Goal: Task Accomplishment & Management: Use online tool/utility

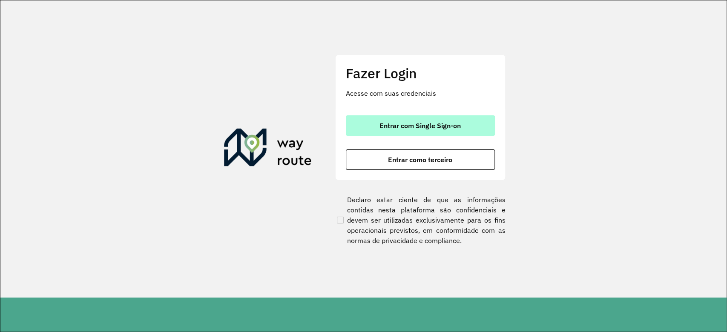
click at [369, 129] on button "Entrar com Single Sign-on" at bounding box center [420, 125] width 149 height 20
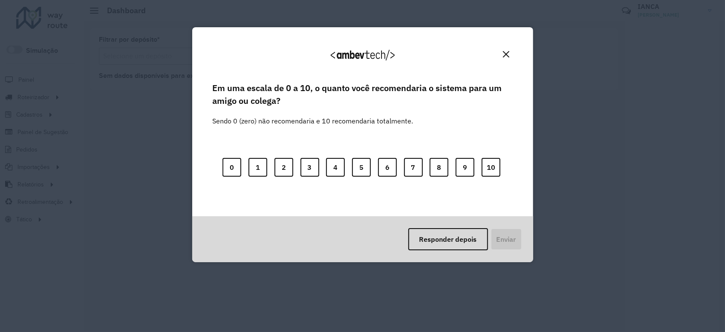
click at [505, 52] on img "Close" at bounding box center [506, 54] width 6 height 6
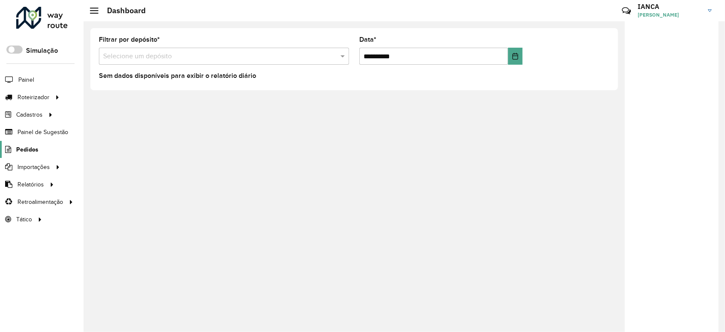
click at [25, 148] on span "Pedidos" at bounding box center [27, 149] width 22 height 9
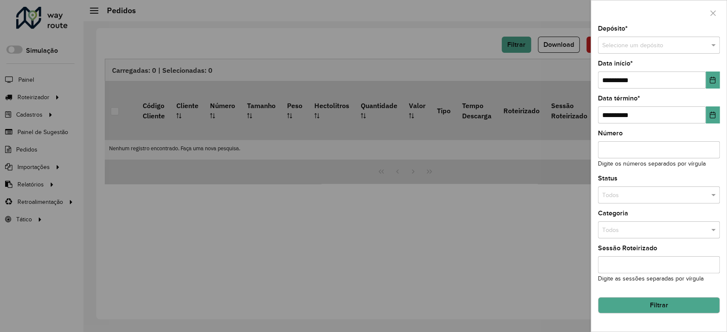
click at [653, 45] on input "text" at bounding box center [650, 45] width 96 height 9
type input "*******"
click at [652, 75] on div "SAZ BO Montero" at bounding box center [658, 70] width 121 height 14
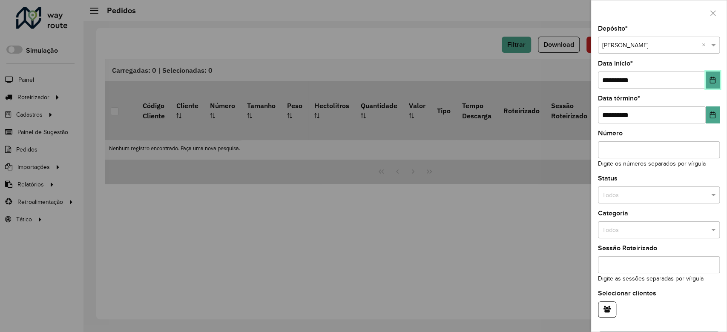
click at [716, 81] on button "Choose Date" at bounding box center [713, 80] width 14 height 17
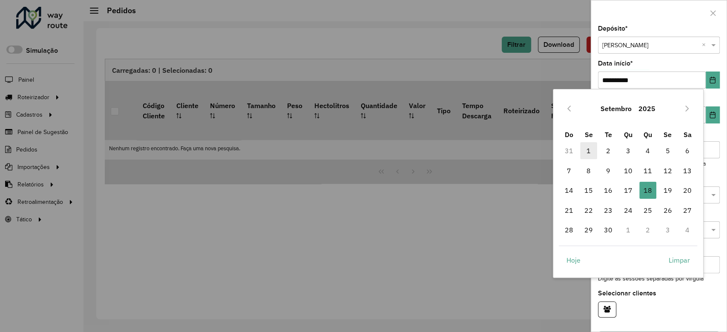
click at [587, 150] on span "1" at bounding box center [588, 150] width 17 height 17
type input "**********"
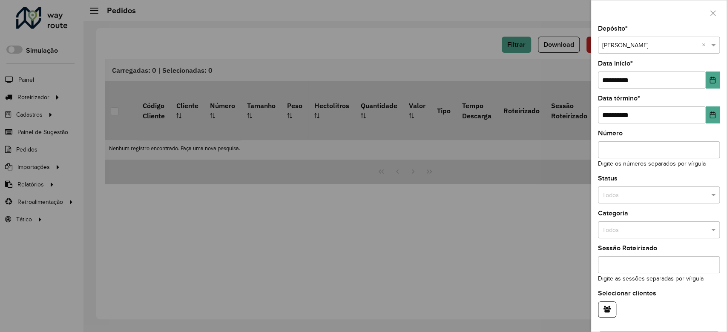
click at [678, 194] on input "text" at bounding box center [650, 195] width 96 height 9
click at [654, 233] on div "Não roteirizado" at bounding box center [657, 233] width 119 height 14
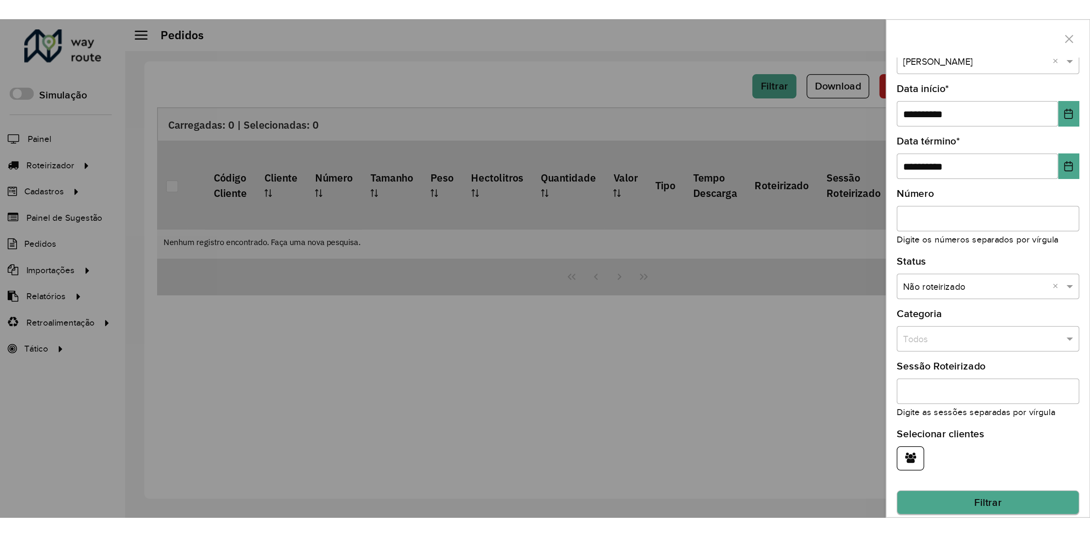
scroll to position [26, 0]
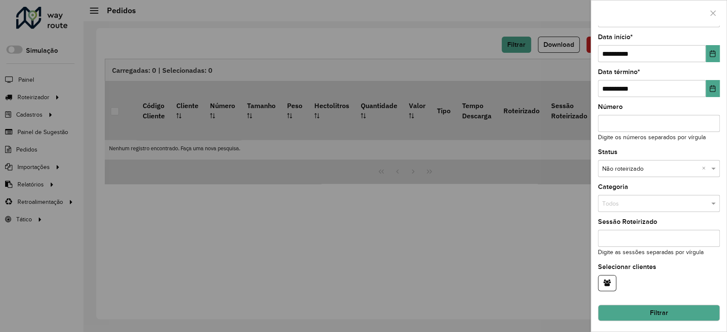
click at [688, 311] on button "Filtrar" at bounding box center [659, 313] width 122 height 16
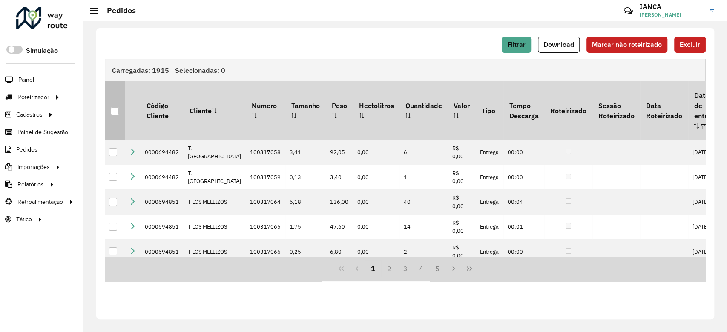
click at [112, 107] on div at bounding box center [115, 111] width 8 height 8
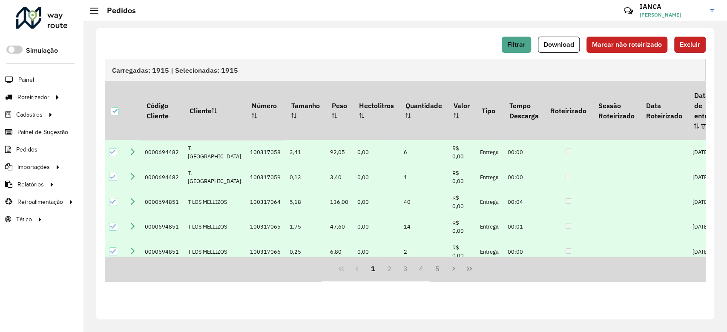
click at [702, 41] on button "Excluir" at bounding box center [690, 45] width 32 height 16
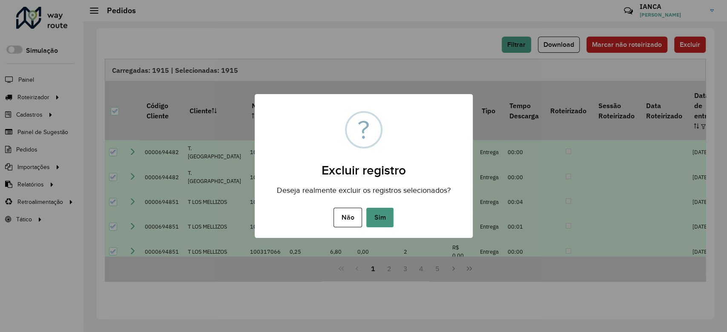
click at [380, 217] on button "Sim" at bounding box center [379, 218] width 27 height 20
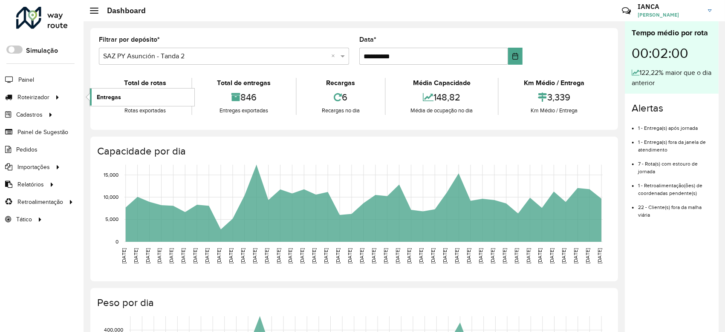
click at [120, 96] on span "Entregas" at bounding box center [109, 97] width 24 height 9
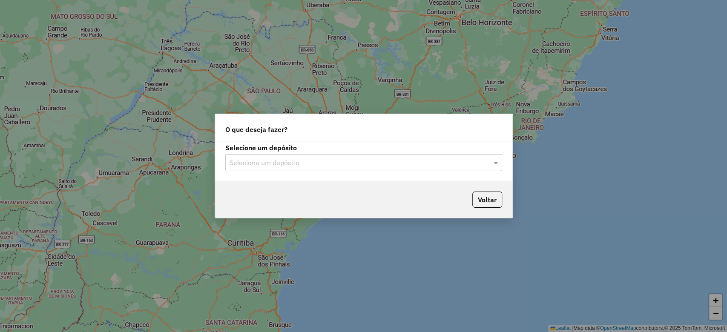
click at [259, 153] on div "Selecione um depósito Selecione um depósito" at bounding box center [363, 158] width 277 height 26
click at [259, 155] on div "Selecione um depósito" at bounding box center [363, 162] width 277 height 17
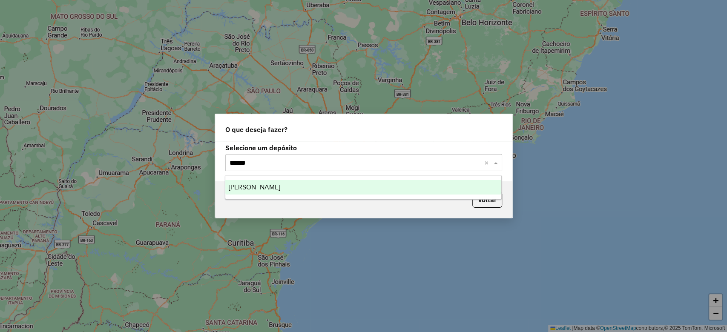
type input "*******"
click at [328, 186] on div "SAZ BO Montero" at bounding box center [363, 187] width 276 height 14
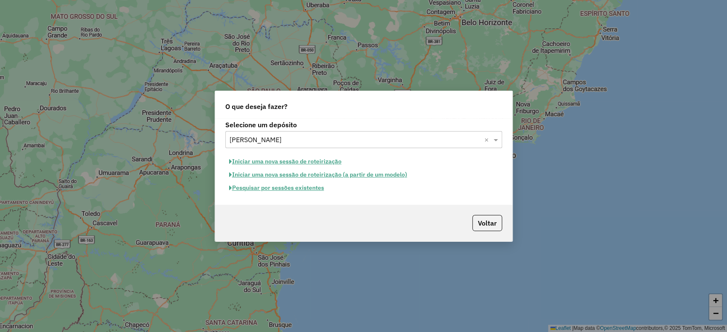
click at [314, 188] on button "Pesquisar por sessões existentes" at bounding box center [276, 187] width 103 height 13
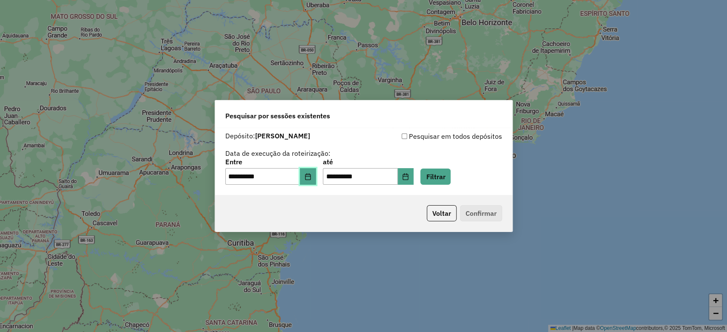
click at [316, 182] on button "Choose Date" at bounding box center [308, 176] width 16 height 17
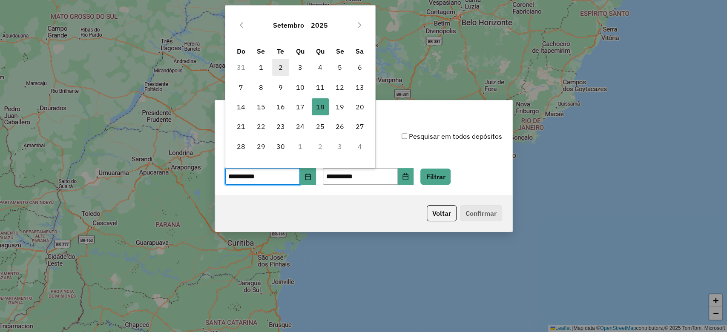
click at [281, 67] on span "2" at bounding box center [280, 67] width 17 height 17
type input "**********"
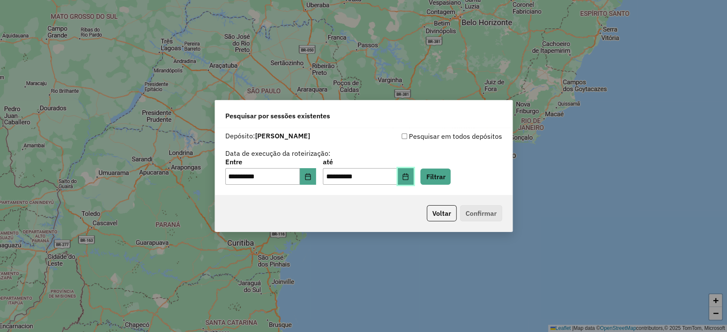
click at [409, 178] on button "Choose Date" at bounding box center [406, 176] width 16 height 17
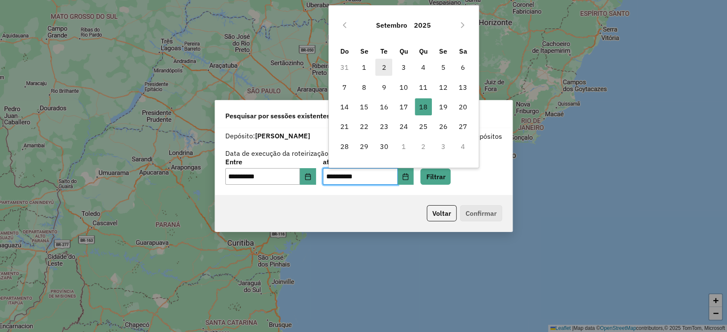
click at [385, 69] on span "2" at bounding box center [383, 67] width 17 height 17
type input "**********"
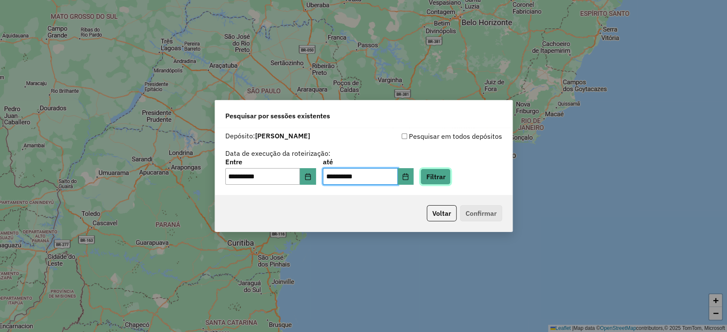
click at [449, 175] on button "Filtrar" at bounding box center [435, 177] width 30 height 16
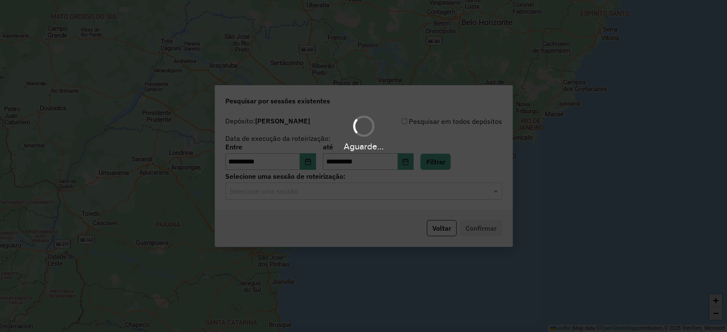
click at [308, 189] on input "text" at bounding box center [355, 192] width 251 height 10
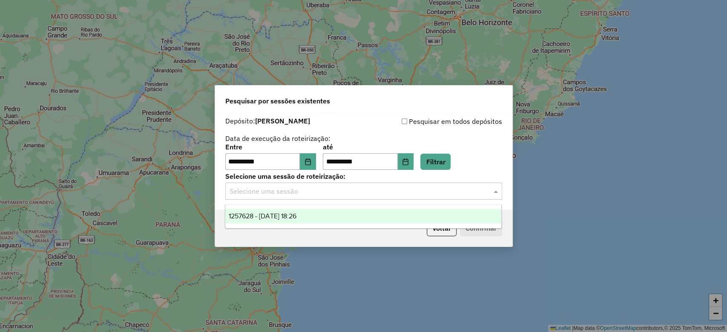
click at [296, 213] on span "1257628 - 02/09/2025 18:26" at bounding box center [263, 216] width 68 height 7
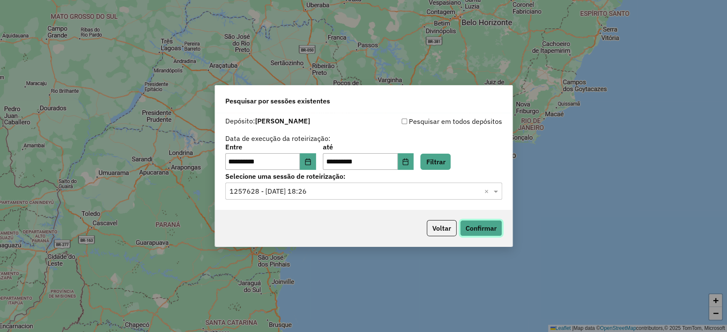
click at [489, 226] on button "Confirmar" at bounding box center [481, 228] width 42 height 16
drag, startPoint x: 498, startPoint y: 33, endPoint x: 465, endPoint y: 26, distance: 34.1
click at [498, 33] on div "**********" at bounding box center [363, 166] width 727 height 332
click at [452, 230] on button "Voltar" at bounding box center [442, 228] width 30 height 16
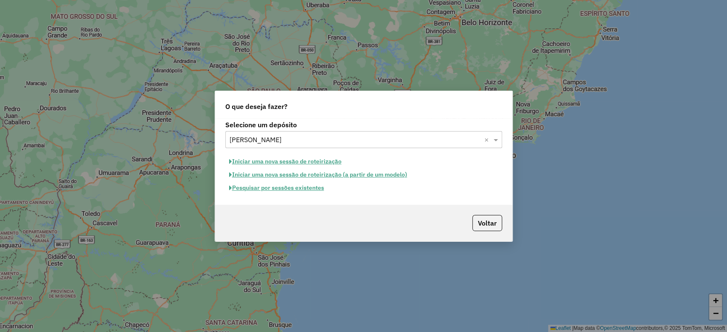
click at [311, 187] on button "Pesquisar por sessões existentes" at bounding box center [276, 187] width 103 height 13
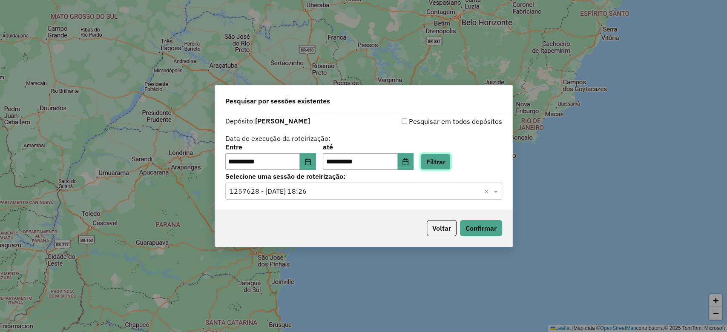
click at [451, 154] on button "Filtrar" at bounding box center [435, 162] width 30 height 16
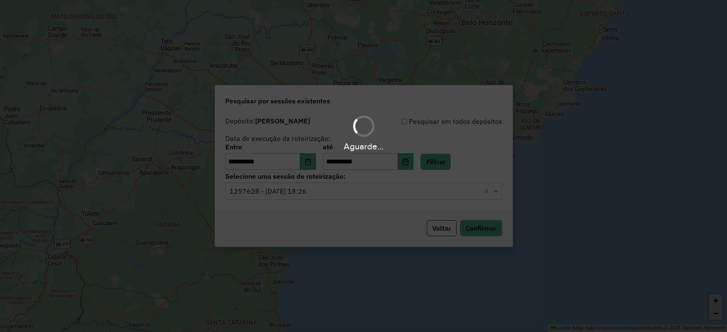
click at [305, 193] on input "text" at bounding box center [355, 192] width 251 height 10
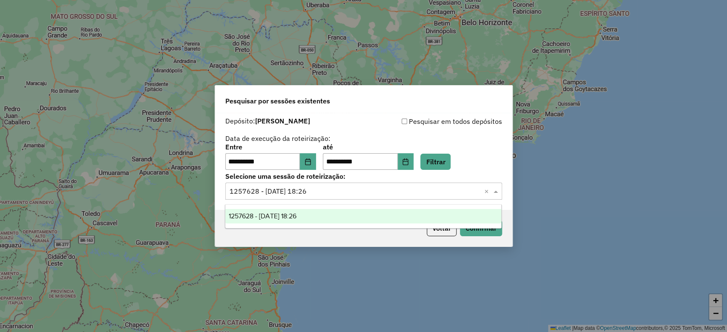
click at [329, 217] on div "1257628 - 02/09/2025 18:26" at bounding box center [363, 216] width 276 height 14
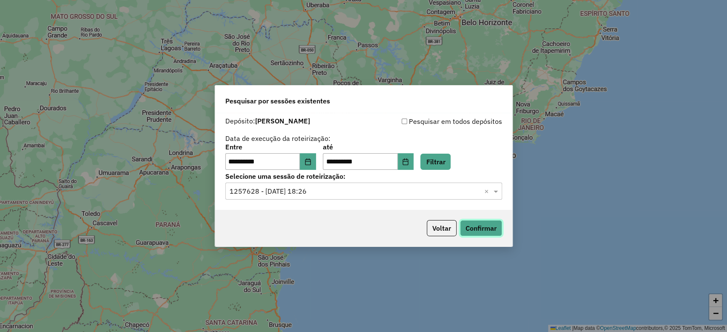
click at [461, 229] on button "Confirmar" at bounding box center [481, 228] width 42 height 16
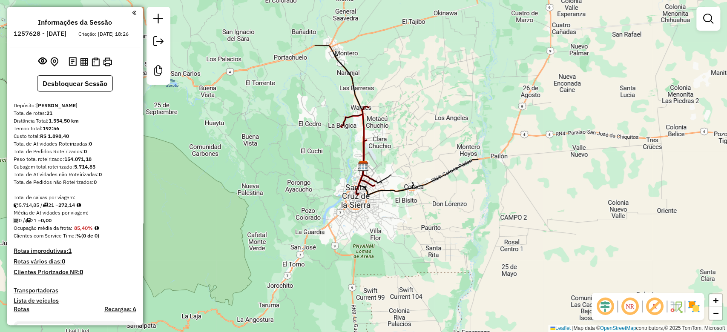
click at [694, 302] on img at bounding box center [694, 307] width 14 height 14
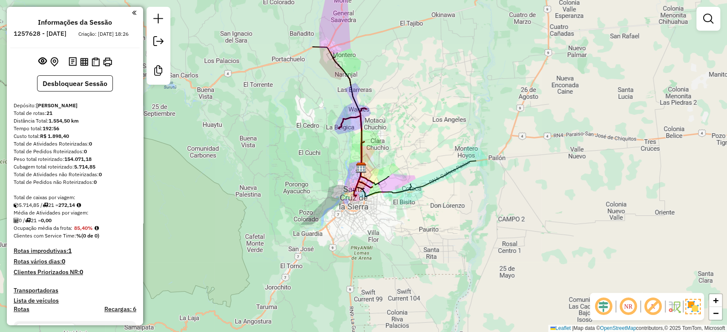
drag, startPoint x: 397, startPoint y: 148, endPoint x: 392, endPoint y: 153, distance: 6.6
click at [396, 154] on div "Janela de atendimento Grade de atendimento Capacidade Transportadoras Veículos …" at bounding box center [363, 166] width 727 height 332
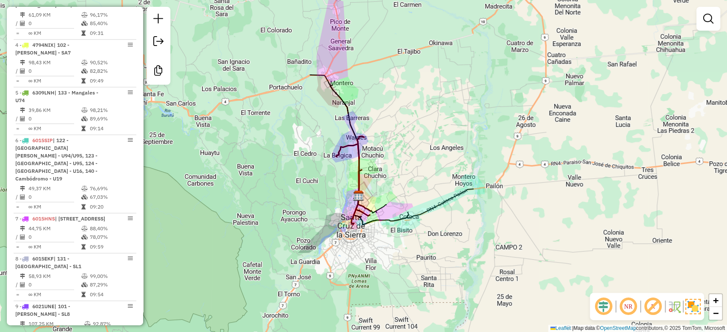
scroll to position [454, 0]
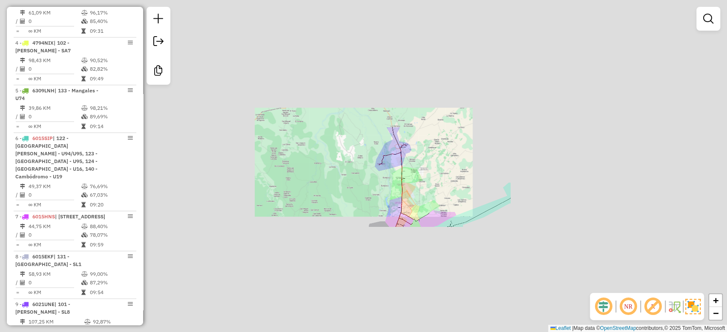
drag, startPoint x: 410, startPoint y: 194, endPoint x: 398, endPoint y: 188, distance: 13.2
click at [409, 194] on div "Janela de atendimento Grade de atendimento Capacidade Transportadoras Veículos …" at bounding box center [363, 166] width 727 height 332
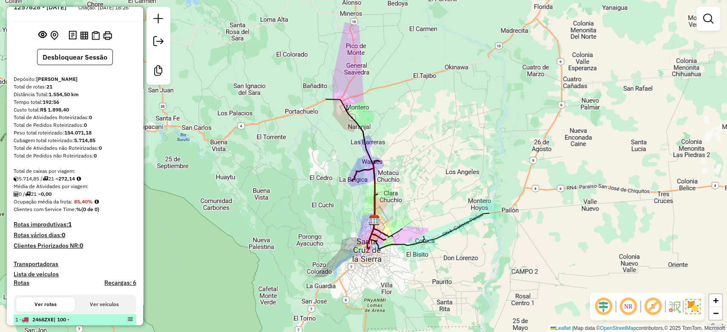
scroll to position [0, 0]
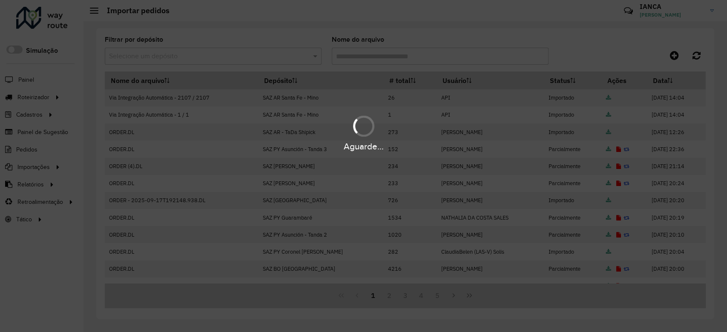
click at [674, 54] on div "Aguarde..." at bounding box center [363, 166] width 727 height 332
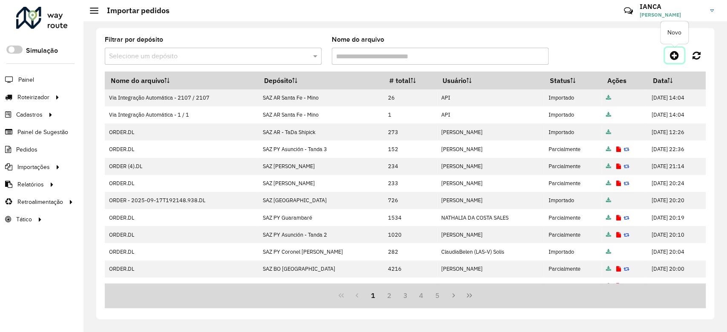
click at [674, 54] on icon at bounding box center [674, 55] width 9 height 10
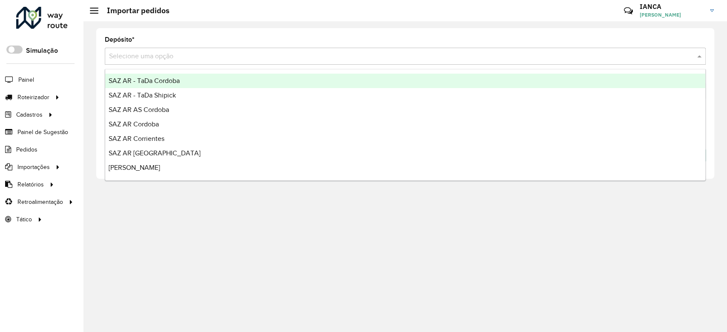
click at [153, 55] on input "text" at bounding box center [396, 57] width 575 height 10
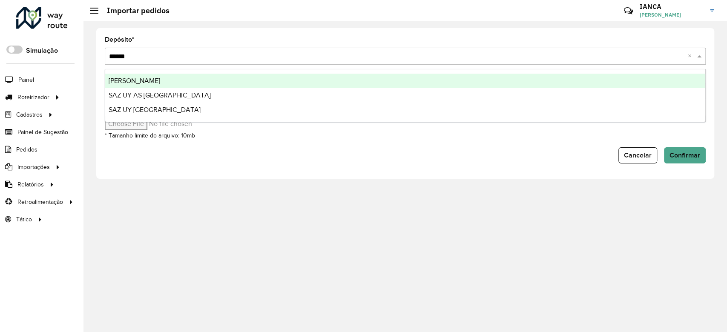
type input "*******"
click at [172, 82] on div "[PERSON_NAME]" at bounding box center [405, 81] width 600 height 14
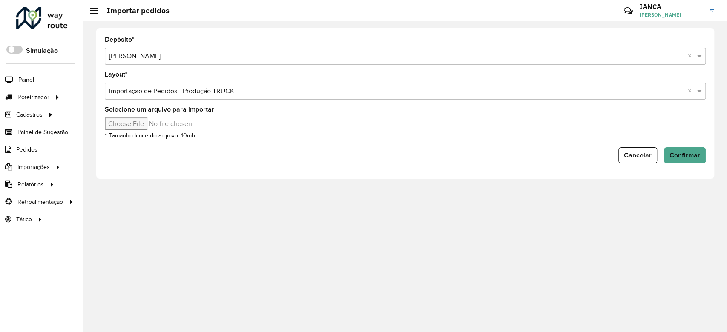
click at [124, 124] on input "Selecione um arquivo para importar" at bounding box center [177, 124] width 145 height 13
type input "**********"
click at [694, 159] on button "Confirmar" at bounding box center [685, 155] width 42 height 16
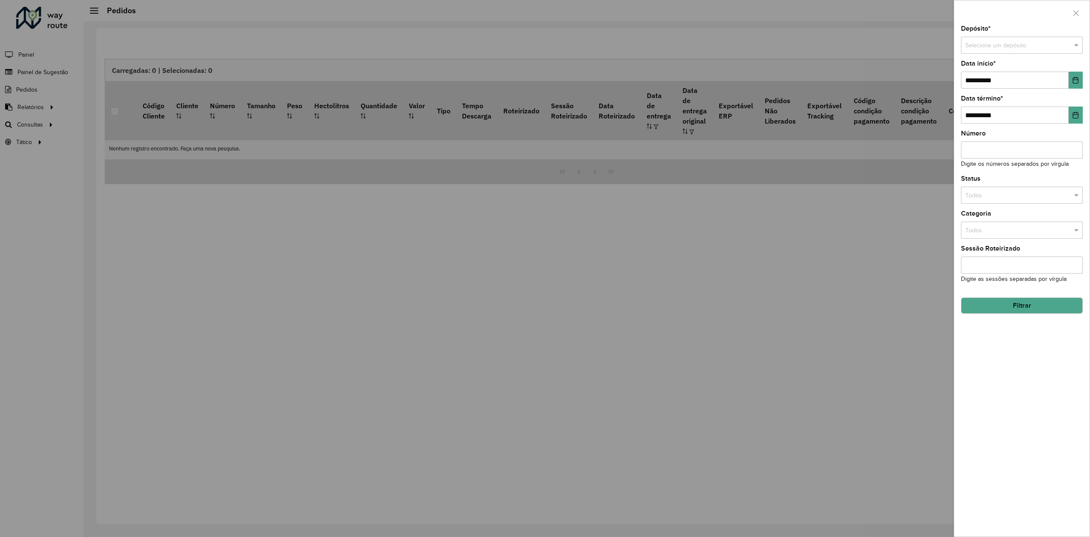
click at [133, 24] on div at bounding box center [545, 268] width 1090 height 537
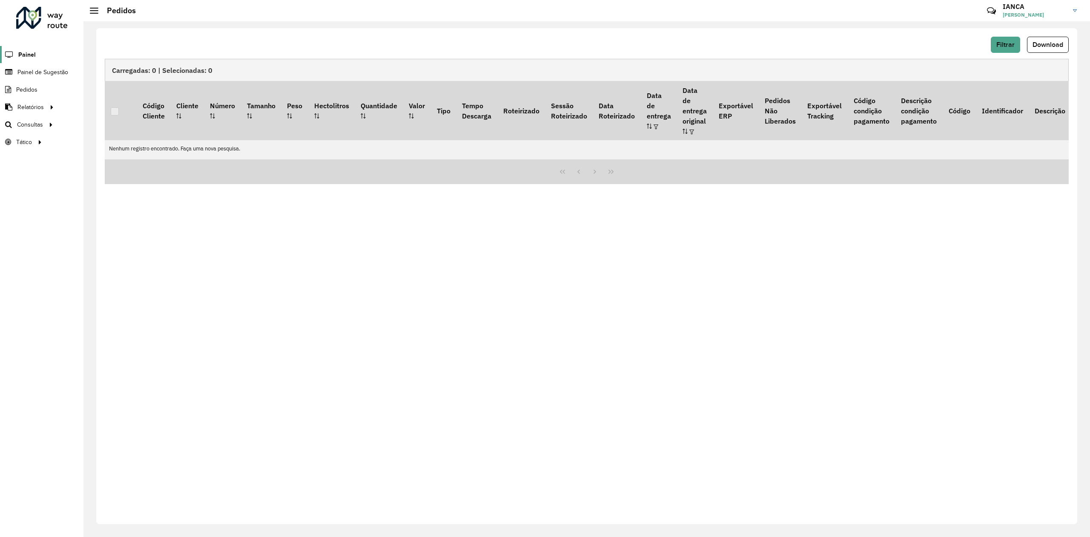
click at [29, 55] on span "Painel" at bounding box center [26, 54] width 17 height 9
click at [123, 128] on span "Roteirização" at bounding box center [114, 124] width 35 height 9
click at [155, 127] on link "Roteirização" at bounding box center [142, 124] width 104 height 17
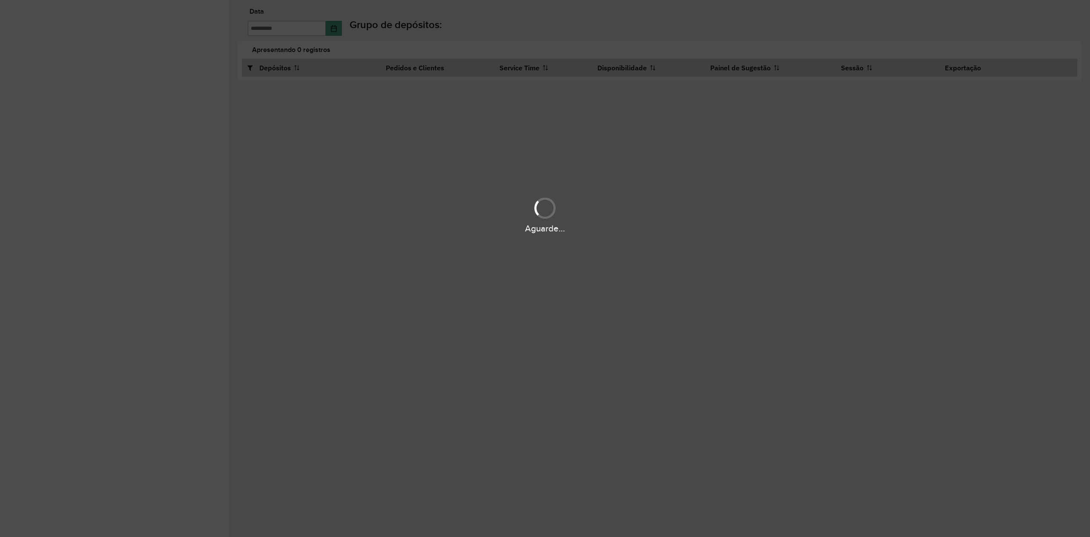
type input "**********"
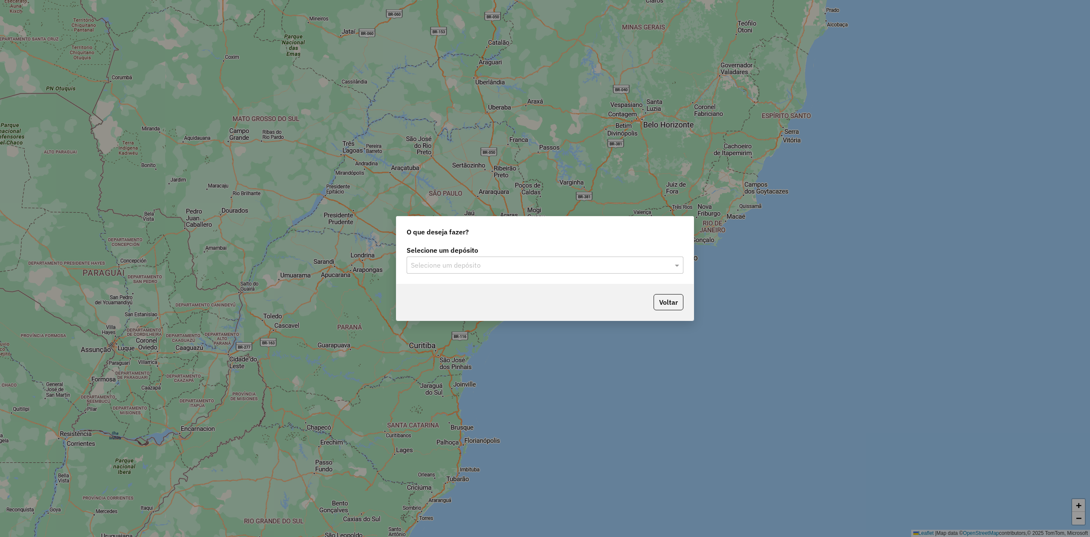
click at [489, 273] on div "Selecione um depósito Selecione um depósito" at bounding box center [545, 264] width 297 height 40
click at [489, 264] on input "text" at bounding box center [536, 265] width 251 height 10
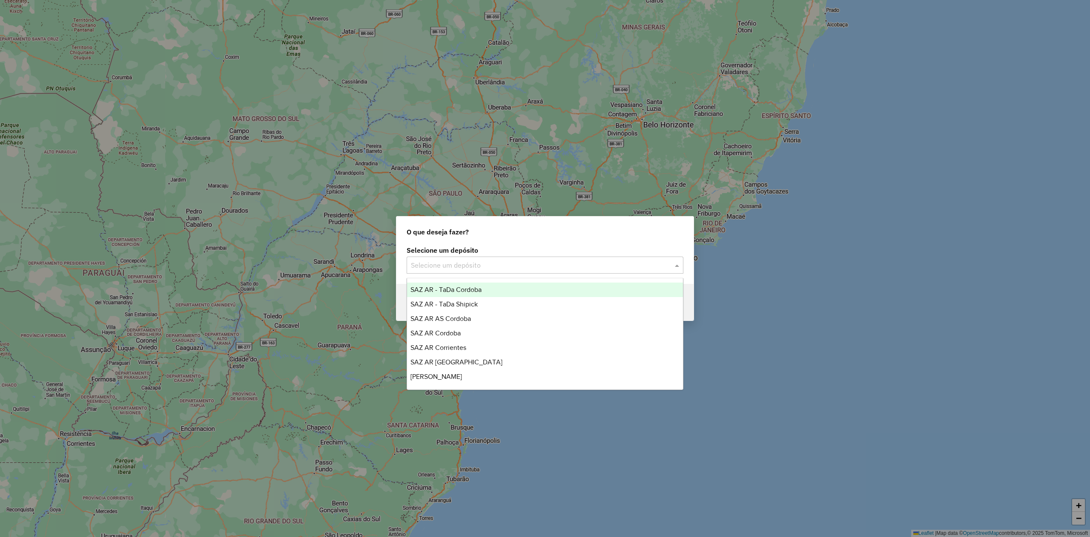
type input "*"
type input "***"
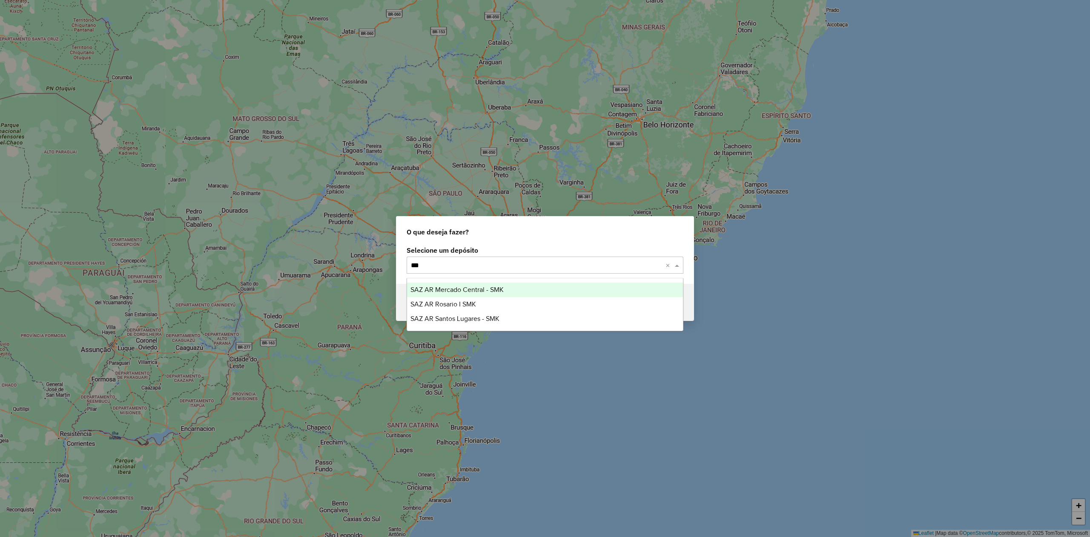
click at [475, 290] on span "SAZ AR Mercado Central - SMK" at bounding box center [457, 289] width 93 height 7
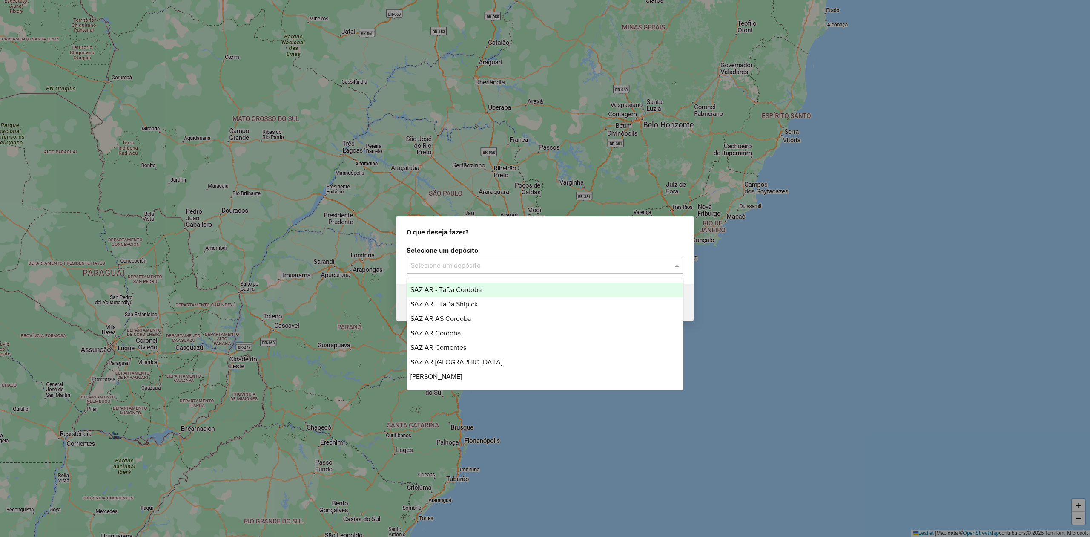
click at [474, 263] on input "text" at bounding box center [536, 265] width 251 height 10
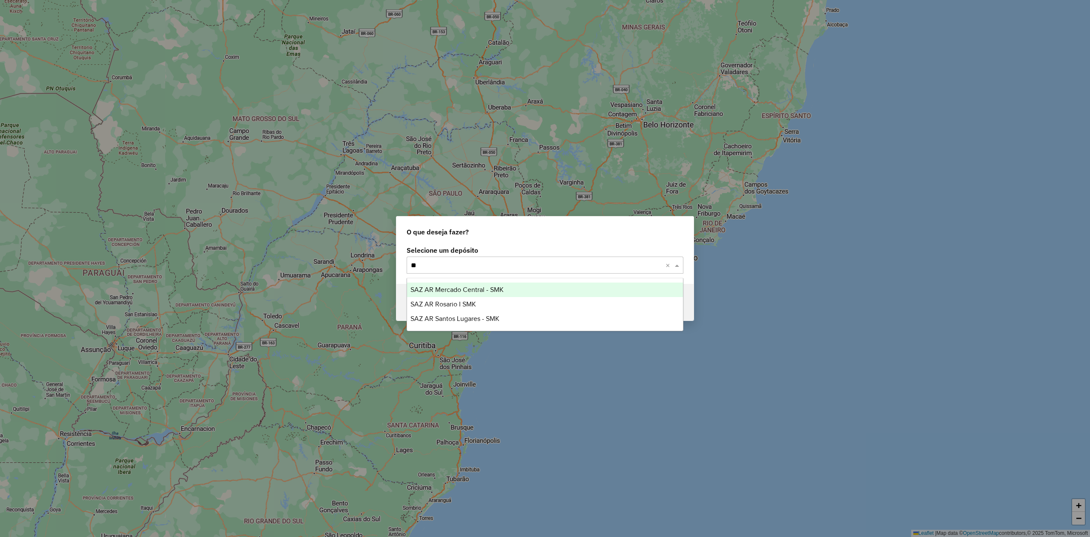
type input "*"
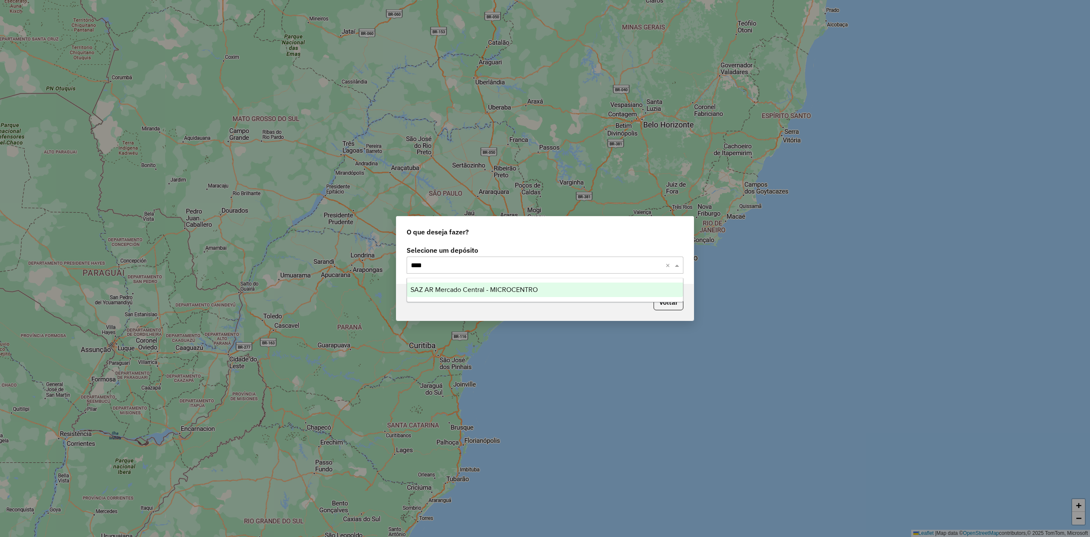
type input "*****"
click at [499, 287] on span "SAZ AR Mercado Central - MICROCENTRO" at bounding box center [474, 289] width 127 height 7
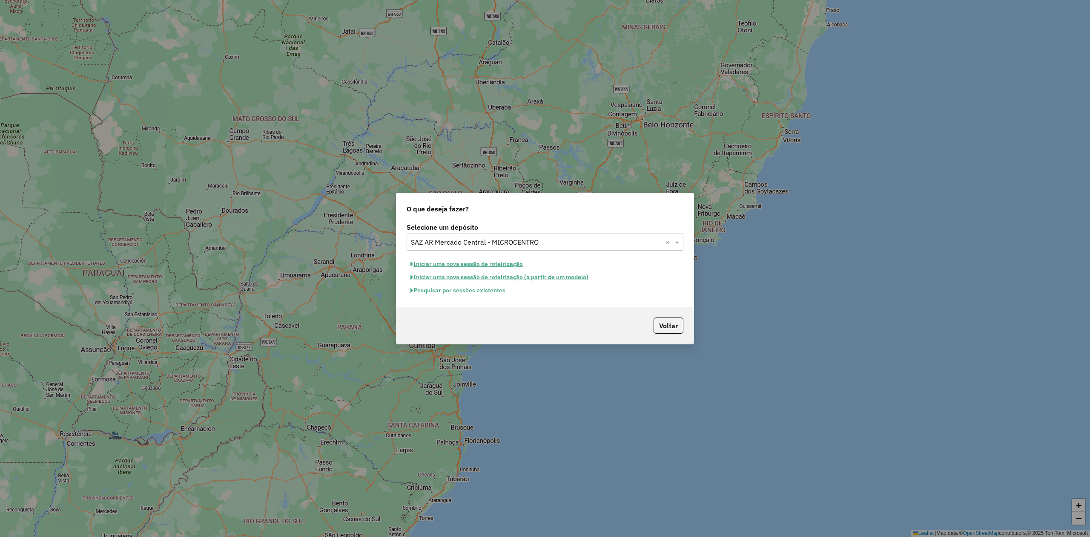
click at [495, 290] on button "Pesquisar por sessões existentes" at bounding box center [458, 290] width 103 height 13
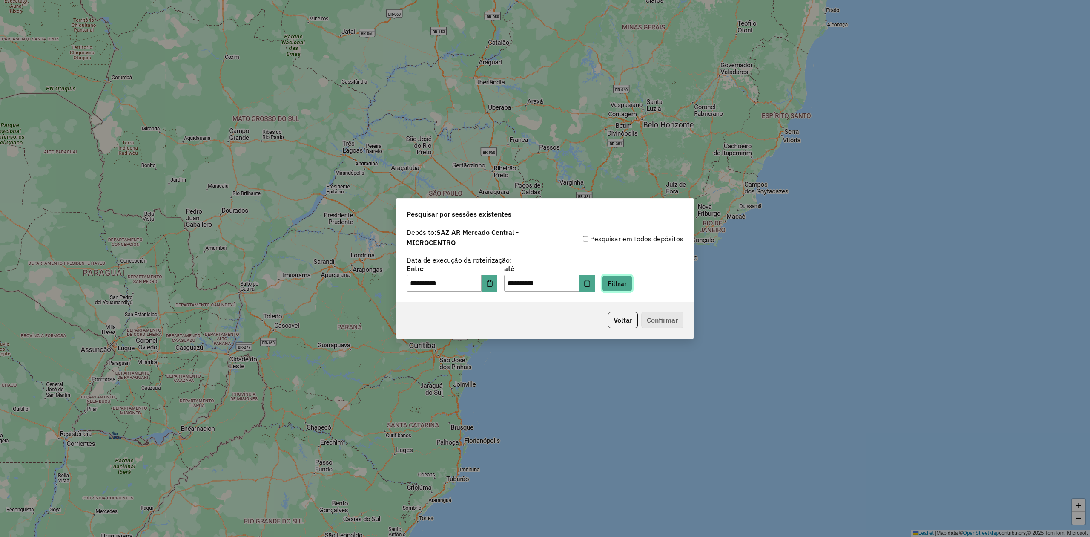
click at [626, 291] on button "Filtrar" at bounding box center [617, 283] width 30 height 16
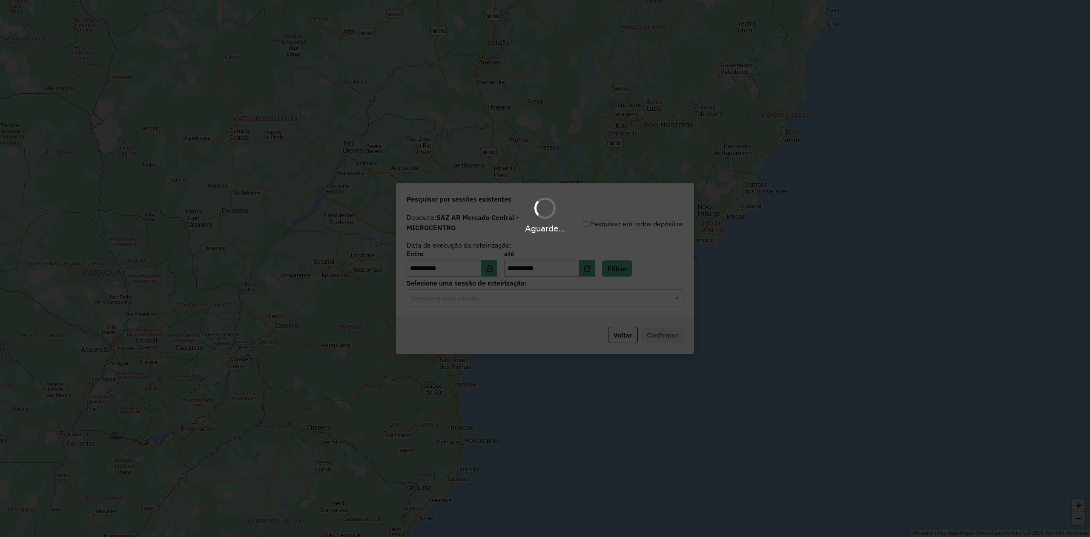
click at [485, 302] on input "text" at bounding box center [536, 298] width 251 height 10
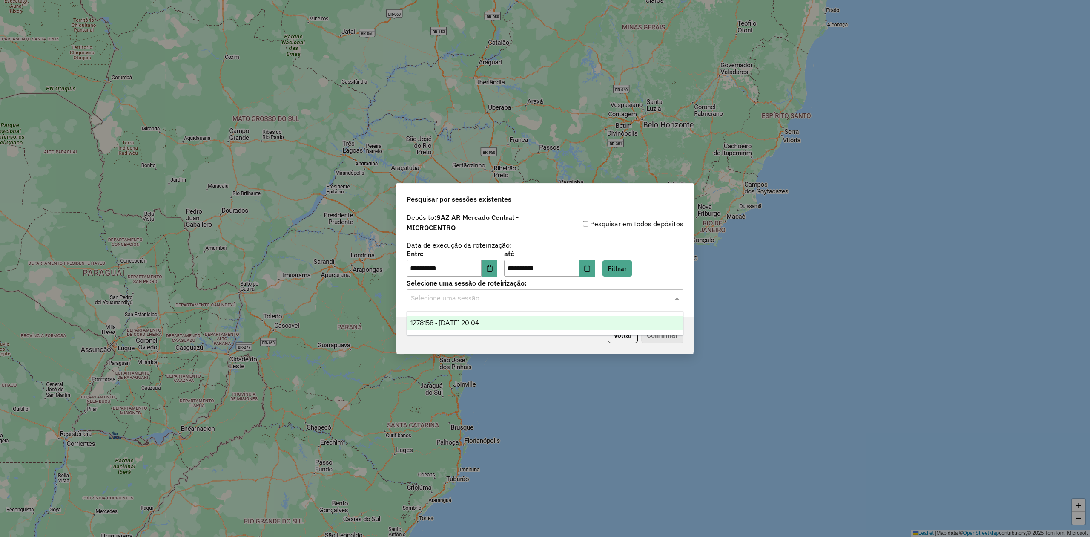
click at [475, 326] on div "1278158 - 18/09/2025 20:04" at bounding box center [545, 323] width 276 height 14
click at [663, 339] on button "Confirmar" at bounding box center [663, 335] width 42 height 16
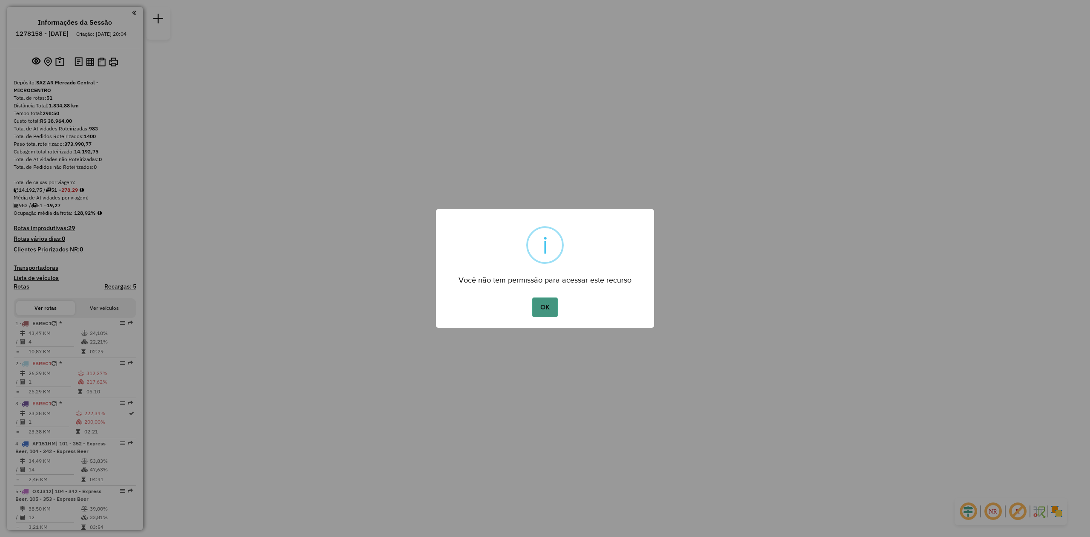
click at [547, 309] on button "OK" at bounding box center [544, 307] width 25 height 20
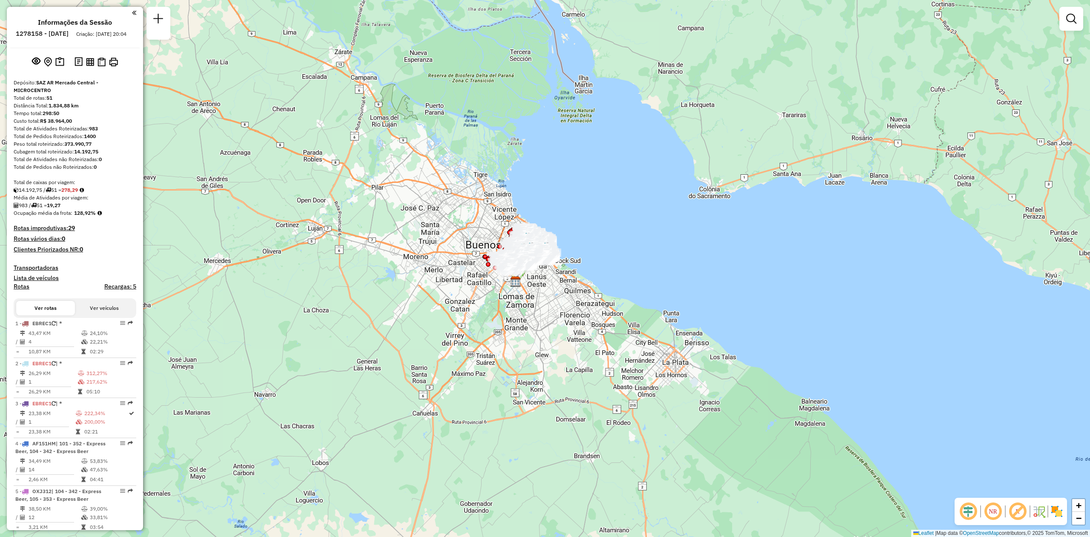
drag, startPoint x: 646, startPoint y: 259, endPoint x: 561, endPoint y: 298, distance: 93.2
click at [561, 298] on div "Janela de atendimento Grade de atendimento Capacidade Transportadoras Veículos …" at bounding box center [545, 268] width 1090 height 537
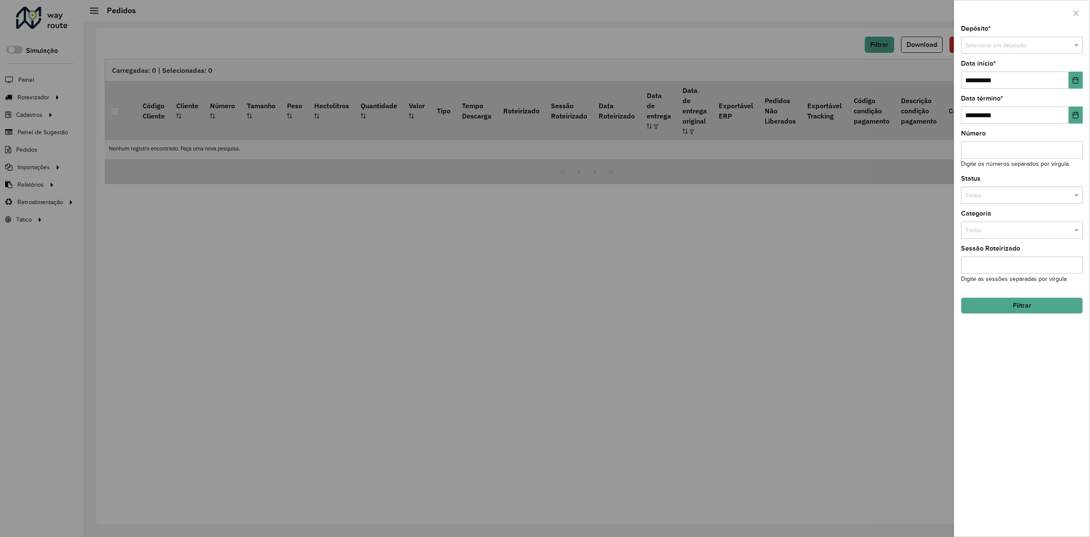
click at [711, 232] on div at bounding box center [545, 268] width 1090 height 537
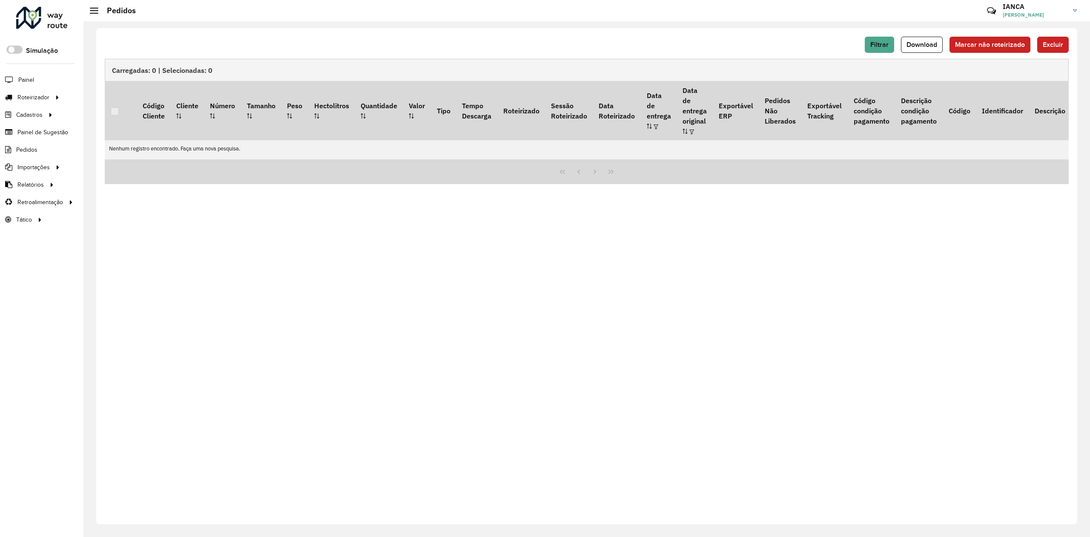
click at [267, 237] on div "Filtrar Download Marcar não roteirizado Excluir Carregadas: 0 | Selecionadas: 0…" at bounding box center [586, 276] width 981 height 496
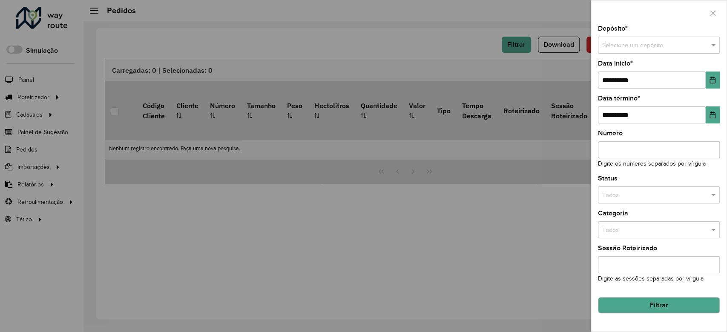
click at [458, 52] on div at bounding box center [363, 166] width 727 height 332
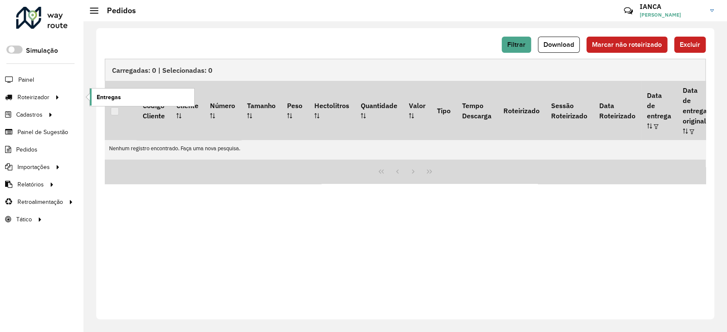
click at [109, 98] on span "Entregas" at bounding box center [109, 97] width 24 height 9
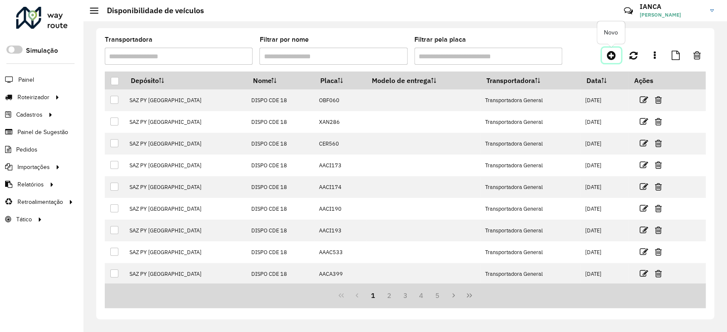
click at [611, 57] on icon at bounding box center [611, 55] width 9 height 10
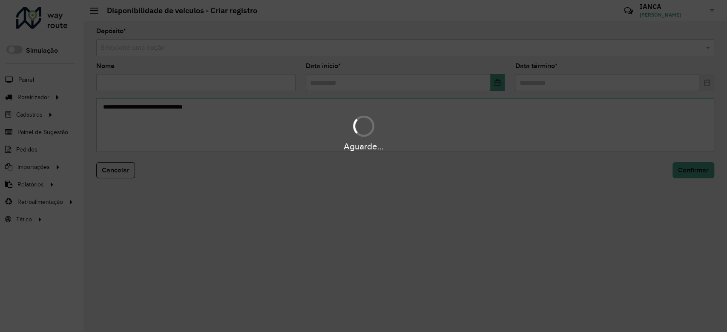
click at [157, 46] on input "text" at bounding box center [397, 48] width 593 height 10
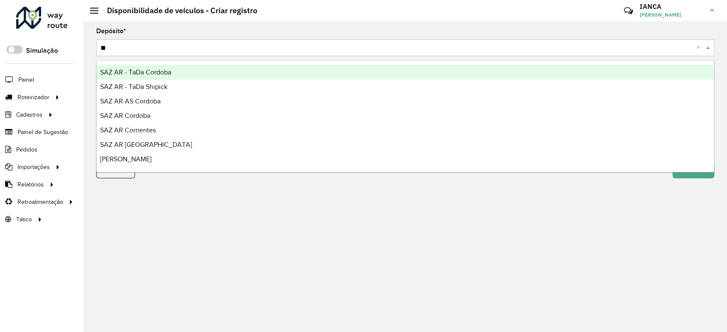
type input "***"
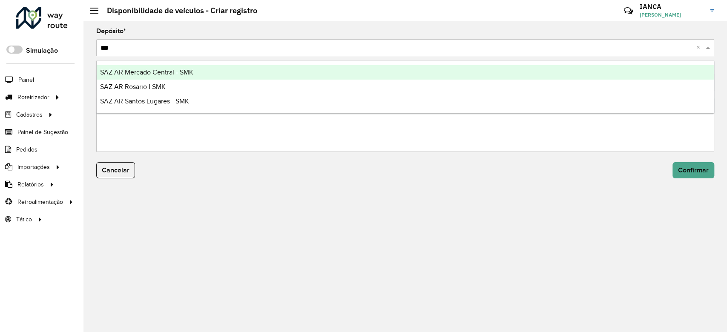
click at [151, 71] on span "SAZ AR Mercado Central - SMK" at bounding box center [146, 72] width 93 height 7
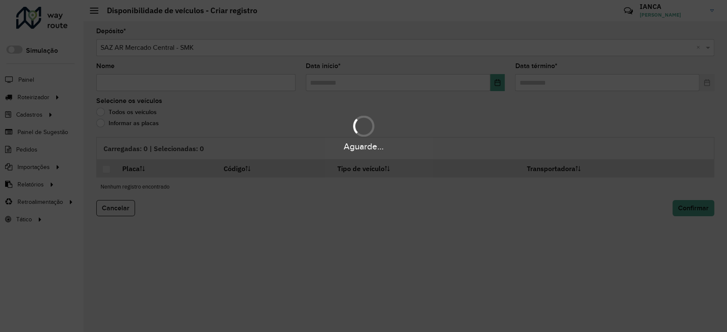
click at [152, 83] on div "Aguarde..." at bounding box center [363, 166] width 727 height 332
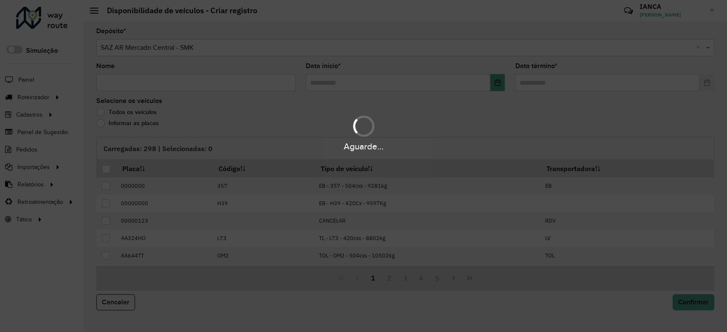
click at [147, 83] on div "Aguarde..." at bounding box center [363, 166] width 727 height 332
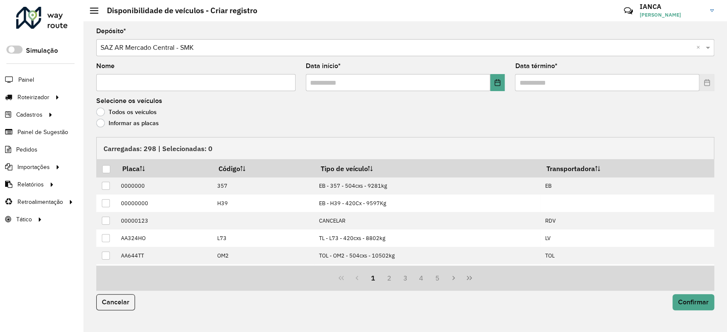
click at [137, 84] on input "Nome" at bounding box center [195, 82] width 199 height 17
type input "**********"
click at [498, 79] on button "Choose Date" at bounding box center [497, 82] width 15 height 17
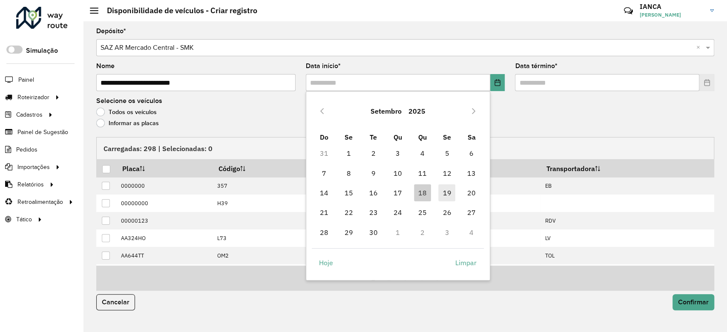
click at [440, 191] on span "19" at bounding box center [446, 192] width 17 height 17
type input "**********"
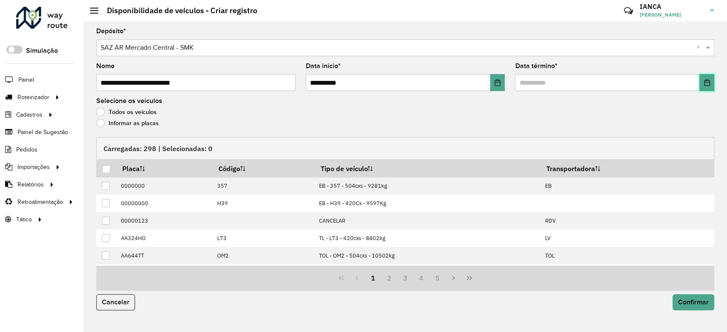
click at [708, 81] on icon "Choose Date" at bounding box center [707, 82] width 7 height 7
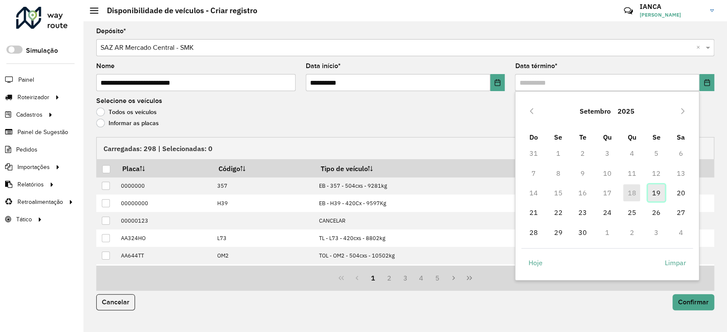
click at [656, 192] on span "19" at bounding box center [656, 192] width 17 height 17
type input "**********"
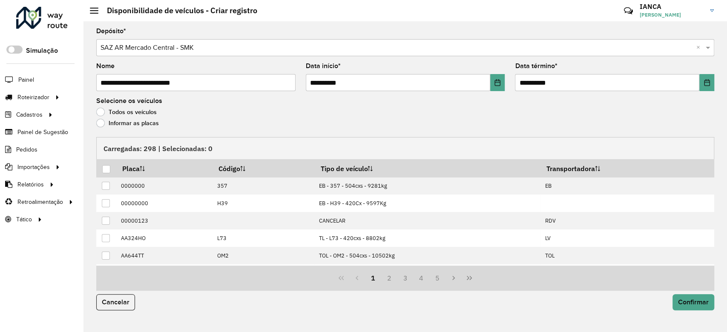
click at [145, 122] on label "Informar as placas" at bounding box center [127, 123] width 63 height 9
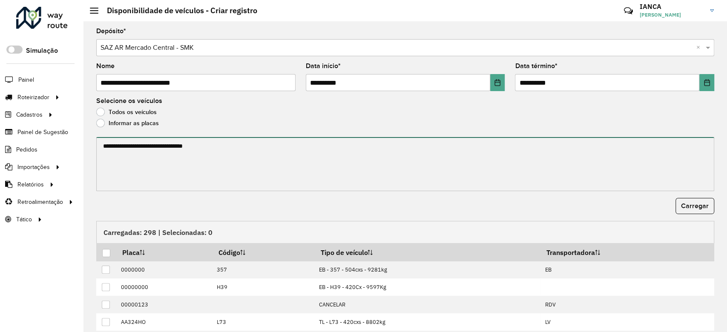
click at [162, 154] on textarea at bounding box center [405, 164] width 618 height 54
paste textarea "****** ****** ******* ****** ******* ******* ****** ****** ****** ******* *****…"
type textarea "****** ****** ******* ****** ******* ******* ****** ****** ****** ******* *****…"
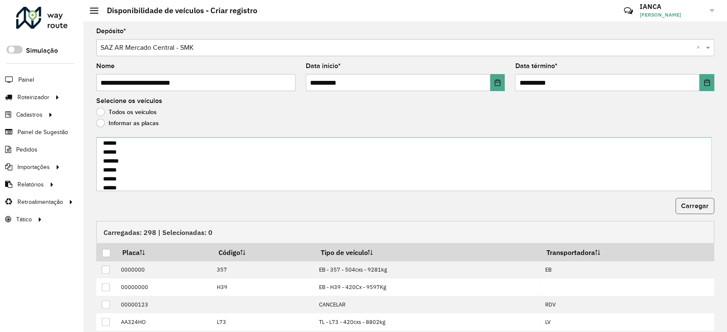
click at [690, 203] on span "Carregar" at bounding box center [695, 205] width 28 height 7
click at [108, 253] on div at bounding box center [106, 253] width 8 height 8
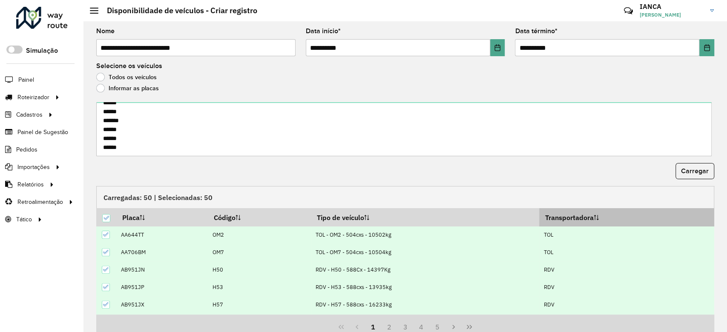
scroll to position [72, 0]
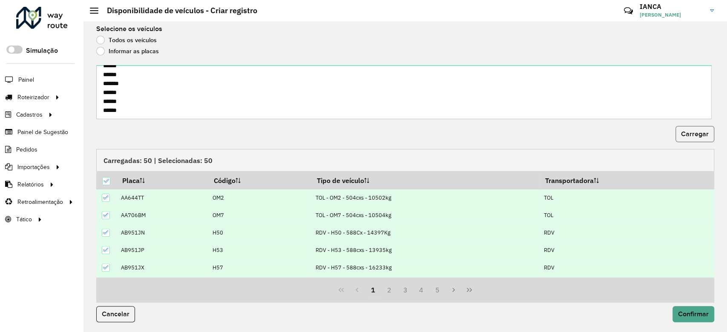
click at [700, 128] on button "Carregar" at bounding box center [695, 134] width 39 height 16
click at [684, 311] on span "Confirmar" at bounding box center [693, 314] width 31 height 7
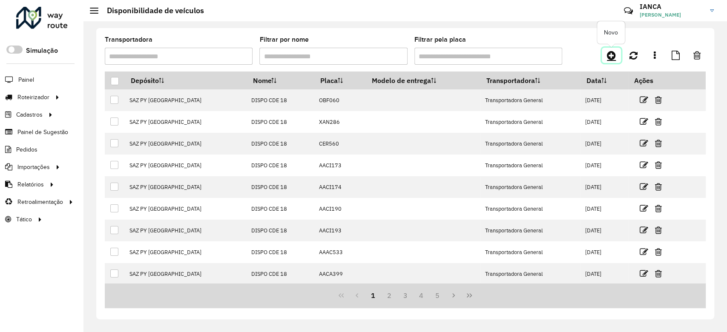
click at [608, 54] on icon at bounding box center [611, 55] width 9 height 10
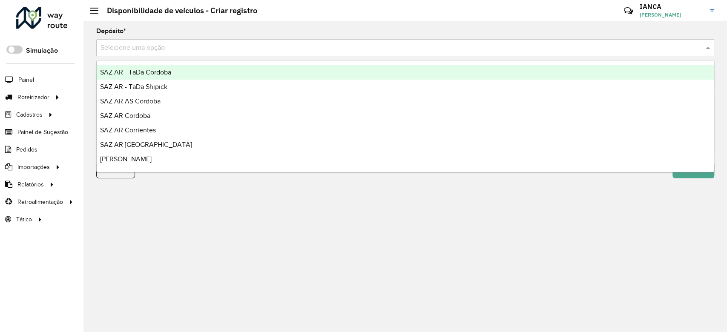
click at [156, 47] on input "text" at bounding box center [397, 48] width 593 height 10
type input "****"
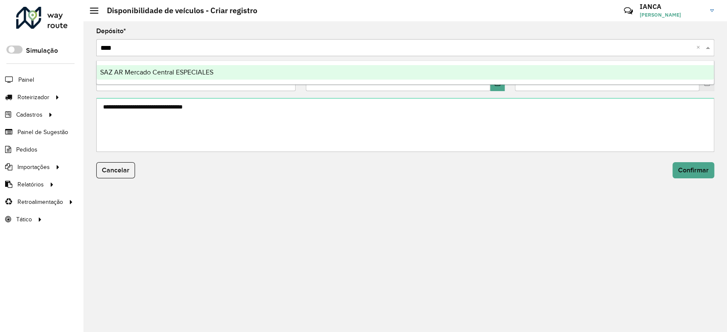
click at [177, 69] on span "SAZ AR Mercado Central ESPECIALES" at bounding box center [156, 72] width 113 height 7
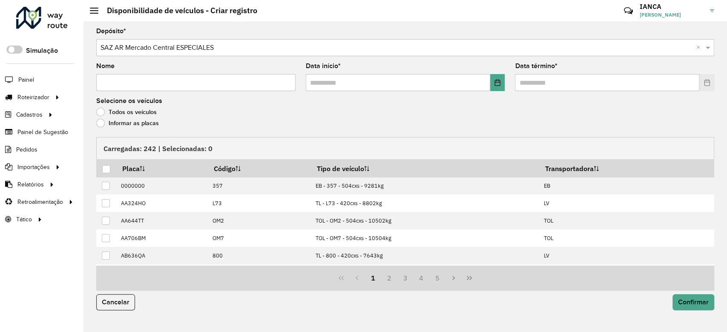
click at [153, 83] on input "Nome" at bounding box center [195, 82] width 199 height 17
type input "**********"
click at [499, 82] on icon "Choose Date" at bounding box center [497, 82] width 7 height 7
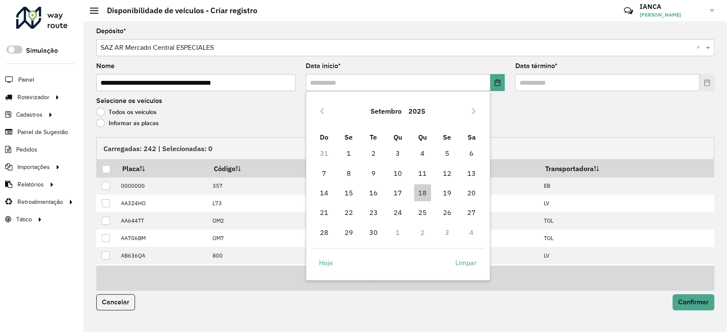
click at [447, 193] on span "19" at bounding box center [446, 192] width 17 height 17
type input "**********"
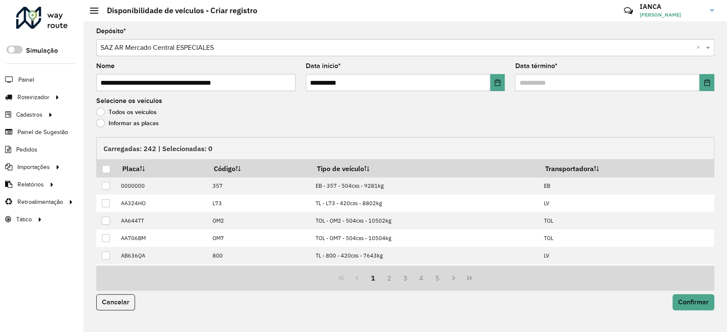
click at [716, 78] on formly-field "Data término *" at bounding box center [615, 80] width 210 height 35
click at [709, 83] on icon "Choose Date" at bounding box center [707, 82] width 6 height 7
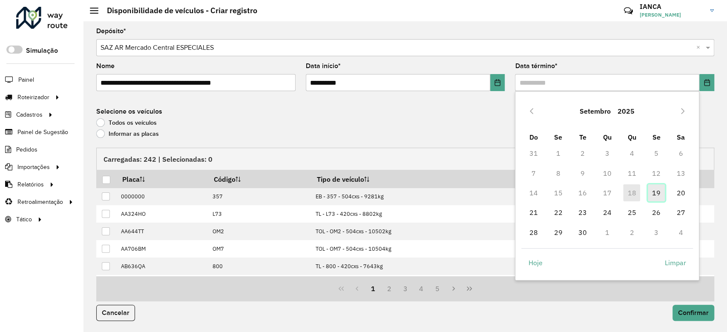
drag, startPoint x: 653, startPoint y: 192, endPoint x: 646, endPoint y: 193, distance: 7.0
click at [653, 191] on span "19" at bounding box center [656, 192] width 17 height 17
type input "**********"
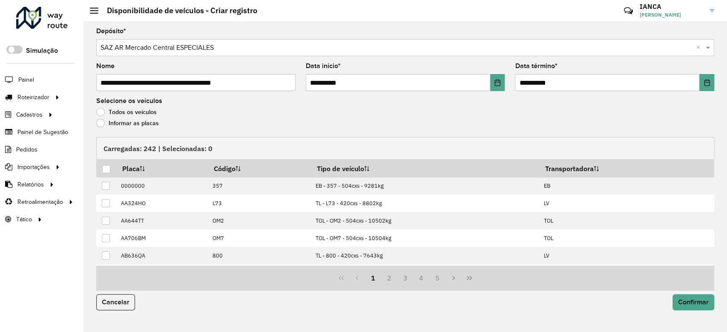
click at [99, 123] on label "Informar as placas" at bounding box center [127, 123] width 63 height 9
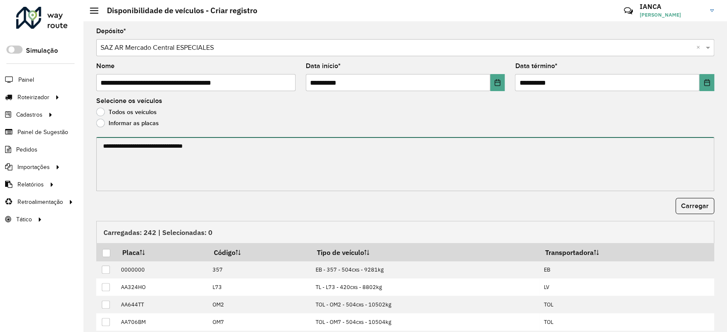
click at [143, 155] on textarea at bounding box center [405, 164] width 618 height 54
paste textarea "******* ******* ******* ******* ****** ******* ******* ******* ******* ******* …"
type textarea "******* ******* ******* ******* ****** ******* ******* ******* ******* ******* …"
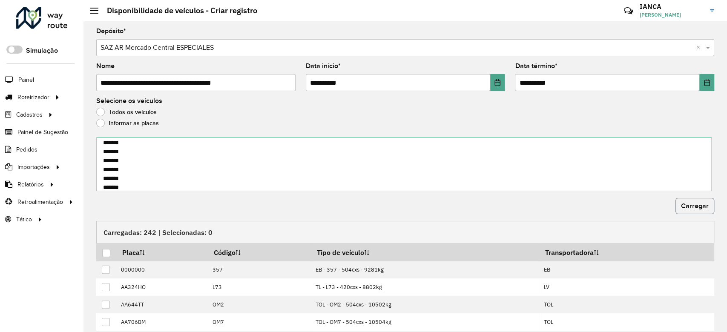
click at [685, 210] on button "Carregar" at bounding box center [695, 206] width 39 height 16
click at [104, 251] on div at bounding box center [106, 253] width 8 height 8
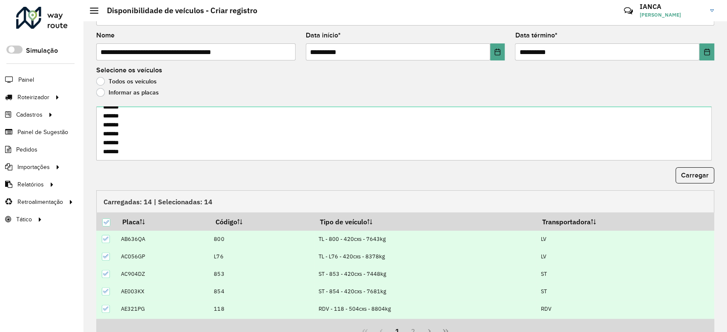
scroll to position [72, 0]
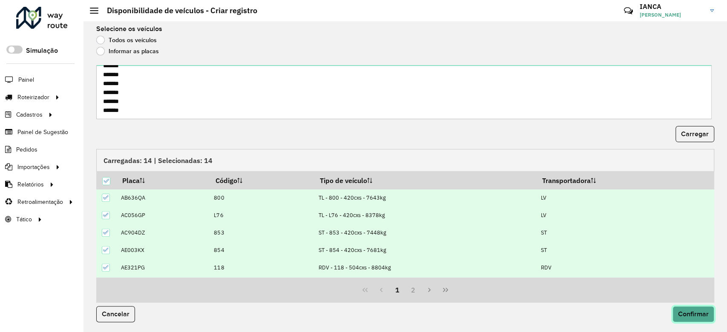
click at [683, 312] on span "Confirmar" at bounding box center [693, 314] width 31 height 7
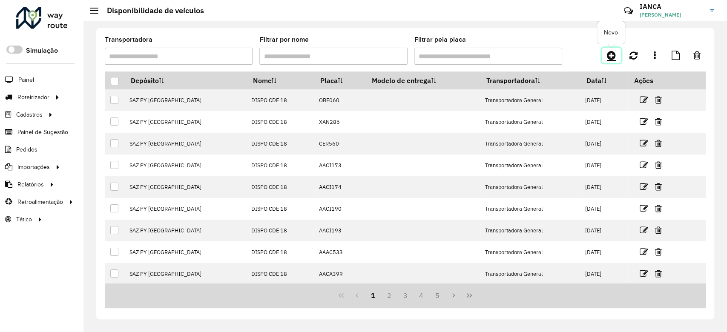
click at [613, 56] on icon at bounding box center [611, 55] width 9 height 10
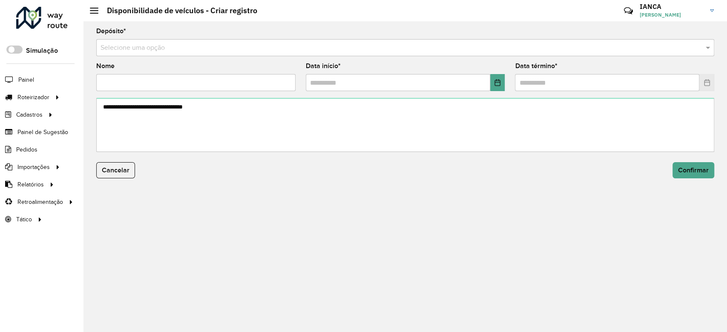
click at [184, 48] on input "text" at bounding box center [397, 48] width 593 height 10
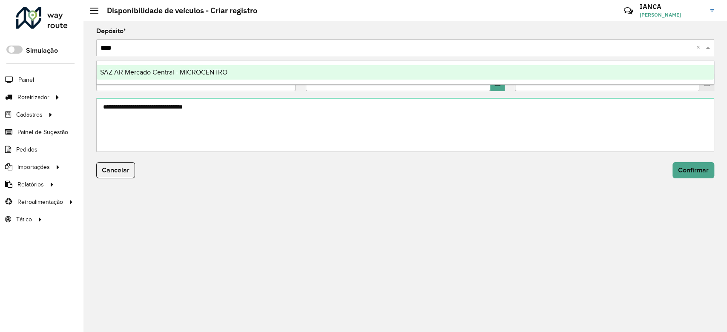
type input "*****"
click at [187, 67] on div "SAZ AR Mercado Central - MICROCENTRO" at bounding box center [405, 72] width 617 height 14
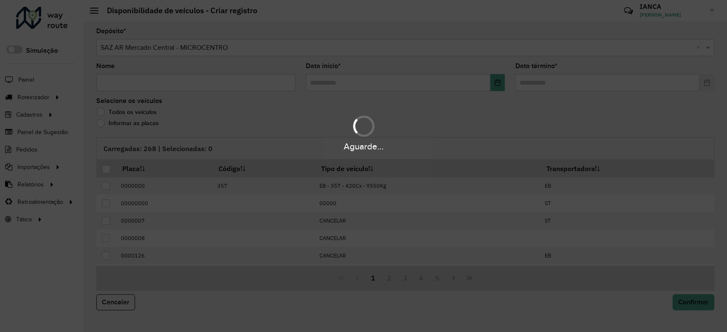
click at [166, 78] on div "Aguarde..." at bounding box center [363, 166] width 727 height 332
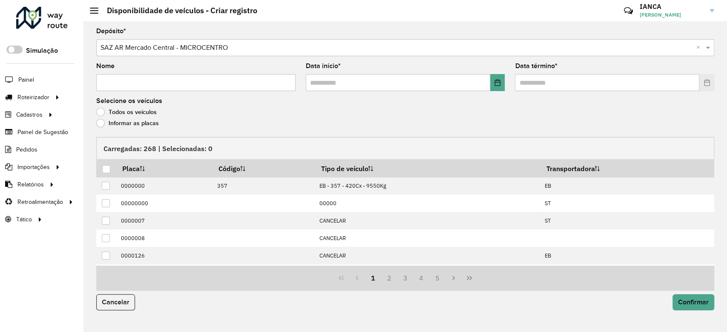
click at [149, 84] on input "Nome" at bounding box center [195, 82] width 199 height 17
type input "**********"
click at [488, 82] on input "text" at bounding box center [398, 82] width 184 height 17
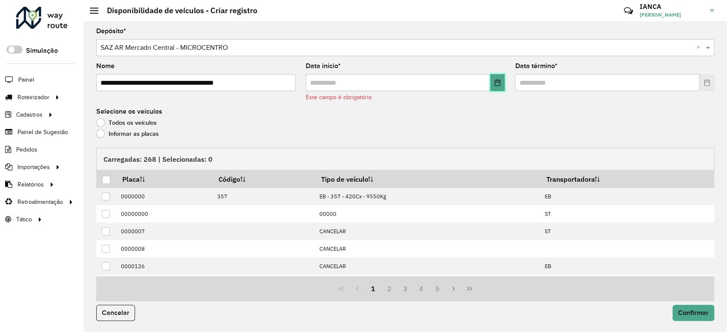
click at [494, 82] on icon "Choose Date" at bounding box center [497, 82] width 7 height 7
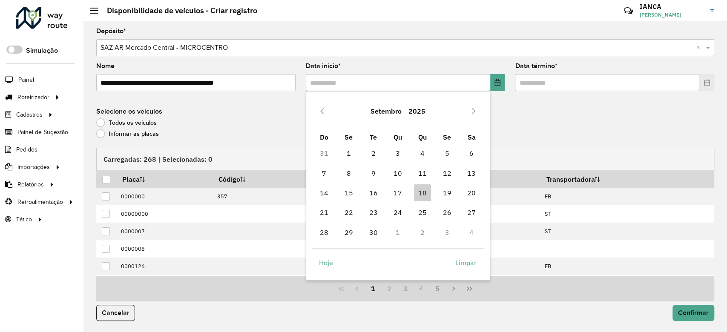
click at [436, 193] on td "19" at bounding box center [447, 193] width 25 height 20
click at [447, 193] on span "19" at bounding box center [446, 192] width 17 height 17
type input "**********"
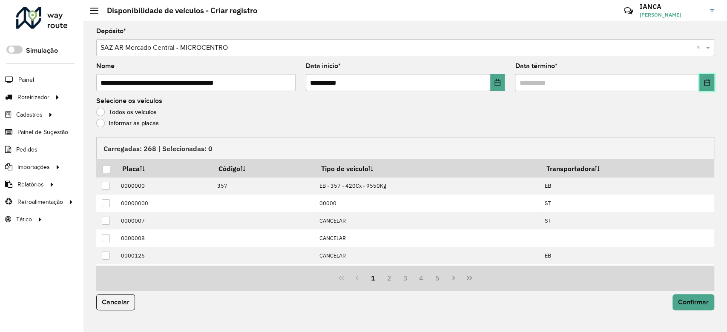
click at [704, 84] on icon "Choose Date" at bounding box center [707, 82] width 7 height 7
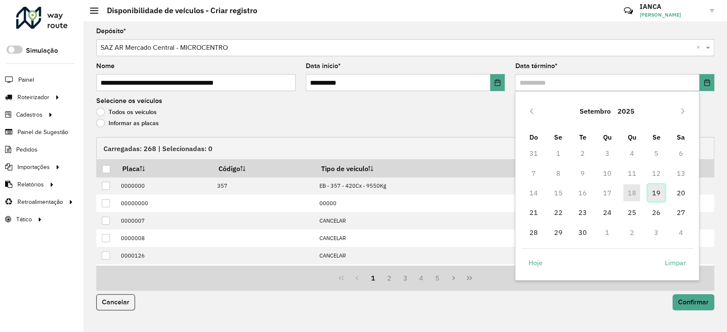
click at [651, 192] on span "19" at bounding box center [656, 192] width 17 height 17
type input "**********"
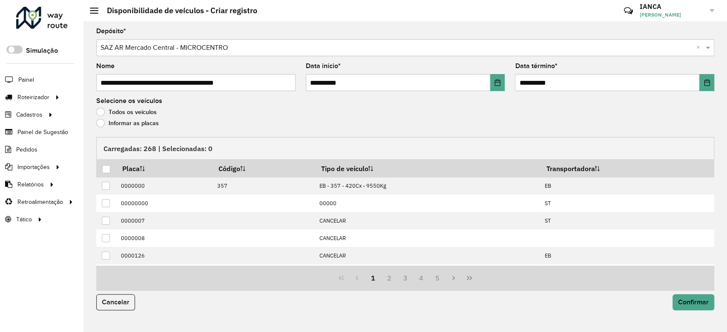
drag, startPoint x: 153, startPoint y: 118, endPoint x: 152, endPoint y: 124, distance: 6.9
click at [153, 118] on div "Todos os veículos" at bounding box center [405, 114] width 618 height 10
click at [152, 124] on label "Informar as placas" at bounding box center [127, 123] width 63 height 9
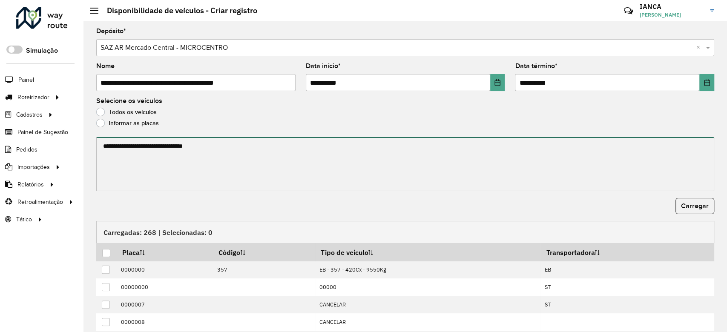
click at [159, 138] on textarea at bounding box center [405, 164] width 618 height 54
paste textarea "****** ****** ******* ****** ******* ****** ******* ****** ******* ****** *****…"
type textarea "****** ****** ******* ****** ******* ****** ******* ****** ******* ****** *****…"
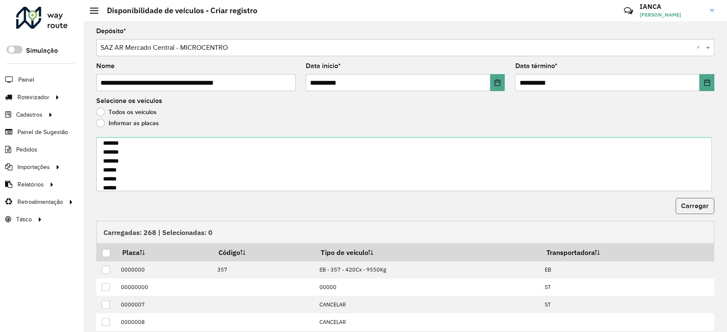
click at [690, 210] on button "Carregar" at bounding box center [695, 206] width 39 height 16
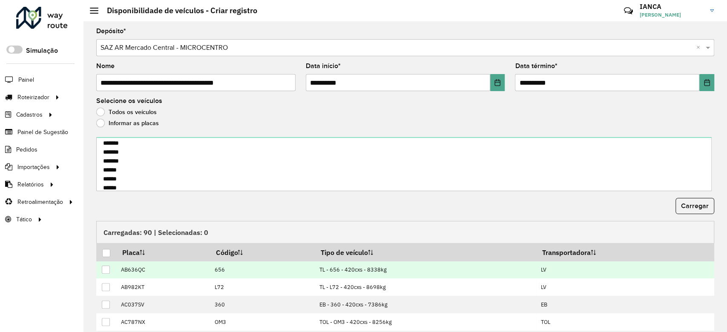
scroll to position [72, 0]
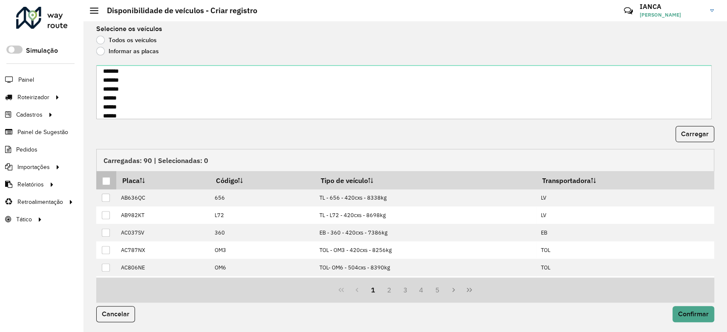
click at [107, 181] on div at bounding box center [106, 181] width 8 height 8
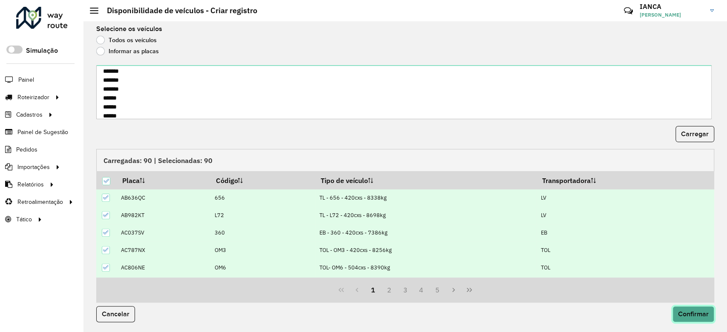
click at [685, 311] on span "Confirmar" at bounding box center [693, 314] width 31 height 7
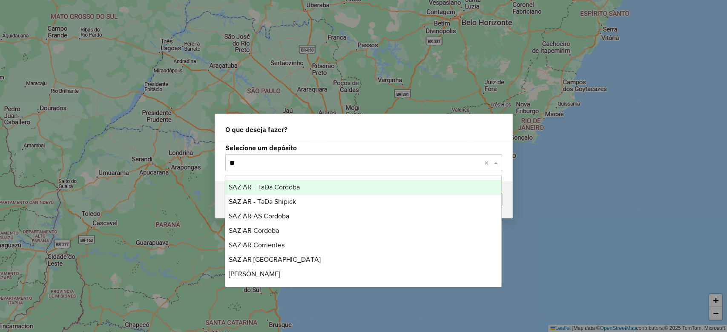
type input "***"
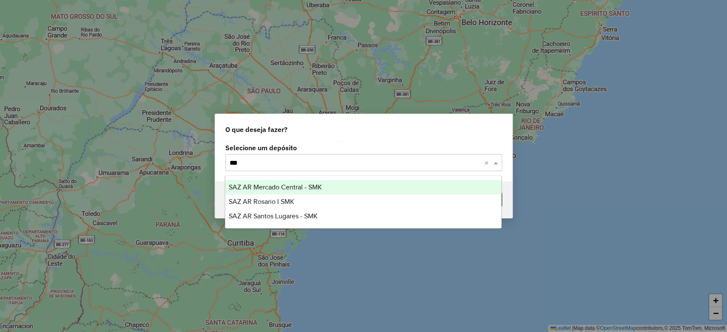
click at [296, 183] on div "SAZ AR Mercado Central - SMK" at bounding box center [363, 187] width 276 height 14
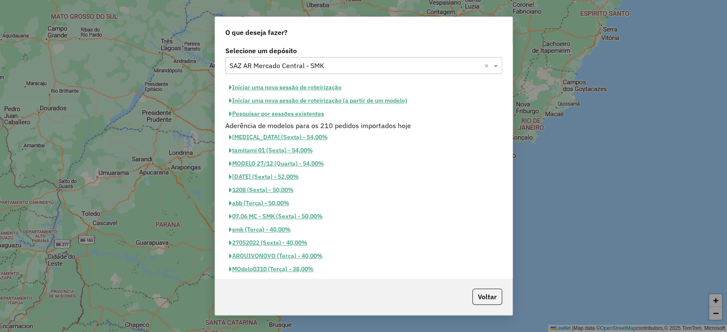
click at [301, 114] on button "Pesquisar por sessões existentes" at bounding box center [276, 113] width 103 height 13
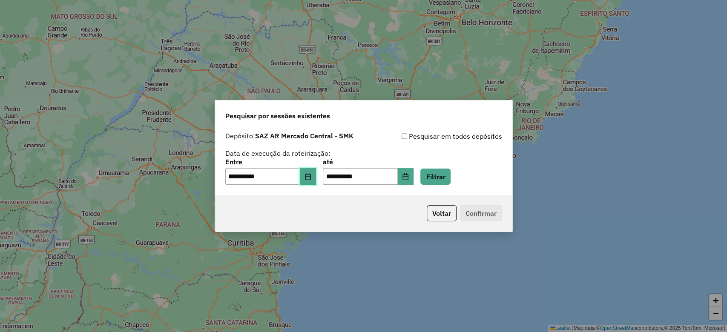
click at [315, 183] on button "Choose Date" at bounding box center [308, 176] width 16 height 17
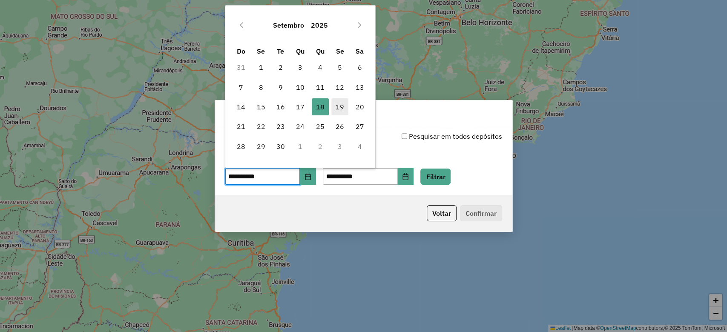
click at [340, 106] on span "19" at bounding box center [339, 106] width 17 height 17
type input "**********"
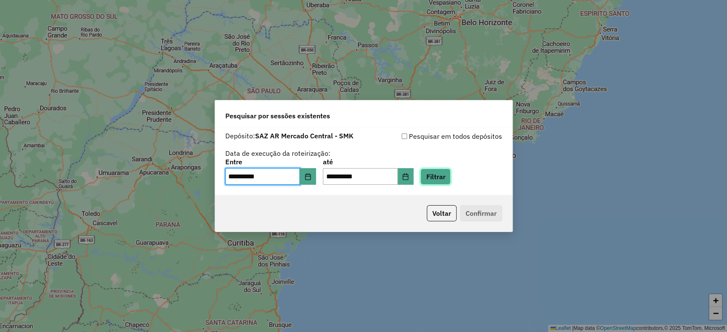
click at [451, 178] on button "Filtrar" at bounding box center [435, 177] width 30 height 16
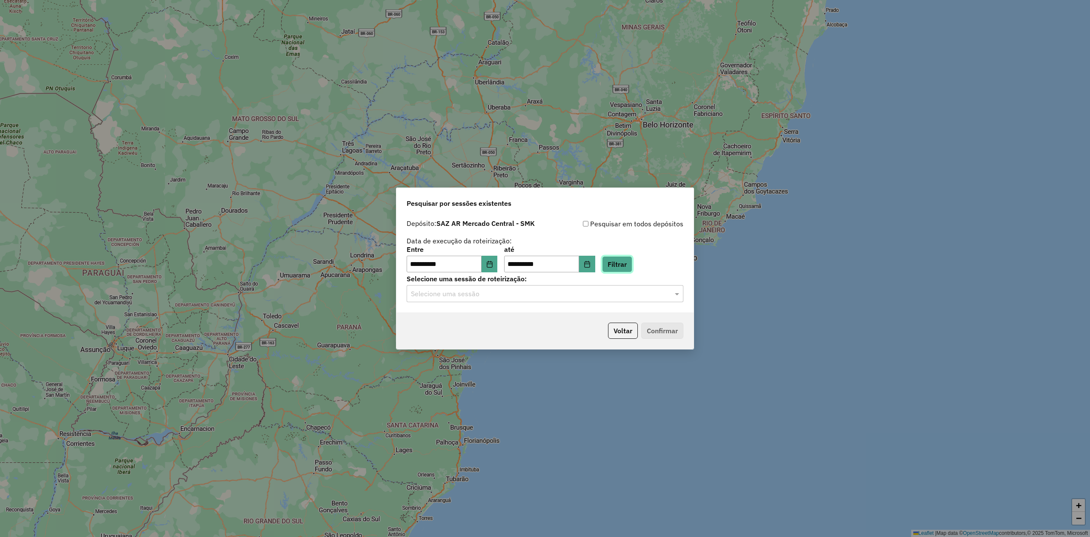
click at [630, 262] on button "Filtrar" at bounding box center [617, 264] width 30 height 16
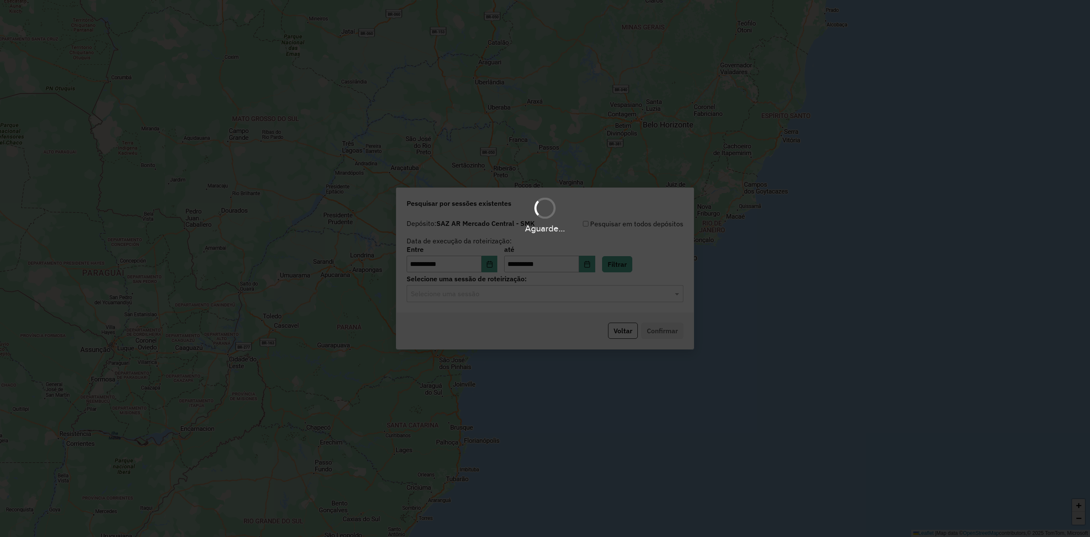
click at [457, 297] on div "Aguarde..." at bounding box center [545, 268] width 1090 height 537
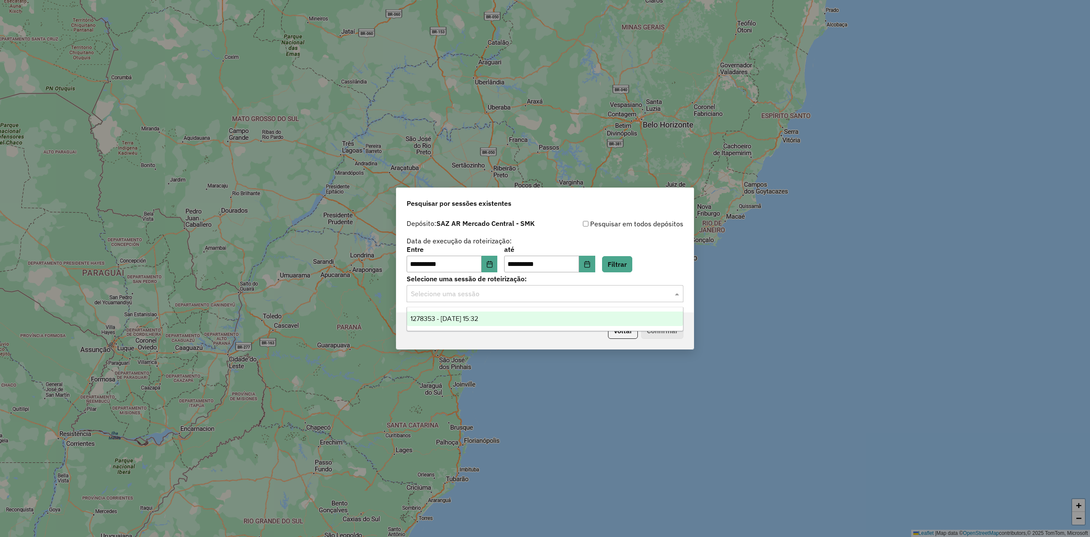
click at [460, 296] on input "text" at bounding box center [536, 294] width 251 height 10
click at [466, 317] on span "1278353 - [DATE] 15:32" at bounding box center [445, 318] width 68 height 7
click at [652, 332] on button "Confirmar" at bounding box center [663, 330] width 42 height 16
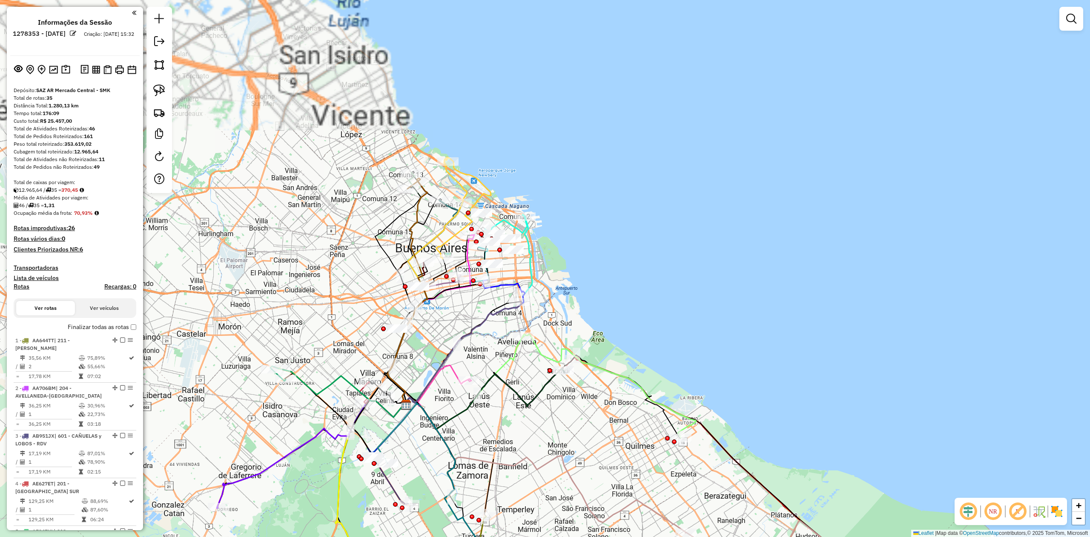
drag, startPoint x: 584, startPoint y: 196, endPoint x: 865, endPoint y: 454, distance: 380.8
click at [675, 321] on div "Janela de atendimento Grade de atendimento Capacidade Transportadoras Veículos …" at bounding box center [545, 268] width 1090 height 537
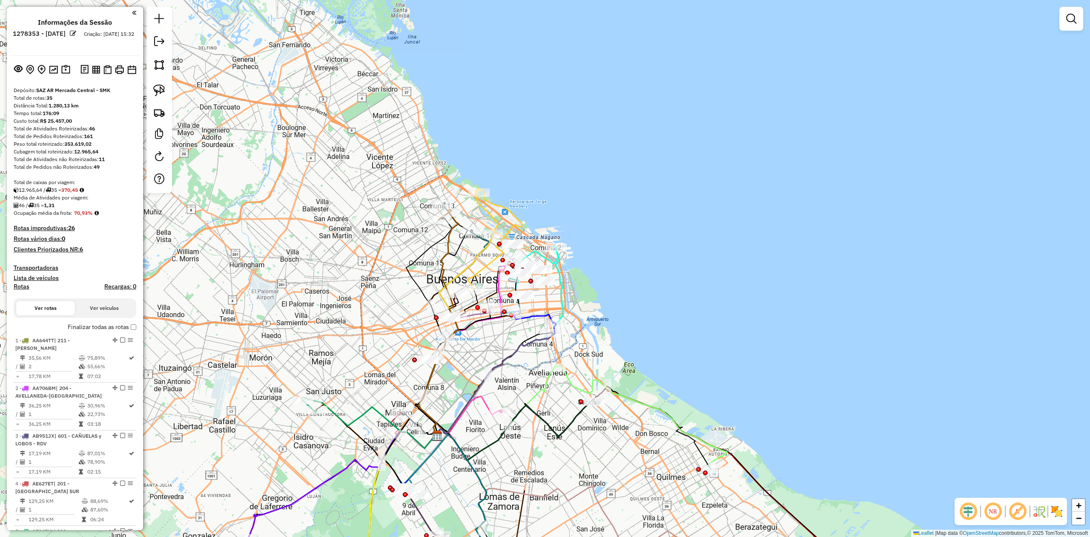
click at [1055, 512] on img at bounding box center [1057, 511] width 14 height 14
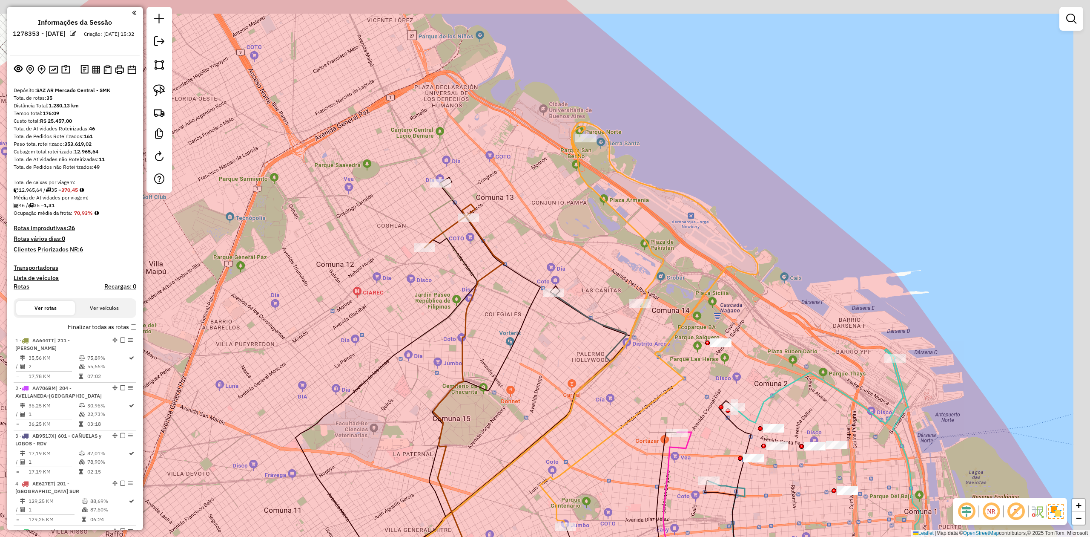
drag, startPoint x: 522, startPoint y: 208, endPoint x: 488, endPoint y: 241, distance: 47.3
click at [521, 210] on div "Janela de atendimento Grade de atendimento Capacidade Transportadoras Veículos …" at bounding box center [545, 268] width 1090 height 537
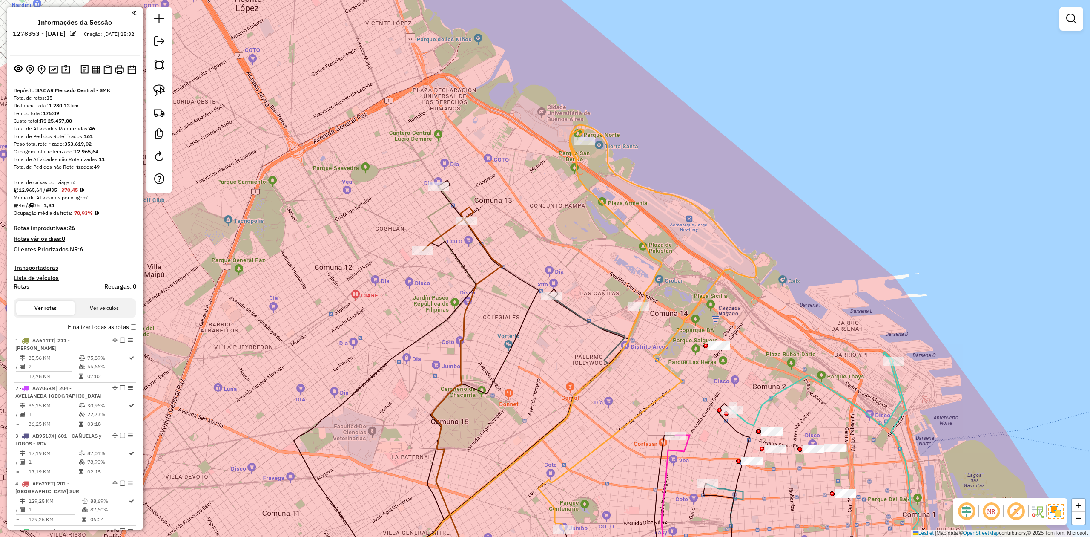
click at [440, 230] on icon at bounding box center [448, 228] width 51 height 43
select select "**********"
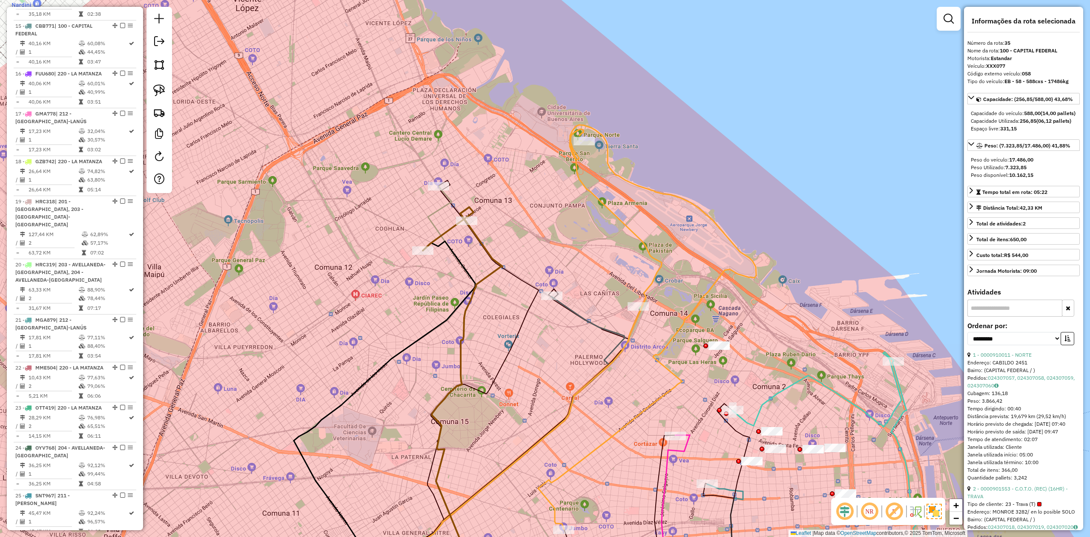
scroll to position [1678, 0]
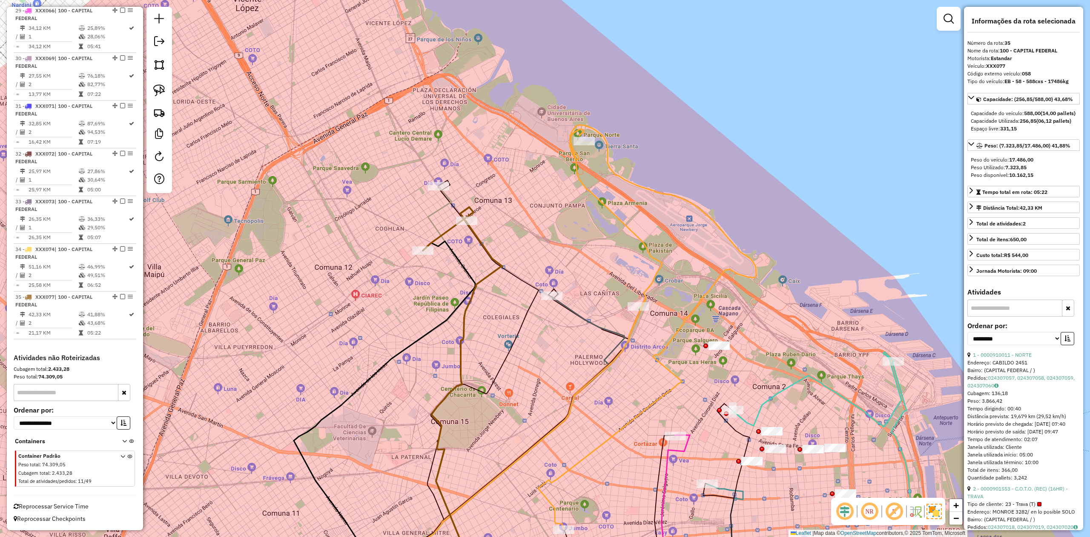
click at [445, 200] on icon at bounding box center [454, 388] width 52 height 404
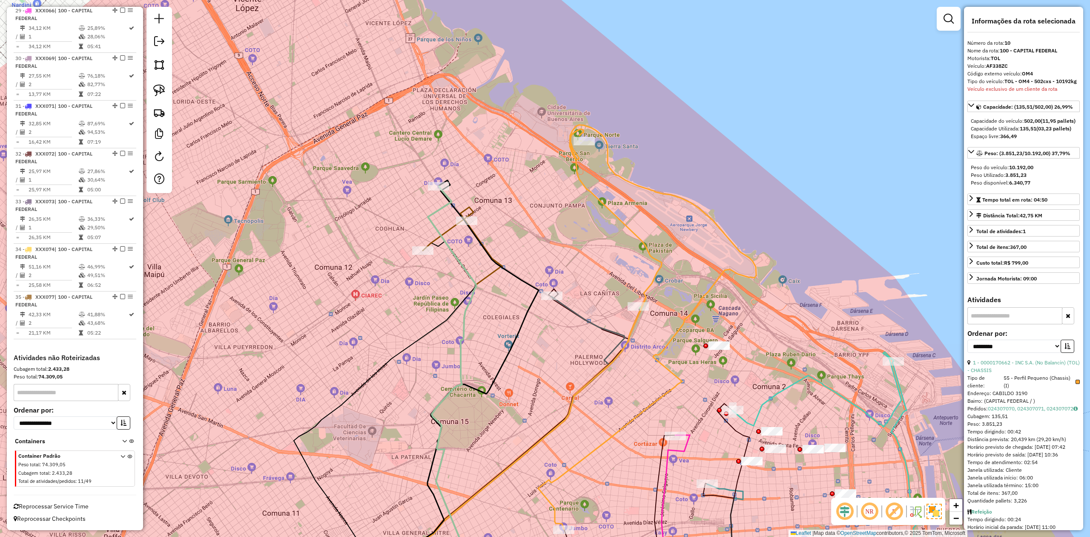
scroll to position [758, 0]
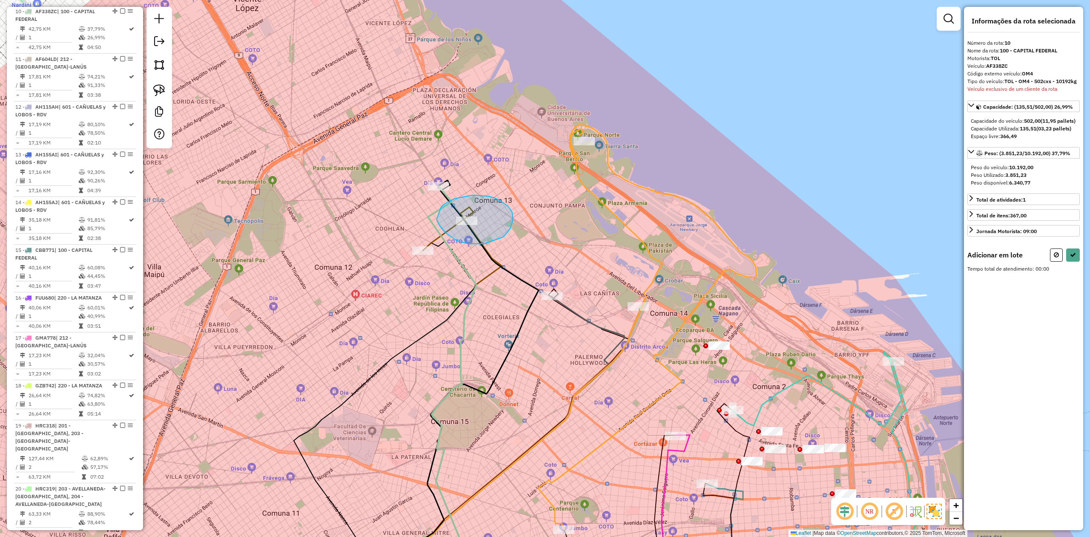
drag, startPoint x: 445, startPoint y: 232, endPoint x: 434, endPoint y: 224, distance: 13.6
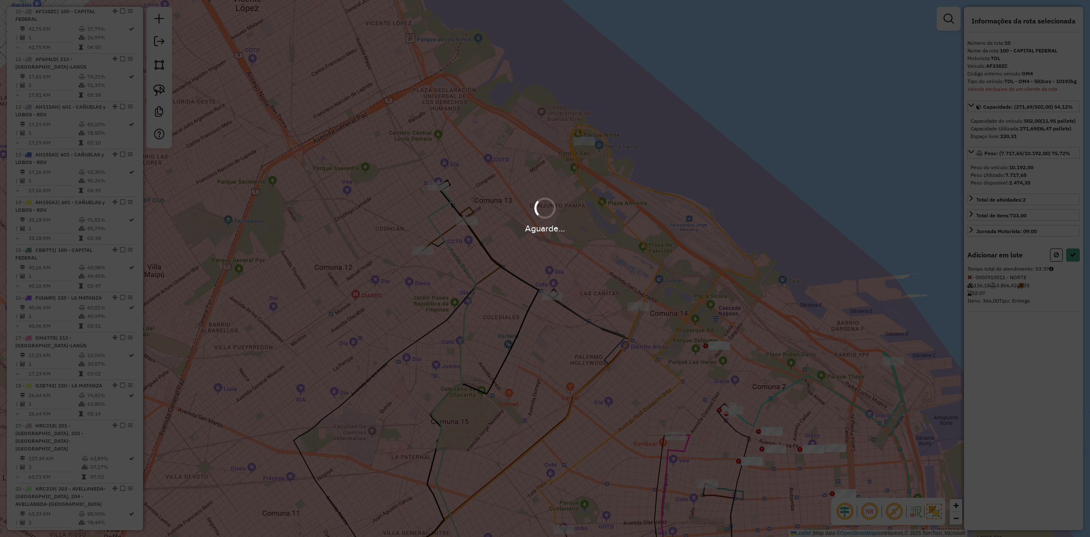
select select "**********"
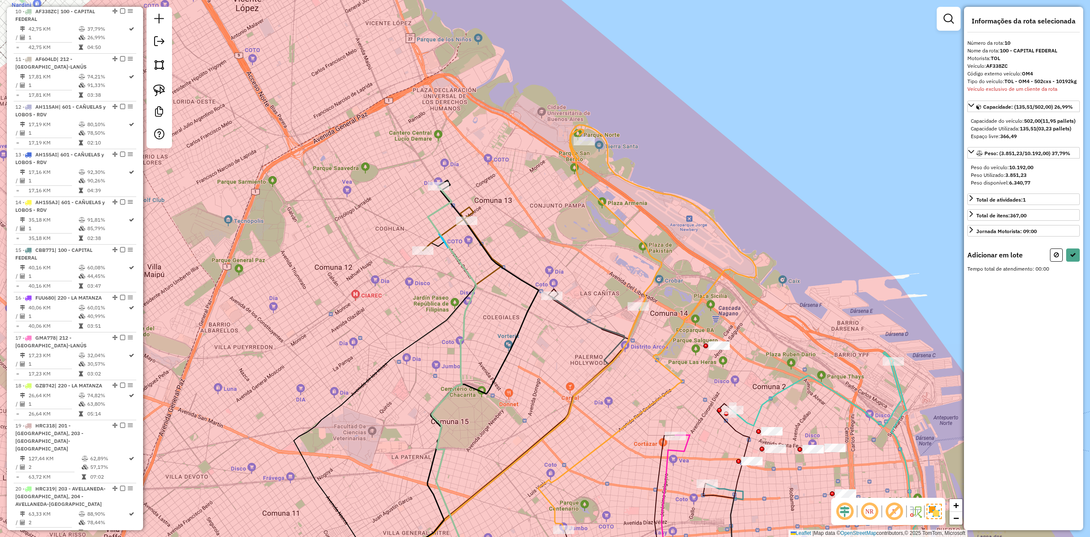
drag, startPoint x: 439, startPoint y: 234, endPoint x: 474, endPoint y: 271, distance: 50.9
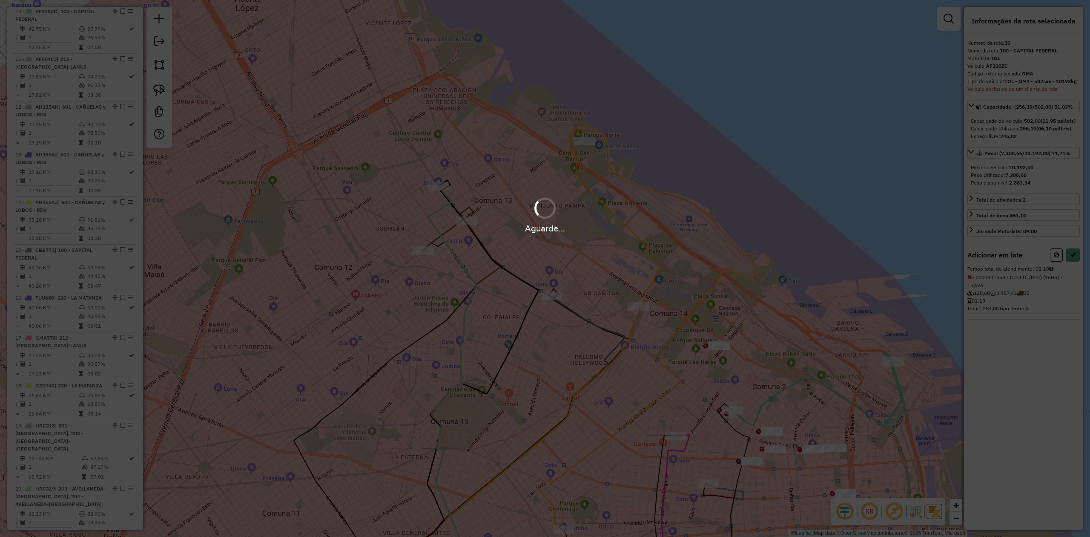
select select "**********"
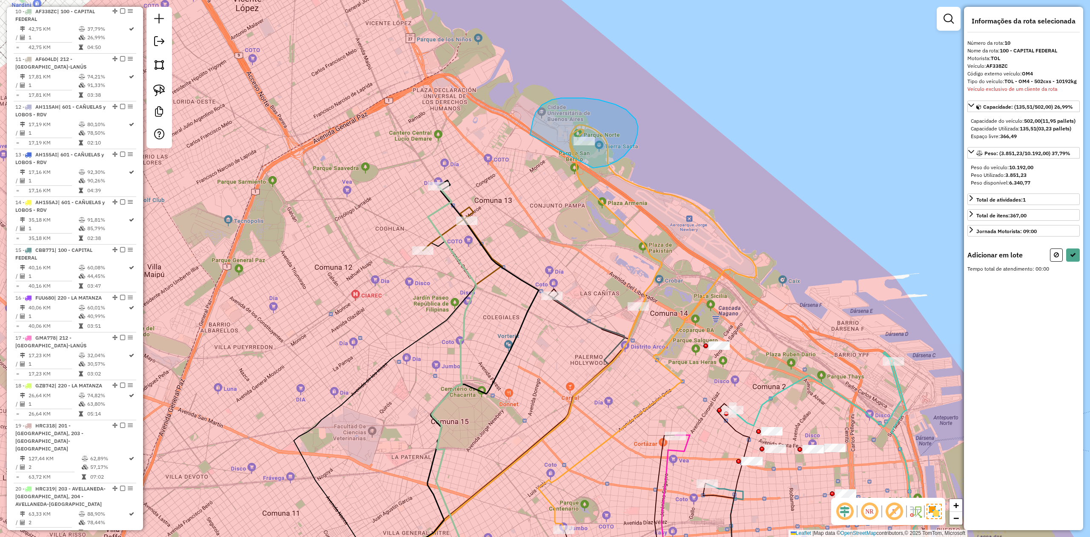
drag, startPoint x: 618, startPoint y: 161, endPoint x: 554, endPoint y: 172, distance: 64.9
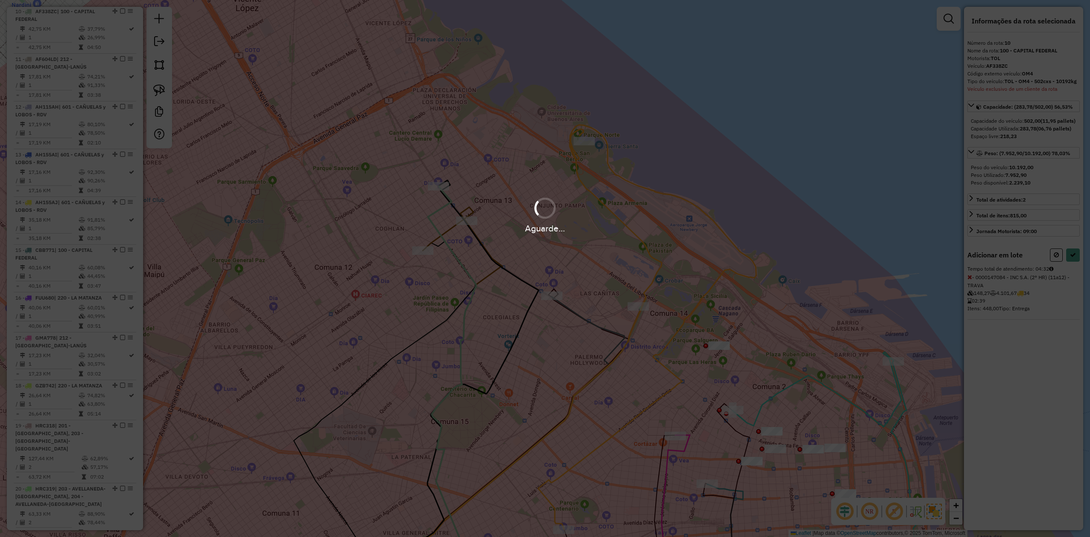
select select "**********"
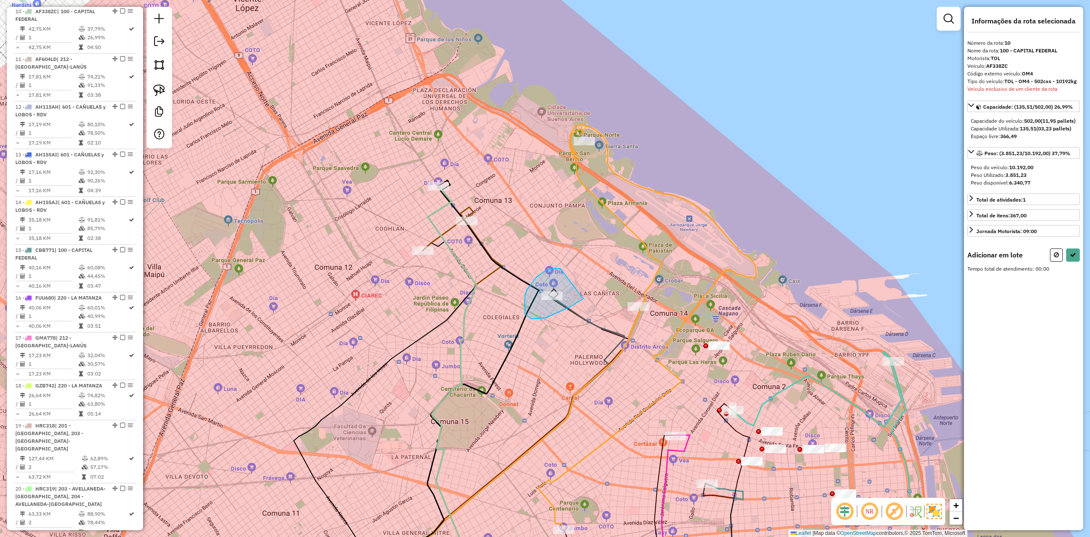
drag, startPoint x: 527, startPoint y: 290, endPoint x: 578, endPoint y: 283, distance: 51.5
select select "**********"
drag, startPoint x: 628, startPoint y: 328, endPoint x: 633, endPoint y: 278, distance: 50.1
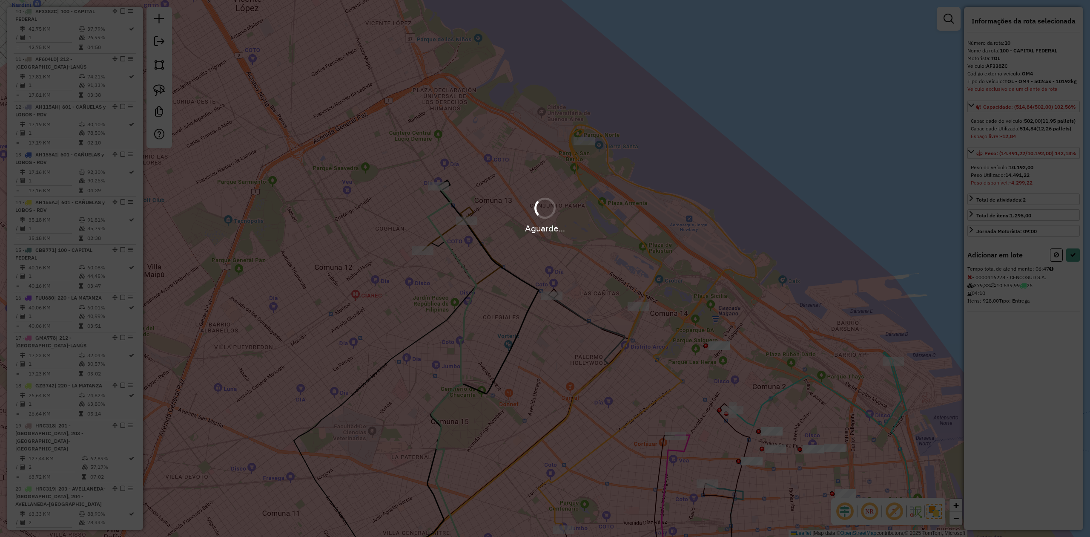
select select "**********"
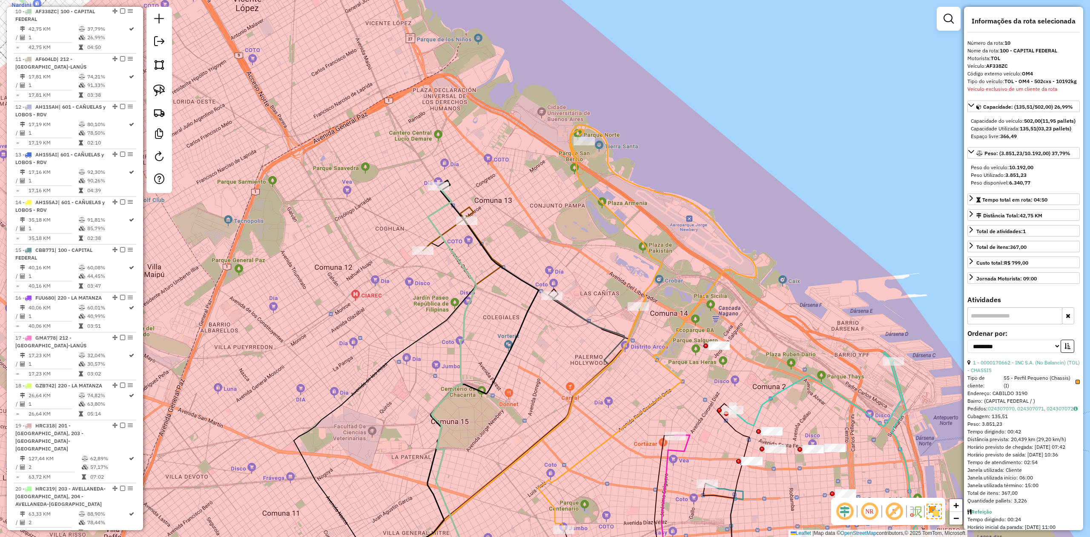
click at [481, 201] on div "Janela de atendimento Grade de atendimento Capacidade Transportadoras Veículos …" at bounding box center [545, 268] width 1090 height 537
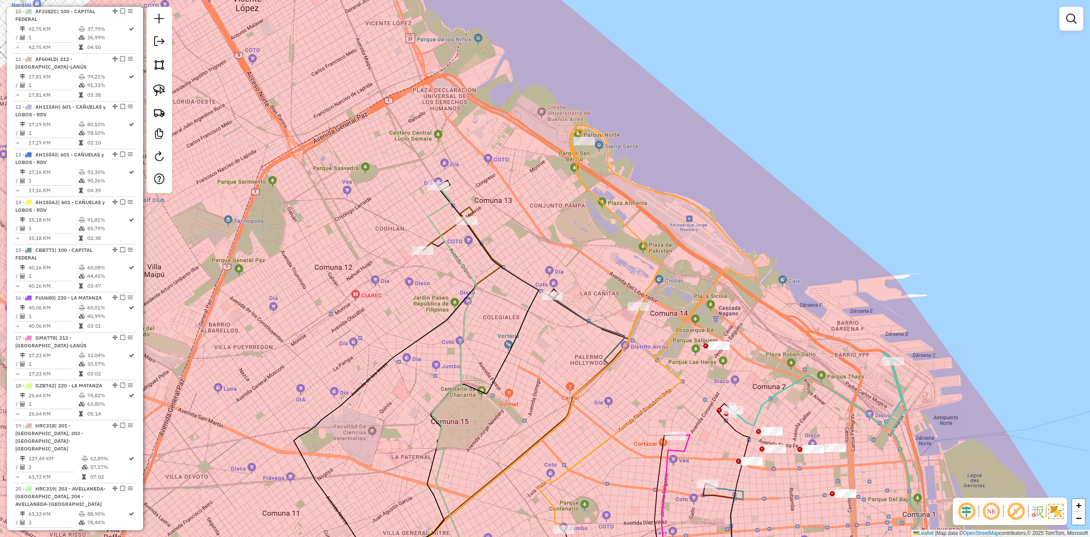
click at [469, 195] on div "Janela de atendimento Grade de atendimento Capacidade Transportadoras Veículos …" at bounding box center [545, 268] width 1090 height 537
click at [445, 207] on icon at bounding box center [454, 388] width 52 height 404
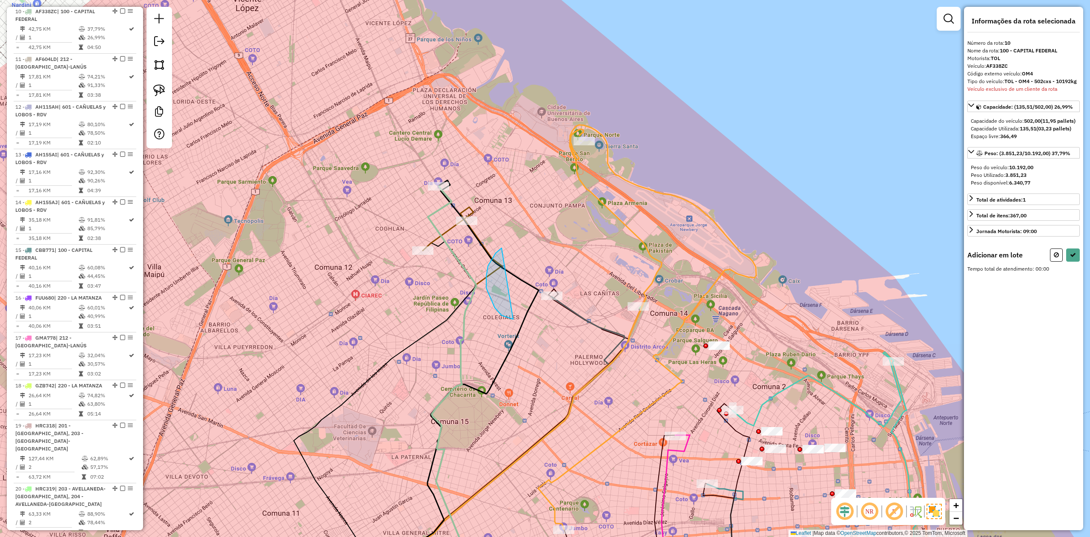
drag, startPoint x: 513, startPoint y: 319, endPoint x: 607, endPoint y: 248, distance: 117.3
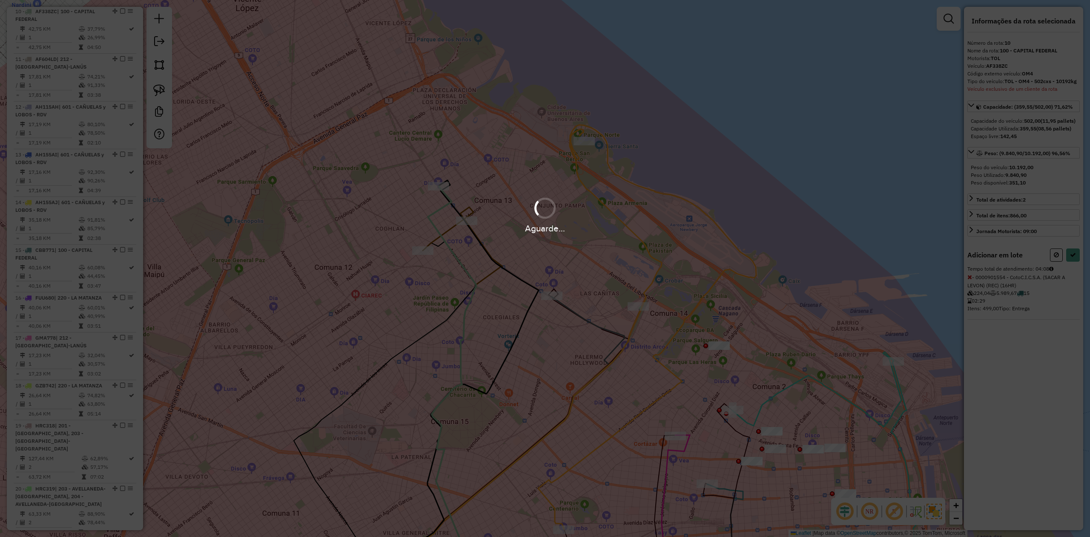
select select "**********"
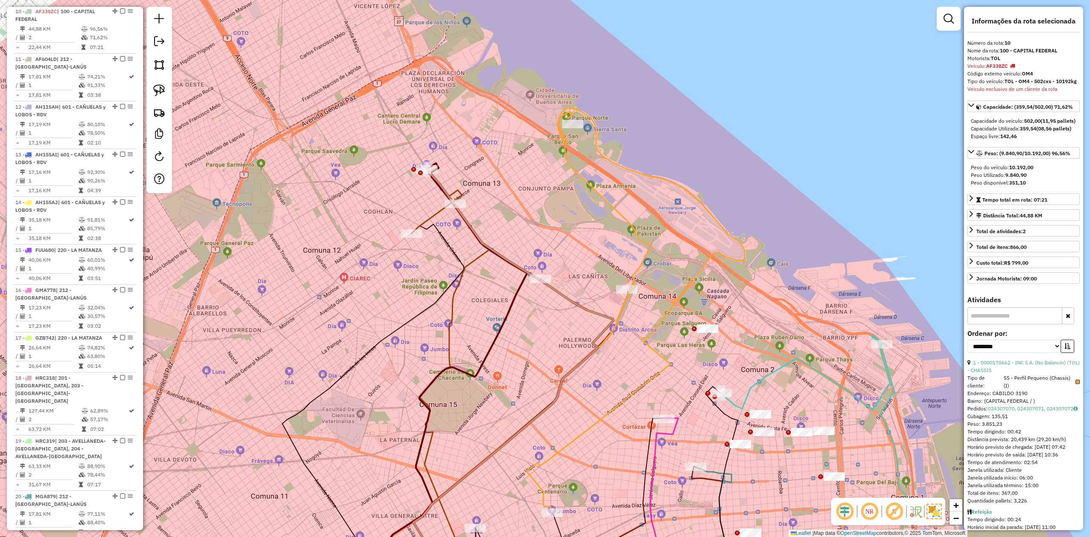
drag, startPoint x: 520, startPoint y: 243, endPoint x: 512, endPoint y: 238, distance: 9.6
click at [514, 236] on div "Janela de atendimento Grade de atendimento Capacidade Transportadoras Veículos …" at bounding box center [545, 268] width 1090 height 537
click at [512, 239] on div "Janela de atendimento Grade de atendimento Capacidade Transportadoras Veículos …" at bounding box center [545, 268] width 1090 height 537
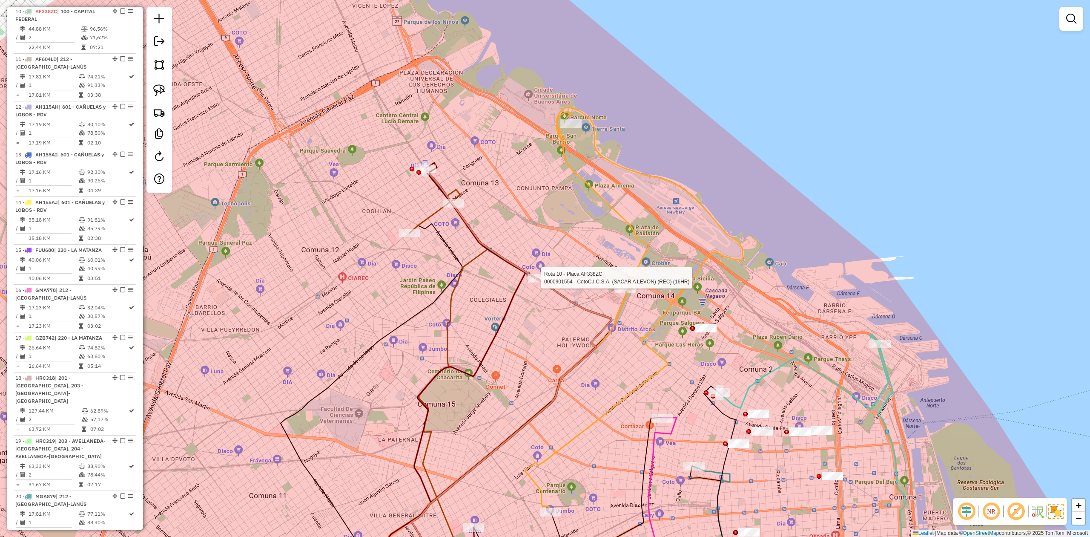
select select "**********"
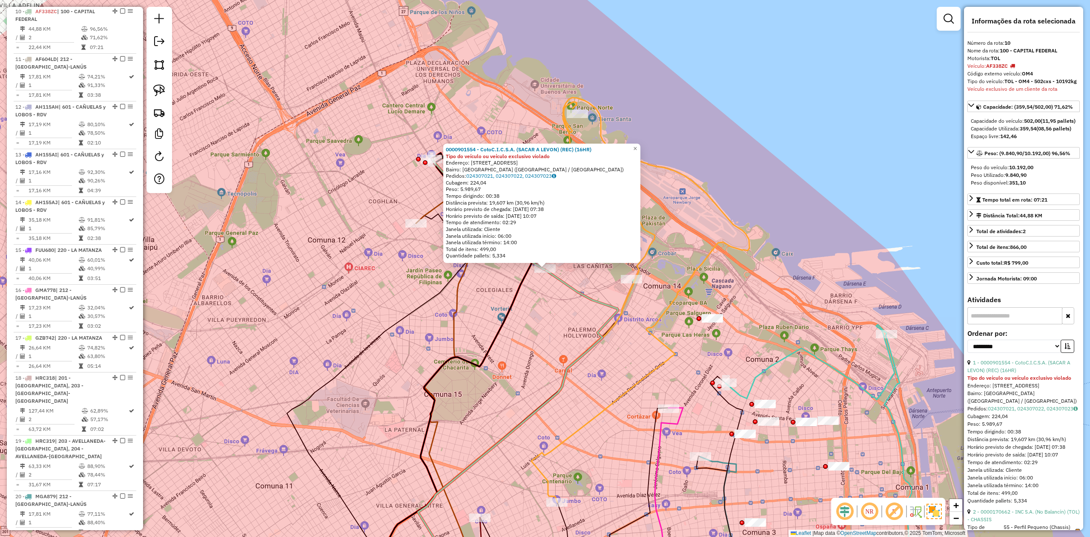
click at [555, 319] on div "0000901554 - CotoC.I.C.S.A. (SACAR A LEVON) (REC) (16HR) Tipo do veículo ou veí…" at bounding box center [545, 268] width 1090 height 537
click at [435, 166] on div at bounding box center [433, 158] width 8 height 15
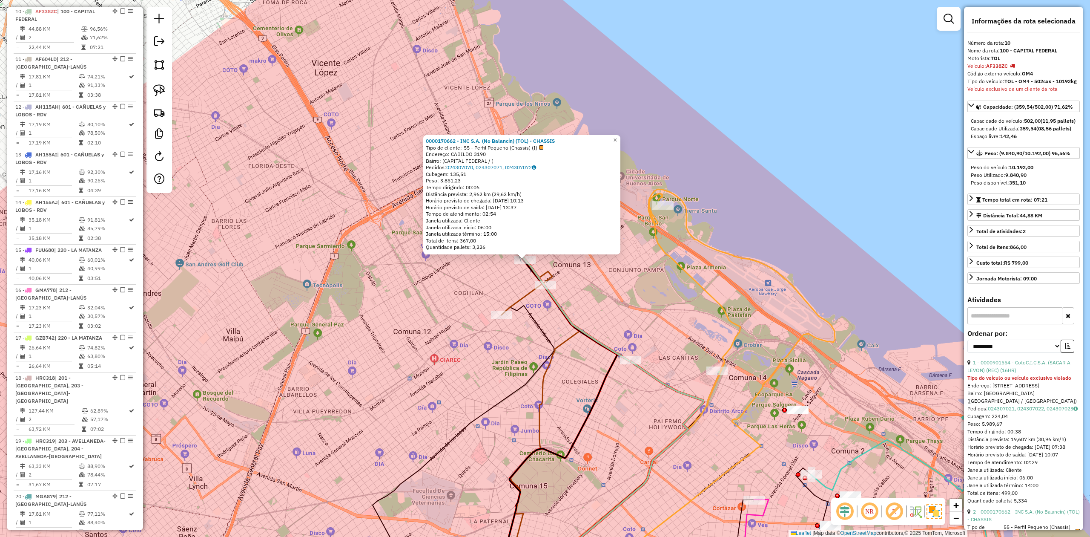
drag, startPoint x: 625, startPoint y: 304, endPoint x: 605, endPoint y: 297, distance: 21.4
click at [605, 297] on div "0000170662 - INC S.A. (No Balancín) (TOL) - CHASSIS Tipo de cliente: 55 - Perfi…" at bounding box center [545, 268] width 1090 height 537
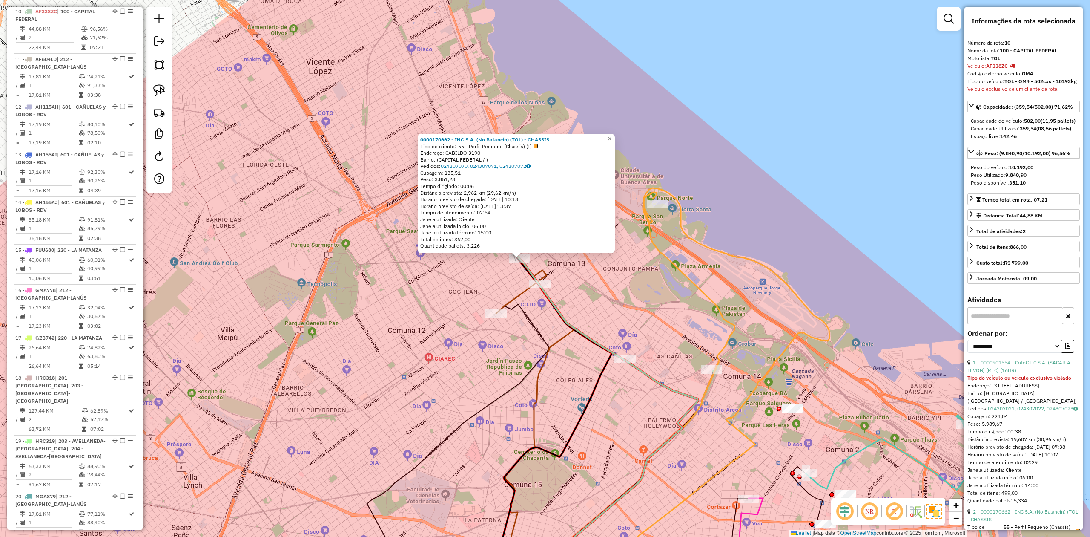
click at [602, 295] on div "0000170662 - INC S.A. (No Balancín) (TOL) - CHASSIS Tipo de cliente: 55 - Perfi…" at bounding box center [545, 268] width 1090 height 537
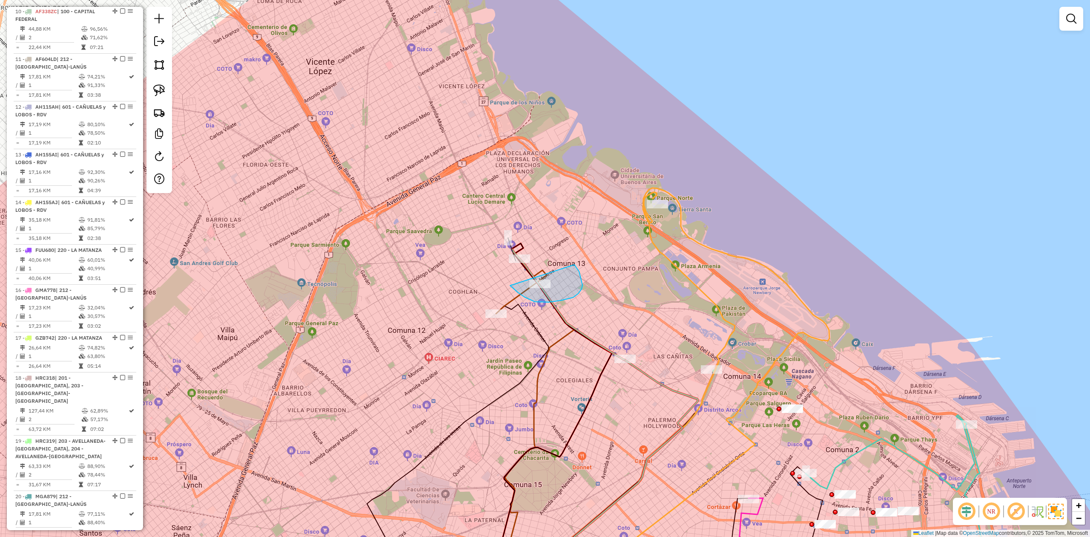
drag, startPoint x: 549, startPoint y: 302, endPoint x: 476, endPoint y: 273, distance: 78.4
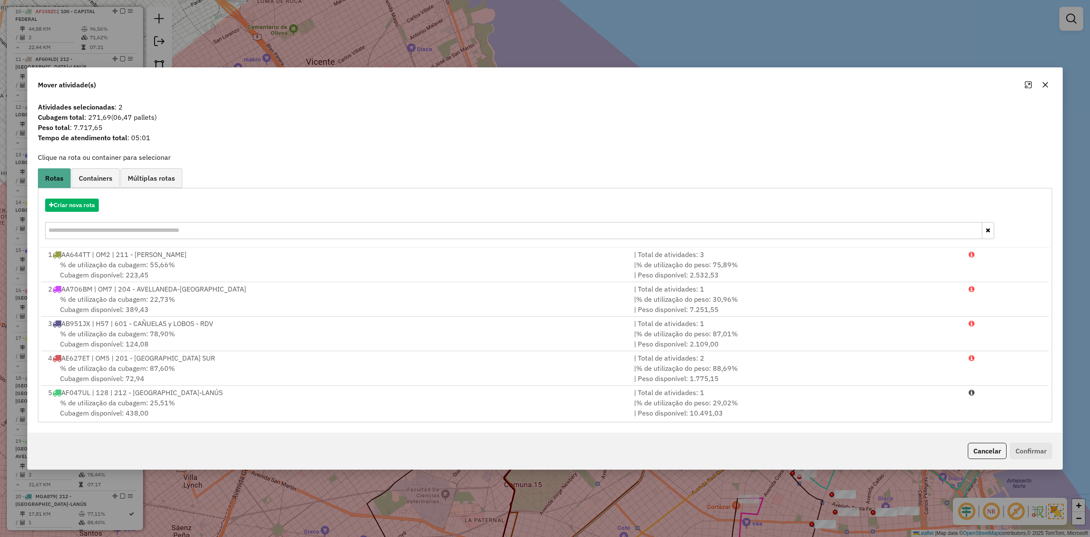
click at [1048, 82] on icon "button" at bounding box center [1046, 85] width 6 height 6
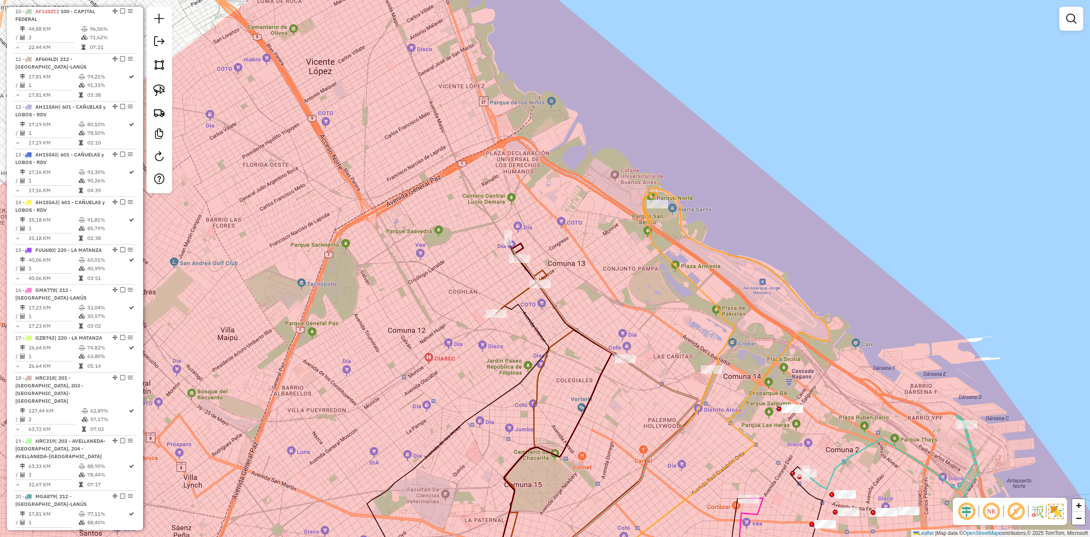
click at [624, 352] on div "Janela de atendimento Grade de atendimento Capacidade Transportadoras Veículos …" at bounding box center [545, 268] width 1090 height 537
select select "**********"
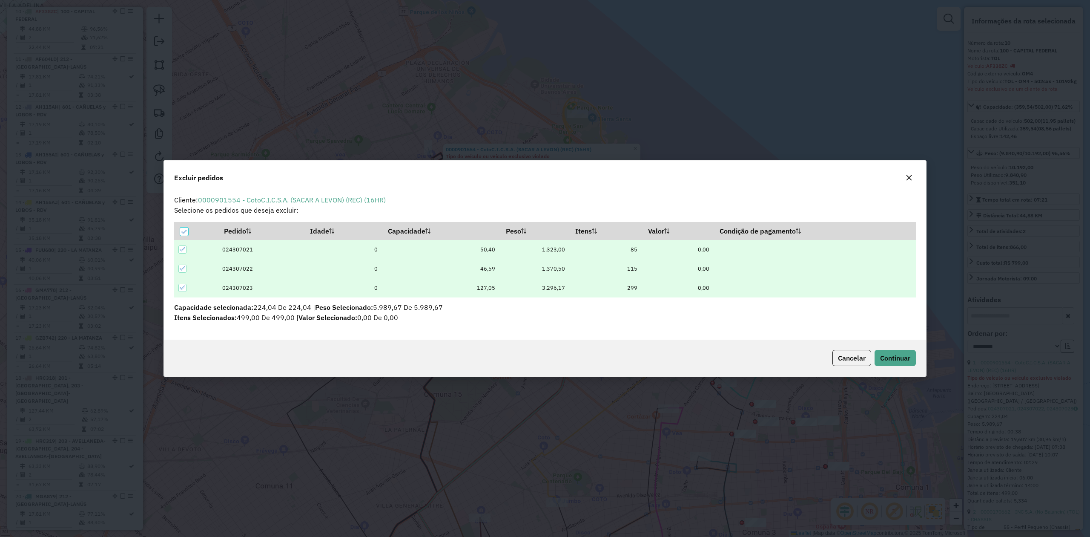
scroll to position [0, 0]
click at [902, 365] on button "Continuar" at bounding box center [895, 358] width 41 height 16
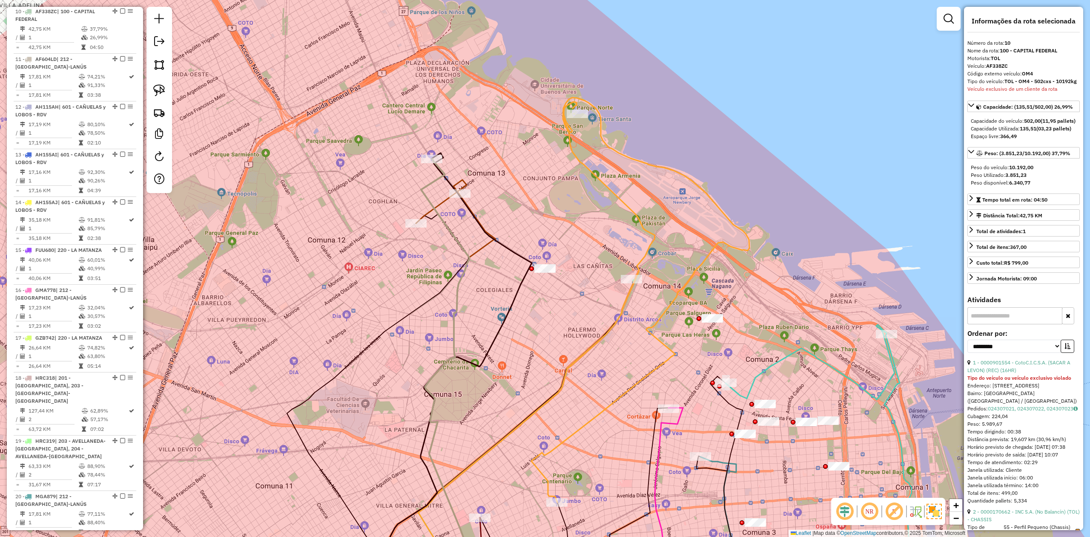
click at [501, 179] on div "Janela de atendimento Grade de atendimento Capacidade Transportadoras Veículos …" at bounding box center [545, 268] width 1090 height 537
click at [499, 181] on div "Janela de atendimento Grade de atendimento Capacidade Transportadoras Veículos …" at bounding box center [545, 268] width 1090 height 537
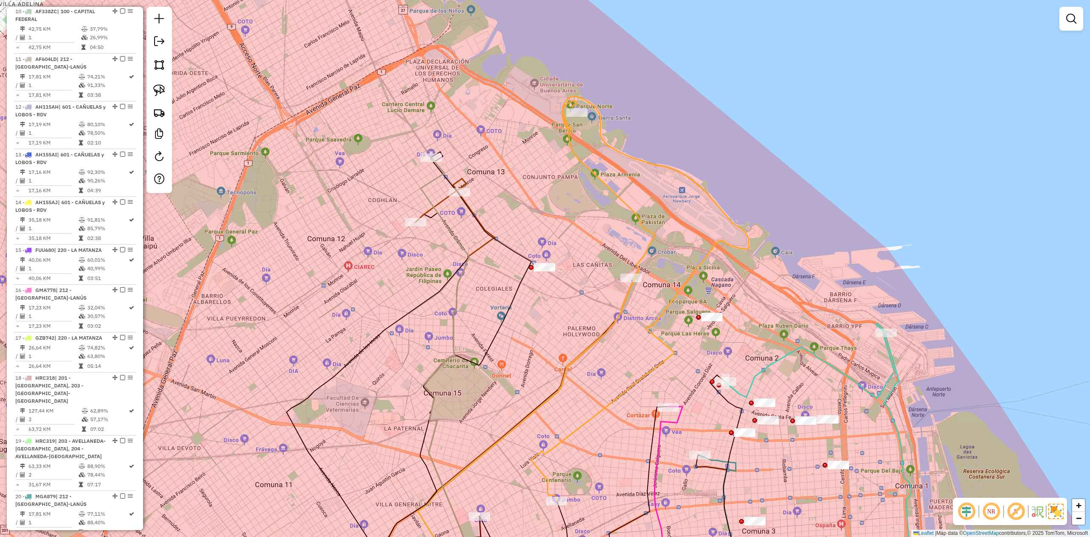
click at [428, 193] on icon at bounding box center [448, 374] width 55 height 433
select select "**********"
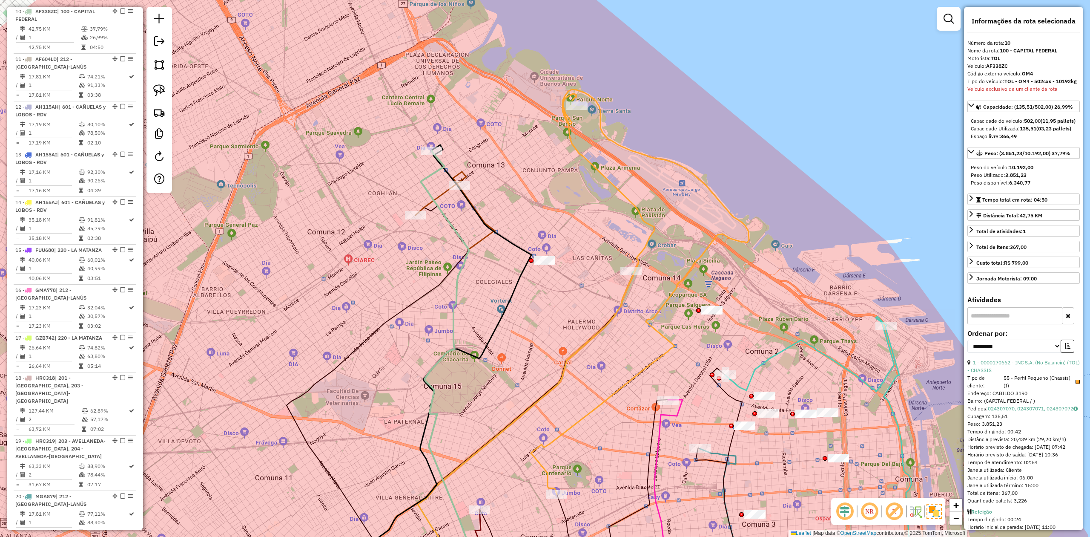
drag, startPoint x: 468, startPoint y: 283, endPoint x: 454, endPoint y: 95, distance: 188.3
click at [455, 91] on div "Janela de atendimento Grade de atendimento Capacidade Transportadoras Veículos …" at bounding box center [545, 268] width 1090 height 537
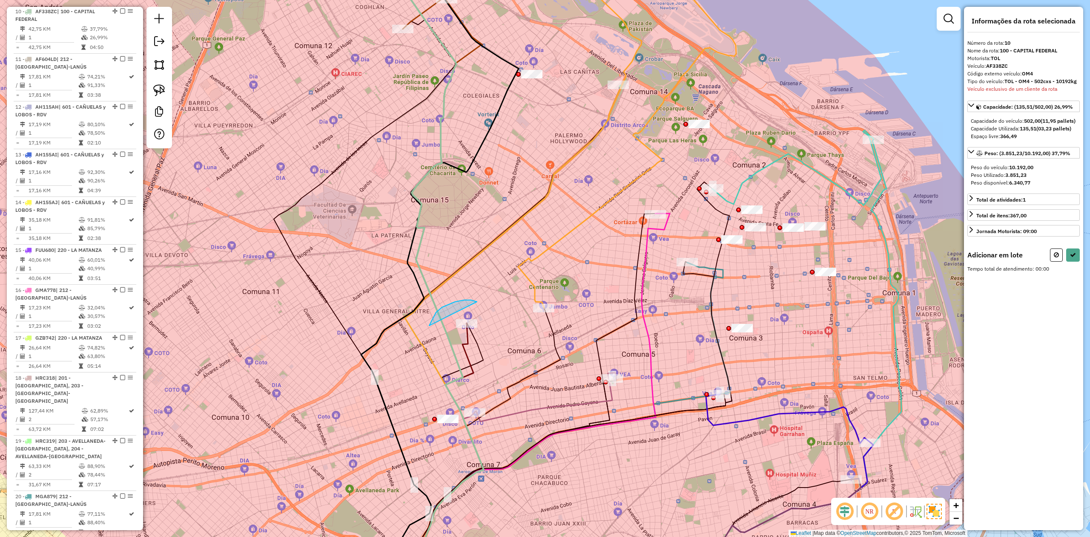
drag, startPoint x: 429, startPoint y: 325, endPoint x: 486, endPoint y: 317, distance: 57.7
select select "**********"
drag, startPoint x: 440, startPoint y: 426, endPoint x: 462, endPoint y: 416, distance: 24.2
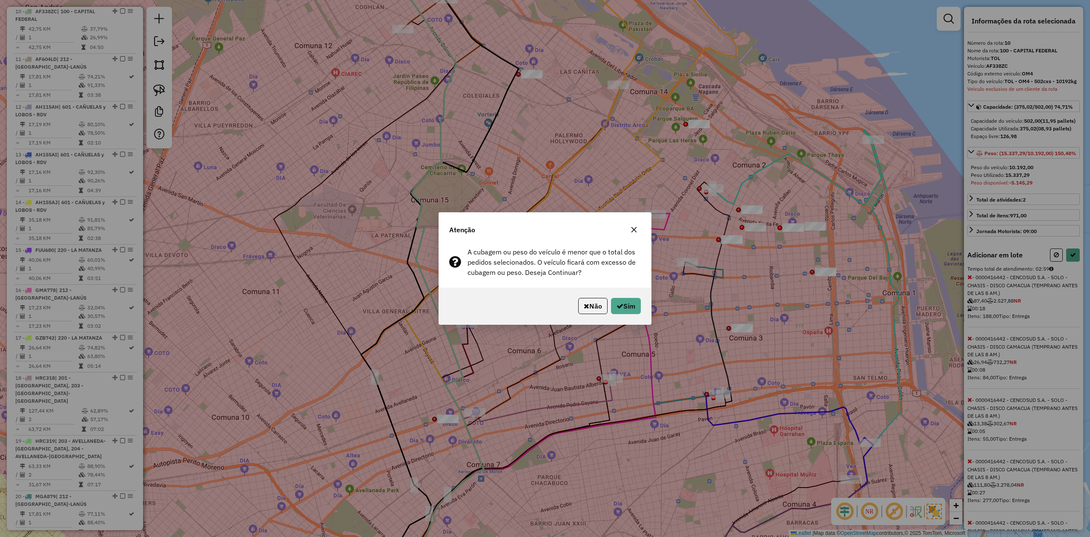
click at [617, 295] on div "Não Sim" at bounding box center [545, 306] width 212 height 37
click at [619, 305] on icon "button" at bounding box center [620, 305] width 7 height 7
select select "**********"
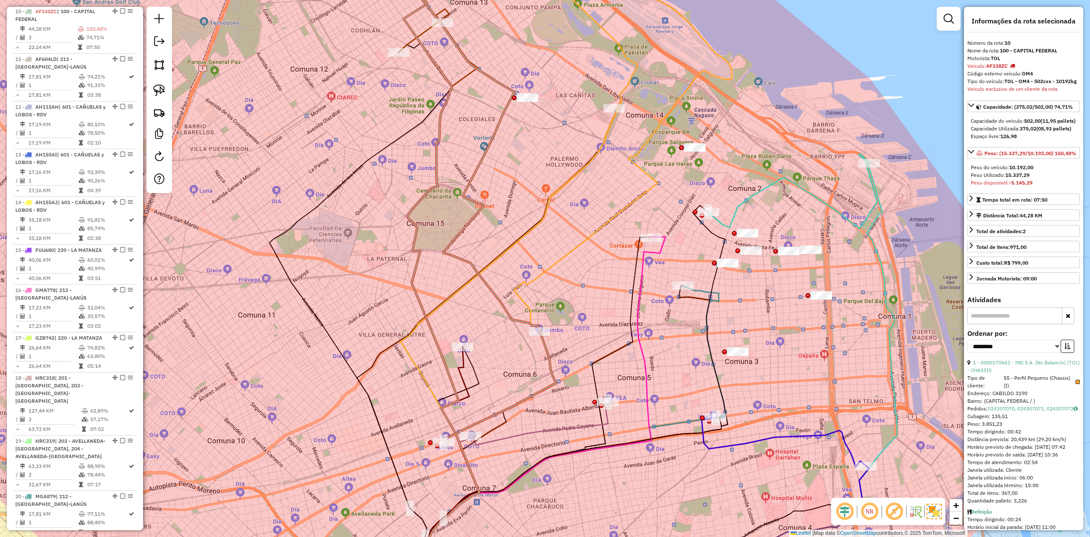
drag, startPoint x: 460, startPoint y: 249, endPoint x: 459, endPoint y: 317, distance: 68.6
click at [459, 317] on div "Janela de atendimento Grade de atendimento Capacidade Transportadoras Veículos …" at bounding box center [545, 268] width 1090 height 537
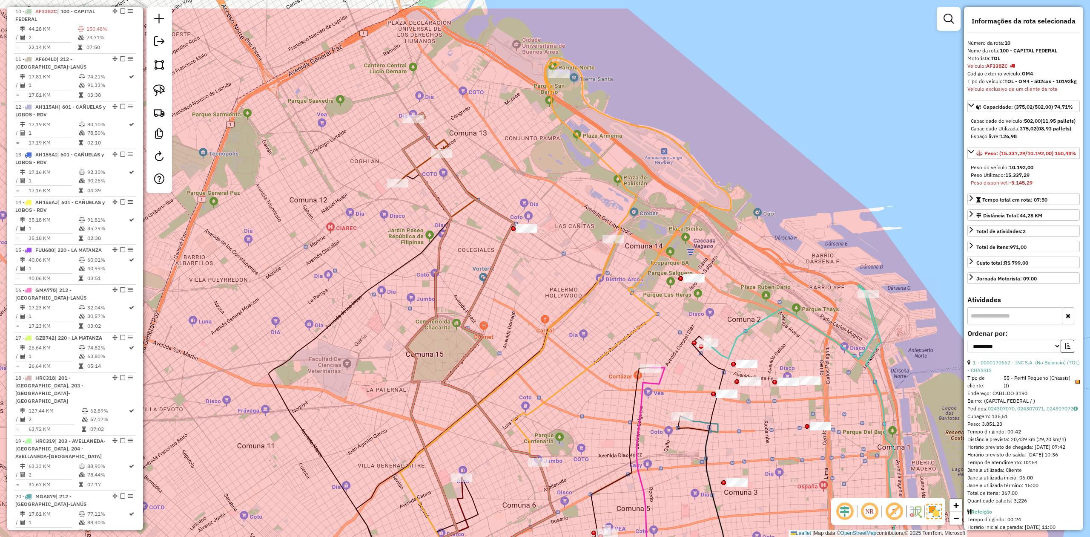
click at [455, 313] on div "Janela de atendimento Grade de atendimento Capacidade Transportadoras Veículos …" at bounding box center [545, 268] width 1090 height 537
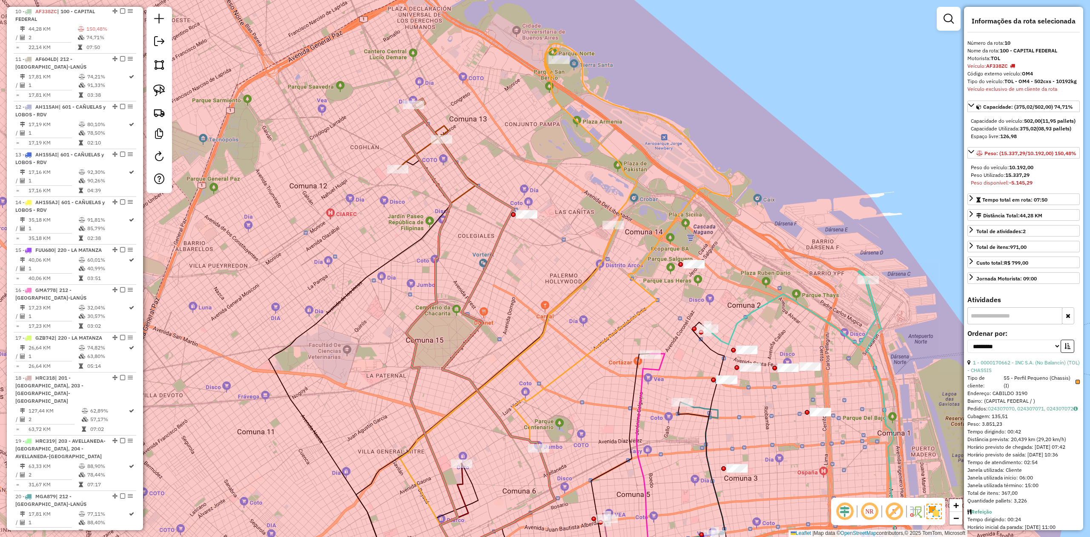
click at [436, 184] on icon at bounding box center [437, 348] width 68 height 486
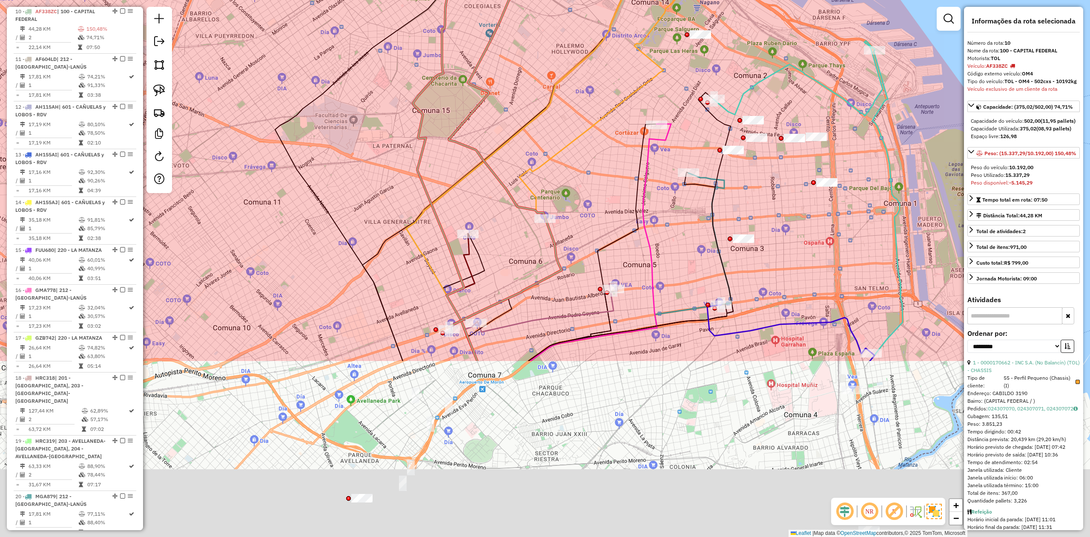
drag, startPoint x: 457, startPoint y: 273, endPoint x: 458, endPoint y: 307, distance: 34.1
click at [464, 71] on icon at bounding box center [491, 98] width 142 height 458
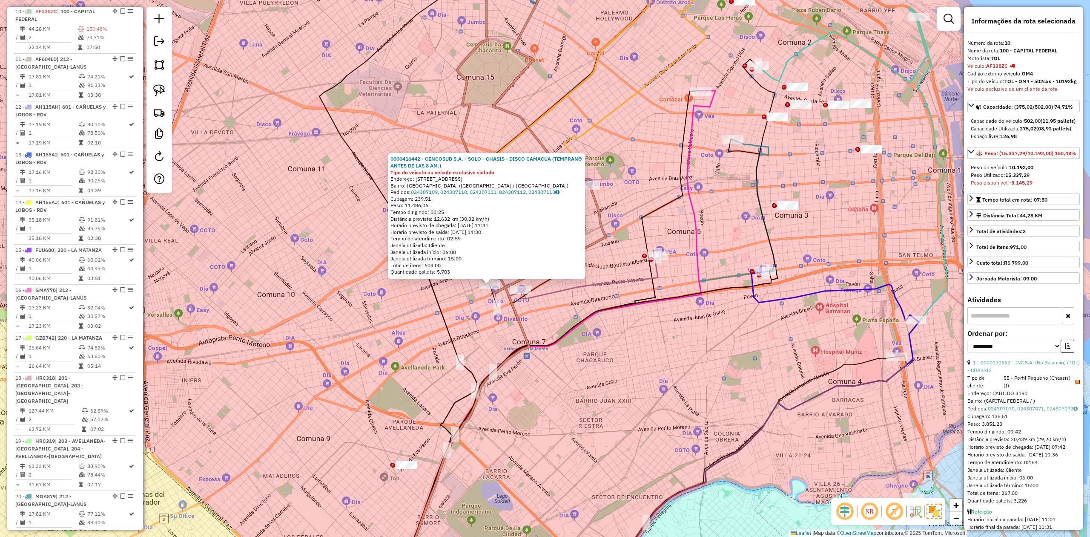
drag, startPoint x: 375, startPoint y: 343, endPoint x: 368, endPoint y: 344, distance: 6.5
click at [368, 344] on div "0000416442 - CENCOSUD S.A. - SOLO - CHASIS - DISCO CAMACUA (TEMPRANO ANTES DE L…" at bounding box center [545, 268] width 1090 height 537
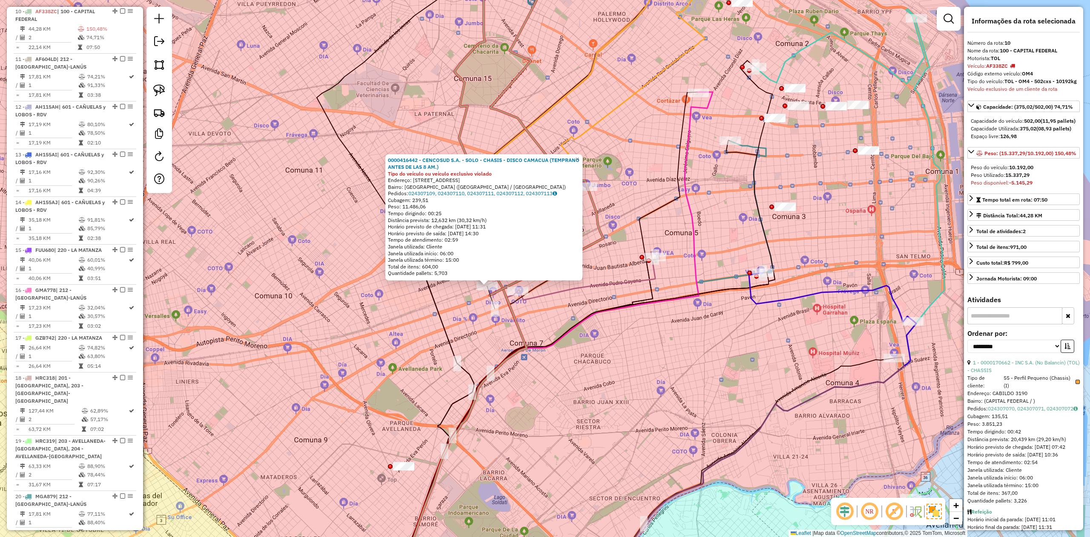
click at [405, 336] on div "0000416442 - CENCOSUD S.A. - SOLO - CHASIS - DISCO CAMACUA (TEMPRANO ANTES DE L…" at bounding box center [545, 268] width 1090 height 537
drag, startPoint x: 452, startPoint y: 314, endPoint x: 427, endPoint y: 331, distance: 31.0
click at [427, 331] on div "0000416442 - CENCOSUD S.A. - SOLO - CHASIS - DISCO CAMACUA (TEMPRANO ANTES DE L…" at bounding box center [545, 268] width 1090 height 537
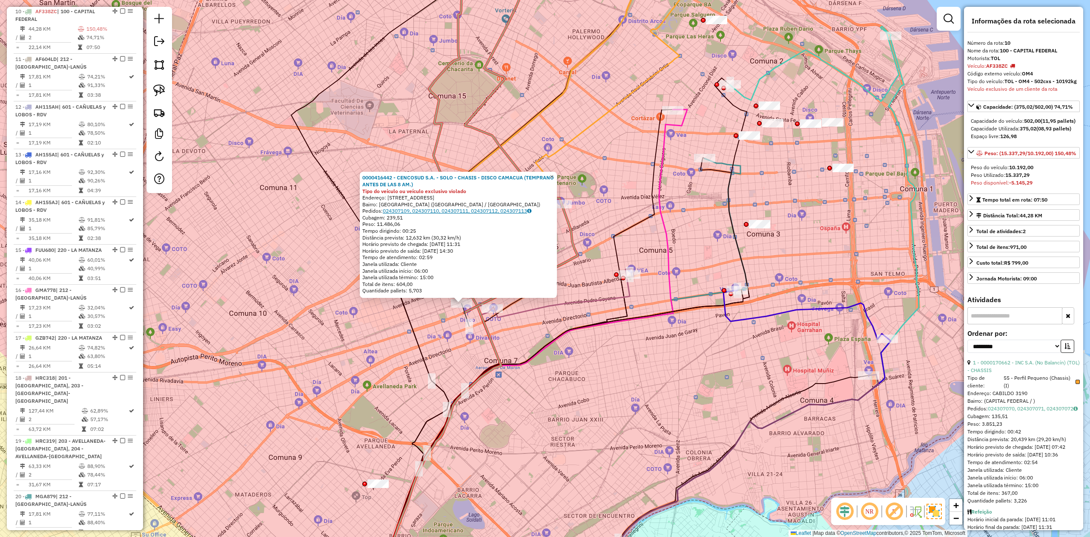
click at [479, 211] on link "024307109, 024307110, 024307111, 024307112, 024307113" at bounding box center [457, 210] width 149 height 6
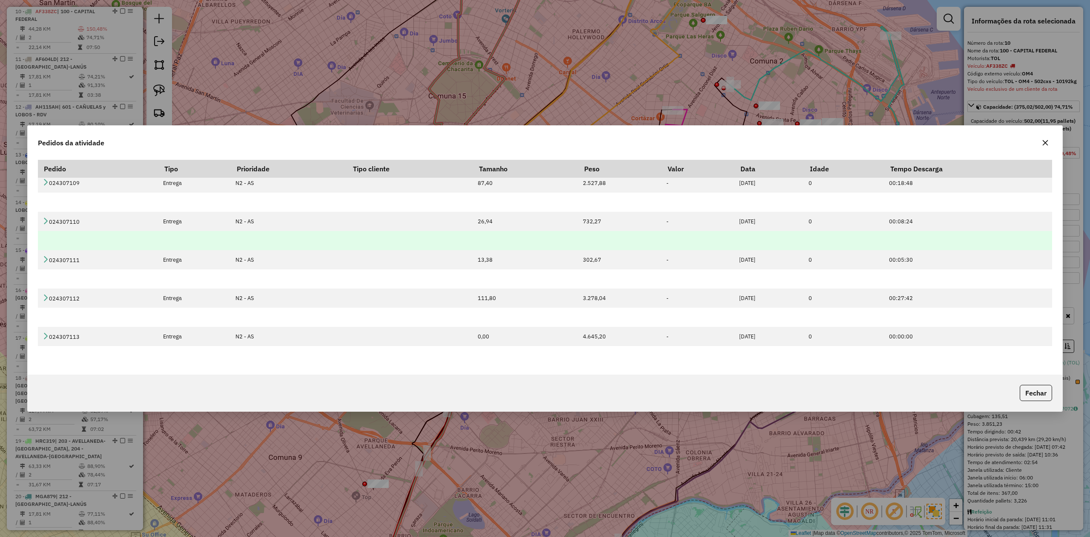
scroll to position [6, 0]
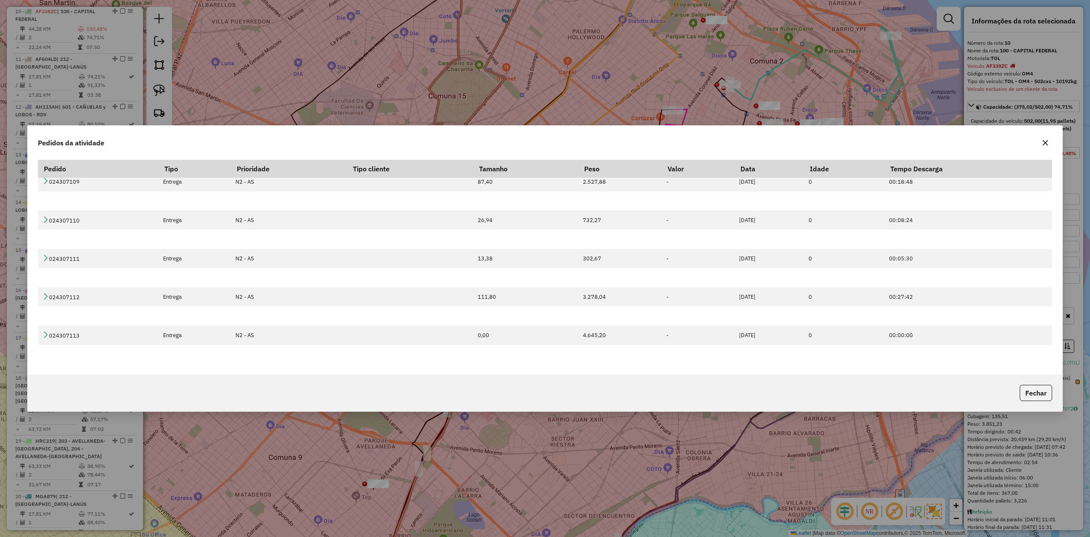
drag, startPoint x: 1051, startPoint y: 139, endPoint x: 1047, endPoint y: 141, distance: 5.0
click at [1050, 139] on button "button" at bounding box center [1046, 143] width 14 height 14
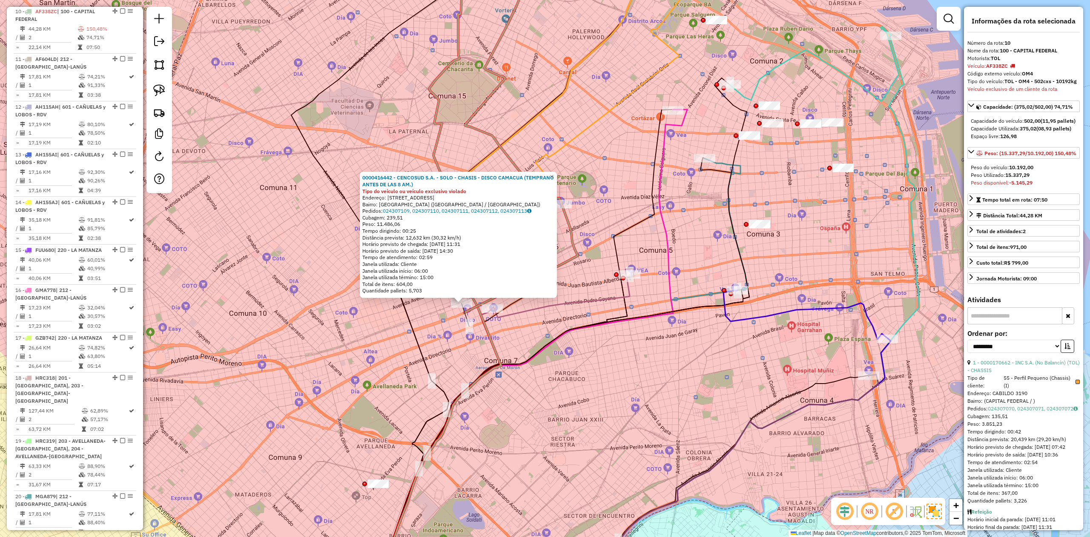
click at [1021, 170] on strong "10.192,00" at bounding box center [1022, 167] width 24 height 6
click at [1021, 178] on strong "15.337,29" at bounding box center [1018, 175] width 24 height 6
copy strong "15.337,29"
click at [492, 210] on link "024307109, 024307110, 024307111, 024307112, 024307113" at bounding box center [457, 210] width 149 height 6
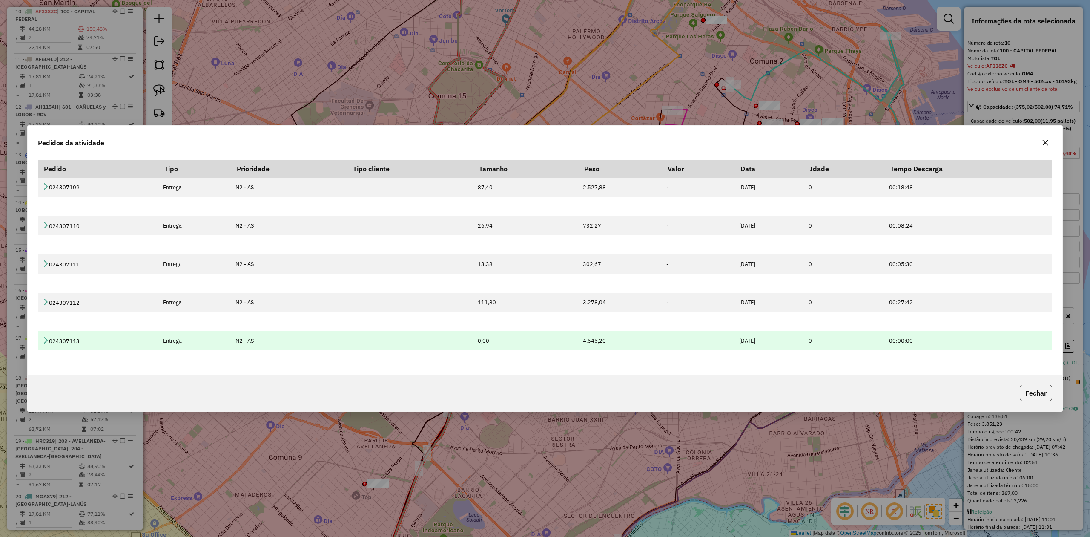
drag, startPoint x: 572, startPoint y: 339, endPoint x: 604, endPoint y: 342, distance: 32.6
click at [607, 342] on td "4.645,20" at bounding box center [619, 340] width 83 height 19
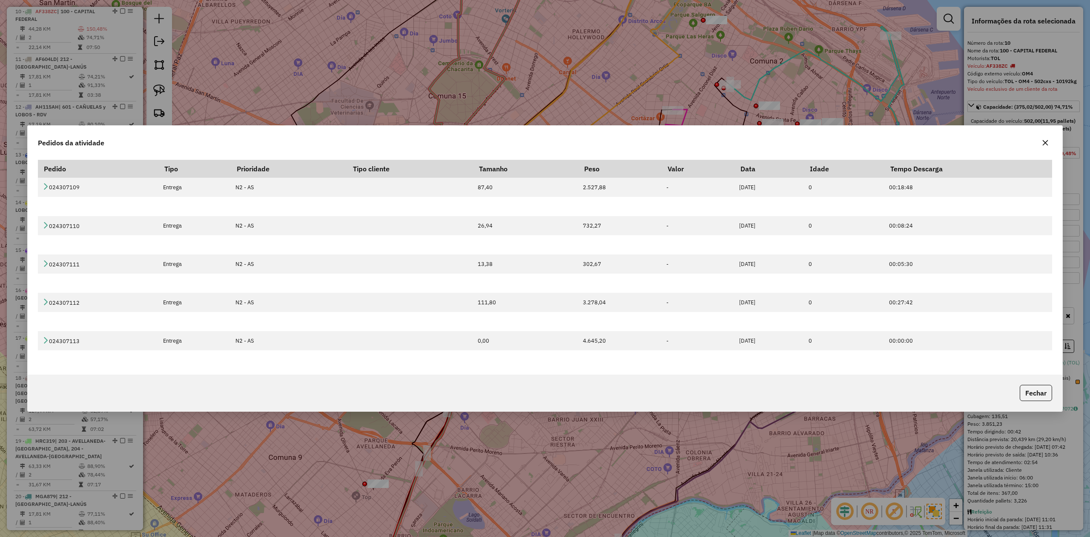
copy td "4.645,20"
click at [1047, 143] on icon "button" at bounding box center [1045, 142] width 7 height 7
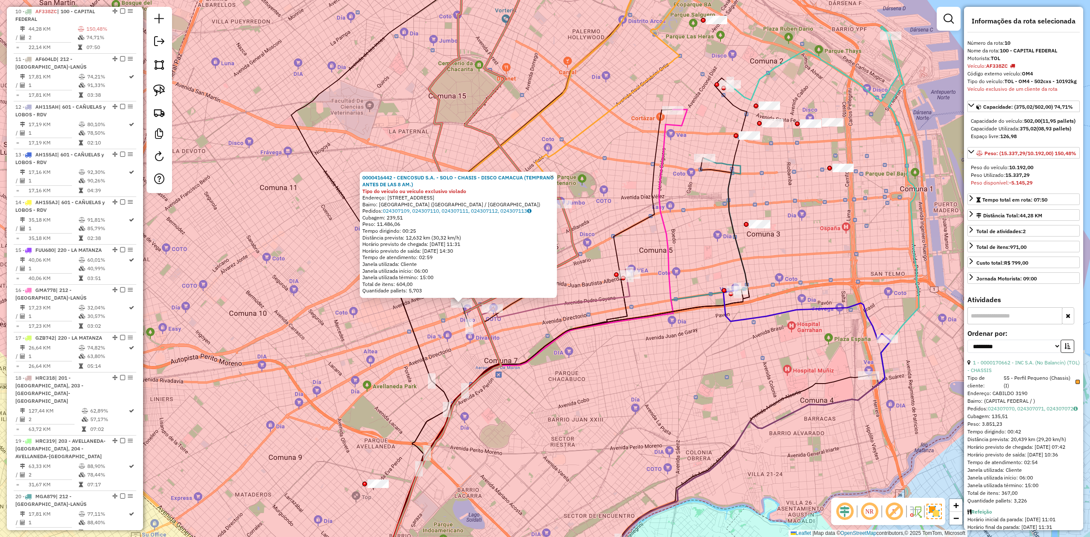
click at [442, 332] on div "Rota 10 - Placa AF338ZC 0000416442 - CENCOSUD S.A. - SOLO - CHASIS - DISCO CAMA…" at bounding box center [545, 268] width 1090 height 537
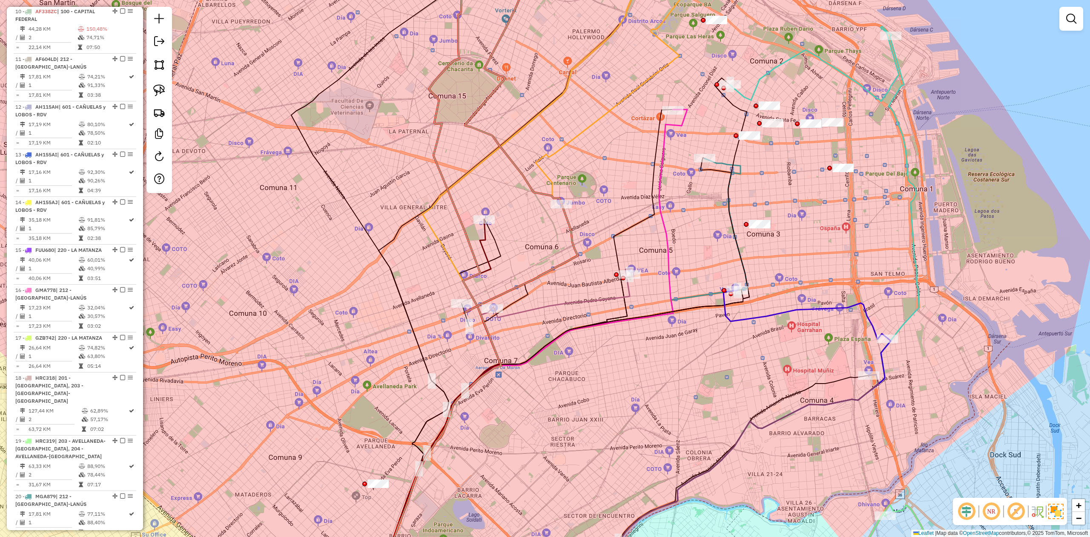
drag, startPoint x: 514, startPoint y: 46, endPoint x: 486, endPoint y: 302, distance: 258.0
click at [486, 302] on div "Janela de atendimento Grade de atendimento Capacidade Transportadoras Veículos …" at bounding box center [545, 268] width 1090 height 537
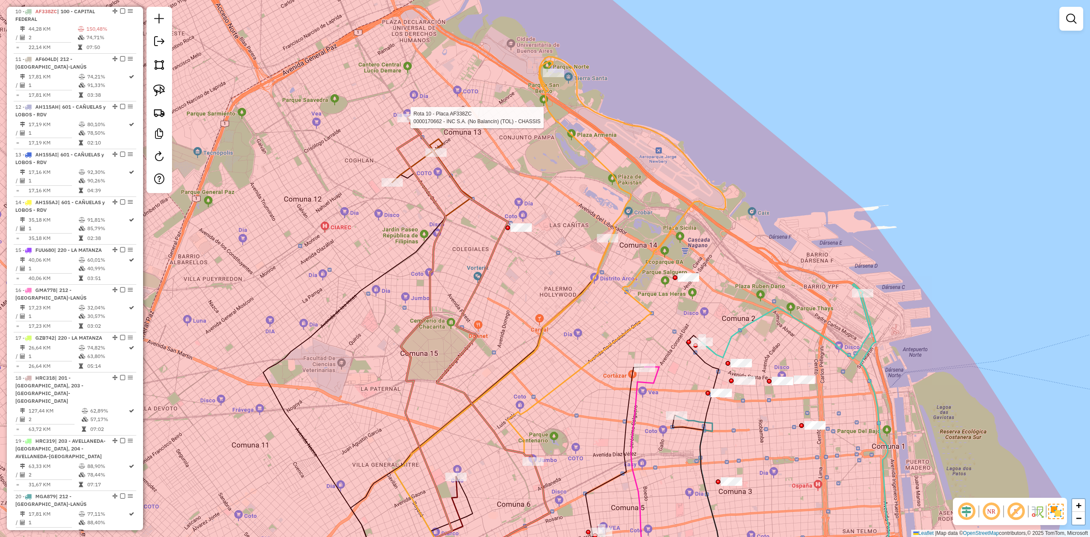
select select "**********"
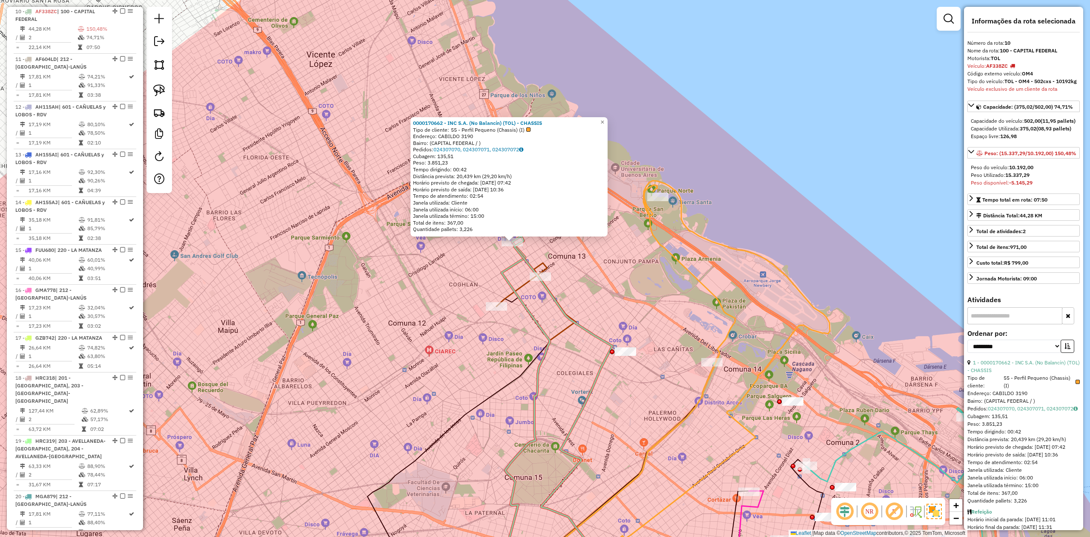
drag, startPoint x: 513, startPoint y: 277, endPoint x: 493, endPoint y: 248, distance: 35.0
click at [500, 262] on div "0000170662 - INC S.A. (No Balancín) (TOL) - CHASSIS Tipo de cliente: 55 - Perfi…" at bounding box center [545, 268] width 1090 height 537
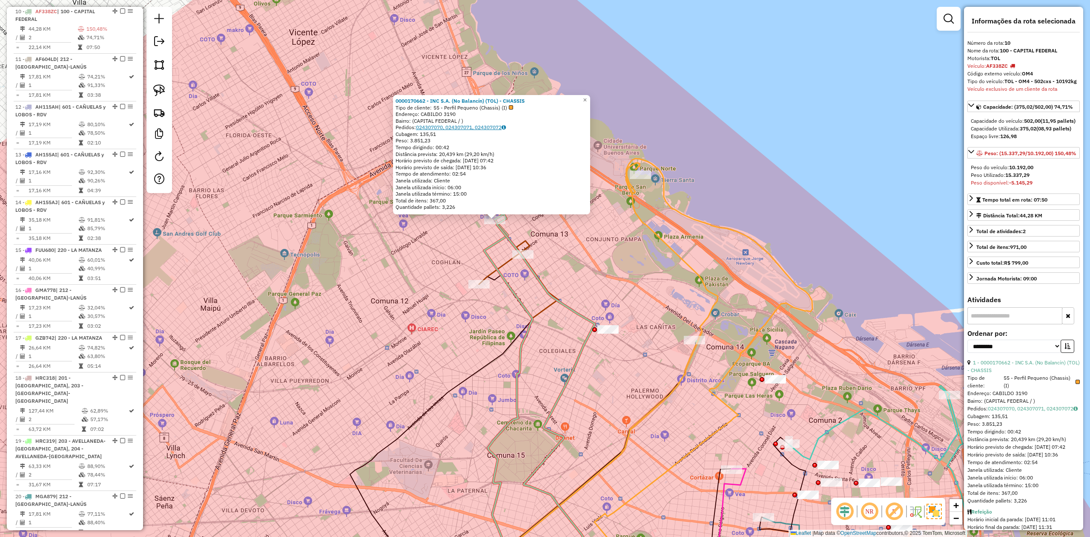
click at [468, 129] on link "024307070, 024307071, 024307072" at bounding box center [461, 127] width 90 height 6
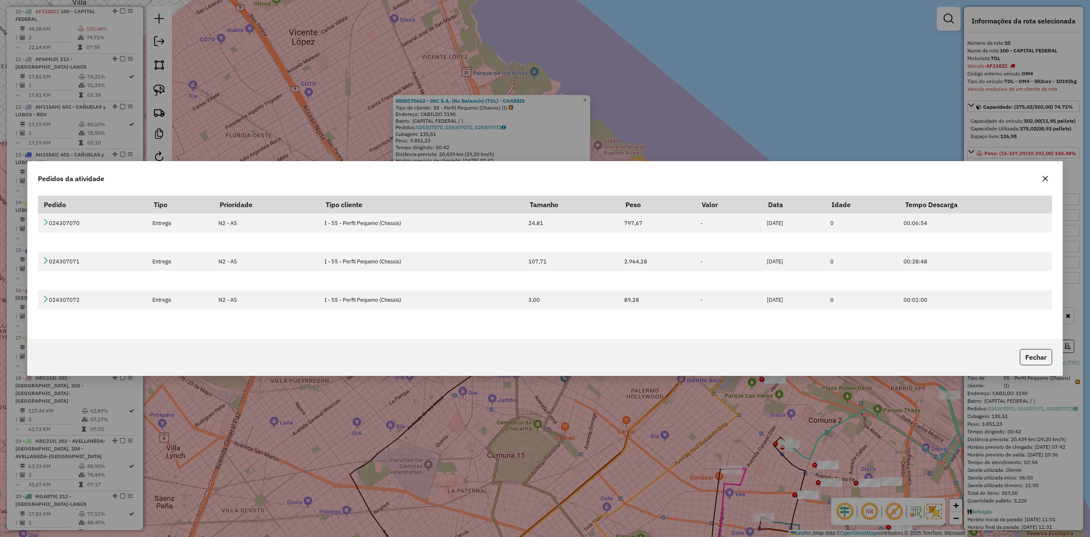
click at [1046, 178] on icon "button" at bounding box center [1046, 179] width 6 height 6
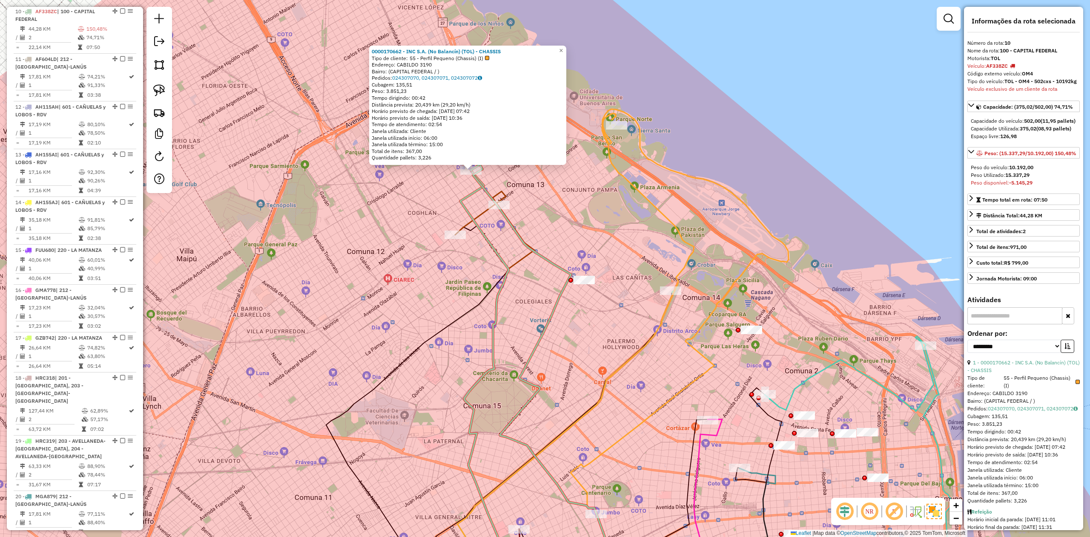
drag, startPoint x: 566, startPoint y: 197, endPoint x: 539, endPoint y: 162, distance: 43.7
click at [542, 164] on div "0000170662 - INC S.A. (No Balancín) (TOL) - CHASSIS Tipo de cliente: 55 - Perfi…" at bounding box center [545, 268] width 1090 height 537
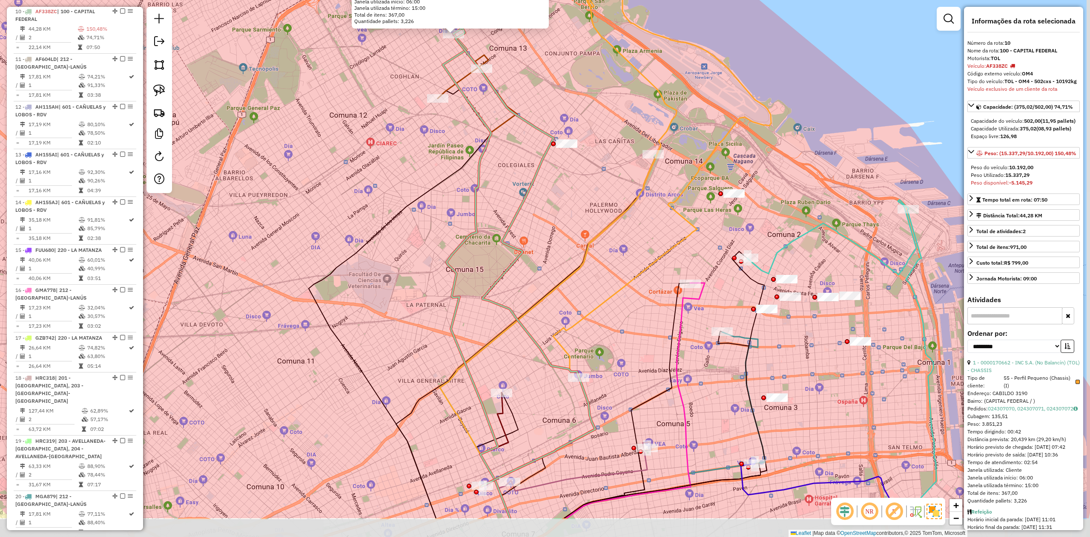
drag, startPoint x: 512, startPoint y: 202, endPoint x: 488, endPoint y: 129, distance: 76.2
click at [488, 129] on icon at bounding box center [476, 276] width 67 height 484
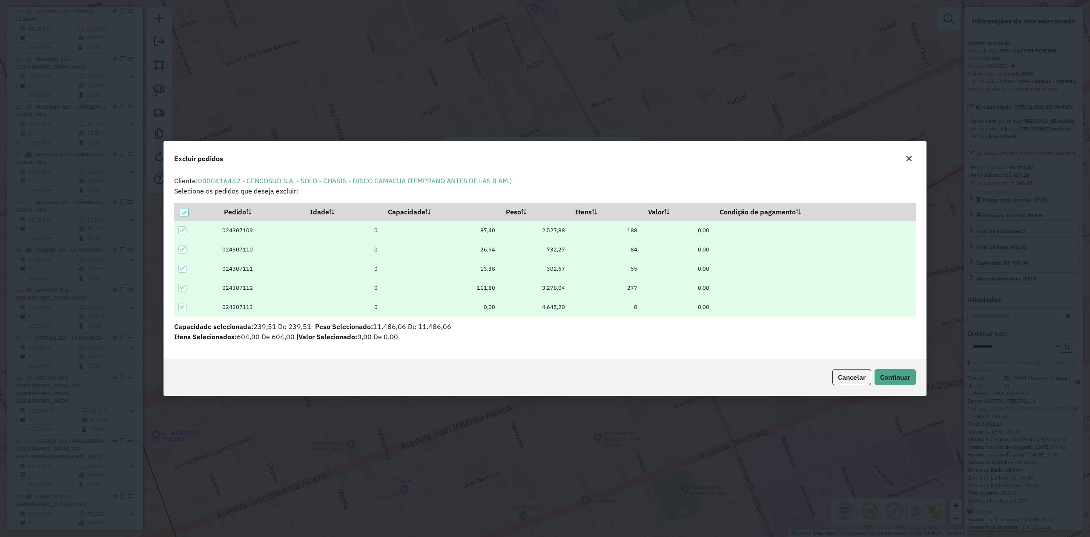
scroll to position [0, 0]
click at [903, 373] on span "Continuar" at bounding box center [895, 377] width 30 height 9
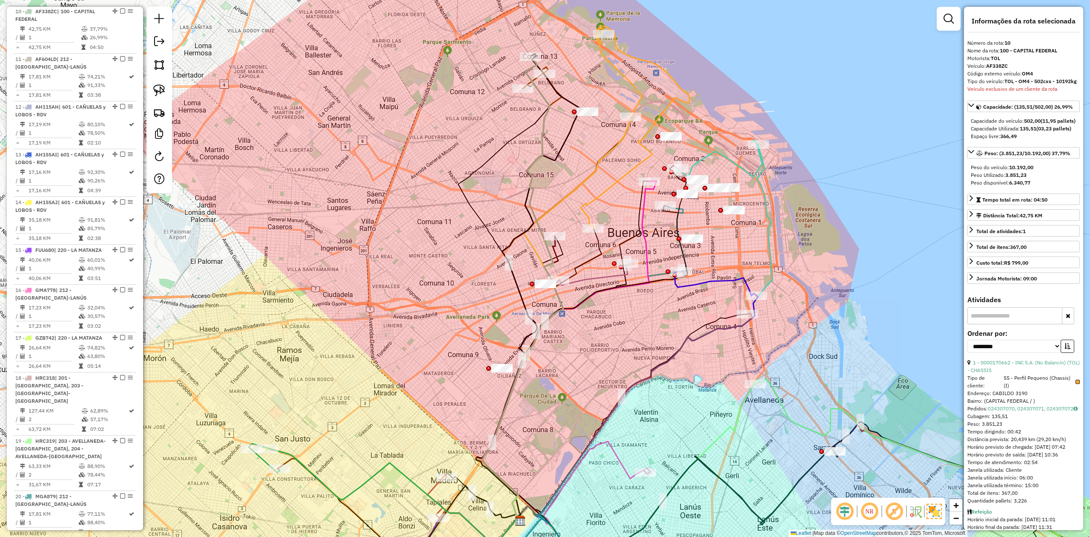
drag, startPoint x: 483, startPoint y: 265, endPoint x: 473, endPoint y: 270, distance: 11.2
click at [476, 280] on icon at bounding box center [528, 287] width 105 height 466
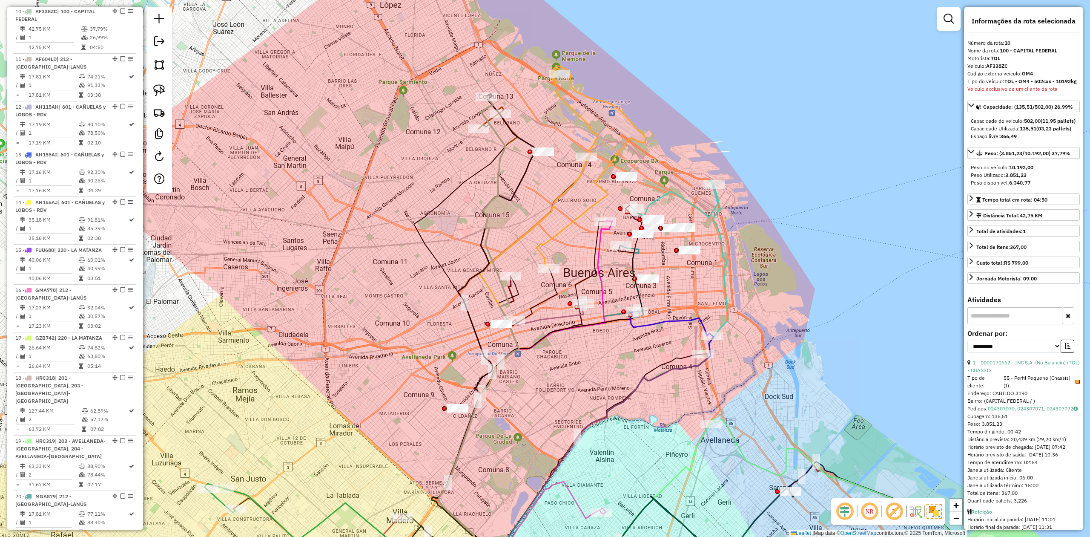
click at [516, 171] on div "Janela de atendimento Grade de atendimento Capacidade Transportadoras Veículos …" at bounding box center [545, 268] width 1090 height 537
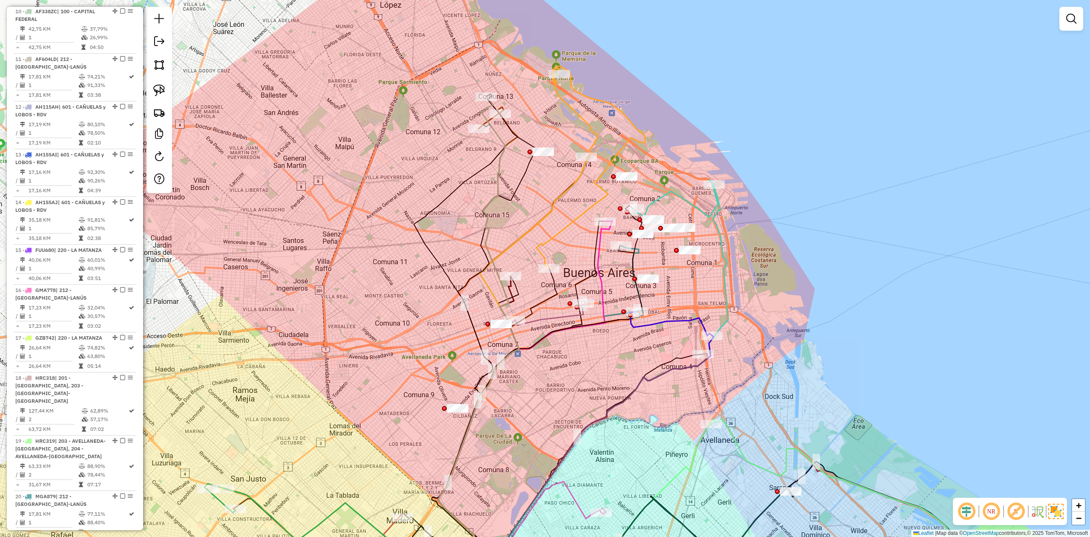
click at [510, 167] on div "Janela de atendimento Grade de atendimento Capacidade Transportadoras Veículos …" at bounding box center [545, 268] width 1090 height 537
drag, startPoint x: 503, startPoint y: 161, endPoint x: 503, endPoint y: 169, distance: 8.5
click at [503, 160] on icon at bounding box center [479, 328] width 81 height 463
select select "**********"
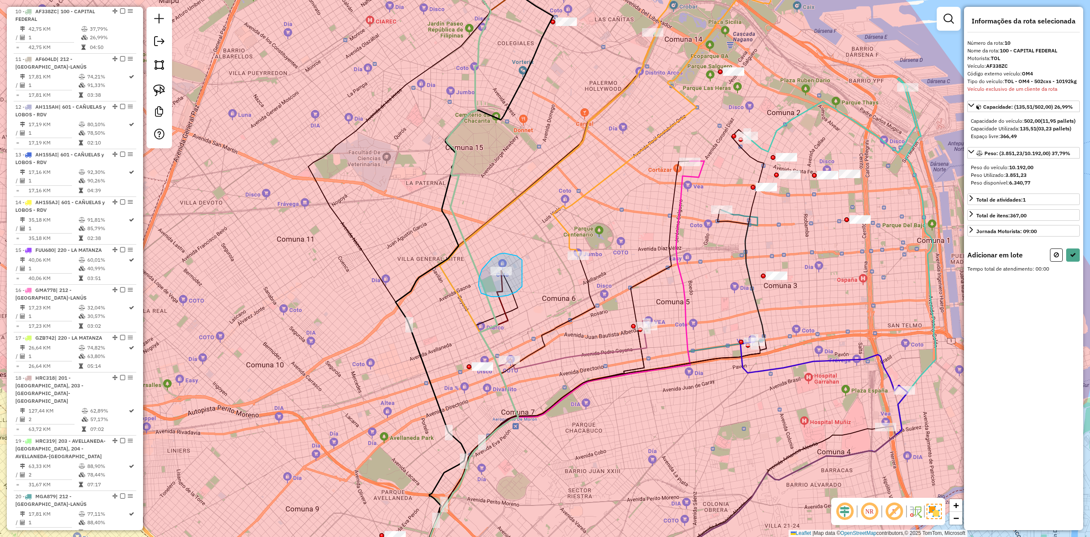
drag, startPoint x: 522, startPoint y: 260, endPoint x: 526, endPoint y: 278, distance: 18.6
select select "**********"
drag, startPoint x: 494, startPoint y: 354, endPoint x: 540, endPoint y: 357, distance: 46.1
select select "**********"
drag, startPoint x: 697, startPoint y: 174, endPoint x: 660, endPoint y: 176, distance: 37.5
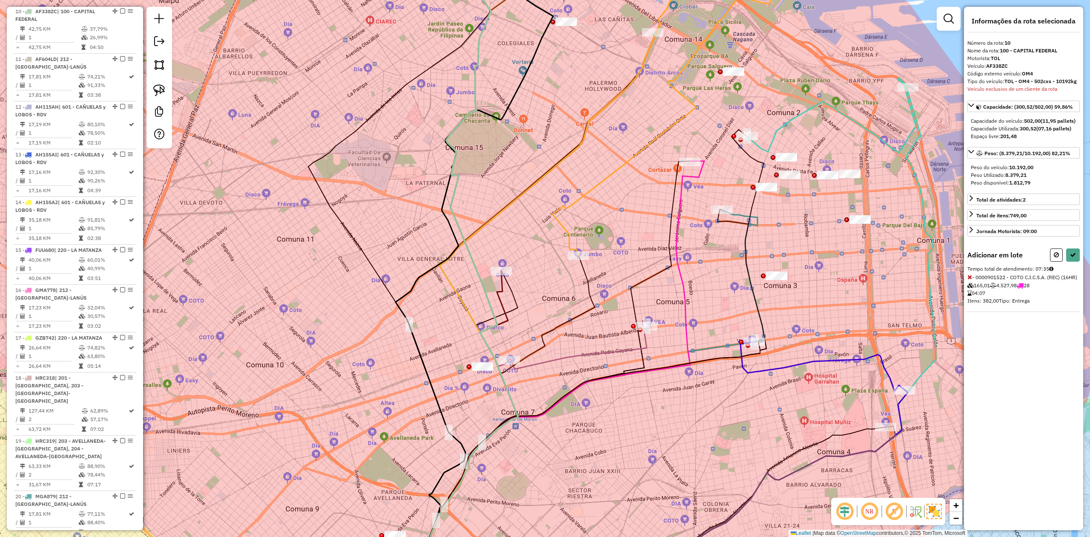
select select "**********"
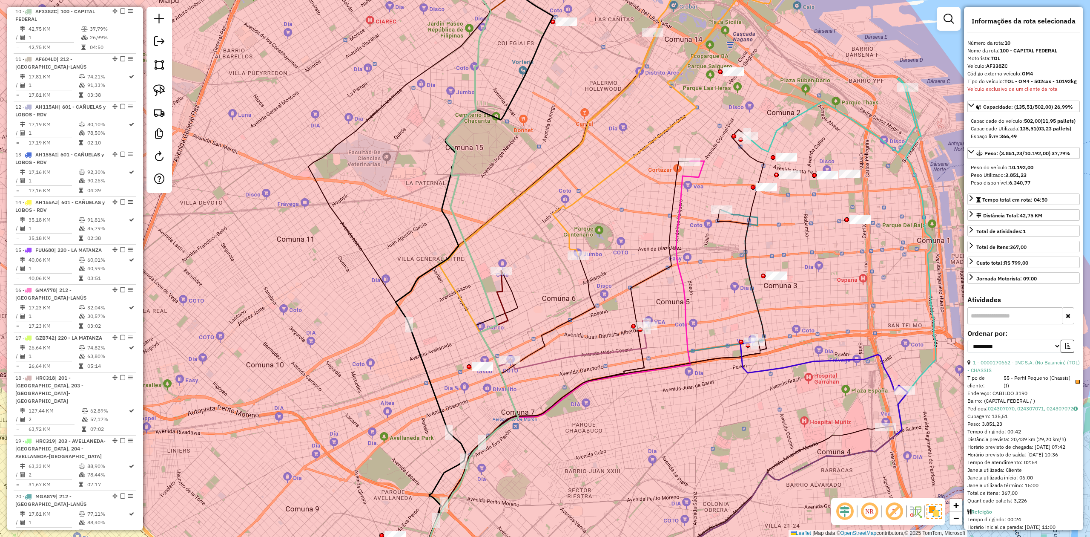
click at [556, 70] on div "Janela de atendimento Grade de atendimento Capacidade Transportadoras Veículos …" at bounding box center [545, 268] width 1090 height 537
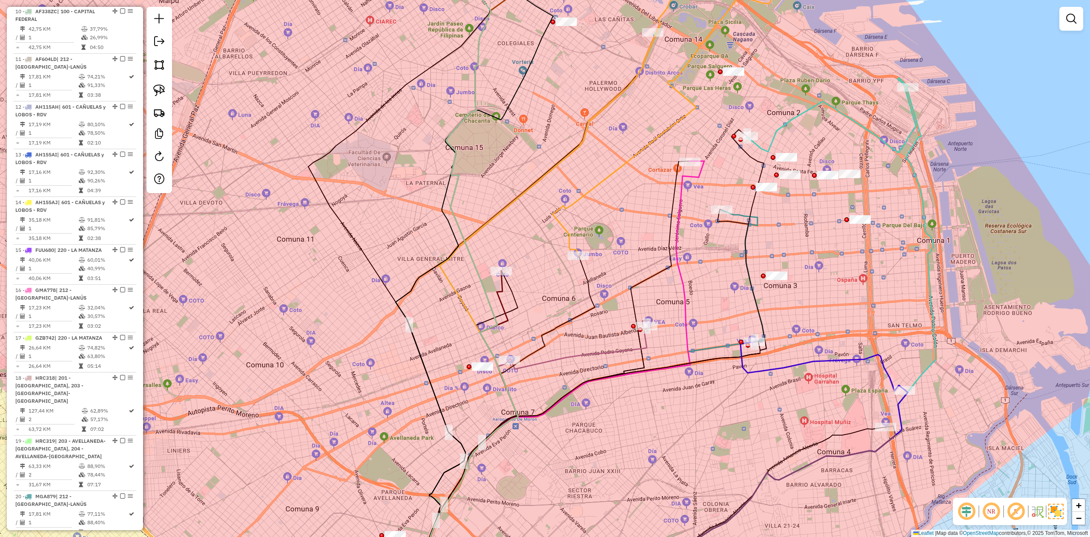
drag, startPoint x: 560, startPoint y: 60, endPoint x: 532, endPoint y: 208, distance: 150.5
click at [537, 231] on div "Janela de atendimento Grade de atendimento Capacidade Transportadoras Veículos …" at bounding box center [545, 268] width 1090 height 537
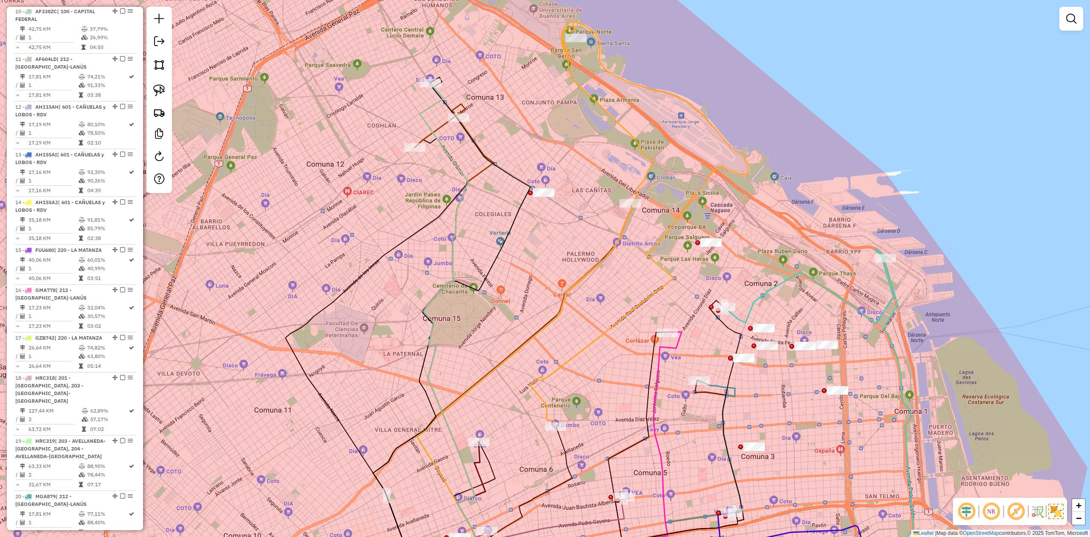
drag, startPoint x: 505, startPoint y: 125, endPoint x: 488, endPoint y: 141, distance: 23.2
click at [505, 125] on div "Janela de atendimento Grade de atendimento Capacidade Transportadoras Veículos …" at bounding box center [545, 268] width 1090 height 537
drag, startPoint x: 488, startPoint y: 141, endPoint x: 466, endPoint y: 154, distance: 25.8
click at [488, 140] on div "Janela de atendimento Grade de atendimento Capacidade Transportadoras Veículos …" at bounding box center [545, 268] width 1090 height 537
click at [451, 155] on icon at bounding box center [458, 336] width 76 height 507
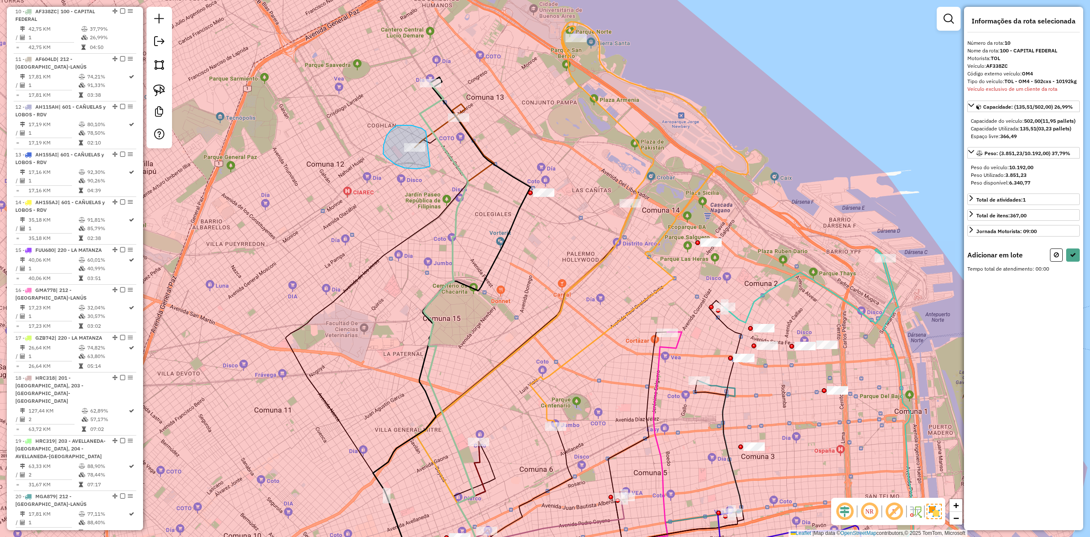
drag, startPoint x: 384, startPoint y: 145, endPoint x: 446, endPoint y: 147, distance: 62.7
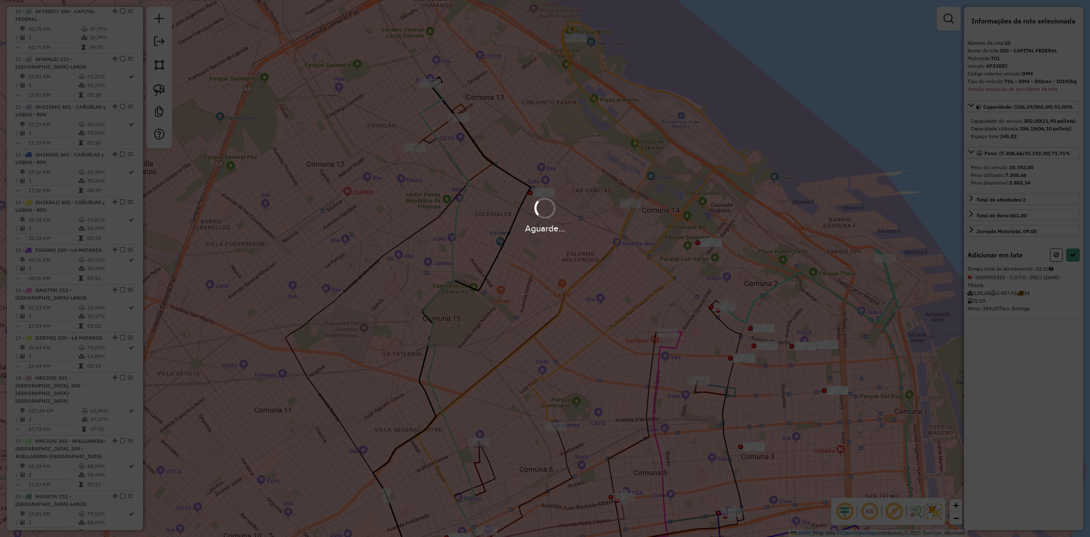
select select "**********"
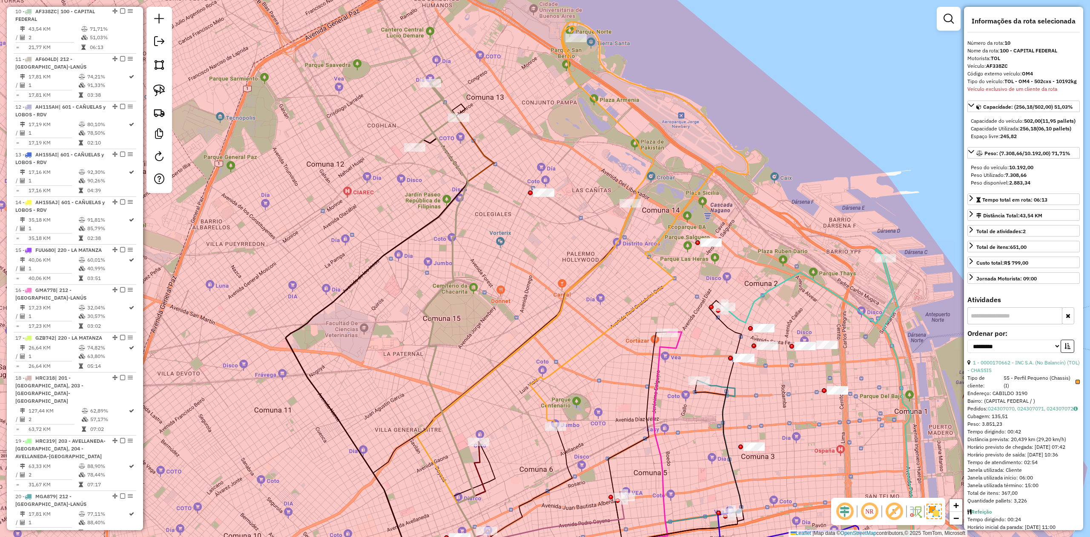
click at [456, 165] on icon at bounding box center [458, 336] width 76 height 507
click at [459, 144] on div "Janela de atendimento Grade de atendimento Capacidade Transportadoras Veículos …" at bounding box center [545, 268] width 1090 height 537
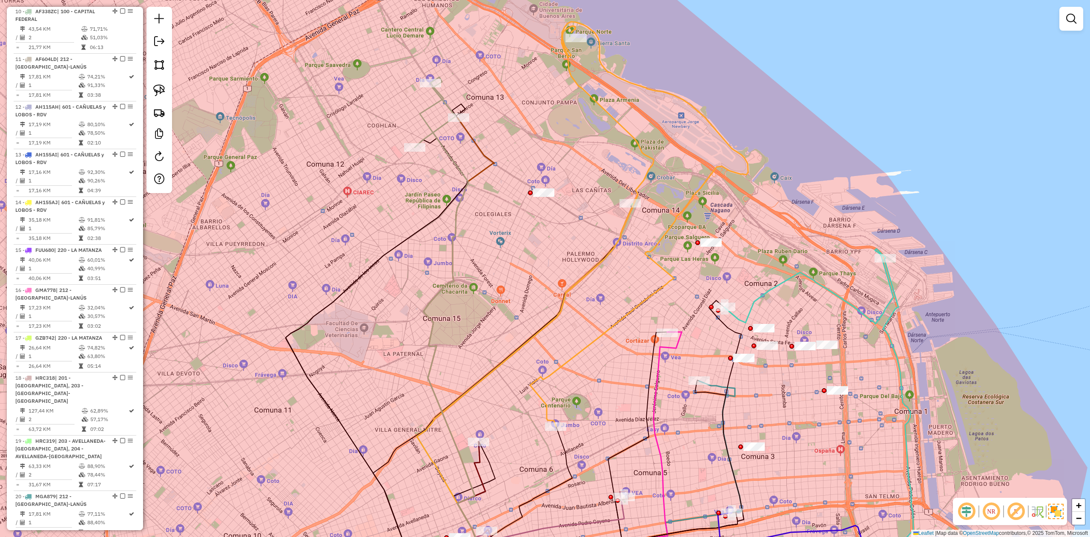
click at [450, 159] on icon at bounding box center [458, 336] width 76 height 507
select select "**********"
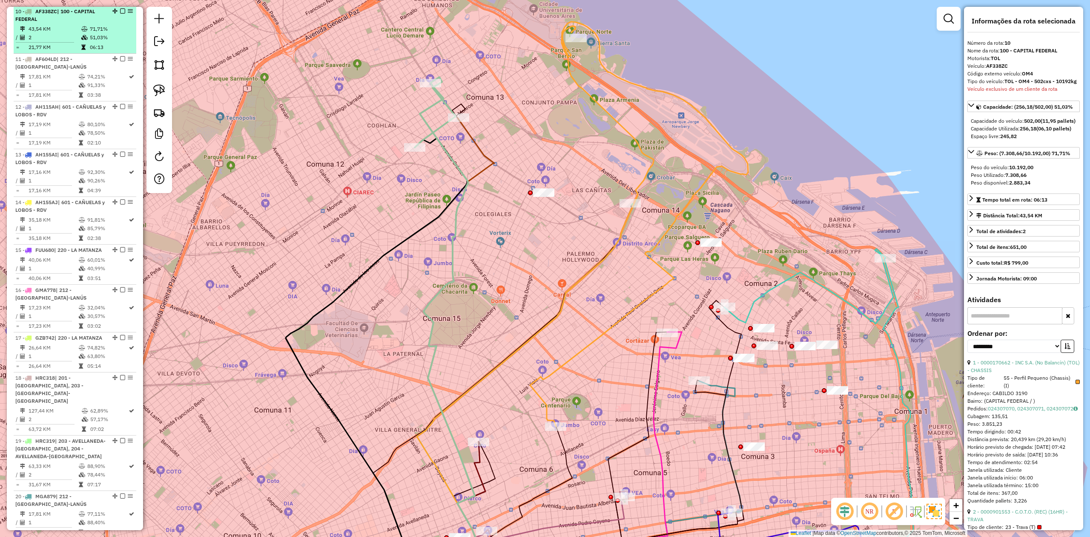
click at [120, 12] on em at bounding box center [122, 11] width 5 height 5
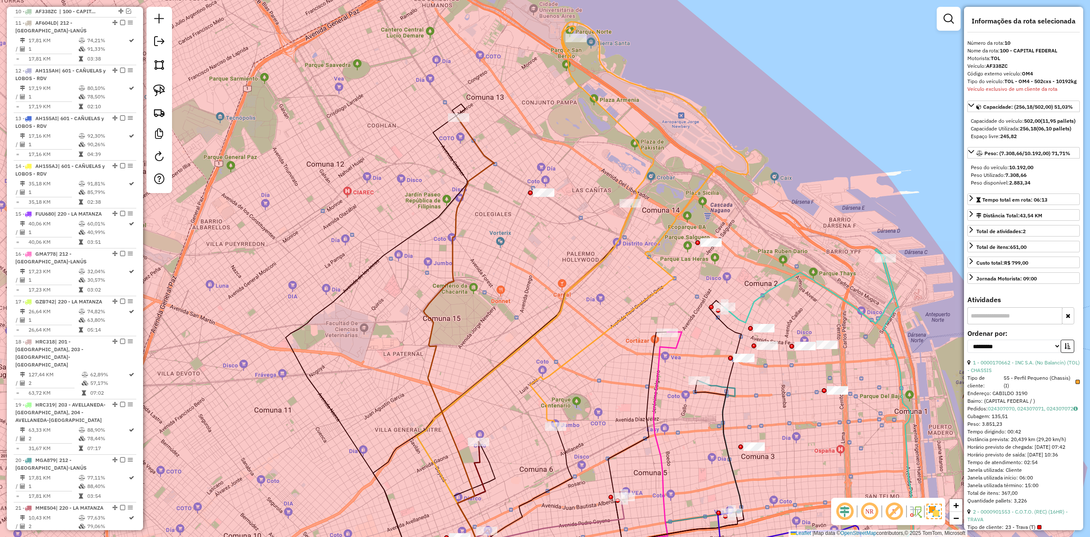
click at [483, 147] on icon at bounding box center [460, 354] width 72 height 472
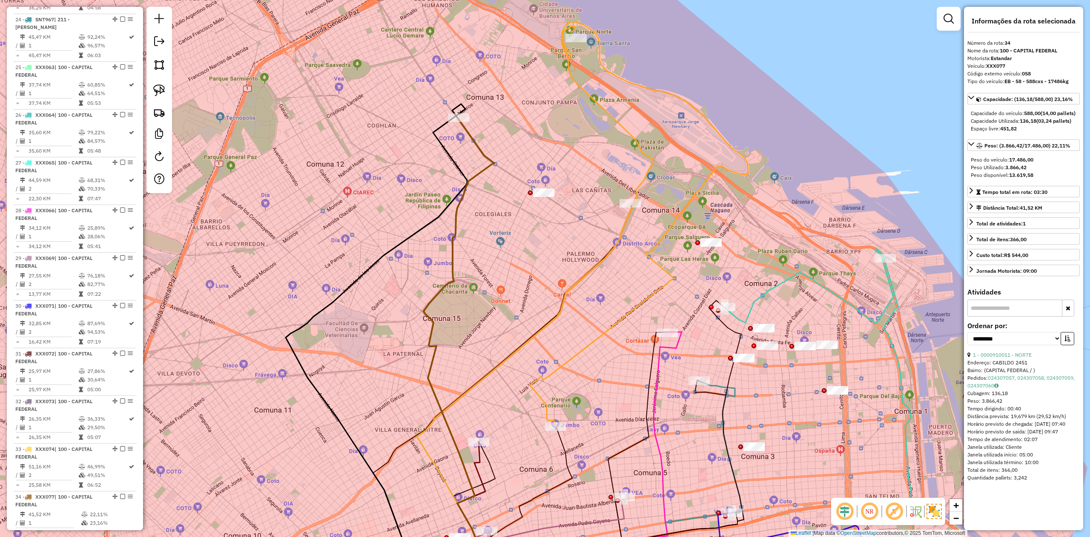
scroll to position [1594, 0]
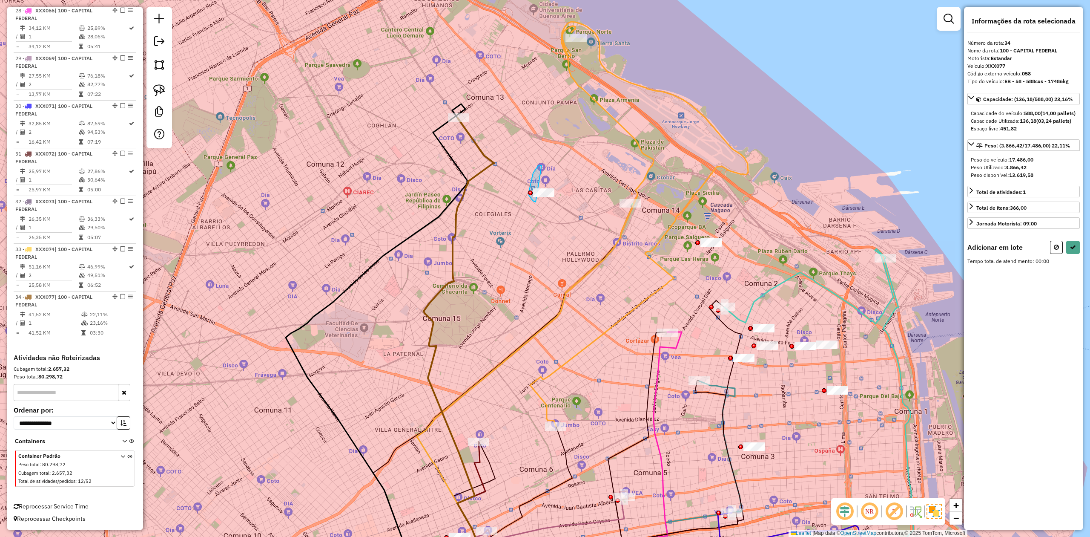
drag, startPoint x: 536, startPoint y: 202, endPoint x: 573, endPoint y: 186, distance: 39.9
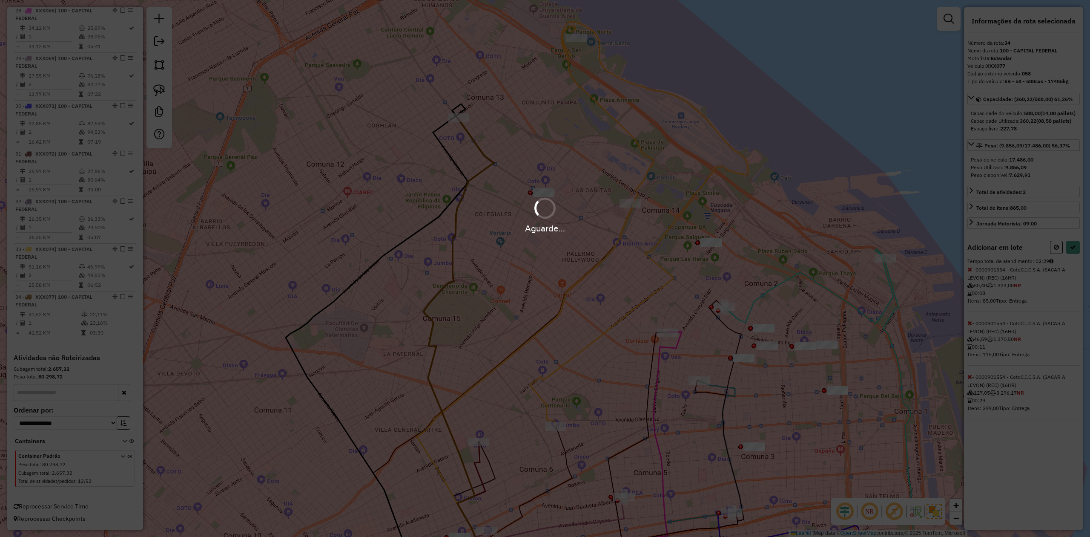
select select "**********"
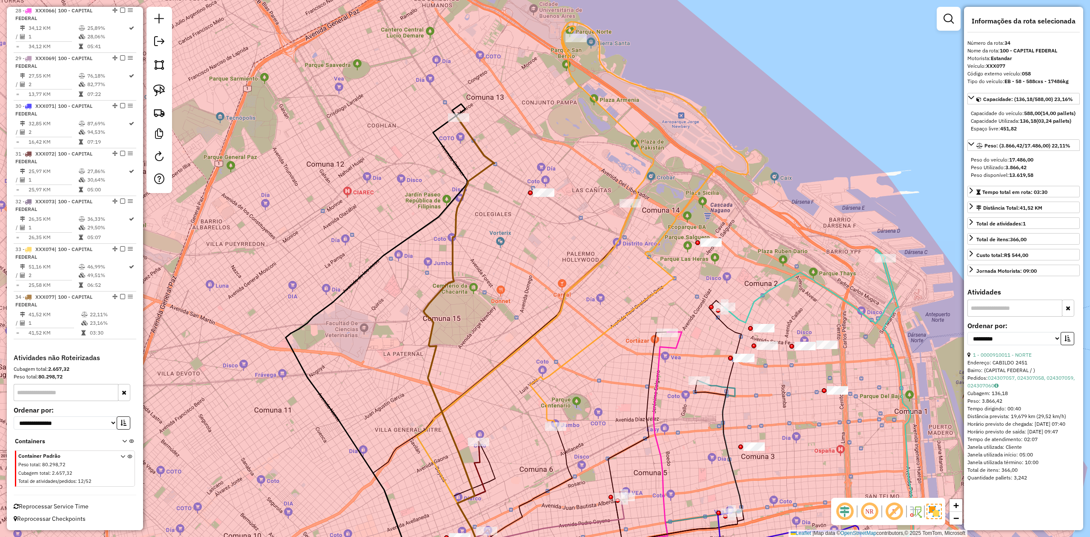
click at [601, 92] on div "Janela de atendimento Grade de atendimento Capacidade Transportadoras Veículos …" at bounding box center [545, 268] width 1090 height 537
click at [572, 70] on icon at bounding box center [532, 308] width 237 height 565
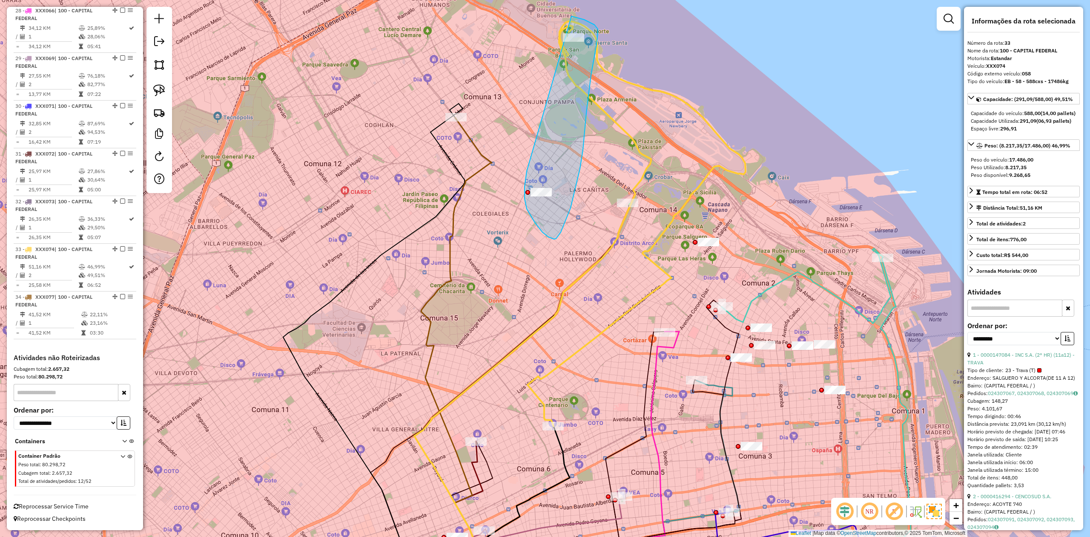
drag, startPoint x: 527, startPoint y: 175, endPoint x: 527, endPoint y: 36, distance: 138.9
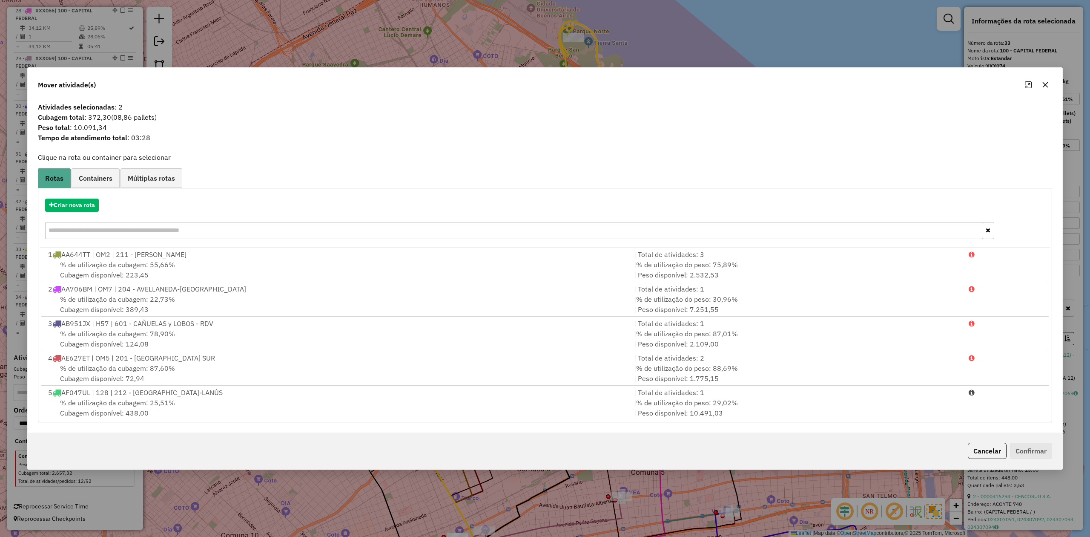
click at [1044, 84] on icon "button" at bounding box center [1045, 84] width 7 height 7
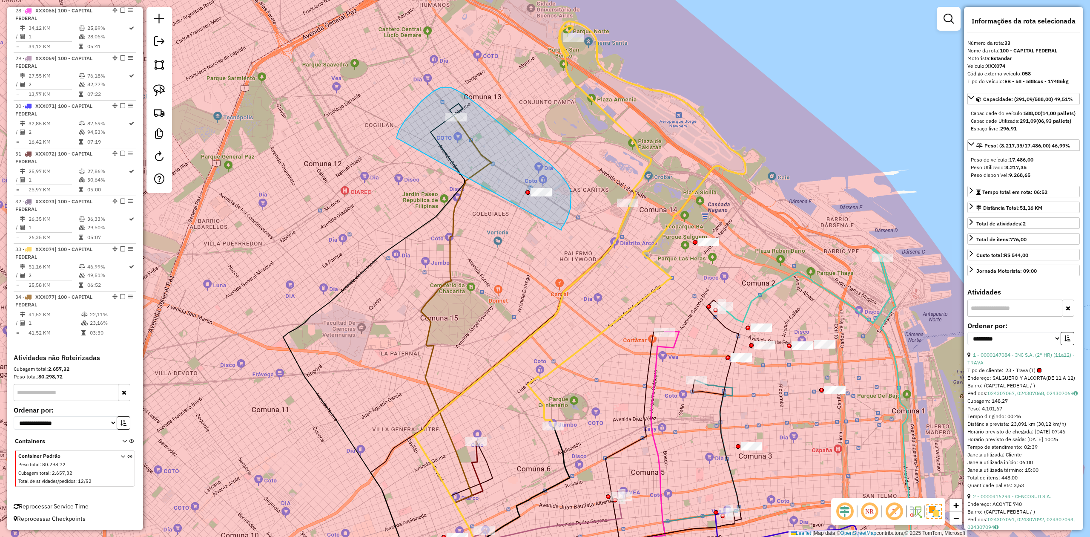
drag, startPoint x: 567, startPoint y: 218, endPoint x: 397, endPoint y: 142, distance: 186.5
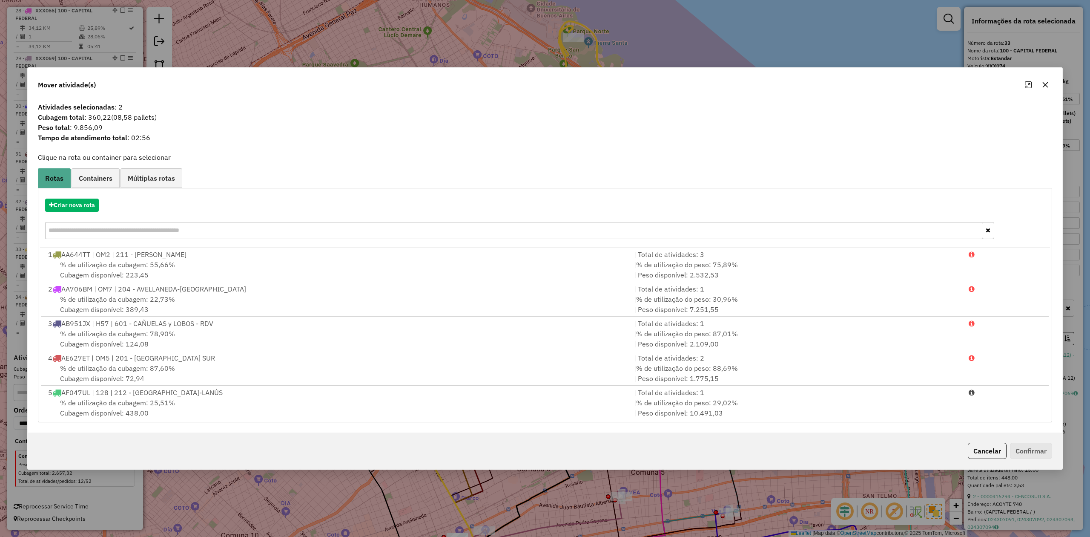
click at [1043, 84] on icon "button" at bounding box center [1045, 84] width 7 height 7
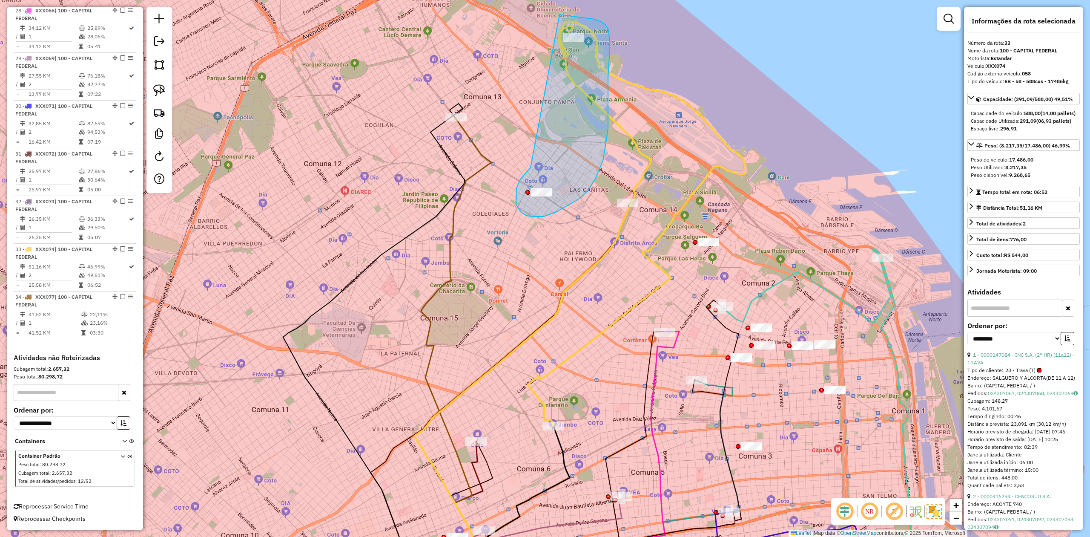
drag, startPoint x: 531, startPoint y: 167, endPoint x: 452, endPoint y: 55, distance: 137.0
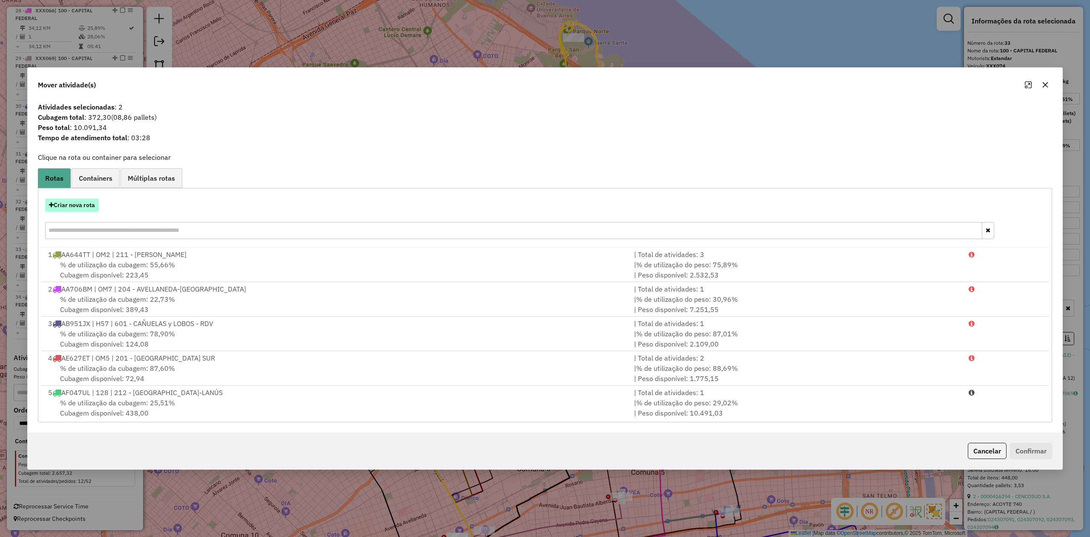
click at [89, 206] on button "Criar nova rota" at bounding box center [72, 205] width 54 height 13
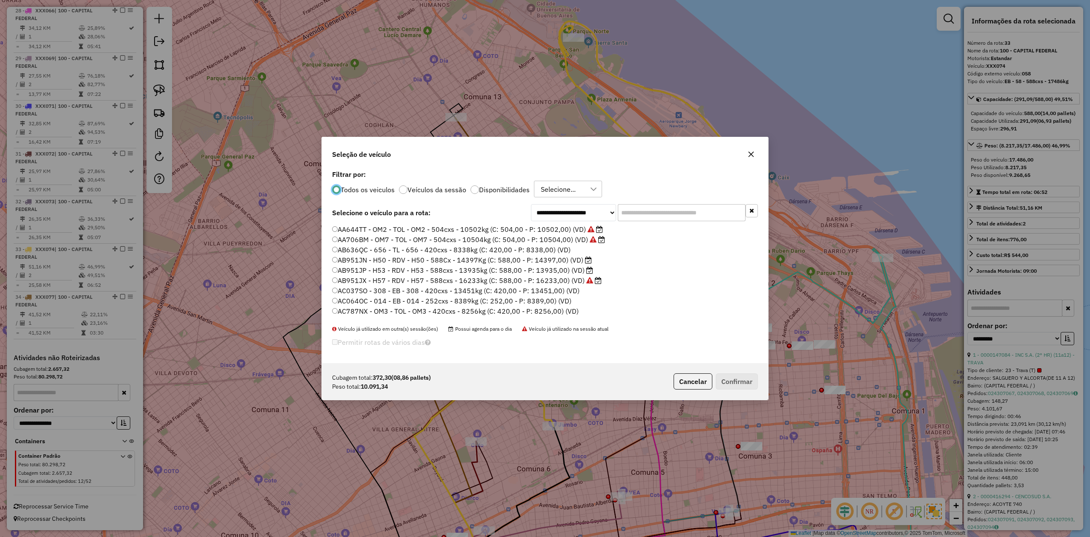
scroll to position [4, 3]
drag, startPoint x: 481, startPoint y: 188, endPoint x: 565, endPoint y: 203, distance: 84.8
click at [482, 187] on label "Disponibilidades" at bounding box center [504, 189] width 51 height 7
click at [647, 215] on input "text" at bounding box center [682, 212] width 128 height 17
type input "**"
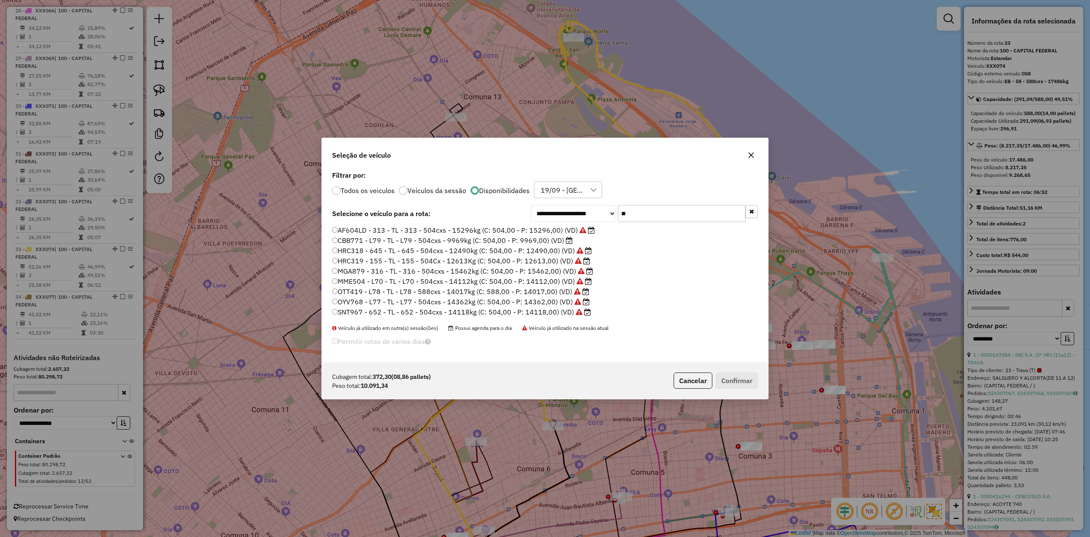
click at [562, 239] on label "CBB771 - L79 - TL - L79 - 504cxs - 9969kg (C: 504,00 - P: 9969,00) (VD)" at bounding box center [452, 240] width 241 height 10
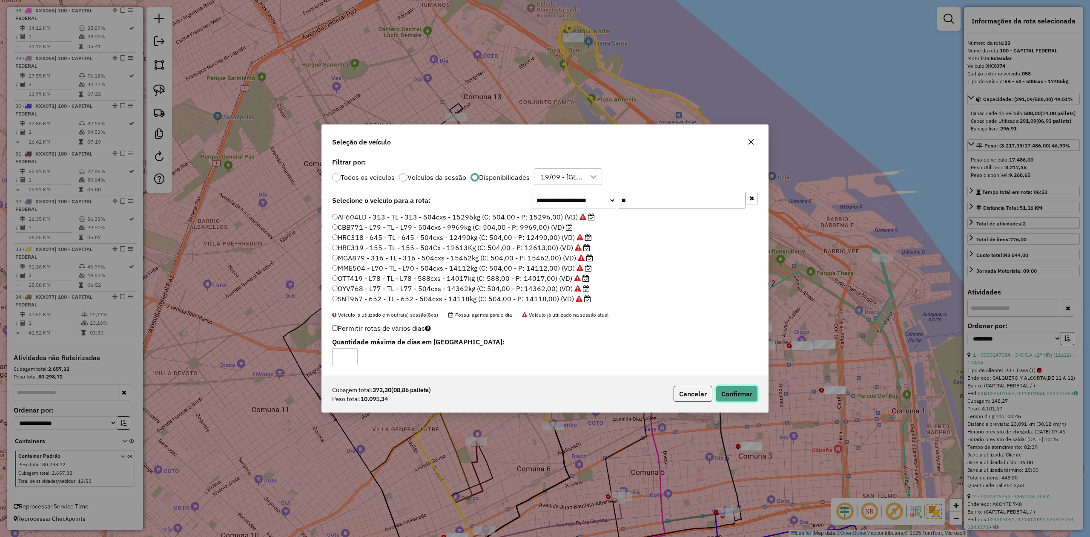
click at [737, 395] on button "Confirmar" at bounding box center [737, 394] width 42 height 16
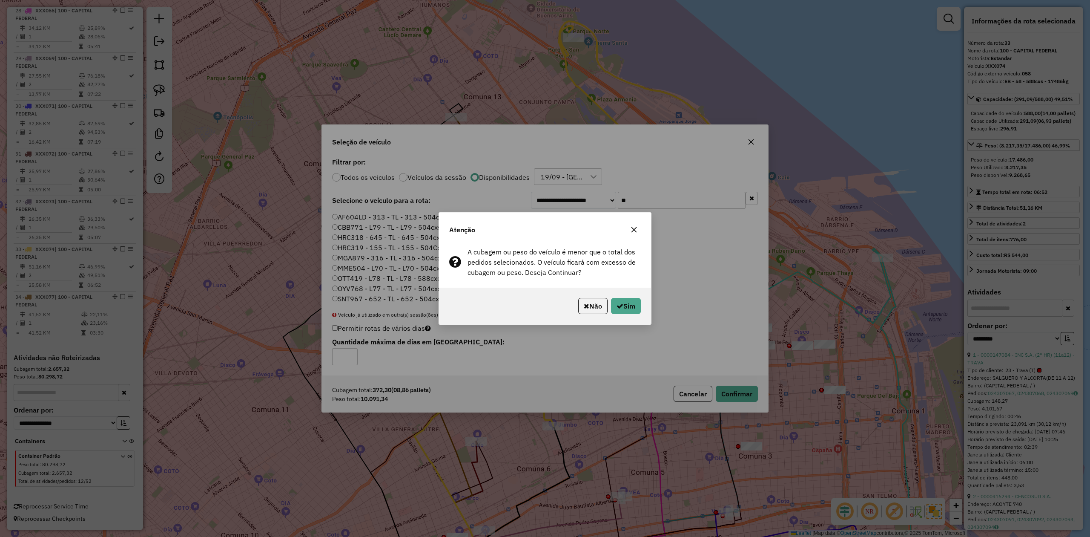
click at [634, 228] on icon "button" at bounding box center [634, 229] width 7 height 7
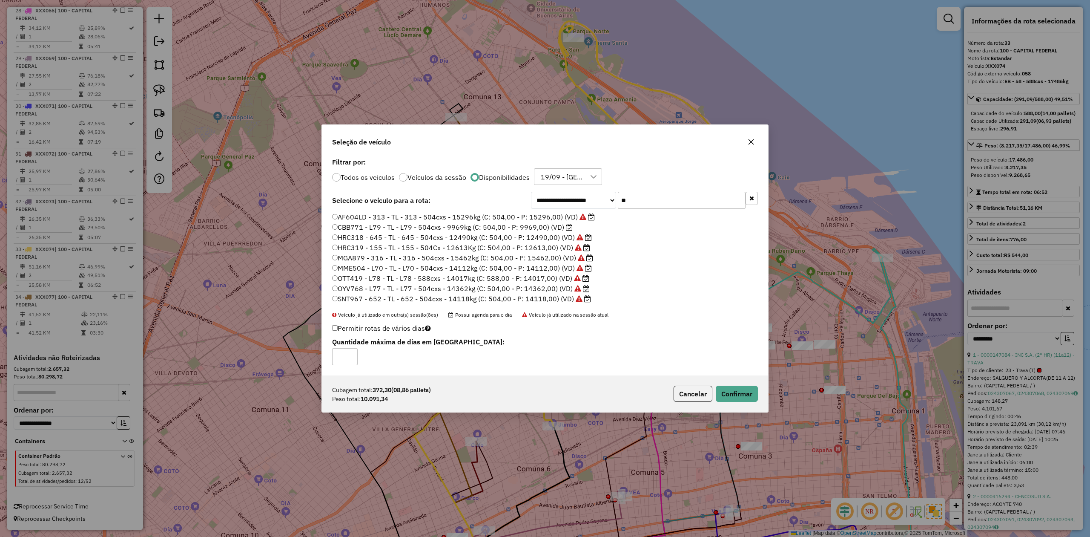
click at [755, 142] on button "button" at bounding box center [752, 142] width 14 height 14
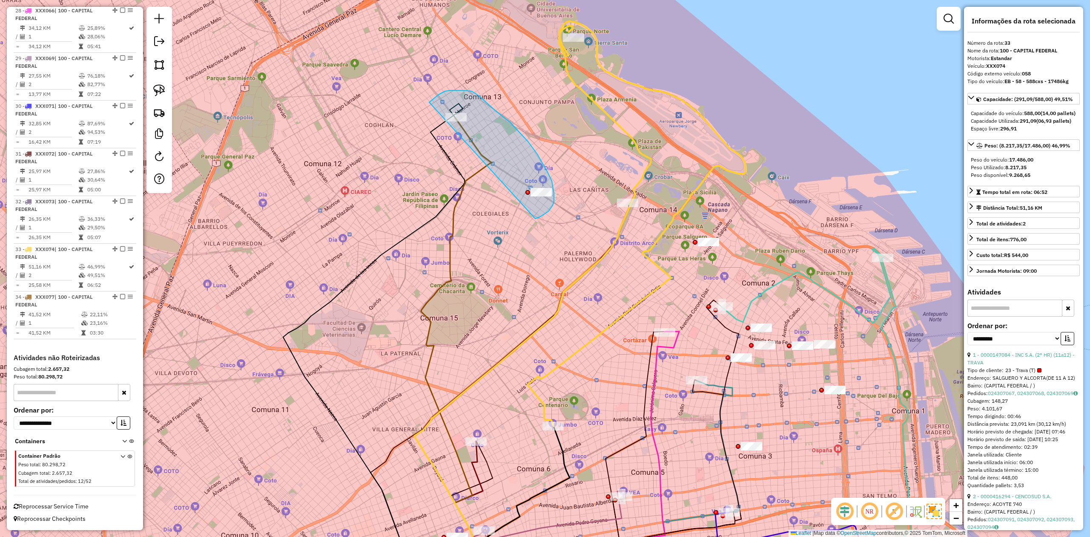
drag, startPoint x: 554, startPoint y: 193, endPoint x: 405, endPoint y: 142, distance: 158.0
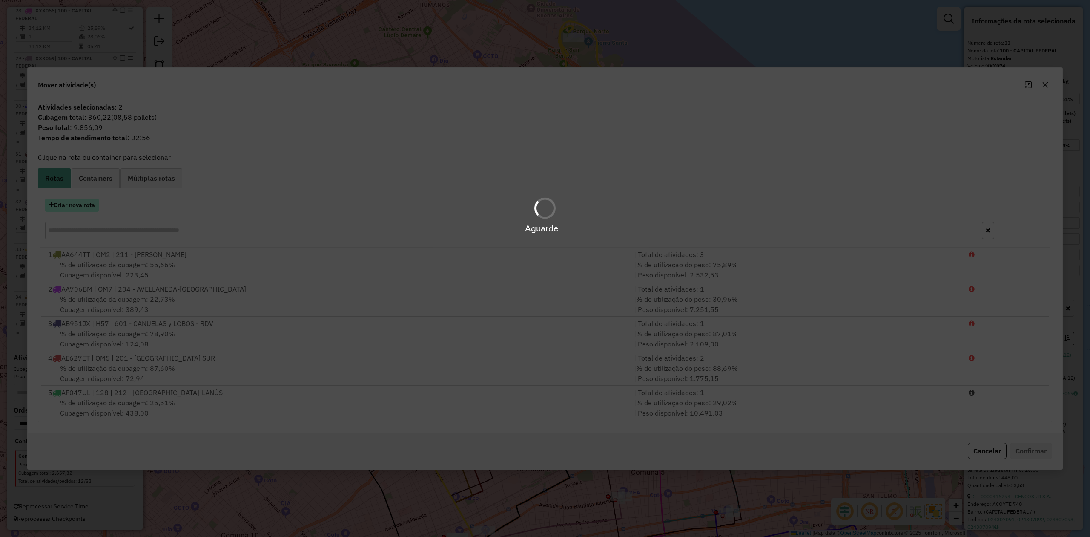
click at [75, 207] on button "Criar nova rota" at bounding box center [72, 205] width 54 height 13
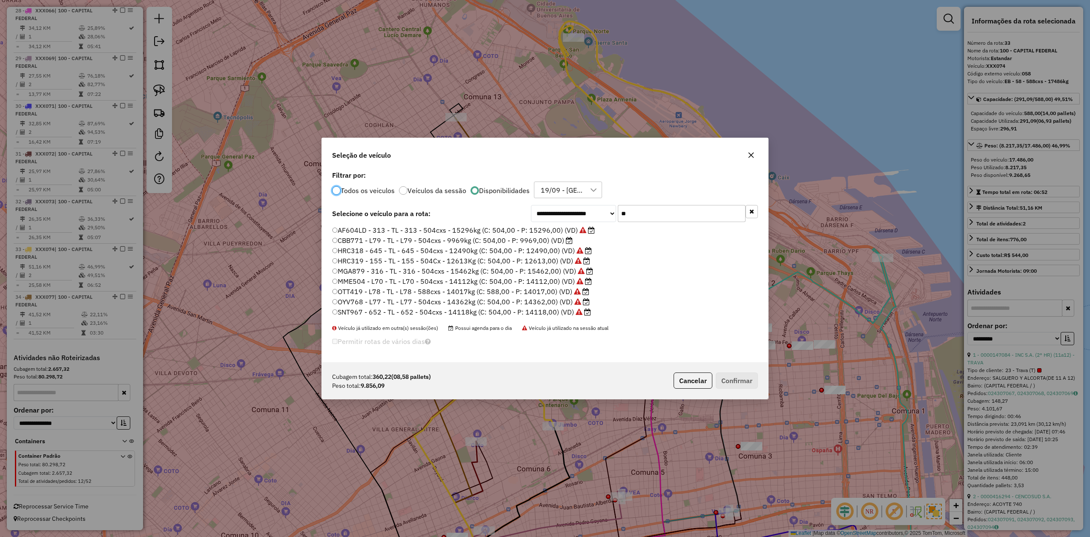
click at [539, 242] on label "CBB771 - L79 - TL - L79 - 504cxs - 9969kg (C: 504,00 - P: 9969,00) (VD)" at bounding box center [452, 240] width 241 height 10
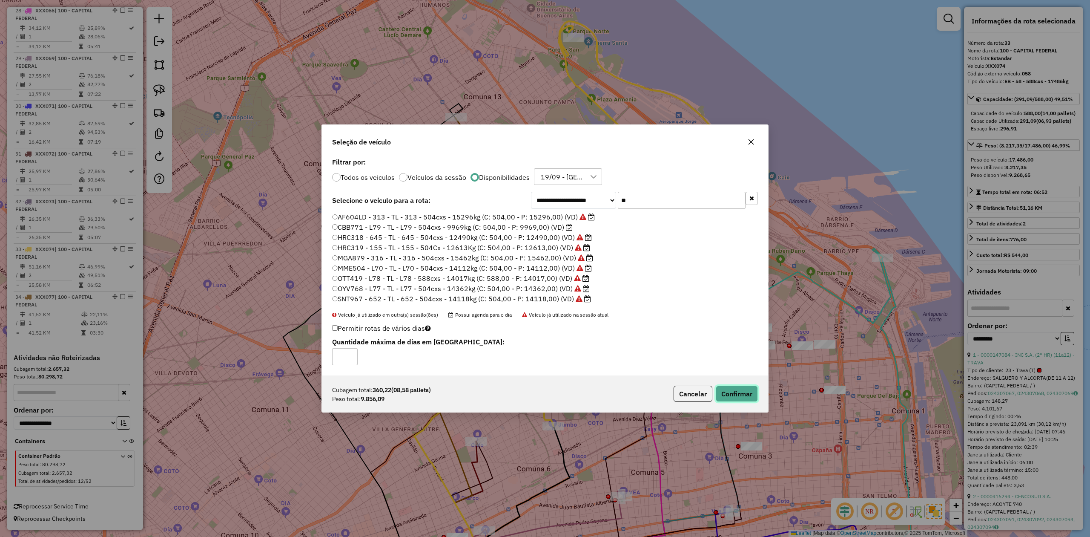
click at [737, 391] on button "Confirmar" at bounding box center [737, 394] width 42 height 16
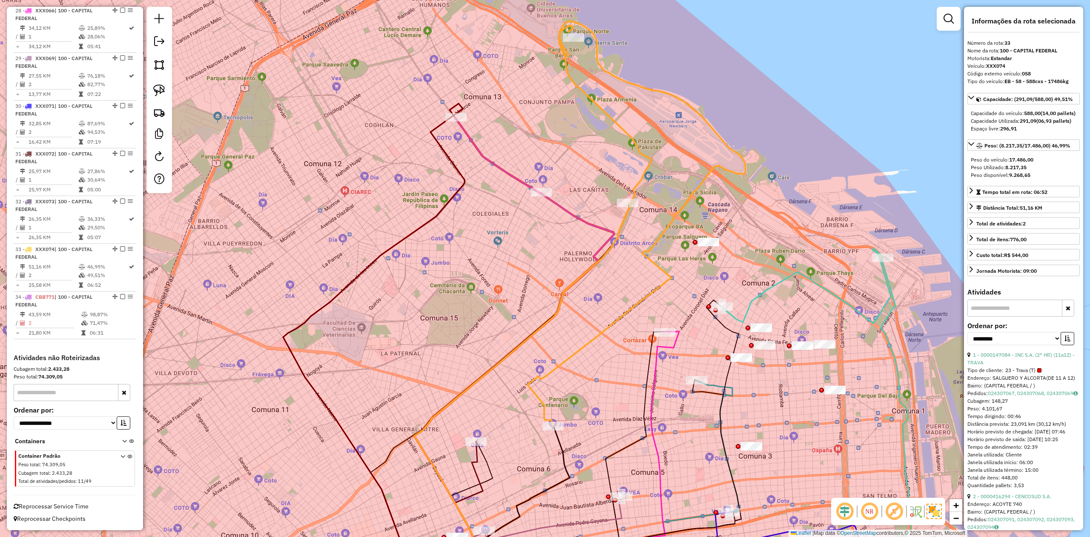
drag, startPoint x: 512, startPoint y: 203, endPoint x: 506, endPoint y: 191, distance: 13.5
click at [511, 203] on div "Janela de atendimento Grade de atendimento Capacidade Transportadoras Veículos …" at bounding box center [545, 268] width 1090 height 537
click at [504, 184] on div "Janela de atendimento Grade de atendimento Capacidade Transportadoras Veículos …" at bounding box center [545, 268] width 1090 height 537
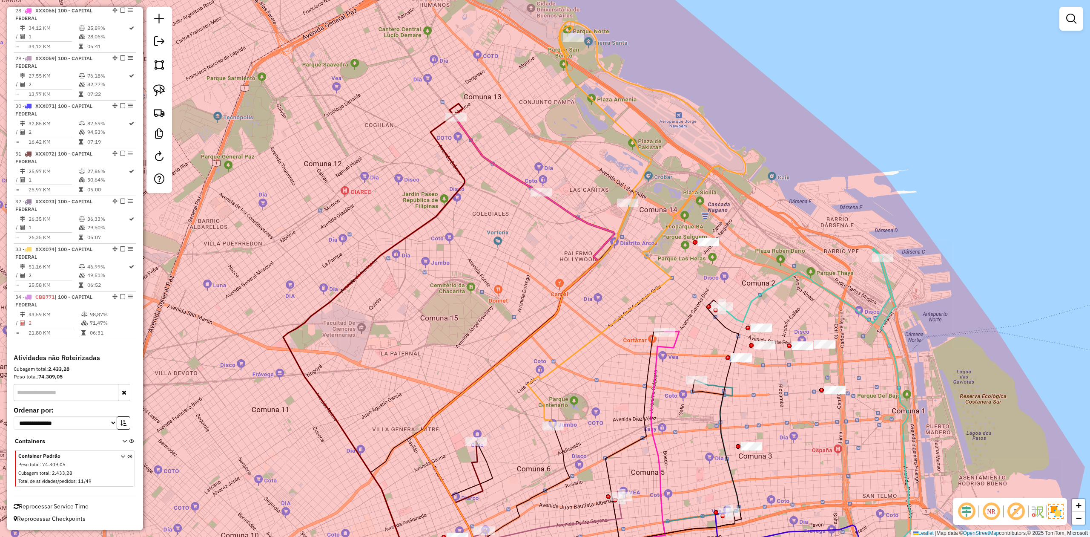
click at [503, 173] on icon at bounding box center [498, 155] width 86 height 75
select select "**********"
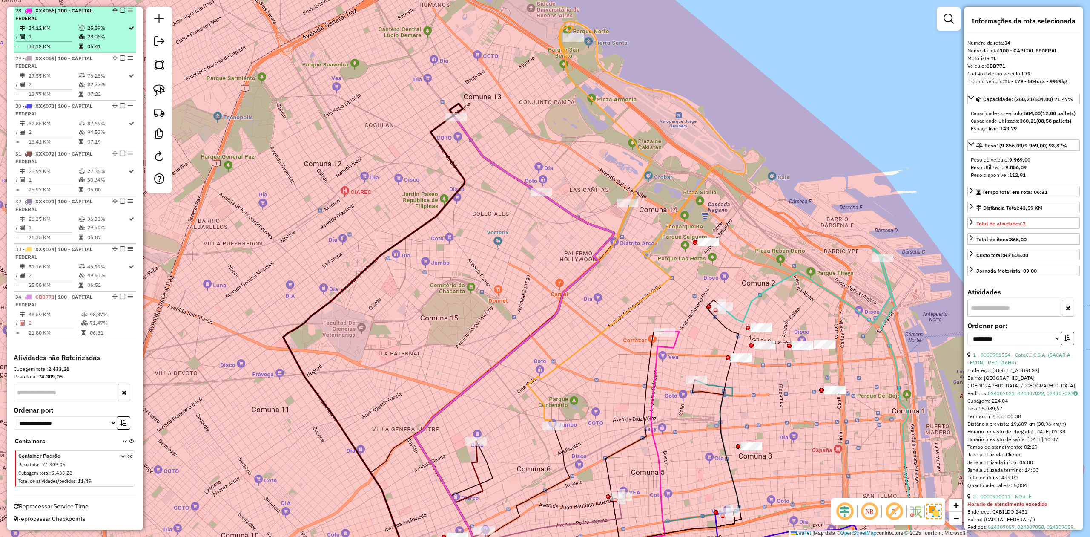
click at [120, 9] on em at bounding box center [122, 10] width 5 height 5
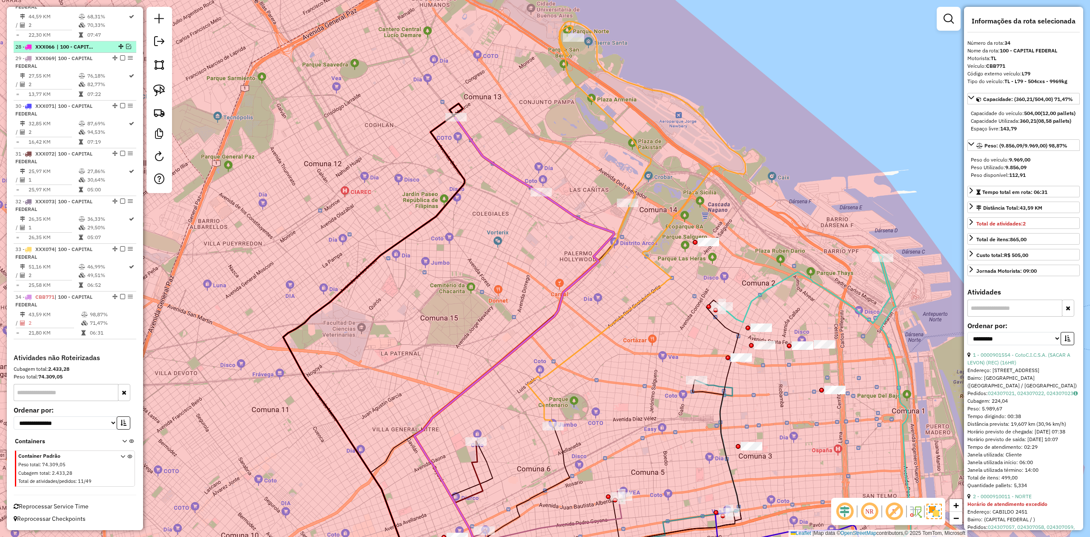
scroll to position [1558, 0]
click at [127, 45] on em at bounding box center [128, 46] width 5 height 5
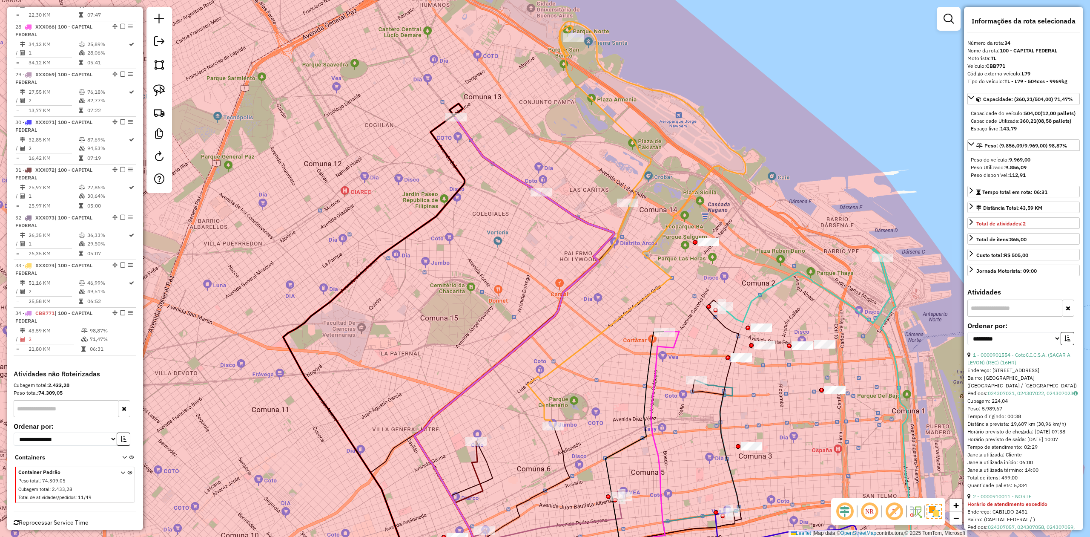
scroll to position [1594, 0]
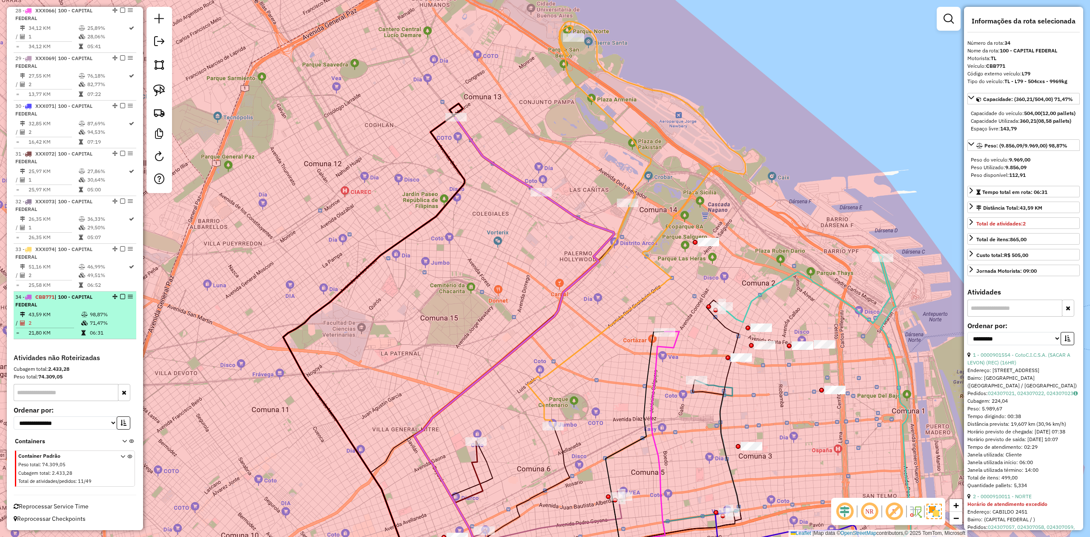
click at [120, 296] on em at bounding box center [122, 296] width 5 height 5
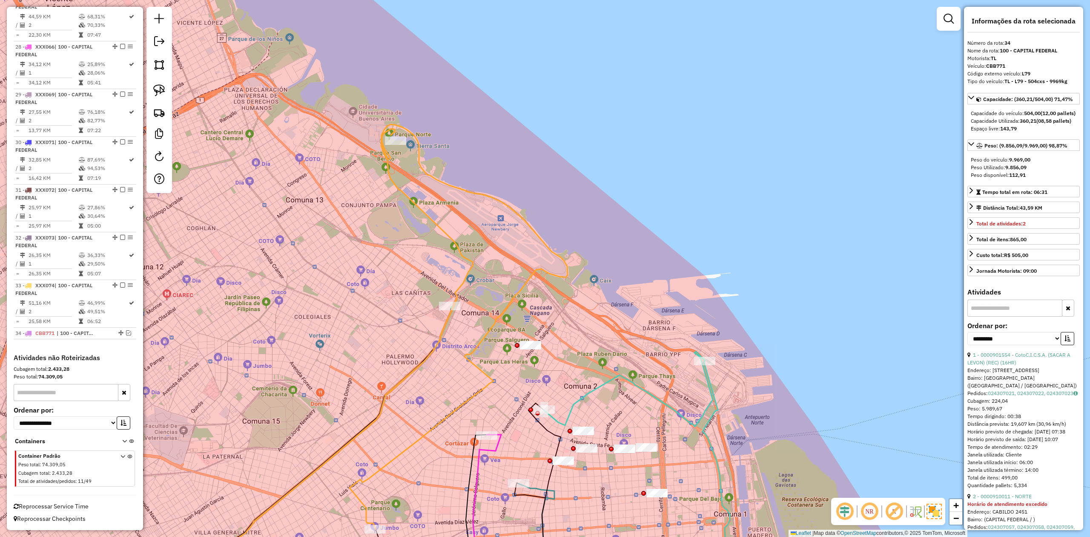
click at [470, 229] on div "Janela de atendimento Grade de atendimento Capacidade Transportadoras Veículos …" at bounding box center [545, 268] width 1090 height 537
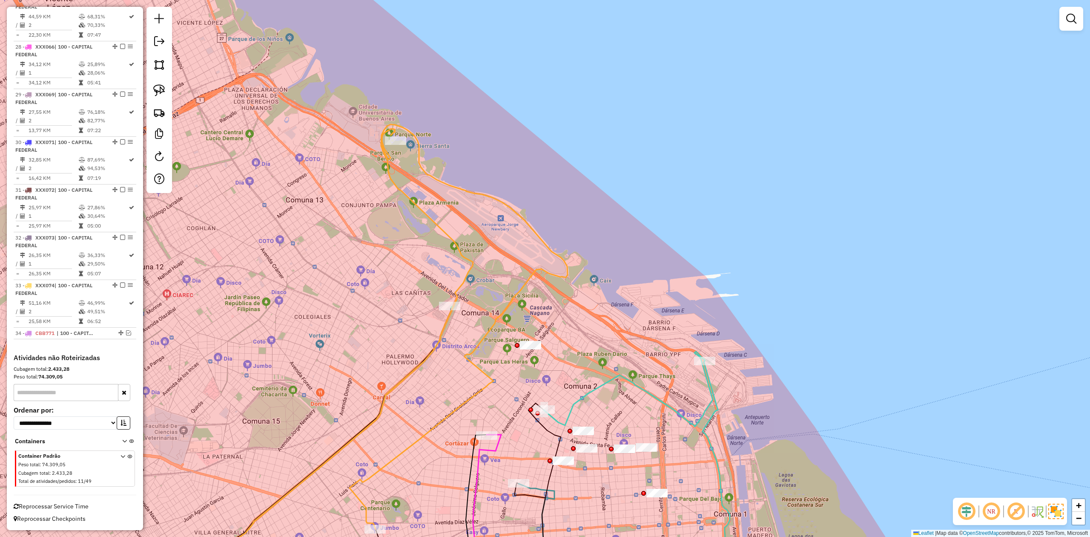
click at [462, 249] on icon at bounding box center [354, 360] width 237 height 462
select select "**********"
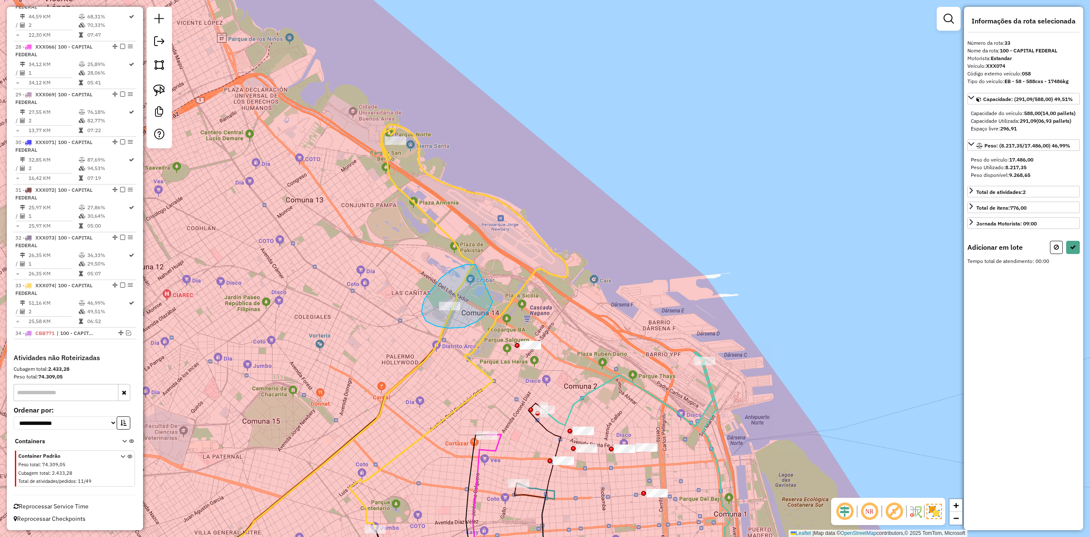
drag, startPoint x: 452, startPoint y: 269, endPoint x: 493, endPoint y: 290, distance: 45.5
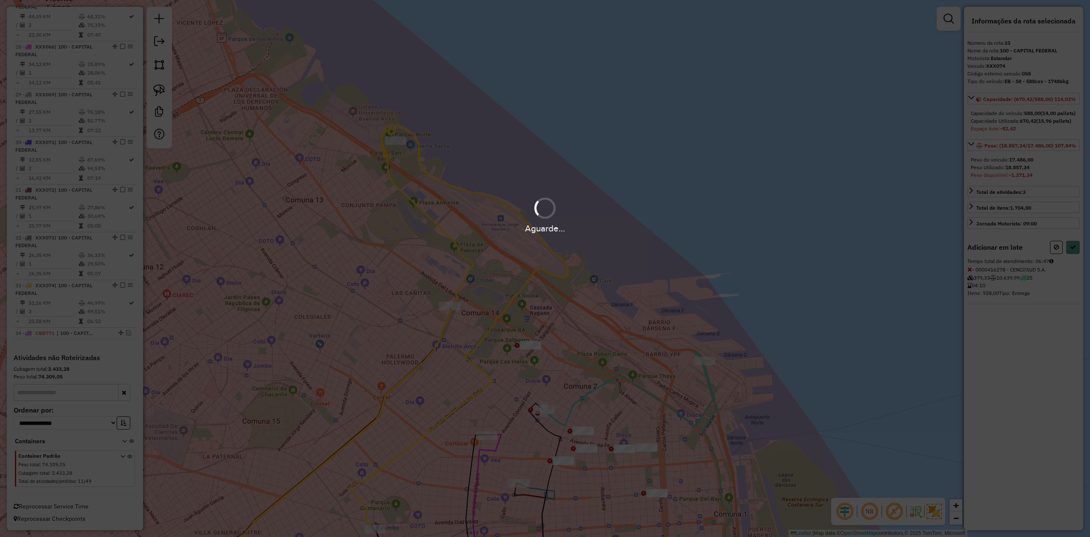
select select "**********"
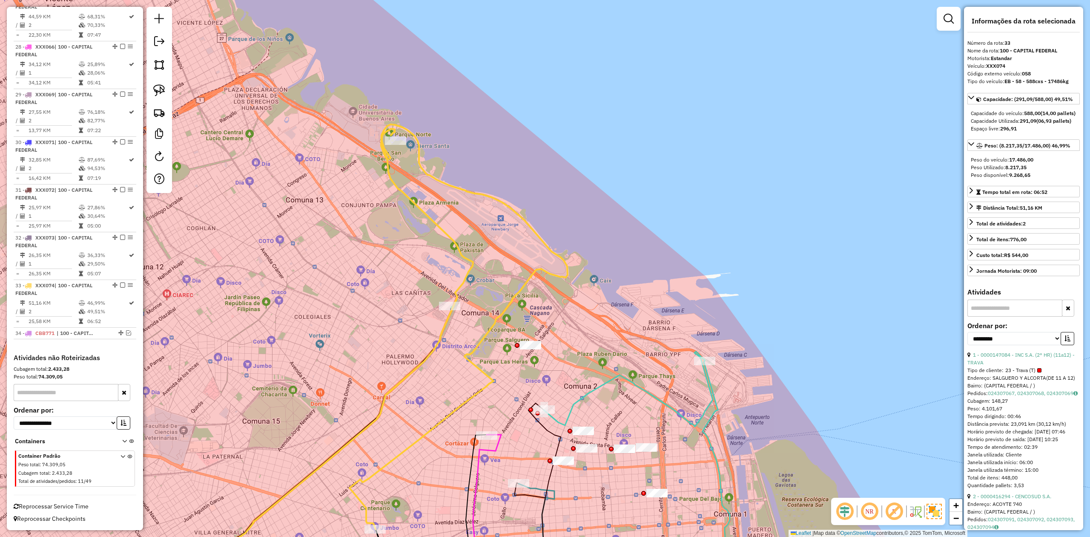
click at [373, 315] on div "Janela de atendimento Grade de atendimento Capacidade Transportadoras Veículos …" at bounding box center [545, 268] width 1090 height 537
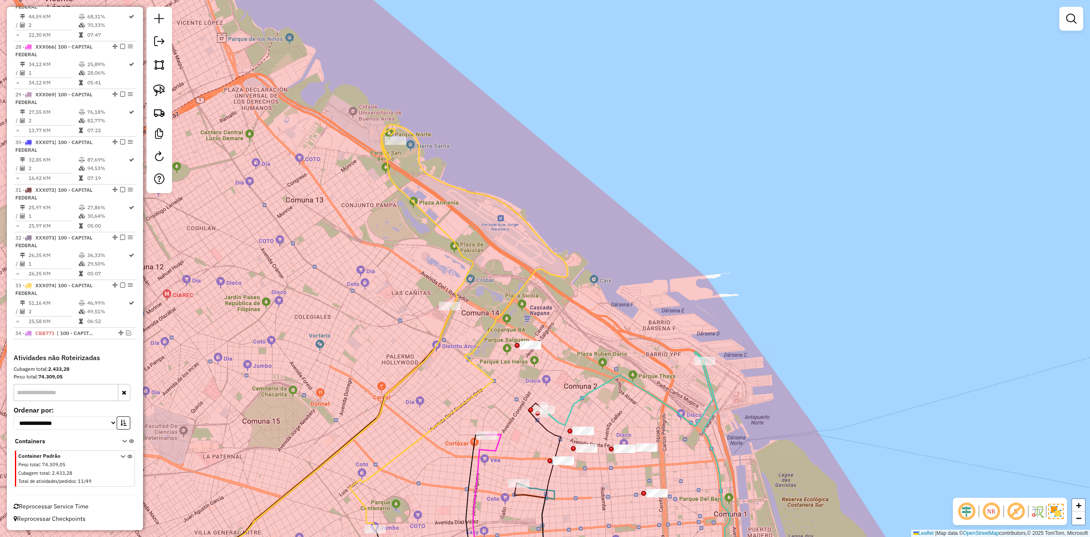
drag, startPoint x: 353, startPoint y: 329, endPoint x: 383, endPoint y: 222, distance: 111.4
click at [382, 228] on div "Janela de atendimento Grade de atendimento Capacidade Transportadoras Veículos …" at bounding box center [545, 268] width 1090 height 537
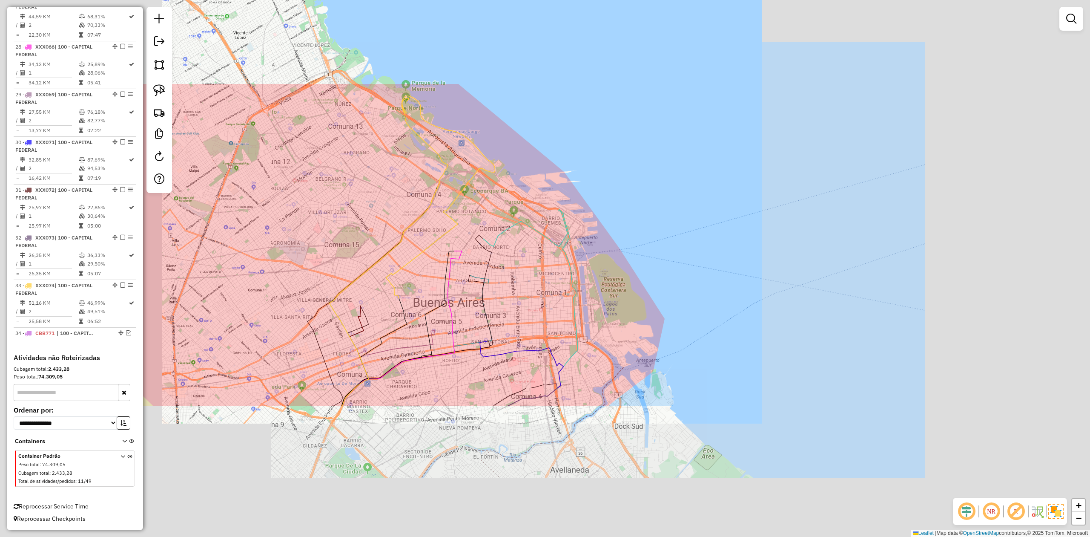
click at [383, 211] on div "Janela de atendimento Grade de atendimento Capacidade Transportadoras Veículos …" at bounding box center [545, 268] width 1090 height 537
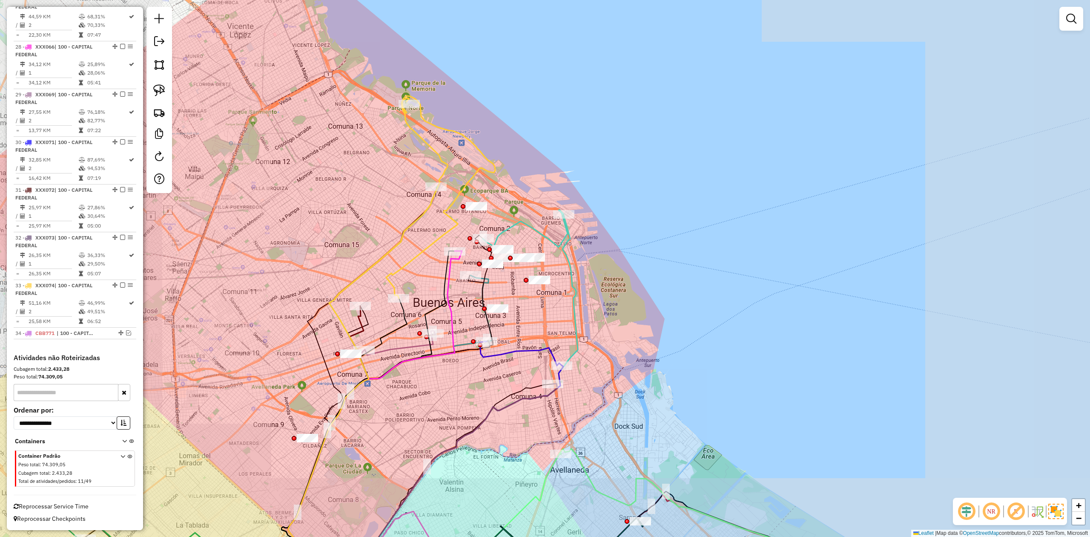
click at [391, 195] on div "Janela de atendimento Grade de atendimento Capacidade Transportadoras Veículos …" at bounding box center [545, 268] width 1090 height 537
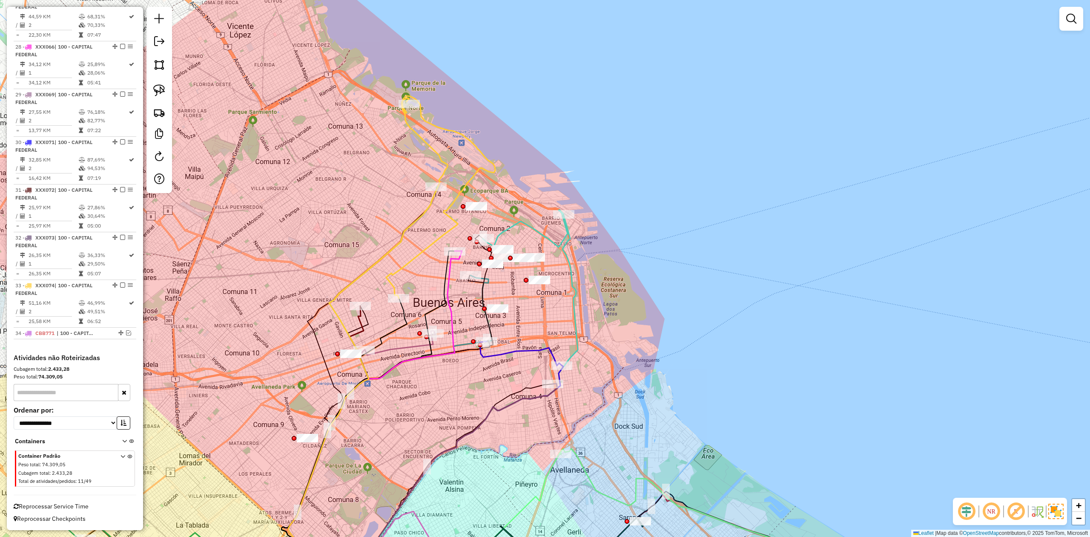
click at [423, 135] on icon at bounding box center [367, 344] width 159 height 492
select select "**********"
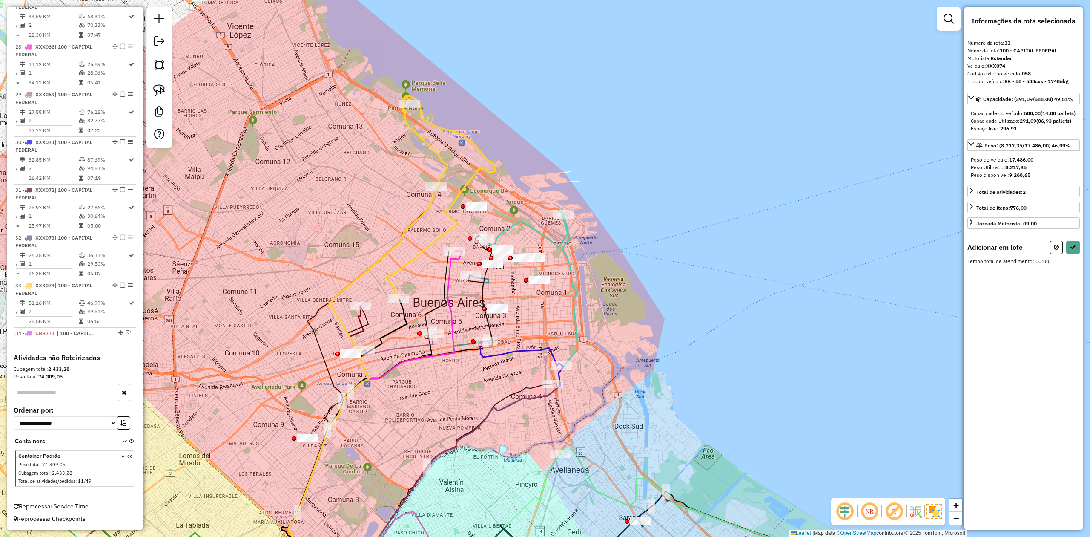
click at [372, 265] on icon at bounding box center [367, 344] width 159 height 492
drag, startPoint x: 336, startPoint y: 291, endPoint x: 361, endPoint y: 95, distance: 197.6
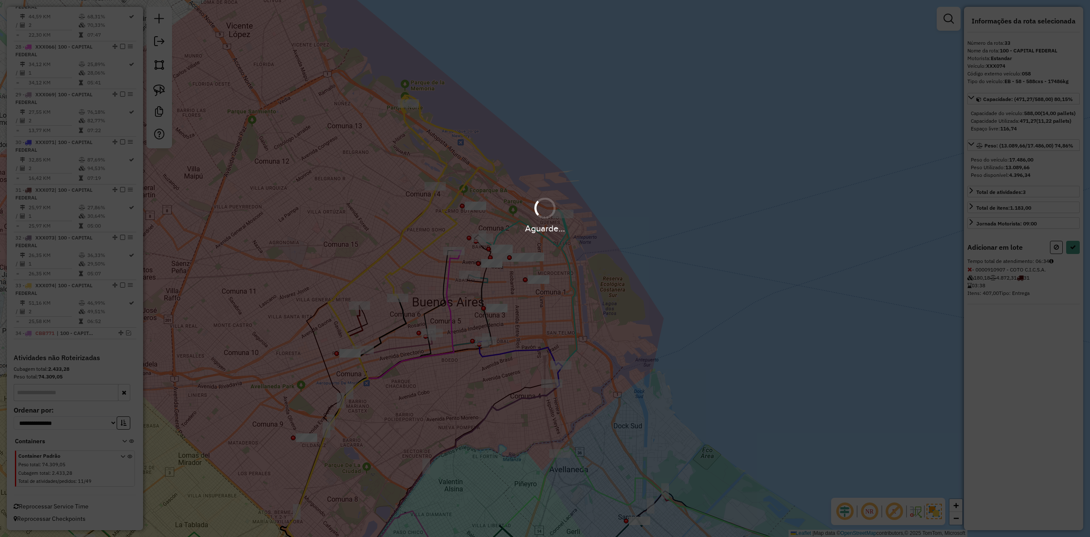
select select "**********"
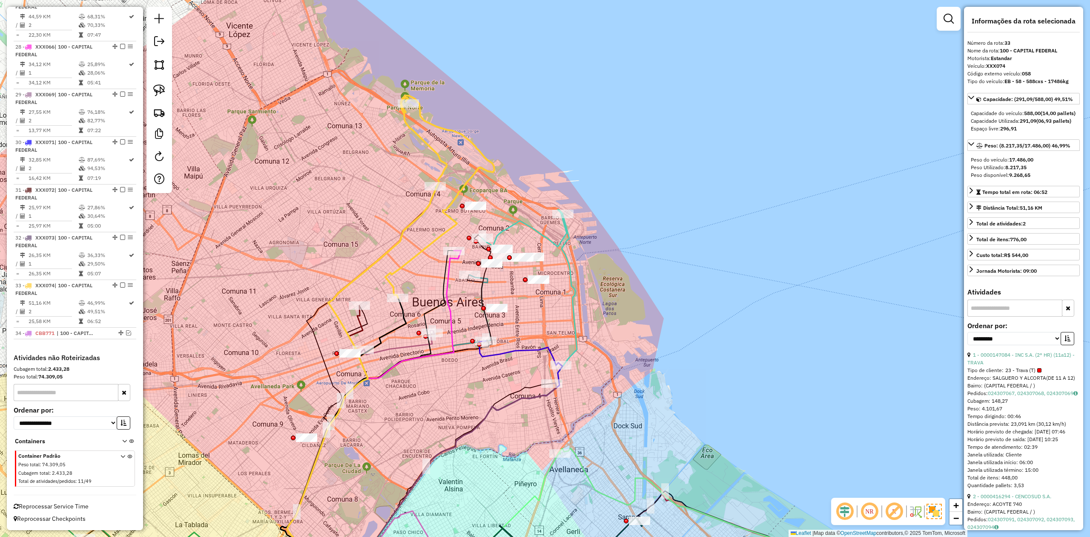
click at [295, 216] on div "Janela de atendimento Grade de atendimento Capacidade Transportadoras Veículos …" at bounding box center [545, 268] width 1090 height 537
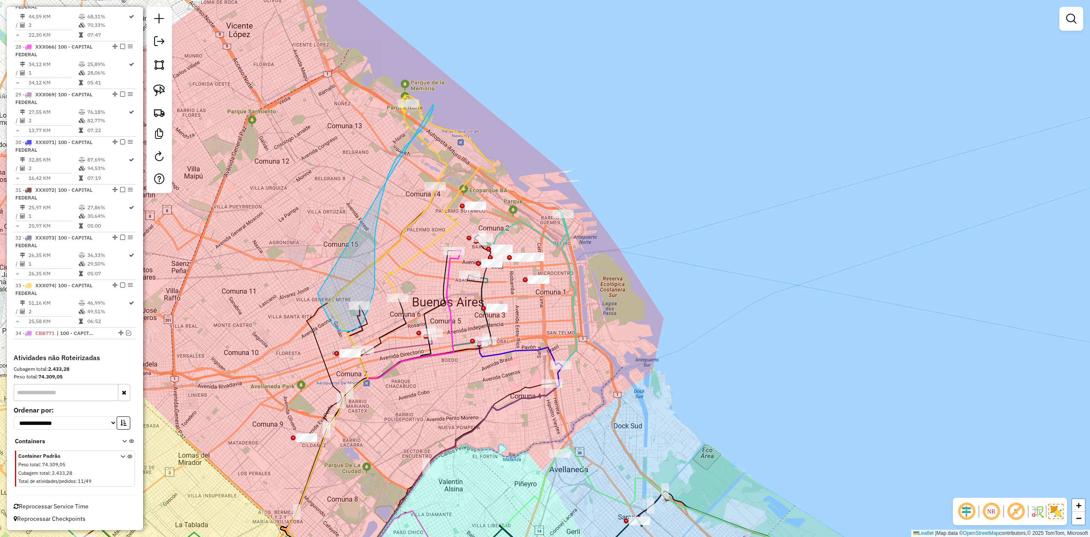
drag, startPoint x: 325, startPoint y: 312, endPoint x: 380, endPoint y: 87, distance: 231.8
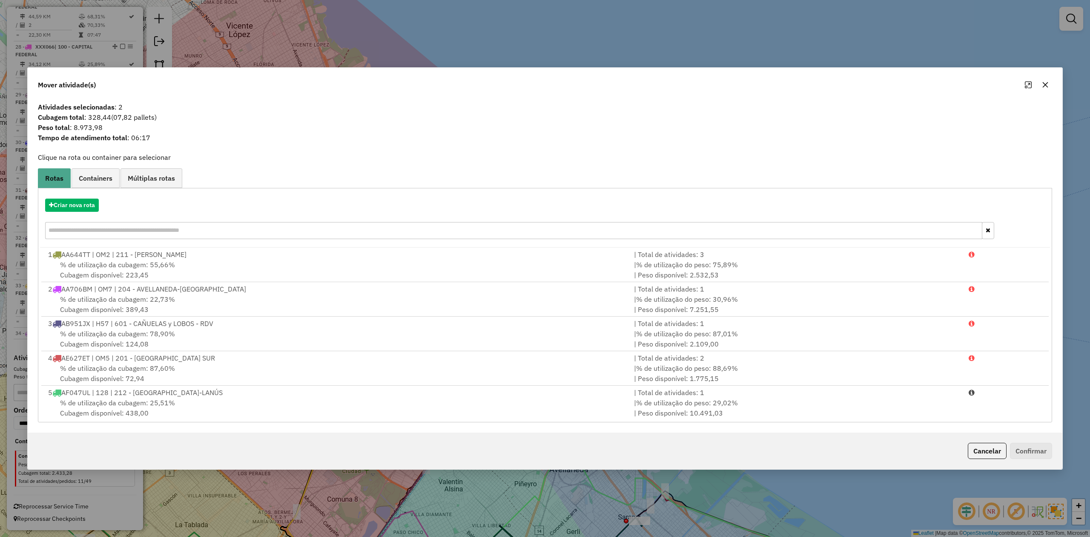
click at [1045, 86] on icon "button" at bounding box center [1045, 84] width 7 height 7
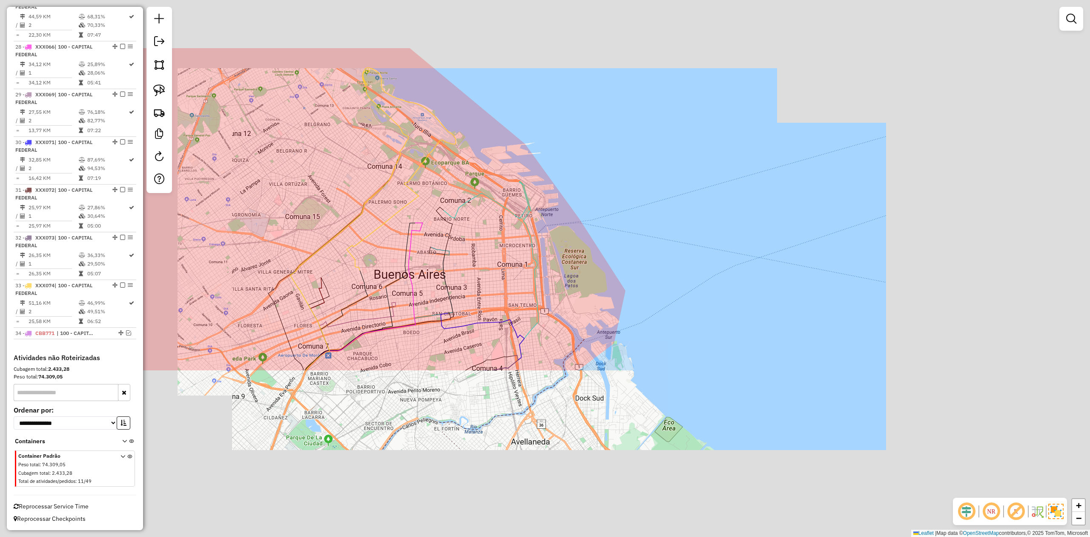
click at [377, 147] on div "Janela de atendimento Grade de atendimento Capacidade Transportadoras Veículos …" at bounding box center [545, 268] width 1090 height 537
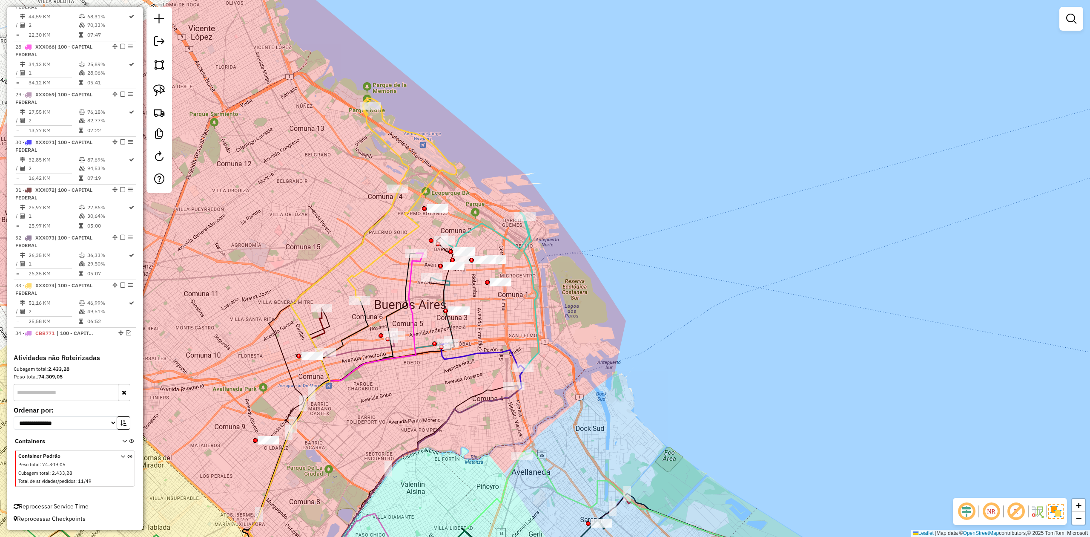
drag, startPoint x: 365, startPoint y: 138, endPoint x: 365, endPoint y: 170, distance: 31.5
click at [365, 170] on div "Janela de atendimento Grade de atendimento Capacidade Transportadoras Veículos …" at bounding box center [545, 268] width 1090 height 537
drag, startPoint x: 382, startPoint y: 197, endPoint x: 324, endPoint y: 124, distance: 92.7
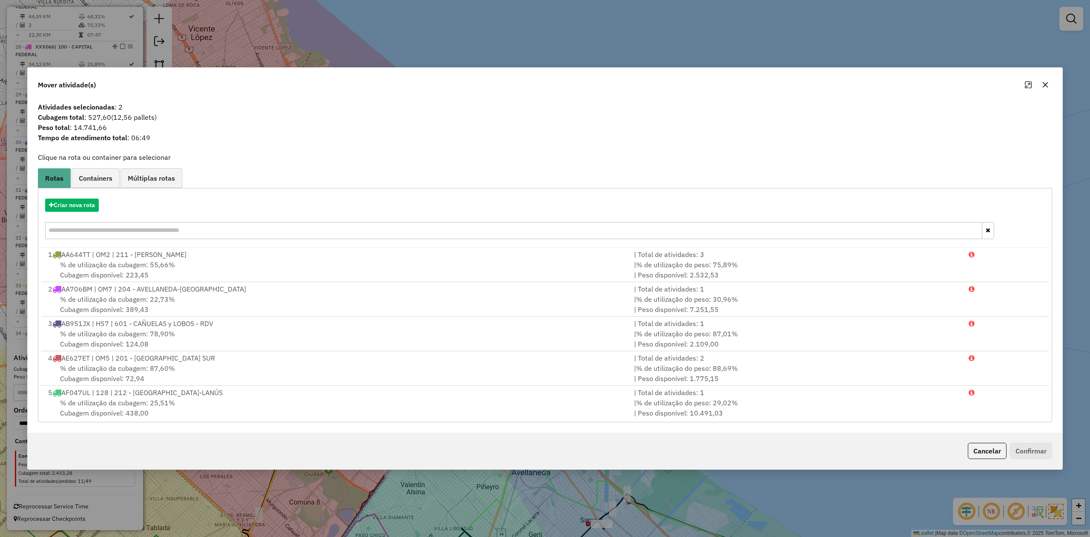
click at [1045, 83] on icon "button" at bounding box center [1045, 84] width 7 height 7
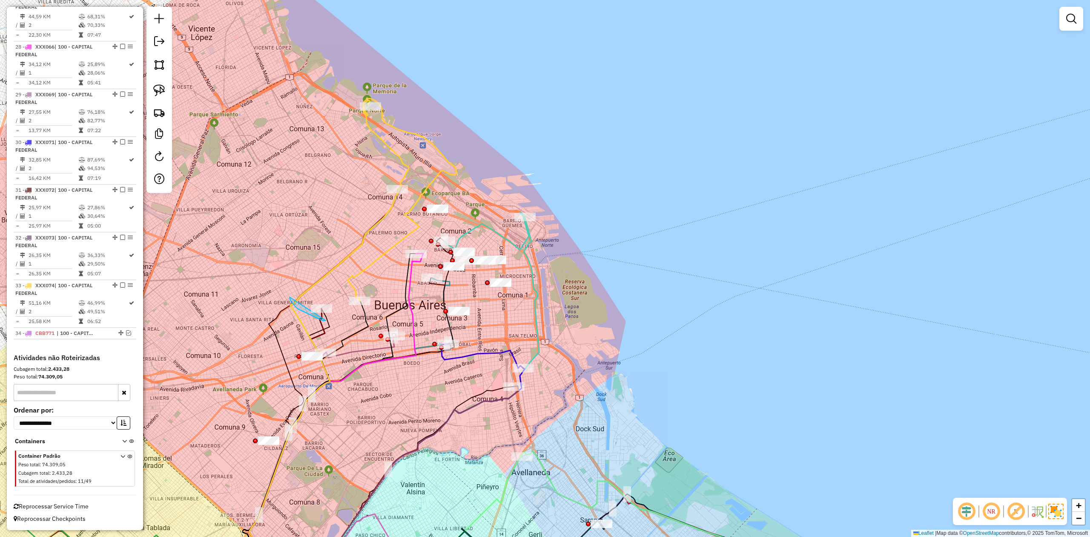
drag, startPoint x: 306, startPoint y: 313, endPoint x: 295, endPoint y: 308, distance: 11.5
click at [319, 321] on icon at bounding box center [290, 449] width 81 height 282
select select "**********"
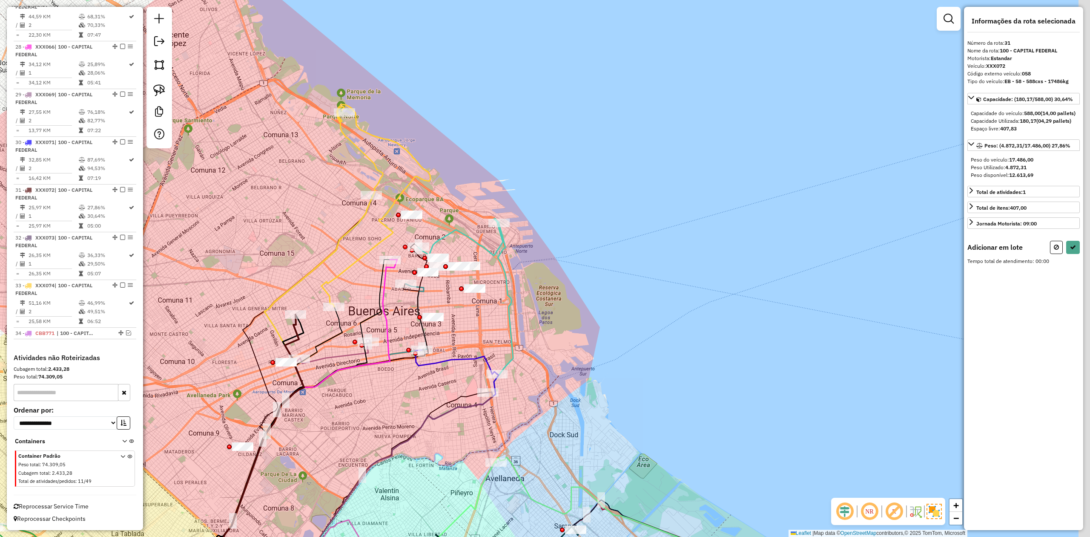
drag, startPoint x: 348, startPoint y: 86, endPoint x: 307, endPoint y: 155, distance: 80.4
click at [307, 152] on div "Janela de atendimento Grade de atendimento Capacidade Transportadoras Veículos …" at bounding box center [545, 268] width 1090 height 537
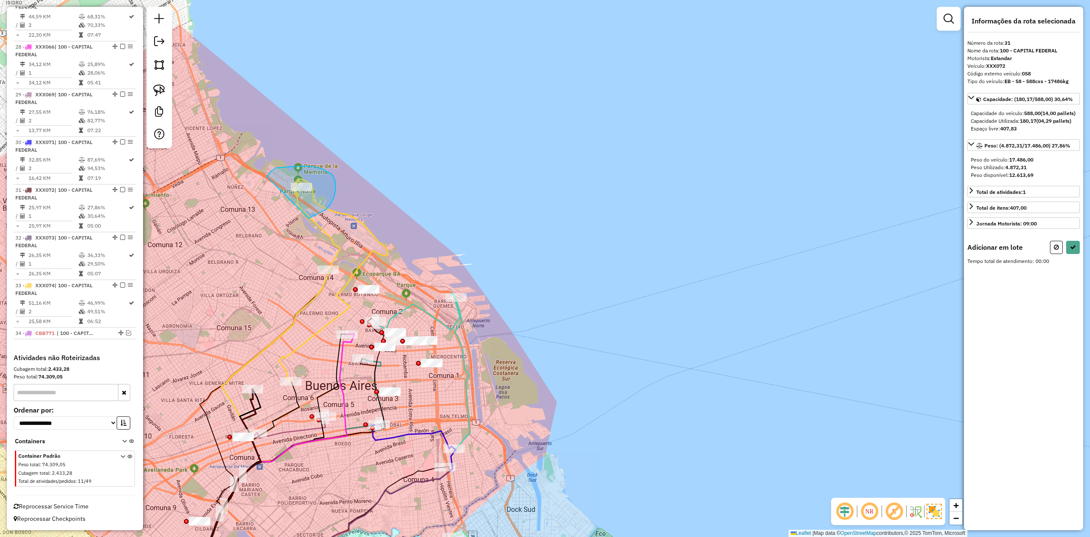
drag, startPoint x: 326, startPoint y: 210, endPoint x: 268, endPoint y: 239, distance: 65.5
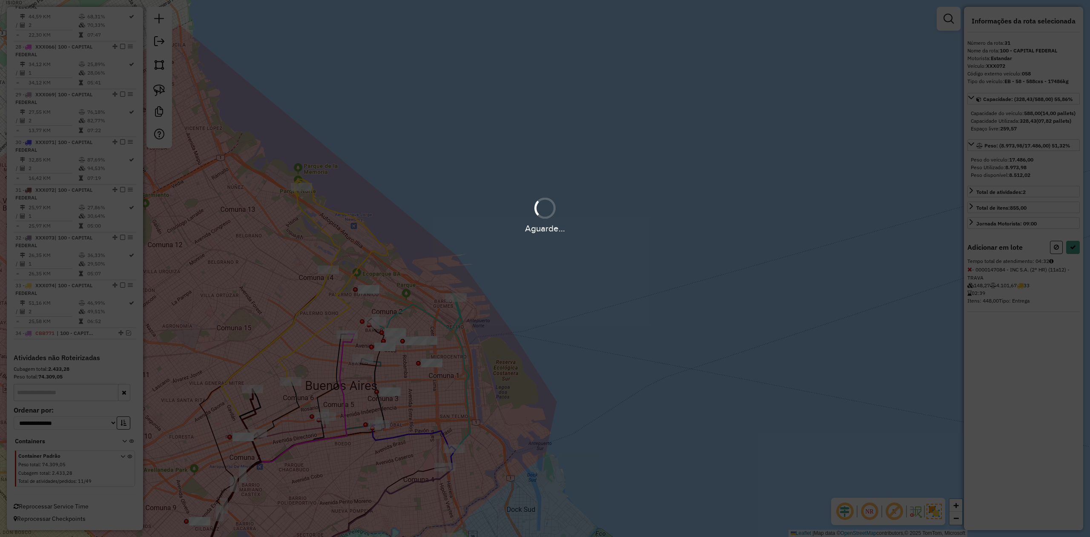
select select "**********"
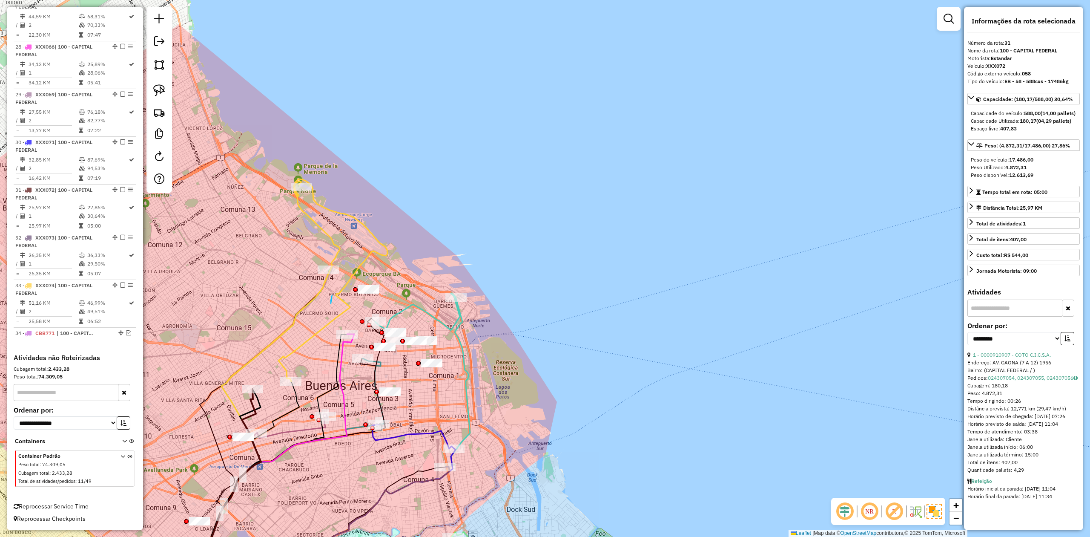
drag, startPoint x: 332, startPoint y: 295, endPoint x: 337, endPoint y: 279, distance: 17.0
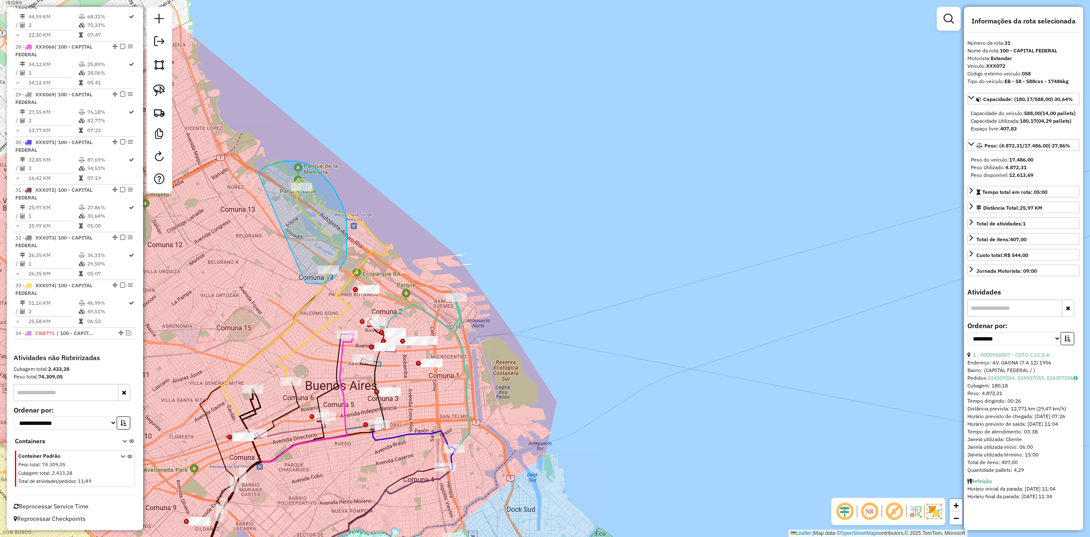
drag, startPoint x: 307, startPoint y: 283, endPoint x: 240, endPoint y: 200, distance: 106.4
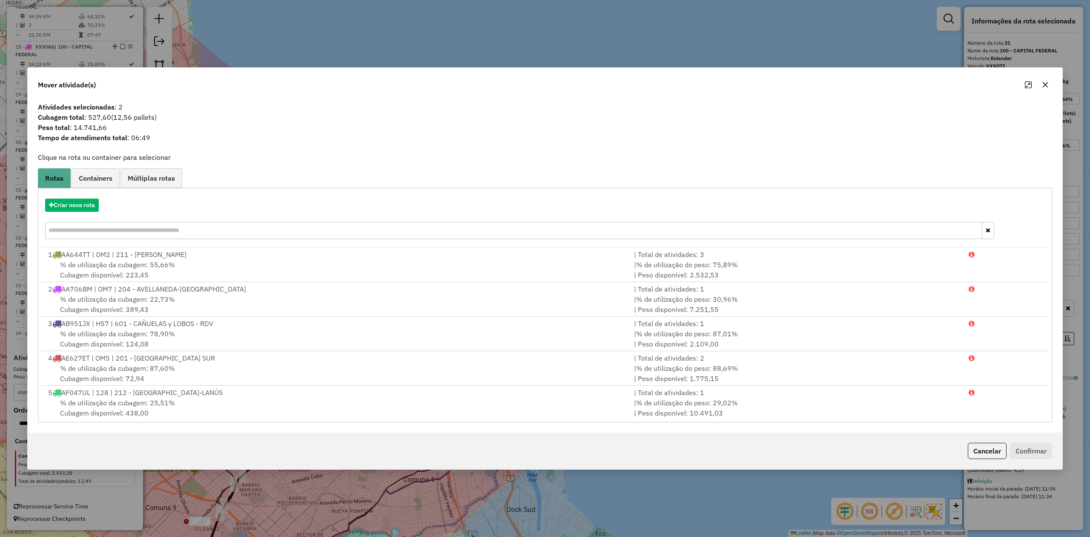
click at [1042, 84] on icon "button" at bounding box center [1045, 84] width 7 height 7
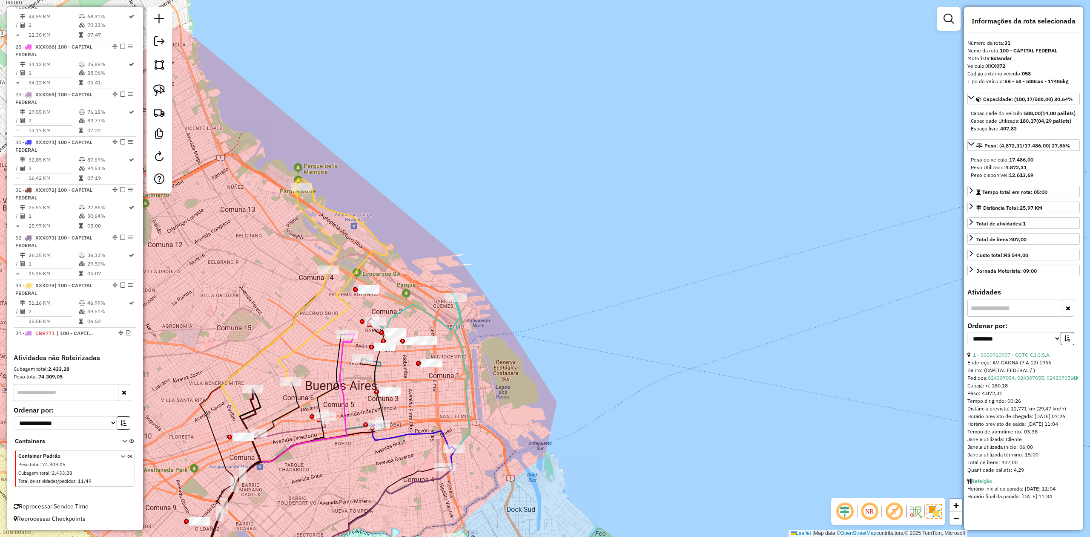
drag, startPoint x: 329, startPoint y: 319, endPoint x: 360, endPoint y: 305, distance: 33.7
click at [360, 305] on div "Rota 26 - Placa XXX064 0000901578 - C.O.T.O. (REC) (16HR) Janela de atendimento…" at bounding box center [545, 268] width 1090 height 537
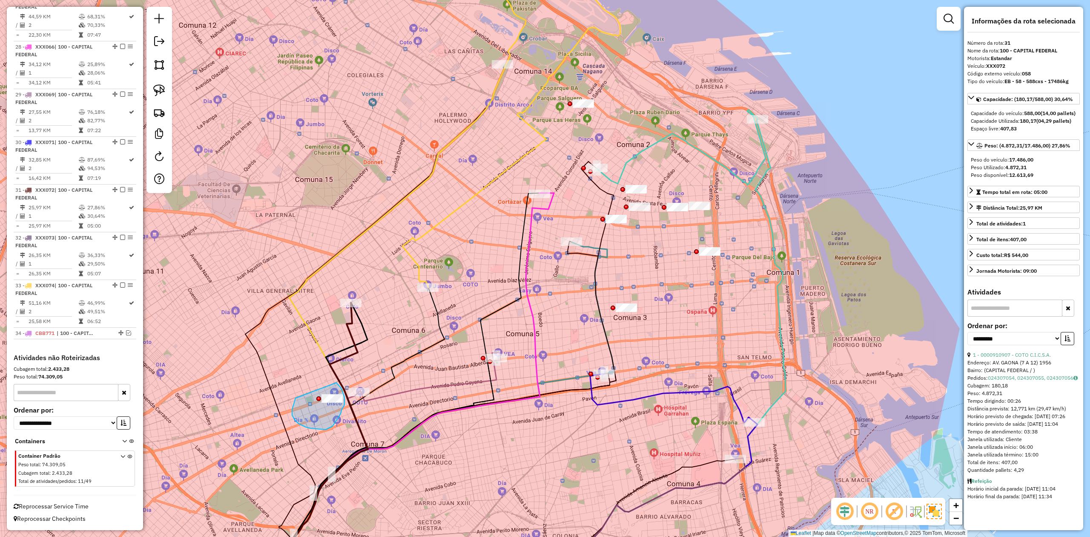
drag, startPoint x: 311, startPoint y: 428, endPoint x: 307, endPoint y: 379, distance: 49.6
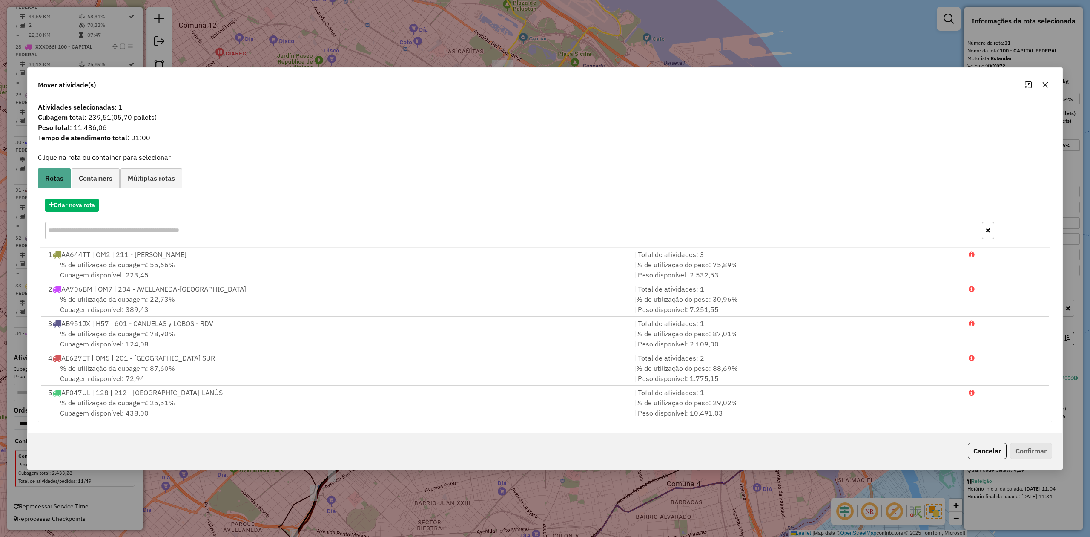
click at [1045, 82] on icon "button" at bounding box center [1045, 84] width 7 height 7
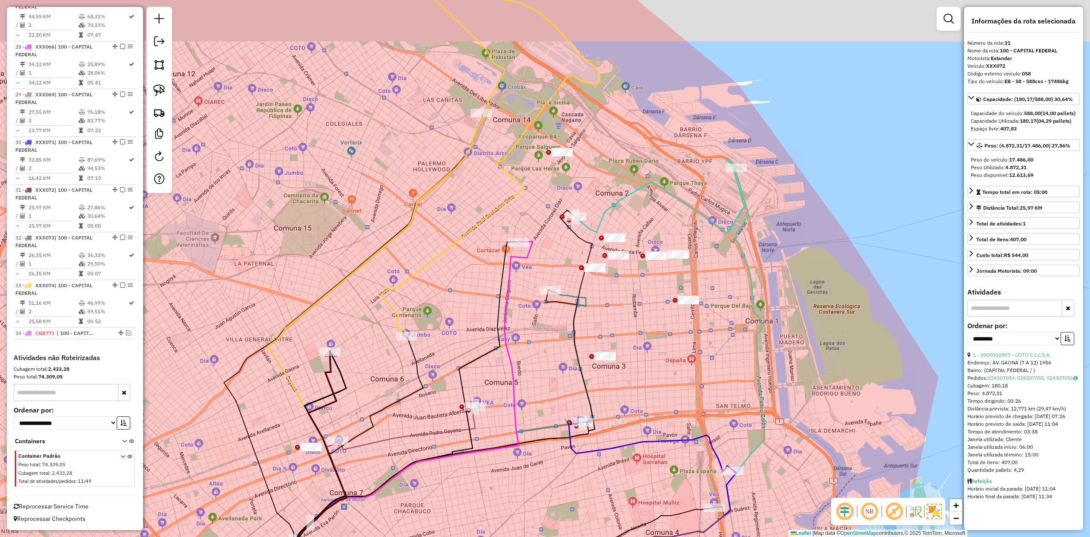
drag, startPoint x: 461, startPoint y: 325, endPoint x: 433, endPoint y: 375, distance: 57.6
click at [433, 375] on div "Janela de atendimento Grade de atendimento Capacidade Transportadoras Veículos …" at bounding box center [545, 268] width 1090 height 537
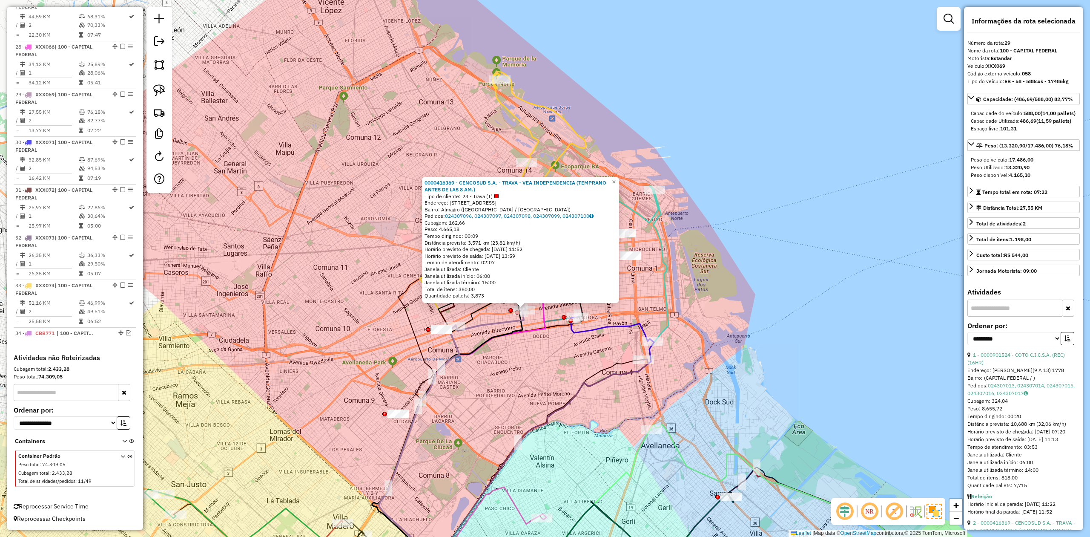
drag, startPoint x: 576, startPoint y: 138, endPoint x: 558, endPoint y: 146, distance: 19.7
click at [576, 138] on icon at bounding box center [531, 173] width 109 height 202
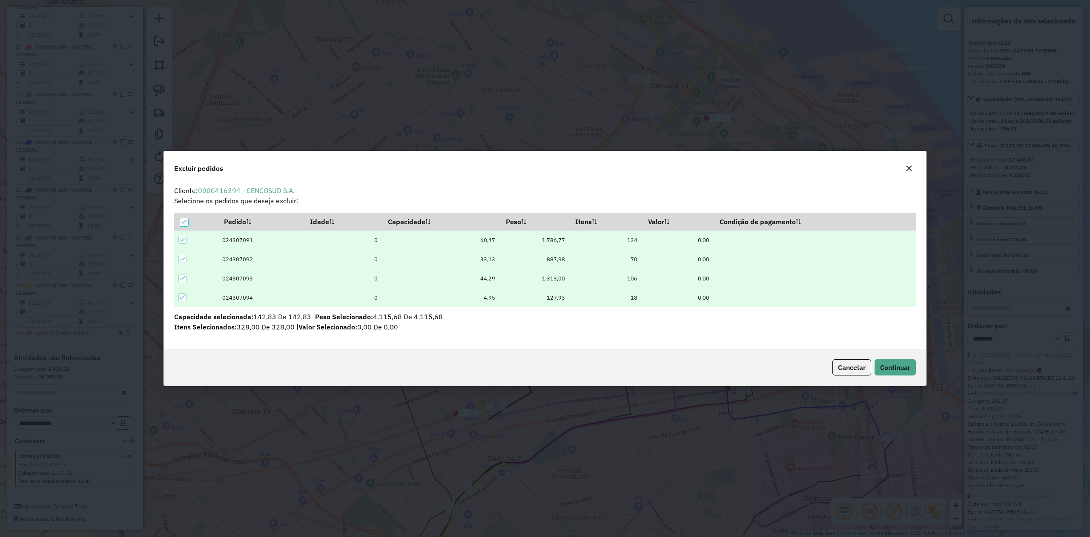
scroll to position [0, 0]
click at [910, 372] on button "Continuar" at bounding box center [895, 367] width 41 height 16
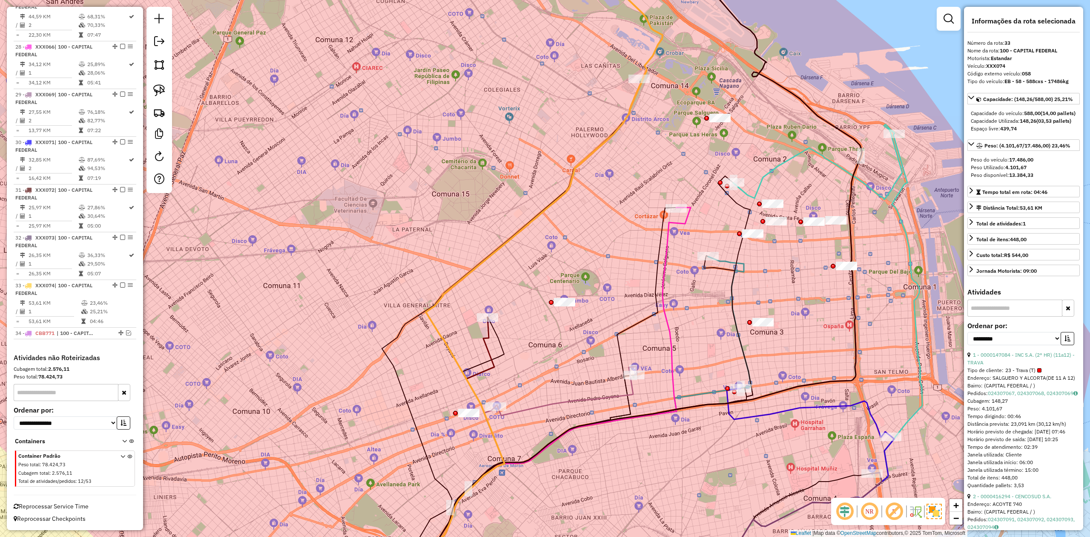
click at [566, 101] on div "Janela de atendimento Grade de atendimento Capacidade Transportadoras Veículos …" at bounding box center [545, 268] width 1090 height 537
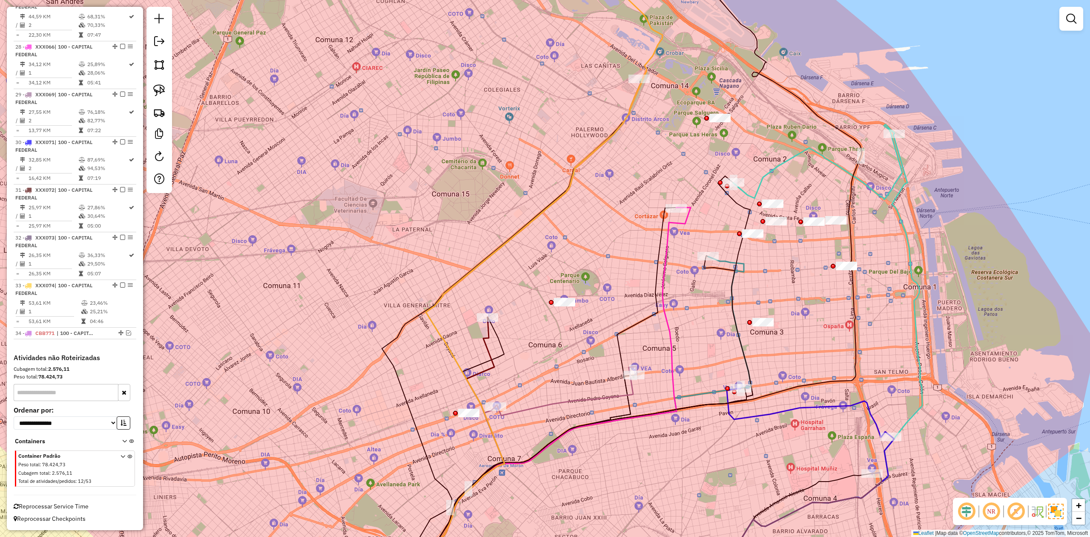
click at [498, 256] on div "Janela de atendimento Grade de atendimento Capacidade Transportadoras Veículos …" at bounding box center [545, 268] width 1090 height 537
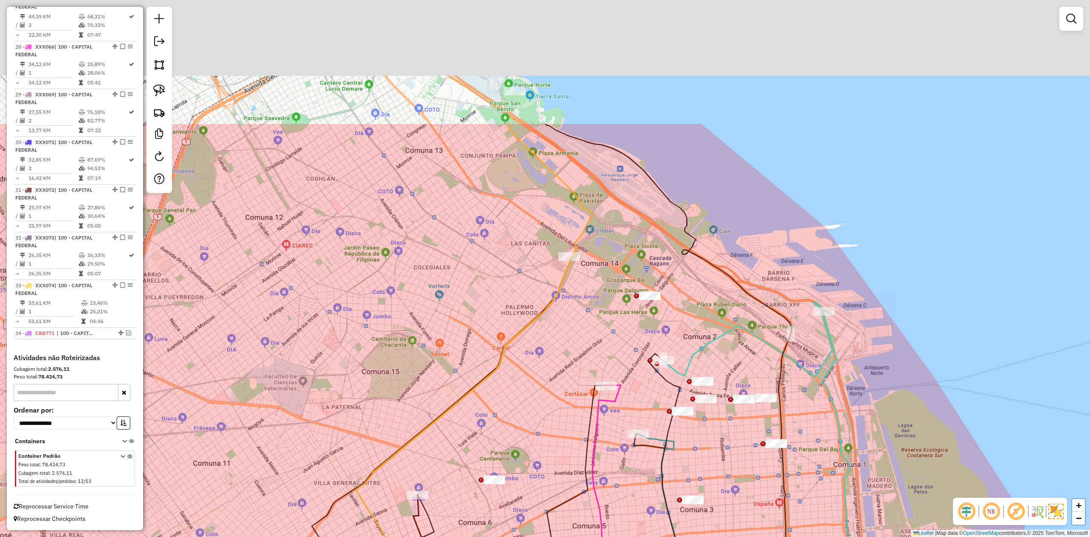
click at [512, 215] on div "Janela de atendimento Grade de atendimento Capacidade Transportadoras Veículos …" at bounding box center [545, 268] width 1090 height 537
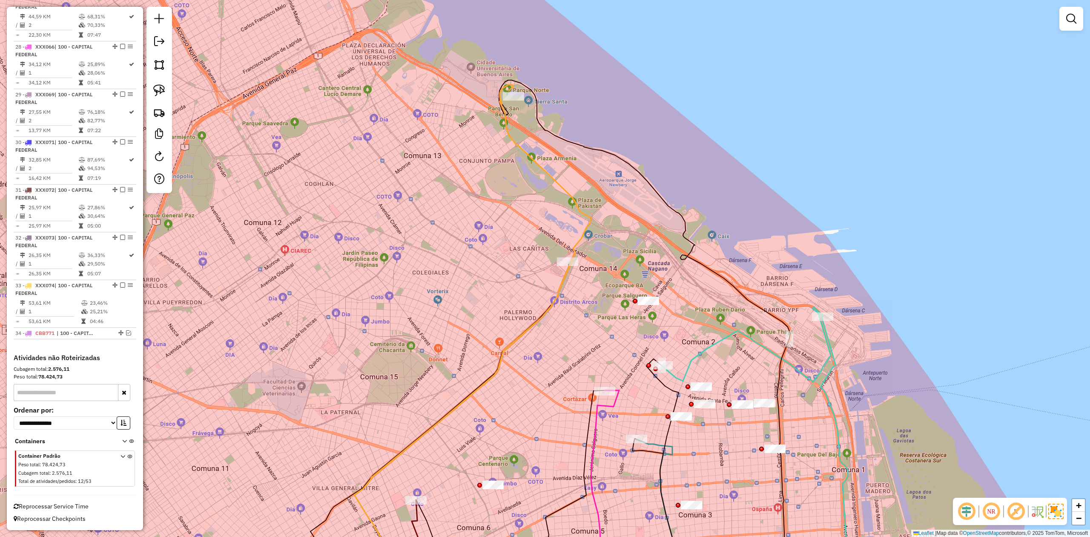
click at [536, 164] on icon at bounding box center [472, 337] width 237 height 506
select select "**********"
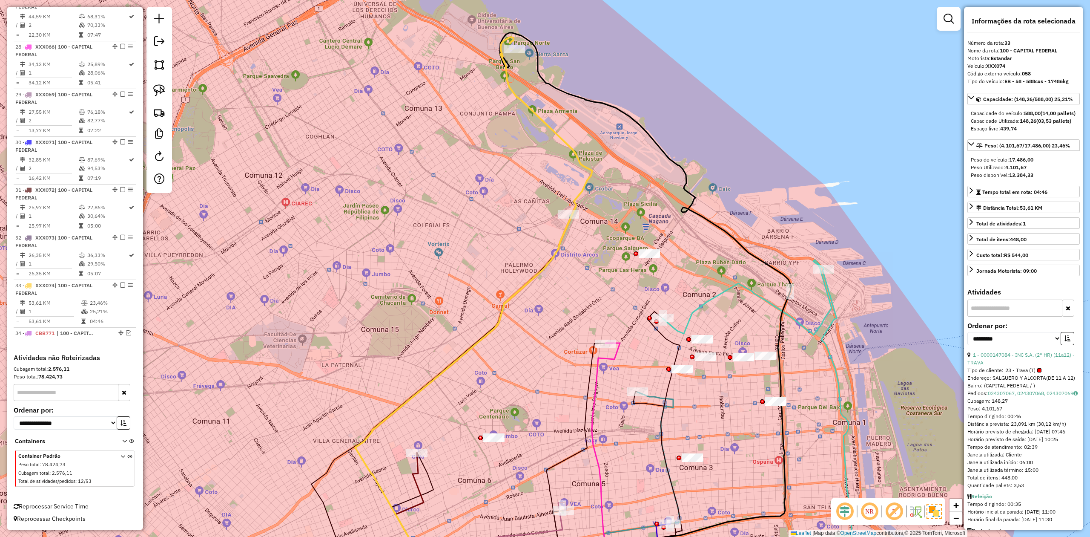
drag, startPoint x: 514, startPoint y: 194, endPoint x: 517, endPoint y: 131, distance: 63.1
click at [517, 131] on div "Janela de atendimento Grade de atendimento Capacidade Transportadoras Veículos …" at bounding box center [545, 268] width 1090 height 537
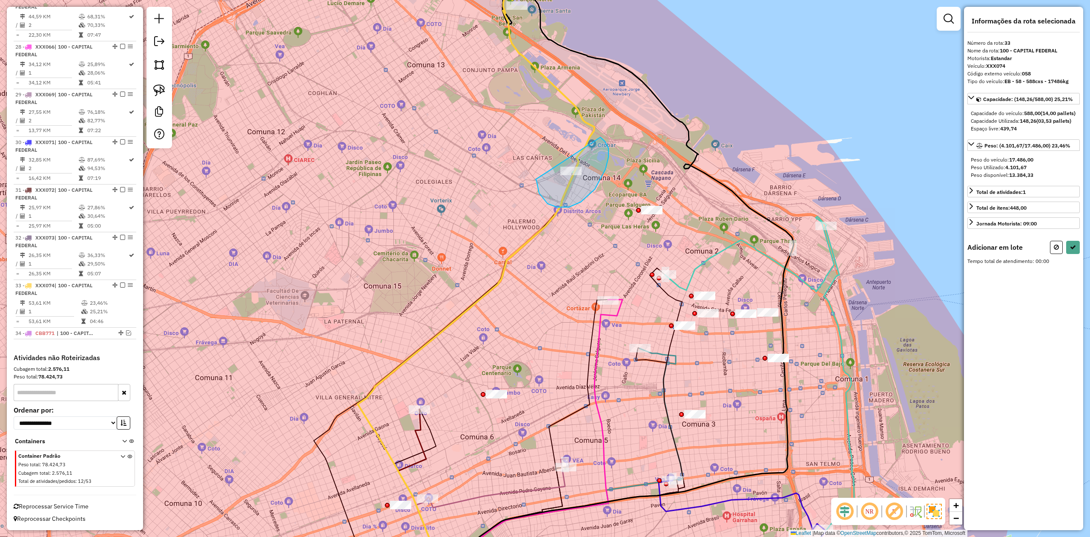
drag, startPoint x: 606, startPoint y: 169, endPoint x: 499, endPoint y: 216, distance: 116.5
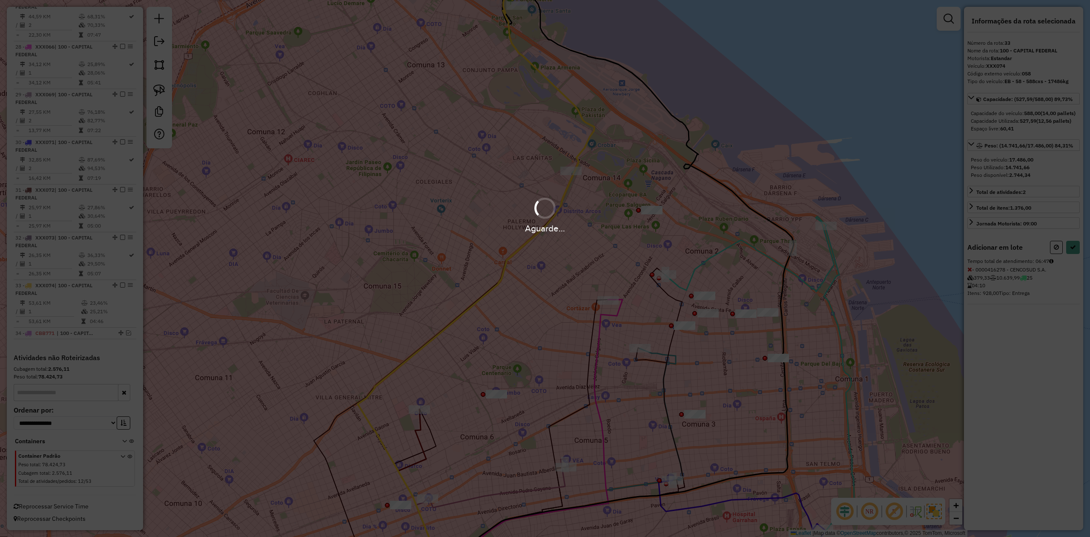
select select "**********"
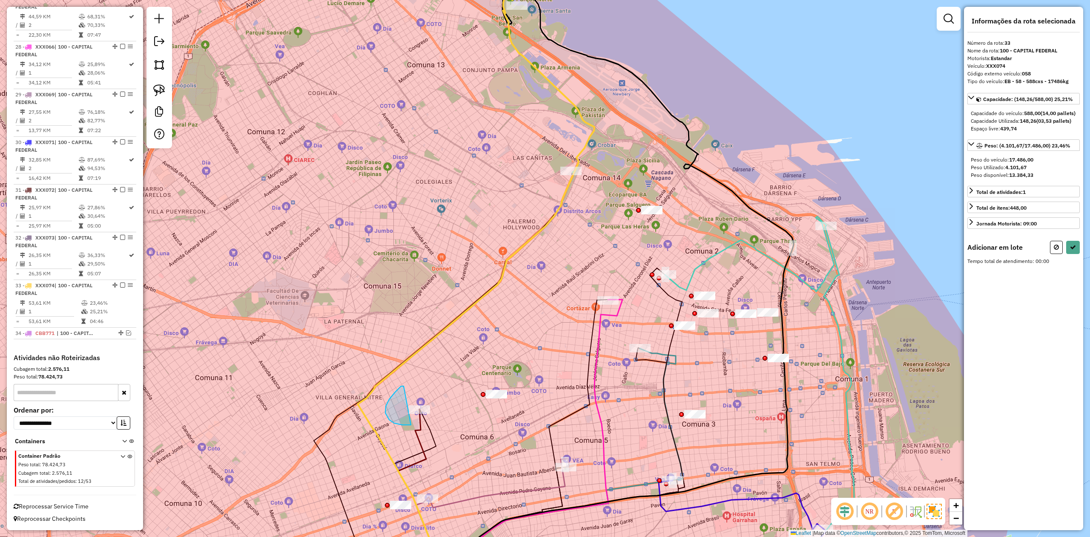
drag, startPoint x: 401, startPoint y: 386, endPoint x: 445, endPoint y: 389, distance: 43.6
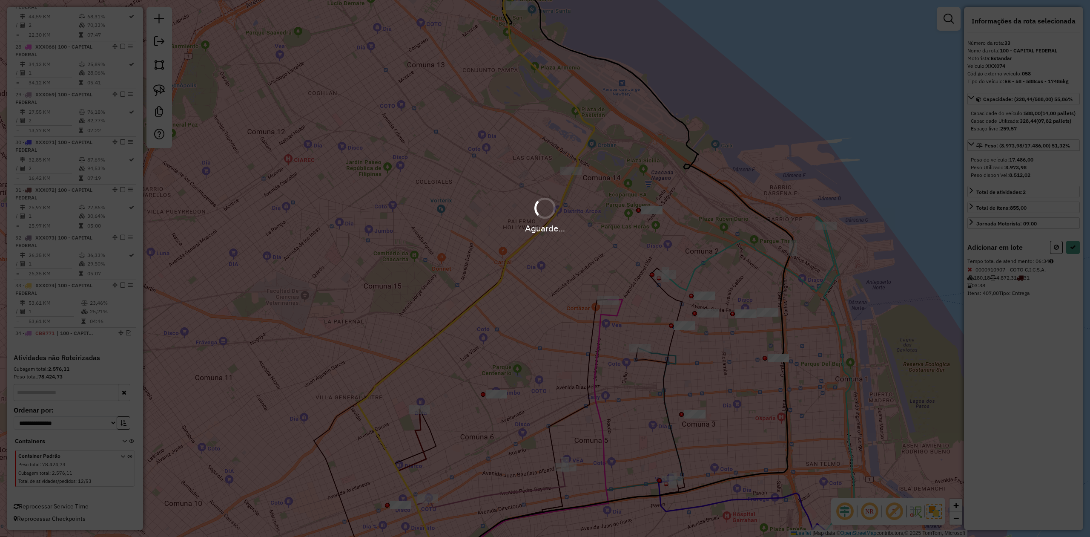
select select "**********"
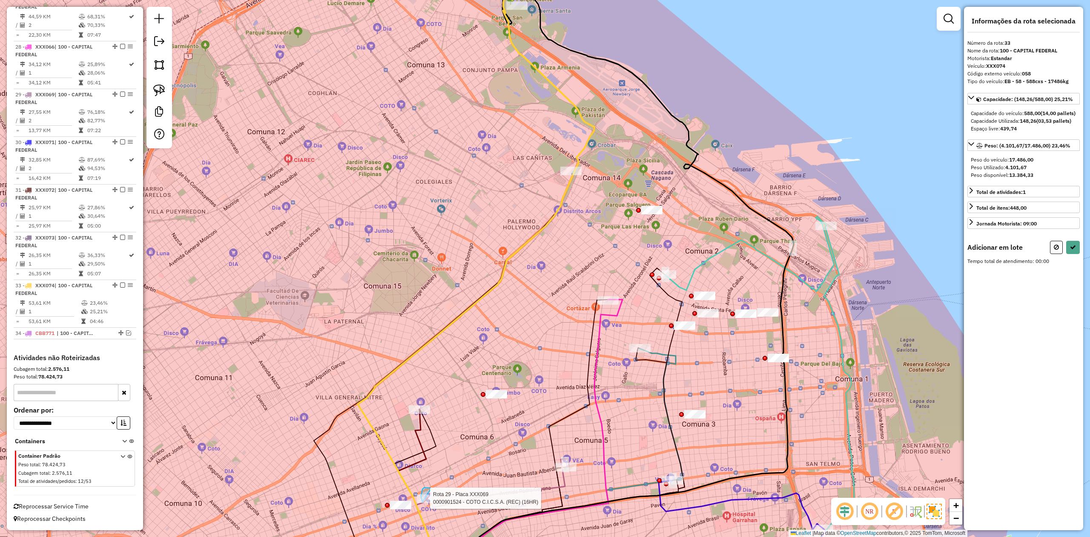
drag, startPoint x: 431, startPoint y: 487, endPoint x: 450, endPoint y: 489, distance: 19.2
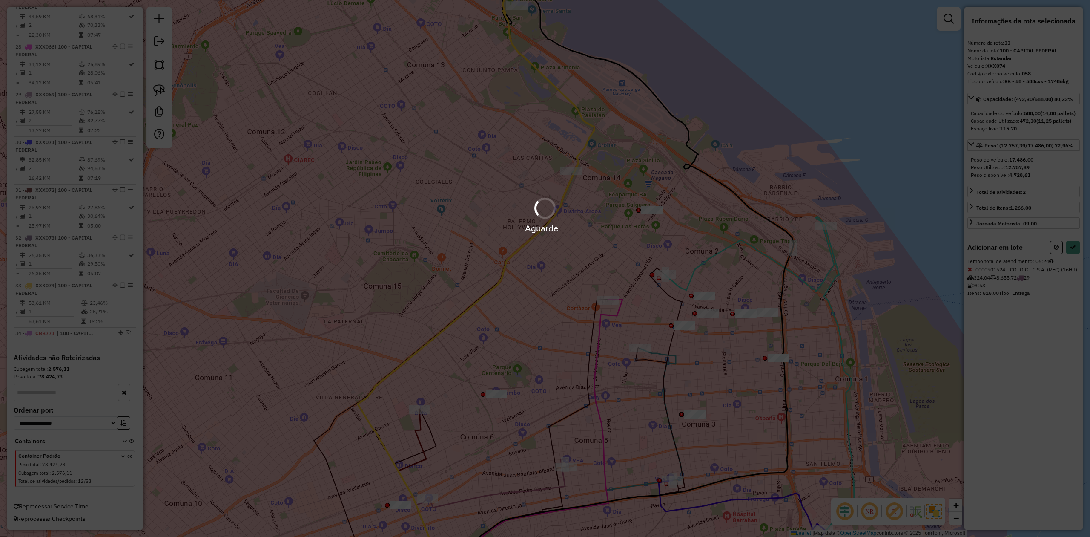
select select "**********"
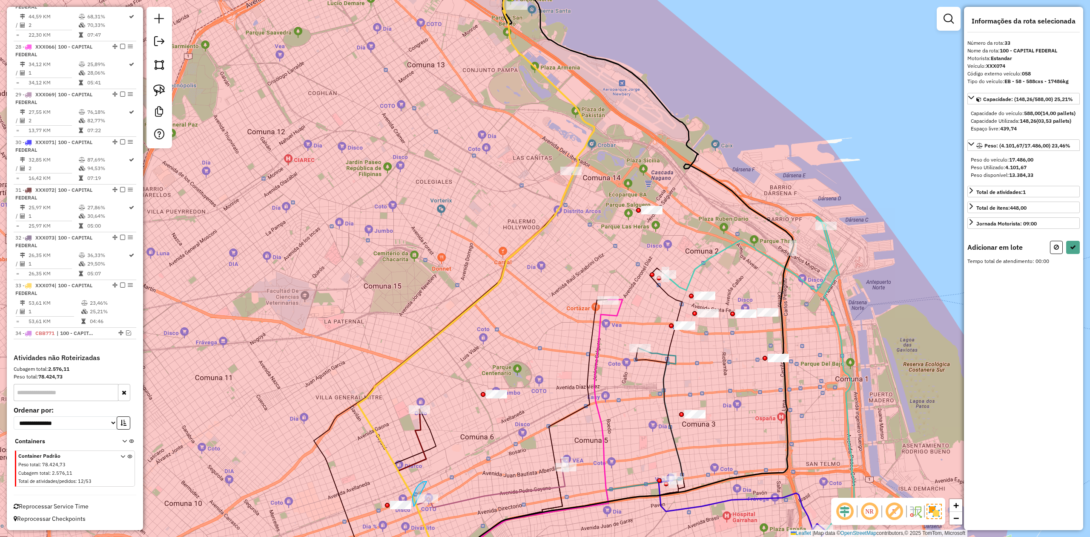
drag, startPoint x: 414, startPoint y: 506, endPoint x: 469, endPoint y: 483, distance: 59.2
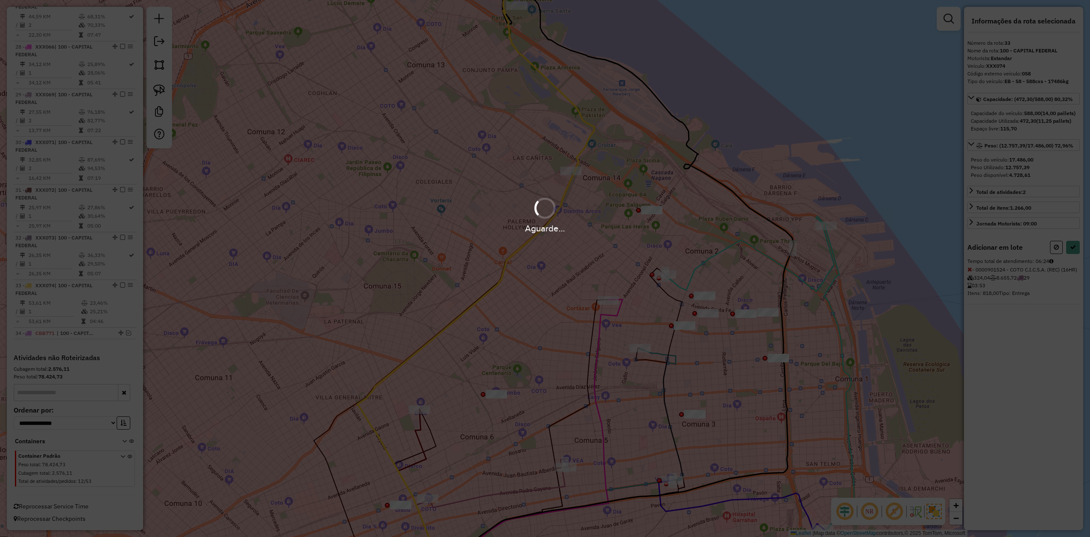
select select "**********"
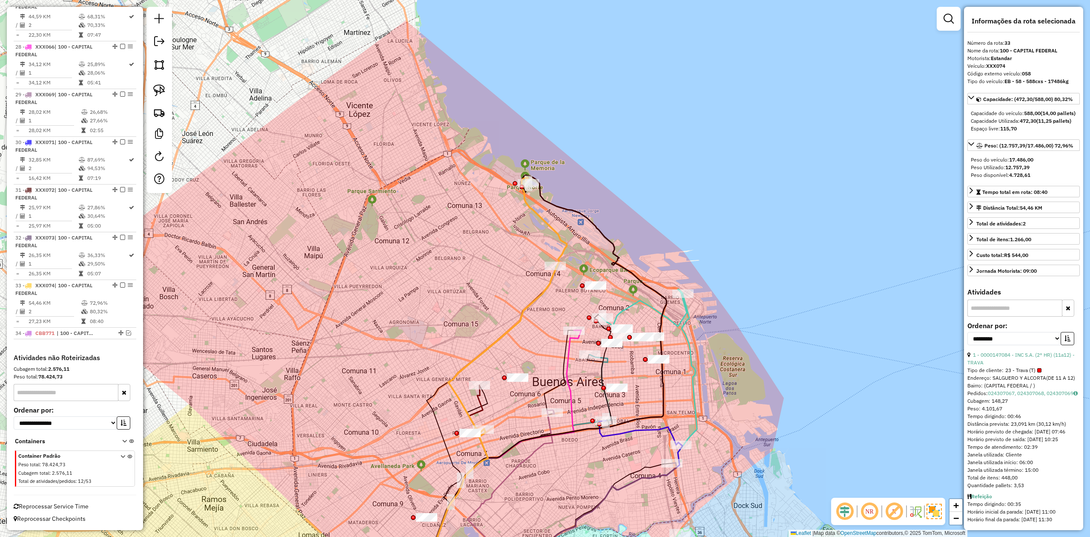
click at [551, 299] on div "Janela de atendimento Grade de atendimento Capacidade Transportadoras Veículos …" at bounding box center [545, 268] width 1090 height 537
click at [544, 288] on icon at bounding box center [506, 306] width 118 height 259
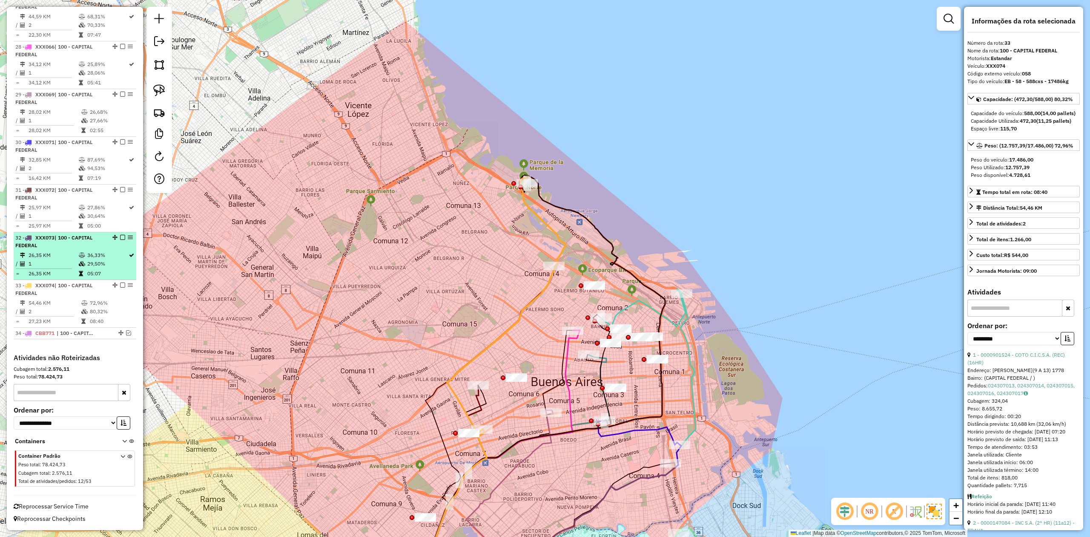
click at [120, 284] on em at bounding box center [122, 284] width 5 height 5
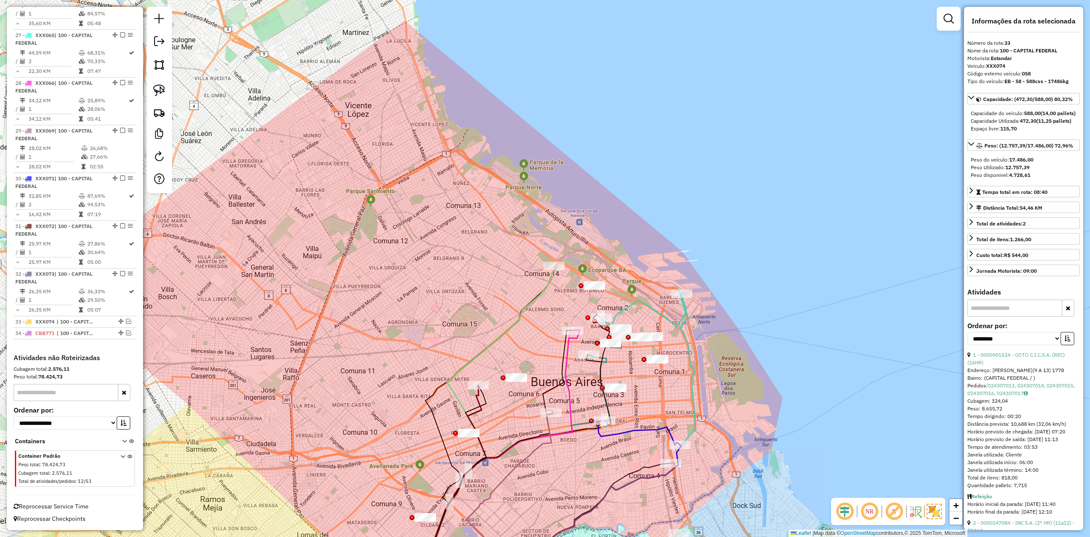
scroll to position [1522, 0]
drag, startPoint x: 494, startPoint y: 277, endPoint x: 400, endPoint y: 256, distance: 95.9
click at [457, 269] on div "Janela de atendimento Grade de atendimento Capacidade Transportadoras Veículos …" at bounding box center [545, 268] width 1090 height 537
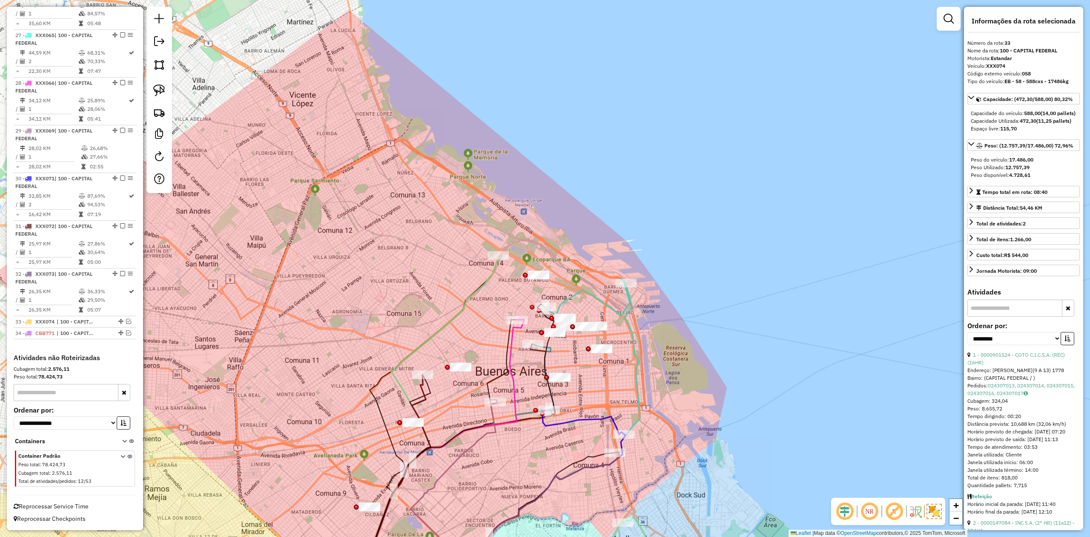
click at [312, 229] on div "Janela de atendimento Grade de atendimento Capacidade Transportadoras Veículos …" at bounding box center [545, 268] width 1090 height 537
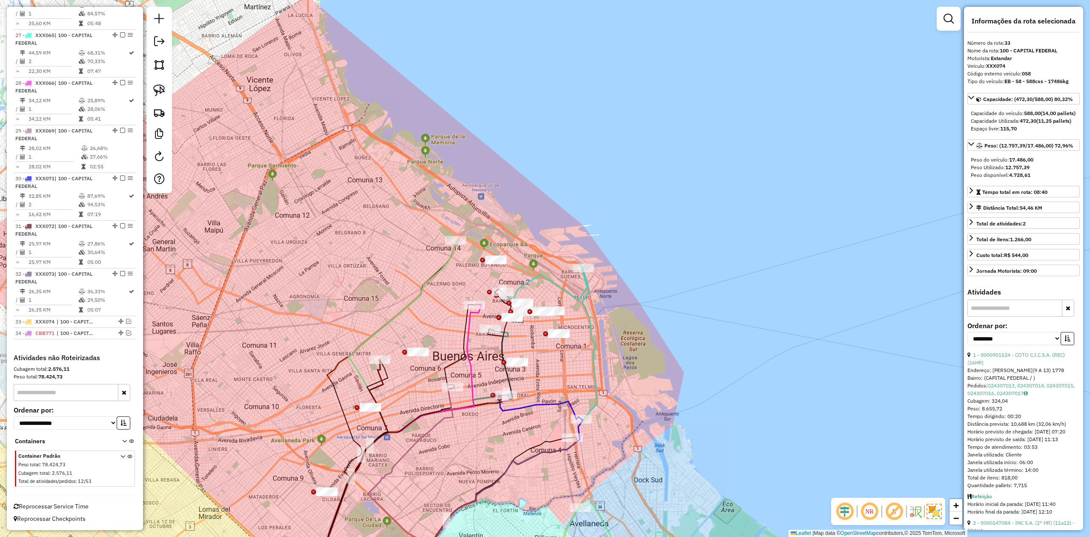
click at [447, 262] on icon at bounding box center [383, 415] width 150 height 350
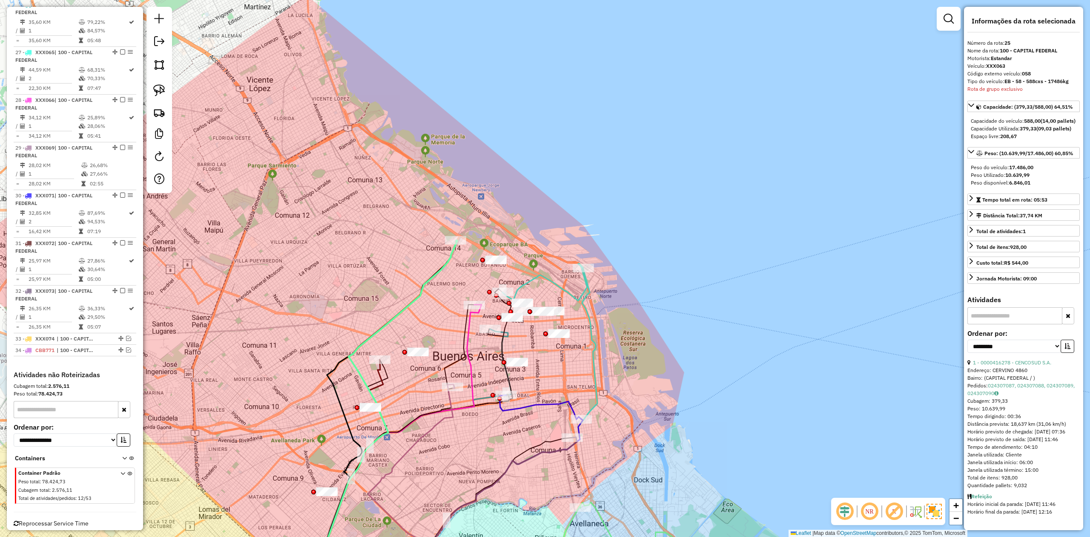
scroll to position [1447, 0]
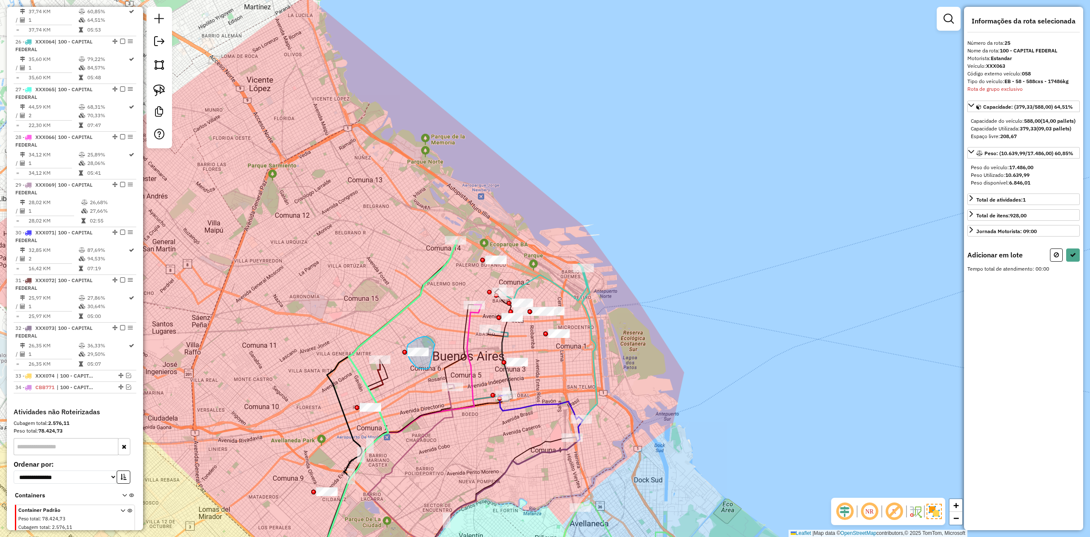
drag, startPoint x: 433, startPoint y: 341, endPoint x: 446, endPoint y: 350, distance: 15.6
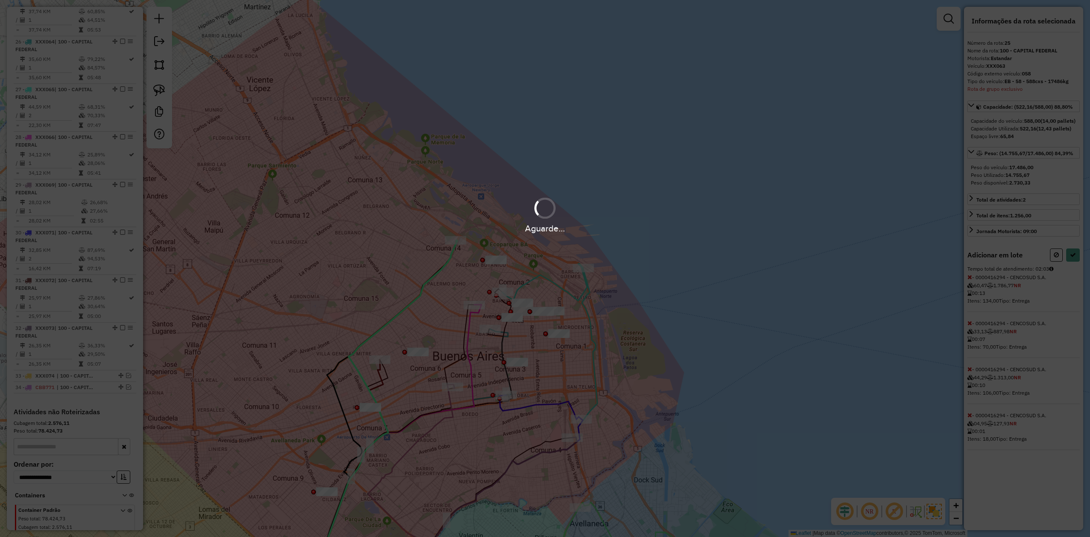
select select "**********"
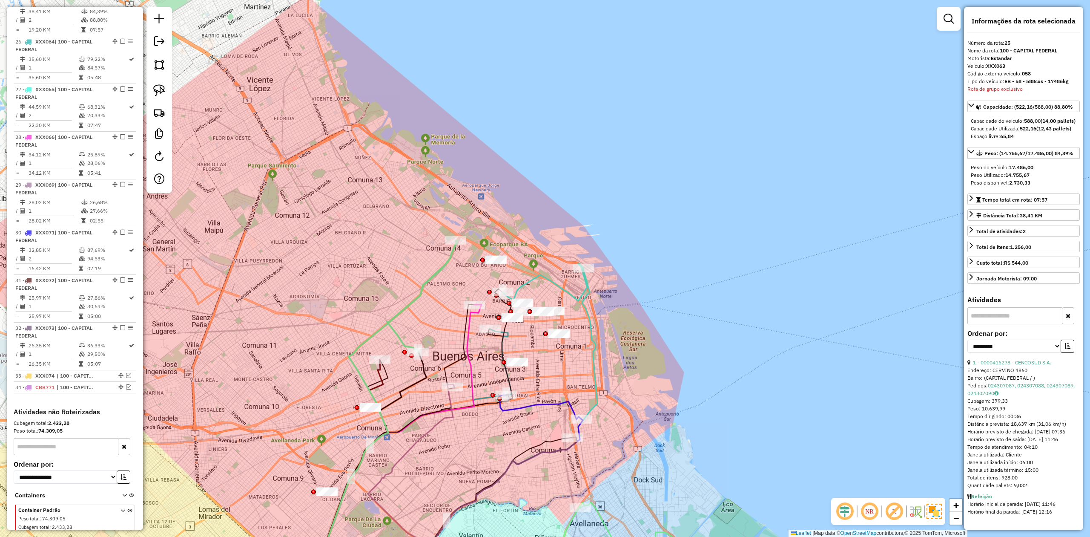
click at [433, 280] on icon at bounding box center [421, 296] width 69 height 111
drag, startPoint x: 120, startPoint y: 11, endPoint x: 180, endPoint y: 86, distance: 95.5
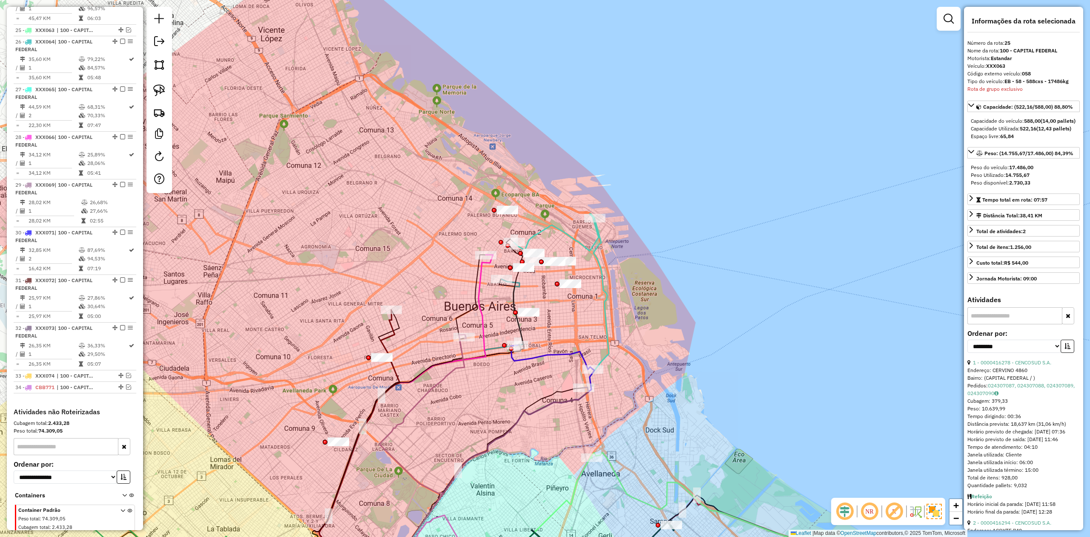
drag, startPoint x: 418, startPoint y: 239, endPoint x: 423, endPoint y: 129, distance: 110.0
click at [423, 123] on div "Janela de atendimento Grade de atendimento Capacidade Transportadoras Veículos …" at bounding box center [545, 268] width 1090 height 537
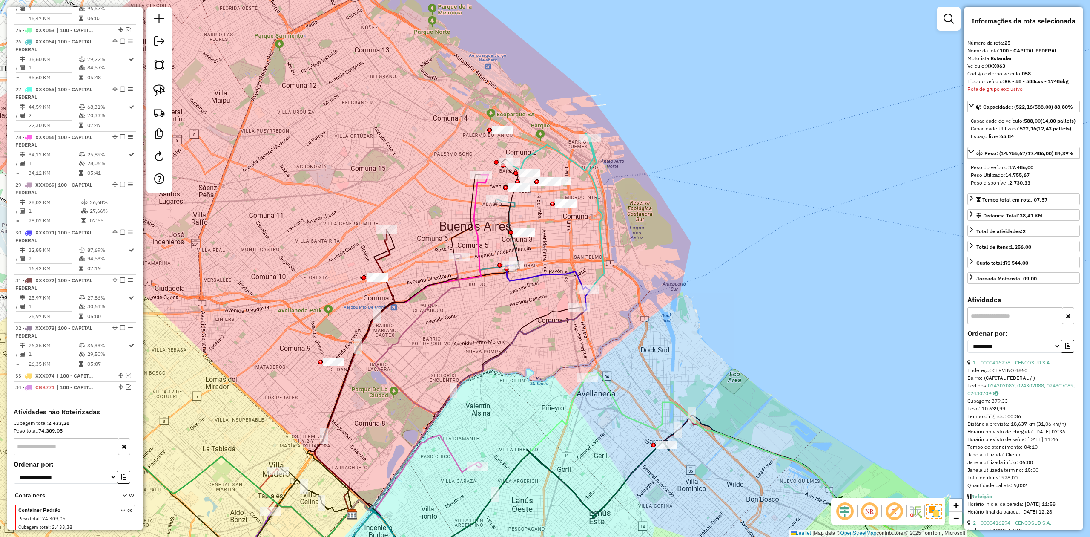
click at [387, 248] on icon at bounding box center [355, 372] width 81 height 284
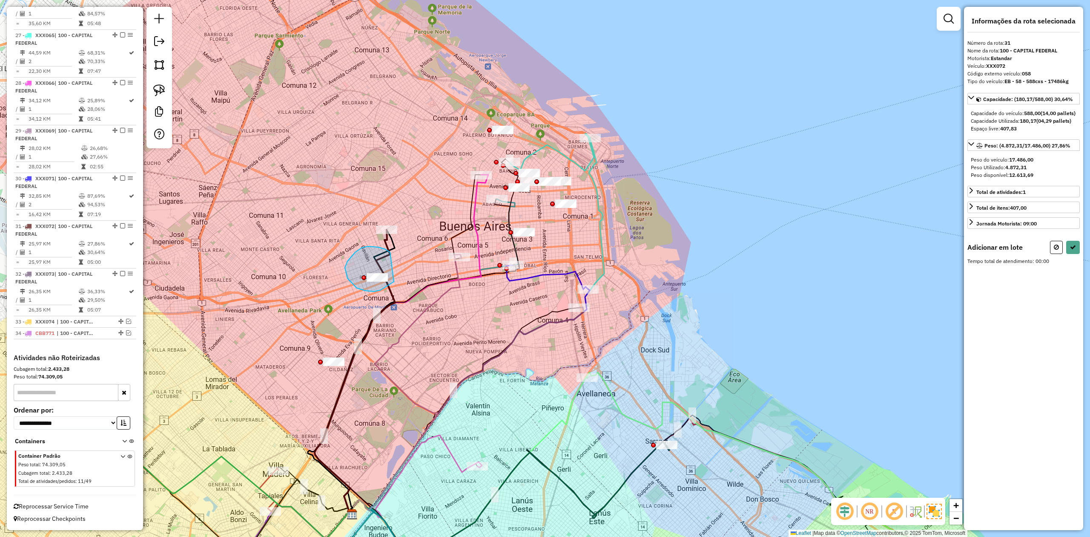
drag, startPoint x: 390, startPoint y: 252, endPoint x: 399, endPoint y: 268, distance: 17.8
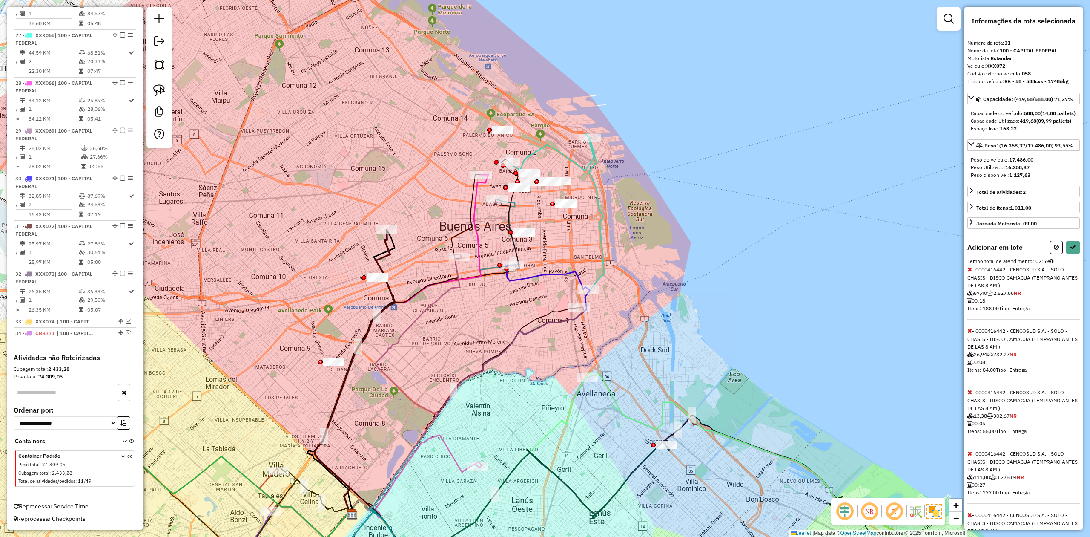
select select "**********"
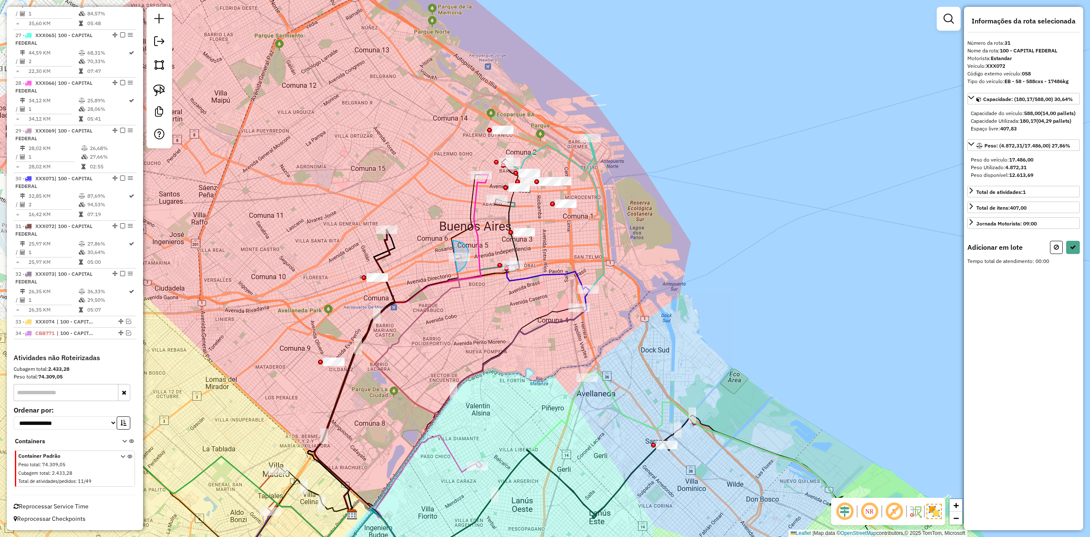
drag, startPoint x: 460, startPoint y: 271, endPoint x: 432, endPoint y: 270, distance: 28.1
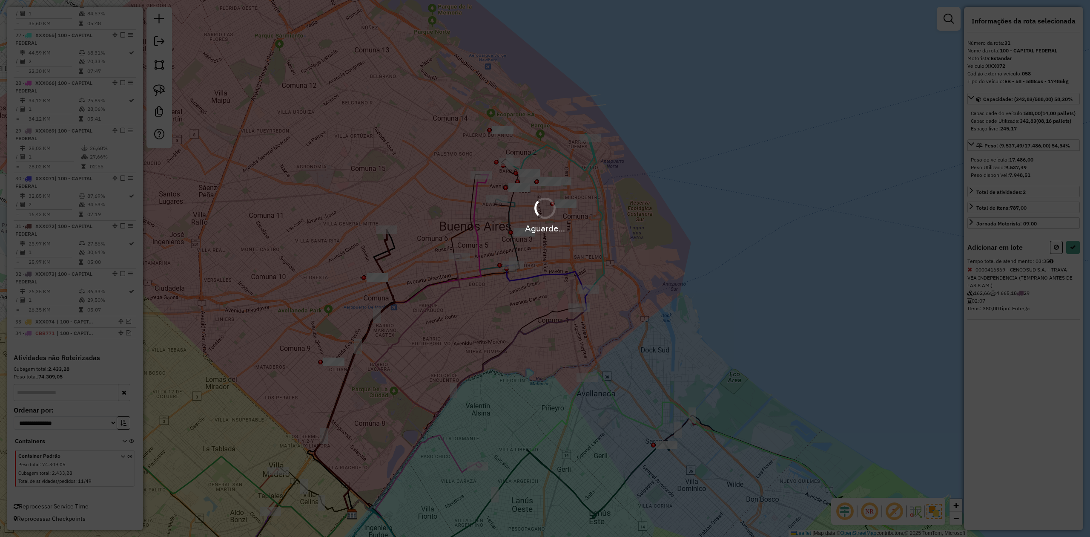
select select "**********"
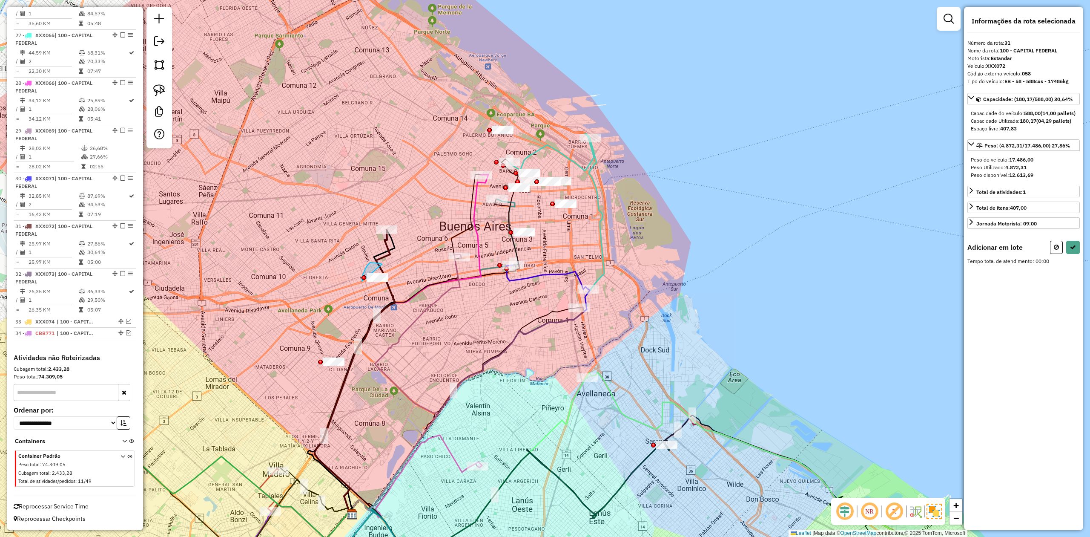
drag, startPoint x: 363, startPoint y: 274, endPoint x: 406, endPoint y: 271, distance: 43.6
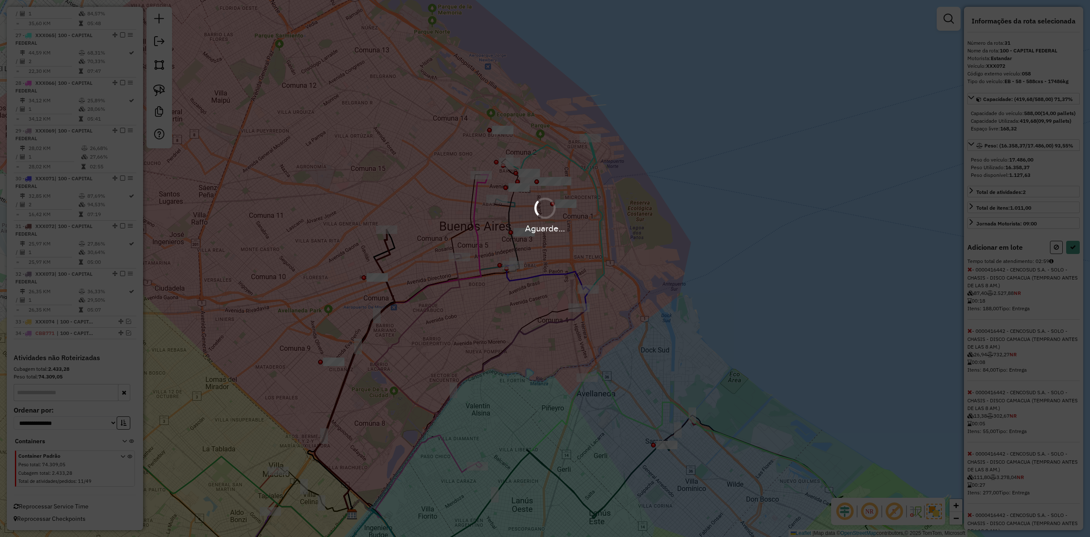
select select "**********"
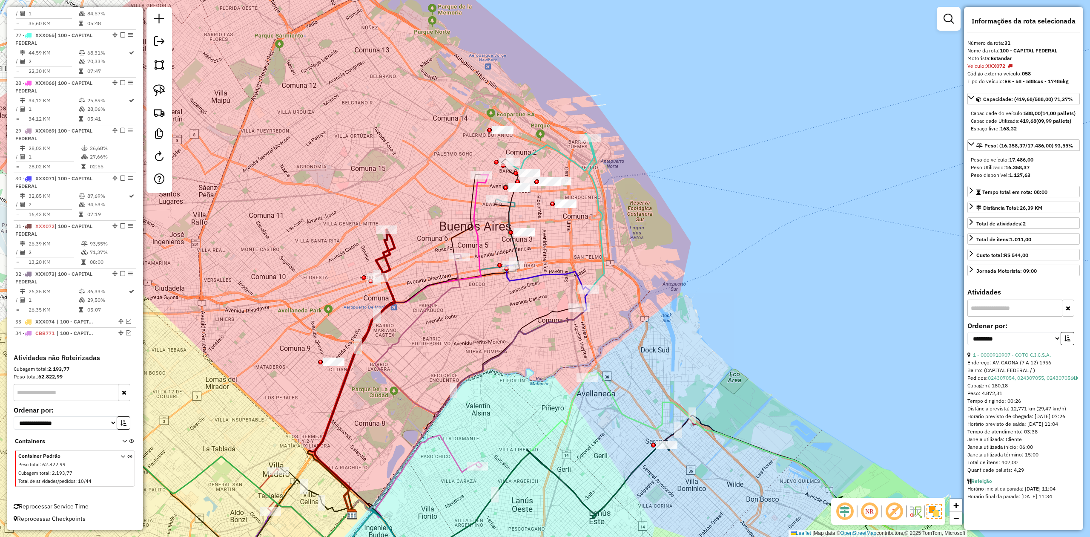
drag, startPoint x: 400, startPoint y: 265, endPoint x: 391, endPoint y: 262, distance: 8.8
click at [399, 264] on div "Janela de atendimento Grade de atendimento Capacidade Transportadoras Veículos …" at bounding box center [545, 268] width 1090 height 537
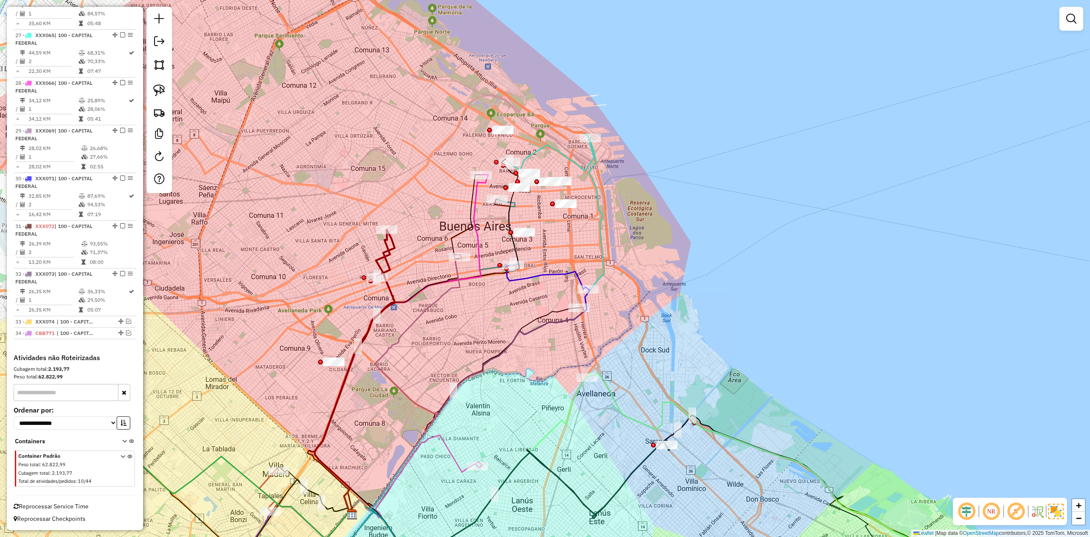
click at [387, 257] on icon at bounding box center [386, 253] width 18 height 46
select select "**********"
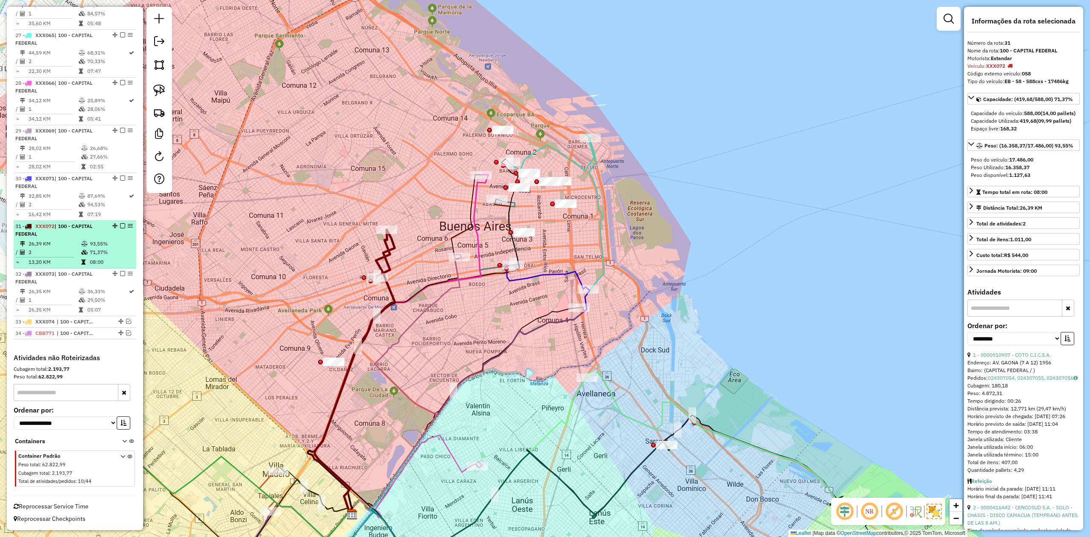
click at [122, 224] on em at bounding box center [122, 225] width 5 height 5
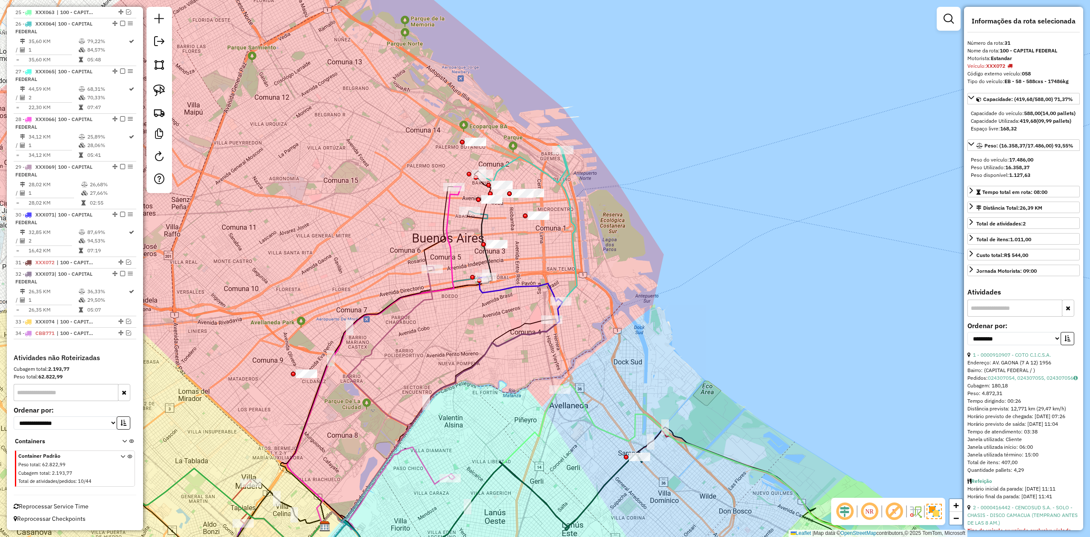
drag, startPoint x: 360, startPoint y: 218, endPoint x: 290, endPoint y: 242, distance: 74.2
click at [289, 242] on div "Janela de atendimento Grade de atendimento Capacidade Transportadoras Veículos …" at bounding box center [545, 268] width 1090 height 537
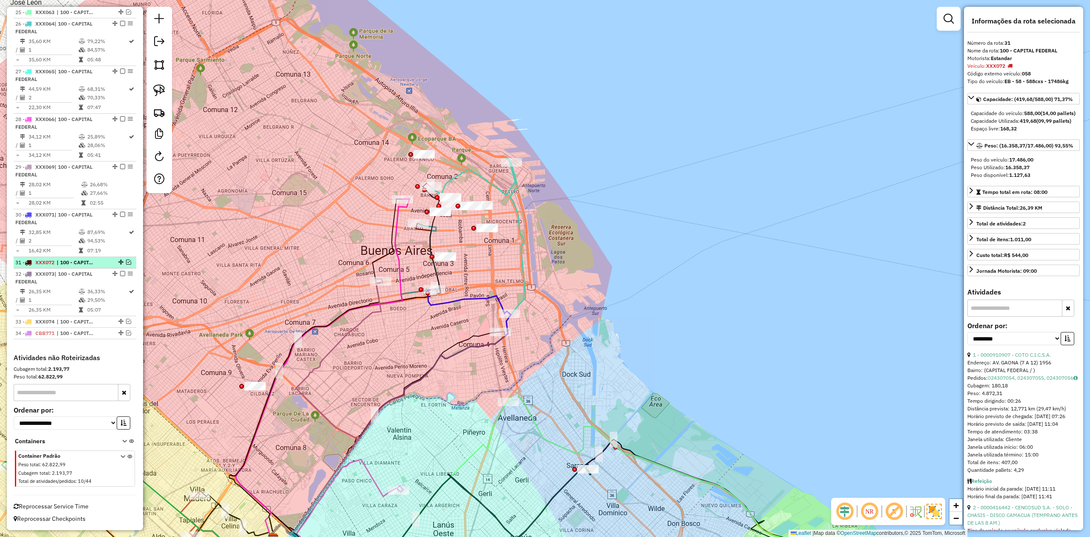
click at [128, 261] on em at bounding box center [128, 261] width 5 height 5
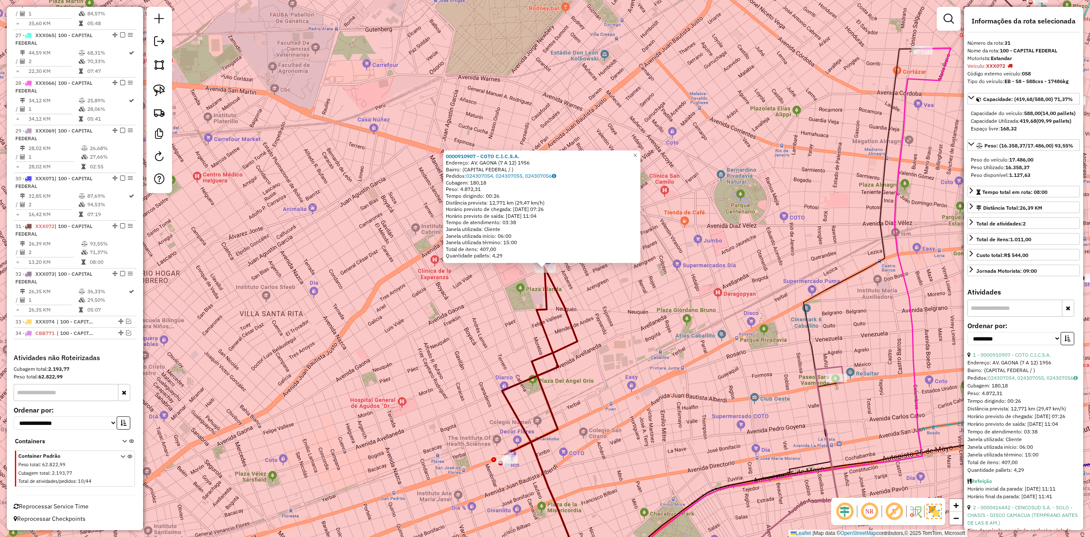
drag, startPoint x: 616, startPoint y: 333, endPoint x: 584, endPoint y: 326, distance: 33.0
click at [584, 326] on div "0000910907 - COTO C.I.C.S.A. Endereço: AV. GAONA (7 A 12) 1956 Bairro: (CAPITAL…" at bounding box center [545, 268] width 1090 height 537
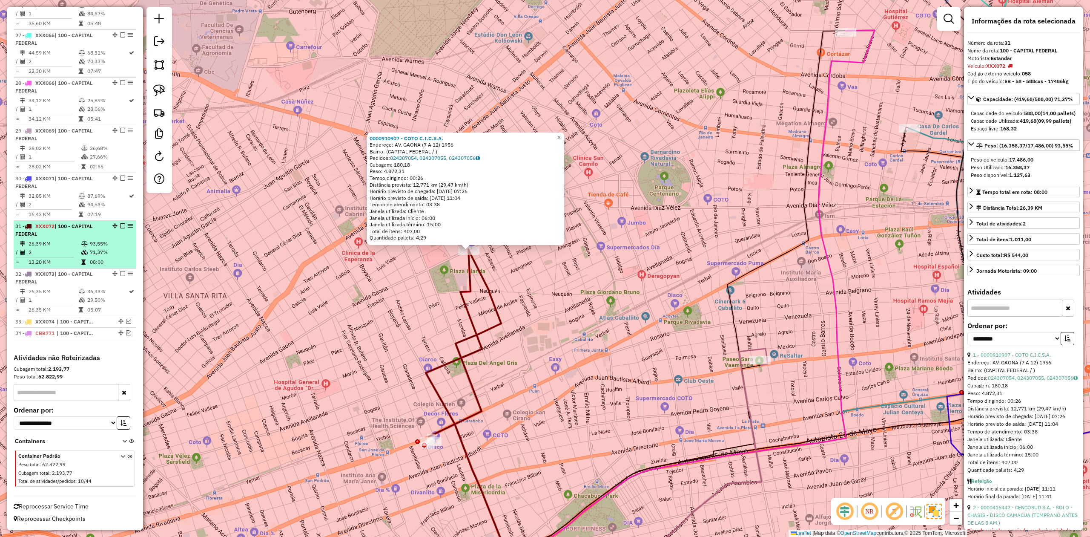
click at [121, 225] on em at bounding box center [122, 225] width 5 height 5
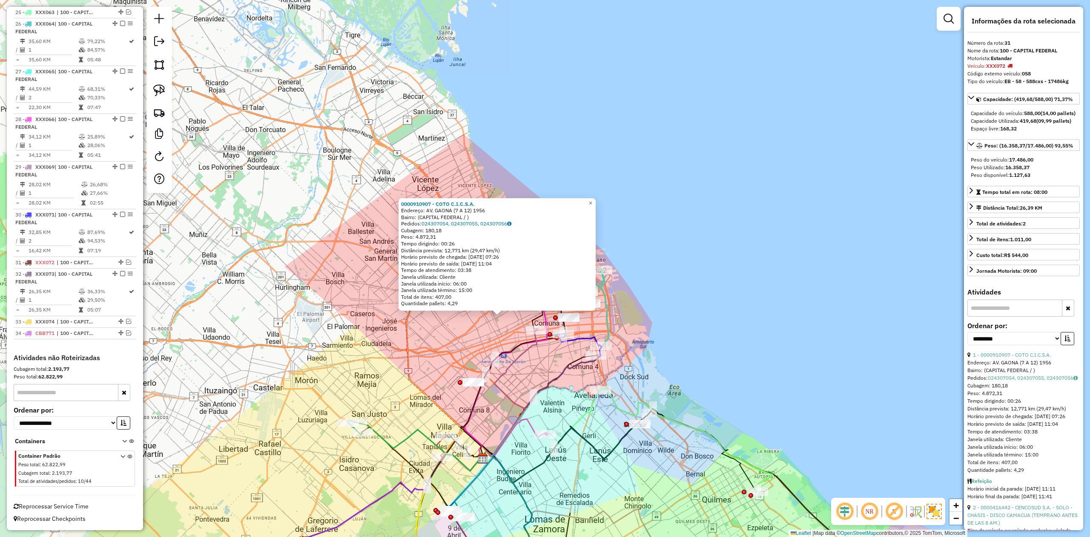
click at [471, 345] on div "0000910907 - COTO C.I.C.S.A. Endereço: AV. GAONA (7 A 12) 1956 Bairro: (CAPITAL…" at bounding box center [545, 268] width 1090 height 537
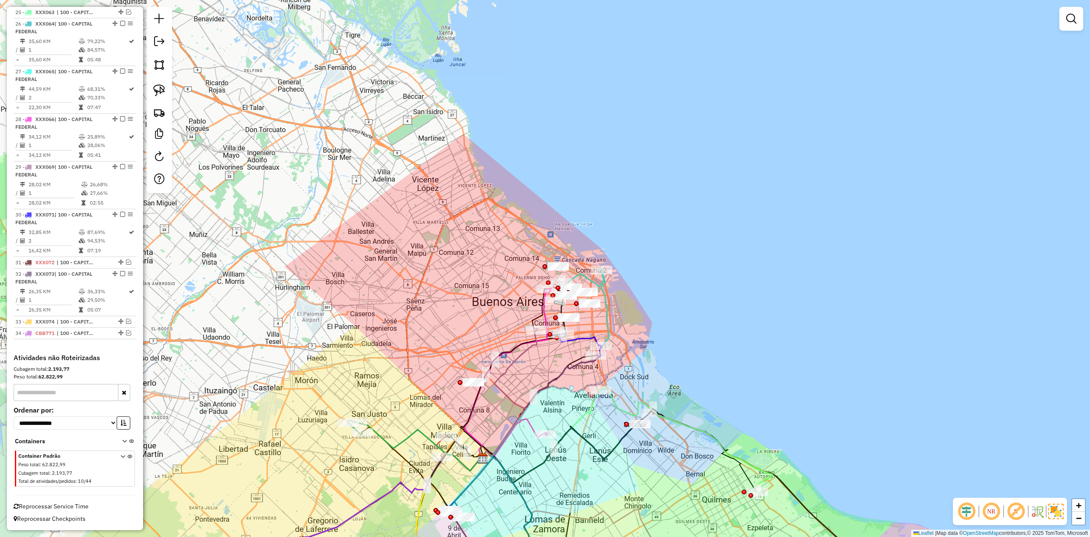
drag, startPoint x: 464, startPoint y: 337, endPoint x: 341, endPoint y: 364, distance: 125.9
click at [339, 365] on div "Janela de atendimento Grade de atendimento Capacidade Transportadoras Veículos …" at bounding box center [545, 268] width 1090 height 537
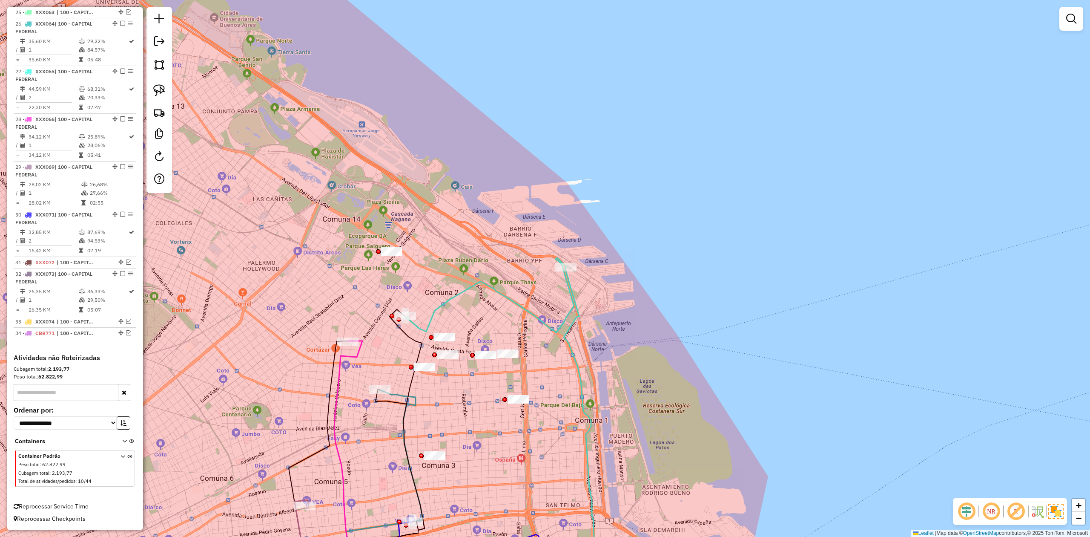
click at [358, 354] on icon at bounding box center [284, 466] width 156 height 250
select select "**********"
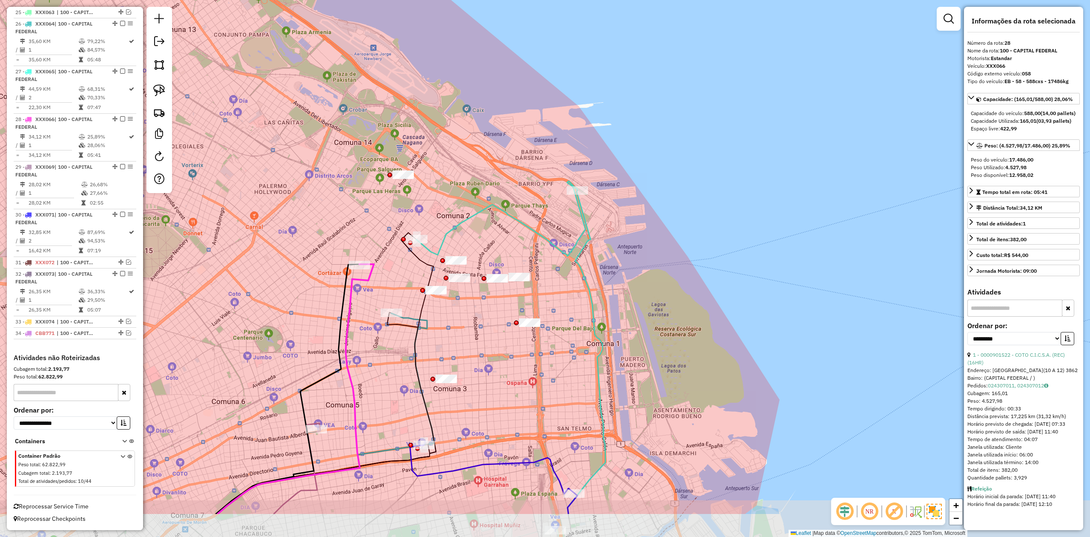
drag, startPoint x: 360, startPoint y: 346, endPoint x: 370, endPoint y: 279, distance: 68.1
click at [370, 279] on icon at bounding box center [296, 389] width 156 height 250
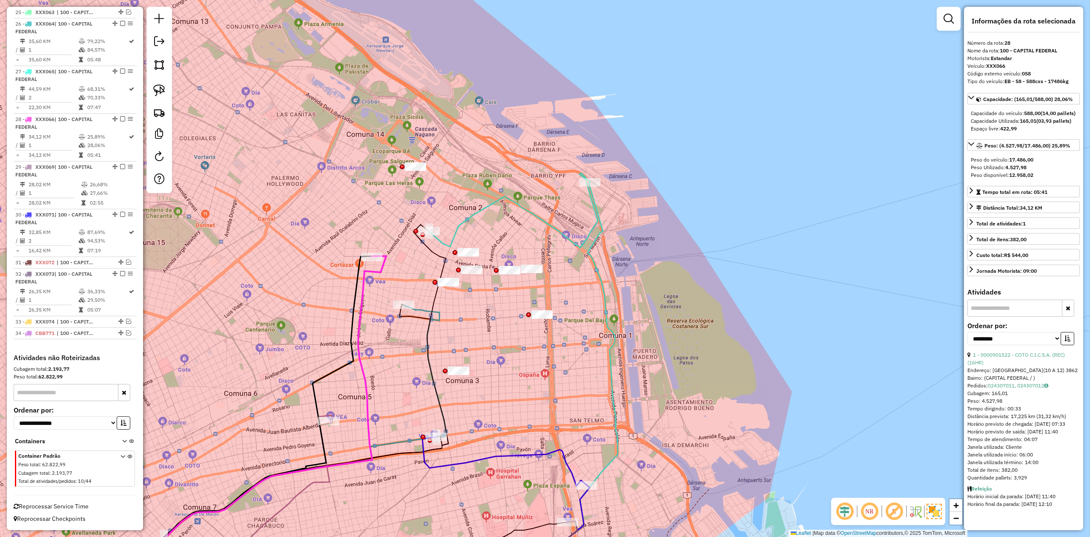
click at [394, 212] on div "Janela de atendimento Grade de atendimento Capacidade Transportadoras Veículos …" at bounding box center [545, 268] width 1090 height 537
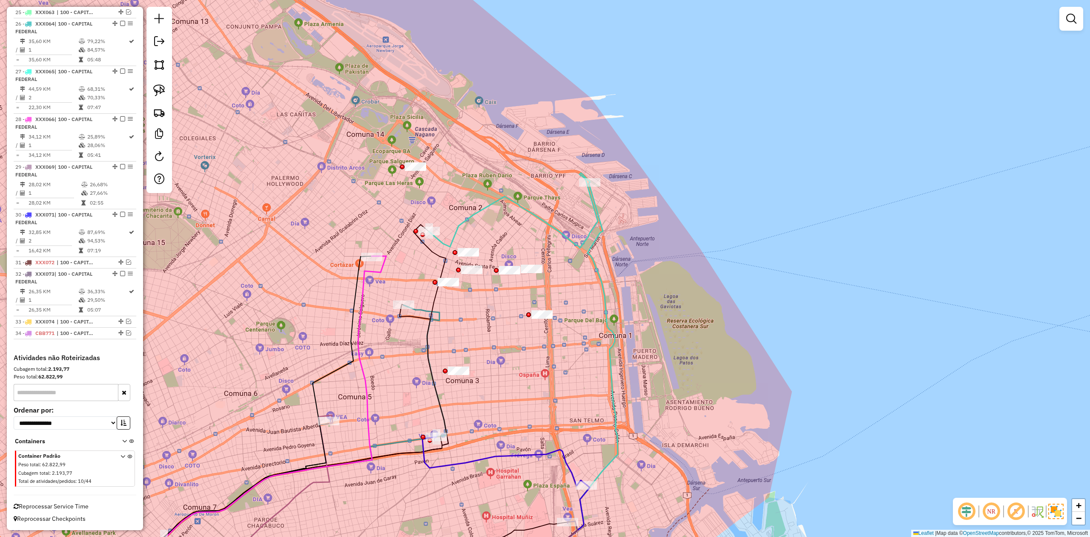
click at [463, 224] on icon at bounding box center [513, 210] width 169 height 75
select select "**********"
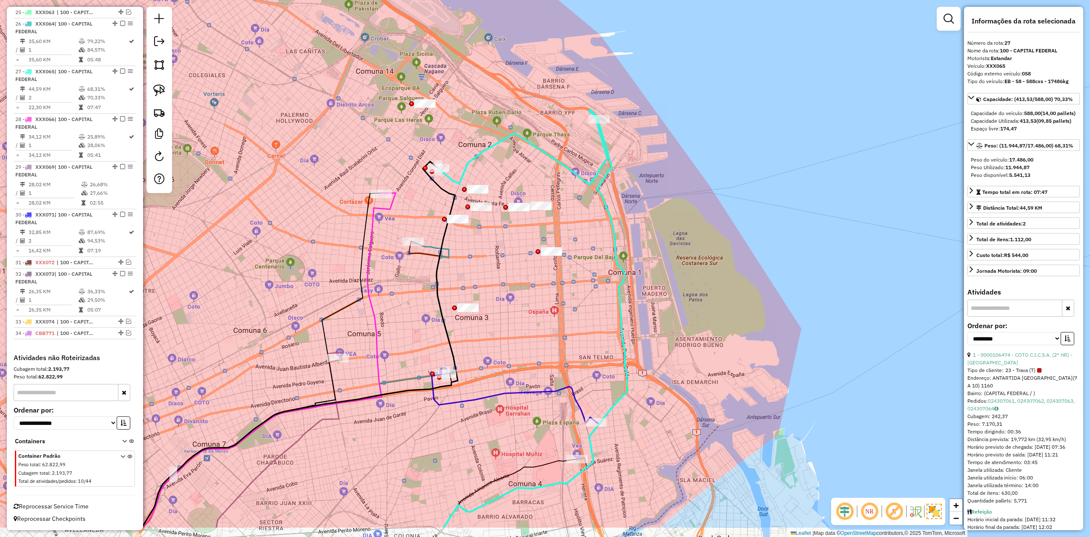
drag, startPoint x: 479, startPoint y: 241, endPoint x: 488, endPoint y: 177, distance: 64.2
click at [488, 177] on div "Janela de atendimento Grade de atendimento Capacidade Transportadoras Veículos …" at bounding box center [545, 268] width 1090 height 537
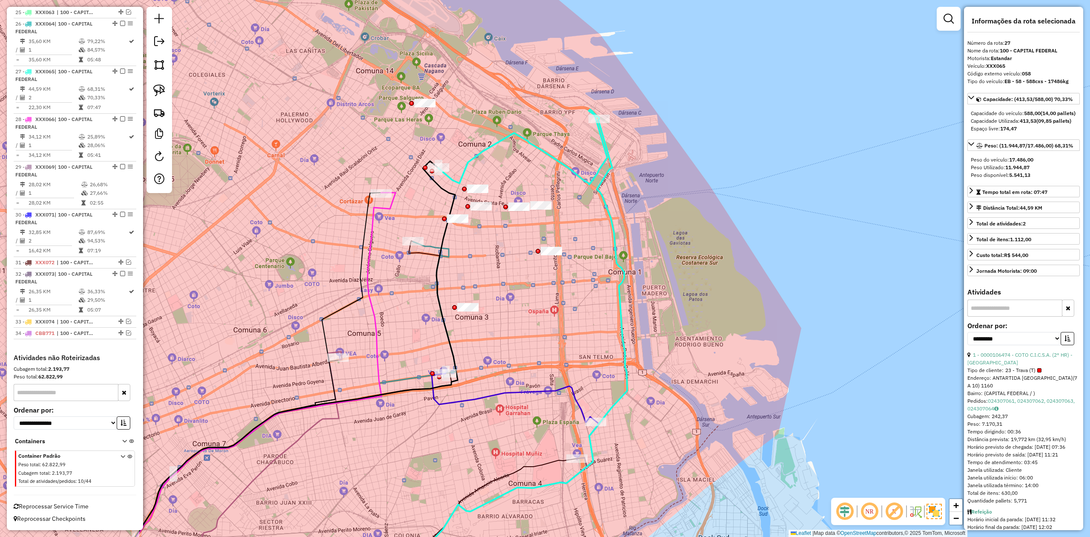
click at [435, 246] on icon at bounding box center [285, 416] width 342 height 349
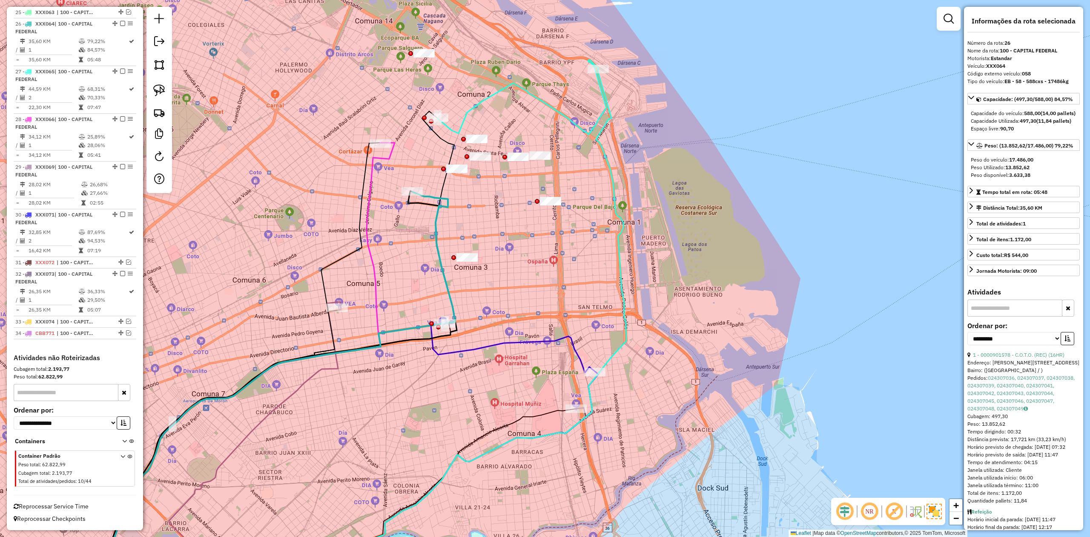
drag, startPoint x: 432, startPoint y: 203, endPoint x: 432, endPoint y: 215, distance: 12.4
click at [432, 215] on icon at bounding box center [284, 366] width 342 height 349
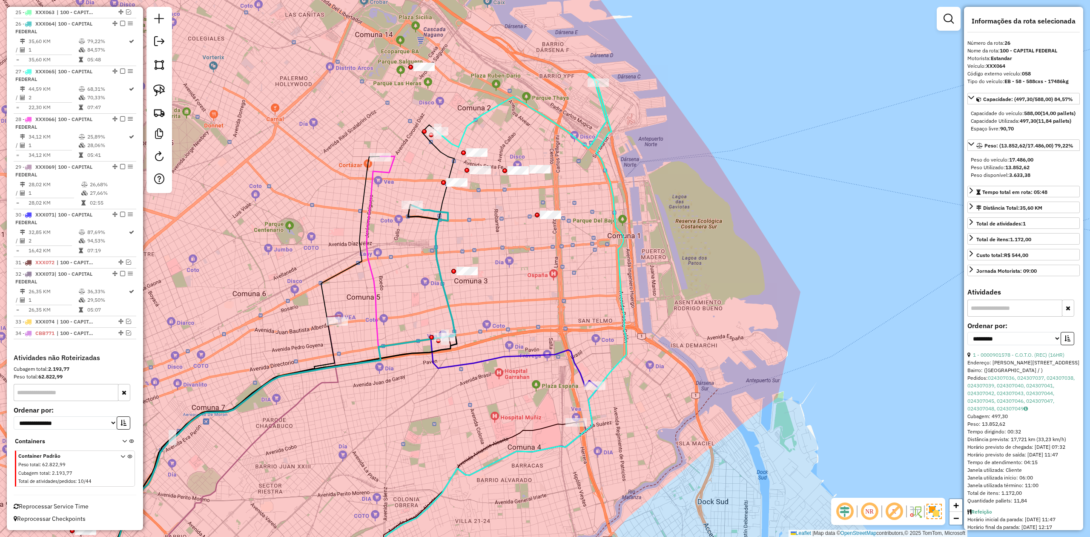
click at [506, 357] on icon at bounding box center [513, 361] width 164 height 49
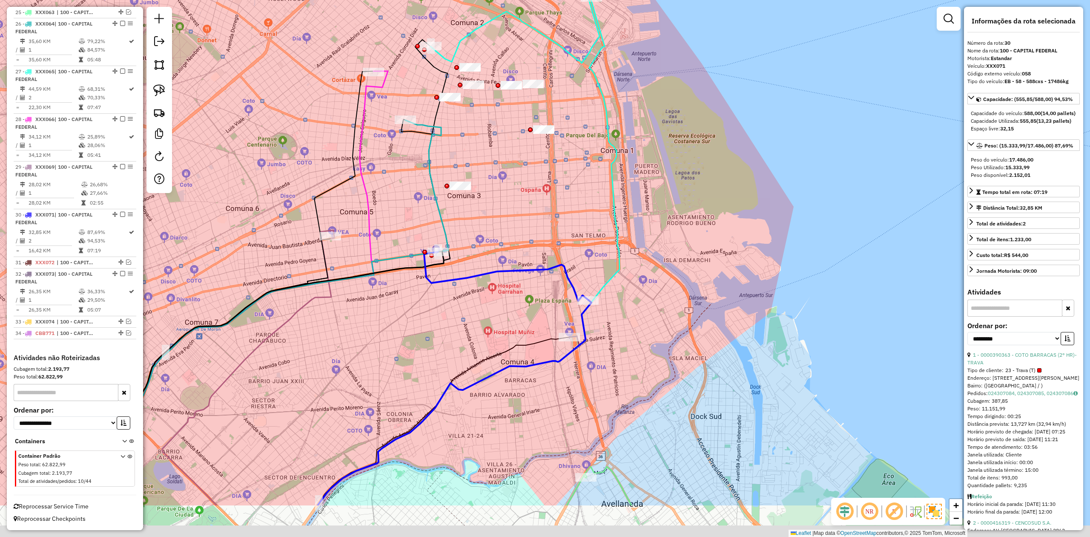
drag, startPoint x: 508, startPoint y: 374, endPoint x: 500, endPoint y: 285, distance: 89.4
click at [500, 287] on div "Janela de atendimento Grade de atendimento Capacidade Transportadoras Veículos …" at bounding box center [545, 268] width 1090 height 537
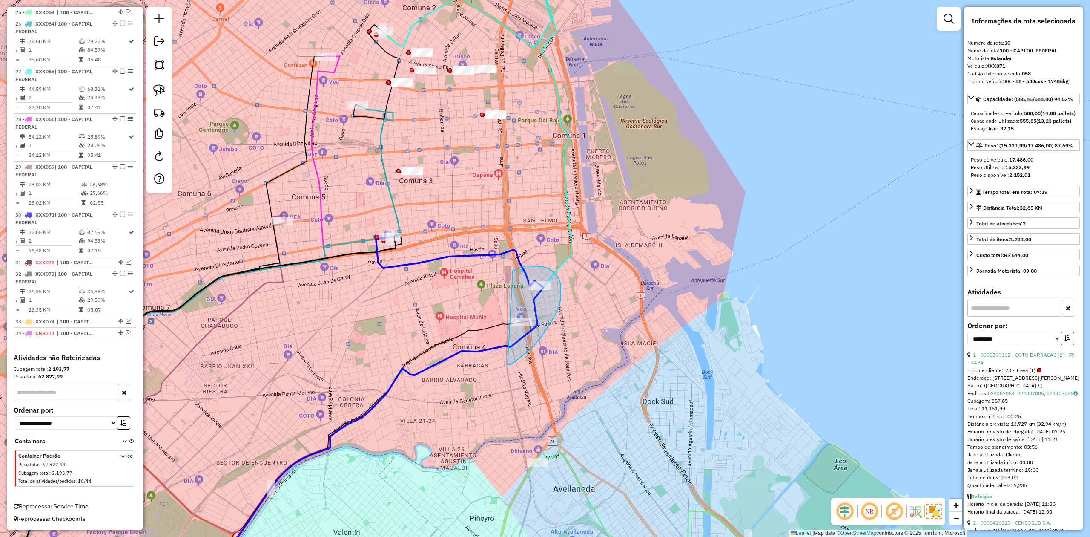
drag, startPoint x: 544, startPoint y: 333, endPoint x: 457, endPoint y: 378, distance: 98.3
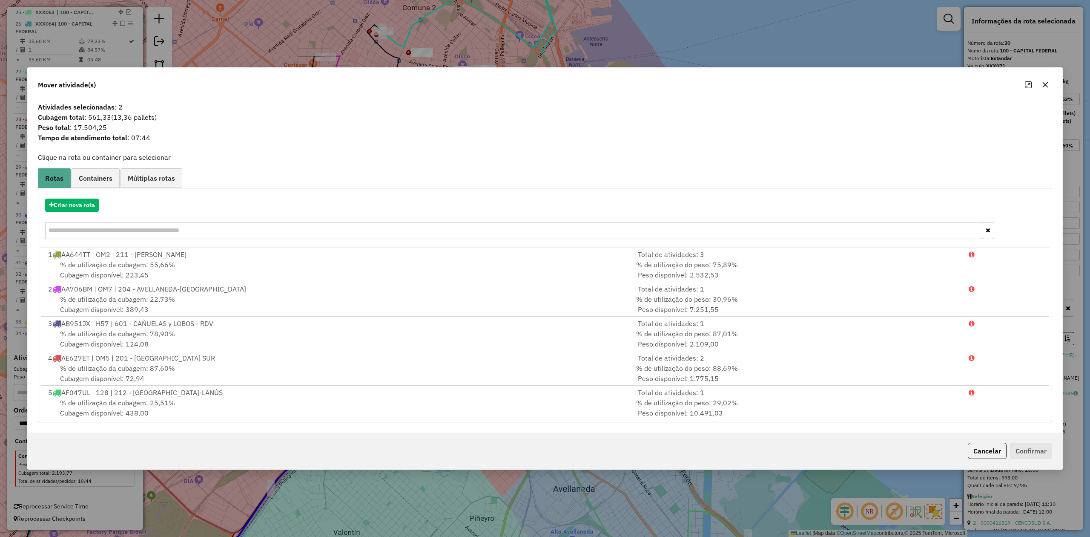
click at [1047, 83] on icon "button" at bounding box center [1046, 85] width 6 height 6
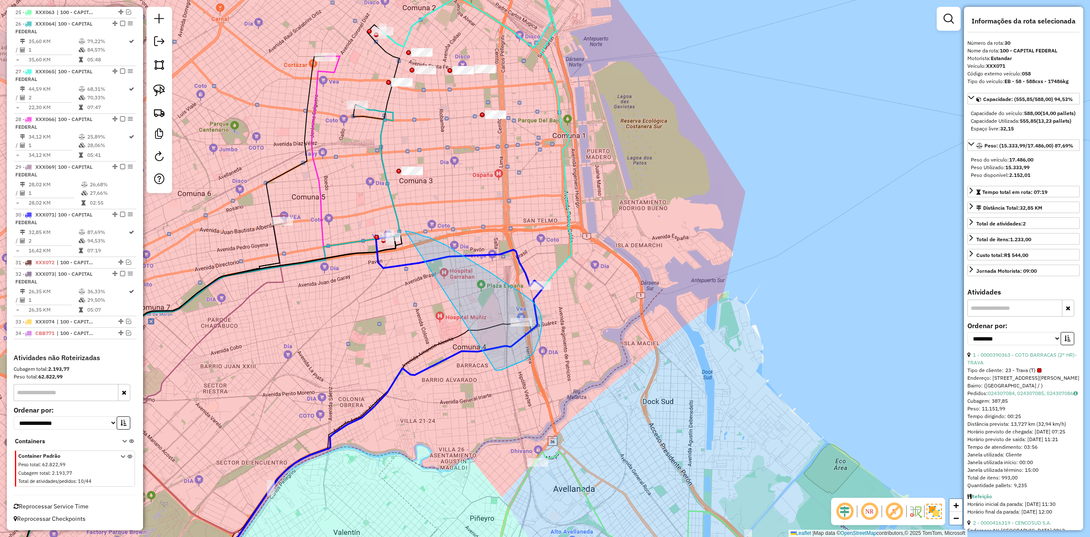
drag, startPoint x: 501, startPoint y: 370, endPoint x: 329, endPoint y: 276, distance: 195.8
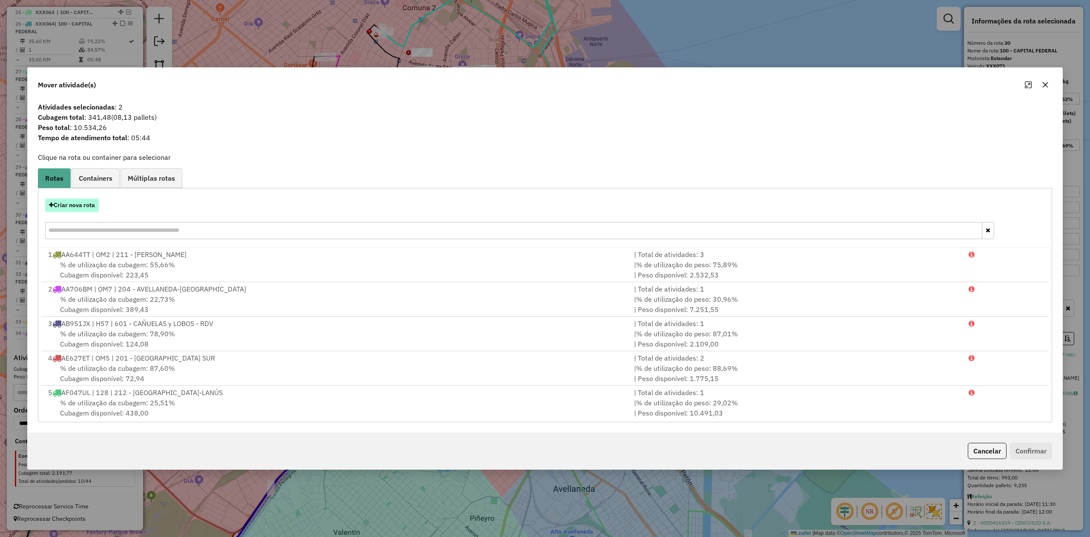
click at [81, 204] on button "Criar nova rota" at bounding box center [72, 205] width 54 height 13
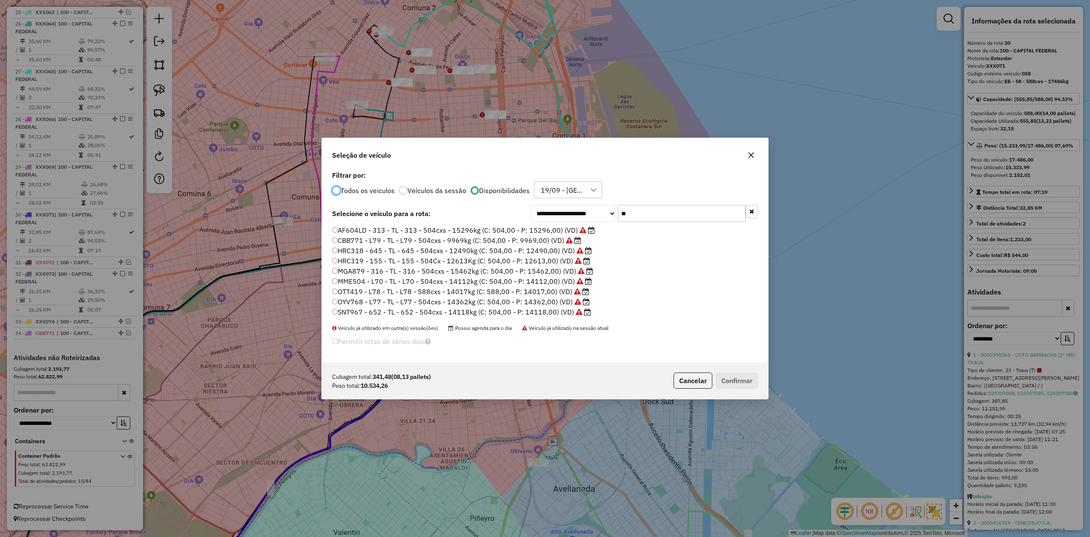
scroll to position [4, 3]
drag, startPoint x: 655, startPoint y: 219, endPoint x: 573, endPoint y: 216, distance: 81.8
click at [573, 216] on div "**********" at bounding box center [644, 213] width 227 height 17
type input "**"
click at [567, 267] on label "XXX067 - 058 - EB - 58 - 588cxs - 17486kg (C: 588,00 - P: 17486,00) (VD)" at bounding box center [455, 270] width 247 height 10
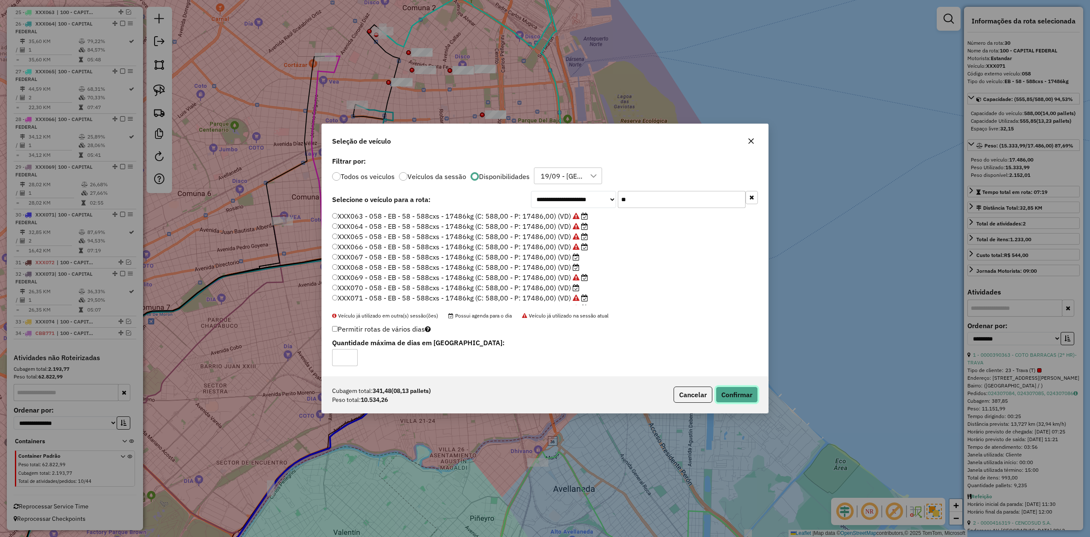
click at [743, 394] on button "Confirmar" at bounding box center [737, 394] width 42 height 16
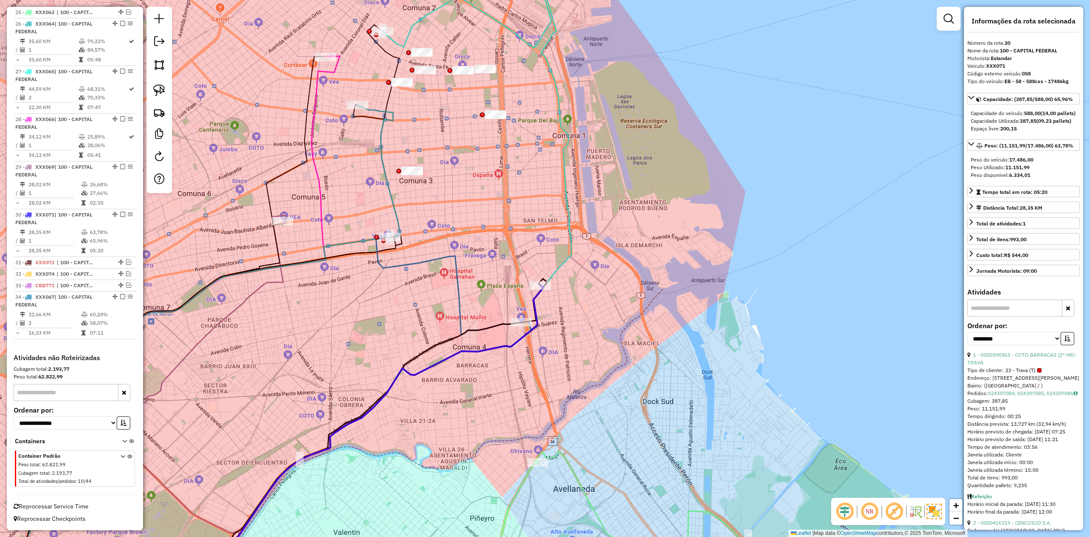
click at [462, 374] on div "Janela de atendimento Grade de atendimento Capacidade Transportadoras Veículos …" at bounding box center [545, 268] width 1090 height 537
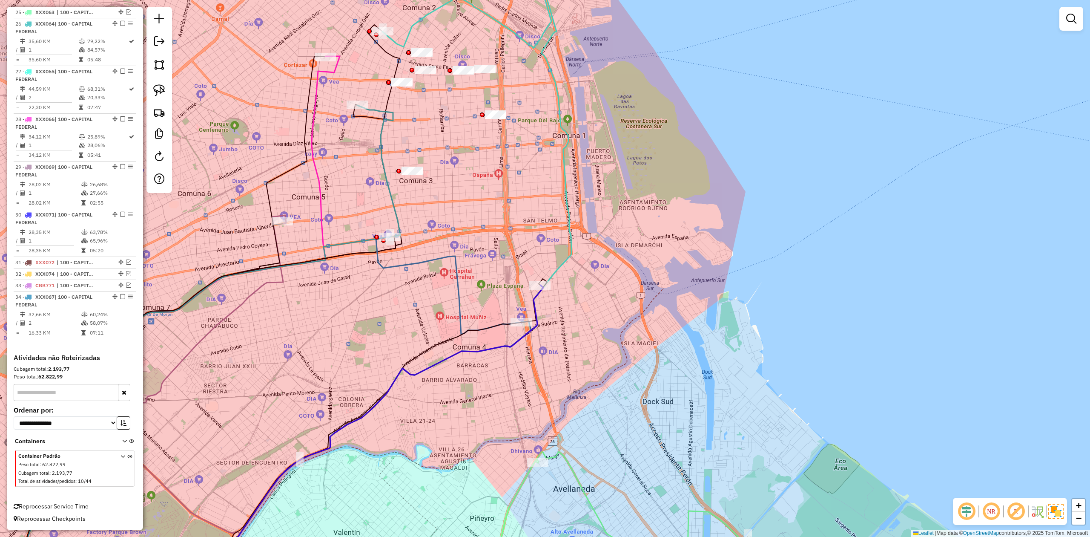
click at [501, 353] on div "Janela de atendimento Grade de atendimento Capacidade Transportadoras Veículos …" at bounding box center [545, 268] width 1090 height 537
click at [458, 275] on icon at bounding box center [448, 286] width 145 height 98
select select "**********"
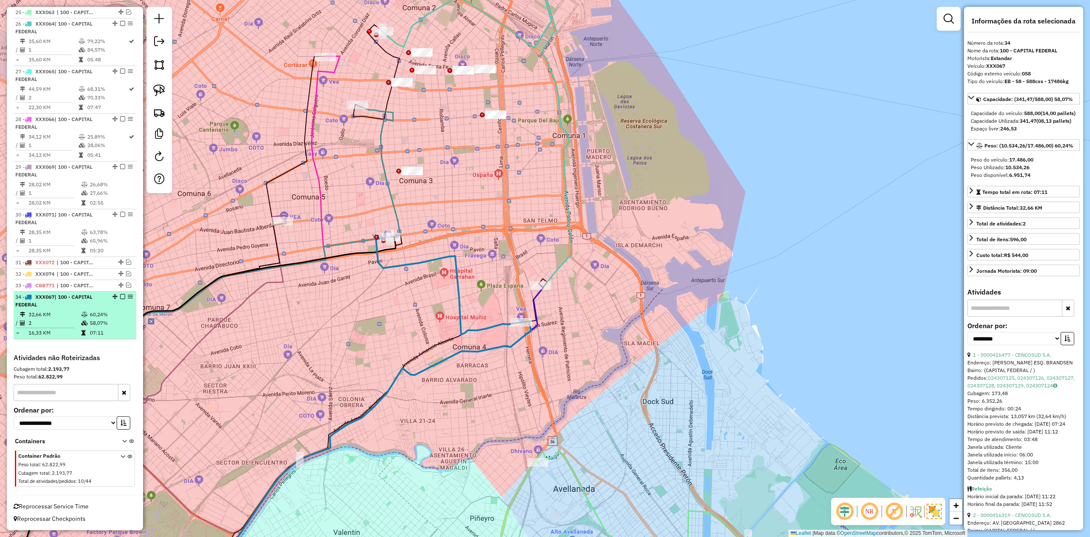
click at [122, 296] on em at bounding box center [122, 296] width 5 height 5
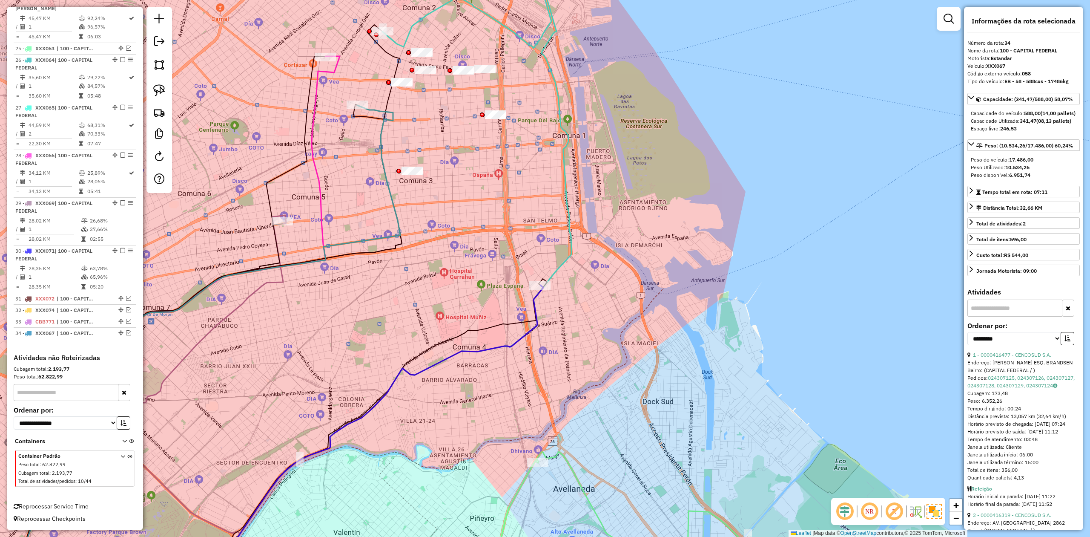
scroll to position [1413, 0]
drag, startPoint x: 441, startPoint y: 313, endPoint x: 466, endPoint y: 350, distance: 44.3
click at [453, 350] on div "Janela de atendimento Grade de atendimento Capacidade Transportadoras Veículos …" at bounding box center [545, 268] width 1090 height 537
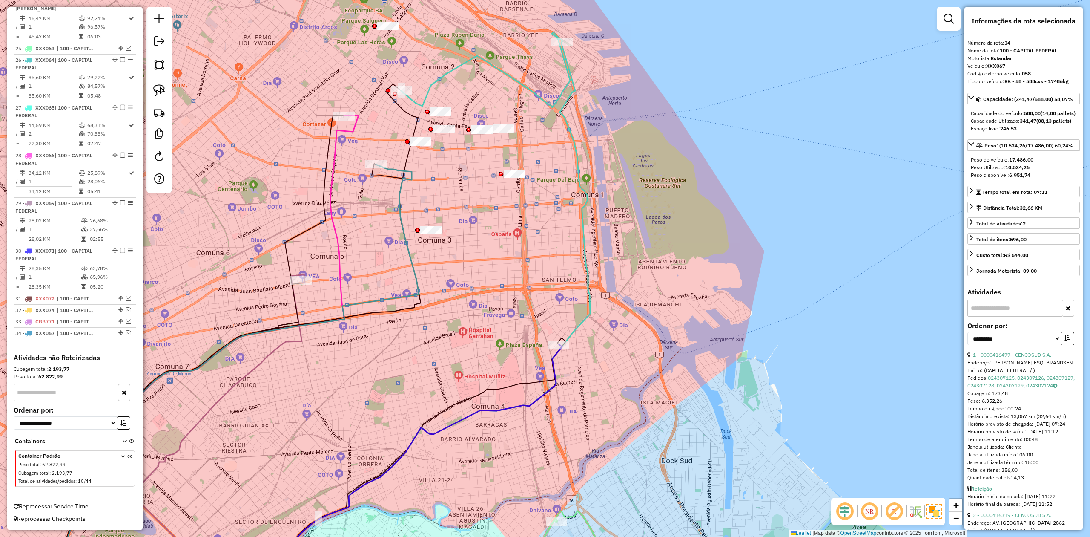
click at [554, 362] on icon at bounding box center [411, 467] width 302 height 246
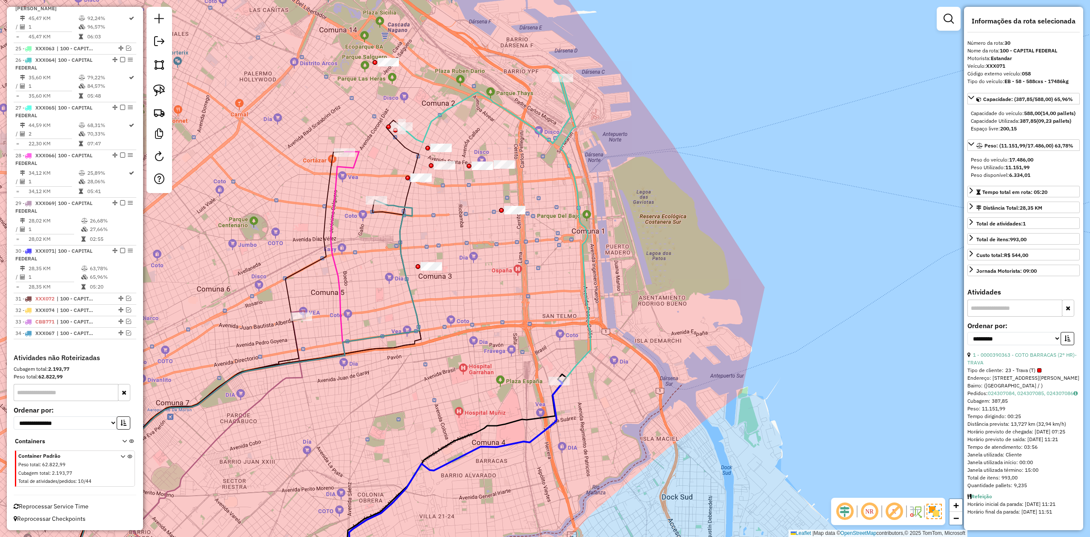
drag, startPoint x: 520, startPoint y: 331, endPoint x: 520, endPoint y: 367, distance: 36.2
click at [520, 367] on div "Janela de atendimento Grade de atendimento Capacidade Transportadoras Veículos …" at bounding box center [545, 268] width 1090 height 537
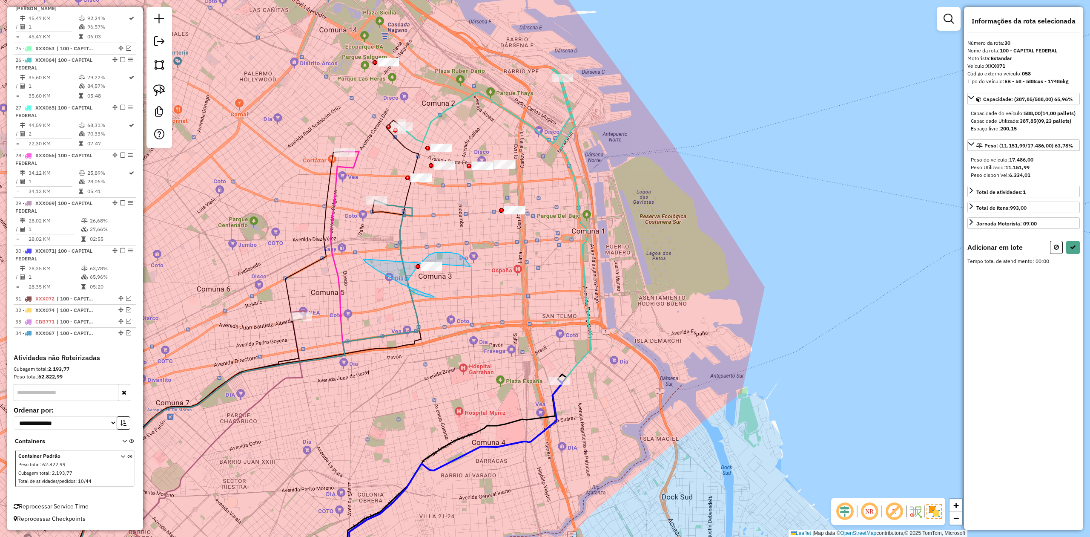
drag, startPoint x: 459, startPoint y: 254, endPoint x: 394, endPoint y: 236, distance: 66.9
drag, startPoint x: 586, startPoint y: 65, endPoint x: 606, endPoint y: 110, distance: 48.8
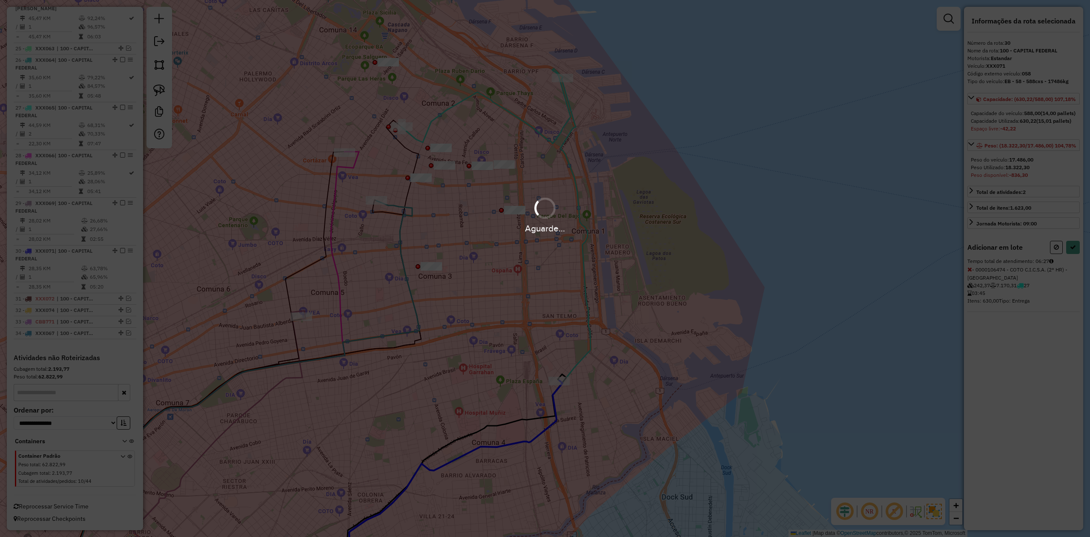
select select "**********"
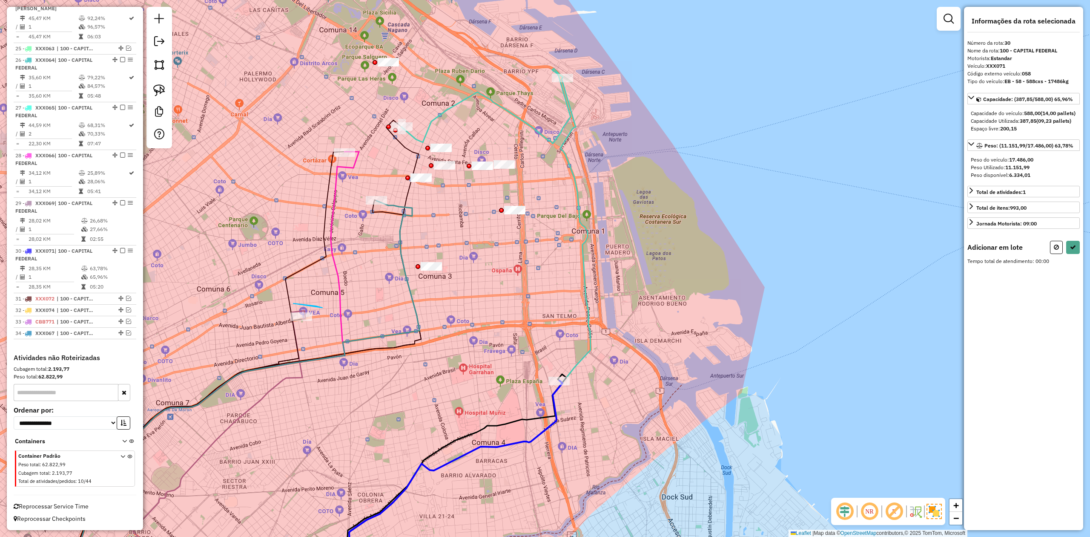
drag, startPoint x: 293, startPoint y: 303, endPoint x: 337, endPoint y: 319, distance: 45.8
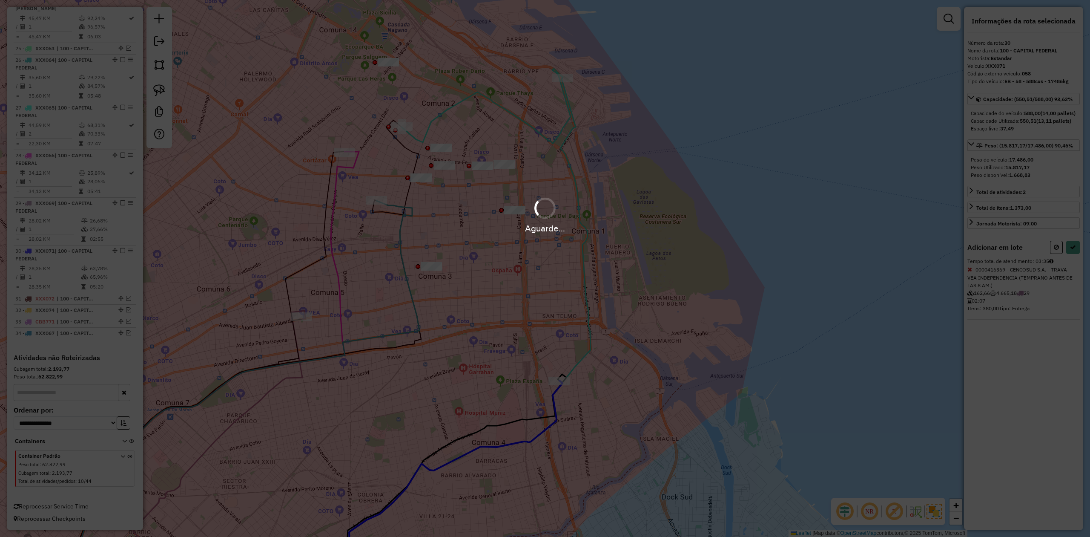
select select "**********"
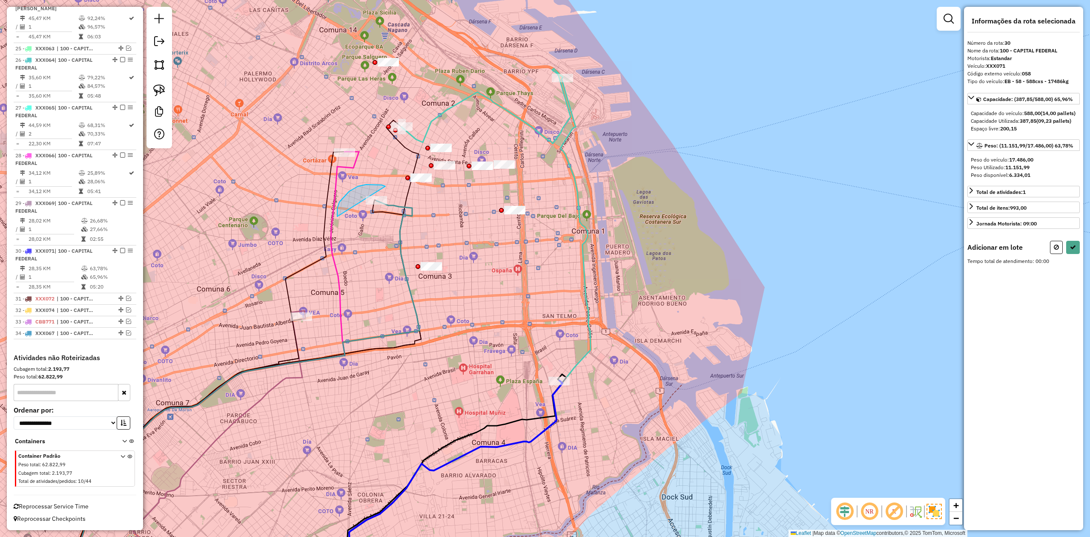
drag, startPoint x: 374, startPoint y: 184, endPoint x: 428, endPoint y: 221, distance: 65.5
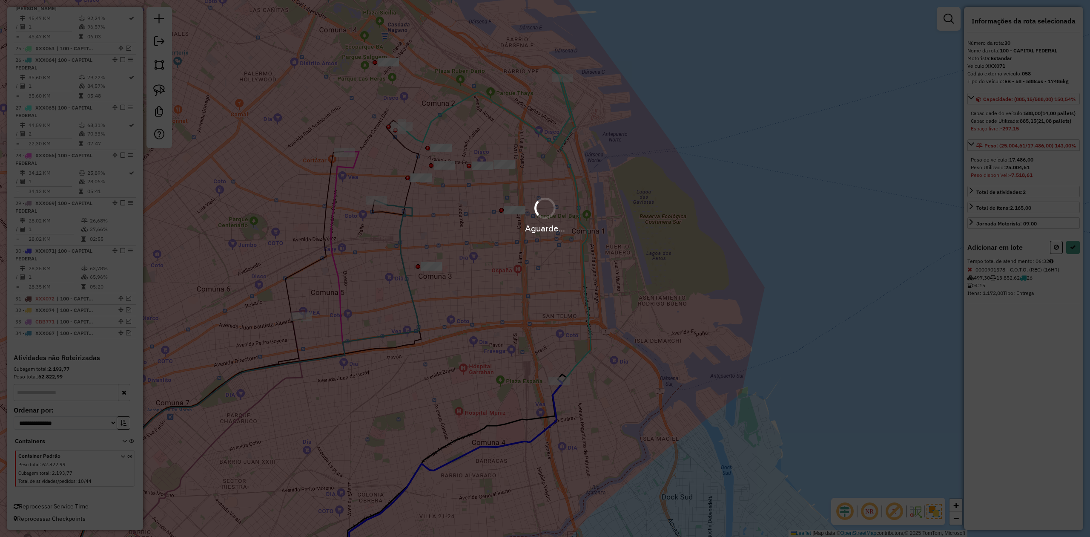
select select "**********"
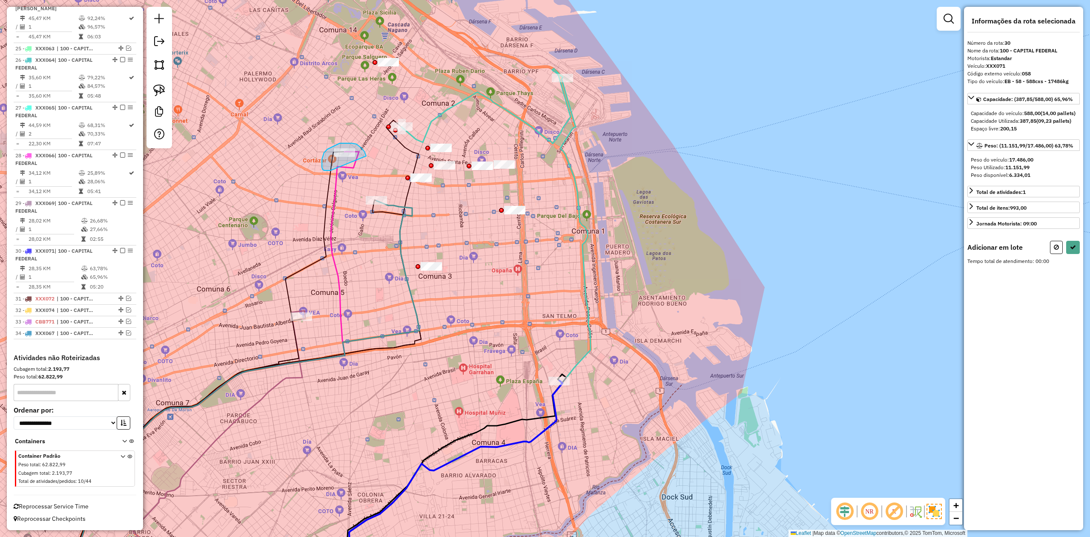
drag, startPoint x: 362, startPoint y: 148, endPoint x: 331, endPoint y: 170, distance: 38.5
select select "**********"
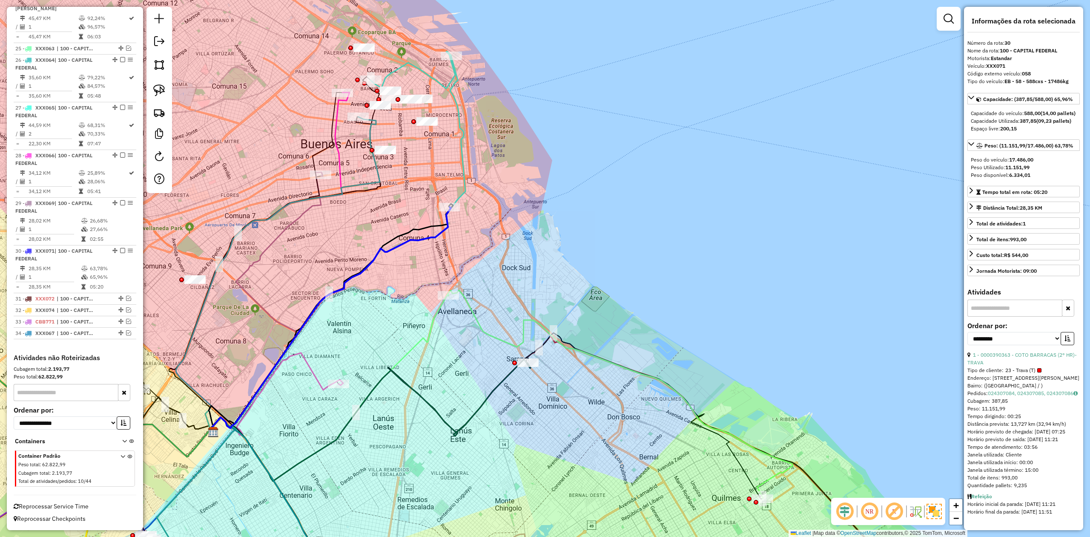
click at [455, 225] on div "Janela de atendimento Grade de atendimento Capacidade Transportadoras Veículos …" at bounding box center [545, 268] width 1090 height 537
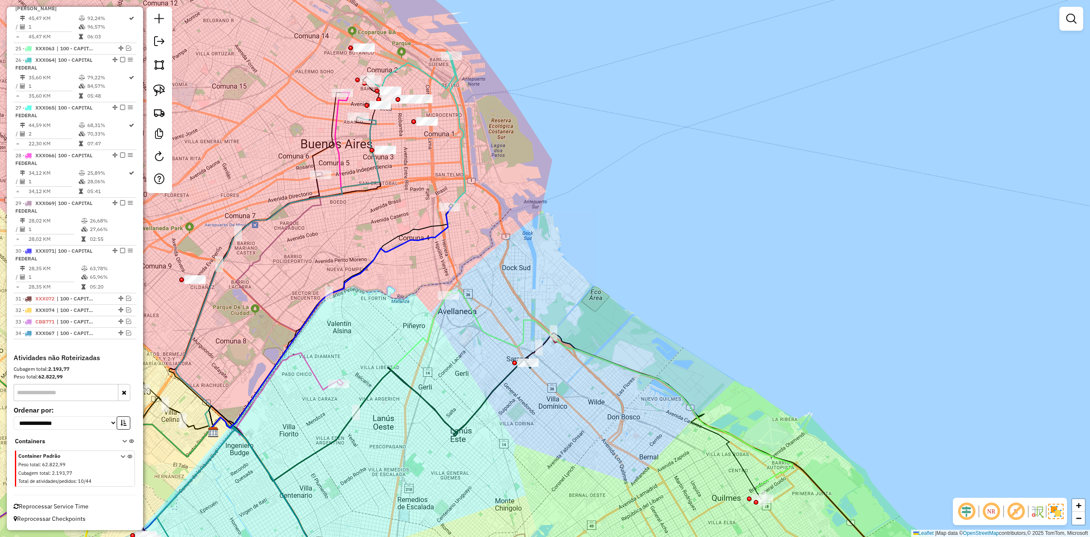
drag, startPoint x: 449, startPoint y: 220, endPoint x: 450, endPoint y: 226, distance: 5.7
click at [449, 220] on icon at bounding box center [331, 319] width 240 height 224
select select "**********"
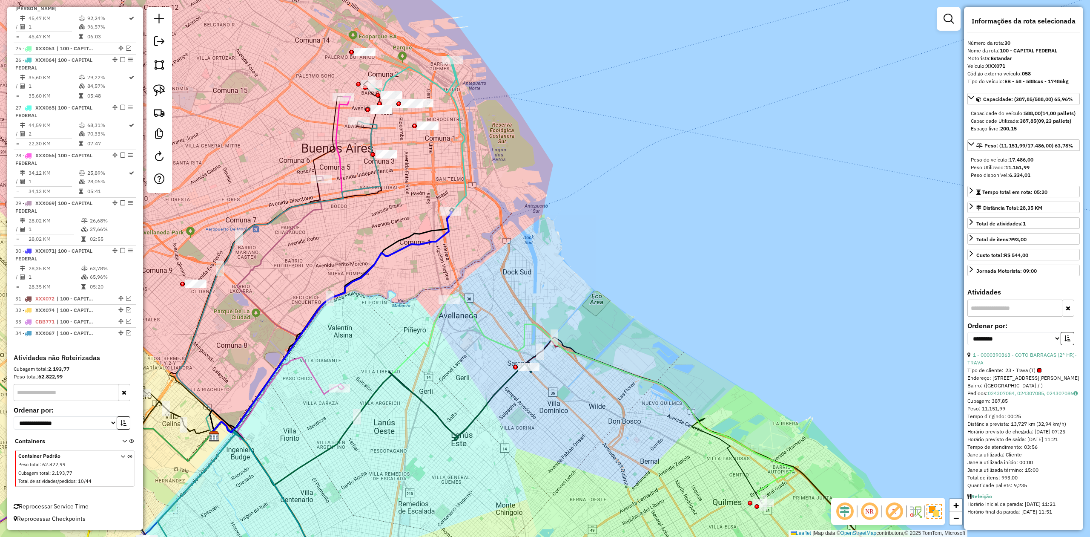
drag, startPoint x: 459, startPoint y: 241, endPoint x: 462, endPoint y: 251, distance: 10.2
click at [462, 251] on div "Janela de atendimento Grade de atendimento Capacidade Transportadoras Veículos …" at bounding box center [545, 268] width 1090 height 537
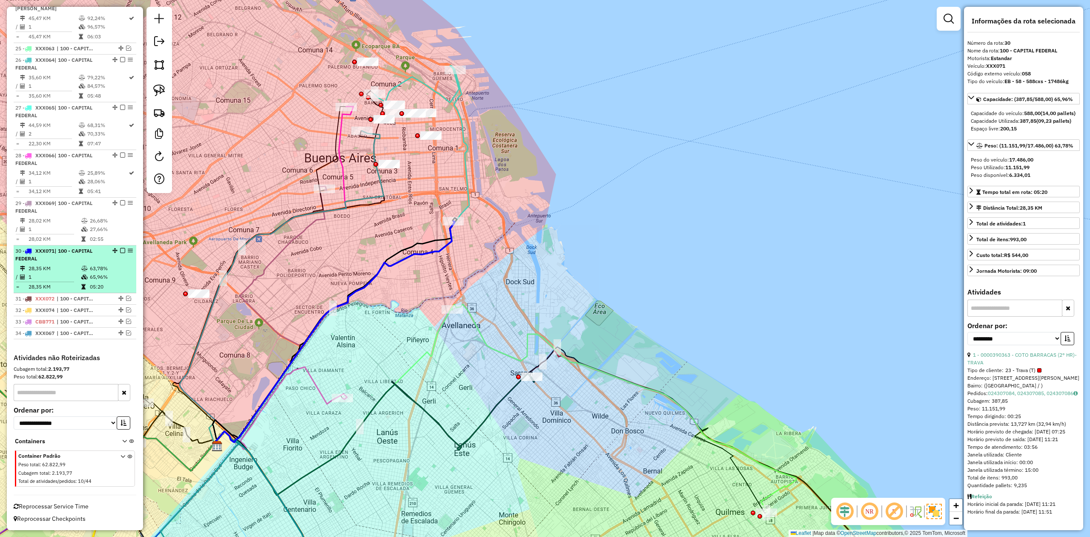
click at [121, 250] on em at bounding box center [122, 250] width 5 height 5
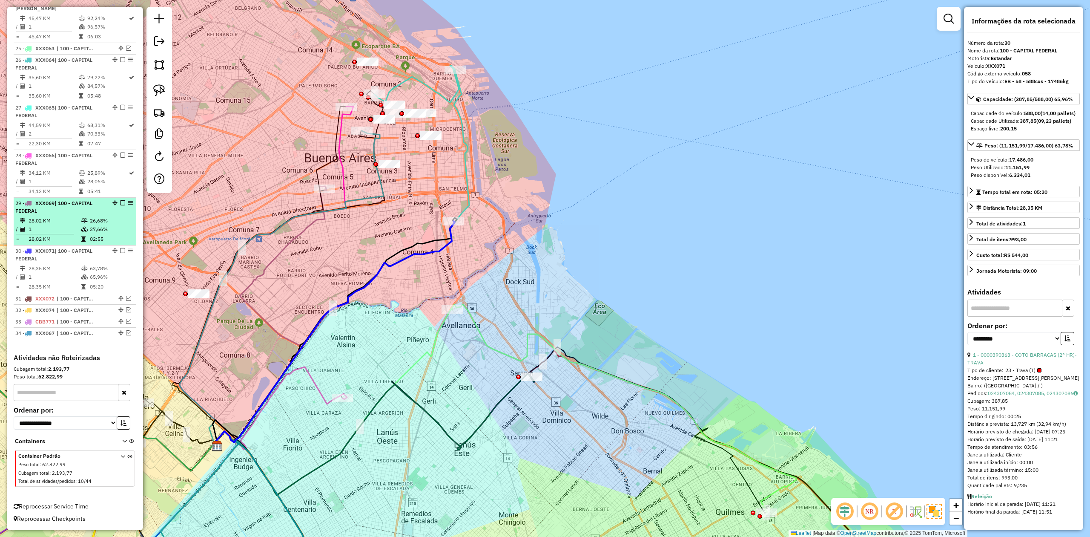
scroll to position [1377, 0]
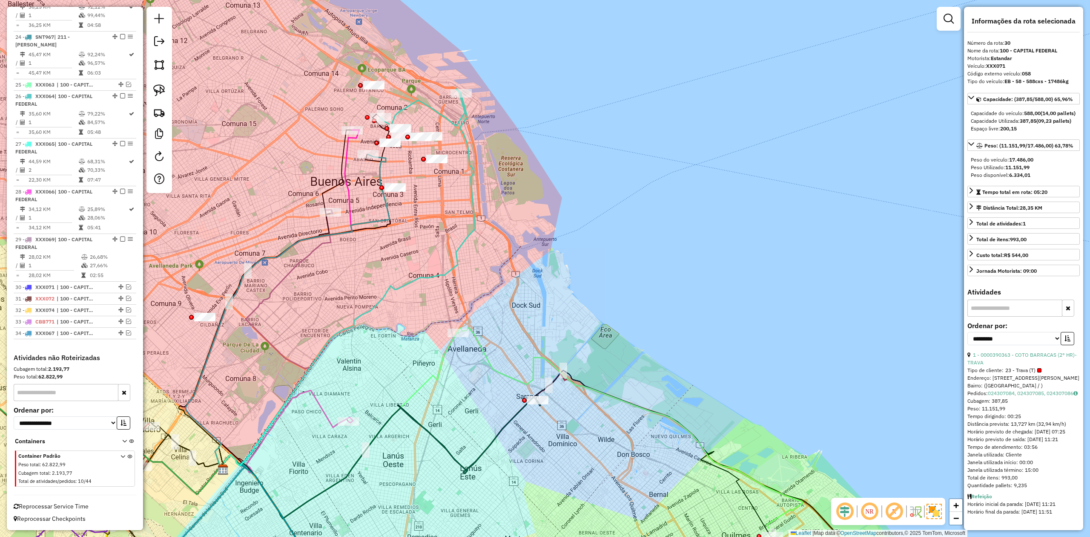
drag, startPoint x: 443, startPoint y: 216, endPoint x: 459, endPoint y: 273, distance: 59.7
click at [457, 275] on div "Janela de atendimento Grade de atendimento Capacidade Transportadoras Veículos …" at bounding box center [545, 268] width 1090 height 537
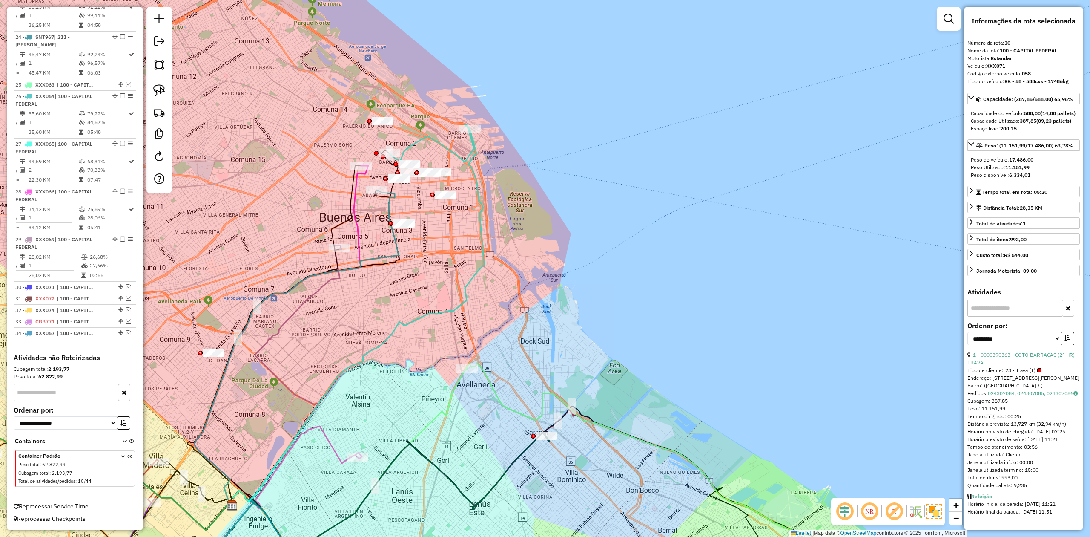
drag, startPoint x: 507, startPoint y: 246, endPoint x: 539, endPoint y: 258, distance: 34.7
click at [538, 259] on div "Janela de atendimento Grade de atendimento Capacidade Transportadoras Veículos …" at bounding box center [545, 268] width 1090 height 537
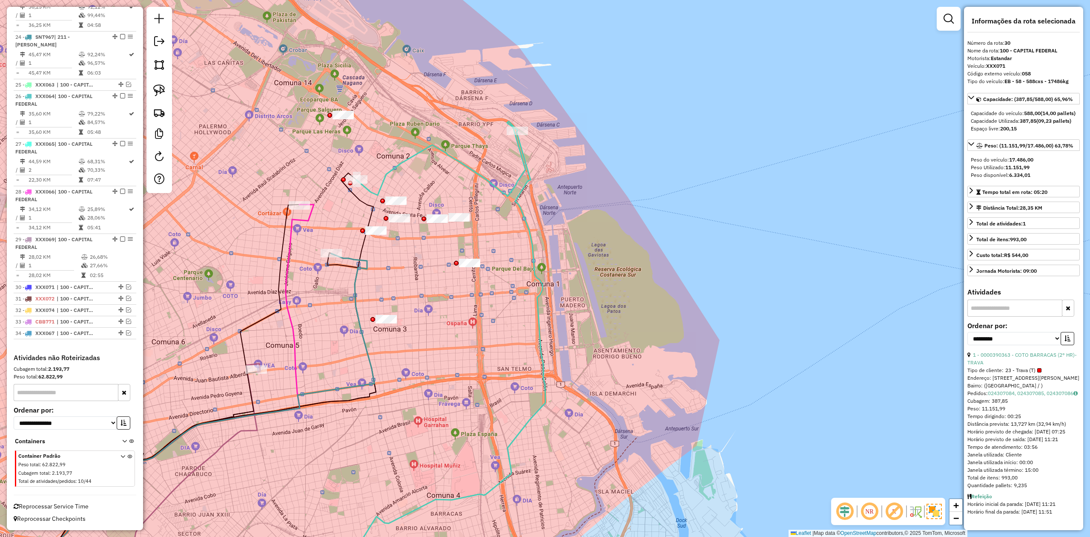
click at [476, 177] on icon at bounding box center [441, 158] width 169 height 75
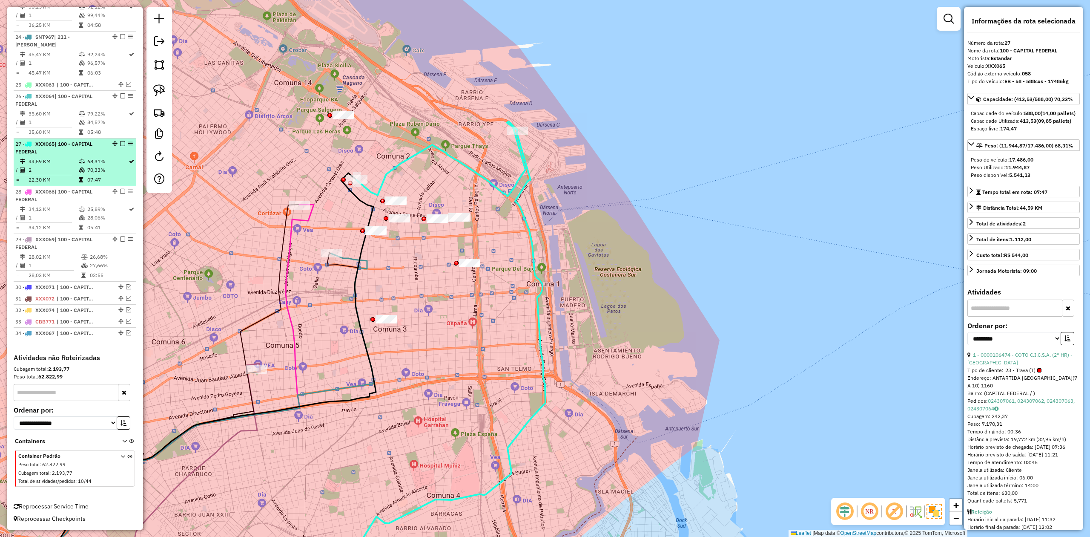
click at [120, 141] on em at bounding box center [122, 143] width 5 height 5
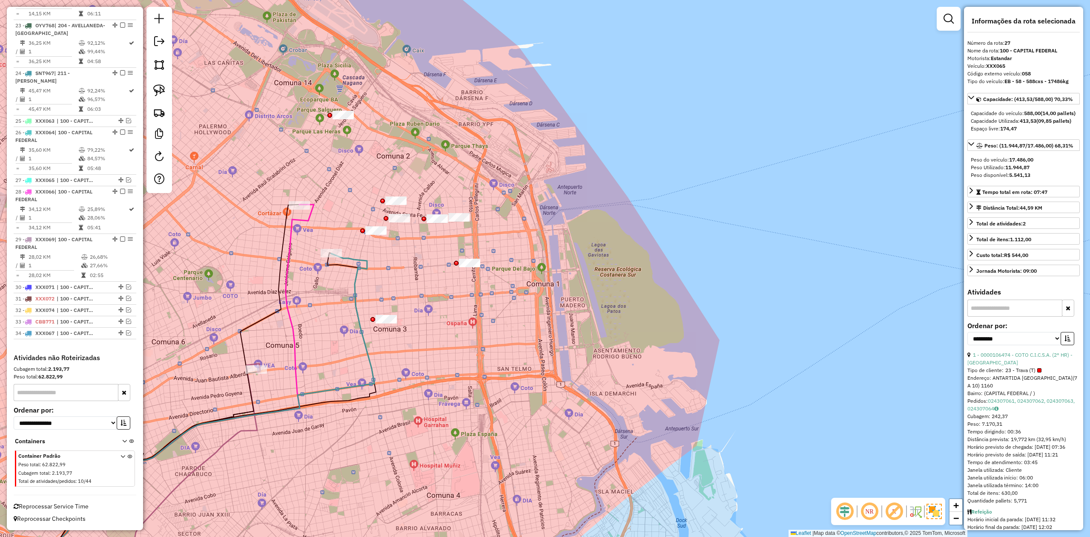
drag, startPoint x: 360, startPoint y: 207, endPoint x: 466, endPoint y: 111, distance: 142.4
click at [466, 111] on div "Janela de atendimento Grade de atendimento Capacidade Transportadoras Veículos …" at bounding box center [545, 268] width 1090 height 537
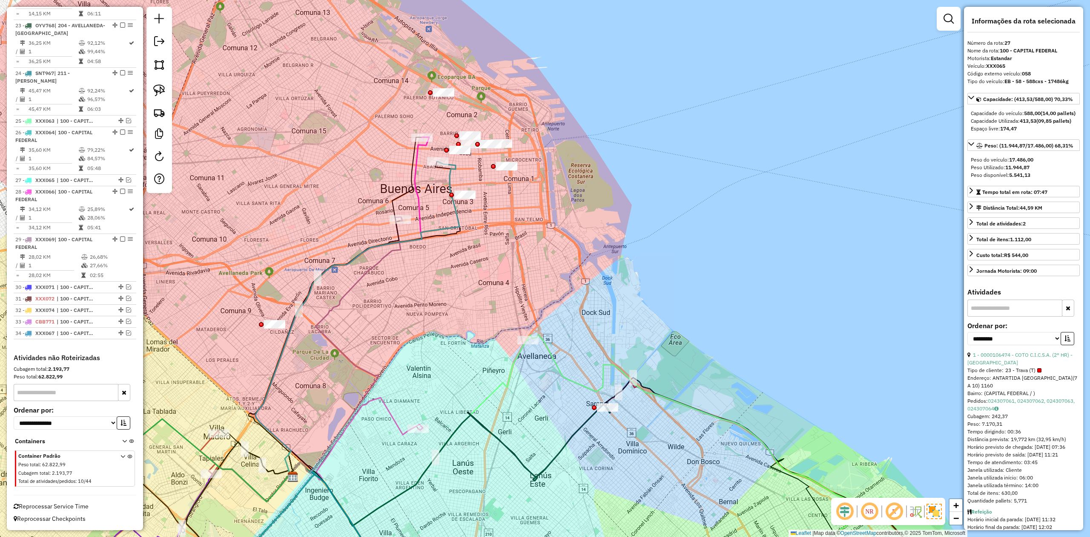
click at [390, 234] on div "Janela de atendimento Grade de atendimento Capacidade Transportadoras Veículos …" at bounding box center [545, 268] width 1090 height 537
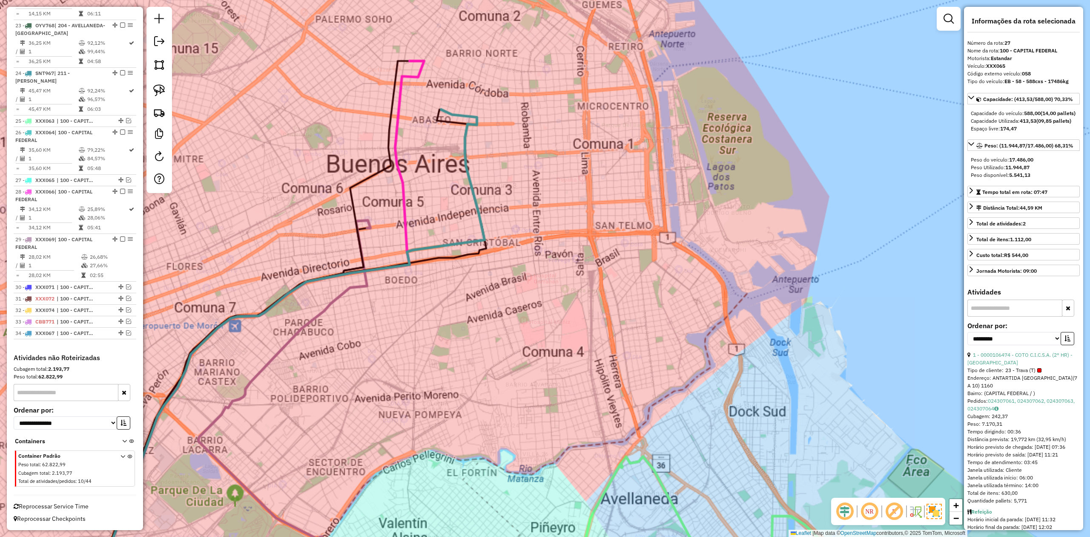
click at [432, 199] on div "Janela de atendimento Grade de atendimento Capacidade Transportadoras Veículos …" at bounding box center [545, 268] width 1090 height 537
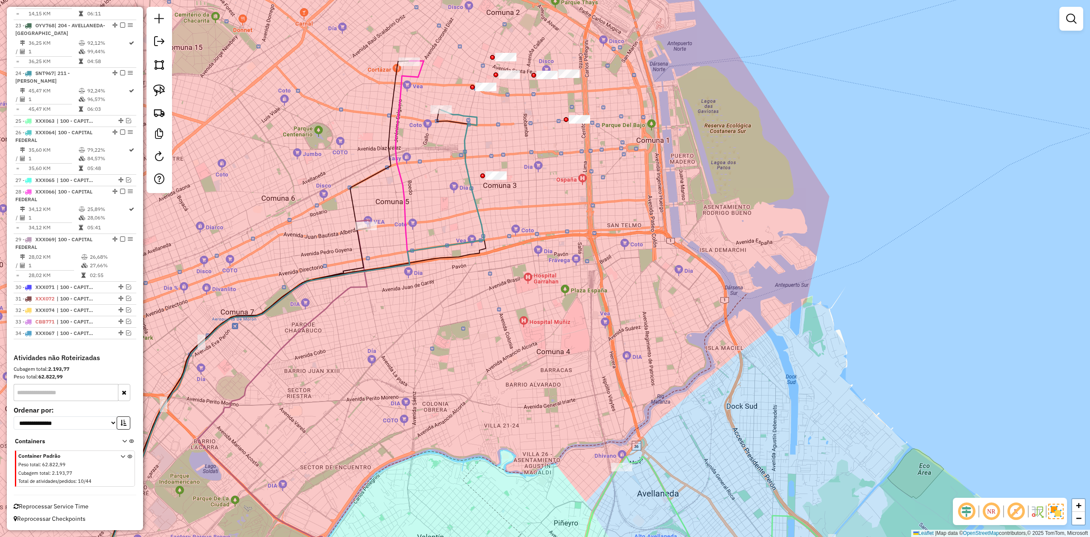
click at [466, 138] on icon at bounding box center [289, 350] width 390 height 480
select select "**********"
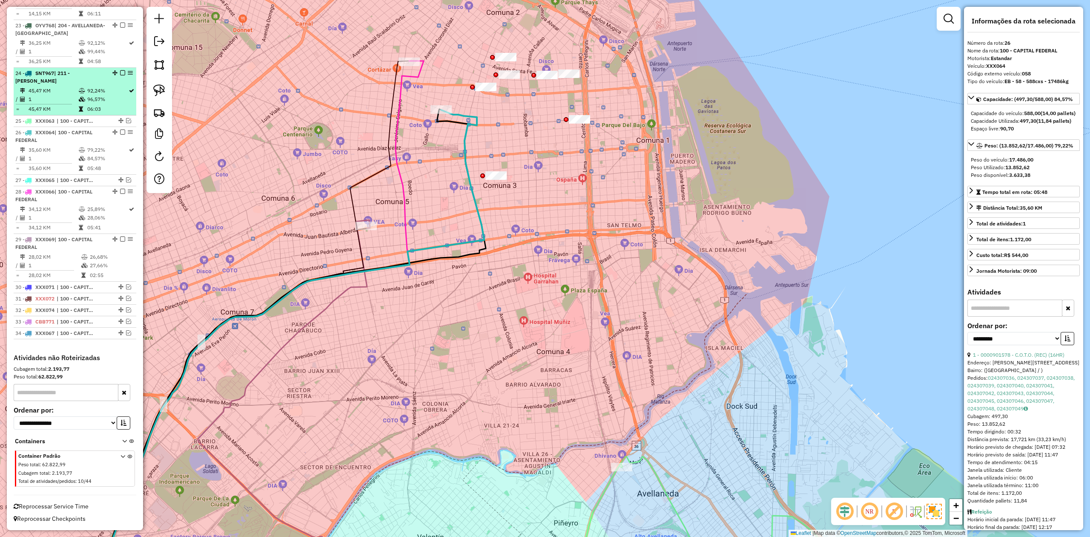
click at [120, 130] on em at bounding box center [122, 131] width 5 height 5
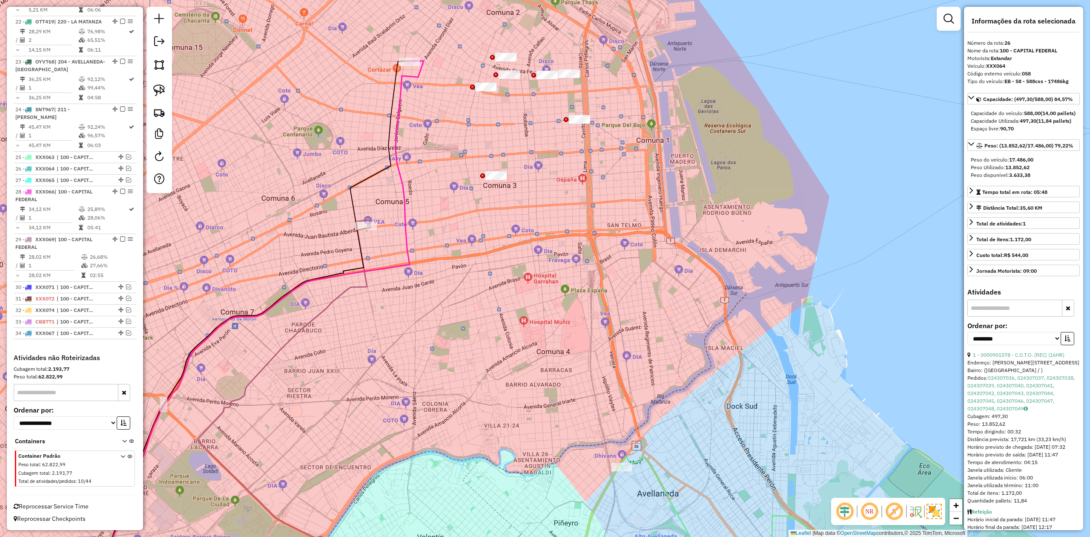
scroll to position [1304, 0]
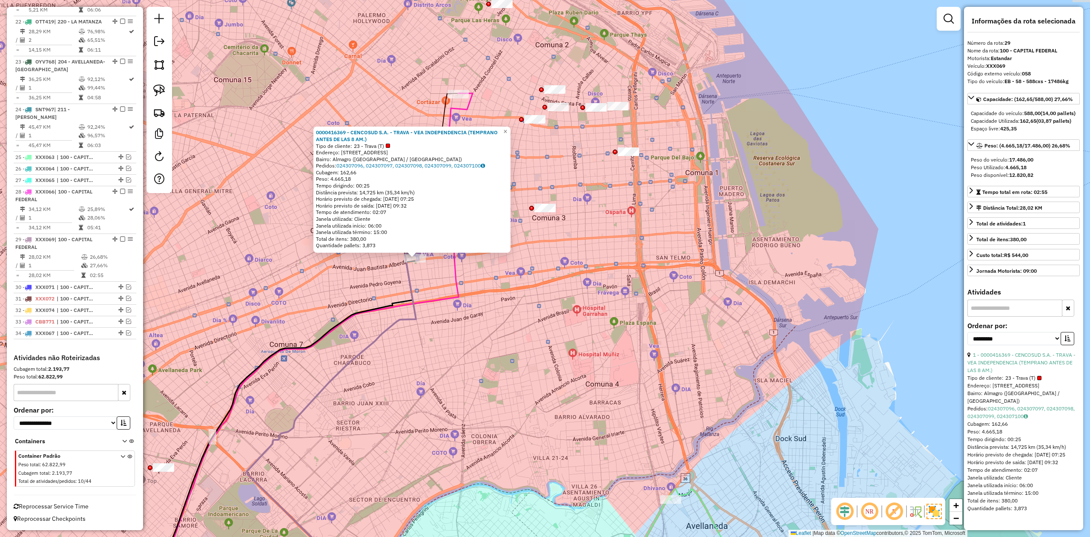
drag, startPoint x: 329, startPoint y: 233, endPoint x: 210, endPoint y: 224, distance: 119.6
click at [208, 224] on div "0000416369 - CENCOSUD S.A. - TRAVA - VEA INDEPENDENCIA (TEMPRANO ANTES DE LAS 8…" at bounding box center [545, 268] width 1090 height 537
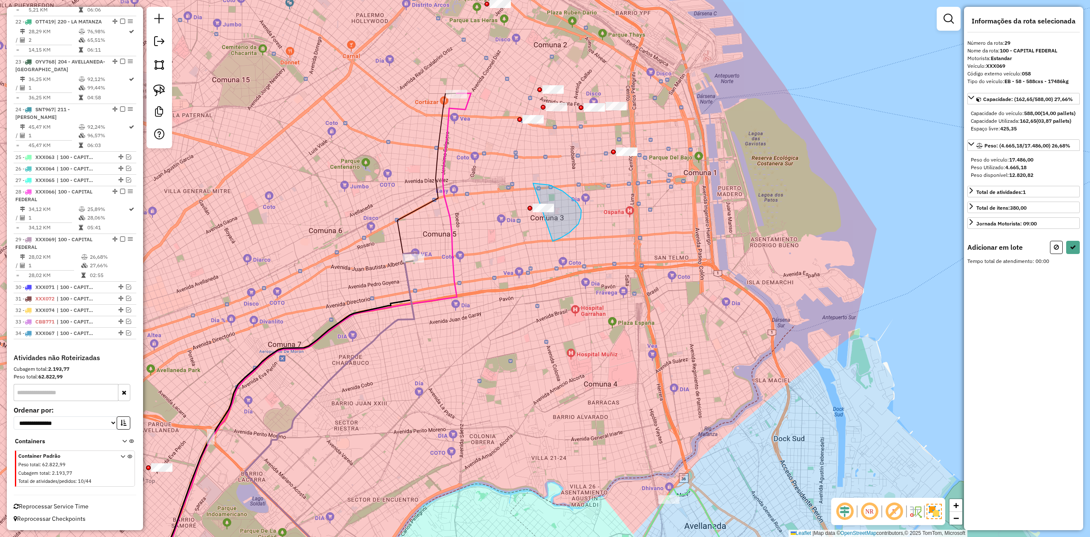
drag, startPoint x: 581, startPoint y: 217, endPoint x: 504, endPoint y: 254, distance: 85.0
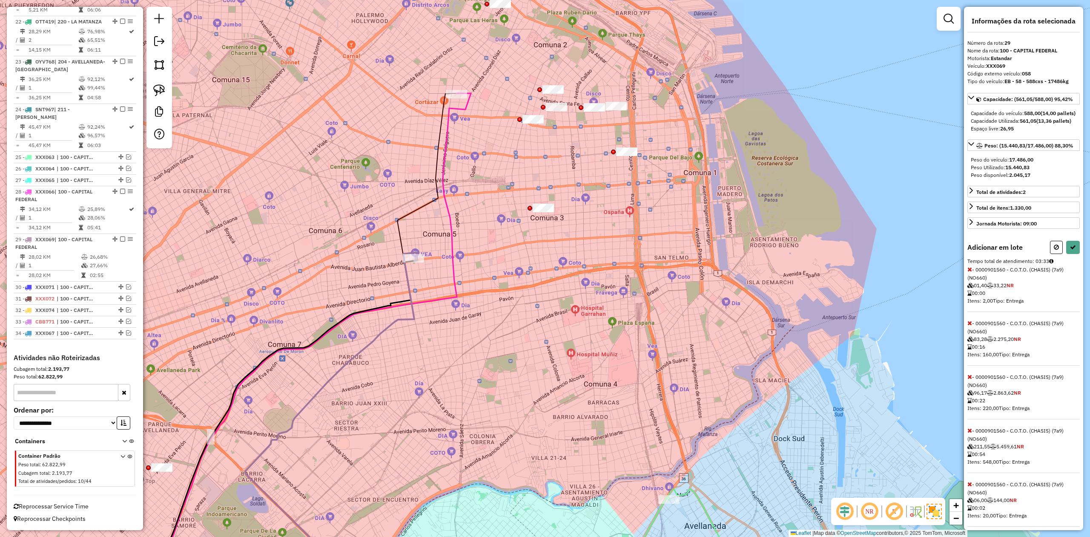
select select "**********"
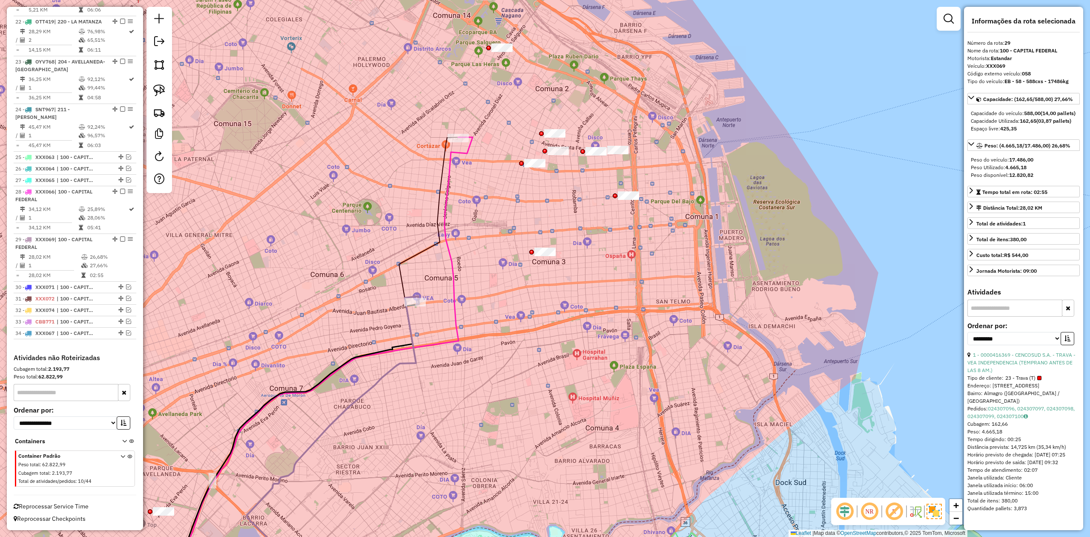
drag, startPoint x: 542, startPoint y: 176, endPoint x: 583, endPoint y: 237, distance: 74.1
click at [544, 229] on div "Janela de atendimento Grade de atendimento Capacidade Transportadoras Veículos …" at bounding box center [545, 268] width 1090 height 537
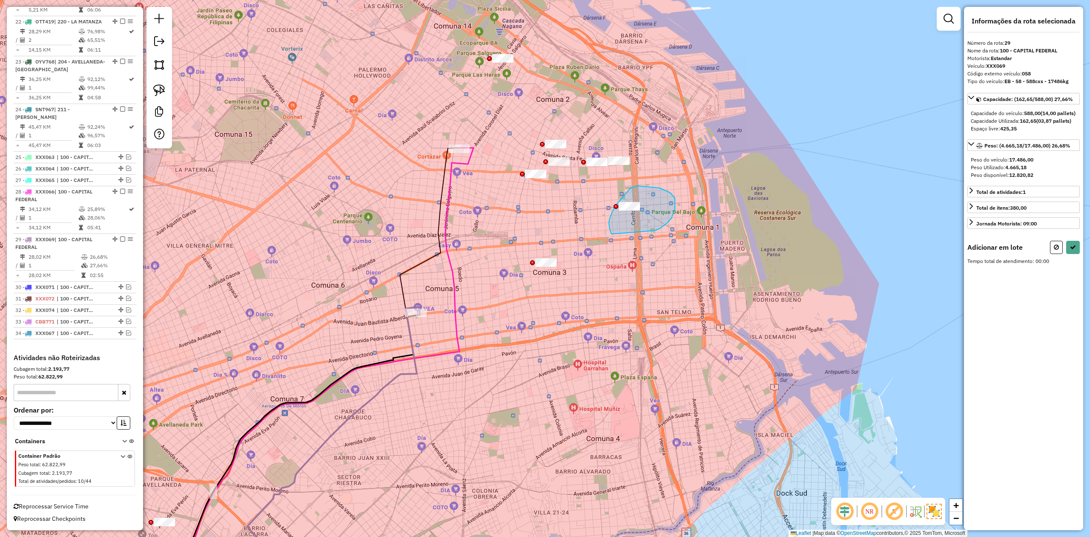
drag, startPoint x: 675, startPoint y: 210, endPoint x: 613, endPoint y: 236, distance: 67.0
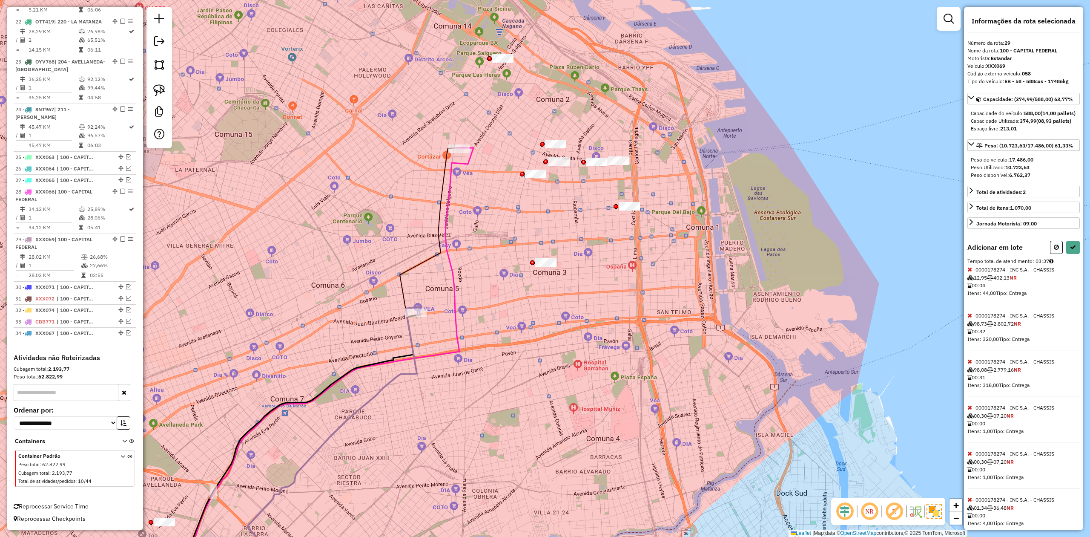
select select "**********"
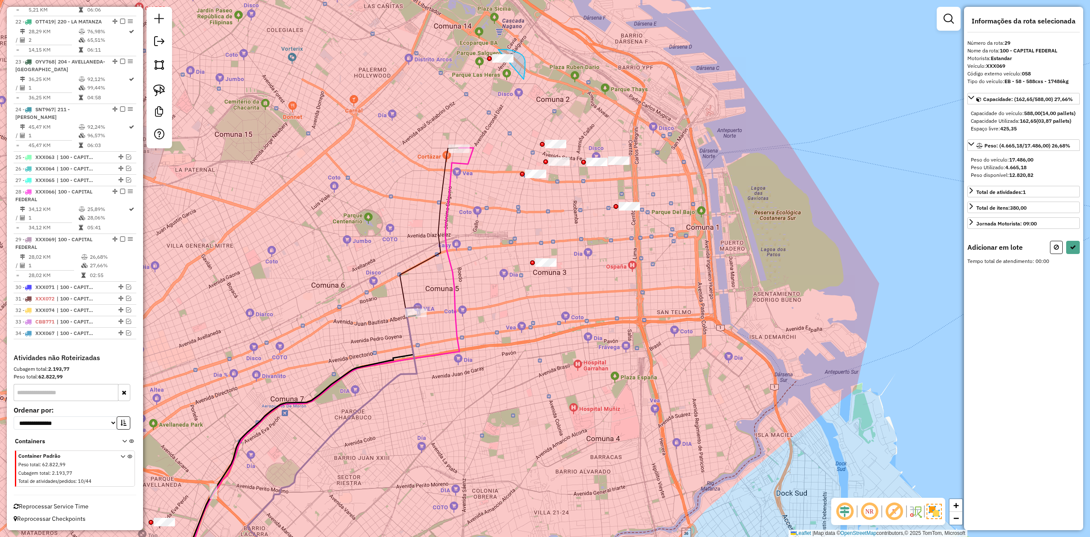
drag, startPoint x: 520, startPoint y: 53, endPoint x: 469, endPoint y: 83, distance: 59.0
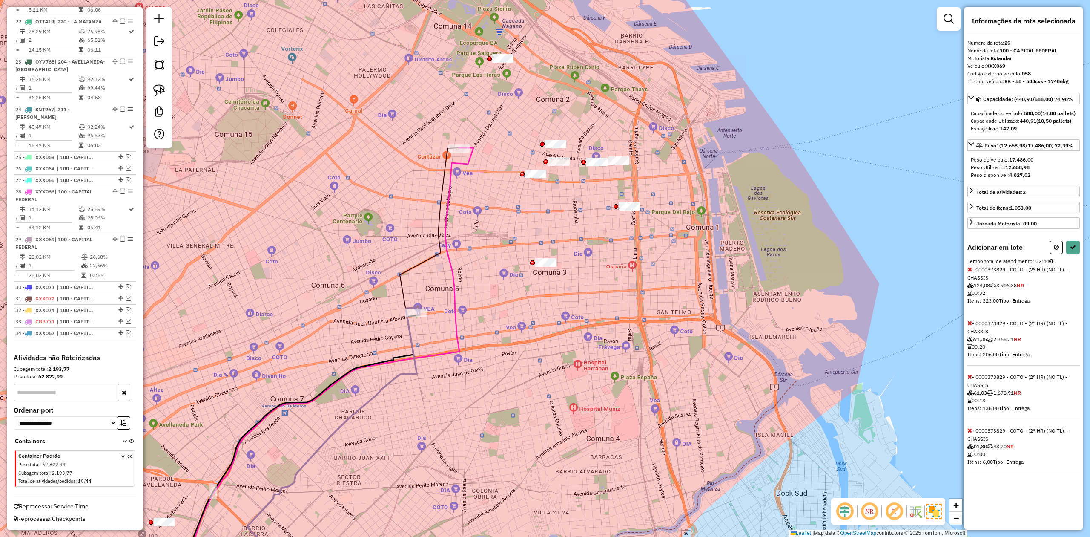
select select "**********"
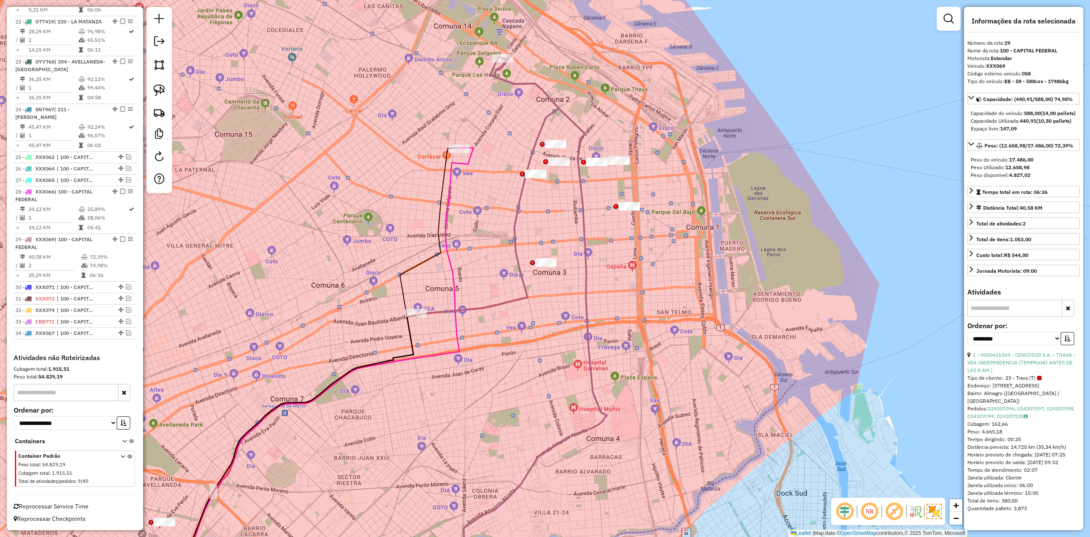
click at [515, 106] on div "Janela de atendimento Grade de atendimento Capacidade Transportadoras Veículos …" at bounding box center [545, 268] width 1090 height 537
click at [515, 102] on div "Janela de atendimento Grade de atendimento Capacidade Transportadoras Veículos …" at bounding box center [545, 268] width 1090 height 537
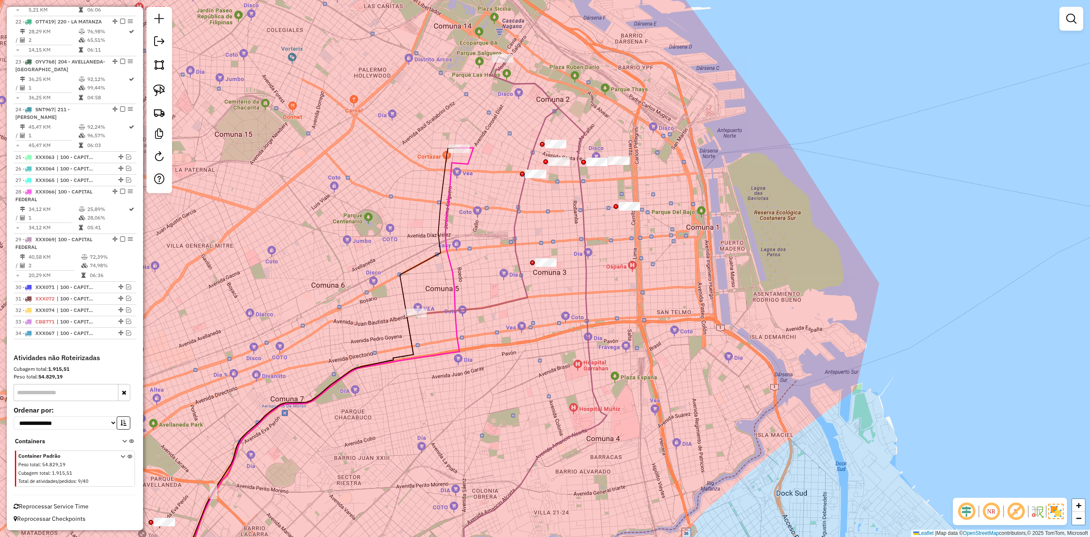
click at [515, 87] on icon at bounding box center [488, 186] width 142 height 259
select select "**********"
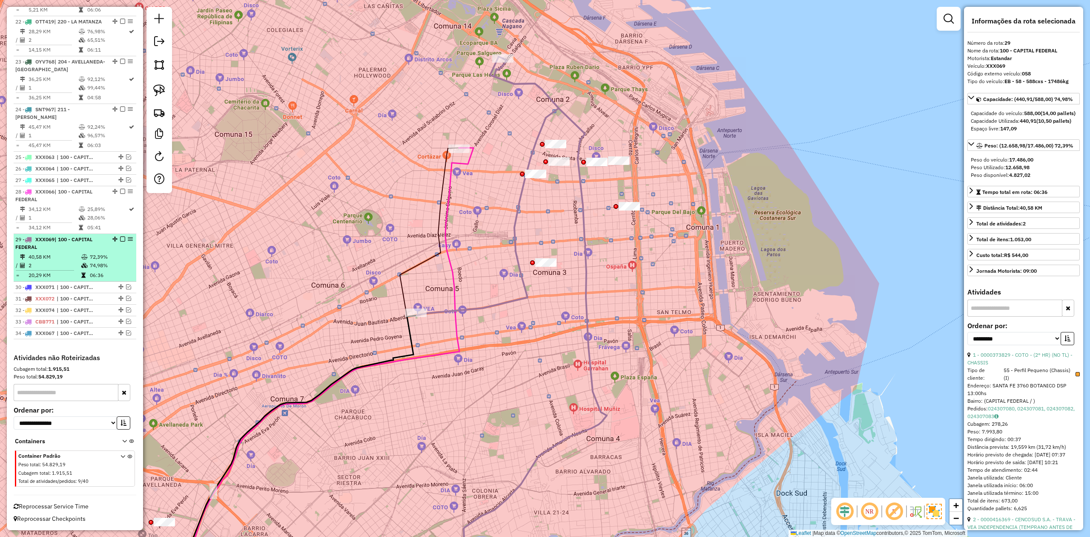
click at [120, 239] on em at bounding box center [122, 238] width 5 height 5
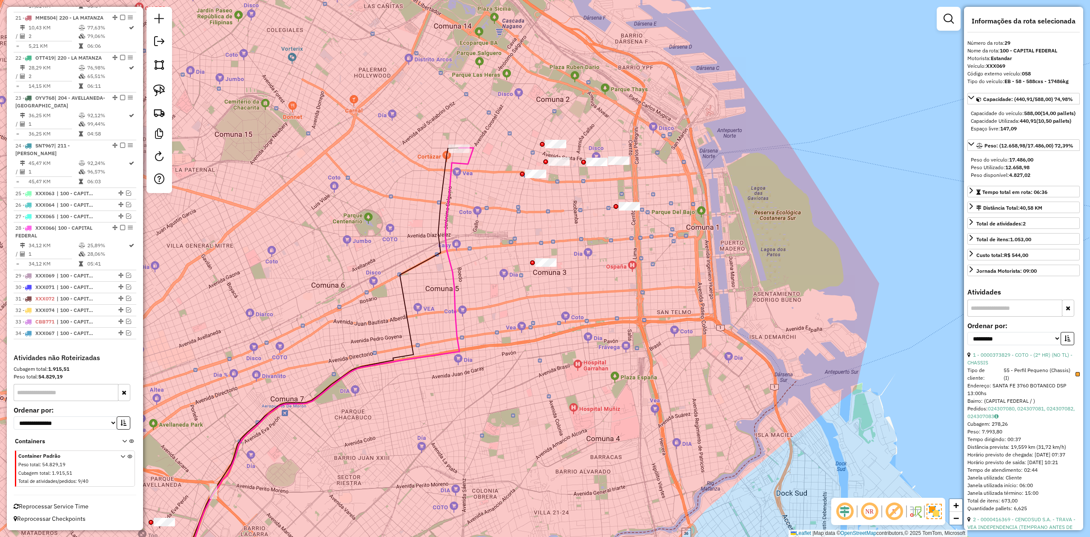
scroll to position [1268, 0]
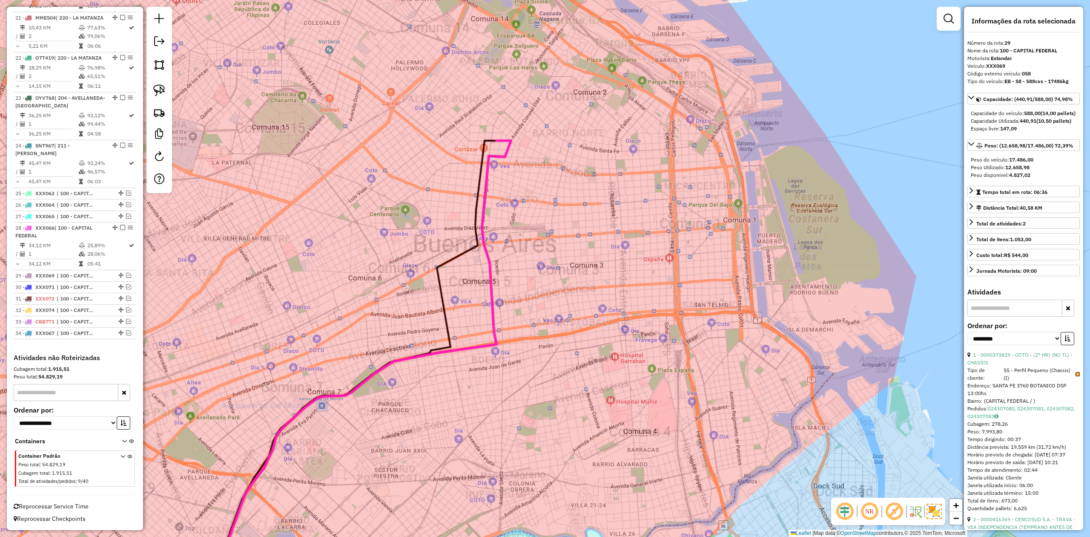
drag, startPoint x: 512, startPoint y: 203, endPoint x: 505, endPoint y: 200, distance: 7.6
click at [511, 203] on div "Janela de atendimento Grade de atendimento Capacidade Transportadoras Veículos …" at bounding box center [545, 268] width 1090 height 537
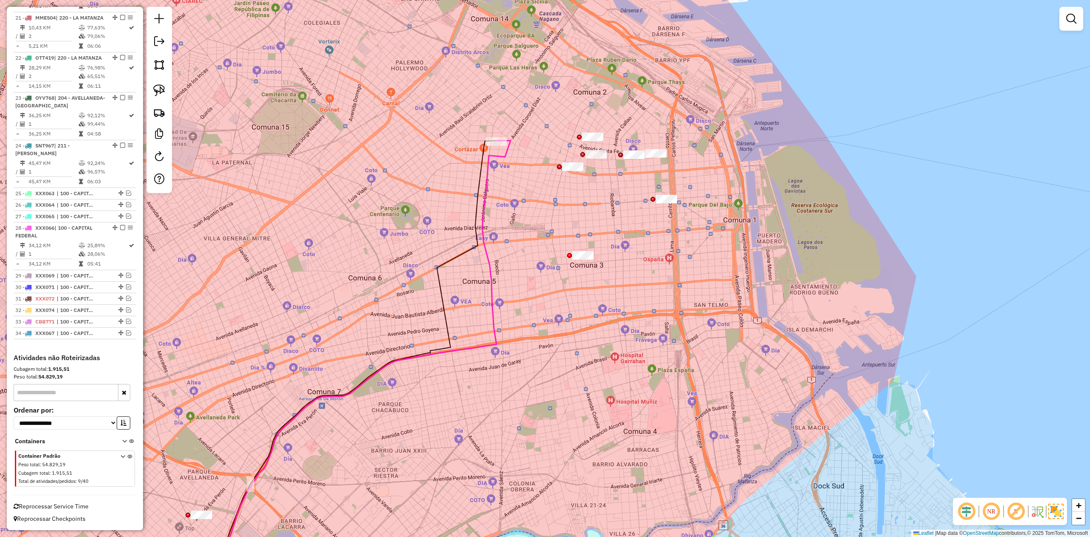
click at [486, 184] on icon at bounding box center [360, 366] width 301 height 450
select select "**********"
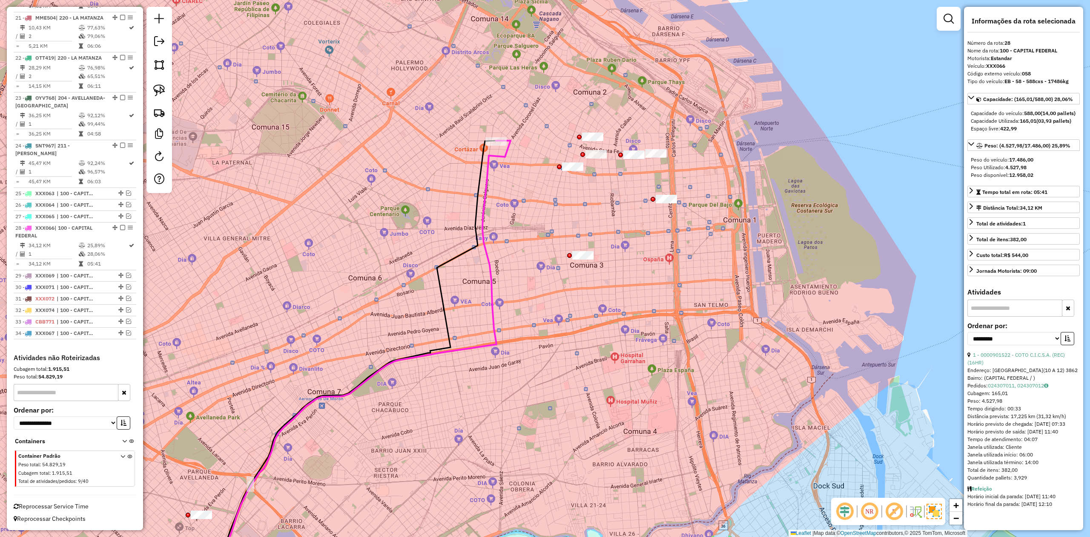
drag, startPoint x: 488, startPoint y: 224, endPoint x: 495, endPoint y: 185, distance: 39.8
click at [496, 187] on icon at bounding box center [360, 366] width 301 height 450
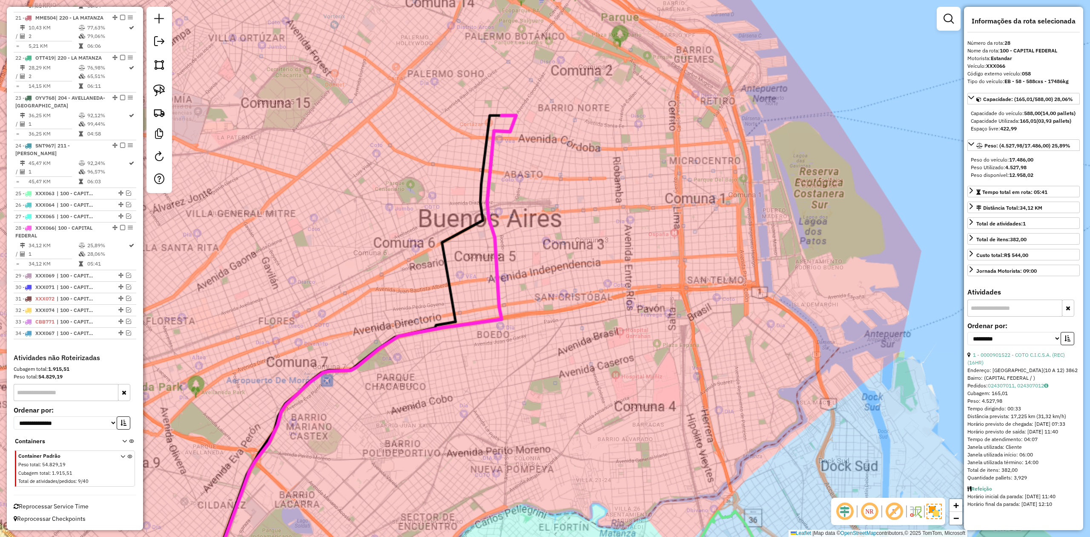
click at [495, 170] on icon at bounding box center [343, 453] width 348 height 677
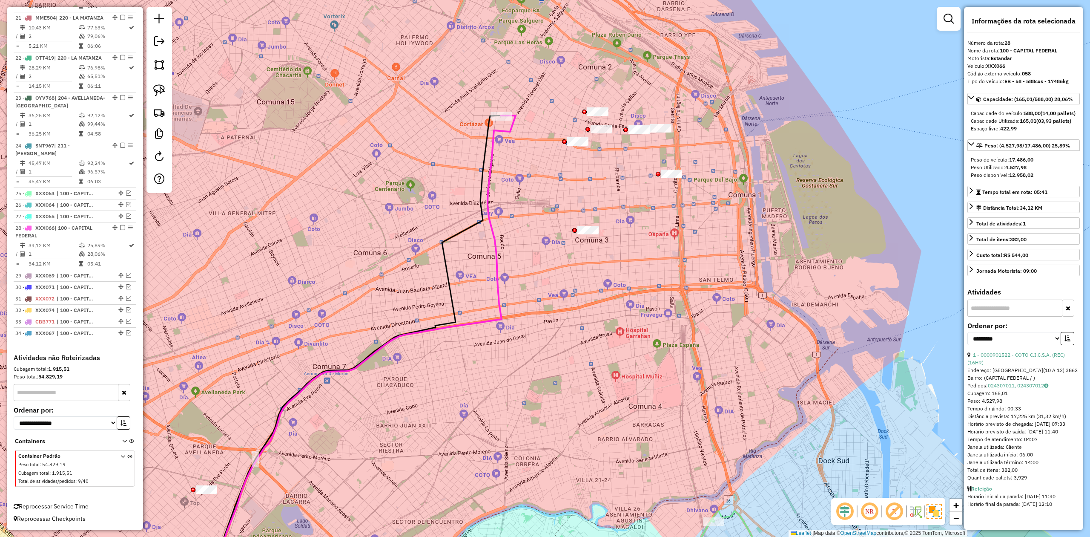
click at [489, 164] on icon at bounding box center [361, 352] width 310 height 475
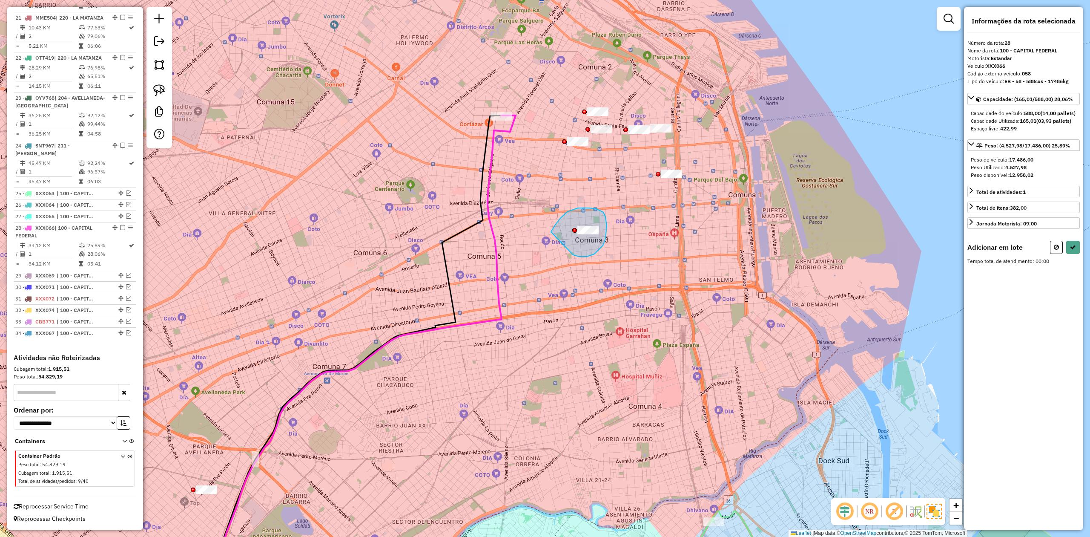
drag, startPoint x: 607, startPoint y: 226, endPoint x: 544, endPoint y: 249, distance: 67.3
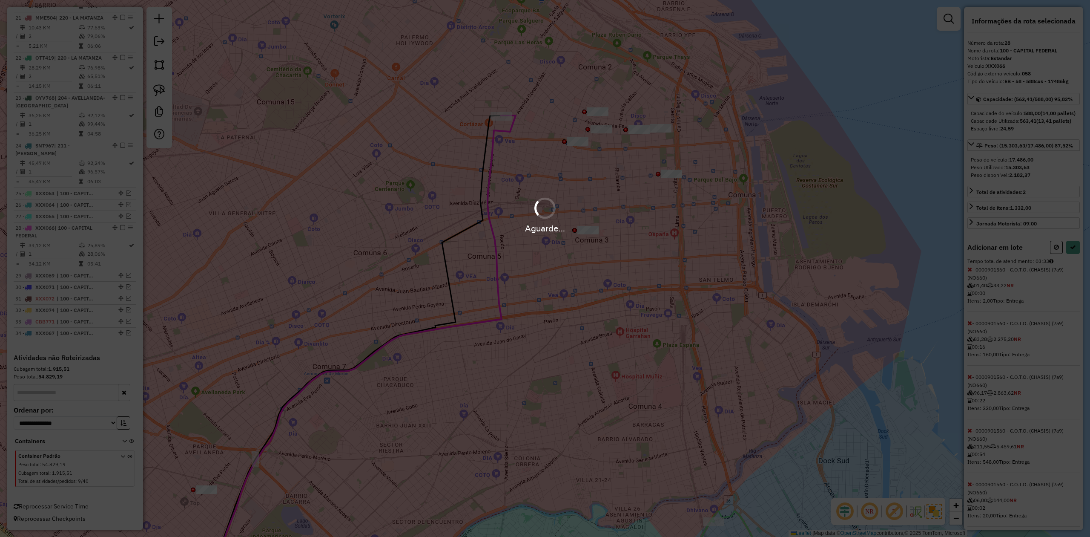
select select "**********"
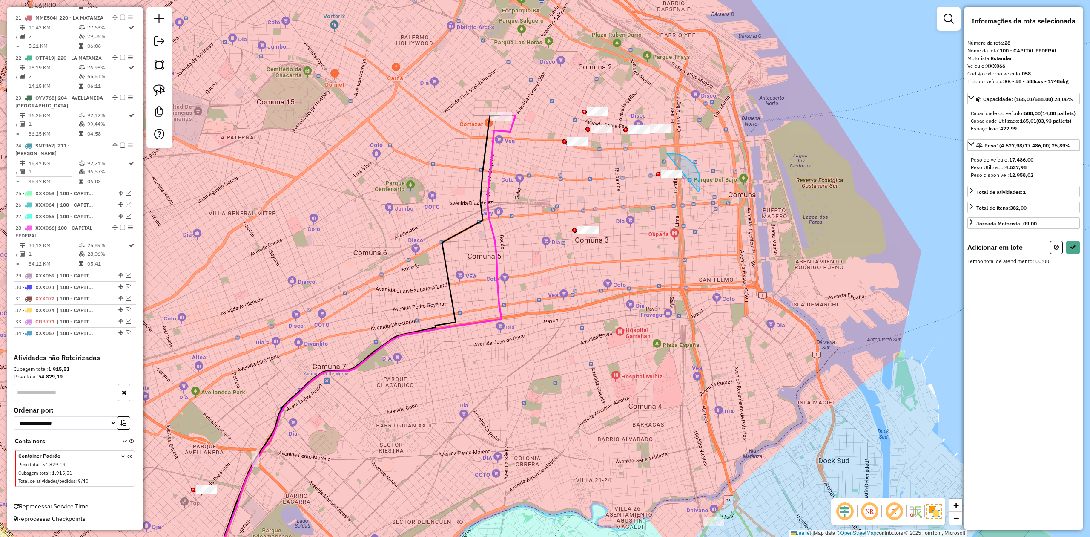
drag, startPoint x: 670, startPoint y: 153, endPoint x: 655, endPoint y: 200, distance: 49.2
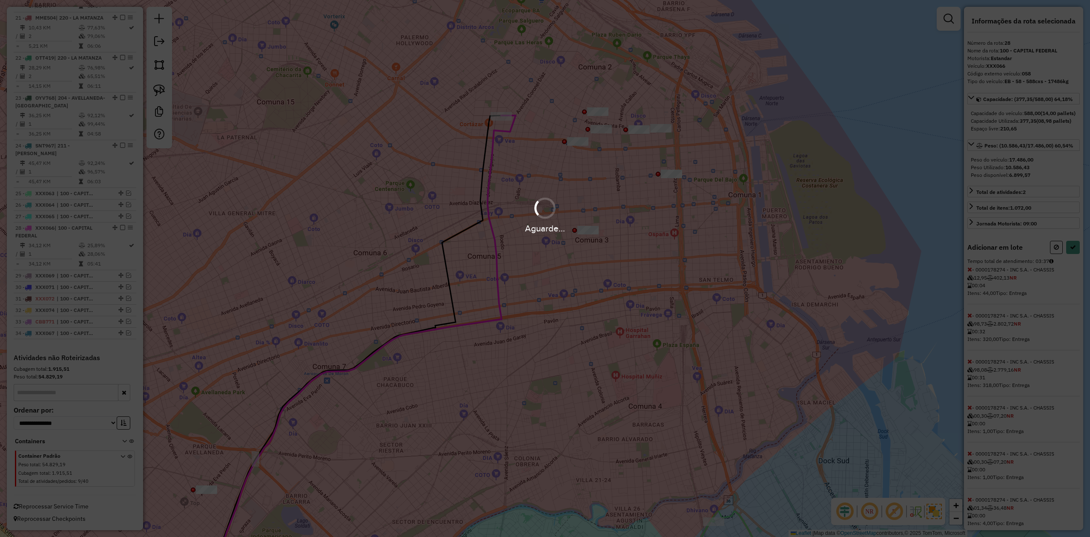
select select "**********"
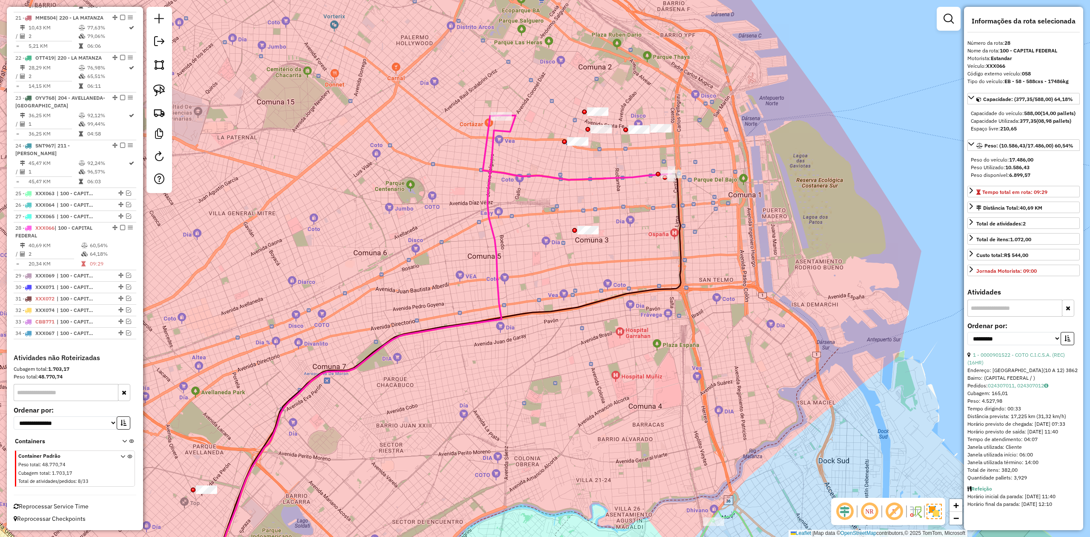
click at [624, 198] on div "Janela de atendimento Grade de atendimento Capacidade Transportadoras Veículos …" at bounding box center [545, 268] width 1090 height 537
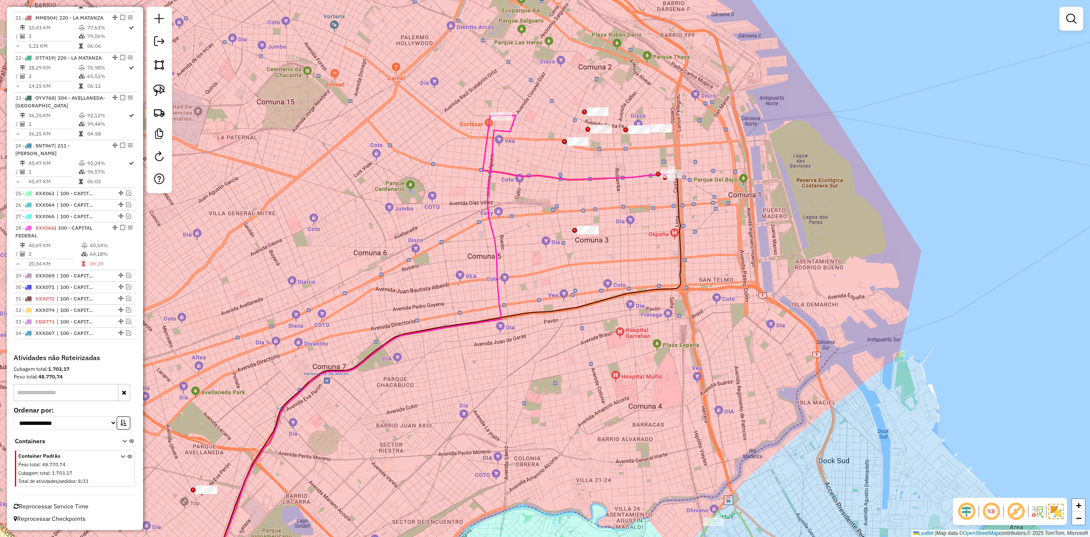
click at [614, 190] on div "Janela de atendimento Grade de atendimento Capacidade Transportadoras Veículos …" at bounding box center [545, 268] width 1090 height 537
click at [613, 179] on icon at bounding box center [577, 147] width 189 height 64
select select "**********"
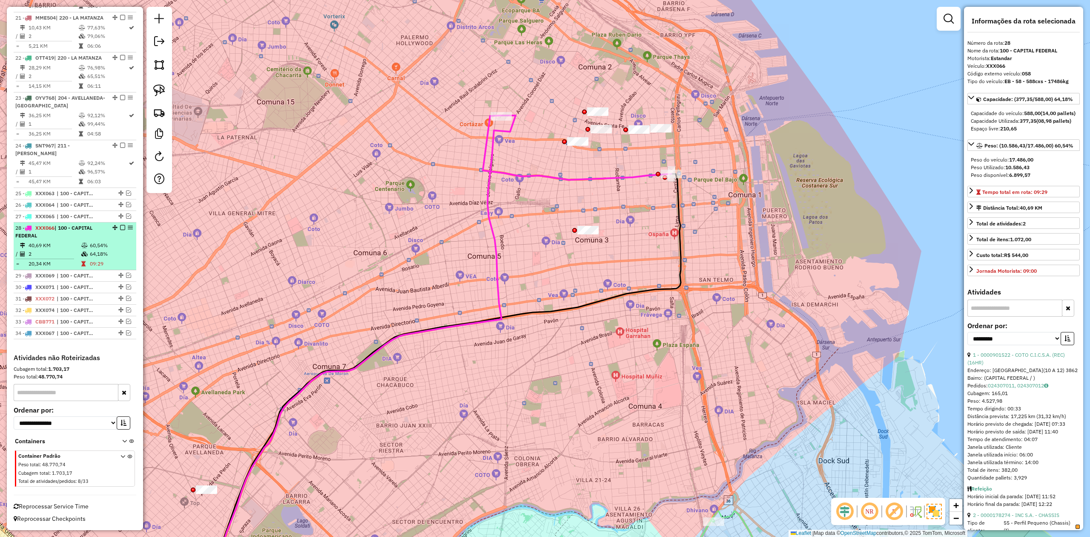
click at [121, 225] on em at bounding box center [122, 227] width 5 height 5
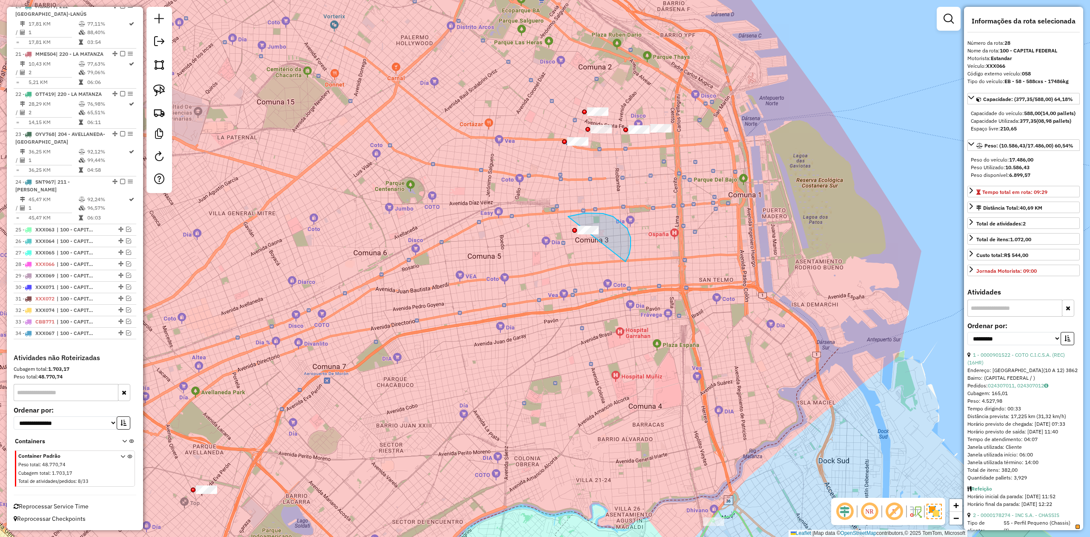
drag, startPoint x: 568, startPoint y: 216, endPoint x: 593, endPoint y: 271, distance: 60.4
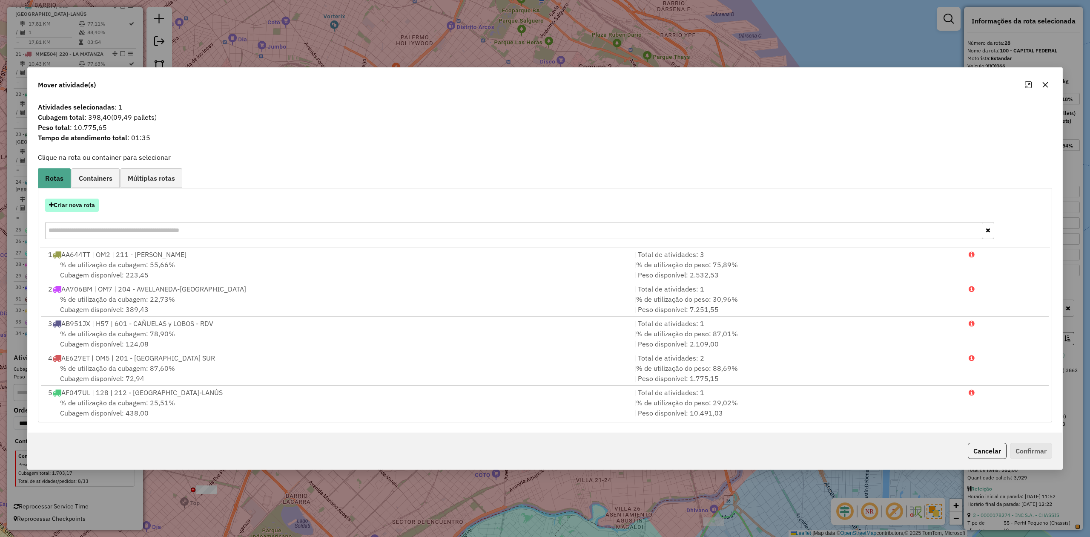
click at [85, 203] on button "Criar nova rota" at bounding box center [72, 205] width 54 height 13
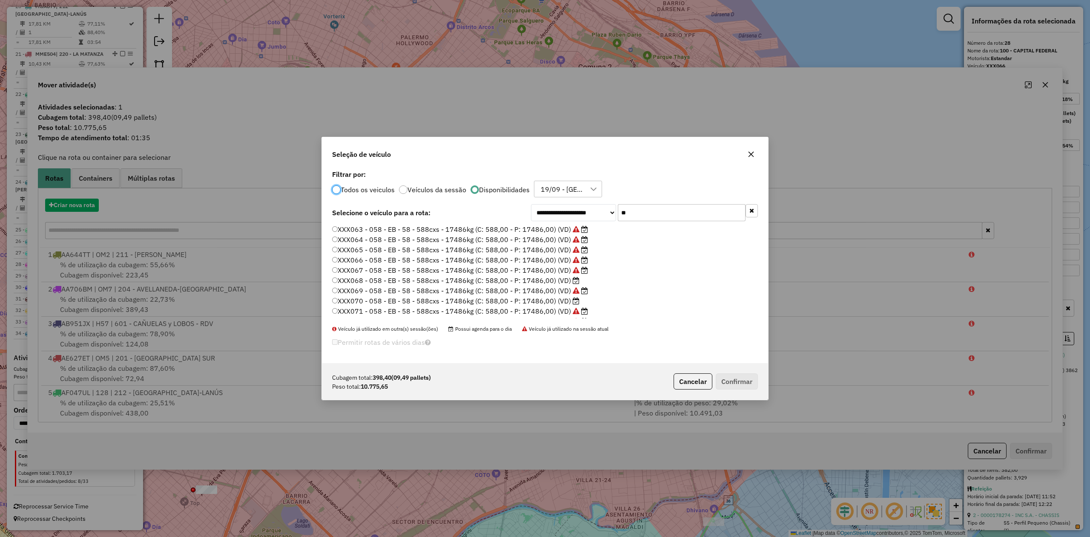
scroll to position [4, 3]
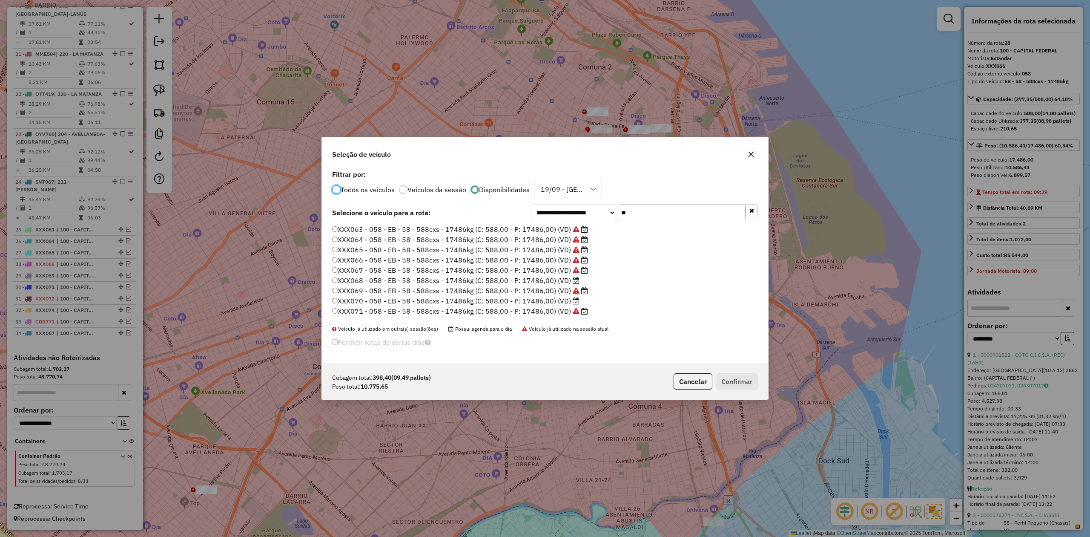
click at [561, 280] on label "XXX068 - 058 - EB - 58 - 588cxs - 17486kg (C: 588,00 - P: 17486,00) (VD)" at bounding box center [455, 280] width 247 height 10
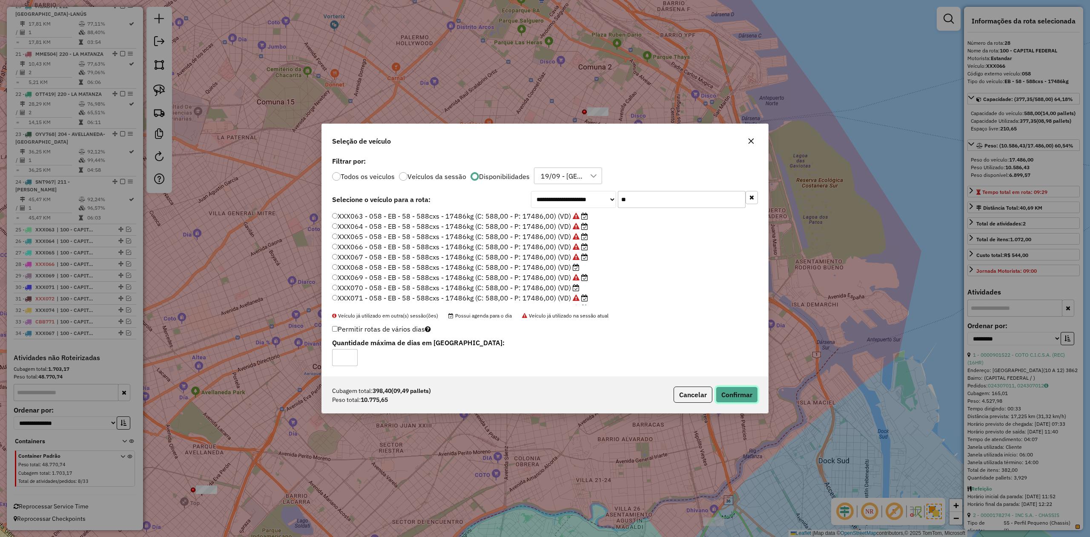
click at [745, 390] on button "Confirmar" at bounding box center [737, 394] width 42 height 16
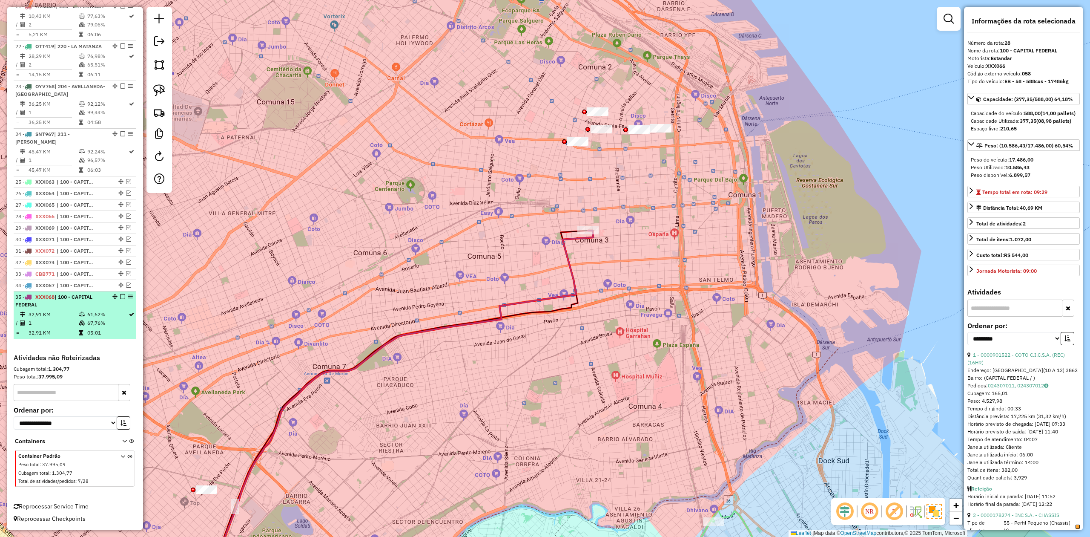
click at [120, 296] on em at bounding box center [122, 296] width 5 height 5
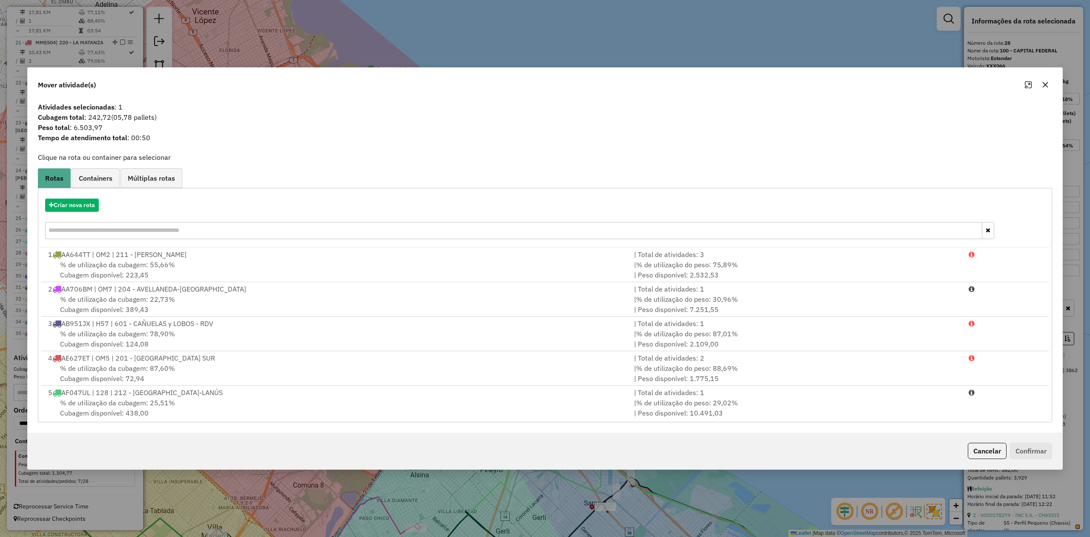
click at [1041, 85] on button "button" at bounding box center [1046, 85] width 14 height 14
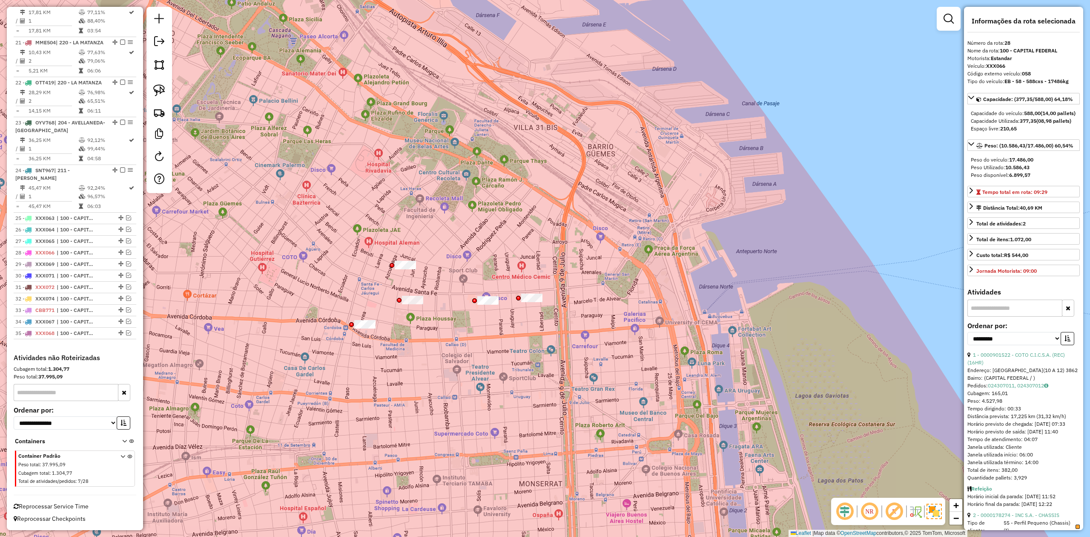
drag, startPoint x: 377, startPoint y: 248, endPoint x: 377, endPoint y: 267, distance: 18.7
click at [374, 263] on div "Janela de atendimento Grade de atendimento Capacidade Transportadoras Veículos …" at bounding box center [545, 268] width 1090 height 537
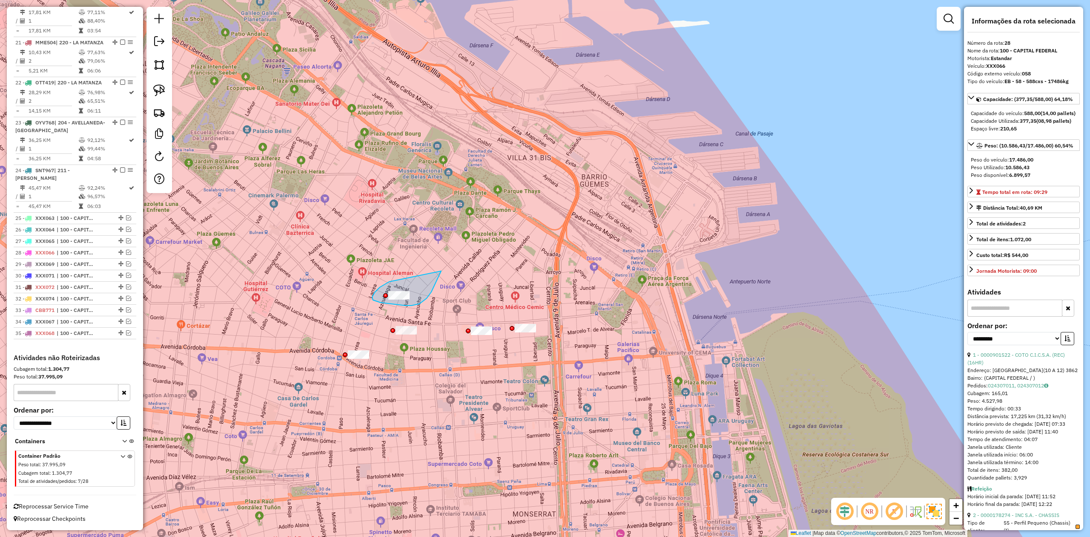
drag, startPoint x: 411, startPoint y: 305, endPoint x: 444, endPoint y: 265, distance: 51.8
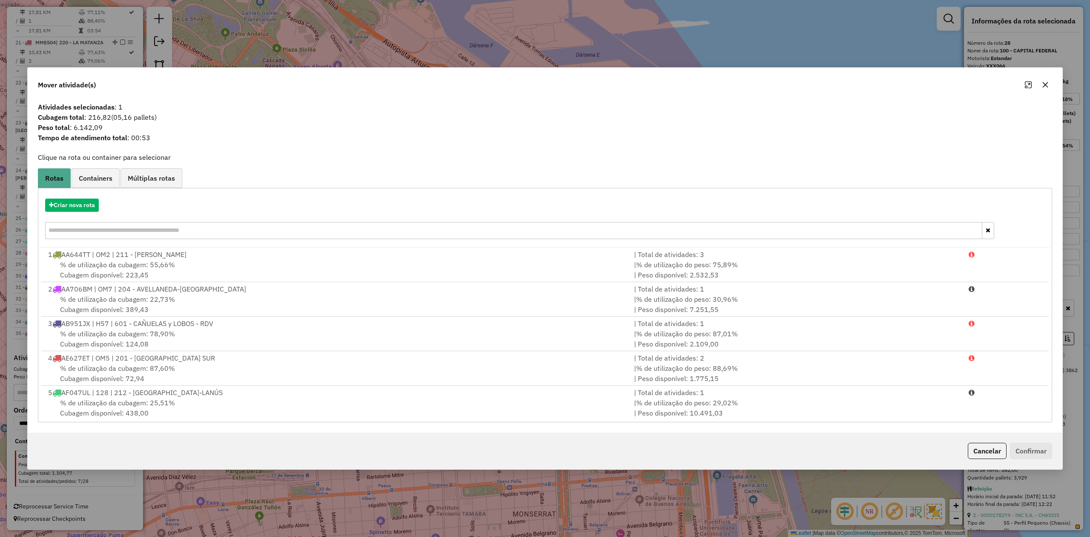
click at [1043, 83] on icon "button" at bounding box center [1045, 84] width 7 height 7
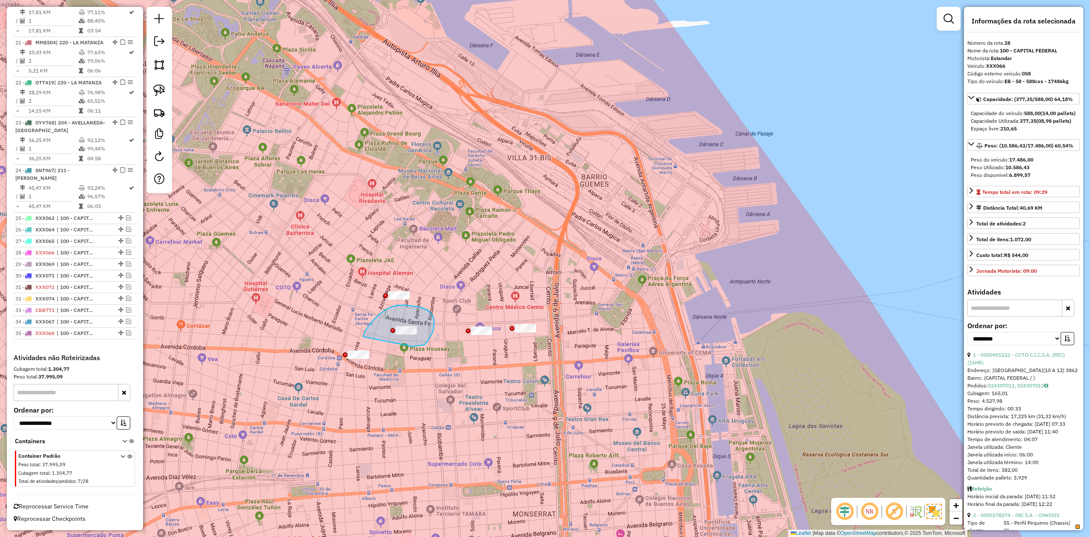
drag, startPoint x: 430, startPoint y: 337, endPoint x: 363, endPoint y: 346, distance: 67.1
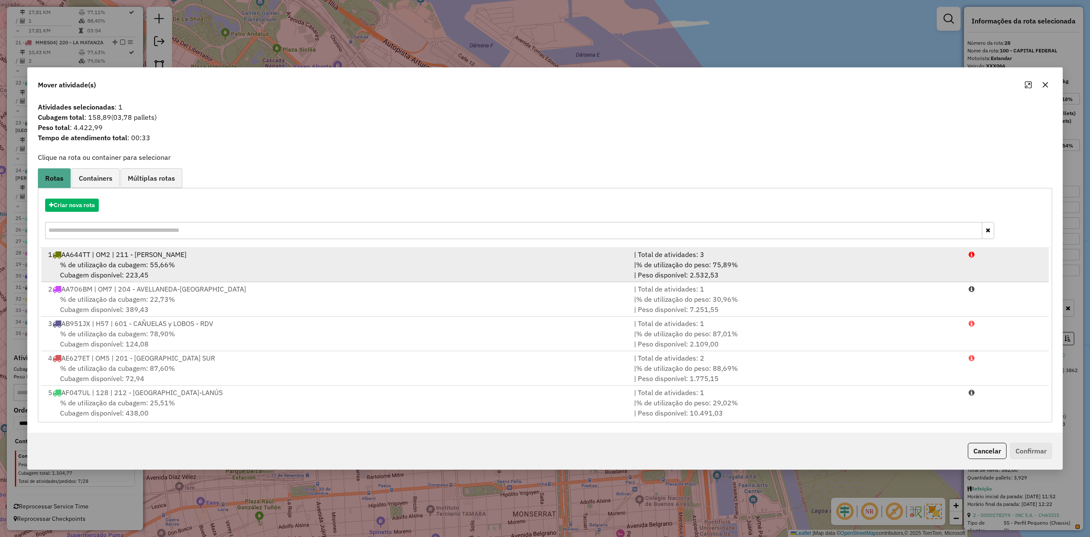
drag, startPoint x: 1045, startPoint y: 87, endPoint x: 762, endPoint y: 264, distance: 333.8
click at [1045, 86] on icon "button" at bounding box center [1045, 84] width 7 height 7
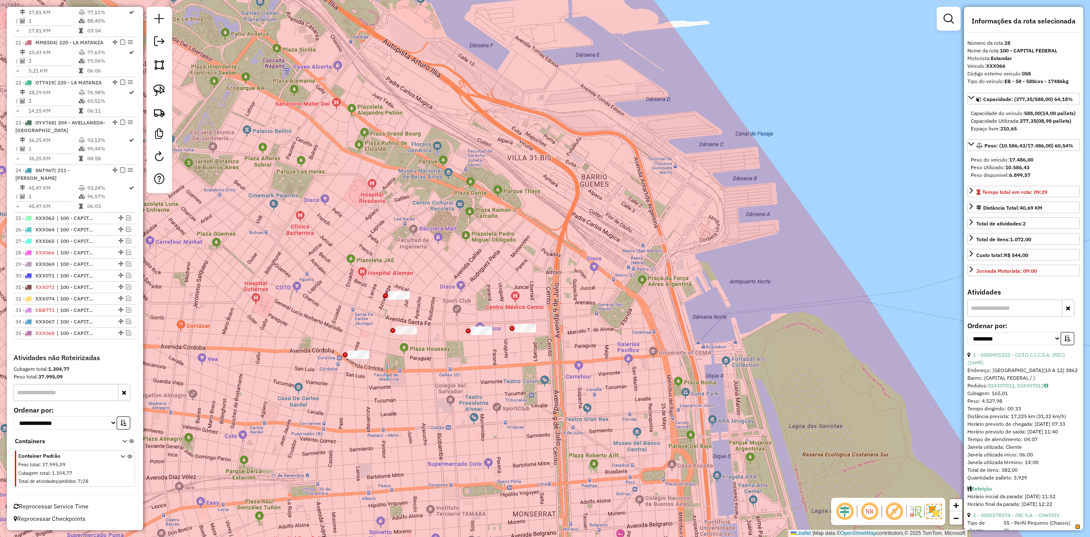
drag, startPoint x: 388, startPoint y: 363, endPoint x: 336, endPoint y: 391, distance: 58.5
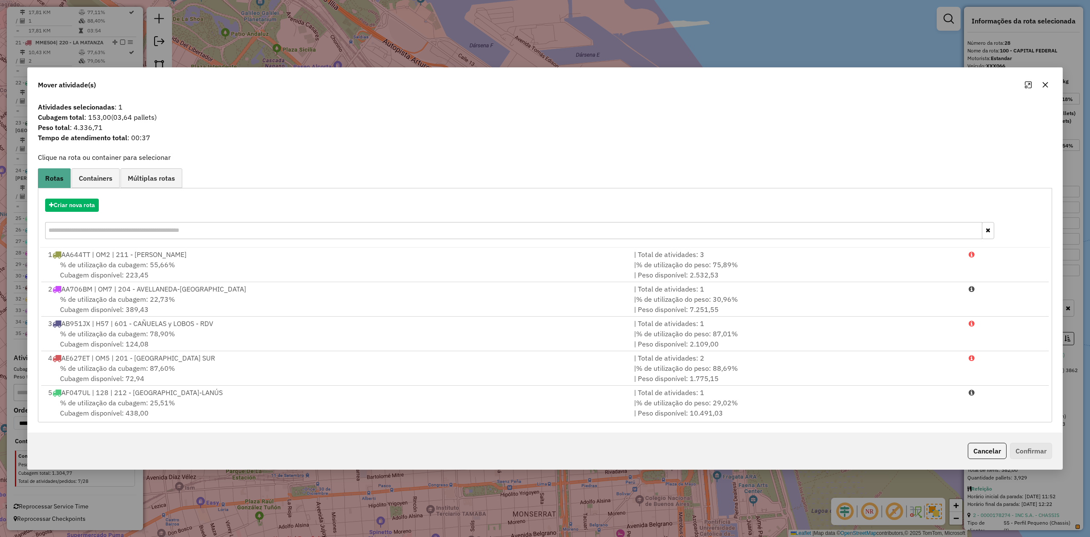
click at [1043, 83] on icon "button" at bounding box center [1045, 84] width 7 height 7
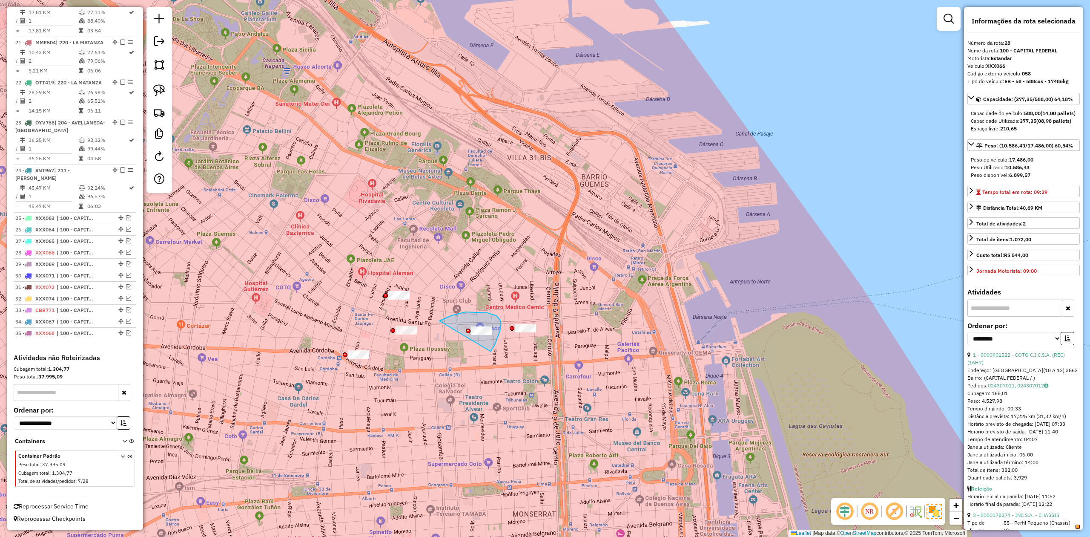
drag, startPoint x: 491, startPoint y: 351, endPoint x: 436, endPoint y: 351, distance: 55.0
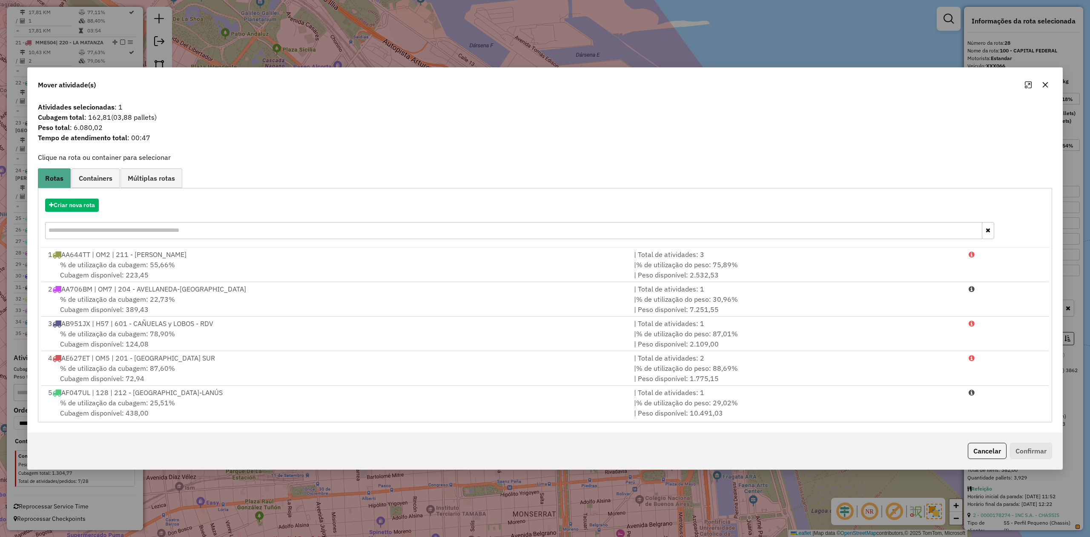
click at [1049, 82] on button "button" at bounding box center [1046, 85] width 14 height 14
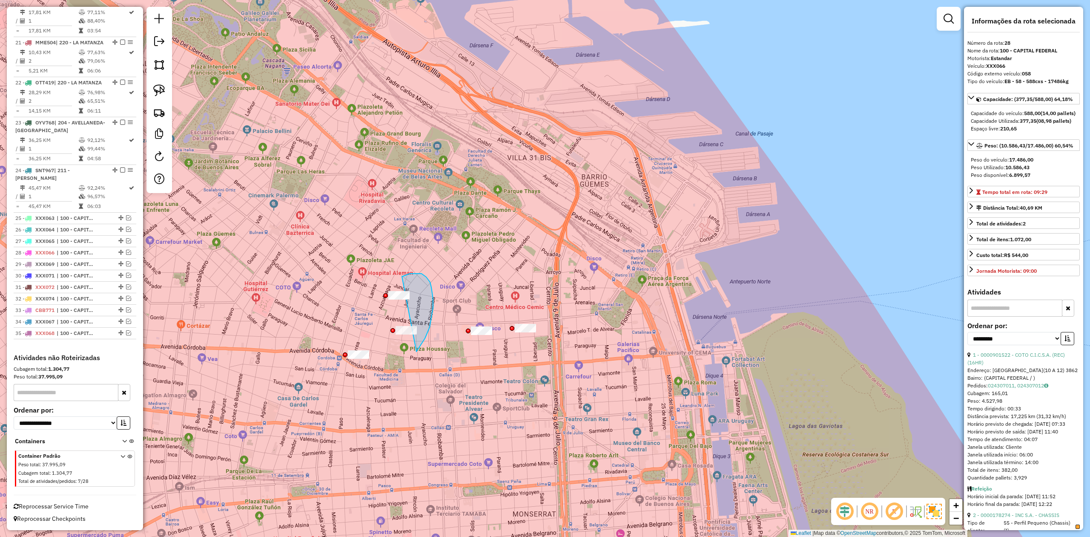
drag, startPoint x: 426, startPoint y: 277, endPoint x: 408, endPoint y: 348, distance: 74.0
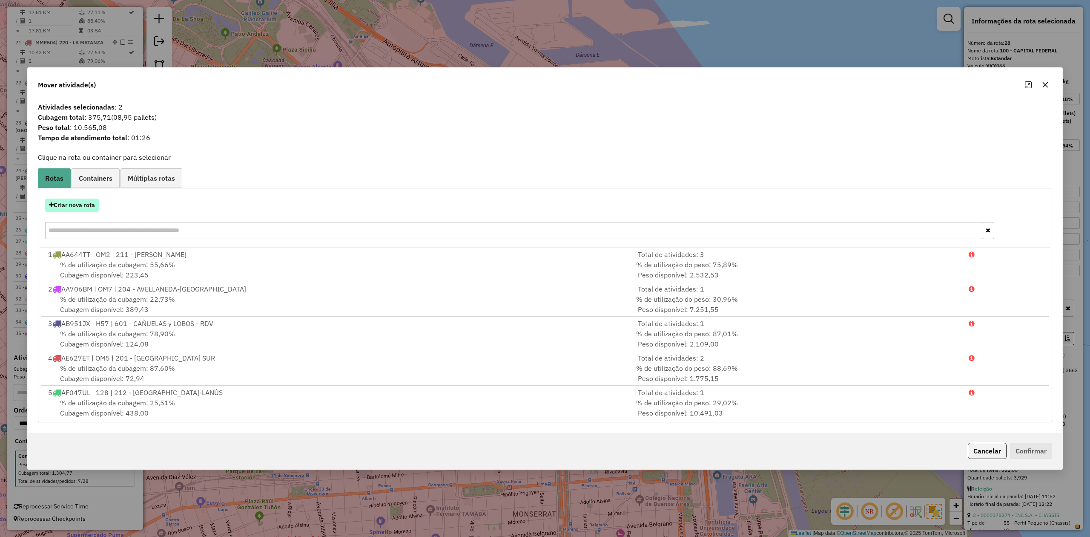
click at [84, 206] on button "Criar nova rota" at bounding box center [72, 205] width 54 height 13
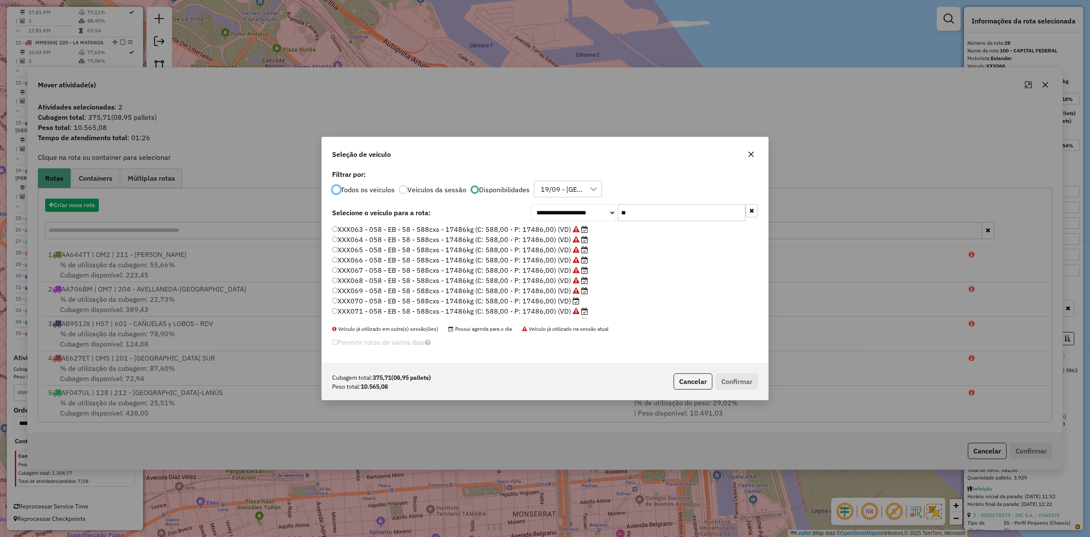
scroll to position [4, 3]
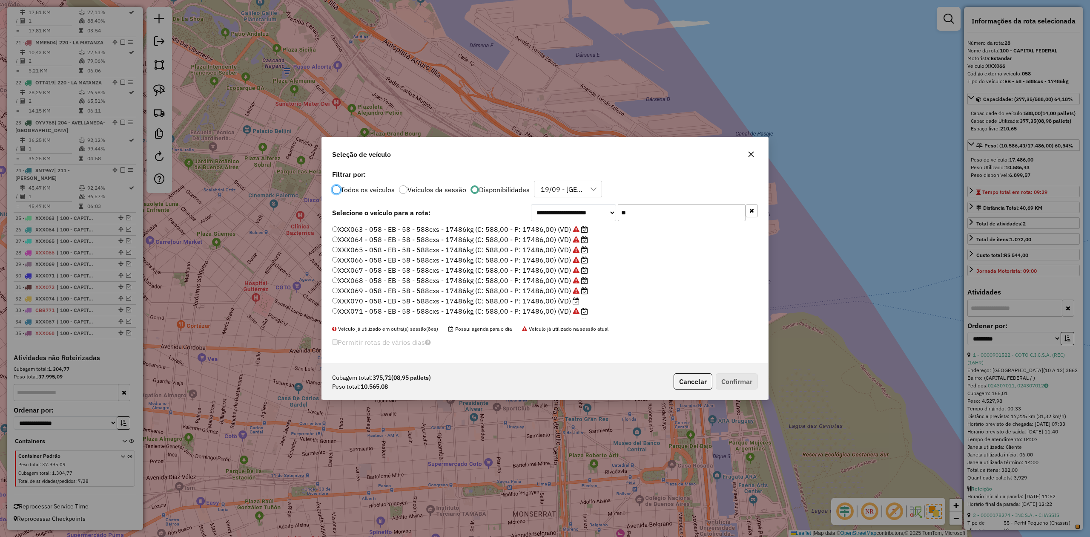
click at [564, 302] on label "XXX070 - 058 - EB - 58 - 588cxs - 17486kg (C: 588,00 - P: 17486,00) (VD)" at bounding box center [455, 301] width 247 height 10
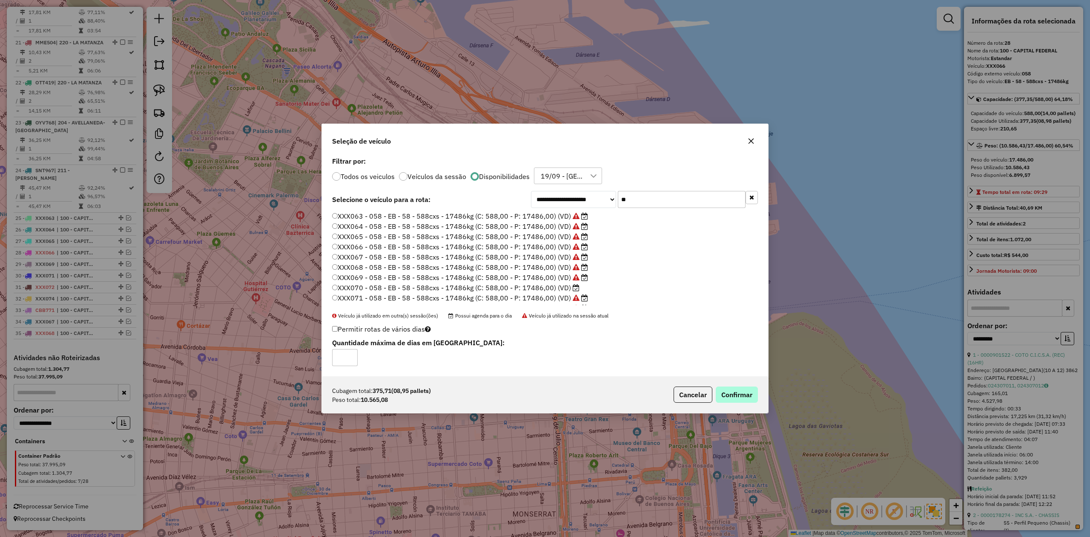
click at [734, 388] on p-footer "Cubagem total: 375,71 (08,95 pallets) Peso total: 10.565,08 Cancelar Confirmar" at bounding box center [714, 394] width 88 height 16
click at [734, 389] on button "Confirmar" at bounding box center [737, 394] width 42 height 16
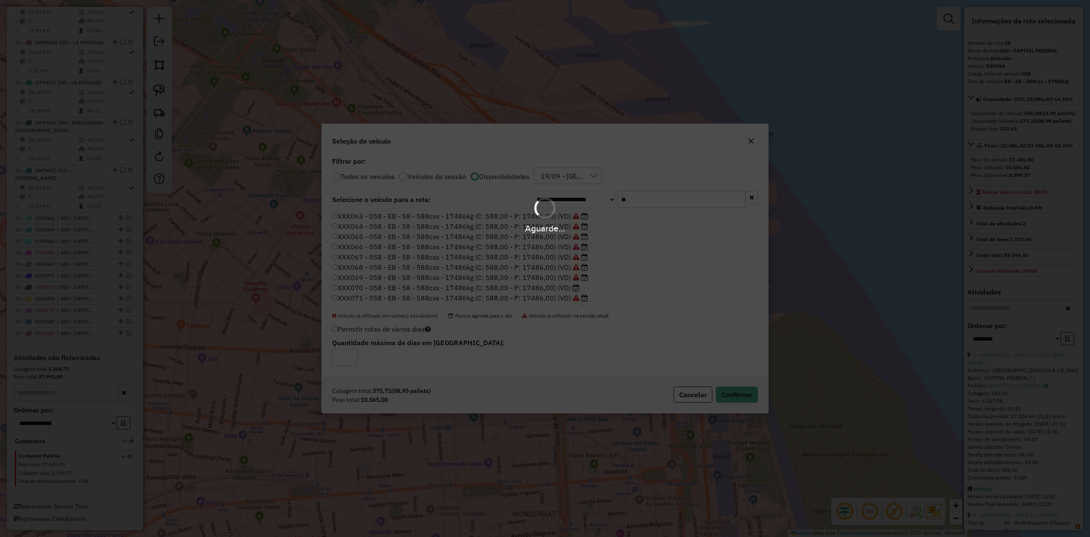
scroll to position [1292, 0]
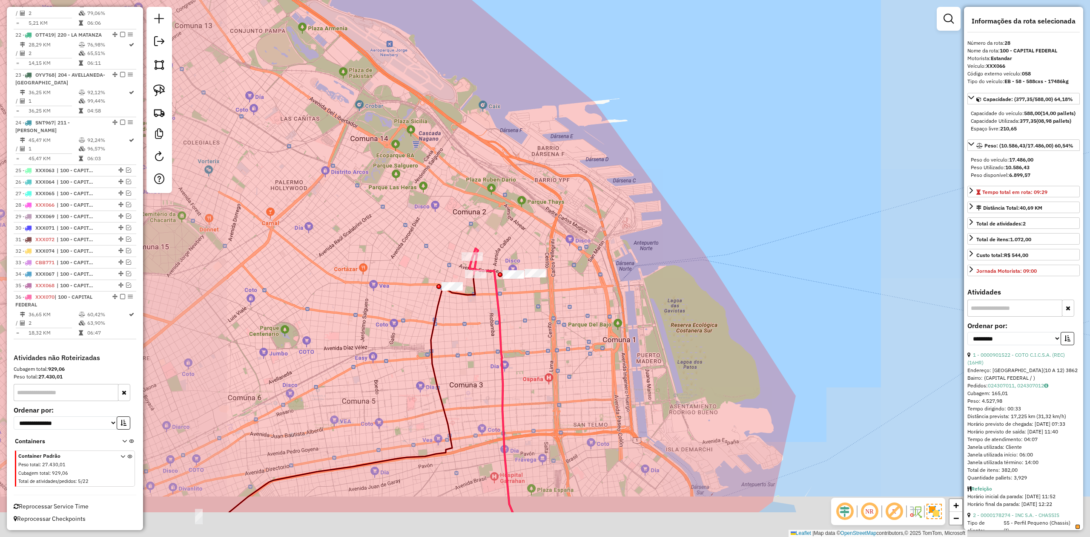
drag, startPoint x: 462, startPoint y: 363, endPoint x: 440, endPoint y: 360, distance: 22.4
click at [467, 304] on div "Janela de atendimento Grade de atendimento Capacidade Transportadoras Veículos …" at bounding box center [545, 268] width 1090 height 537
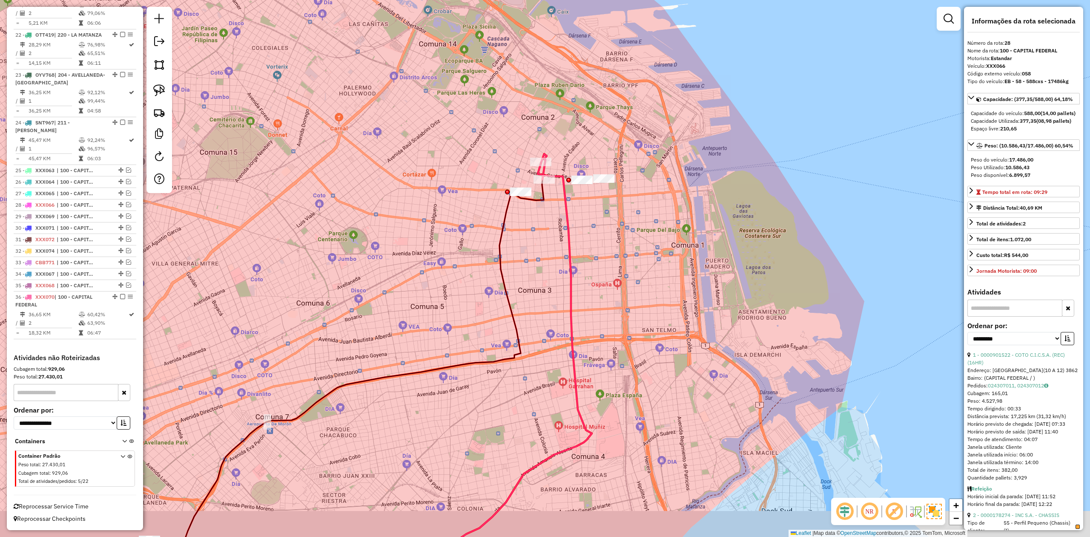
drag, startPoint x: 420, startPoint y: 365, endPoint x: 374, endPoint y: 406, distance: 62.4
click at [445, 353] on div "Janela de atendimento Grade de atendimento Capacidade Transportadoras Veículos …" at bounding box center [545, 268] width 1090 height 537
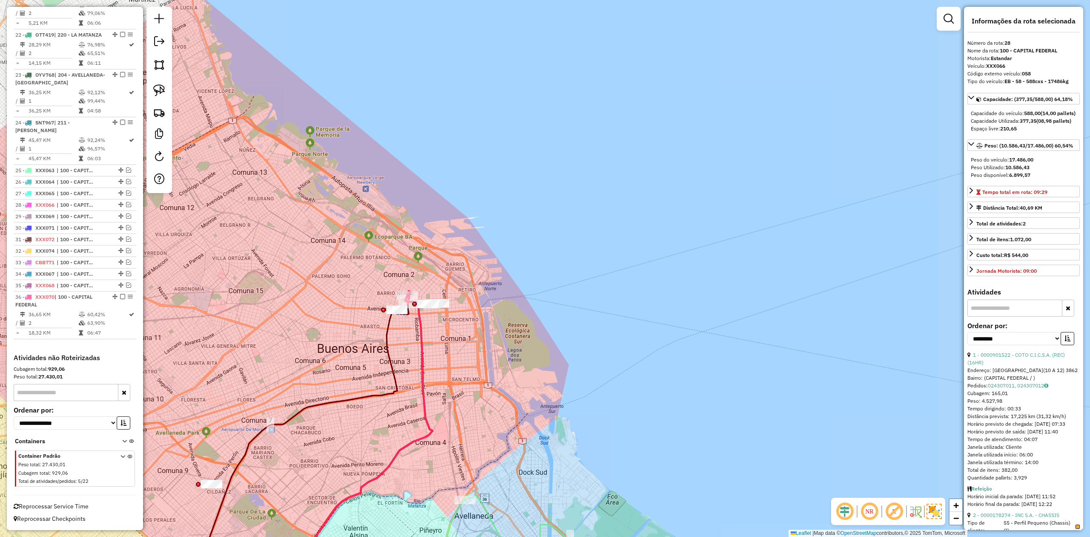
drag, startPoint x: 238, startPoint y: 469, endPoint x: 236, endPoint y: 465, distance: 4.4
click at [239, 466] on icon at bounding box center [297, 447] width 223 height 287
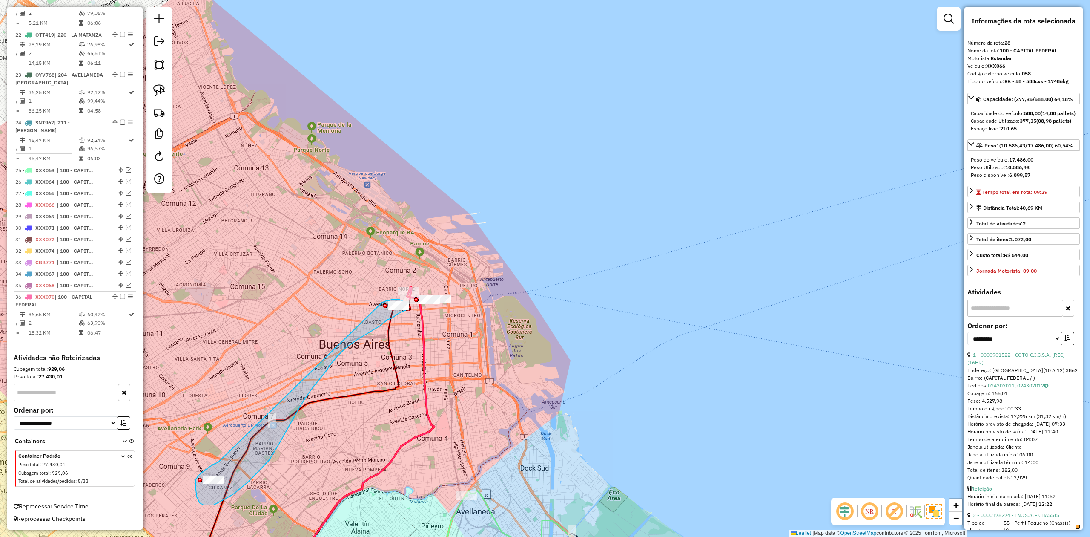
drag, startPoint x: 213, startPoint y: 464, endPoint x: 377, endPoint y: 315, distance: 221.3
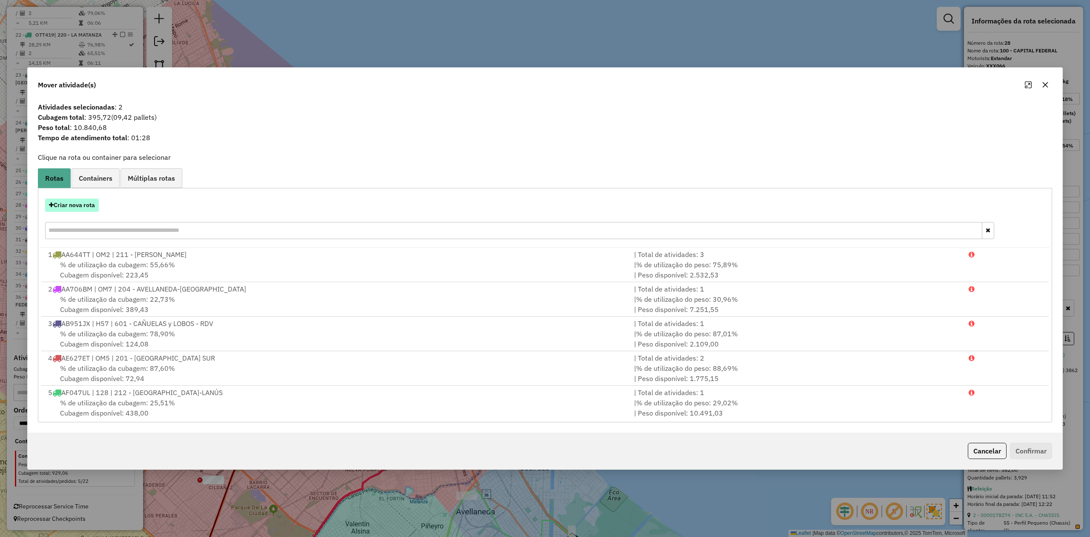
click at [78, 201] on button "Criar nova rota" at bounding box center [72, 205] width 54 height 13
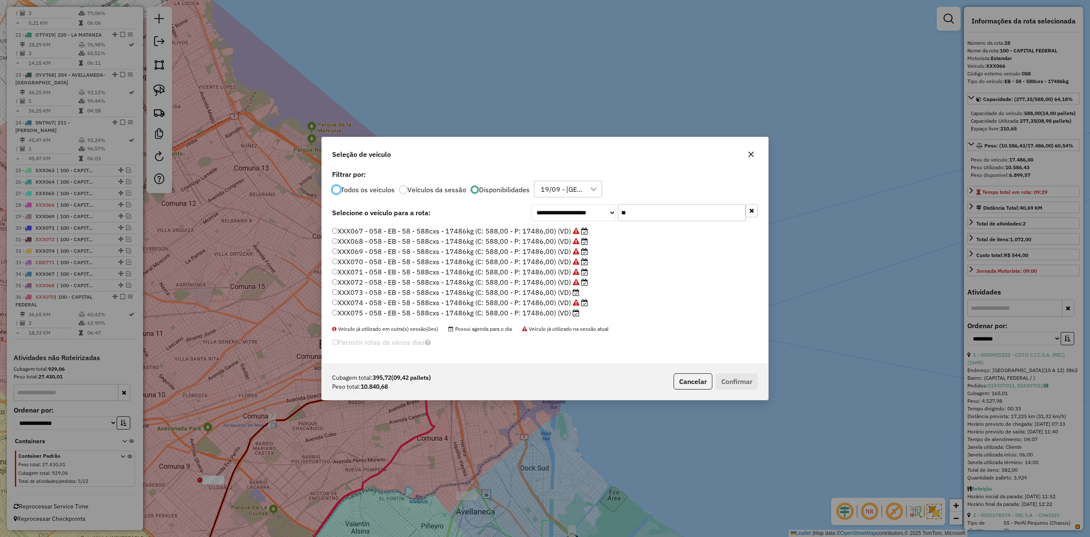
scroll to position [60, 0]
click at [564, 271] on label "XXX073 - 058 - EB - 58 - 588cxs - 17486kg (C: 588,00 - P: 17486,00) (VD)" at bounding box center [455, 272] width 247 height 10
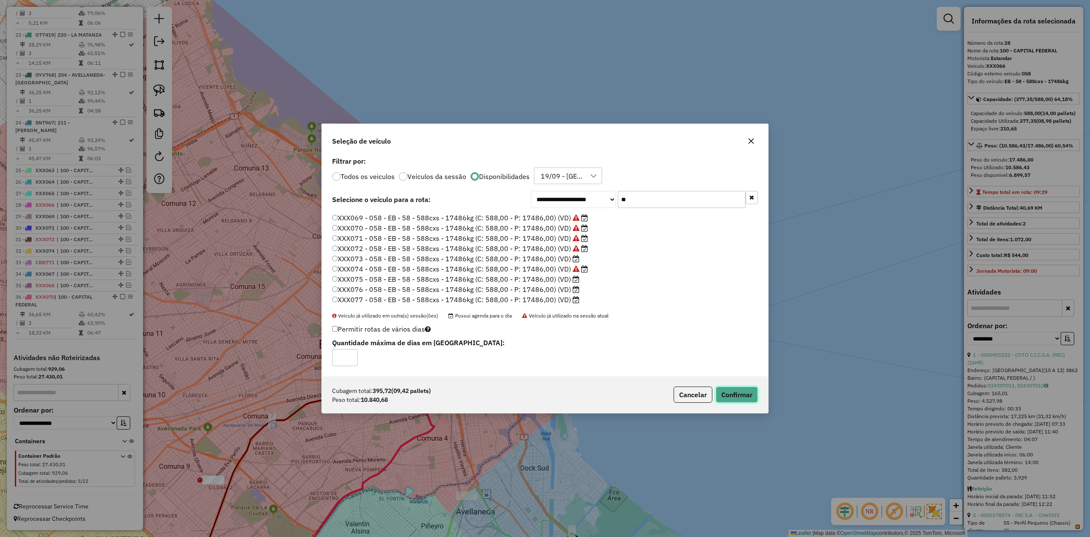
click at [733, 392] on button "Confirmar" at bounding box center [737, 394] width 42 height 16
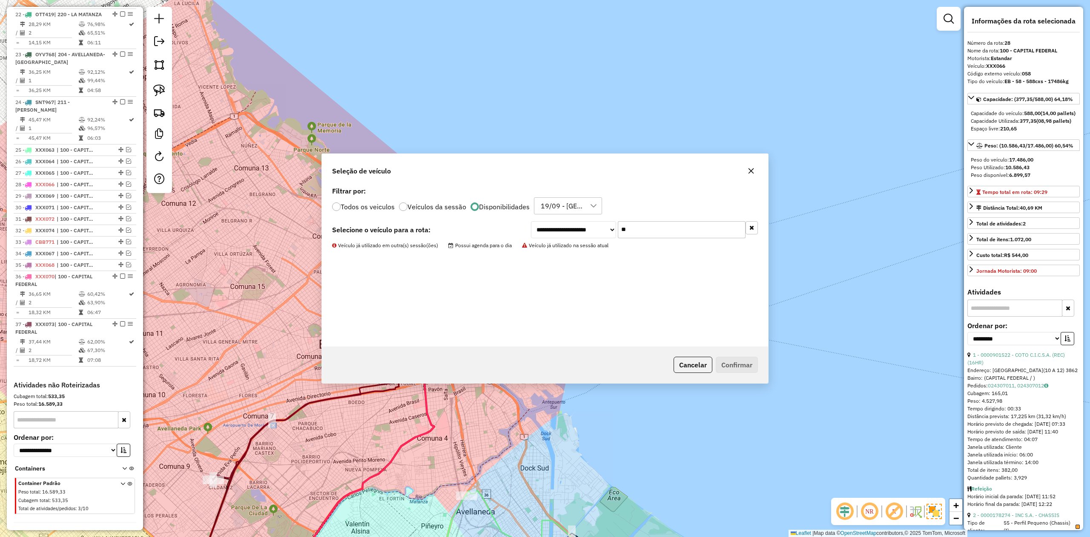
scroll to position [1339, 0]
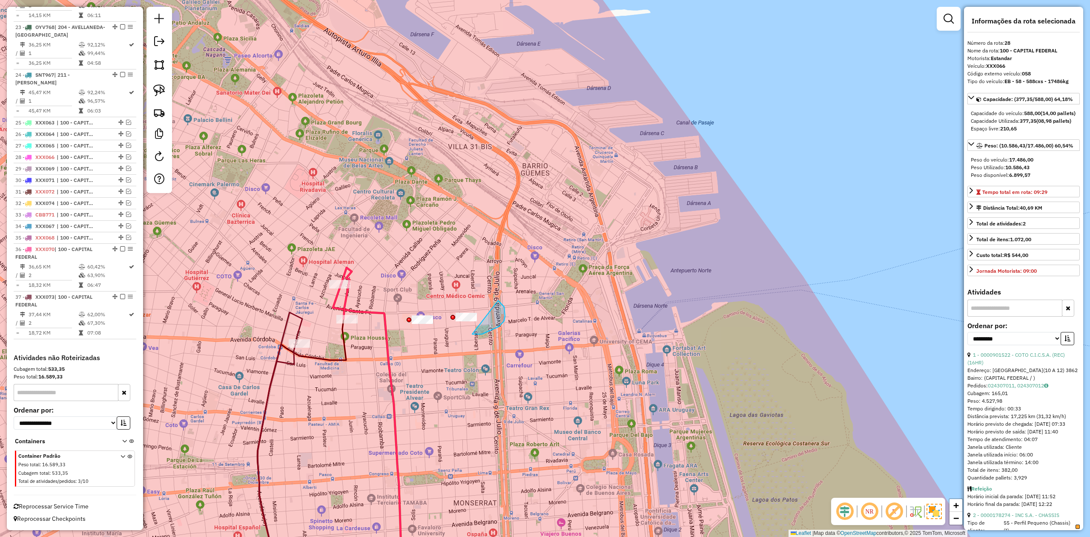
drag, startPoint x: 504, startPoint y: 307, endPoint x: 457, endPoint y: 341, distance: 58.3
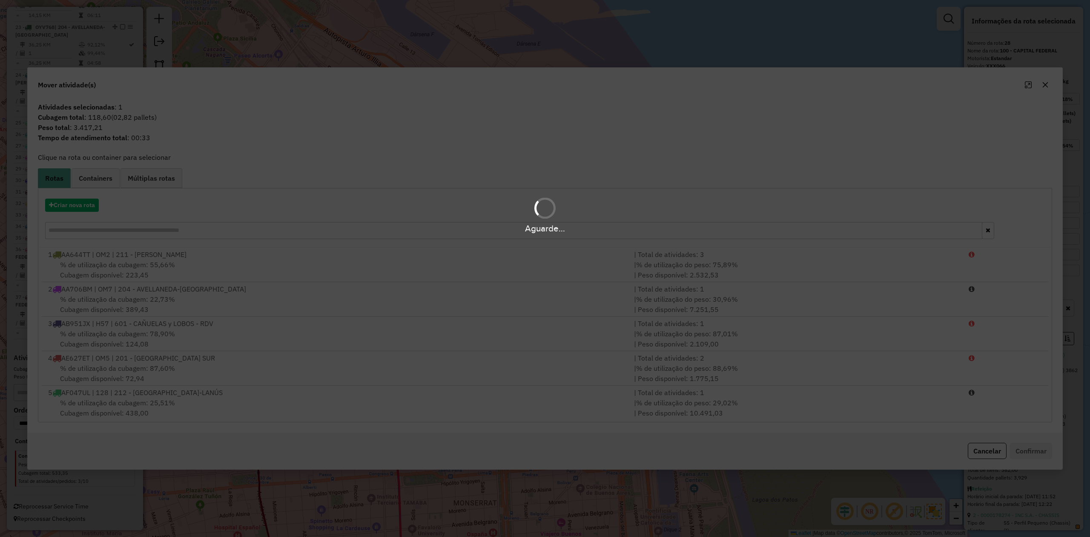
click at [1048, 85] on icon "button" at bounding box center [1045, 84] width 7 height 7
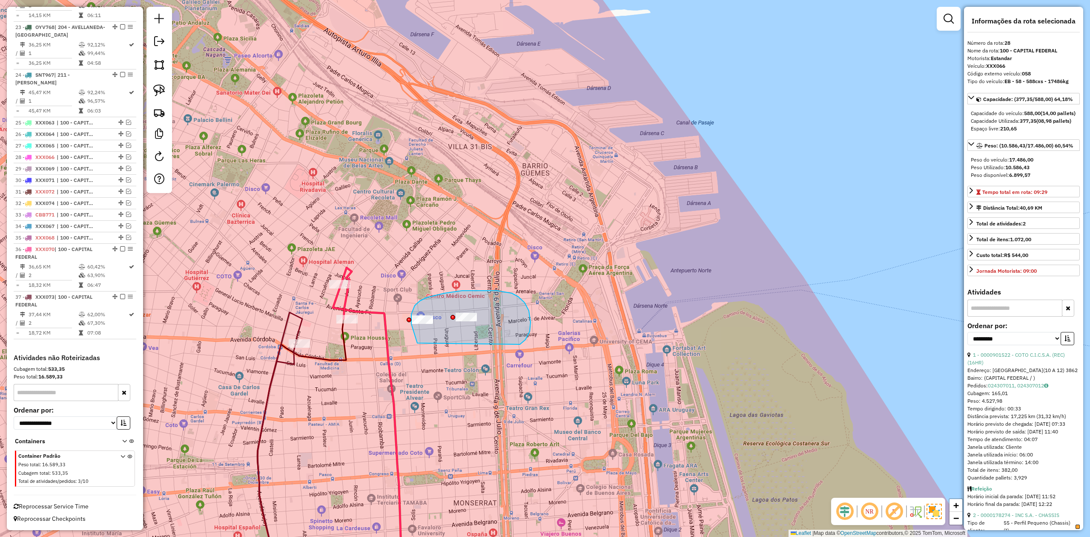
drag, startPoint x: 530, startPoint y: 331, endPoint x: 451, endPoint y: 362, distance: 85.0
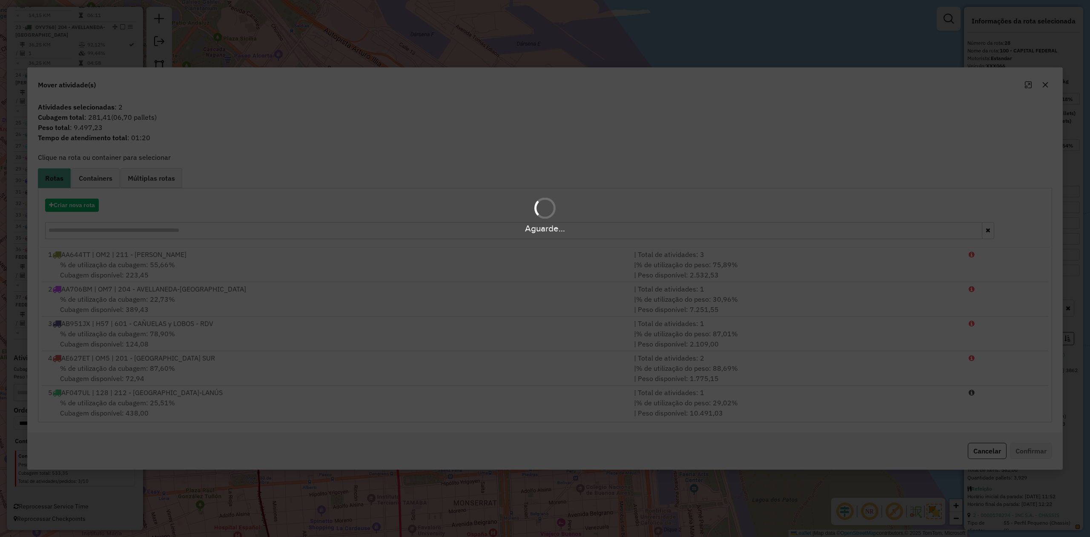
click at [77, 208] on div "Aguarde..." at bounding box center [545, 214] width 1090 height 40
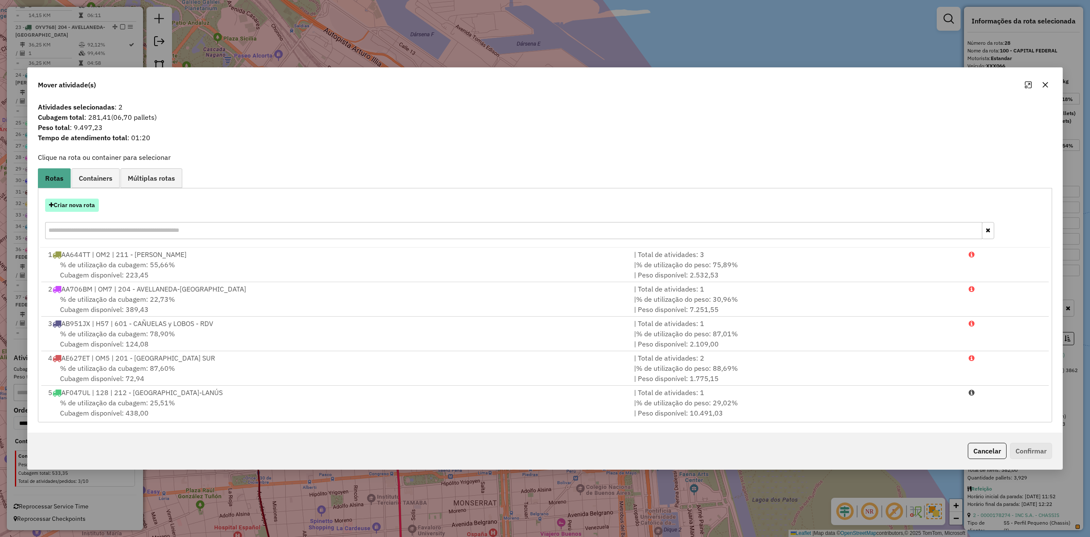
click at [74, 207] on button "Criar nova rota" at bounding box center [72, 205] width 54 height 13
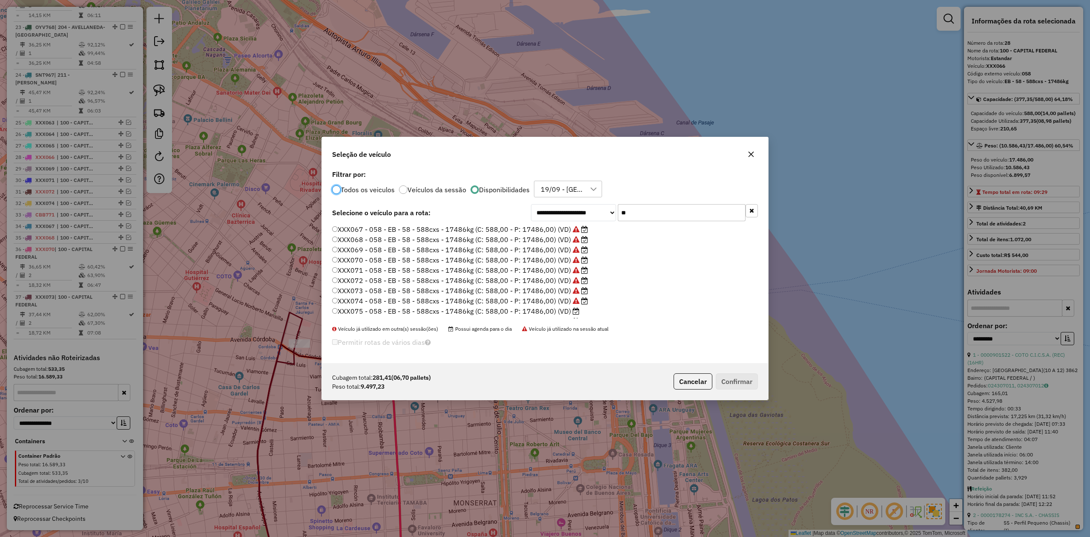
scroll to position [60, 0]
click at [567, 287] on label "XXX075 - 058 - EB - 58 - 588cxs - 17486kg (C: 588,00 - P: 17486,00) (VD)" at bounding box center [455, 292] width 247 height 10
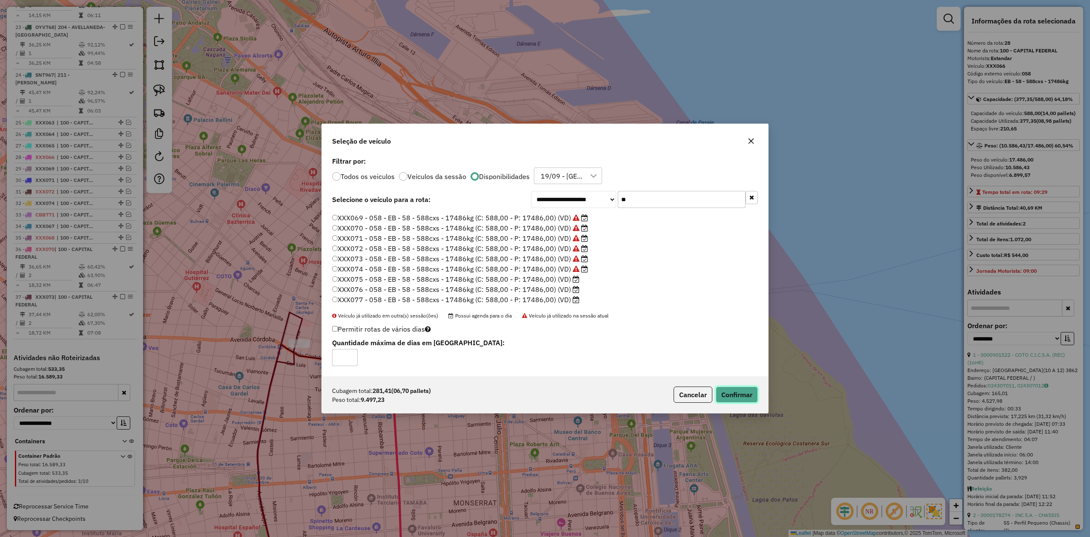
click at [733, 389] on button "Confirmar" at bounding box center [737, 394] width 42 height 16
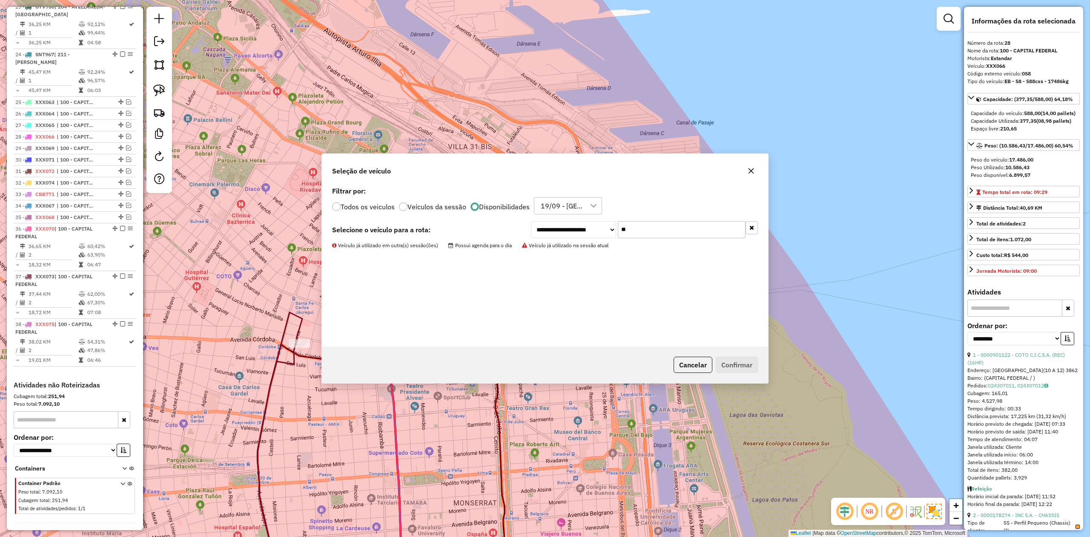
scroll to position [1387, 0]
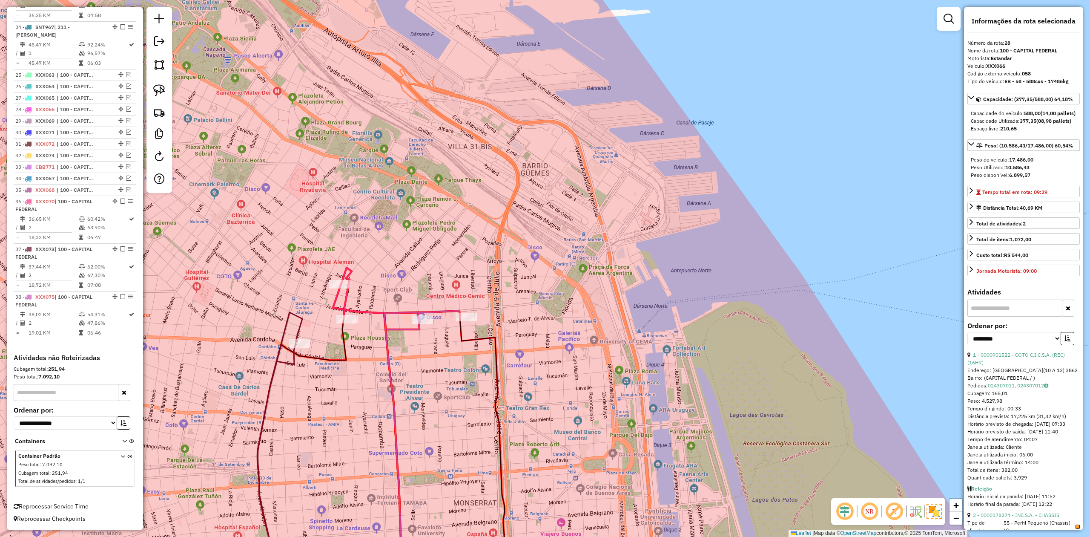
click at [354, 355] on div "Janela de atendimento Grade de atendimento Capacidade Transportadoras Veículos …" at bounding box center [545, 268] width 1090 height 537
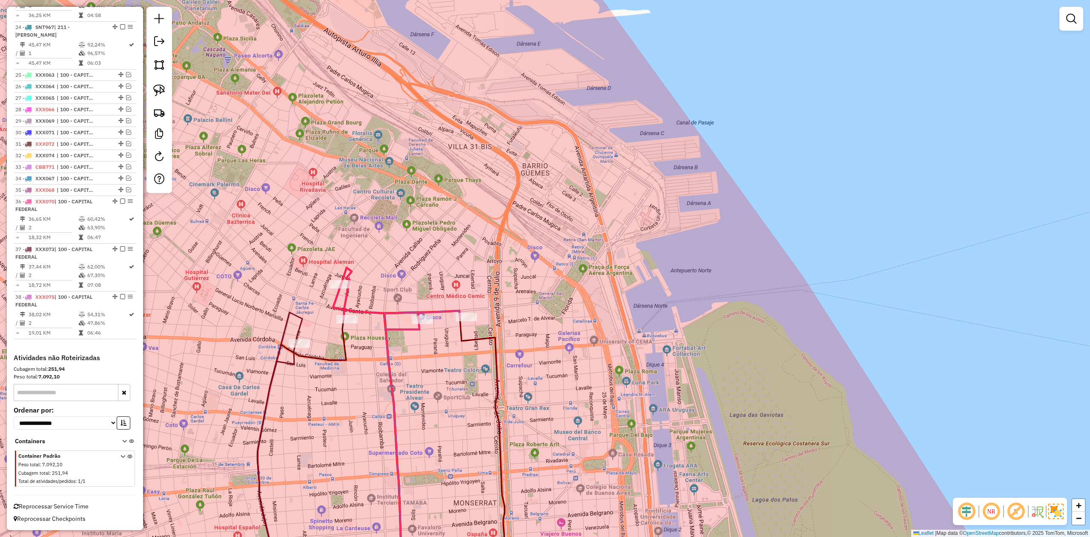
click at [345, 304] on icon at bounding box center [346, 293] width 11 height 51
select select "**********"
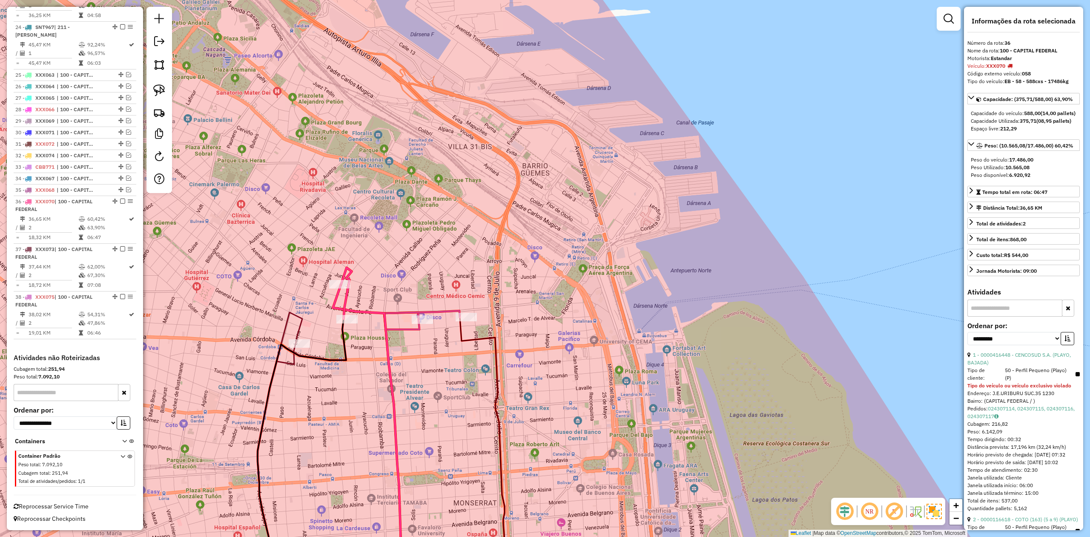
click at [268, 382] on icon at bounding box center [302, 455] width 89 height 272
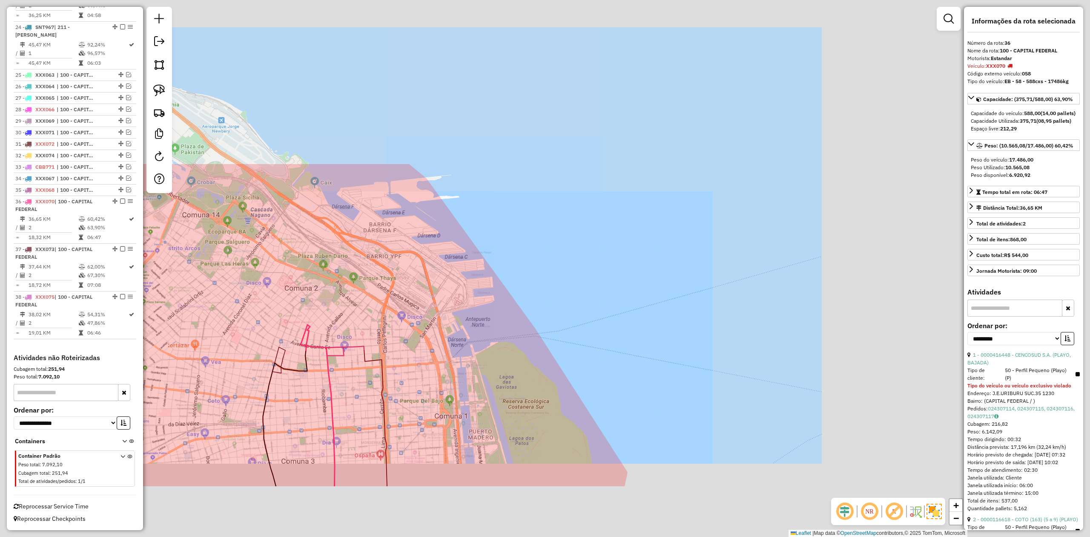
click at [290, 405] on div "Janela de atendimento Grade de atendimento Capacidade Transportadoras Veículos …" at bounding box center [545, 268] width 1090 height 537
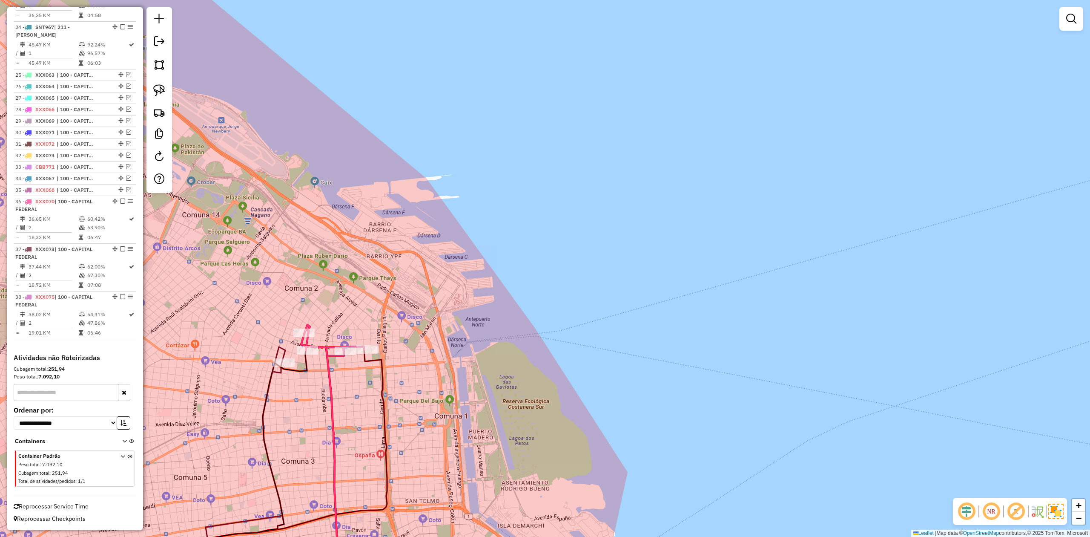
click at [270, 385] on icon at bounding box center [181, 470] width 251 height 240
select select "**********"
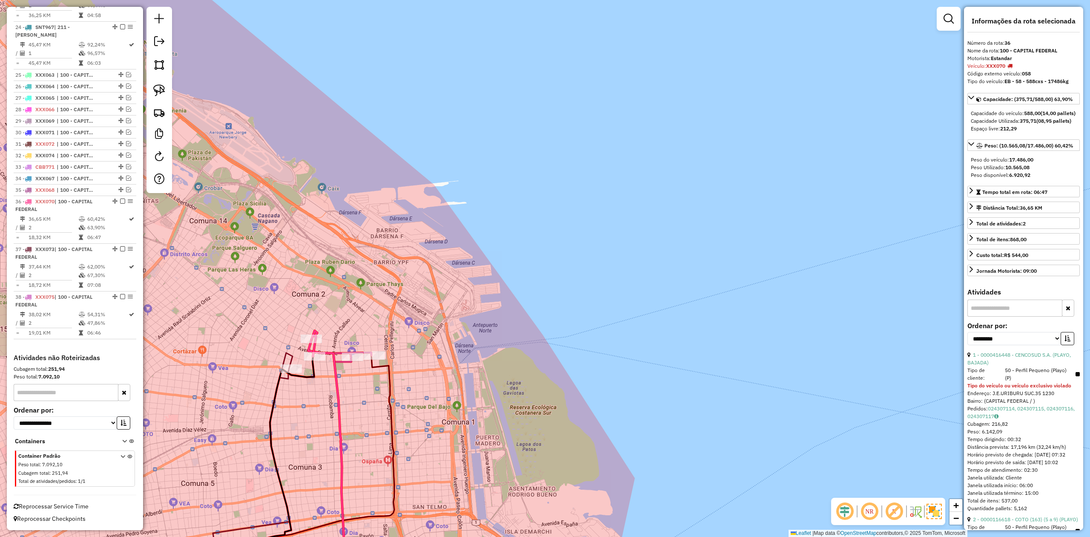
drag, startPoint x: 286, startPoint y: 400, endPoint x: 302, endPoint y: 399, distance: 15.8
click at [300, 402] on div "Janela de atendimento Grade de atendimento Capacidade Transportadoras Veículos …" at bounding box center [545, 268] width 1090 height 537
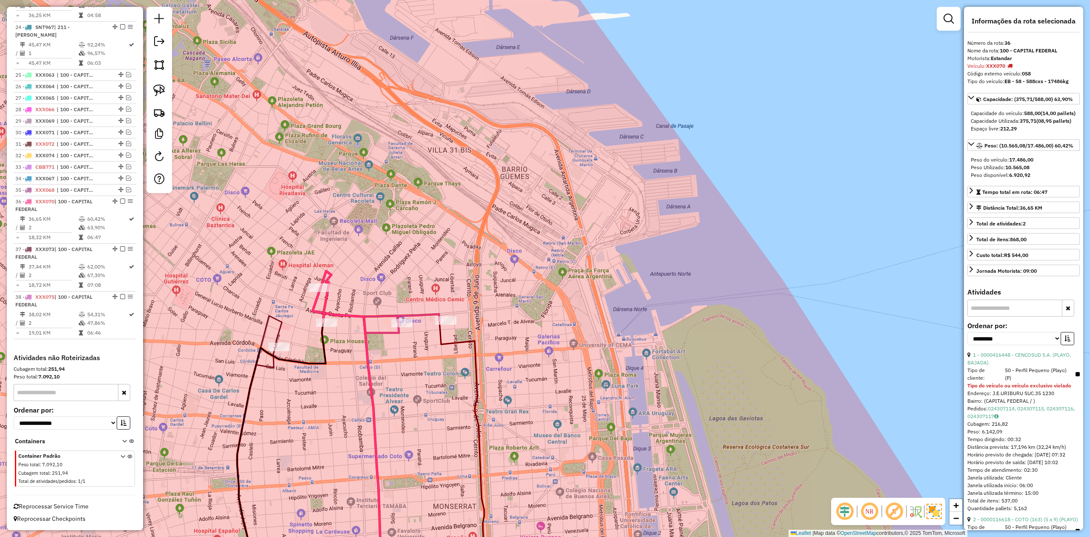
click at [397, 368] on div "Janela de atendimento Grade de atendimento Capacidade Transportadoras Veículos …" at bounding box center [545, 268] width 1090 height 537
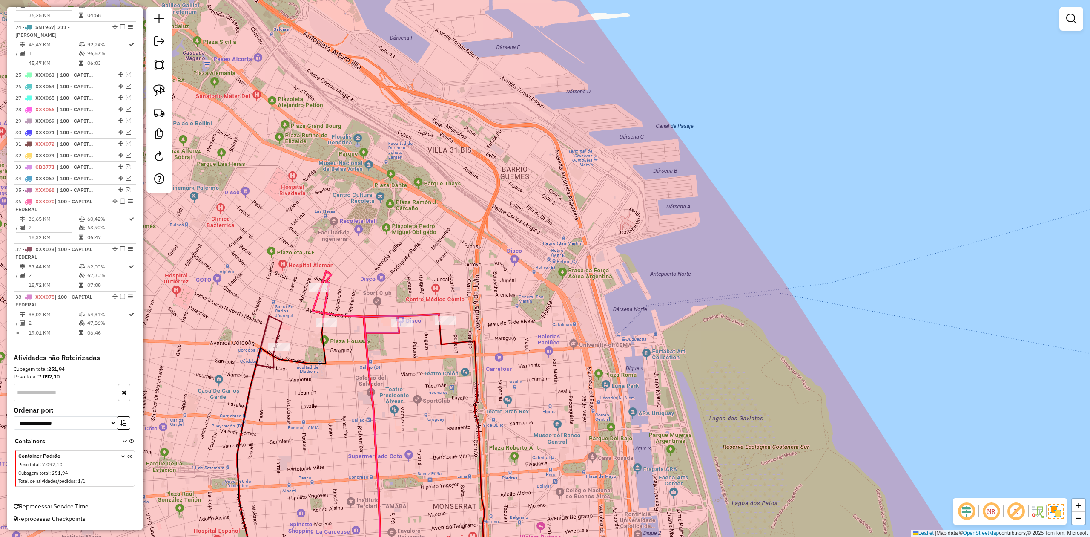
click at [413, 351] on div "Janela de atendimento Grade de atendimento Capacidade Transportadoras Veículos …" at bounding box center [545, 268] width 1090 height 537
click at [423, 317] on icon at bounding box center [402, 323] width 76 height 19
select select "**********"
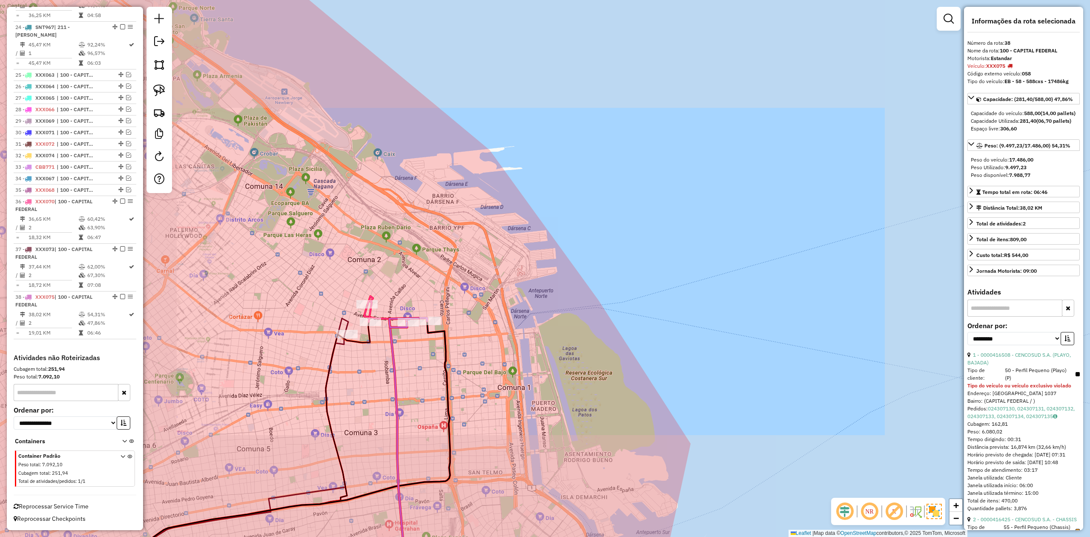
drag, startPoint x: 404, startPoint y: 366, endPoint x: 404, endPoint y: 338, distance: 28.1
click at [405, 341] on div "Janela de atendimento Grade de atendimento Capacidade Transportadoras Veículos …" at bounding box center [545, 268] width 1090 height 537
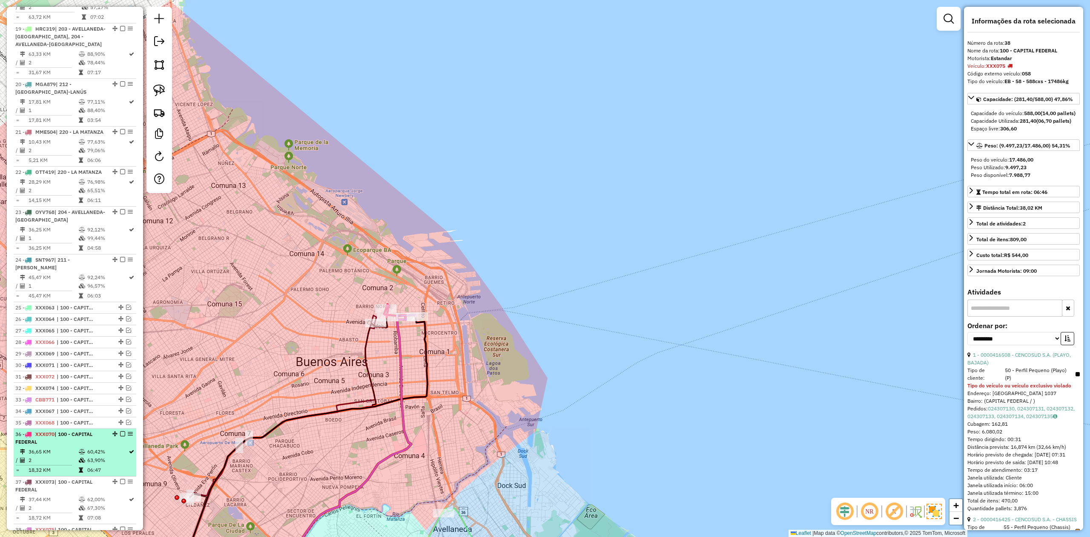
scroll to position [1274, 0]
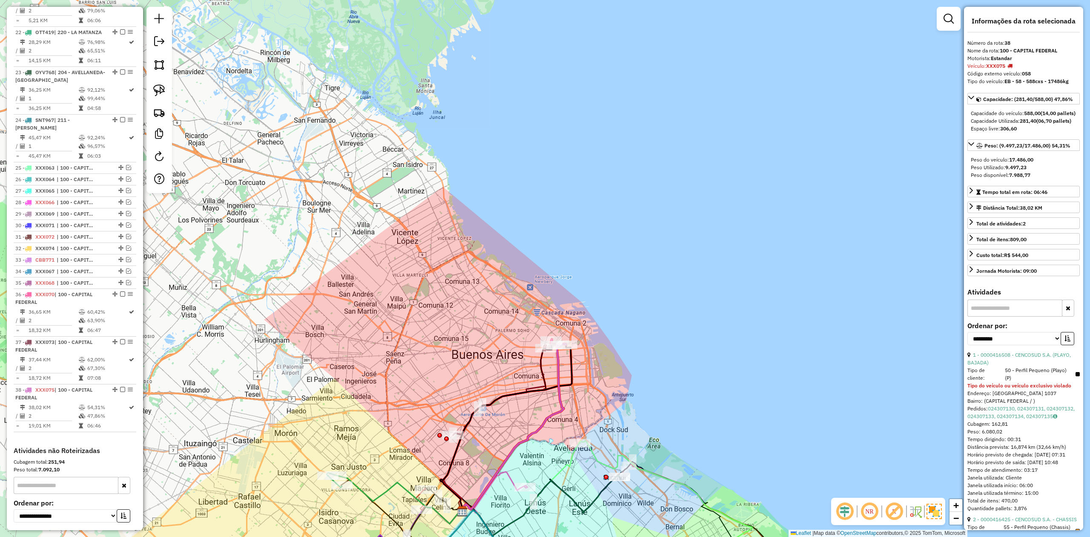
drag, startPoint x: 440, startPoint y: 380, endPoint x: 383, endPoint y: 306, distance: 93.9
click at [423, 304] on div "Janela de atendimento Grade de atendimento Capacidade Transportadoras Veículos …" at bounding box center [545, 268] width 1090 height 537
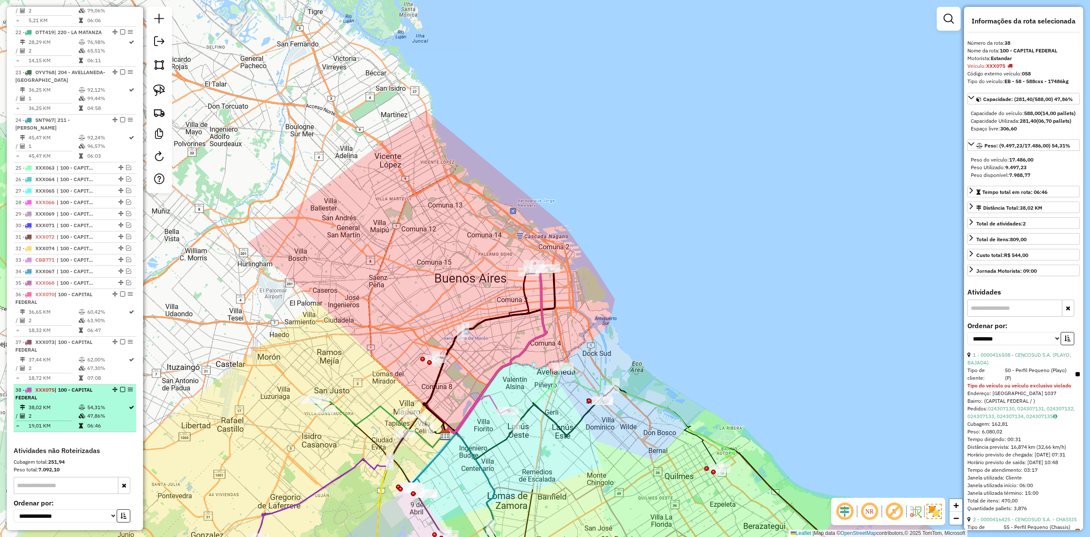
click at [121, 392] on em at bounding box center [122, 389] width 5 height 5
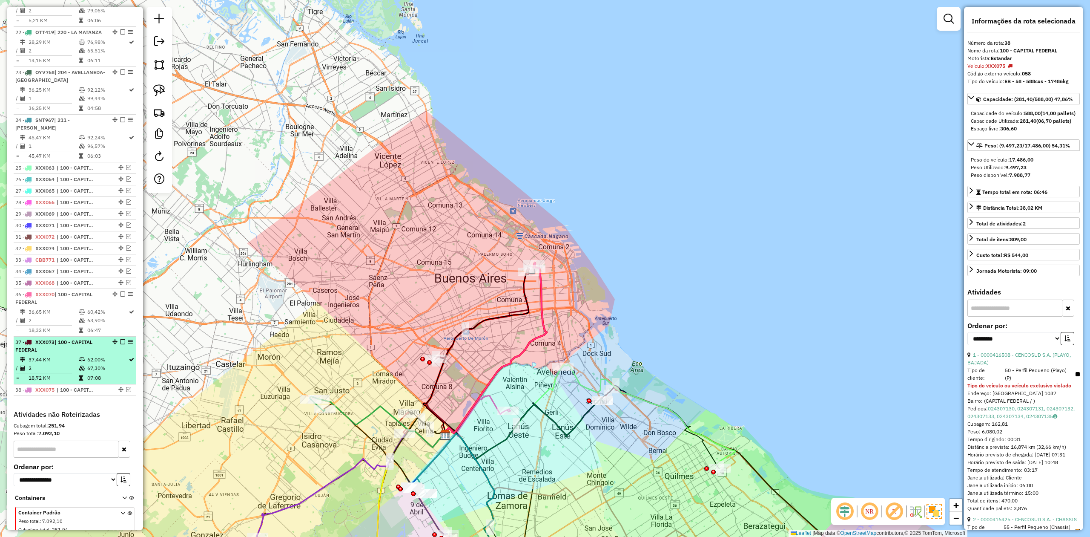
click at [121, 344] on em at bounding box center [122, 341] width 5 height 5
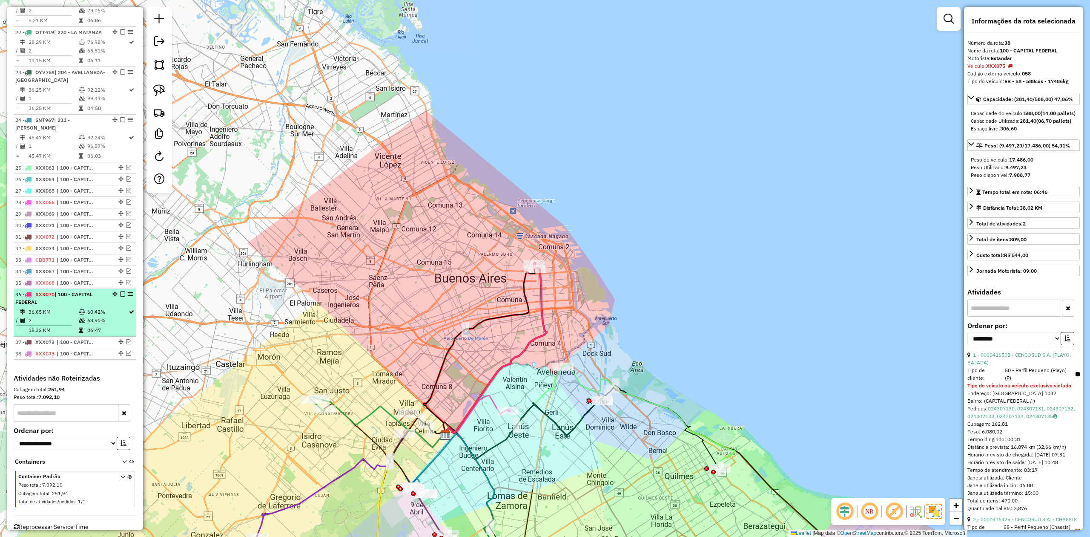
click at [120, 296] on em at bounding box center [122, 293] width 5 height 5
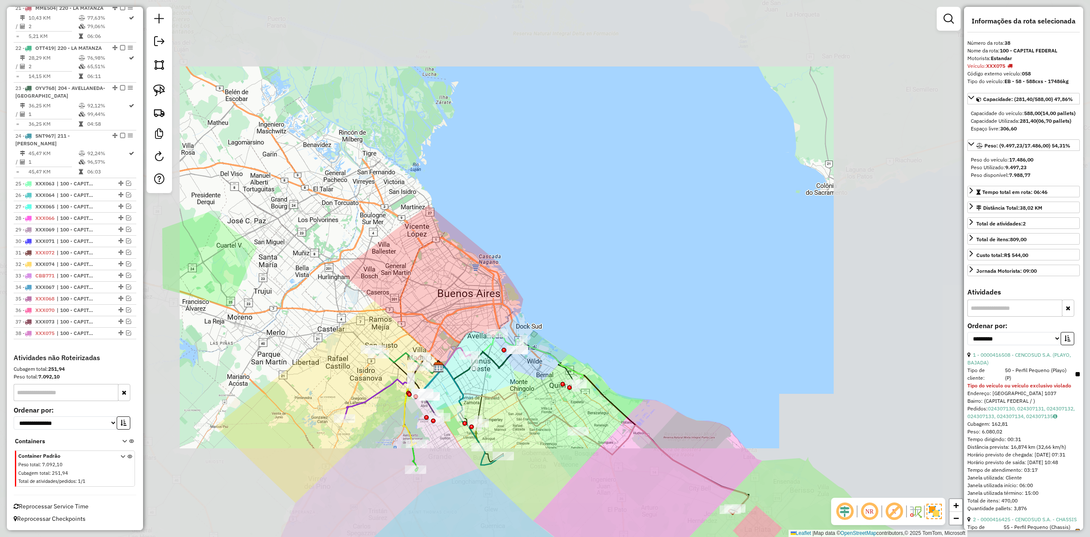
drag, startPoint x: 430, startPoint y: 336, endPoint x: 418, endPoint y: 311, distance: 27.4
click at [420, 311] on div "Janela de atendimento Grade de atendimento Capacidade Transportadoras Veículos …" at bounding box center [545, 268] width 1090 height 537
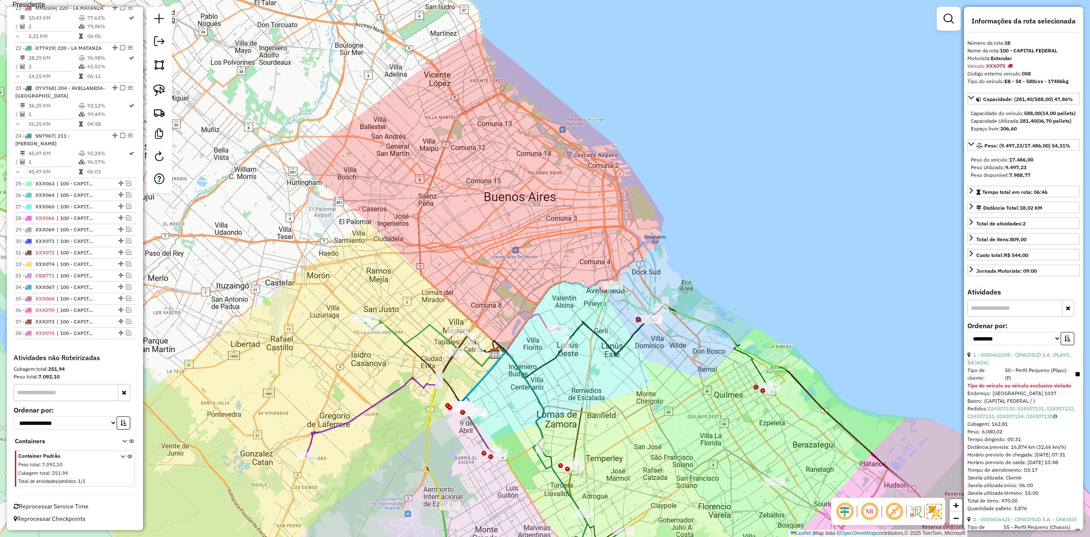
click at [353, 416] on icon at bounding box center [400, 402] width 190 height 109
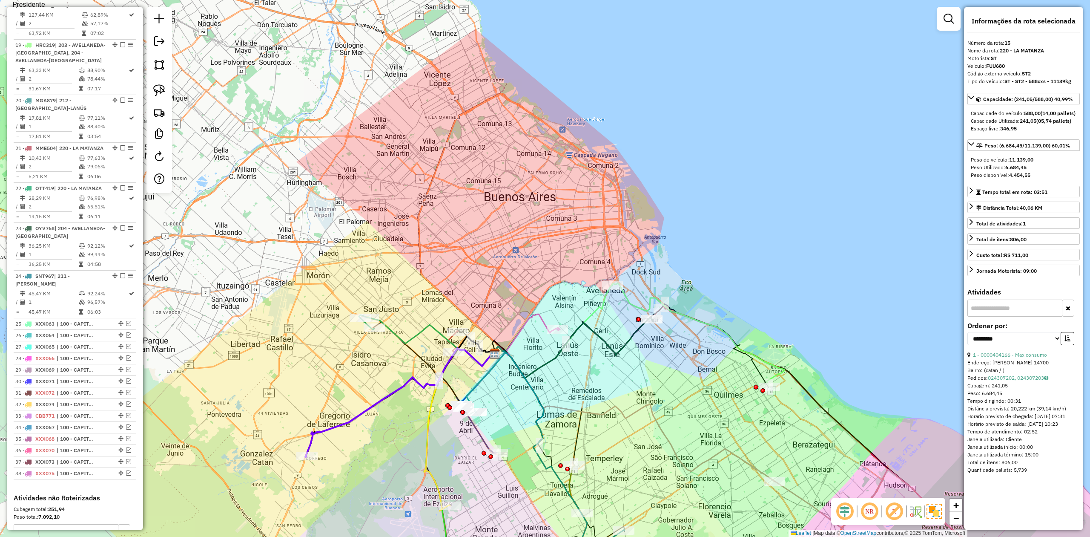
scroll to position [961, 0]
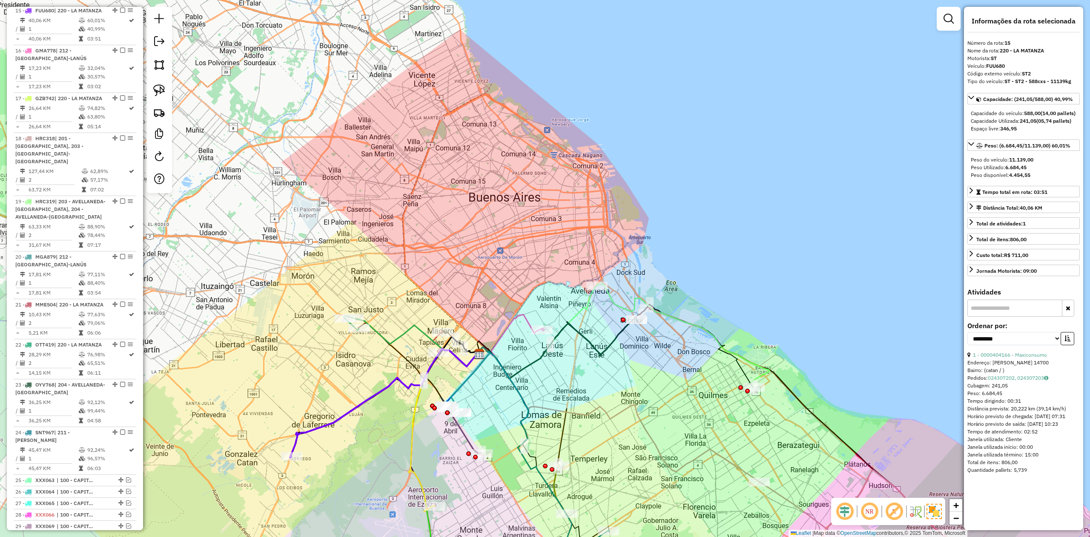
drag, startPoint x: 375, startPoint y: 411, endPoint x: 343, endPoint y: 410, distance: 32.4
click at [343, 411] on icon at bounding box center [385, 397] width 189 height 120
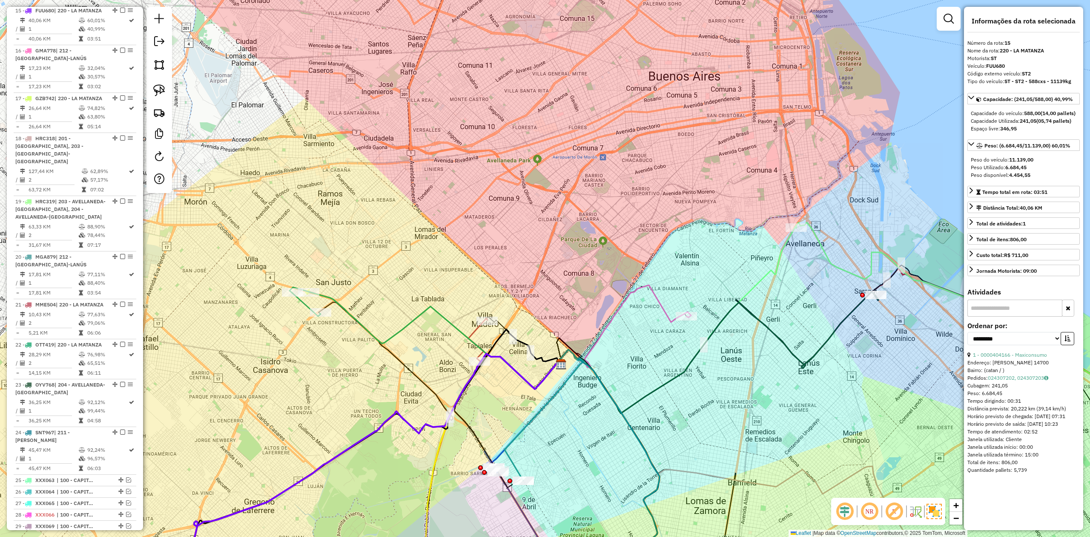
drag, startPoint x: 345, startPoint y: 343, endPoint x: 346, endPoint y: 360, distance: 17.5
click at [346, 360] on div "Janela de atendimento Grade de atendimento Capacidade Transportadoras Veículos …" at bounding box center [545, 268] width 1090 height 537
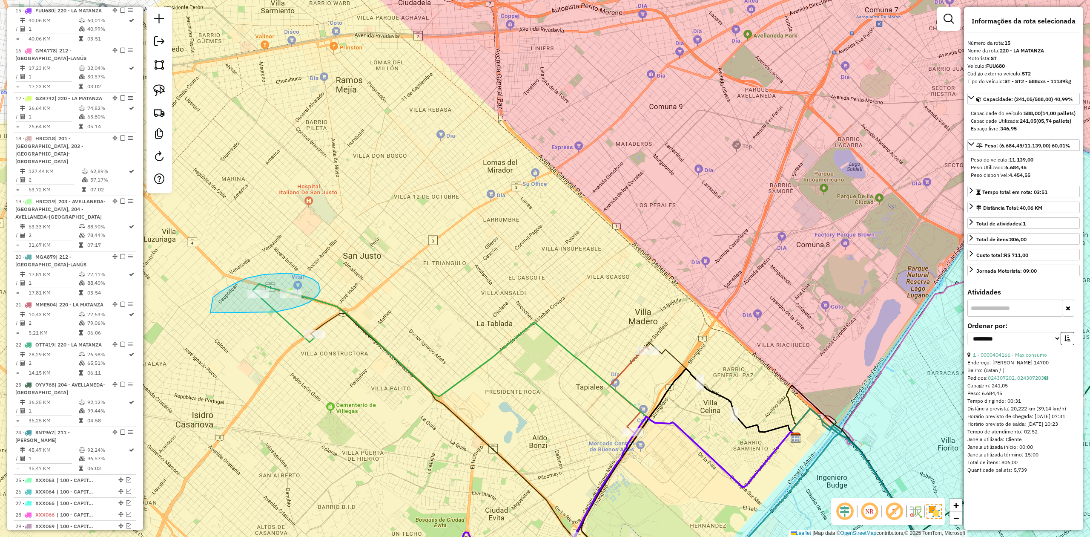
drag, startPoint x: 280, startPoint y: 311, endPoint x: 242, endPoint y: 344, distance: 50.1
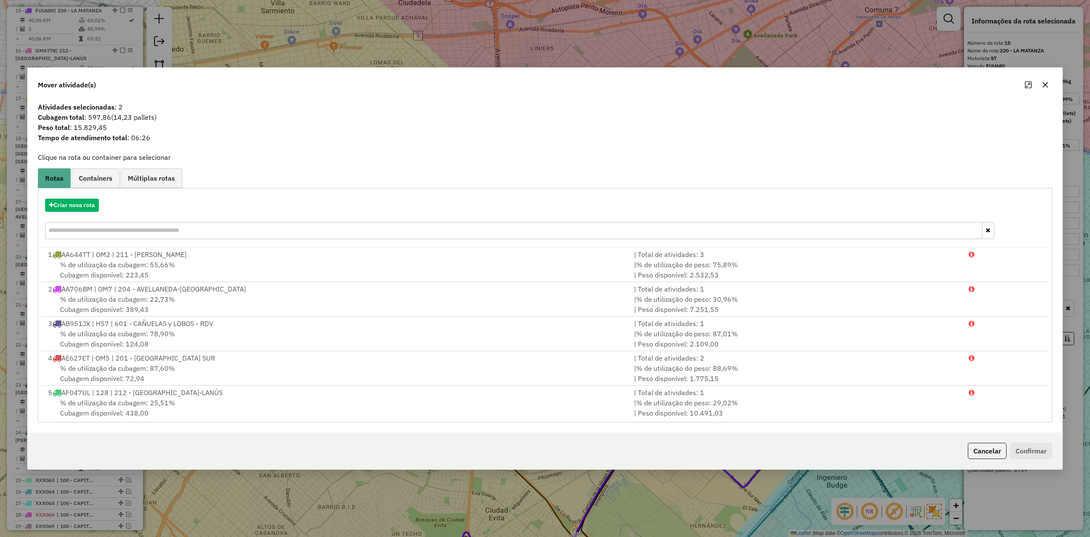
click at [1040, 82] on button "button" at bounding box center [1046, 85] width 14 height 14
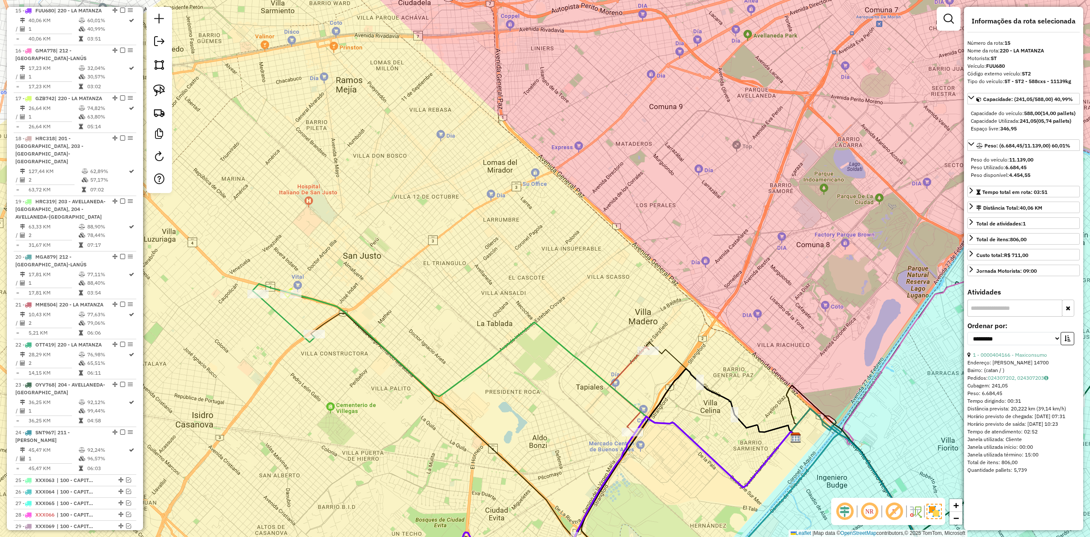
click at [382, 345] on icon at bounding box center [525, 386] width 545 height 204
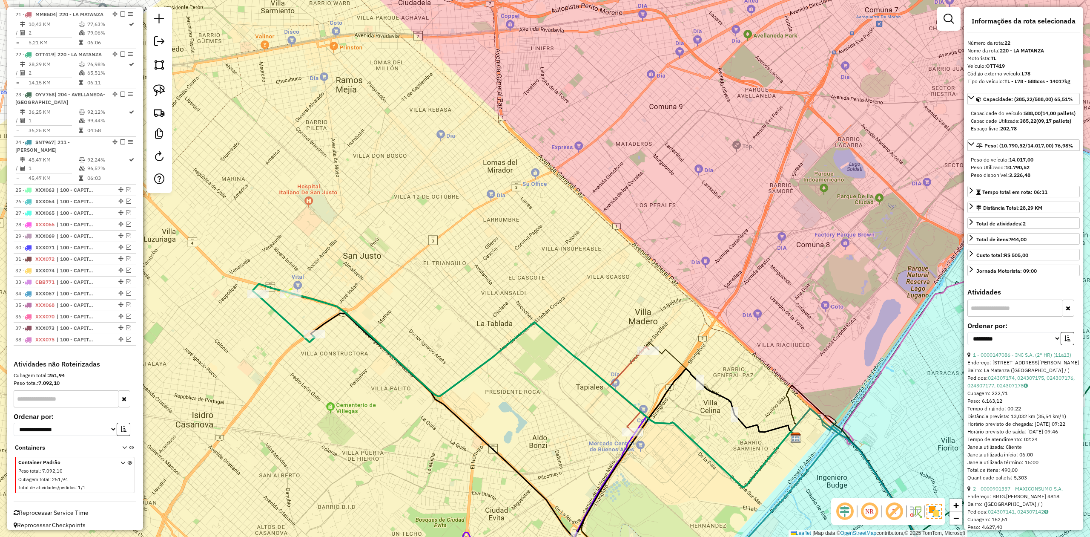
click at [354, 340] on div "Janela de atendimento Grade de atendimento Capacidade Transportadoras Veículos …" at bounding box center [545, 268] width 1090 height 537
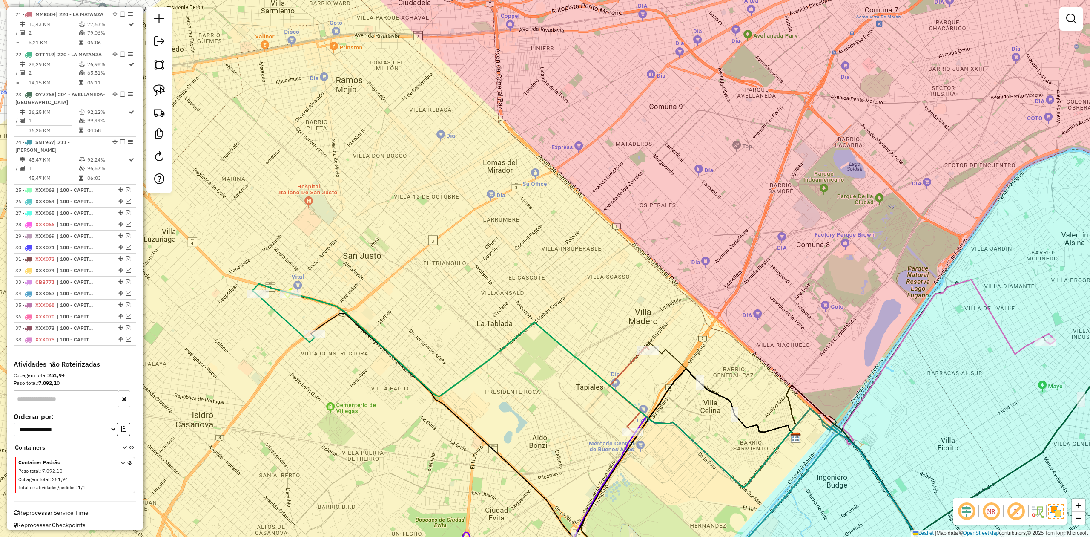
scroll to position [1278, 0]
click at [288, 321] on icon at bounding box center [286, 318] width 57 height 47
select select "**********"
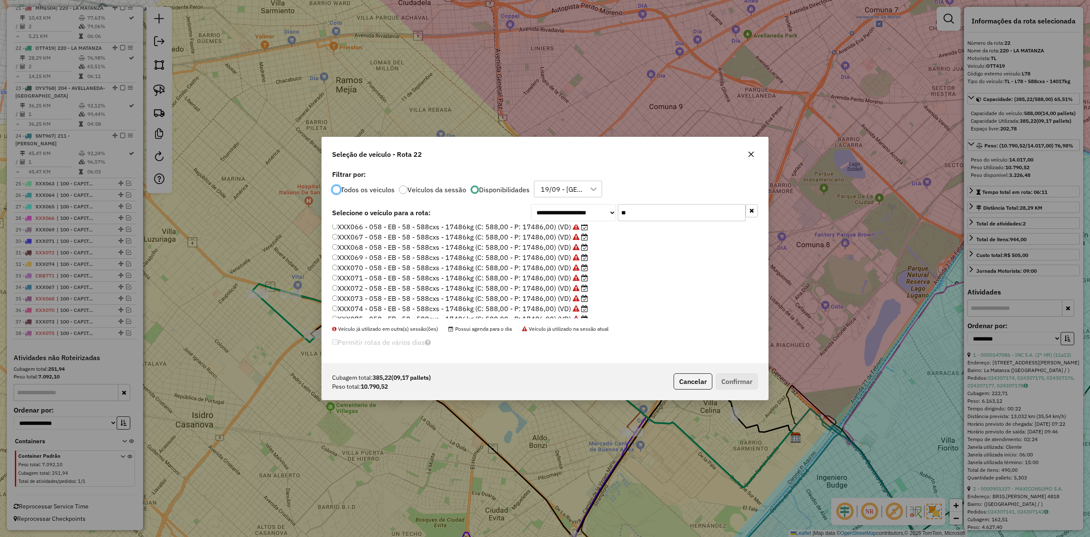
scroll to position [60, 0]
drag, startPoint x: 558, startPoint y: 303, endPoint x: 573, endPoint y: 309, distance: 16.1
click at [559, 303] on label "XXX076 - 058 - EB - 58 - 588cxs - 17486kg (C: 588,00 - P: 17486,00) (VD)" at bounding box center [455, 302] width 247 height 10
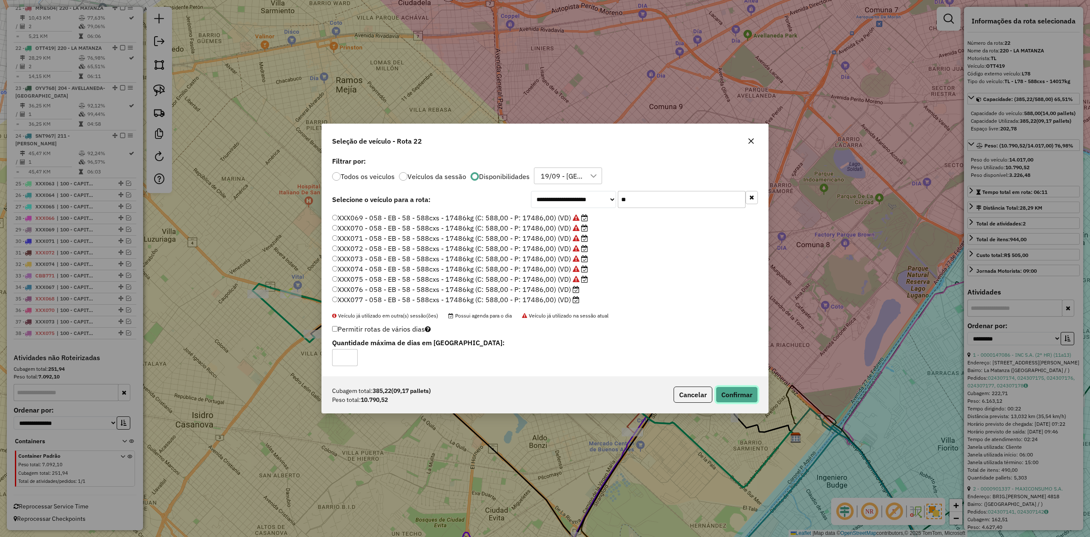
click at [750, 397] on button "Confirmar" at bounding box center [737, 394] width 42 height 16
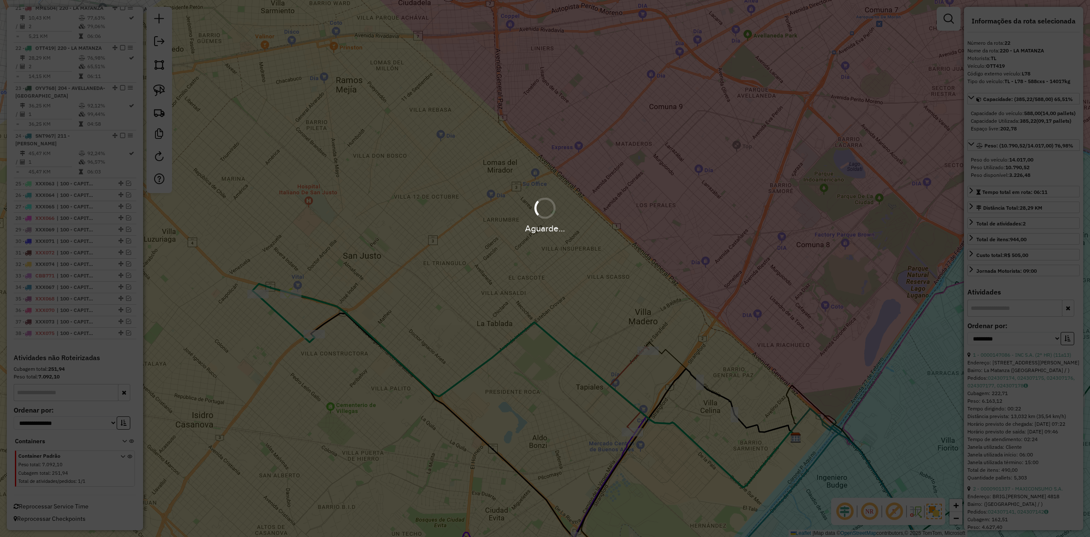
click at [750, 394] on div "Aguarde..." at bounding box center [545, 268] width 1090 height 537
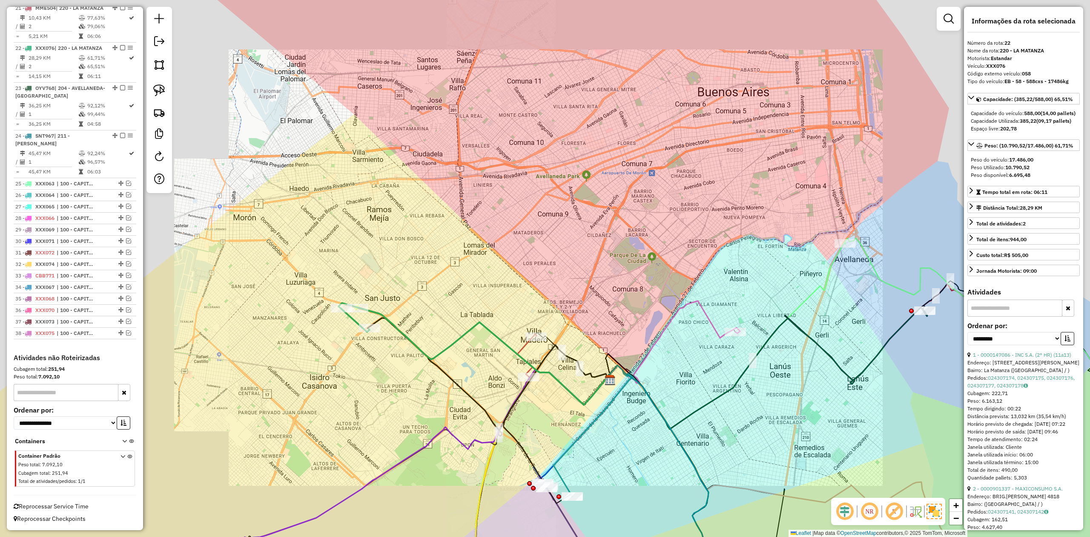
drag, startPoint x: 425, startPoint y: 315, endPoint x: 389, endPoint y: 336, distance: 41.8
click at [425, 314] on div "Janela de atendimento Grade de atendimento Capacidade Transportadoras Veículos …" at bounding box center [545, 268] width 1090 height 537
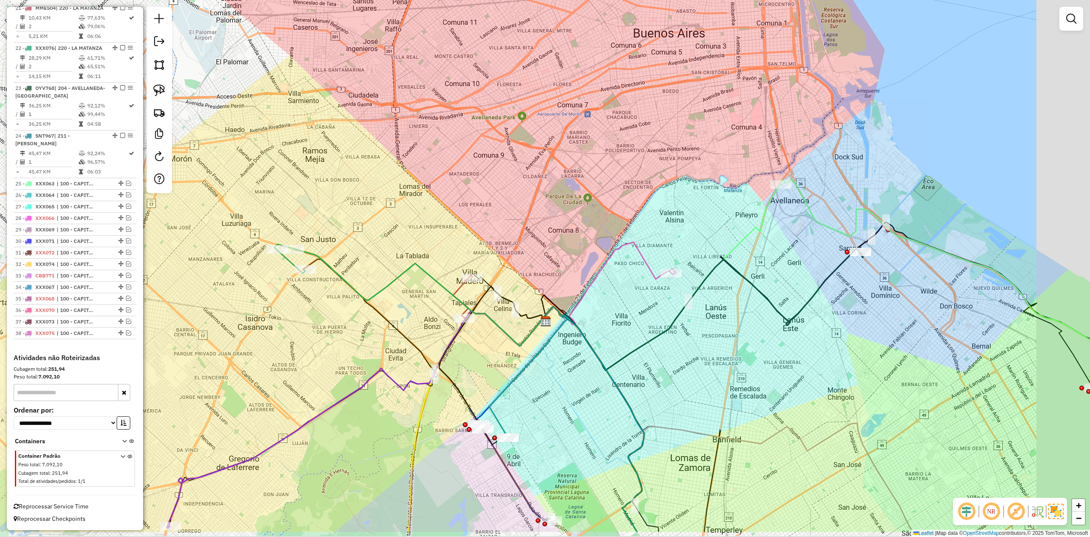
drag, startPoint x: 372, startPoint y: 363, endPoint x: 350, endPoint y: 288, distance: 77.6
click at [307, 304] on div "Janela de atendimento Grade de atendimento Capacidade Transportadoras Veículos …" at bounding box center [545, 268] width 1090 height 537
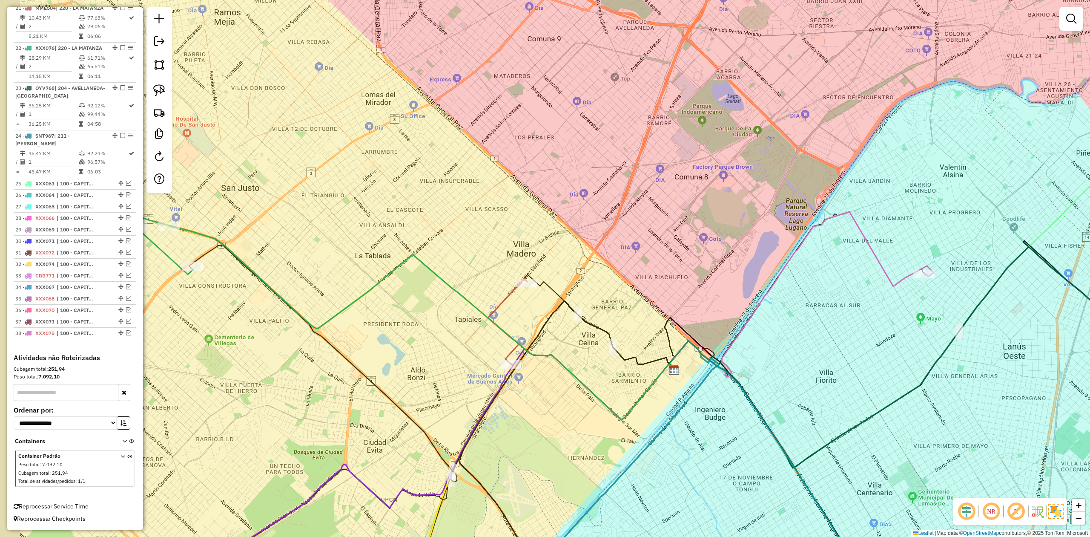
drag, startPoint x: 355, startPoint y: 240, endPoint x: 399, endPoint y: 257, distance: 46.7
click at [399, 257] on div "Janela de atendimento Grade de atendimento Capacidade Transportadoras Veículos …" at bounding box center [545, 268] width 1090 height 537
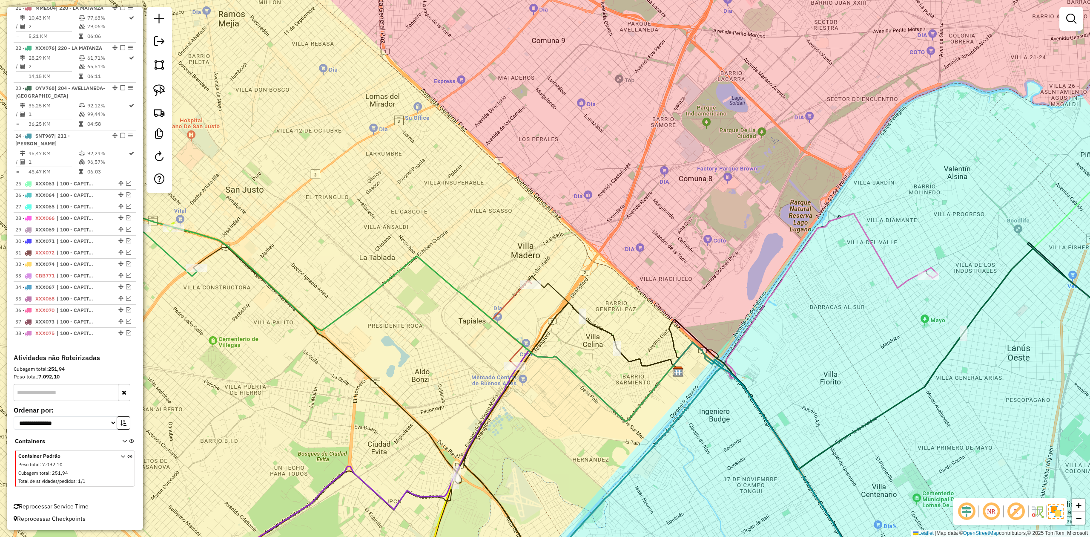
select select "**********"
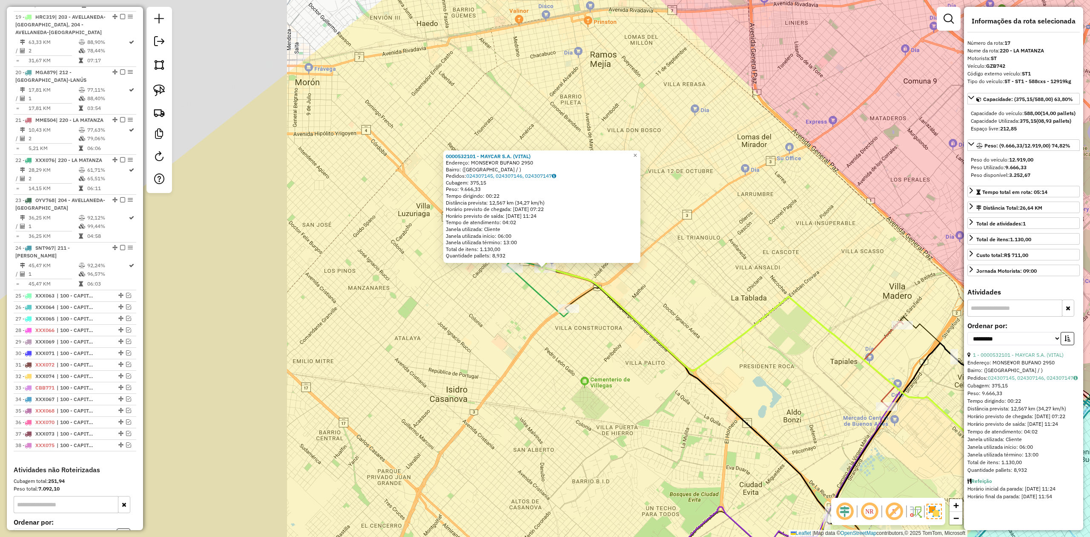
scroll to position [1057, 0]
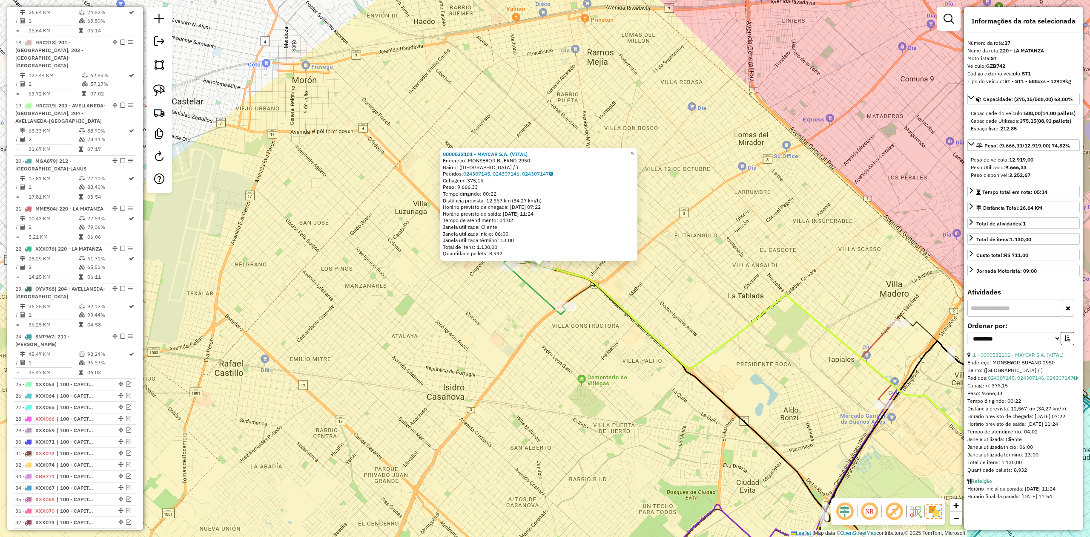
drag, startPoint x: 541, startPoint y: 305, endPoint x: 292, endPoint y: 253, distance: 254.2
click at [312, 256] on div "0000532101 - MAYCAR S.A. (VITAL) Endereço: MONSE¥OR BUFANO 2950 Bairro: (SAN JU…" at bounding box center [545, 268] width 1090 height 537
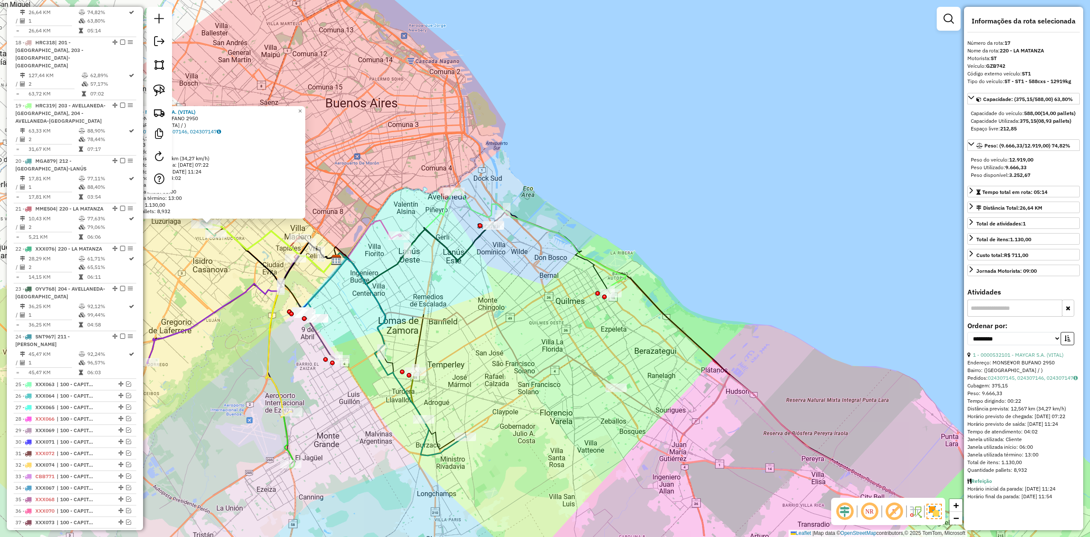
drag, startPoint x: 251, startPoint y: 318, endPoint x: 488, endPoint y: 295, distance: 238.0
click at [488, 295] on div "0000532101 - MAYCAR S.A. (VITAL) Endereço: MONSE¥OR BUFANO 2950 Bairro: (SAN JU…" at bounding box center [545, 268] width 1090 height 537
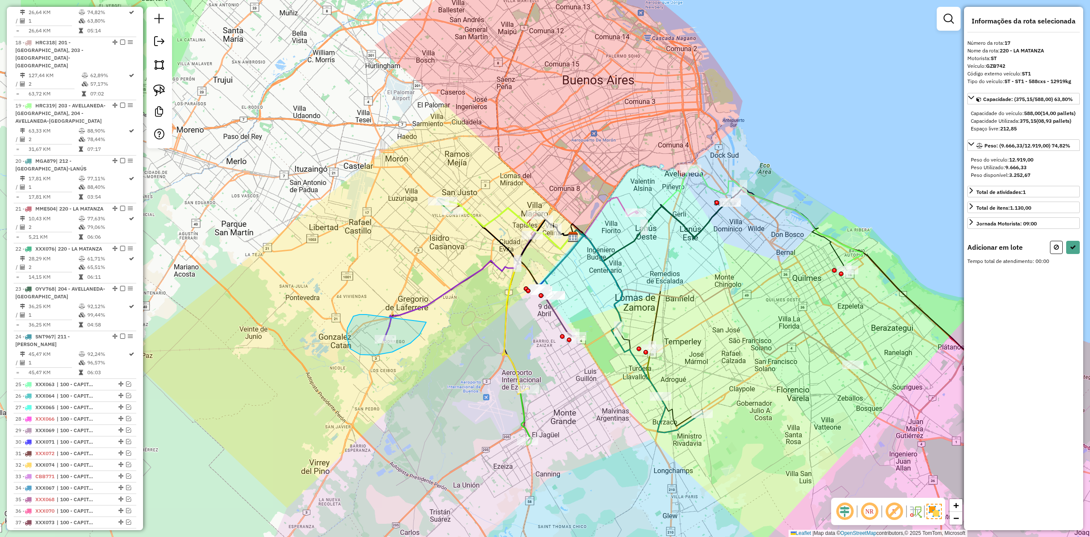
drag, startPoint x: 360, startPoint y: 314, endPoint x: 428, endPoint y: 308, distance: 68.9
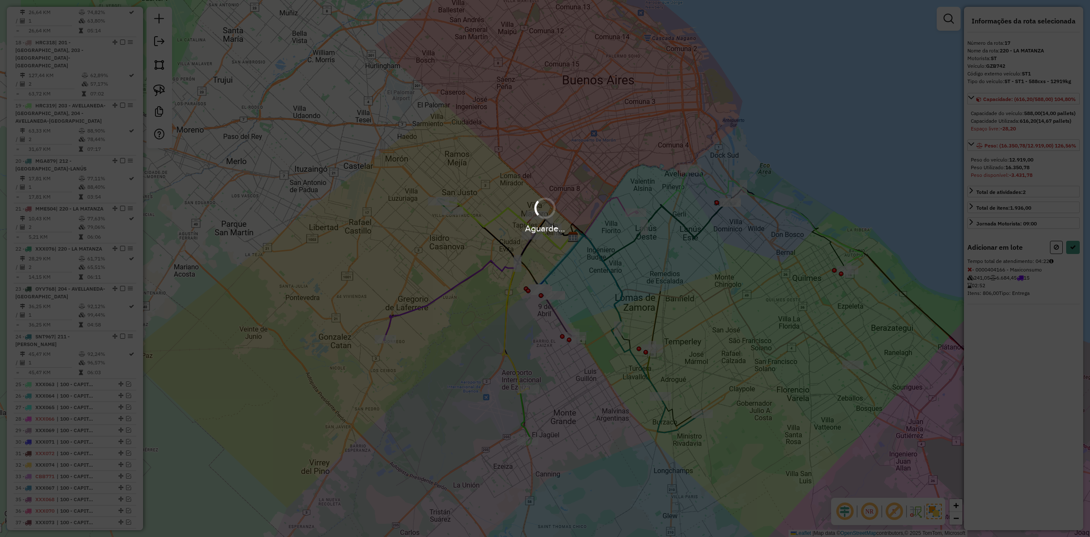
select select "**********"
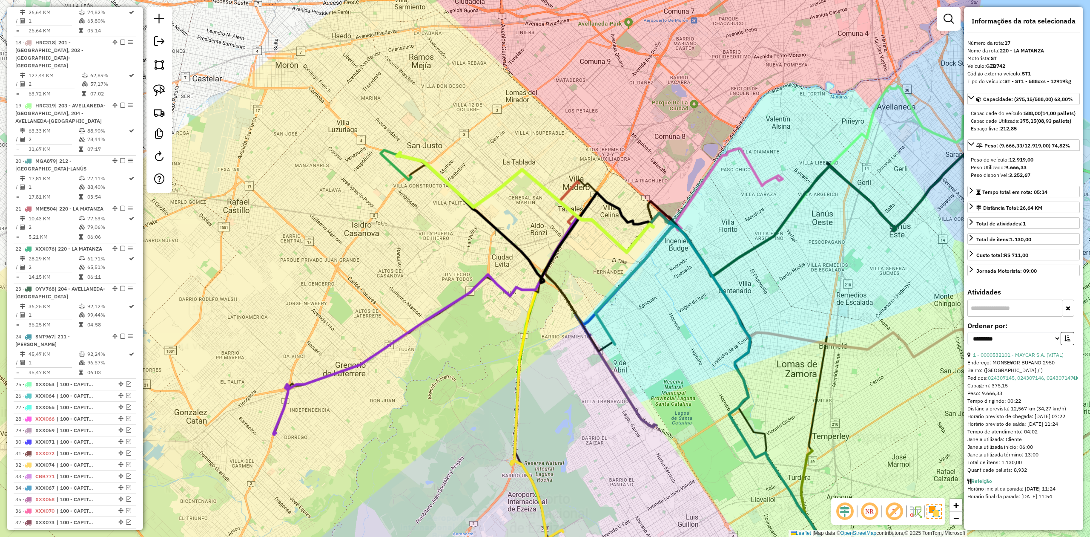
click at [534, 193] on div "Janela de atendimento Grade de atendimento Capacidade Transportadoras Veículos …" at bounding box center [545, 268] width 1090 height 537
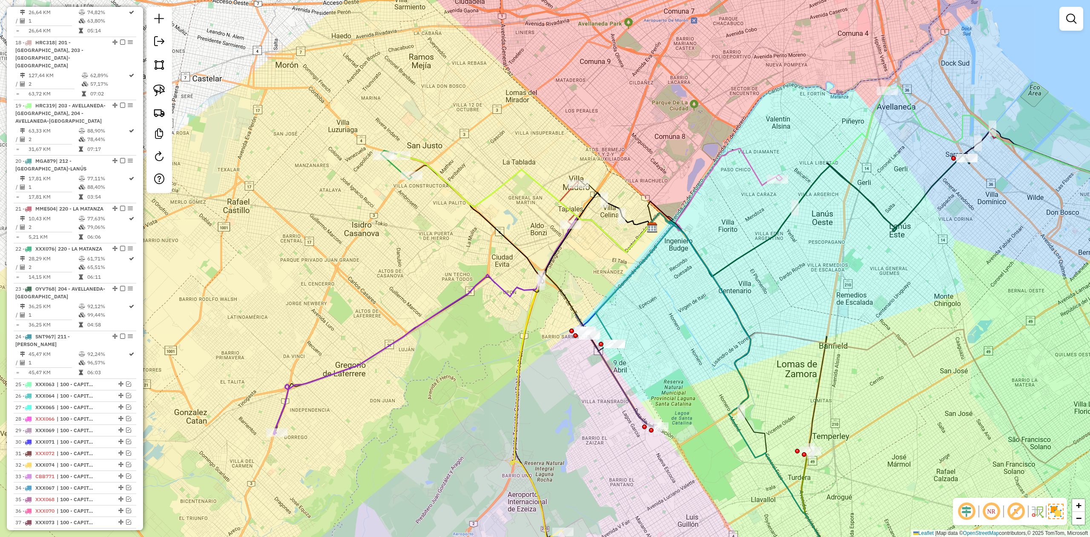
click at [454, 240] on div "Janela de atendimento Grade de atendimento Capacidade Transportadoras Veículos …" at bounding box center [545, 268] width 1090 height 537
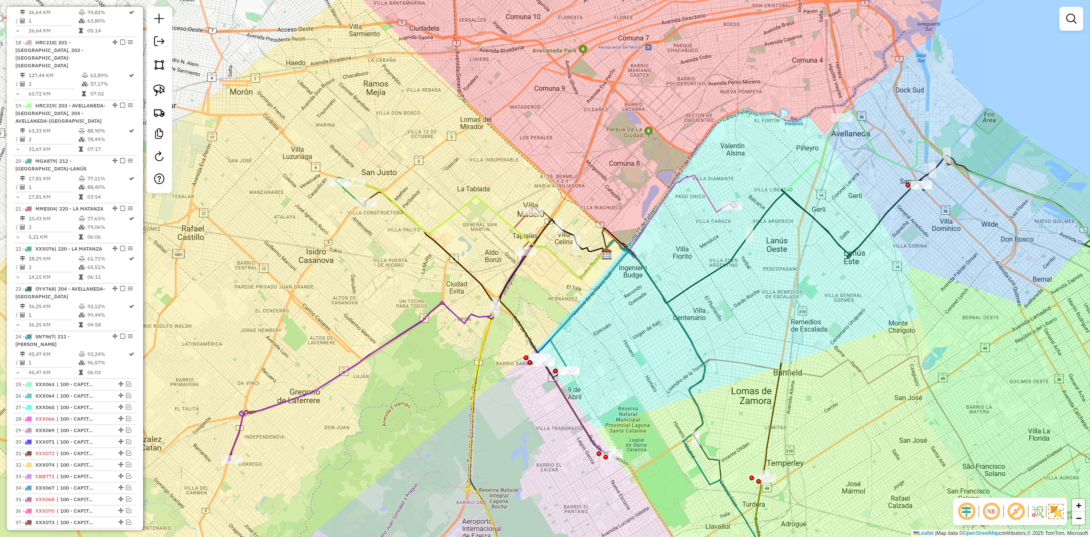
click at [458, 227] on div "Janela de atendimento Grade de atendimento Capacidade Transportadoras Veículos …" at bounding box center [545, 268] width 1090 height 537
click at [350, 193] on icon at bounding box center [352, 194] width 29 height 23
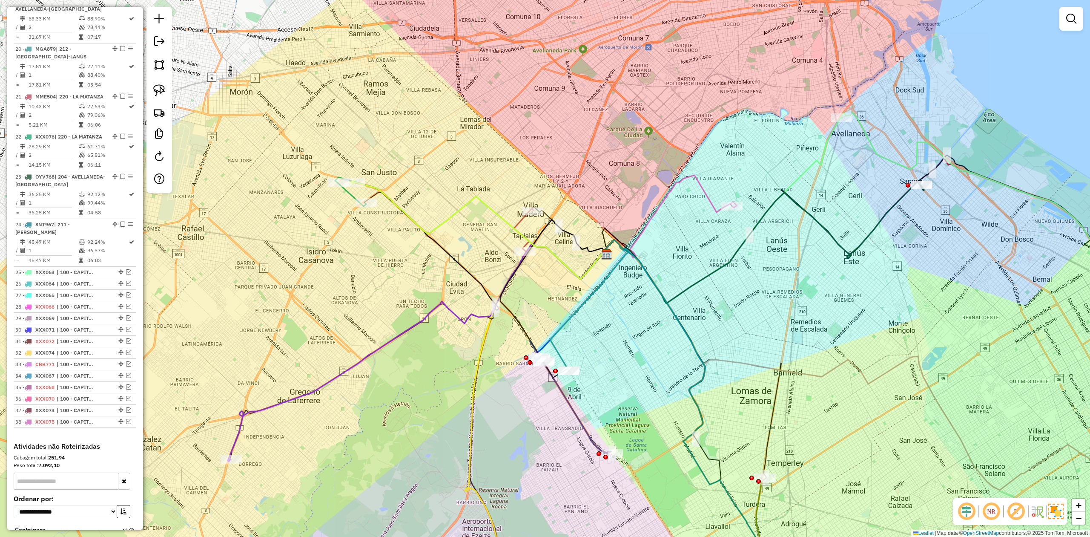
select select "**********"
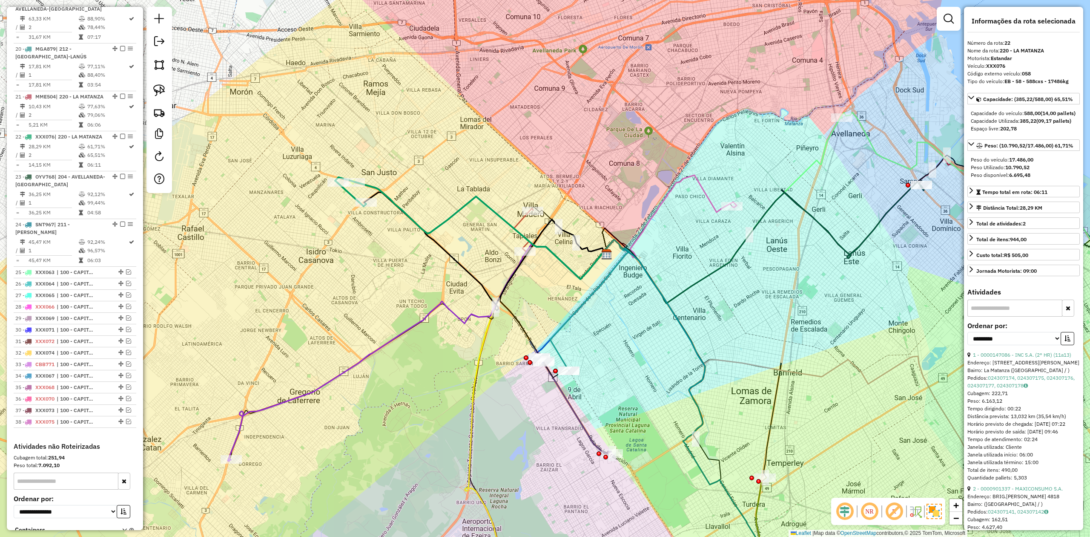
scroll to position [1278, 0]
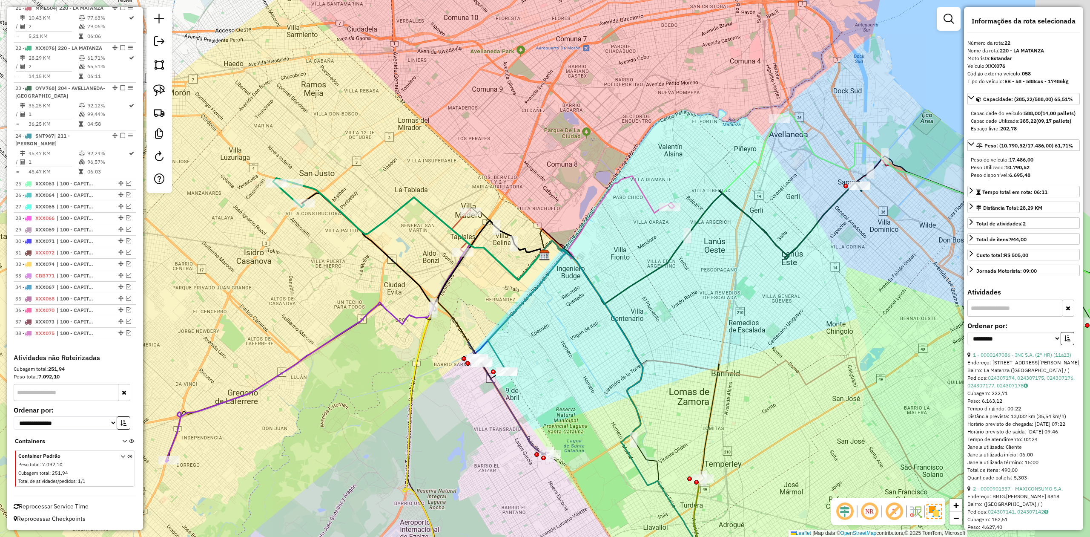
drag, startPoint x: 320, startPoint y: 248, endPoint x: 270, endPoint y: 246, distance: 50.3
click at [274, 248] on div "Janela de atendimento Grade de atendimento Capacidade Transportadoras Veículos …" at bounding box center [545, 268] width 1090 height 537
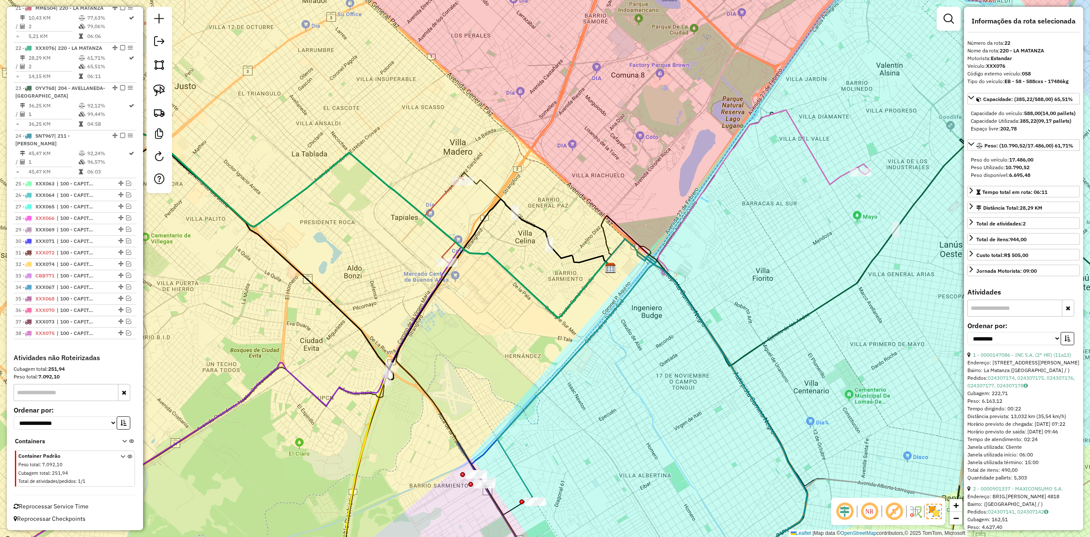
click at [443, 199] on icon at bounding box center [444, 219] width 39 height 85
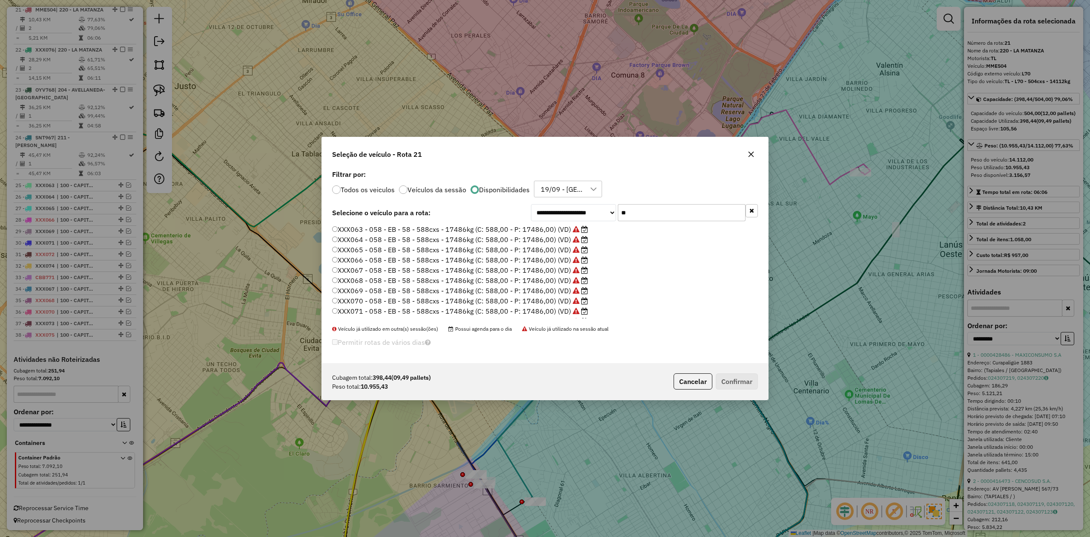
scroll to position [4, 3]
drag, startPoint x: 572, startPoint y: 203, endPoint x: 520, endPoint y: 246, distance: 67.7
click at [559, 204] on div "**********" at bounding box center [644, 212] width 227 height 17
drag, startPoint x: 561, startPoint y: 312, endPoint x: 631, endPoint y: 338, distance: 74.1
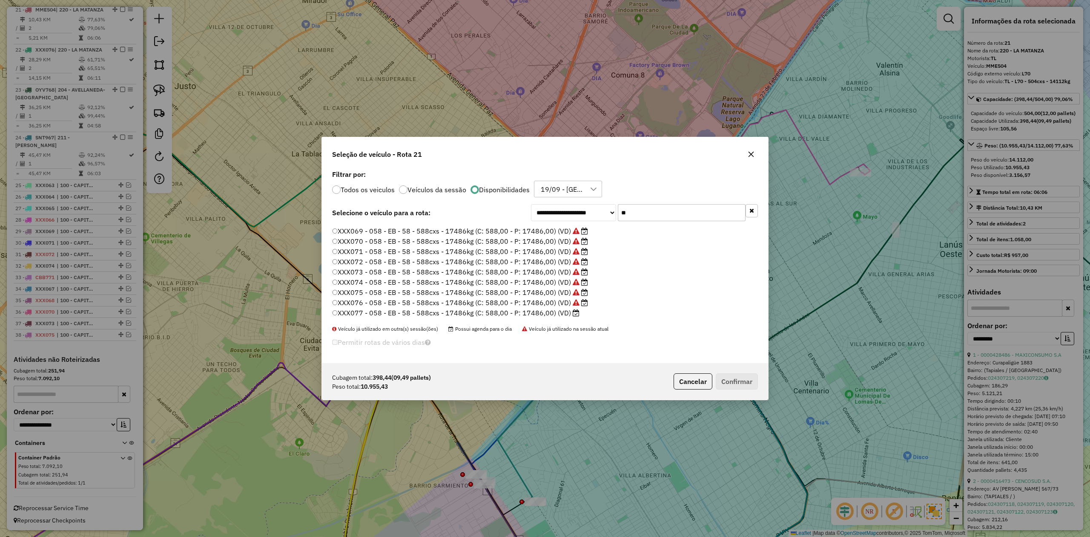
click at [561, 312] on label "XXX077 - 058 - EB - 58 - 588cxs - 17486kg (C: 588,00 - P: 17486,00) (VD)" at bounding box center [455, 313] width 247 height 10
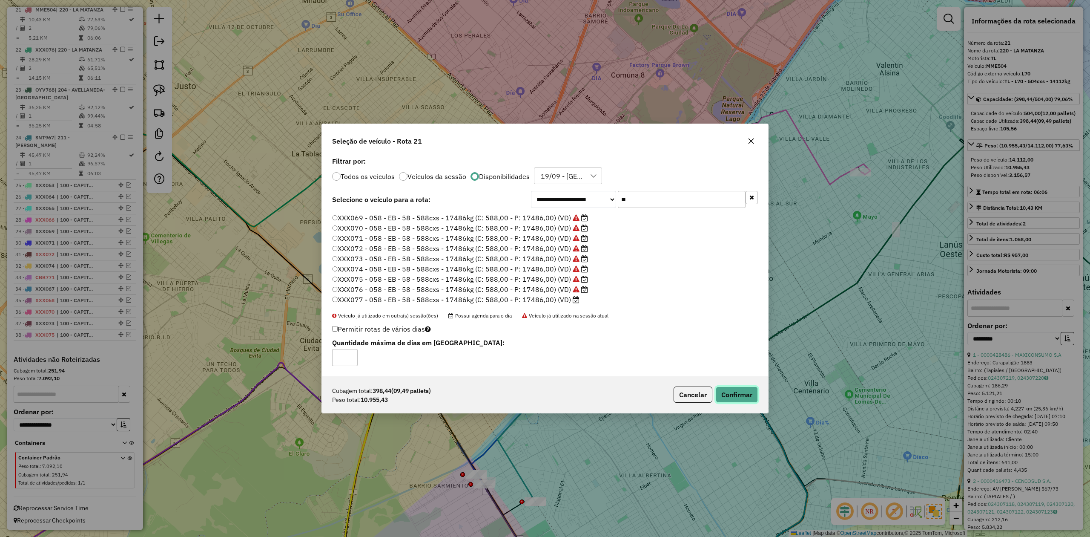
click at [735, 394] on button "Confirmar" at bounding box center [737, 394] width 42 height 16
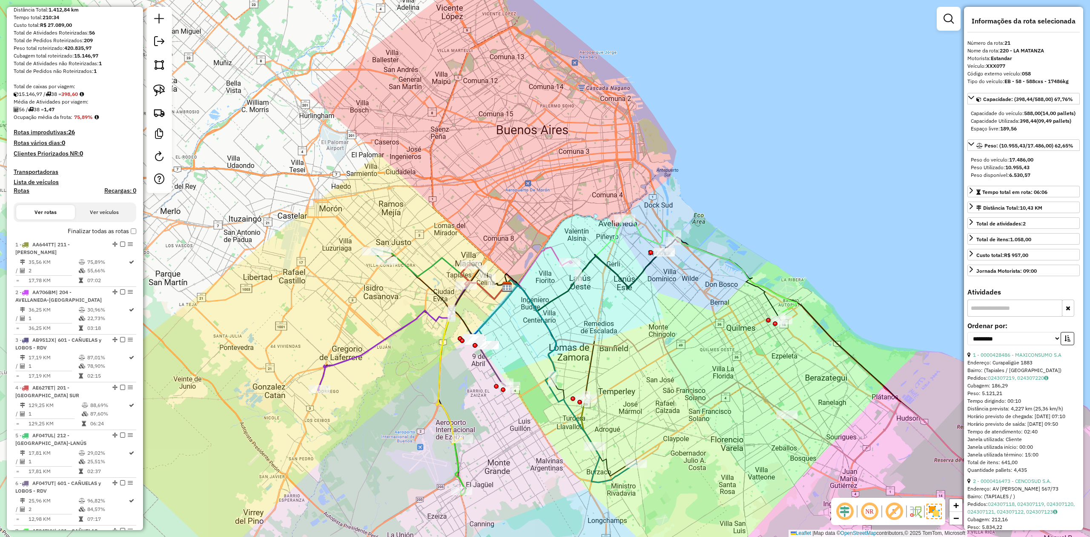
scroll to position [7, 0]
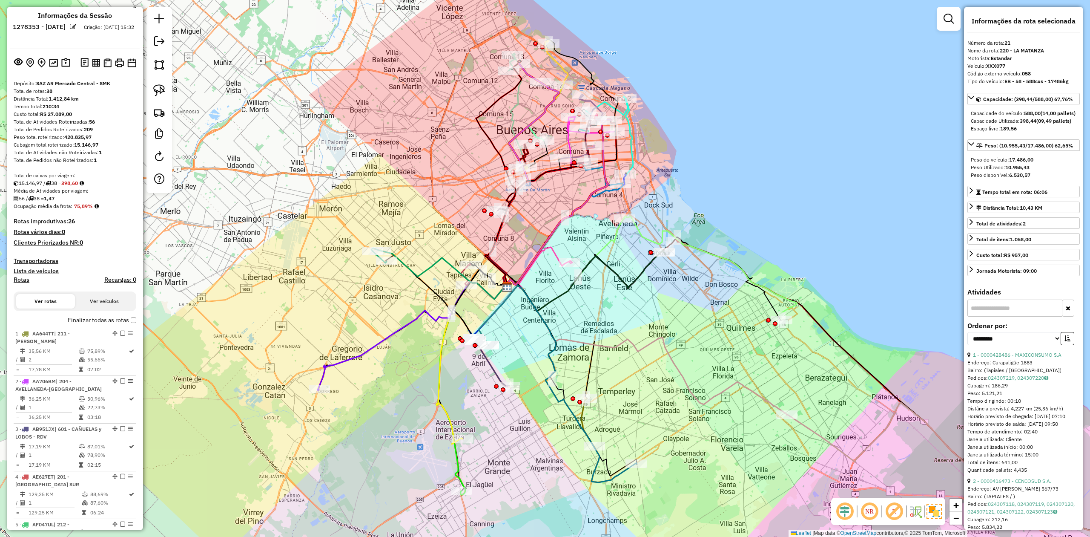
click at [27, 282] on h4 "Rotas" at bounding box center [22, 279] width 16 height 7
select select
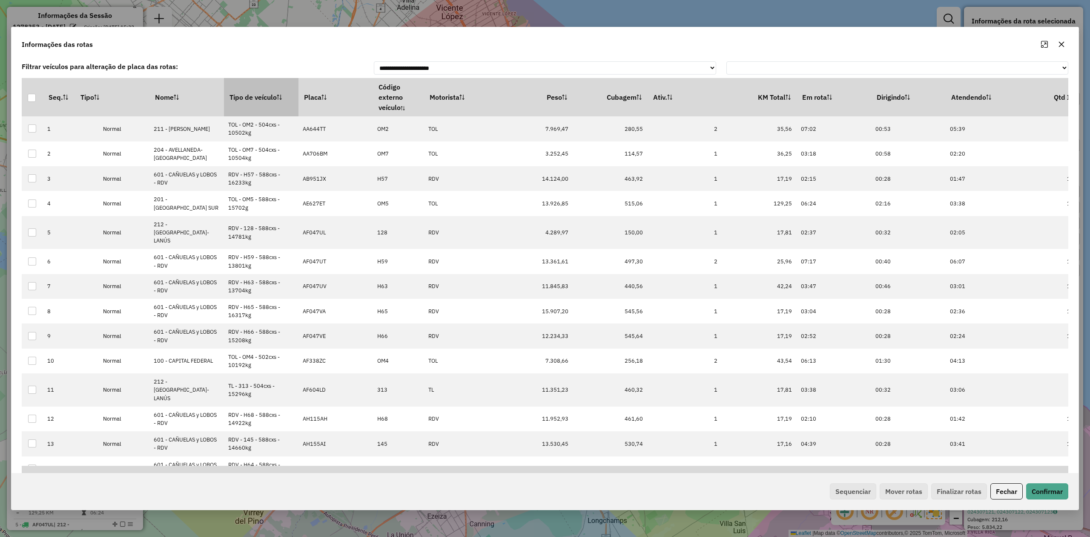
click at [256, 94] on th "Tipo de veículo" at bounding box center [261, 97] width 75 height 38
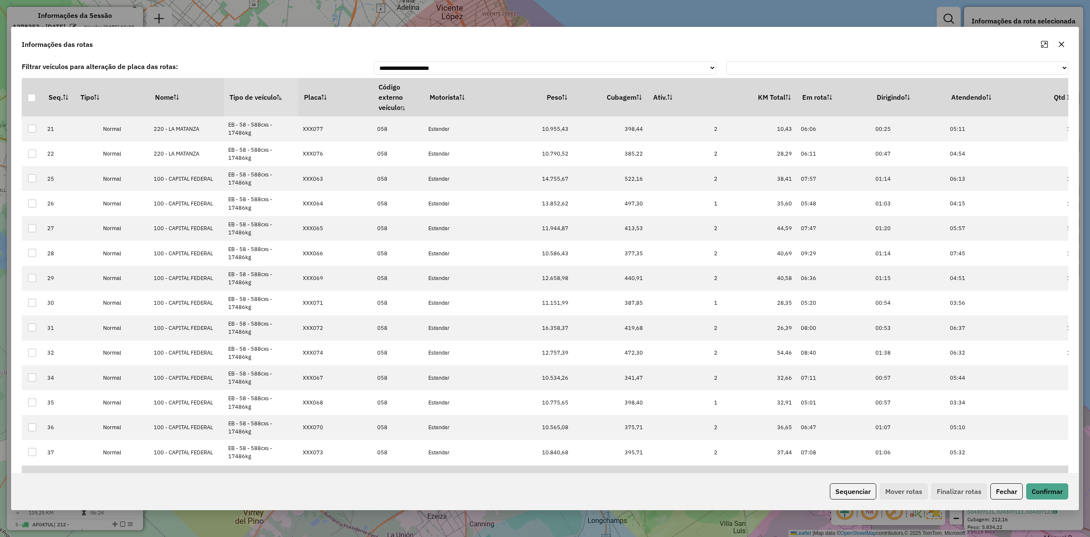
click at [256, 95] on th "Tipo de veículo" at bounding box center [261, 97] width 75 height 38
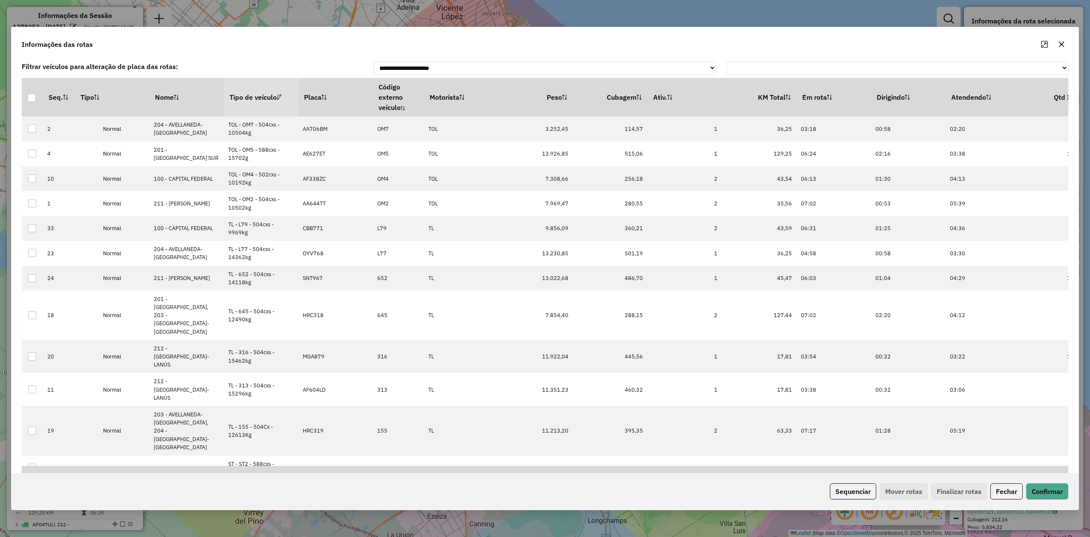
click at [255, 94] on th "Tipo de veículo" at bounding box center [261, 97] width 75 height 38
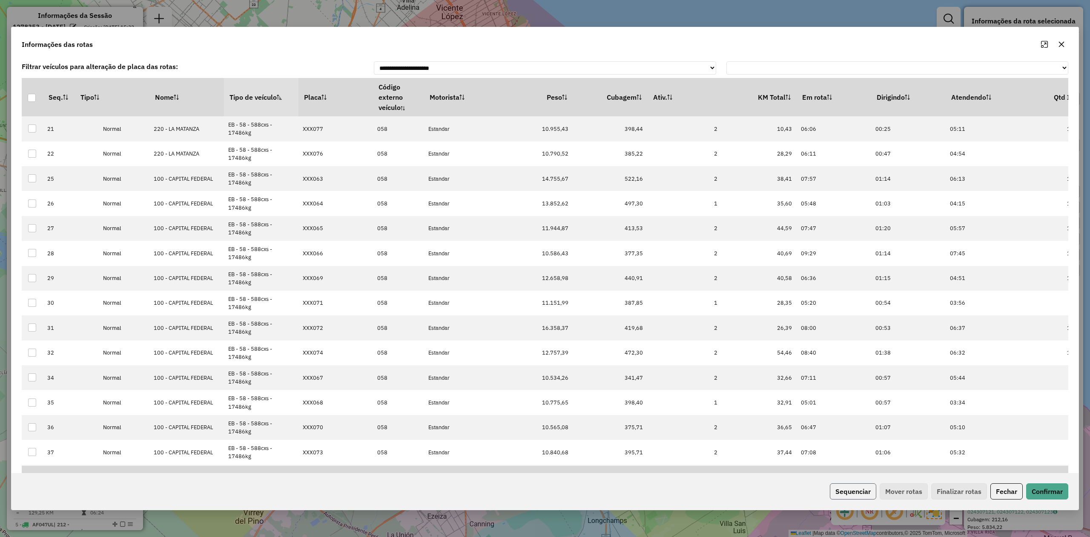
click at [861, 489] on button "Sequenciar" at bounding box center [853, 491] width 46 height 16
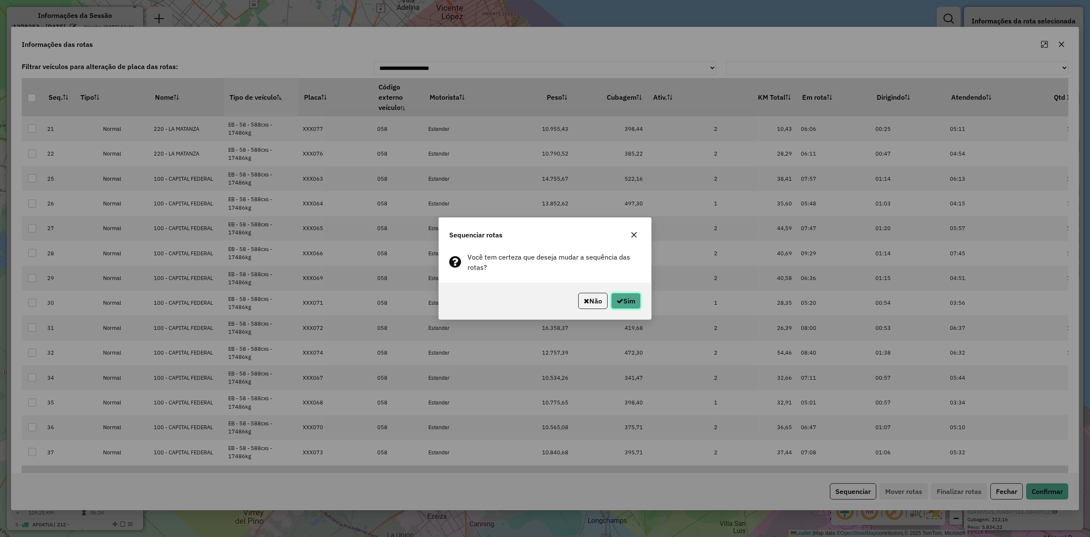
click at [627, 293] on button "Sim" at bounding box center [626, 301] width 30 height 16
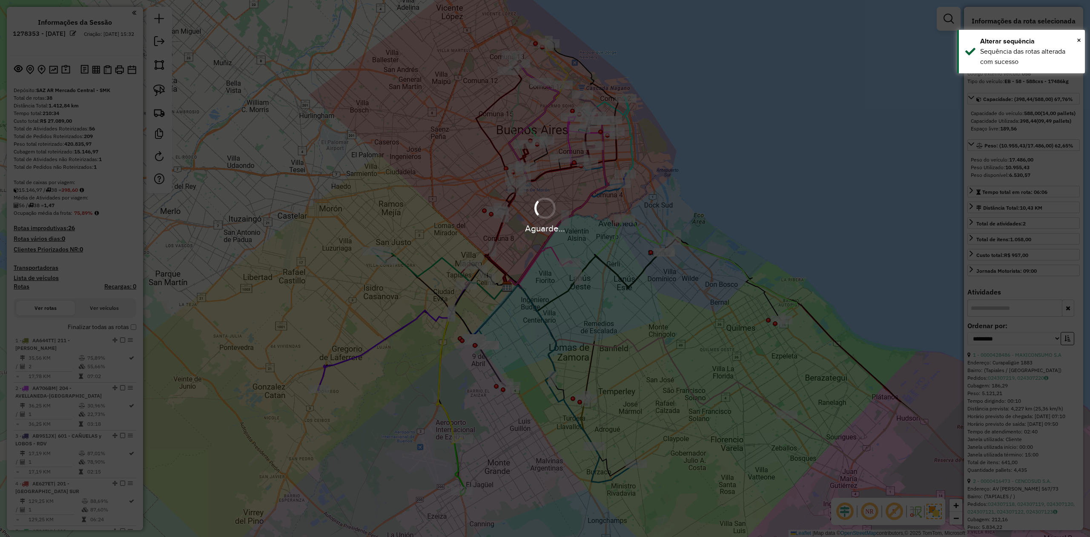
select select "**********"
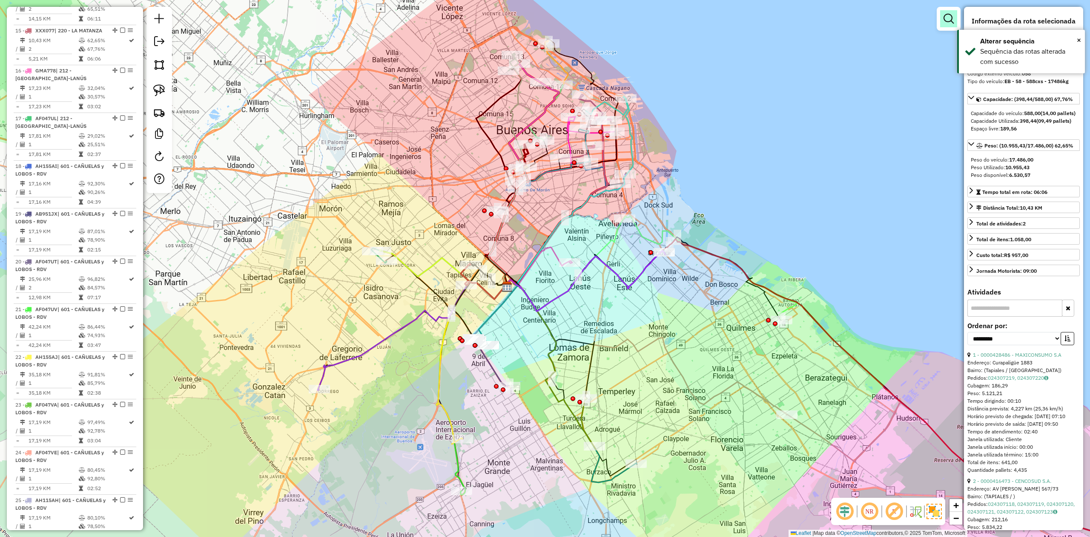
click at [950, 19] on em at bounding box center [949, 19] width 10 height 10
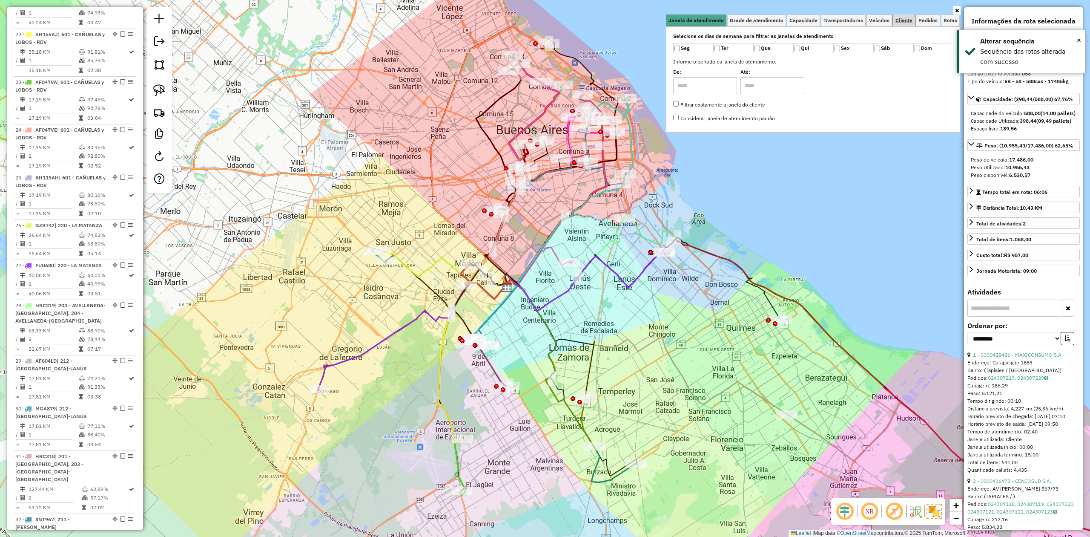
click at [905, 24] on link "Cliente" at bounding box center [904, 20] width 22 height 12
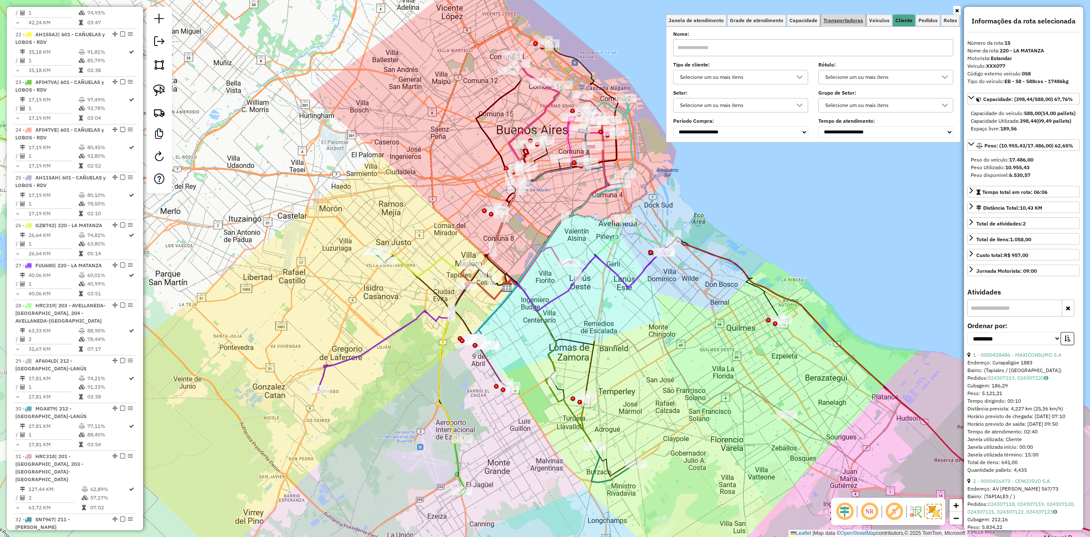
click at [835, 23] on span "Transportadoras" at bounding box center [844, 20] width 40 height 5
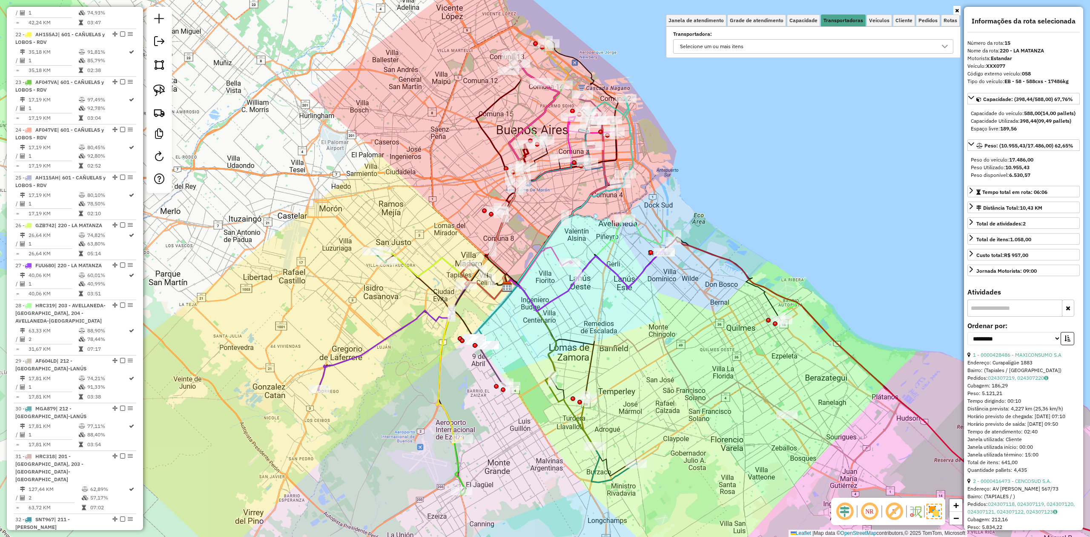
click at [748, 48] on div "Selecione um ou mais itens" at bounding box center [807, 47] width 260 height 14
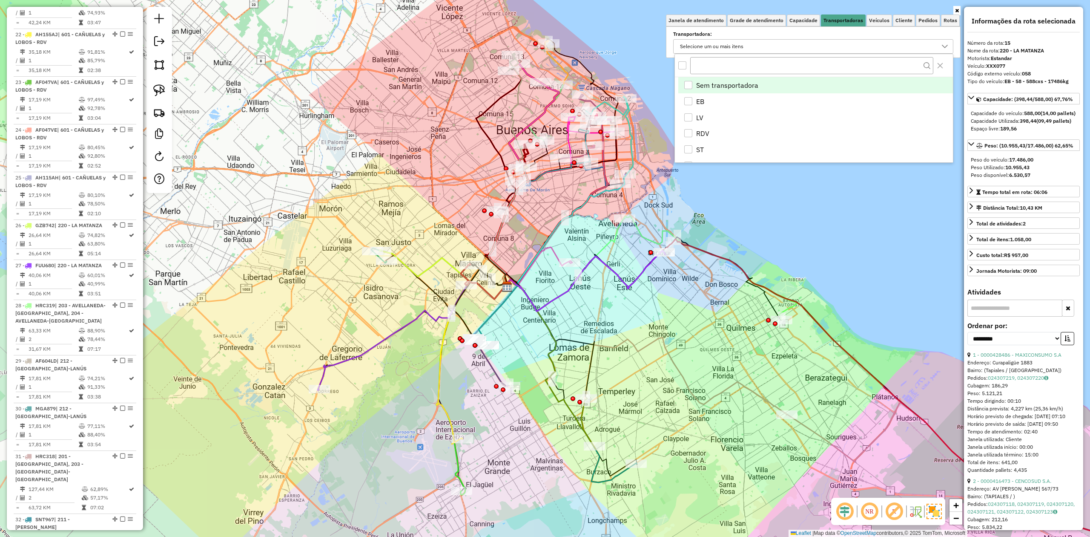
scroll to position [5, 32]
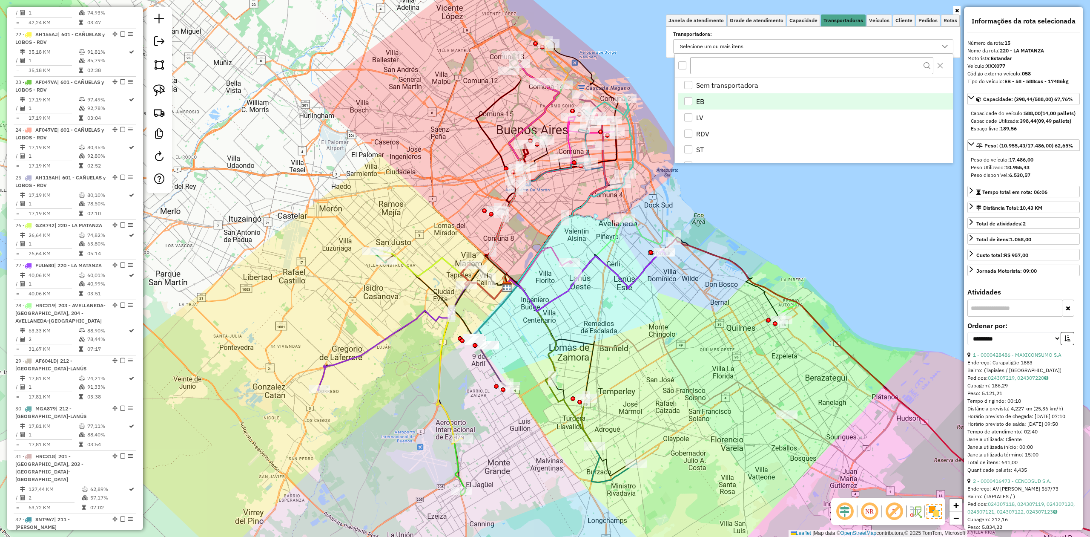
click at [689, 101] on div "EB" at bounding box center [689, 101] width 8 height 8
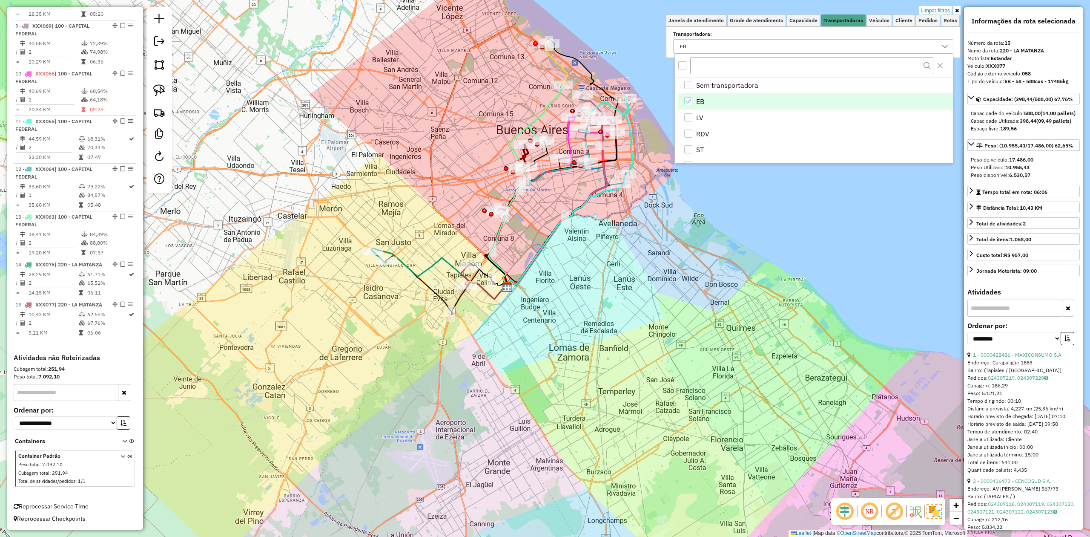
drag, startPoint x: 688, startPoint y: 263, endPoint x: 590, endPoint y: 340, distance: 124.0
click at [702, 307] on div "Limpar filtros Janela de atendimento Grade de atendimento Capacidade Transporta…" at bounding box center [545, 268] width 1090 height 537
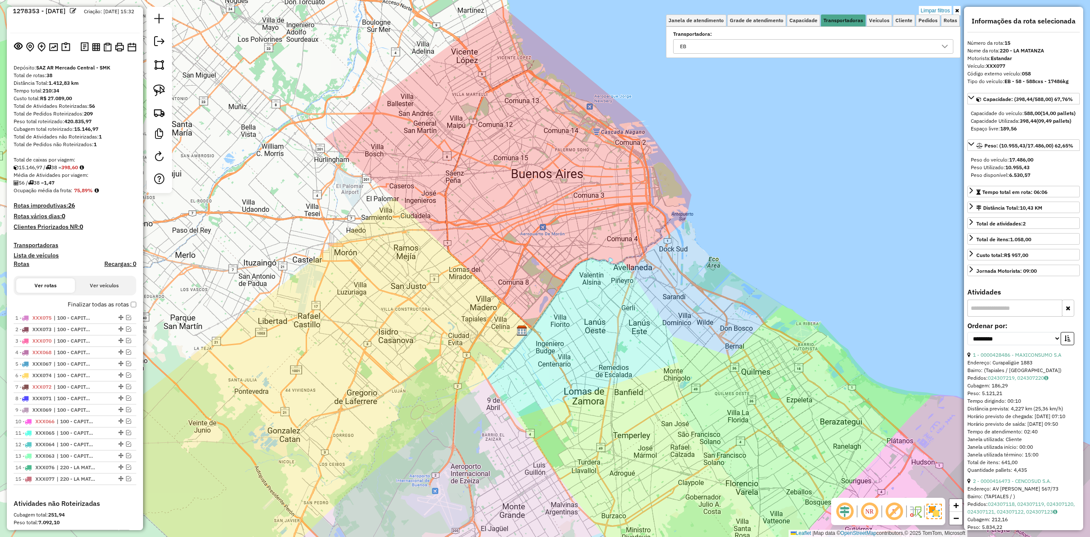
scroll to position [0, 0]
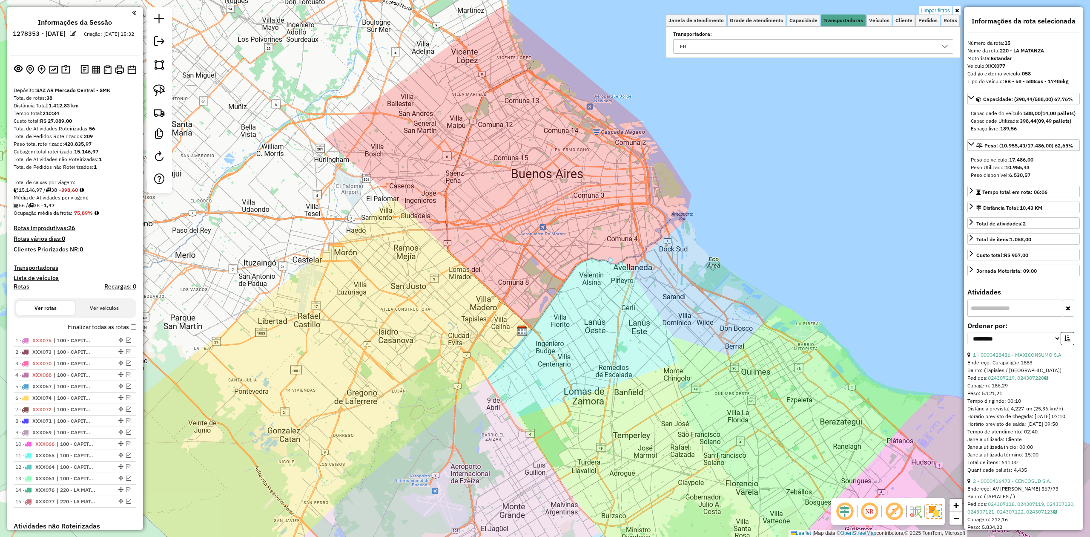
click at [37, 265] on h4 "Transportadoras" at bounding box center [75, 267] width 123 height 7
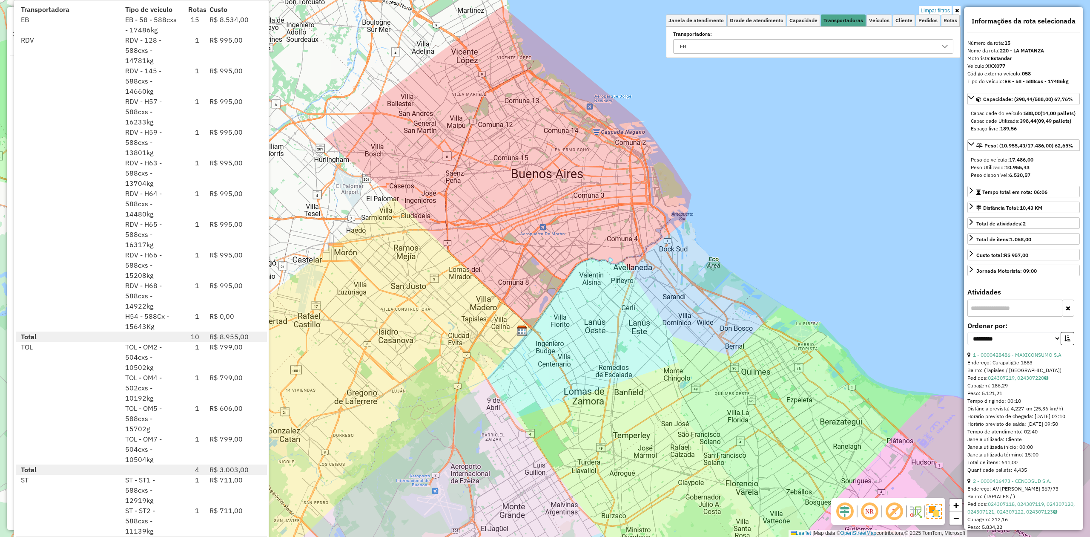
click at [788, 259] on div "Limpar filtros Janela de atendimento Grade de atendimento Capacidade Transporta…" at bounding box center [545, 268] width 1090 height 537
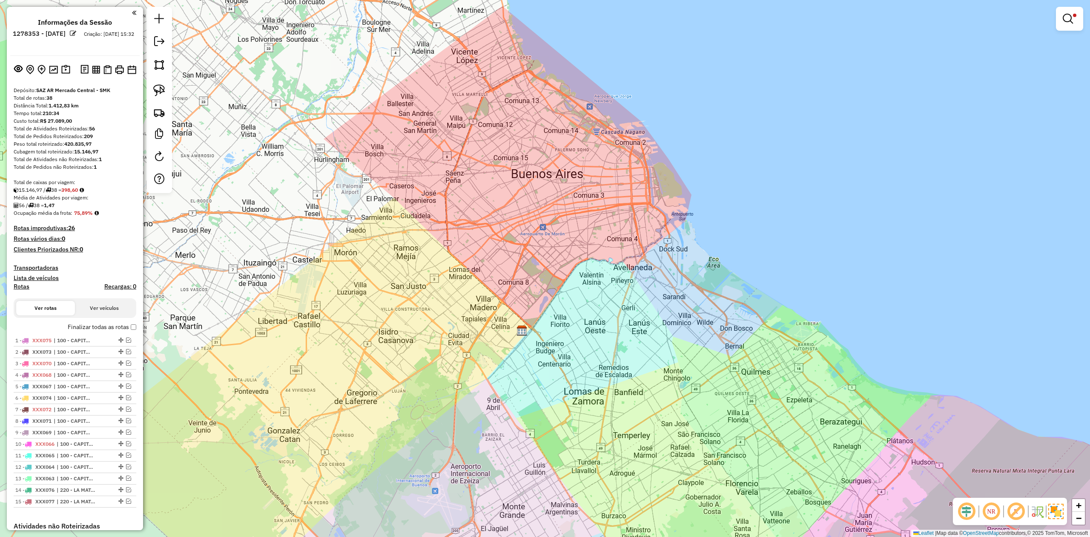
click at [1077, 15] on link at bounding box center [1070, 18] width 20 height 17
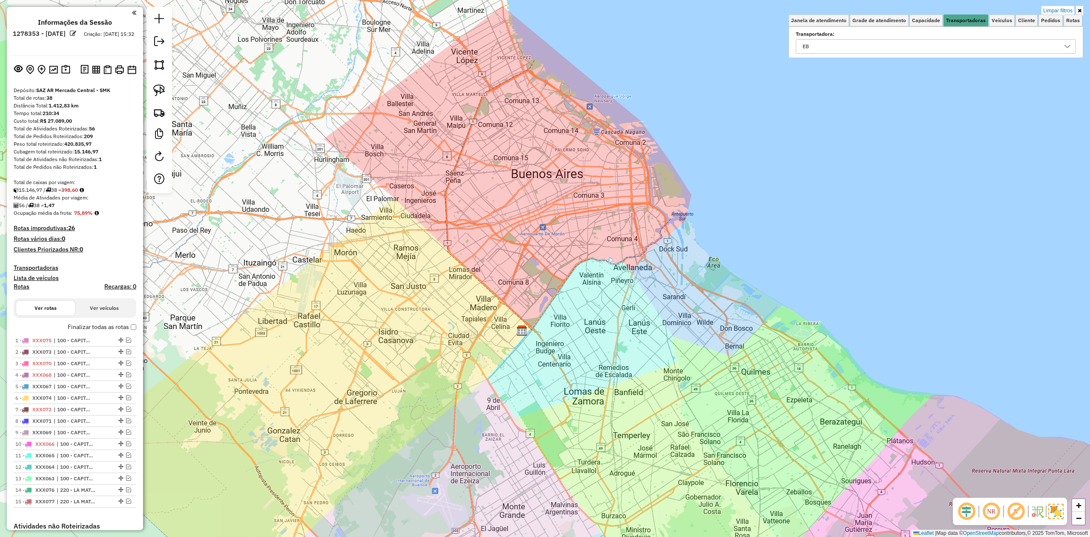
click at [1062, 11] on link "Limpar filtros" at bounding box center [1058, 10] width 33 height 9
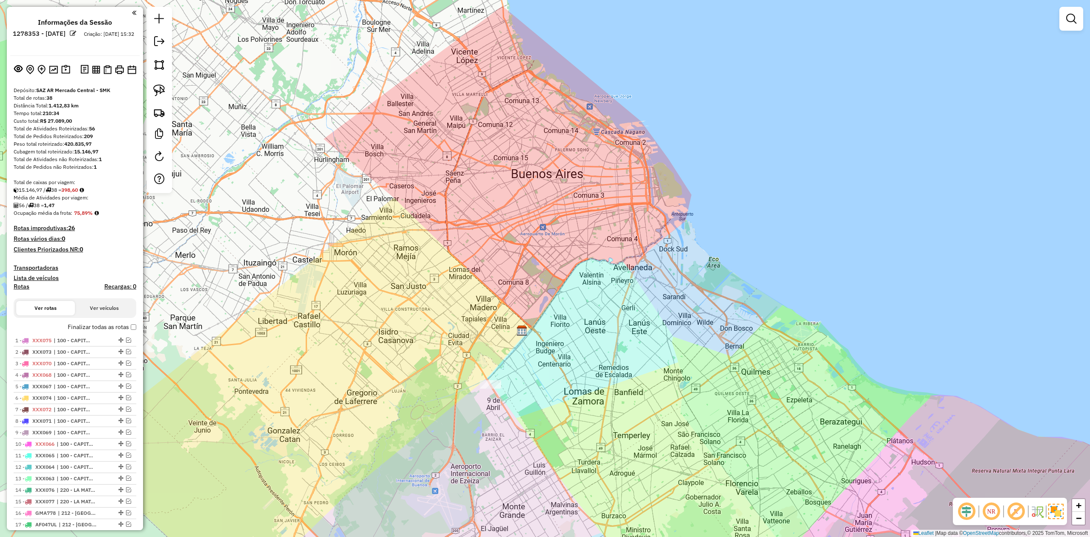
click at [406, 308] on div "Janela de atendimento Grade de atendimento Capacidade Transportadoras Veículos …" at bounding box center [545, 268] width 1090 height 537
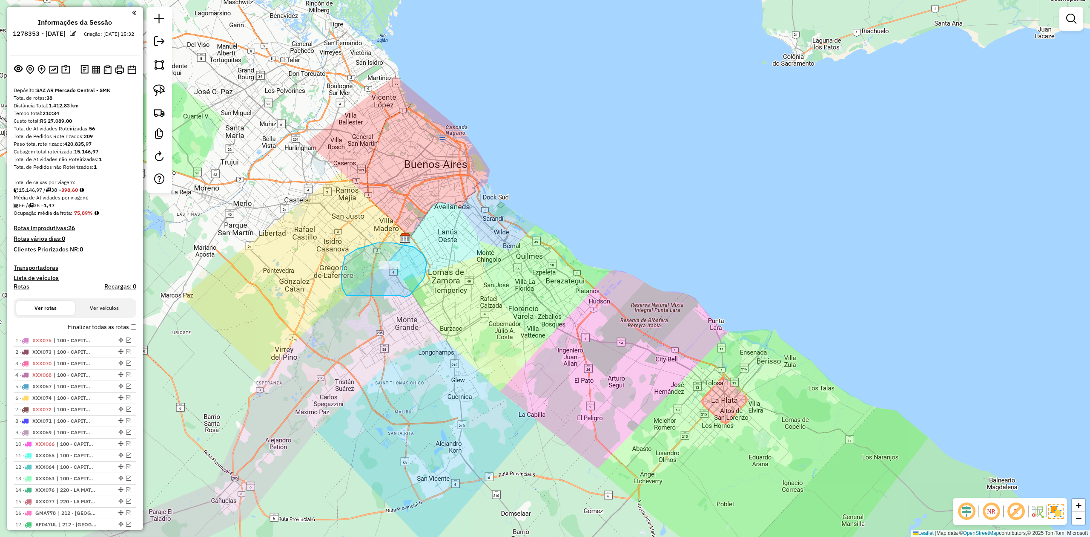
drag, startPoint x: 411, startPoint y: 294, endPoint x: 427, endPoint y: 318, distance: 28.6
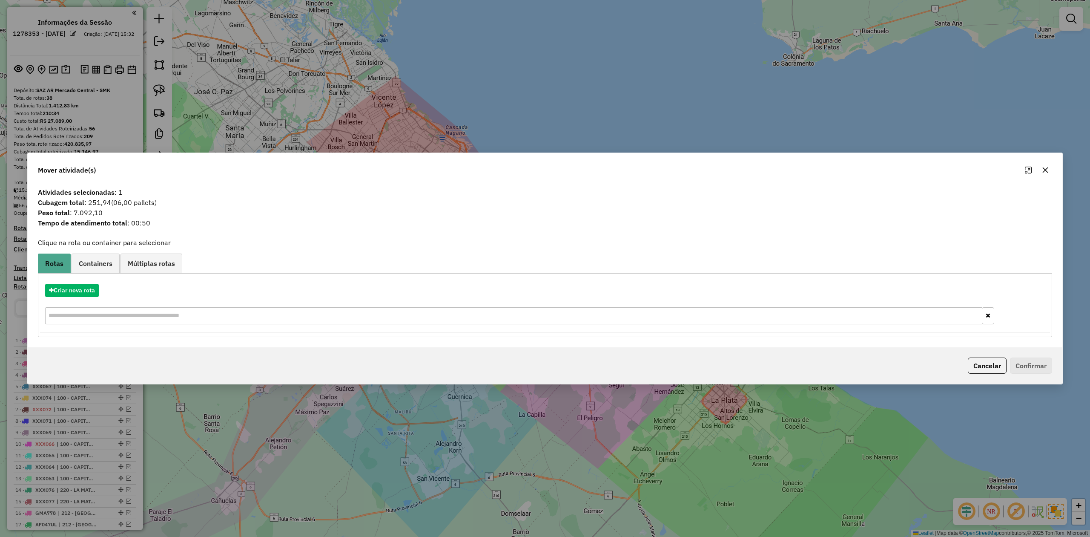
drag, startPoint x: 1048, startPoint y: 167, endPoint x: 1014, endPoint y: 181, distance: 36.7
click at [1047, 167] on icon "button" at bounding box center [1045, 170] width 7 height 7
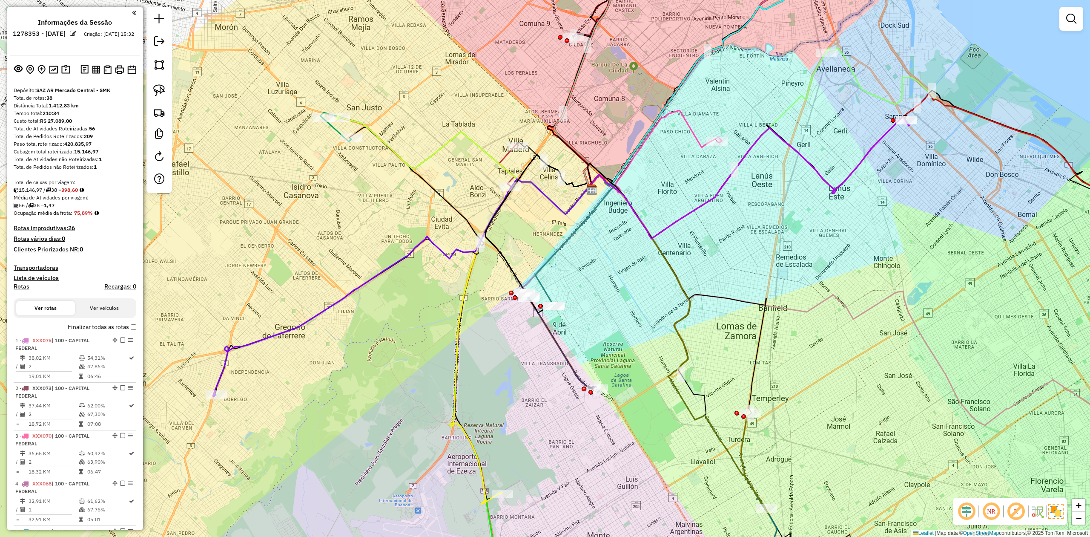
click at [1074, 16] on em at bounding box center [1072, 19] width 10 height 10
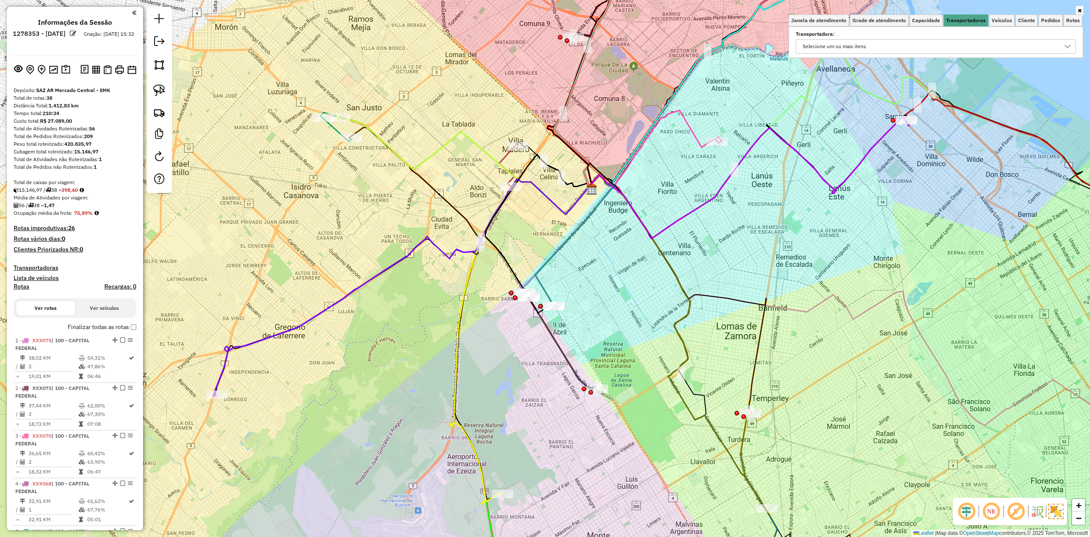
click at [943, 47] on div "Selecione um ou mais itens" at bounding box center [930, 47] width 260 height 14
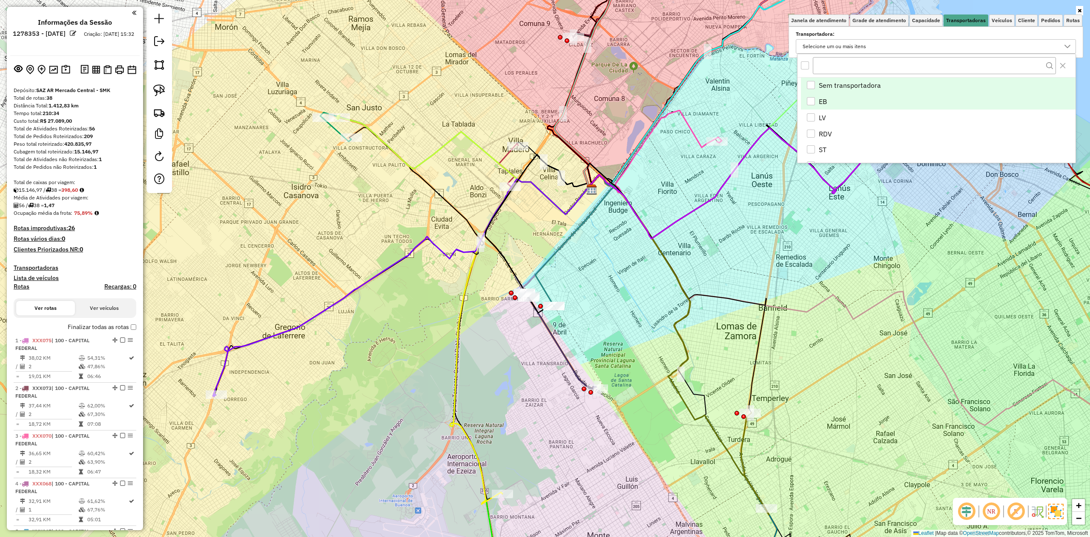
click at [814, 103] on div "EB" at bounding box center [811, 101] width 8 height 8
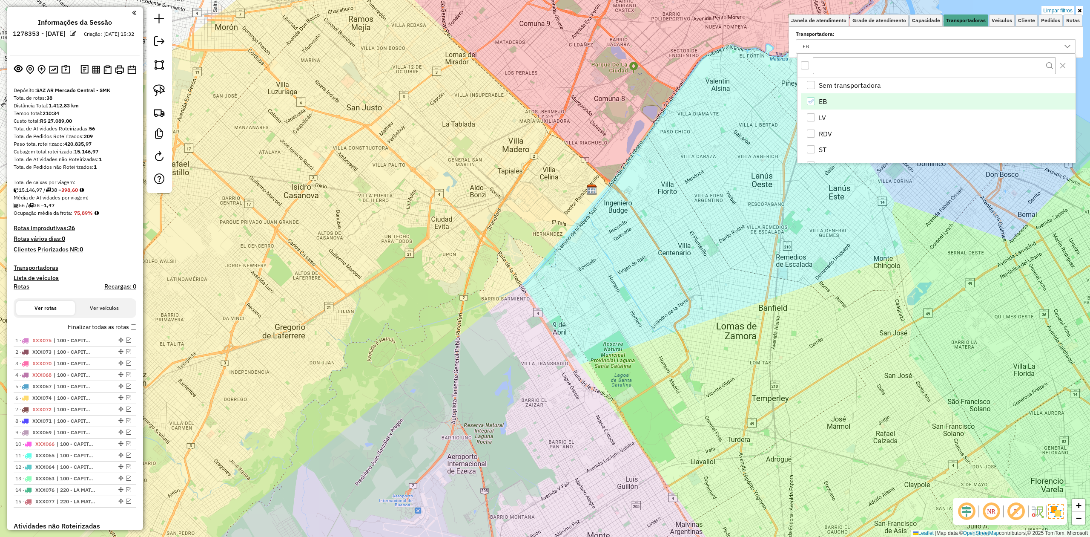
click at [1055, 7] on link "Limpar filtros" at bounding box center [1058, 10] width 33 height 9
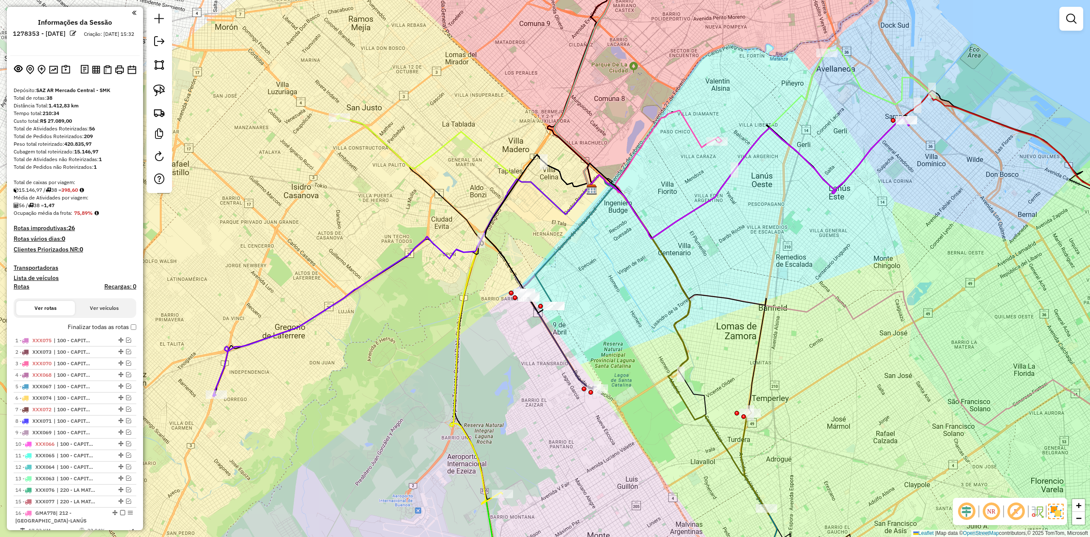
click at [444, 147] on icon at bounding box center [465, 164] width 256 height 99
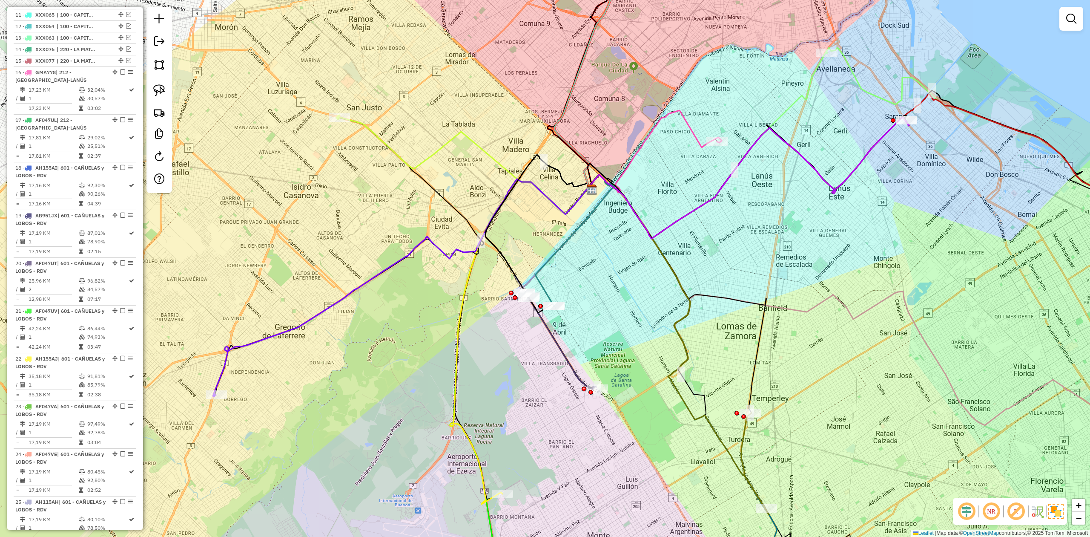
select select "**********"
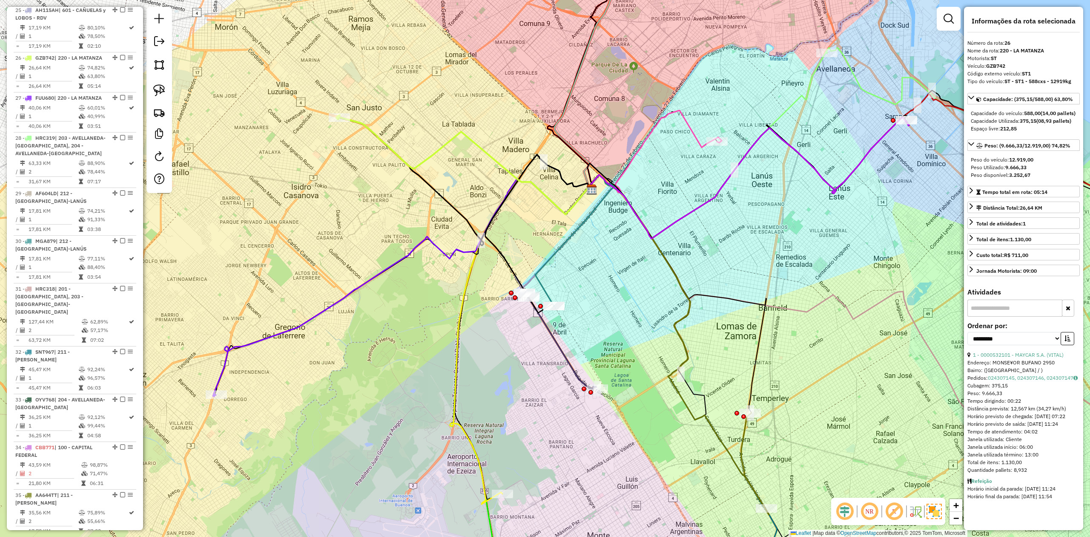
scroll to position [981, 0]
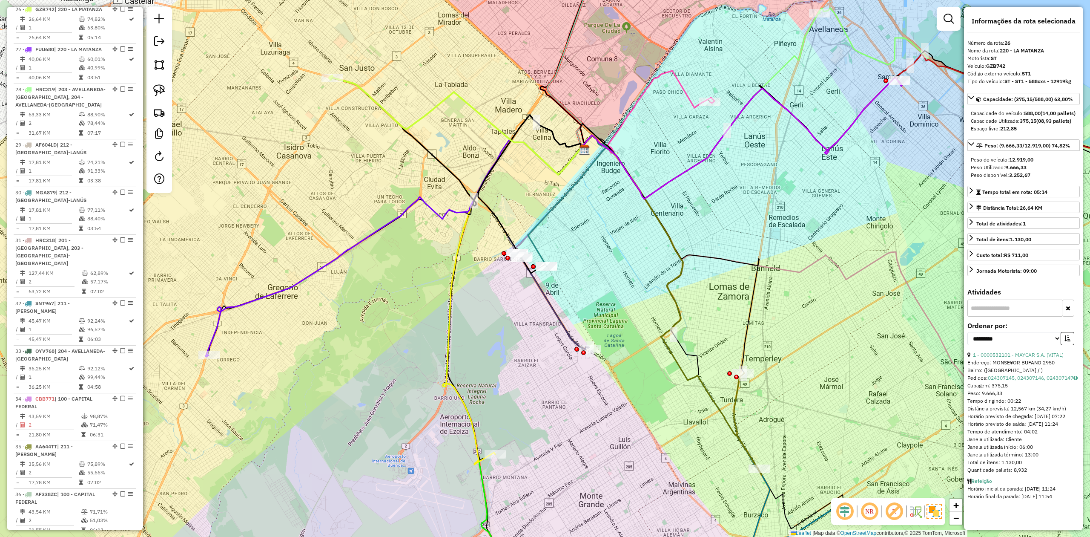
drag, startPoint x: 457, startPoint y: 178, endPoint x: 450, endPoint y: 138, distance: 40.8
click at [450, 138] on div "Janela de atendimento Grade de atendimento Capacidade Transportadoras Veículos …" at bounding box center [545, 268] width 1090 height 537
click at [420, 200] on icon at bounding box center [395, 247] width 380 height 217
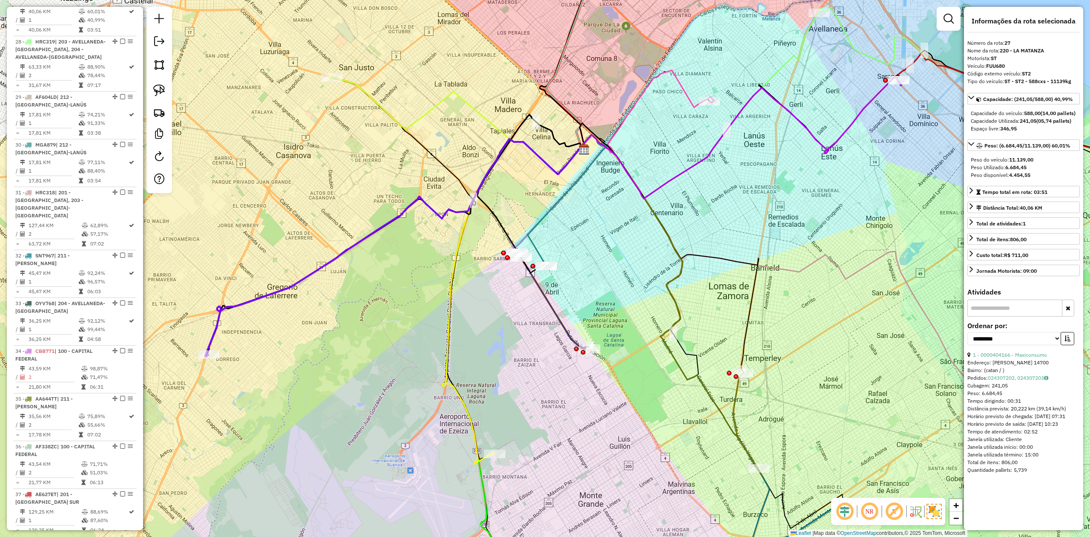
scroll to position [1028, 0]
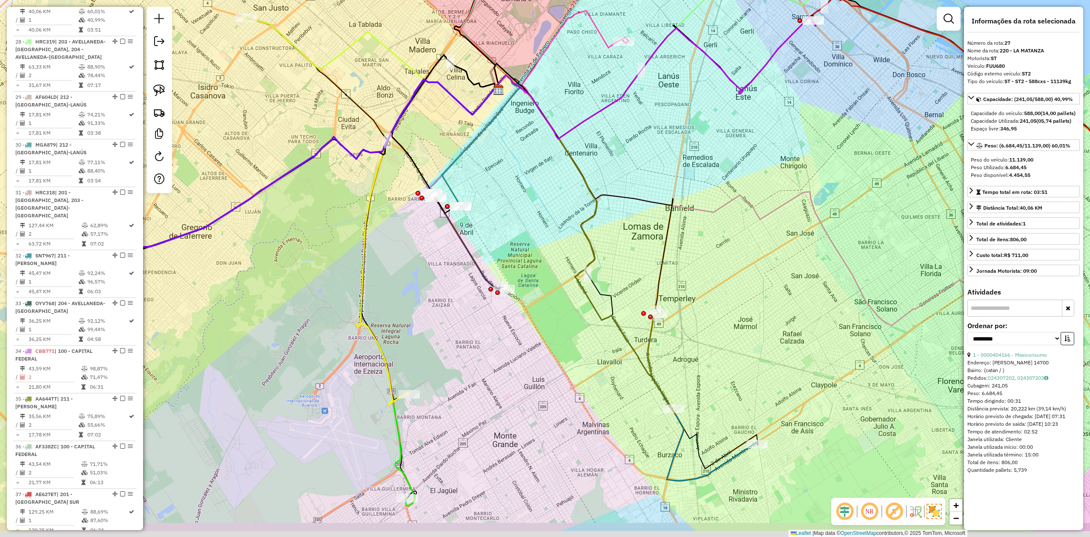
drag, startPoint x: 420, startPoint y: 210, endPoint x: 389, endPoint y: 187, distance: 37.8
click at [334, 150] on div "Janela de atendimento Grade de atendimento Capacidade Transportadoras Veículos …" at bounding box center [545, 268] width 1090 height 537
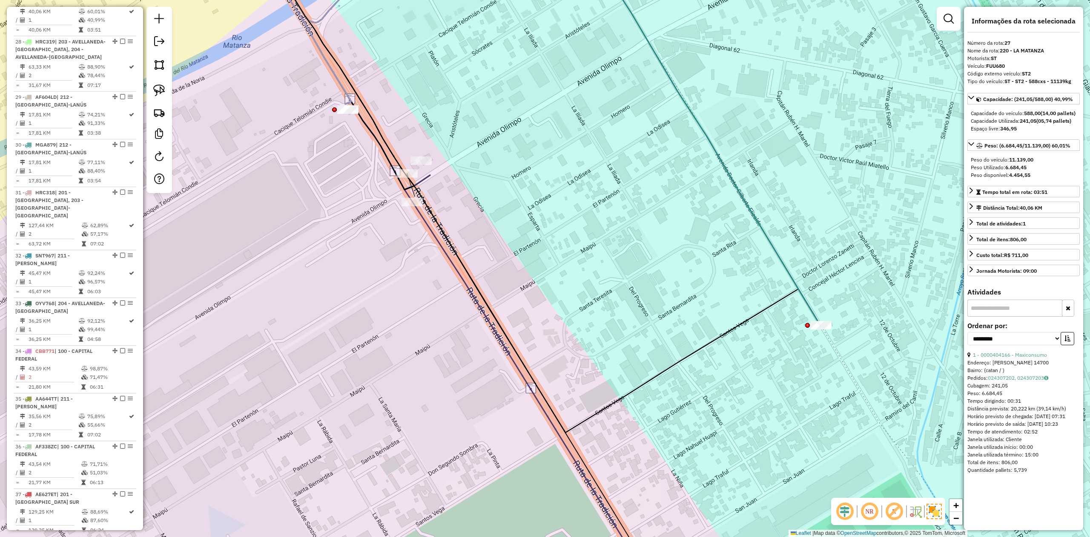
click at [354, 114] on div at bounding box center [347, 109] width 21 height 9
click at [342, 96] on div at bounding box center [342, 92] width 21 height 9
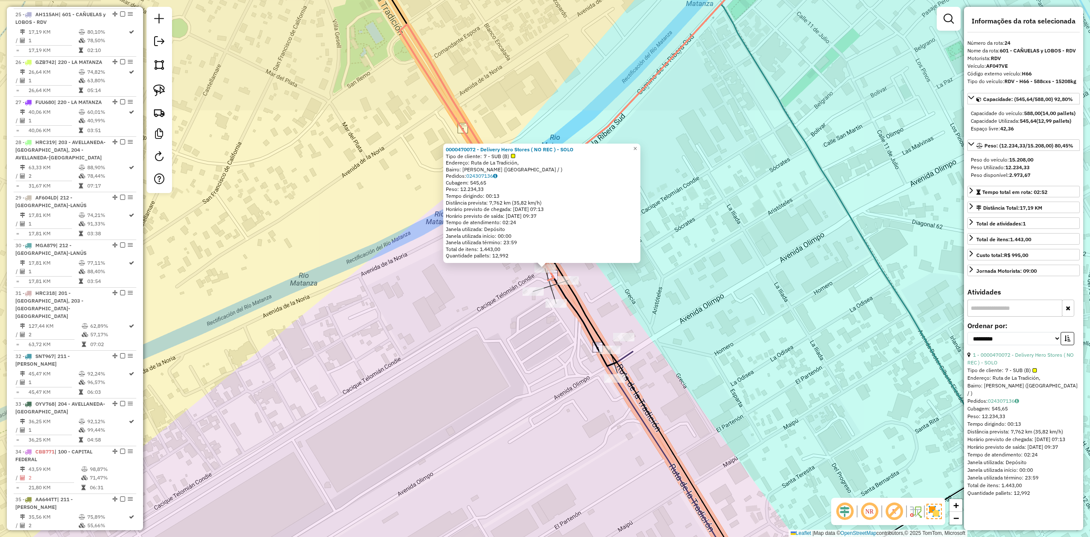
scroll to position [885, 0]
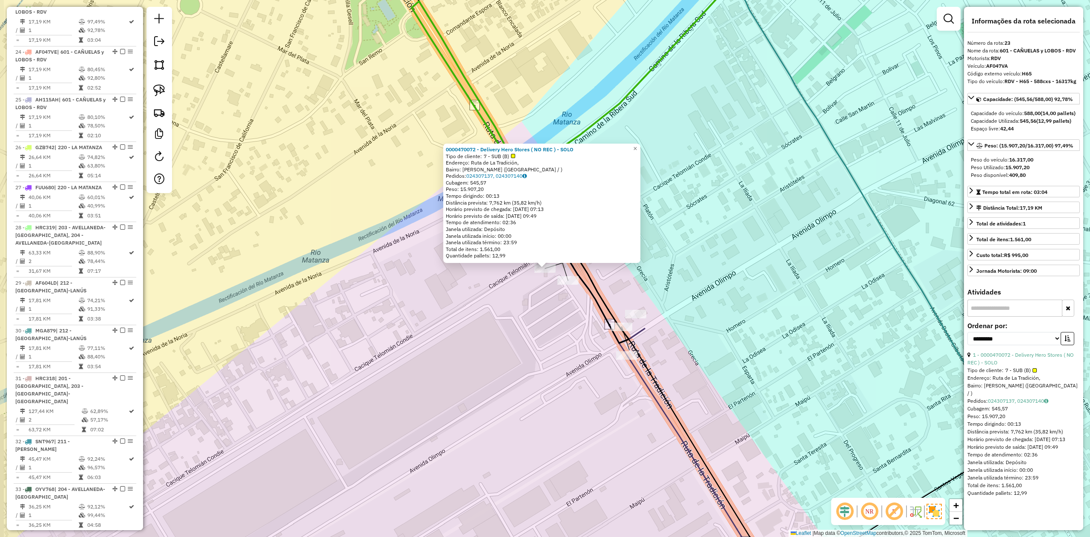
click at [513, 317] on div "Rota 23 - Placa AF047VA 0000470072 - Delivery Hero Stores ( NO REC ) - SOLO × 0…" at bounding box center [545, 268] width 1090 height 537
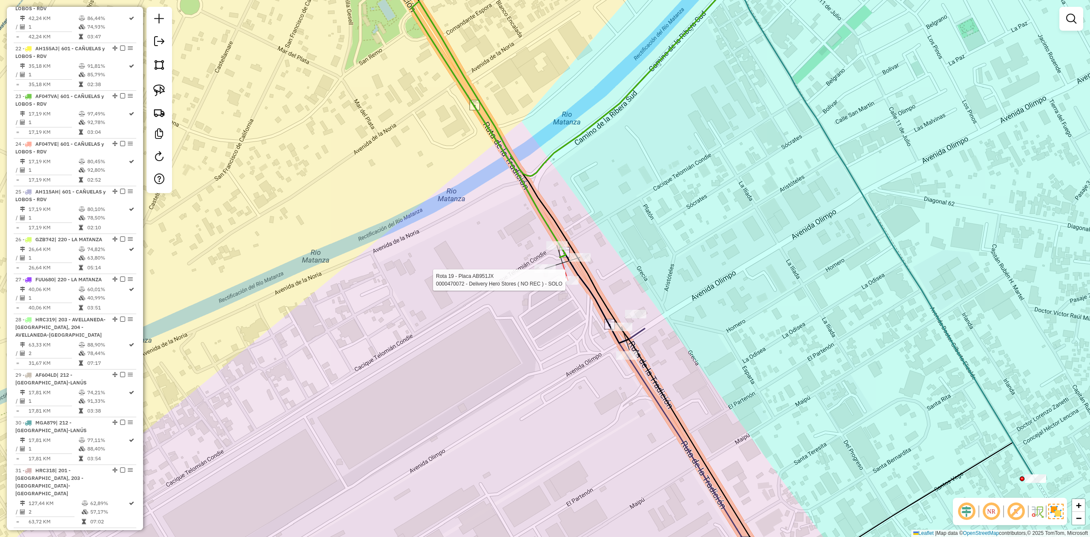
select select "**********"
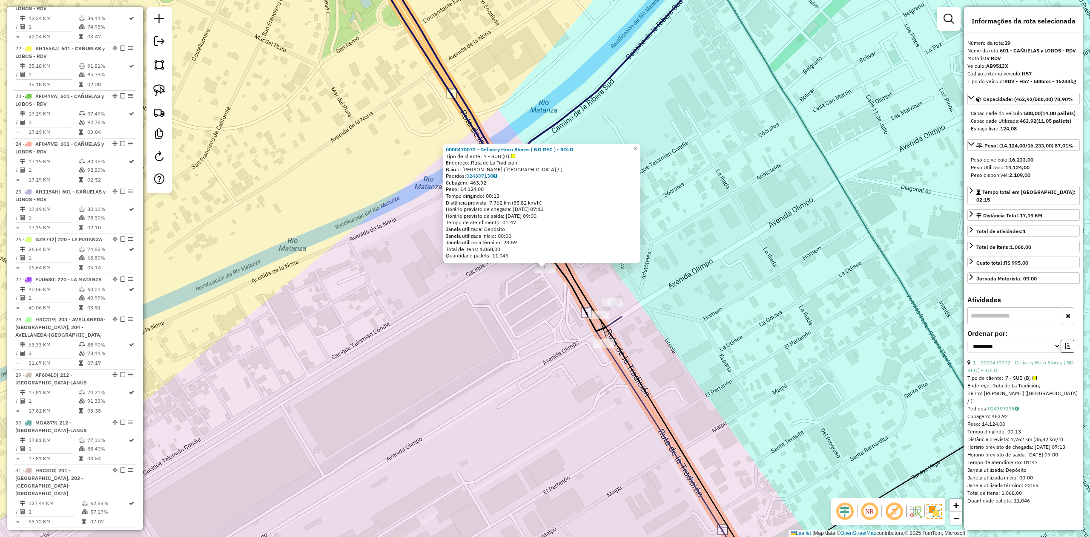
scroll to position [646, 0]
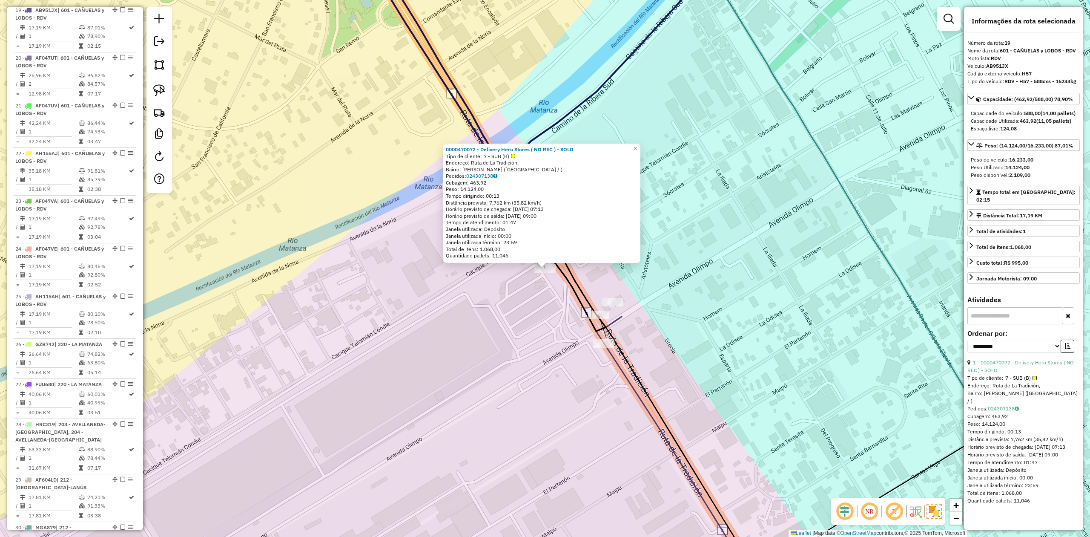
click at [519, 316] on div "Rota 19 - Placa AB951JX 0000470072 - Delivery Hero Stores ( NO REC ) - SOLO 000…" at bounding box center [545, 268] width 1090 height 537
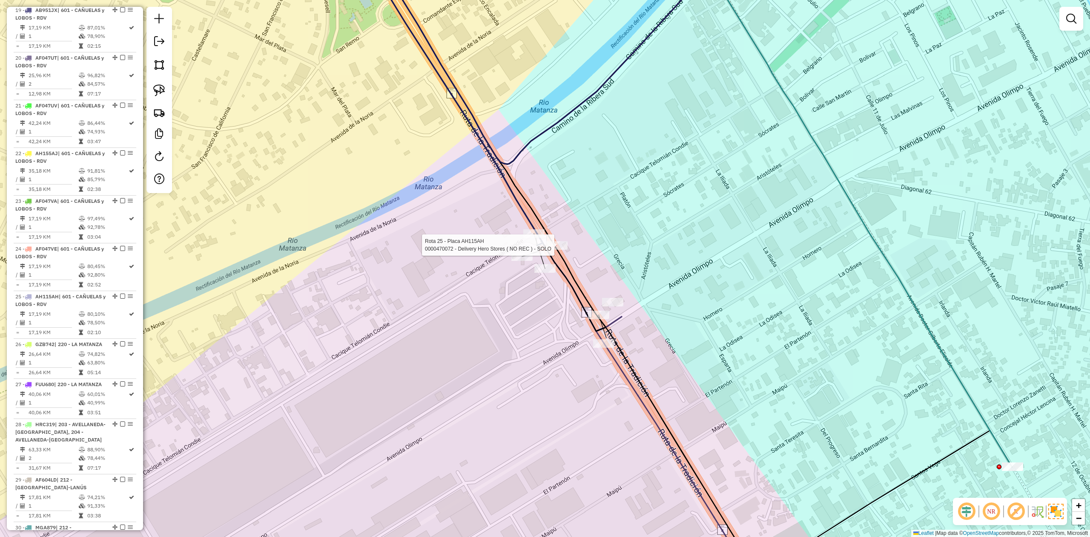
select select "**********"
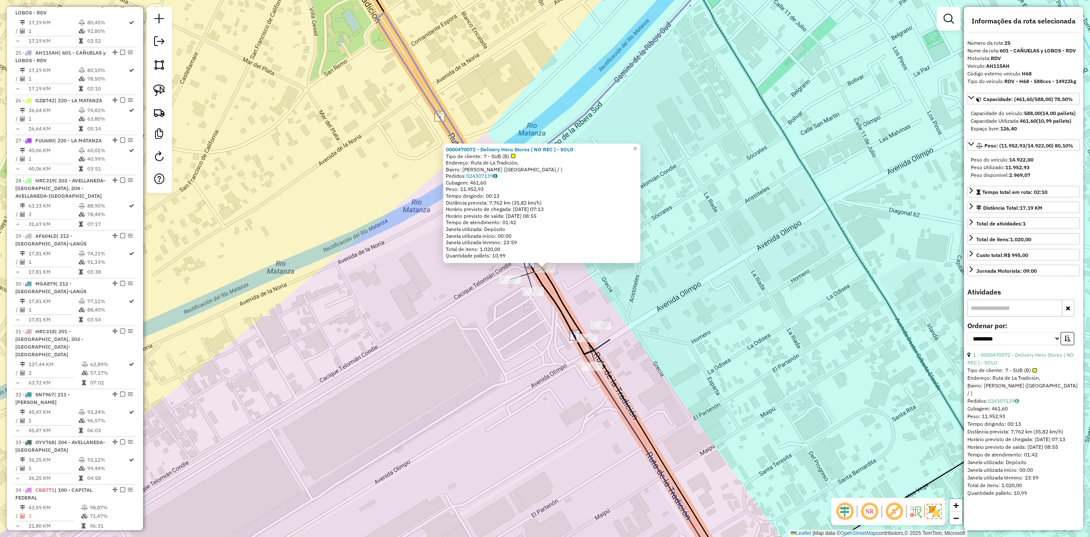
scroll to position [933, 0]
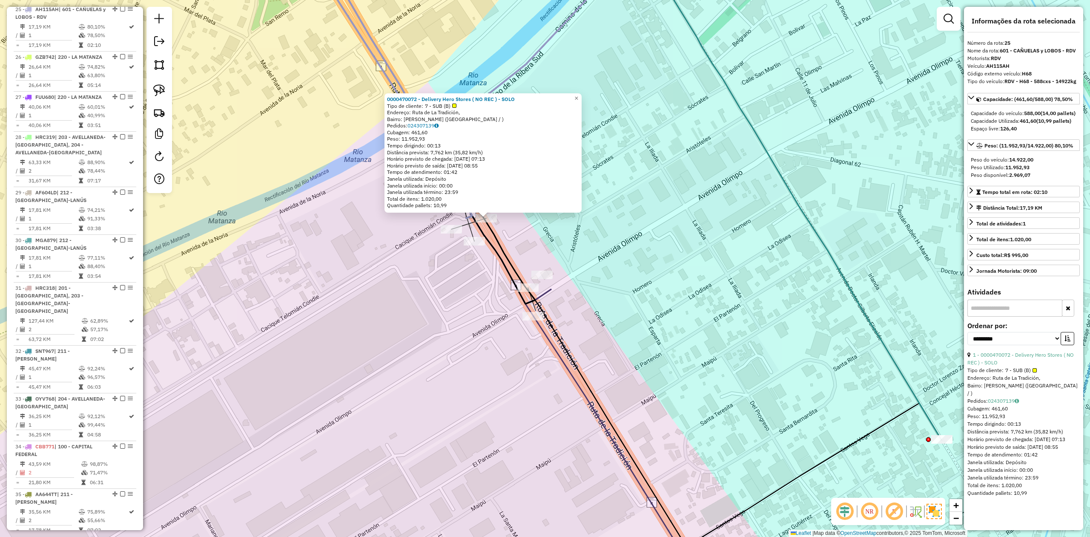
drag, startPoint x: 590, startPoint y: 246, endPoint x: 464, endPoint y: 127, distance: 173.6
click at [465, 127] on div "0000470072 - Delivery Hero Stores ( NO REC ) - SOLO Tipo de cliente: 7 - SUB (B…" at bounding box center [545, 268] width 1090 height 537
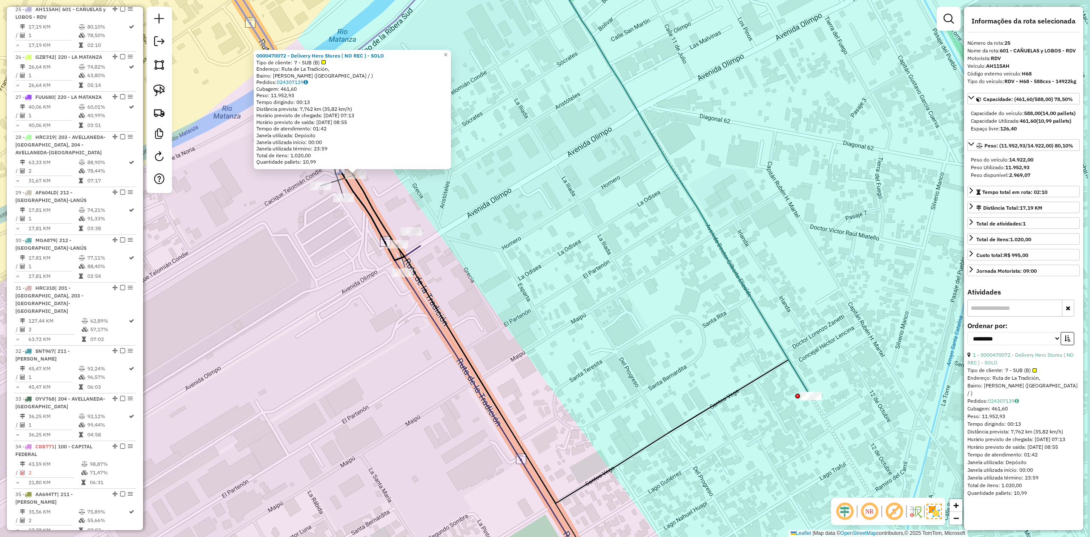
drag, startPoint x: 530, startPoint y: 194, endPoint x: 490, endPoint y: 250, distance: 69.0
click at [490, 250] on div "0000470072 - Delivery Hero Stores ( NO REC ) - SOLO Tipo de cliente: 7 - SUB (B…" at bounding box center [545, 268] width 1090 height 537
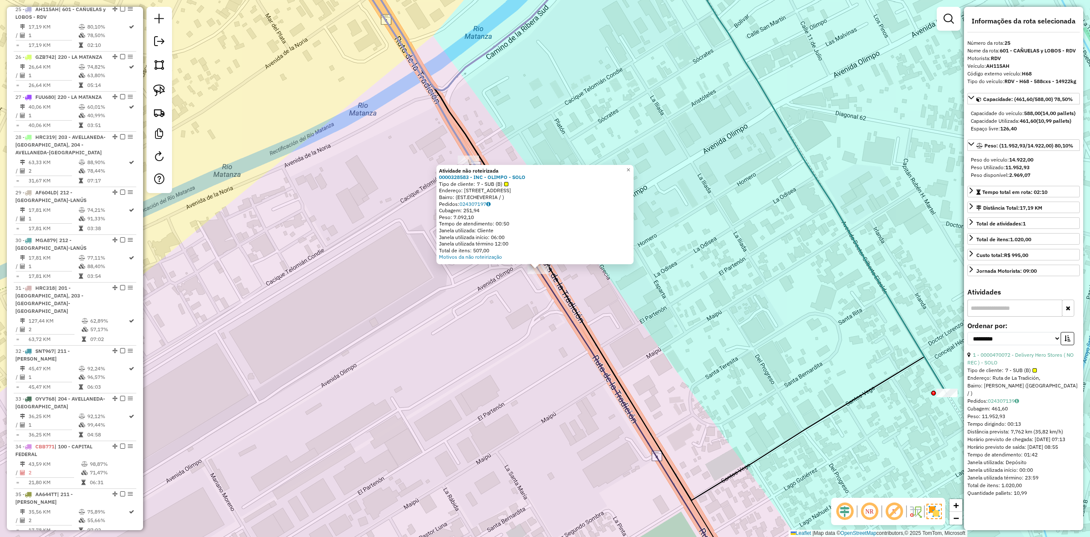
drag, startPoint x: 495, startPoint y: 317, endPoint x: 481, endPoint y: 319, distance: 14.2
click at [481, 319] on div "Atividade não roteirizada 0000328583 - INC - OLIMPO - SOLO Tipo de cliente: 7 -…" at bounding box center [545, 268] width 1090 height 537
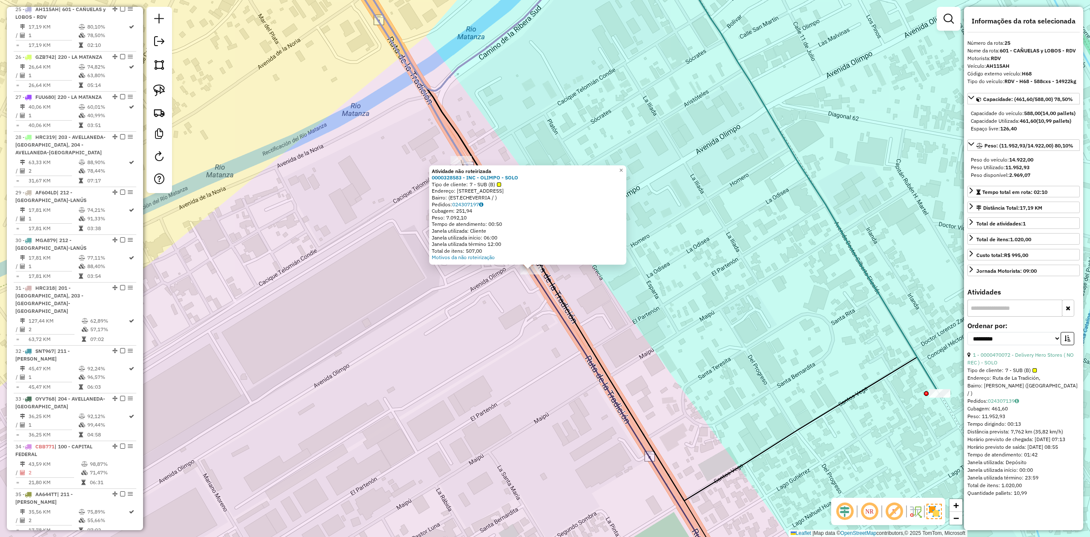
click at [509, 312] on div "Atividade não roteirizada 0000328583 - INC - OLIMPO - SOLO Tipo de cliente: 7 -…" at bounding box center [545, 268] width 1090 height 537
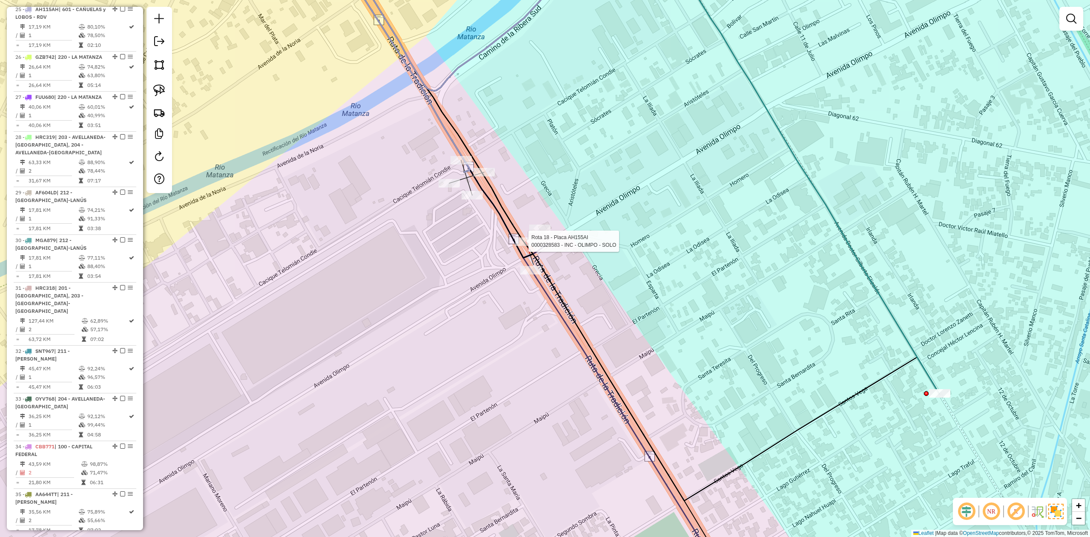
select select "**********"
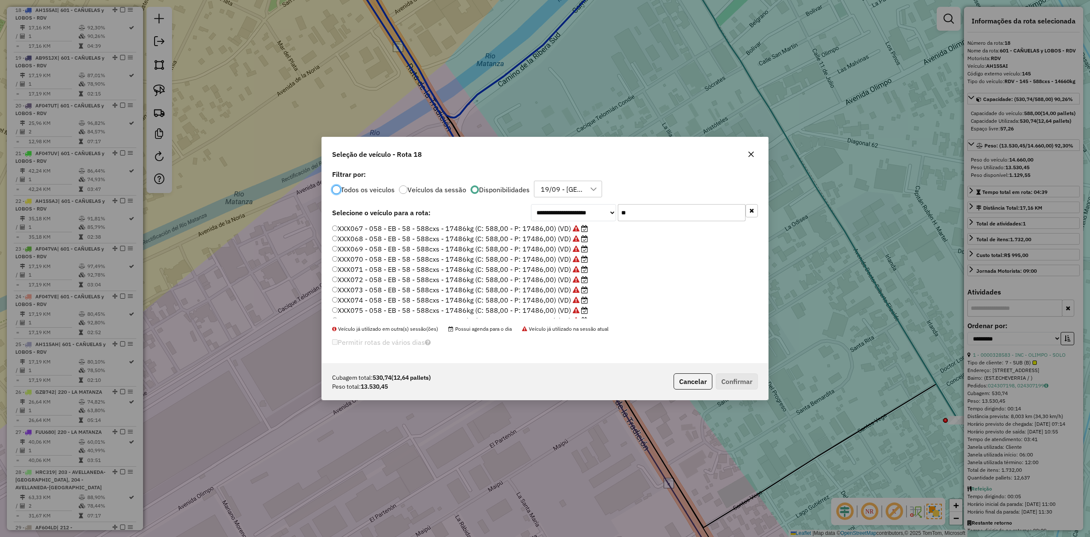
scroll to position [60, 0]
click at [559, 312] on label "XXX077 - 058 - EB - 58 - 588cxs - 17486kg (C: 588,00 - P: 17486,00) (VD)" at bounding box center [460, 313] width 256 height 10
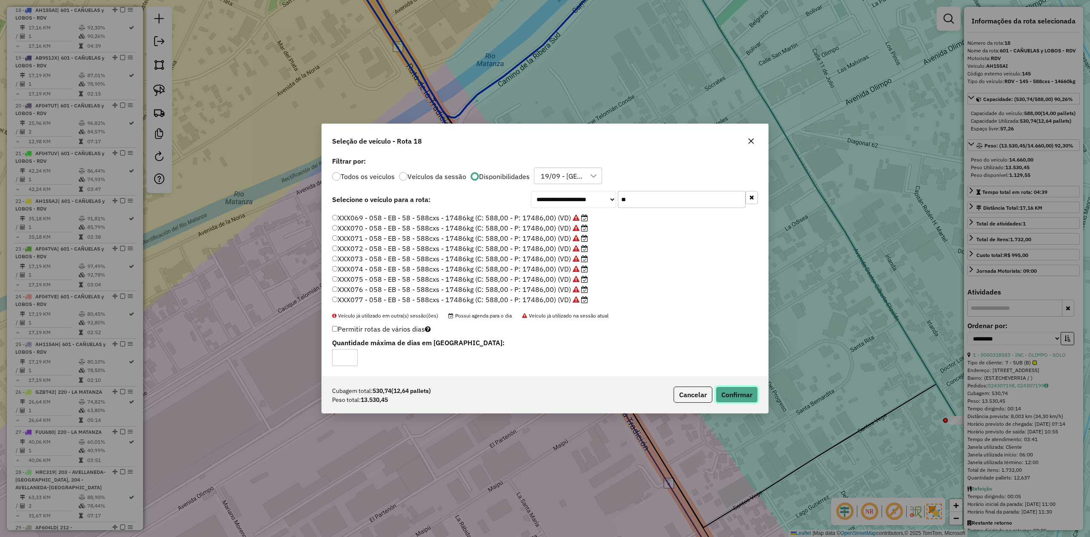
click at [738, 394] on button "Confirmar" at bounding box center [737, 394] width 42 height 16
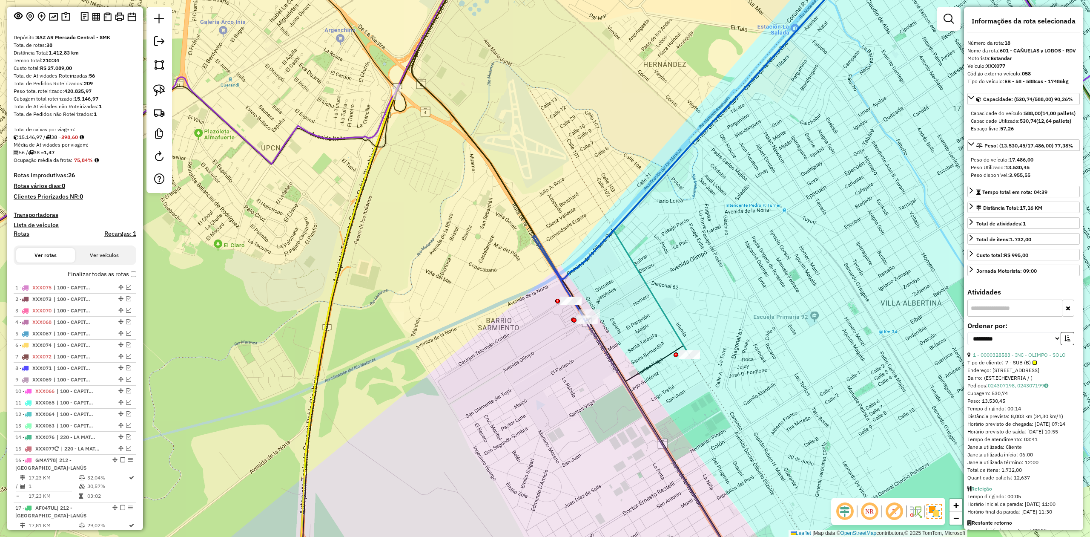
scroll to position [0, 0]
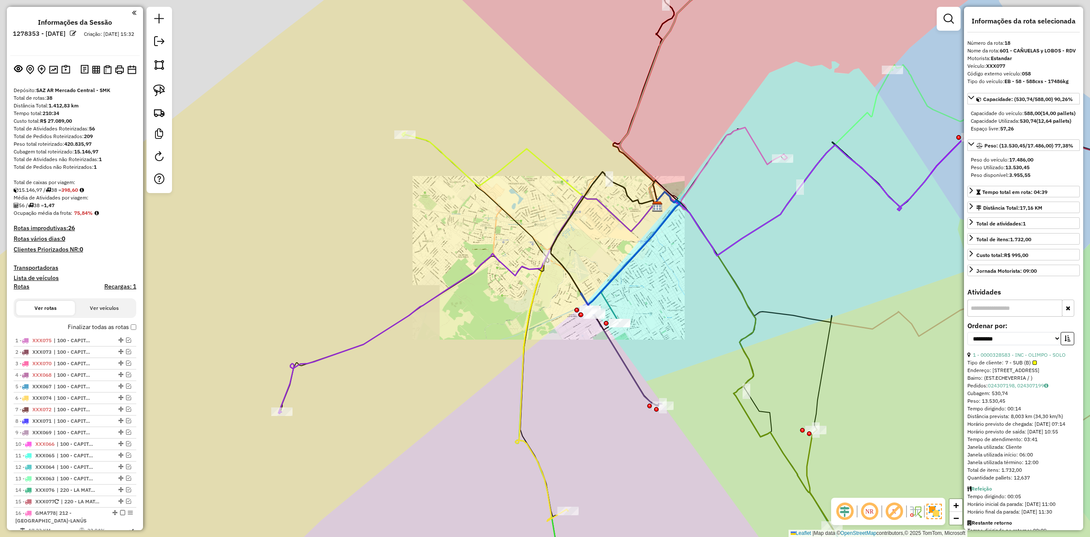
drag, startPoint x: 510, startPoint y: 354, endPoint x: 342, endPoint y: 332, distance: 170.0
click at [348, 332] on div "Janela de atendimento Grade de atendimento Capacidade Transportadoras Veículos …" at bounding box center [545, 268] width 1090 height 537
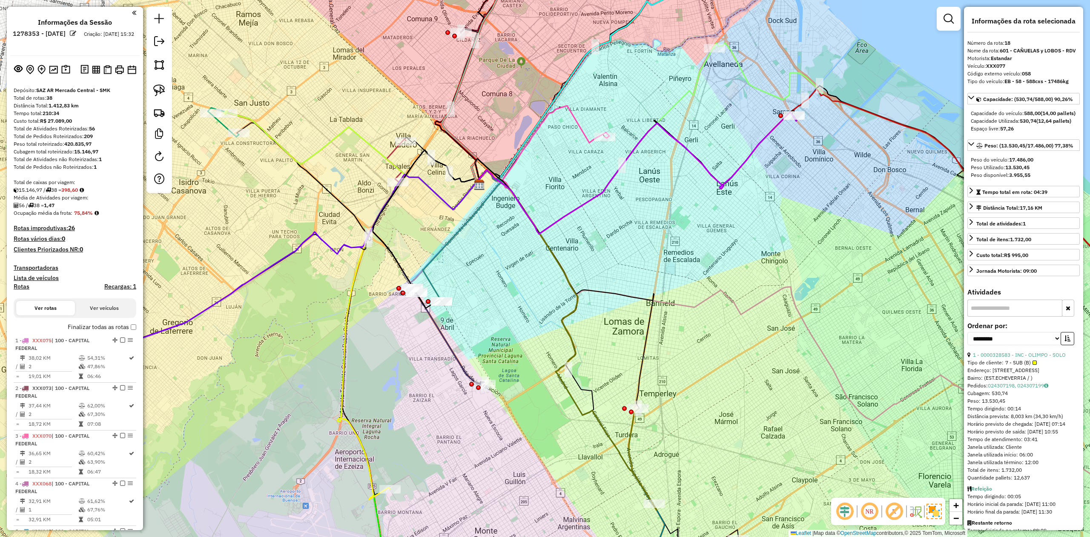
click at [9, 286] on div "Informações da Sessão 1278353 - 19/09/2025 Criação: 18/09/2025 15:32 Depósito: …" at bounding box center [75, 268] width 136 height 523
click at [22, 285] on h4 "Rotas" at bounding box center [22, 286] width 16 height 7
select select
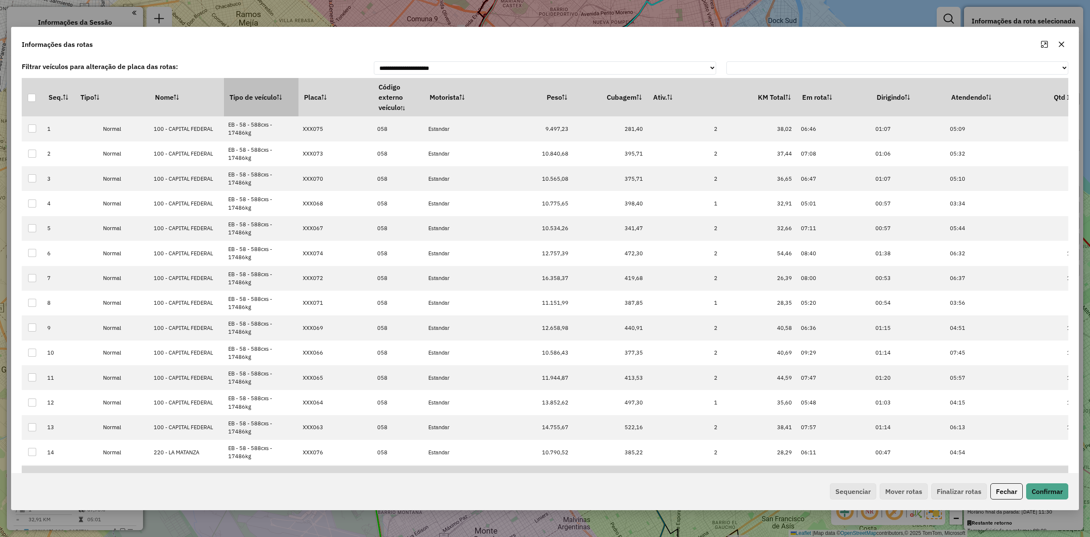
click at [261, 94] on th "Tipo de veículo" at bounding box center [261, 97] width 75 height 38
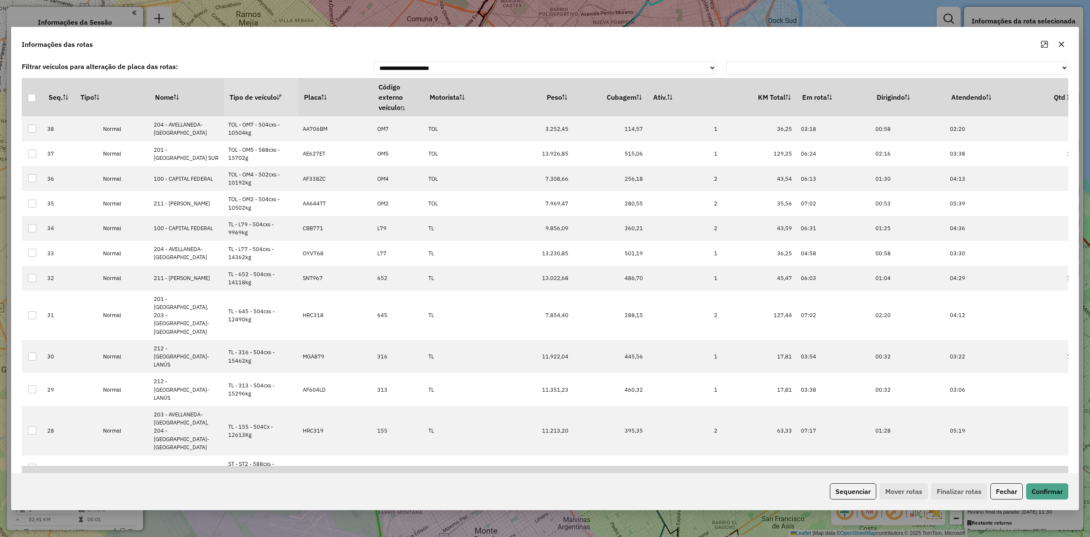
click at [261, 94] on th "Tipo de veículo" at bounding box center [261, 97] width 75 height 38
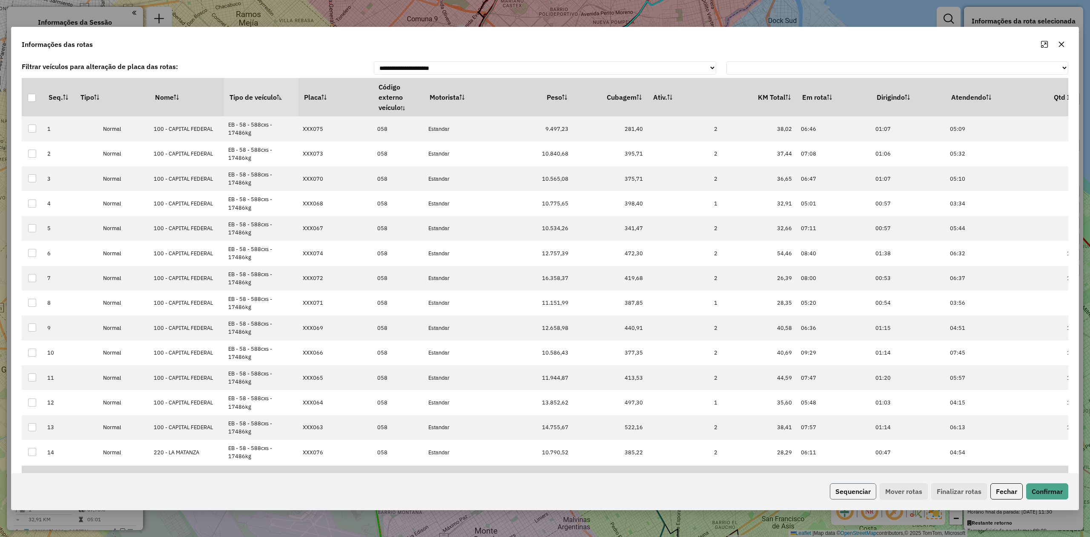
click at [834, 492] on button "Sequenciar" at bounding box center [853, 491] width 46 height 16
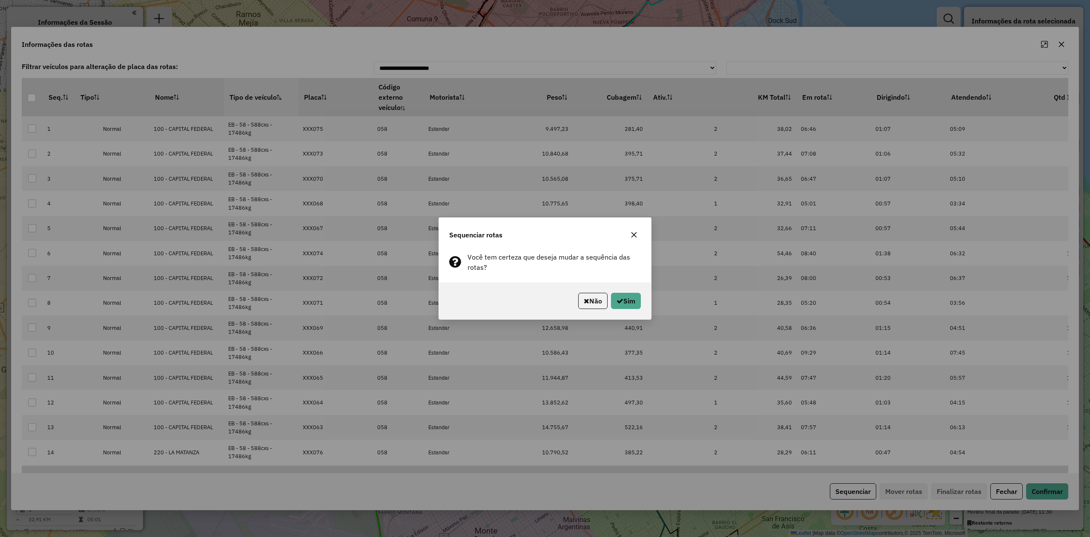
click at [614, 291] on div "Não Sim" at bounding box center [545, 300] width 212 height 37
click at [617, 299] on icon "button" at bounding box center [620, 300] width 7 height 7
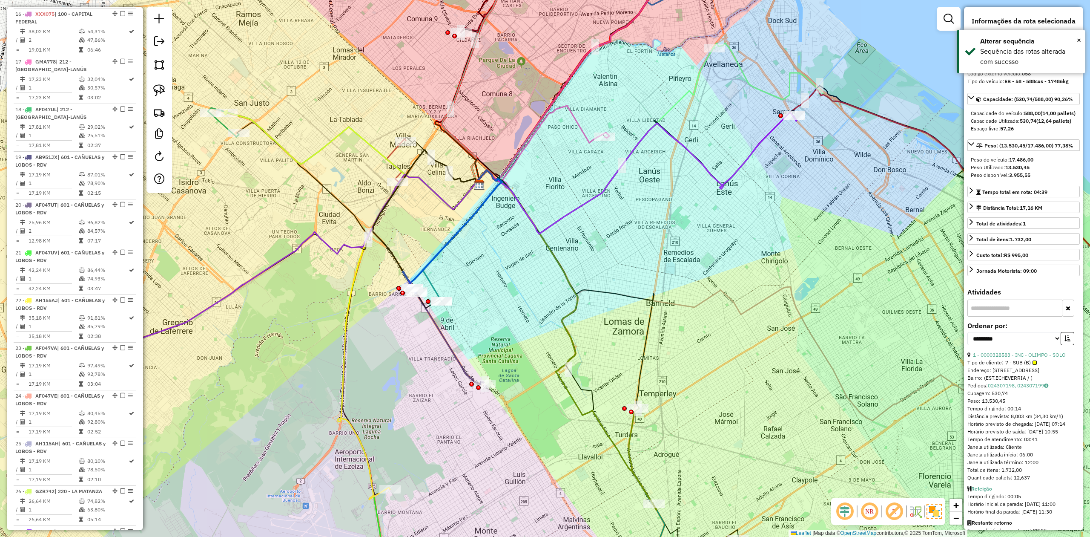
scroll to position [1141, 0]
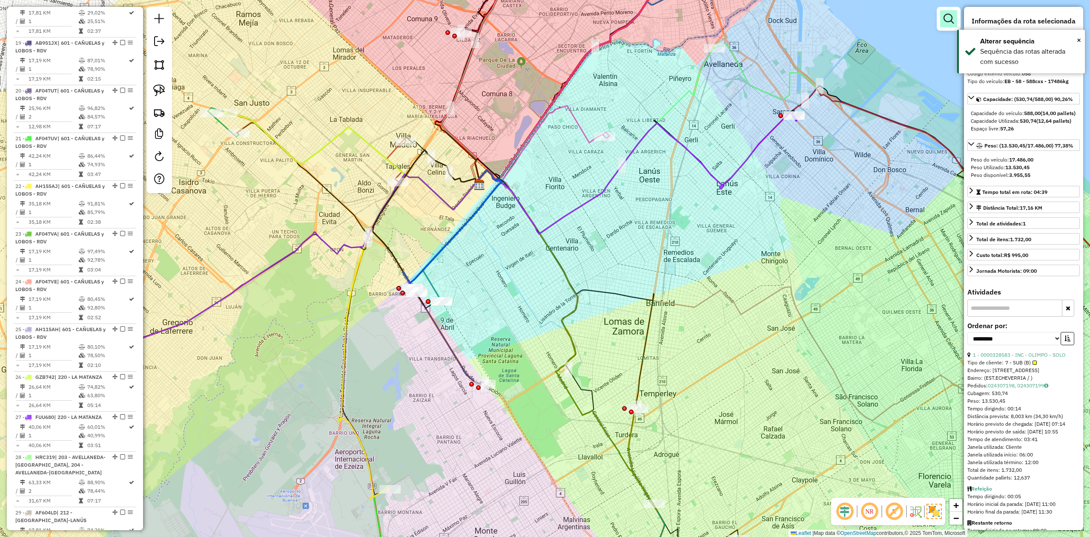
click at [944, 19] on em at bounding box center [949, 19] width 10 height 10
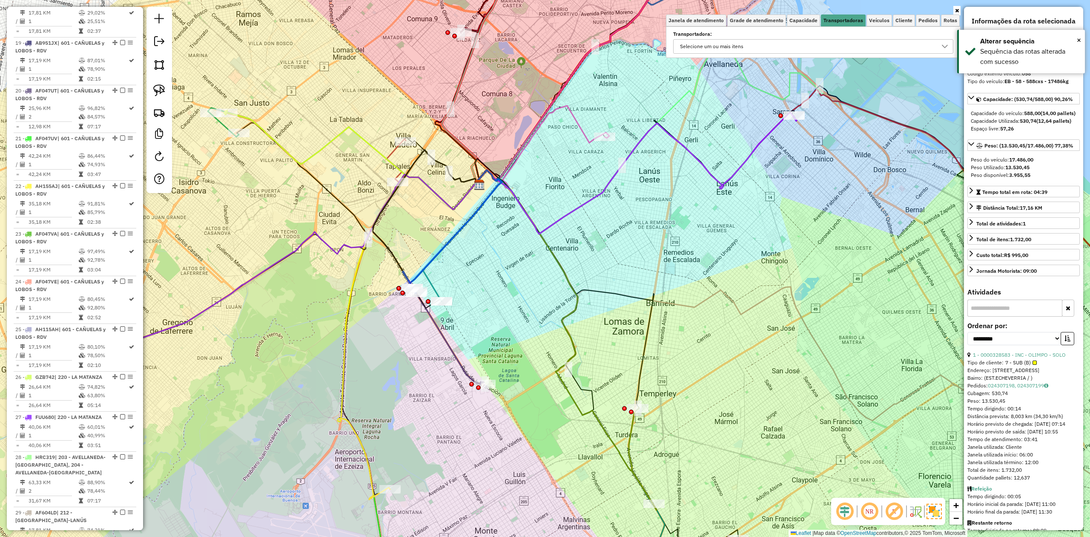
click at [803, 41] on div "Selecione um ou mais itens" at bounding box center [807, 47] width 260 height 14
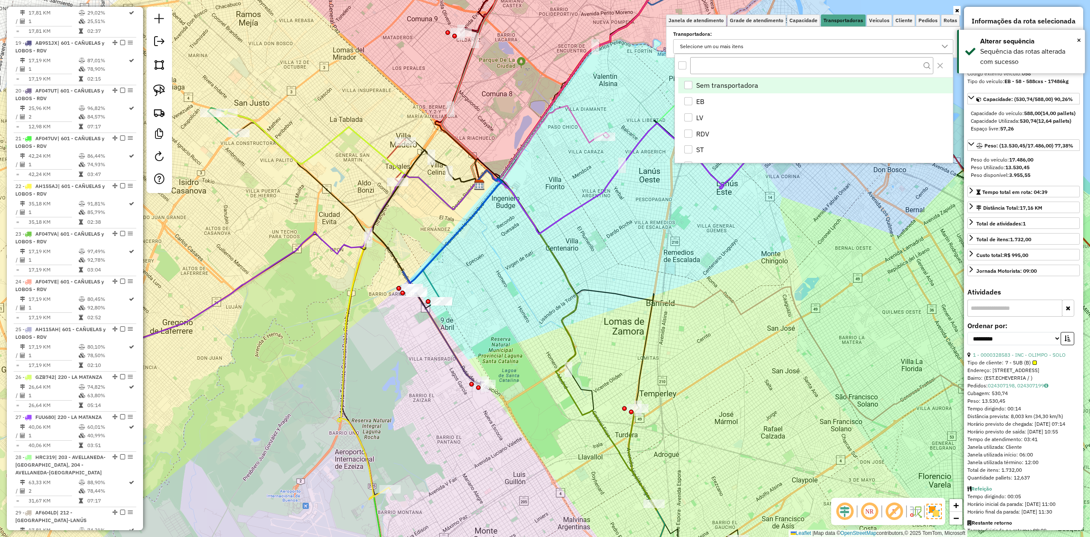
scroll to position [5, 32]
click at [697, 99] on span "EB" at bounding box center [700, 101] width 8 height 10
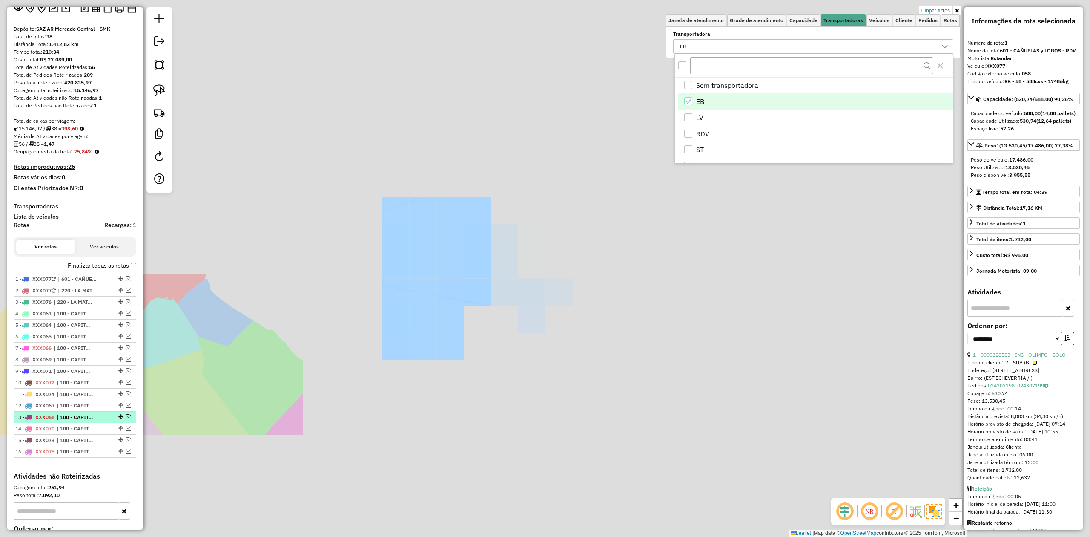
scroll to position [113, 0]
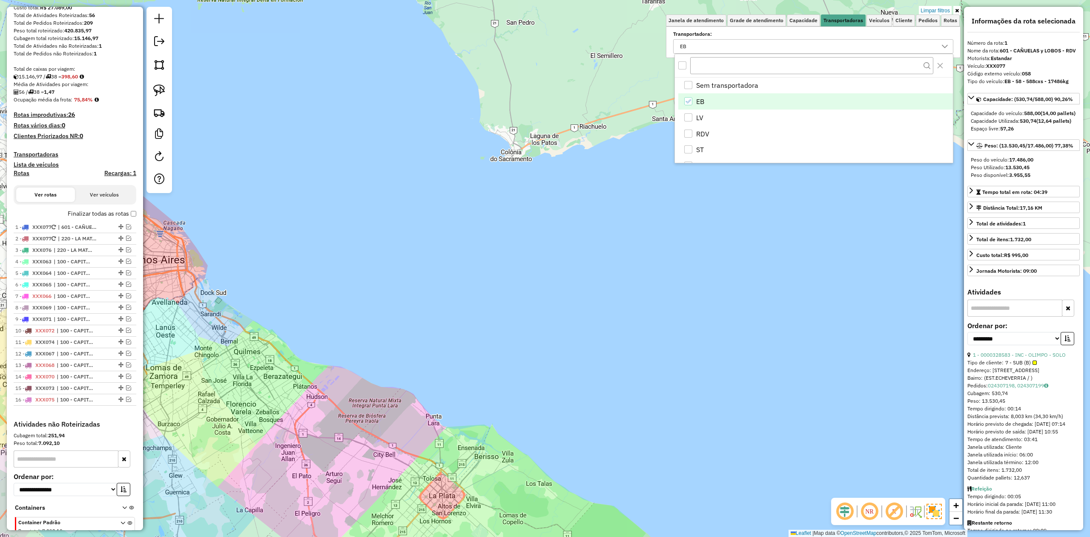
drag, startPoint x: 425, startPoint y: 346, endPoint x: 538, endPoint y: 316, distance: 116.3
click at [551, 317] on div "Limpar filtros Janela de atendimento Grade de atendimento Capacidade Transporta…" at bounding box center [545, 268] width 1090 height 537
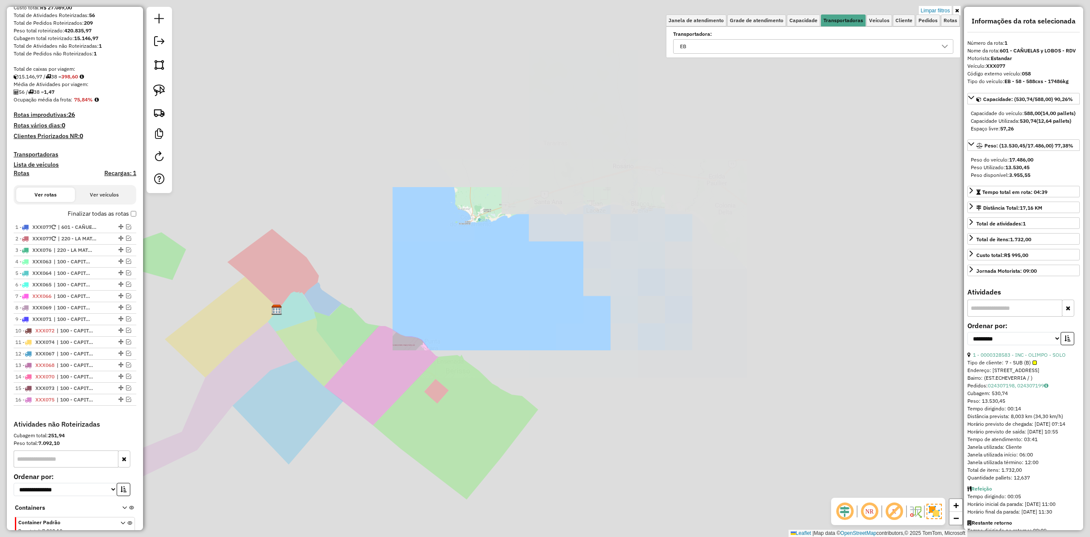
drag, startPoint x: 395, startPoint y: 317, endPoint x: 377, endPoint y: 314, distance: 19.1
click at [395, 316] on div "Limpar filtros Janela de atendimento Grade de atendimento Capacidade Transporta…" at bounding box center [545, 268] width 1090 height 537
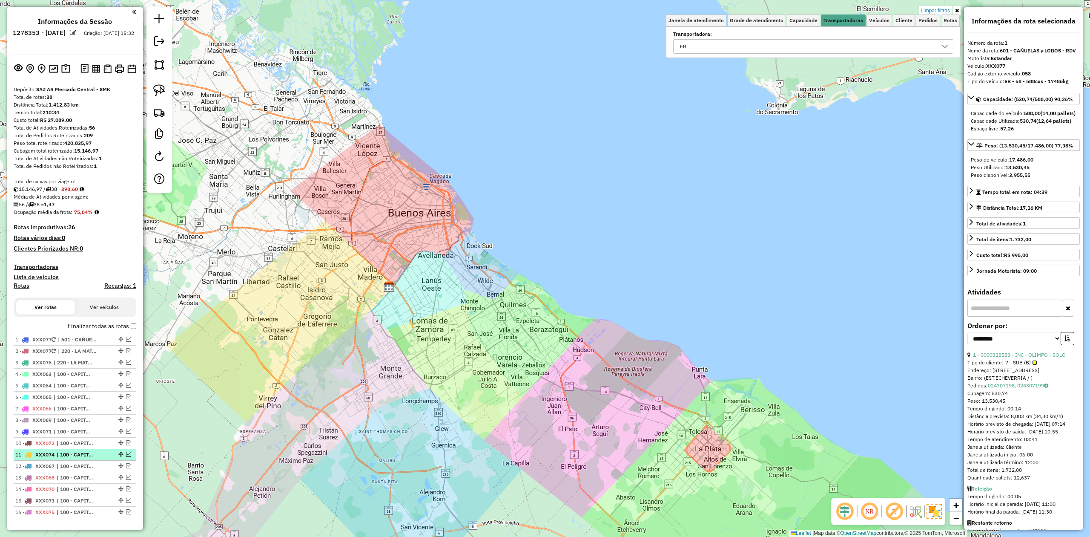
scroll to position [0, 0]
click at [77, 341] on span "| 601 - CAÑUELAS y LOBOS - RDV" at bounding box center [77, 341] width 39 height 8
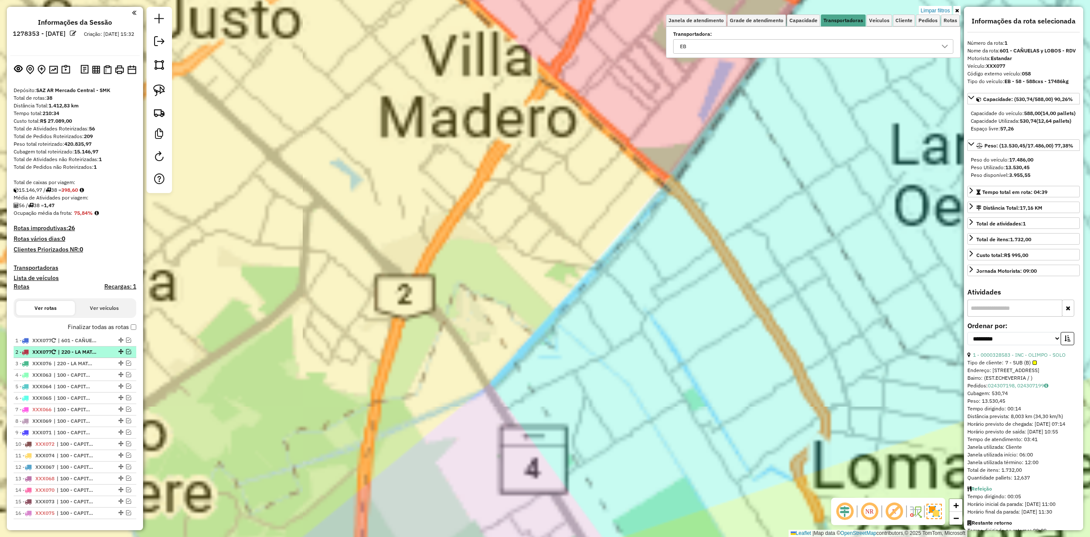
click at [79, 350] on span "| 220 - LA MATANZA" at bounding box center [77, 352] width 39 height 8
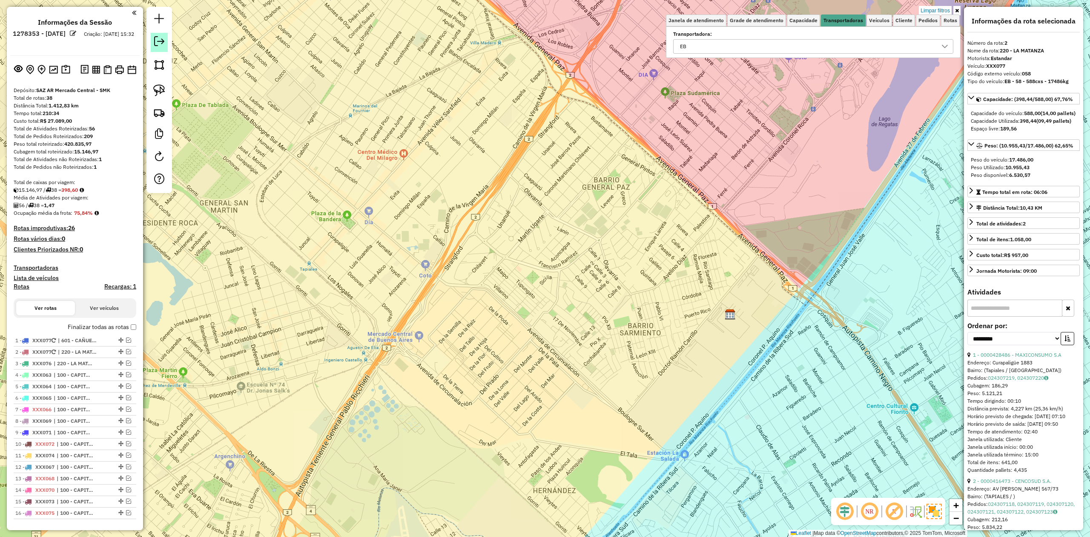
click at [158, 47] on link at bounding box center [159, 42] width 17 height 19
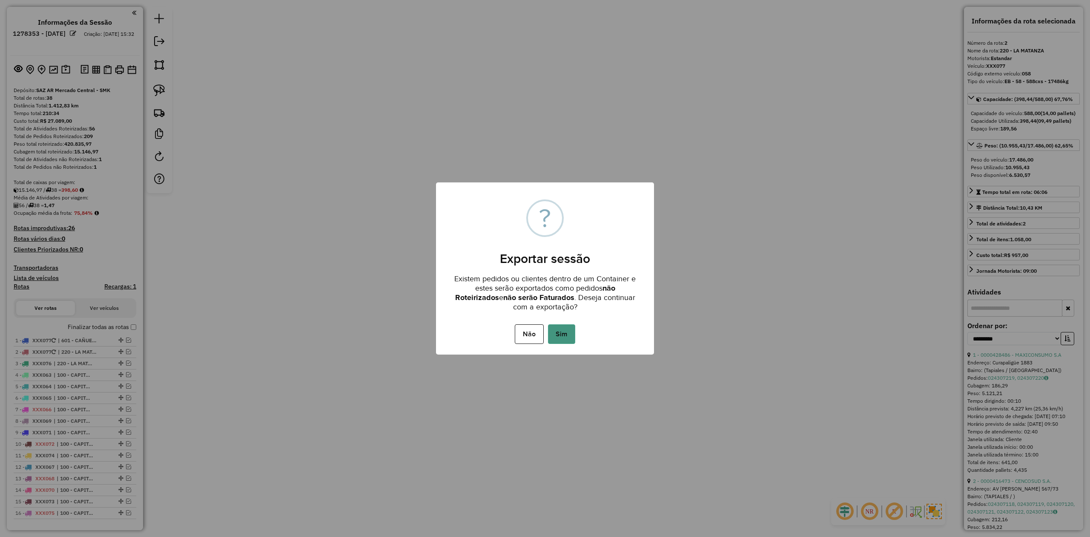
click at [552, 326] on button "Sim" at bounding box center [561, 334] width 27 height 20
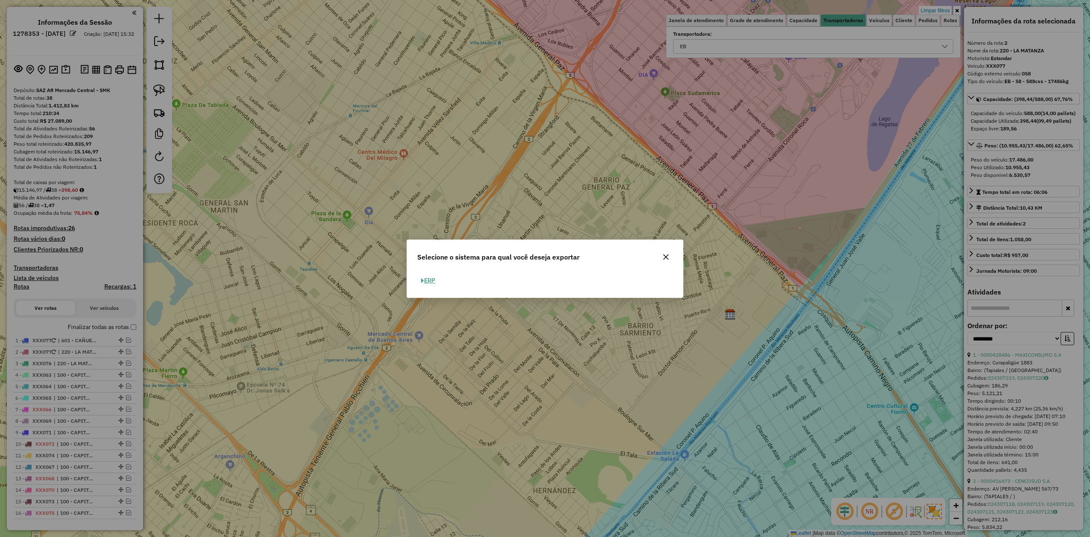
click at [430, 283] on button "ERP" at bounding box center [428, 280] width 22 height 13
select select "**"
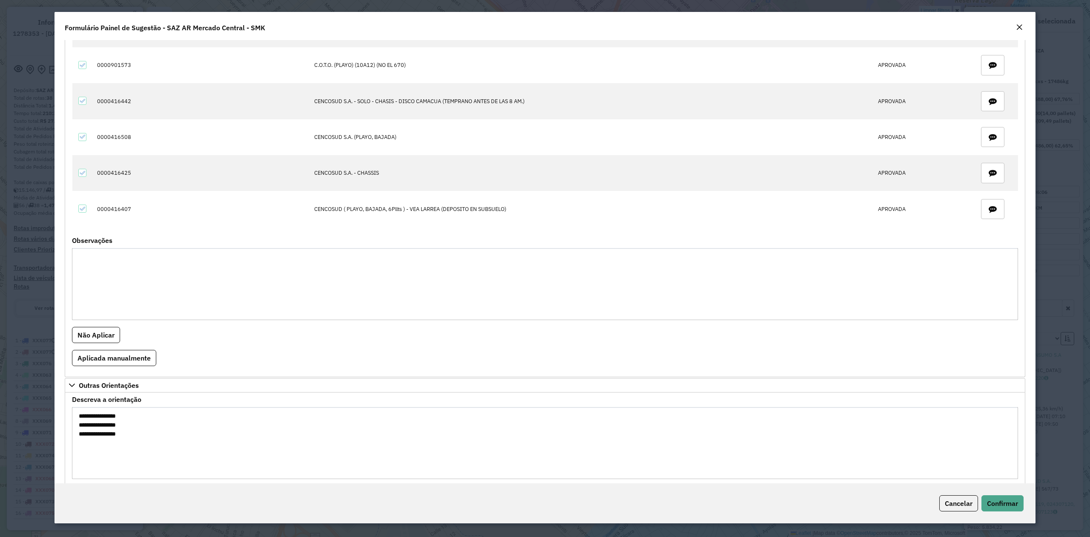
scroll to position [198, 0]
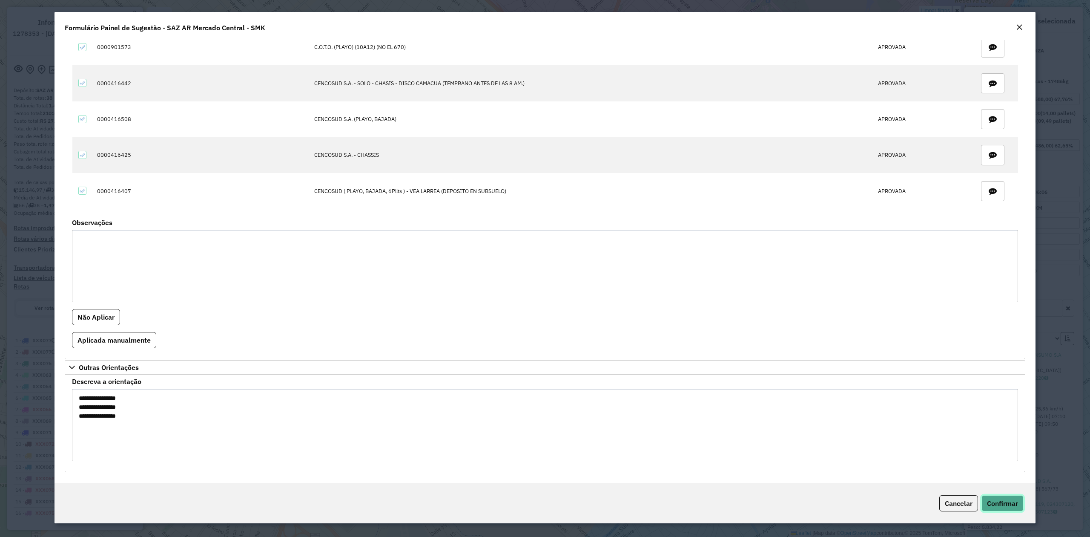
click at [1000, 498] on button "Confirmar" at bounding box center [1003, 503] width 42 height 16
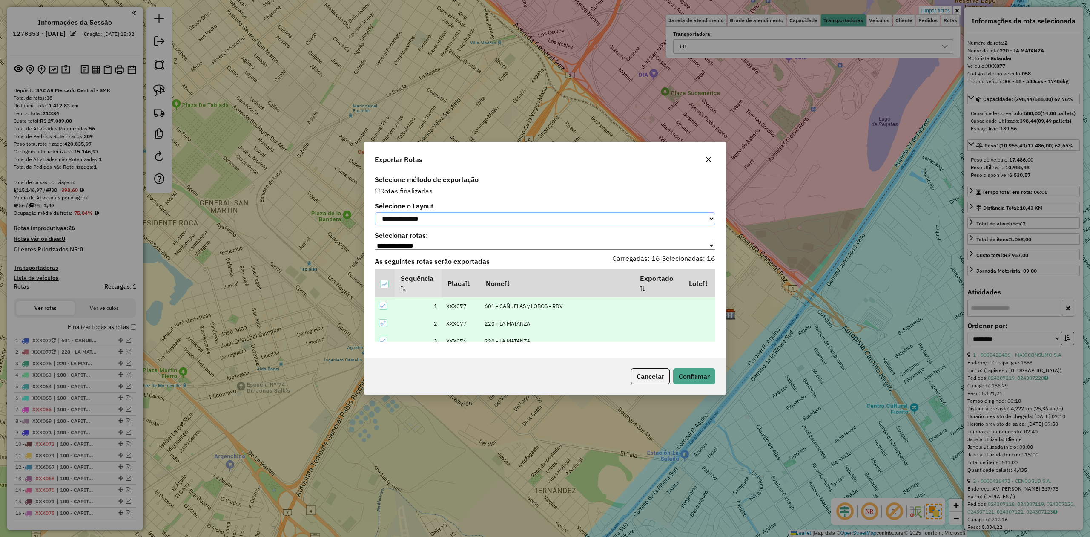
click at [446, 220] on select "**********" at bounding box center [545, 218] width 341 height 13
select select "*********"
click at [375, 212] on select "**********" at bounding box center [545, 218] width 341 height 13
click at [682, 377] on button "Confirmar" at bounding box center [694, 376] width 42 height 16
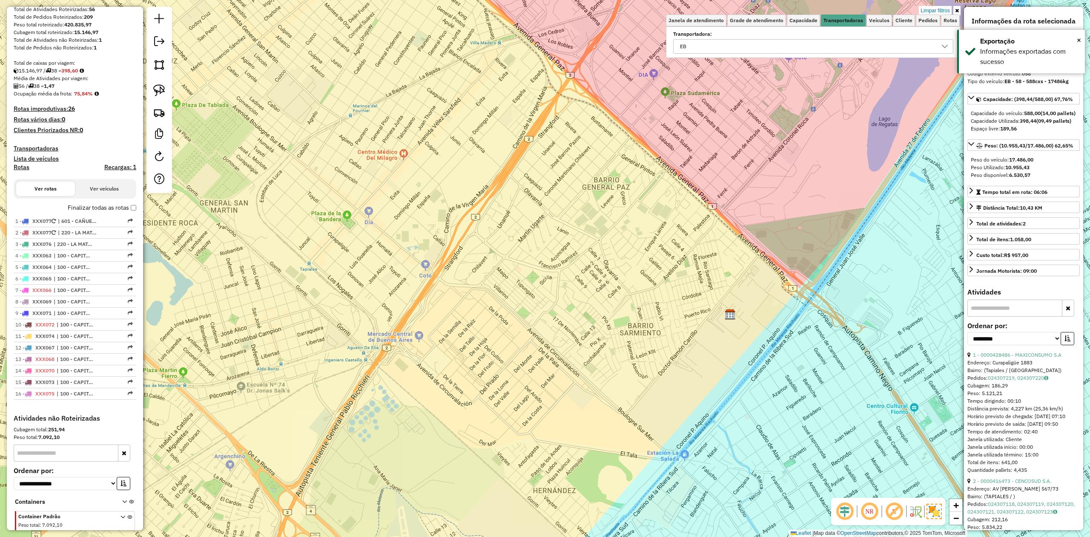
scroll to position [182, 0]
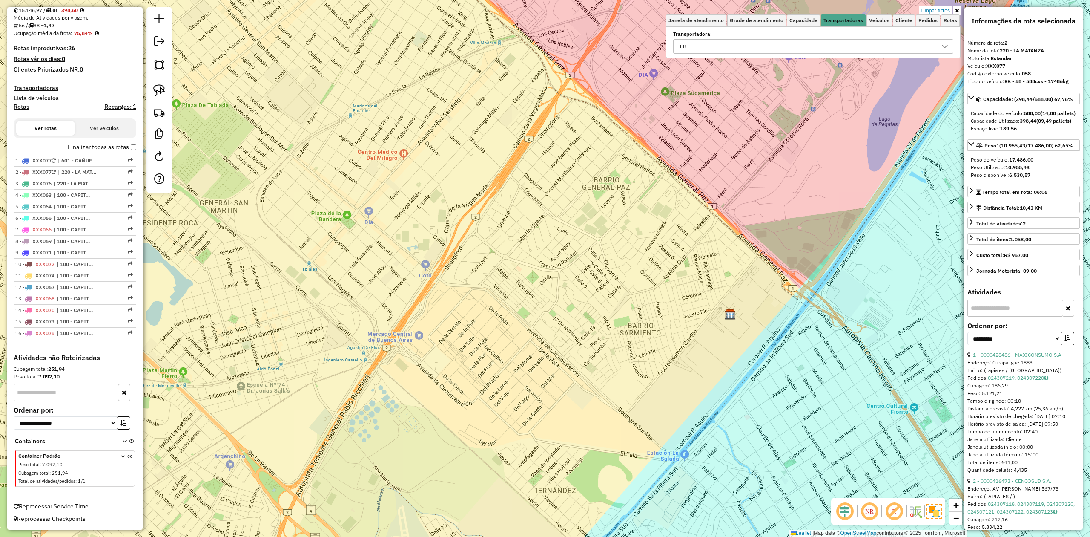
click at [931, 7] on link "Limpar filtros" at bounding box center [935, 10] width 33 height 9
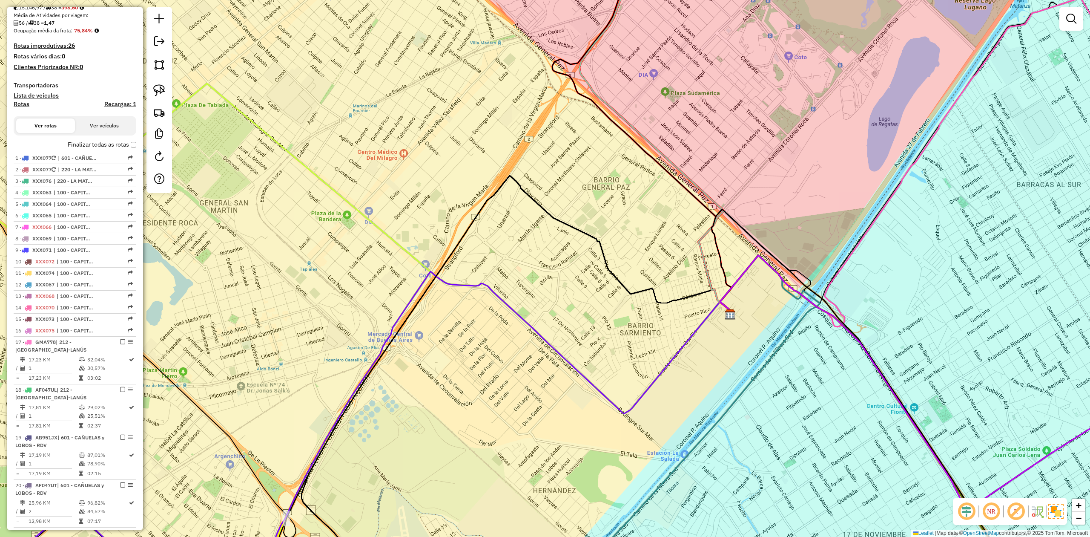
click at [502, 367] on icon at bounding box center [353, 430] width 757 height 319
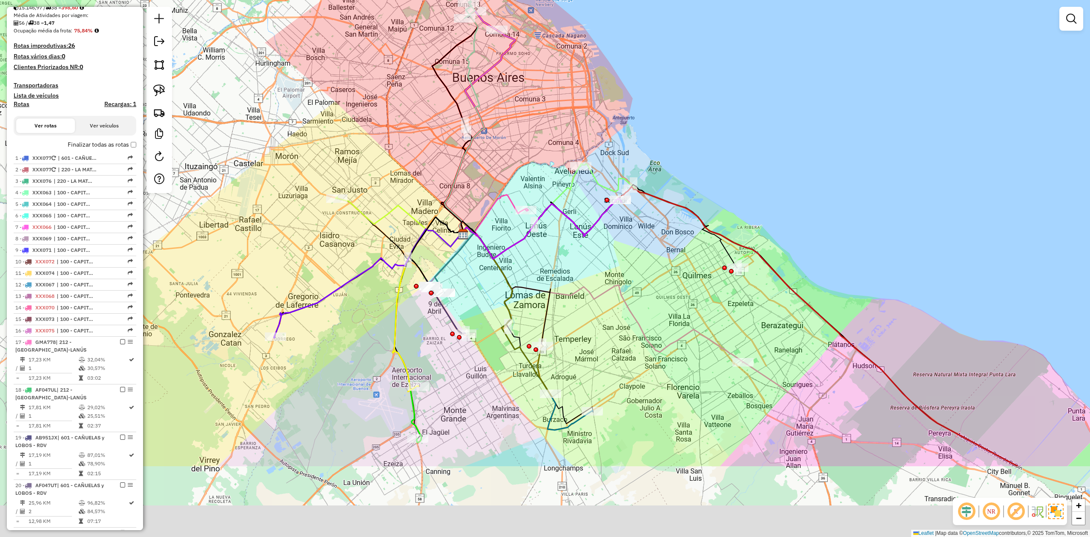
drag, startPoint x: 279, startPoint y: 377, endPoint x: 300, endPoint y: 271, distance: 108.3
click at [263, 253] on div "Janela de atendimento Grade de atendimento Capacidade Transportadoras Veículos …" at bounding box center [545, 268] width 1090 height 537
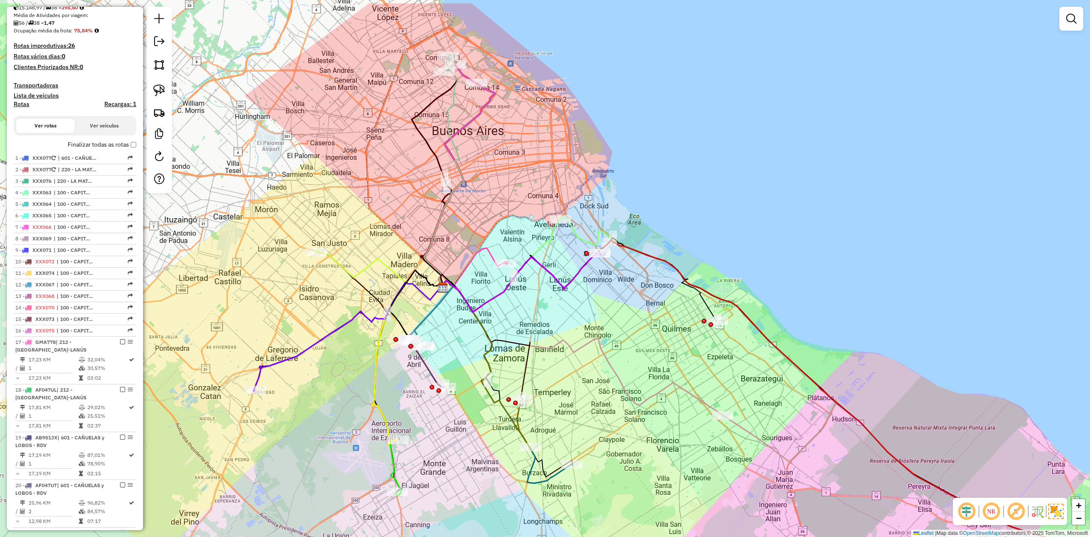
drag, startPoint x: 339, startPoint y: 304, endPoint x: 323, endPoint y: 353, distance: 51.3
click at [323, 353] on div "Janela de atendimento Grade de atendimento Capacidade Transportadoras Veículos …" at bounding box center [545, 268] width 1090 height 537
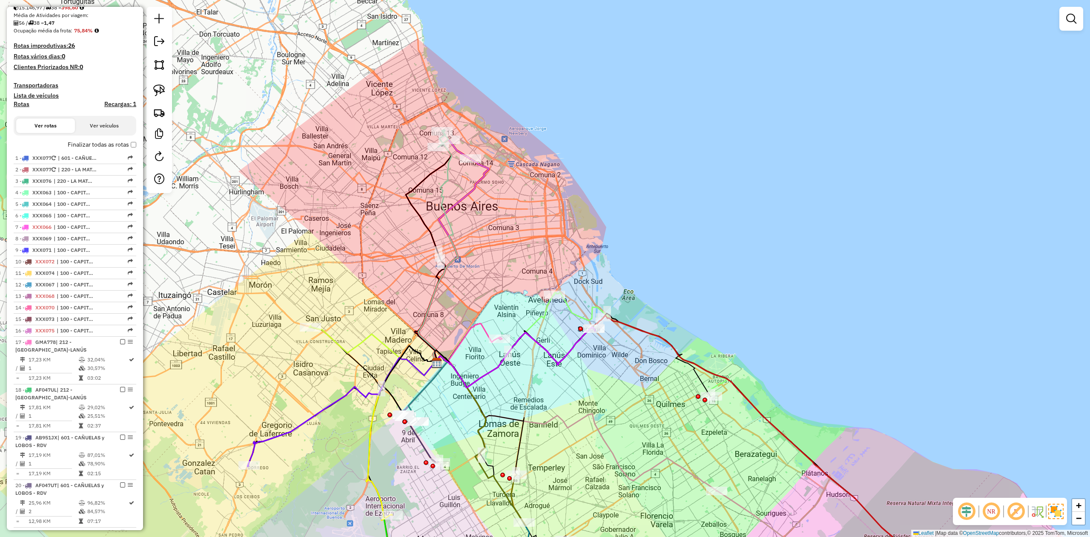
drag, startPoint x: 336, startPoint y: 233, endPoint x: 330, endPoint y: 308, distance: 75.2
click at [330, 308] on div "Janela de atendimento Grade de atendimento Capacidade Transportadoras Veículos …" at bounding box center [545, 268] width 1090 height 537
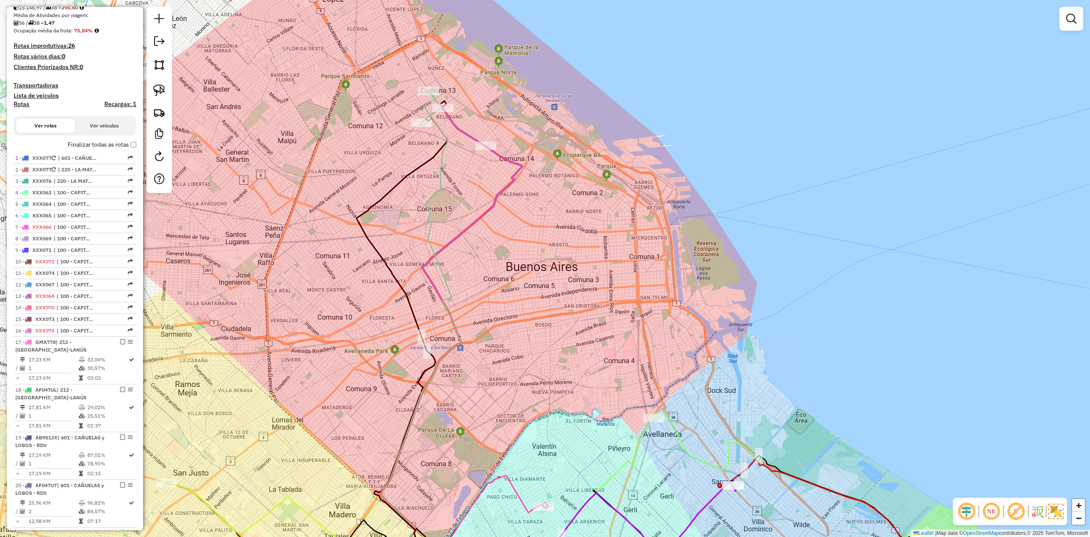
drag, startPoint x: 459, startPoint y: 168, endPoint x: 432, endPoint y: 242, distance: 79.2
click at [434, 242] on div "Janela de atendimento Grade de atendimento Capacidade Transportadoras Veículos …" at bounding box center [545, 268] width 1090 height 537
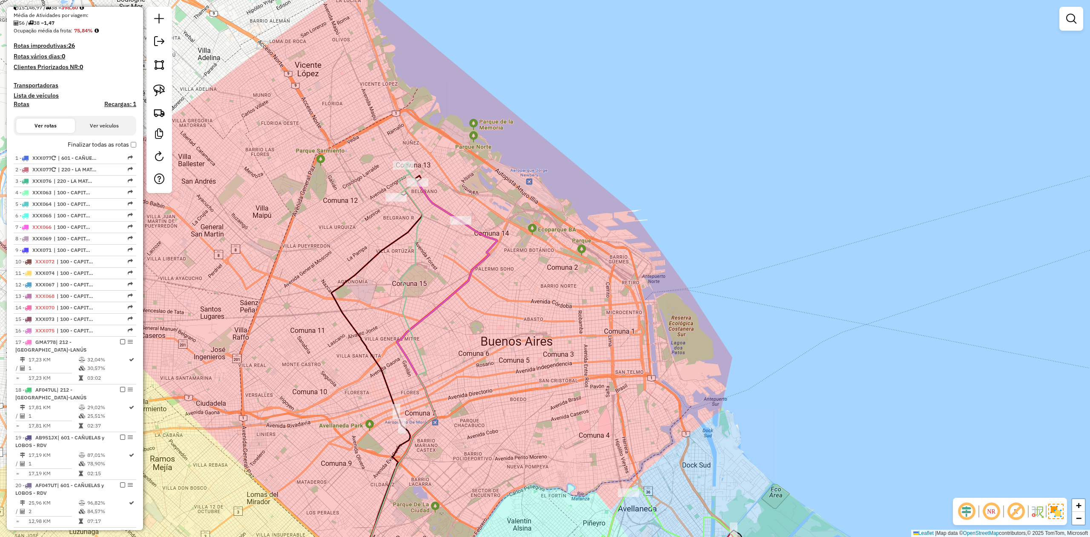
click at [419, 231] on icon at bounding box center [396, 377] width 81 height 425
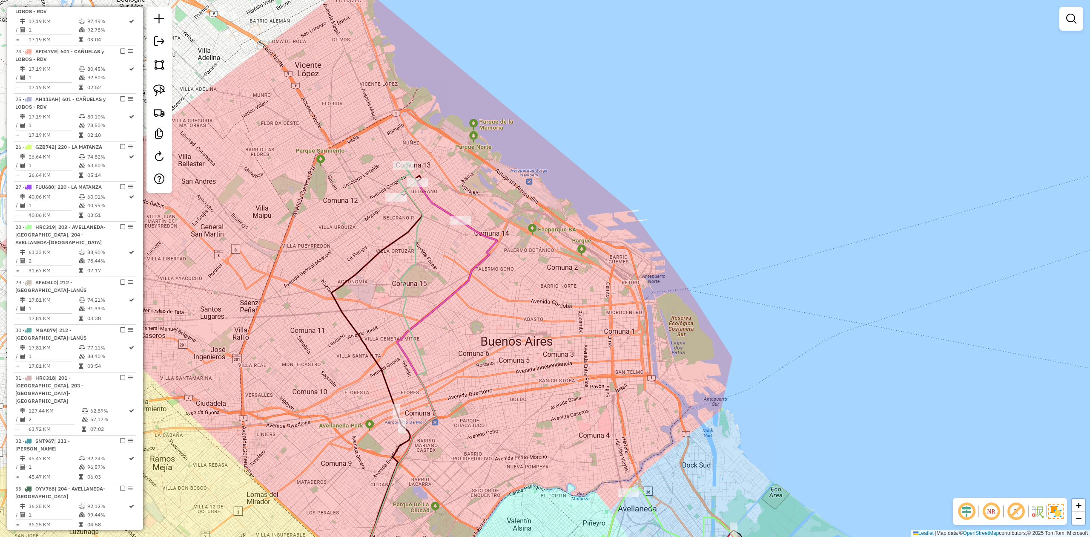
select select "**********"
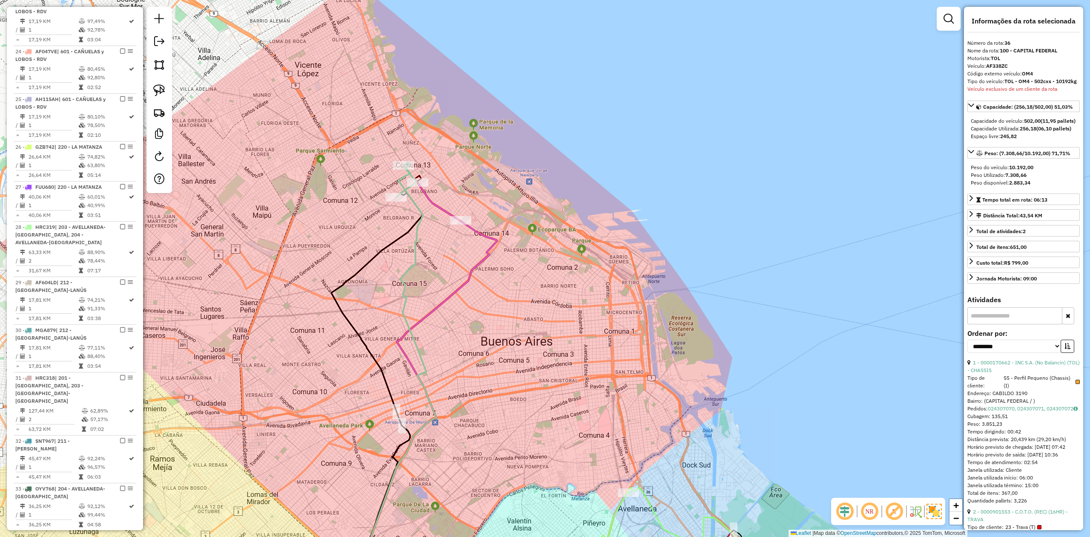
scroll to position [1243, 0]
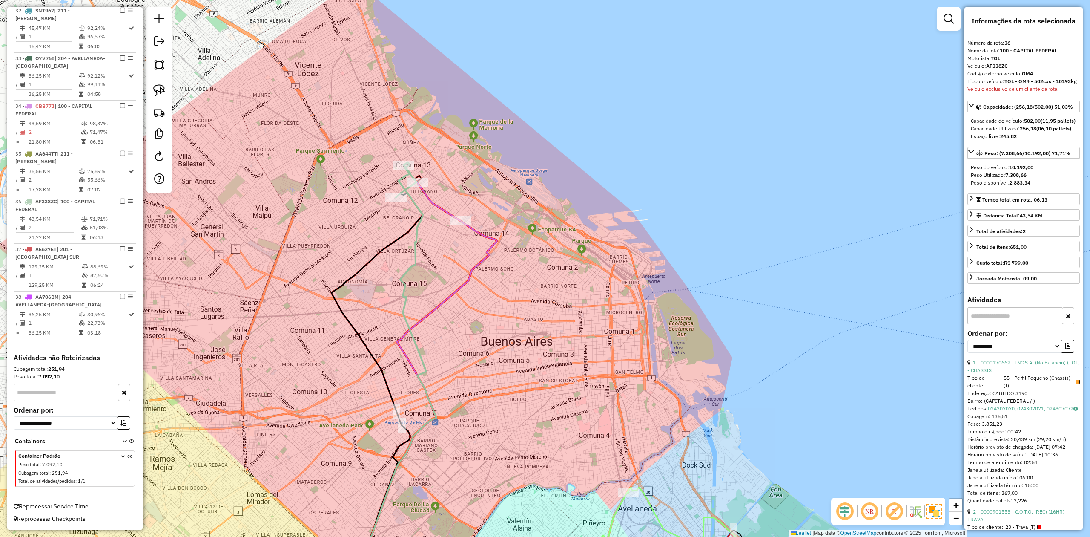
click at [449, 210] on icon at bounding box center [439, 202] width 43 height 38
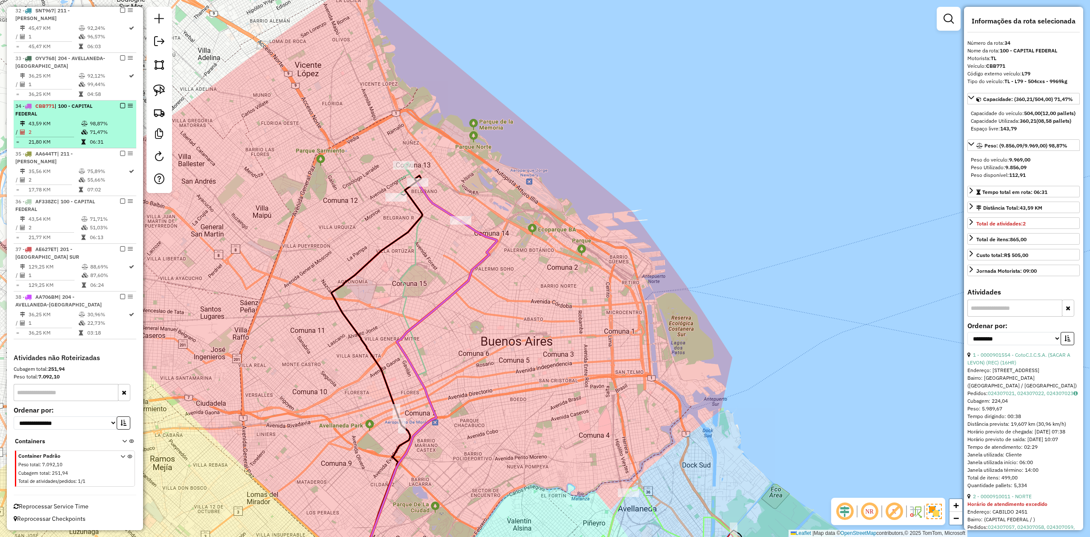
click at [121, 105] on em at bounding box center [122, 105] width 5 height 5
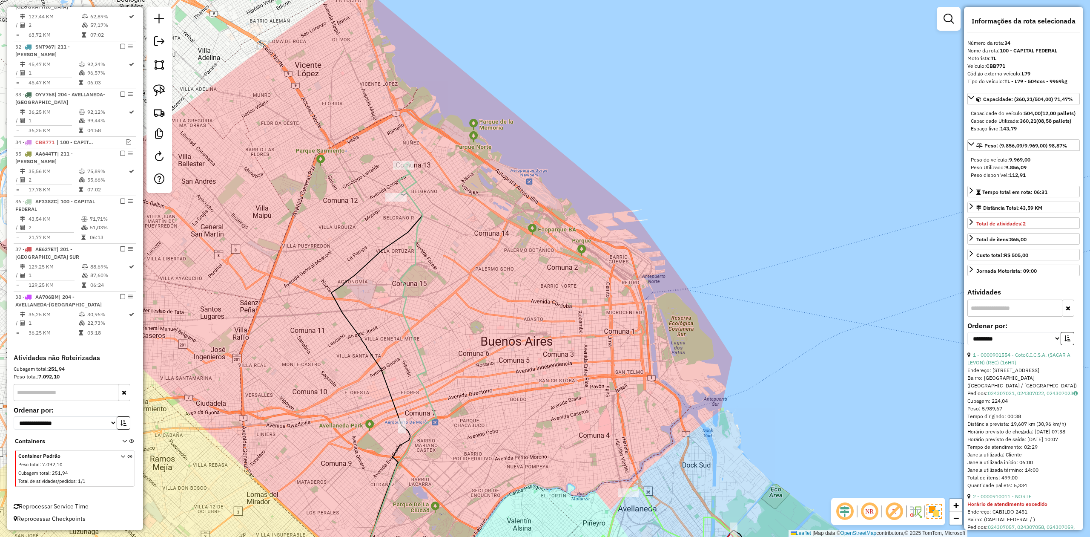
click at [417, 185] on icon at bounding box center [406, 179] width 20 height 35
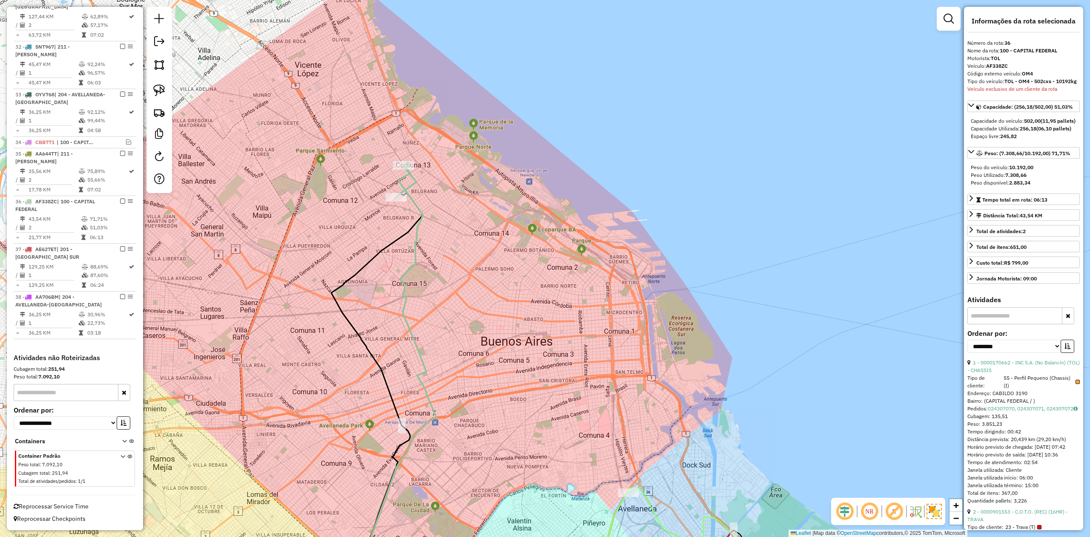
click at [440, 198] on div "Janela de atendimento Grade de atendimento Capacidade Transportadoras Veículos …" at bounding box center [545, 268] width 1090 height 537
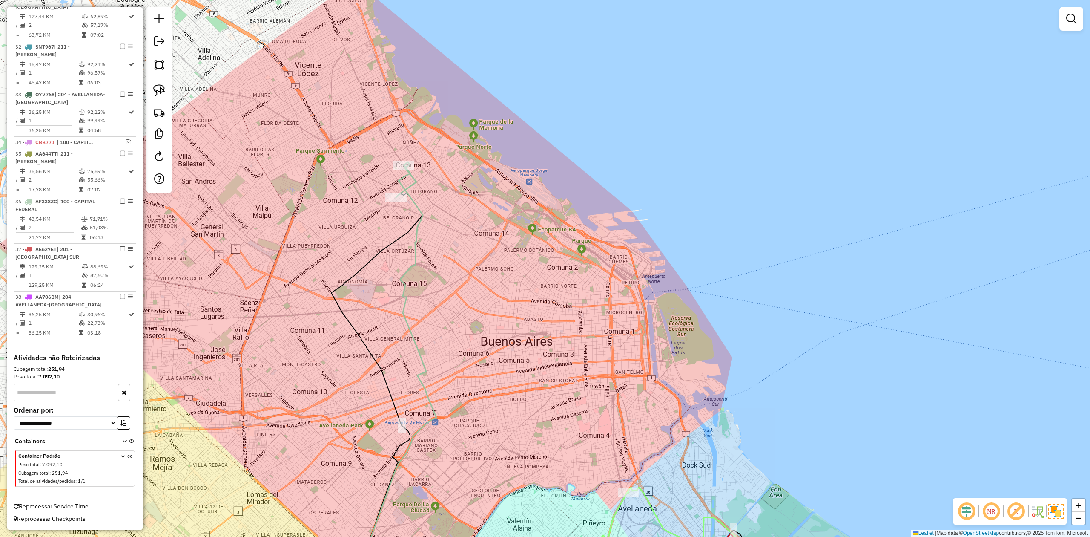
click at [438, 198] on div "Janela de atendimento Grade de atendimento Capacidade Transportadoras Veículos …" at bounding box center [545, 268] width 1090 height 537
click at [413, 181] on icon at bounding box center [406, 179] width 20 height 35
select select "**********"
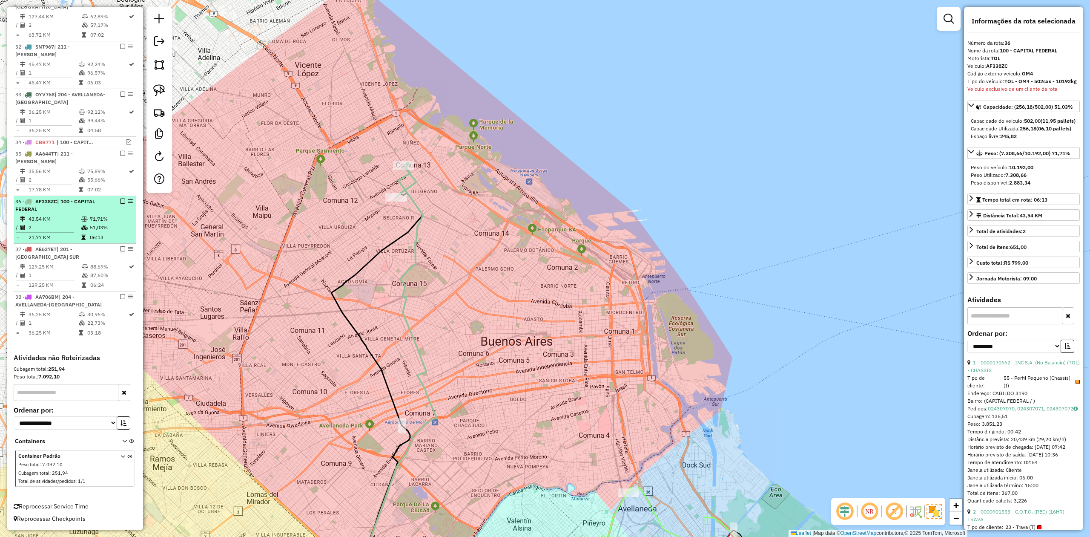
click at [121, 200] on em at bounding box center [122, 201] width 5 height 5
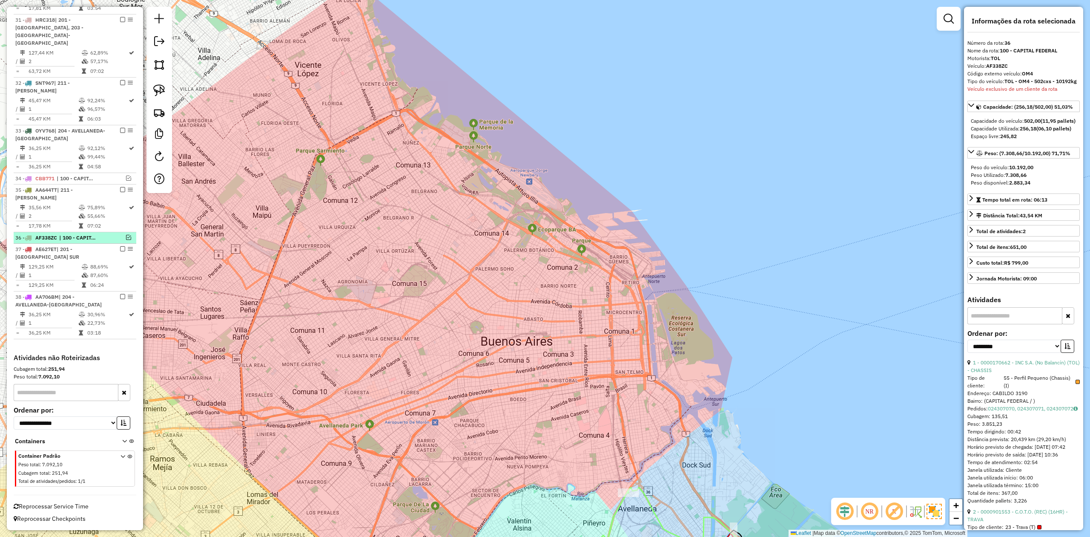
scroll to position [1170, 0]
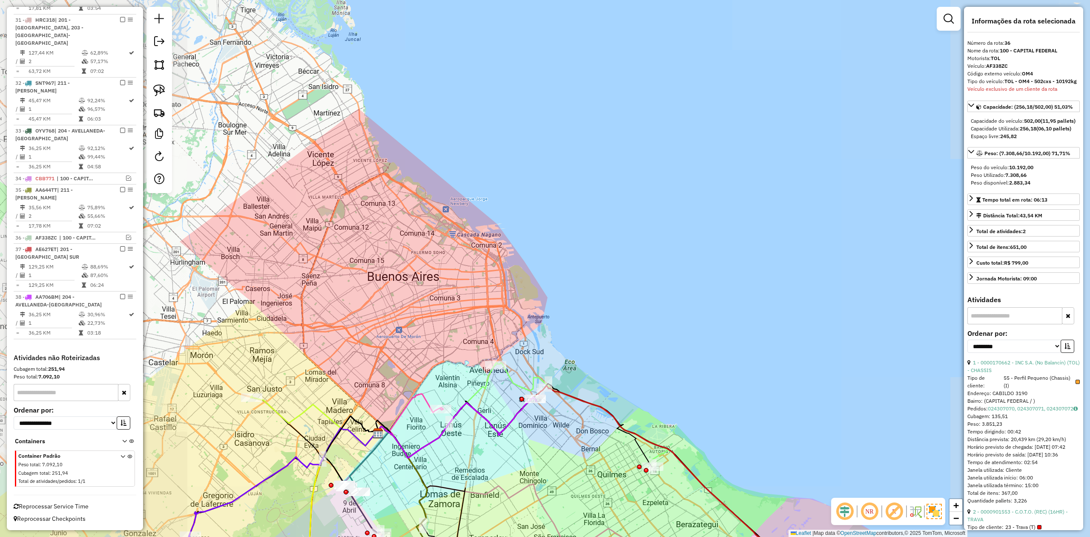
drag, startPoint x: 330, startPoint y: 197, endPoint x: 323, endPoint y: 188, distance: 11.2
click at [324, 189] on div "Janela de atendimento Grade de atendimento Capacidade Transportadoras Veículos …" at bounding box center [545, 268] width 1090 height 537
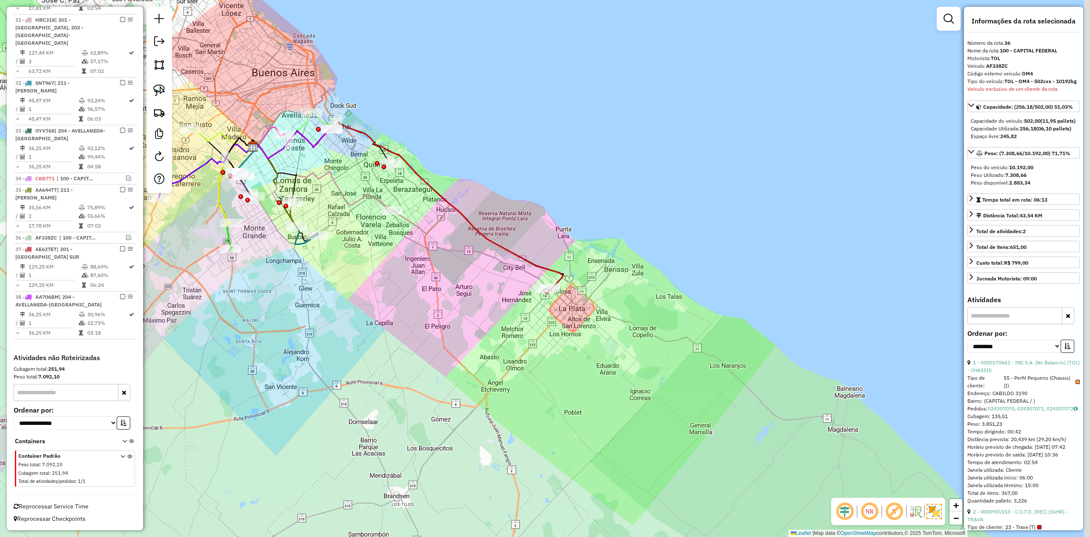
drag, startPoint x: 403, startPoint y: 309, endPoint x: 384, endPoint y: 302, distance: 20.1
click at [384, 302] on div "Janela de atendimento Grade de atendimento Capacidade Transportadoras Veículos …" at bounding box center [545, 268] width 1090 height 537
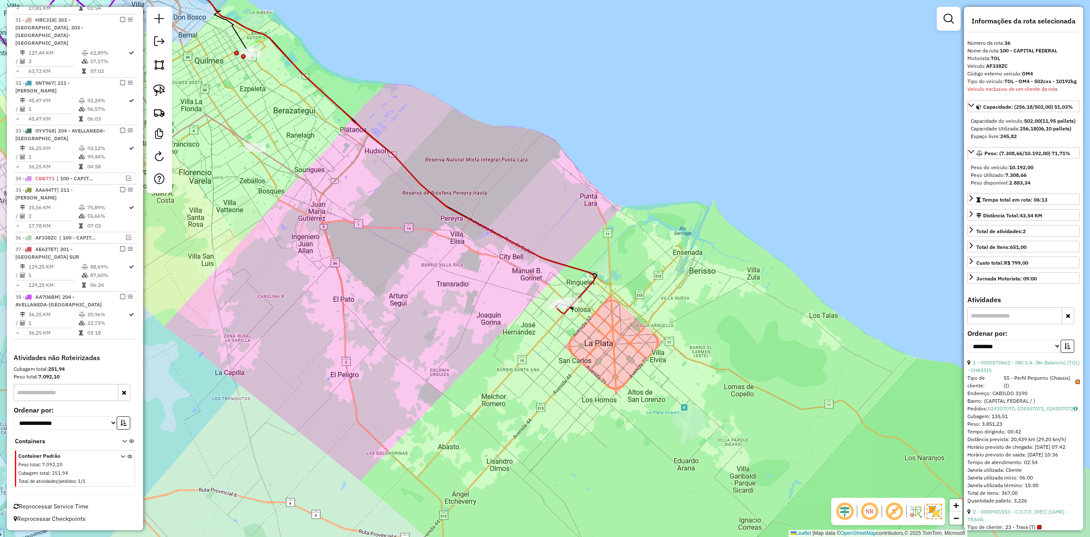
drag, startPoint x: 522, startPoint y: 304, endPoint x: 528, endPoint y: 315, distance: 13.0
click at [511, 322] on div "Janela de atendimento Grade de atendimento Capacidade Transportadoras Veículos …" at bounding box center [545, 268] width 1090 height 537
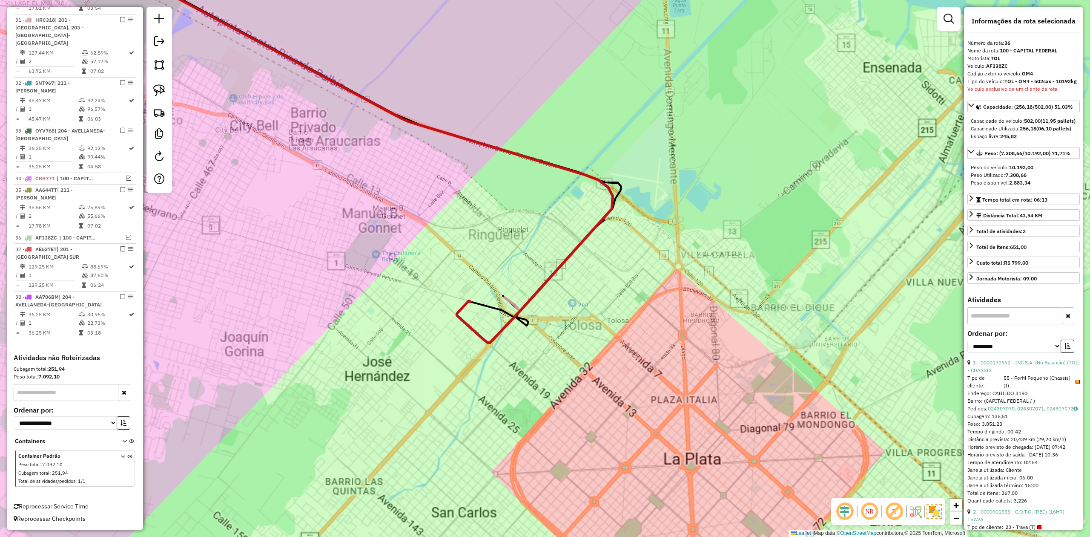
click at [541, 322] on div "Janela de atendimento Grade de atendimento Capacidade Transportadoras Veículos …" at bounding box center [545, 268] width 1090 height 537
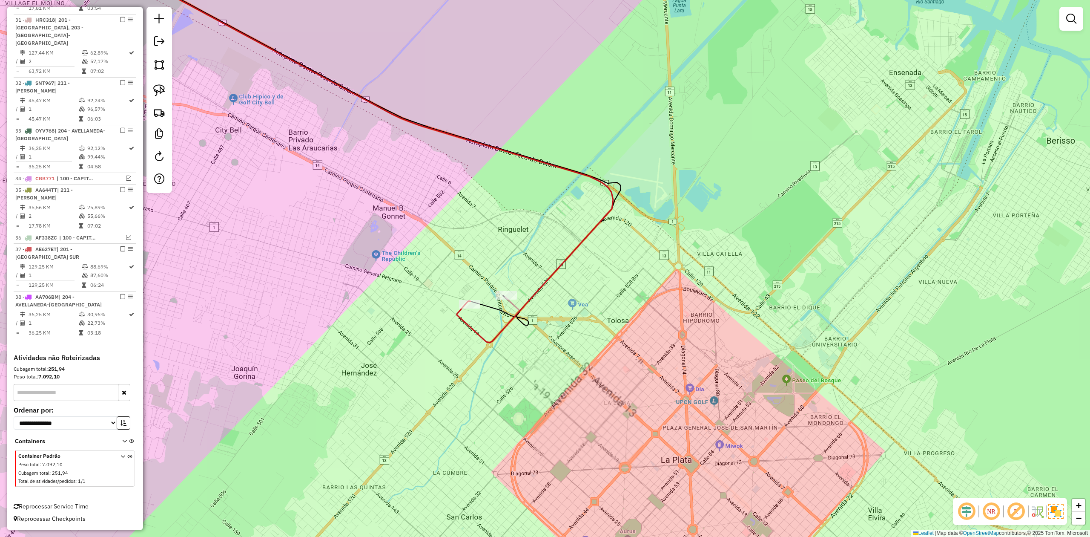
click at [472, 331] on icon at bounding box center [347, 144] width 533 height 396
select select "**********"
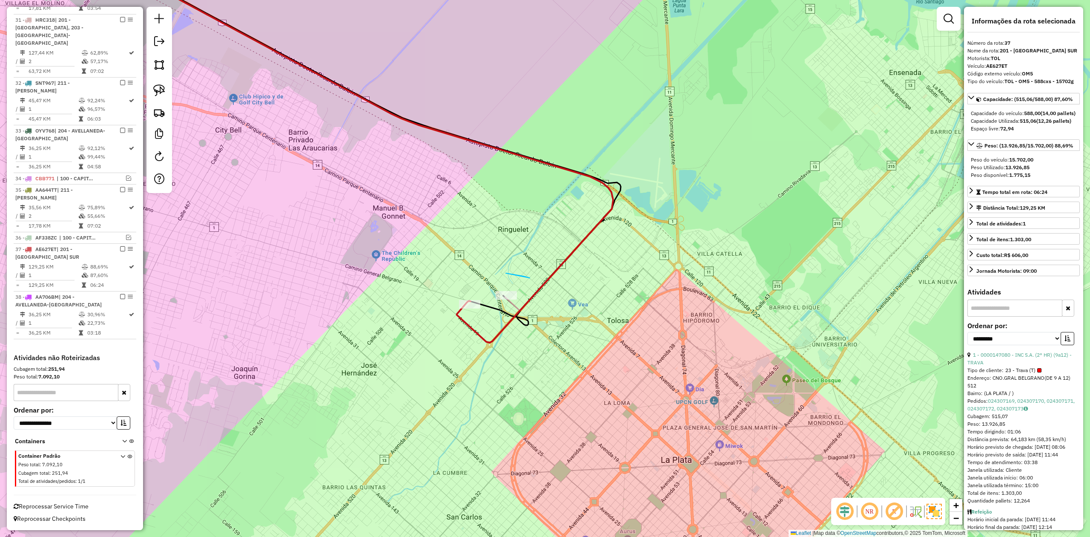
click at [517, 293] on div "Janela de atendimento Grade de atendimento Capacidade Transportadoras Veículos …" at bounding box center [545, 268] width 1090 height 537
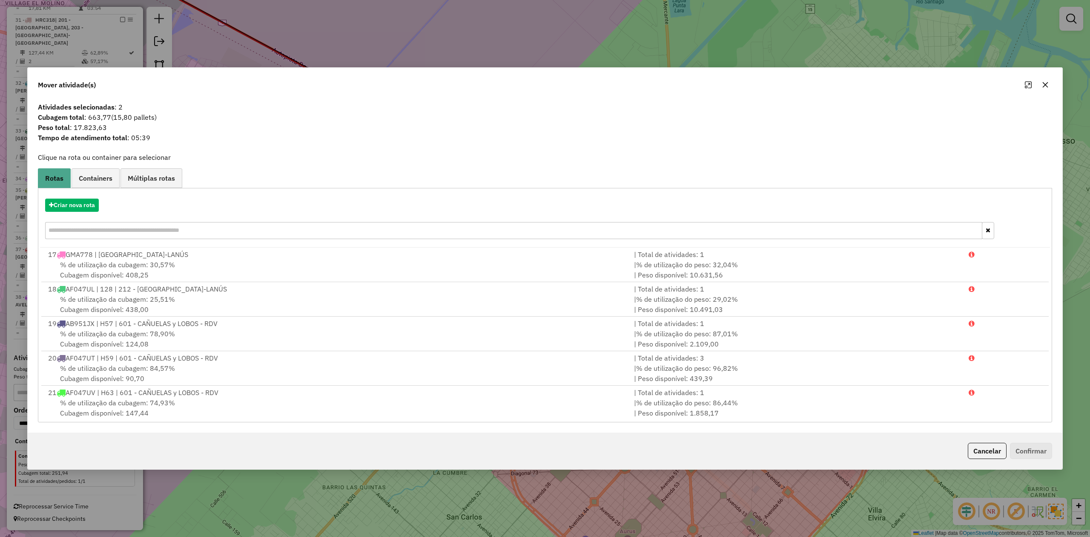
click at [1050, 86] on button "button" at bounding box center [1046, 85] width 14 height 14
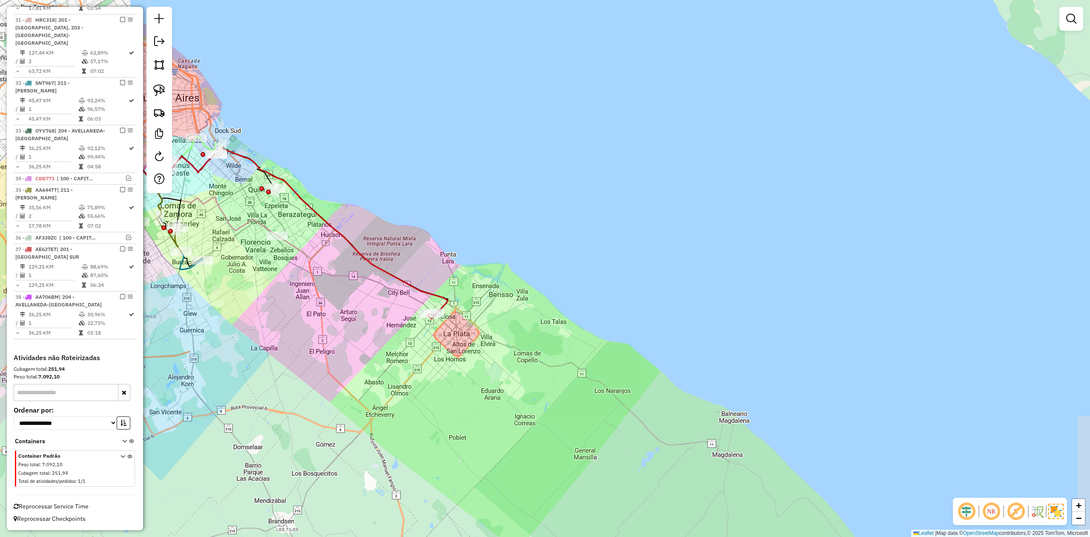
drag, startPoint x: 368, startPoint y: 286, endPoint x: 439, endPoint y: 326, distance: 80.9
click at [439, 326] on div "Rota 37 - Placa AE627ET 0000147080 - INC S.A. (2° HR) (9a12) - TRAVA Janela de …" at bounding box center [545, 268] width 1090 height 537
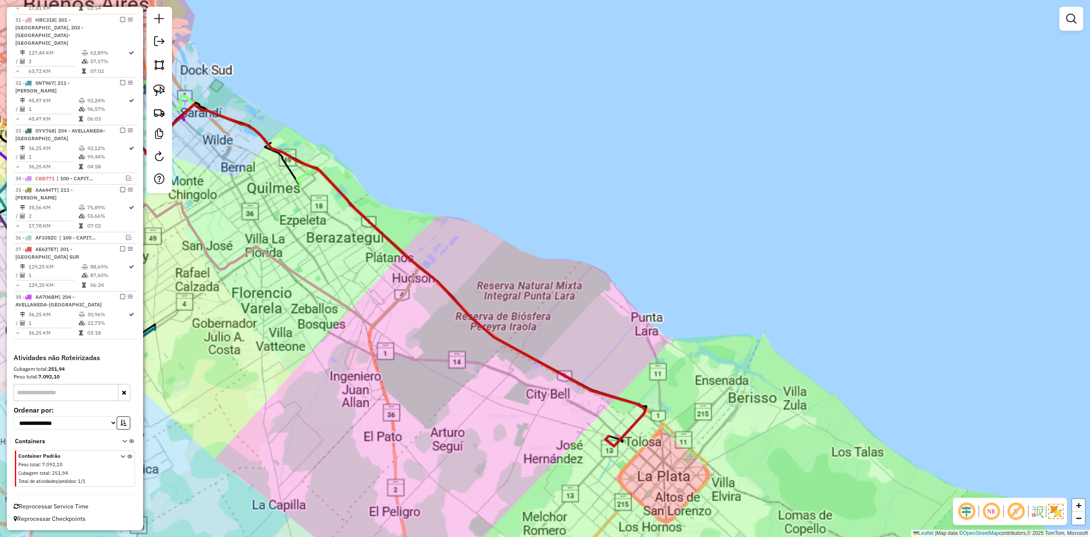
click at [393, 280] on div "Janela de atendimento Grade de atendimento Capacidade Transportadoras Veículos …" at bounding box center [545, 268] width 1090 height 537
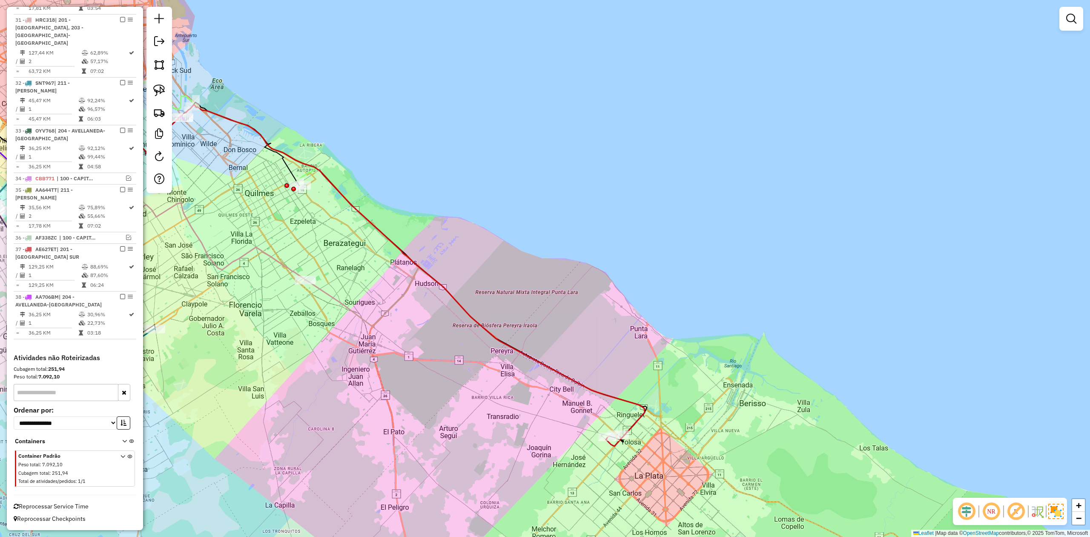
click at [416, 254] on div "Janela de atendimento Grade de atendimento Capacidade Transportadoras Veículos …" at bounding box center [545, 268] width 1090 height 537
click at [455, 292] on div "Janela de atendimento Grade de atendimento Capacidade Transportadoras Veículos …" at bounding box center [545, 268] width 1090 height 537
click at [452, 298] on icon at bounding box center [334, 275] width 621 height 342
select select "**********"
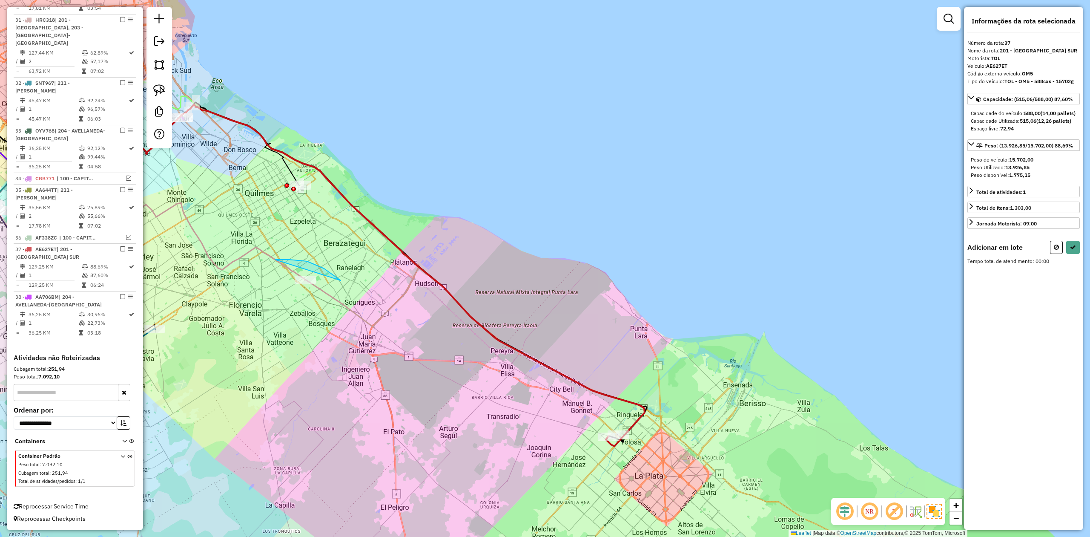
drag, startPoint x: 275, startPoint y: 259, endPoint x: 397, endPoint y: 299, distance: 128.1
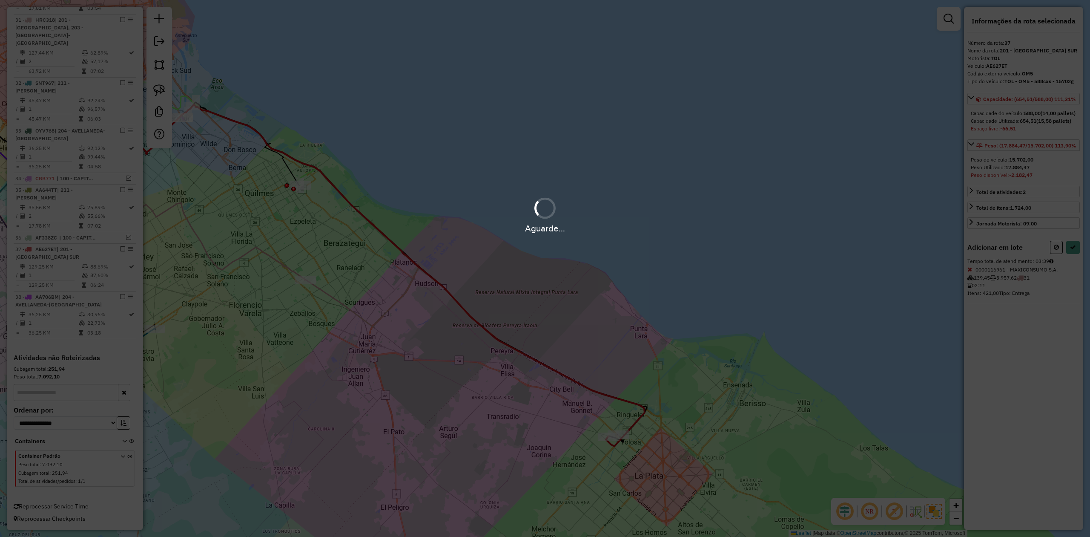
select select "**********"
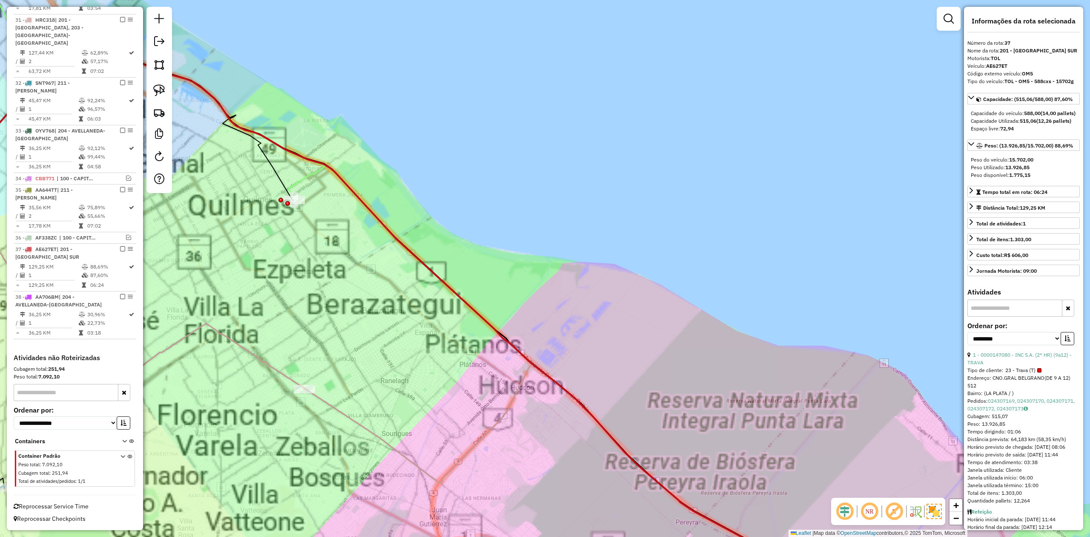
drag, startPoint x: 325, startPoint y: 244, endPoint x: 333, endPoint y: 228, distance: 17.0
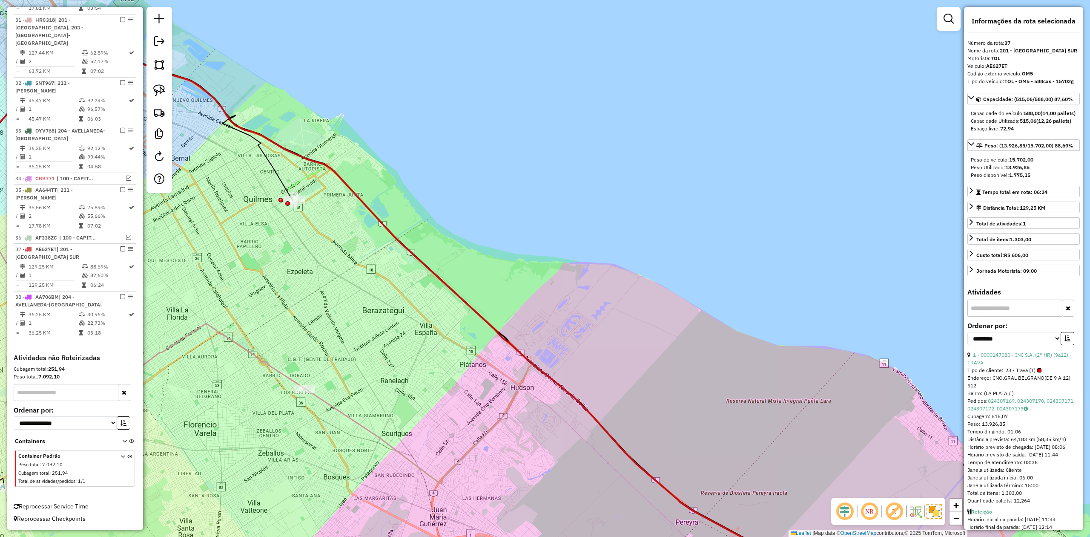
click at [333, 228] on div "Janela de atendimento Grade de atendimento Capacidade Transportadoras Veículos …" at bounding box center [545, 268] width 1090 height 537
click at [339, 213] on div "Janela de atendimento Grade de atendimento Capacidade Transportadoras Veículos …" at bounding box center [545, 268] width 1090 height 537
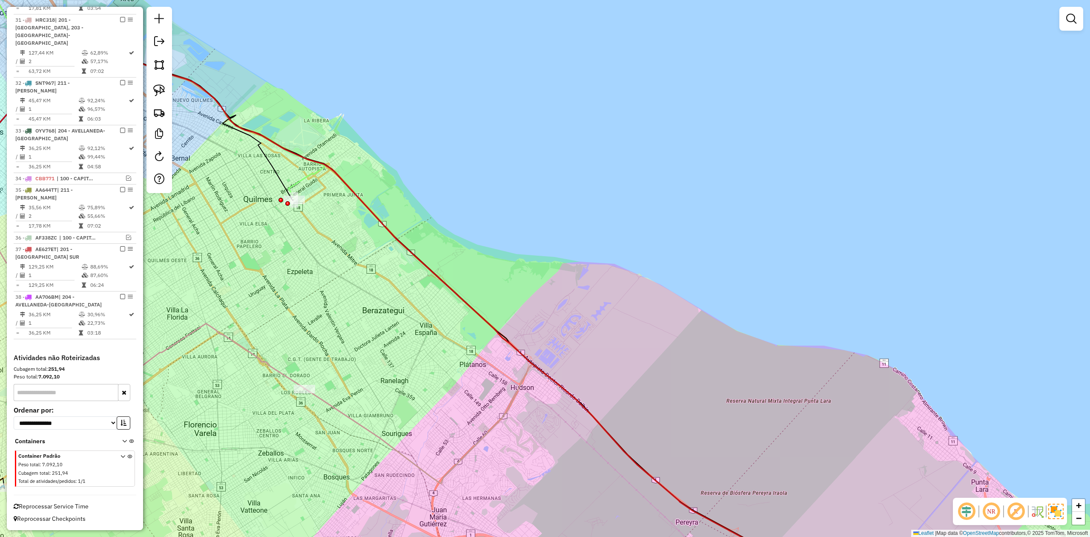
drag, startPoint x: 356, startPoint y: 193, endPoint x: 349, endPoint y: 198, distance: 8.3
click at [356, 193] on icon at bounding box center [366, 314] width 951 height 552
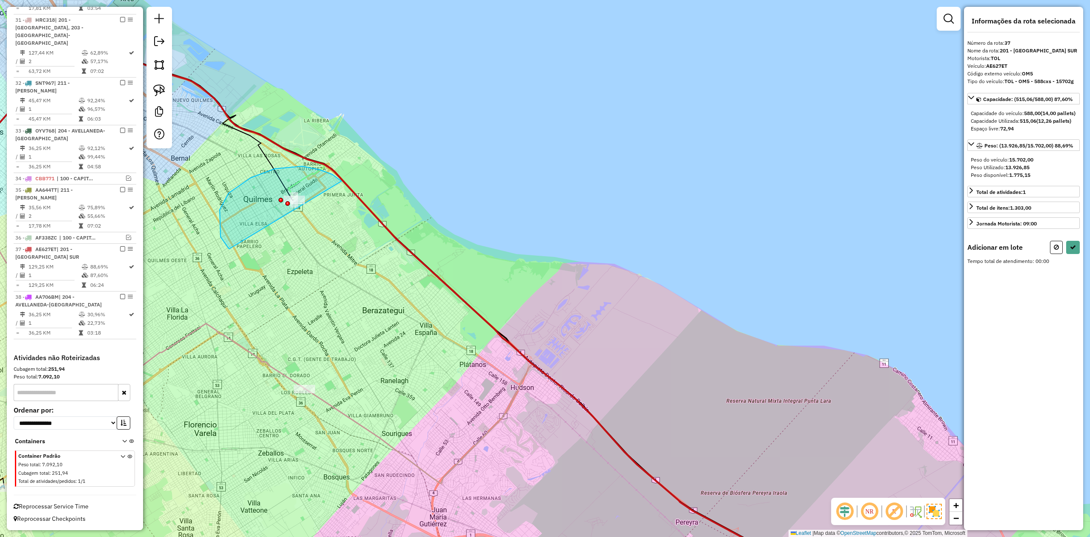
drag, startPoint x: 251, startPoint y: 178, endPoint x: 421, endPoint y: 195, distance: 170.9
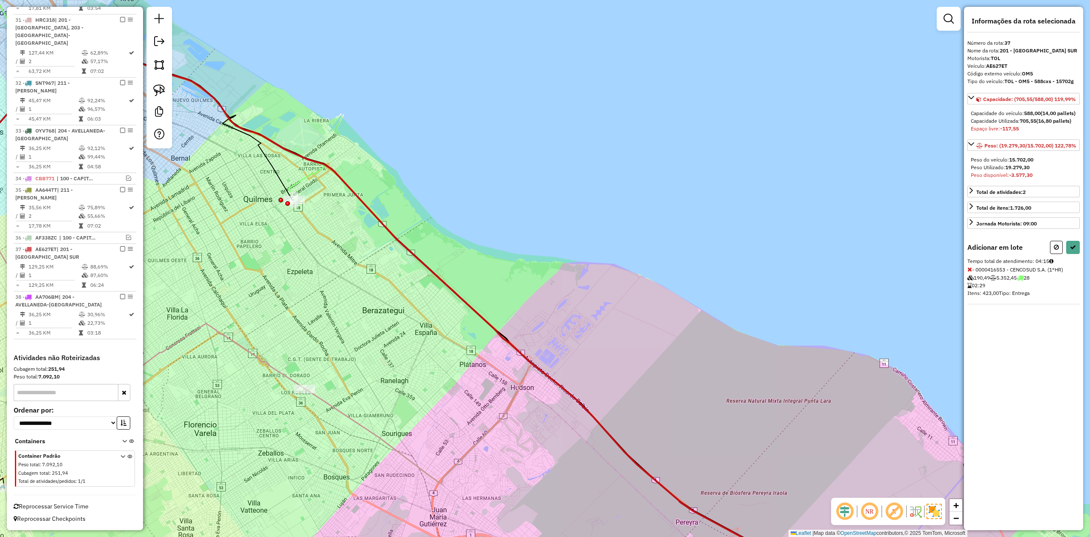
select select "**********"
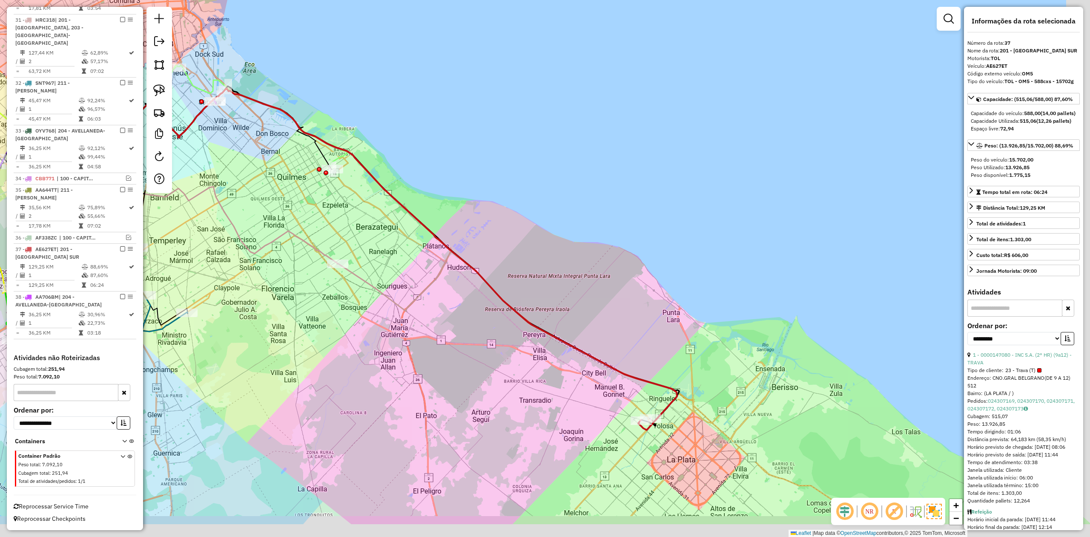
drag, startPoint x: 598, startPoint y: 331, endPoint x: 491, endPoint y: 249, distance: 135.0
click at [491, 236] on div "Janela de atendimento Grade de atendimento Capacidade Transportadoras Veículos …" at bounding box center [545, 268] width 1090 height 537
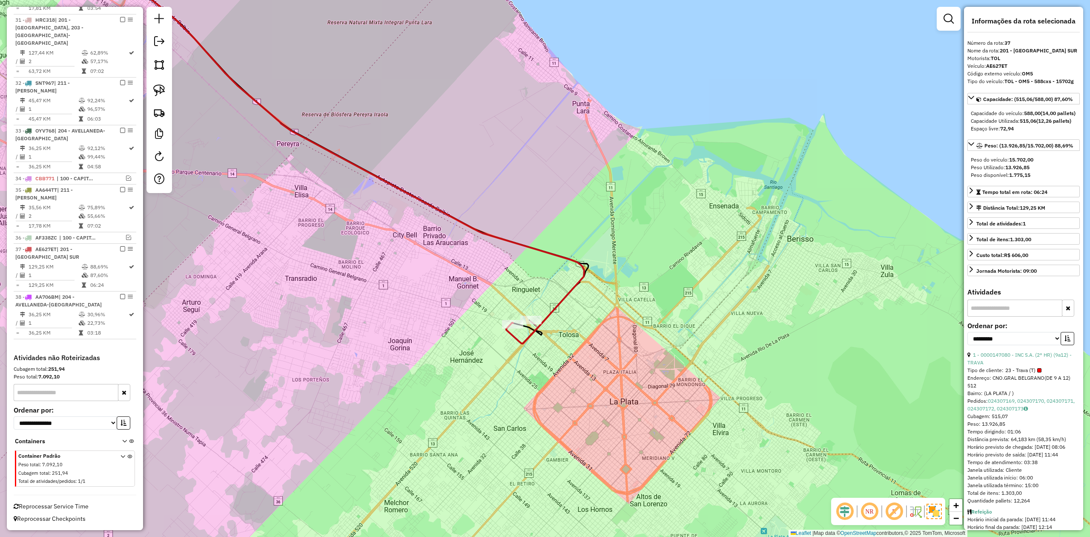
click at [541, 283] on div "Janela de atendimento Grade de atendimento Capacidade Transportadoras Veículos …" at bounding box center [545, 268] width 1090 height 537
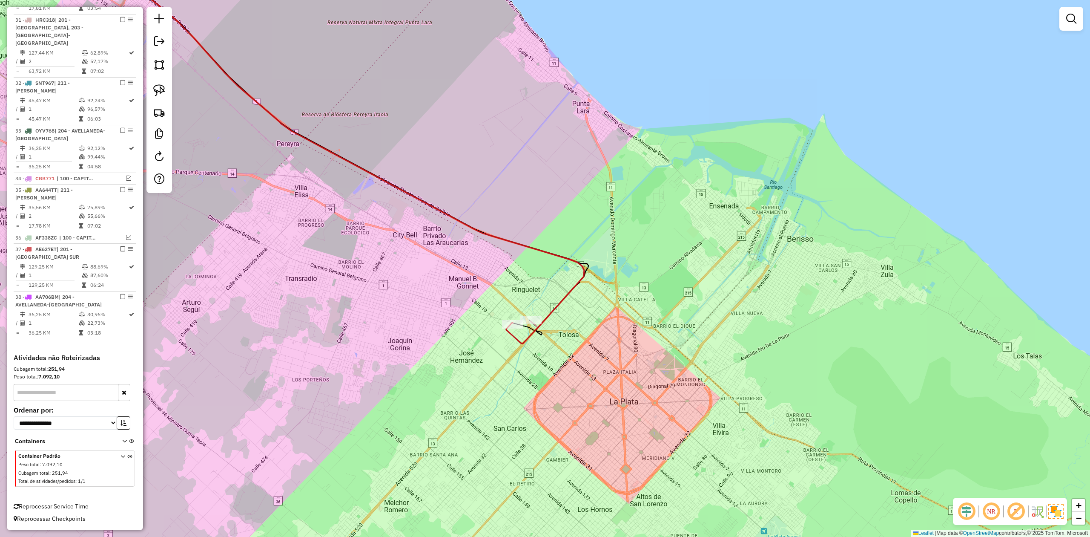
click at [545, 253] on icon at bounding box center [337, 144] width 494 height 397
select select "**********"
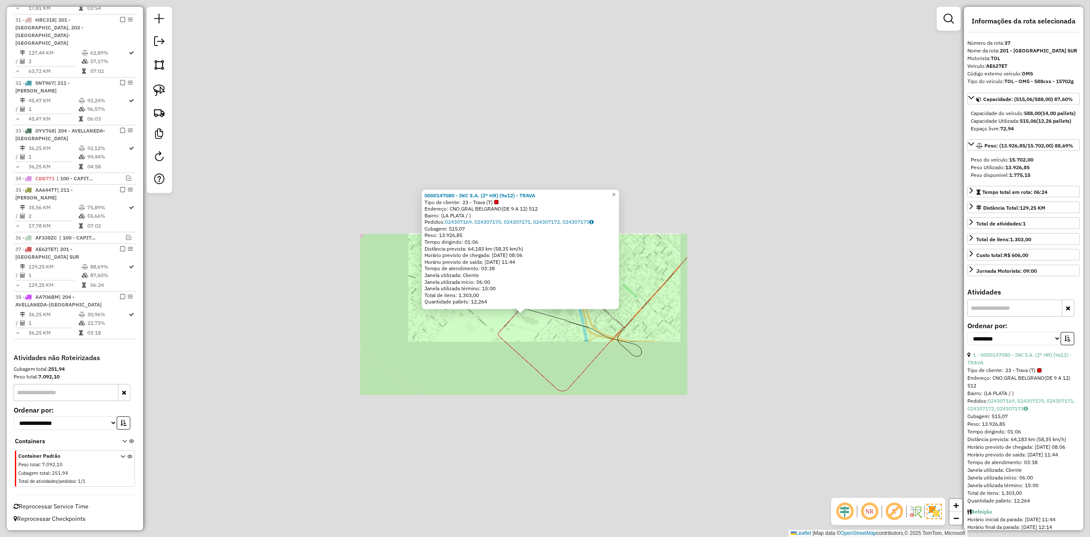
click at [515, 342] on div "0000147080 - INC S.A. (2° HR) (9a12) - TRAVA Tipo de cliente: 23 - Trava (T) En…" at bounding box center [545, 268] width 1090 height 537
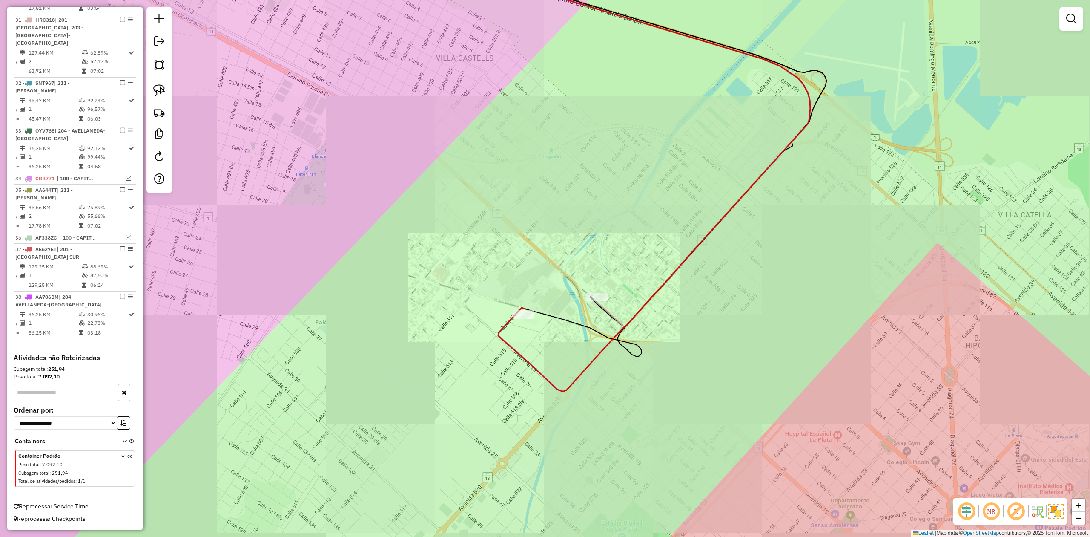
drag, startPoint x: 517, startPoint y: 342, endPoint x: 517, endPoint y: 348, distance: 6.4
click at [517, 341] on div "Janela de atendimento Grade de atendimento Capacidade Transportadoras Veículos …" at bounding box center [545, 268] width 1090 height 537
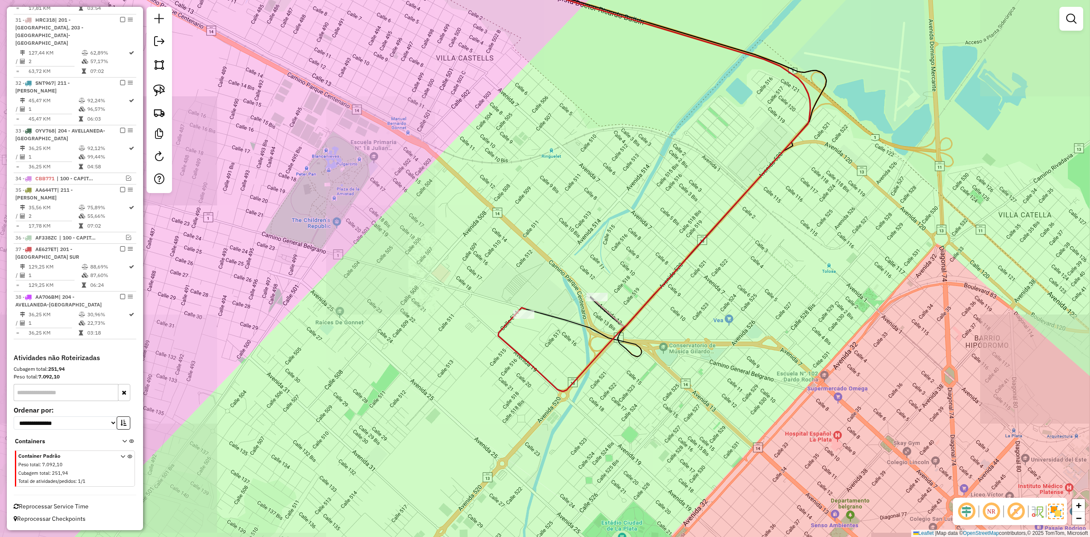
click at [515, 349] on icon at bounding box center [603, 168] width 414 height 445
select select "**********"
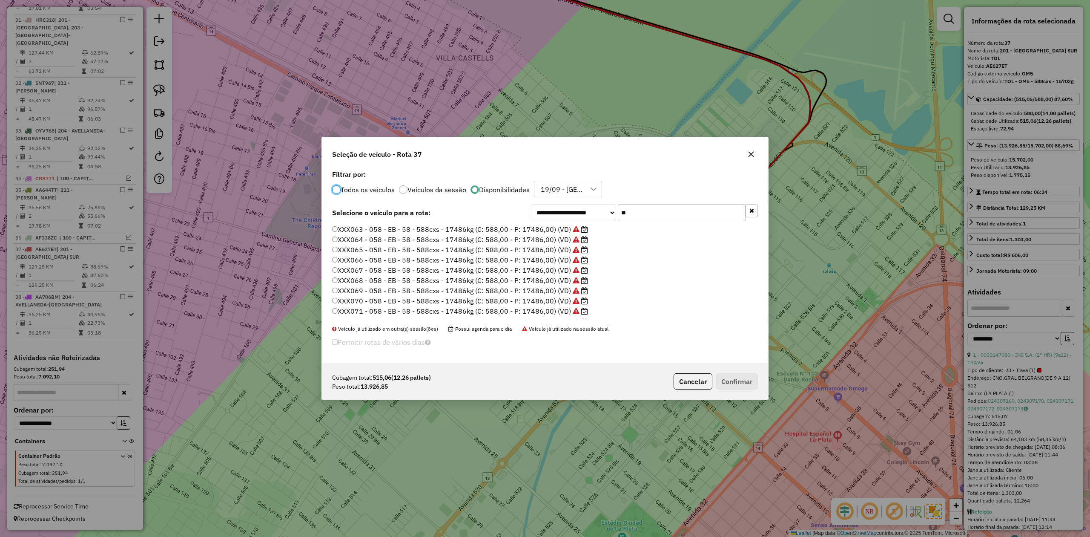
scroll to position [4, 3]
drag, startPoint x: 631, startPoint y: 210, endPoint x: 593, endPoint y: 204, distance: 38.4
click at [595, 205] on div "**********" at bounding box center [644, 212] width 227 height 17
type input "***"
drag, startPoint x: 556, startPoint y: 270, endPoint x: 563, endPoint y: 273, distance: 7.6
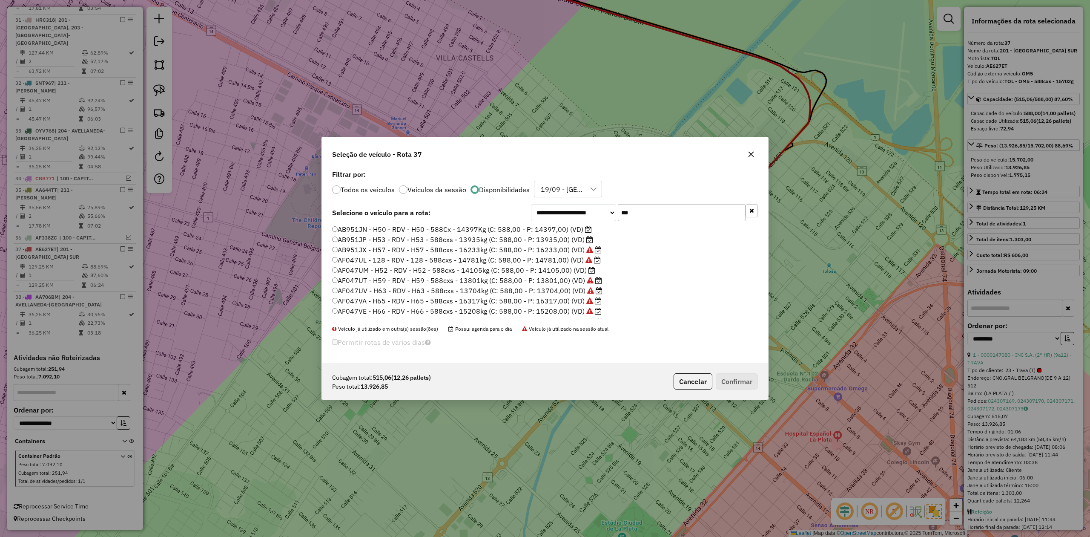
click at [556, 270] on label "AF047UM - H52 - RDV - H52 - 588cxs - 14105kg (C: 588,00 - P: 14105,00) (VD)" at bounding box center [463, 270] width 263 height 10
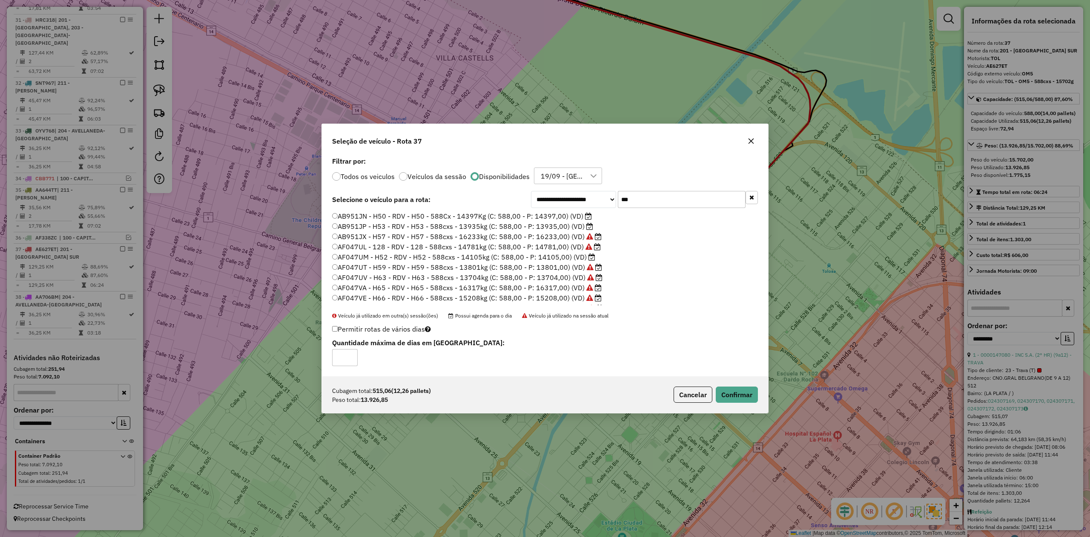
click at [547, 227] on label "AB951JP - H53 - RDV - H53 - 588cxs - 13935kg (C: 588,00 - P: 13935,00) (VD)" at bounding box center [462, 226] width 261 height 10
click at [747, 401] on button "Confirmar" at bounding box center [737, 394] width 42 height 16
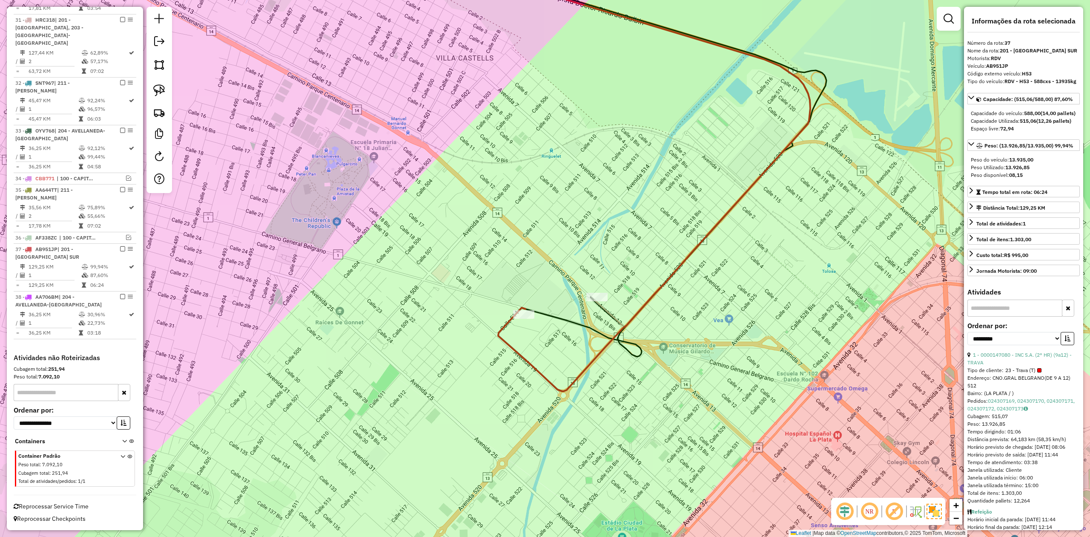
click at [537, 364] on icon at bounding box center [603, 168] width 414 height 445
click at [536, 367] on icon at bounding box center [603, 168] width 414 height 445
click at [121, 247] on em at bounding box center [122, 248] width 5 height 5
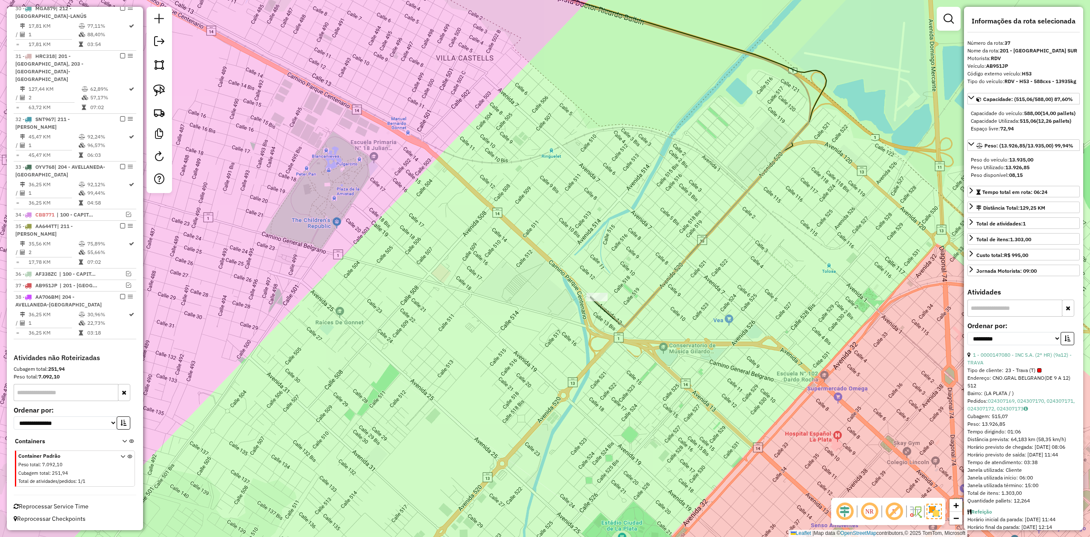
scroll to position [1134, 0]
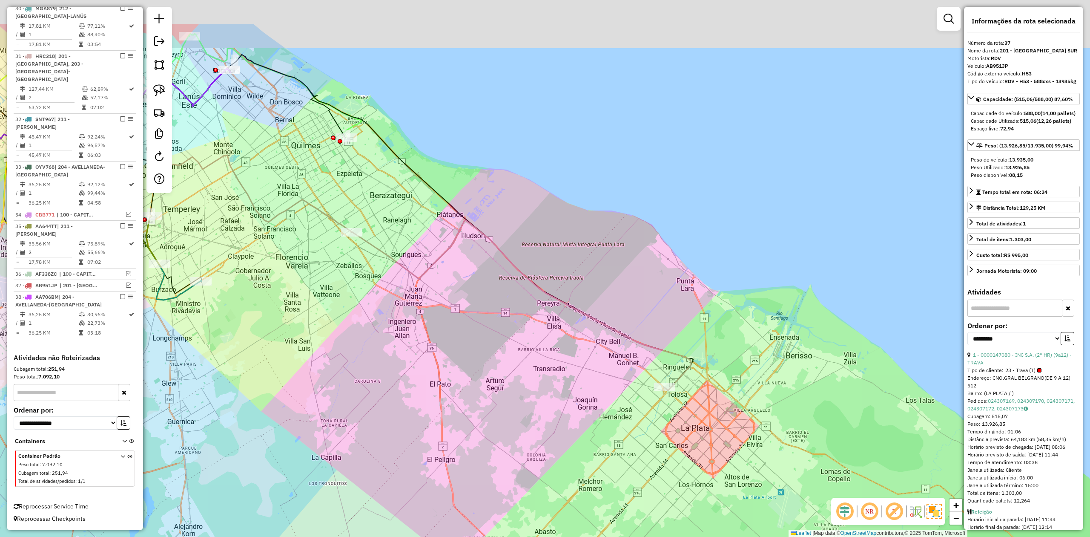
drag, startPoint x: 428, startPoint y: 230, endPoint x: 493, endPoint y: 295, distance: 91.9
click at [493, 299] on div "Janela de atendimento Grade de atendimento Capacidade Transportadoras Veículos …" at bounding box center [545, 268] width 1090 height 537
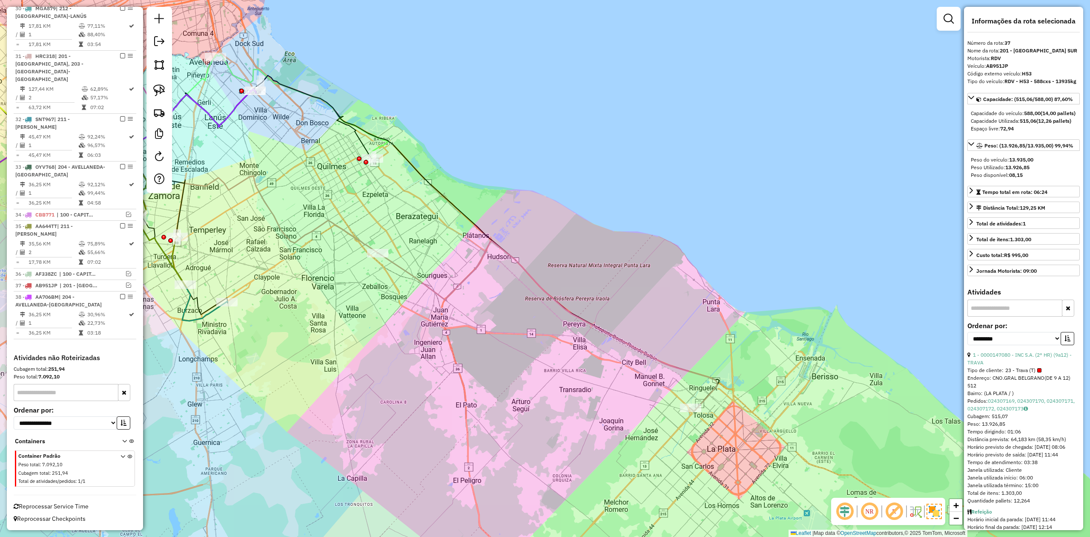
click at [475, 265] on icon at bounding box center [547, 326] width 340 height 170
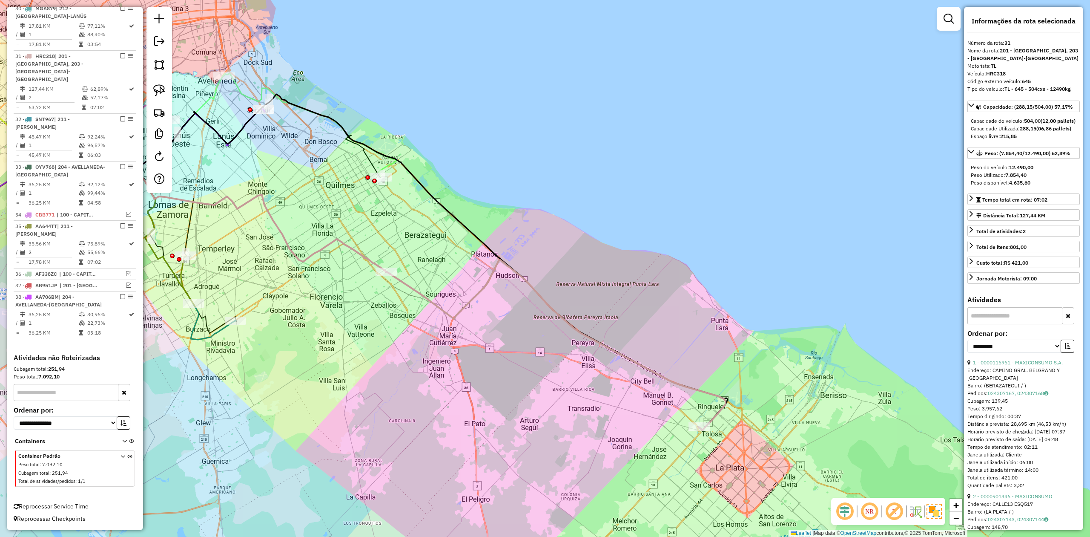
drag, startPoint x: 495, startPoint y: 290, endPoint x: 503, endPoint y: 309, distance: 21.2
click at [503, 309] on div "Janela de atendimento Grade de atendimento Capacidade Transportadoras Veículos …" at bounding box center [545, 268] width 1090 height 537
drag, startPoint x: 506, startPoint y: 310, endPoint x: 447, endPoint y: 208, distance: 117.9
click at [455, 222] on div "Janela de atendimento Grade de atendimento Capacidade Transportadoras Veículos …" at bounding box center [545, 268] width 1090 height 537
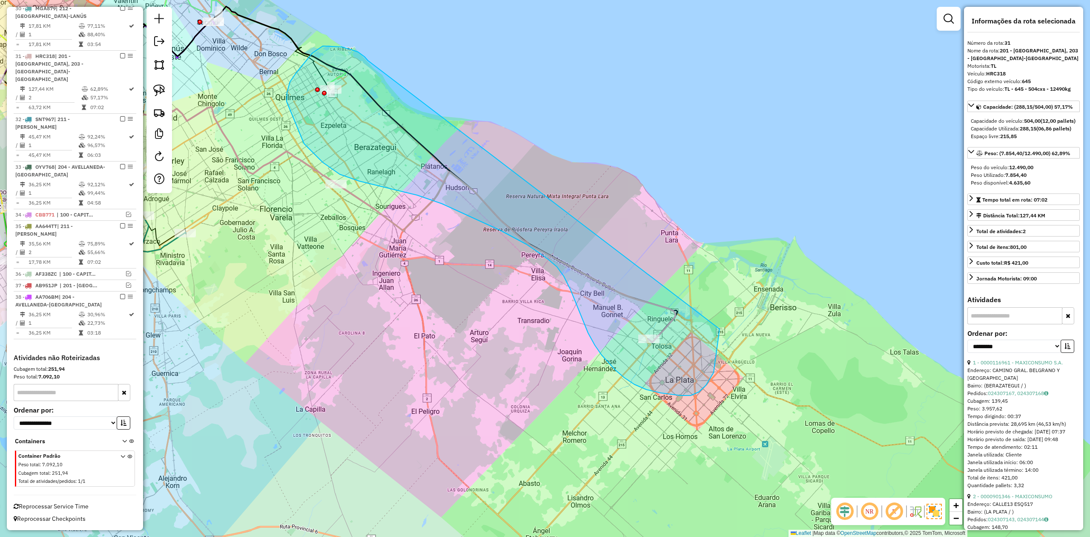
drag, startPoint x: 362, startPoint y: 55, endPoint x: 716, endPoint y: 308, distance: 435.7
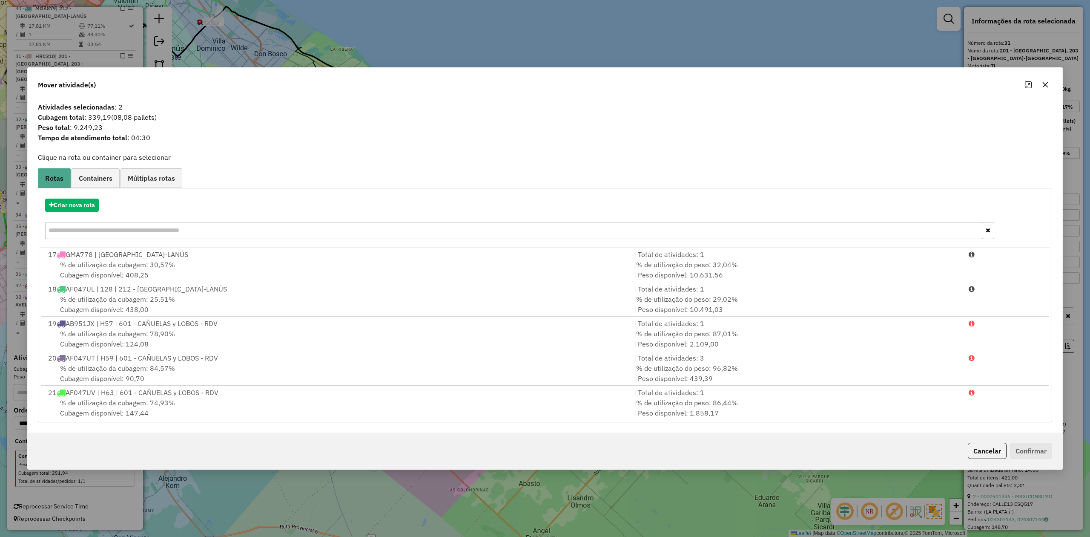
click at [1041, 86] on button "button" at bounding box center [1046, 85] width 14 height 14
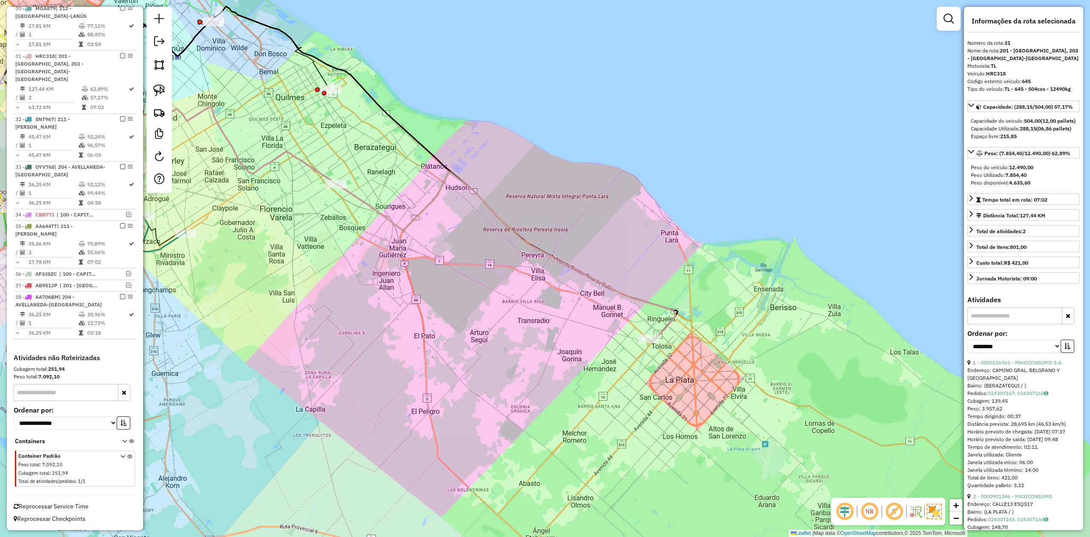
drag, startPoint x: 508, startPoint y: 262, endPoint x: 573, endPoint y: 274, distance: 65.8
click at [573, 274] on div "Janela de atendimento Grade de atendimento Capacidade Transportadoras Veículos …" at bounding box center [545, 268] width 1090 height 537
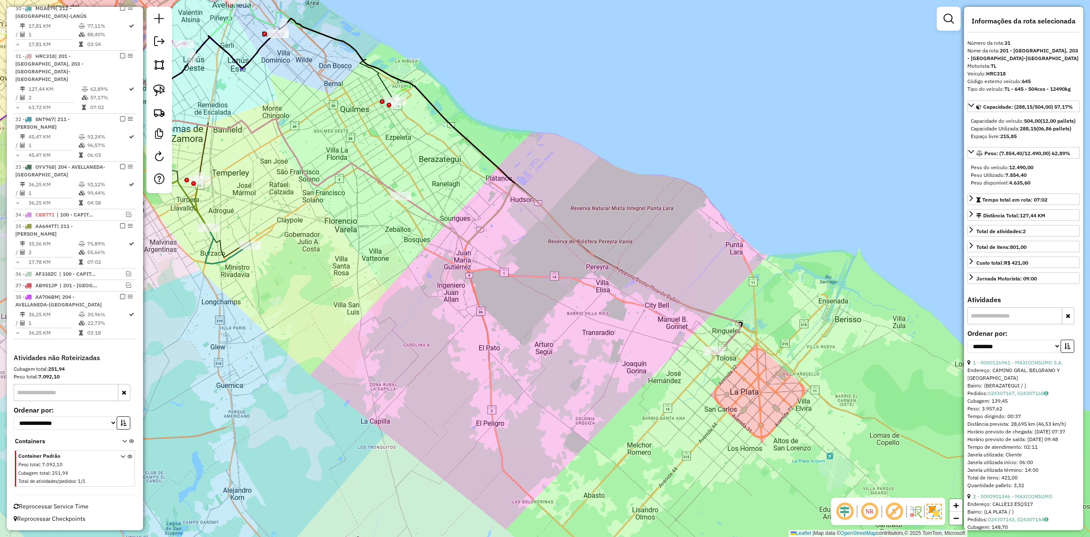
drag, startPoint x: 473, startPoint y: 200, endPoint x: 459, endPoint y: 205, distance: 14.6
click at [473, 200] on div "Janela de atendimento Grade de atendimento Capacidade Transportadoras Veículos …" at bounding box center [545, 268] width 1090 height 537
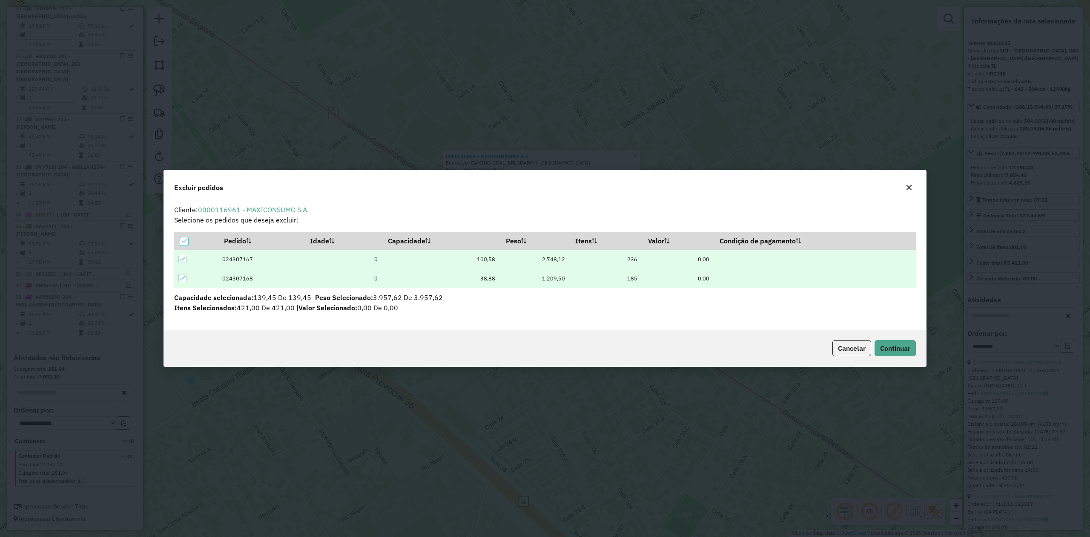
scroll to position [0, 0]
click at [904, 345] on span "Continuar" at bounding box center [895, 348] width 30 height 9
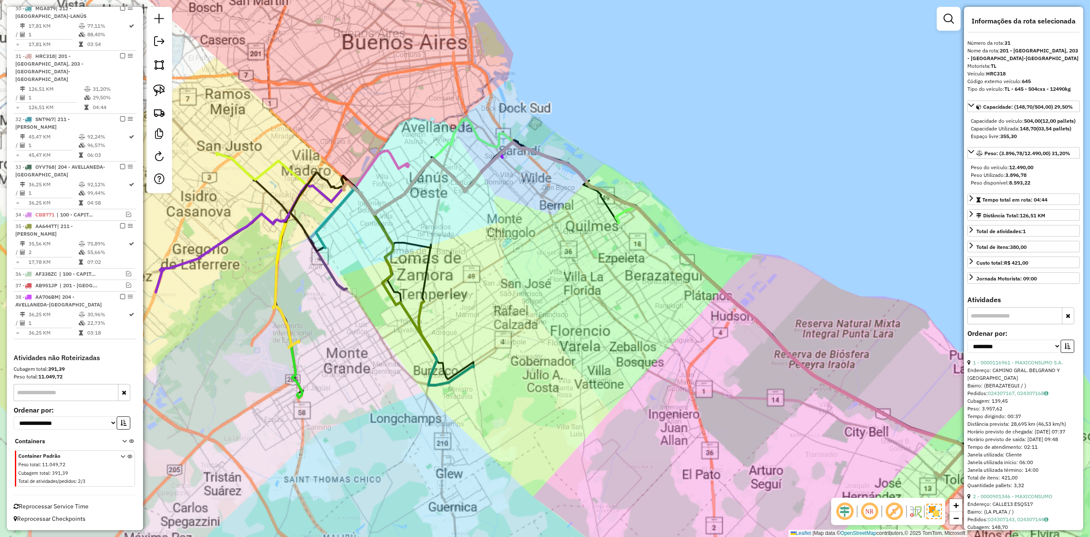
click at [692, 316] on div "Janela de atendimento Grade de atendimento Capacidade Transportadoras Veículos …" at bounding box center [545, 268] width 1090 height 537
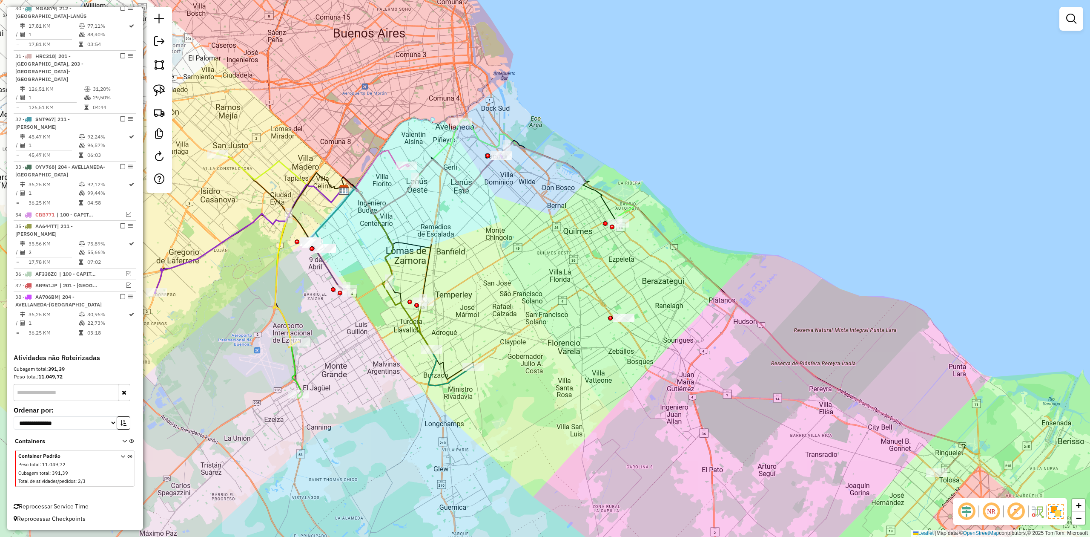
click at [692, 263] on icon at bounding box center [653, 309] width 621 height 334
select select "**********"
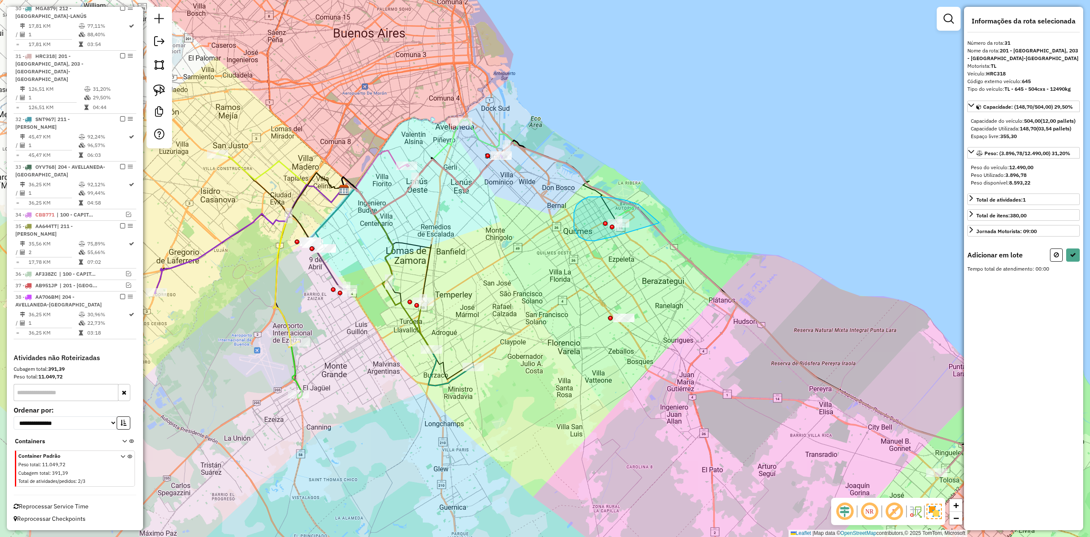
drag, startPoint x: 589, startPoint y: 197, endPoint x: 659, endPoint y: 222, distance: 75.2
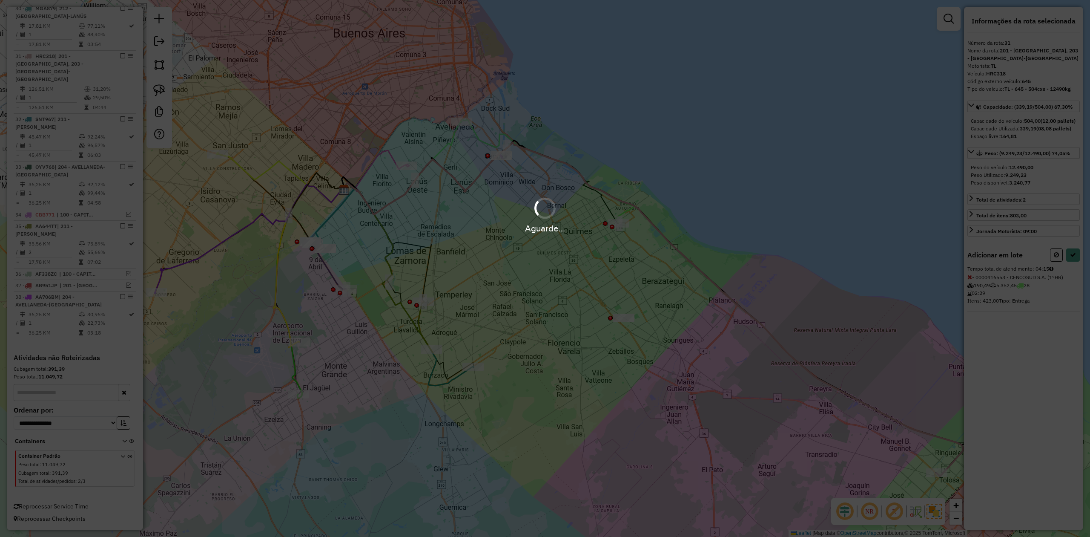
select select "**********"
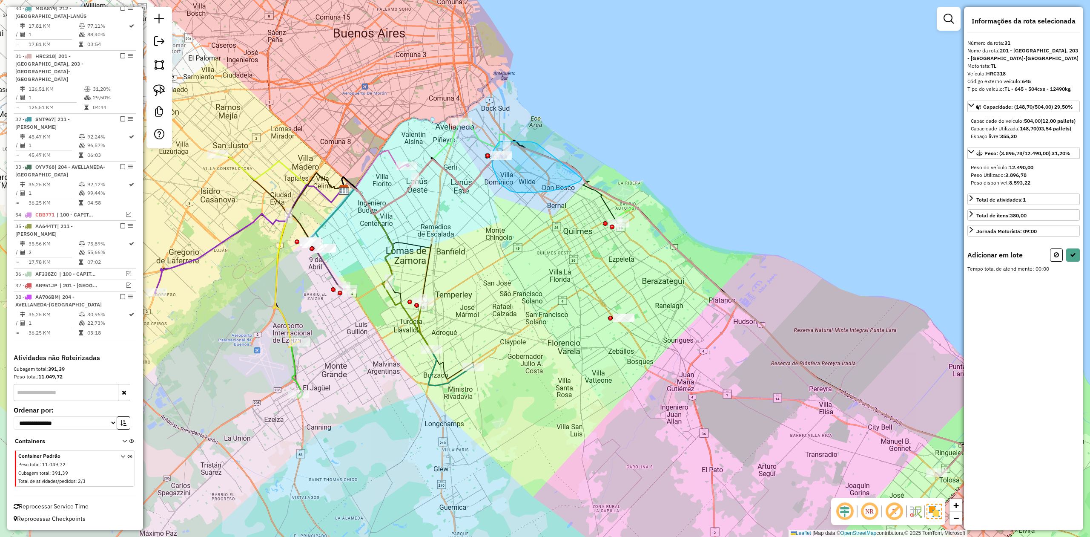
drag, startPoint x: 526, startPoint y: 142, endPoint x: 584, endPoint y: 175, distance: 66.6
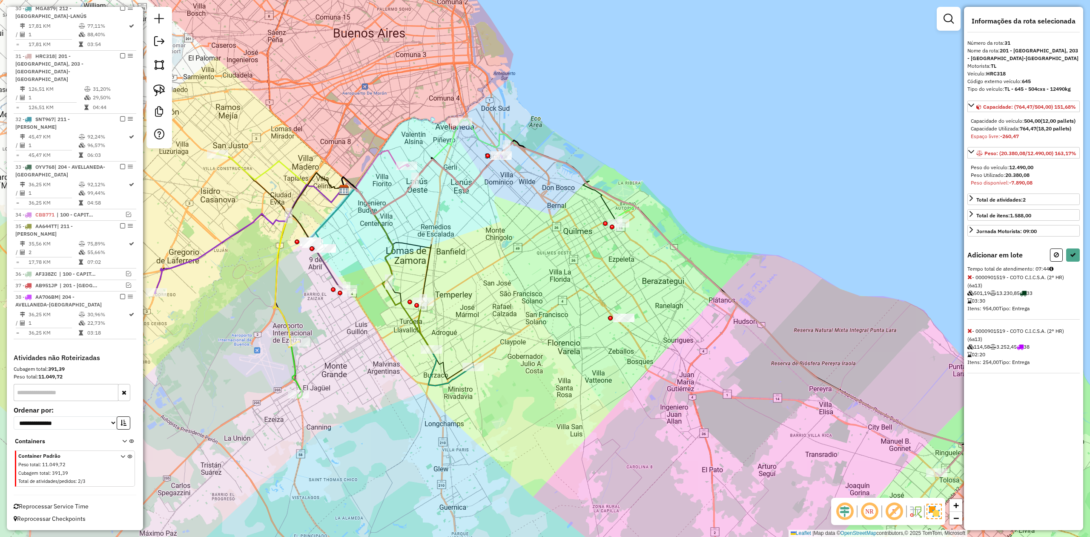
select select "**********"
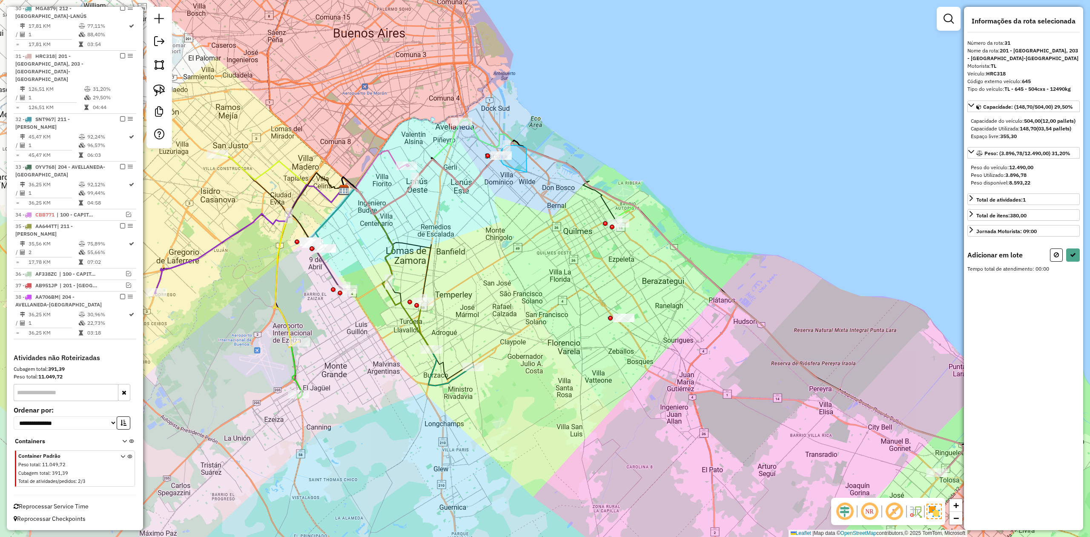
drag, startPoint x: 525, startPoint y: 147, endPoint x: 543, endPoint y: 169, distance: 27.9
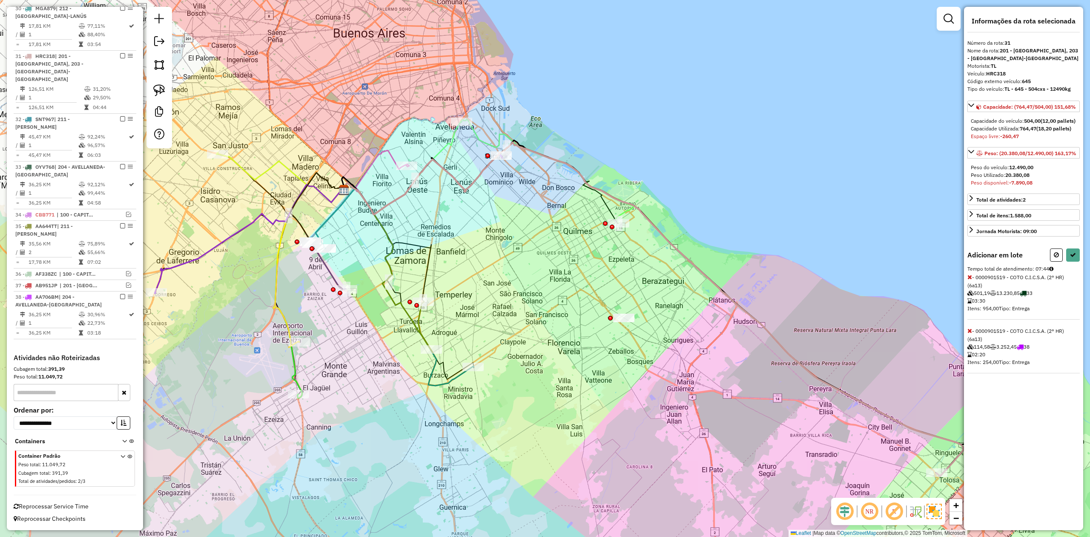
click at [970, 280] on icon at bounding box center [970, 277] width 5 height 6
select select "**********"
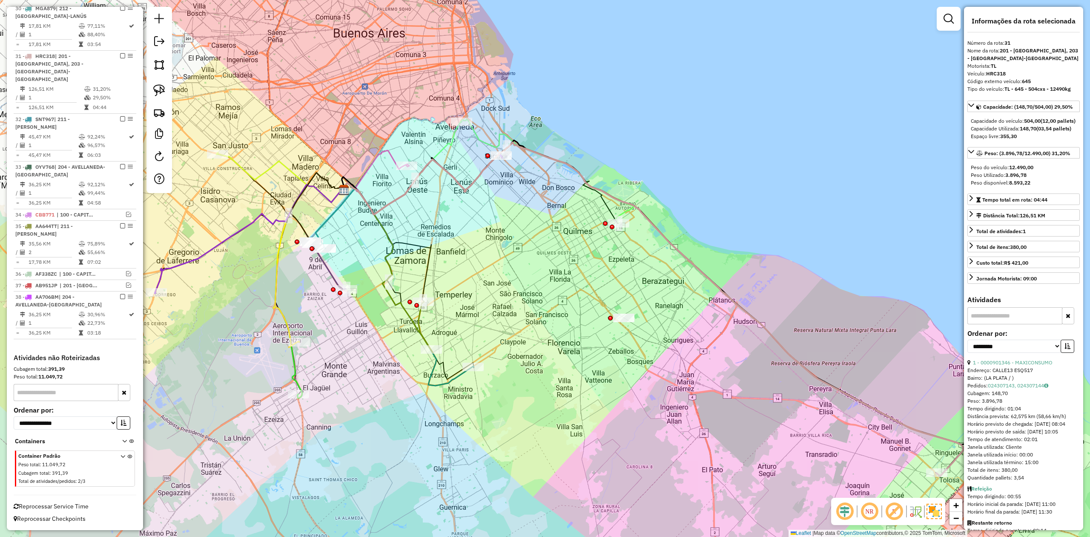
click at [579, 219] on div "Janela de atendimento Grade de atendimento Capacidade Transportadoras Veículos …" at bounding box center [545, 268] width 1090 height 537
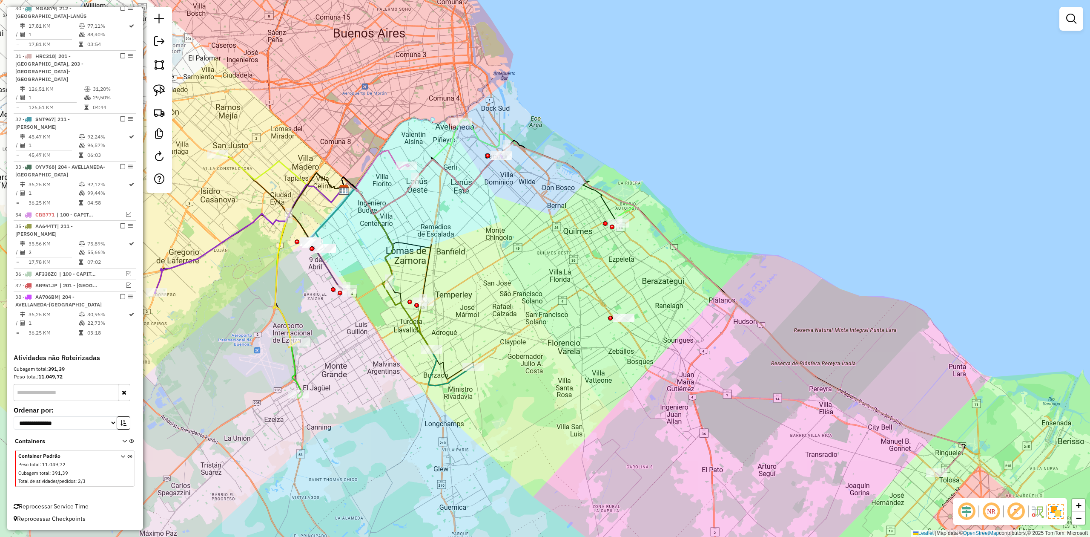
click at [563, 196] on div "Janela de atendimento Grade de atendimento Capacidade Transportadoras Veículos …" at bounding box center [545, 268] width 1090 height 537
click at [567, 163] on icon at bounding box center [653, 309] width 621 height 334
select select "**********"
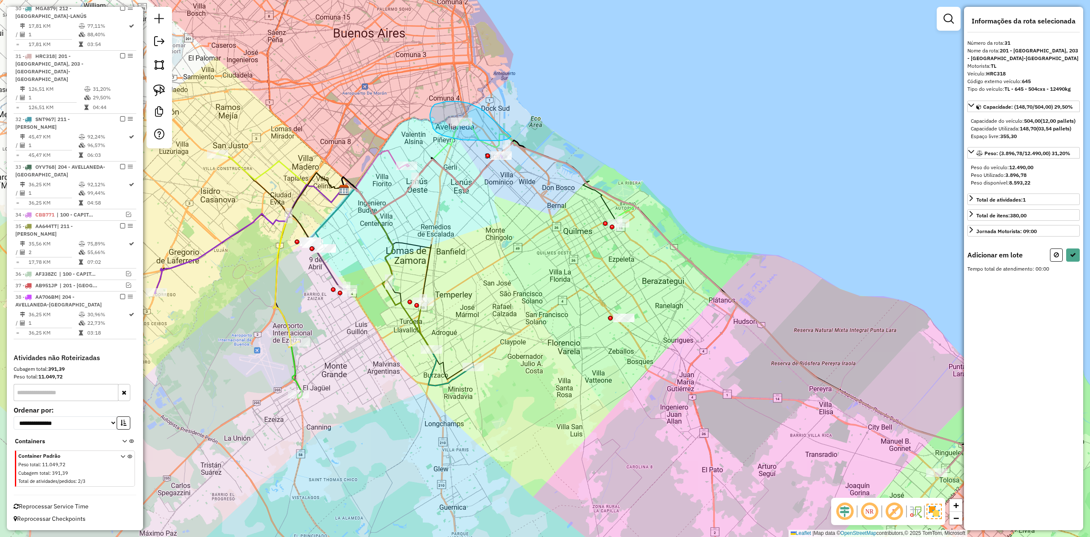
drag, startPoint x: 446, startPoint y: 101, endPoint x: 513, endPoint y: 129, distance: 72.5
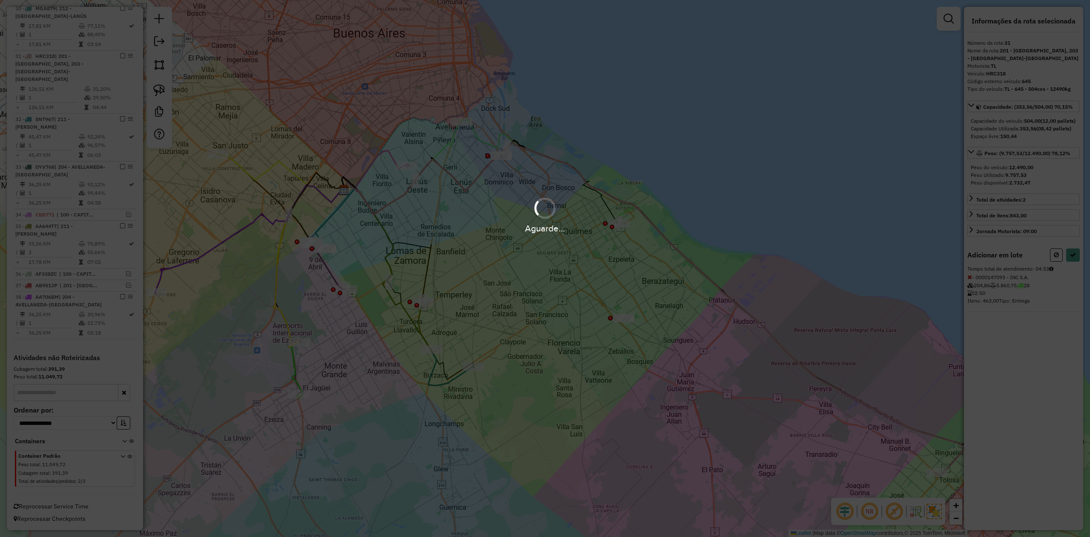
select select "**********"
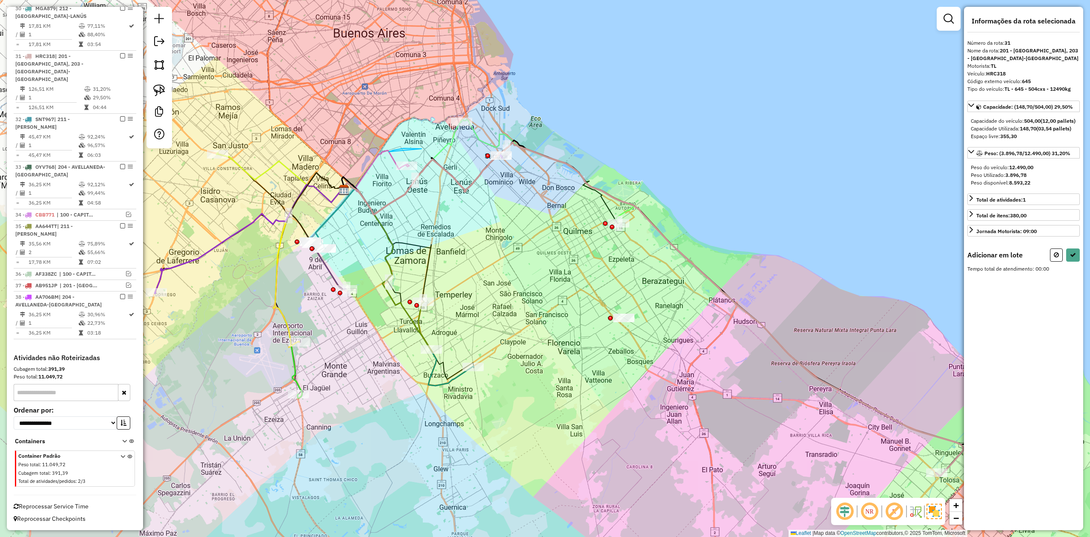
drag, startPoint x: 389, startPoint y: 152, endPoint x: 435, endPoint y: 172, distance: 50.3
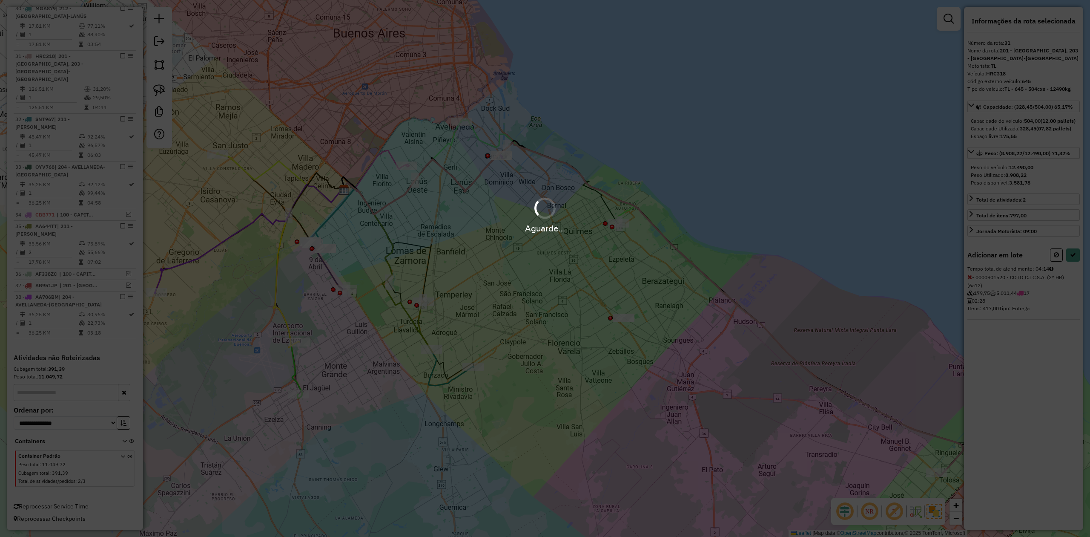
select select "**********"
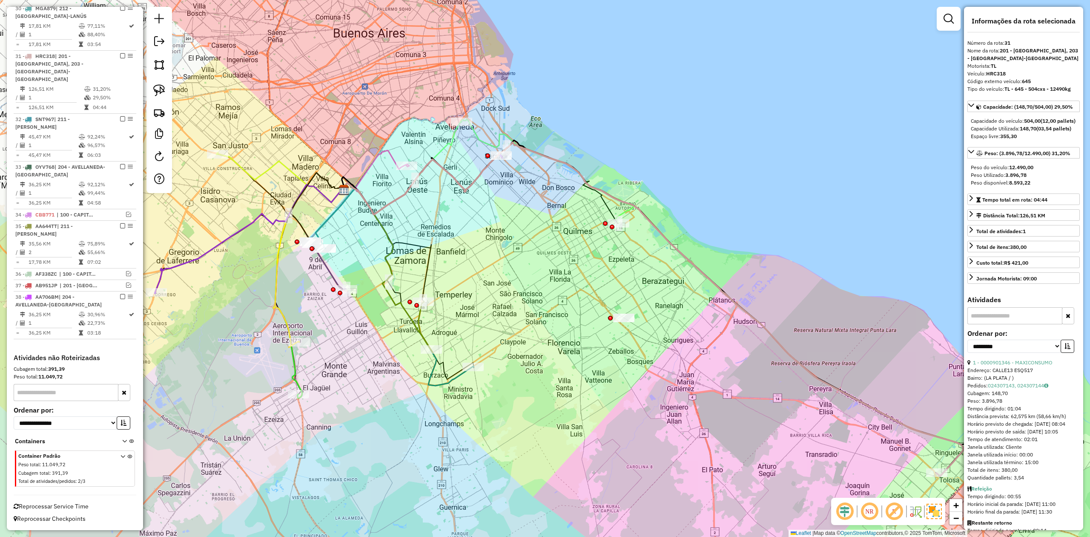
click at [498, 326] on div "Janela de atendimento Grade de atendimento Capacidade Transportadoras Veículos …" at bounding box center [545, 268] width 1090 height 537
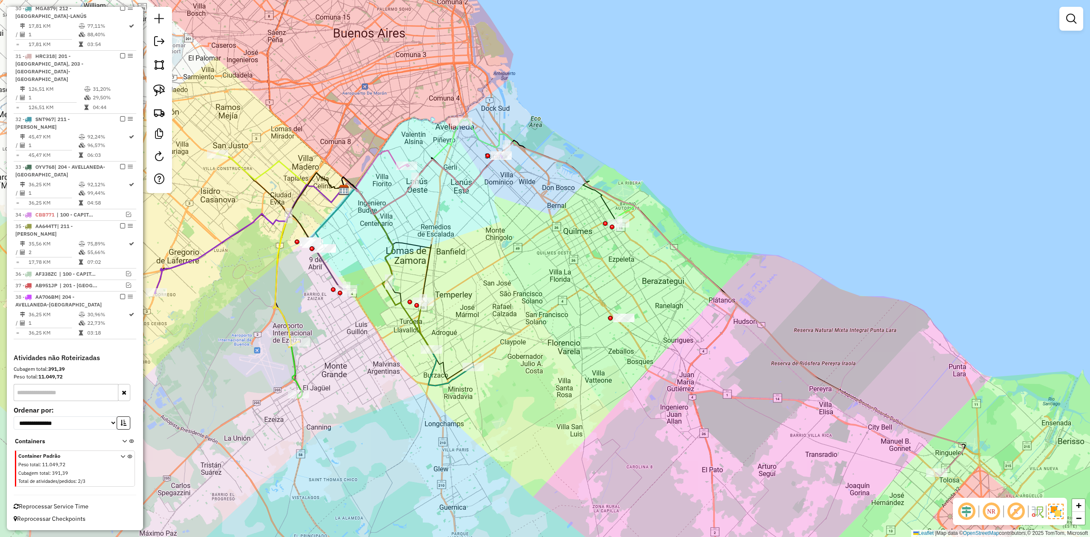
drag, startPoint x: 501, startPoint y: 330, endPoint x: 483, endPoint y: 291, distance: 42.5
click at [483, 292] on div "Janela de atendimento Grade de atendimento Capacidade Transportadoras Veículos …" at bounding box center [545, 268] width 1090 height 537
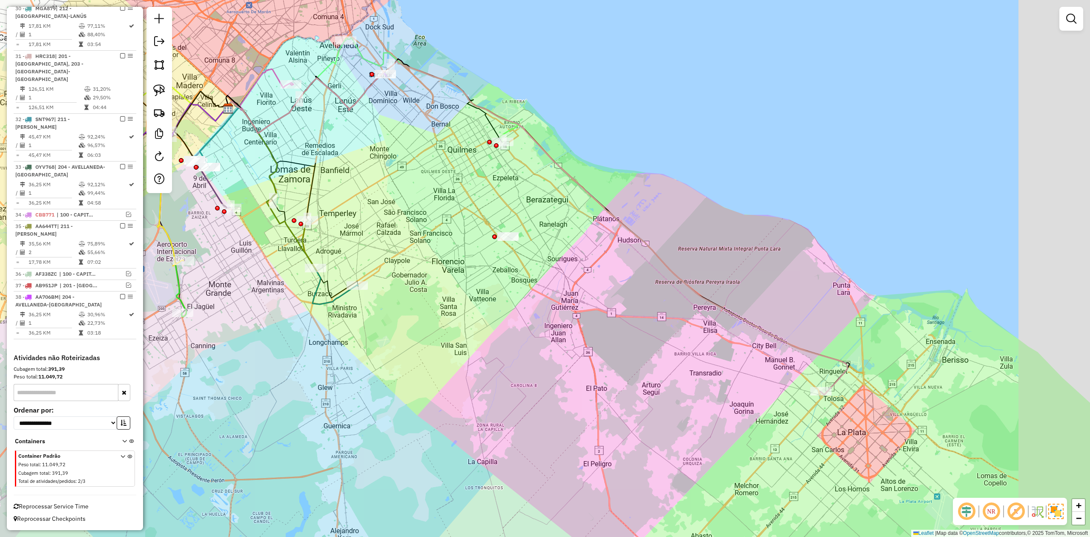
drag, startPoint x: 634, startPoint y: 268, endPoint x: 560, endPoint y: 241, distance: 79.4
click at [560, 241] on div "Janela de atendimento Grade de atendimento Capacidade Transportadoras Veículos …" at bounding box center [545, 268] width 1090 height 537
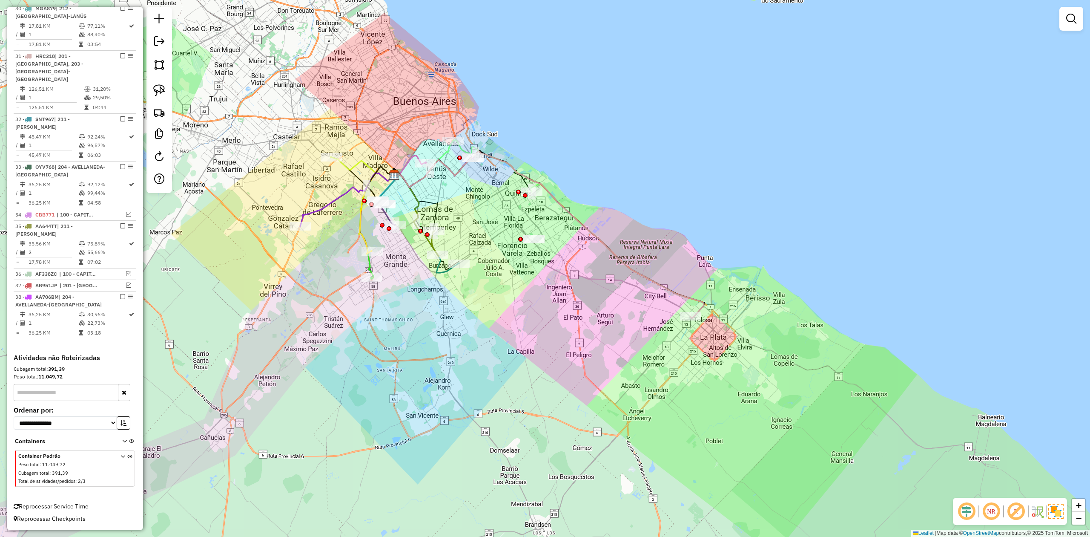
click at [580, 200] on div "Janela de atendimento Grade de atendimento Capacidade Transportadoras Veículos …" at bounding box center [545, 268] width 1090 height 537
click at [575, 215] on icon at bounding box center [549, 234] width 310 height 167
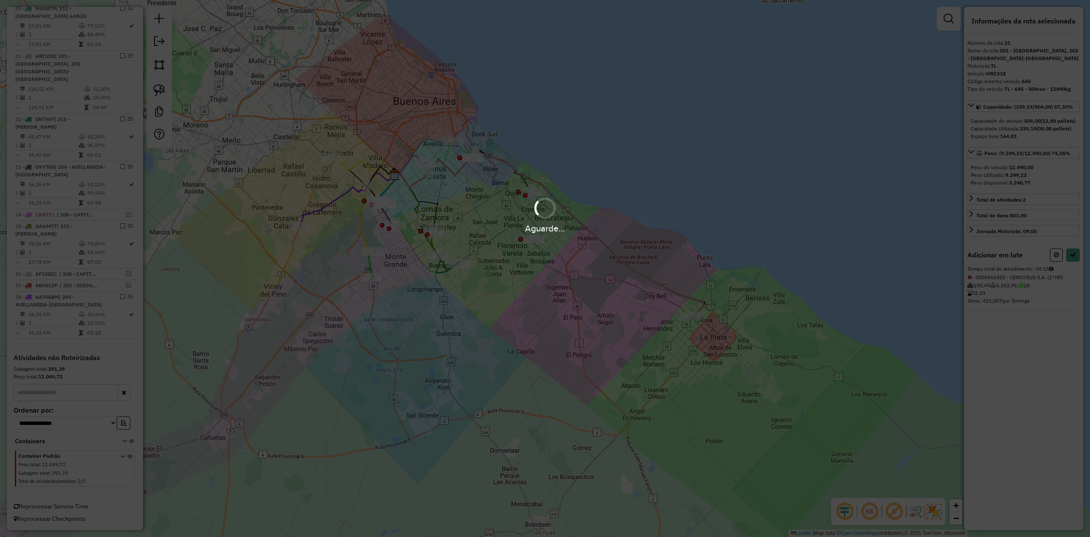
select select "**********"
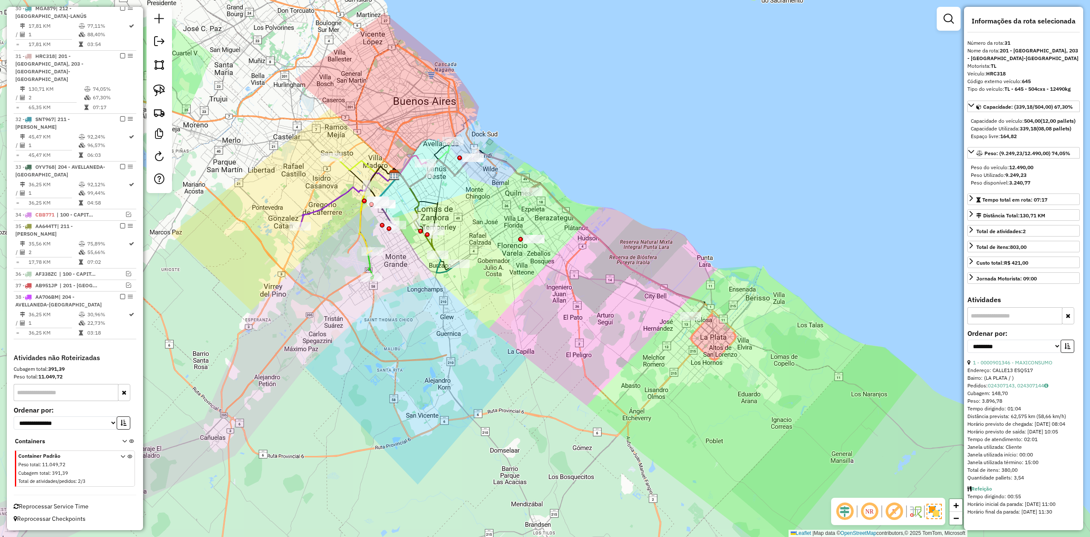
click at [636, 298] on div "Janela de atendimento Grade de atendimento Capacidade Transportadoras Veículos …" at bounding box center [545, 268] width 1090 height 537
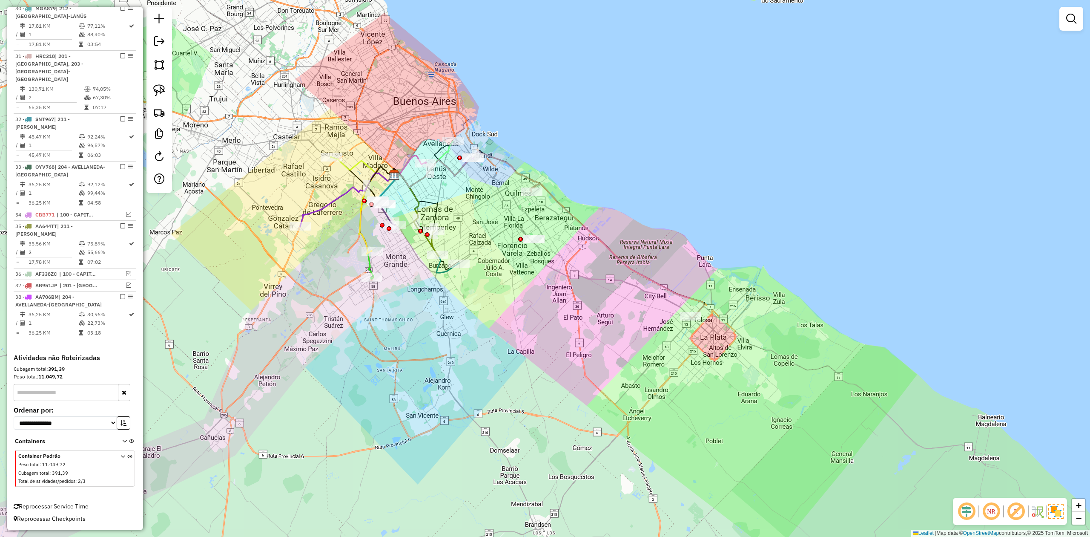
click at [638, 285] on div "Janela de atendimento Grade de atendimento Capacidade Transportadoras Veículos …" at bounding box center [545, 268] width 1090 height 537
select select "**********"
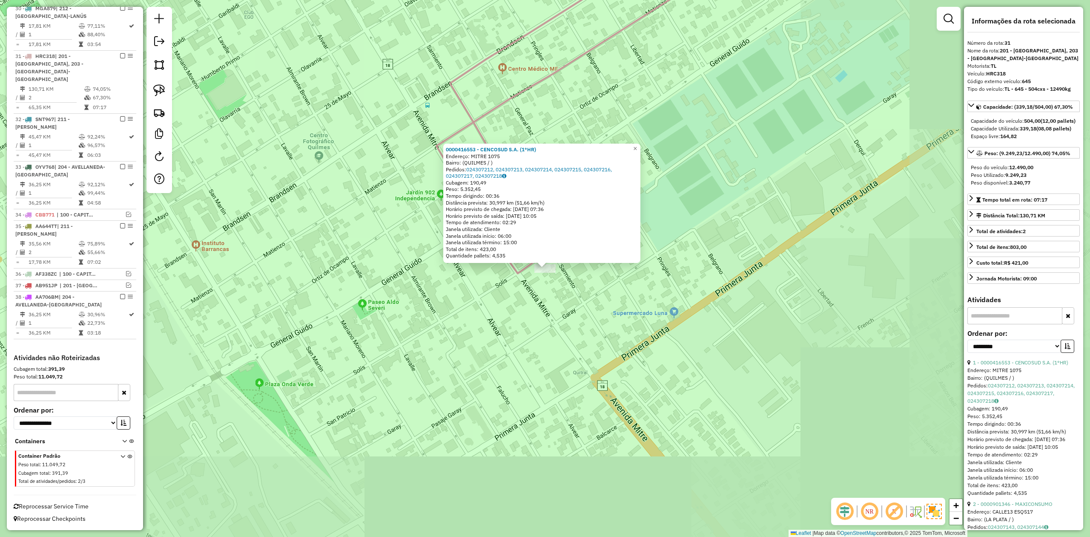
drag, startPoint x: 612, startPoint y: 295, endPoint x: 562, endPoint y: 271, distance: 55.3
click at [573, 275] on div "0000416553 - CENCOSUD S.A. (1°HR) Endereço: MITRE 1075 Bairro: (QUILMES / ) Ped…" at bounding box center [545, 268] width 1090 height 537
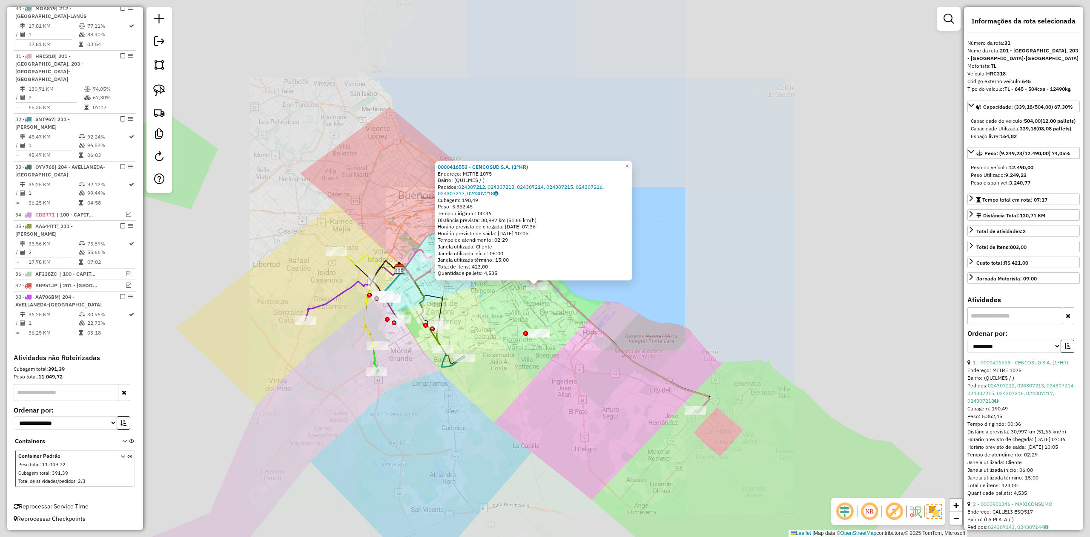
drag, startPoint x: 459, startPoint y: 232, endPoint x: 440, endPoint y: 209, distance: 29.4
click at [442, 212] on div "0000416553 - CENCOSUD S.A. (1°HR) Endereço: MITRE 1075 Bairro: (QUILMES / ) Ped…" at bounding box center [545, 268] width 1090 height 537
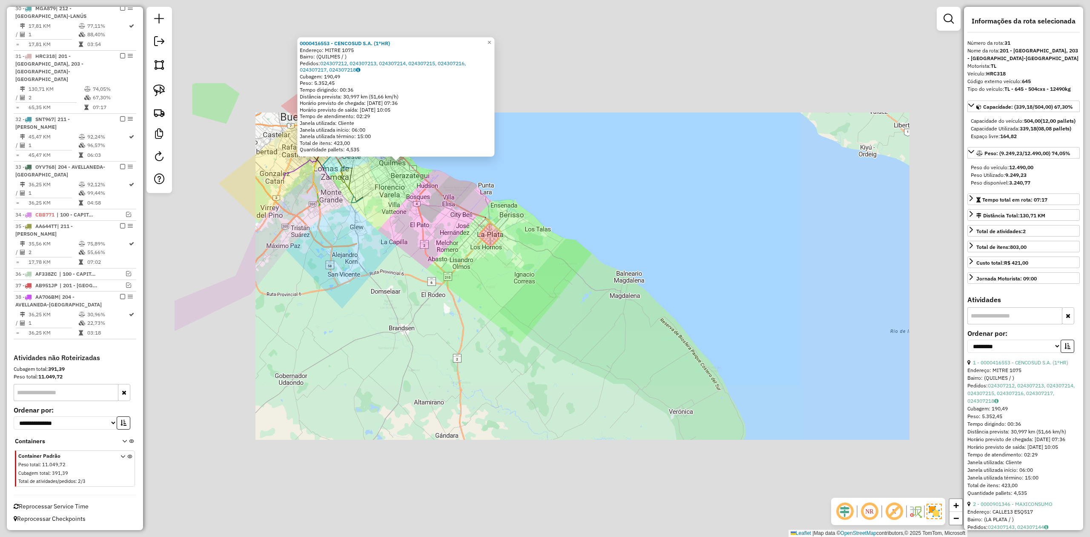
click at [499, 270] on div "0000416553 - CENCOSUD S.A. (1°HR) Endereço: MITRE 1075 Bairro: (QUILMES / ) Ped…" at bounding box center [545, 268] width 1090 height 537
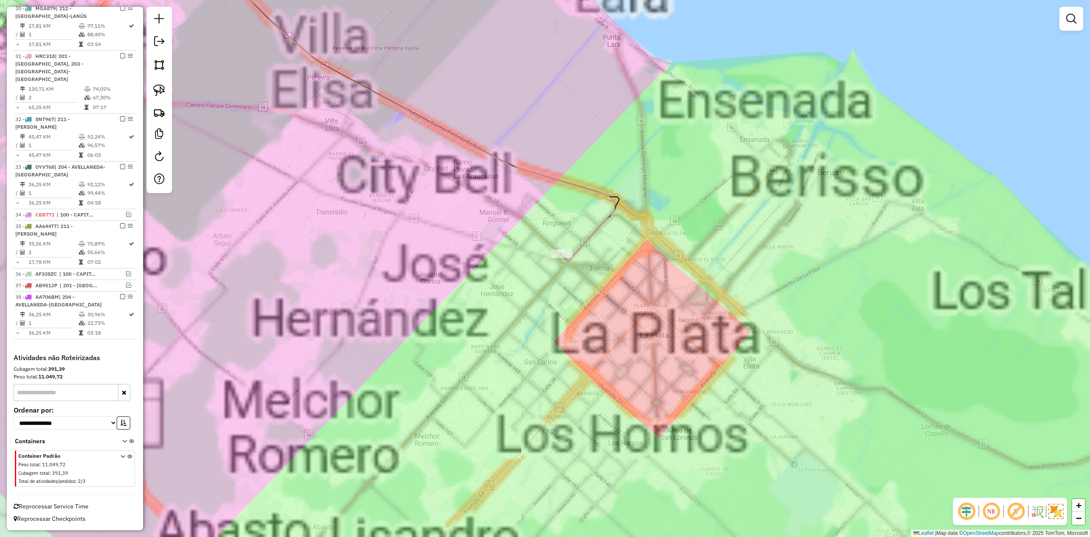
click at [530, 191] on div "Janela de atendimento Grade de atendimento Capacidade Transportadoras Veículos …" at bounding box center [545, 268] width 1090 height 537
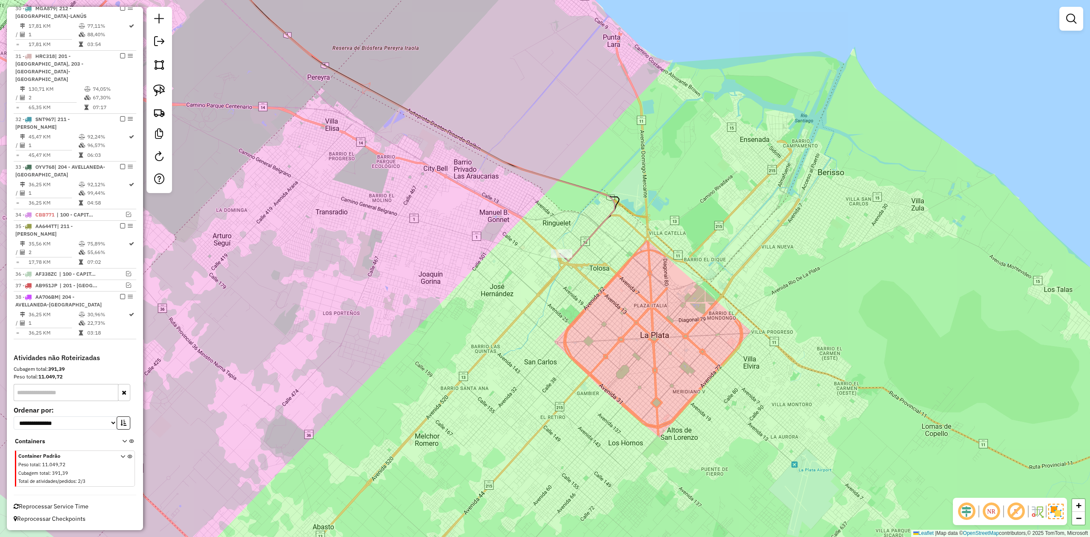
click at [540, 171] on icon at bounding box center [406, 103] width 417 height 315
select select "**********"
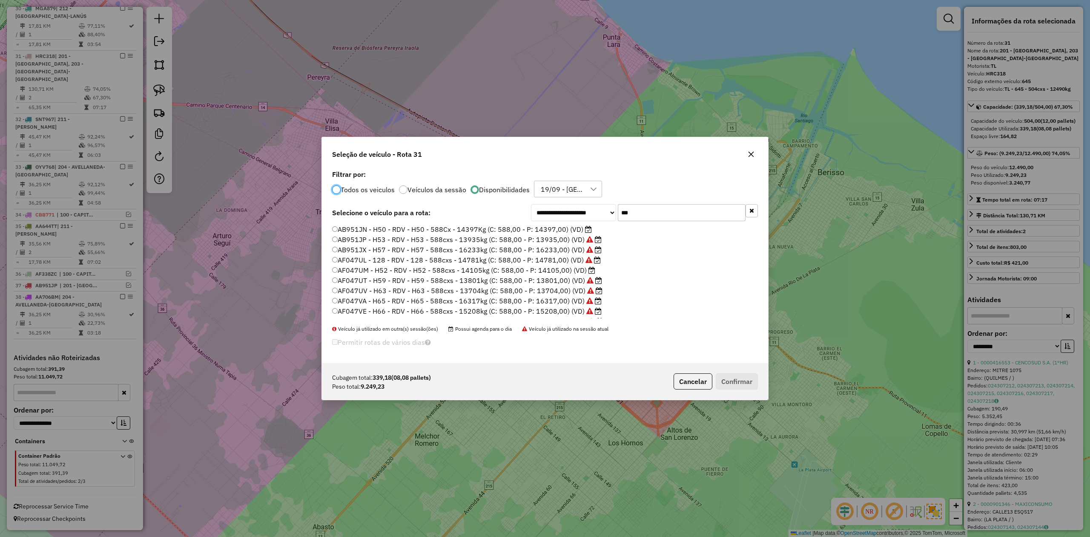
scroll to position [4, 3]
click at [561, 268] on label "AF047UM - H52 - RDV - H52 - 588cxs - 14105kg (C: 588,00 - P: 14105,00) (VD)" at bounding box center [463, 270] width 263 height 10
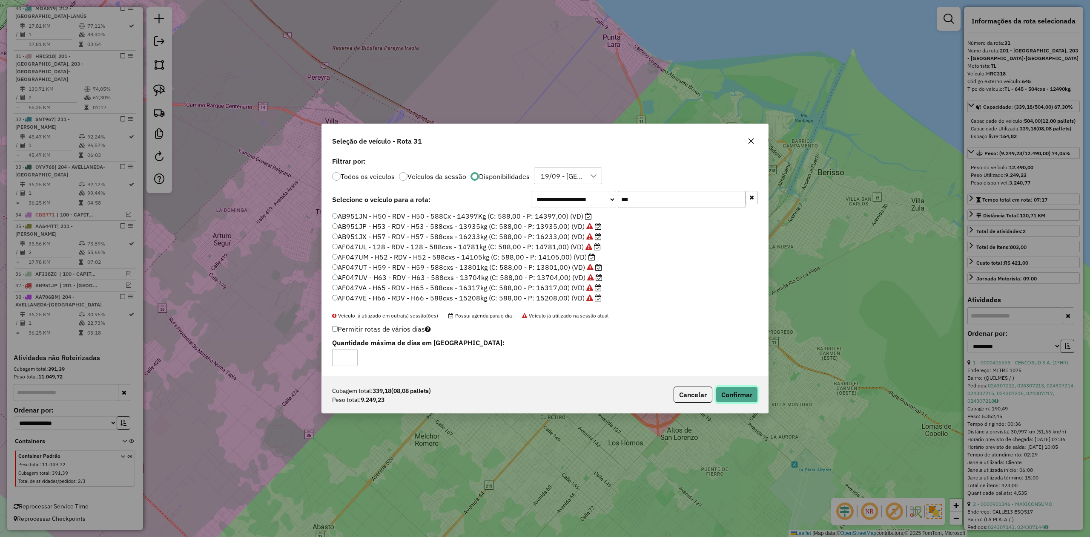
click at [743, 390] on button "Confirmar" at bounding box center [737, 394] width 42 height 16
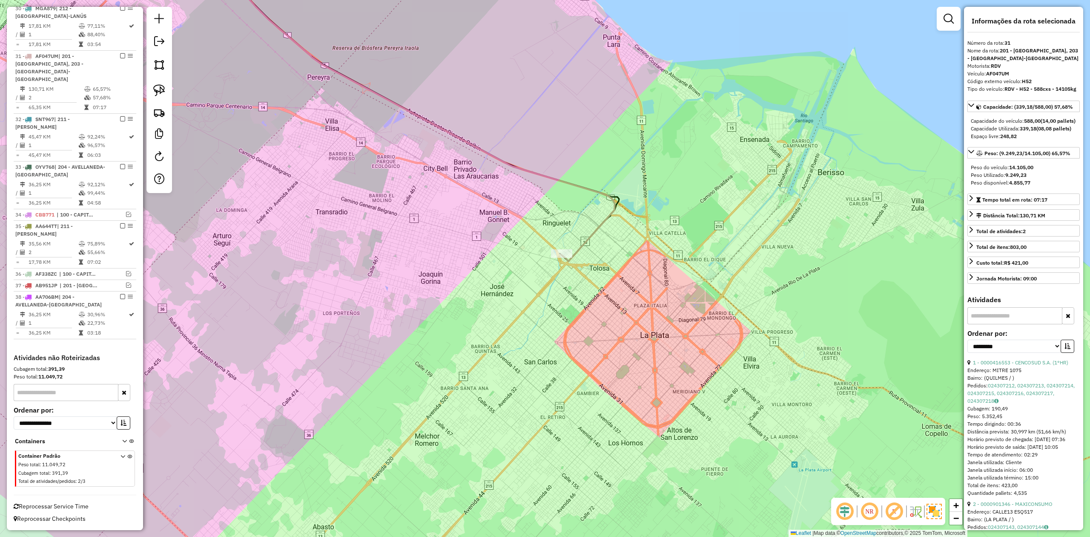
click at [506, 187] on div "Janela de atendimento Grade de atendimento Capacidade Transportadoras Veículos …" at bounding box center [545, 268] width 1090 height 537
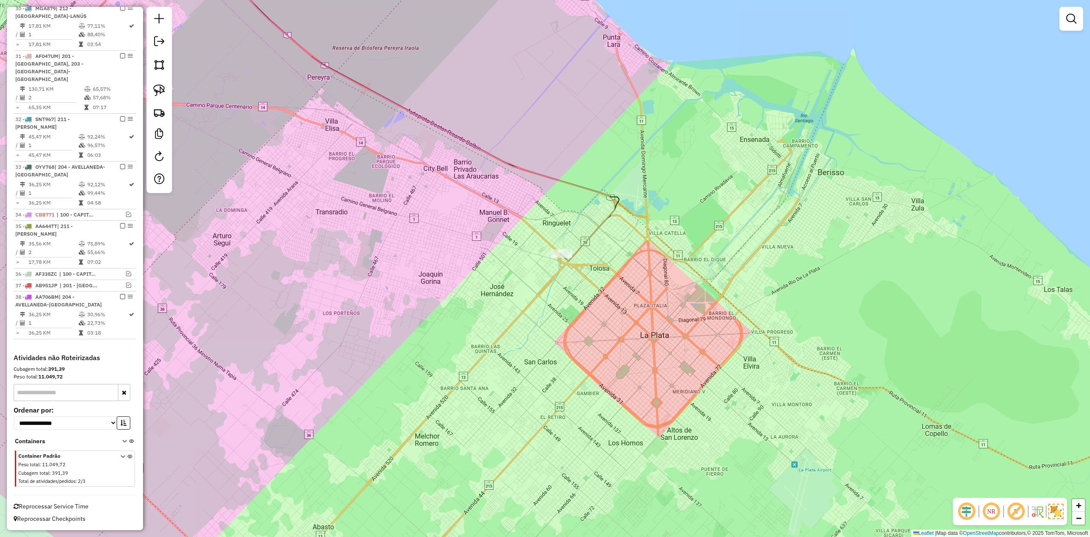
click at [515, 164] on icon at bounding box center [406, 103] width 417 height 315
select select "**********"
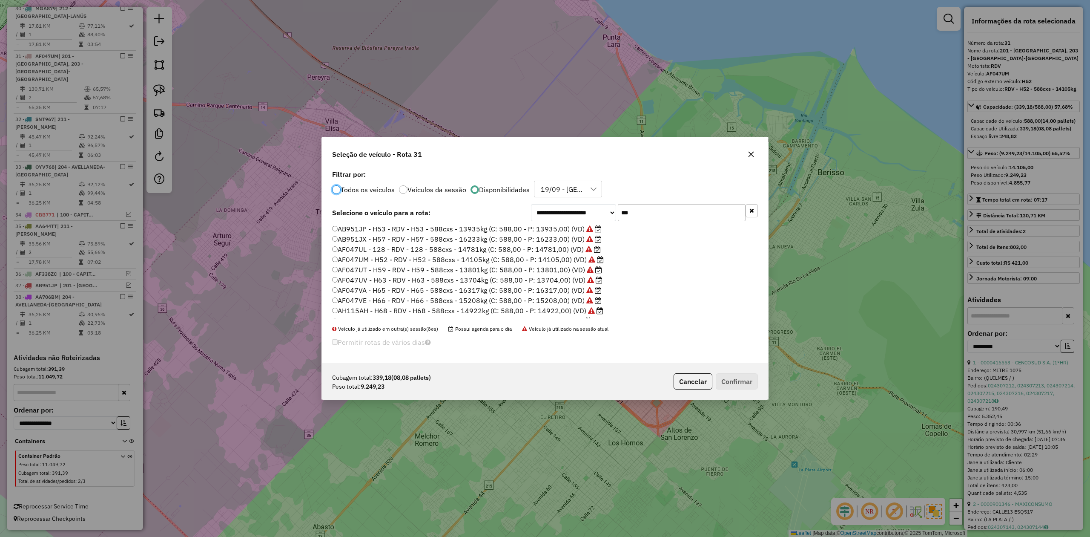
scroll to position [29, 0]
click at [549, 250] on label "AF047UT - H59 - RDV - H59 - 588cxs - 13801kg (C: 588,00 - P: 13801,00) (VD)" at bounding box center [467, 251] width 270 height 10
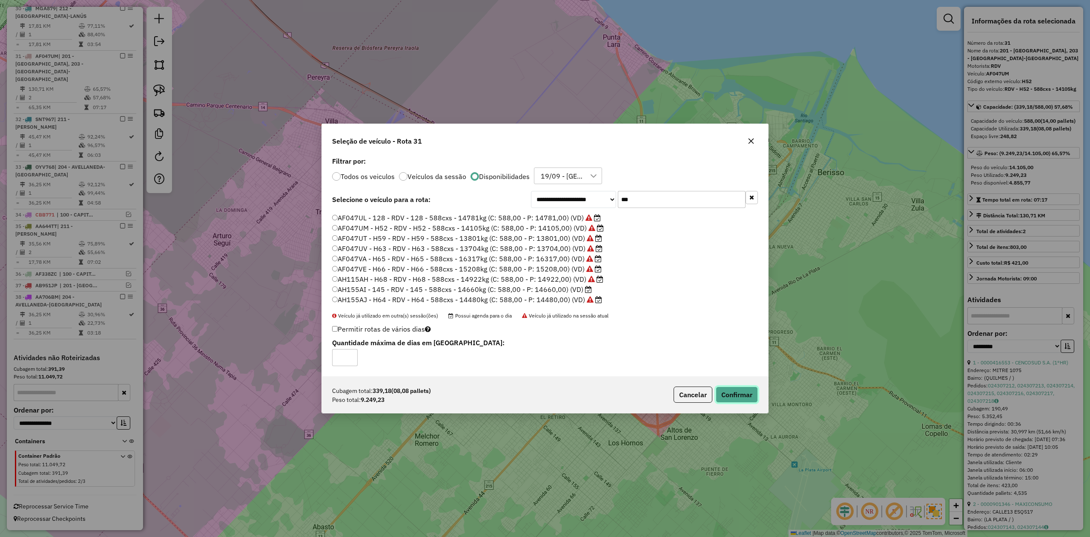
click at [735, 396] on button "Confirmar" at bounding box center [737, 394] width 42 height 16
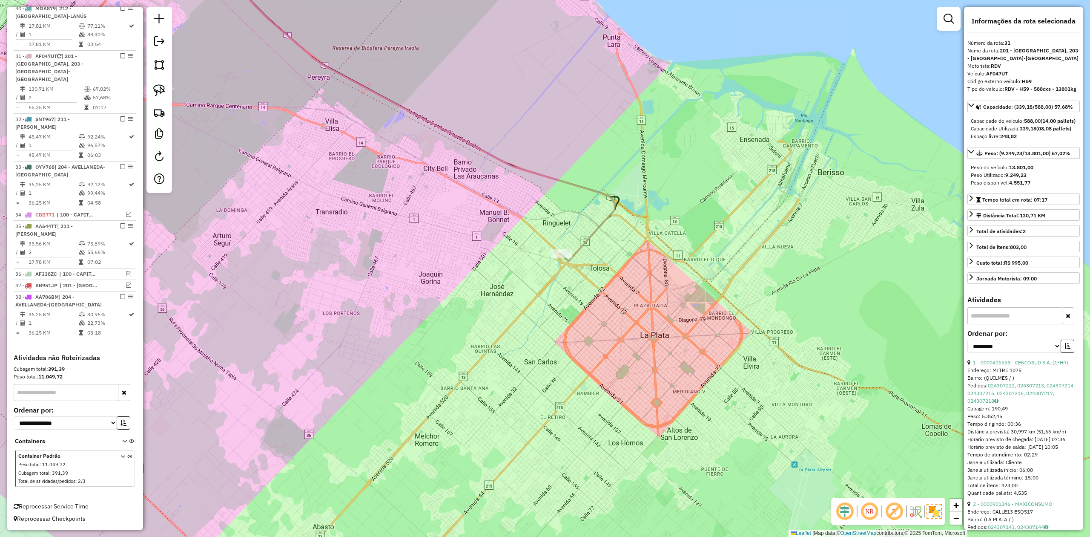
scroll to position [1142, 0]
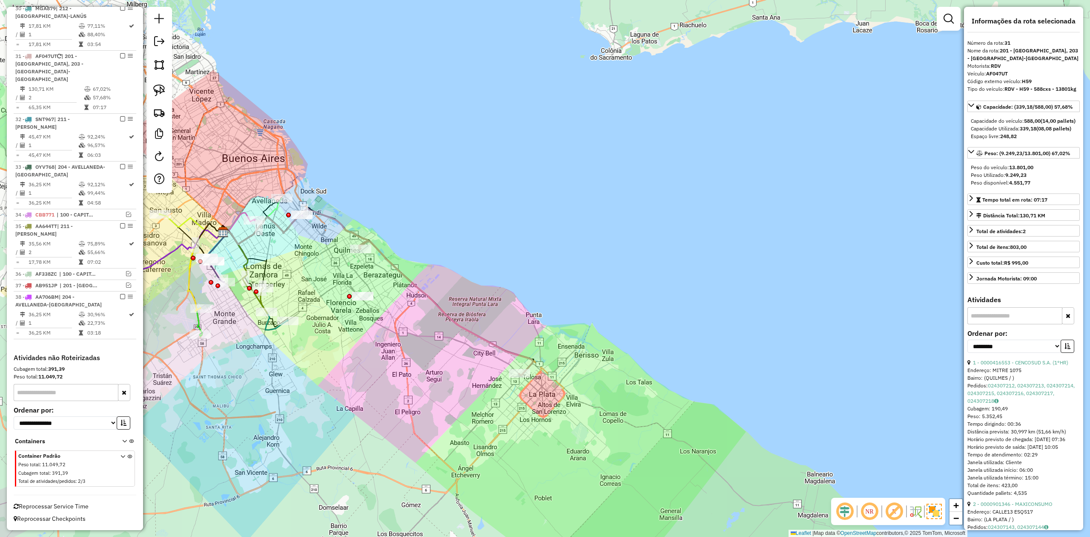
drag, startPoint x: 377, startPoint y: 329, endPoint x: 401, endPoint y: 298, distance: 39.5
click at [394, 346] on div "Janela de atendimento Grade de atendimento Capacidade Transportadoras Veículos …" at bounding box center [545, 268] width 1090 height 537
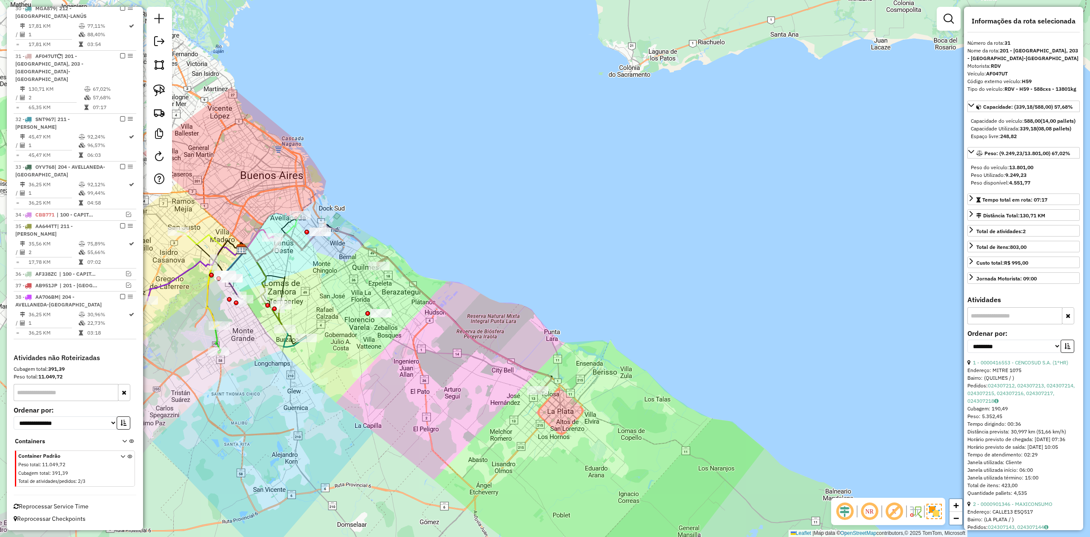
click at [419, 289] on icon at bounding box center [464, 325] width 174 height 135
click at [120, 58] on em at bounding box center [122, 55] width 5 height 5
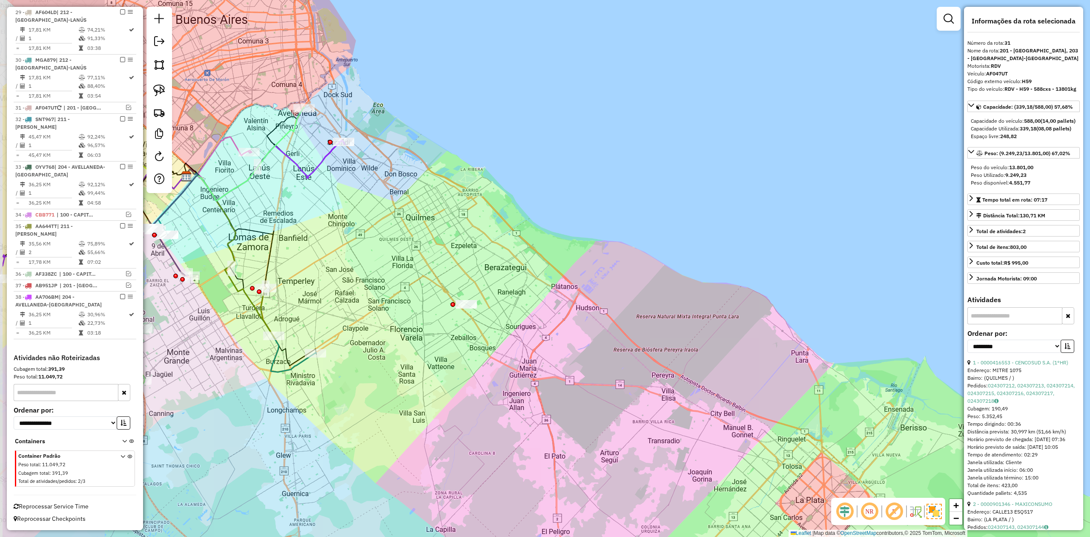
drag, startPoint x: 387, startPoint y: 269, endPoint x: 415, endPoint y: 264, distance: 28.2
click at [415, 264] on div "Janela de atendimento Grade de atendimento Capacidade Transportadoras Veículos …" at bounding box center [545, 268] width 1090 height 537
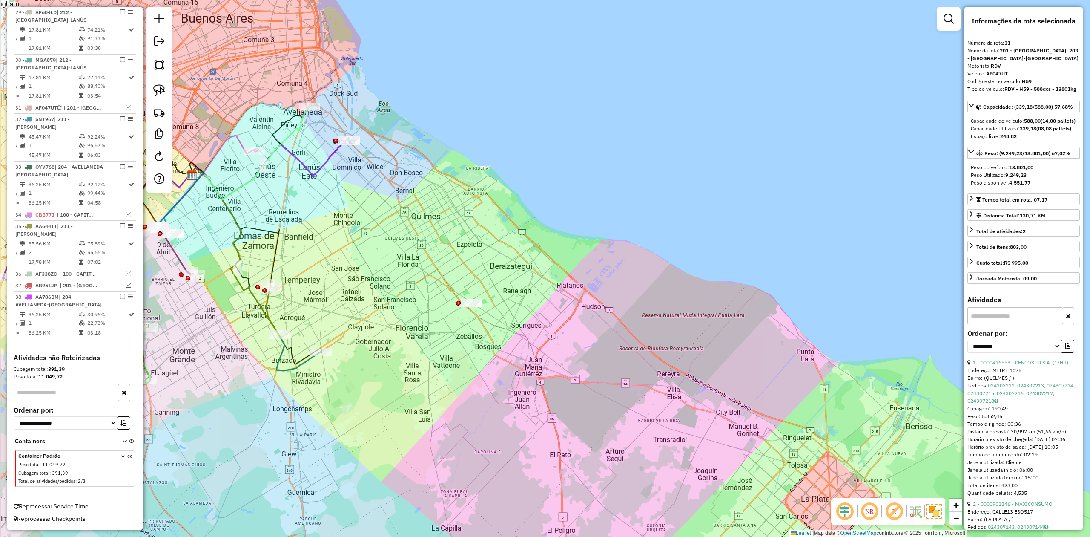
drag, startPoint x: 380, startPoint y: 270, endPoint x: 421, endPoint y: 259, distance: 42.3
click at [421, 264] on div "Janela de atendimento Grade de atendimento Capacidade Transportadoras Veículos …" at bounding box center [545, 268] width 1090 height 537
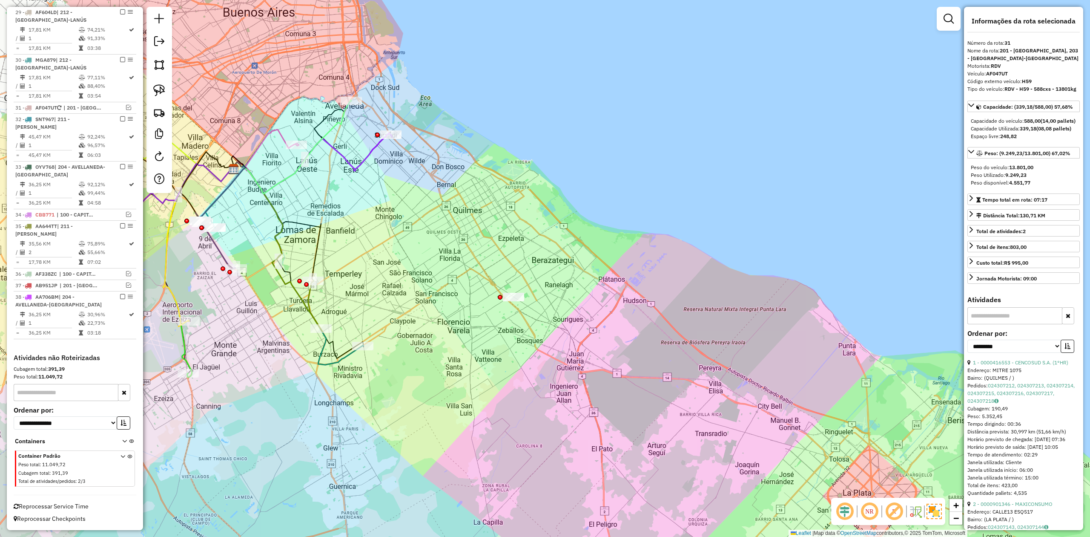
click at [417, 213] on div "Janela de atendimento Grade de atendimento Capacidade Transportadoras Veículos …" at bounding box center [545, 268] width 1090 height 537
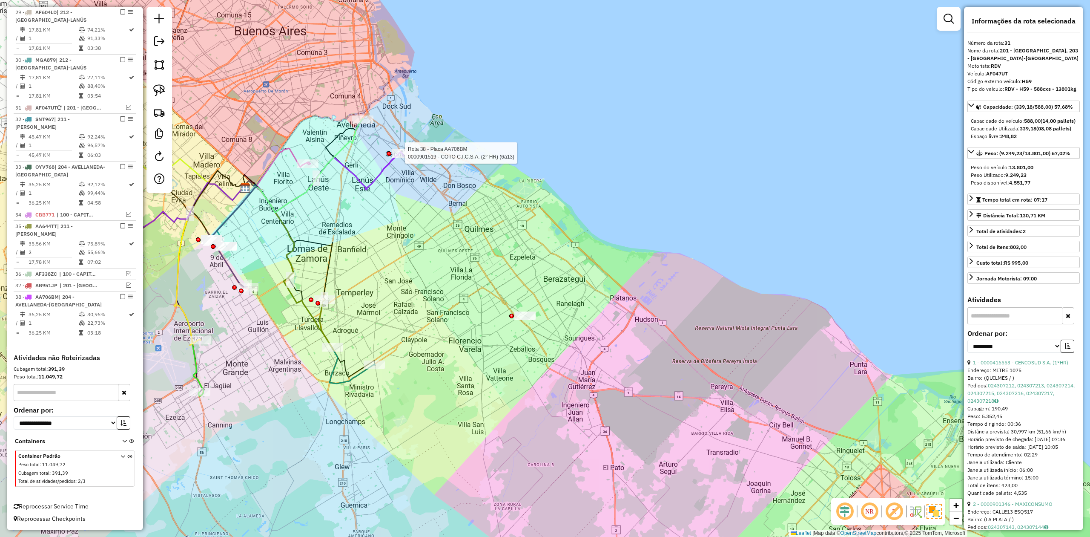
click at [390, 163] on icon at bounding box center [324, 182] width 160 height 60
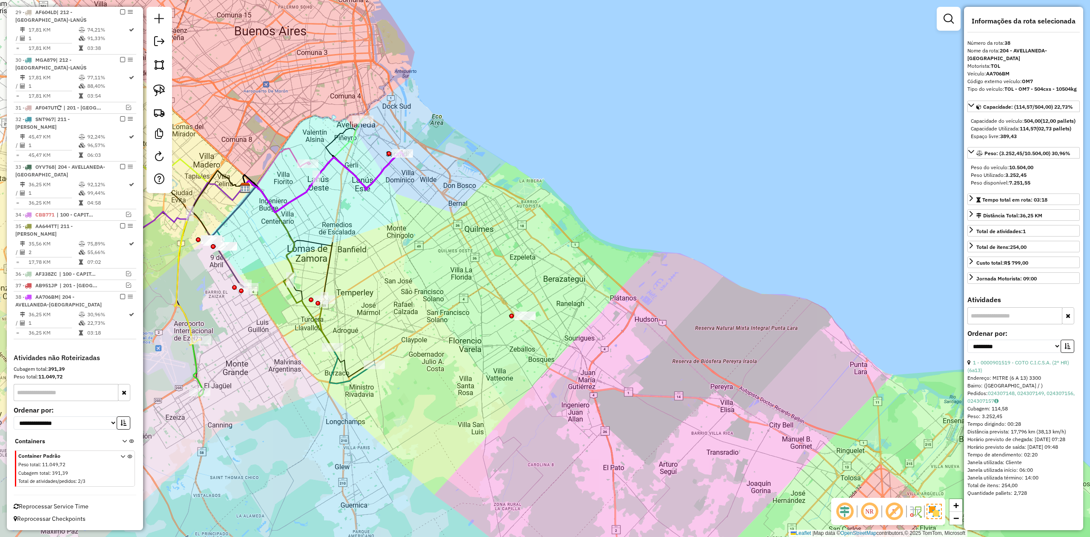
drag, startPoint x: 426, startPoint y: 208, endPoint x: 437, endPoint y: 206, distance: 10.4
click at [436, 207] on div "Janela de atendimento Grade de atendimento Capacidade Transportadoras Veículos …" at bounding box center [545, 268] width 1090 height 537
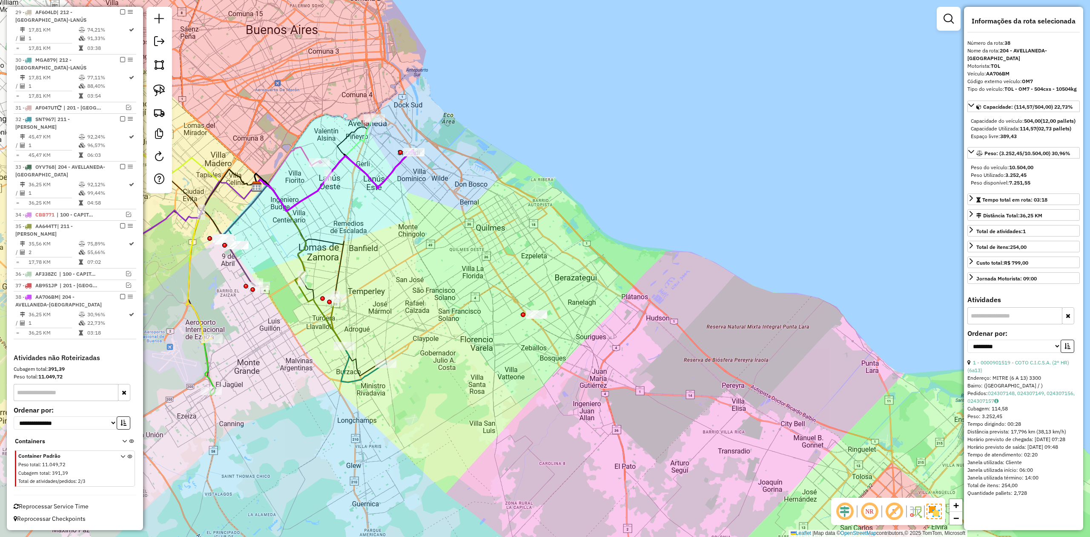
drag, startPoint x: 390, startPoint y: 242, endPoint x: 397, endPoint y: 188, distance: 54.1
click at [397, 188] on div "Janela de atendimento Grade de atendimento Capacidade Transportadoras Veículos …" at bounding box center [545, 268] width 1090 height 537
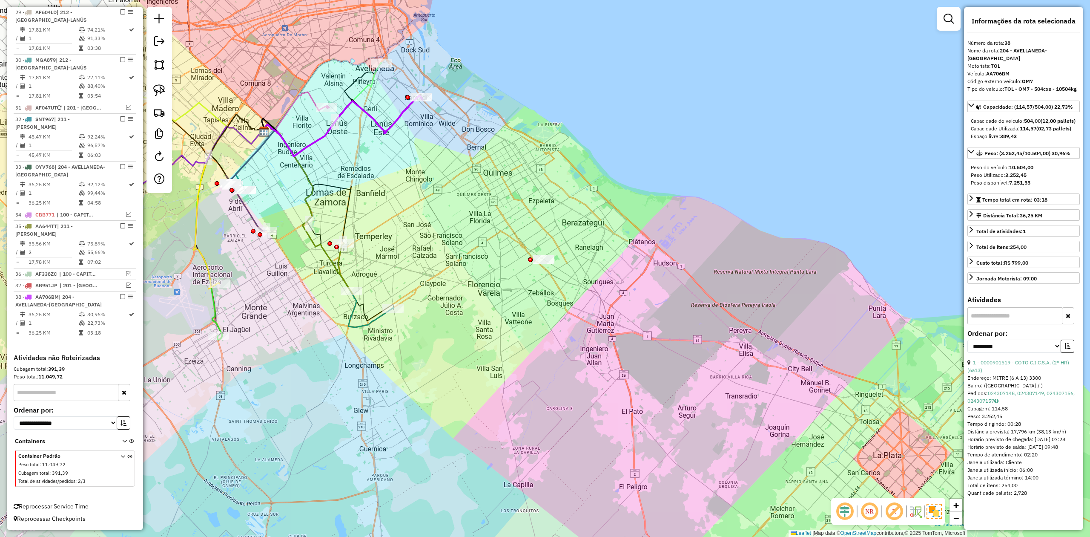
click at [377, 324] on icon at bounding box center [328, 225] width 131 height 203
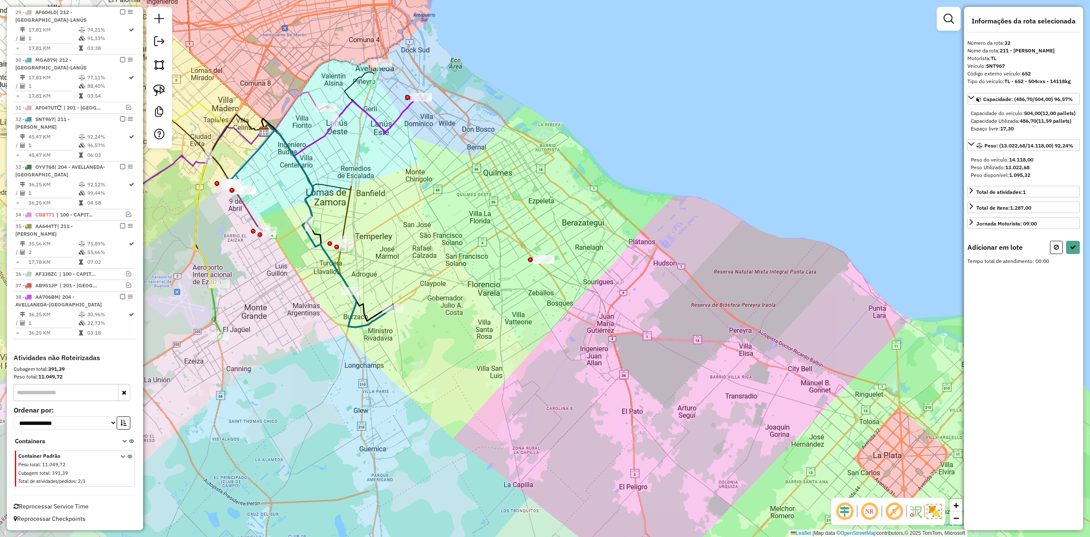
select select "**********"
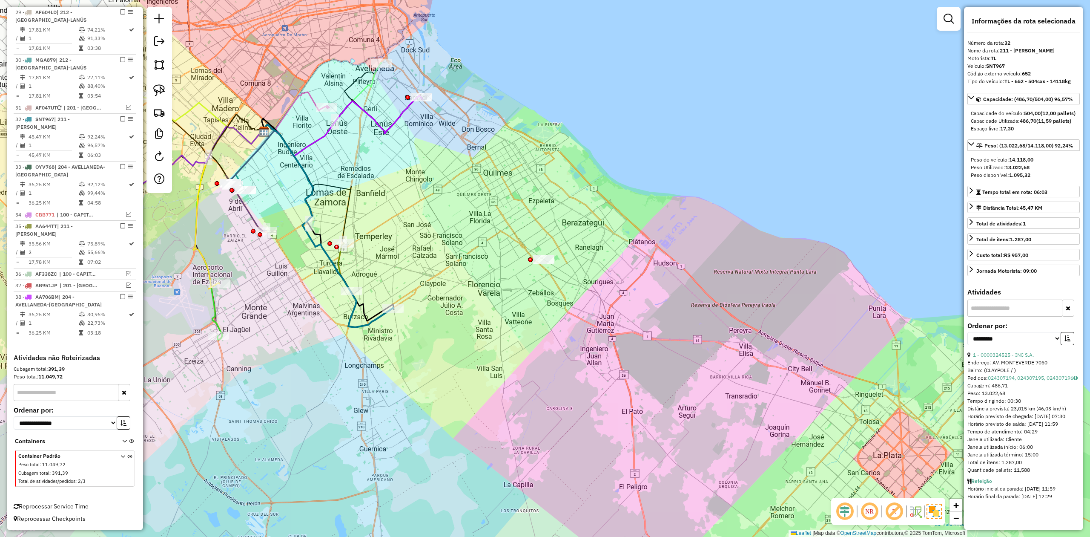
click at [371, 348] on div "Janela de atendimento Grade de atendimento Capacidade Transportadoras Veículos …" at bounding box center [545, 268] width 1090 height 537
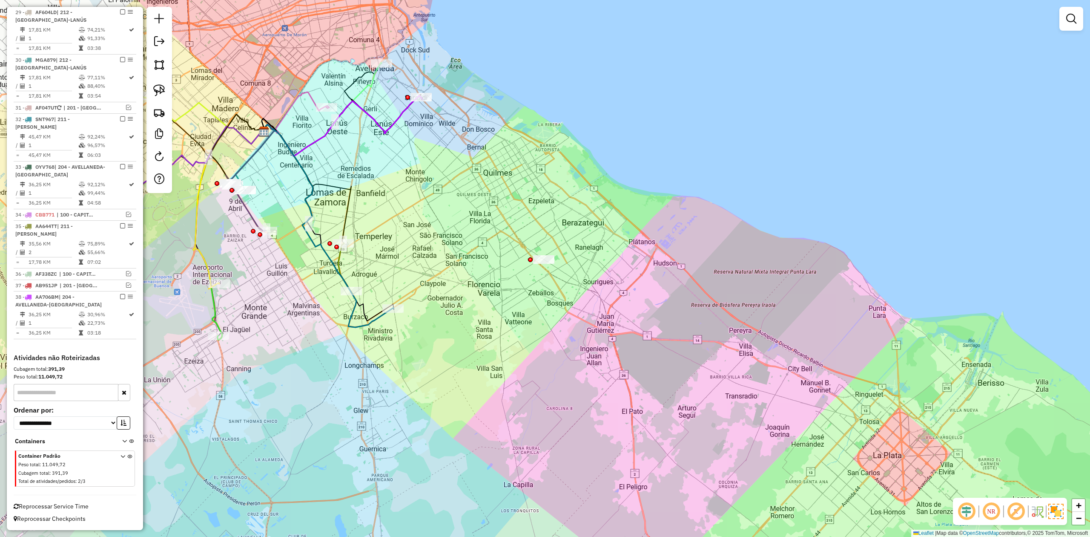
drag, startPoint x: 367, startPoint y: 343, endPoint x: 367, endPoint y: 338, distance: 5.5
click at [367, 343] on div "Janela de atendimento Grade de atendimento Capacidade Transportadoras Veículos …" at bounding box center [545, 268] width 1090 height 537
click at [374, 319] on icon at bounding box center [328, 225] width 131 height 203
select select "**********"
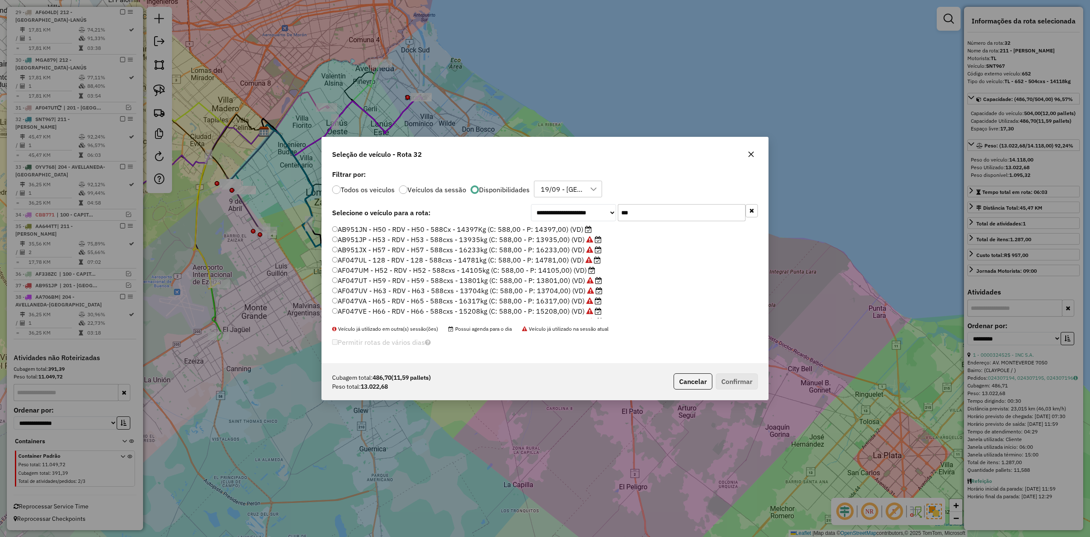
scroll to position [4, 3]
drag, startPoint x: 617, startPoint y: 207, endPoint x: 575, endPoint y: 208, distance: 41.8
click at [575, 208] on div "**********" at bounding box center [644, 212] width 227 height 17
type input "**"
click at [556, 291] on label "OTT419 - L78 - TL - L78 - 588cxs - 14017kg (C: 588,00 - P: 14017,00) (VD)" at bounding box center [456, 291] width 249 height 10
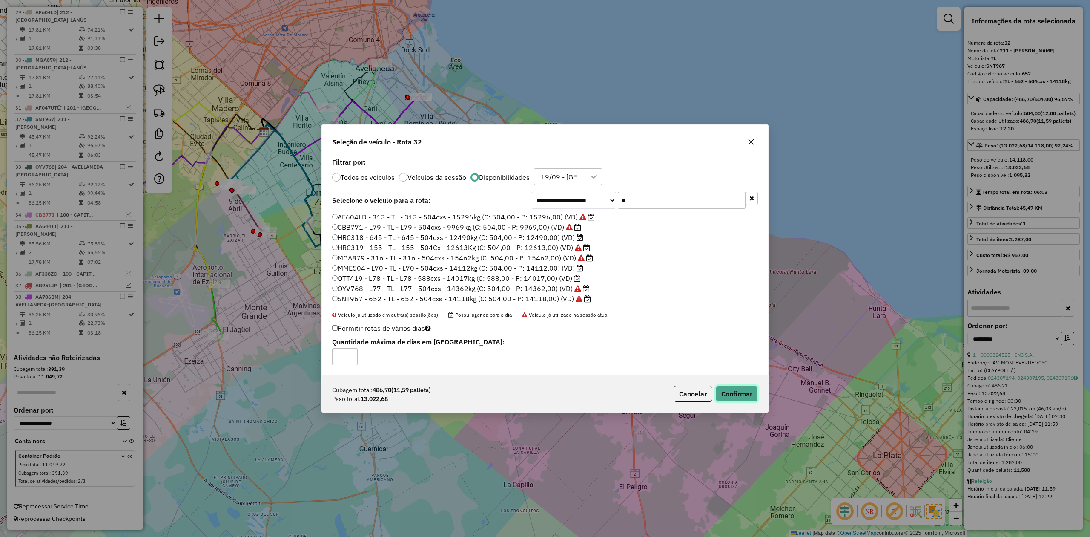
click at [720, 388] on button "Confirmar" at bounding box center [737, 394] width 42 height 16
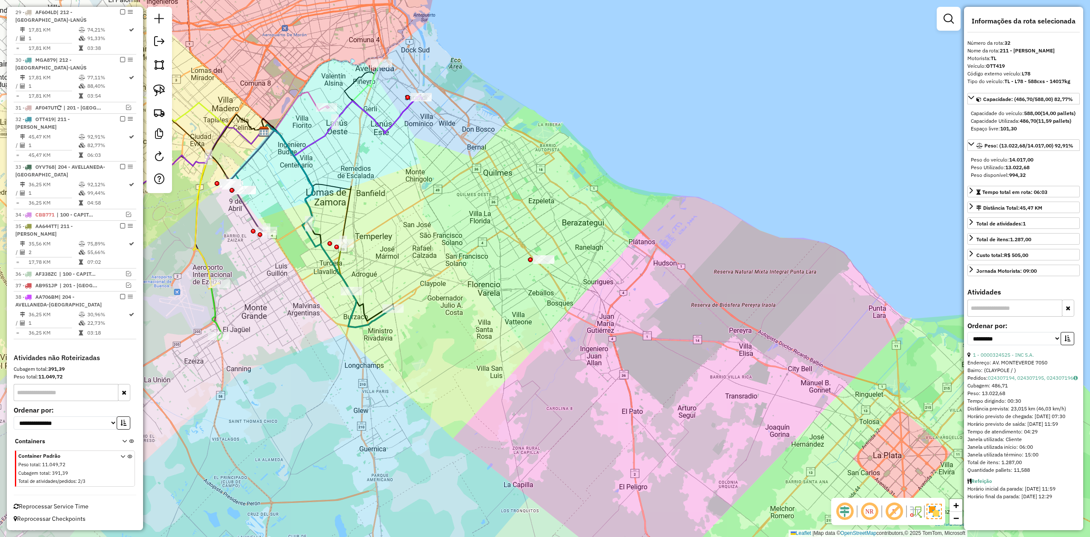
click at [384, 344] on div "Janela de atendimento Grade de atendimento Capacidade Transportadoras Veículos …" at bounding box center [545, 268] width 1090 height 537
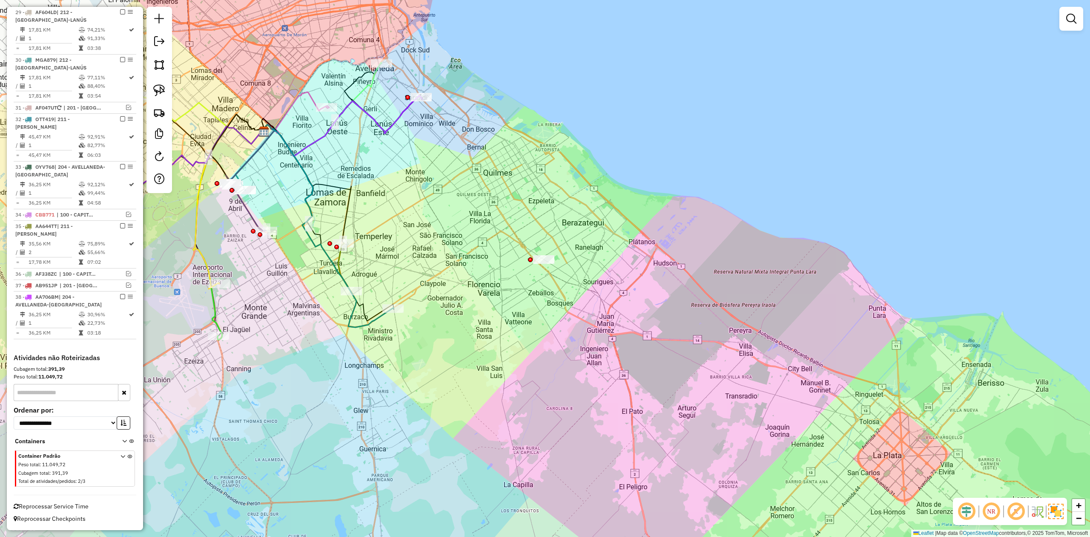
click at [372, 316] on icon at bounding box center [328, 225] width 131 height 203
select select "**********"
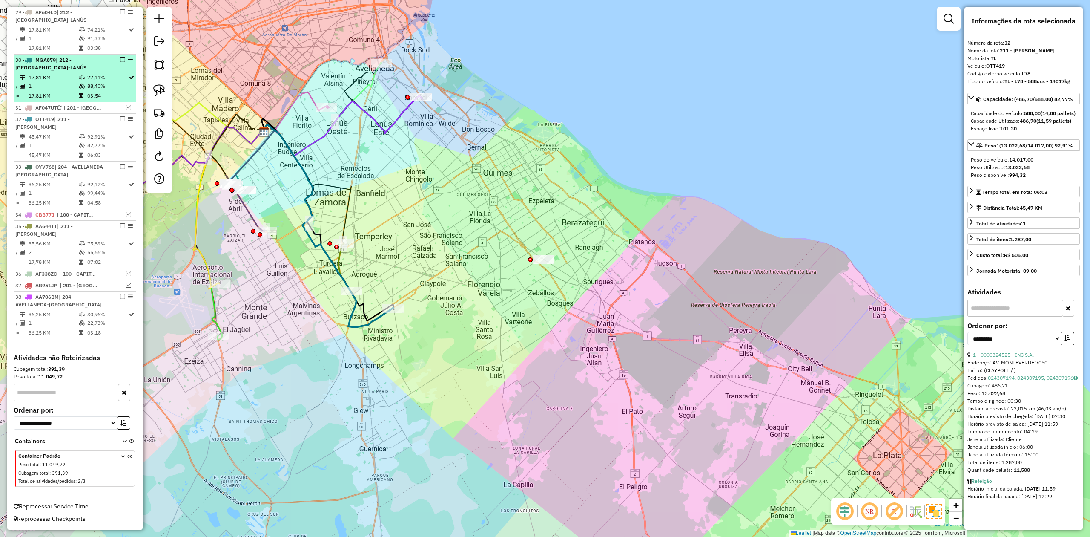
click at [120, 58] on em at bounding box center [122, 59] width 5 height 5
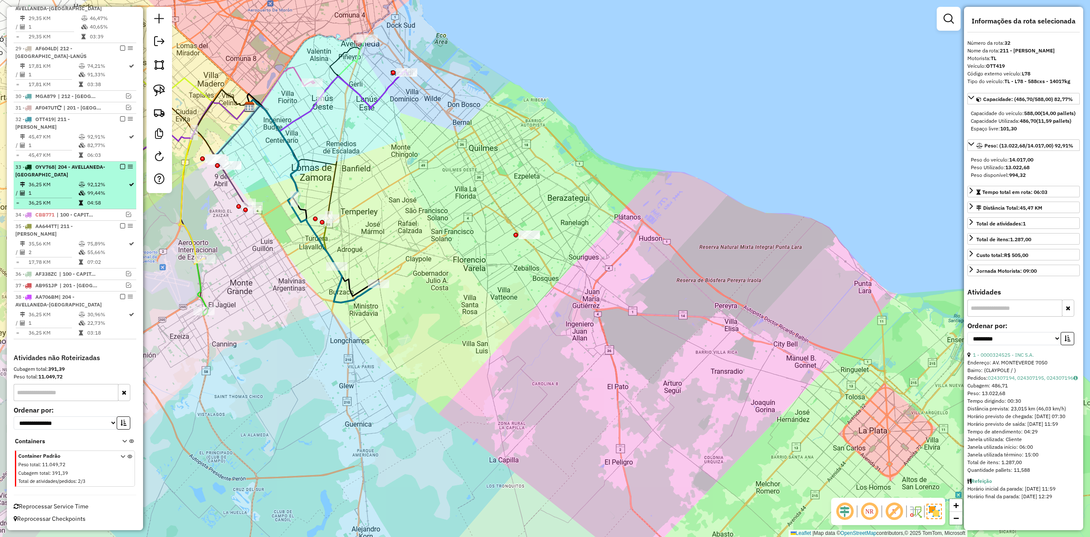
drag, startPoint x: 458, startPoint y: 337, endPoint x: 87, endPoint y: 161, distance: 411.4
click at [442, 309] on div "Janela de atendimento Grade de atendimento Capacidade Transportadoras Veículos …" at bounding box center [545, 268] width 1090 height 537
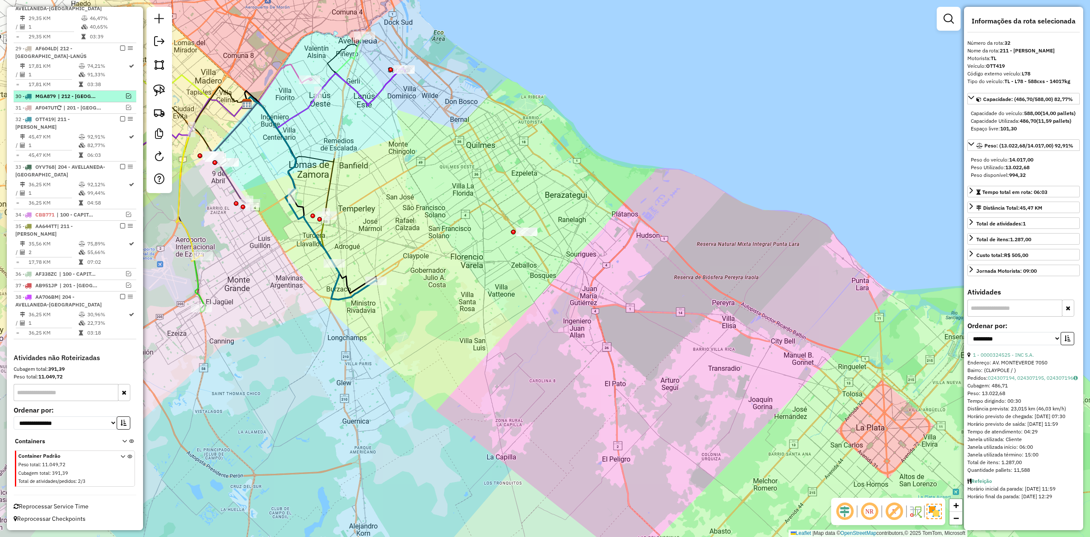
click at [127, 95] on em at bounding box center [128, 95] width 5 height 5
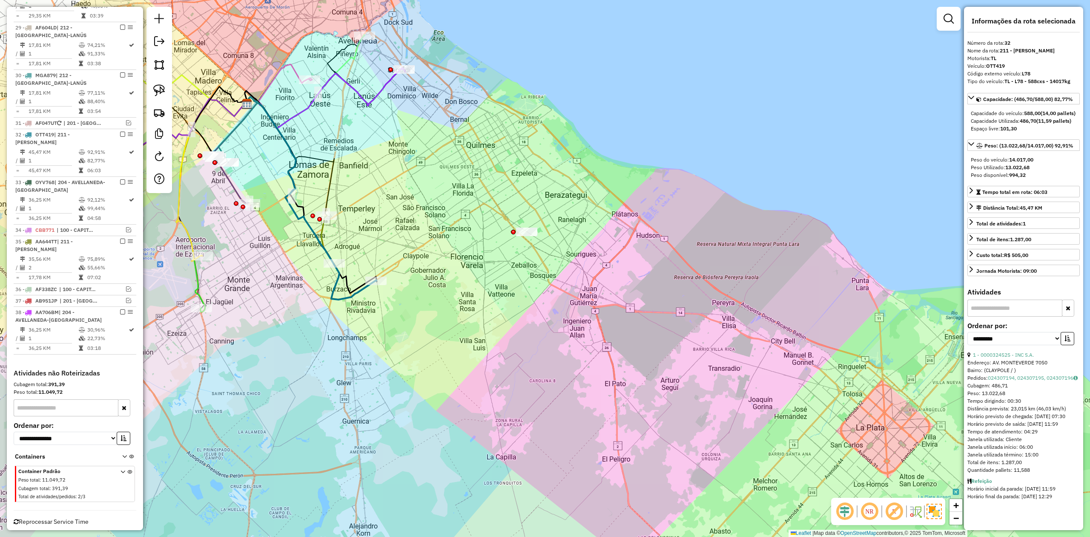
scroll to position [1098, 0]
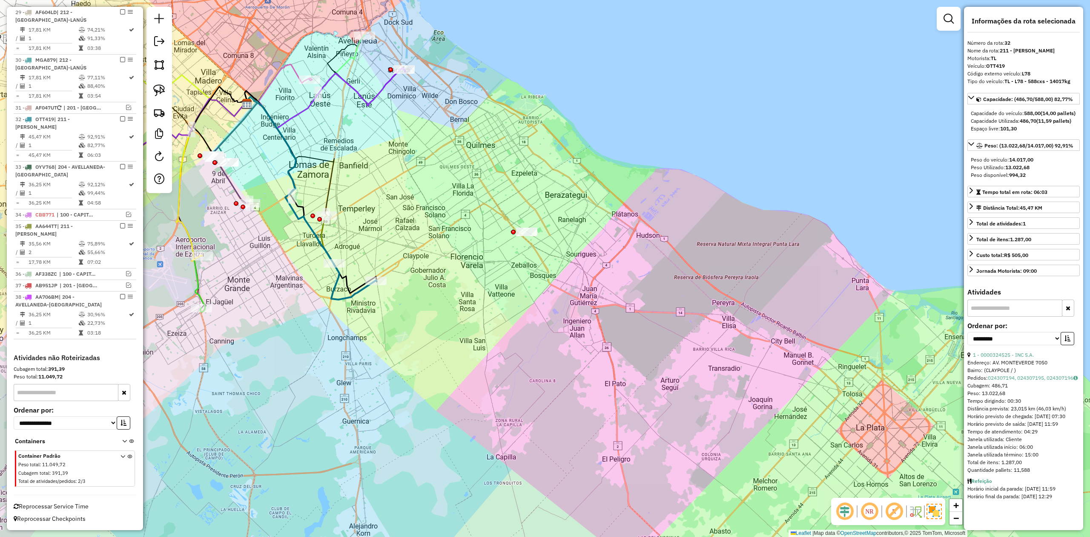
click at [382, 338] on div "Janela de atendimento Grade de atendimento Capacidade Transportadoras Veículos …" at bounding box center [545, 268] width 1090 height 537
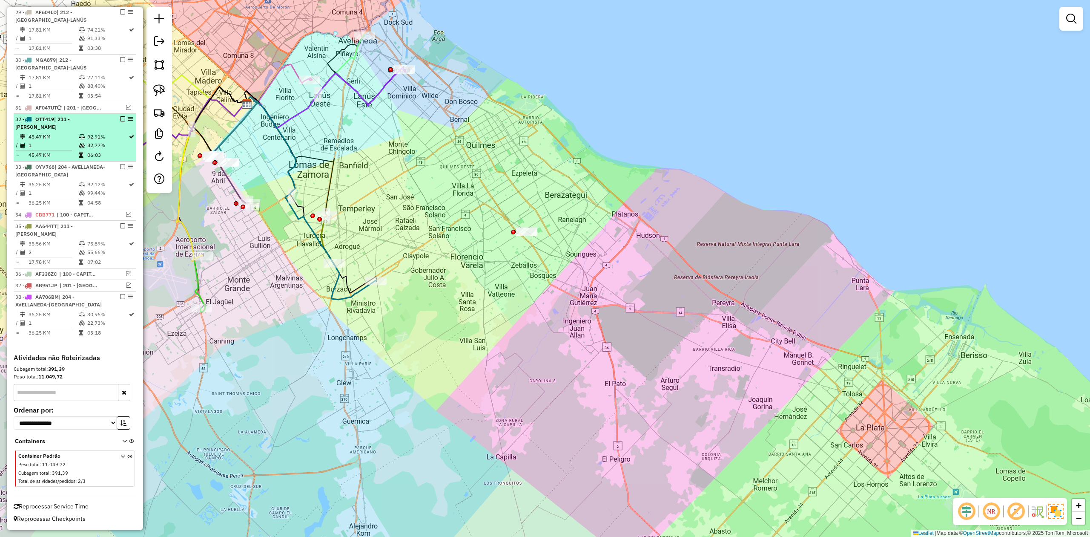
click at [103, 127] on div "32 - OTT419 | 211 - LANÚS-ALMIRANTE BROWN" at bounding box center [74, 122] width 119 height 15
select select "**********"
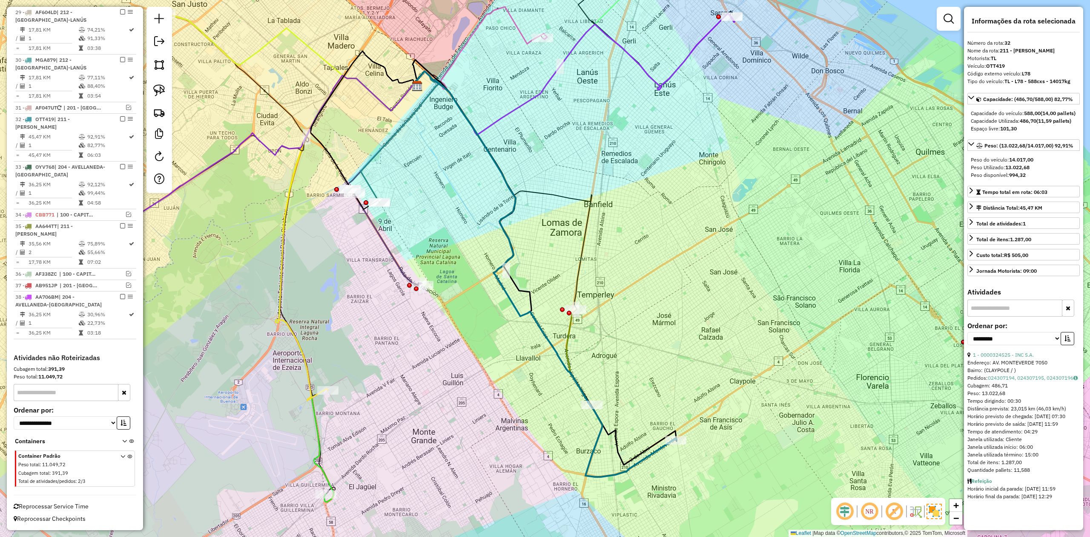
drag, startPoint x: 694, startPoint y: 369, endPoint x: 658, endPoint y: 345, distance: 43.2
click at [656, 333] on div "Janela de atendimento Grade de atendimento Capacidade Transportadoras Veículos …" at bounding box center [545, 268] width 1090 height 537
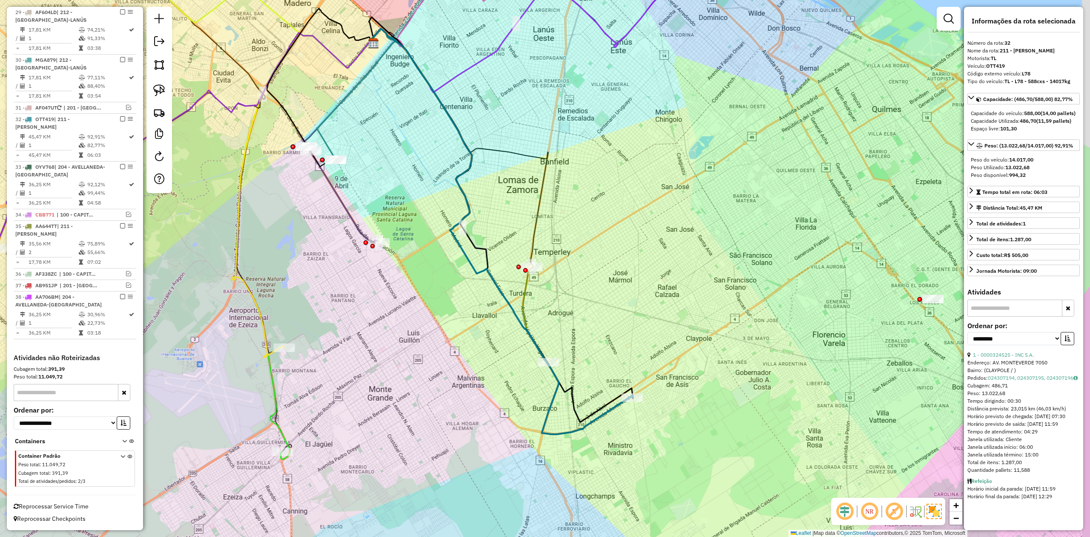
click at [670, 380] on div "Janela de atendimento Grade de atendimento Capacidade Transportadoras Veículos …" at bounding box center [545, 268] width 1090 height 537
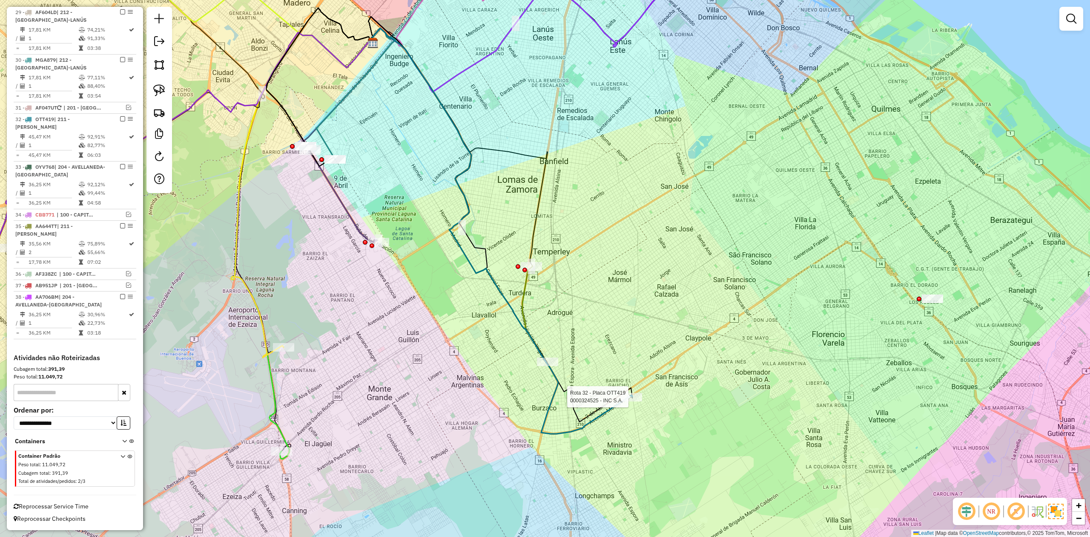
select select "**********"
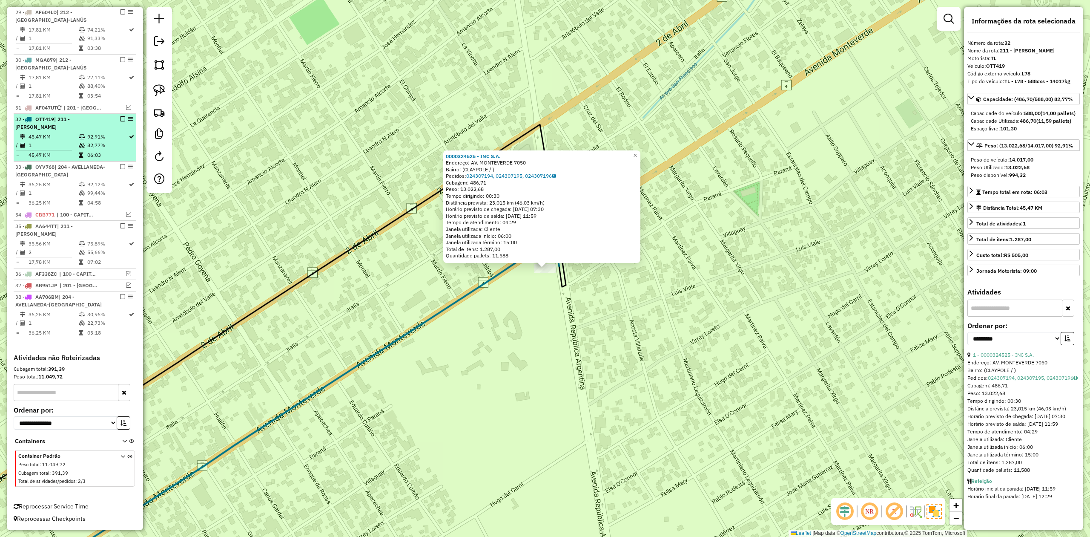
click at [121, 117] on em at bounding box center [122, 118] width 5 height 5
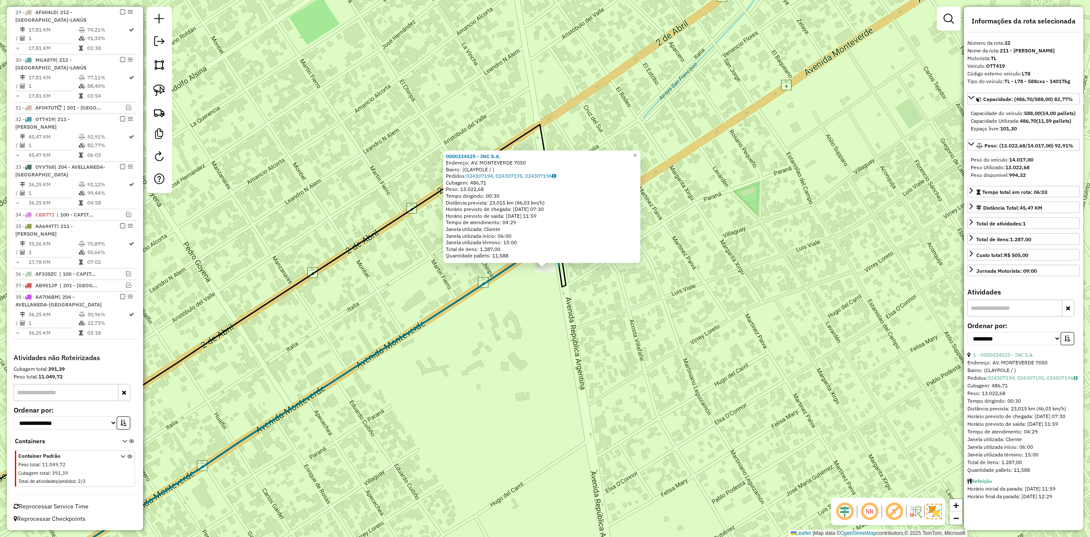
scroll to position [1062, 0]
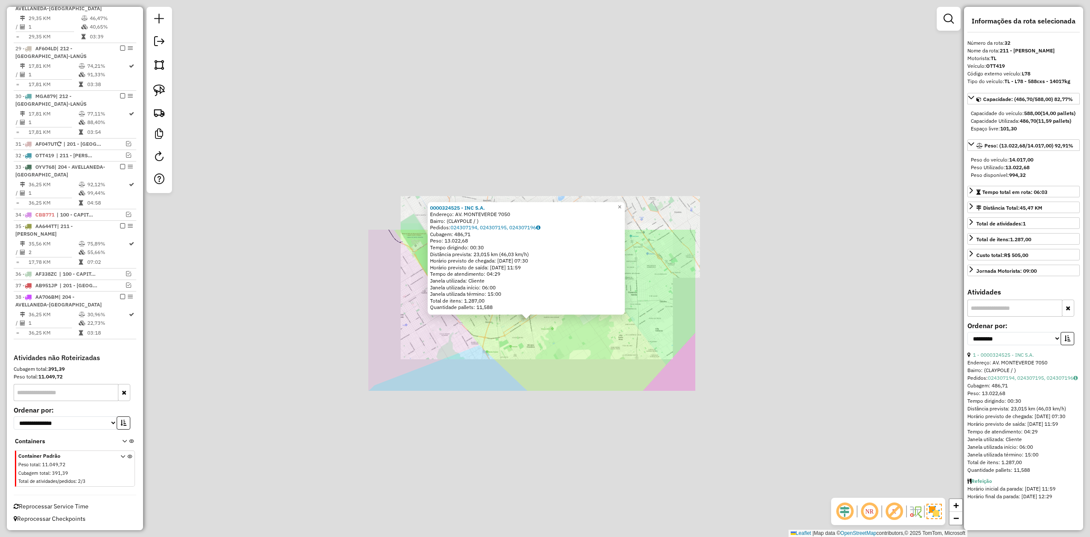
click at [542, 356] on div "0000324525 - INC S.A. Endereço: AV. MONTEVERDE 7050 Bairro: (CLAYPOLE / ) Pedid…" at bounding box center [545, 268] width 1090 height 537
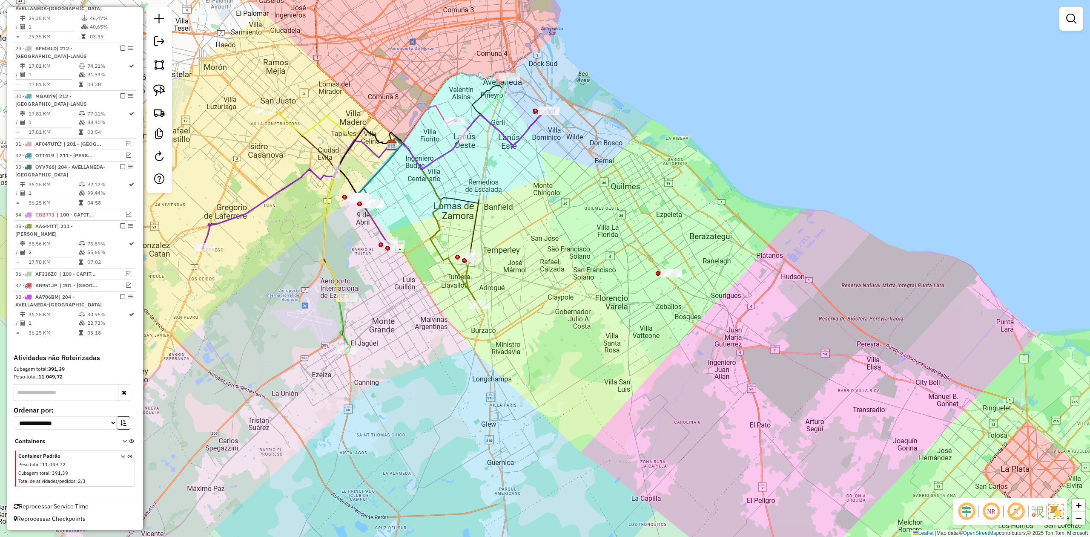
drag, startPoint x: 517, startPoint y: 348, endPoint x: 484, endPoint y: 353, distance: 33.3
click at [486, 353] on div "Janela de atendimento Grade de atendimento Capacidade Transportadoras Veículos …" at bounding box center [545, 268] width 1090 height 537
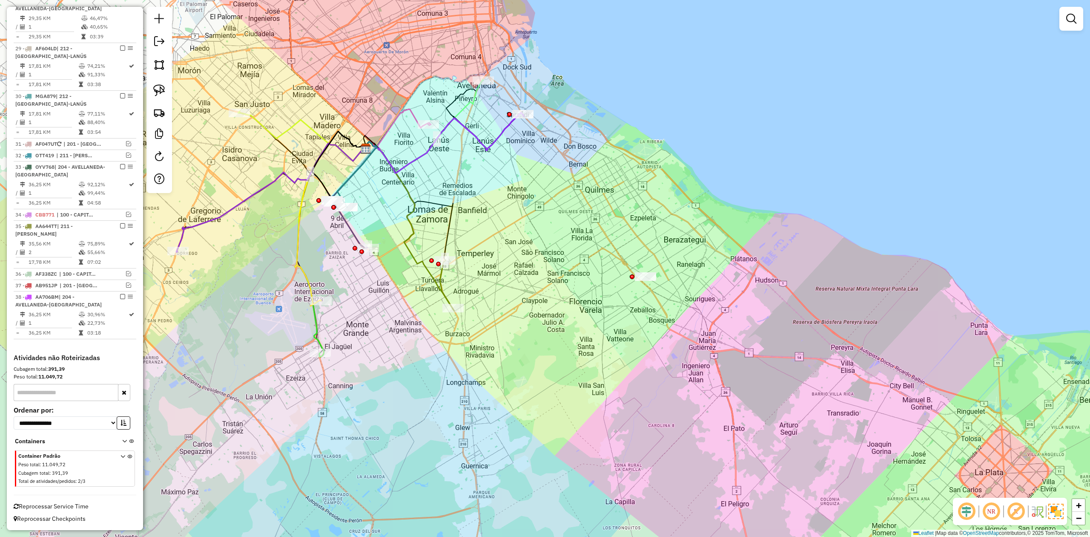
drag, startPoint x: 485, startPoint y: 302, endPoint x: 479, endPoint y: 302, distance: 6.0
click at [483, 302] on div "Janela de atendimento Grade de atendimento Capacidade Transportadoras Veículos …" at bounding box center [545, 268] width 1090 height 537
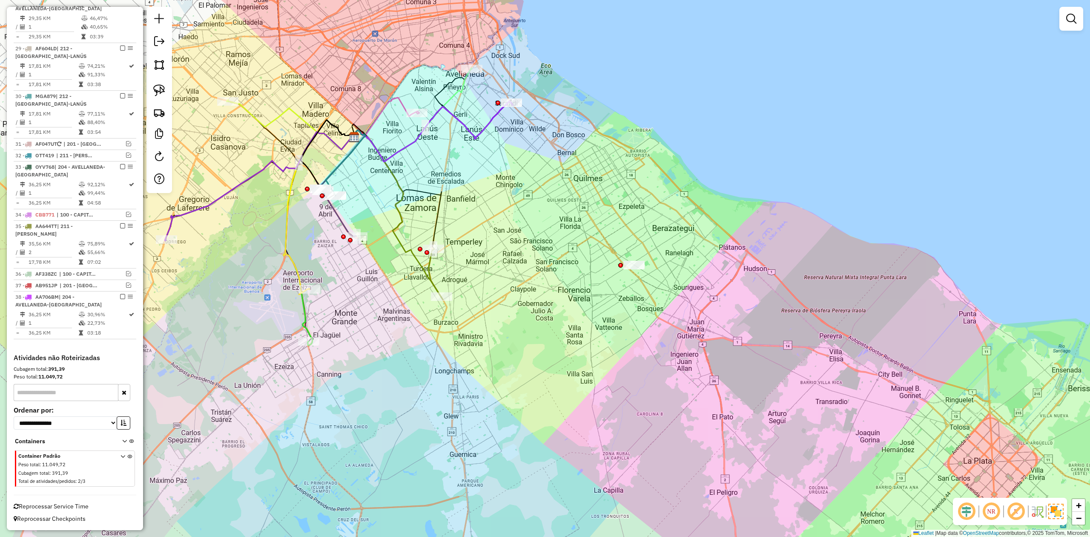
drag, startPoint x: 432, startPoint y: 279, endPoint x: 431, endPoint y: 273, distance: 6.0
click at [431, 273] on icon at bounding box center [435, 272] width 12 height 49
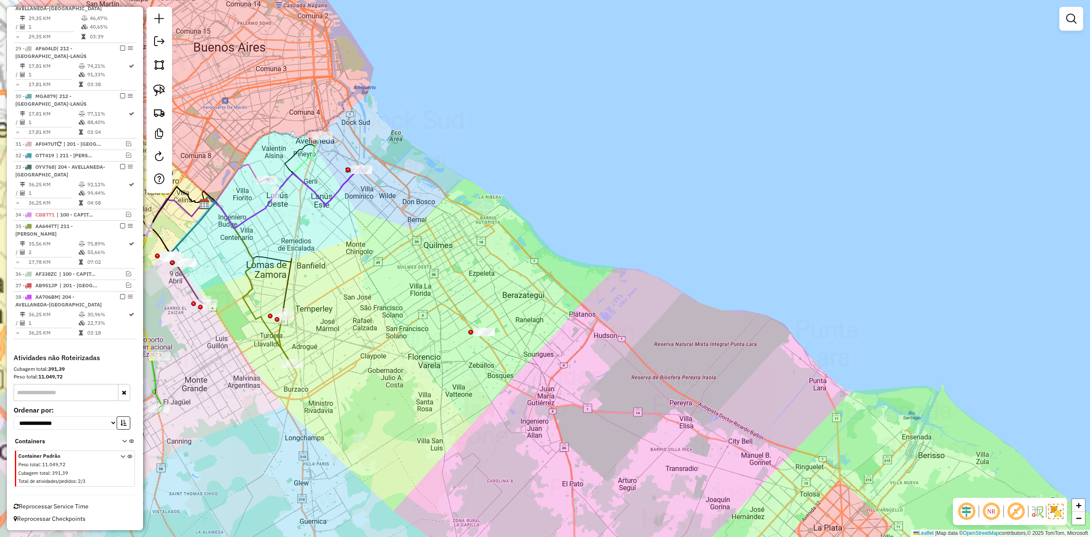
click at [349, 327] on div "Janela de atendimento Grade de atendimento Capacidade Transportadoras Veículos …" at bounding box center [545, 268] width 1090 height 537
click at [282, 340] on icon at bounding box center [287, 339] width 12 height 49
select select "**********"
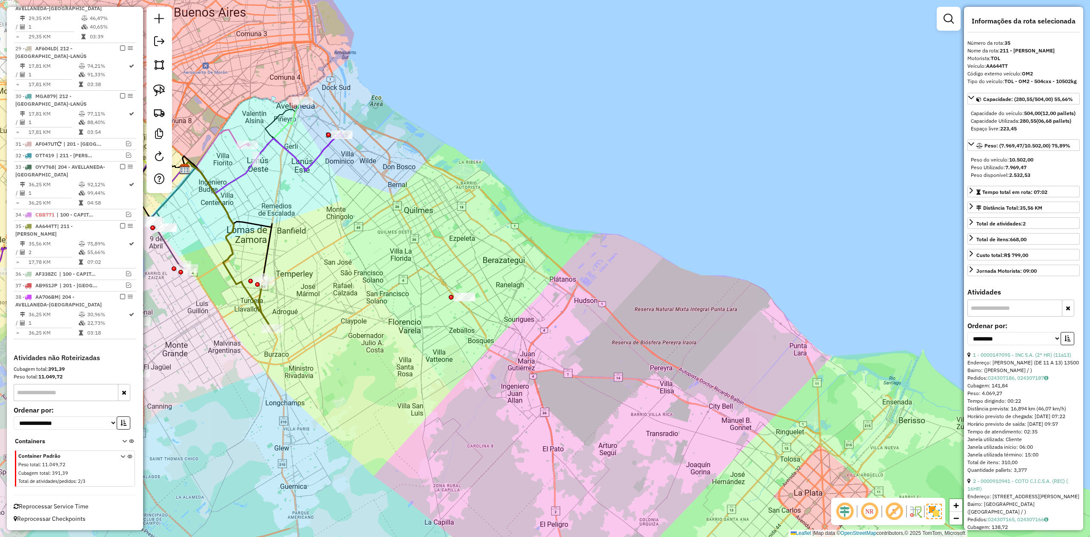
drag, startPoint x: 345, startPoint y: 351, endPoint x: 337, endPoint y: 325, distance: 27.8
click at [324, 316] on div "Janela de atendimento Grade de atendimento Capacidade Transportadoras Veículos …" at bounding box center [545, 268] width 1090 height 537
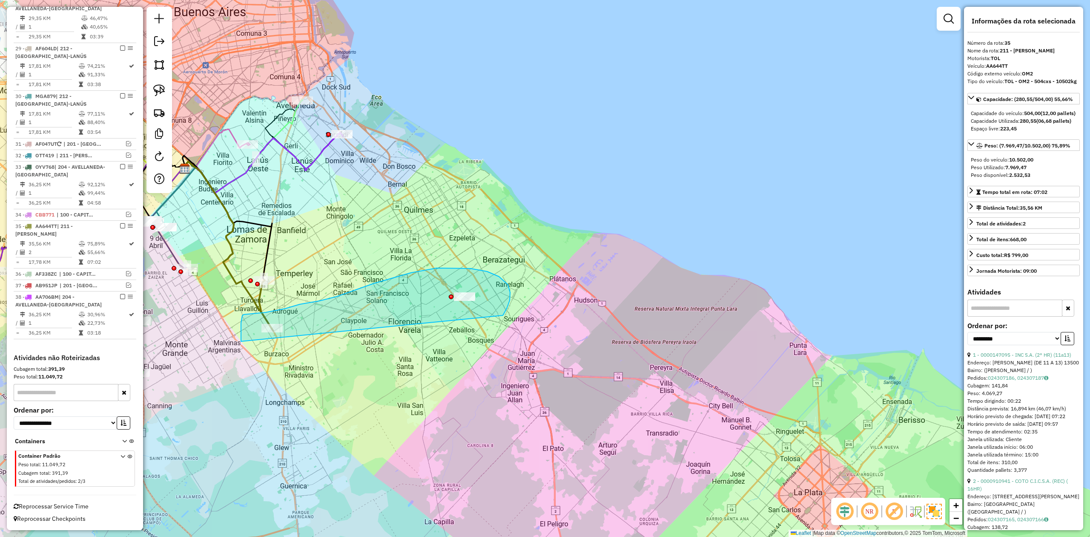
drag, startPoint x: 437, startPoint y: 268, endPoint x: 375, endPoint y: 341, distance: 95.6
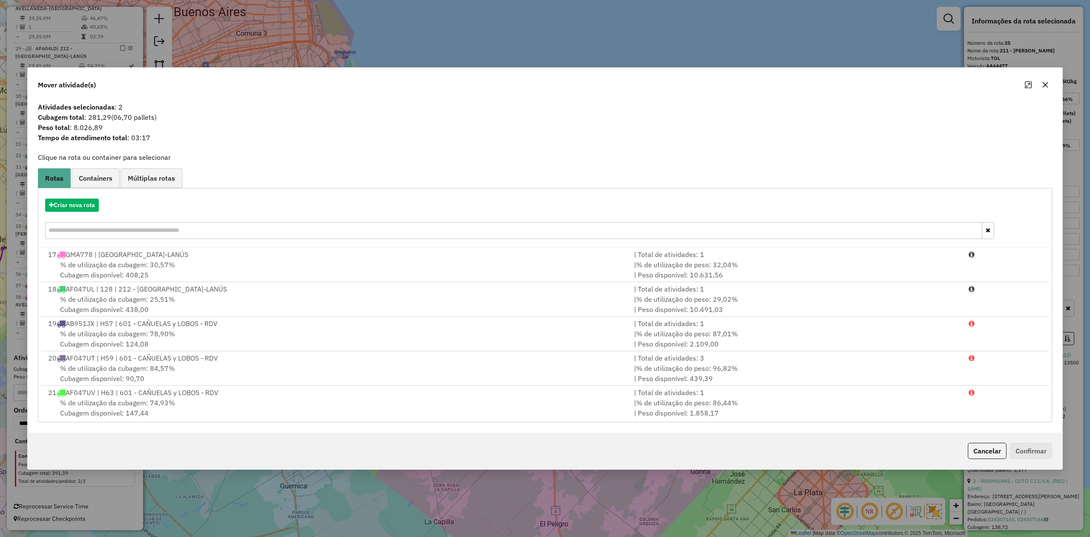
click at [1046, 82] on icon "button" at bounding box center [1045, 84] width 7 height 7
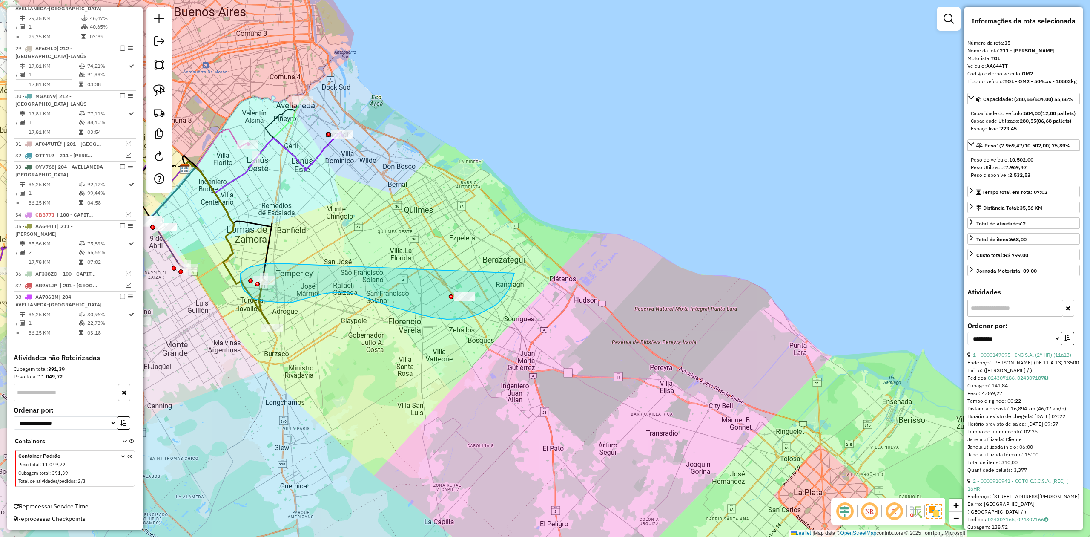
drag, startPoint x: 277, startPoint y: 263, endPoint x: 500, endPoint y: 250, distance: 223.2
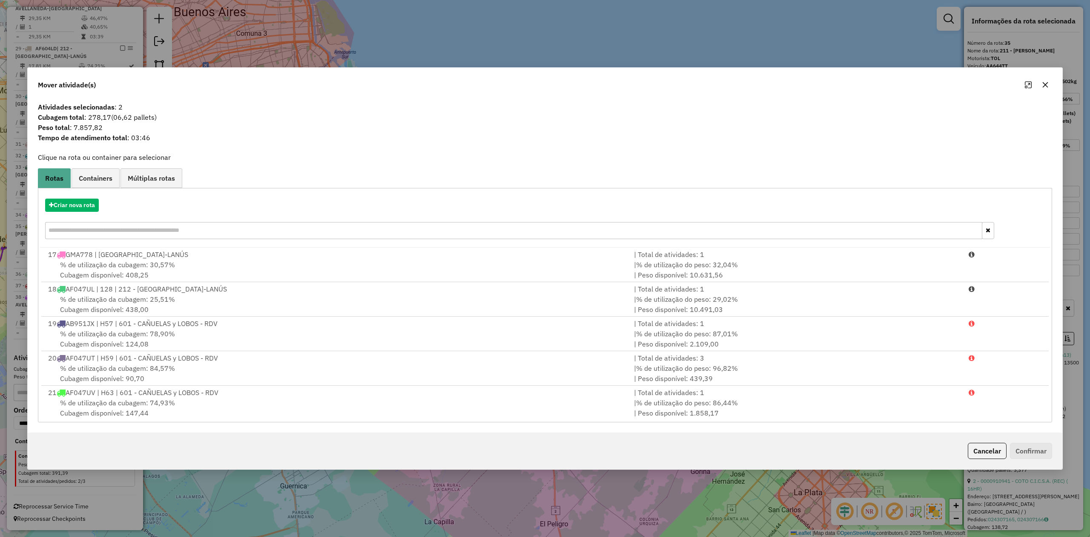
click at [1047, 83] on icon "button" at bounding box center [1046, 85] width 6 height 6
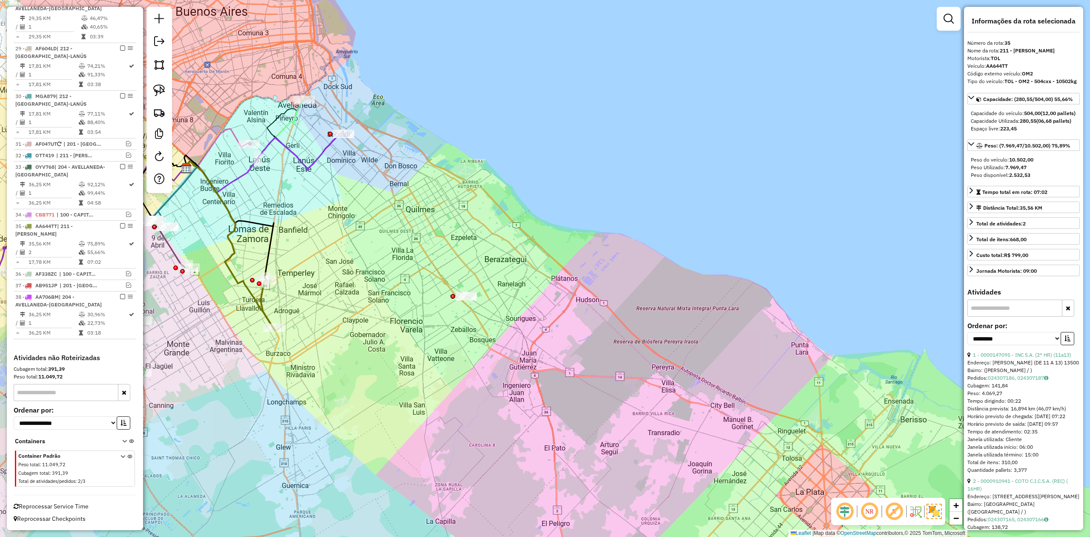
drag, startPoint x: 337, startPoint y: 199, endPoint x: 391, endPoint y: 187, distance: 54.8
click at [391, 190] on div "Janela de atendimento Grade de atendimento Capacidade Transportadoras Veículos …" at bounding box center [545, 268] width 1090 height 537
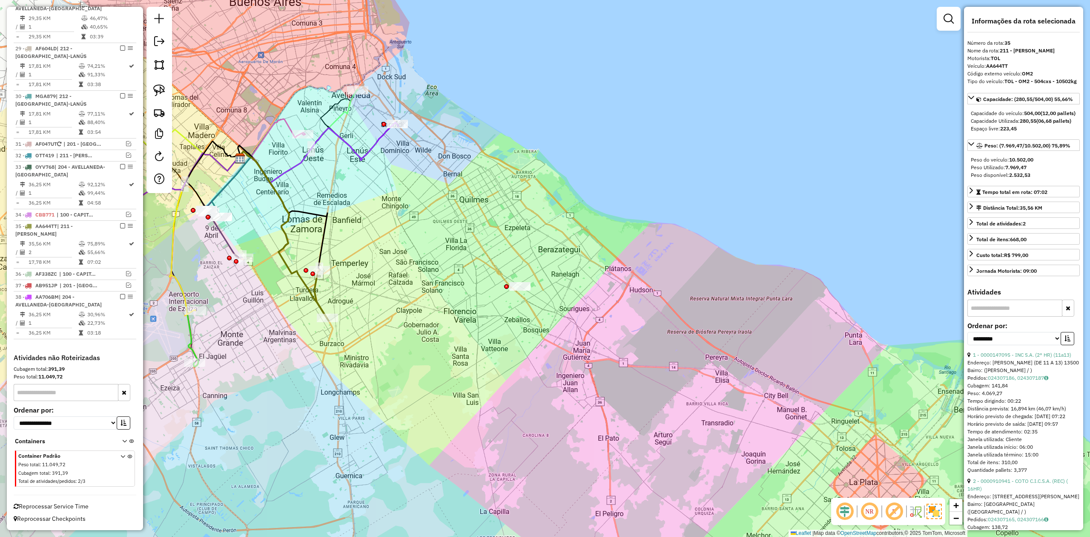
click at [350, 108] on icon at bounding box center [298, 136] width 119 height 94
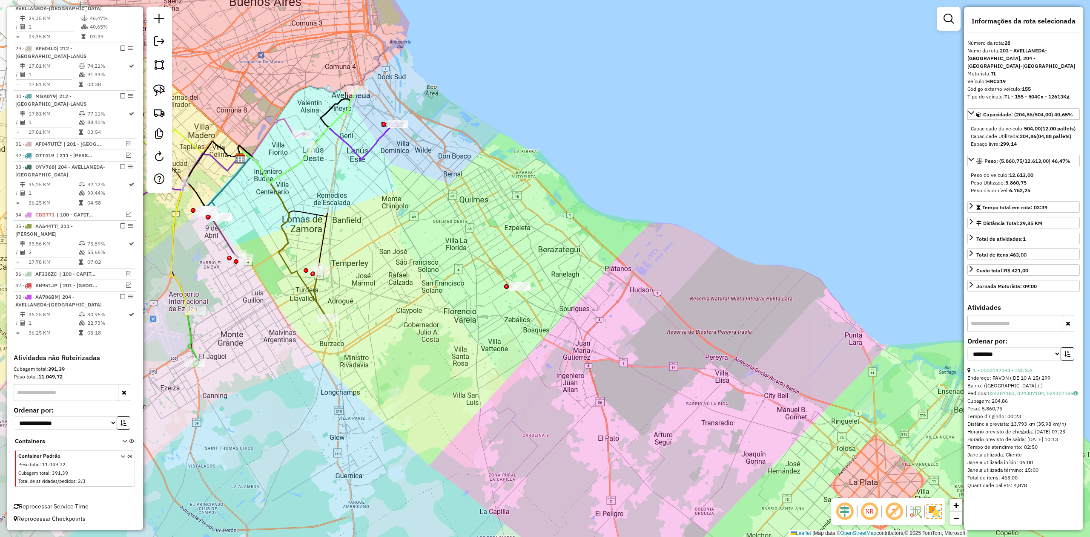
scroll to position [1040, 0]
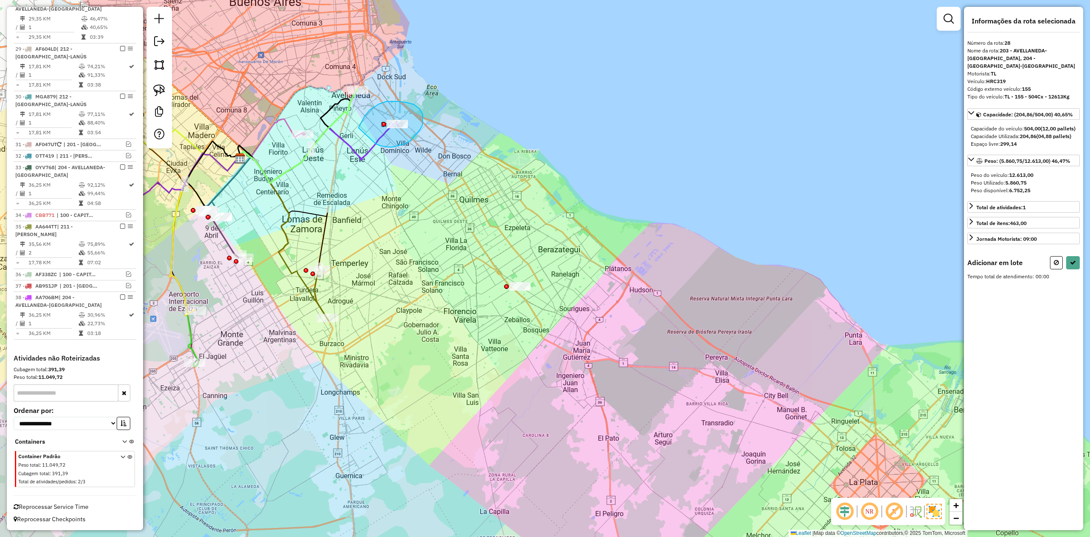
drag, startPoint x: 406, startPoint y: 144, endPoint x: 372, endPoint y: 155, distance: 35.7
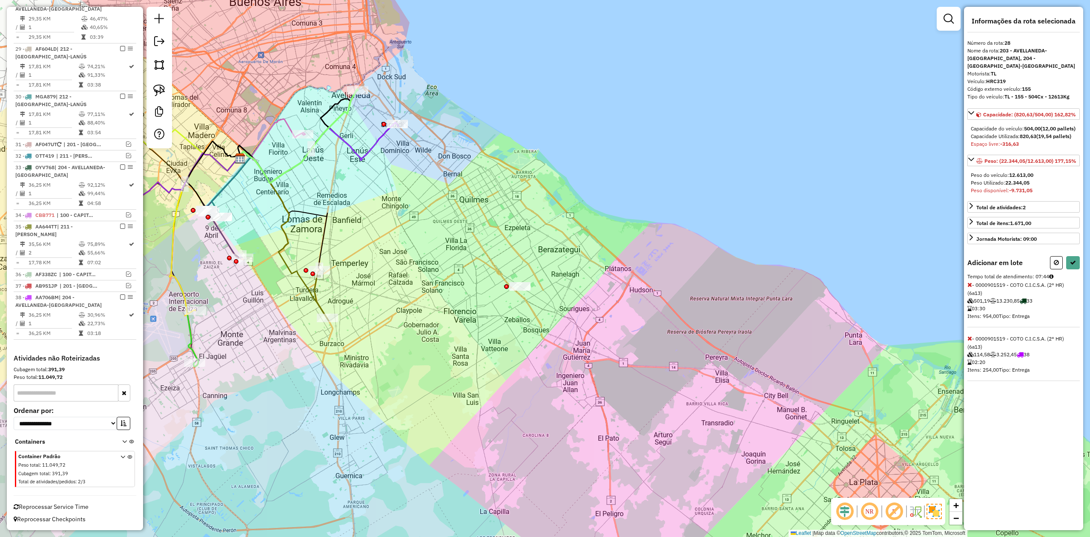
click at [970, 341] on icon at bounding box center [970, 338] width 5 height 6
select select "**********"
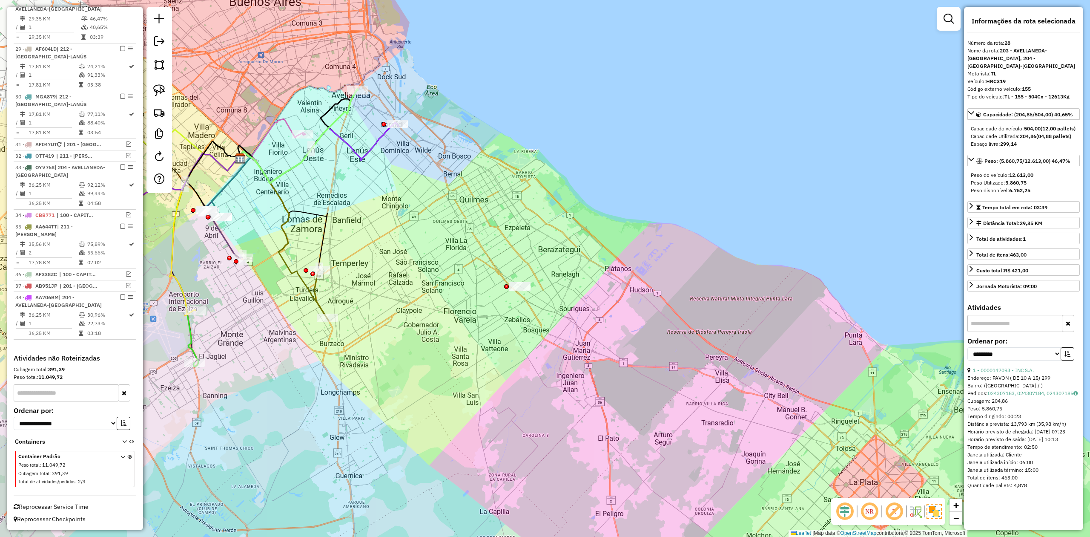
click at [440, 181] on div "Janela de atendimento Grade de atendimento Capacidade Transportadoras Veículos …" at bounding box center [545, 268] width 1090 height 537
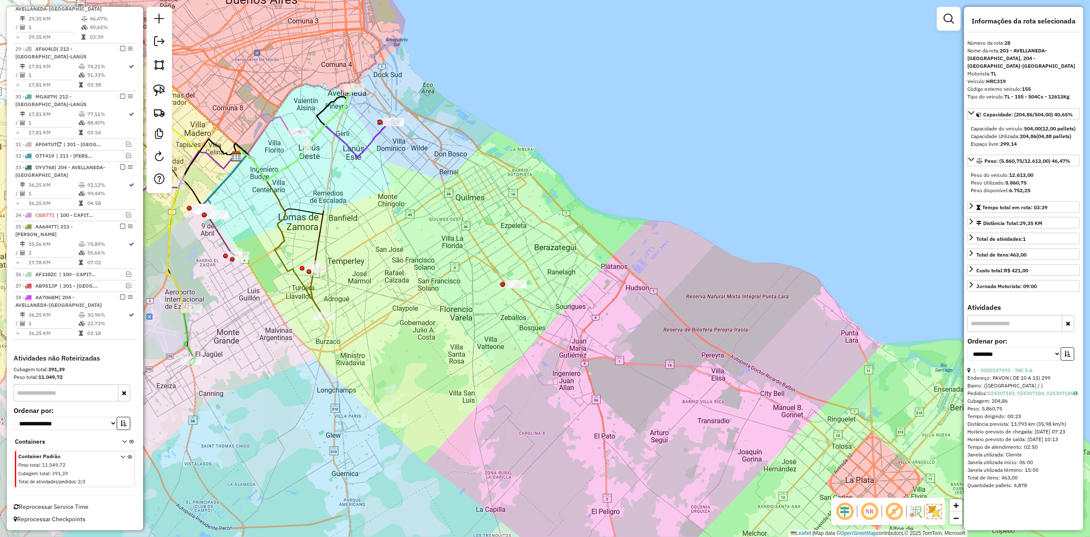
click at [394, 152] on div "Janela de atendimento Grade de atendimento Capacidade Transportadoras Veículos …" at bounding box center [545, 268] width 1090 height 537
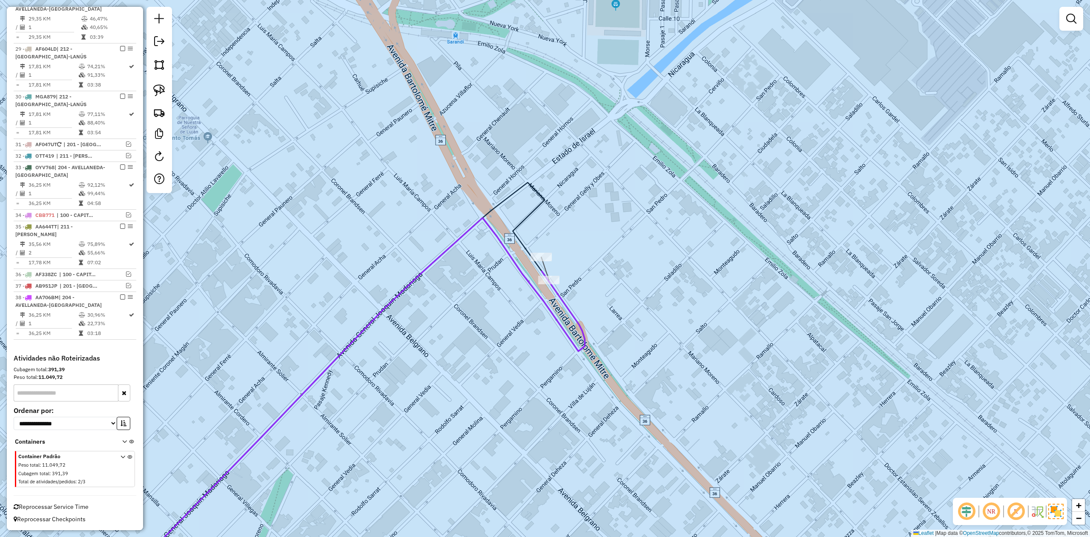
select select "**********"
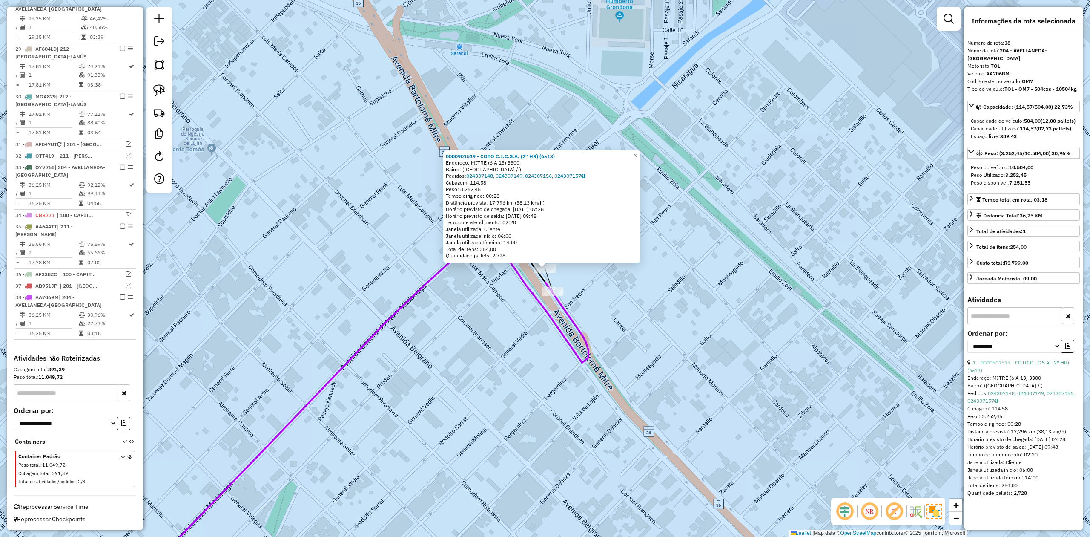
scroll to position [1062, 0]
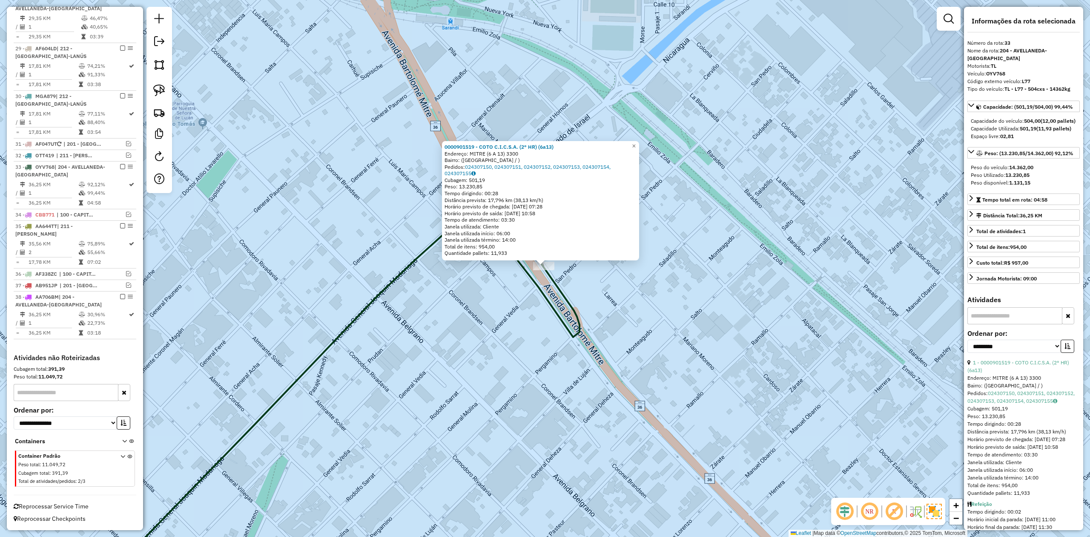
drag, startPoint x: 655, startPoint y: 342, endPoint x: 505, endPoint y: 168, distance: 229.9
click at [532, 186] on div "0000901519 - COTO C.I.C.S.A. (2° HR) (6a13) Endereço: MITRE (6 A 13) 3300 Bairr…" at bounding box center [545, 268] width 1090 height 537
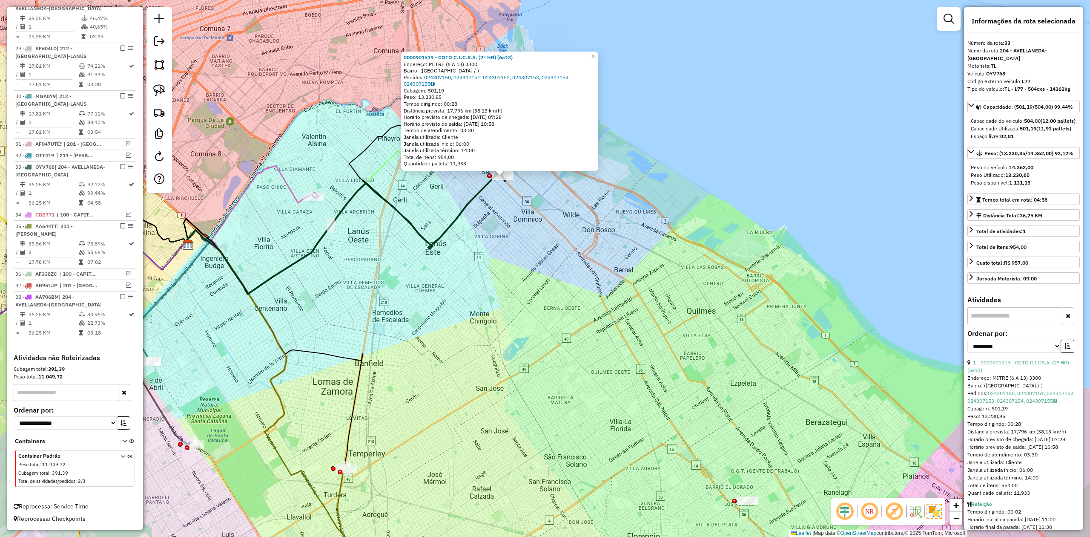
drag, startPoint x: 622, startPoint y: 302, endPoint x: 640, endPoint y: 339, distance: 40.6
click at [640, 339] on div "0000901519 - COTO C.I.C.S.A. (2° HR) (6a13) Endereço: MITRE (6 A 13) 3300 Bairr…" at bounding box center [545, 268] width 1090 height 537
click at [331, 247] on div "0000901519 - COTO C.I.C.S.A. (2° HR) (6a13) Endereço: MITRE (6 A 13) 3300 Bairr…" at bounding box center [545, 268] width 1090 height 537
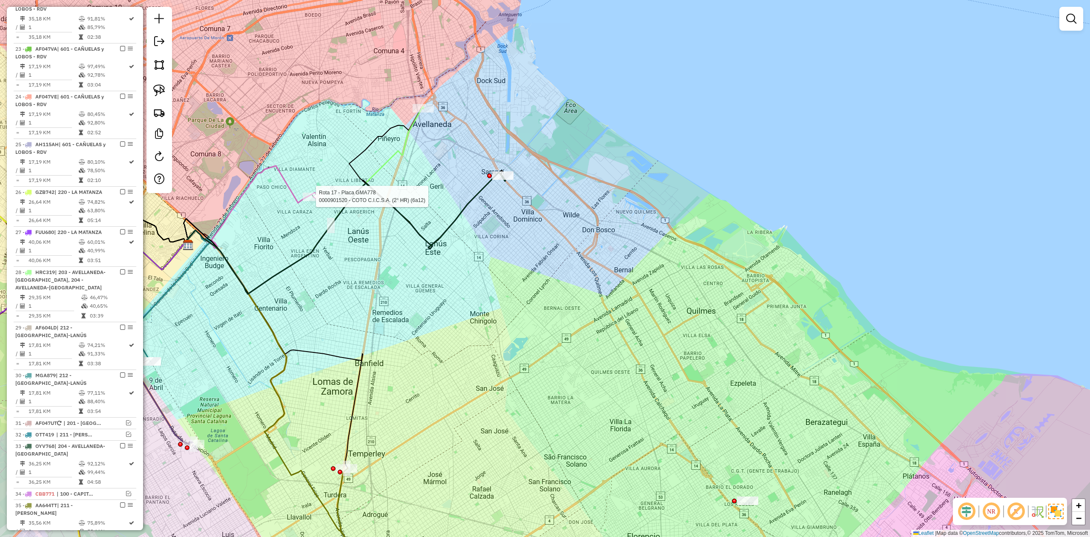
select select "**********"
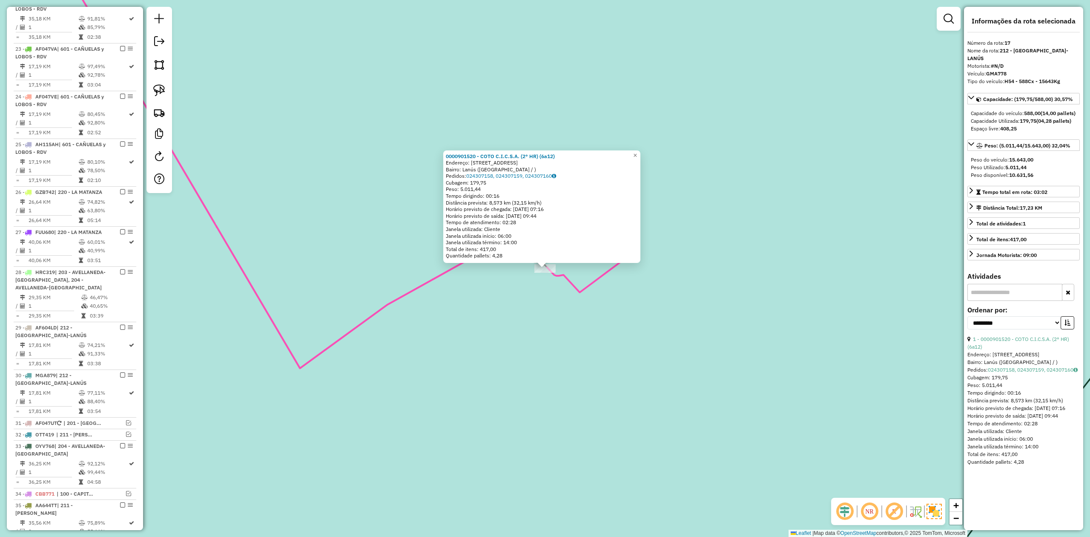
scroll to position [514, 0]
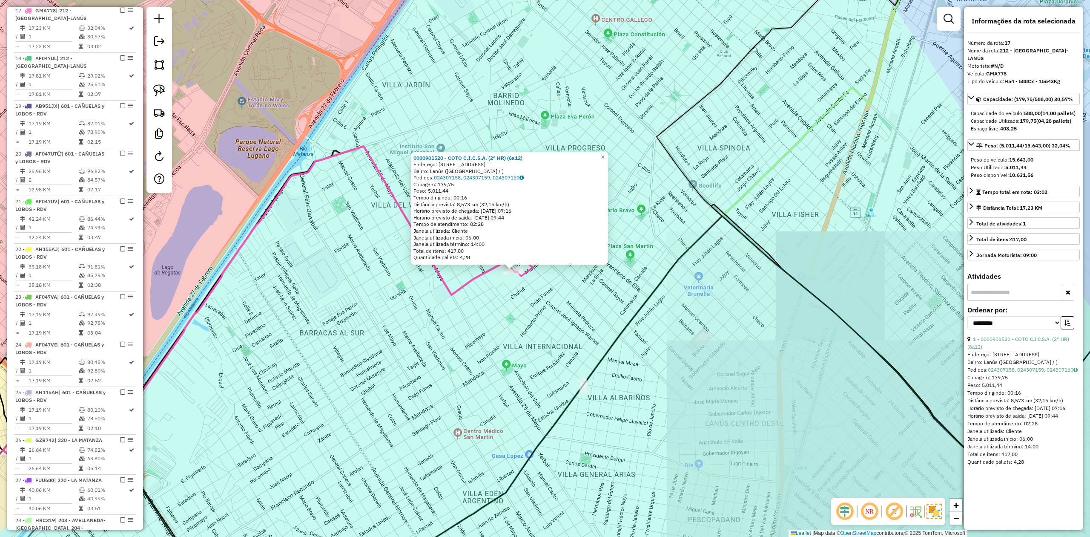
drag, startPoint x: 544, startPoint y: 342, endPoint x: 491, endPoint y: 230, distance: 123.3
click at [503, 238] on div "0000901520 - COTO C.I.C.S.A. (2° HR) (6a12) Endereço: Calle Coronel Warnes, 239…" at bounding box center [545, 268] width 1090 height 537
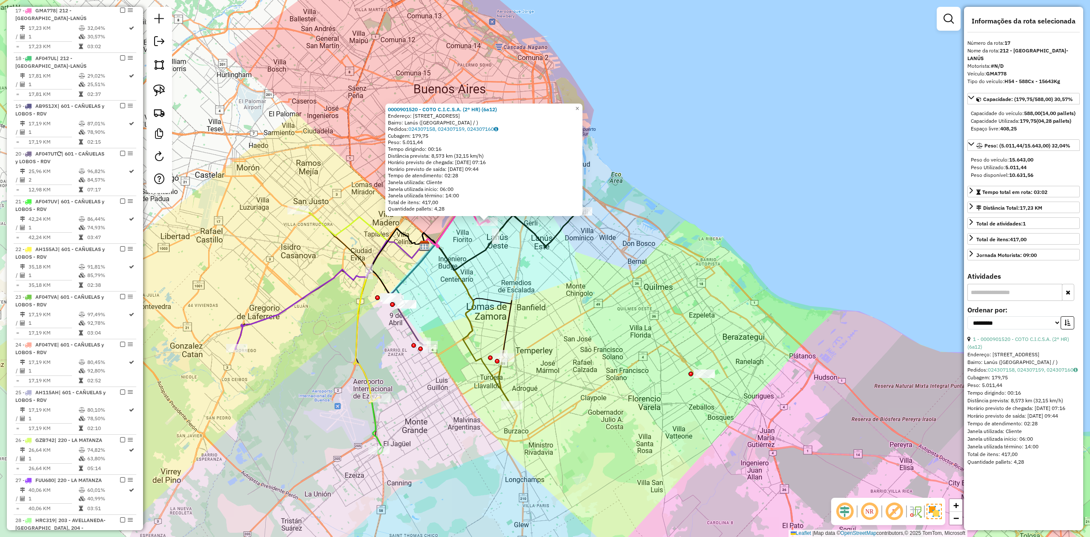
click at [547, 267] on div "0000901520 - COTO C.I.C.S.A. (2° HR) (6a12) Endereço: Calle Coronel Warnes, 239…" at bounding box center [545, 268] width 1090 height 537
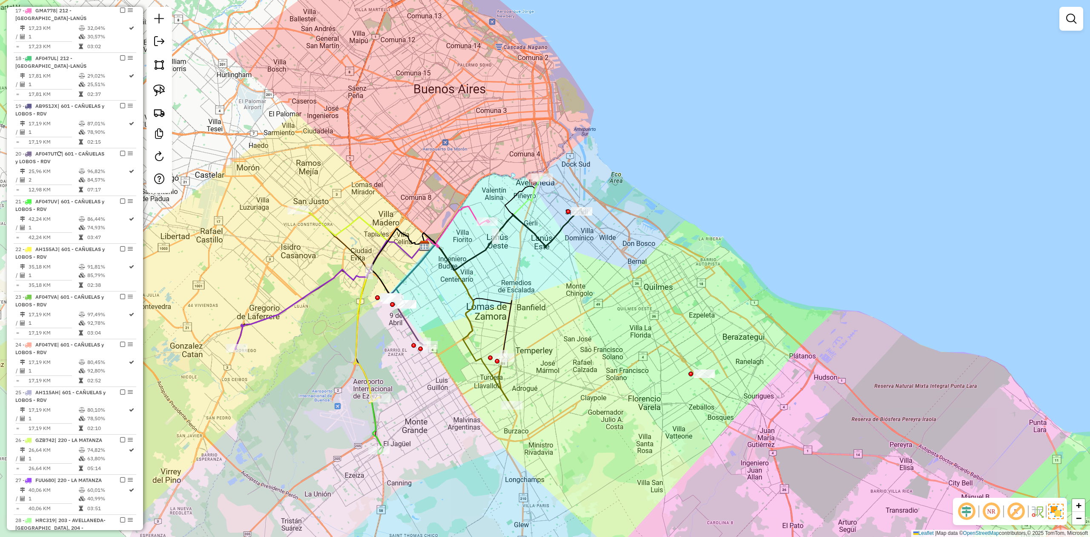
click at [536, 187] on icon at bounding box center [482, 223] width 119 height 94
select select "**********"
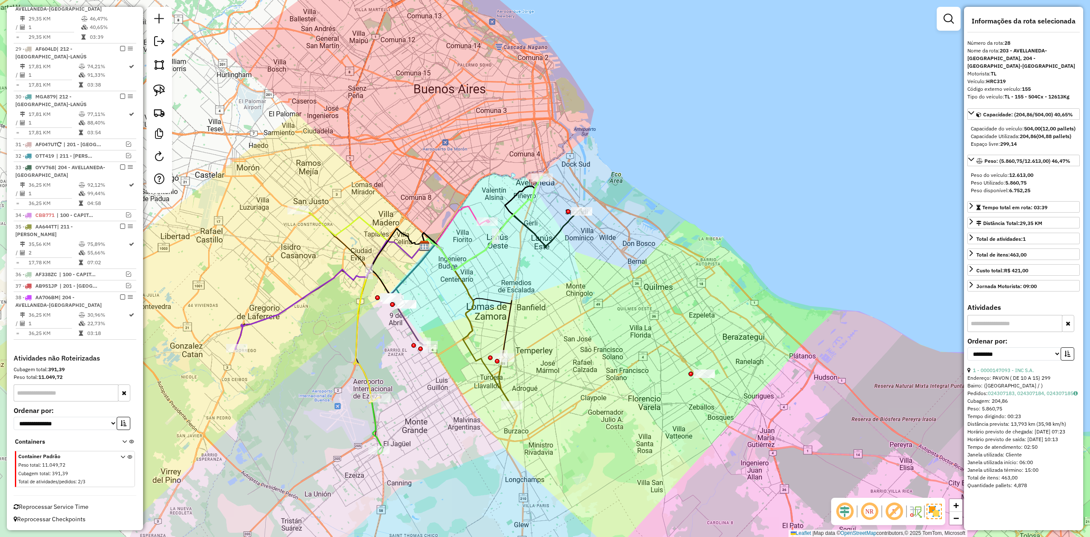
click at [469, 206] on icon at bounding box center [456, 226] width 66 height 41
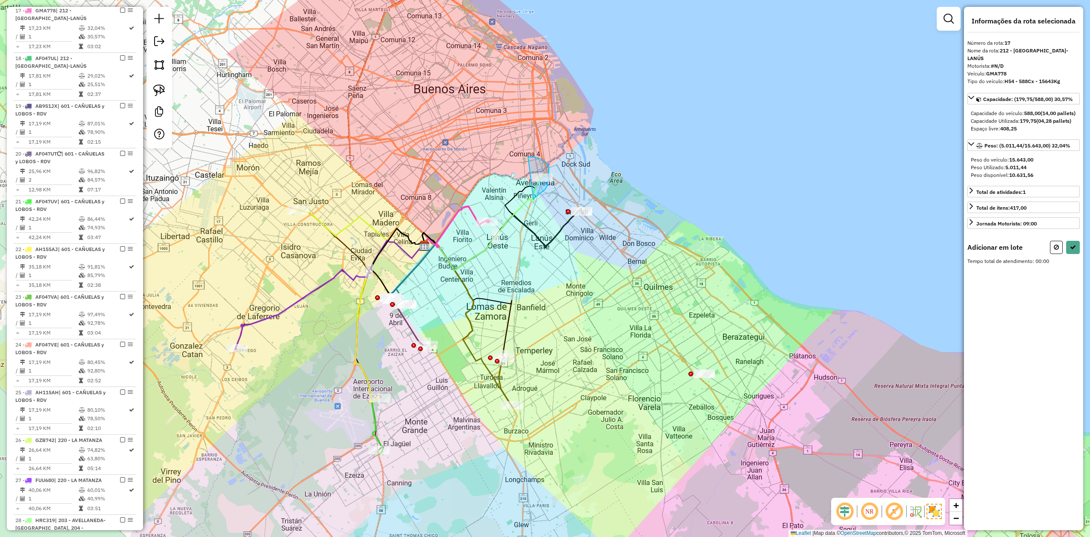
drag, startPoint x: 539, startPoint y: 195, endPoint x: 507, endPoint y: 201, distance: 32.6
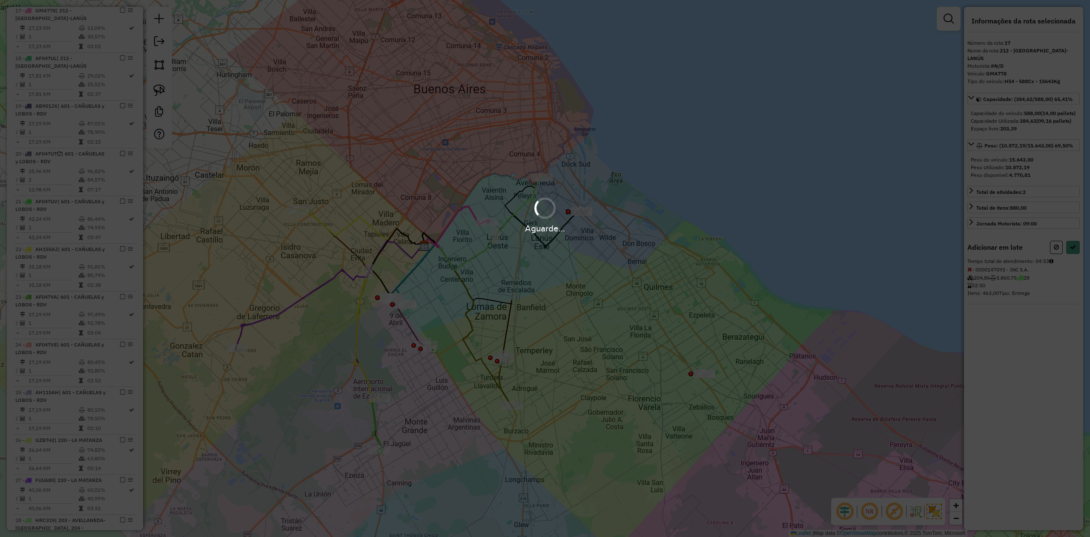
select select "**********"
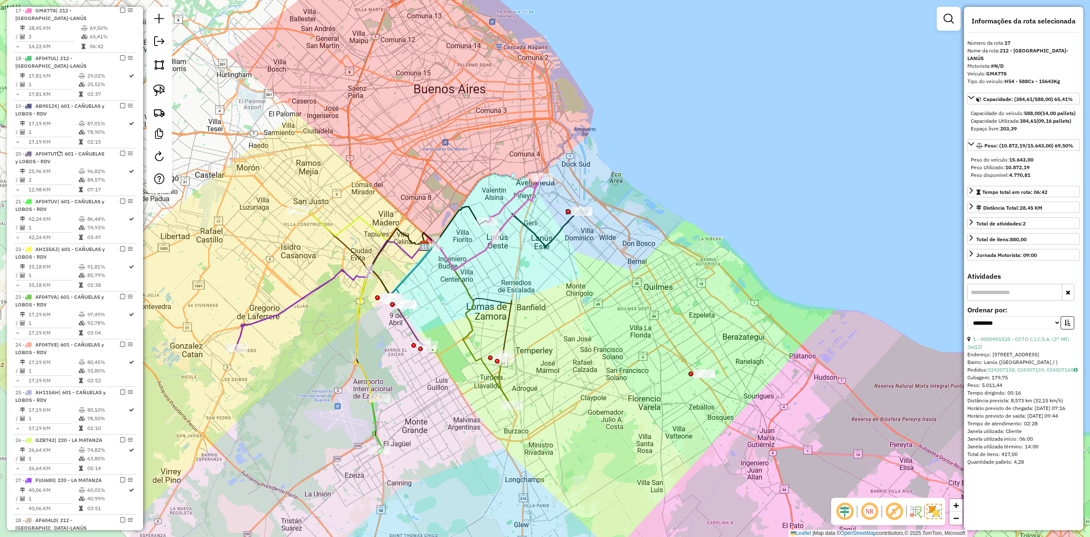
click at [506, 193] on div "Janela de atendimento Grade de atendimento Capacidade Transportadoras Veículos …" at bounding box center [545, 268] width 1090 height 537
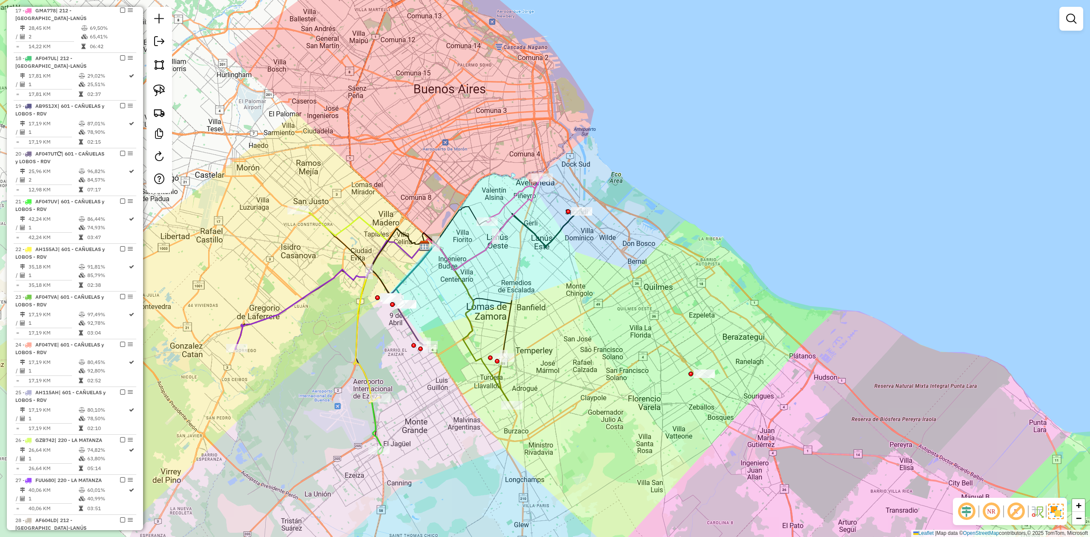
click at [515, 201] on icon at bounding box center [514, 200] width 55 height 45
select select "**********"
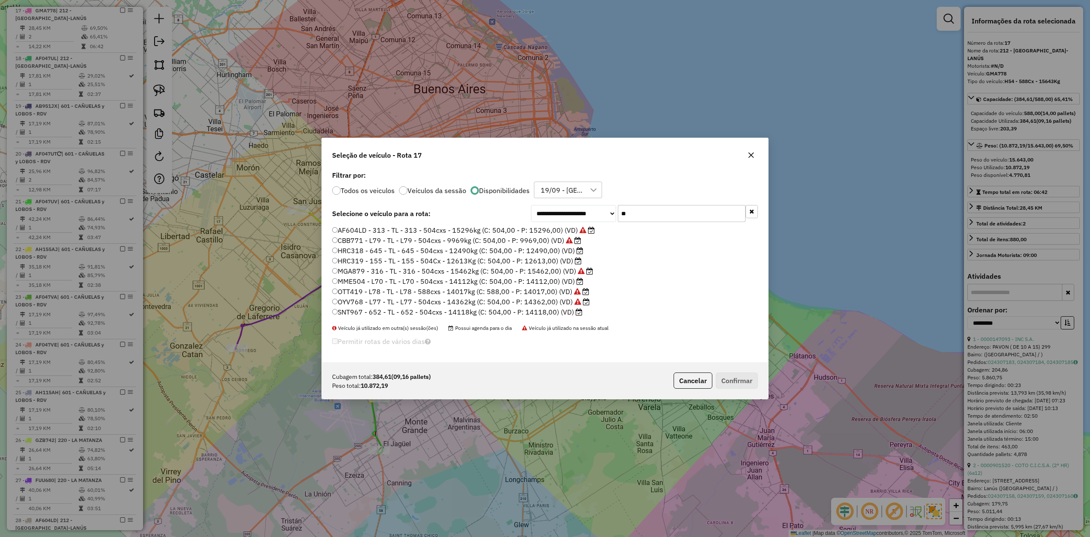
scroll to position [4, 3]
drag, startPoint x: 659, startPoint y: 205, endPoint x: 596, endPoint y: 207, distance: 63.1
click at [596, 206] on div "**********" at bounding box center [644, 213] width 227 height 17
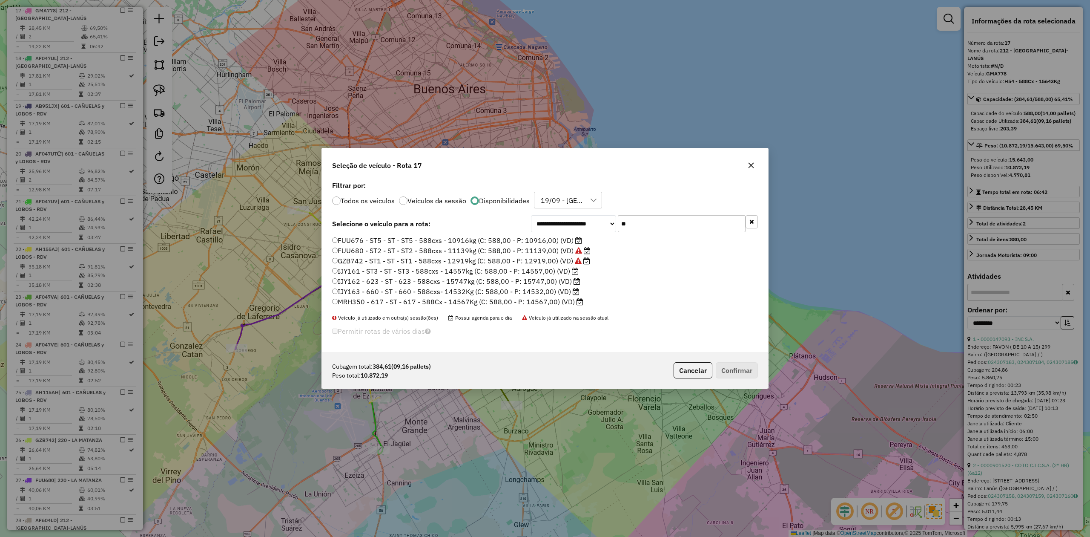
type input "**"
click at [555, 239] on label "FUU676 - ST5 - ST - ST5 - 588cxs - 10916kg (C: 588,00 - P: 10916,00) (VD)" at bounding box center [457, 240] width 250 height 10
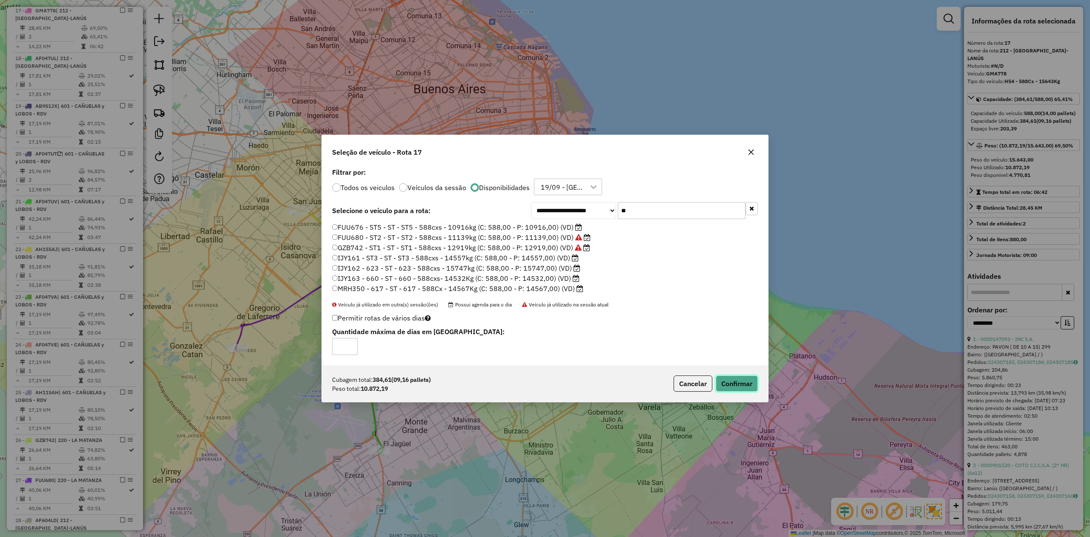
click at [754, 385] on button "Confirmar" at bounding box center [737, 383] width 42 height 16
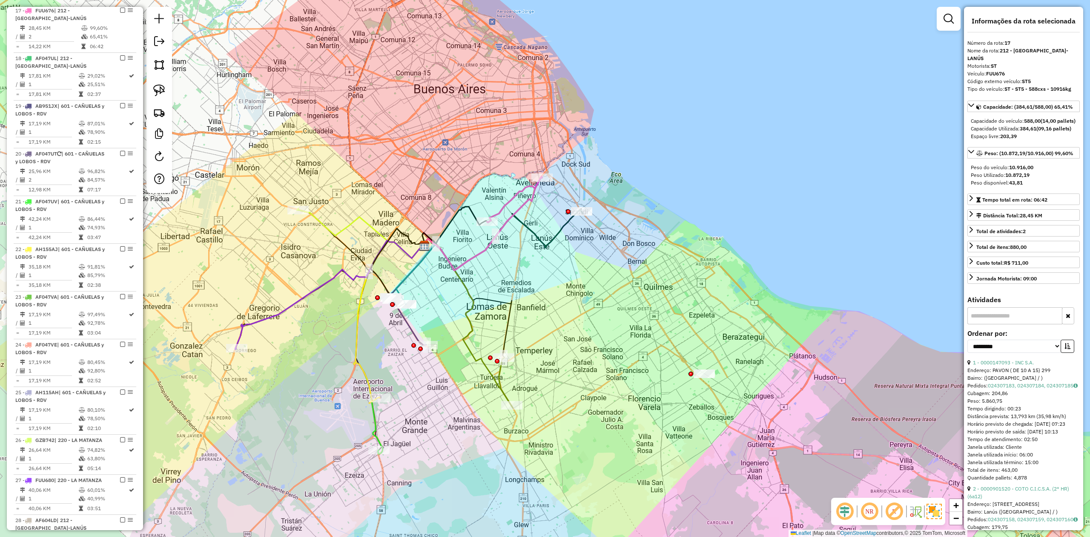
click at [505, 187] on div "Janela de atendimento Grade de atendimento Capacidade Transportadoras Veículos …" at bounding box center [545, 268] width 1090 height 537
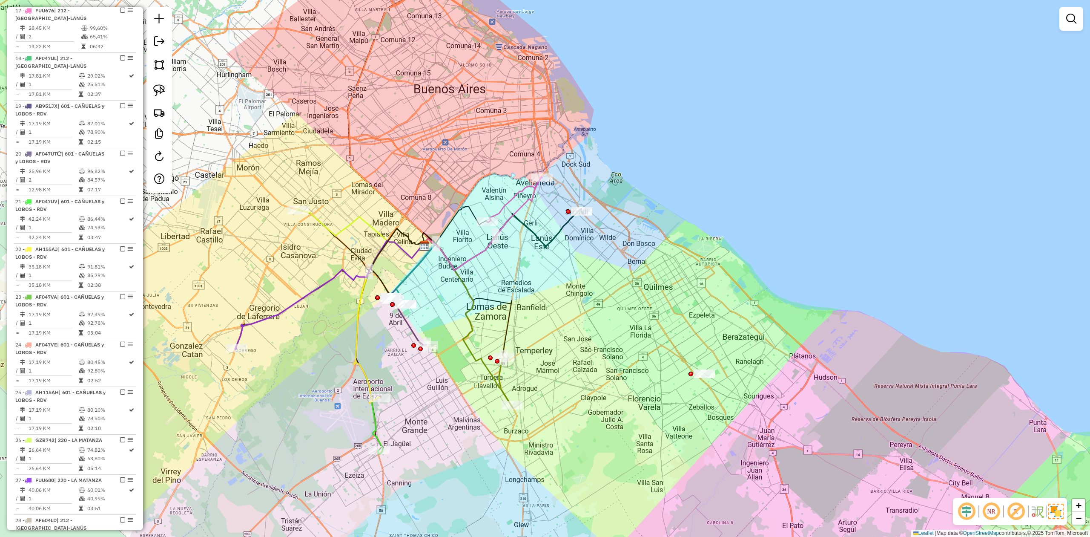
click at [513, 199] on icon at bounding box center [514, 200] width 55 height 45
select select "**********"
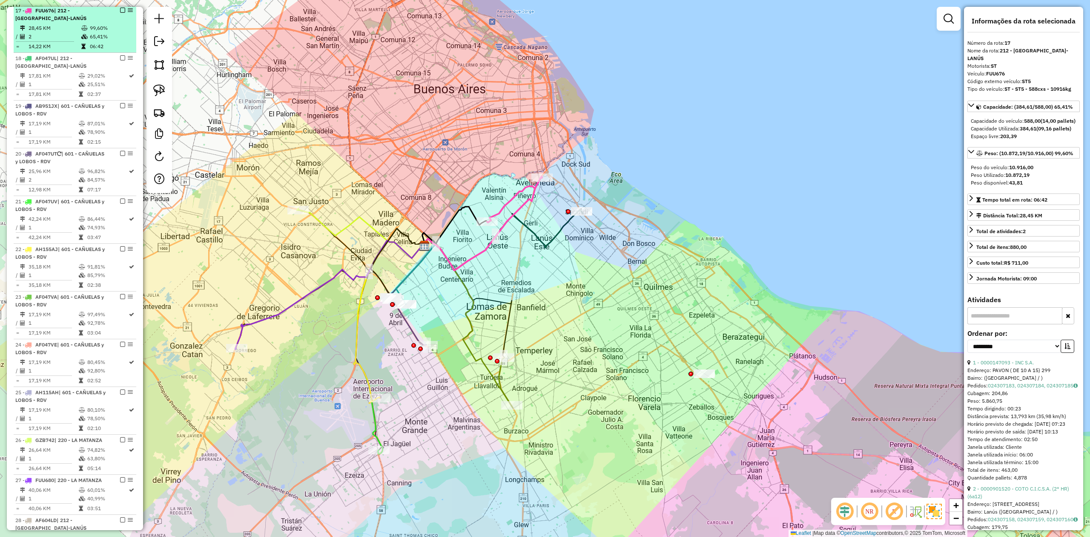
click at [120, 11] on em at bounding box center [122, 10] width 5 height 5
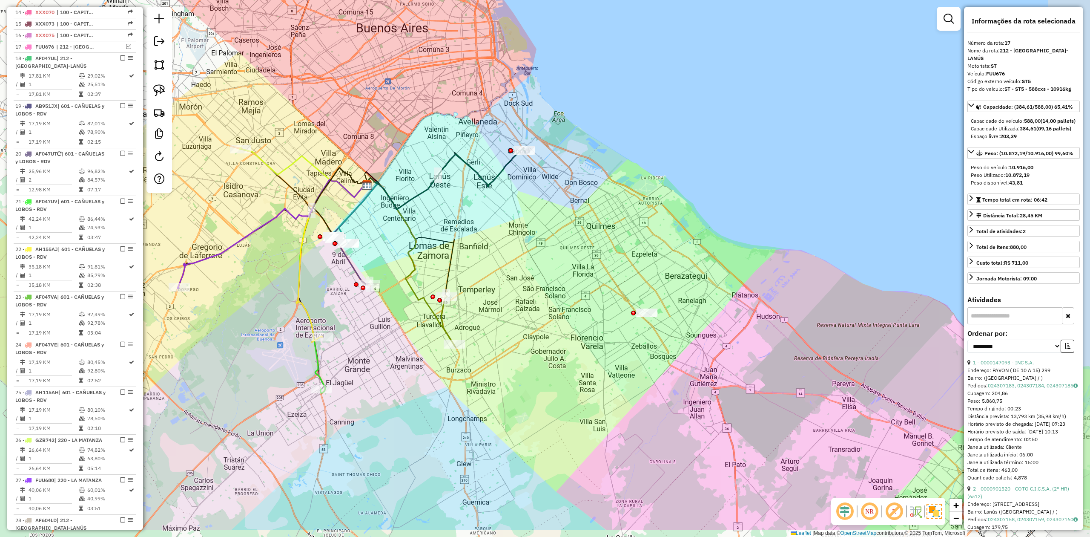
drag, startPoint x: 576, startPoint y: 299, endPoint x: 522, endPoint y: 219, distance: 96.9
click at [527, 268] on div "Janela de atendimento Grade de atendimento Capacidade Transportadoras Veículos …" at bounding box center [545, 268] width 1090 height 537
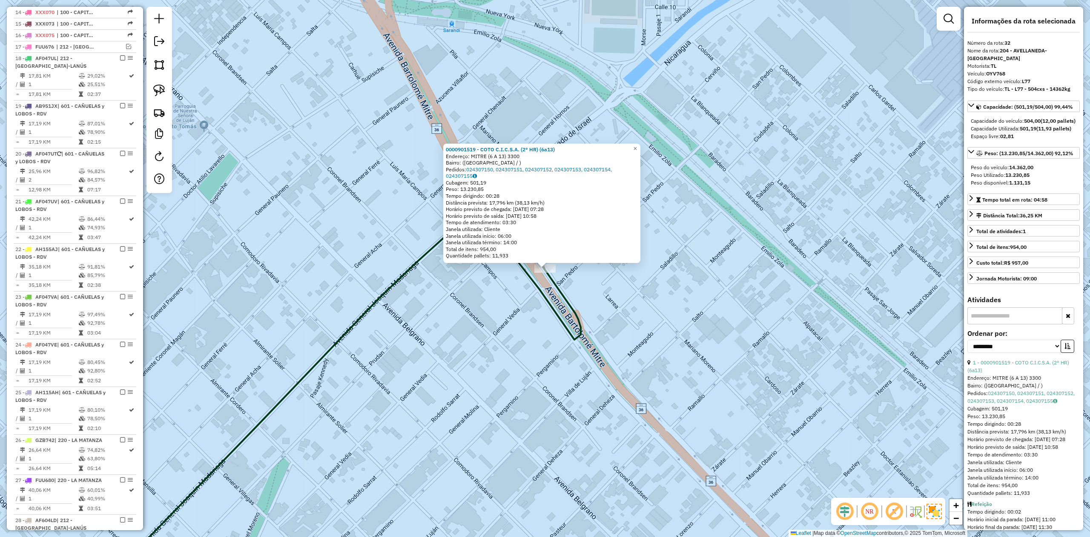
scroll to position [970, 0]
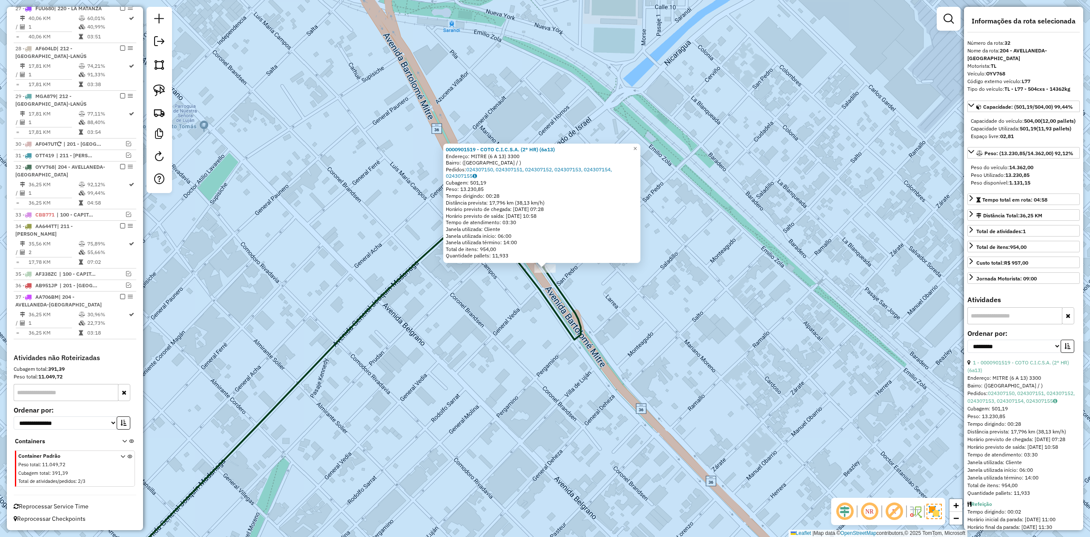
drag, startPoint x: 554, startPoint y: 262, endPoint x: 484, endPoint y: 200, distance: 93.0
click at [541, 247] on div "0000901519 - COTO C.I.C.S.A. (2° HR) (6a13) Endereço: MITRE (6 A 13) 3300 Bairr…" at bounding box center [545, 268] width 1090 height 537
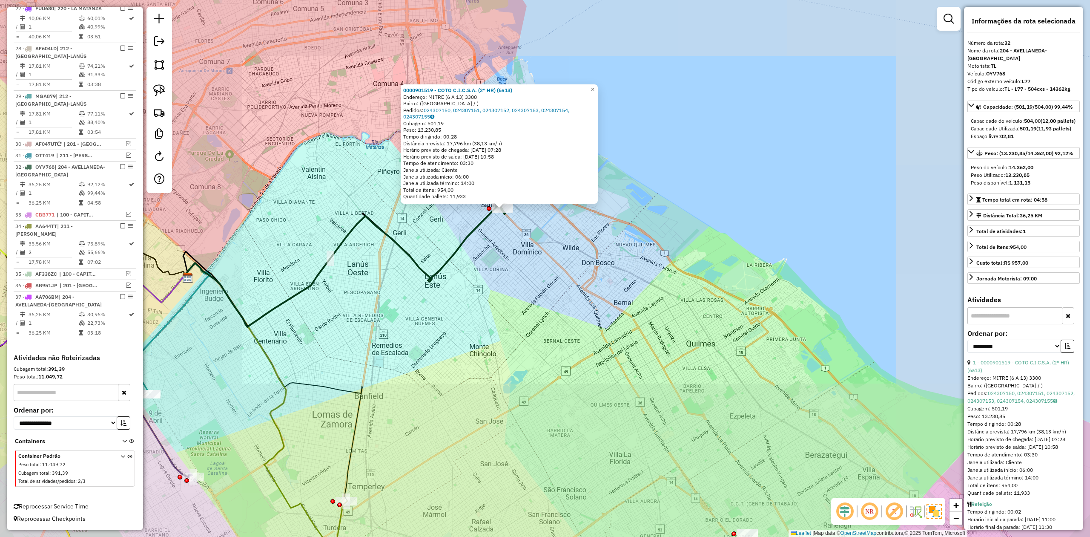
drag, startPoint x: 589, startPoint y: 362, endPoint x: 604, endPoint y: 195, distance: 167.6
click at [604, 195] on div "0000901519 - COTO C.I.C.S.A. (2° HR) (6a13) Endereço: MITRE (6 A 13) 3300 Bairr…" at bounding box center [545, 268] width 1090 height 537
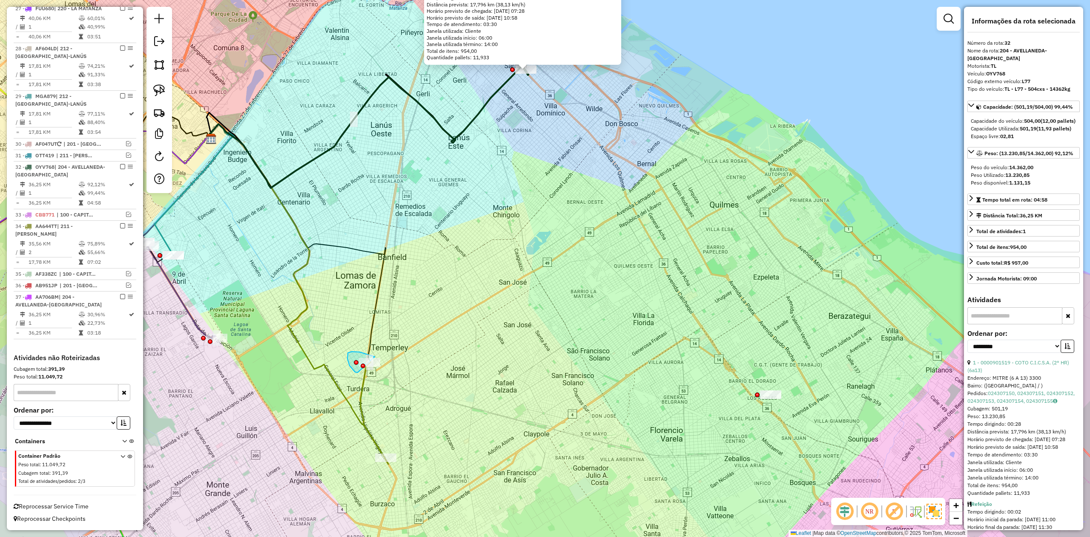
drag, startPoint x: 375, startPoint y: 357, endPoint x: 416, endPoint y: 351, distance: 41.7
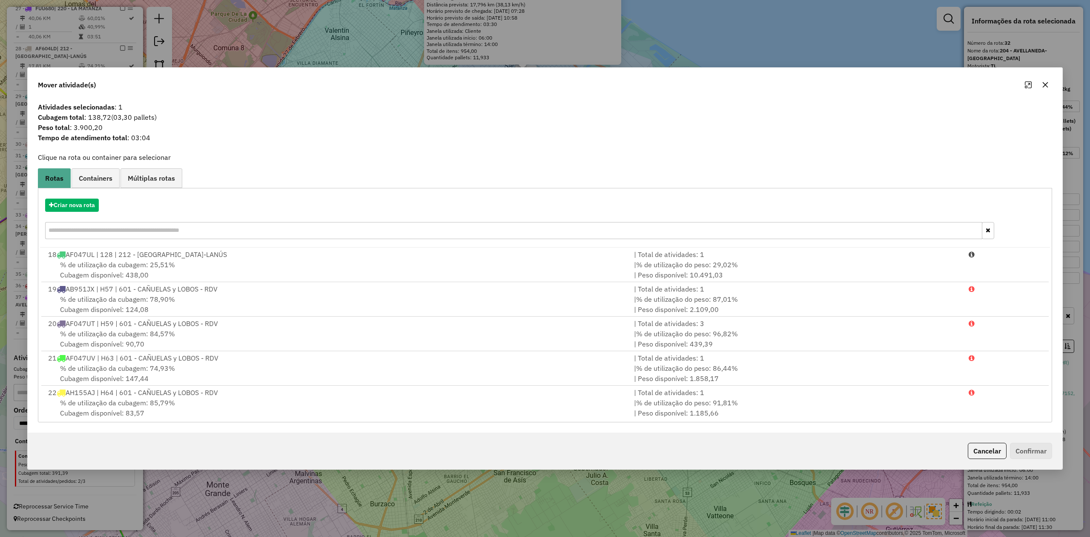
click at [1047, 81] on icon "button" at bounding box center [1045, 84] width 7 height 7
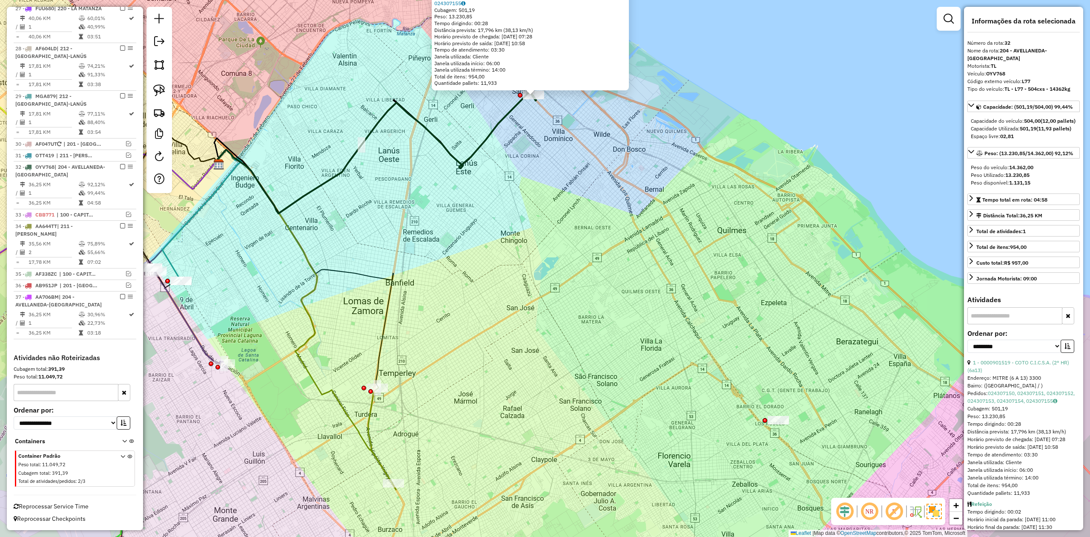
click at [534, 155] on div "0000901519 - COTO C.I.C.S.A. (2° HR) (6a13) Endereço: MITRE (6 A 13) 3300 Bairr…" at bounding box center [545, 268] width 1090 height 537
click at [534, 92] on div at bounding box center [530, 89] width 10 height 10
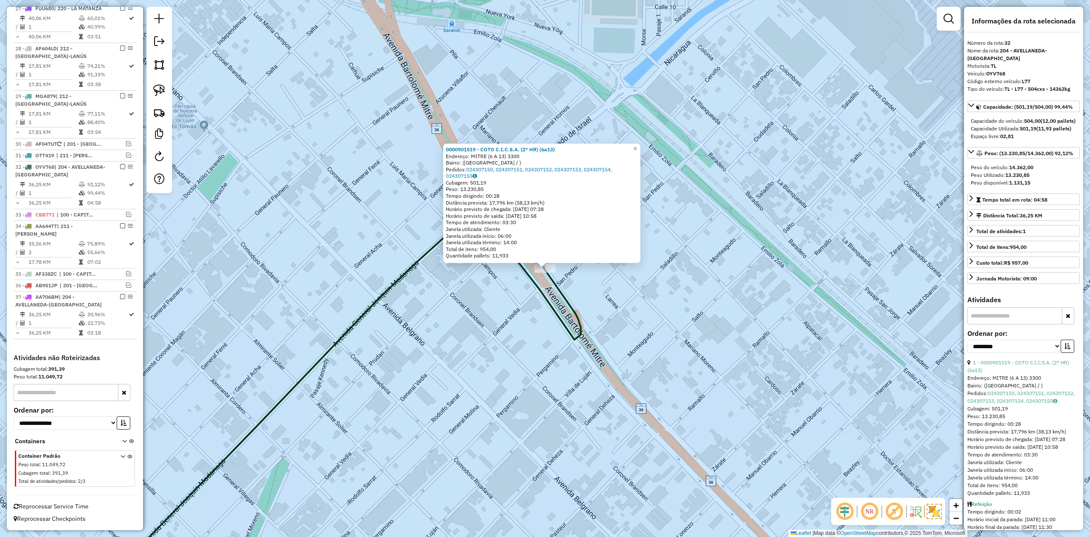
drag, startPoint x: 544, startPoint y: 360, endPoint x: 521, endPoint y: 236, distance: 126.2
click at [524, 248] on div "0000901519 - COTO C.I.C.S.A. (2° HR) (6a13) Endereço: MITRE (6 A 13) 3300 Bairr…" at bounding box center [545, 268] width 1090 height 537
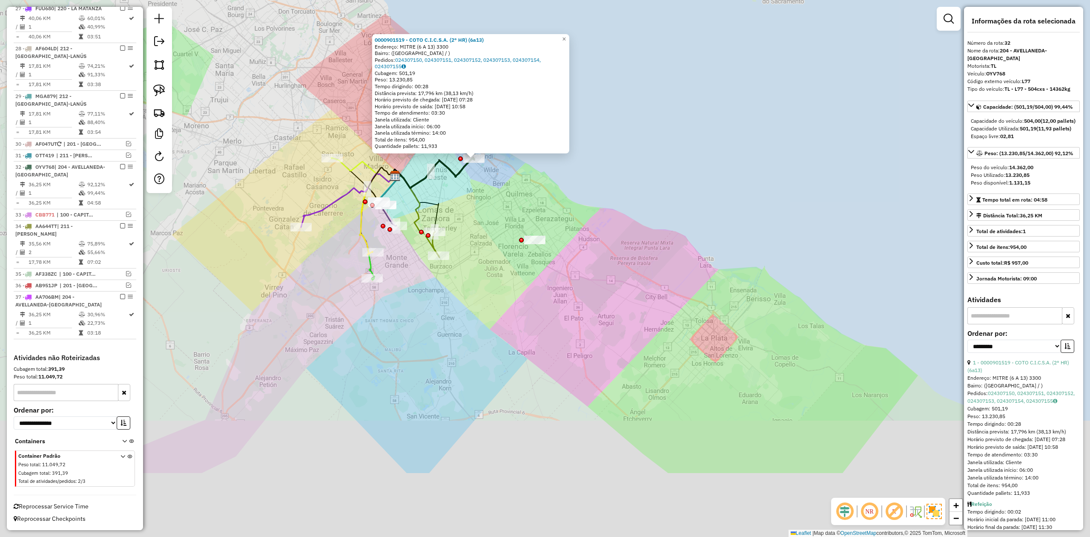
drag, startPoint x: 524, startPoint y: 293, endPoint x: 503, endPoint y: 218, distance: 78.2
click at [503, 218] on div "0000901519 - COTO C.I.C.S.A. (2° HR) (6a13) Endereço: MITRE (6 A 13) 3300 Bairr…" at bounding box center [545, 268] width 1090 height 537
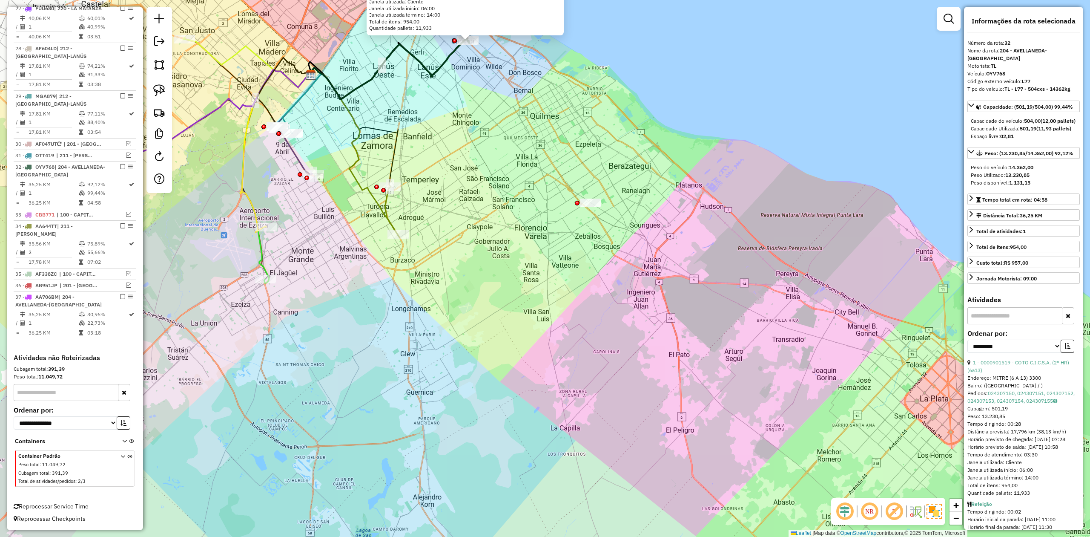
drag, startPoint x: 466, startPoint y: 222, endPoint x: 527, endPoint y: 268, distance: 77.5
click at [527, 268] on div "0000901519 - COTO C.I.C.S.A. (2° HR) (6a13) Endereço: MITRE (6 A 13) 3300 Bairr…" at bounding box center [545, 268] width 1090 height 537
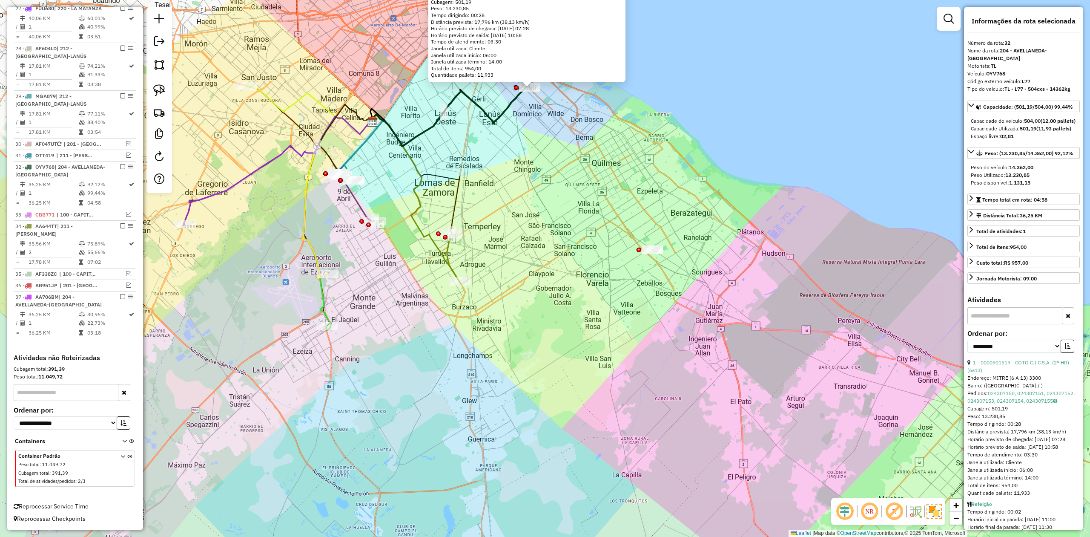
click at [322, 181] on div "0000901519 - COTO C.I.C.S.A. (2° HR) (6a13) Endereço: MITRE (6 A 13) 3300 Bairr…" at bounding box center [545, 268] width 1090 height 537
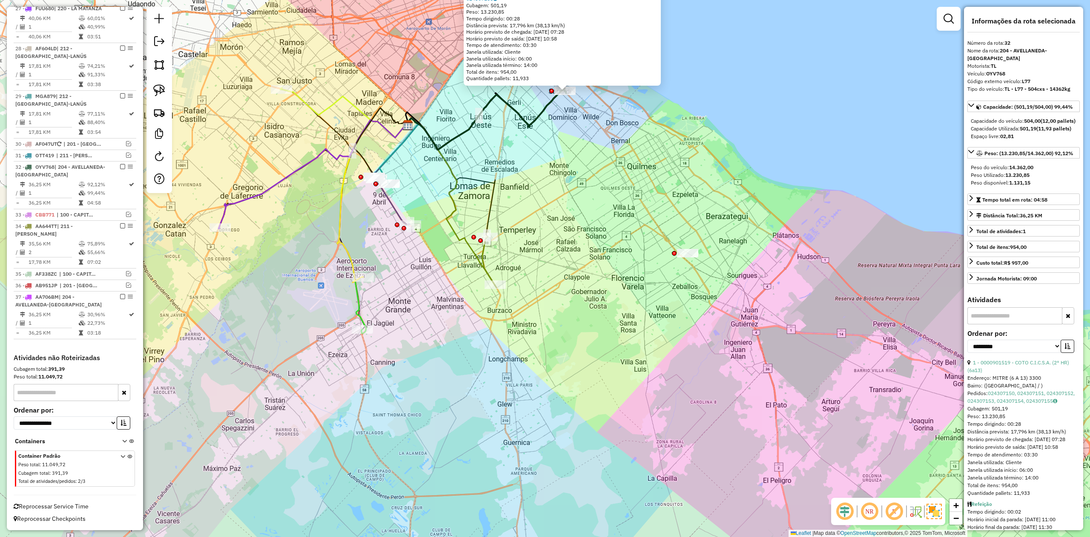
click at [301, 166] on icon at bounding box center [314, 174] width 190 height 109
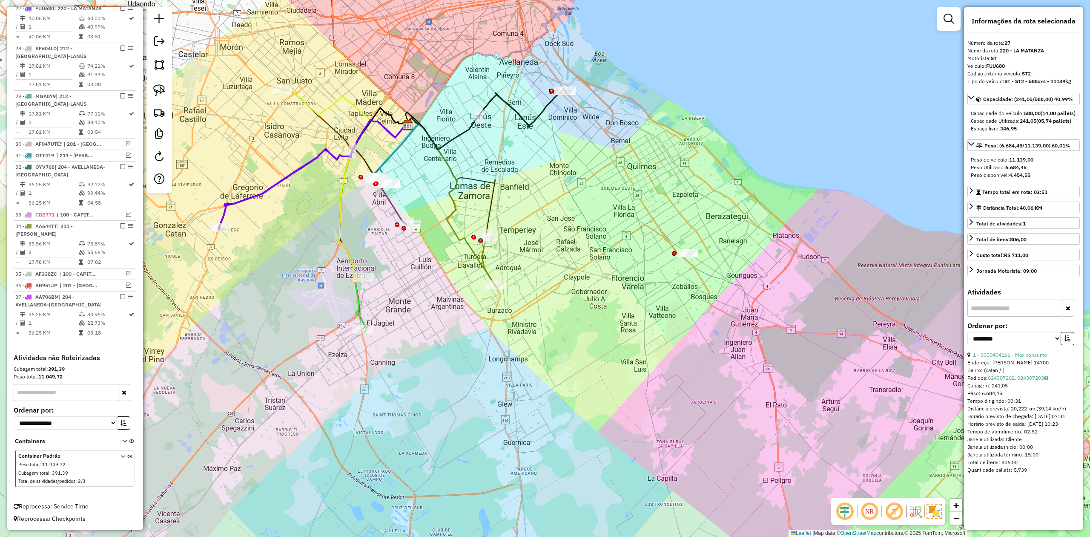
scroll to position [956, 0]
click at [308, 187] on div "Janela de atendimento Grade de atendimento Capacidade Transportadoras Veículos …" at bounding box center [545, 268] width 1090 height 537
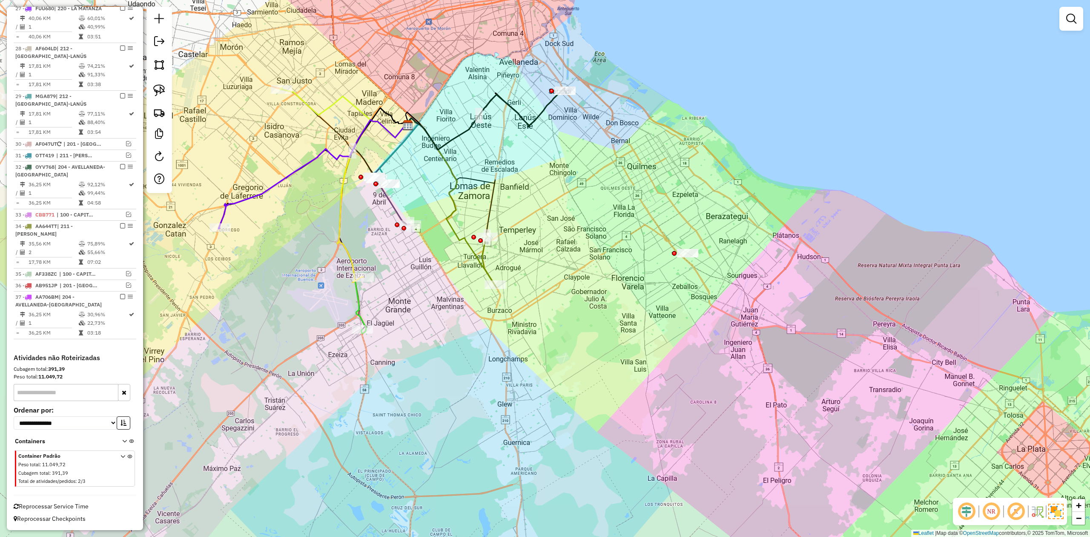
click at [311, 164] on icon at bounding box center [314, 174] width 190 height 109
select select "**********"
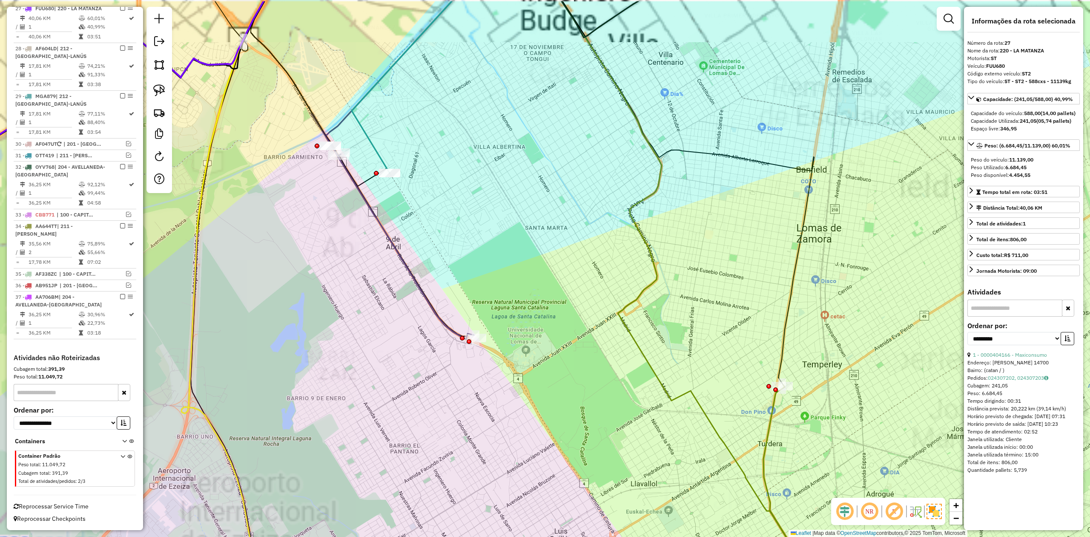
drag, startPoint x: 392, startPoint y: 179, endPoint x: 446, endPoint y: 213, distance: 63.2
click at [448, 218] on div "Janela de atendimento Grade de atendimento Capacidade Transportadoras Veículos …" at bounding box center [545, 268] width 1090 height 537
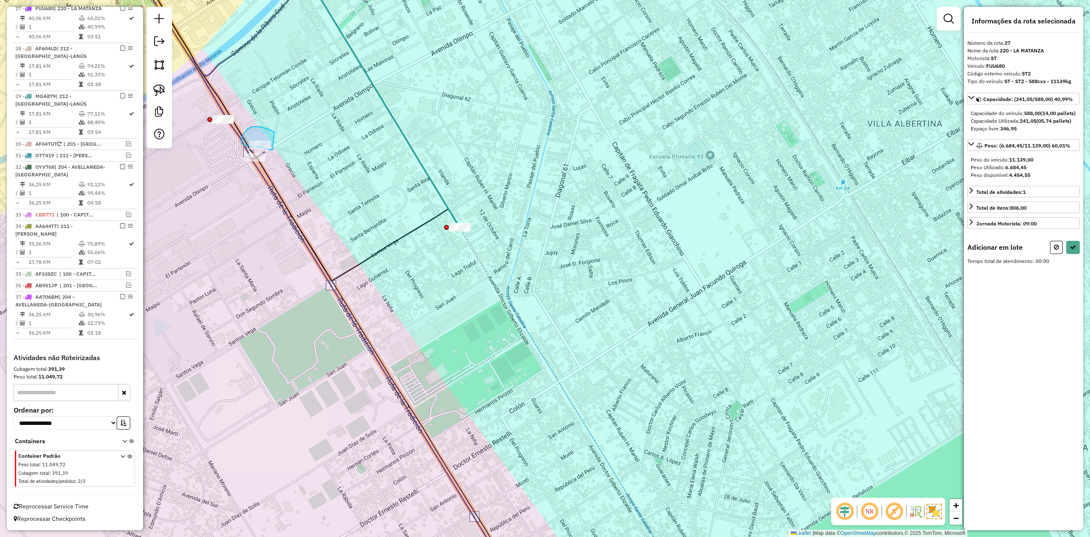
drag, startPoint x: 250, startPoint y: 127, endPoint x: 282, endPoint y: 148, distance: 38.0
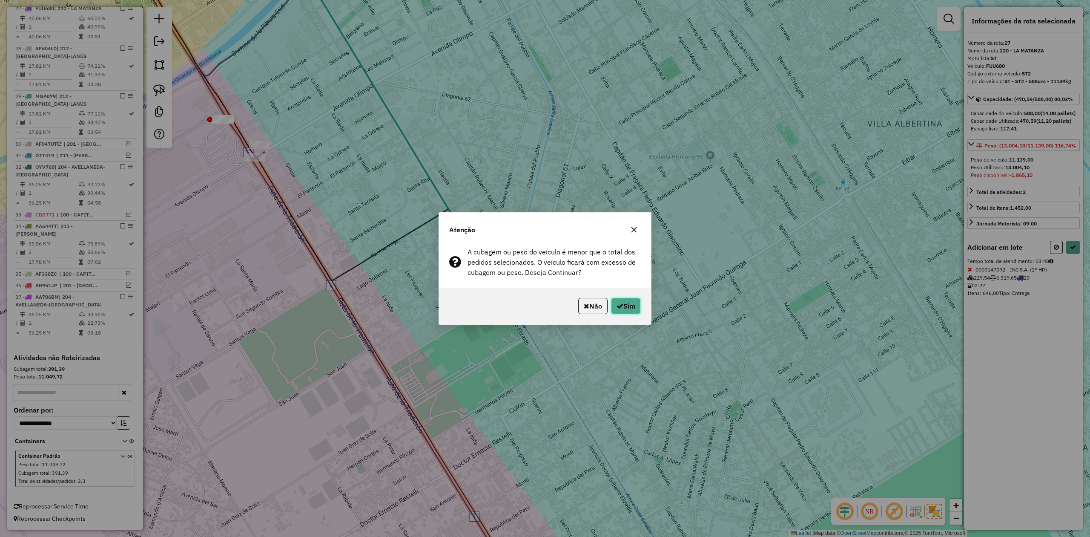
click at [628, 307] on button "Sim" at bounding box center [626, 306] width 30 height 16
select select "**********"
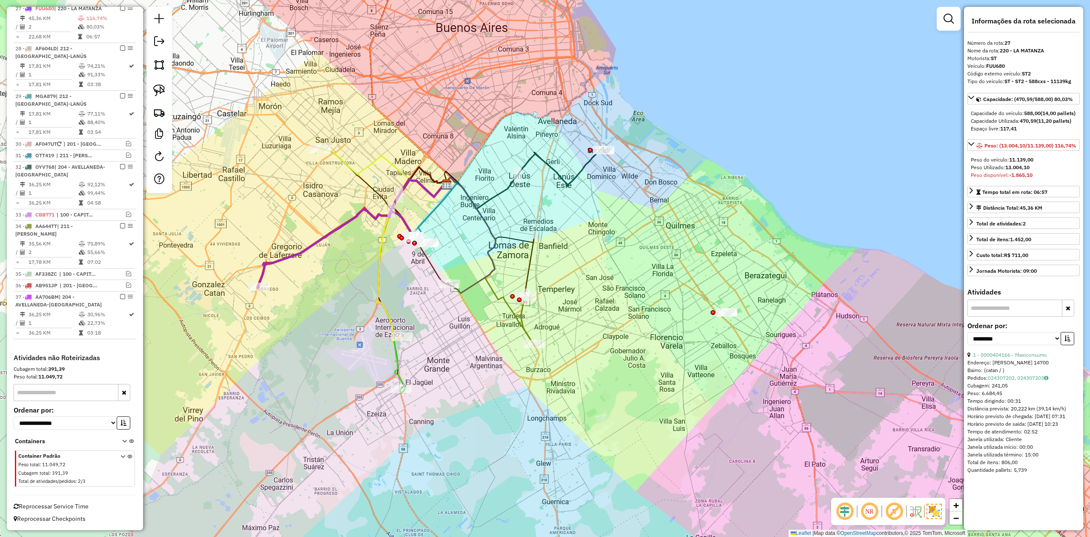
click at [348, 234] on div "Janela de atendimento Grade de atendimento Capacidade Transportadoras Veículos …" at bounding box center [545, 268] width 1090 height 537
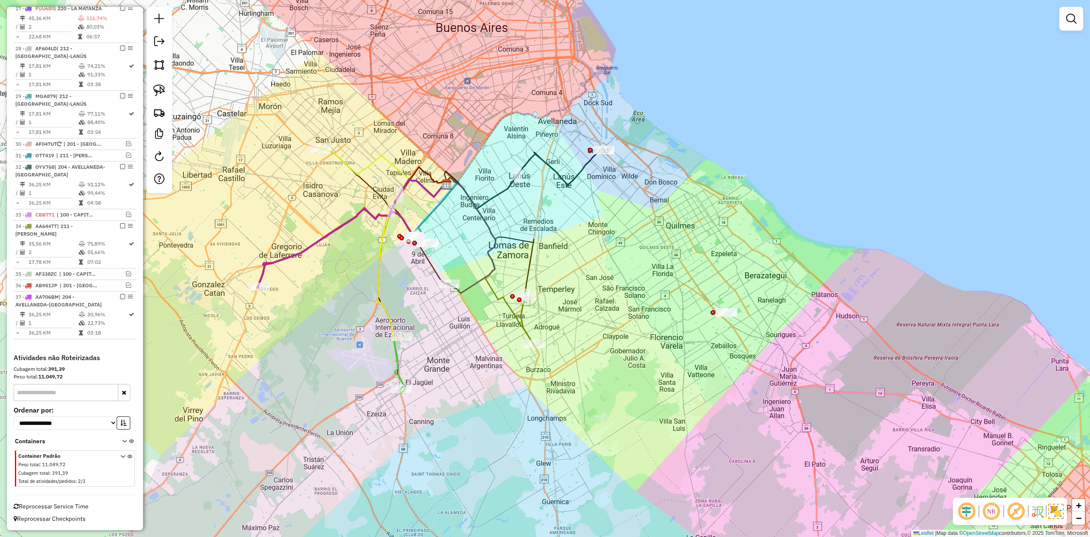
click at [343, 227] on icon at bounding box center [337, 248] width 158 height 78
select select "**********"
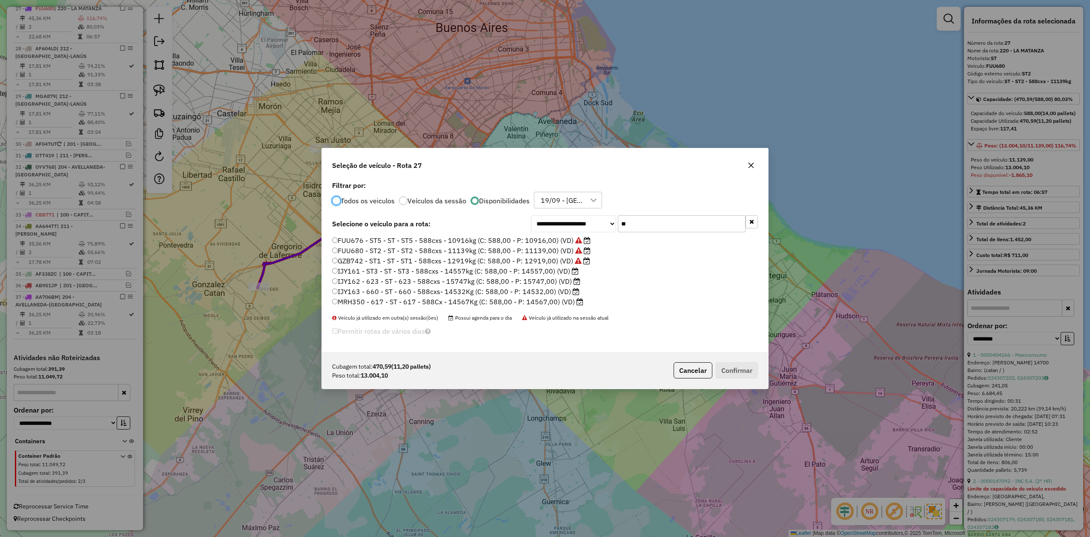
scroll to position [4, 3]
drag, startPoint x: 646, startPoint y: 226, endPoint x: 561, endPoint y: 214, distance: 86.0
click at [561, 214] on div "**********" at bounding box center [545, 265] width 446 height 173
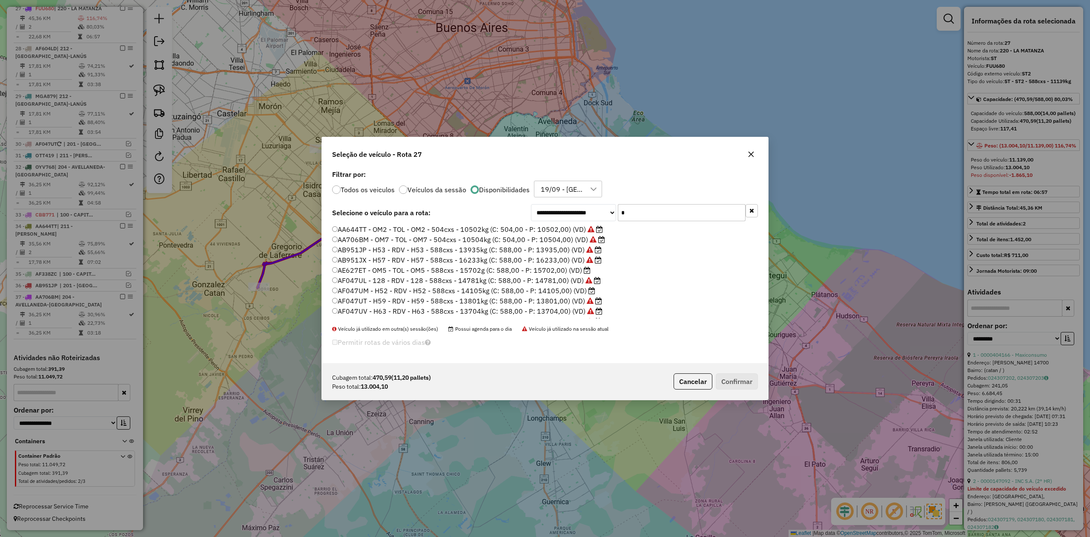
type input "**"
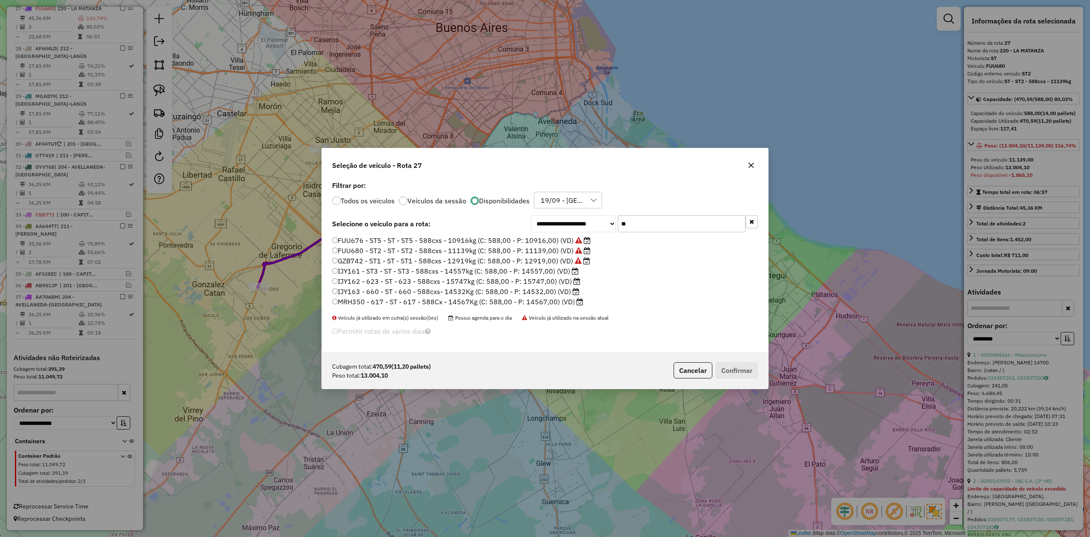
click at [550, 292] on label "IJY163 - 660 - ST - 660 - 588cxs- 14532Kg (C: 588,00 - P: 14532,00) (VD)" at bounding box center [455, 291] width 247 height 10
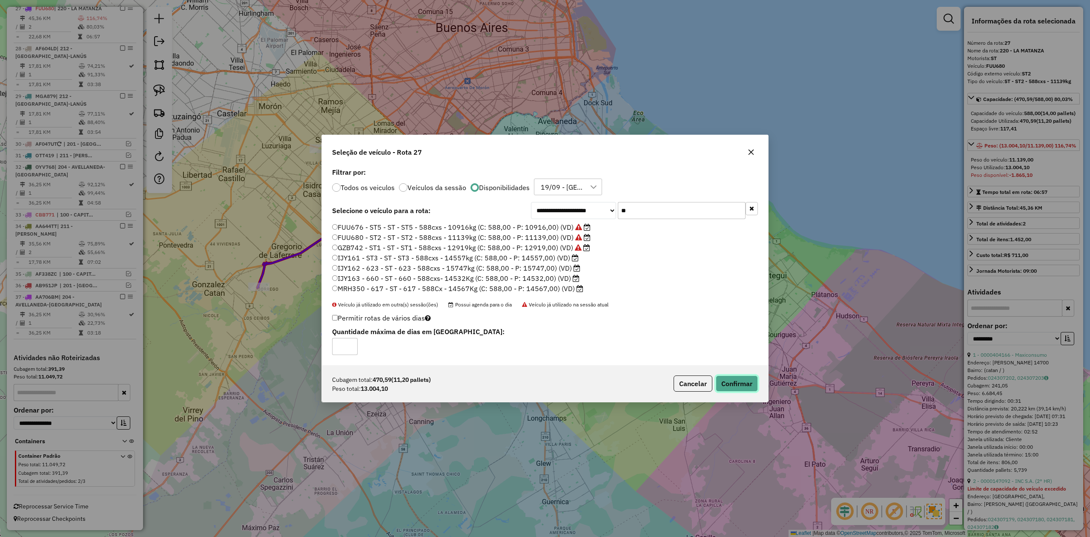
click at [748, 387] on button "Confirmar" at bounding box center [737, 383] width 42 height 16
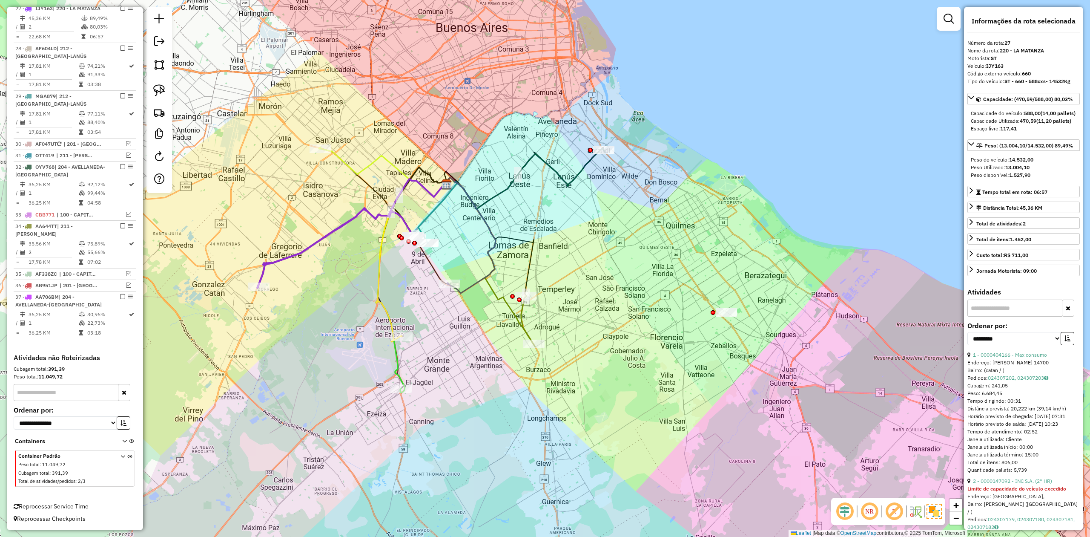
scroll to position [956, 0]
click at [367, 266] on div "Janela de atendimento Grade de atendimento Capacidade Transportadoras Veículos …" at bounding box center [545, 268] width 1090 height 537
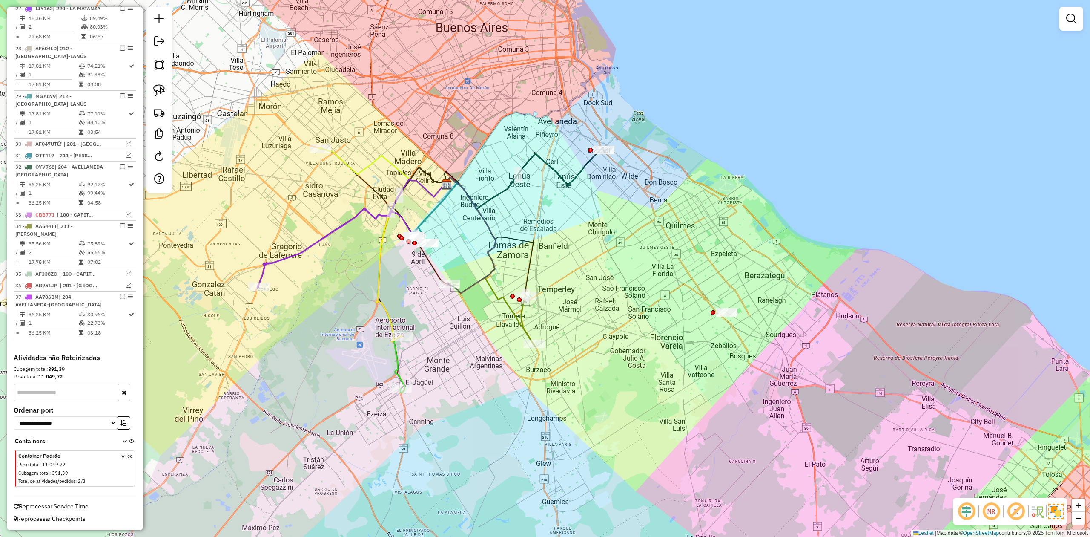
click at [350, 237] on div "Janela de atendimento Grade de atendimento Capacidade Transportadoras Veículos …" at bounding box center [545, 268] width 1090 height 537
click at [346, 225] on icon at bounding box center [337, 248] width 158 height 78
select select "**********"
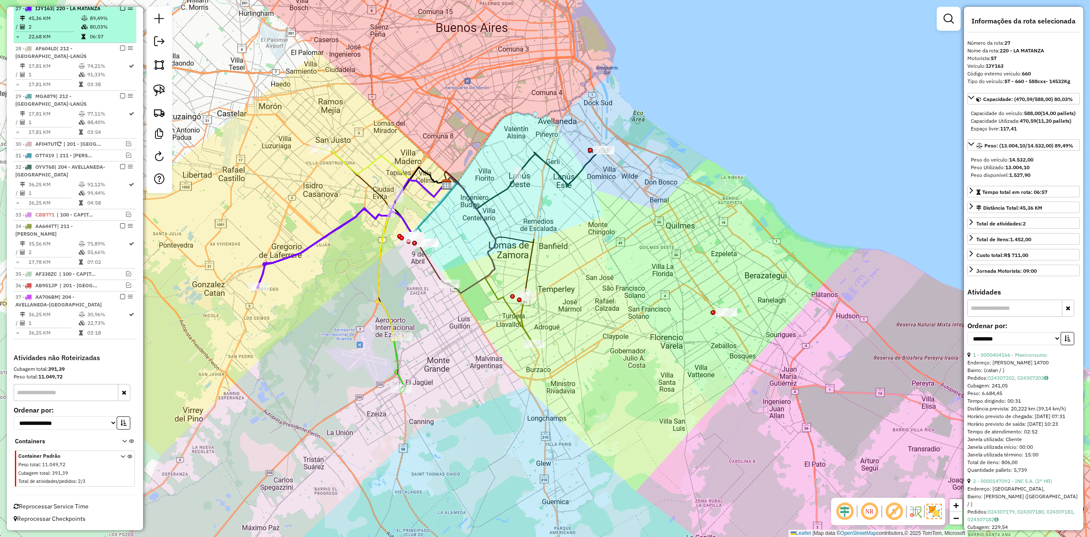
click at [121, 11] on em at bounding box center [122, 8] width 5 height 5
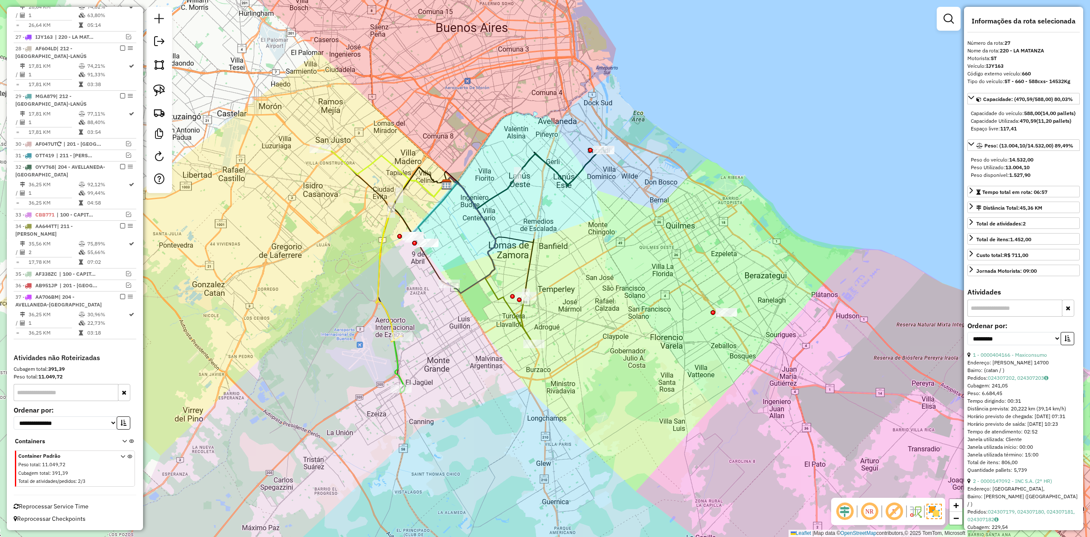
scroll to position [934, 0]
click at [379, 179] on div "Janela de atendimento Grade de atendimento Capacidade Transportadoras Veículos …" at bounding box center [545, 268] width 1090 height 537
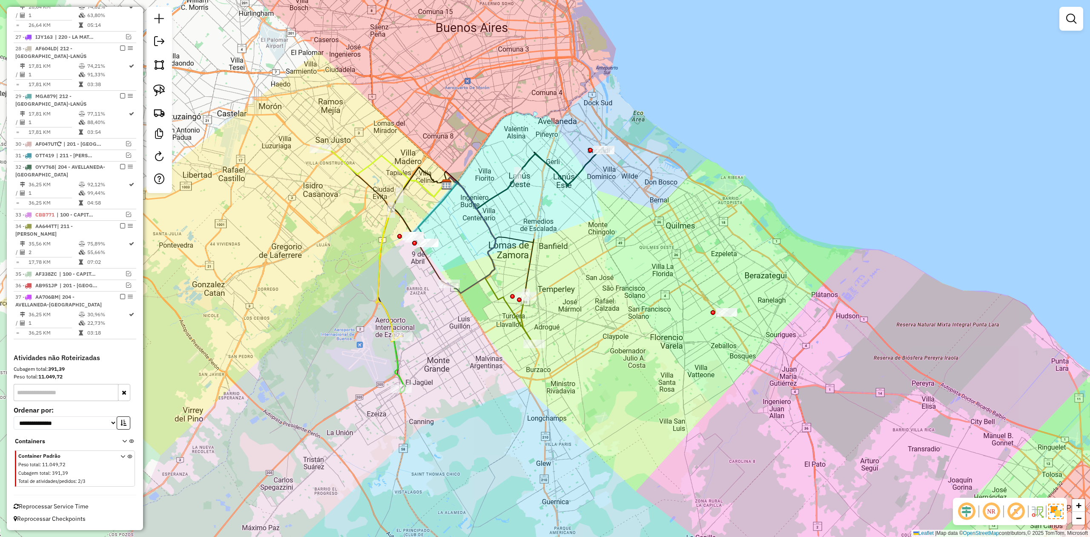
click at [368, 156] on div "Janela de atendimento Grade de atendimento Capacidade Transportadoras Veículos …" at bounding box center [545, 268] width 1090 height 537
click at [369, 161] on icon at bounding box center [383, 172] width 128 height 50
select select "**********"
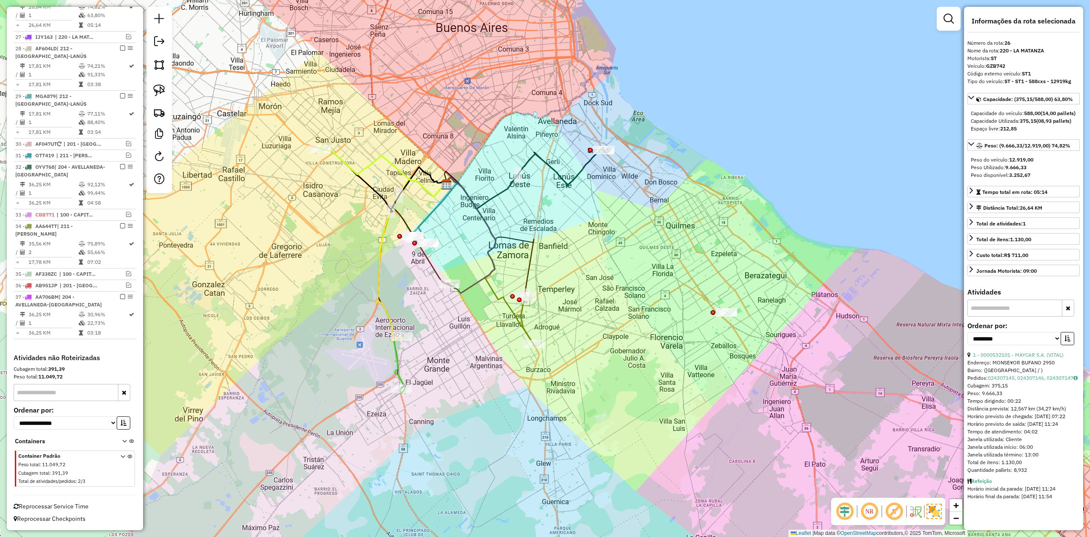
scroll to position [909, 0]
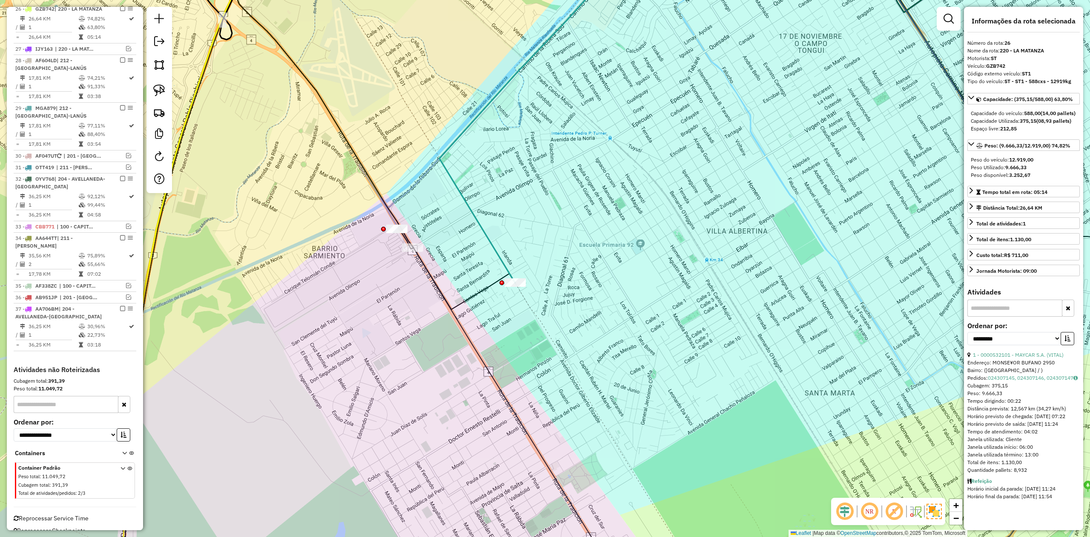
drag, startPoint x: 491, startPoint y: 186, endPoint x: 462, endPoint y: 170, distance: 32.8
click at [478, 178] on div "Janela de atendimento Grade de atendimento Capacidade Transportadoras Veículos …" at bounding box center [545, 268] width 1090 height 537
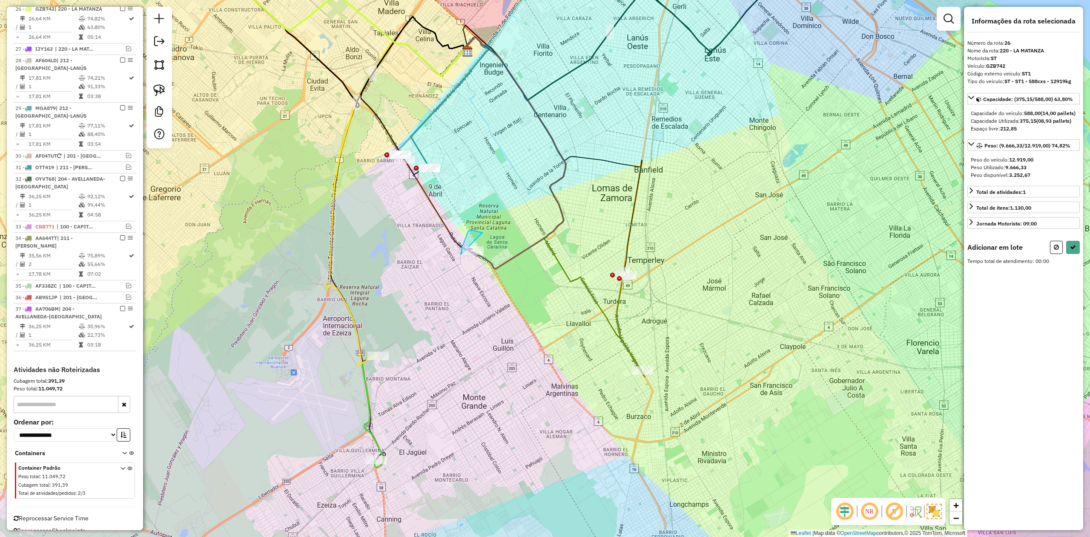
drag, startPoint x: 461, startPoint y: 254, endPoint x: 500, endPoint y: 247, distance: 39.4
select select "**********"
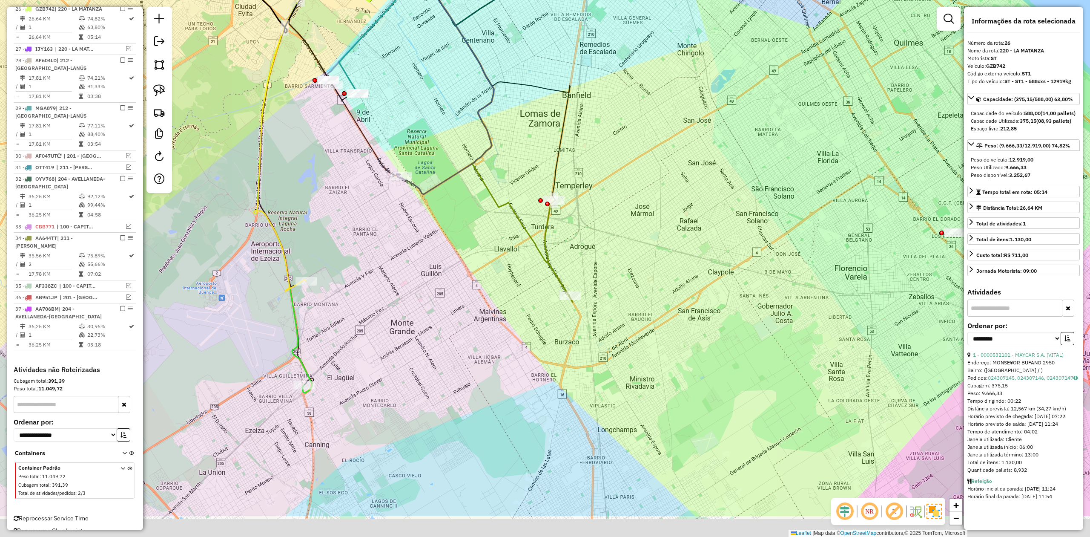
drag, startPoint x: 544, startPoint y: 279, endPoint x: 478, endPoint y: 205, distance: 99.8
click at [471, 204] on div "Janela de atendimento Grade de atendimento Capacidade Transportadoras Veículos …" at bounding box center [545, 268] width 1090 height 537
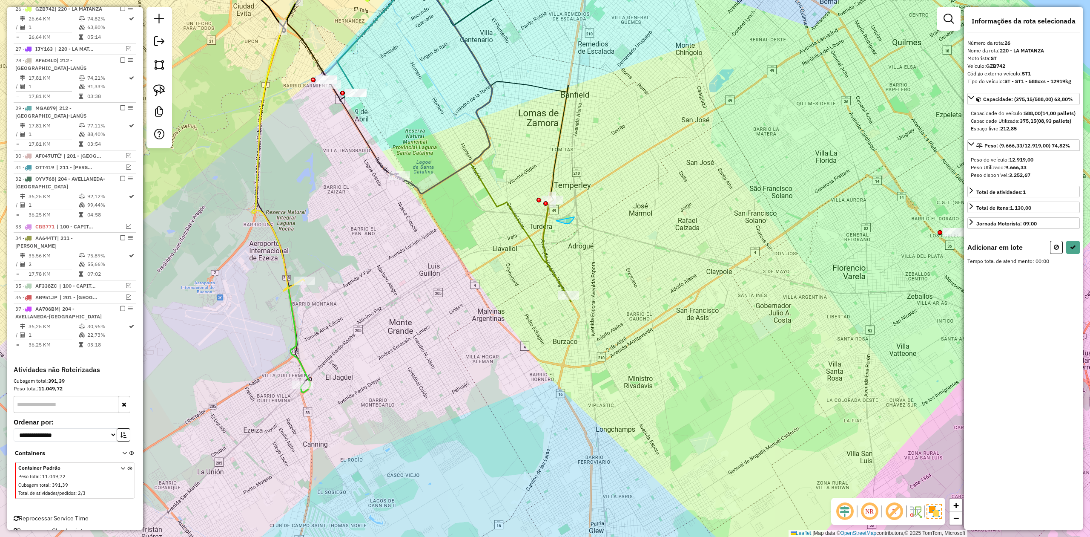
drag, startPoint x: 573, startPoint y: 220, endPoint x: 527, endPoint y: 225, distance: 46.3
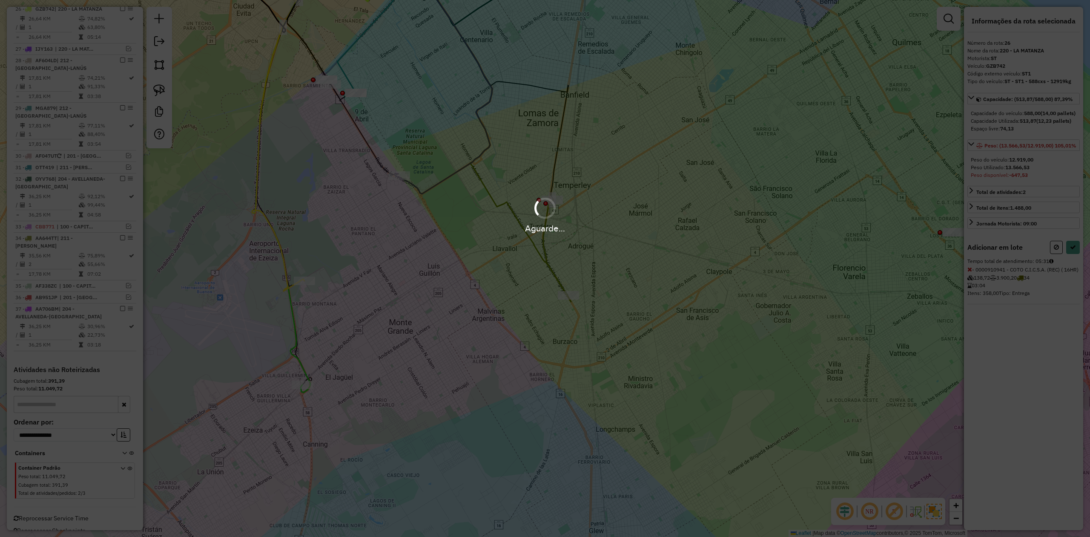
select select "**********"
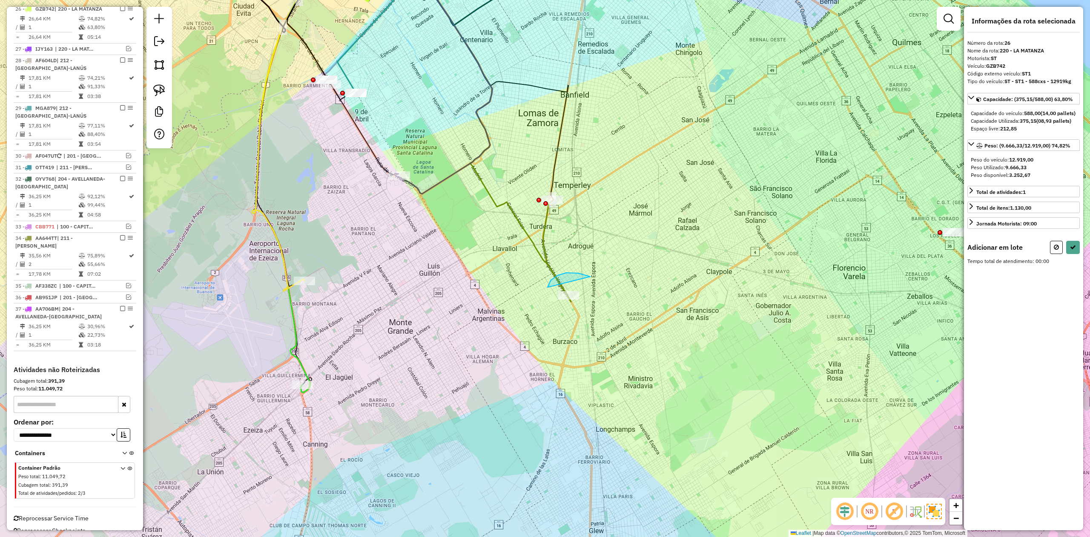
drag, startPoint x: 567, startPoint y: 273, endPoint x: 612, endPoint y: 300, distance: 53.1
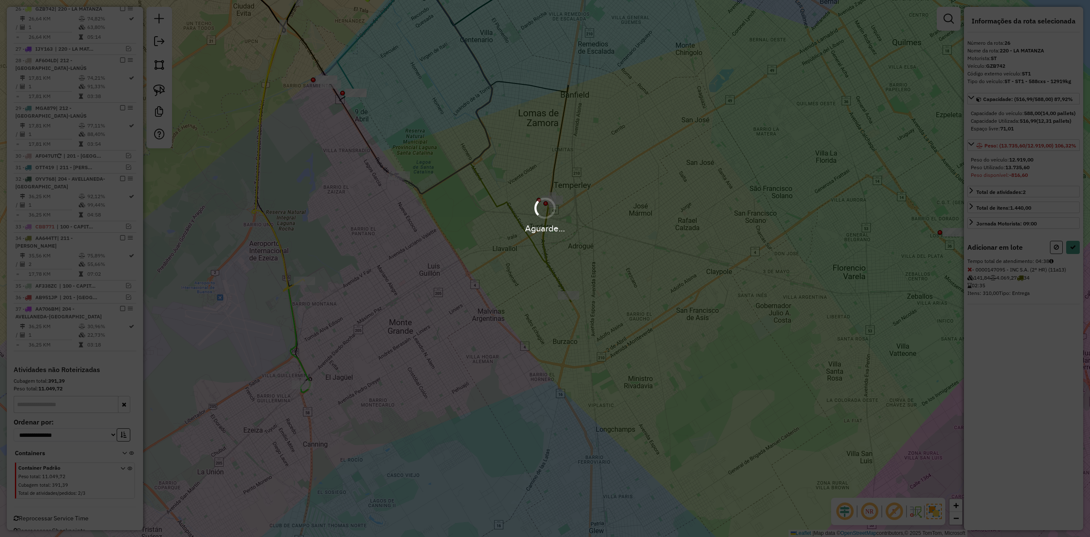
select select "**********"
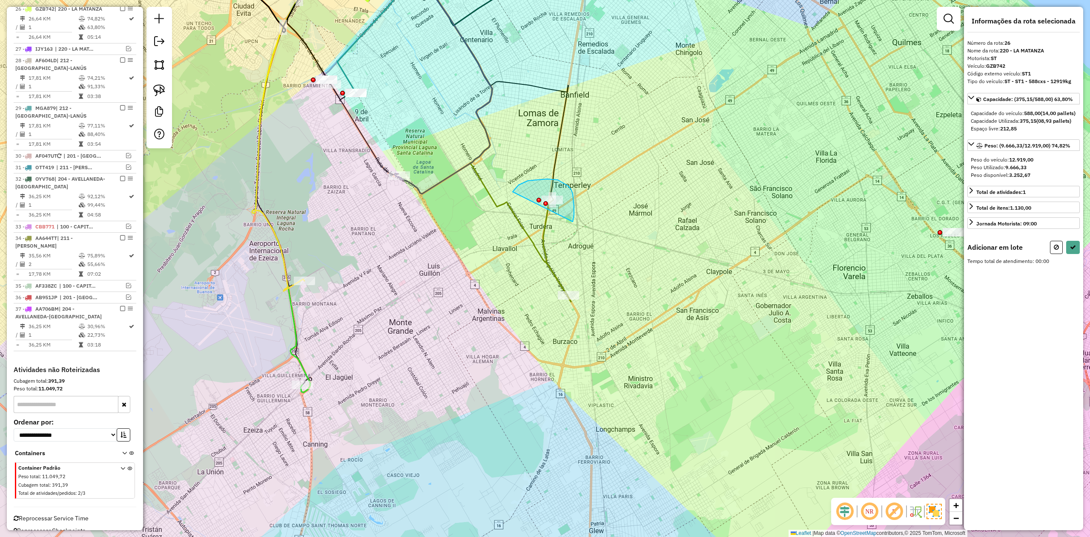
drag, startPoint x: 519, startPoint y: 185, endPoint x: 580, endPoint y: 216, distance: 68.2
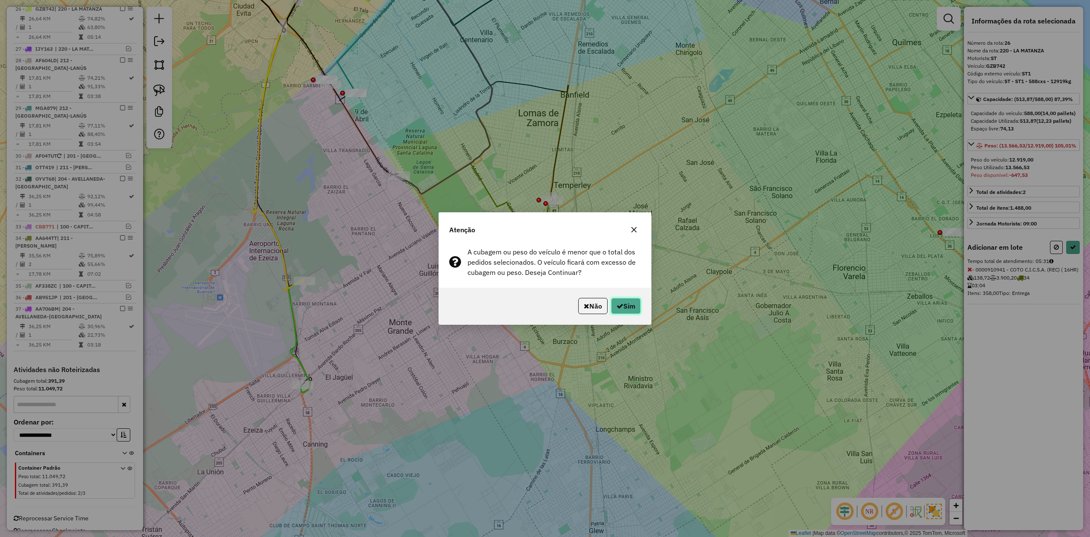
click at [624, 310] on button "Sim" at bounding box center [626, 306] width 30 height 16
select select "**********"
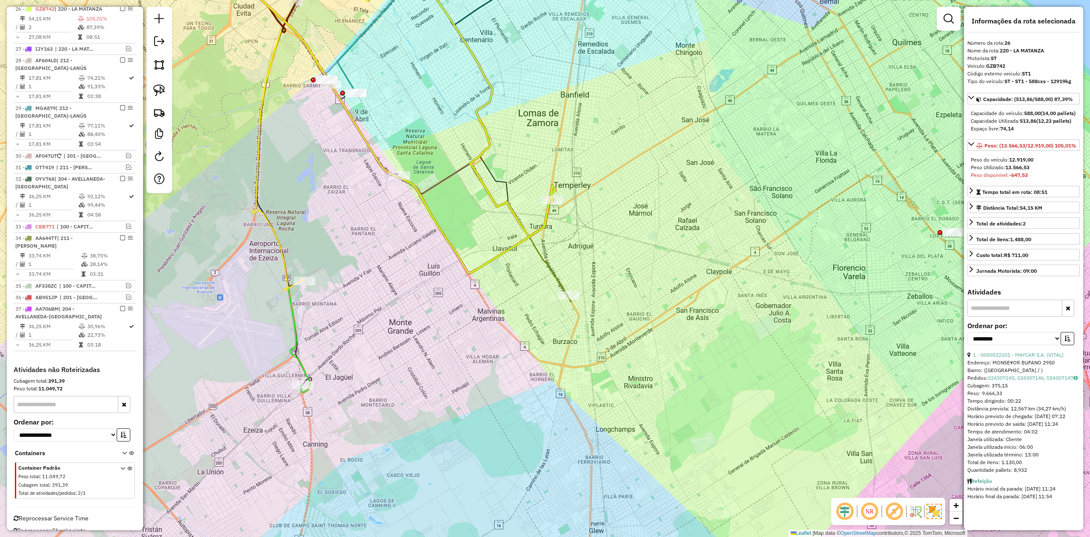
click at [497, 232] on div "Janela de atendimento Grade de atendimento Capacidade Transportadoras Veículos …" at bounding box center [545, 268] width 1090 height 537
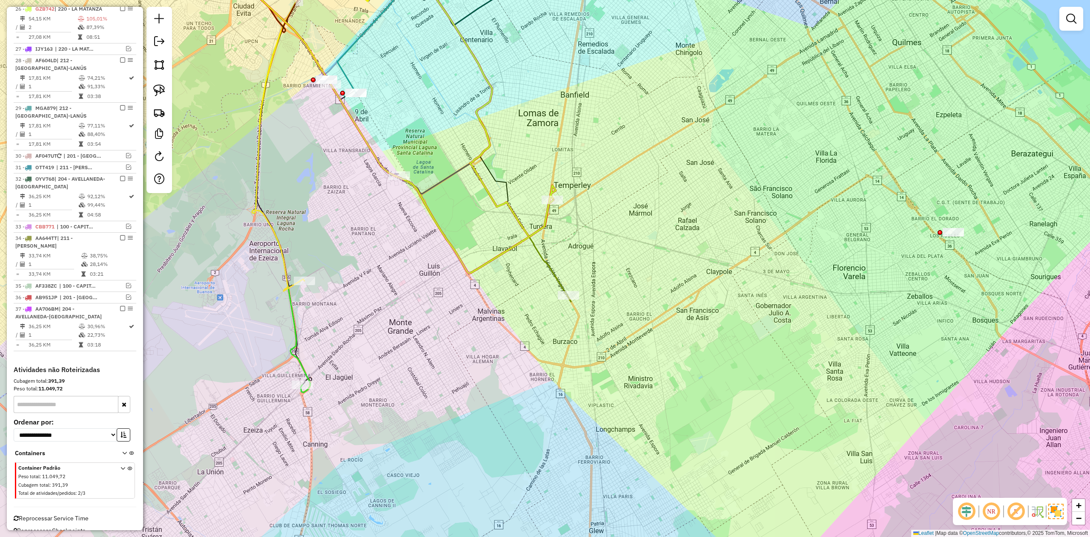
click at [492, 216] on div "Janela de atendimento Grade de atendimento Capacidade Transportadoras Veículos …" at bounding box center [545, 268] width 1090 height 537
click at [508, 246] on icon at bounding box center [380, 109] width 352 height 327
select select "**********"
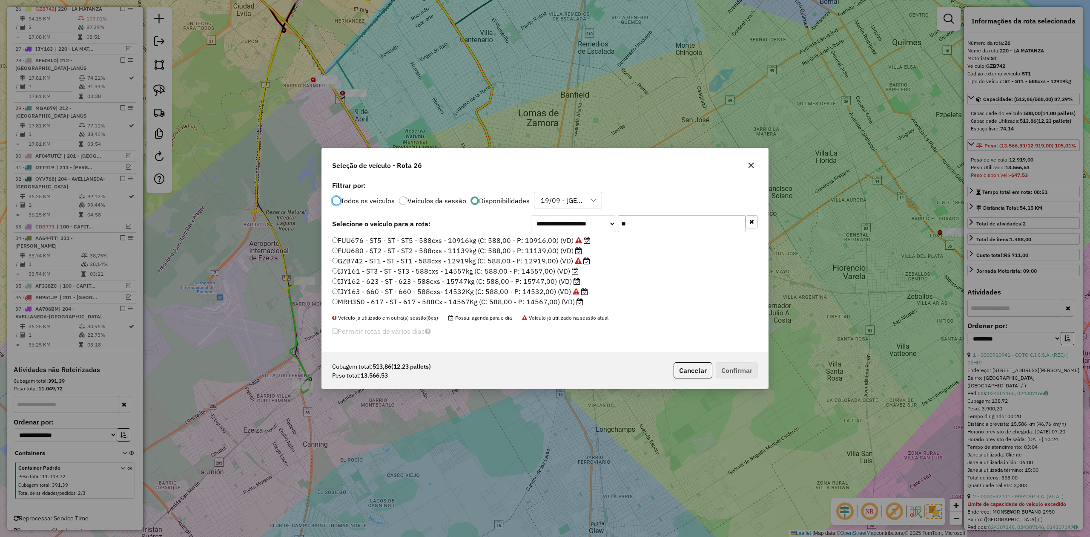
scroll to position [4, 3]
drag, startPoint x: 616, startPoint y: 220, endPoint x: 587, endPoint y: 219, distance: 29.4
click at [587, 219] on div "**********" at bounding box center [644, 223] width 227 height 17
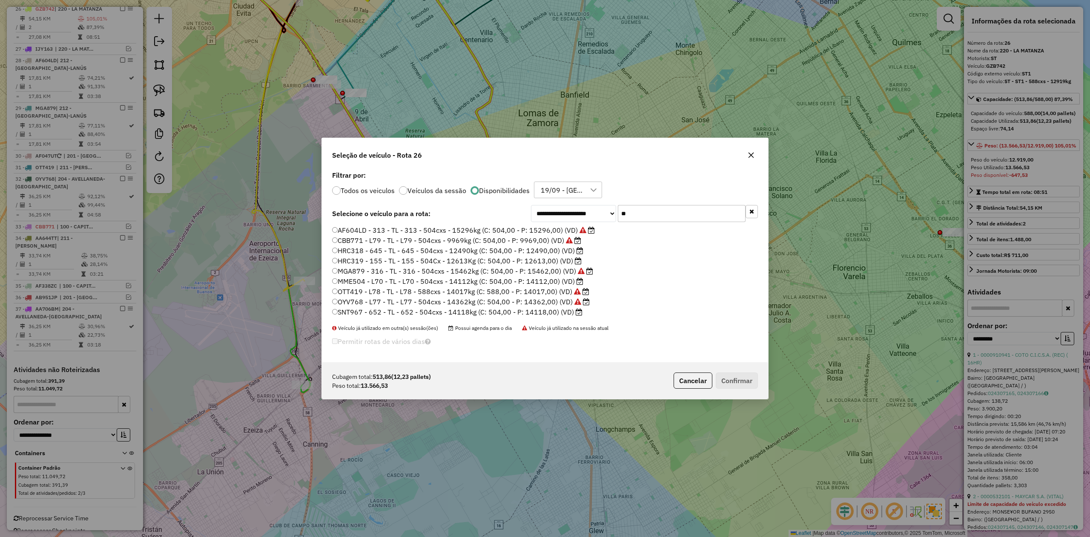
drag, startPoint x: 638, startPoint y: 210, endPoint x: 593, endPoint y: 203, distance: 45.3
click at [597, 204] on div "**********" at bounding box center [545, 266] width 446 height 194
drag, startPoint x: 666, startPoint y: 212, endPoint x: 576, endPoint y: 201, distance: 90.9
click at [576, 201] on div "**********" at bounding box center [545, 266] width 446 height 196
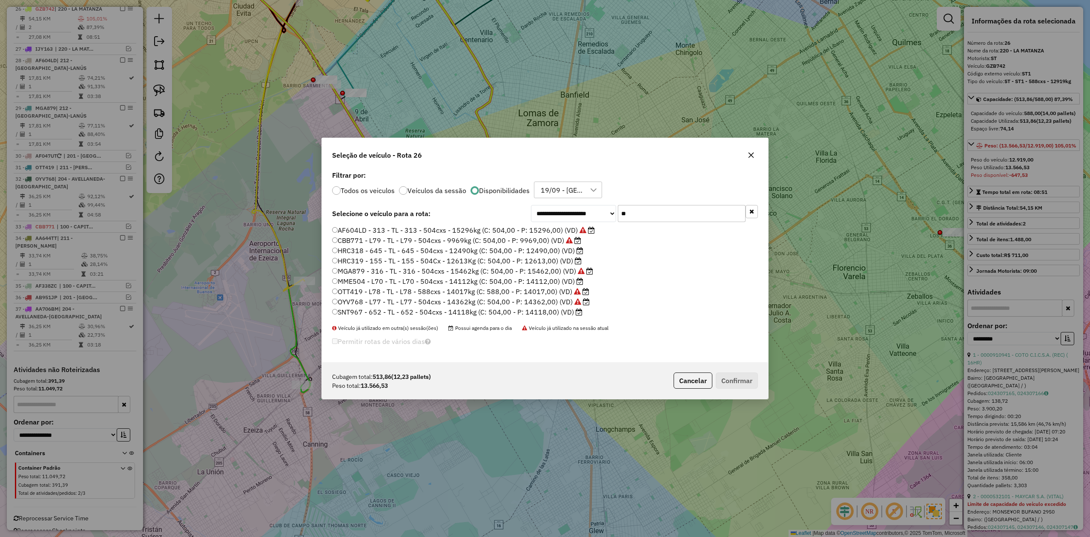
scroll to position [0, 0]
click at [556, 280] on label "MME504 - L70 - TL - L70 - 504cxs - 14112kg (C: 504,00 - P: 14112,00) (VD)" at bounding box center [457, 281] width 251 height 10
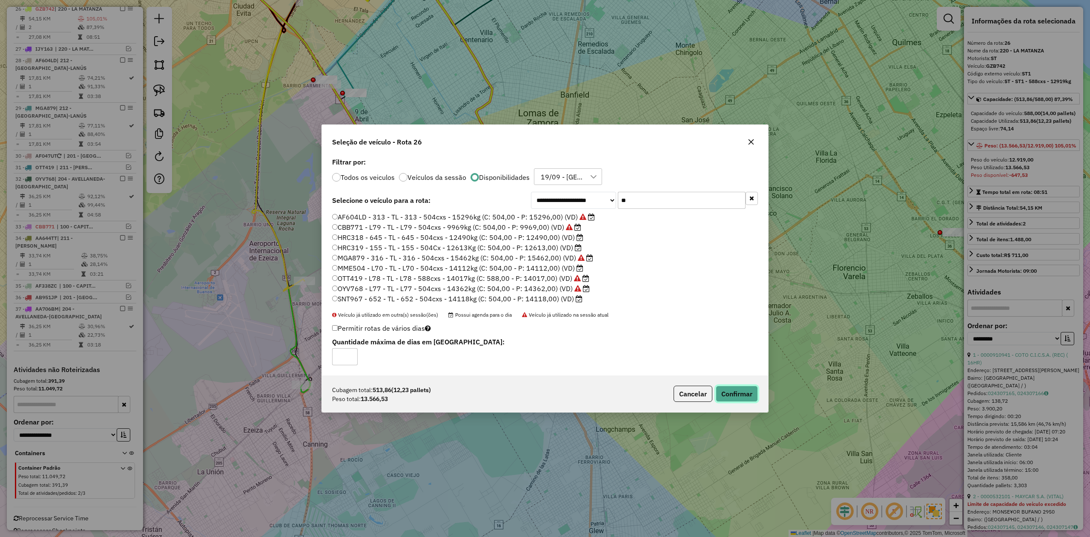
click at [738, 398] on button "Confirmar" at bounding box center [737, 394] width 42 height 16
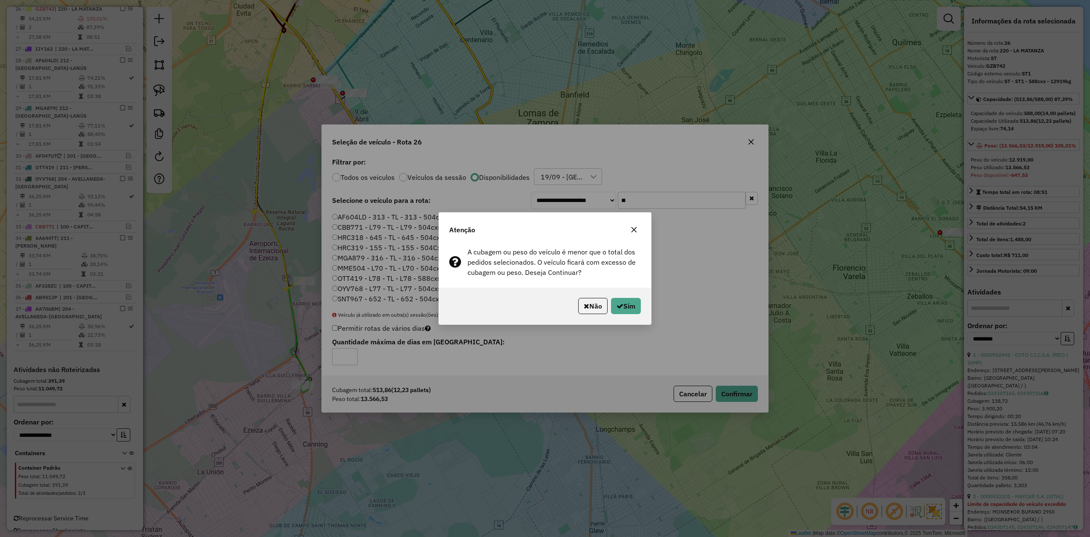
click at [635, 228] on icon "button" at bounding box center [635, 230] width 6 height 6
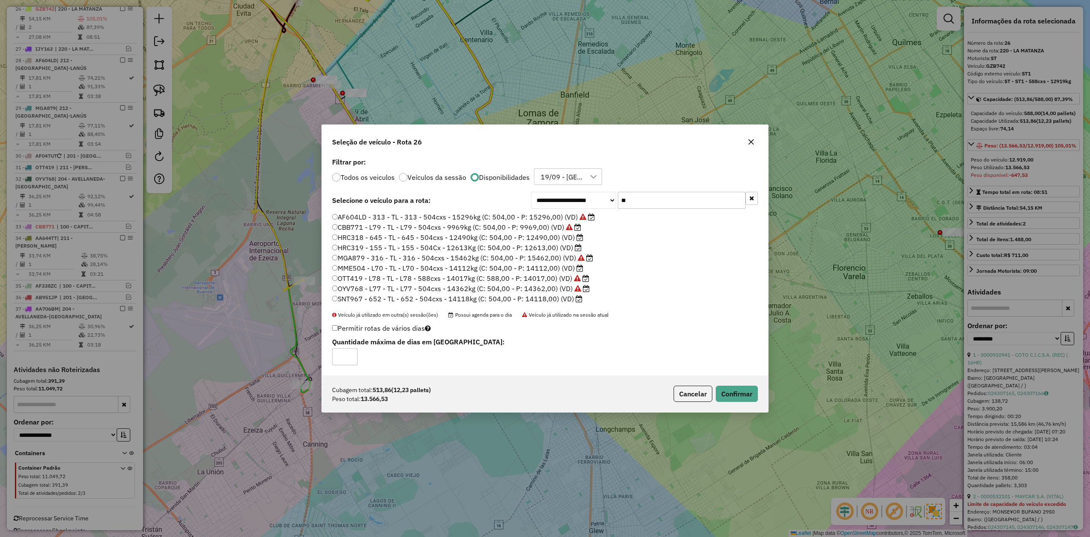
click at [551, 298] on label "SNT967 - 652 - TL - 652 - 504cxs - 14118kg (C: 504,00 - P: 14118,00) (VD)" at bounding box center [457, 298] width 250 height 10
drag, startPoint x: 631, startPoint y: 196, endPoint x: 609, endPoint y: 193, distance: 22.4
click at [610, 193] on div "**********" at bounding box center [644, 200] width 227 height 17
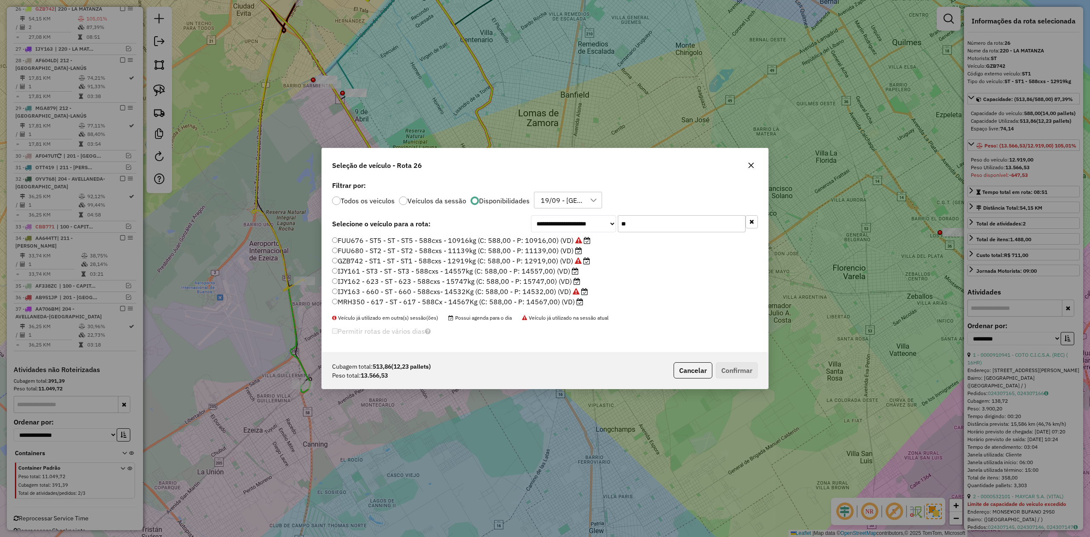
type input "**"
click at [553, 270] on label "IJY161 - ST3 - ST - ST3 - 588cxs - 14557kg (C: 588,00 - P: 14557,00) (VD)" at bounding box center [455, 271] width 247 height 10
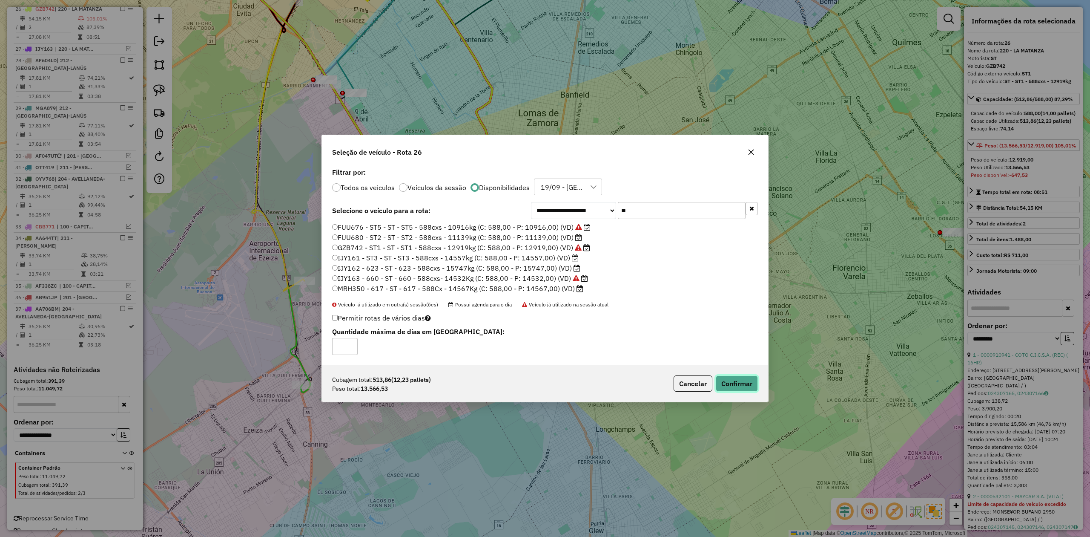
click at [743, 388] on button "Confirmar" at bounding box center [737, 383] width 42 height 16
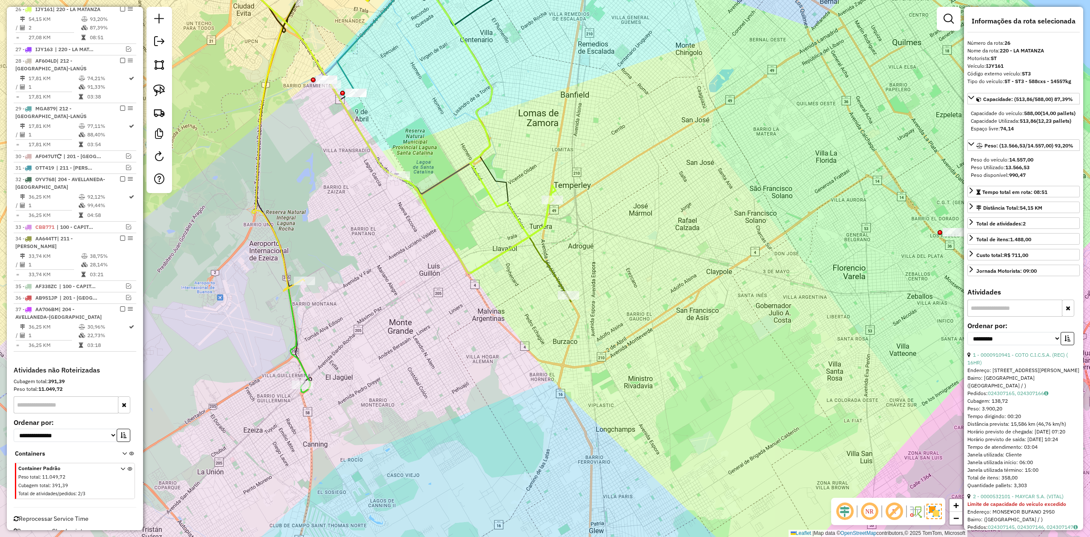
scroll to position [909, 0]
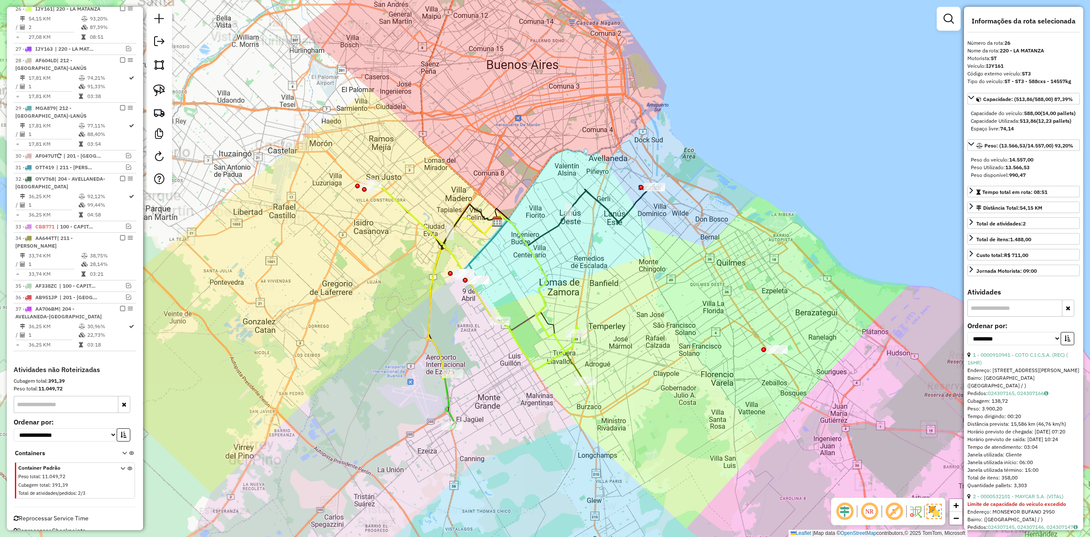
click at [512, 254] on div "Janela de atendimento Grade de atendimento Capacidade Transportadoras Veículos …" at bounding box center [545, 268] width 1090 height 537
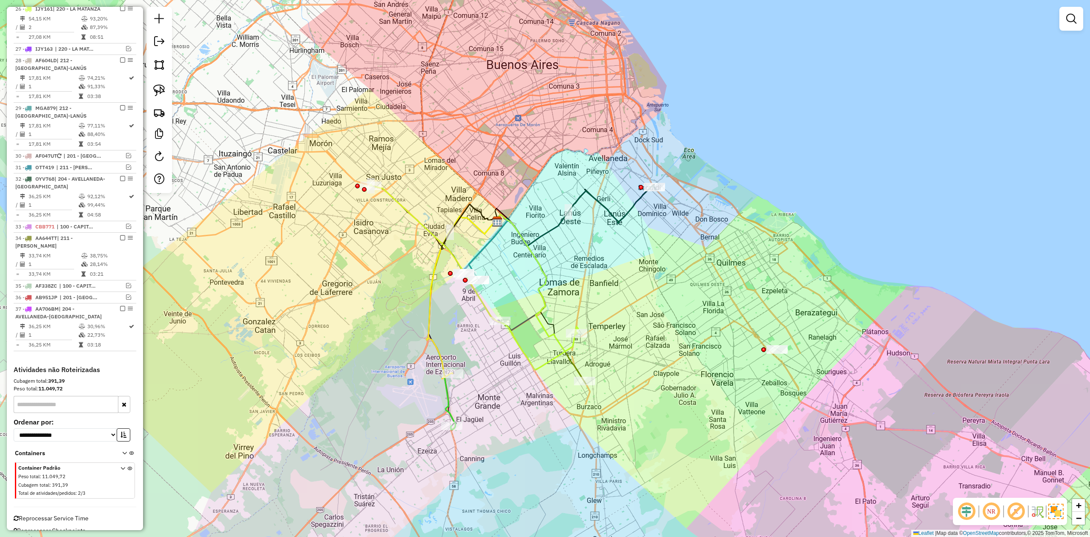
click at [521, 236] on icon at bounding box center [536, 282] width 81 height 137
select select "**********"
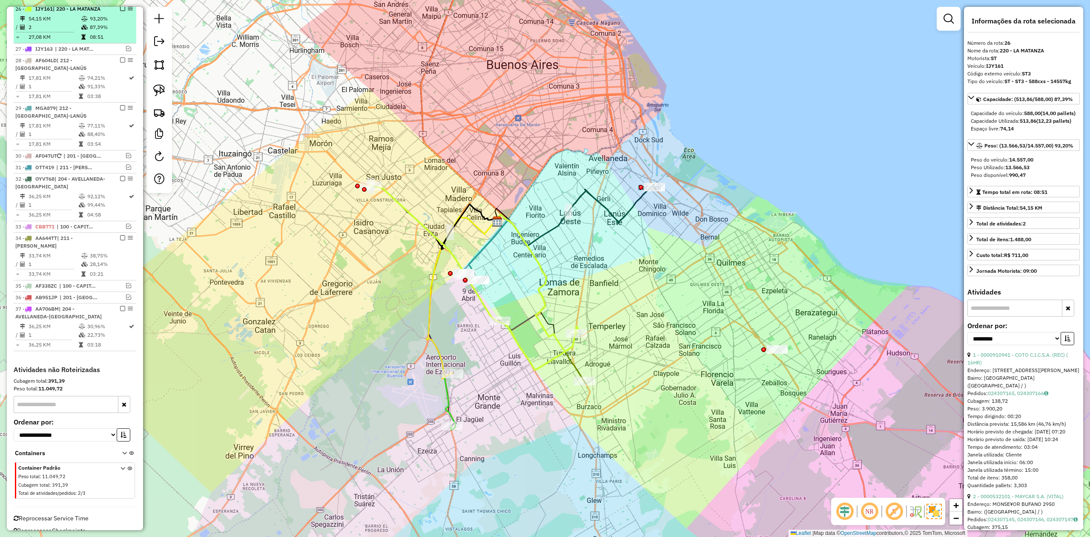
click at [121, 11] on em at bounding box center [122, 8] width 5 height 5
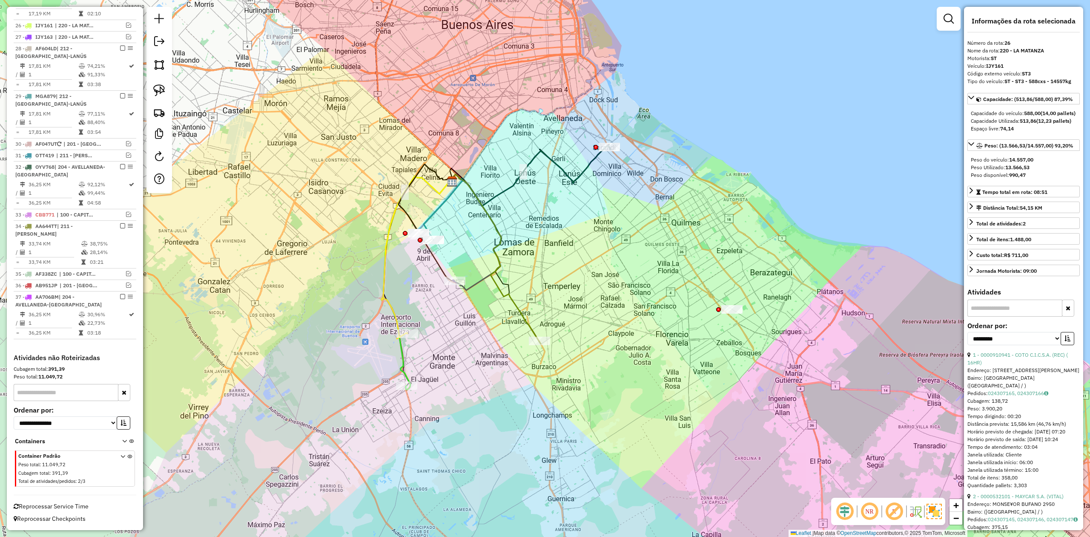
click at [529, 317] on icon at bounding box center [496, 259] width 90 height 170
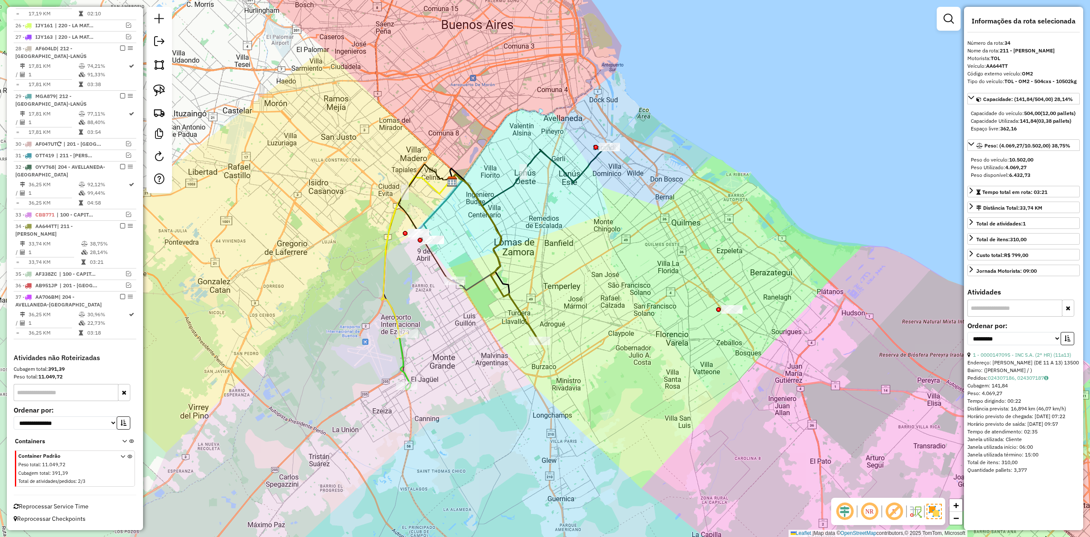
click at [522, 316] on icon at bounding box center [496, 259] width 90 height 170
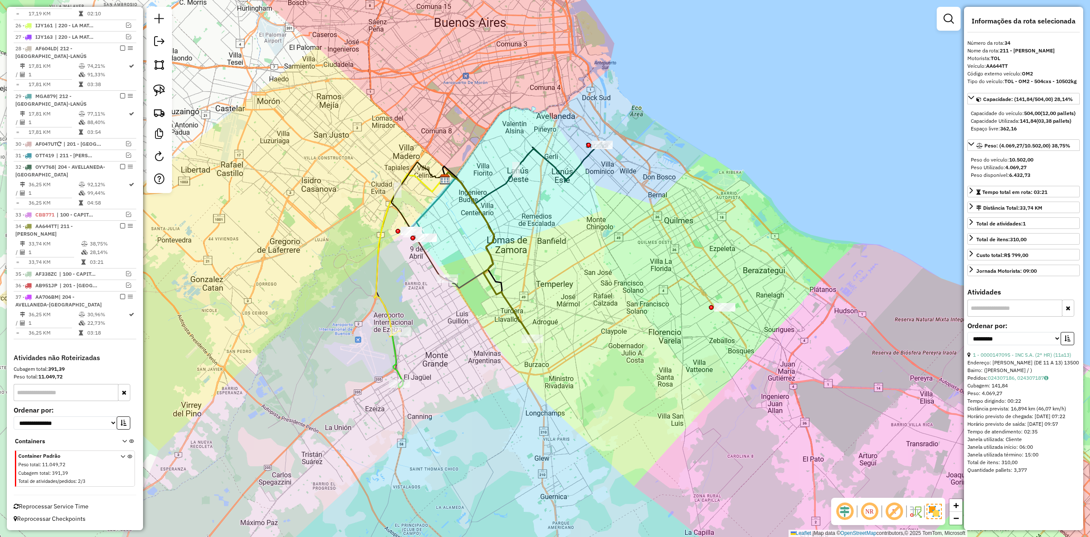
click at [526, 299] on div "Janela de atendimento Grade de atendimento Capacidade Transportadoras Veículos …" at bounding box center [545, 268] width 1090 height 537
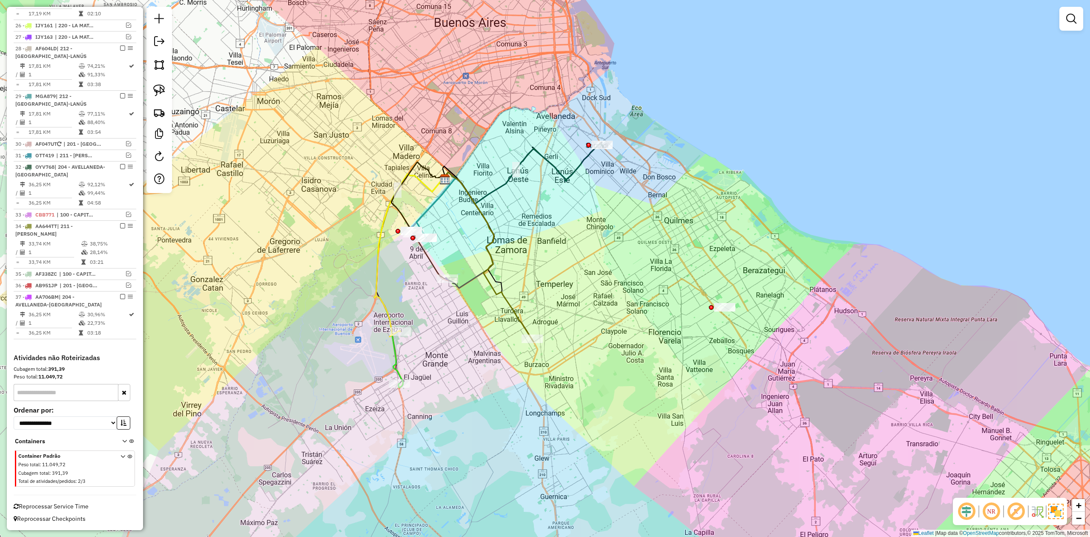
click at [518, 315] on icon at bounding box center [489, 257] width 90 height 170
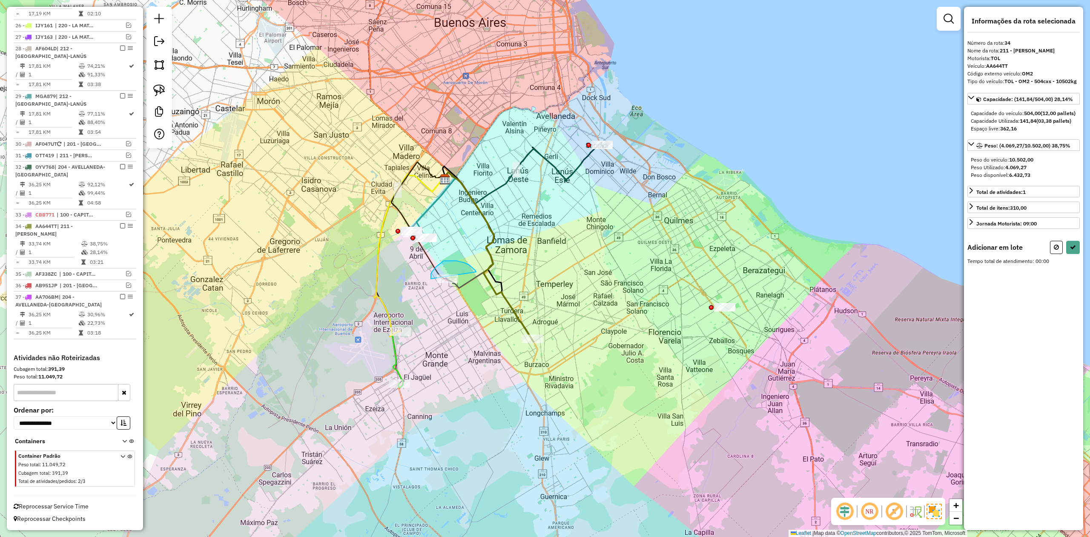
drag, startPoint x: 475, startPoint y: 270, endPoint x: 492, endPoint y: 285, distance: 22.6
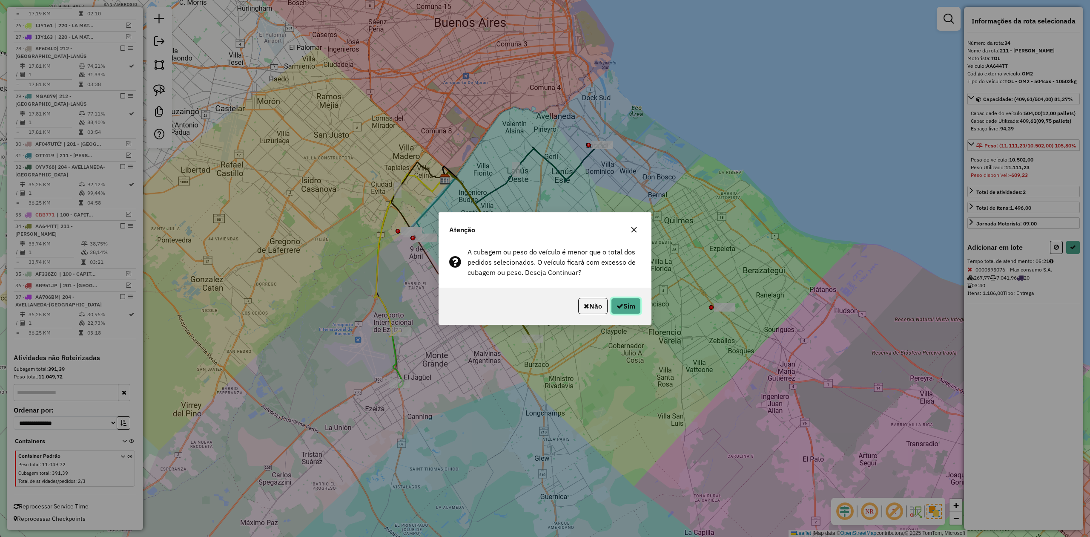
click at [629, 309] on button "Sim" at bounding box center [626, 306] width 30 height 16
select select "**********"
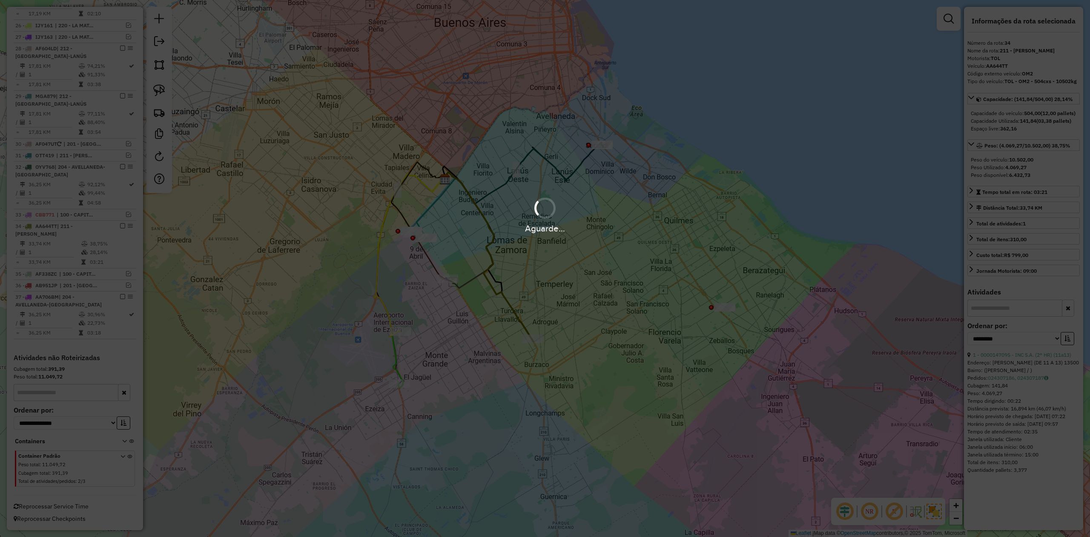
click at [457, 361] on div "Janela de atendimento Grade de atendimento Capacidade Transportadoras Veículos …" at bounding box center [545, 268] width 1090 height 537
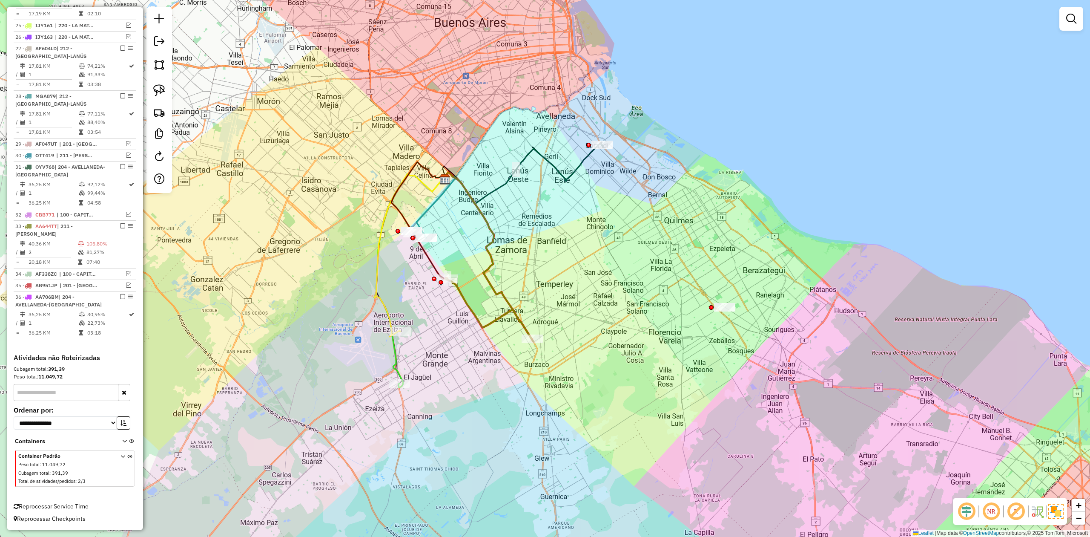
drag, startPoint x: 440, startPoint y: 360, endPoint x: 428, endPoint y: 358, distance: 11.6
click at [439, 360] on div "Janela de atendimento Grade de atendimento Capacidade Transportadoras Veículos …" at bounding box center [545, 268] width 1090 height 537
click at [420, 355] on div "Janela de atendimento Grade de atendimento Capacidade Transportadoras Veículos …" at bounding box center [545, 268] width 1090 height 537
click at [398, 362] on icon at bounding box center [409, 280] width 71 height 213
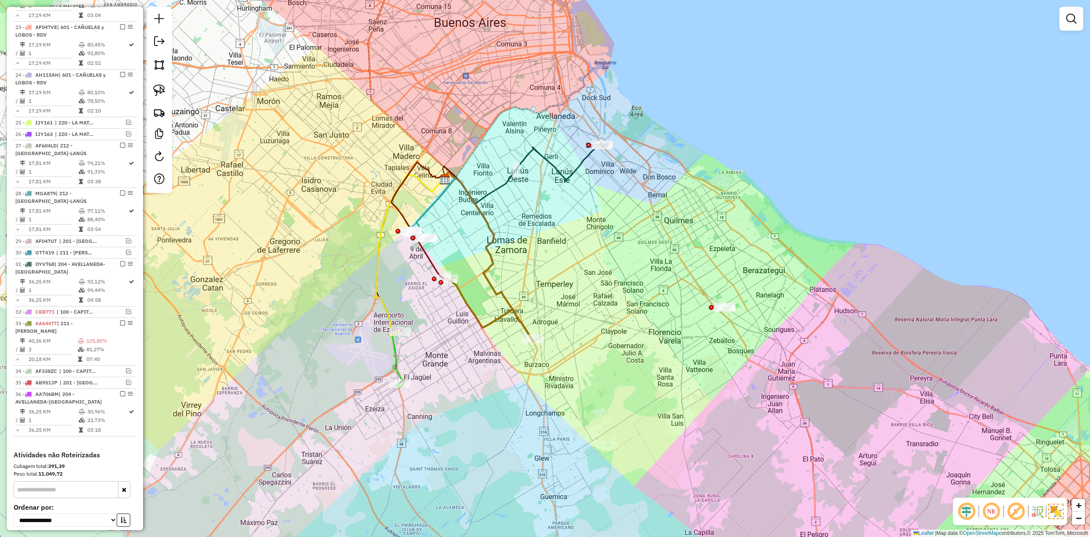
select select "**********"
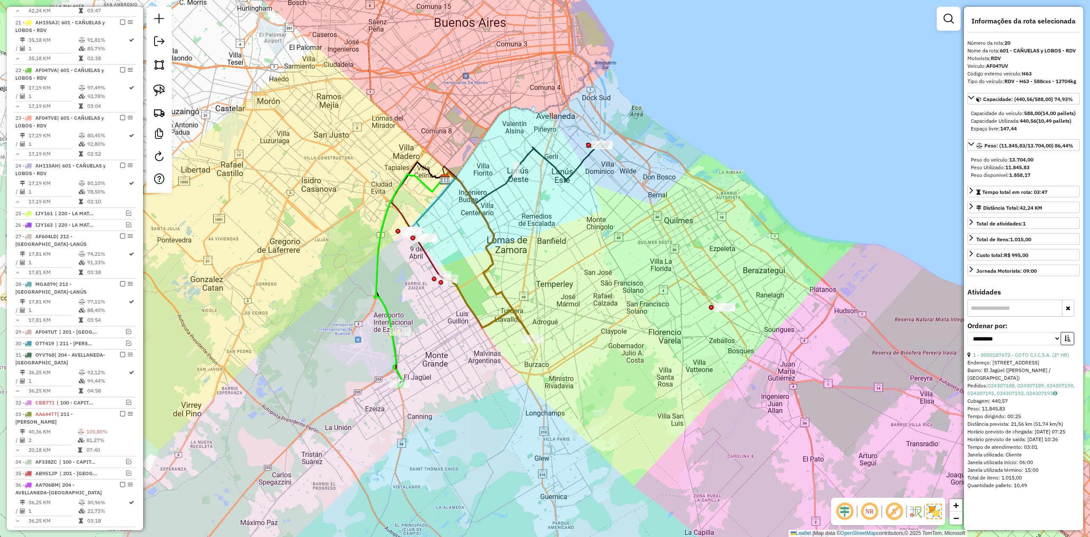
scroll to position [621, 0]
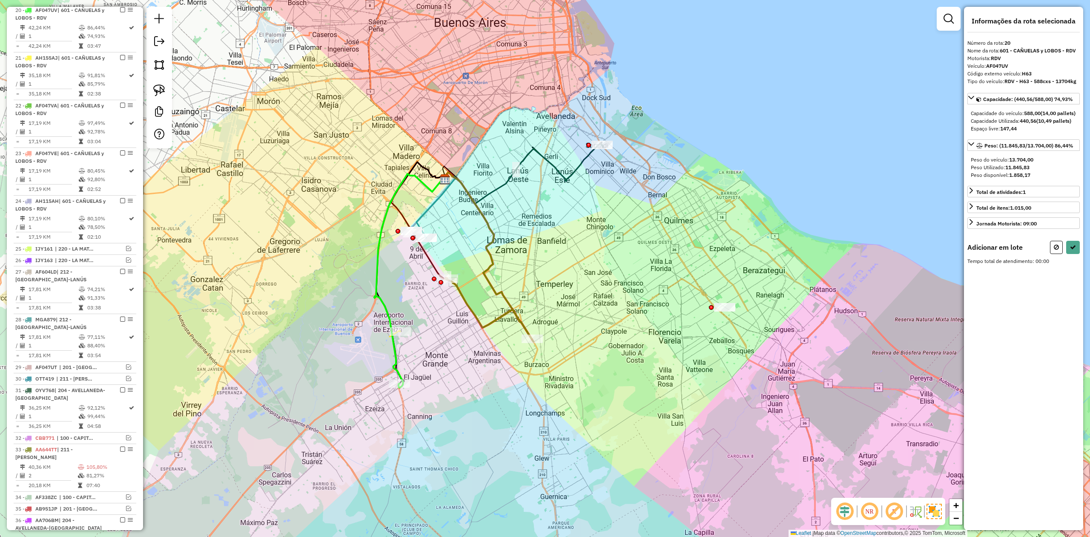
select select "**********"
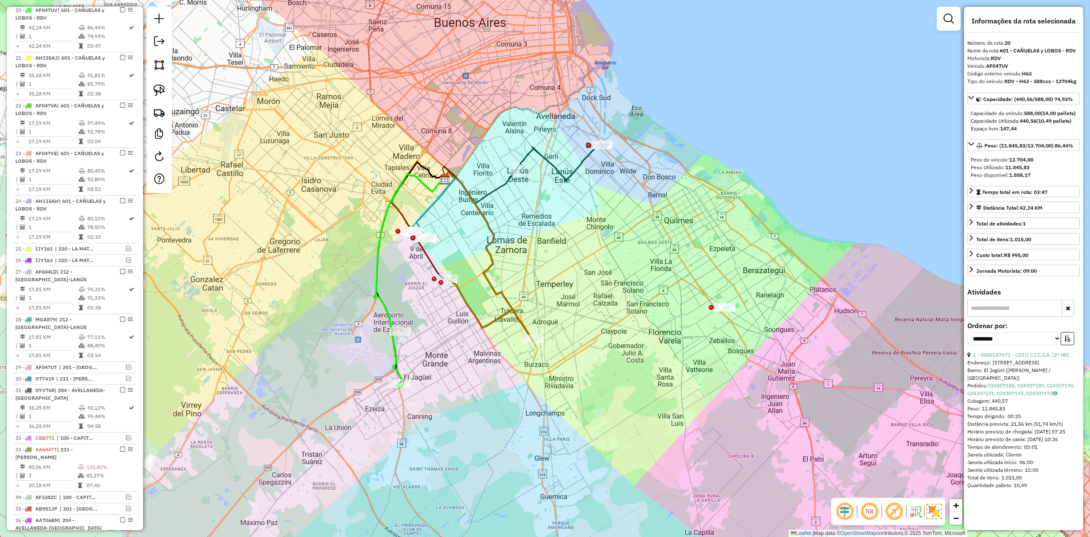
click at [532, 275] on div "Janela de atendimento Grade de atendimento Capacidade Transportadoras Veículos …" at bounding box center [545, 268] width 1090 height 537
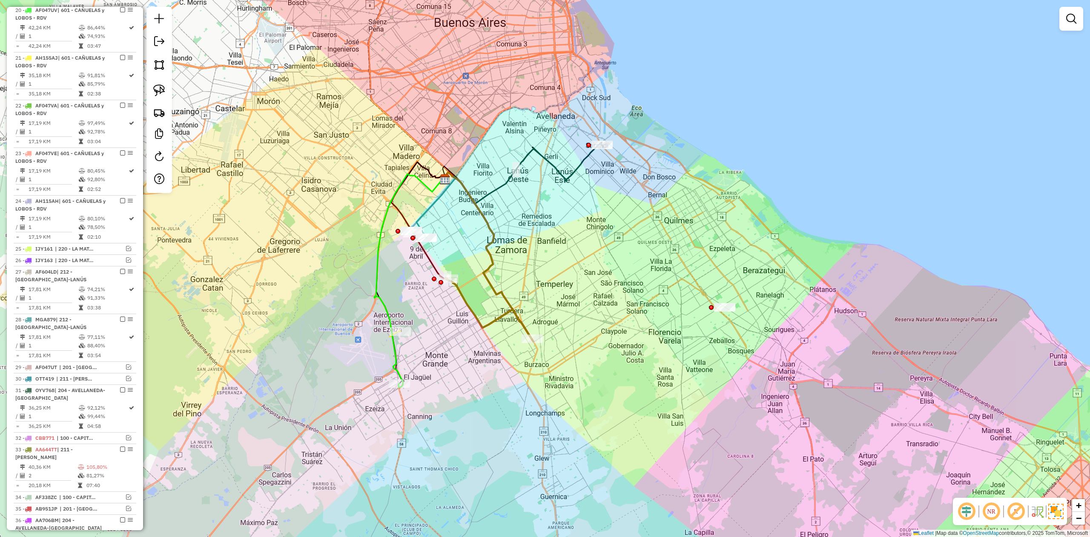
click at [506, 314] on icon at bounding box center [489, 308] width 86 height 61
select select "**********"
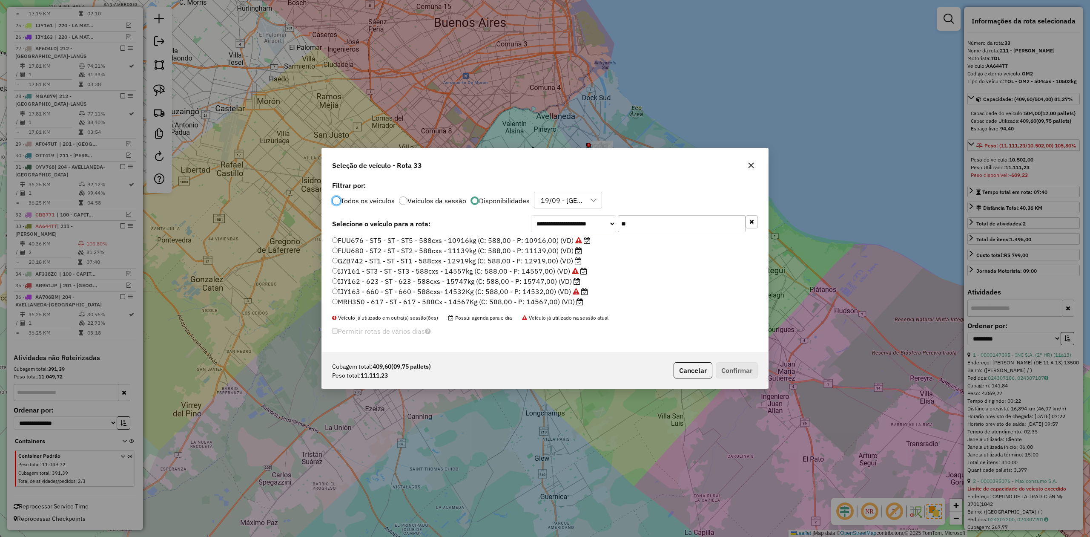
scroll to position [4, 3]
drag, startPoint x: 588, startPoint y: 222, endPoint x: 568, endPoint y: 220, distance: 20.1
click at [568, 220] on div "**********" at bounding box center [644, 223] width 227 height 17
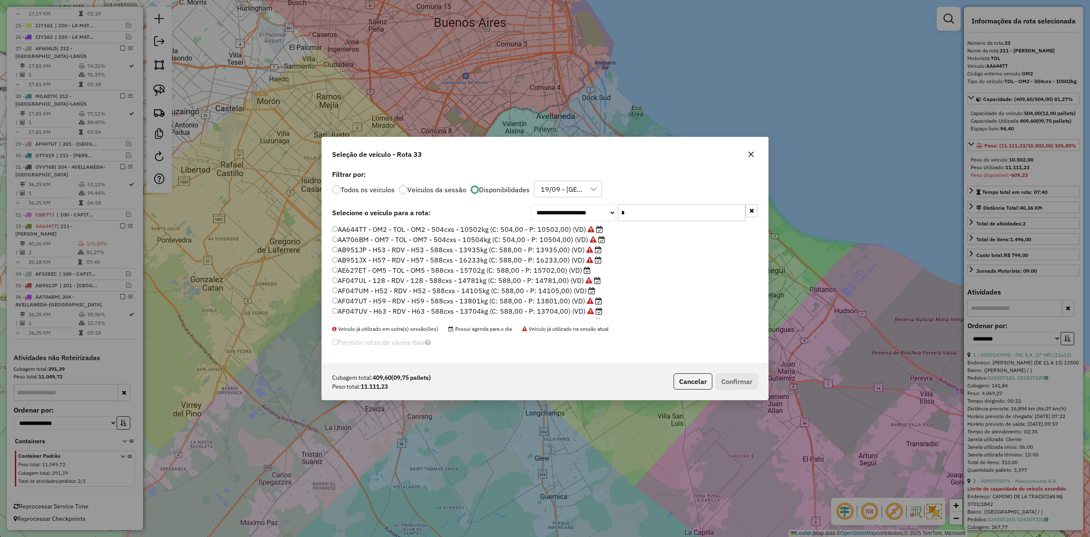
type input "**"
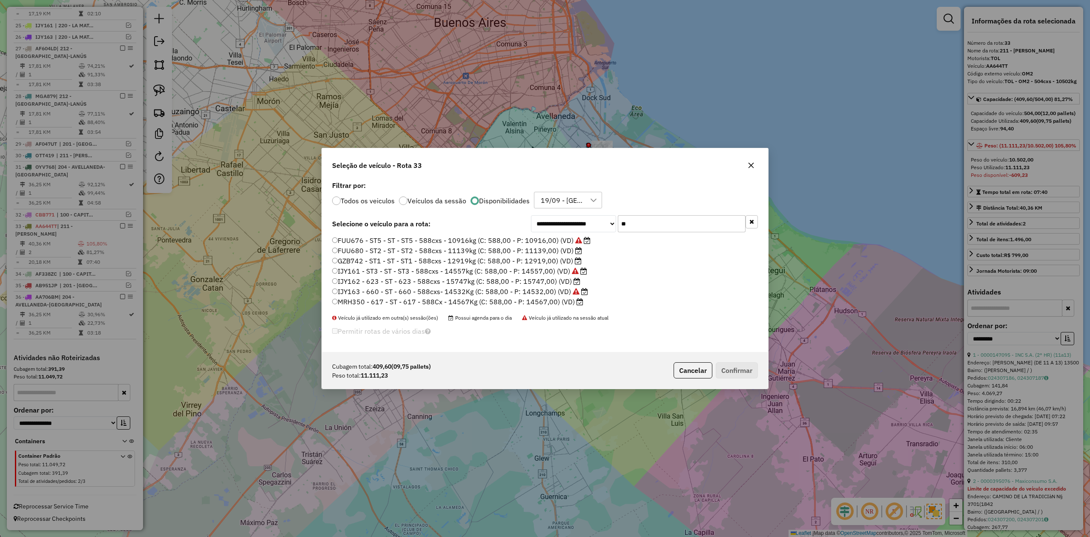
click at [549, 248] on label "FUU680 - ST2 - ST - ST2 - 588cxs - 11139kg (C: 588,00 - P: 11139,00) (VD)" at bounding box center [457, 250] width 250 height 10
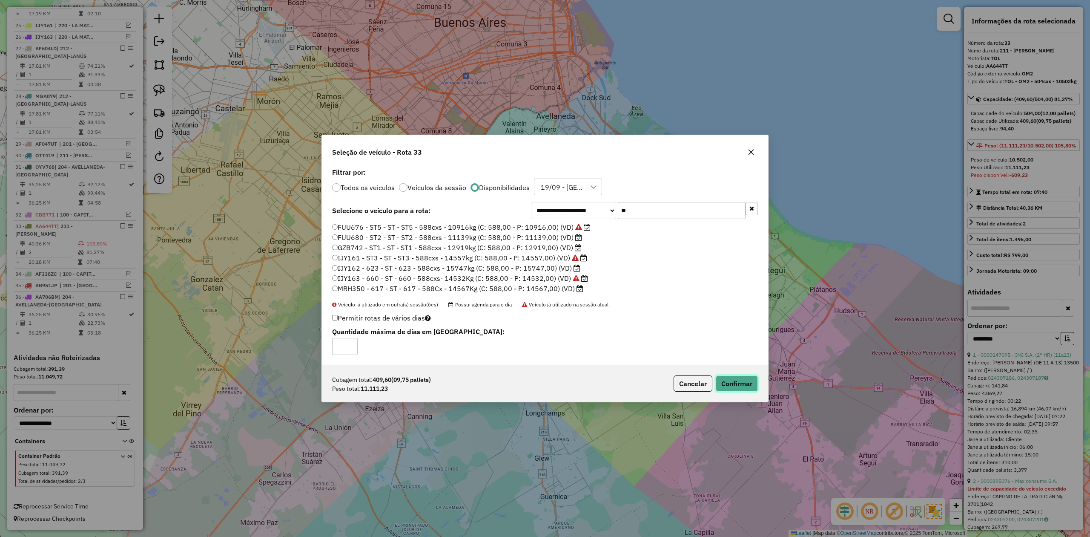
click at [743, 387] on button "Confirmar" at bounding box center [737, 383] width 42 height 16
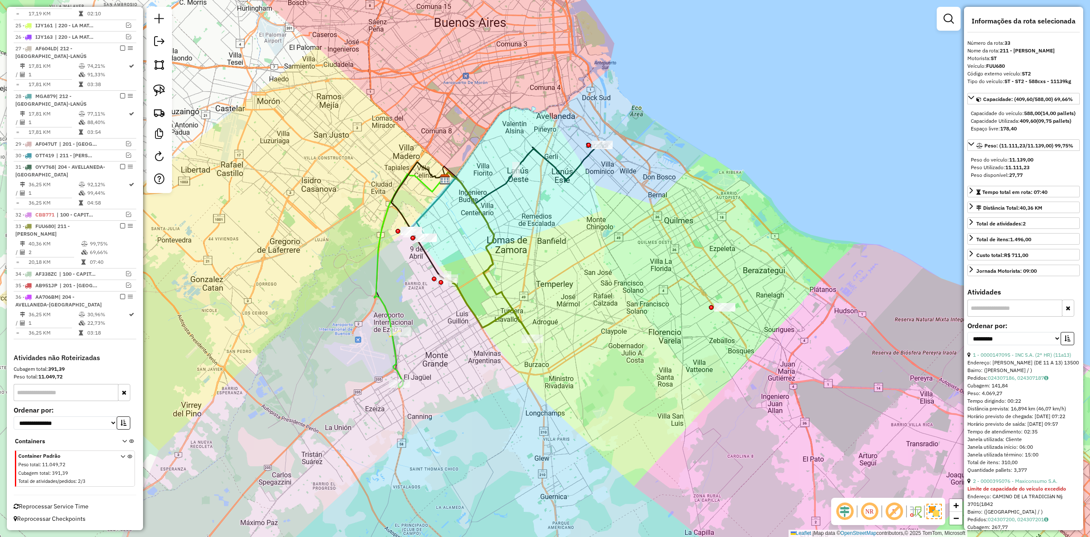
click at [544, 300] on div "Janela de atendimento Grade de atendimento Capacidade Transportadoras Veículos …" at bounding box center [545, 268] width 1090 height 537
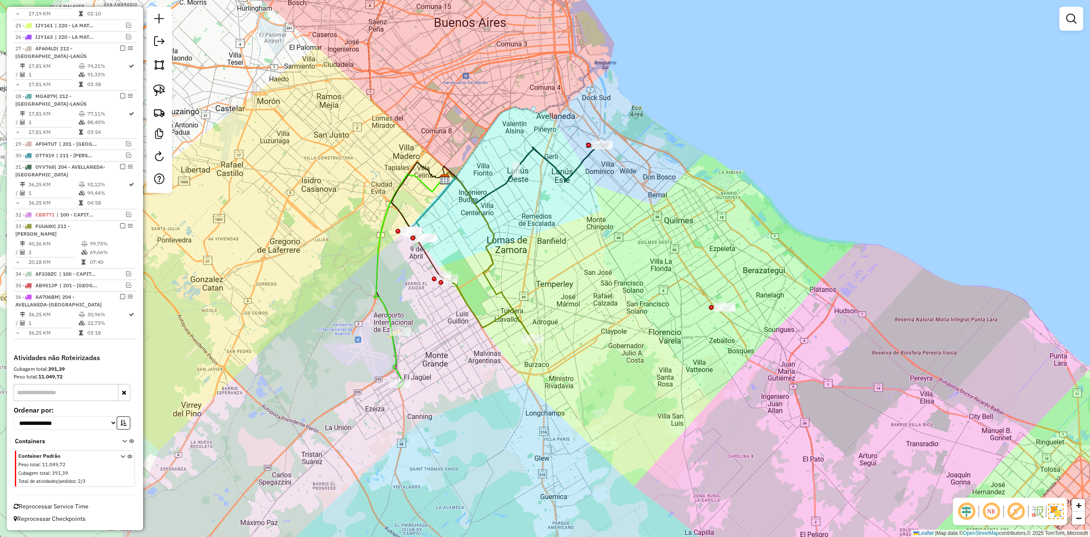
click at [513, 316] on icon at bounding box center [489, 308] width 86 height 61
select select "**********"
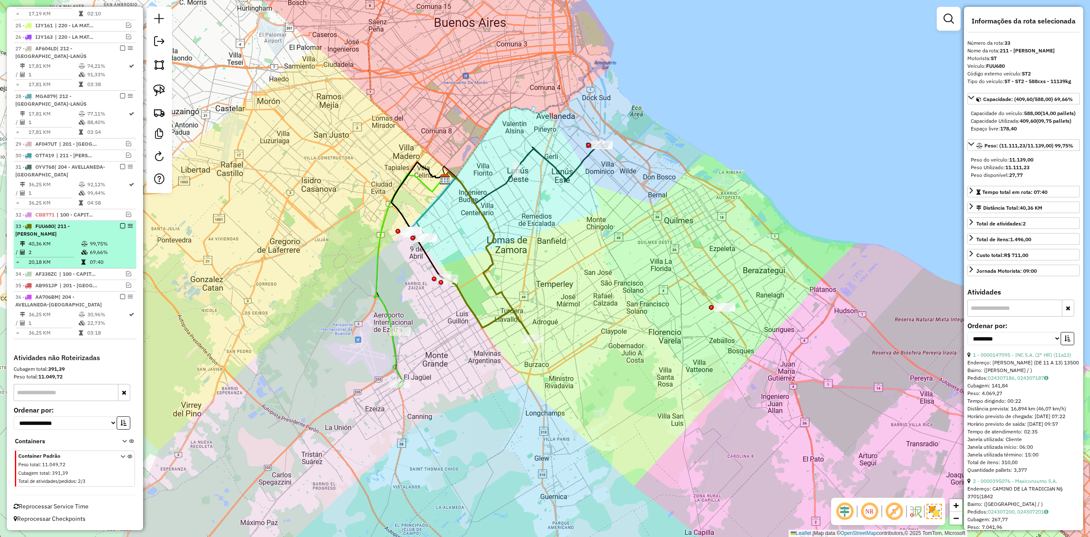
click at [121, 225] on em at bounding box center [122, 225] width 5 height 5
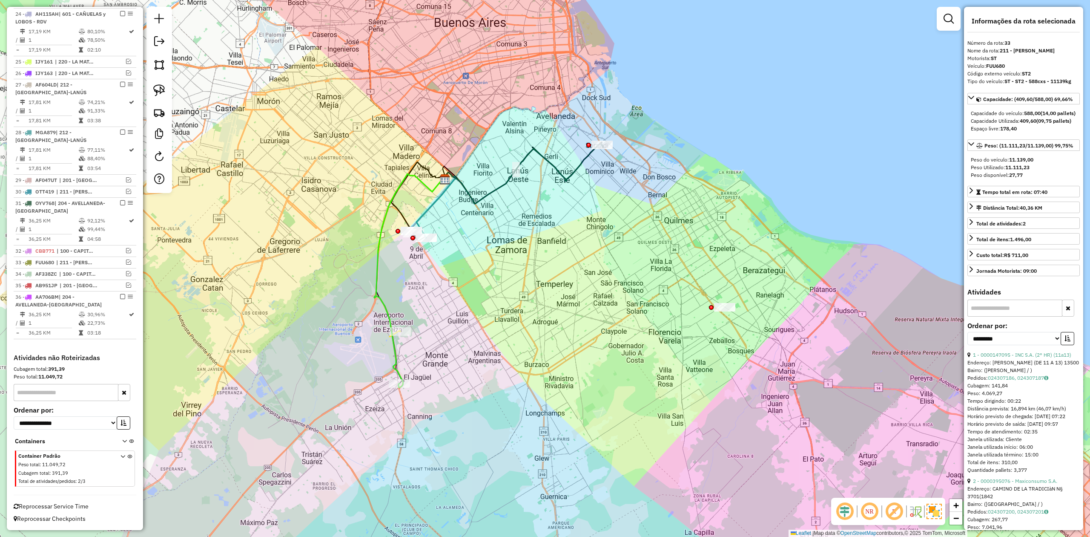
scroll to position [813, 0]
drag, startPoint x: 628, startPoint y: 258, endPoint x: 475, endPoint y: 305, distance: 160.5
click at [475, 305] on div "Janela de atendimento Grade de atendimento Capacidade Transportadoras Veículos …" at bounding box center [545, 268] width 1090 height 537
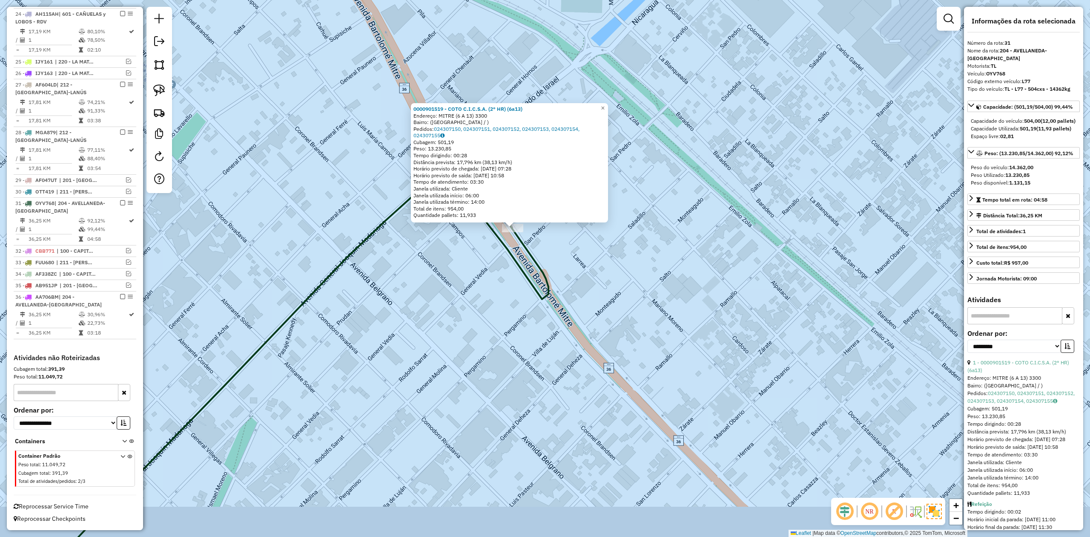
drag, startPoint x: 552, startPoint y: 297, endPoint x: 432, endPoint y: 204, distance: 152.5
click at [456, 219] on div "0000901519 - COTO C.I.C.S.A. (2° HR) (6a13) Endereço: MITRE (6 A 13) 3300 Bairr…" at bounding box center [545, 268] width 1090 height 537
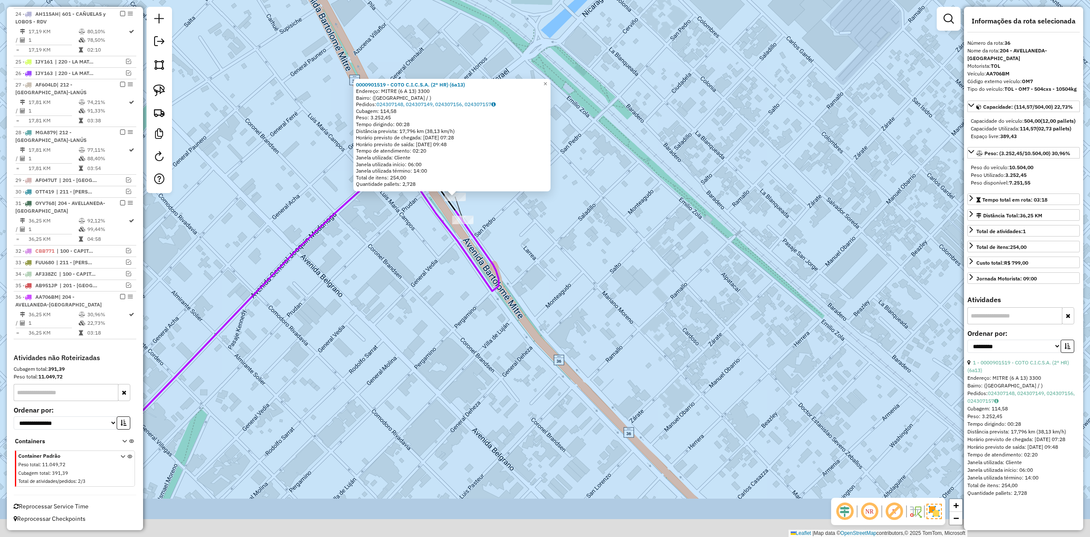
drag, startPoint x: 630, startPoint y: 258, endPoint x: 442, endPoint y: 140, distance: 221.5
click at [508, 176] on div "0000901519 - COTO C.I.C.S.A. (2° HR) (6a13) Endereço: MITRE (6 A 13) 3300 Bairr…" at bounding box center [545, 268] width 1090 height 537
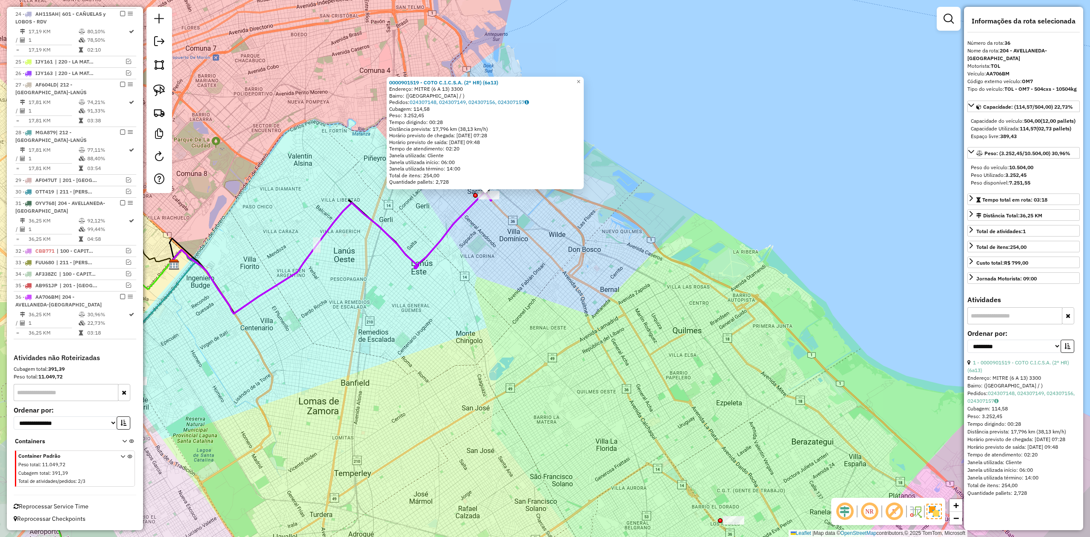
drag, startPoint x: 614, startPoint y: 342, endPoint x: 567, endPoint y: 239, distance: 113.0
click at [571, 245] on div "0000901519 - COTO C.I.C.S.A. (2° HR) (6a13) Endereço: MITRE (6 A 13) 3300 Bairr…" at bounding box center [545, 268] width 1090 height 537
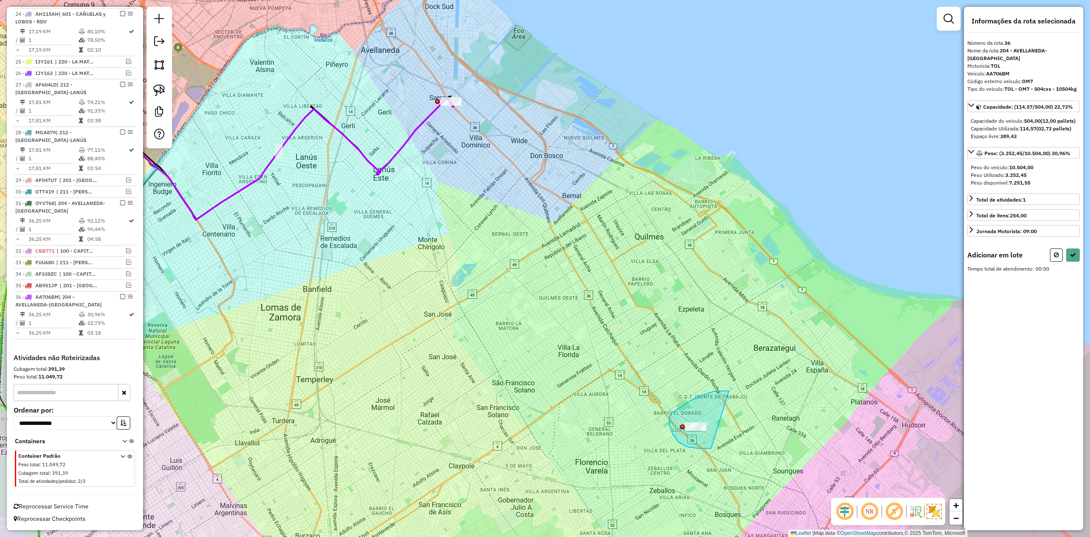
drag, startPoint x: 699, startPoint y: 396, endPoint x: 746, endPoint y: 397, distance: 46.9
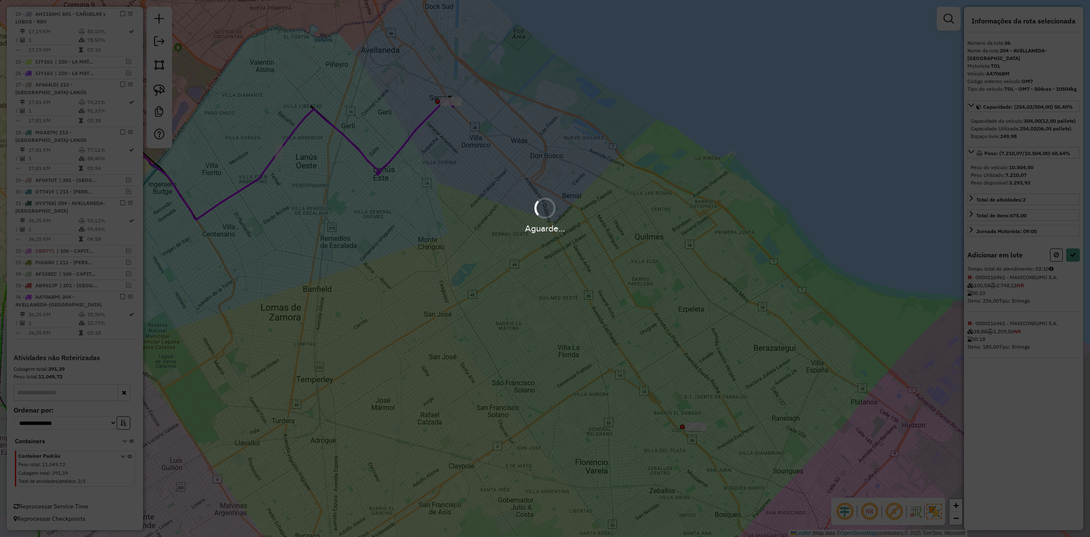
select select "**********"
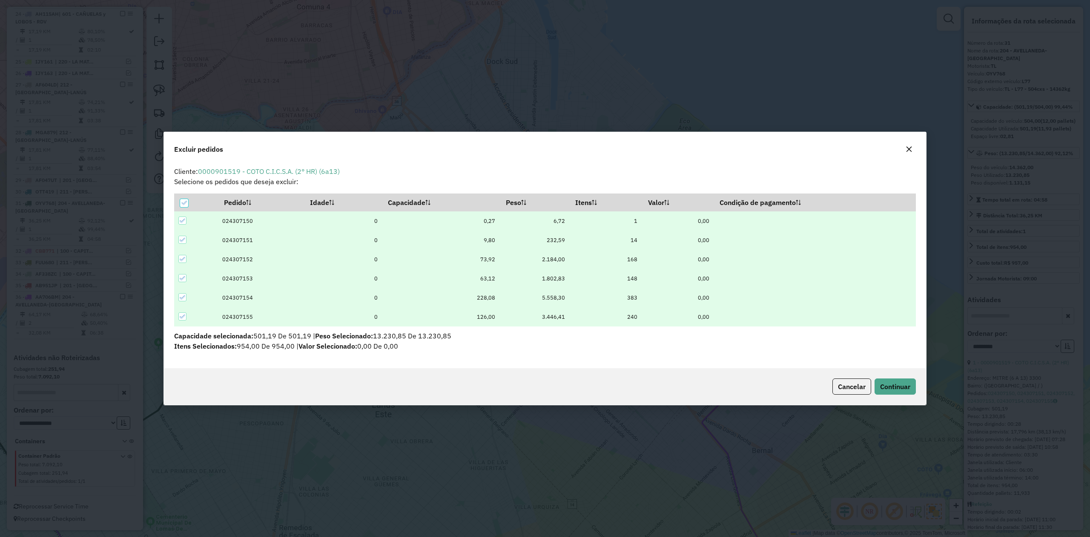
scroll to position [0, 0]
click at [184, 204] on icon at bounding box center [184, 203] width 6 height 6
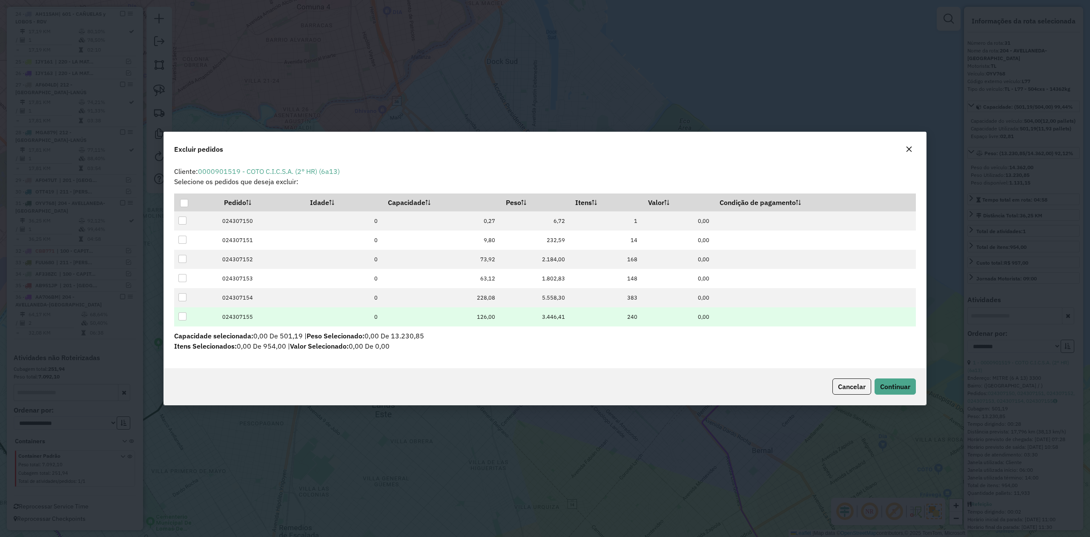
click at [187, 318] on div at bounding box center [182, 316] width 9 height 9
click at [898, 387] on span "Continuar" at bounding box center [895, 386] width 30 height 9
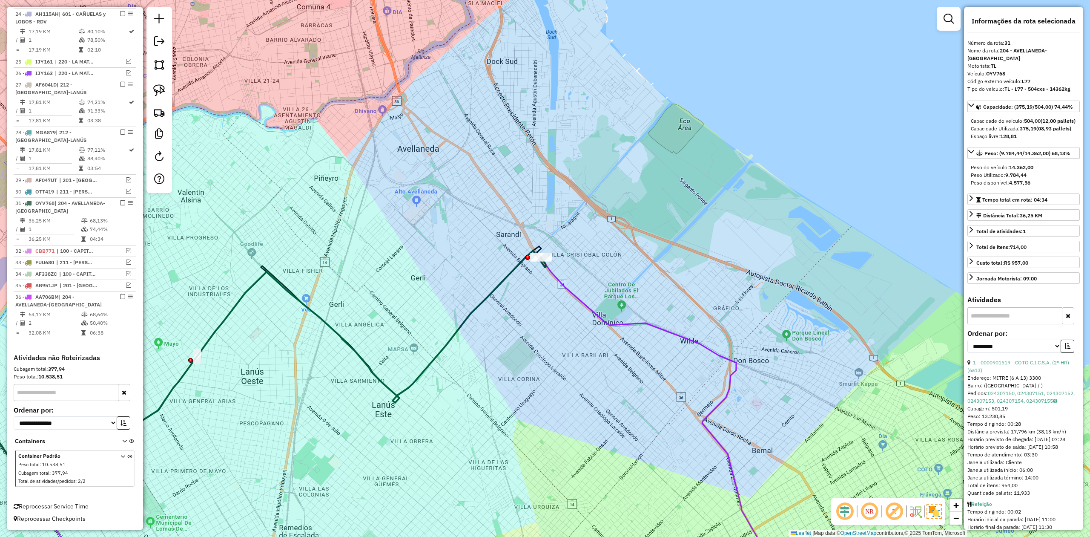
drag, startPoint x: 562, startPoint y: 336, endPoint x: 561, endPoint y: 325, distance: 11.1
click at [562, 334] on div "Janela de atendimento Grade de atendimento Capacidade Transportadoras Veículos …" at bounding box center [545, 268] width 1090 height 537
click at [551, 304] on div "Janela de atendimento Grade de atendimento Capacidade Transportadoras Veículos …" at bounding box center [545, 268] width 1090 height 537
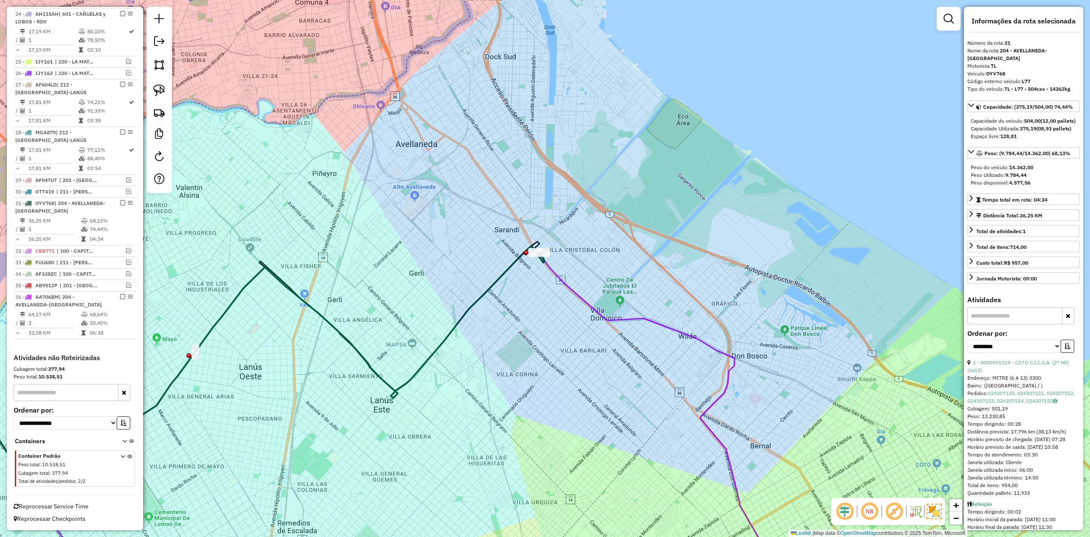
click at [538, 256] on div at bounding box center [539, 252] width 21 height 9
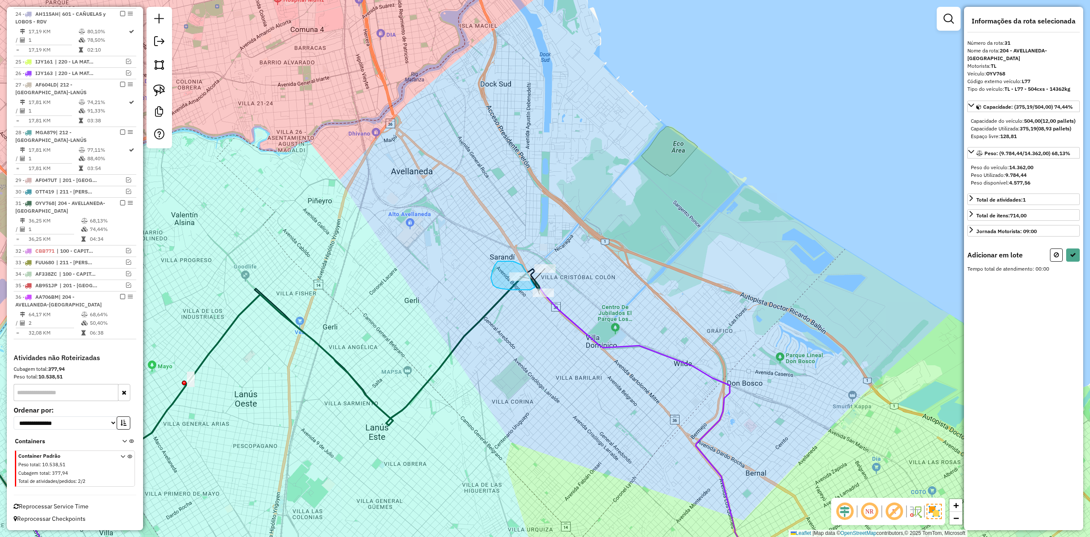
drag, startPoint x: 493, startPoint y: 285, endPoint x: 539, endPoint y: 282, distance: 45.7
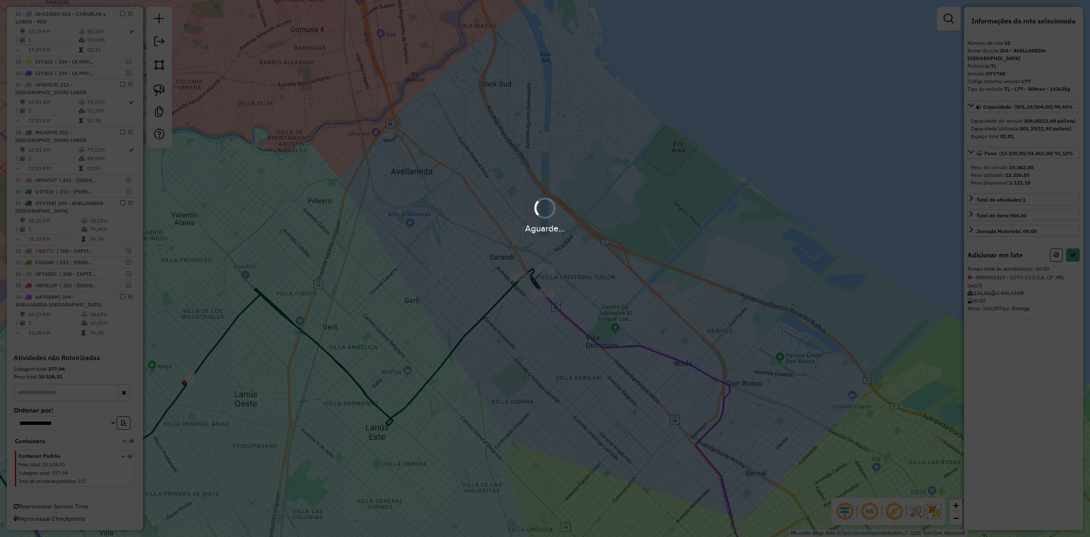
select select "**********"
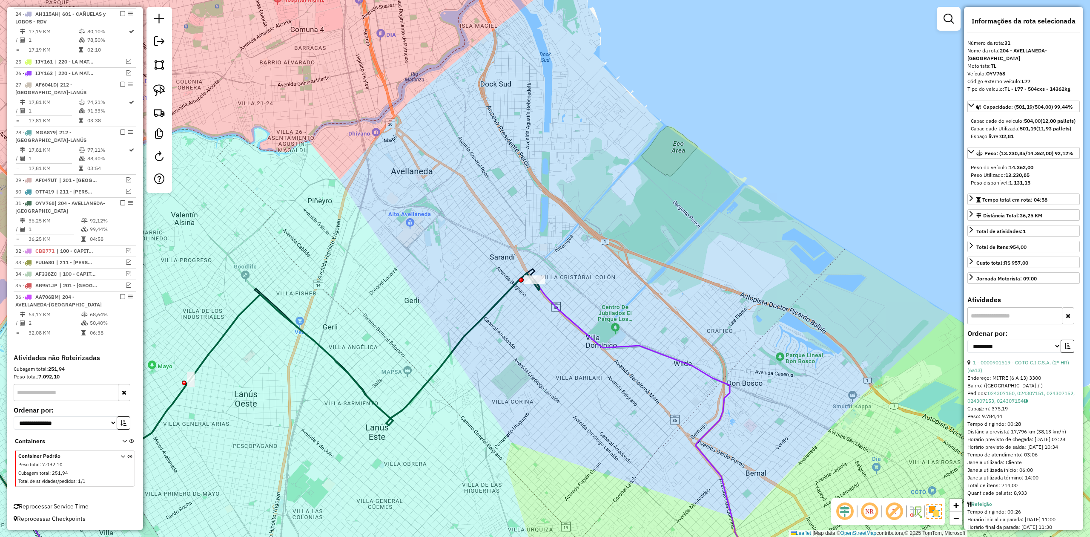
click at [562, 273] on div "Janela de atendimento Grade de atendimento Capacidade Transportadoras Veículos …" at bounding box center [545, 268] width 1090 height 537
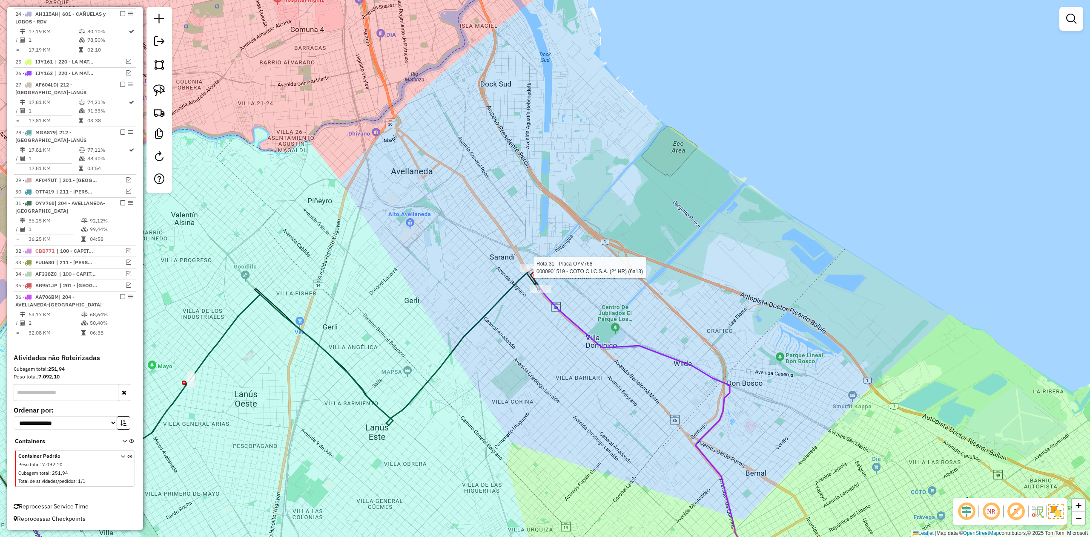
click at [533, 272] on div at bounding box center [531, 268] width 21 height 9
select select "**********"
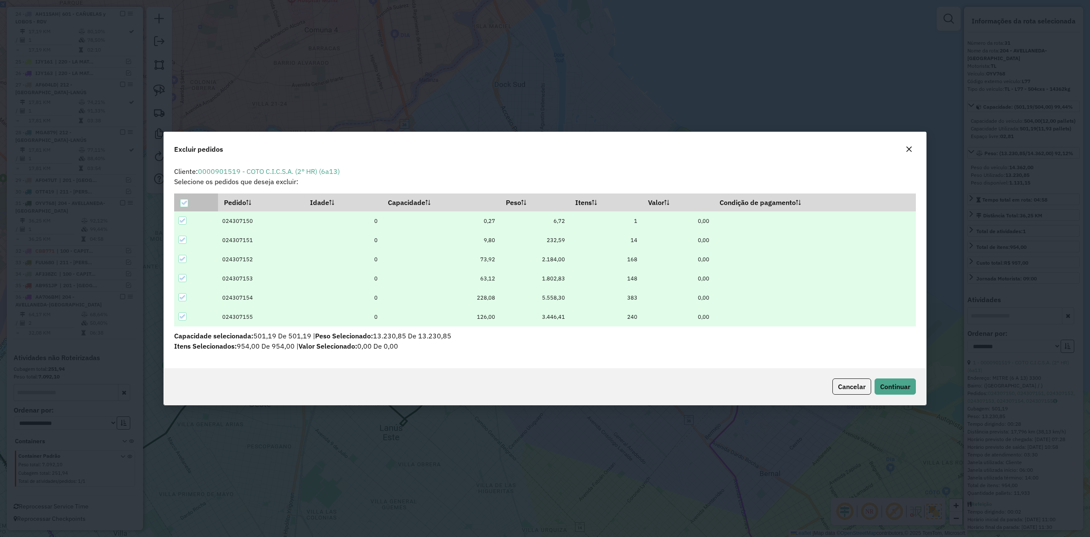
click at [184, 204] on icon at bounding box center [184, 203] width 6 height 6
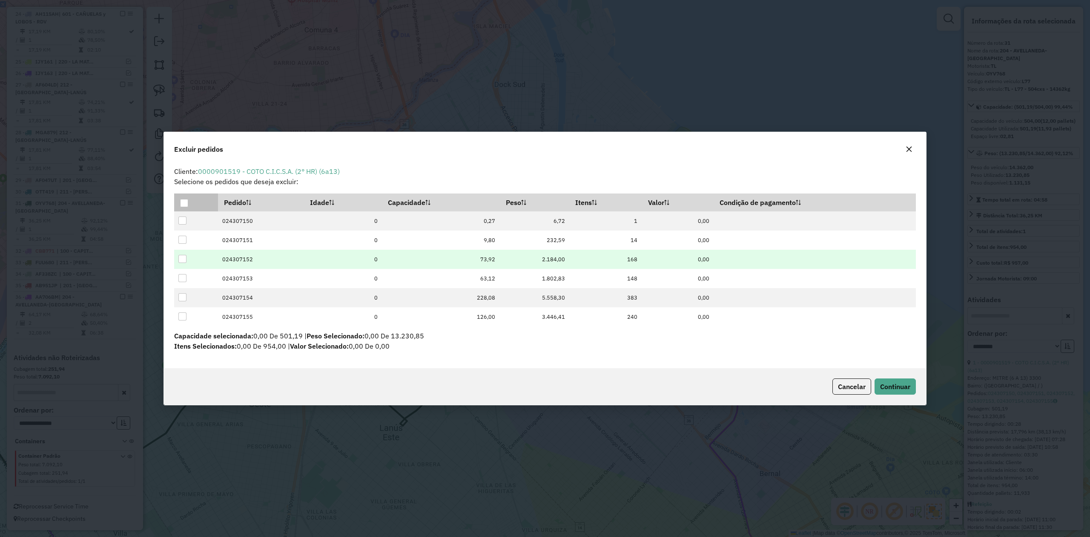
click at [183, 255] on div at bounding box center [182, 259] width 8 height 8
click at [910, 381] on button "Continuar" at bounding box center [895, 386] width 41 height 16
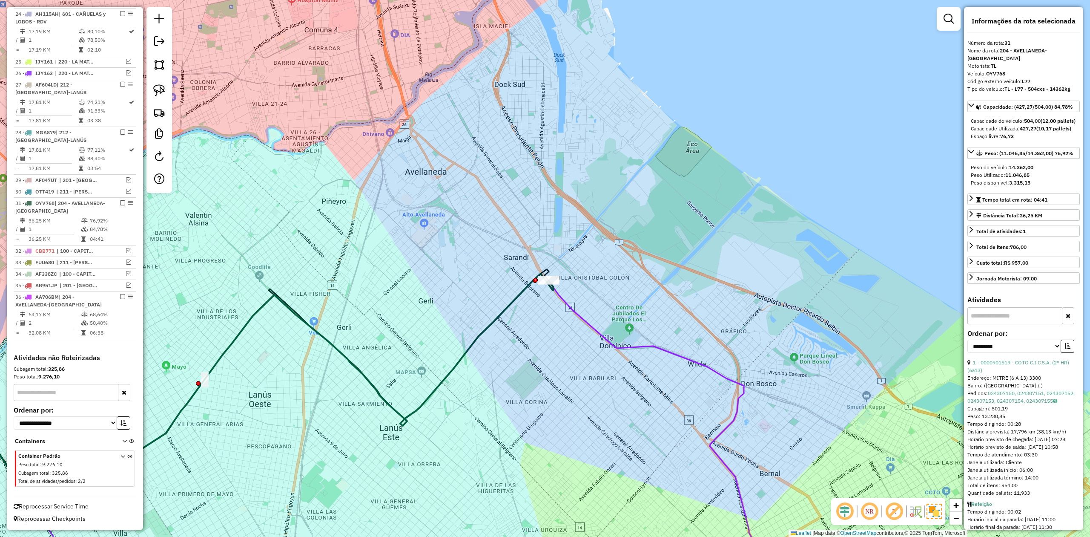
click at [632, 342] on icon at bounding box center [666, 435] width 234 height 310
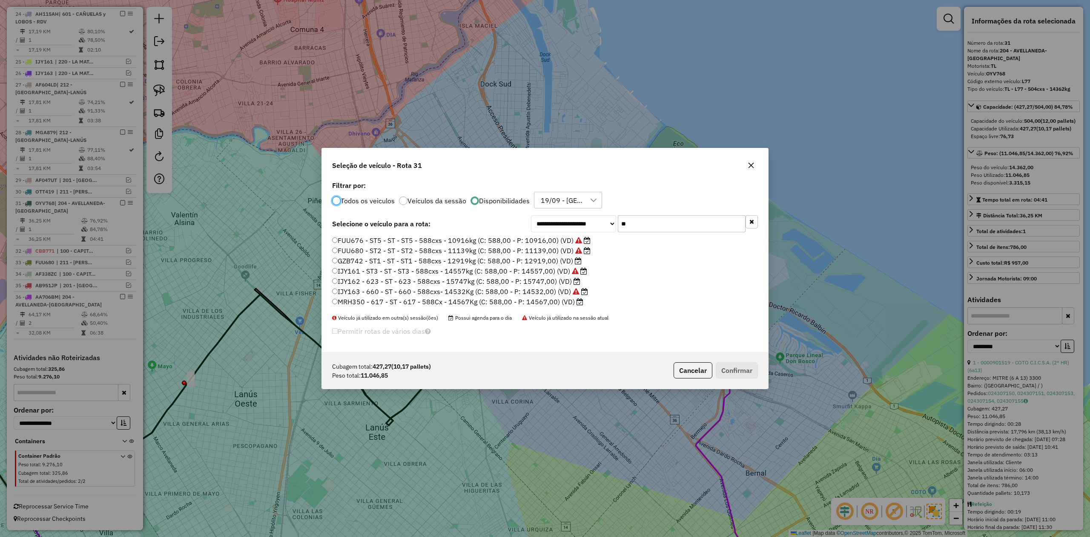
scroll to position [4, 3]
drag, startPoint x: 630, startPoint y: 227, endPoint x: 595, endPoint y: 216, distance: 36.4
click at [595, 216] on div "**********" at bounding box center [545, 265] width 446 height 173
click at [645, 199] on div "Todos os veiculos Veículos da sessão Disponibilidades 19/09 - SMK MERCADO CENTR…" at bounding box center [545, 200] width 426 height 17
drag, startPoint x: 641, startPoint y: 228, endPoint x: 580, endPoint y: 213, distance: 62.3
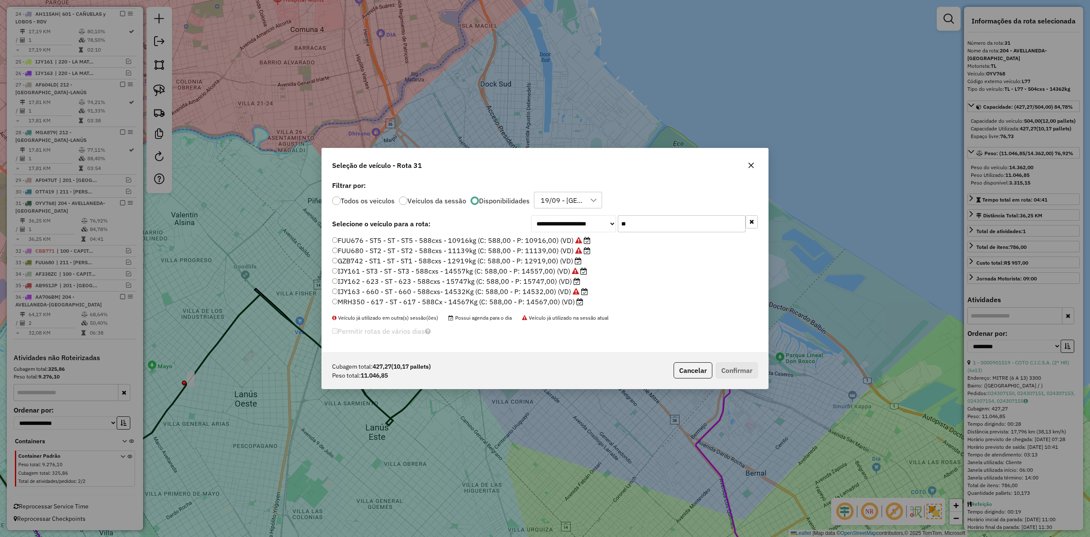
click at [580, 213] on div "**********" at bounding box center [545, 265] width 446 height 173
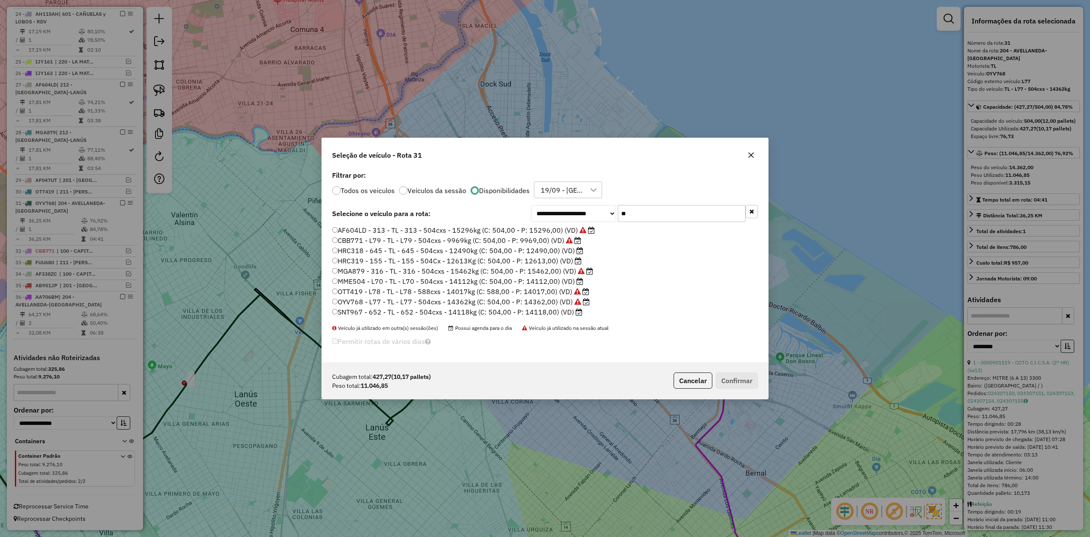
type input "**"
drag, startPoint x: 544, startPoint y: 251, endPoint x: 554, endPoint y: 258, distance: 12.4
click at [544, 251] on label "HRC318 - 645 - TL - 645 - 504cxs - 12490kg (C: 504,00 - P: 12490,00) (VD)" at bounding box center [457, 250] width 251 height 10
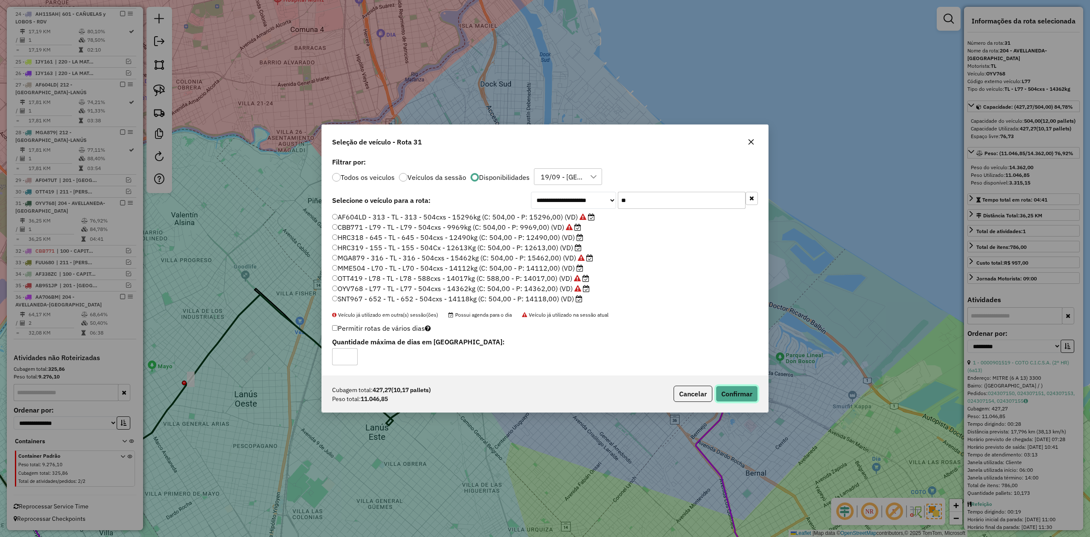
drag, startPoint x: 743, startPoint y: 391, endPoint x: 737, endPoint y: 394, distance: 7.1
click at [742, 391] on button "Confirmar" at bounding box center [737, 394] width 42 height 16
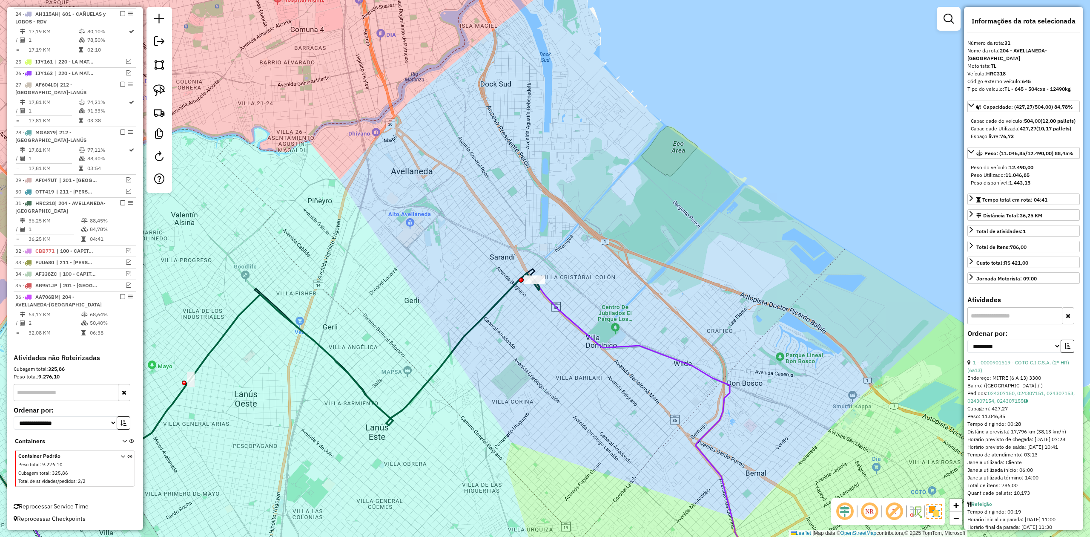
drag, startPoint x: 565, startPoint y: 282, endPoint x: 559, endPoint y: 282, distance: 5.6
click at [565, 282] on div "Janela de atendimento Grade de atendimento Capacidade Transportadoras Veículos …" at bounding box center [545, 268] width 1090 height 537
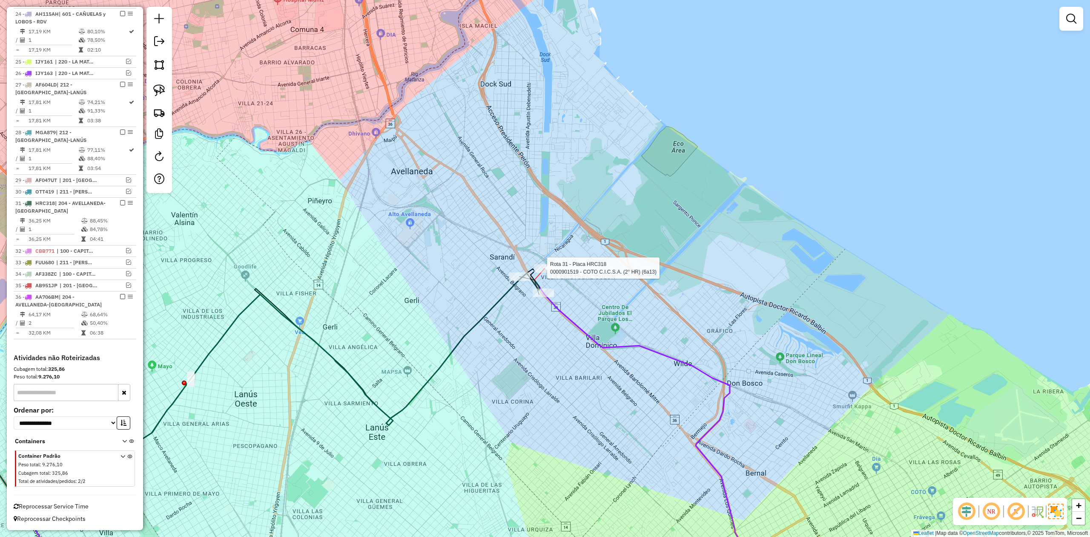
select select "**********"
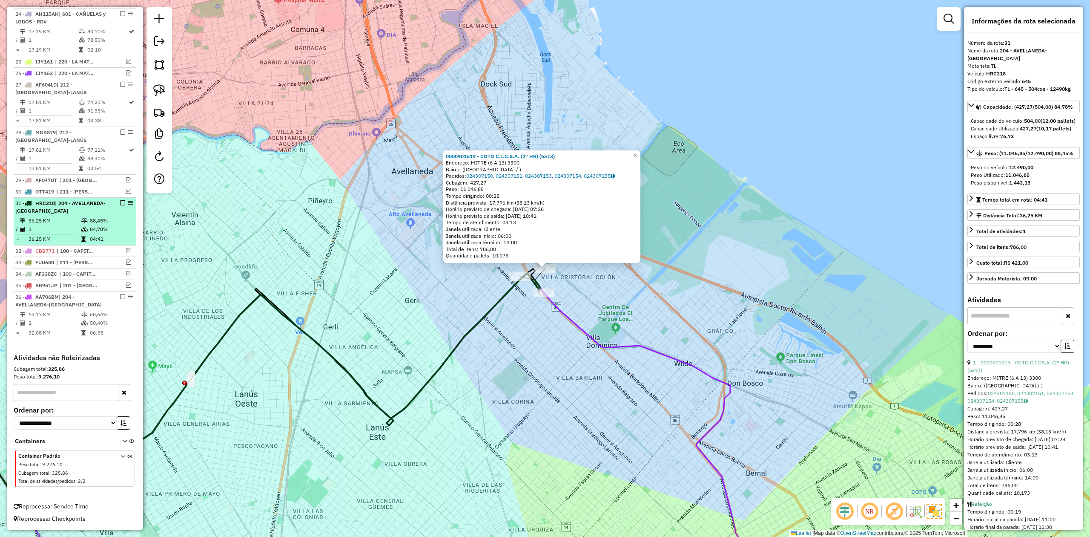
click at [120, 201] on em at bounding box center [122, 202] width 5 height 5
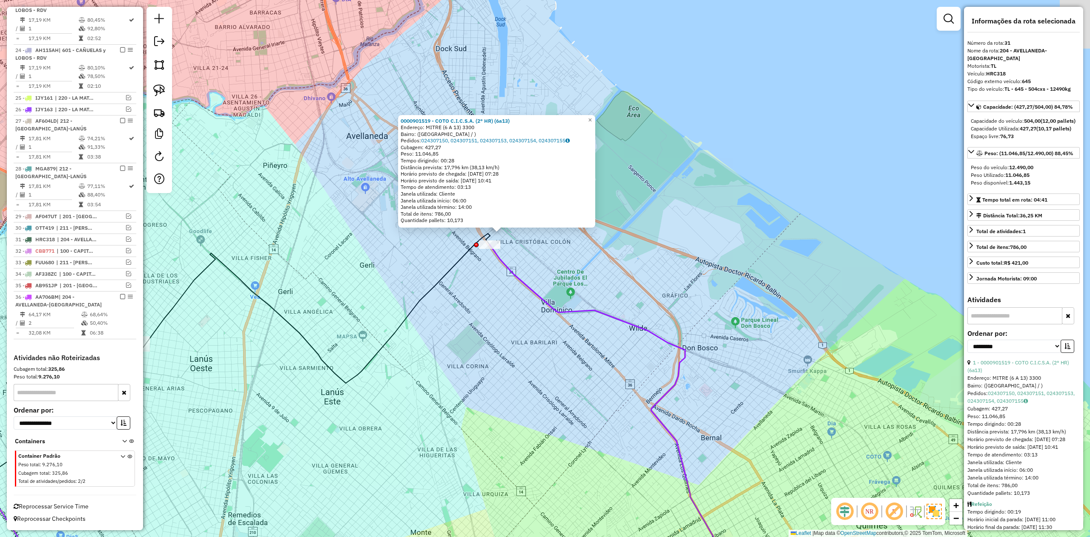
drag, startPoint x: 616, startPoint y: 311, endPoint x: 552, endPoint y: 280, distance: 70.5
click at [554, 280] on div "0000901519 - COTO C.I.C.S.A. (2° HR) (6a13) Endereço: MITRE (6 A 13) 3300 Bairr…" at bounding box center [545, 268] width 1090 height 537
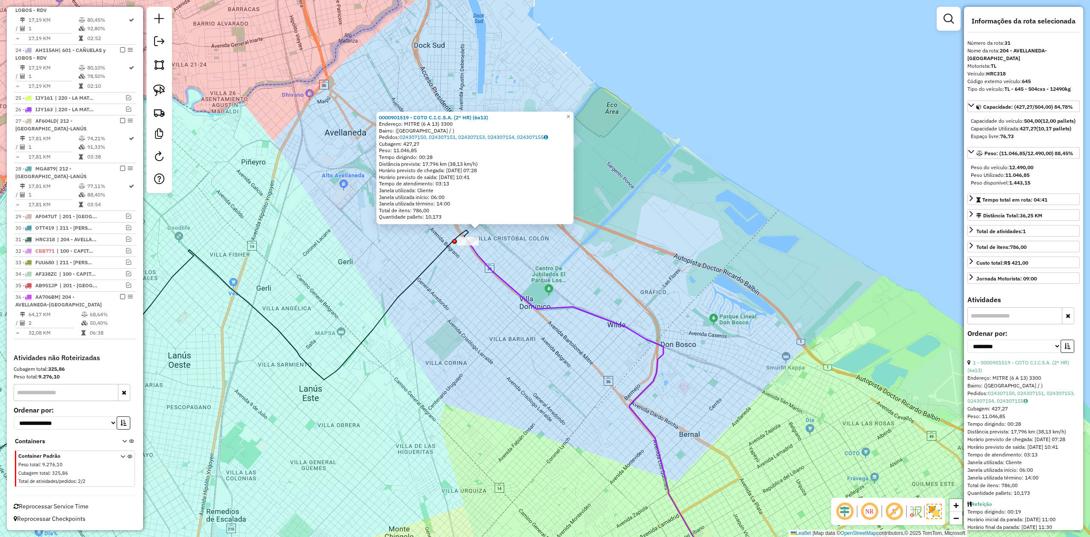
click at [484, 265] on icon at bounding box center [596, 415] width 257 height 349
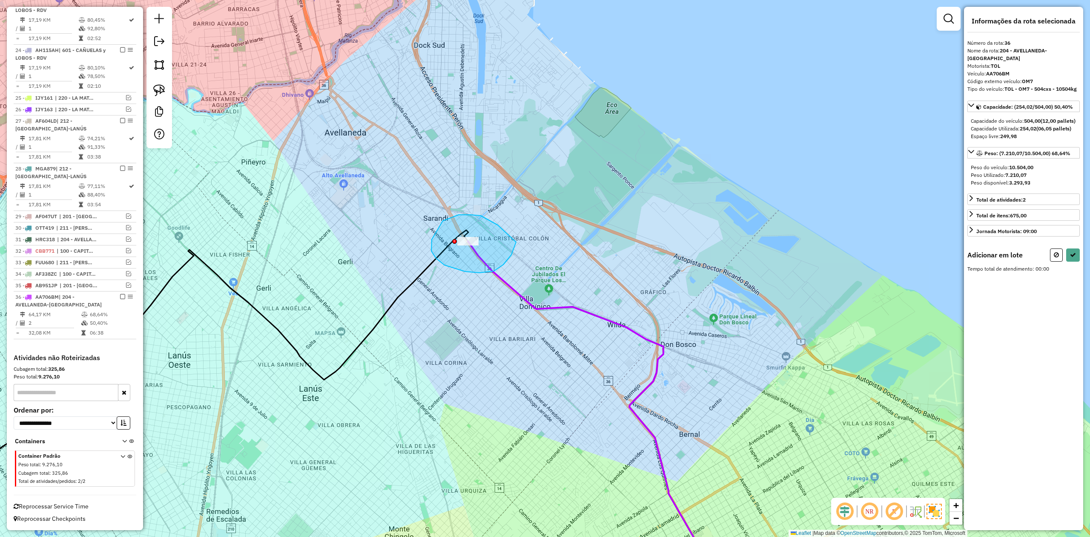
drag, startPoint x: 492, startPoint y: 222, endPoint x: 521, endPoint y: 228, distance: 29.8
select select "**********"
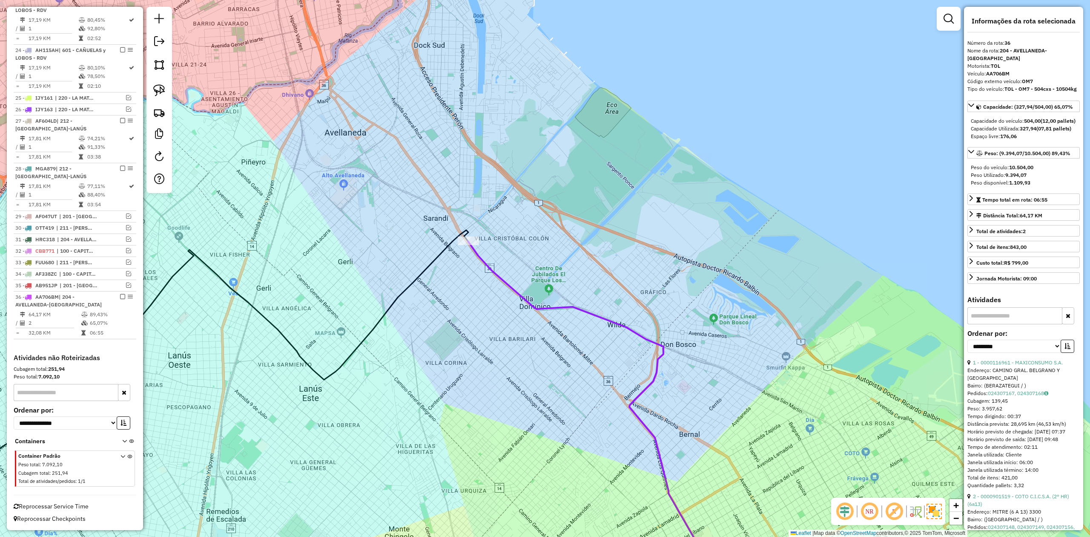
click at [496, 262] on div "Janela de atendimento Grade de atendimento Capacidade Transportadoras Veículos …" at bounding box center [545, 268] width 1090 height 537
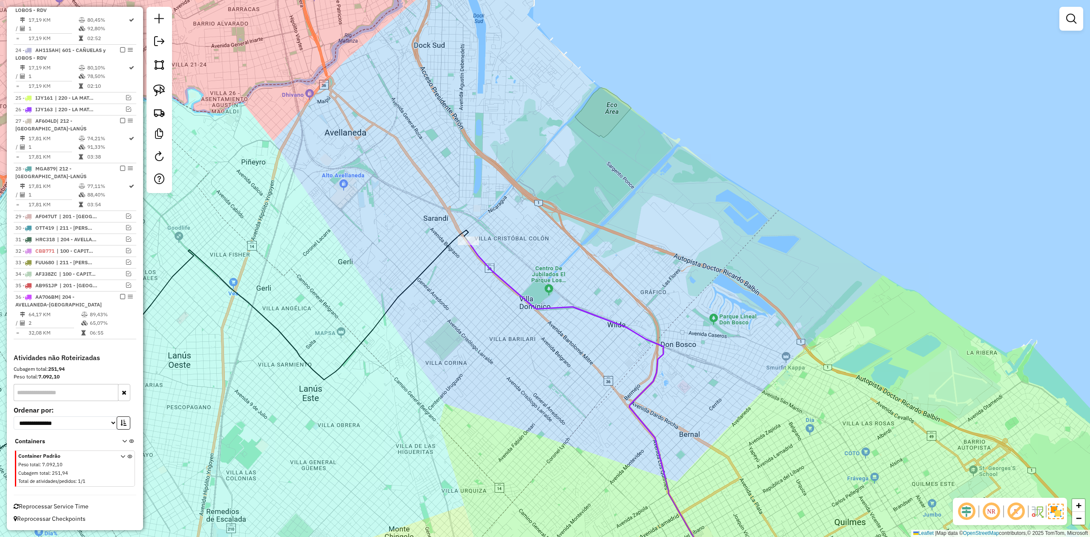
click at [483, 268] on icon at bounding box center [596, 415] width 257 height 349
select select "**********"
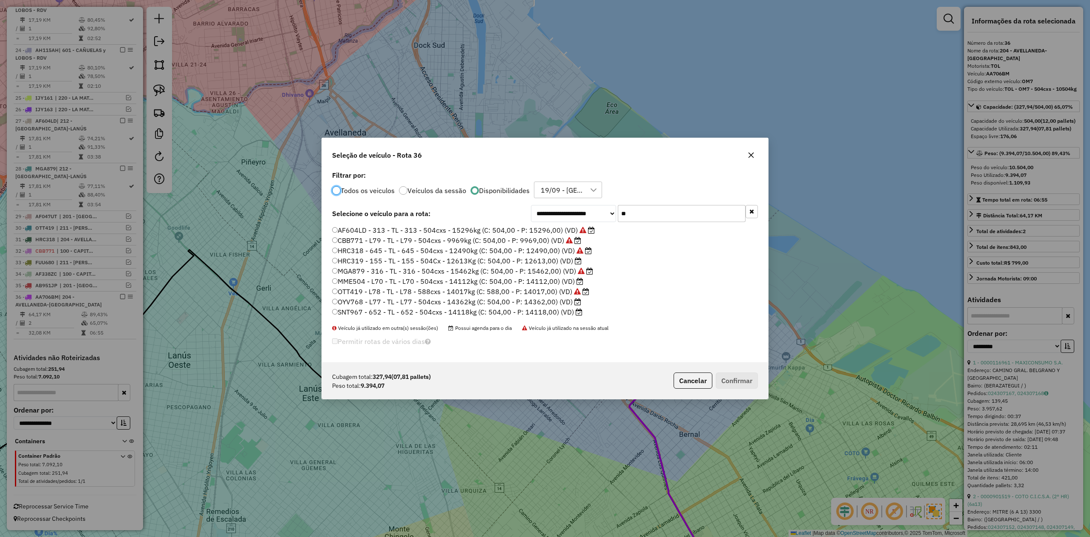
scroll to position [4, 3]
drag, startPoint x: 606, startPoint y: 209, endPoint x: 593, endPoint y: 207, distance: 12.5
click at [593, 207] on div "**********" at bounding box center [644, 213] width 227 height 17
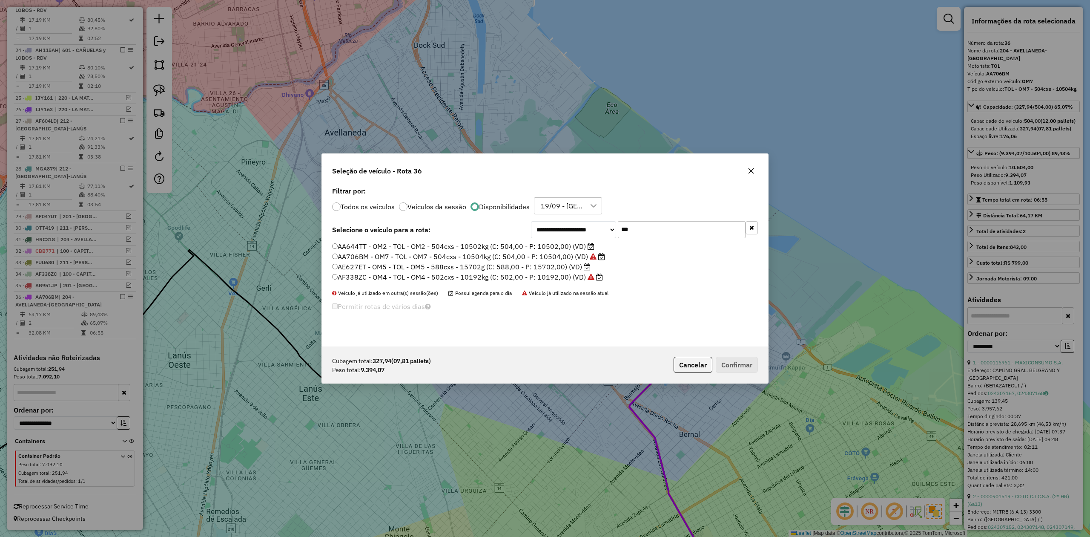
type input "***"
click at [560, 246] on label "AA644TT - OM2 - TOL - OM2 - 504cxs - 10502kg (C: 504,00 - P: 10502,00) (VD)" at bounding box center [463, 246] width 262 height 10
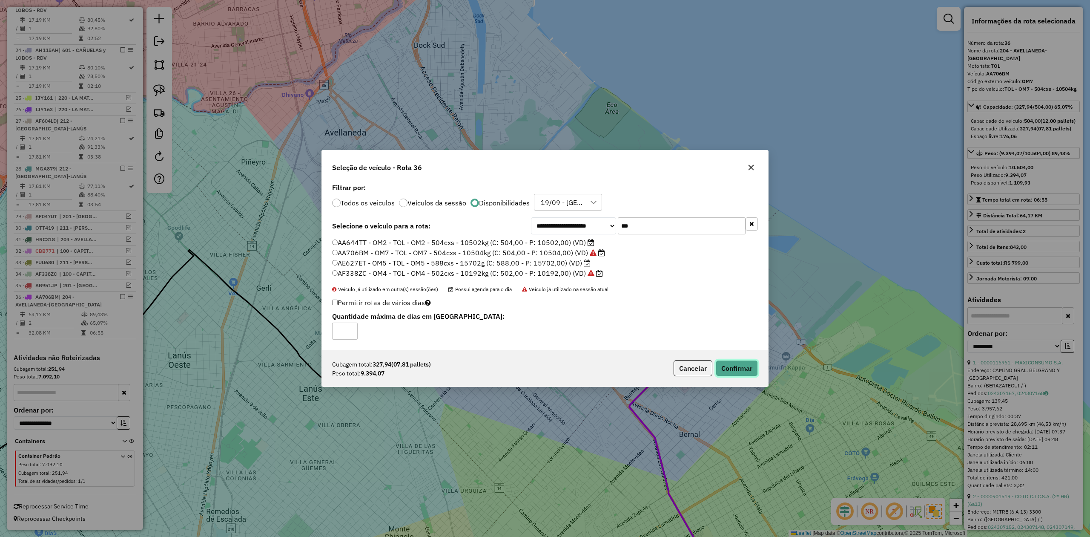
click at [740, 376] on button "Confirmar" at bounding box center [737, 368] width 42 height 16
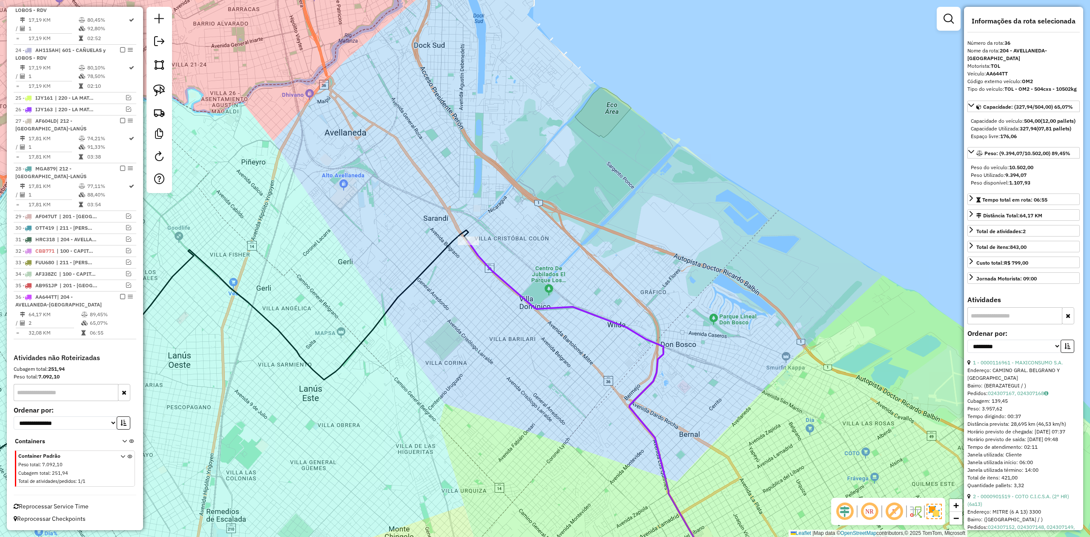
click at [568, 262] on div "Janela de atendimento Grade de atendimento Capacidade Transportadoras Veículos …" at bounding box center [545, 268] width 1090 height 537
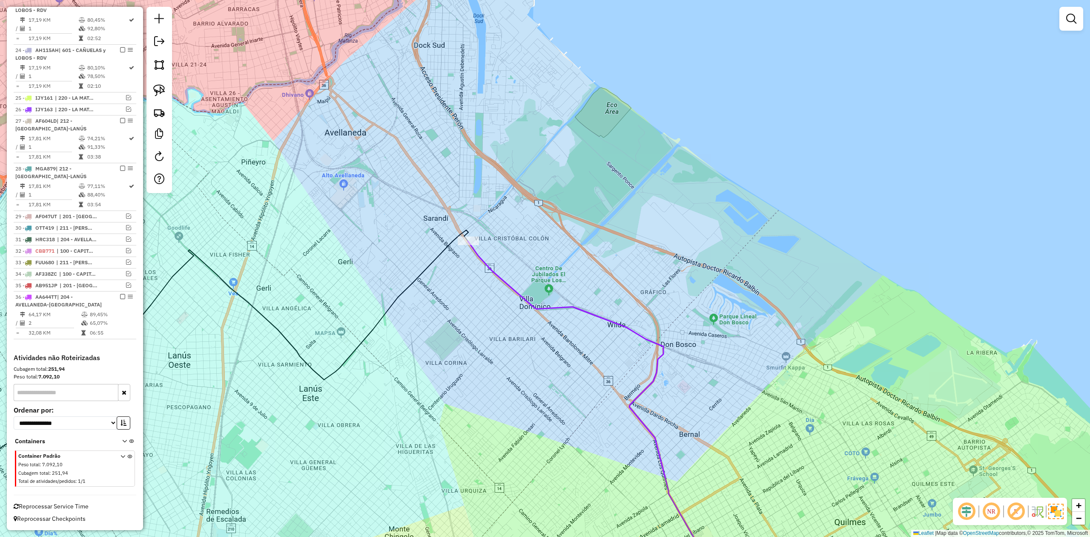
click at [509, 285] on icon at bounding box center [596, 415] width 257 height 349
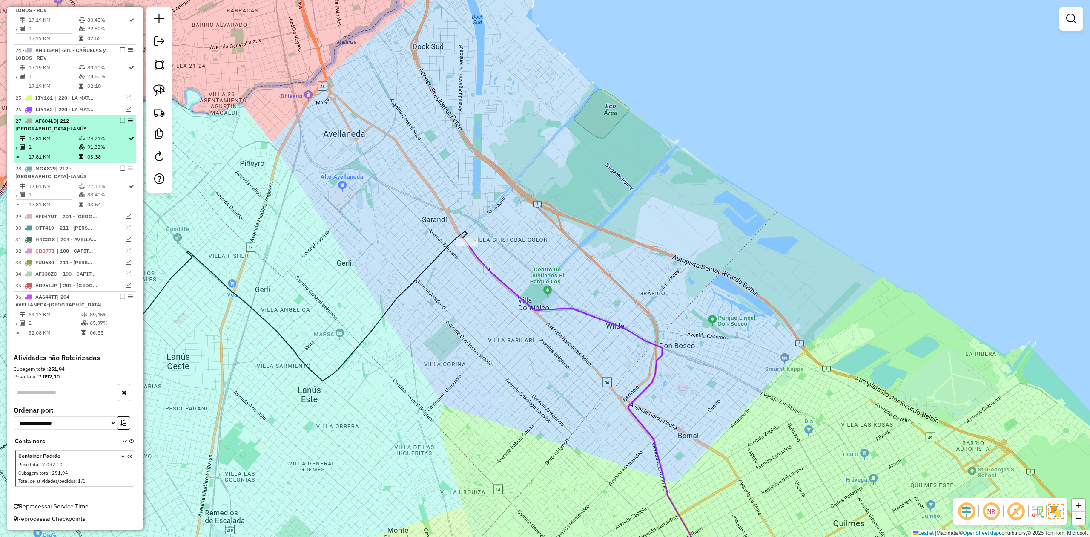
click at [121, 118] on em at bounding box center [122, 120] width 5 height 5
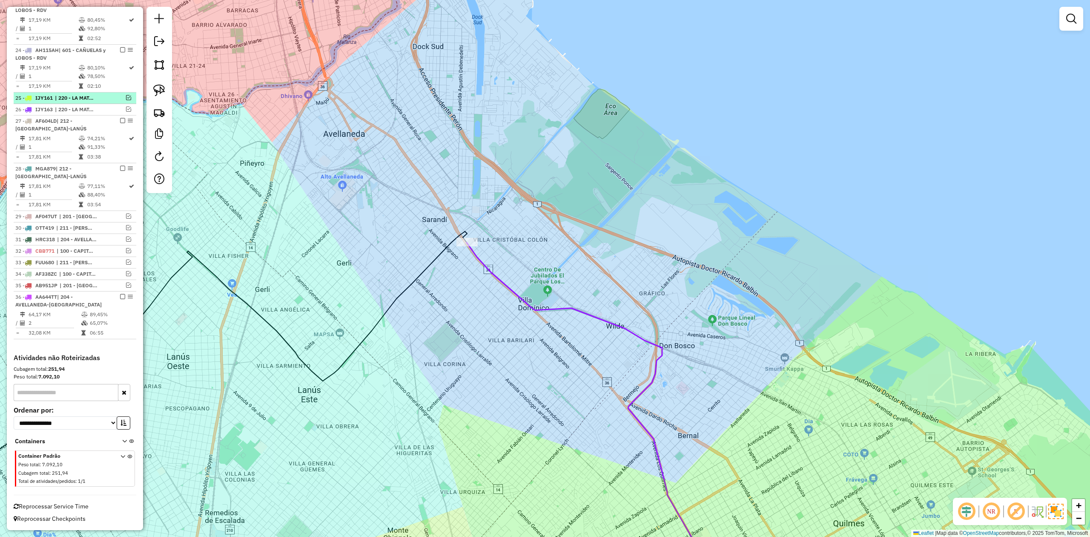
scroll to position [740, 0]
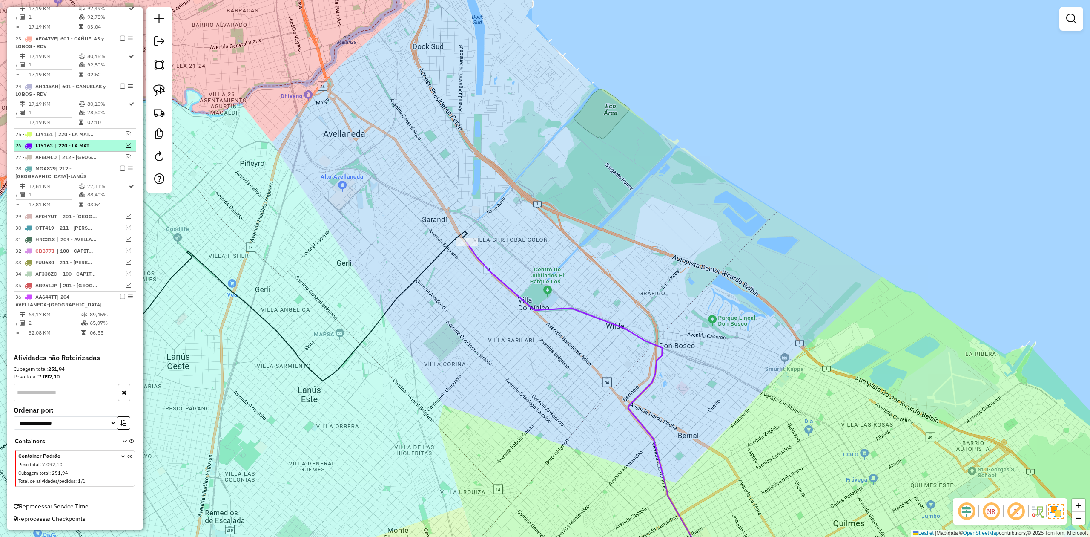
click at [127, 144] on em at bounding box center [128, 145] width 5 height 5
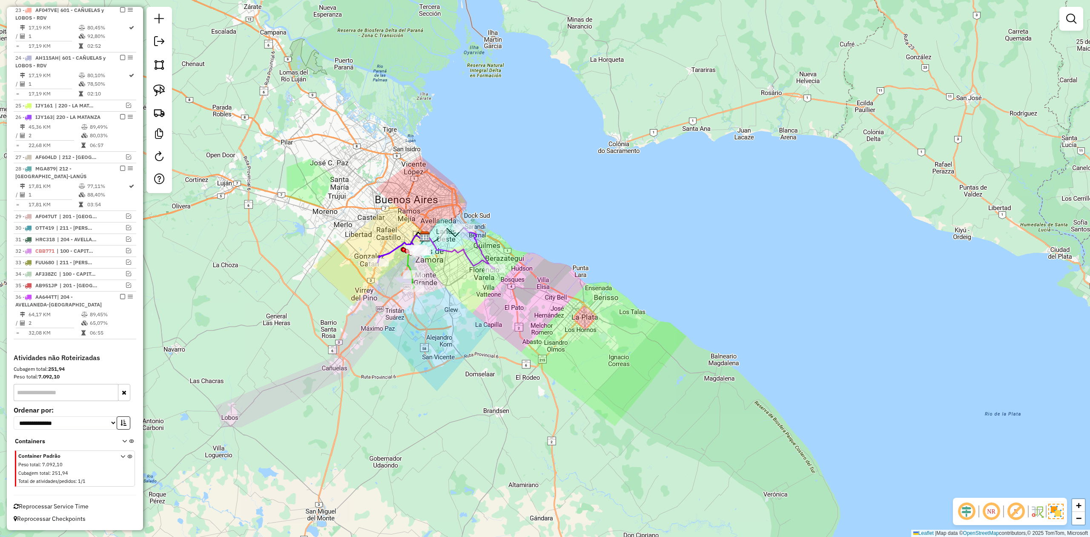
click at [494, 245] on div "Rota 36 - Placa AA644TT 0000116961 - MAXICONSUMO S.A. Janela de atendimento Gra…" at bounding box center [545, 268] width 1090 height 537
click at [479, 250] on icon at bounding box center [479, 248] width 31 height 41
select select "**********"
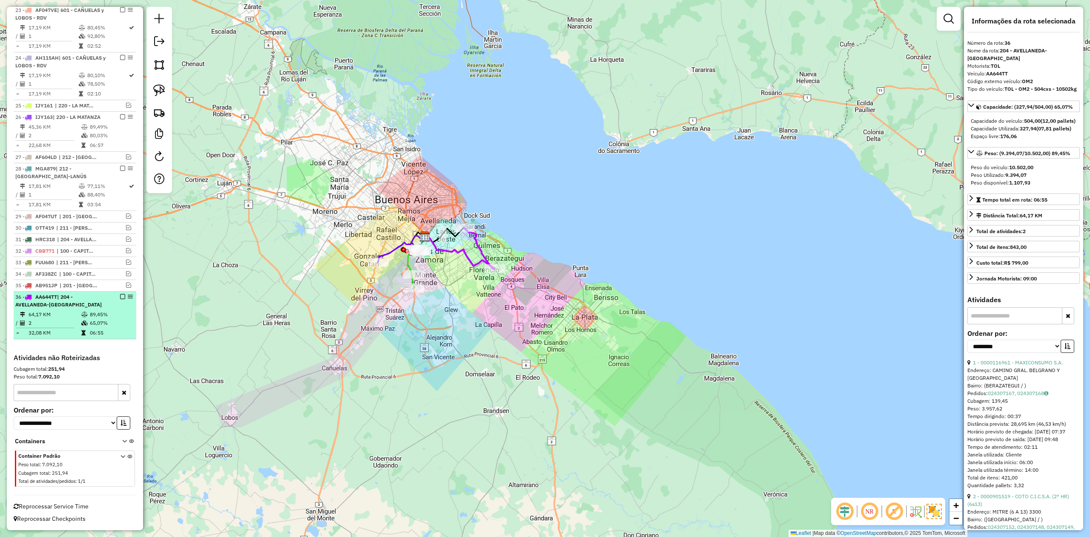
click at [121, 295] on em at bounding box center [122, 296] width 5 height 5
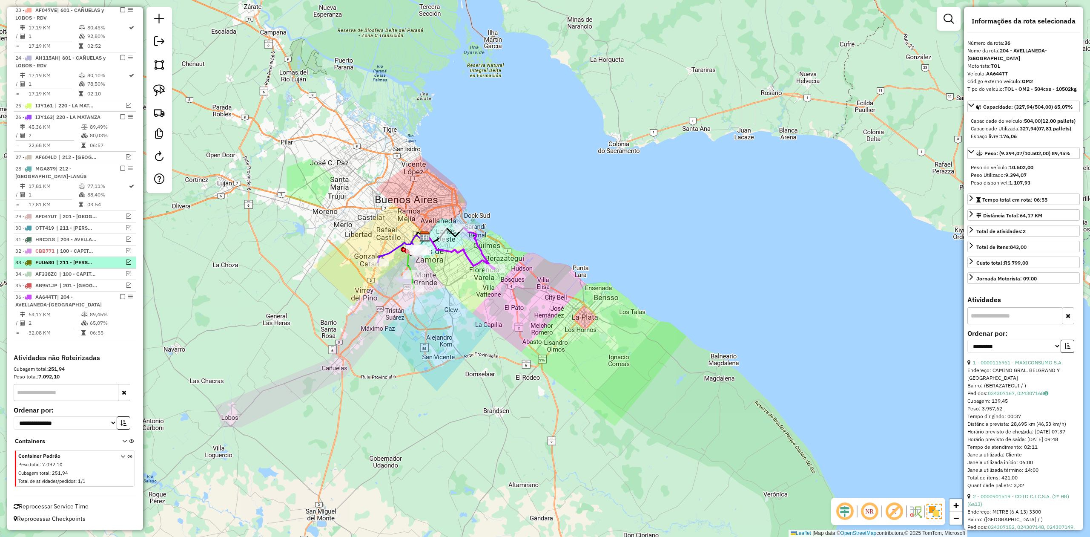
scroll to position [733, 0]
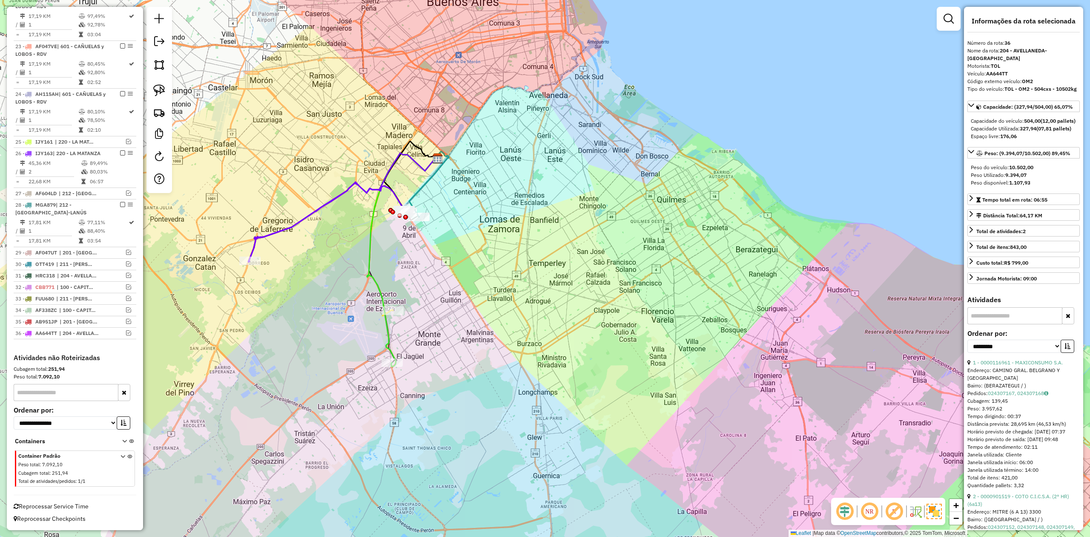
click at [348, 249] on div "Janela de atendimento Grade de atendimento Capacidade Transportadoras Veículos …" at bounding box center [545, 268] width 1090 height 537
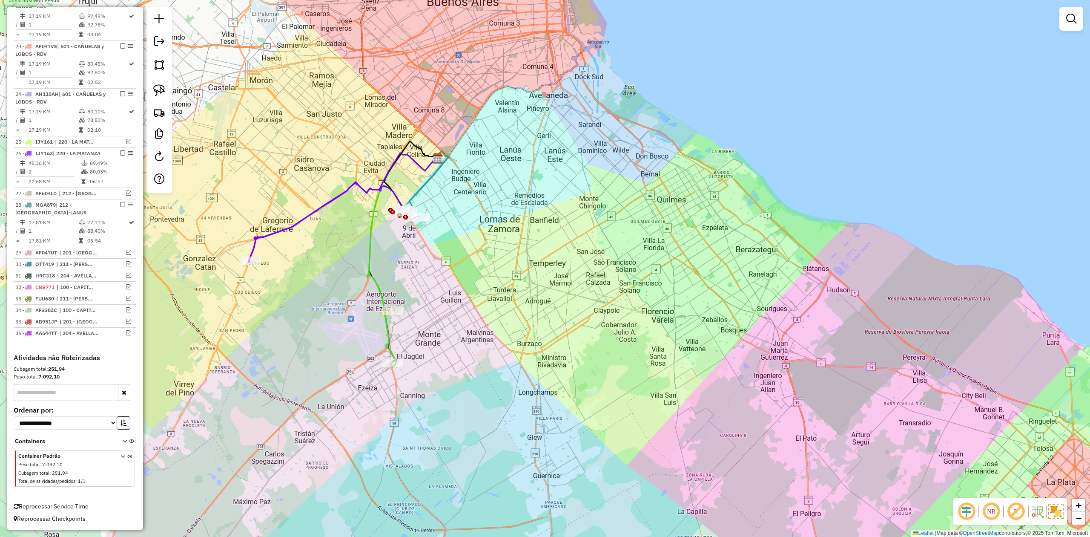
click at [326, 204] on icon at bounding box center [328, 222] width 158 height 78
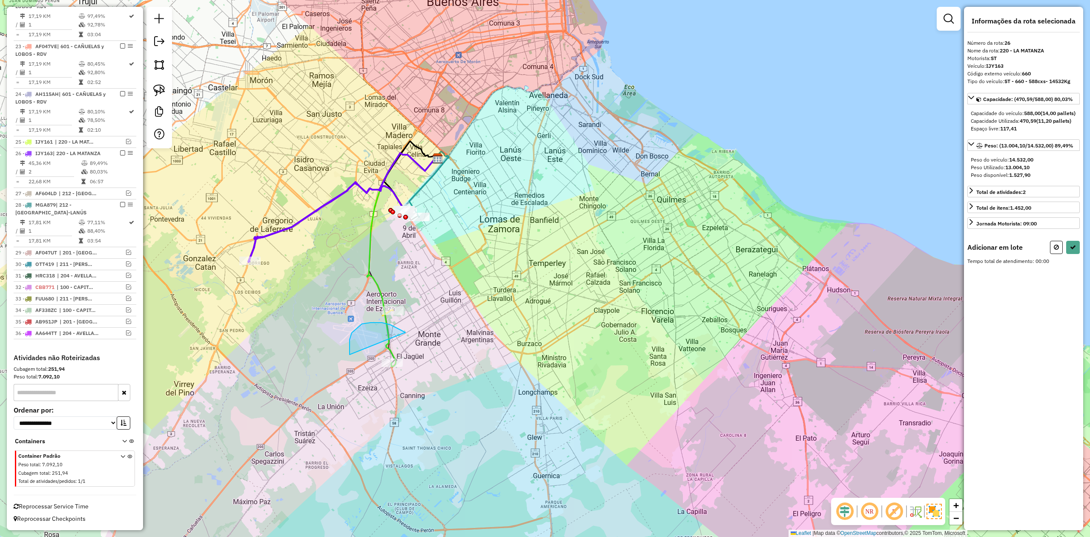
drag, startPoint x: 349, startPoint y: 346, endPoint x: 423, endPoint y: 340, distance: 74.4
select select "**********"
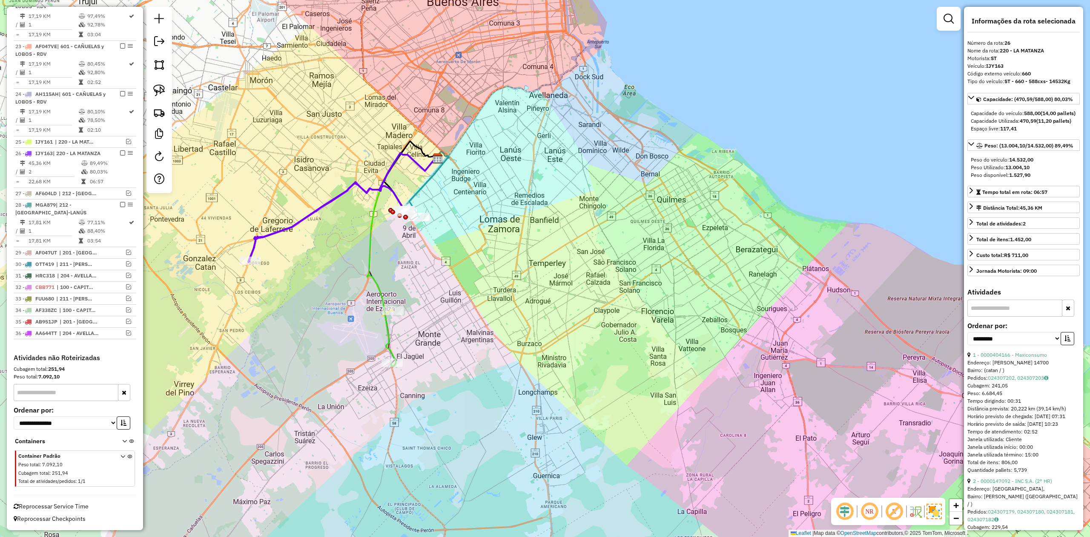
drag, startPoint x: 377, startPoint y: 253, endPoint x: 365, endPoint y: 241, distance: 16.3
click at [340, 221] on div "Janela de atendimento Grade de atendimento Capacidade Transportadoras Veículos …" at bounding box center [545, 268] width 1090 height 537
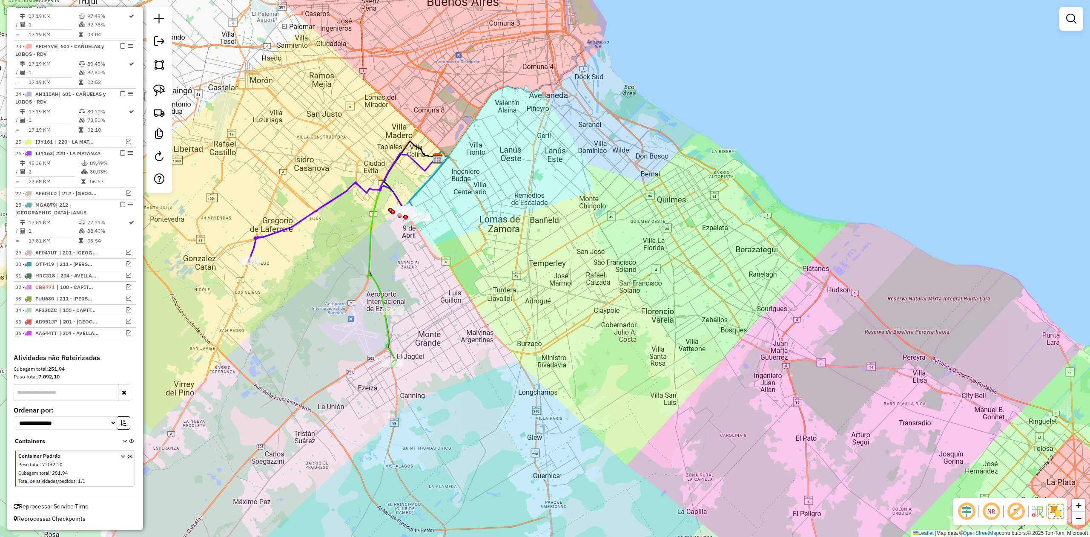
click at [319, 204] on icon at bounding box center [328, 222] width 158 height 78
click at [390, 354] on icon at bounding box center [402, 258] width 71 height 213
select select "**********"
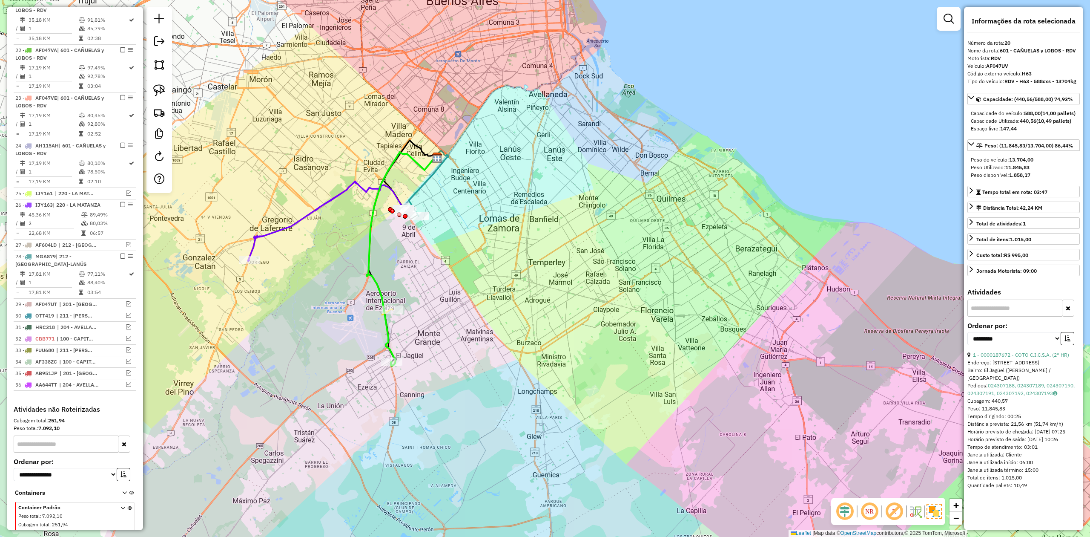
scroll to position [621, 0]
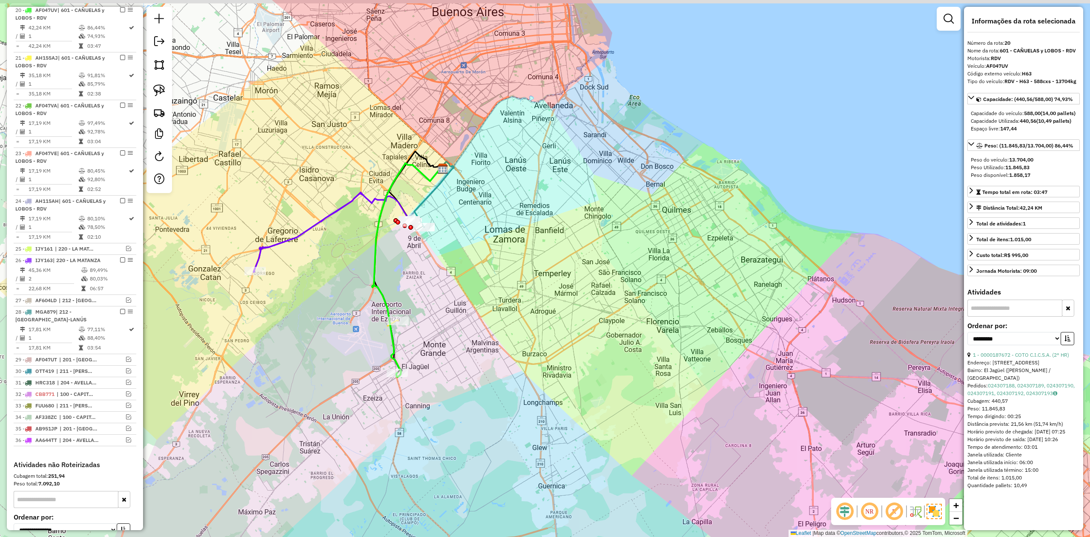
drag, startPoint x: 403, startPoint y: 354, endPoint x: 406, endPoint y: 358, distance: 4.5
click at [406, 358] on div "Rota 20 - Placa AF047UV 0000187672 - COTO C.I.C.S.A. (2° HR) Janela de atendime…" at bounding box center [545, 268] width 1090 height 537
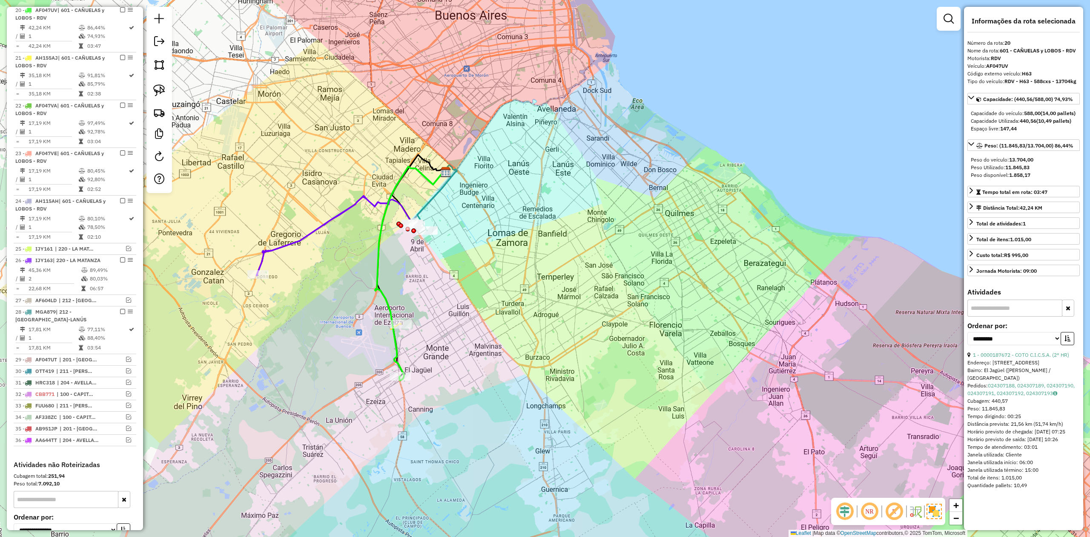
click at [398, 366] on icon at bounding box center [410, 273] width 71 height 213
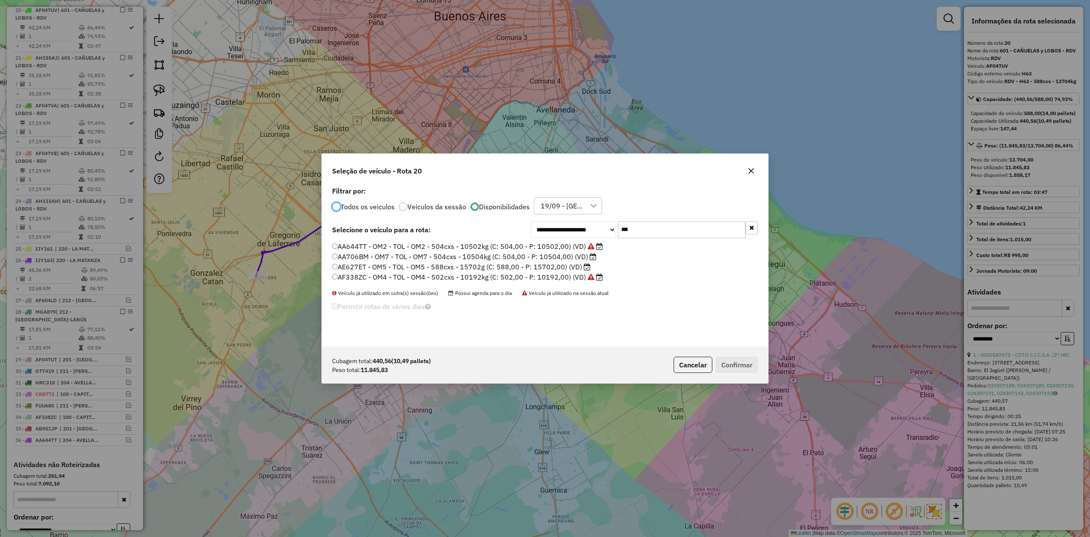
scroll to position [4, 3]
drag, startPoint x: 670, startPoint y: 230, endPoint x: 584, endPoint y: 226, distance: 85.7
click at [585, 226] on div "**********" at bounding box center [644, 229] width 227 height 17
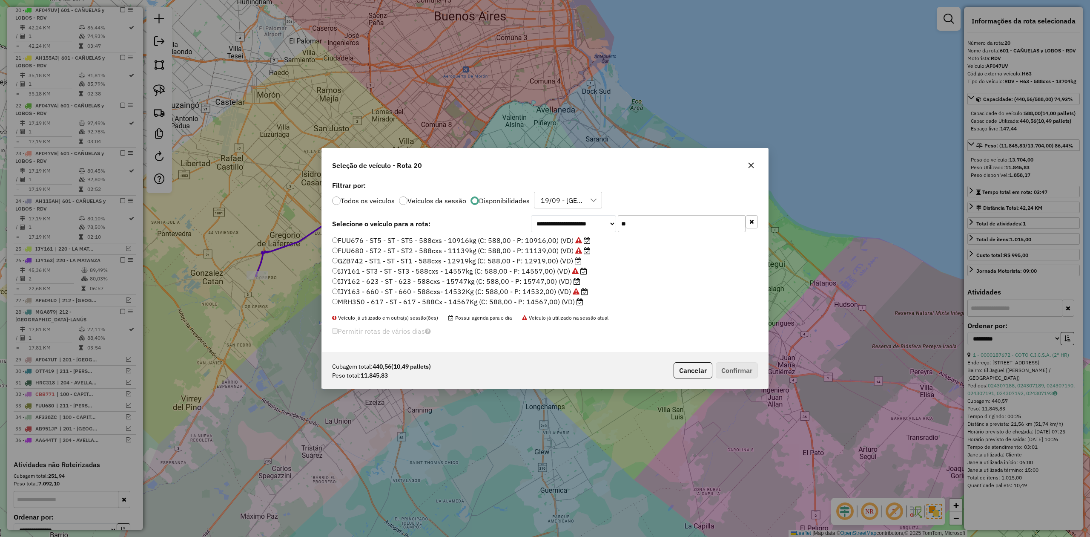
type input "**"
click at [562, 263] on label "GZB742 - ST1 - ST - ST1 - 588cxs - 12919kg (C: 588,00 - P: 12919,00) (VD)" at bounding box center [457, 261] width 250 height 10
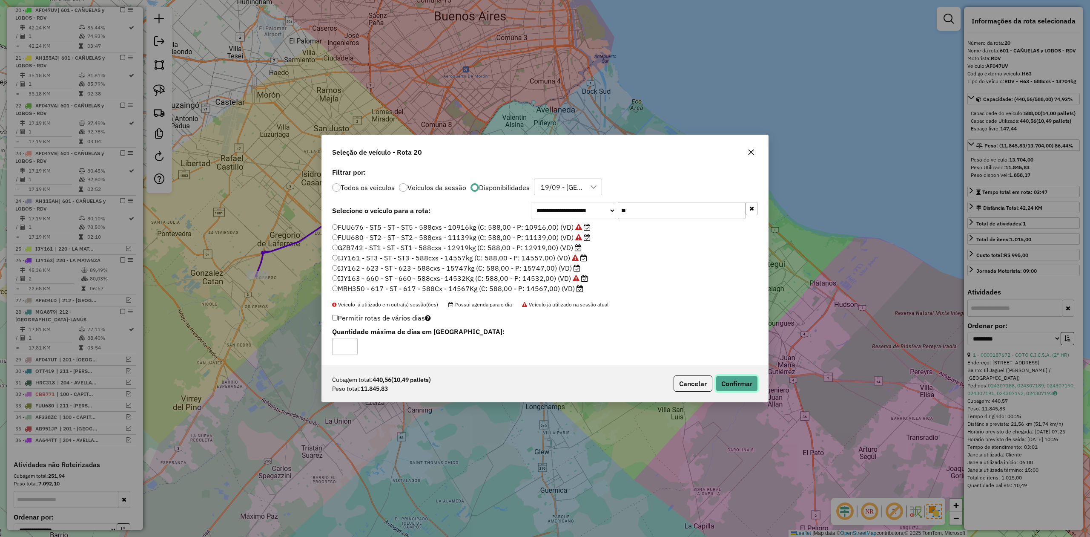
click at [738, 381] on button "Confirmar" at bounding box center [737, 383] width 42 height 16
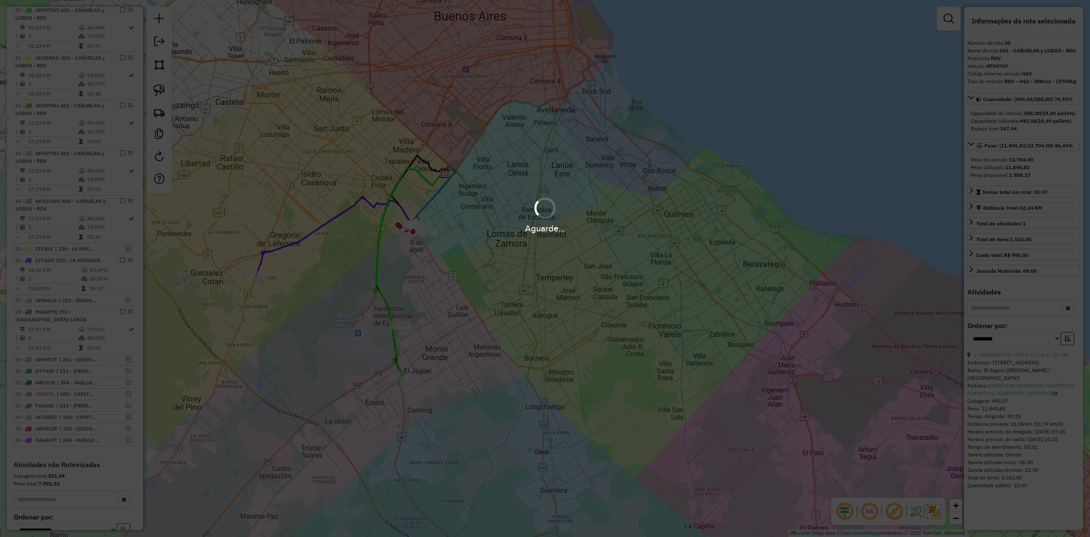
click at [396, 348] on div "Aguarde..." at bounding box center [545, 268] width 1090 height 537
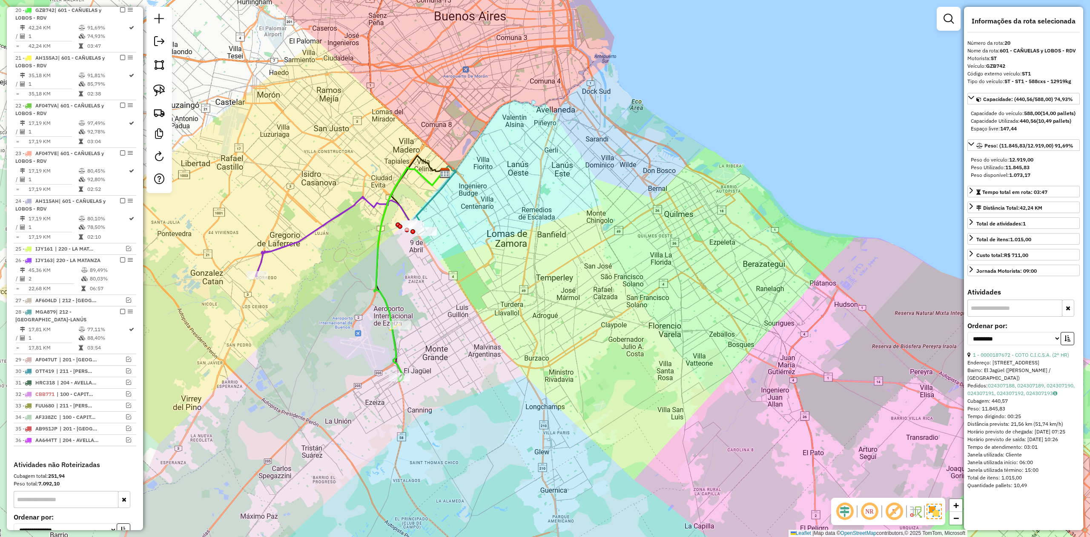
click at [396, 348] on icon at bounding box center [409, 273] width 71 height 213
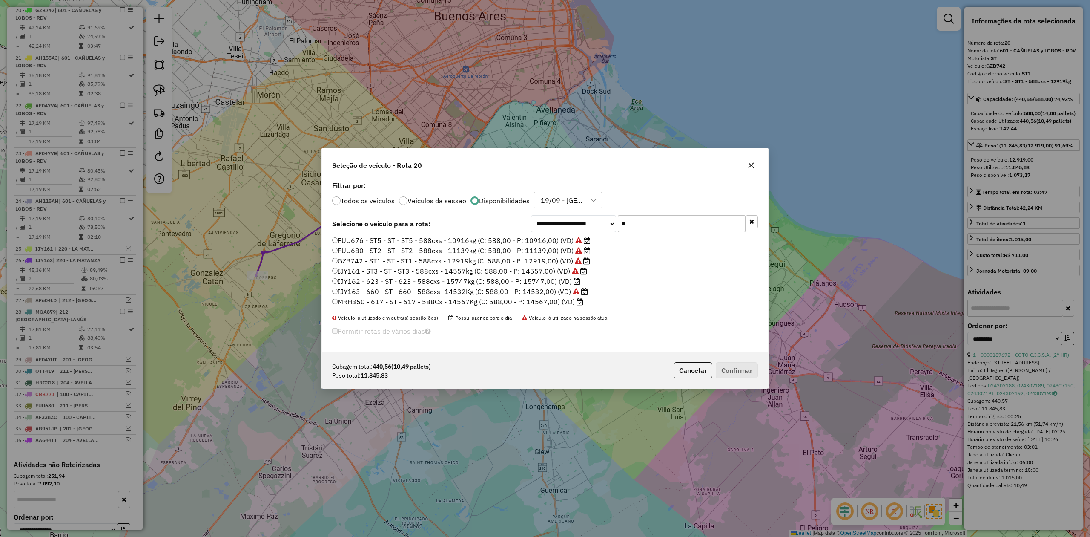
drag, startPoint x: 636, startPoint y: 227, endPoint x: 575, endPoint y: 214, distance: 62.7
click at [575, 214] on div "**********" at bounding box center [545, 265] width 446 height 173
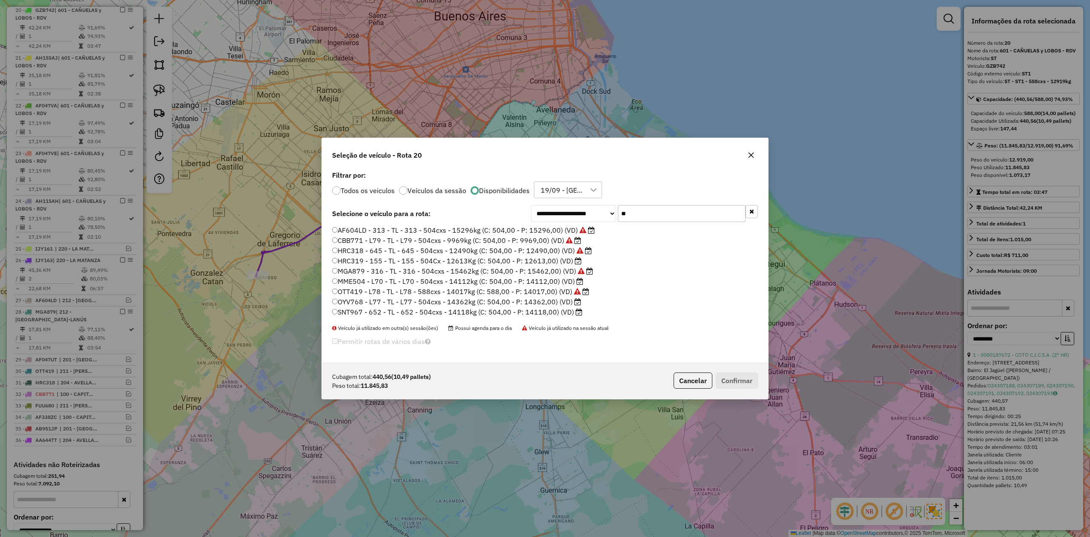
type input "**"
click at [551, 263] on label "HRC319 - 155 - TL - 155 - 504Cx - 12613Kg (C: 504,00 - P: 12613,00) (VD)" at bounding box center [457, 261] width 250 height 10
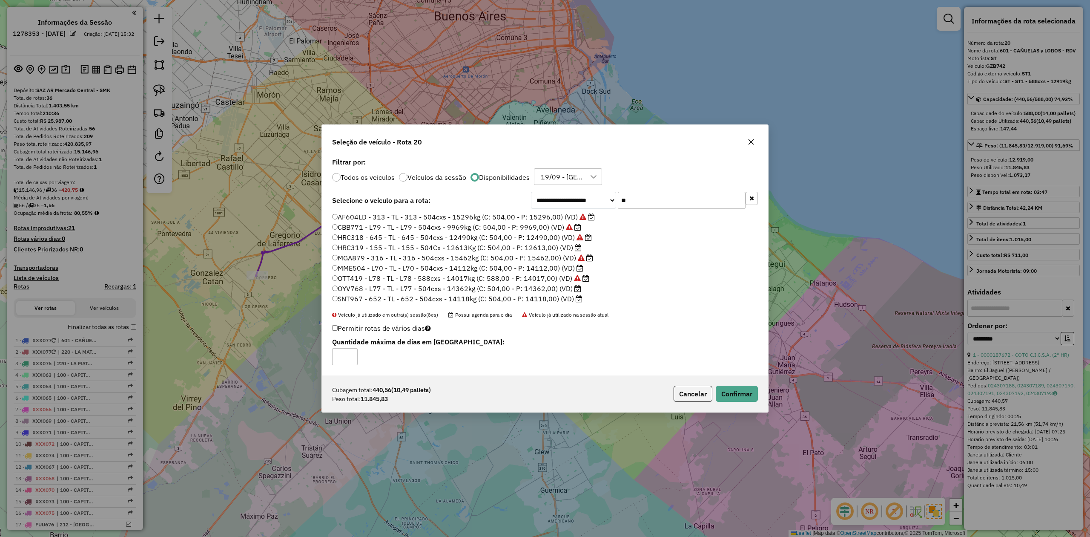
select select "**********"
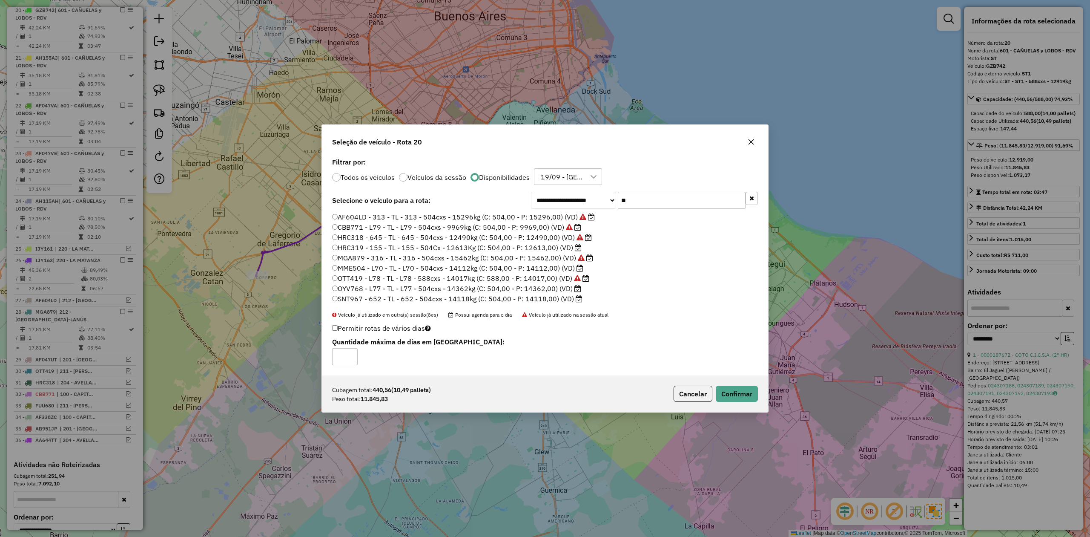
scroll to position [4, 3]
click at [556, 246] on label "HRC319 - 155 - TL - 155 - 504Cx - 12613Kg (C: 504,00 - P: 12613,00) (VD)" at bounding box center [457, 247] width 250 height 10
click at [741, 396] on button "Confirmar" at bounding box center [737, 394] width 42 height 16
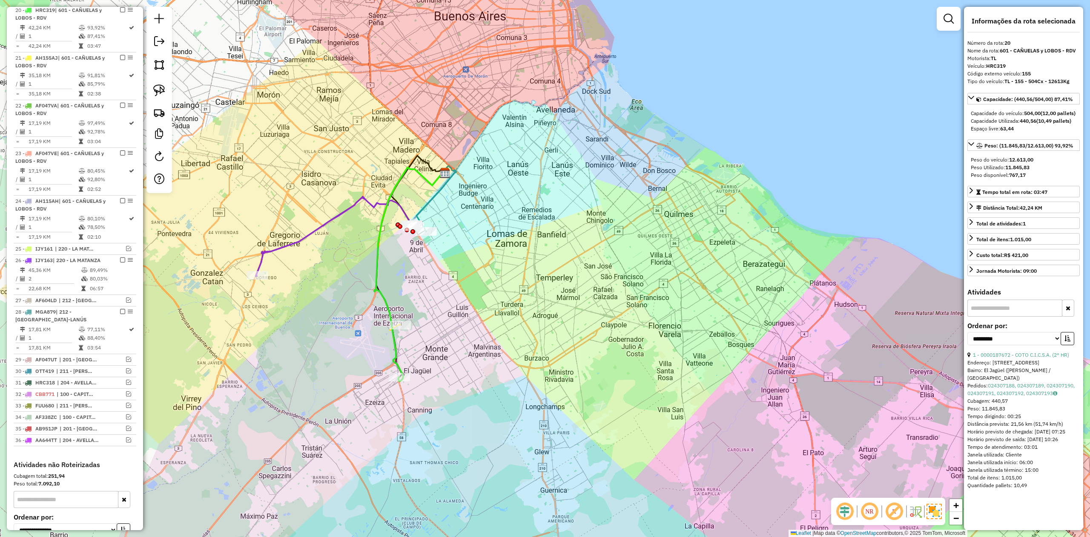
click at [425, 256] on div "Janela de atendimento Grade de atendimento Capacidade Transportadoras Veículos …" at bounding box center [545, 268] width 1090 height 537
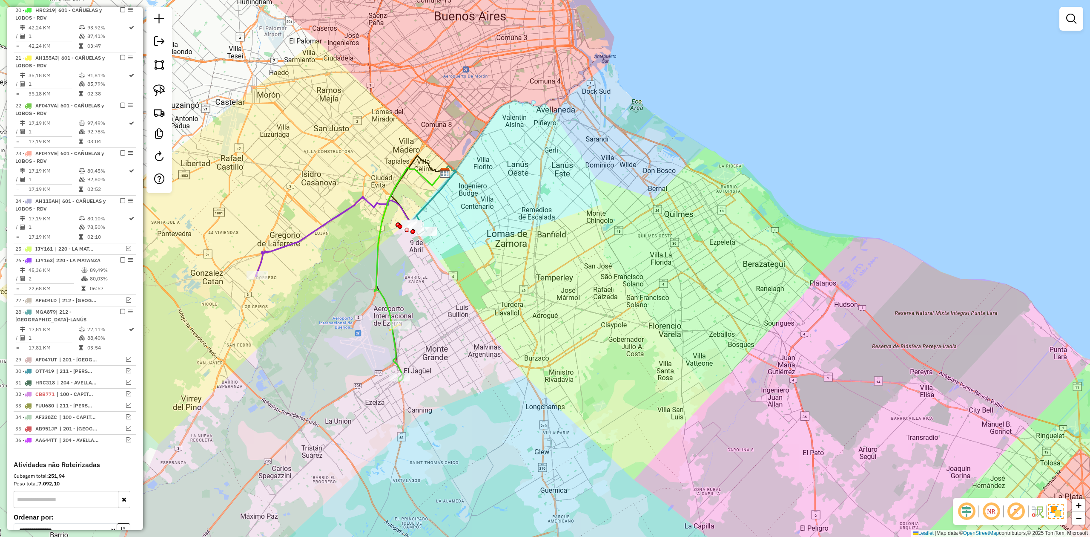
click at [379, 262] on icon at bounding box center [409, 273] width 71 height 213
select select "**********"
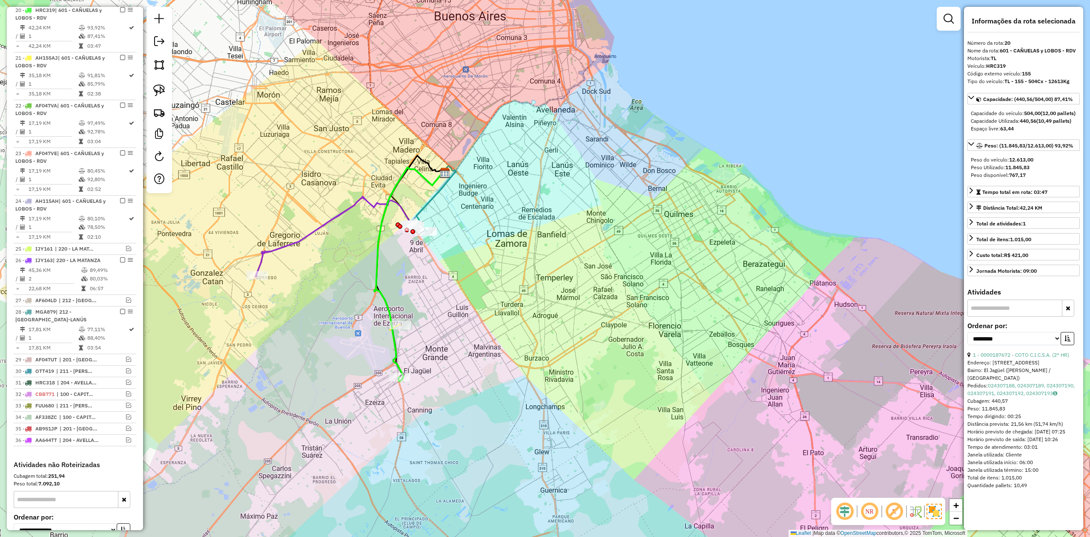
drag, startPoint x: 120, startPoint y: 12, endPoint x: 219, endPoint y: 97, distance: 130.2
click at [120, 12] on em at bounding box center [122, 9] width 5 height 5
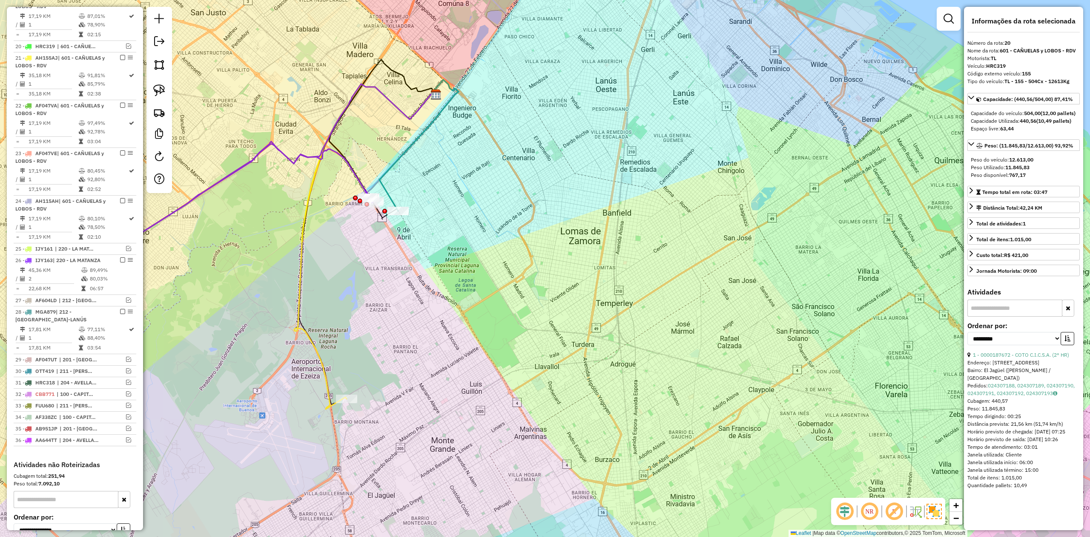
drag, startPoint x: 339, startPoint y: 262, endPoint x: 380, endPoint y: 273, distance: 42.2
click at [378, 277] on div "Janela de atendimento Grade de atendimento Capacidade Transportadoras Veículos …" at bounding box center [545, 268] width 1090 height 537
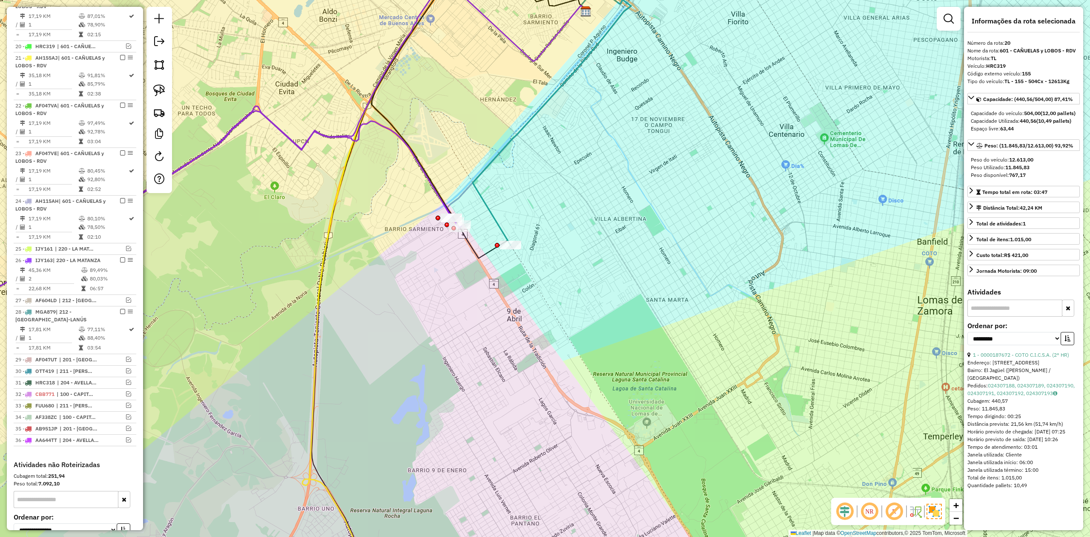
drag, startPoint x: 329, startPoint y: 215, endPoint x: 375, endPoint y: 232, distance: 49.1
click at [469, 221] on icon at bounding box center [444, 292] width 285 height 604
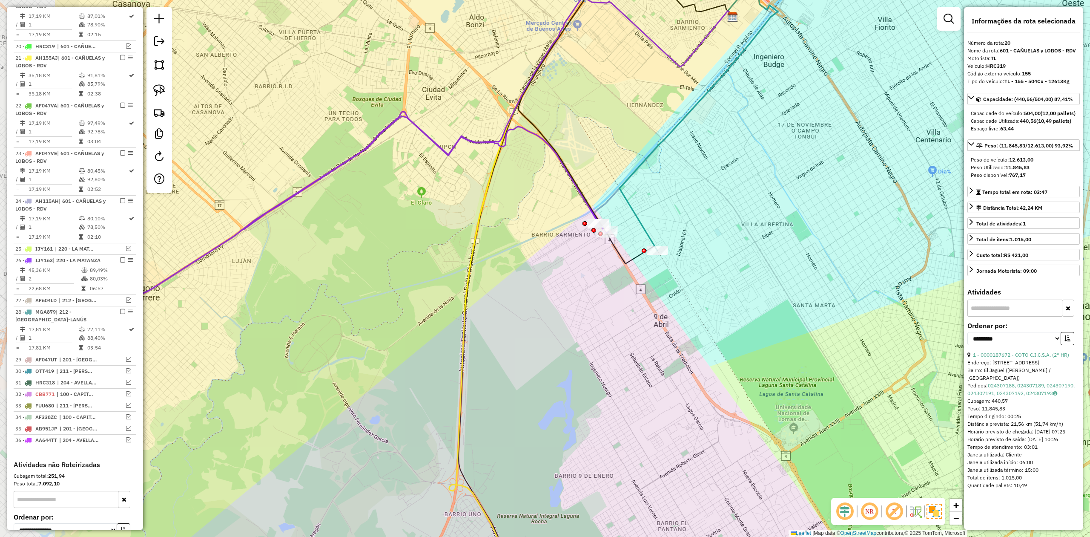
click at [296, 227] on div "Janela de atendimento Grade de atendimento Capacidade Transportadoras Veículos …" at bounding box center [545, 268] width 1090 height 537
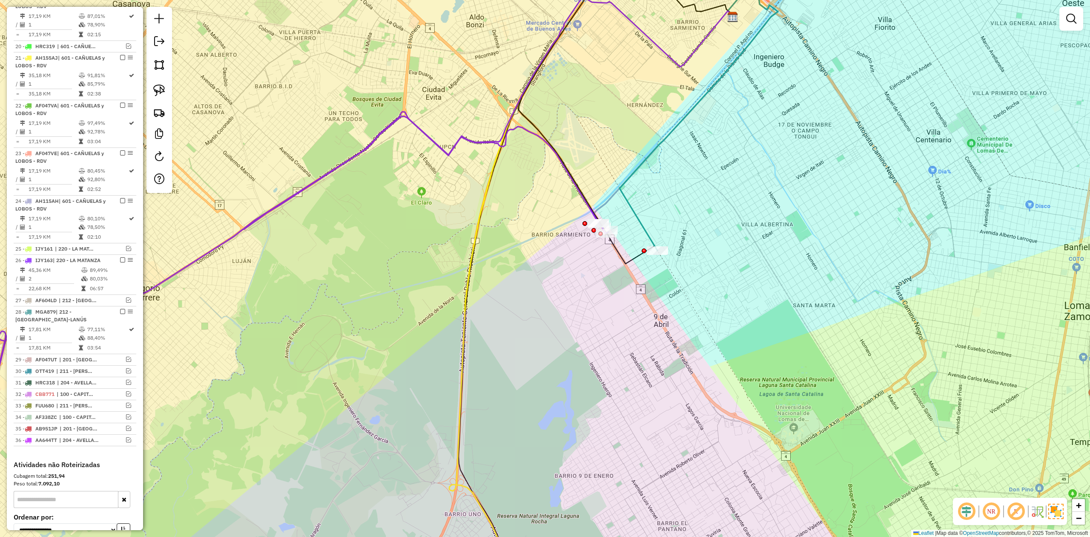
click at [281, 204] on icon at bounding box center [294, 272] width 630 height 312
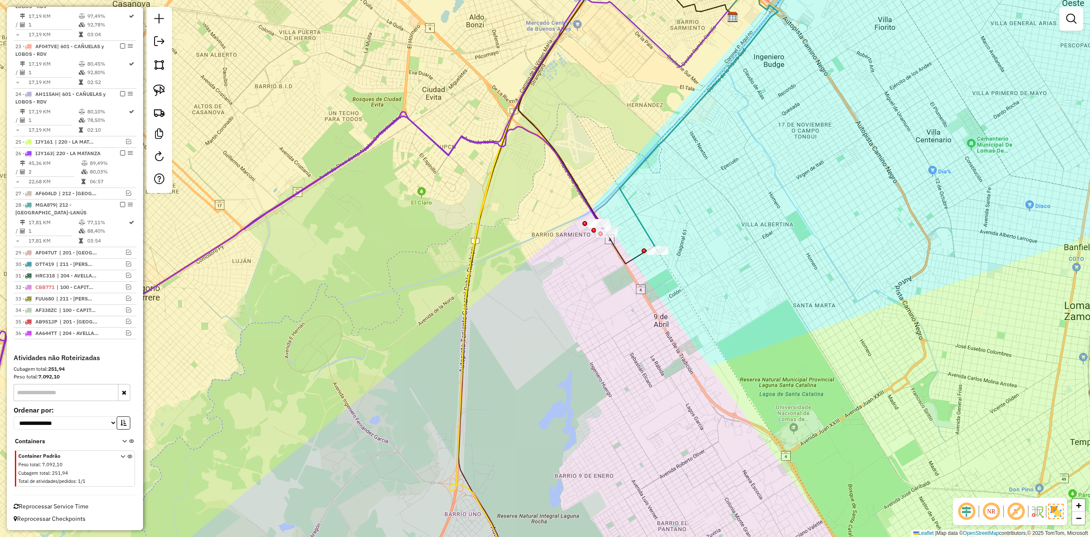
select select "**********"
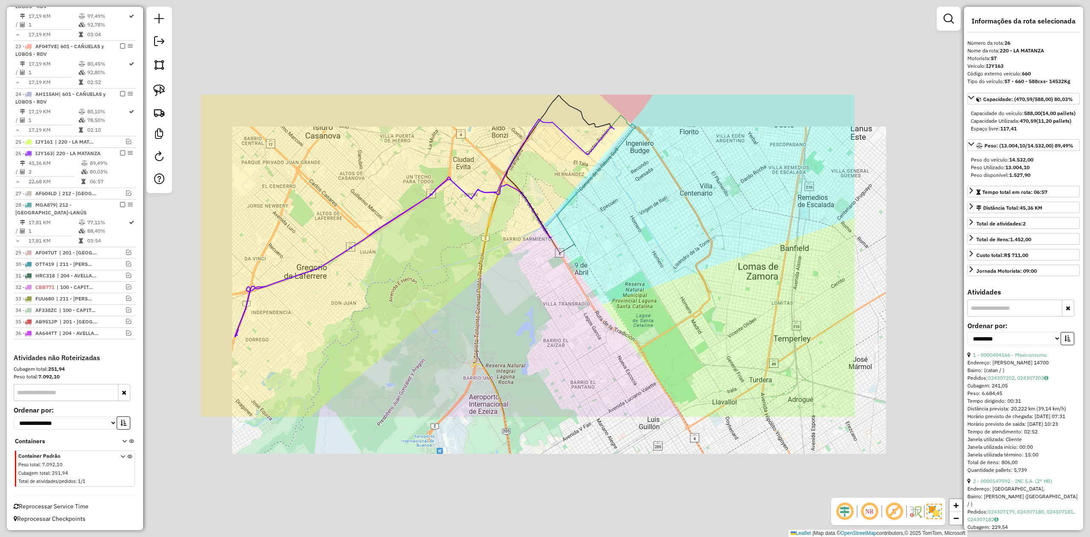
click at [403, 250] on div "Janela de atendimento Grade de atendimento Capacidade Transportadoras Veículos …" at bounding box center [545, 268] width 1090 height 537
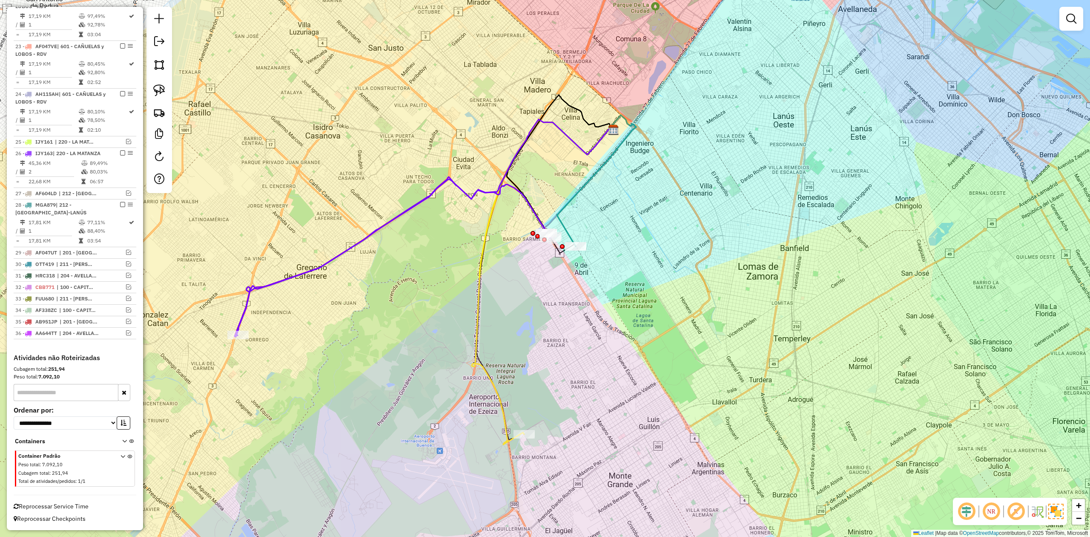
click at [390, 220] on icon at bounding box center [394, 257] width 315 height 156
select select "**********"
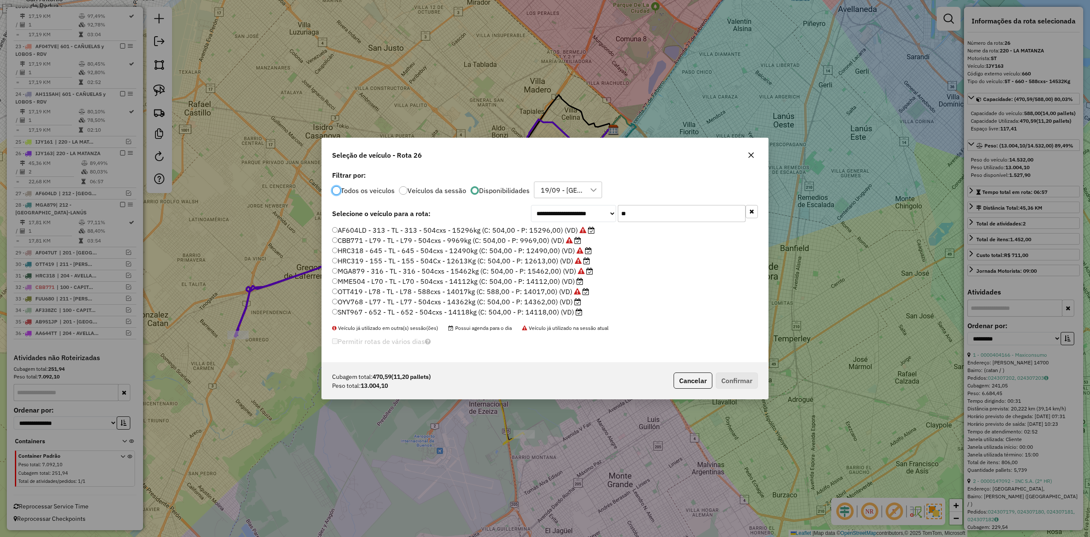
scroll to position [4, 3]
drag, startPoint x: 595, startPoint y: 205, endPoint x: 561, endPoint y: 203, distance: 33.7
click at [562, 203] on div "**********" at bounding box center [545, 266] width 446 height 194
type input "**"
click at [554, 283] on label "MME504 - L70 - TL - L70 - 504cxs - 14112kg (C: 504,00 - P: 14112,00) (VD)" at bounding box center [457, 281] width 251 height 10
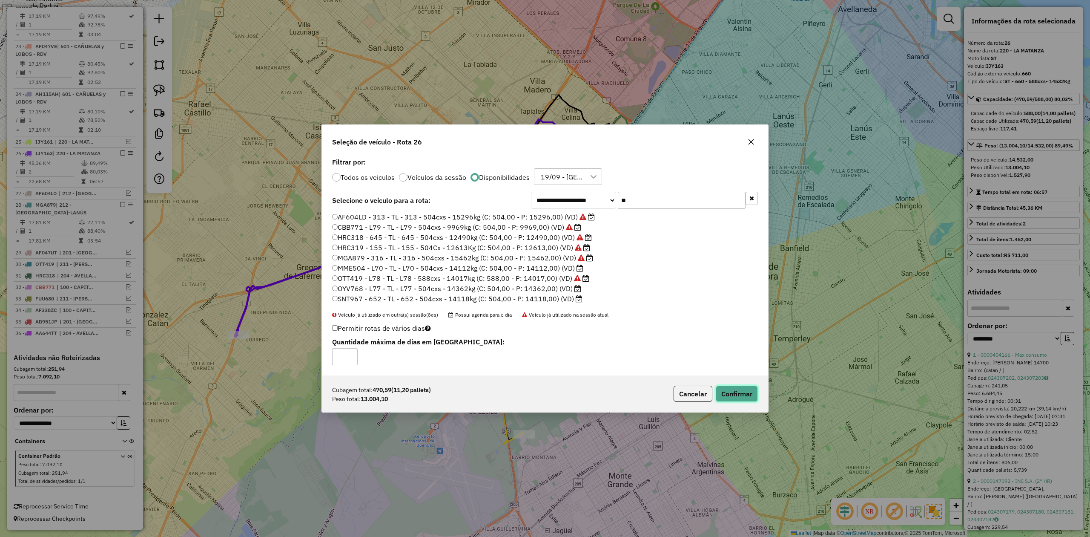
click at [733, 390] on button "Confirmar" at bounding box center [737, 394] width 42 height 16
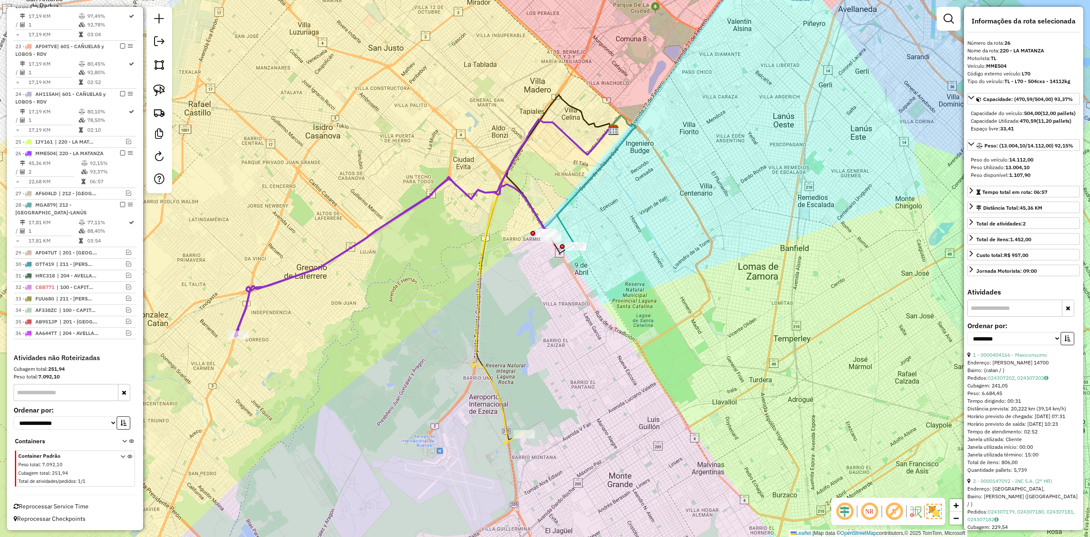
scroll to position [705, 0]
click at [414, 279] on div "Janela de atendimento Grade de atendimento Capacidade Transportadoras Veículos …" at bounding box center [545, 268] width 1090 height 537
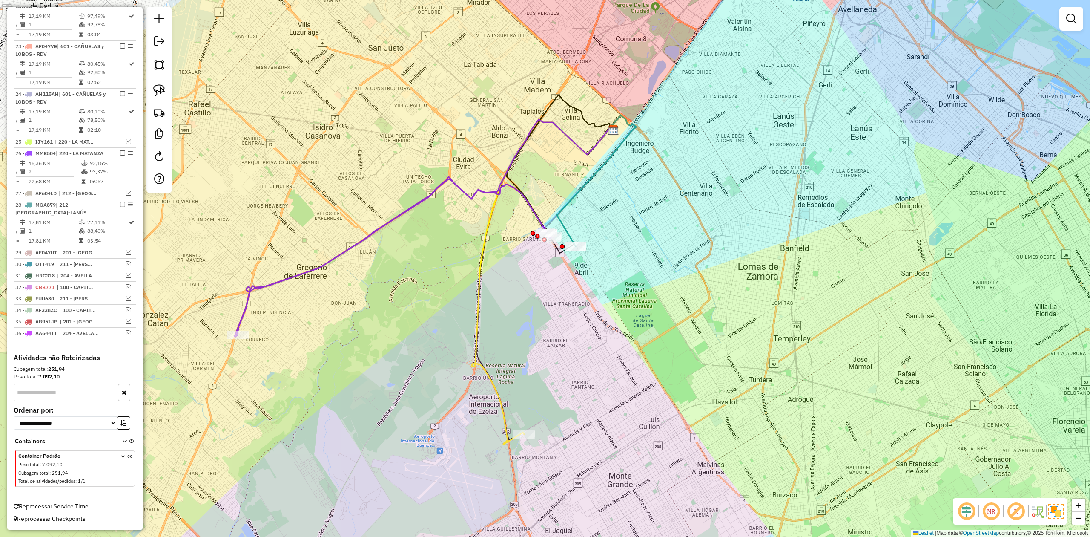
click at [381, 251] on div "Janela de atendimento Grade de atendimento Capacidade Transportadoras Veículos …" at bounding box center [545, 268] width 1090 height 537
click at [369, 234] on icon at bounding box center [394, 257] width 315 height 156
select select "**********"
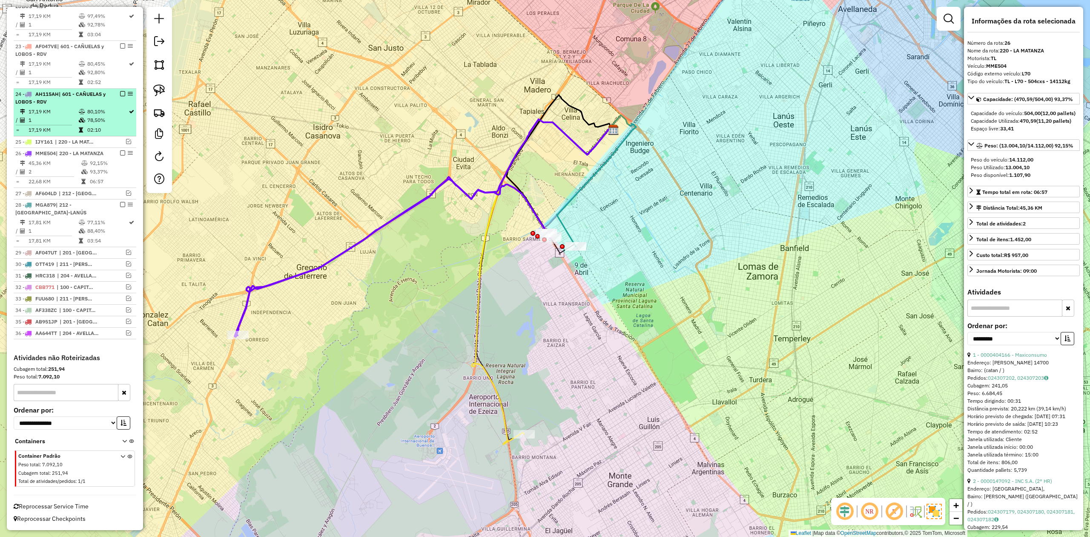
drag, startPoint x: 120, startPoint y: 142, endPoint x: 128, endPoint y: 150, distance: 11.8
click at [120, 150] on em at bounding box center [122, 152] width 5 height 5
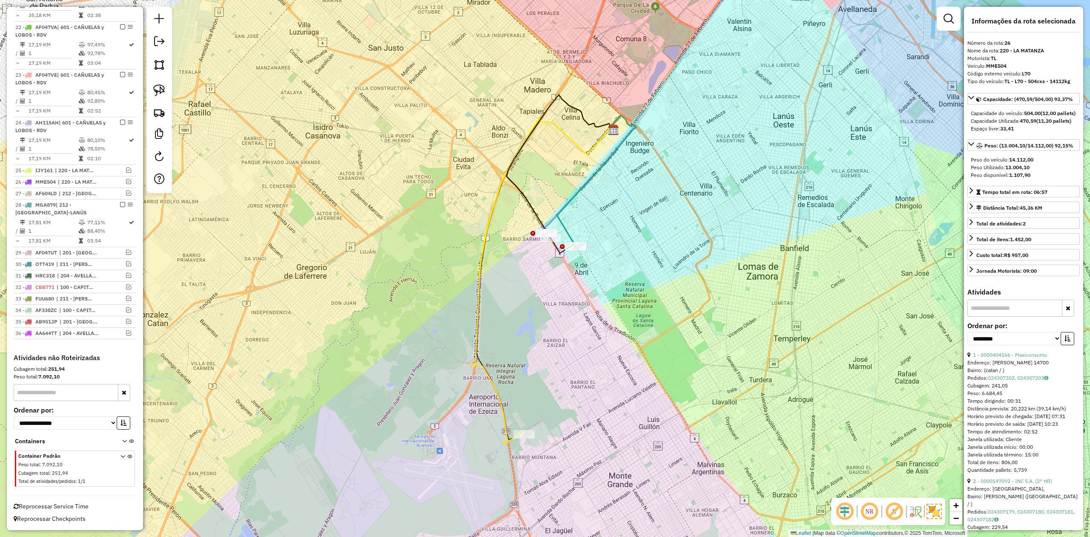
scroll to position [668, 0]
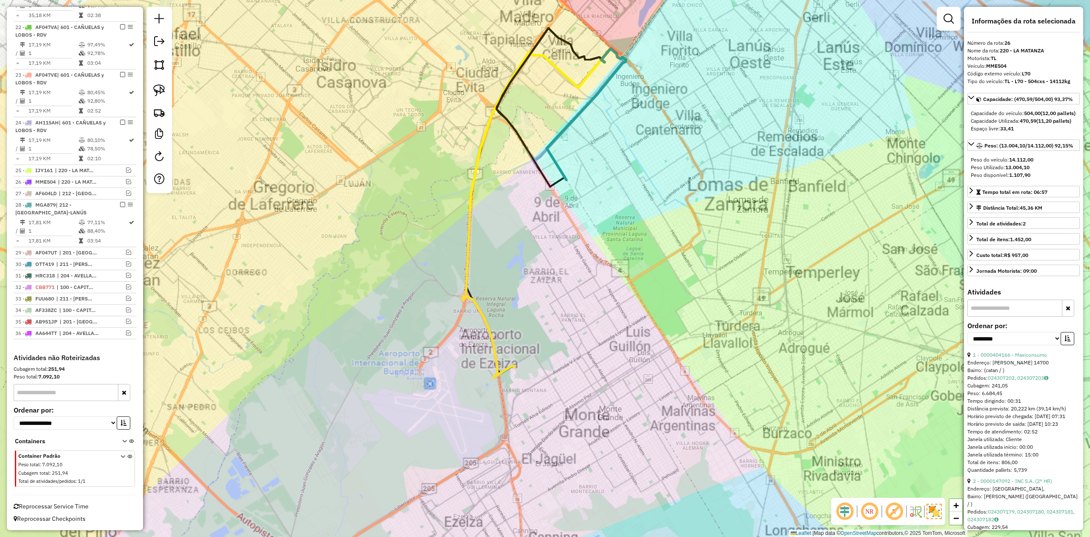
click at [547, 389] on div "Janela de atendimento Grade de atendimento Capacidade Transportadoras Veículos …" at bounding box center [545, 268] width 1090 height 537
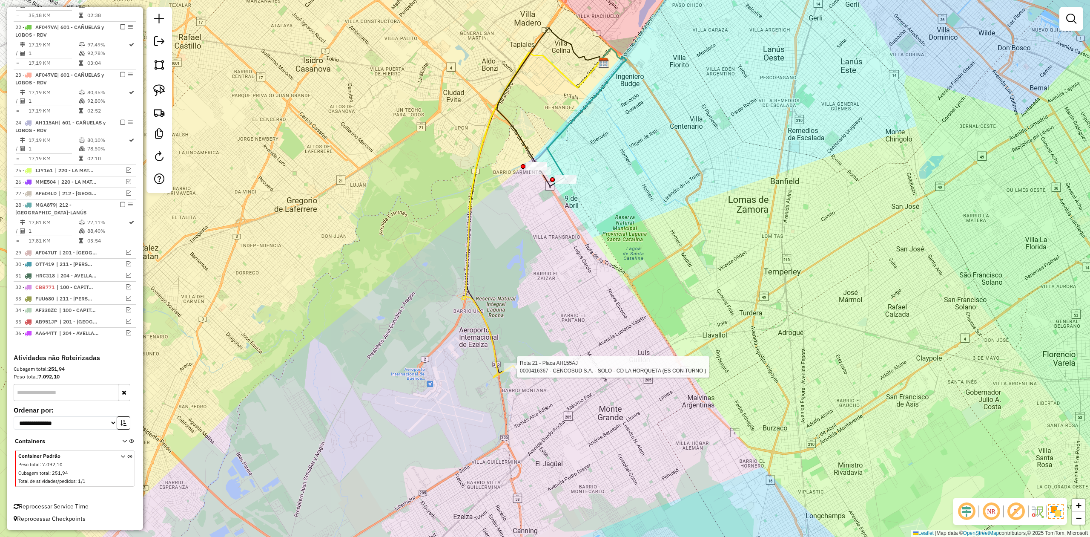
select select "**********"
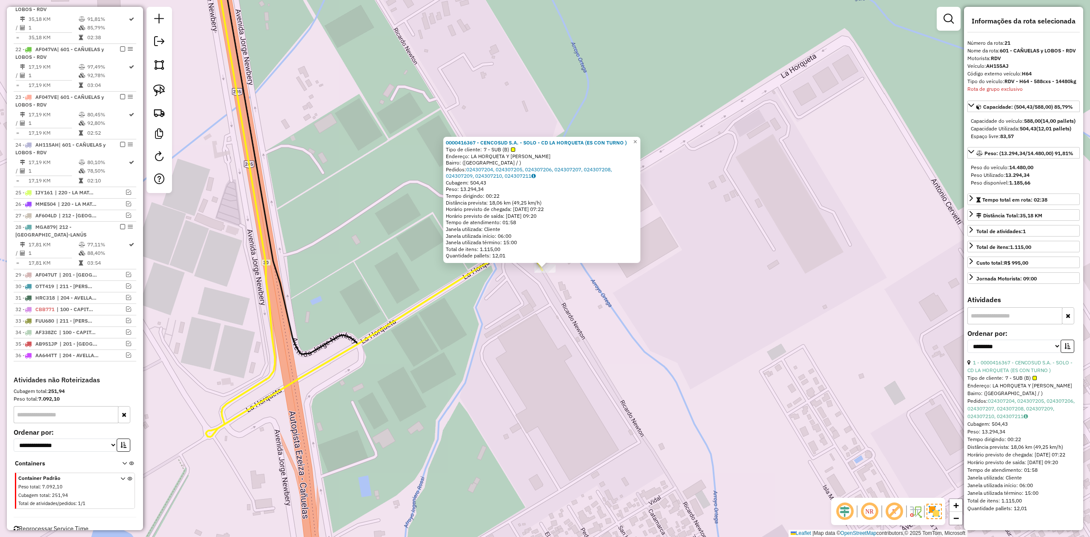
scroll to position [633, 0]
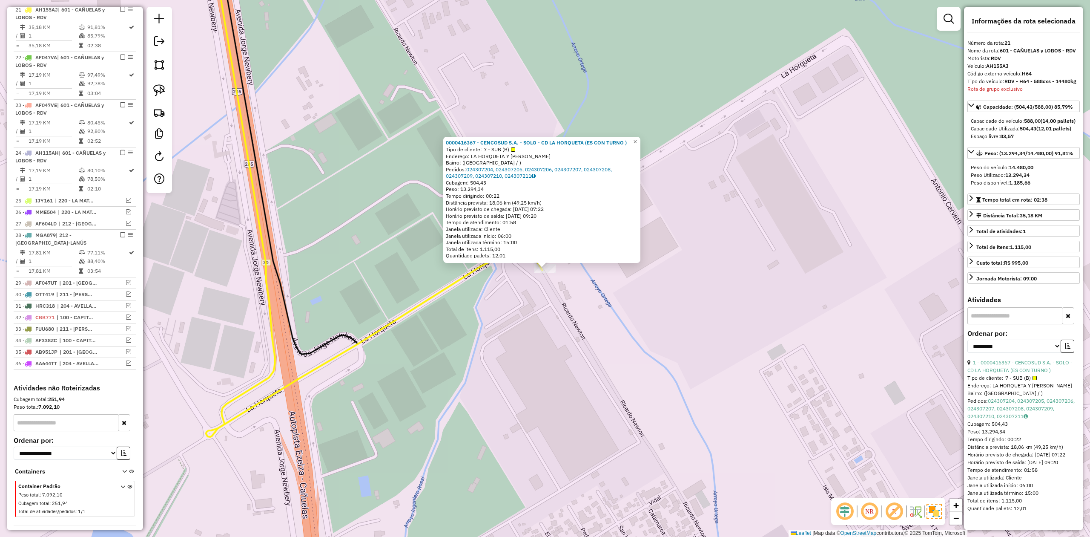
drag, startPoint x: 482, startPoint y: 316, endPoint x: 481, endPoint y: 311, distance: 4.9
click at [482, 315] on div "0000416367 - CENCOSUD S.A. - SOLO - CD LA HORQUETA (ES CON TURNO ) Tipo de clie…" at bounding box center [545, 268] width 1090 height 537
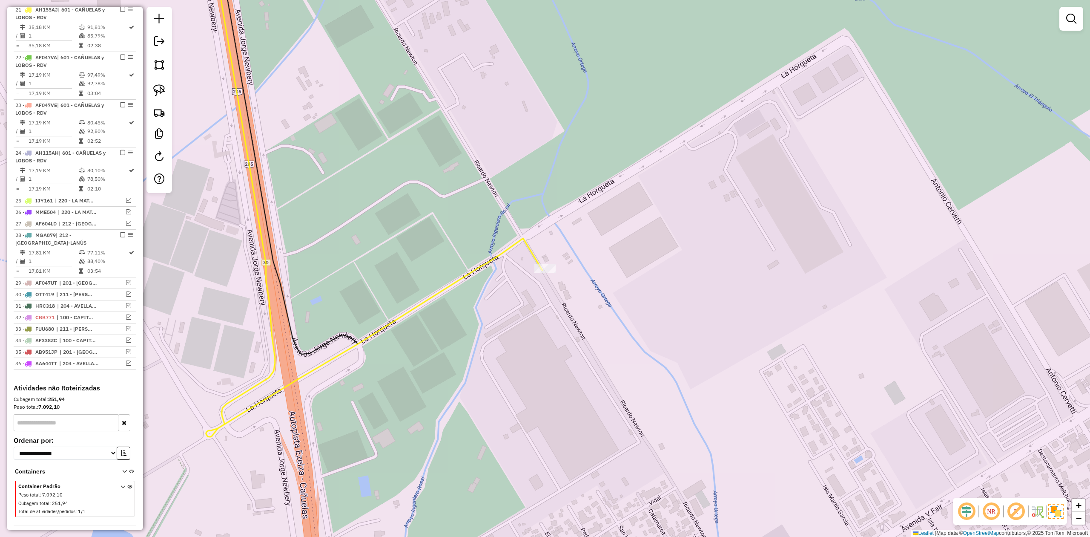
click at [469, 279] on icon at bounding box center [374, 191] width 337 height 490
select select "**********"
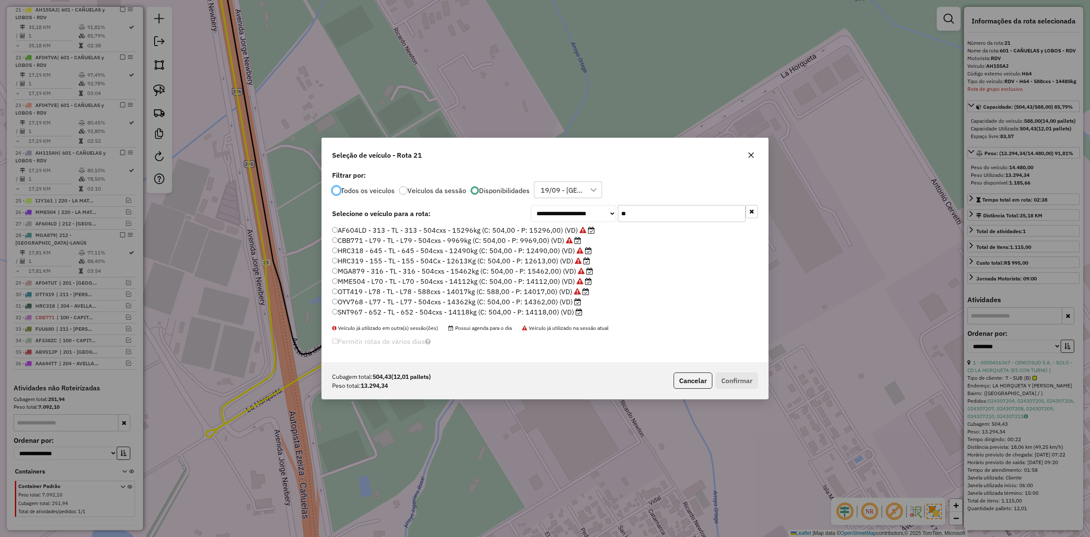
scroll to position [4, 3]
drag, startPoint x: 633, startPoint y: 213, endPoint x: 590, endPoint y: 206, distance: 43.6
click at [590, 206] on div "**********" at bounding box center [644, 213] width 227 height 17
type input "***"
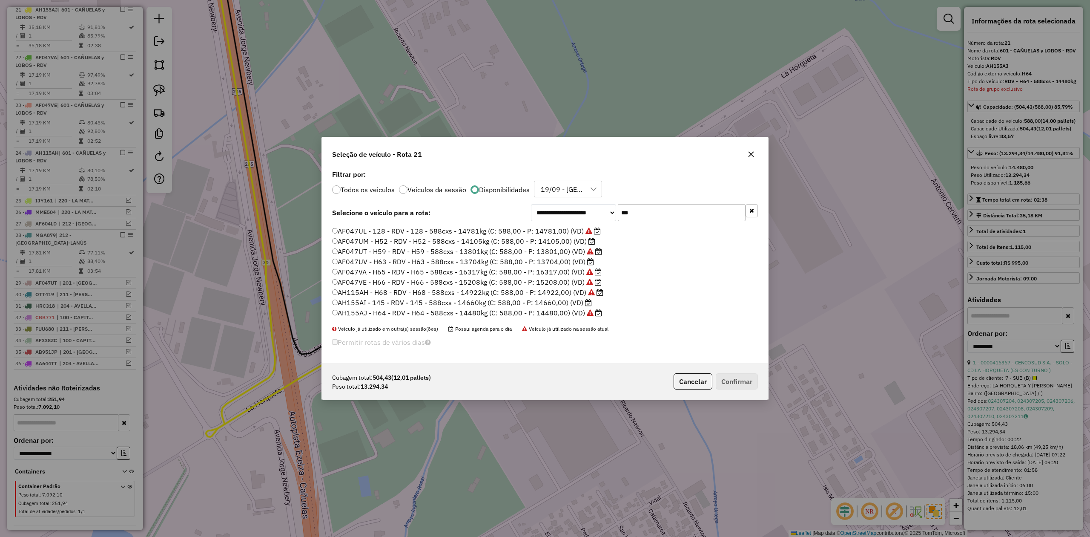
click at [573, 261] on label "AF047UV - H63 - RDV - H63 - 588cxs - 13704kg (C: 588,00 - P: 13704,00) (VD)" at bounding box center [463, 261] width 262 height 10
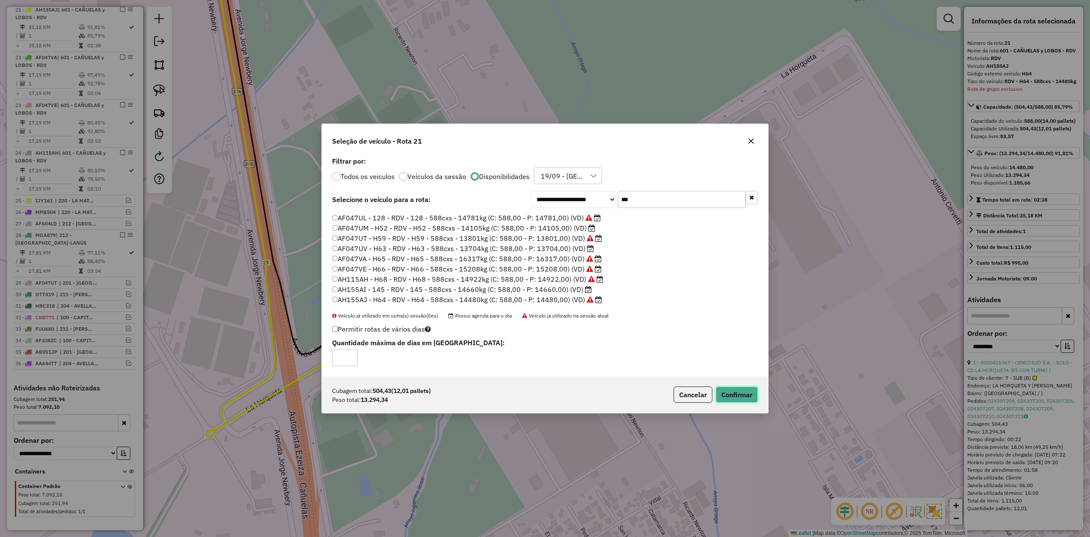
click at [746, 399] on button "Confirmar" at bounding box center [737, 394] width 42 height 16
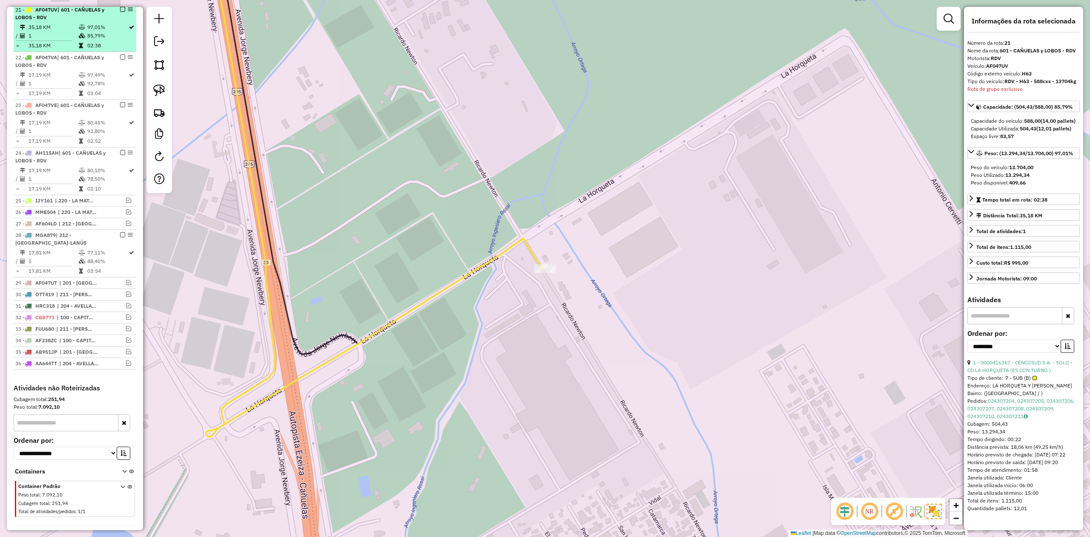
click at [120, 12] on em at bounding box center [122, 9] width 5 height 5
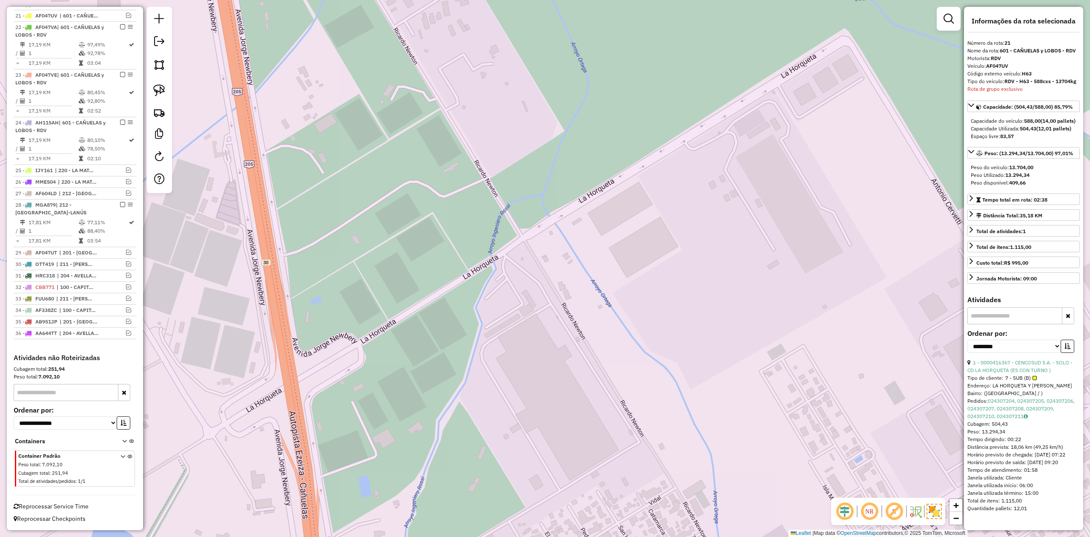
scroll to position [597, 0]
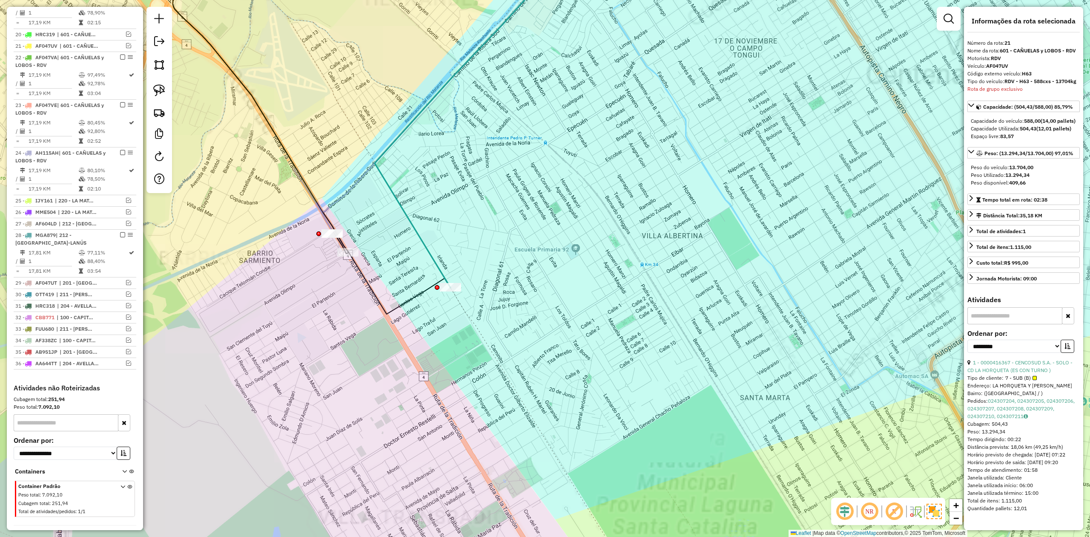
drag, startPoint x: 443, startPoint y: 213, endPoint x: 457, endPoint y: 220, distance: 15.2
click at [457, 217] on div "Janela de atendimento Grade de atendimento Capacidade Transportadoras Veículos …" at bounding box center [545, 268] width 1090 height 537
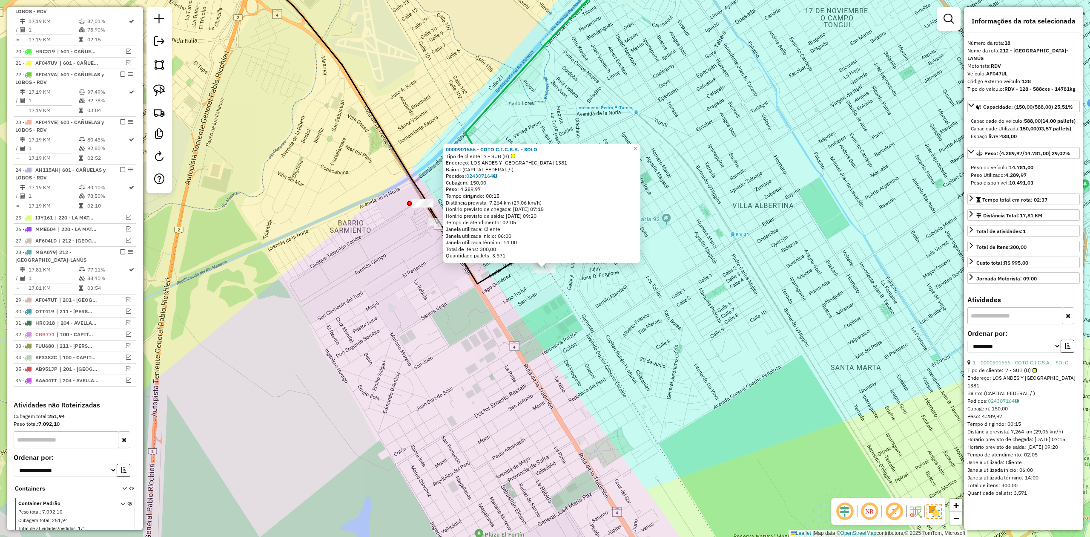
scroll to position [526, 0]
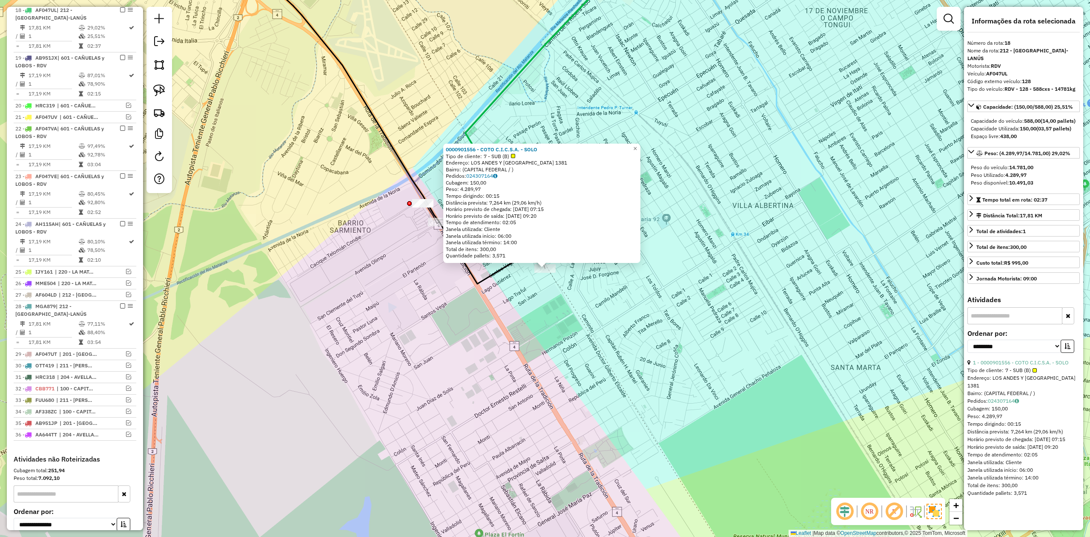
click at [542, 317] on div "0000901556 - COTO C.I.C.S.A. - SOLO Tipo de cliente: 7 - SUB (B) Endereço: LOS …" at bounding box center [545, 268] width 1090 height 537
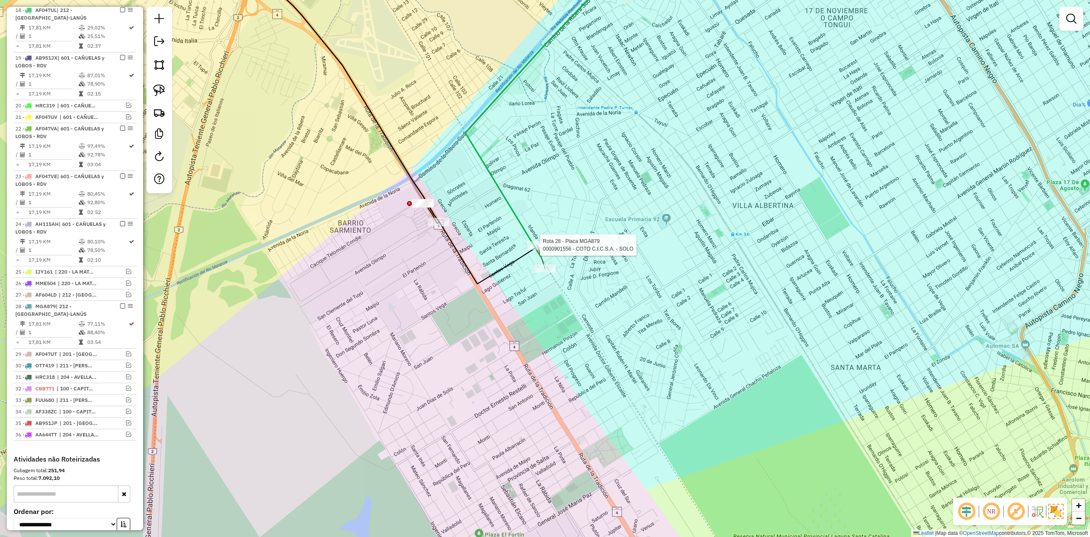
select select "**********"
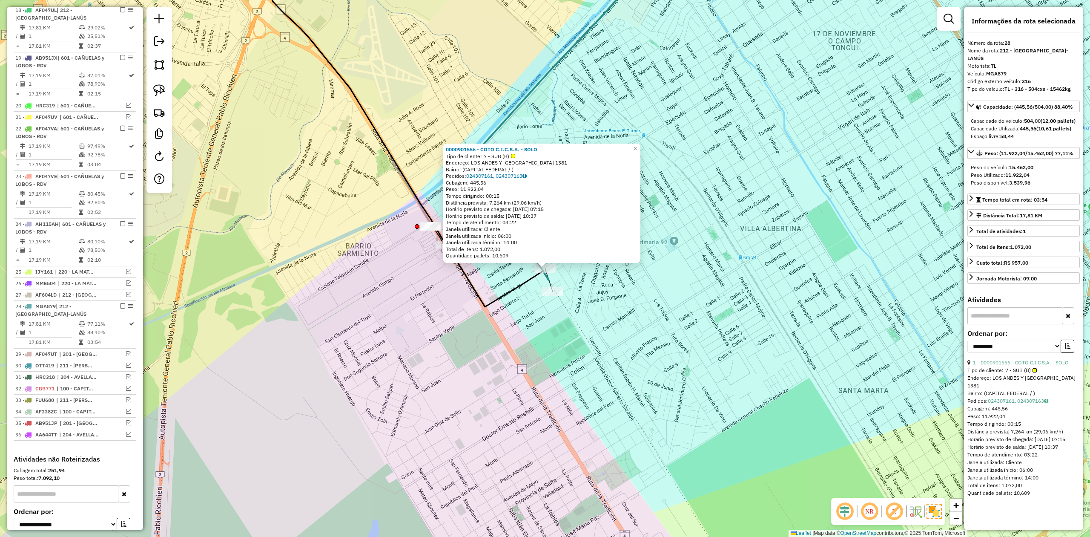
scroll to position [632, 0]
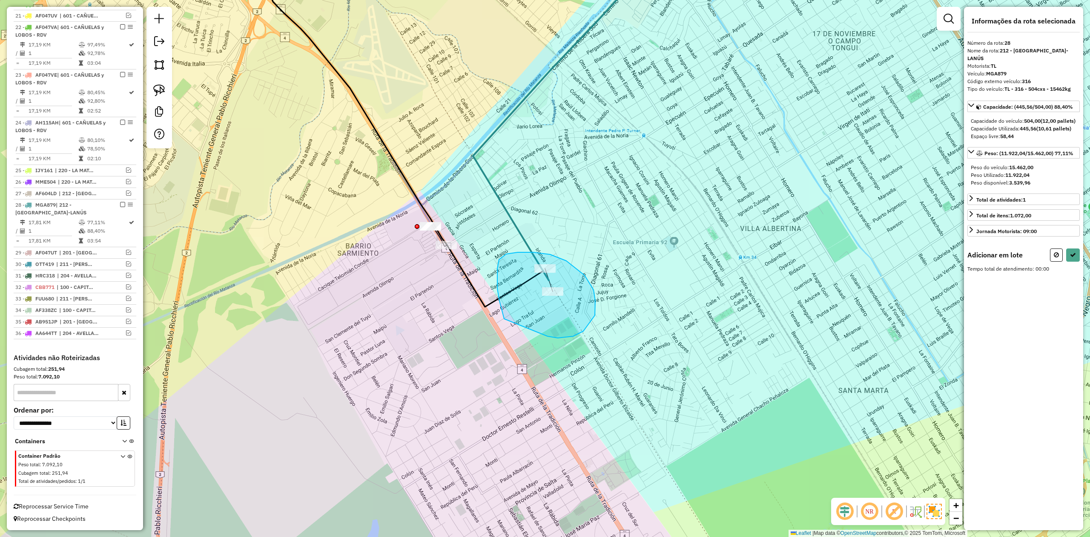
drag, startPoint x: 558, startPoint y: 338, endPoint x: 509, endPoint y: 325, distance: 50.9
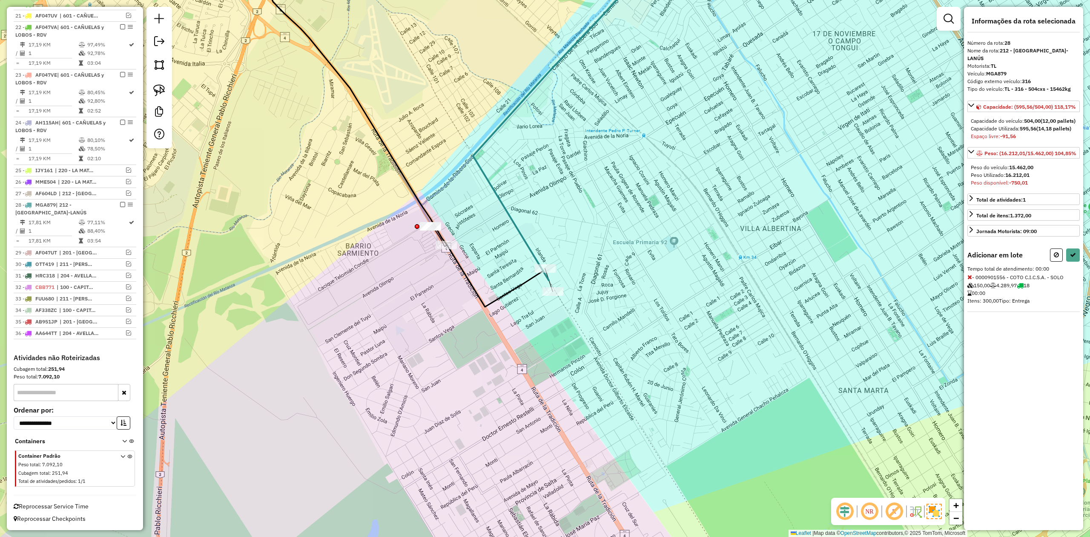
select select "**********"
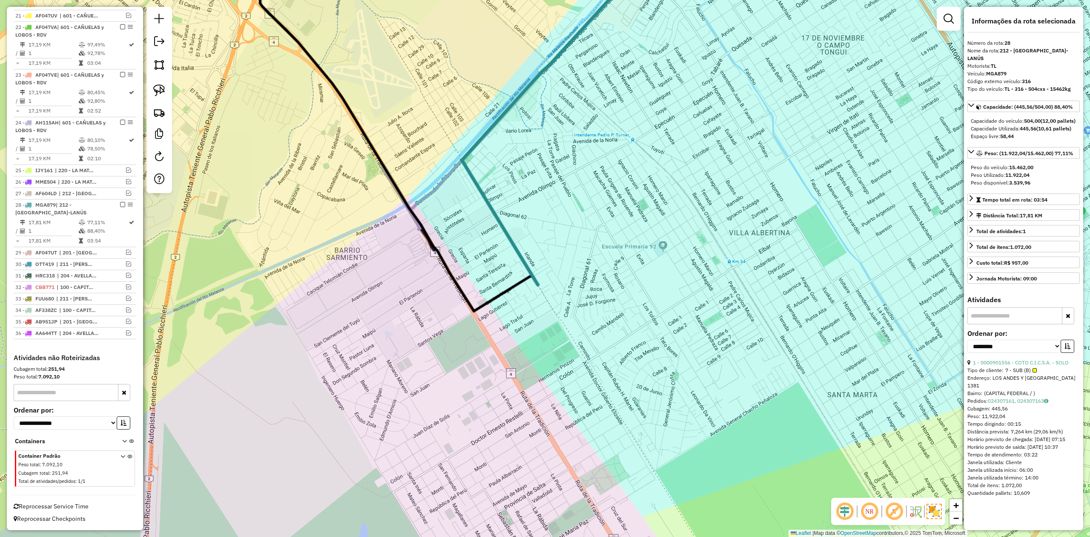
click at [566, 285] on div "Janela de atendimento Grade de atendimento Capacidade Transportadoras Veículos …" at bounding box center [545, 268] width 1090 height 537
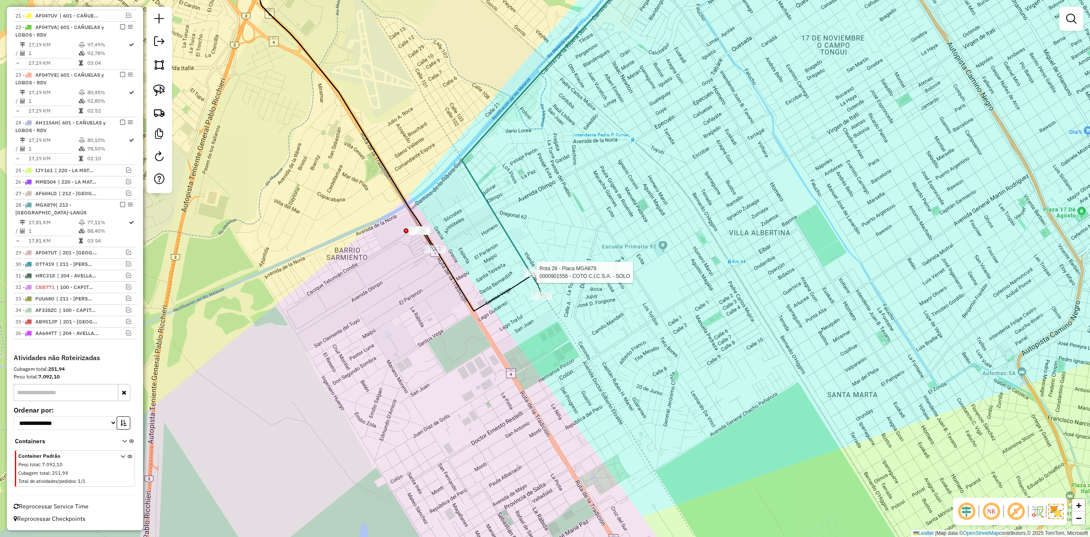
select select "**********"
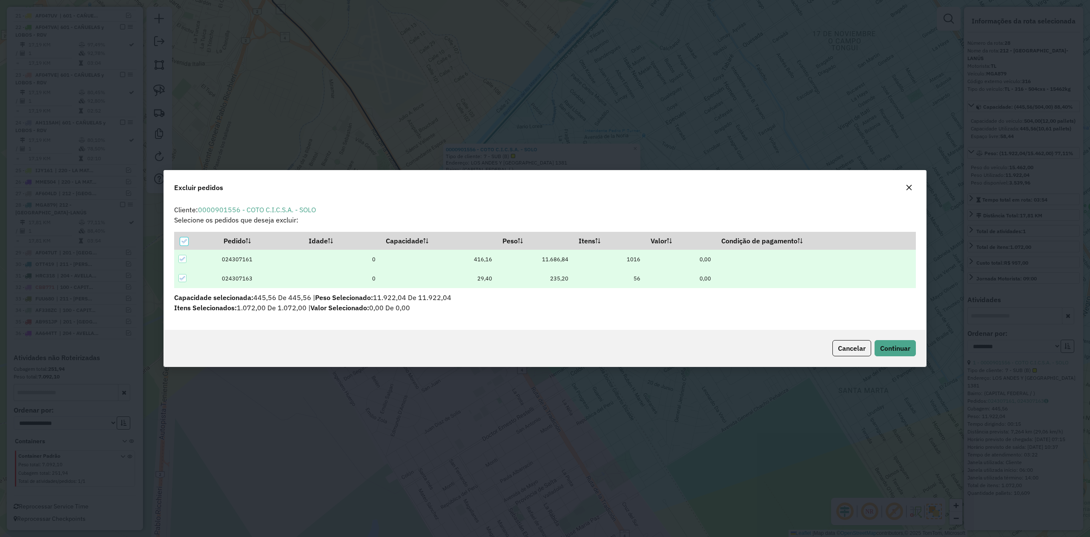
scroll to position [4, 3]
click at [909, 190] on icon "button" at bounding box center [909, 187] width 7 height 7
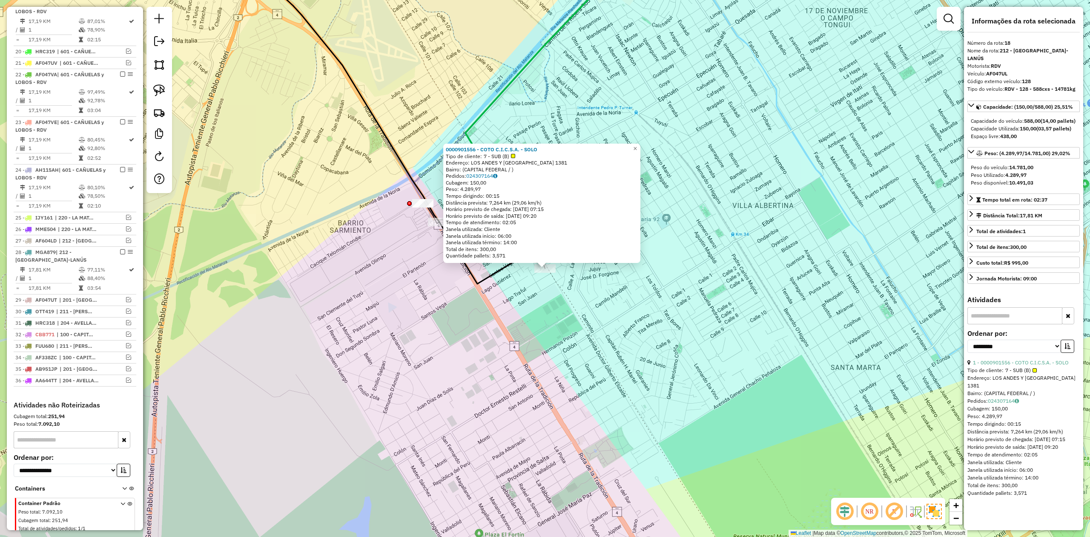
scroll to position [526, 0]
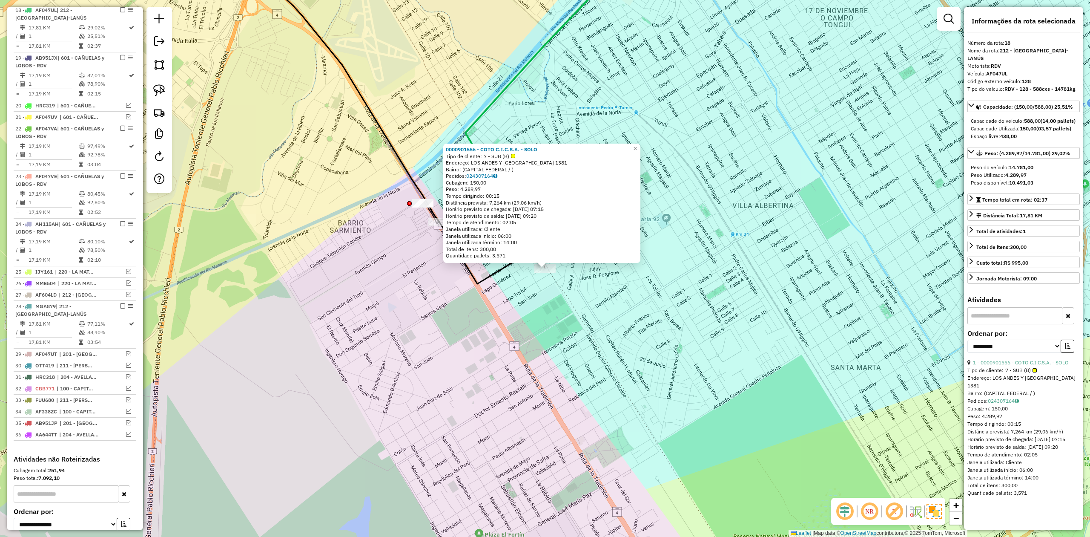
click at [560, 319] on div "0000901556 - COTO C.I.C.S.A. - SOLO Tipo de cliente: 7 - SUB (B) Endereço: LOS …" at bounding box center [545, 268] width 1090 height 537
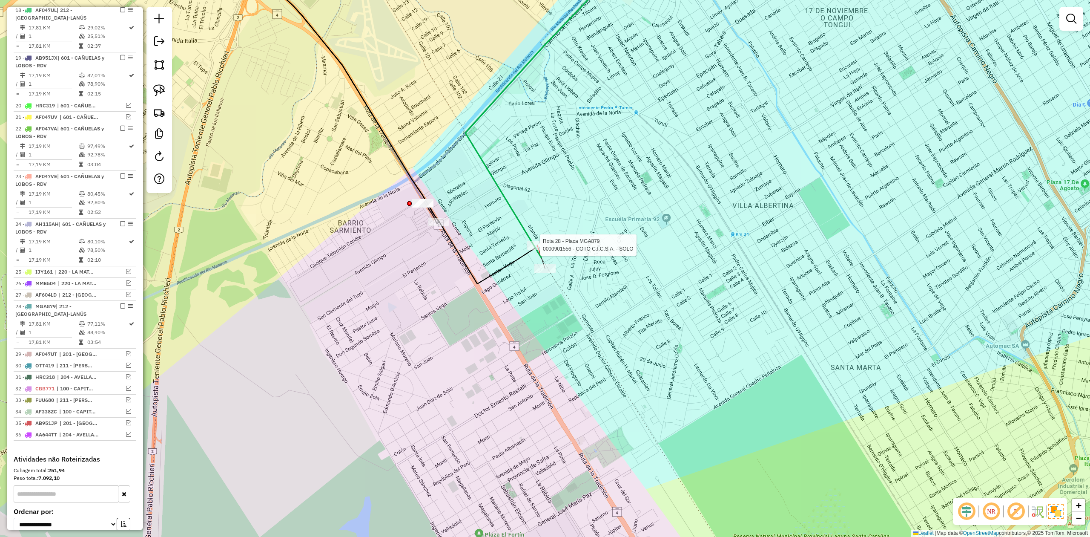
select select "**********"
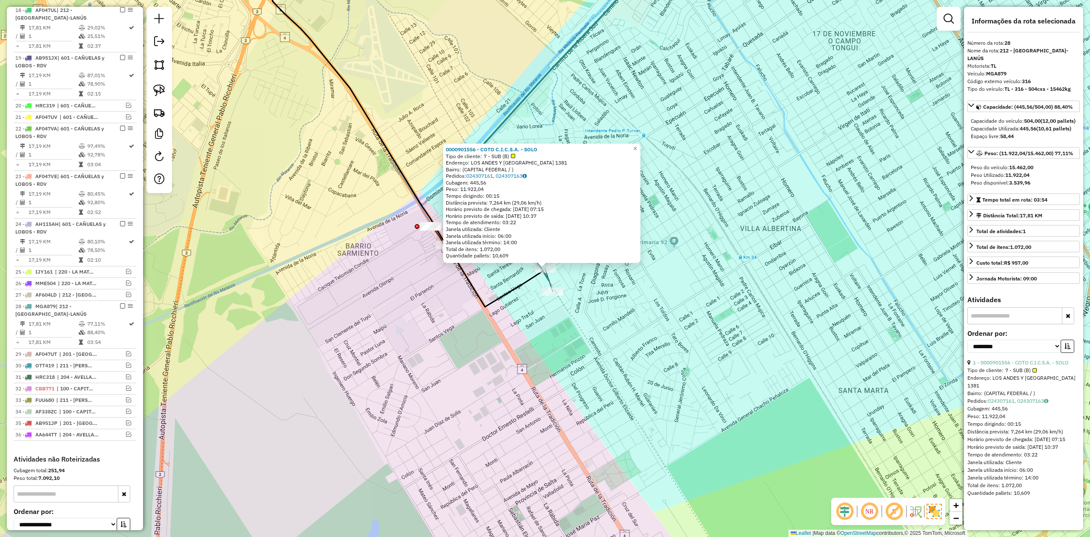
scroll to position [632, 0]
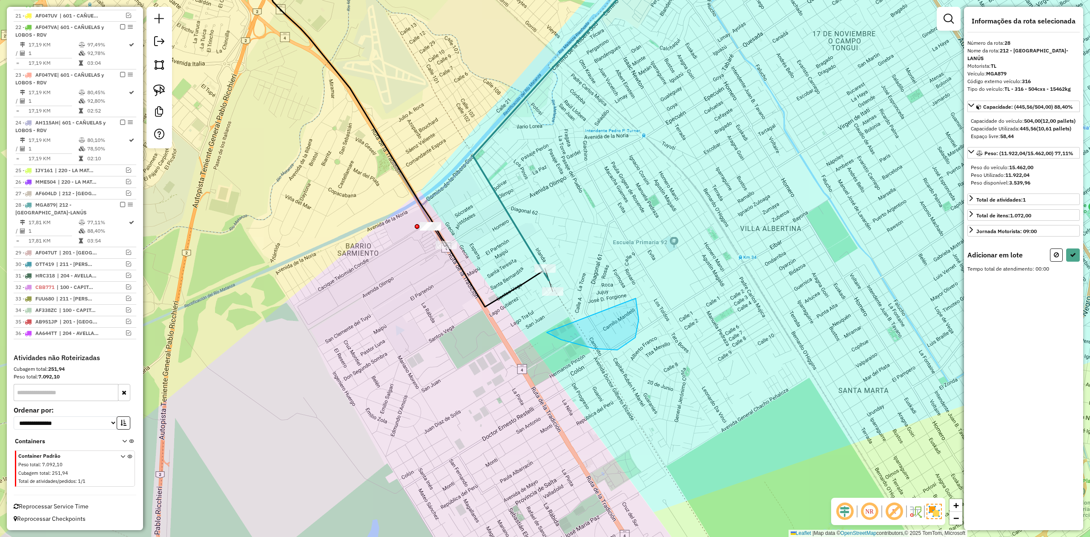
drag, startPoint x: 639, startPoint y: 319, endPoint x: 601, endPoint y: 354, distance: 51.2
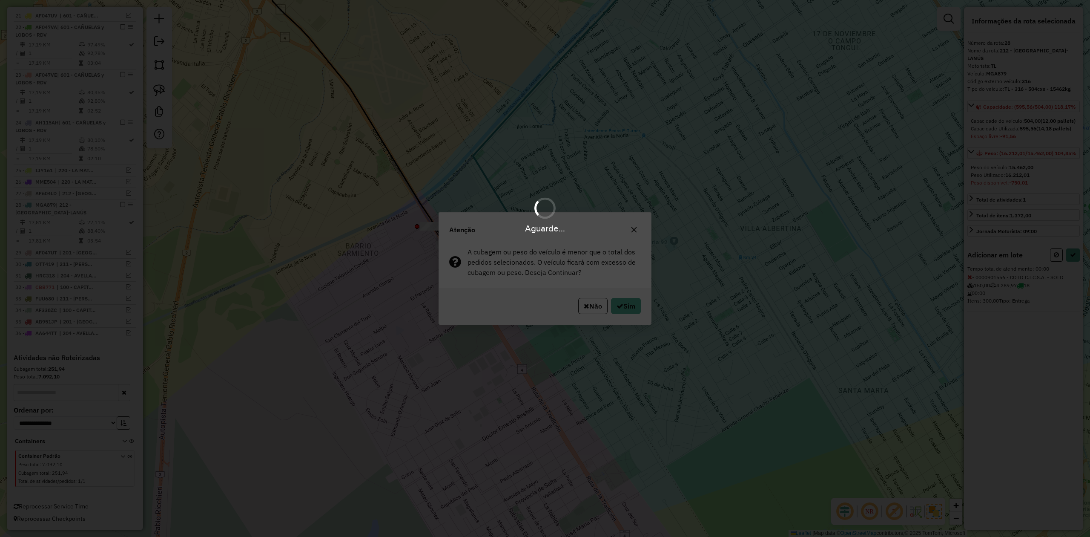
click at [631, 307] on div "Aguarde..." at bounding box center [545, 268] width 1090 height 537
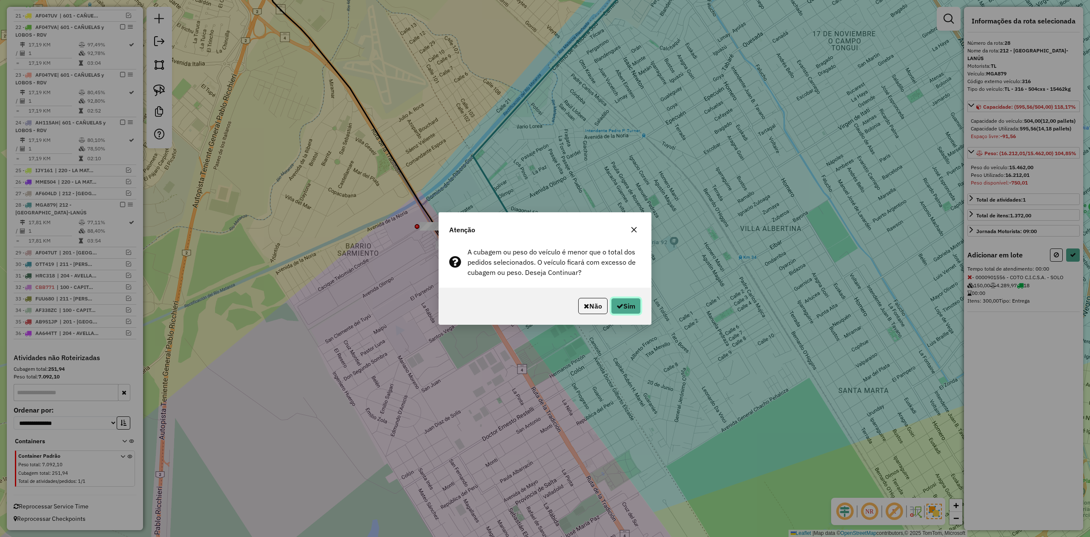
click at [630, 307] on button "Sim" at bounding box center [626, 306] width 30 height 16
select select "**********"
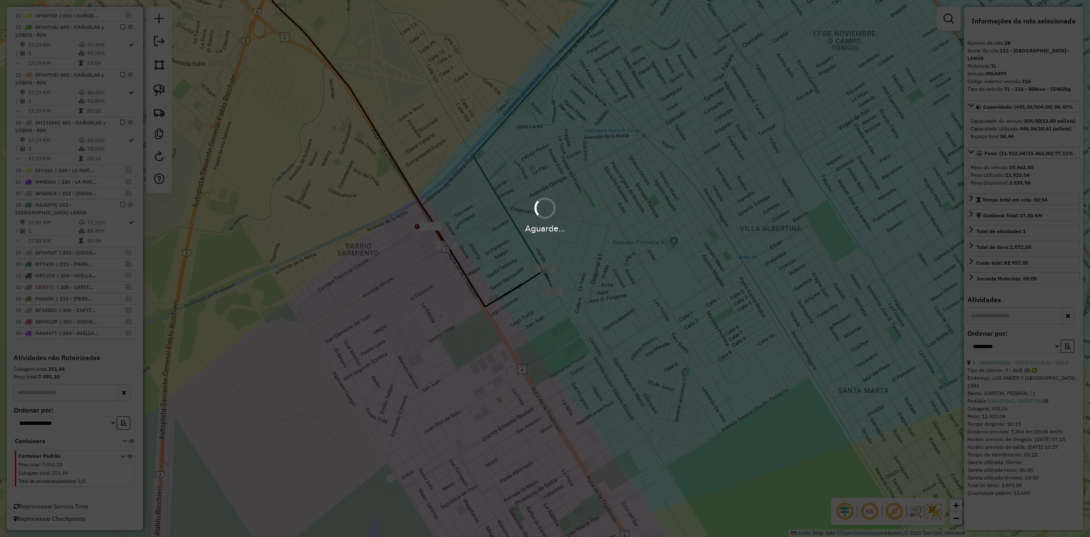
scroll to position [584, 0]
click at [566, 272] on div "Janela de atendimento Grade de atendimento Capacidade Transportadoras Veículos …" at bounding box center [545, 268] width 1090 height 537
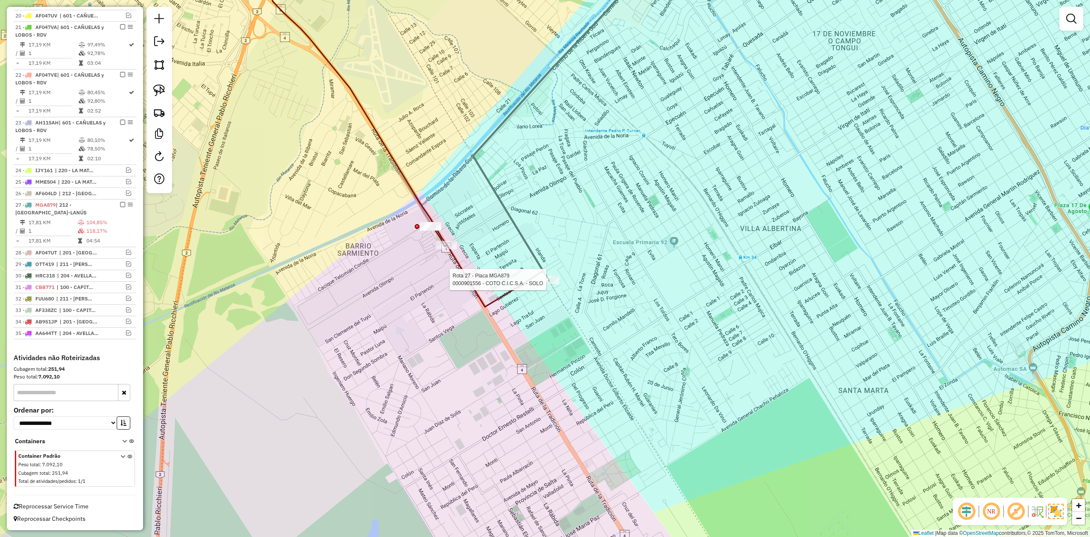
select select "**********"
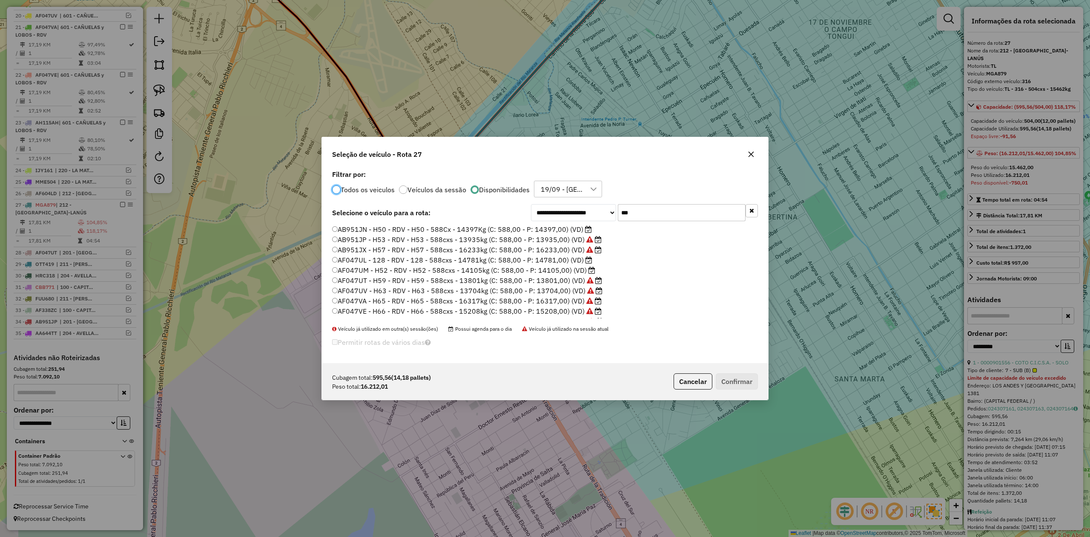
scroll to position [4, 3]
drag, startPoint x: 595, startPoint y: 210, endPoint x: 573, endPoint y: 208, distance: 21.8
click at [573, 208] on div "**********" at bounding box center [644, 212] width 227 height 17
click at [558, 300] on label "AF047VA - H65 - RDV - H65 - 588cxs - 16317kg (C: 588,00 - P: 16317,00) (VD)" at bounding box center [467, 301] width 270 height 10
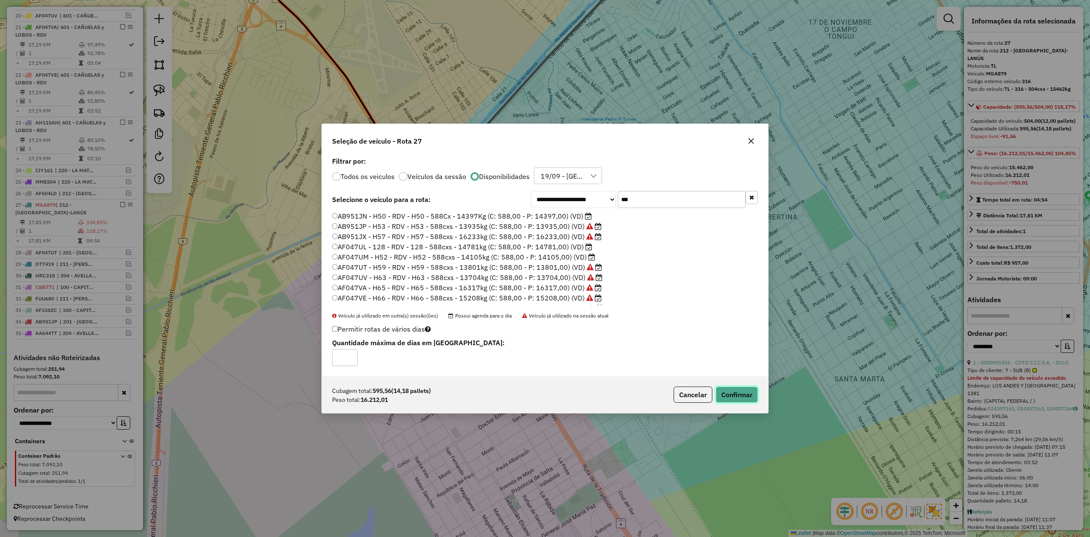
click at [735, 393] on button "Confirmar" at bounding box center [737, 394] width 42 height 16
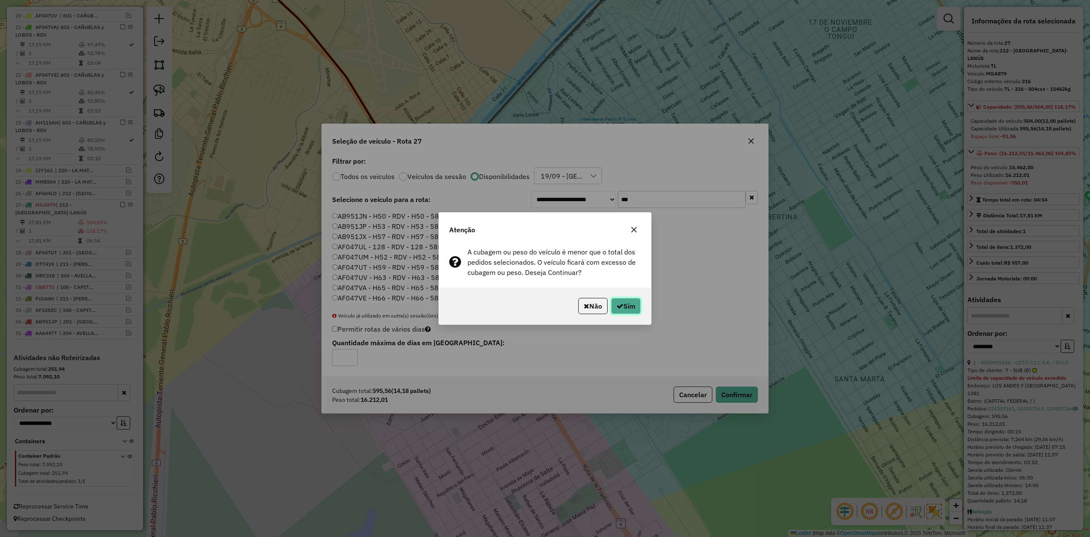
click at [630, 307] on button "Sim" at bounding box center [626, 306] width 30 height 16
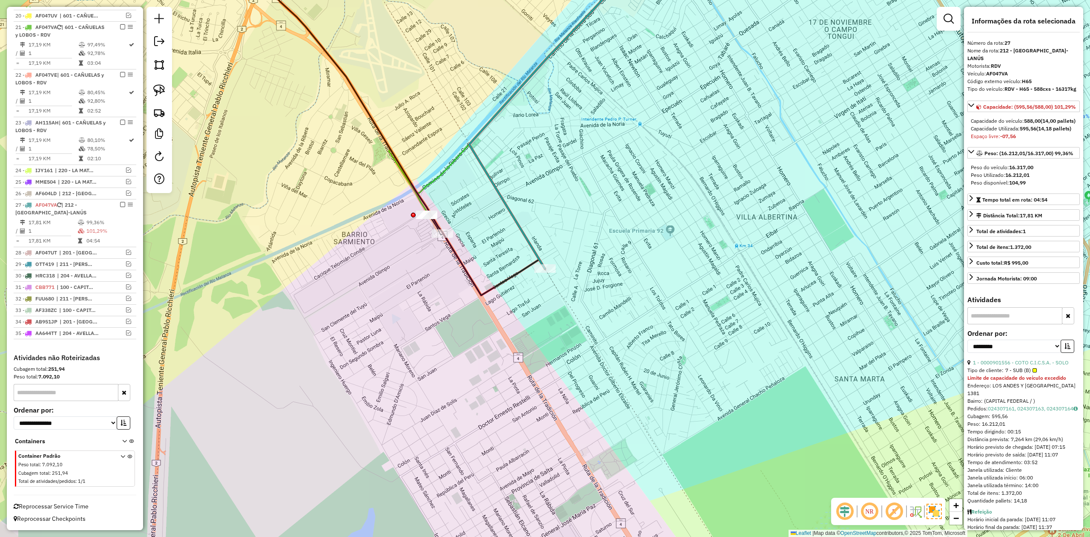
drag, startPoint x: 576, startPoint y: 268, endPoint x: 571, endPoint y: 265, distance: 6.1
click at [576, 268] on div "Janela de atendimento Grade de atendimento Capacidade Transportadoras Veículos …" at bounding box center [545, 268] width 1090 height 537
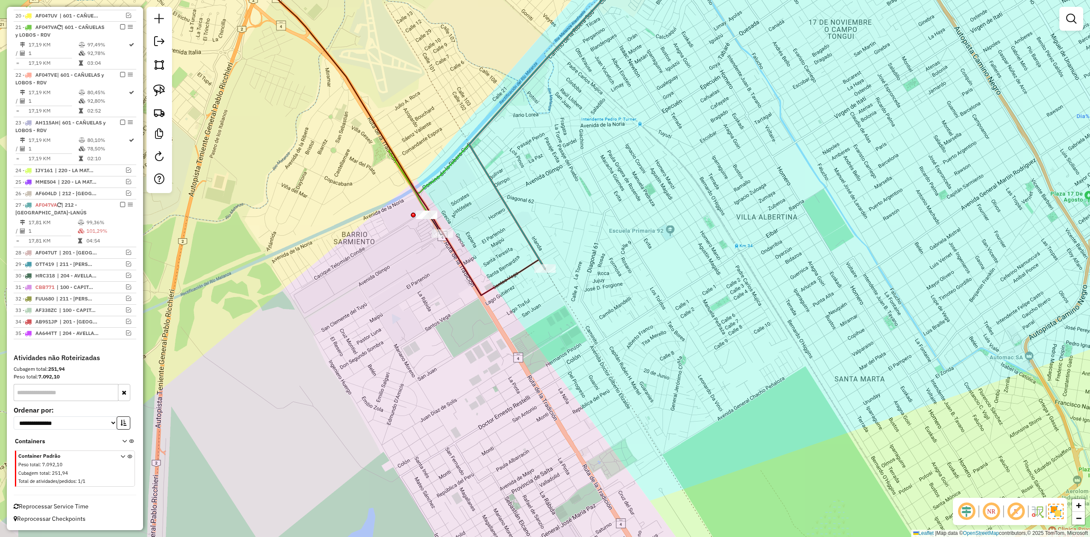
click at [536, 256] on icon at bounding box center [559, 107] width 181 height 322
select select "**********"
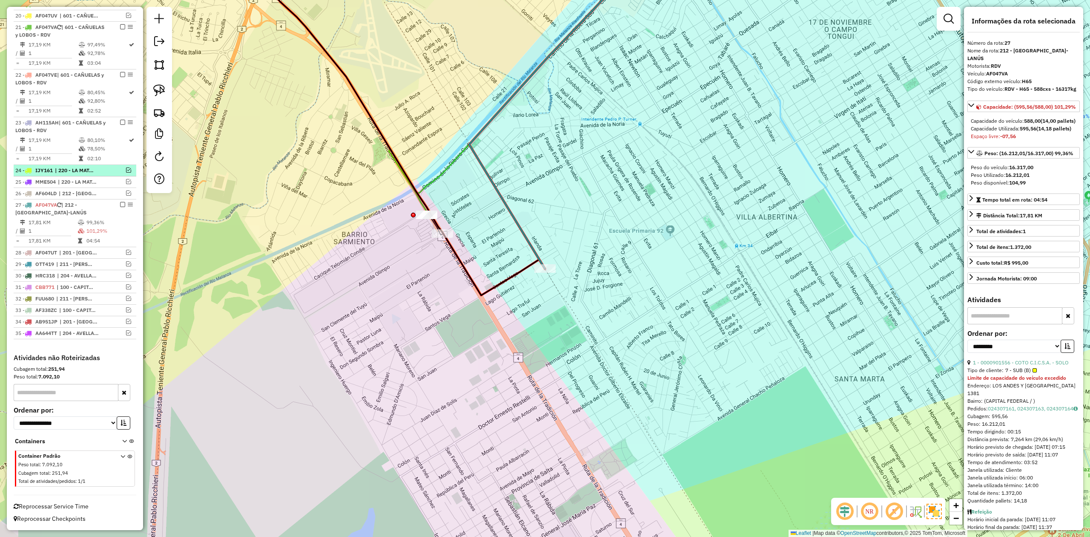
click at [121, 204] on em at bounding box center [122, 204] width 5 height 5
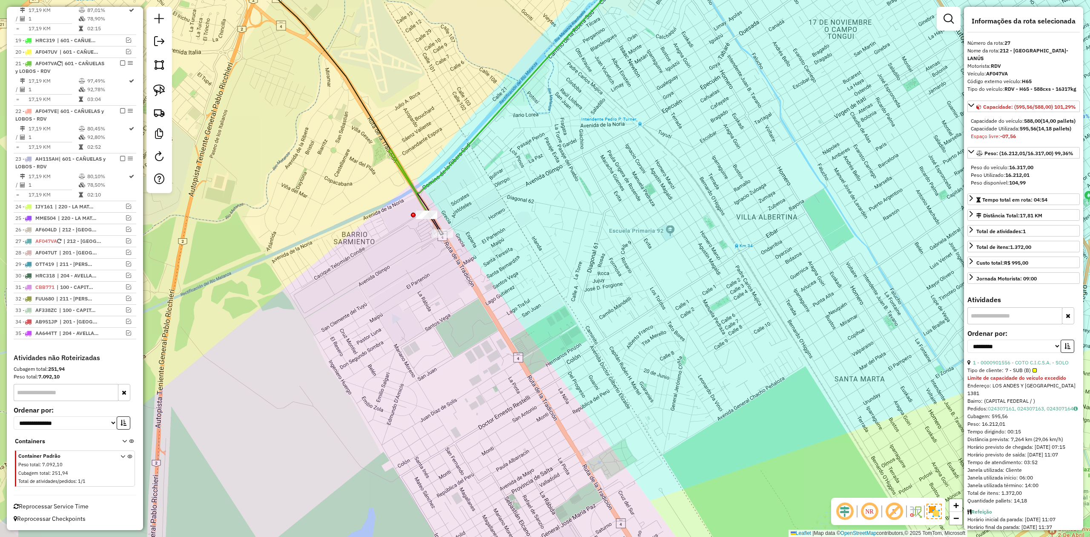
click at [488, 326] on div "Janela de atendimento Grade de atendimento Capacidade Transportadoras Veículos …" at bounding box center [545, 268] width 1090 height 537
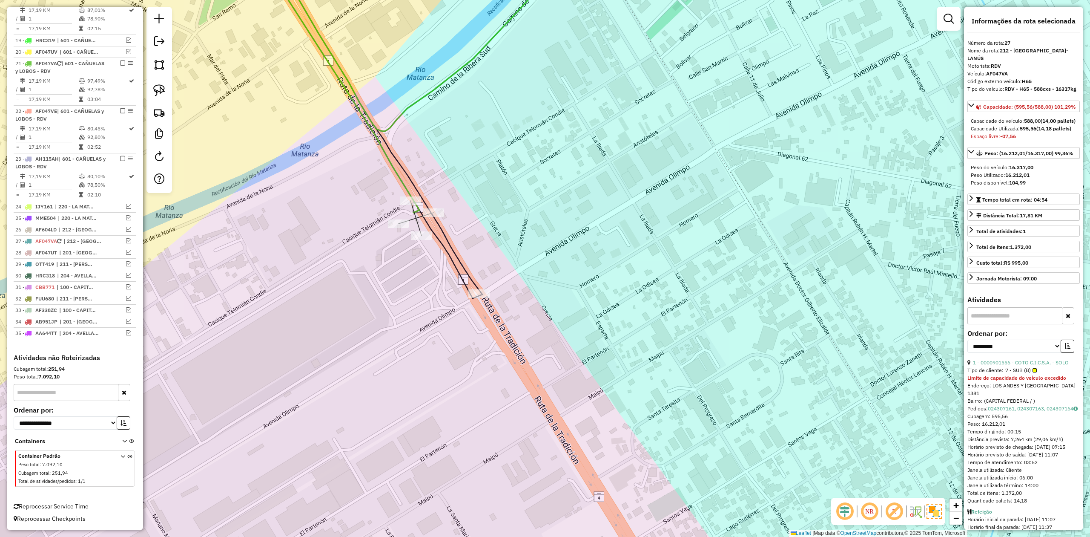
click at [413, 205] on div at bounding box center [410, 200] width 21 height 9
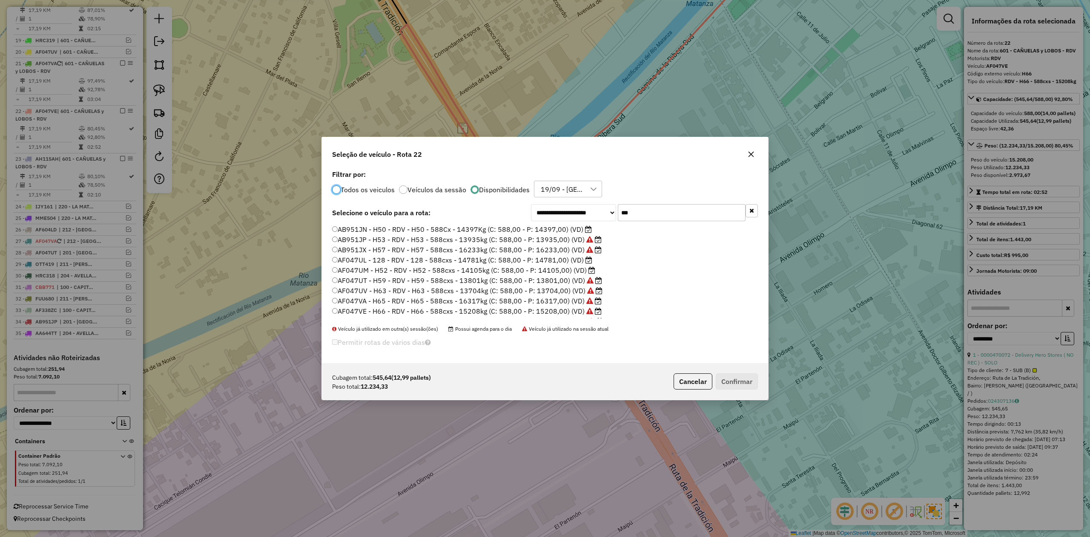
scroll to position [4, 3]
drag, startPoint x: 660, startPoint y: 215, endPoint x: 561, endPoint y: 201, distance: 99.8
click at [562, 201] on div "**********" at bounding box center [545, 266] width 446 height 196
click at [561, 311] on label "SNT967 - 652 - TL - 652 - 504cxs - 14118kg (C: 504,00 - P: 14118,00) (VD)" at bounding box center [457, 312] width 250 height 10
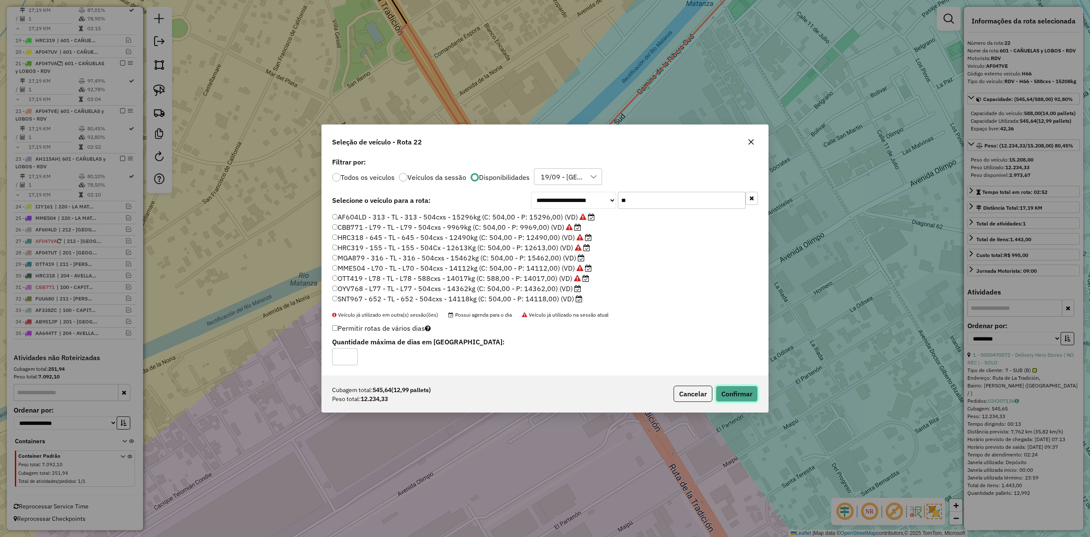
click at [744, 397] on button "Confirmar" at bounding box center [737, 394] width 42 height 16
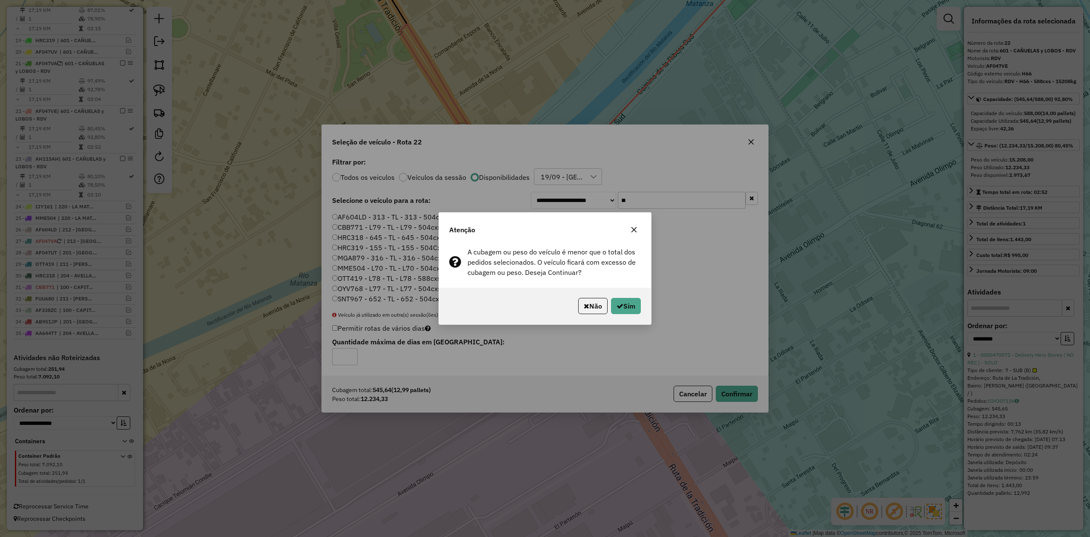
click at [636, 229] on icon "button" at bounding box center [634, 229] width 7 height 7
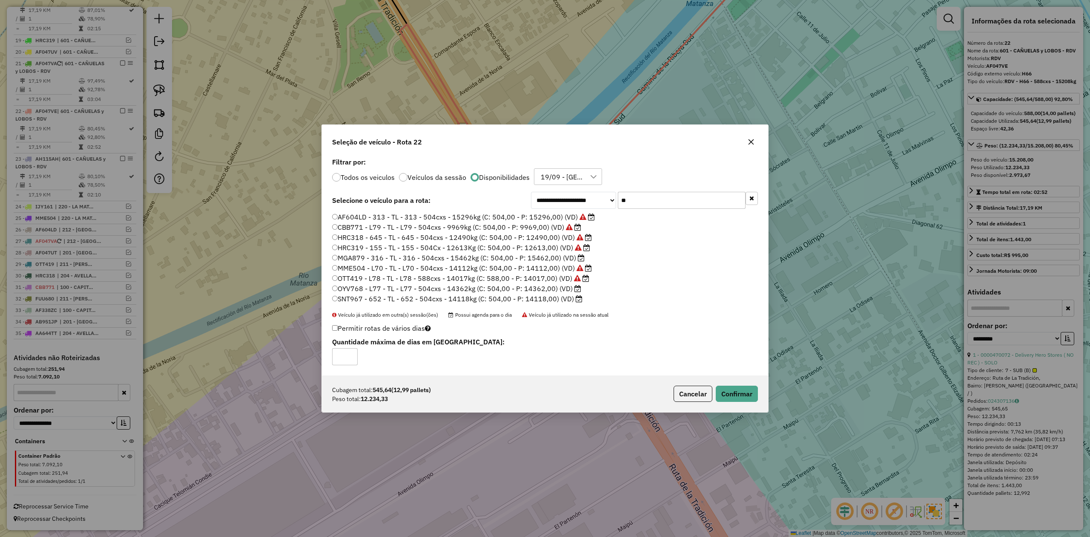
drag, startPoint x: 650, startPoint y: 202, endPoint x: 538, endPoint y: 192, distance: 112.1
click at [540, 193] on div "**********" at bounding box center [644, 200] width 227 height 17
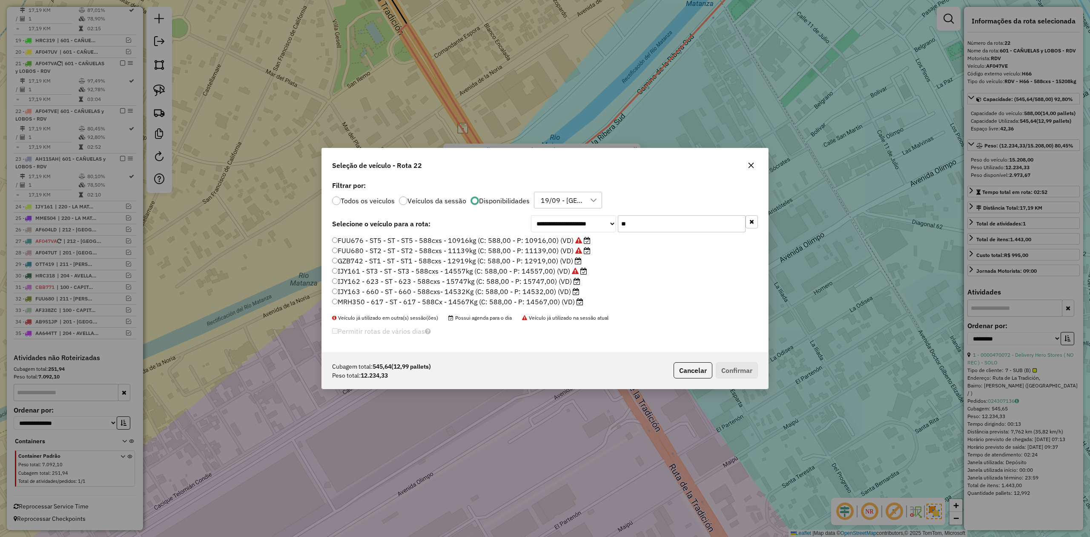
type input "**"
click at [562, 261] on label "GZB742 - ST1 - ST - ST1 - 588cxs - 12919kg (C: 588,00 - P: 12919,00) (VD)" at bounding box center [457, 261] width 250 height 10
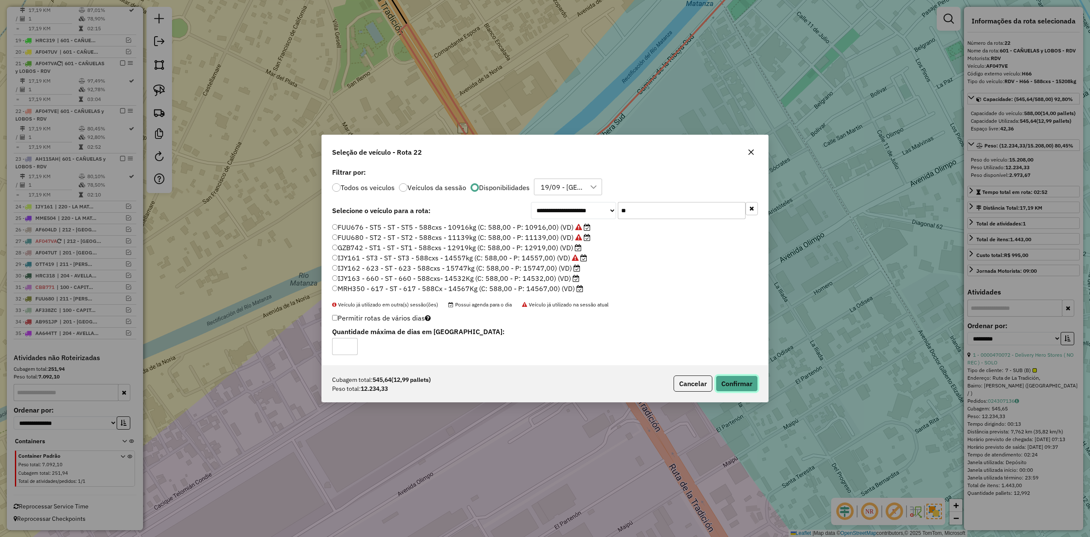
click at [733, 385] on button "Confirmar" at bounding box center [737, 383] width 42 height 16
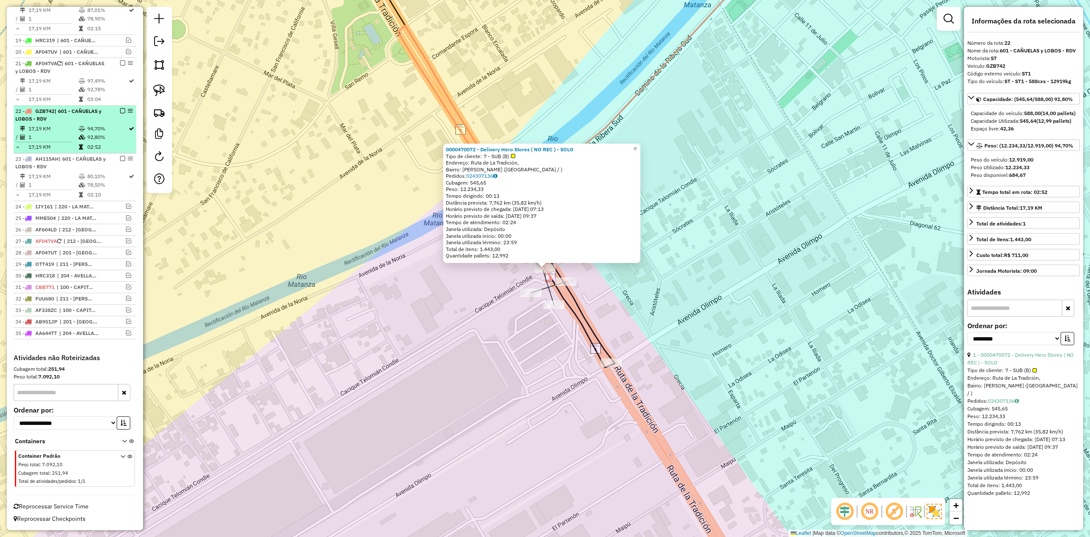
click at [120, 108] on em at bounding box center [122, 110] width 5 height 5
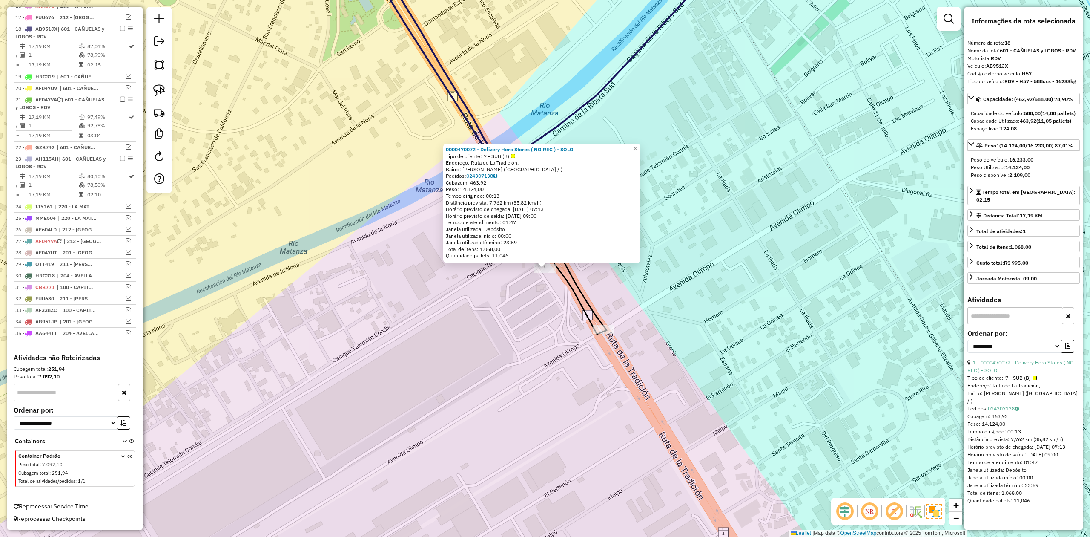
click at [569, 316] on div "0000470072 - Delivery Hero Stores ( NO REC ) - SOLO Tipo de cliente: 7 - SUB (B…" at bounding box center [545, 268] width 1090 height 537
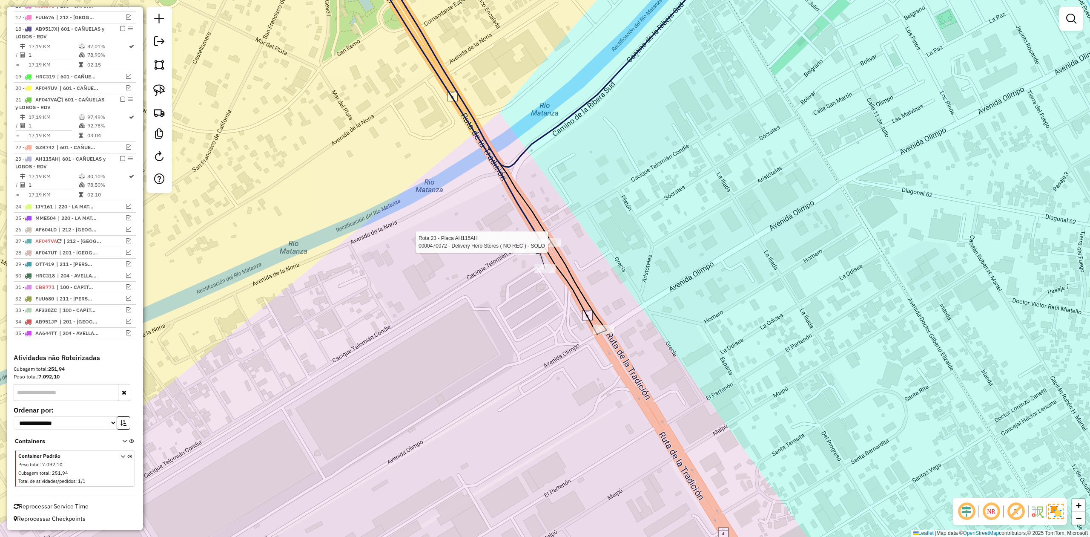
click at [551, 247] on div at bounding box center [550, 242] width 21 height 9
select select "**********"
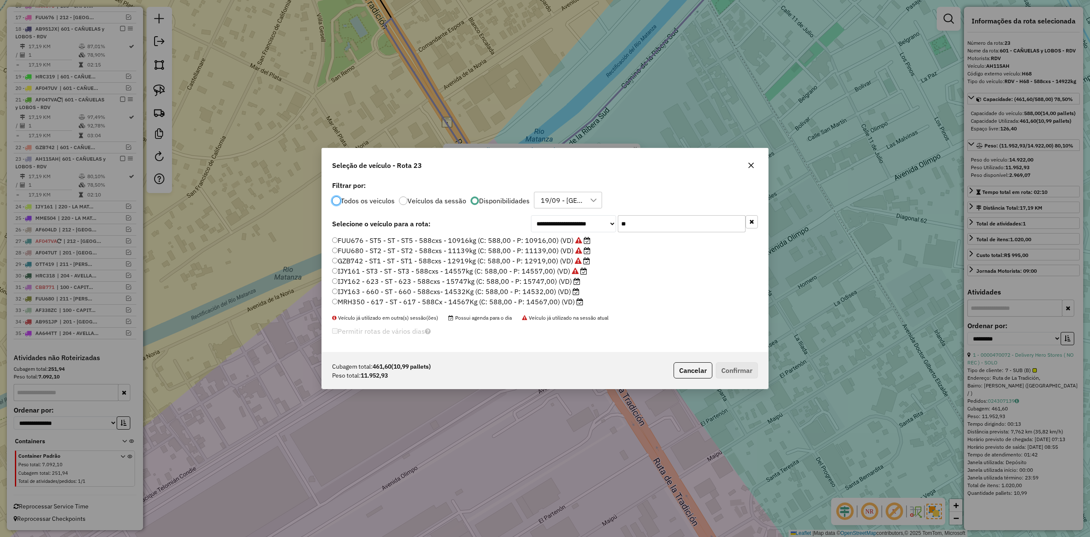
scroll to position [4, 3]
drag, startPoint x: 635, startPoint y: 223, endPoint x: 588, endPoint y: 218, distance: 47.1
click at [588, 218] on div "**********" at bounding box center [644, 223] width 227 height 17
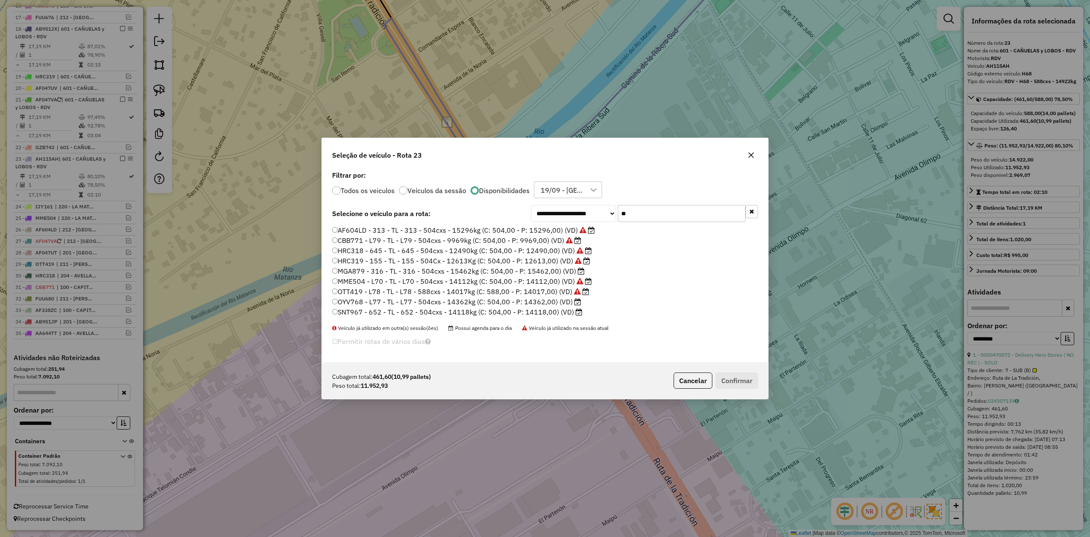
type input "**"
click at [553, 315] on label "SNT967 - 652 - TL - 652 - 504cxs - 14118kg (C: 504,00 - P: 14118,00) (VD)" at bounding box center [457, 312] width 250 height 10
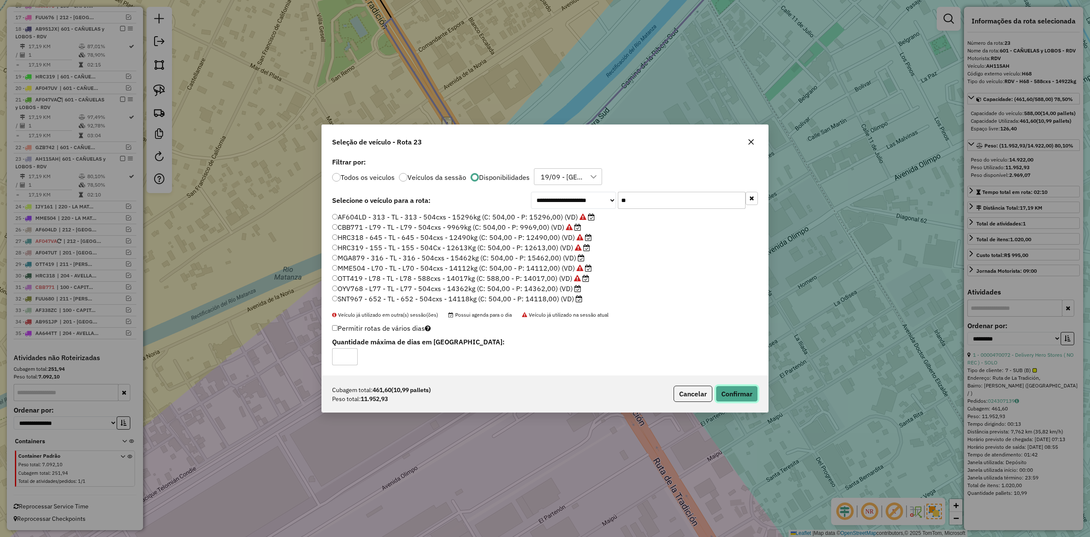
click at [735, 399] on button "Confirmar" at bounding box center [737, 394] width 42 height 16
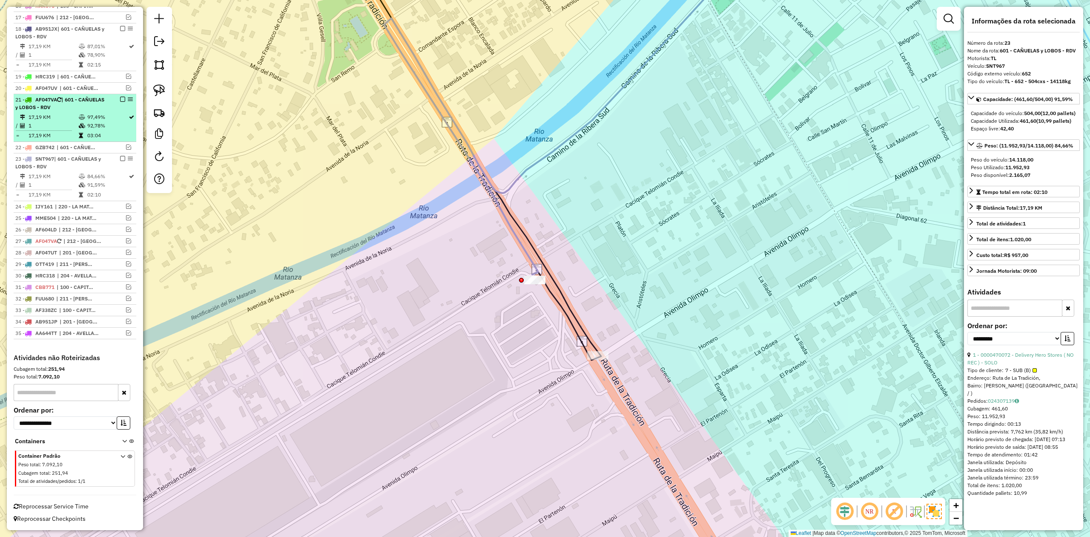
click at [122, 157] on em at bounding box center [122, 158] width 5 height 5
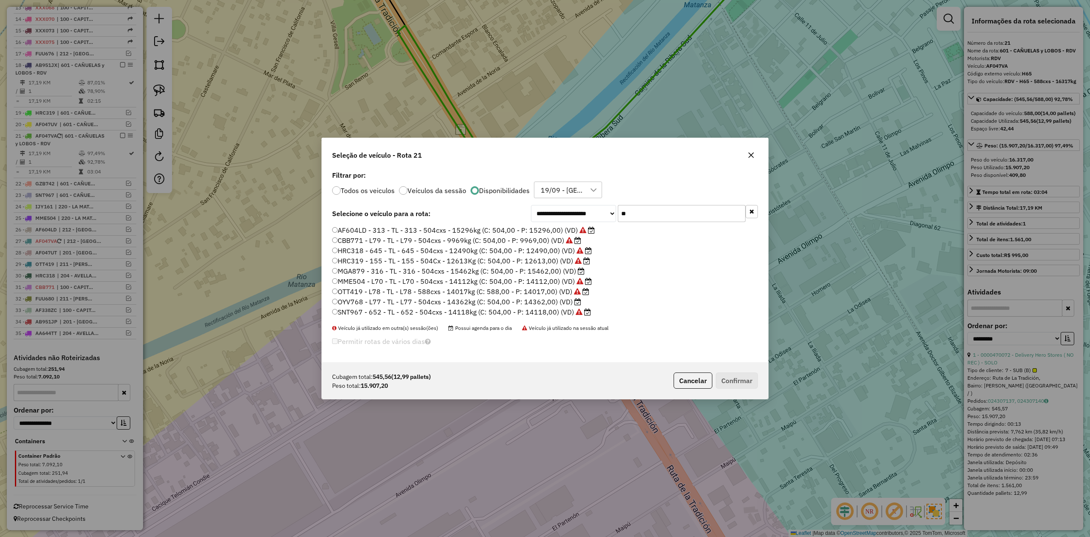
drag, startPoint x: 653, startPoint y: 213, endPoint x: 583, endPoint y: 208, distance: 69.6
click at [583, 208] on div "**********" at bounding box center [644, 213] width 227 height 17
type input "***"
drag, startPoint x: 561, startPoint y: 249, endPoint x: 638, endPoint y: 296, distance: 89.7
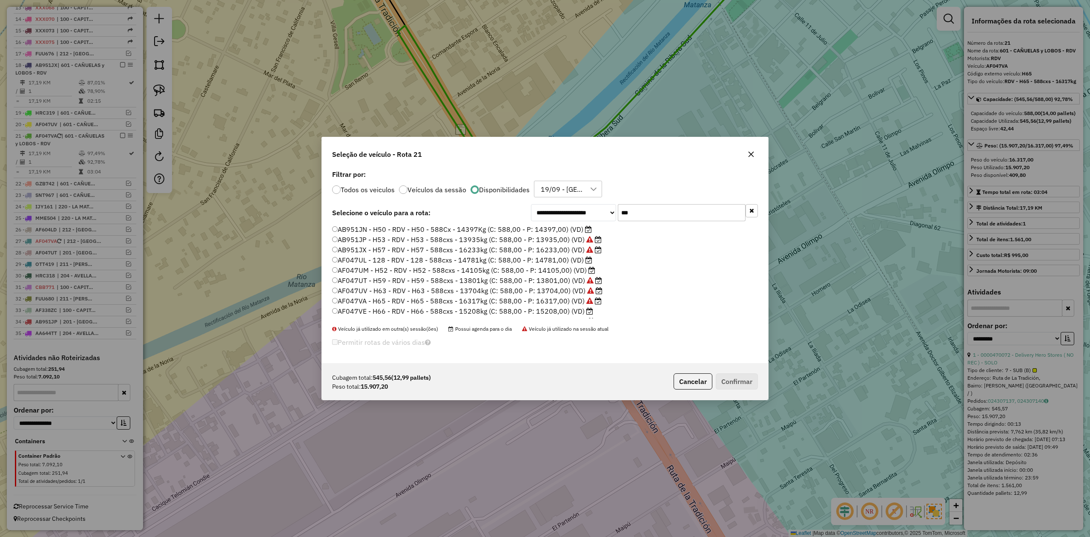
click at [561, 249] on label "AB951JX - H57 - RDV - H57 - 588cxs - 16233kg (C: 588,00 - P: 16233,00) (VD)" at bounding box center [467, 250] width 270 height 10
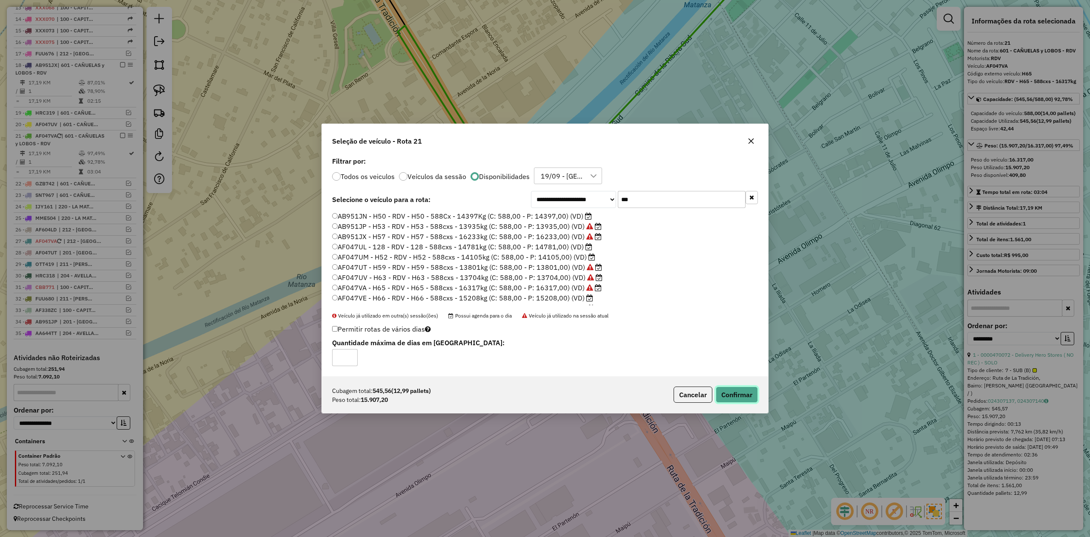
click at [737, 397] on button "Confirmar" at bounding box center [737, 394] width 42 height 16
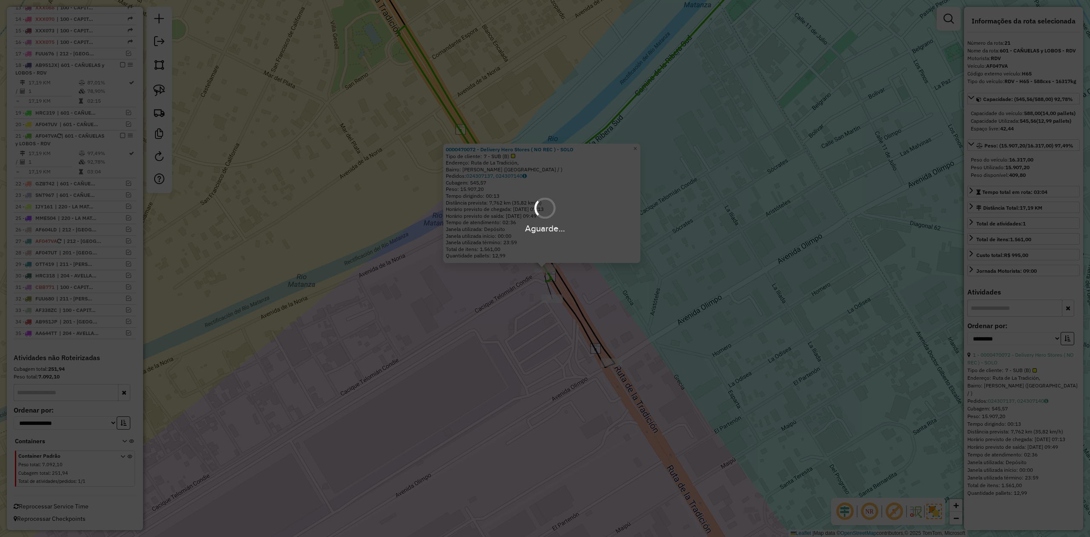
click at [550, 275] on div "Aguarde..." at bounding box center [545, 268] width 1090 height 537
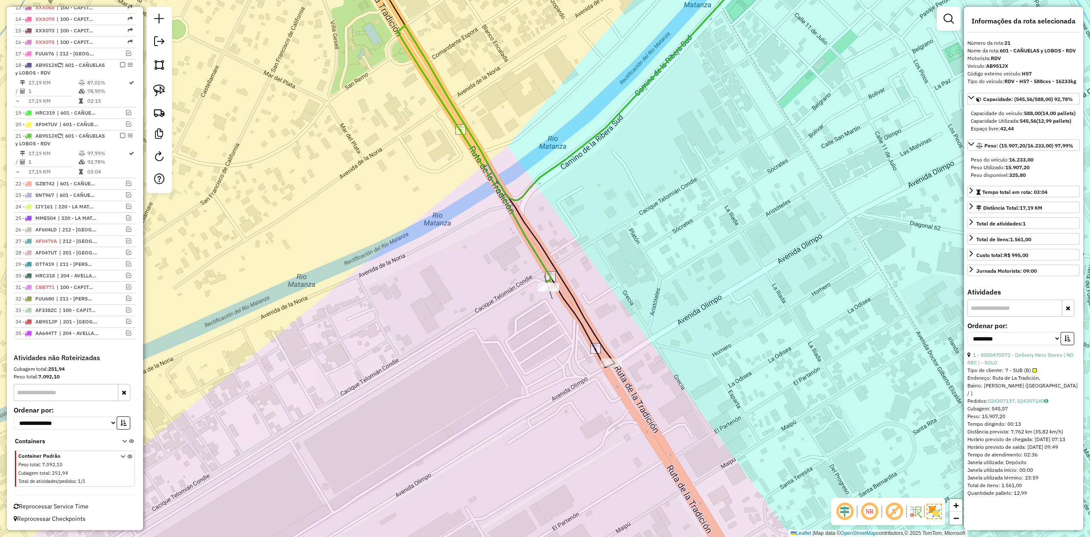
click at [548, 273] on icon at bounding box center [585, 113] width 375 height 335
click at [546, 273] on div at bounding box center [545, 268] width 21 height 9
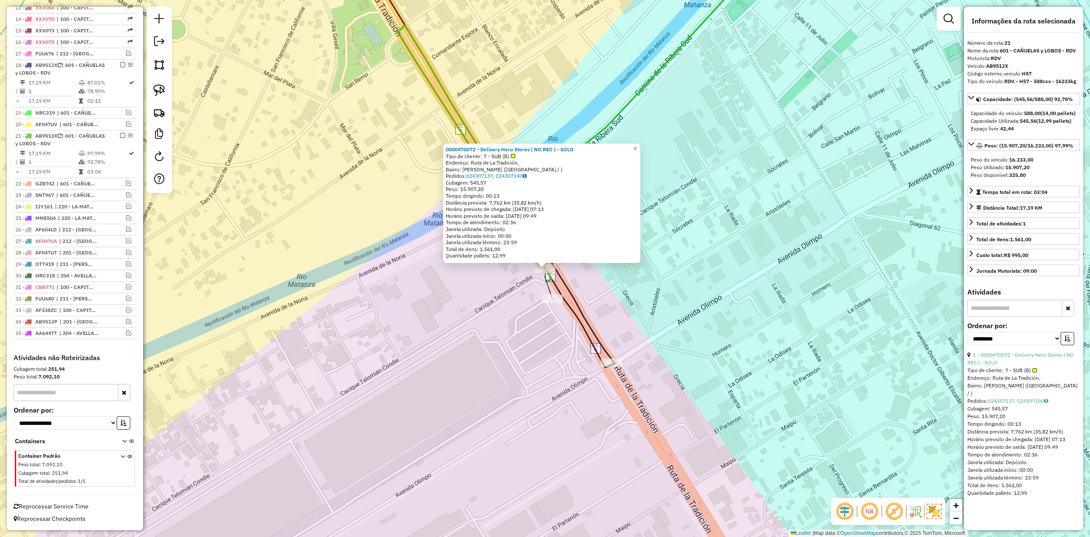
drag, startPoint x: 121, startPoint y: 133, endPoint x: 338, endPoint y: 283, distance: 263.7
click at [120, 133] on em at bounding box center [122, 135] width 5 height 5
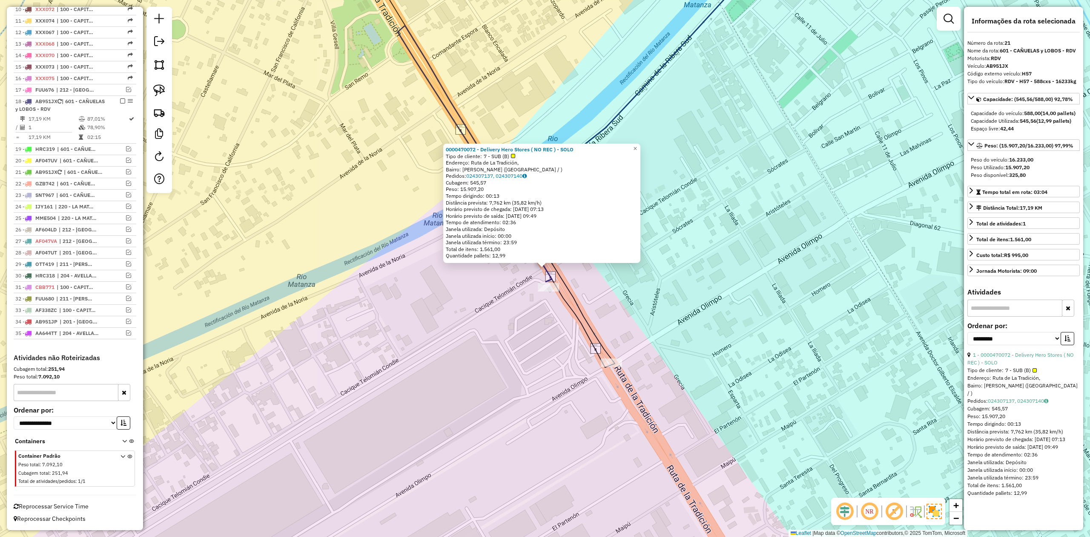
click at [559, 354] on div "0000470072 - Delivery Hero Stores ( NO REC ) - SOLO Tipo de cliente: 7 - SUB (B…" at bounding box center [545, 268] width 1090 height 537
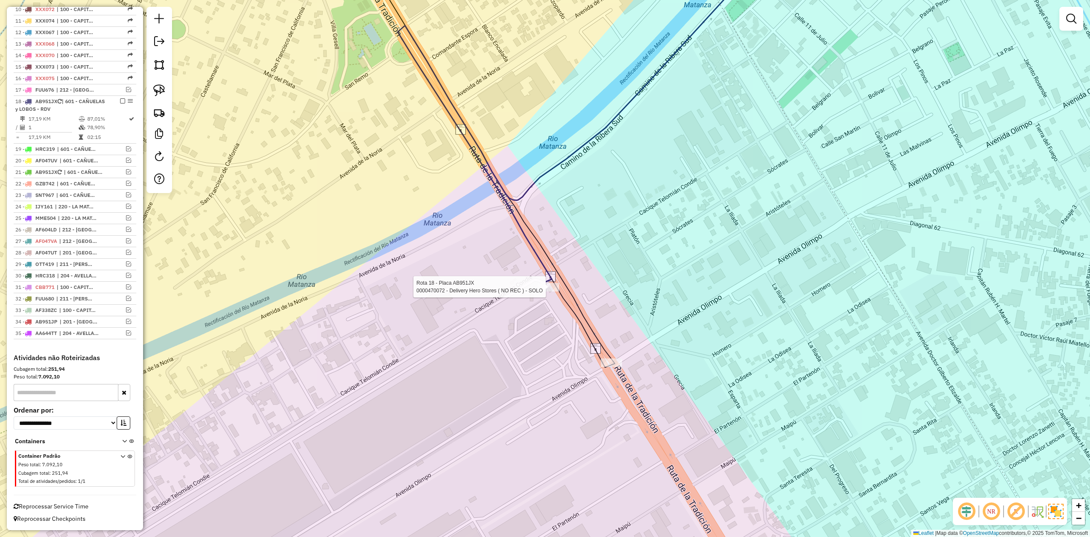
select select "**********"
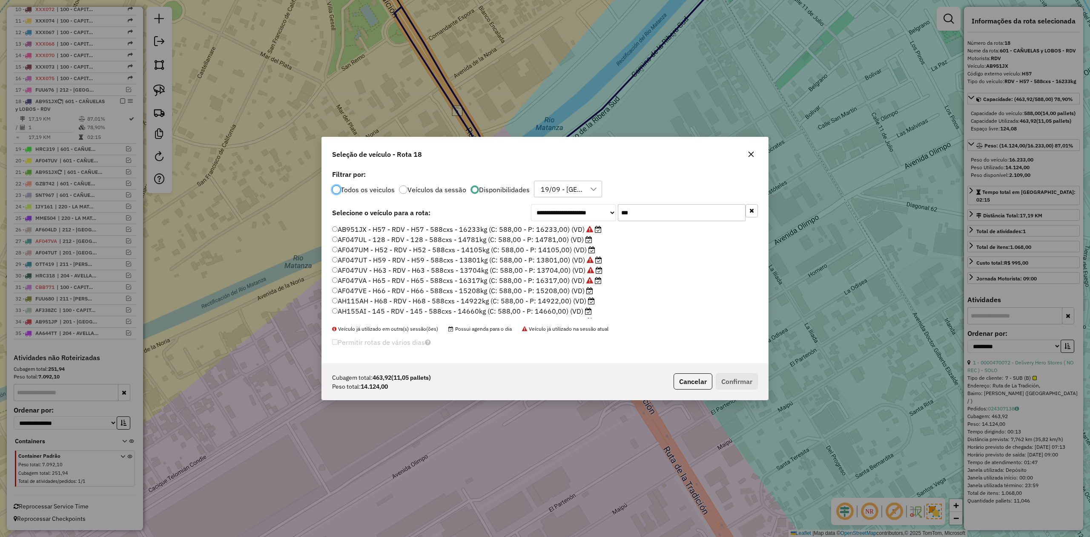
scroll to position [29, 0]
click at [552, 311] on label "AH155AJ - H64 - RDV - H64 - 588cxs - 14480kg (C: 588,00 - P: 14480,00) (VD)" at bounding box center [463, 313] width 262 height 10
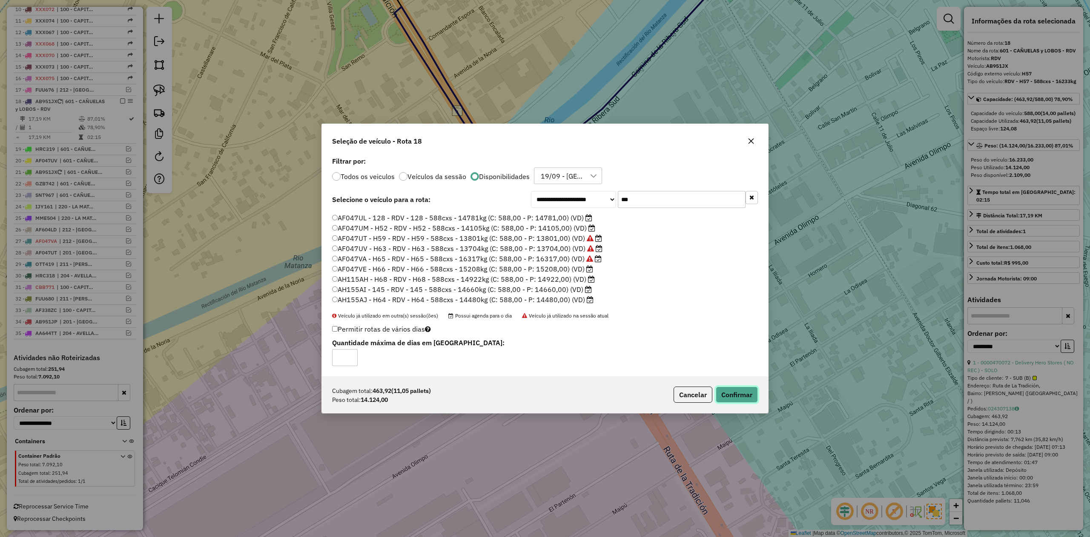
click at [751, 400] on button "Confirmar" at bounding box center [737, 394] width 42 height 16
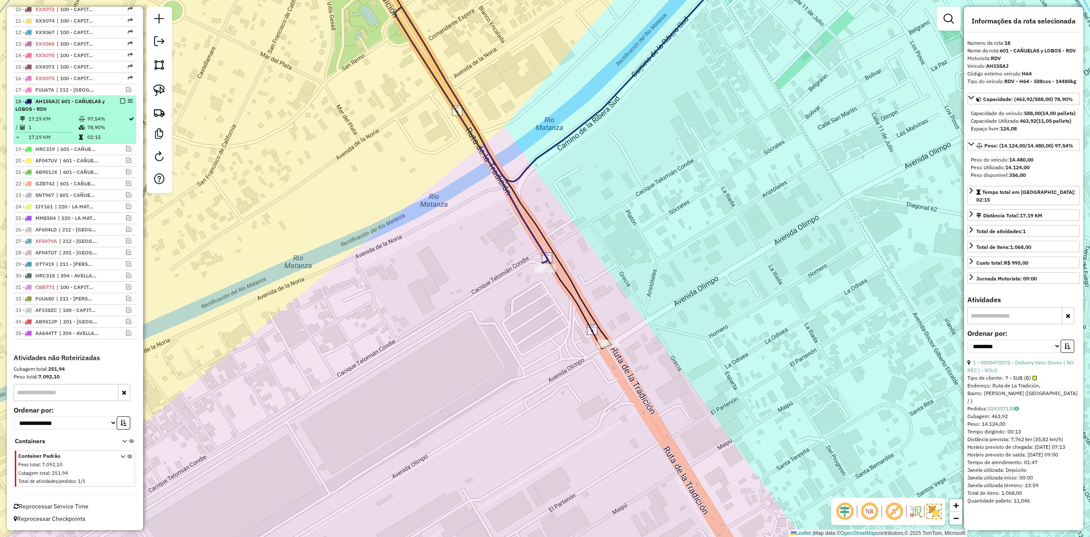
click at [121, 98] on em at bounding box center [122, 100] width 5 height 5
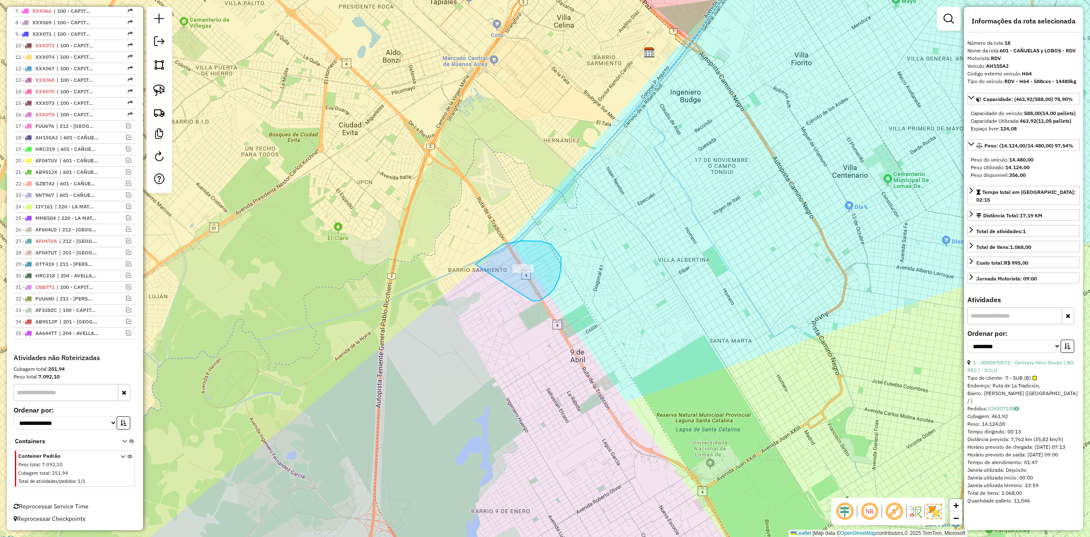
drag, startPoint x: 554, startPoint y: 289, endPoint x: 507, endPoint y: 317, distance: 55.0
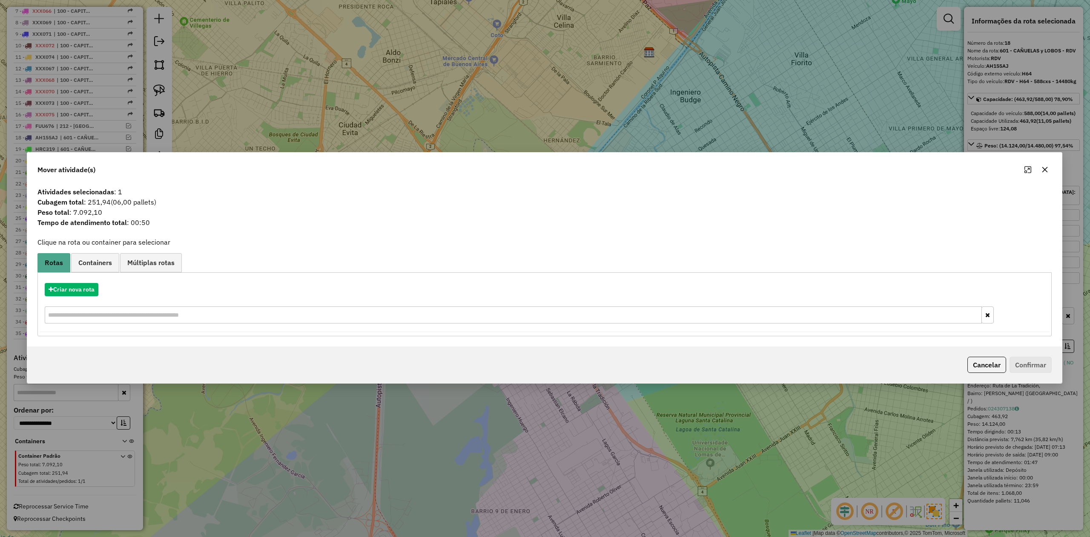
click at [1047, 168] on icon "button" at bounding box center [1046, 170] width 6 height 6
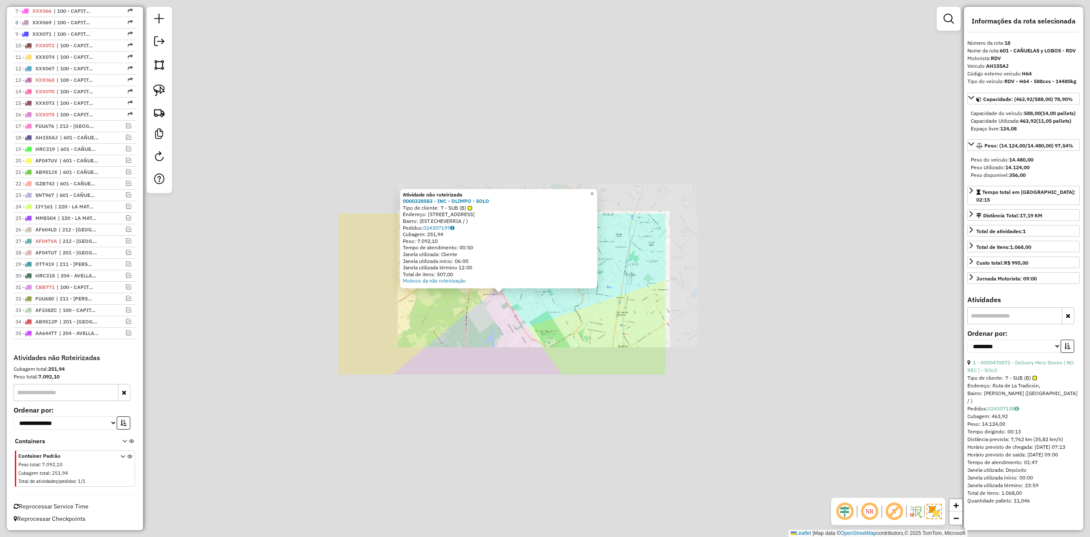
click at [486, 333] on div "Atividade não roteirizada 0000328583 - INC - OLIMPO - SOLO Tipo de cliente: 7 -…" at bounding box center [545, 268] width 1090 height 537
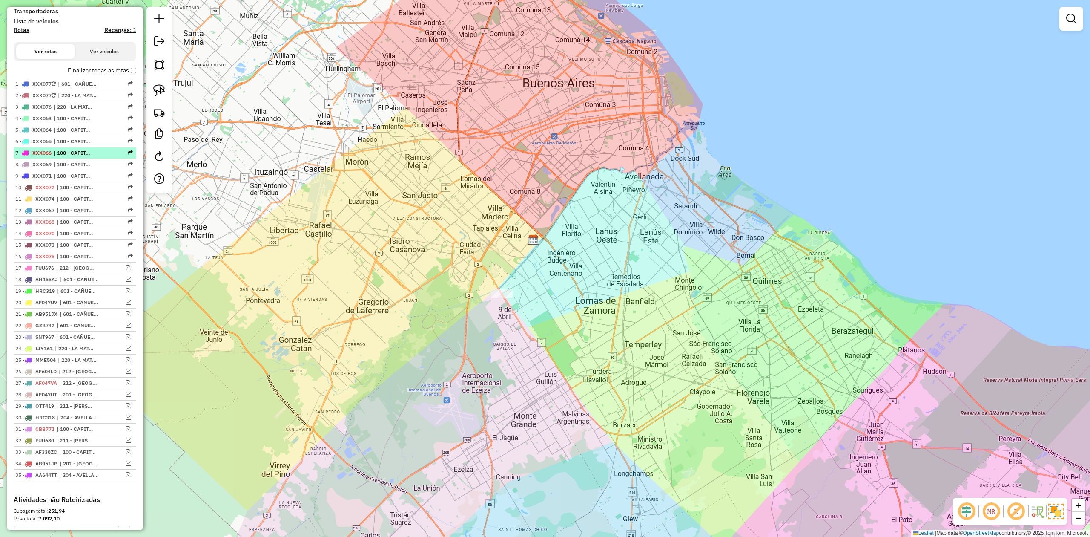
scroll to position [233, 0]
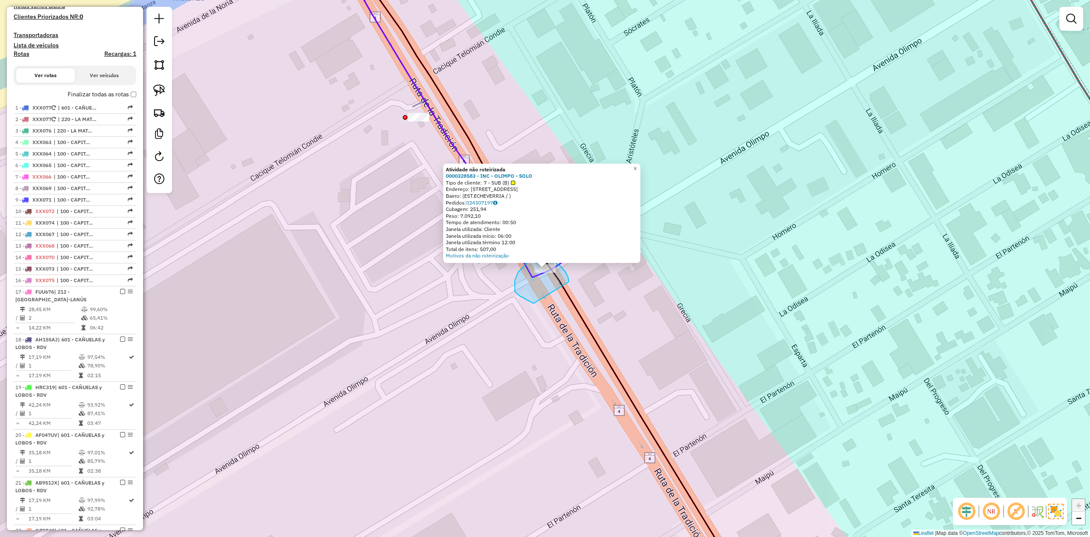
drag, startPoint x: 561, startPoint y: 267, endPoint x: 541, endPoint y: 304, distance: 42.3
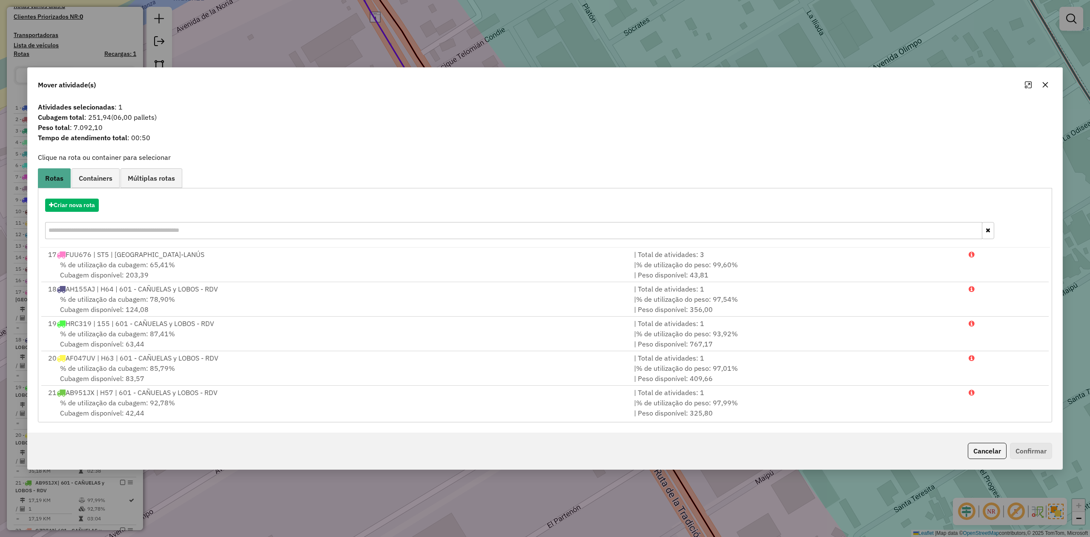
click at [78, 213] on div "Criar nova rota" at bounding box center [545, 219] width 1010 height 55
drag, startPoint x: 1045, startPoint y: 83, endPoint x: 871, endPoint y: 194, distance: 206.9
click at [1045, 83] on icon "button" at bounding box center [1045, 84] width 7 height 7
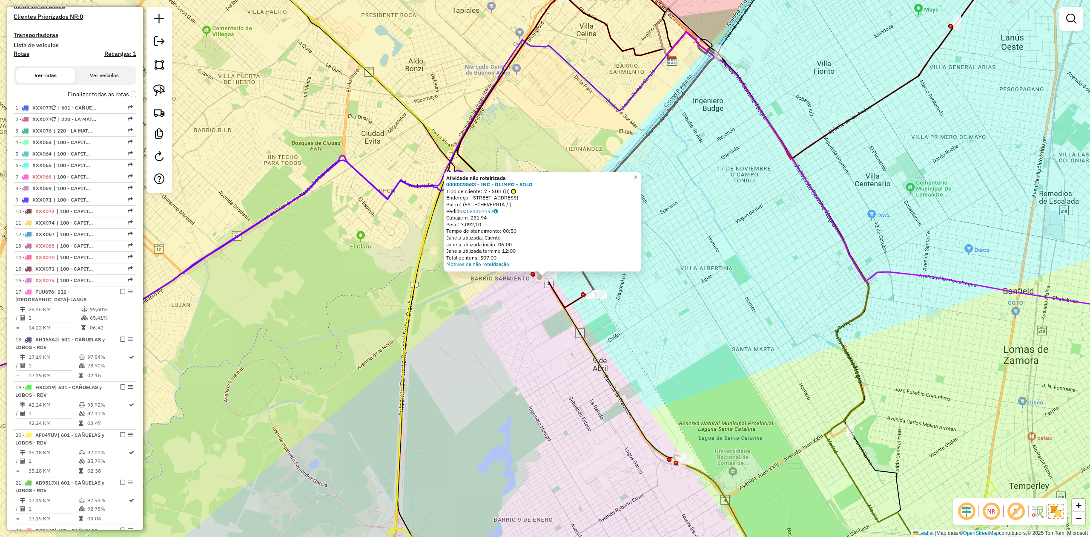
click at [308, 285] on div "Atividade não roteirizada 0000328583 - INC - OLIMPO - SOLO Tipo de cliente: 7 -…" at bounding box center [545, 268] width 1090 height 537
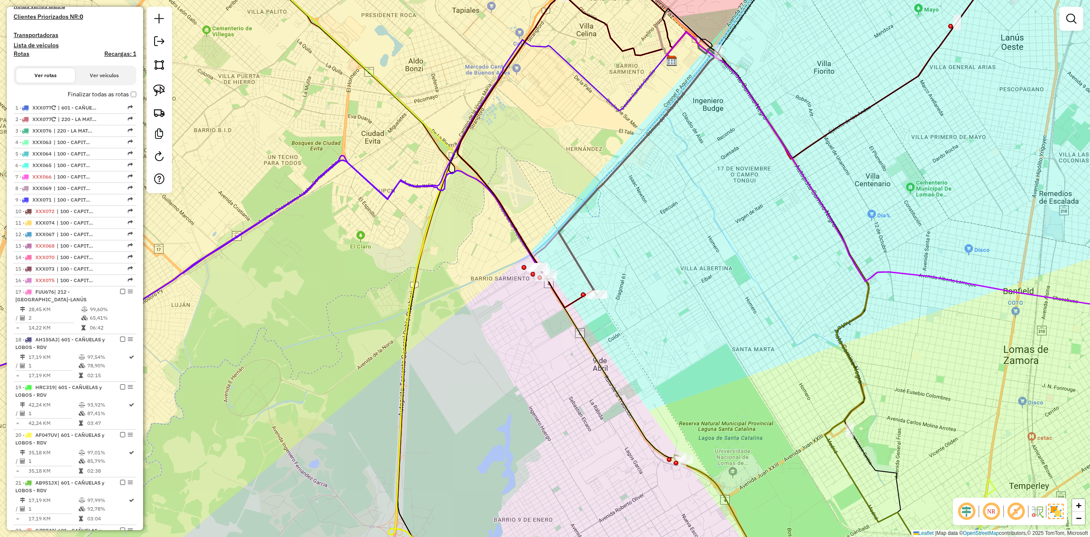
click at [278, 212] on icon at bounding box center [233, 316] width 630 height 312
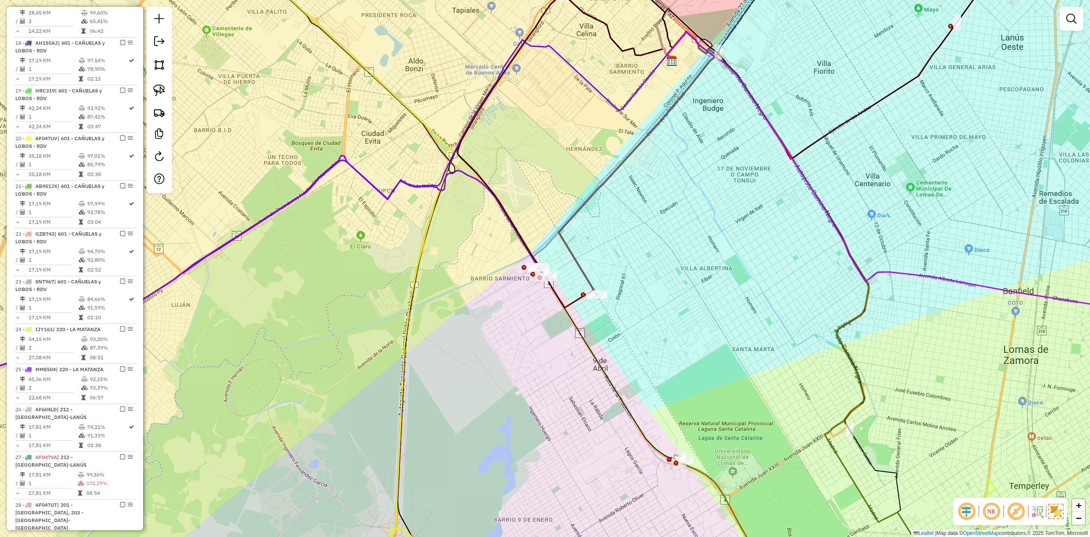
select select "**********"
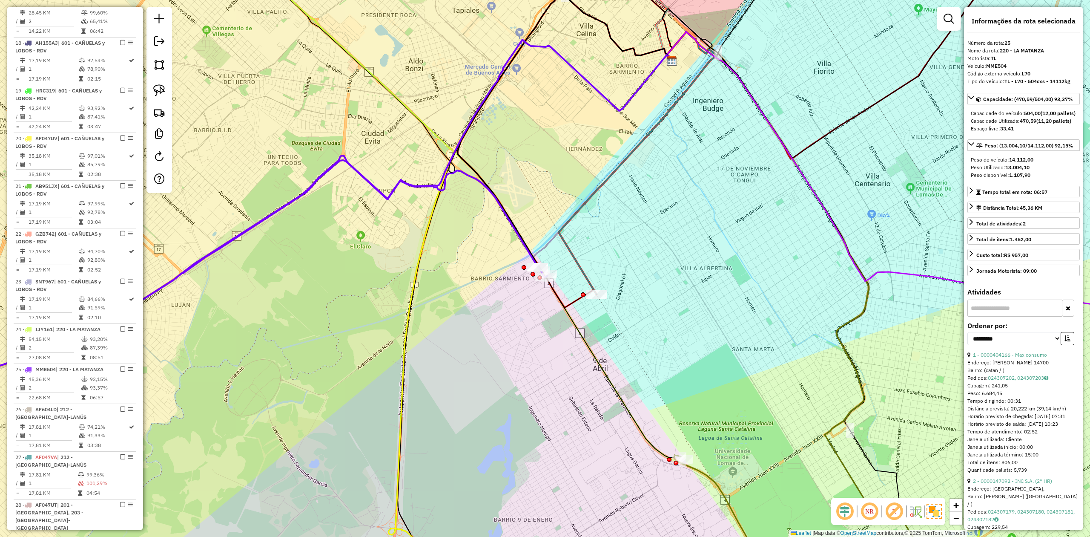
scroll to position [889, 0]
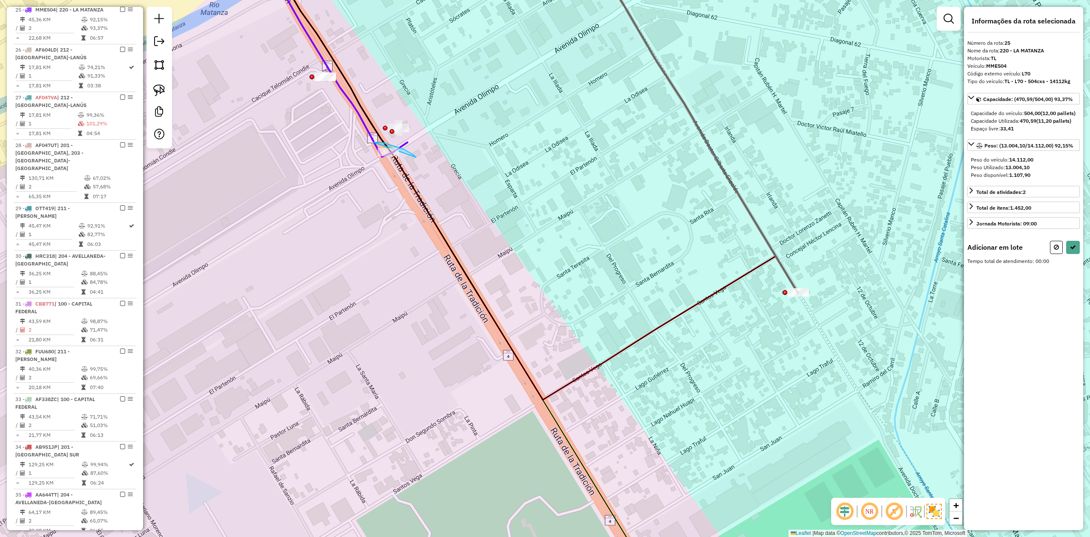
drag, startPoint x: 404, startPoint y: 149, endPoint x: 461, endPoint y: 185, distance: 67.4
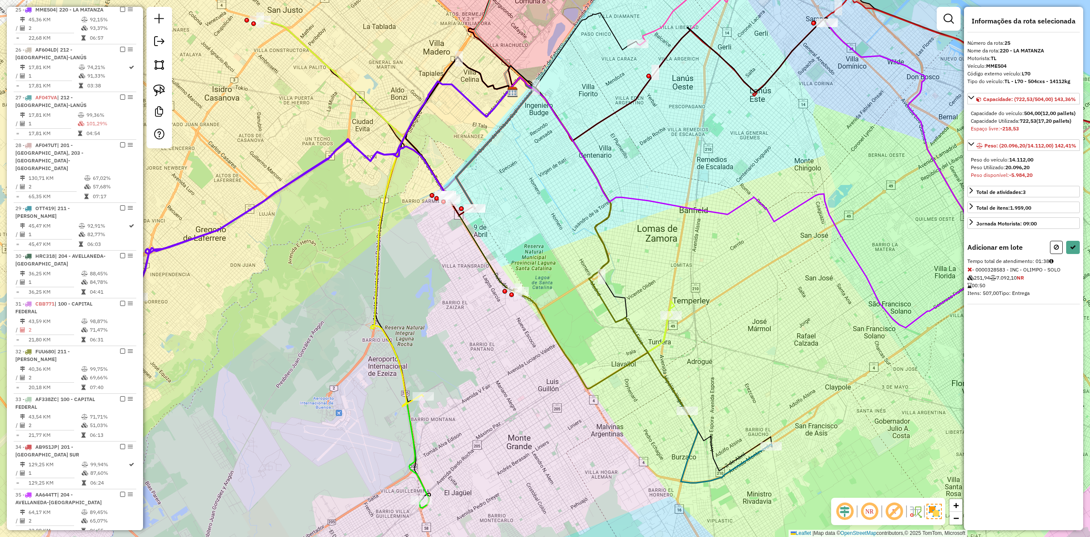
select select "**********"
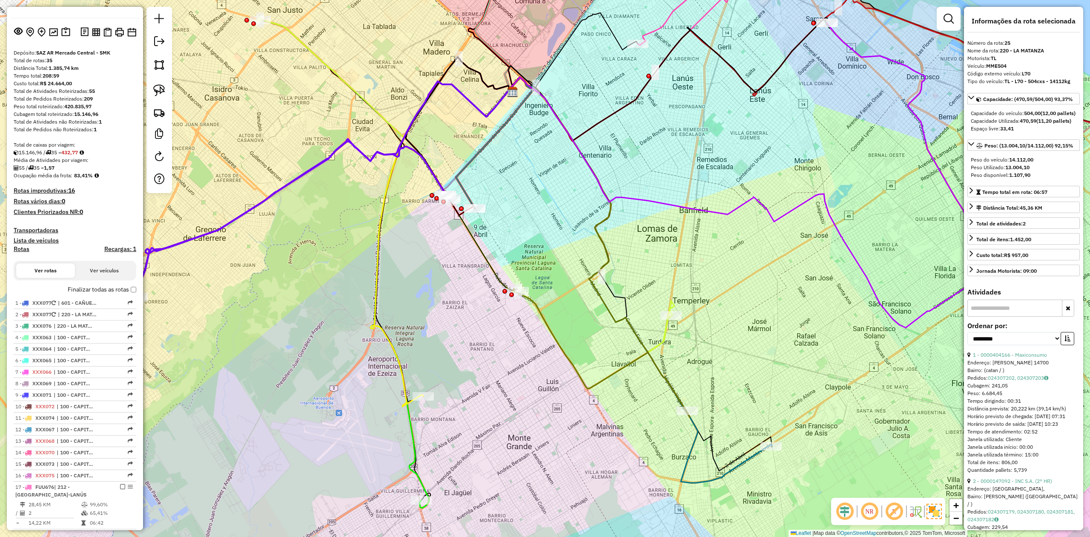
scroll to position [57, 0]
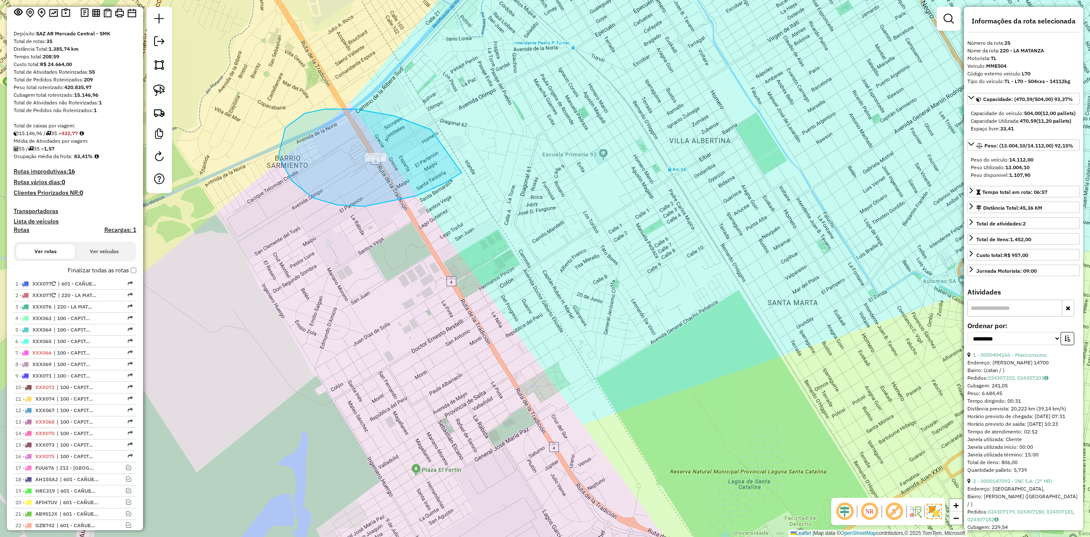
drag, startPoint x: 313, startPoint y: 198, endPoint x: 469, endPoint y: 167, distance: 159.3
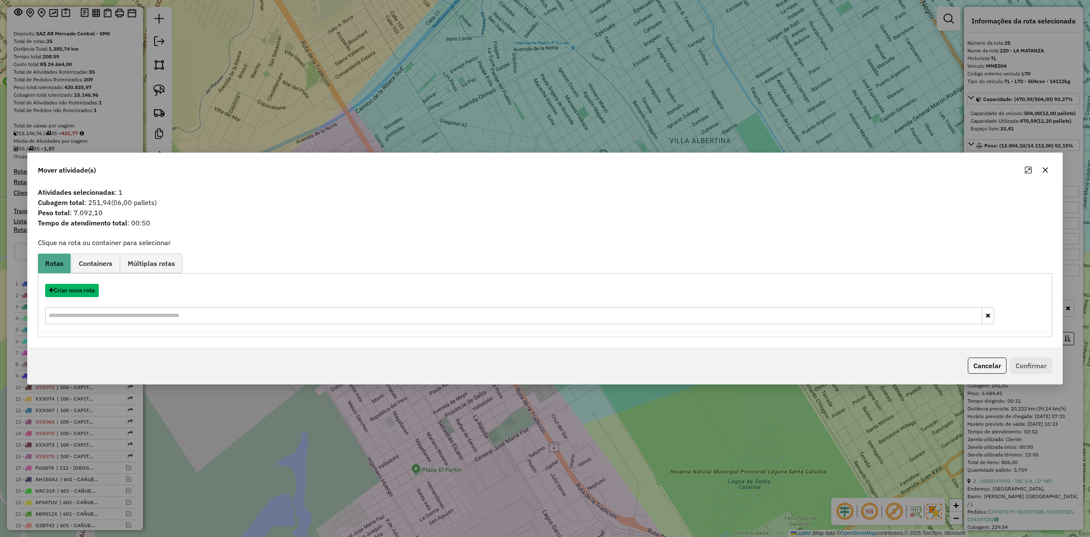
click at [83, 290] on button "Criar nova rota" at bounding box center [72, 290] width 54 height 13
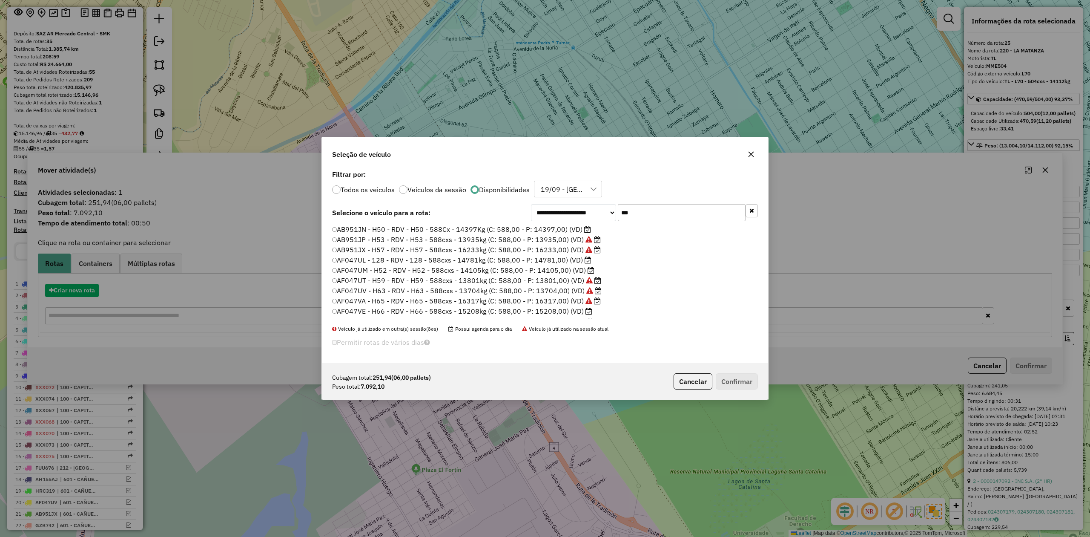
scroll to position [4, 3]
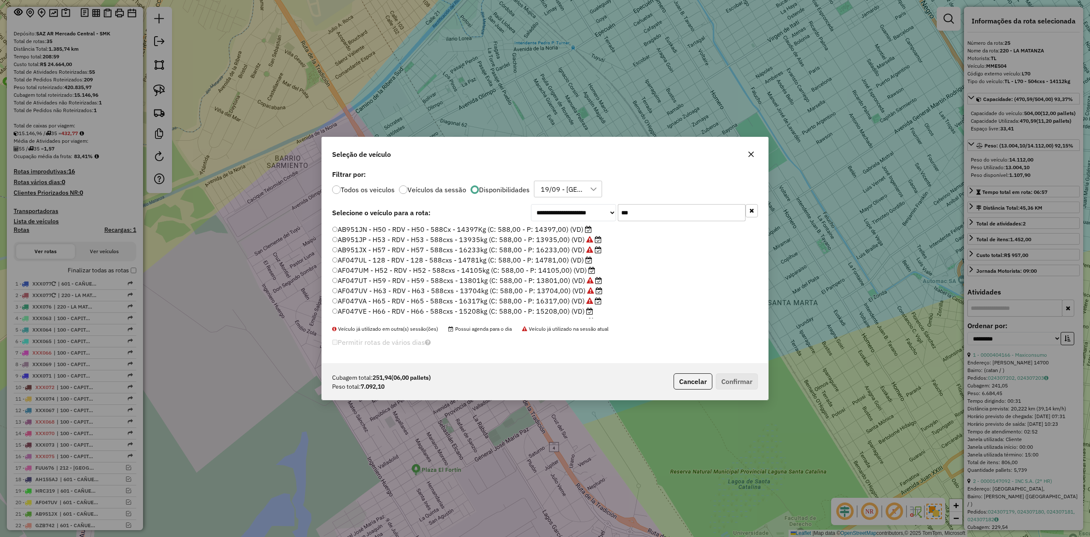
drag, startPoint x: 619, startPoint y: 210, endPoint x: 576, endPoint y: 207, distance: 42.3
click at [577, 207] on div "**********" at bounding box center [644, 212] width 227 height 17
drag, startPoint x: 636, startPoint y: 212, endPoint x: 573, endPoint y: 204, distance: 63.5
click at [575, 205] on div "**********" at bounding box center [644, 213] width 227 height 17
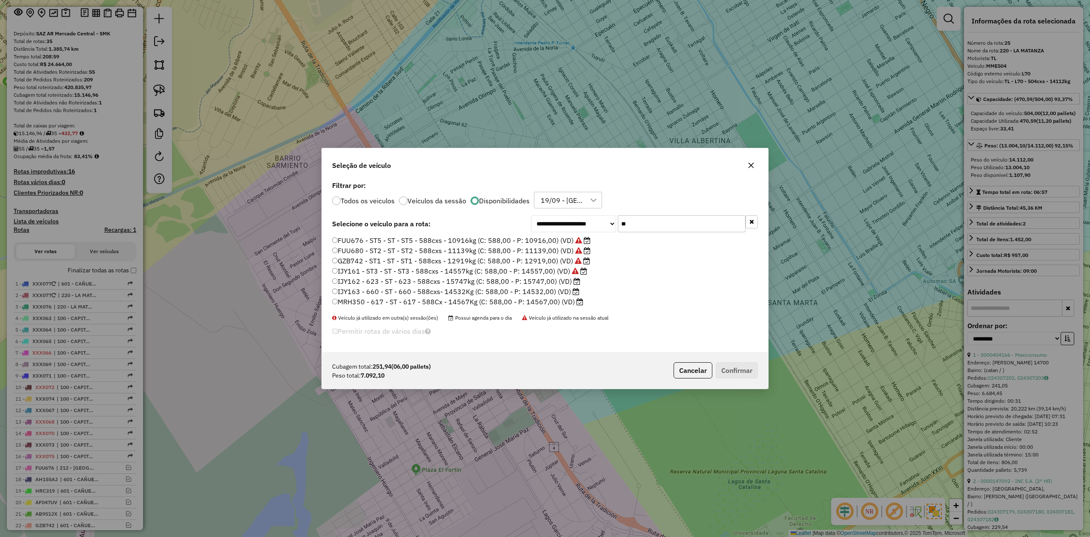
drag, startPoint x: 631, startPoint y: 222, endPoint x: 578, endPoint y: 224, distance: 52.4
click at [580, 222] on div "**********" at bounding box center [644, 223] width 227 height 17
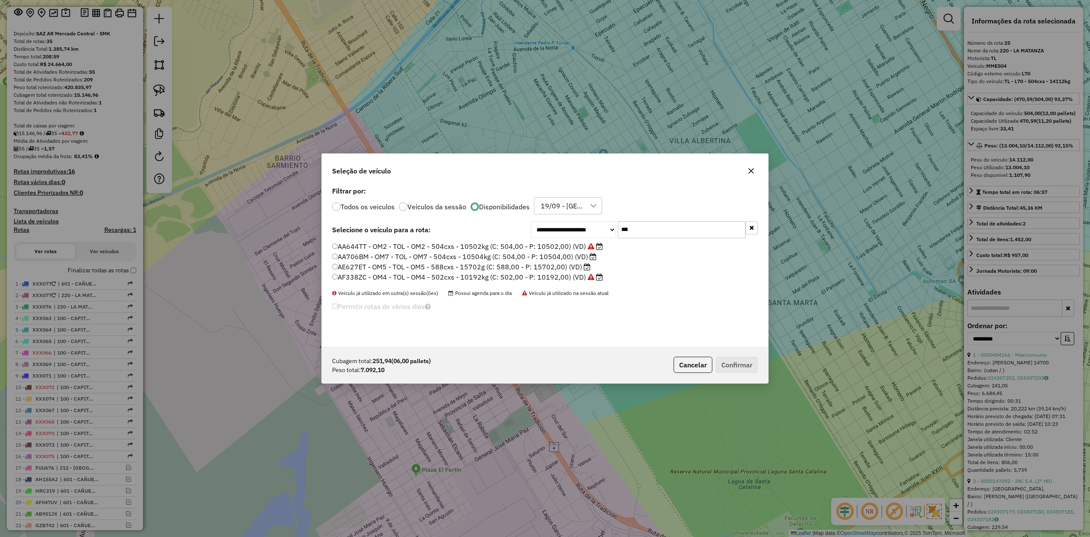
type input "***"
drag, startPoint x: 575, startPoint y: 260, endPoint x: 590, endPoint y: 266, distance: 16.5
click at [575, 260] on label "AA706BM - OM7 - TOL - OM7 - 504cxs - 10504kg (C: 504,00 - P: 10504,00) (VD)" at bounding box center [464, 256] width 265 height 10
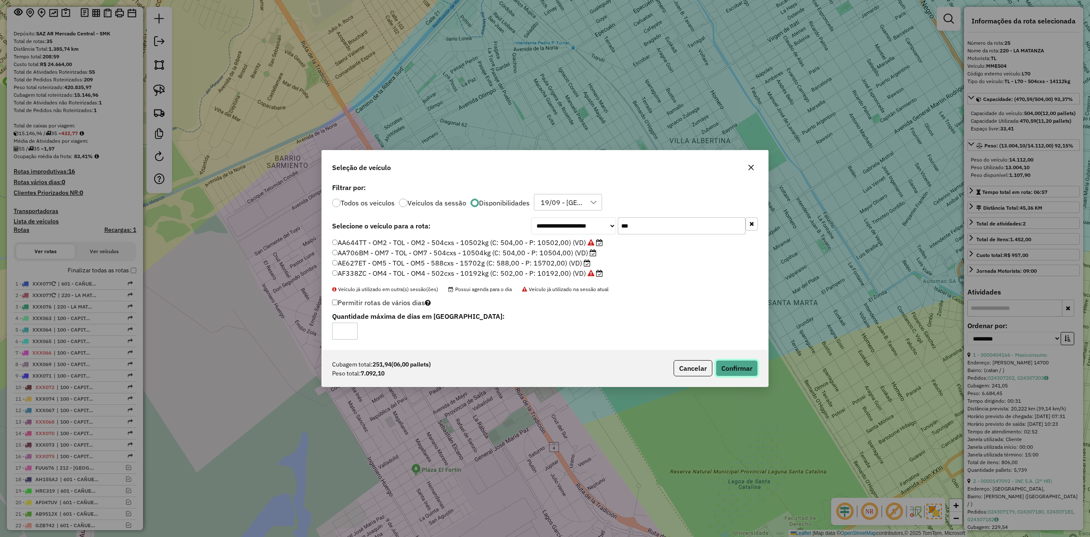
click at [733, 366] on button "Confirmar" at bounding box center [737, 368] width 42 height 16
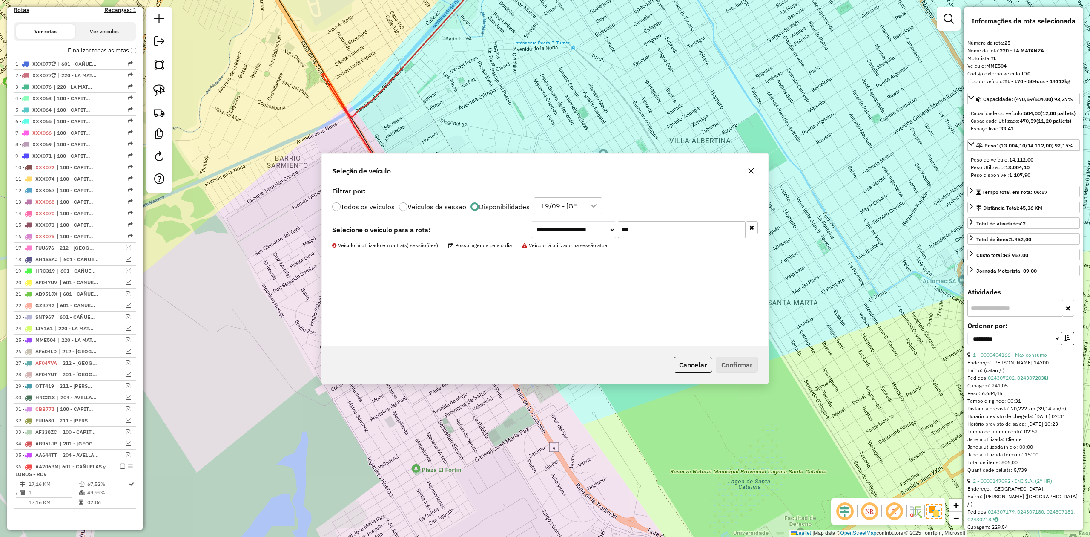
scroll to position [316, 0]
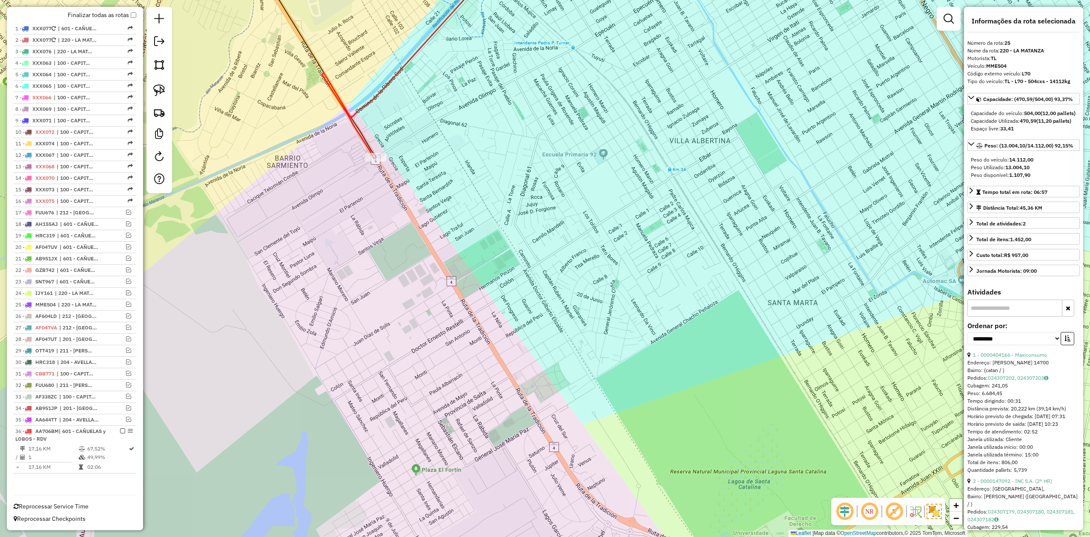
click at [370, 152] on icon at bounding box center [418, 52] width 192 height 212
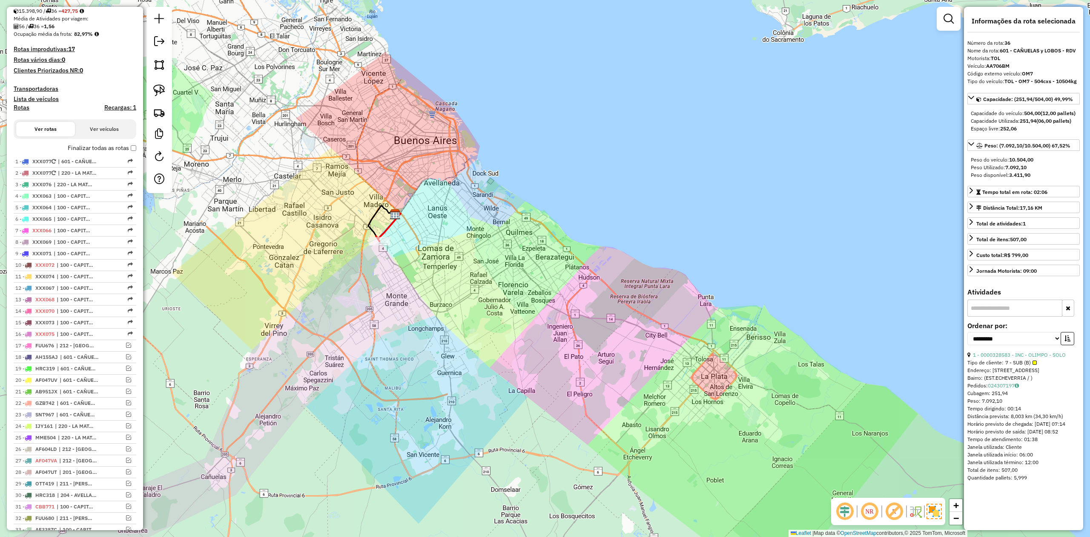
scroll to position [32, 0]
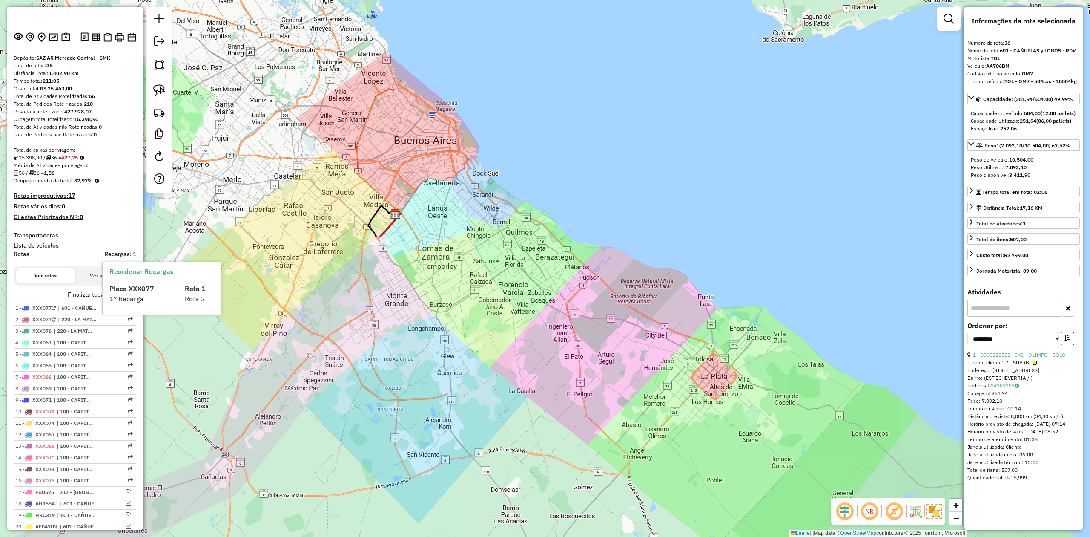
click at [130, 295] on span "1° Recarga" at bounding box center [126, 298] width 34 height 9
click at [134, 293] on div "Depósito: SAZ AR Mercado Central - SMK Total de rotas: 36 Distância Total: 1.40…" at bounding box center [74, 410] width 129 height 713
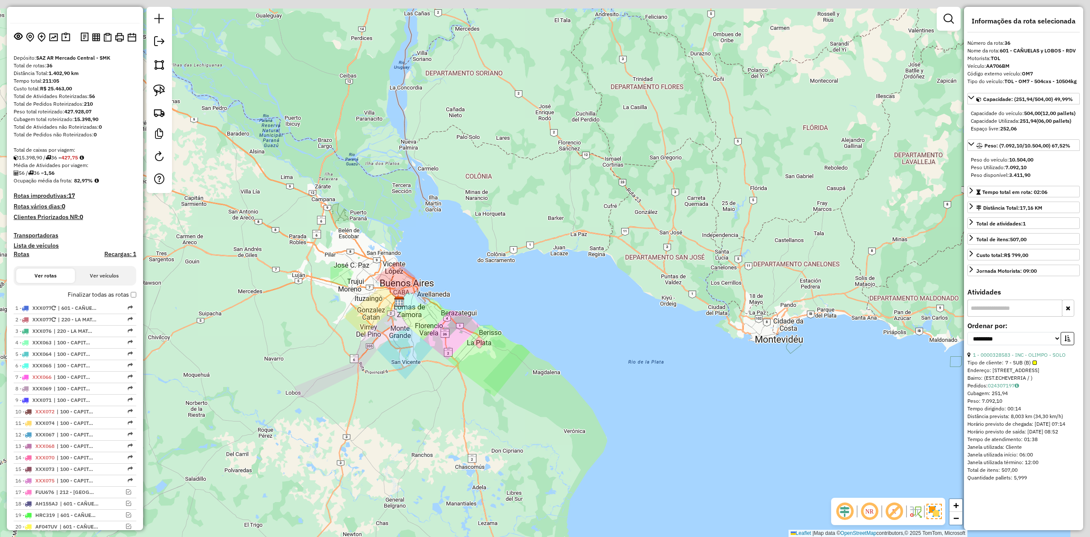
drag, startPoint x: 506, startPoint y: 283, endPoint x: 421, endPoint y: 321, distance: 93.1
click at [429, 321] on div "Janela de atendimento Grade de atendimento Capacidade Transportadoras Veículos …" at bounding box center [545, 268] width 1090 height 537
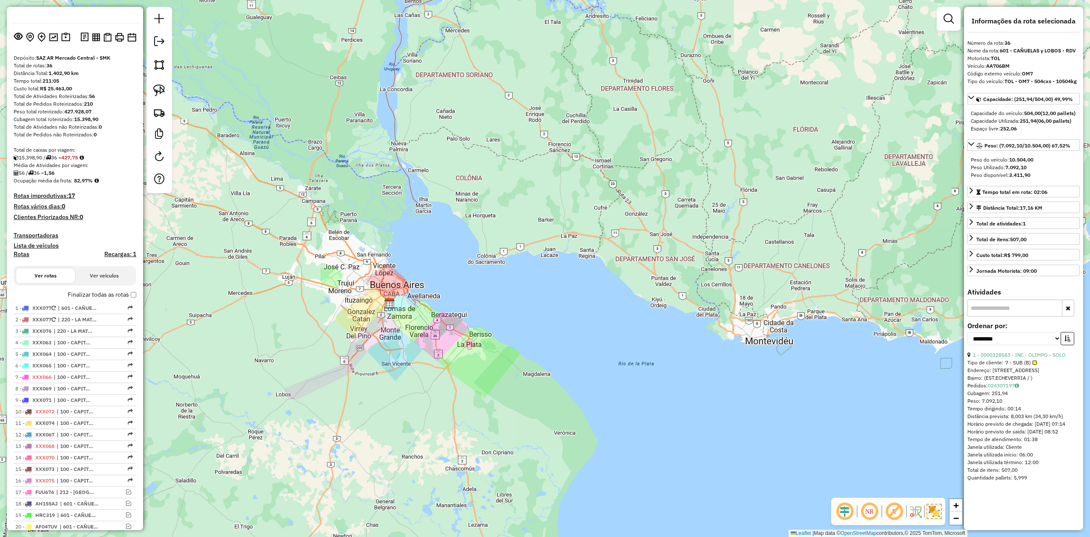
click at [35, 234] on h4 "Transportadoras" at bounding box center [75, 235] width 123 height 7
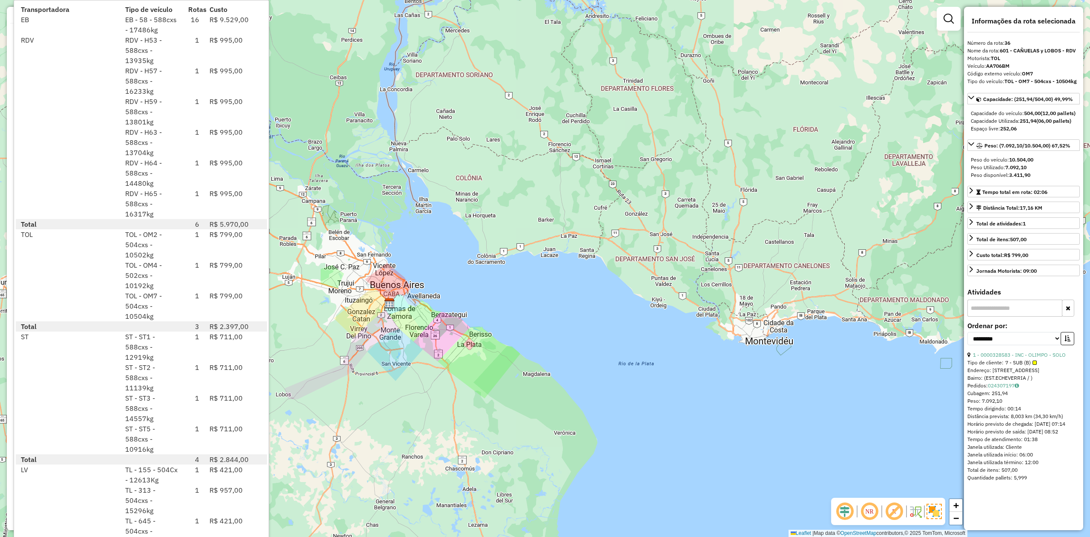
click at [147, 354] on div "ST - ST1 - 588cxs - 12919kg" at bounding box center [151, 346] width 63 height 31
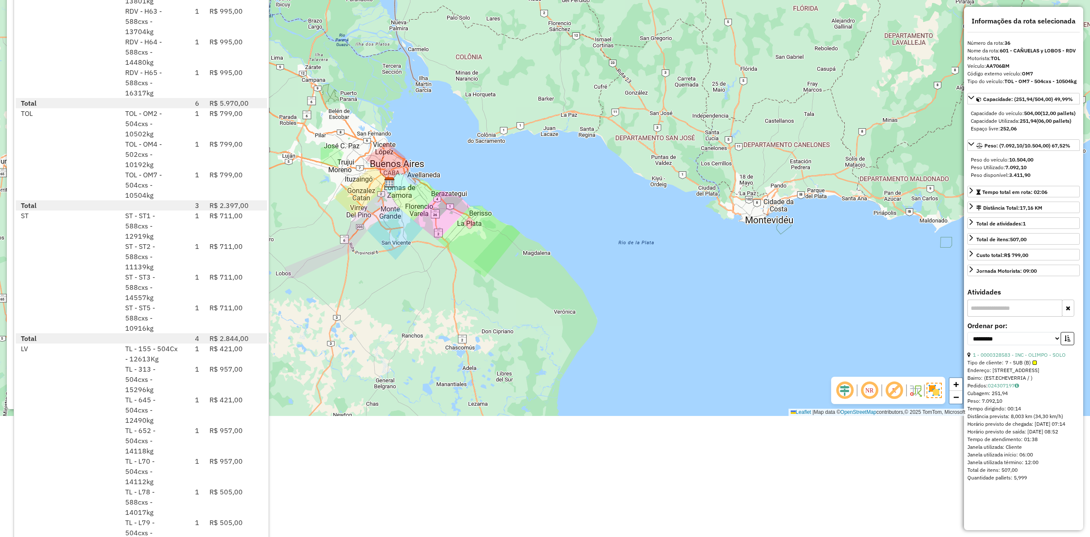
scroll to position [131, 0]
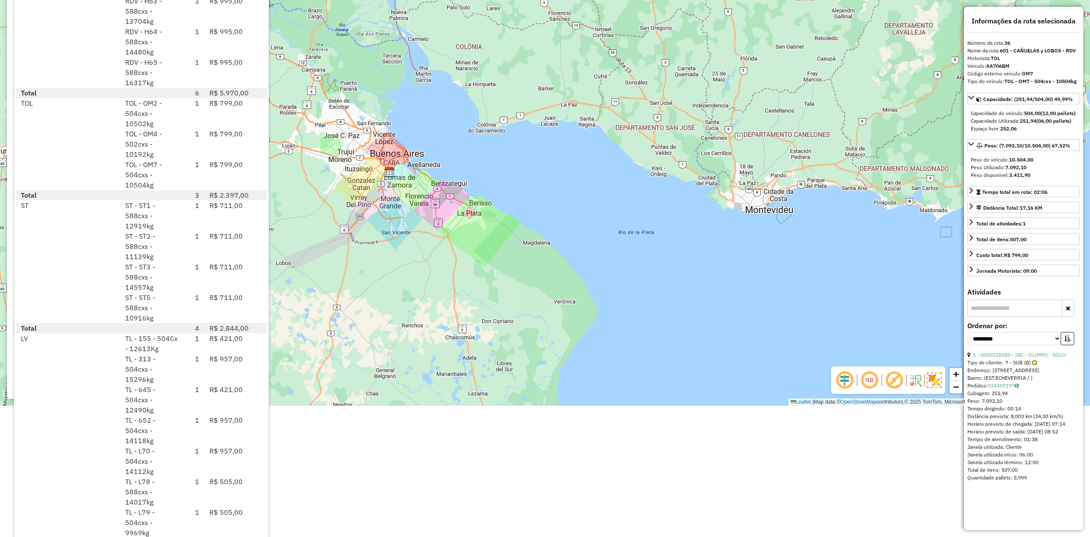
click at [343, 326] on div "Janela de atendimento Grade de atendimento Capacidade Transportadoras Veículos …" at bounding box center [545, 137] width 1090 height 537
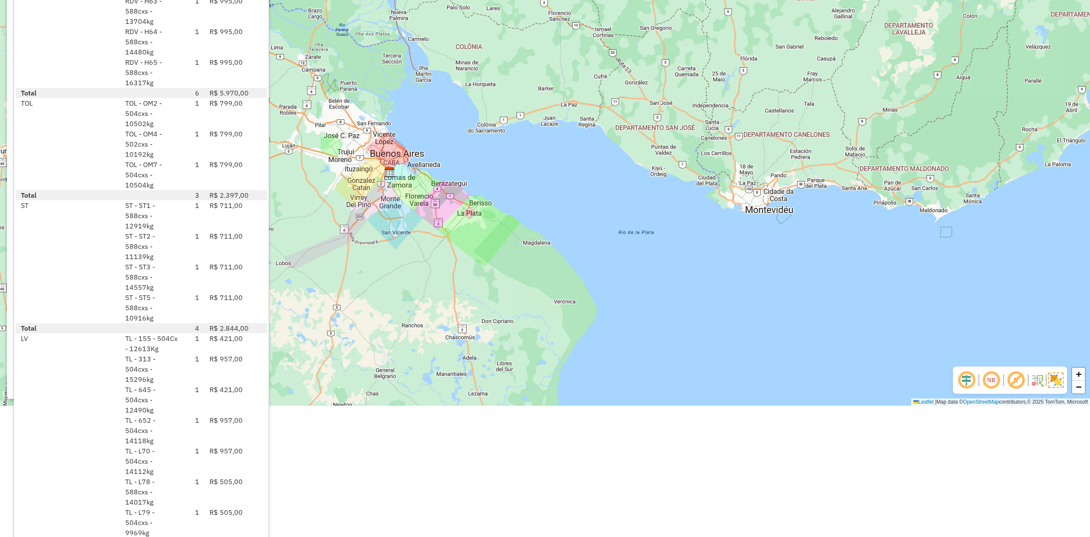
scroll to position [0, 0]
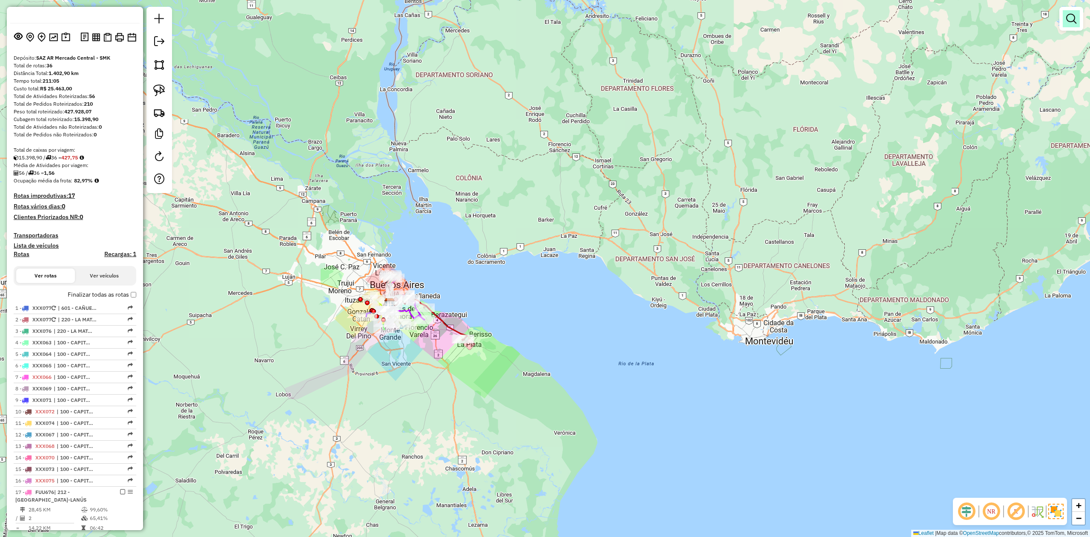
click at [1076, 14] on em at bounding box center [1072, 19] width 10 height 10
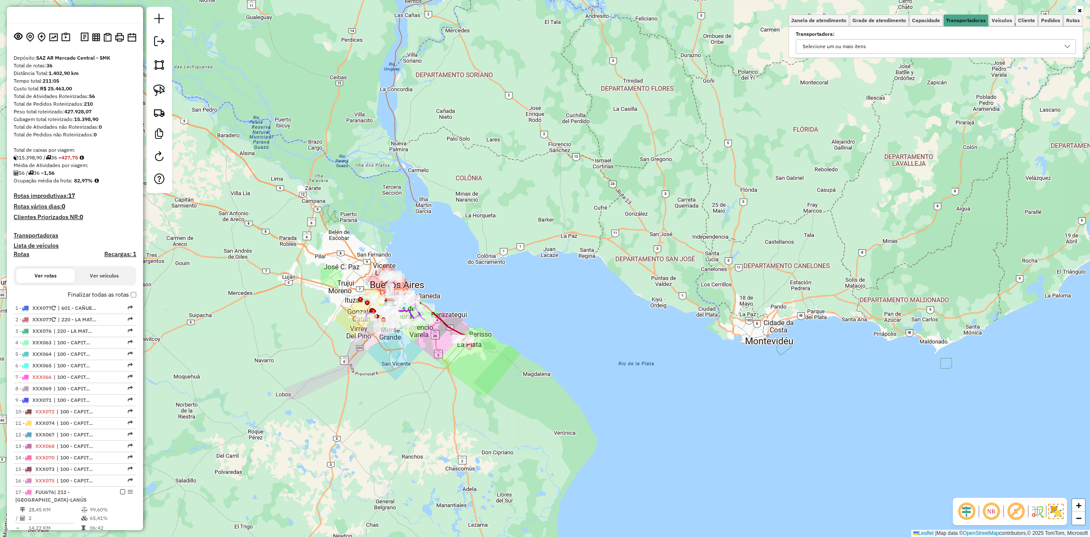
click at [938, 46] on div "Selecione um ou mais itens" at bounding box center [930, 47] width 260 height 14
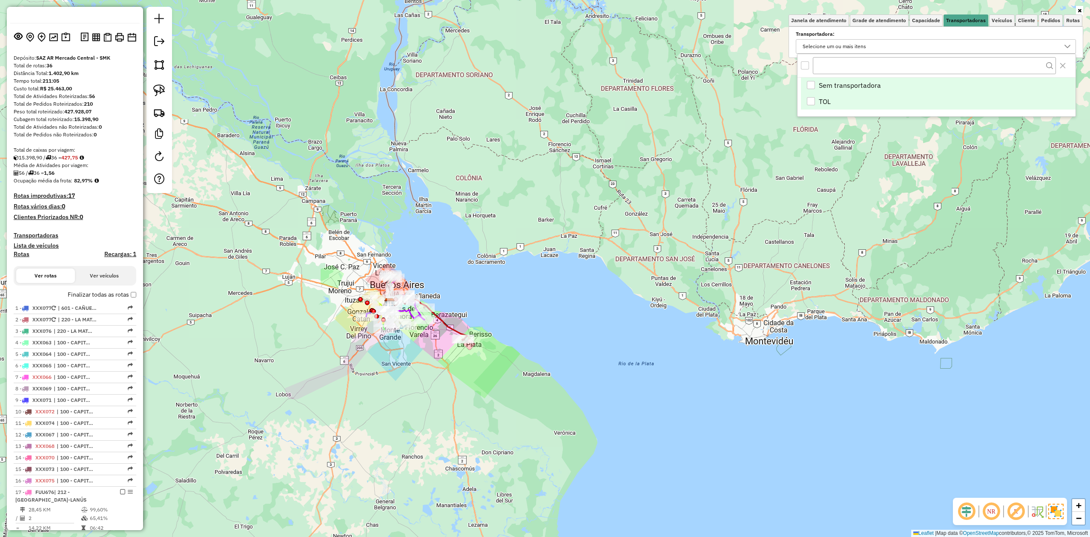
scroll to position [5, 32]
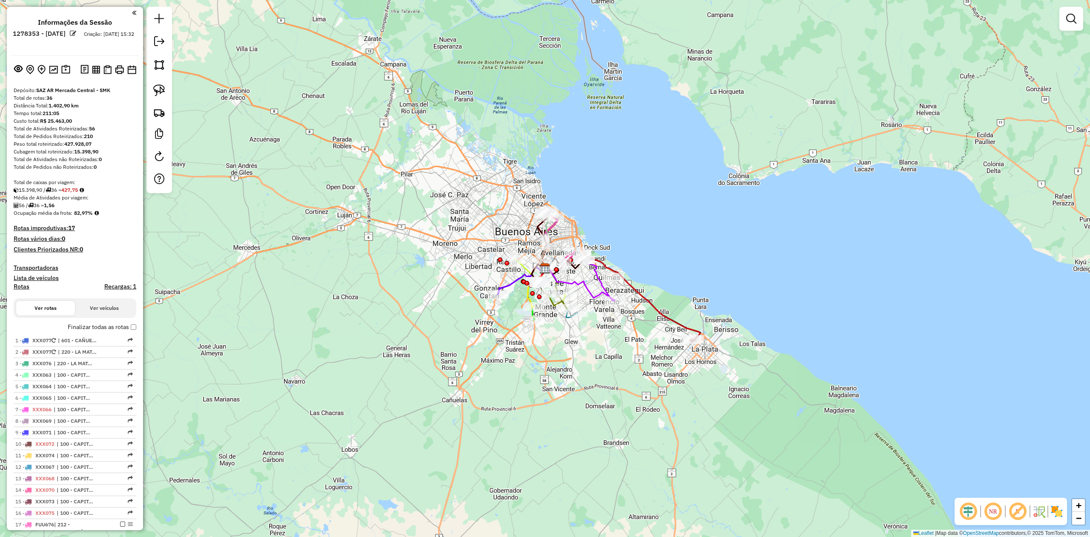
click at [1069, 26] on link at bounding box center [1071, 18] width 17 height 17
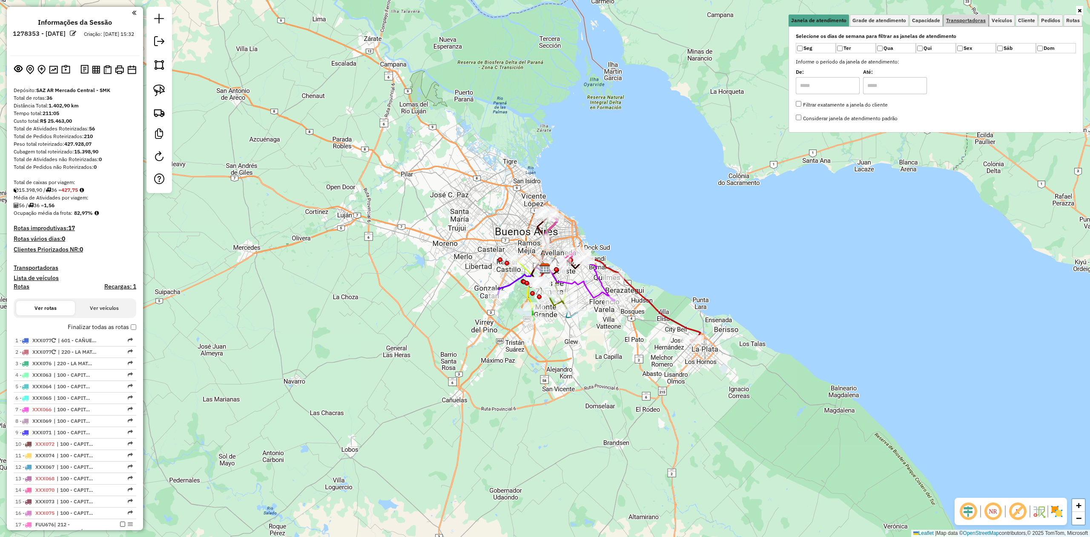
click at [955, 24] on link "Transportadoras" at bounding box center [966, 20] width 45 height 12
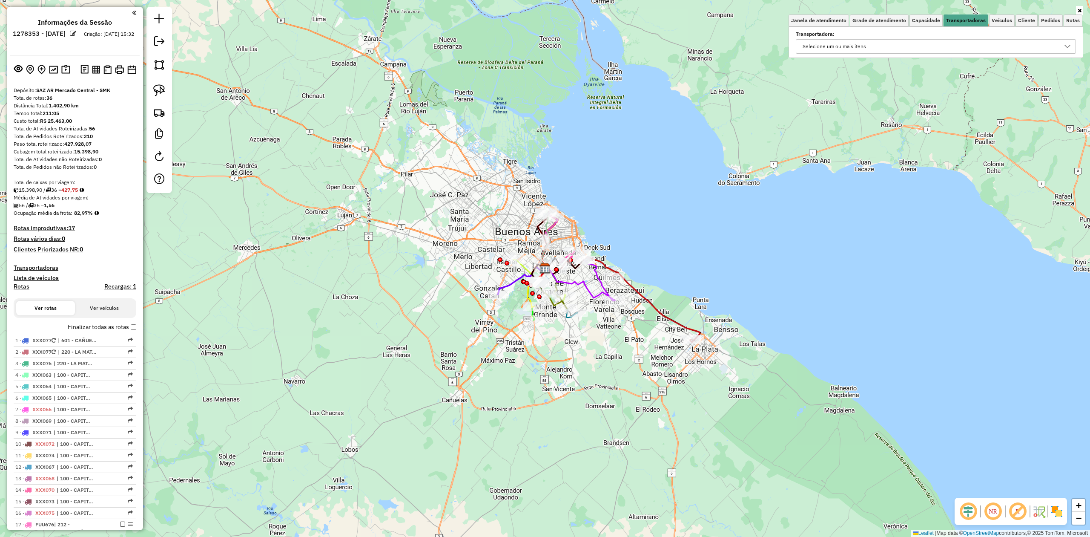
click at [827, 46] on div "Selecione um ou mais itens" at bounding box center [834, 47] width 69 height 14
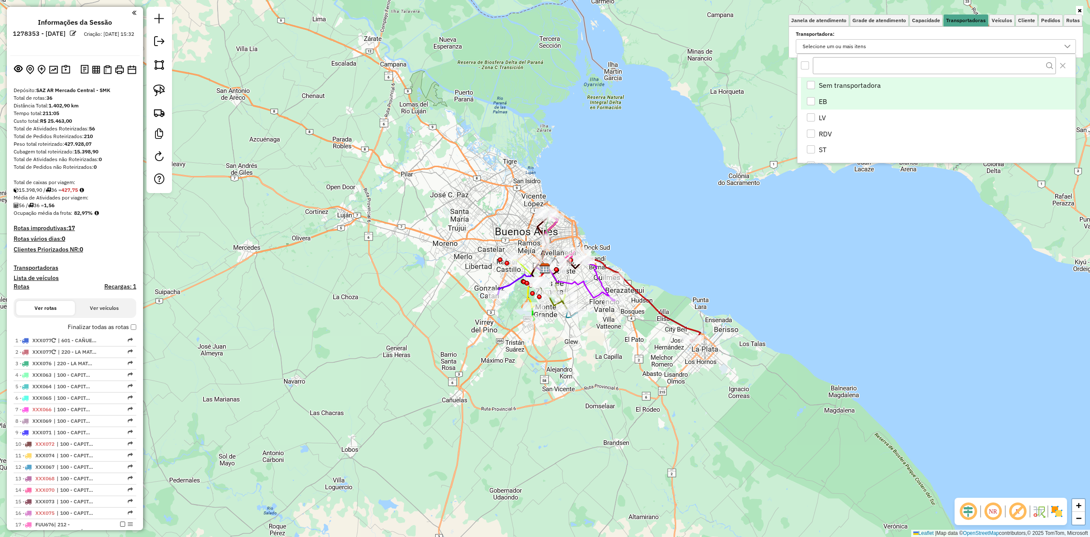
scroll to position [5, 32]
click at [813, 119] on div "LV" at bounding box center [811, 117] width 8 height 8
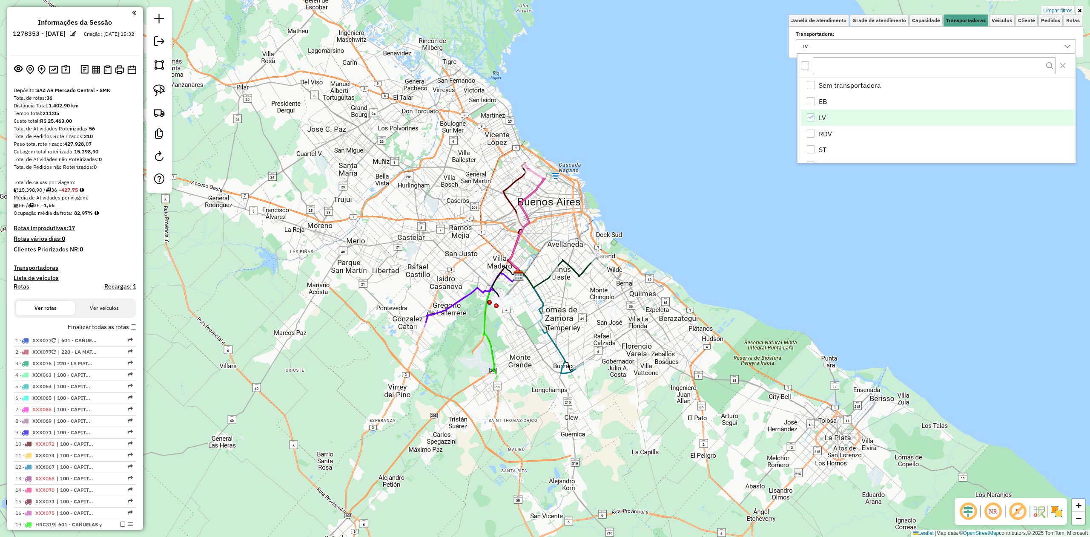
click at [1056, 509] on img at bounding box center [1057, 511] width 14 height 14
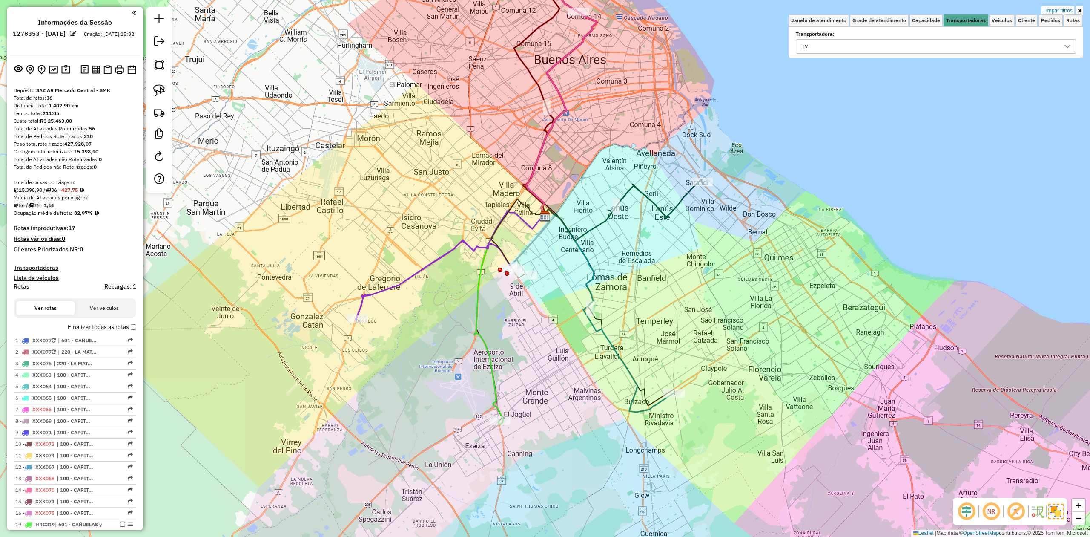
drag, startPoint x: 520, startPoint y: 353, endPoint x: 475, endPoint y: 332, distance: 49.4
click at [479, 319] on div "Limpar filtros Janela de atendimento Grade de atendimento Capacidade Transporta…" at bounding box center [545, 268] width 1090 height 537
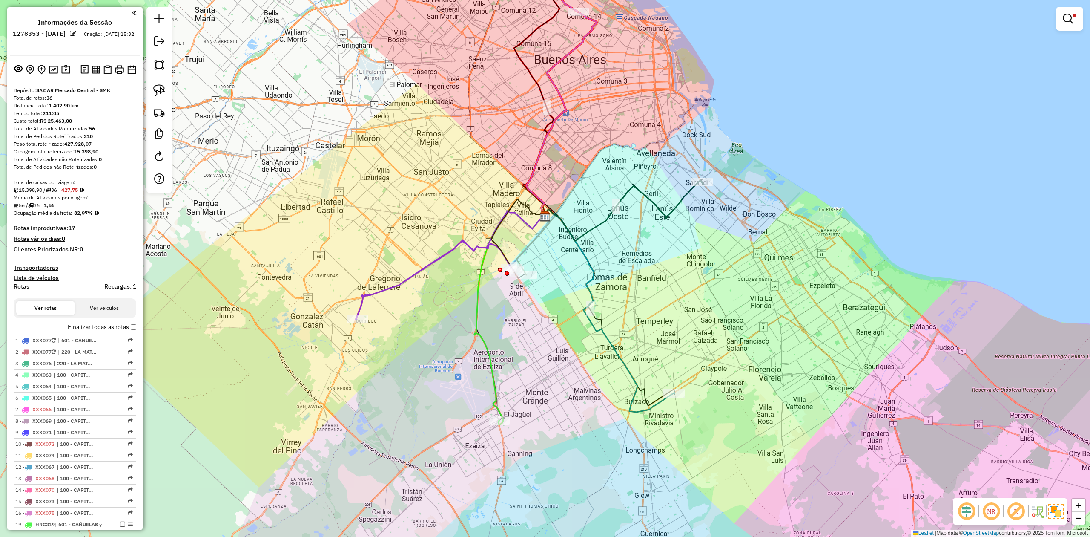
click at [495, 397] on icon at bounding box center [510, 317] width 71 height 213
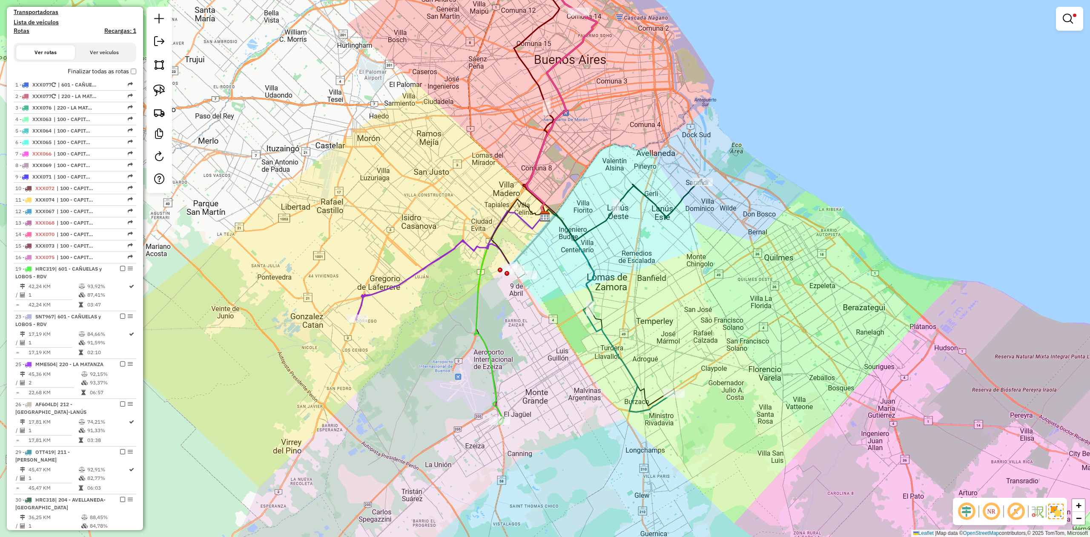
select select "**********"
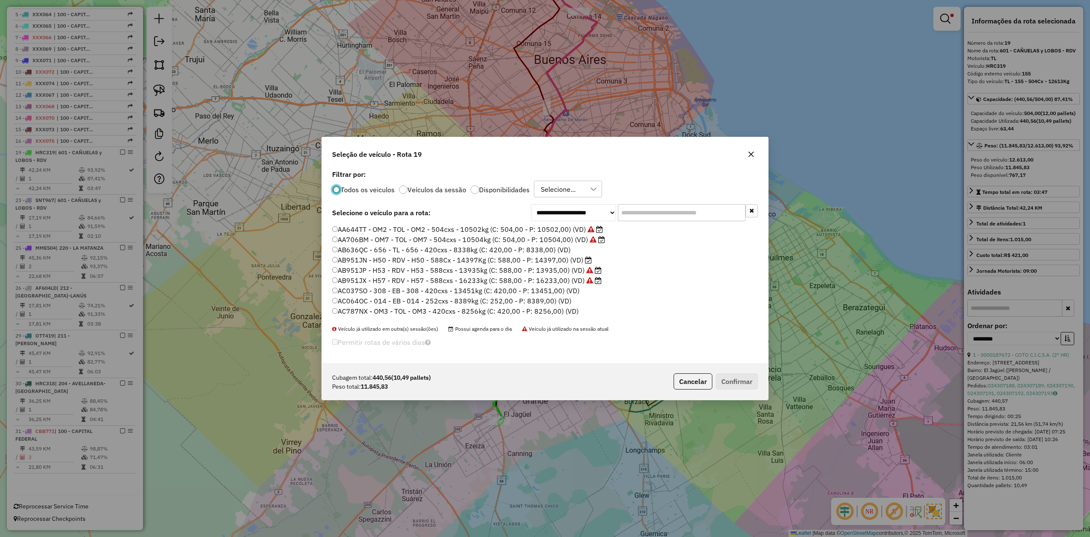
scroll to position [4, 3]
click at [497, 187] on label "Disponibilidades" at bounding box center [504, 189] width 51 height 7
click at [653, 212] on input "text" at bounding box center [682, 212] width 128 height 17
drag, startPoint x: 751, startPoint y: 155, endPoint x: 650, endPoint y: 190, distance: 106.6
click at [751, 155] on icon "button" at bounding box center [751, 154] width 7 height 7
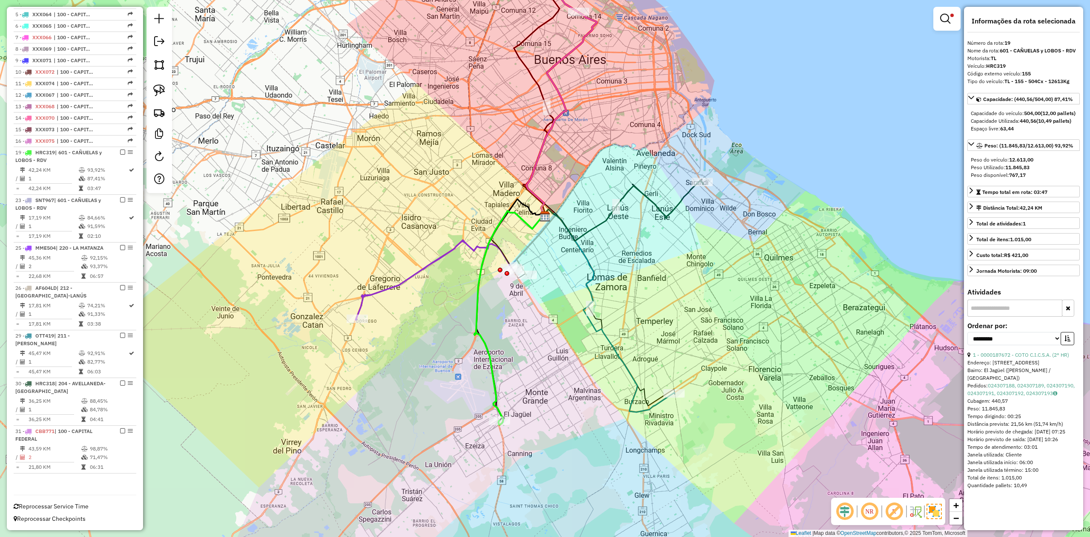
click at [400, 282] on icon at bounding box center [436, 280] width 158 height 78
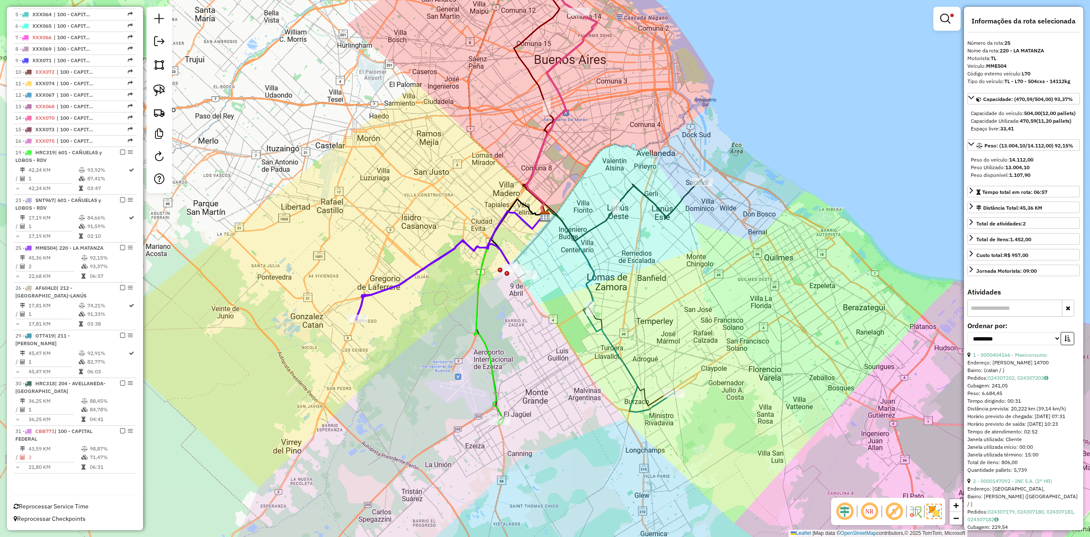
drag, startPoint x: 410, startPoint y: 297, endPoint x: 309, endPoint y: 261, distance: 106.9
click at [301, 259] on div "Limpar filtros Janela de atendimento Grade de atendimento Capacidade Transporta…" at bounding box center [545, 268] width 1090 height 537
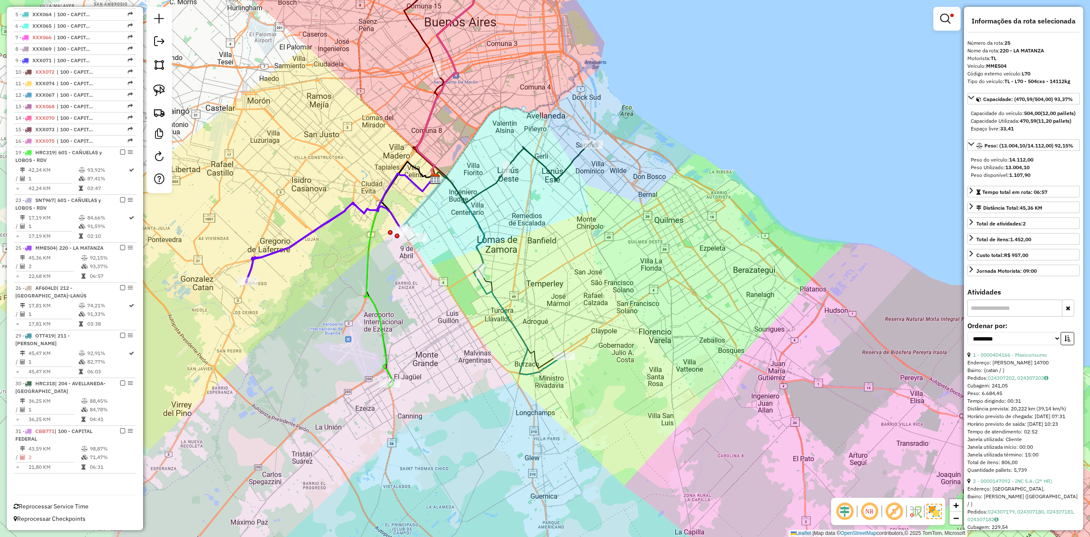
click at [515, 325] on icon at bounding box center [499, 273] width 131 height 203
drag, startPoint x: 520, startPoint y: 315, endPoint x: 527, endPoint y: 329, distance: 15.2
click at [527, 329] on div "Limpar filtros Janela de atendimento Grade de atendimento Capacidade Transporta…" at bounding box center [545, 268] width 1090 height 537
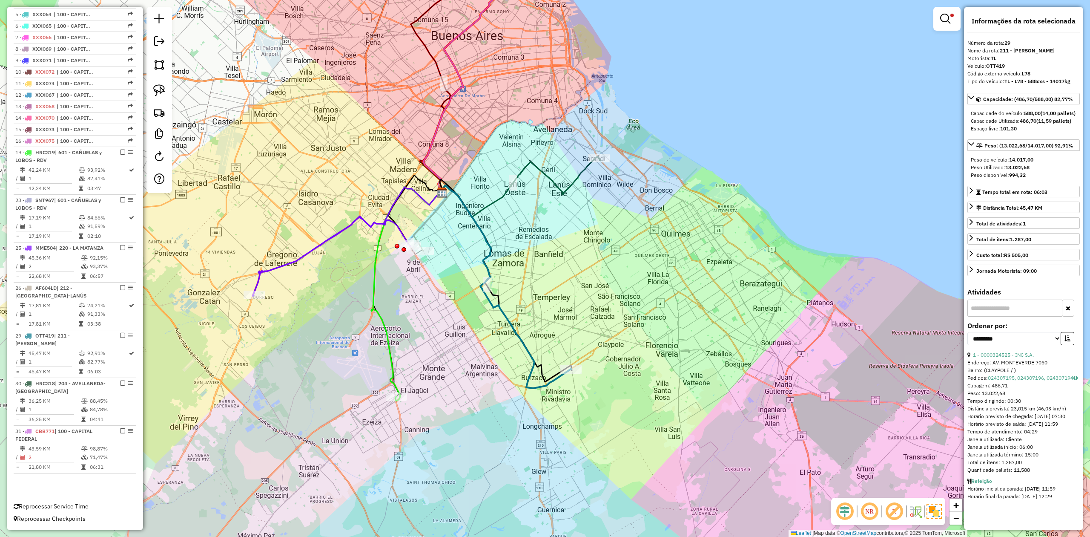
click at [569, 188] on icon at bounding box center [521, 186] width 160 height 60
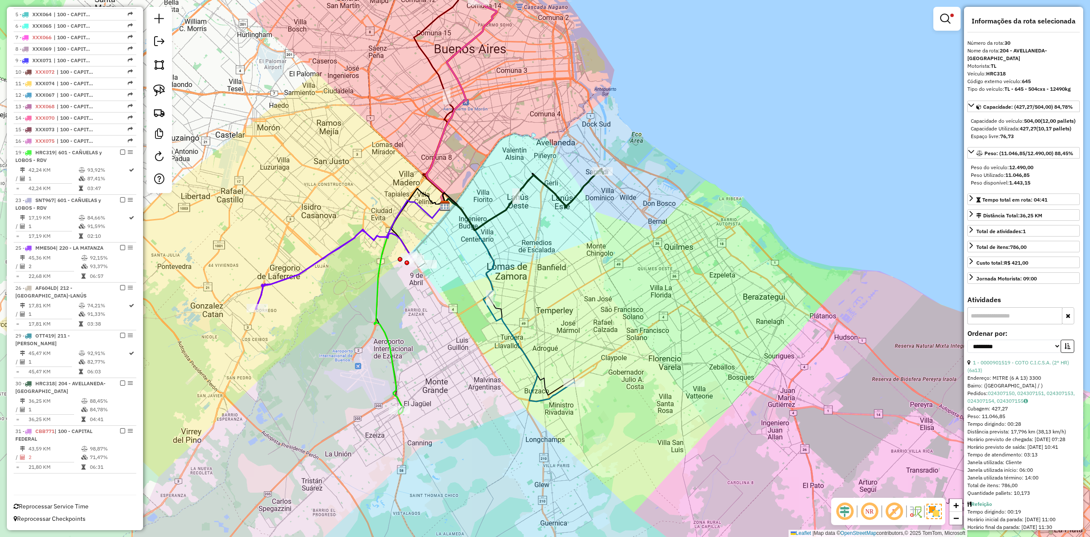
drag, startPoint x: 567, startPoint y: 223, endPoint x: 592, endPoint y: 191, distance: 40.1
click at [592, 191] on div "Limpar filtros Janela de atendimento Grade de atendimento Capacidade Transporta…" at bounding box center [545, 268] width 1090 height 537
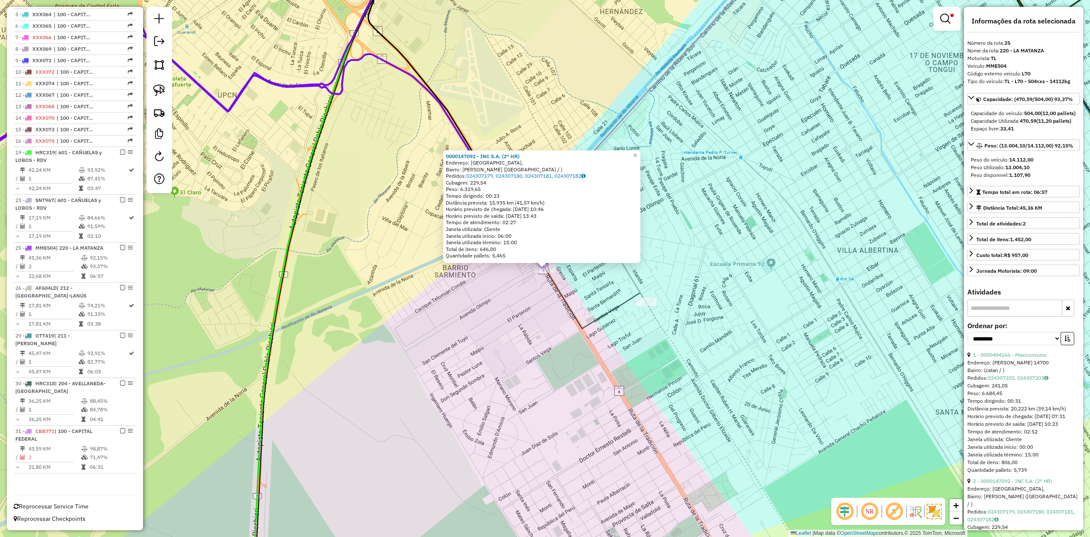
click at [531, 297] on div "0000147092 - INC S.A. (2° HR) Endereço: [GEOGRAPHIC_DATA], [GEOGRAPHIC_DATA]: […" at bounding box center [545, 268] width 1090 height 537
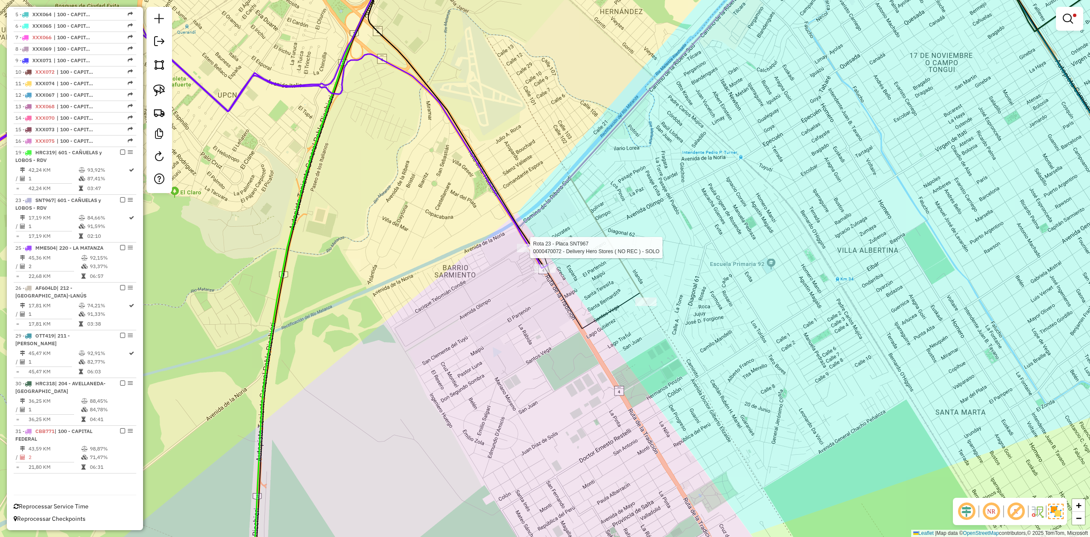
select select "**********"
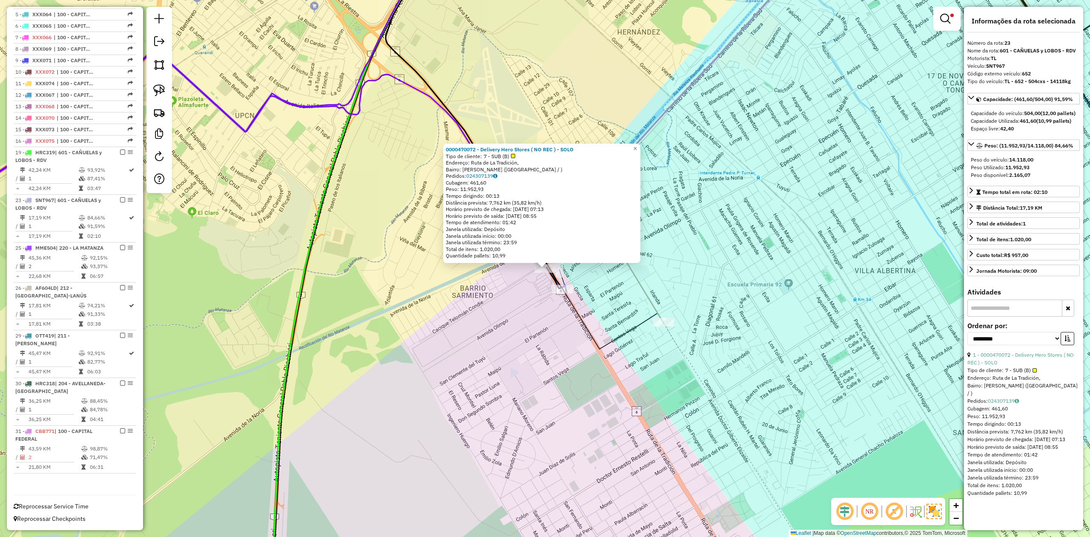
click at [650, 297] on icon at bounding box center [702, 134] width 229 height 376
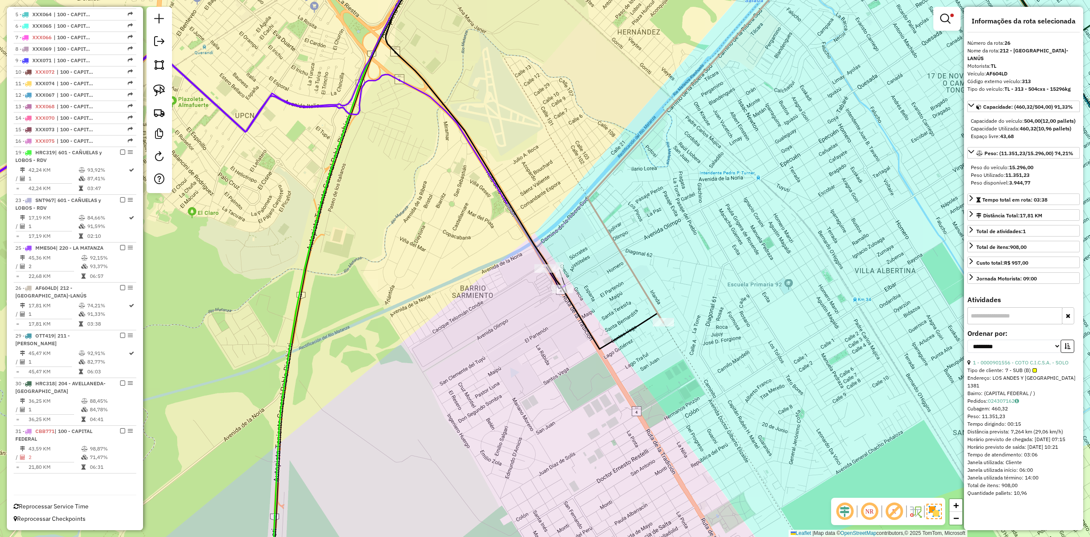
click at [641, 286] on icon at bounding box center [702, 134] width 229 height 376
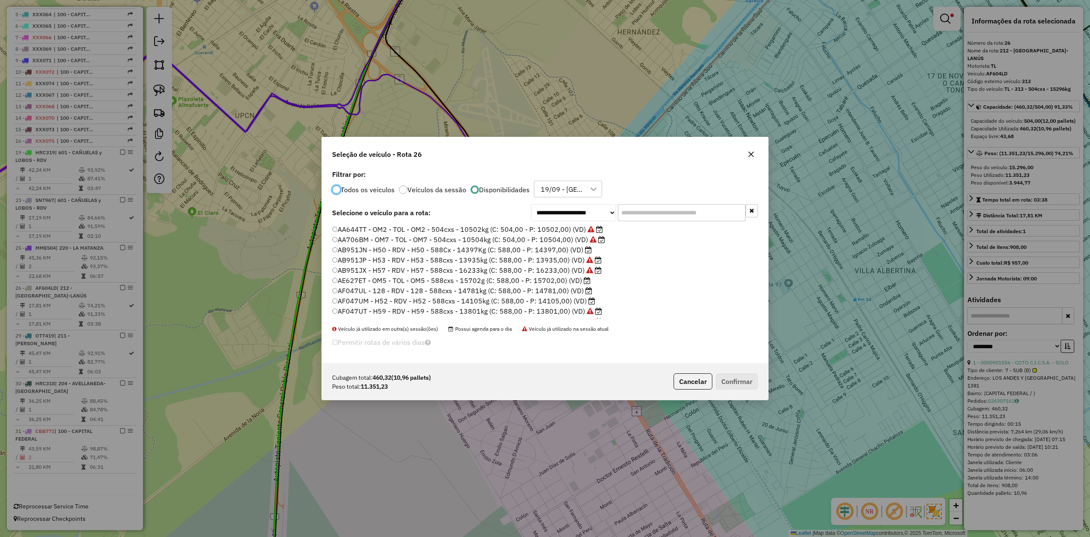
click at [657, 212] on input "text" at bounding box center [682, 212] width 128 height 17
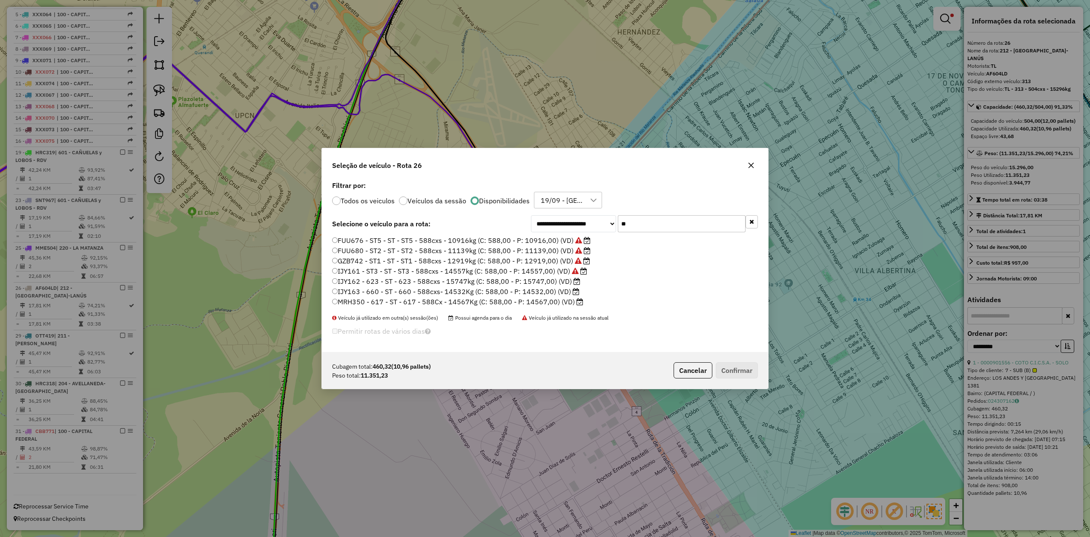
type input "**"
click at [550, 282] on label "IJY162 - 623 - ST - 623 - 588cxs - 15747kg (C: 588,00 - P: 15747,00) (VD)" at bounding box center [456, 281] width 248 height 10
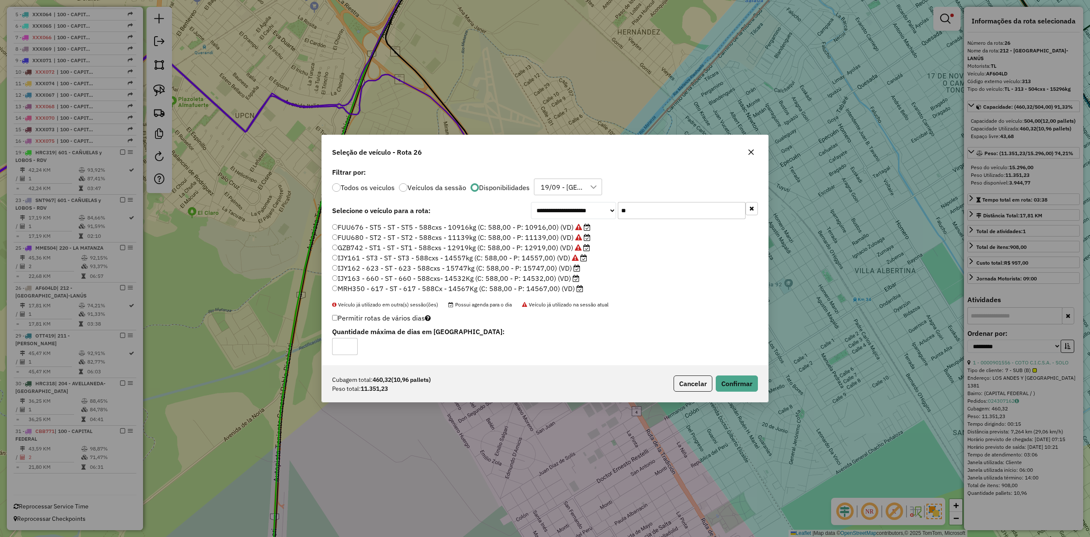
click at [748, 150] on icon "button" at bounding box center [751, 152] width 7 height 7
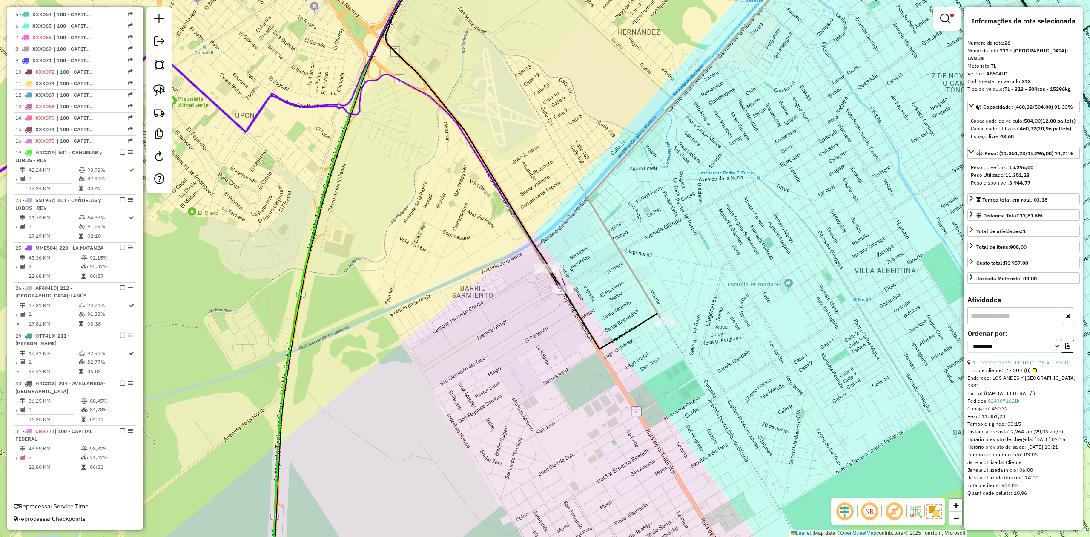
click at [616, 339] on icon at bounding box center [525, 147] width 278 height 403
drag, startPoint x: 659, startPoint y: 282, endPoint x: 658, endPoint y: 289, distance: 6.8
click at [659, 282] on div "Rota 26 - Placa AF604LD 0000901556 - COTO C.I.C.S.A. - SOLO Limpar filtros Jane…" at bounding box center [545, 268] width 1090 height 537
click at [647, 299] on icon at bounding box center [700, 133] width 227 height 374
click at [663, 273] on div "Limpar filtros Janela de atendimento Grade de atendimento Capacidade Transporta…" at bounding box center [545, 268] width 1090 height 537
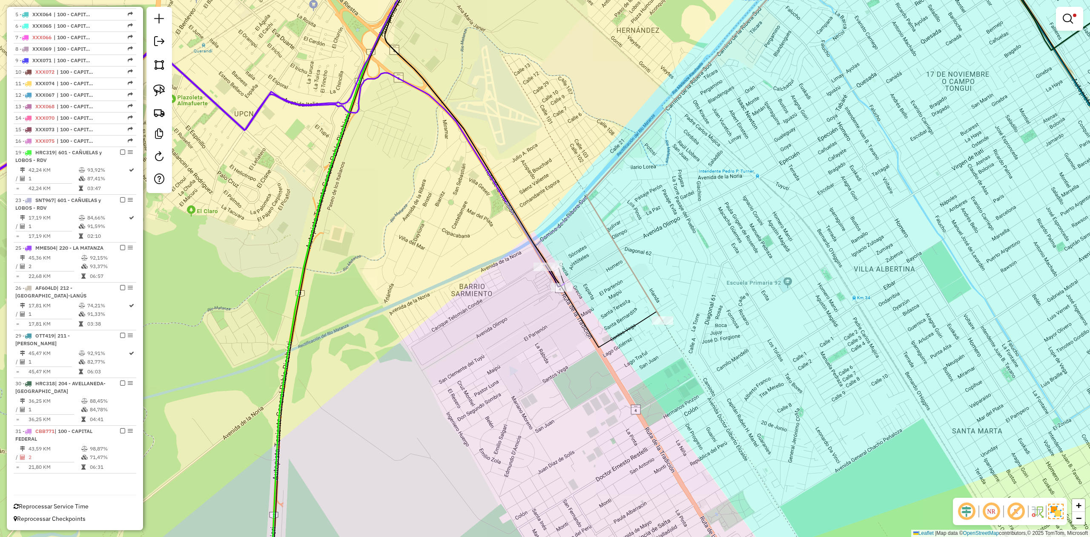
click at [649, 300] on icon at bounding box center [700, 133] width 227 height 374
select select "**********"
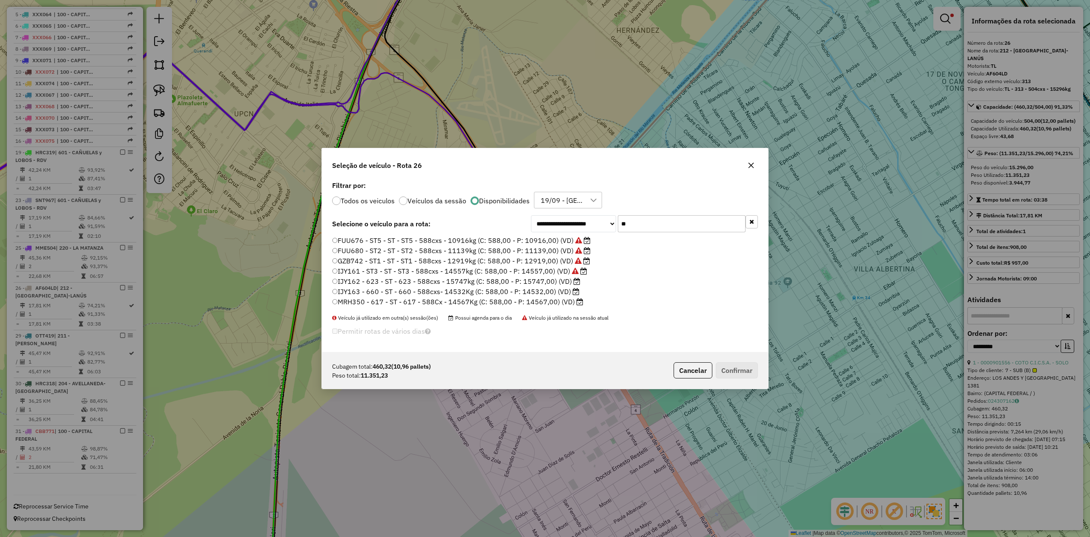
drag, startPoint x: 687, startPoint y: 225, endPoint x: 561, endPoint y: 218, distance: 126.3
click at [561, 218] on div "**********" at bounding box center [644, 223] width 227 height 17
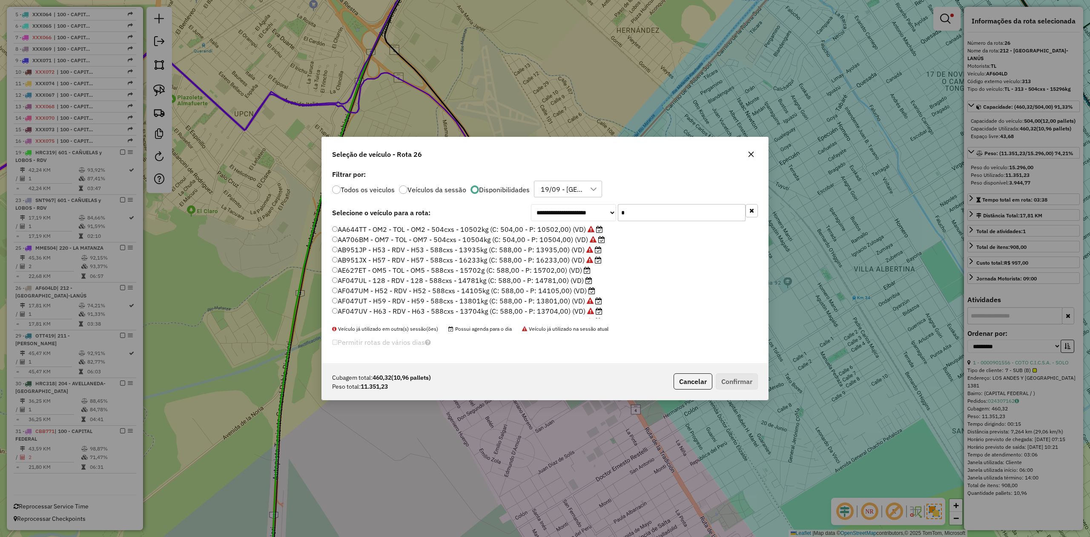
type input "**"
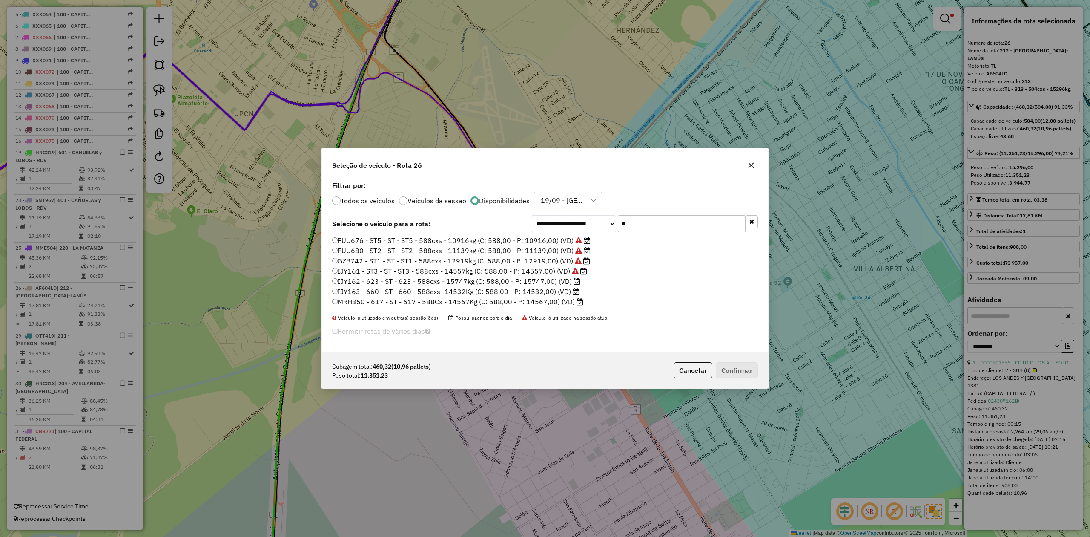
click at [544, 301] on label "MRH350 - 617 - ST - 617 - 588Cx - 14567Kg (C: 588,00 - P: 14567,00) (VD)" at bounding box center [457, 301] width 251 height 10
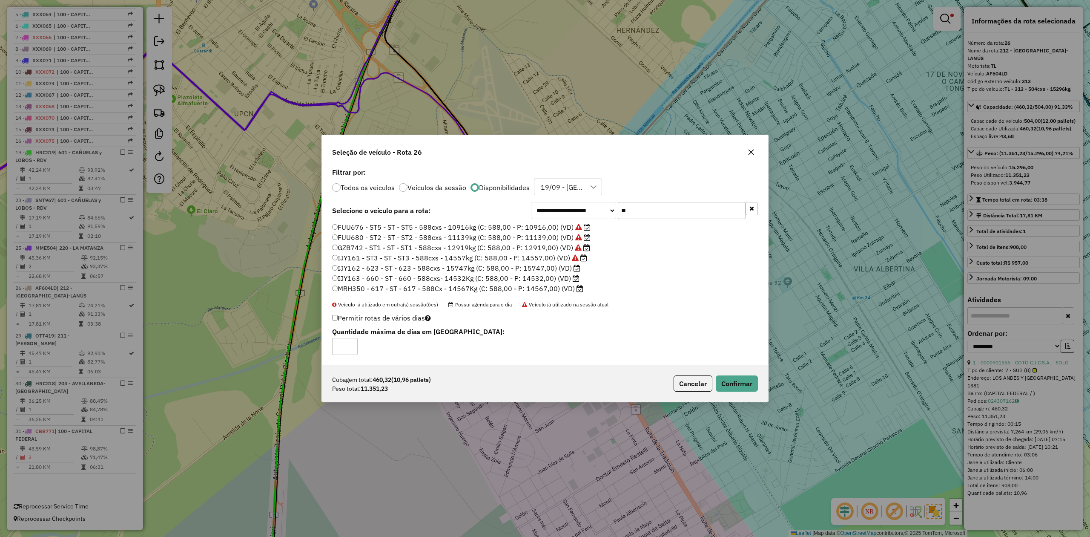
click at [541, 279] on label "IJY163 - 660 - ST - 660 - 588cxs- 14532Kg (C: 588,00 - P: 14532,00) (VD)" at bounding box center [455, 278] width 247 height 10
click at [741, 389] on button "Confirmar" at bounding box center [737, 383] width 42 height 16
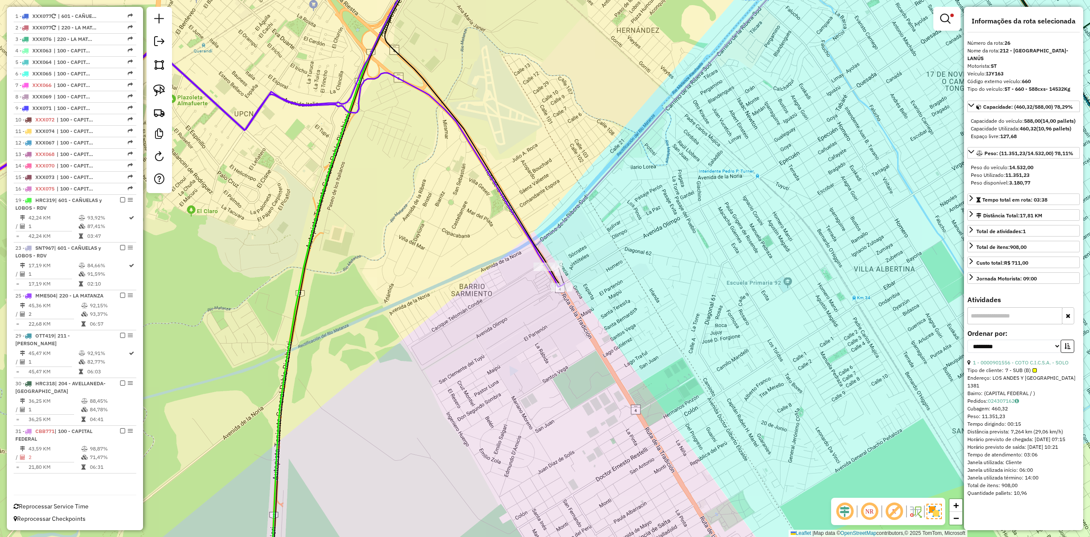
scroll to position [334, 0]
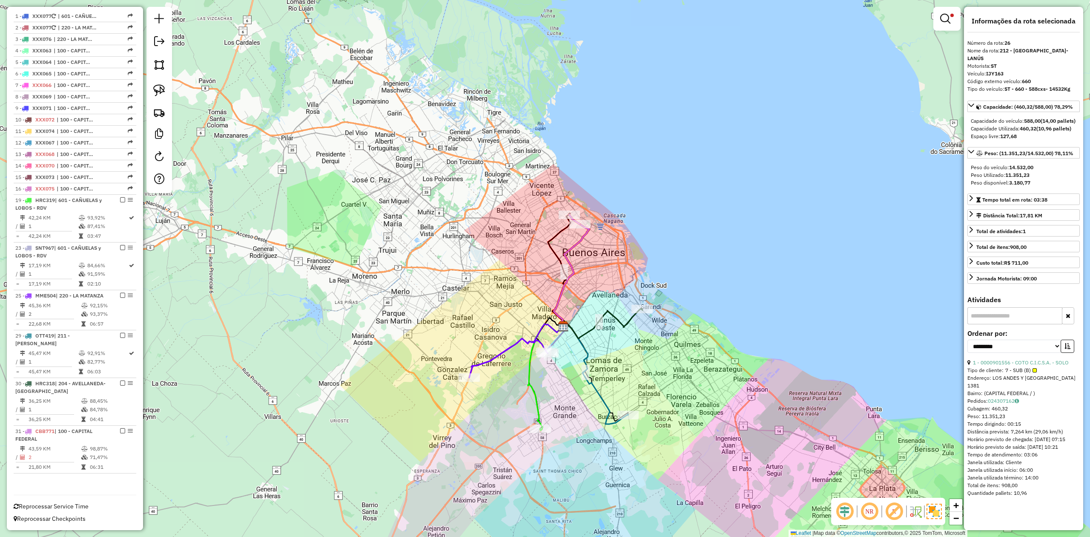
drag, startPoint x: 564, startPoint y: 381, endPoint x: 503, endPoint y: 384, distance: 60.6
click at [503, 384] on div "Limpar filtros Janela de atendimento Grade de atendimento Capacidade Transporta…" at bounding box center [545, 268] width 1090 height 537
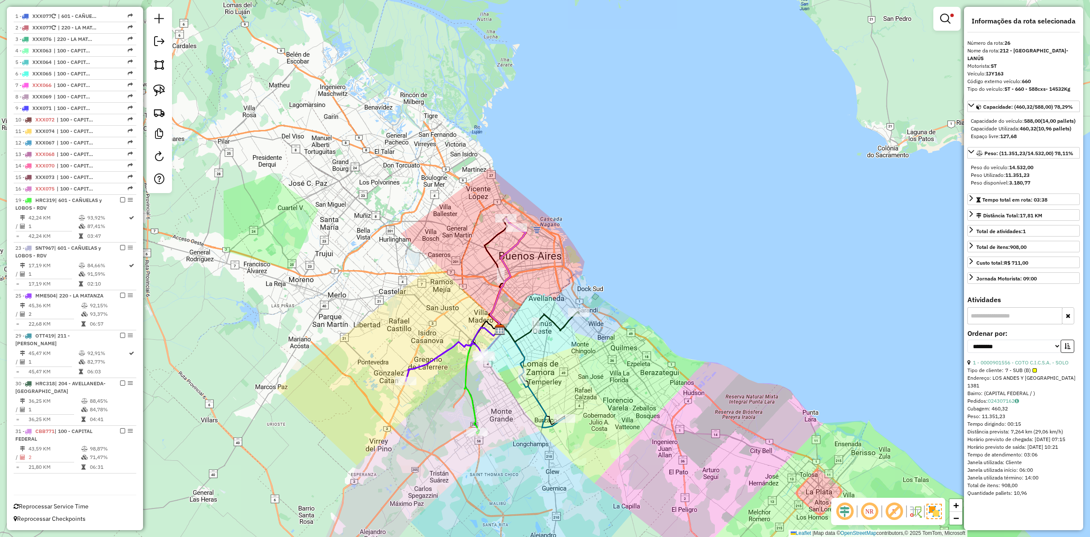
click at [947, 18] on em at bounding box center [946, 19] width 10 height 10
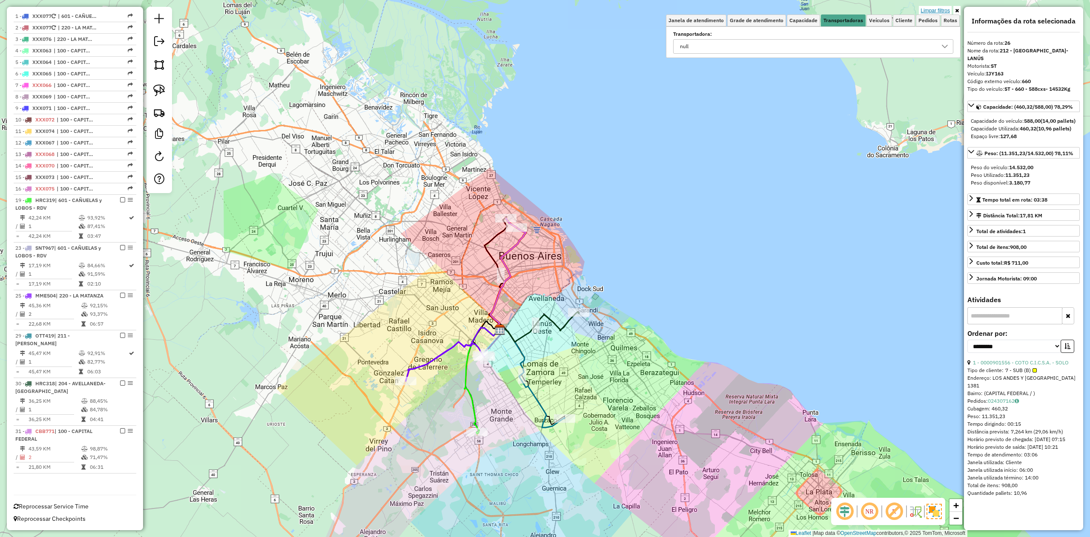
click at [943, 9] on link "Limpar filtros" at bounding box center [935, 10] width 33 height 9
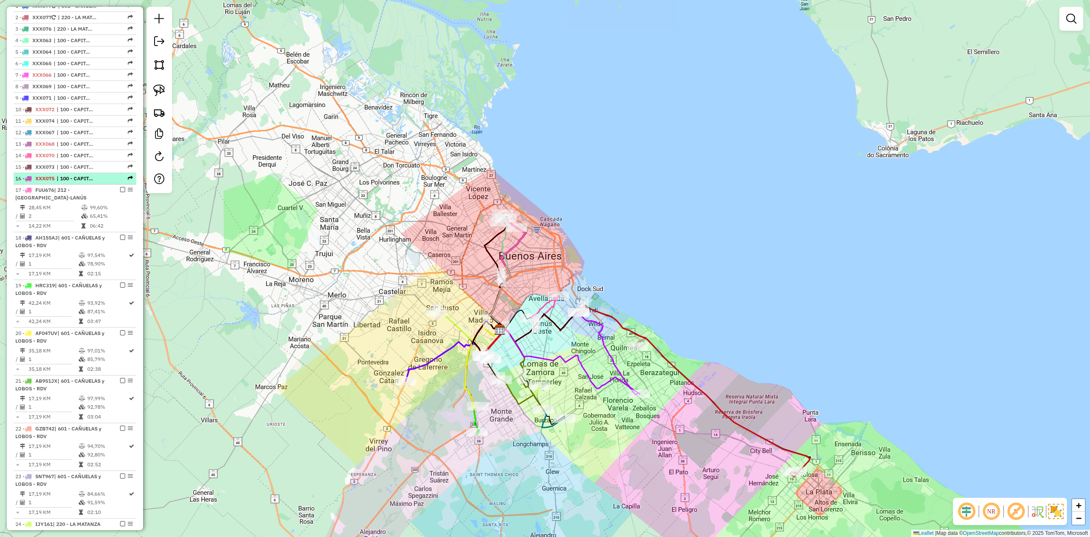
scroll to position [382, 0]
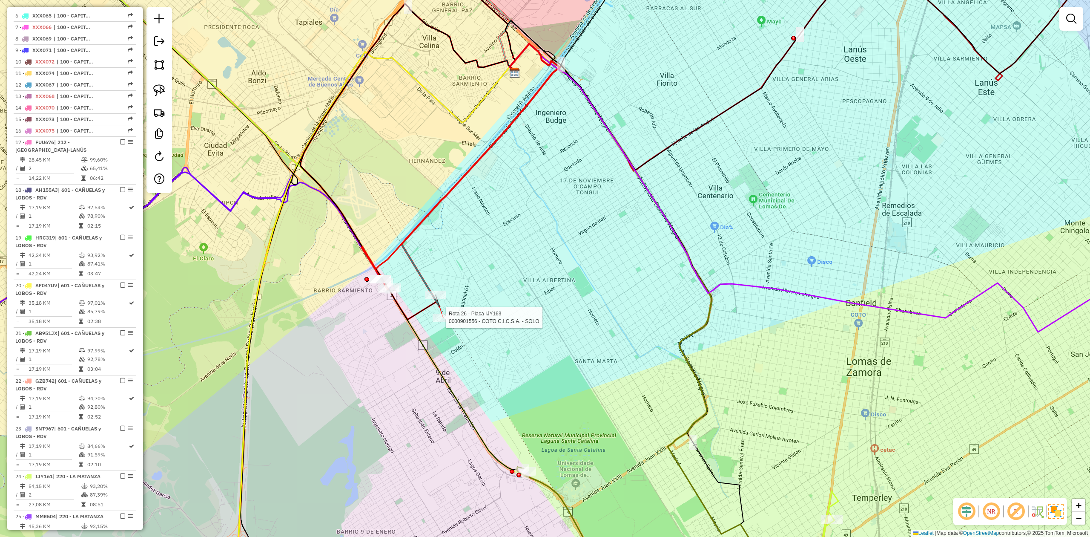
click at [443, 321] on div at bounding box center [443, 318] width 21 height 9
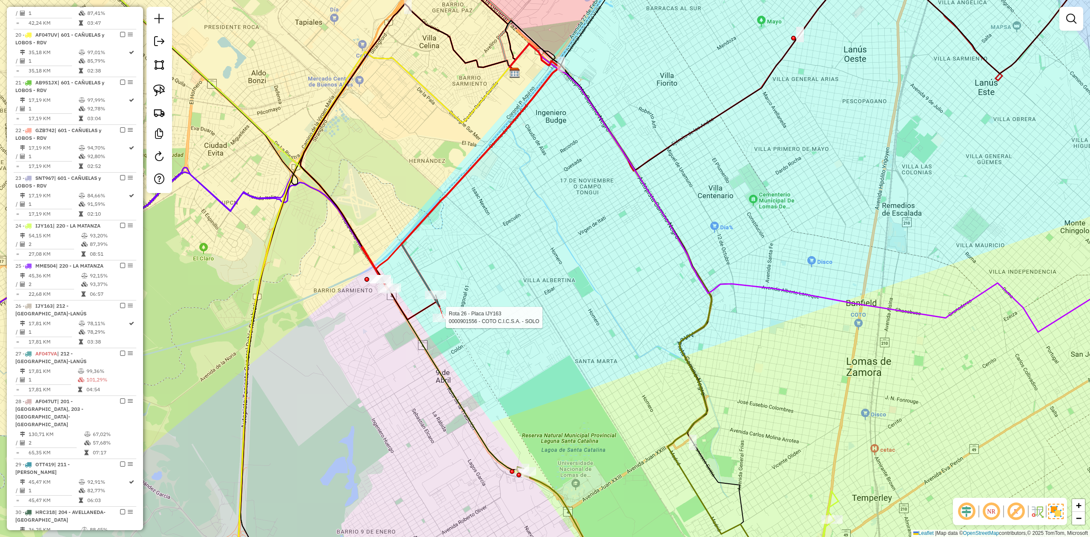
select select "**********"
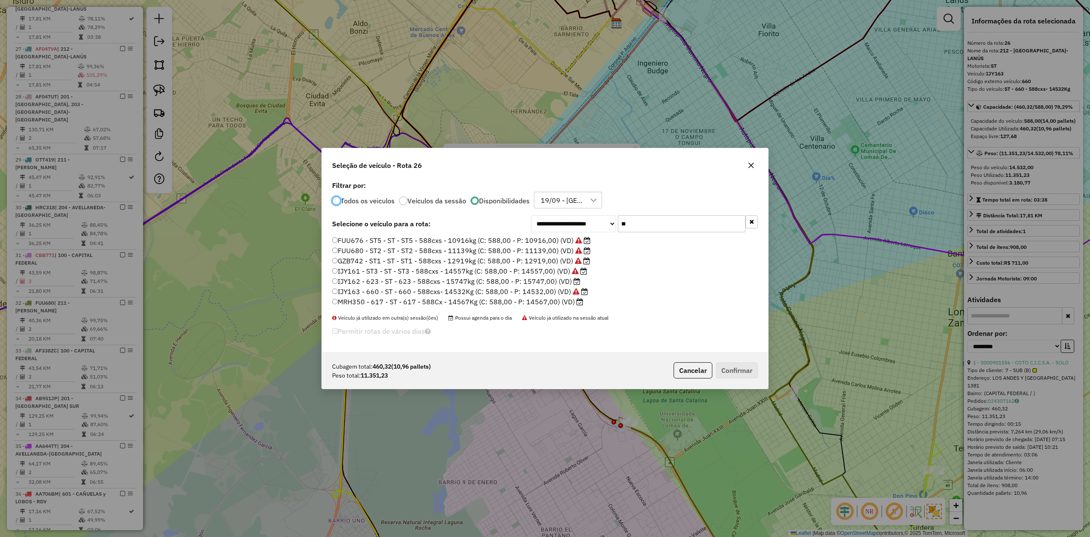
scroll to position [4, 3]
drag, startPoint x: 630, startPoint y: 225, endPoint x: 601, endPoint y: 222, distance: 30.0
click at [601, 222] on div "**********" at bounding box center [644, 223] width 227 height 17
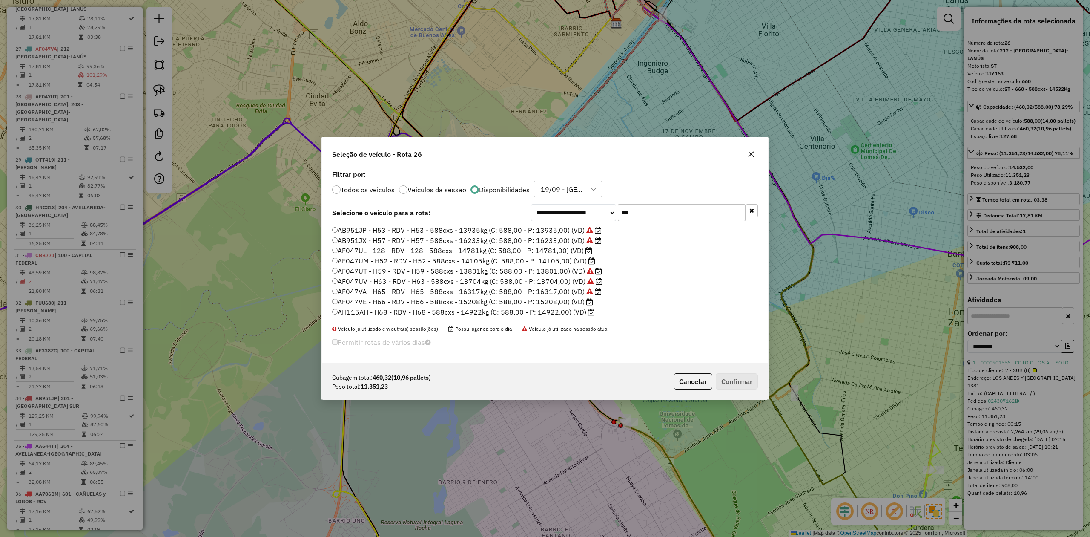
scroll to position [0, 0]
type input "***"
click at [567, 271] on label "AF047UM - H52 - RDV - H52 - 588cxs - 14105kg (C: 588,00 - P: 14105,00) (VD)" at bounding box center [463, 270] width 263 height 10
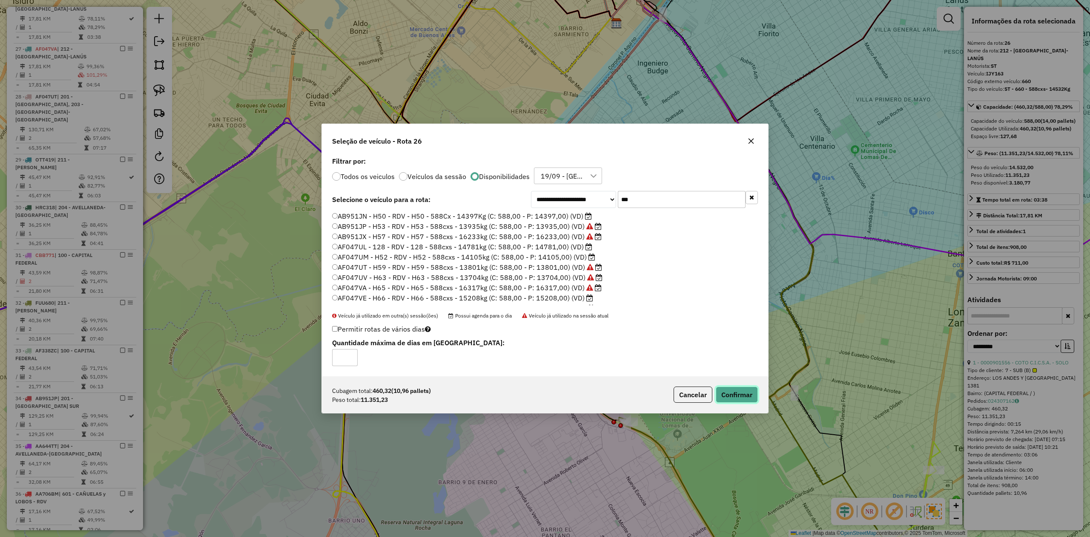
click at [741, 396] on button "Confirmar" at bounding box center [737, 394] width 42 height 16
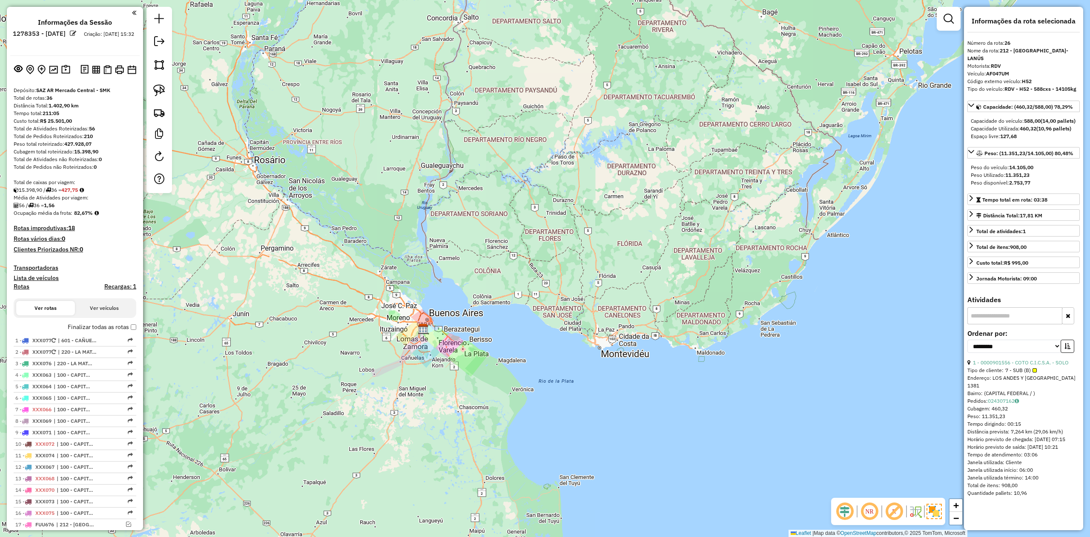
click at [38, 265] on h4 "Transportadoras" at bounding box center [75, 267] width 123 height 7
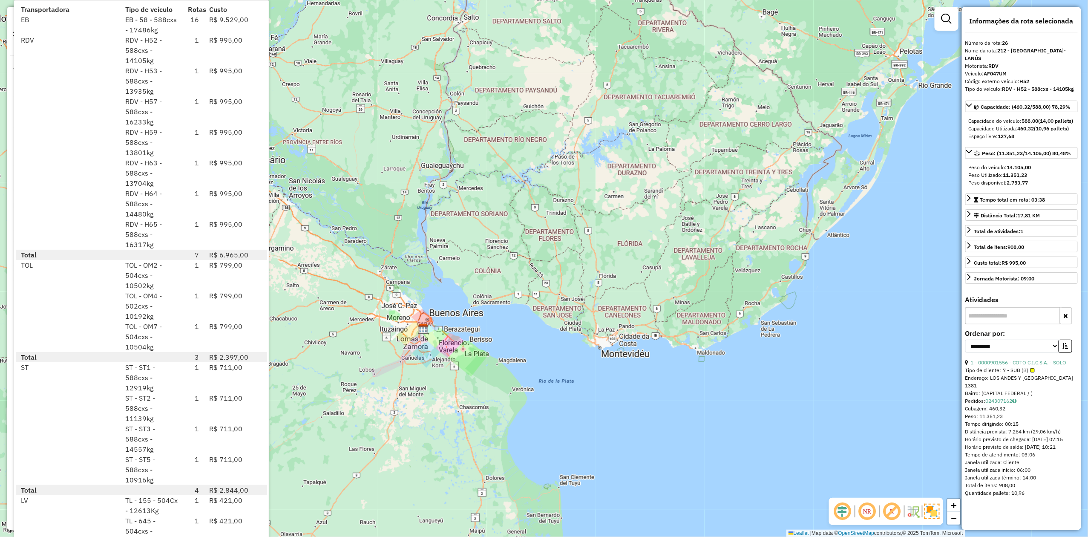
click at [174, 430] on div "ST - ST3 - 588cxs - 14557kg" at bounding box center [151, 438] width 63 height 31
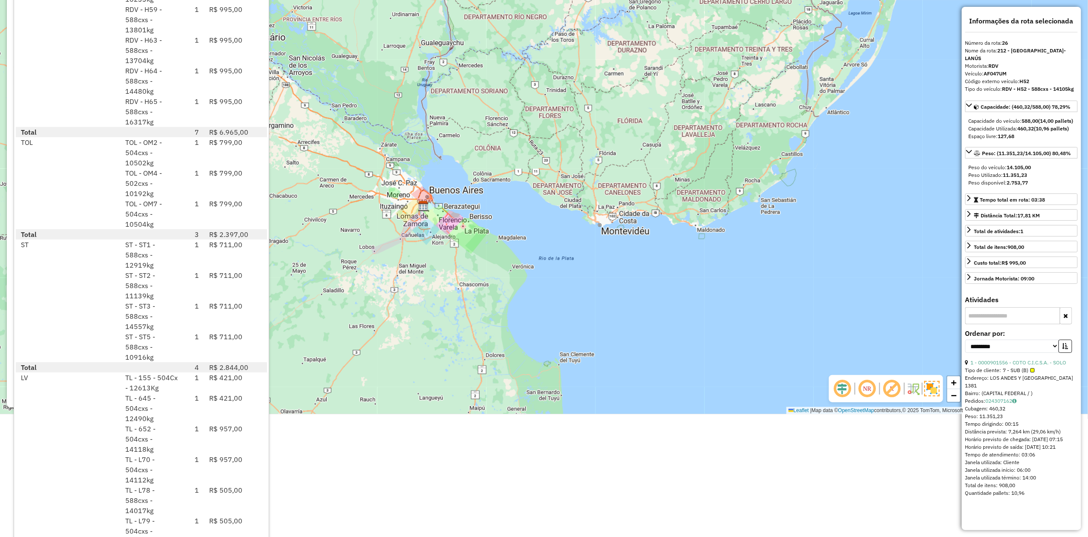
scroll to position [131, 0]
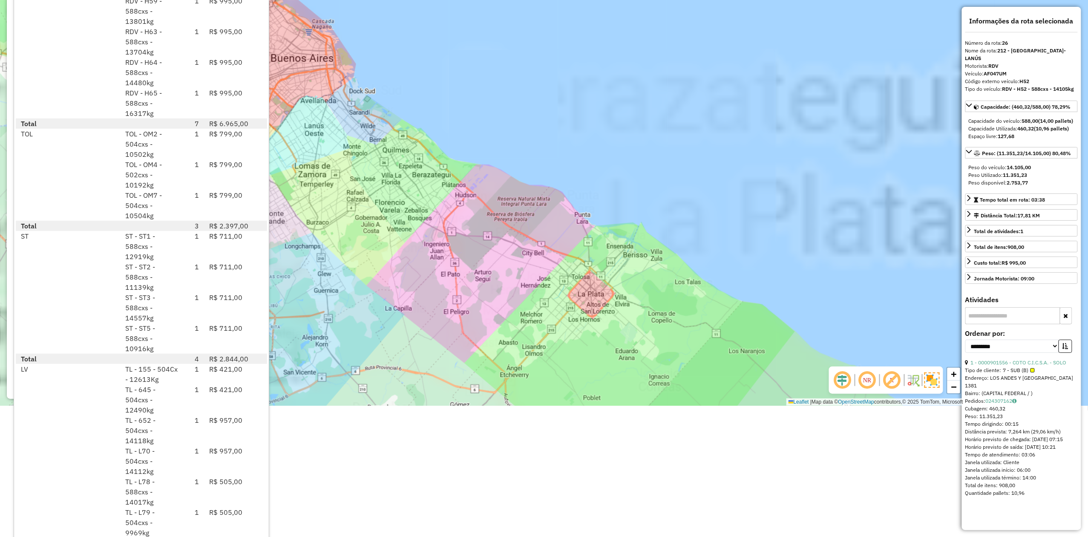
click at [433, 227] on div "Janela de atendimento Grade de atendimento Capacidade Transportadoras Veículos …" at bounding box center [544, 137] width 1088 height 537
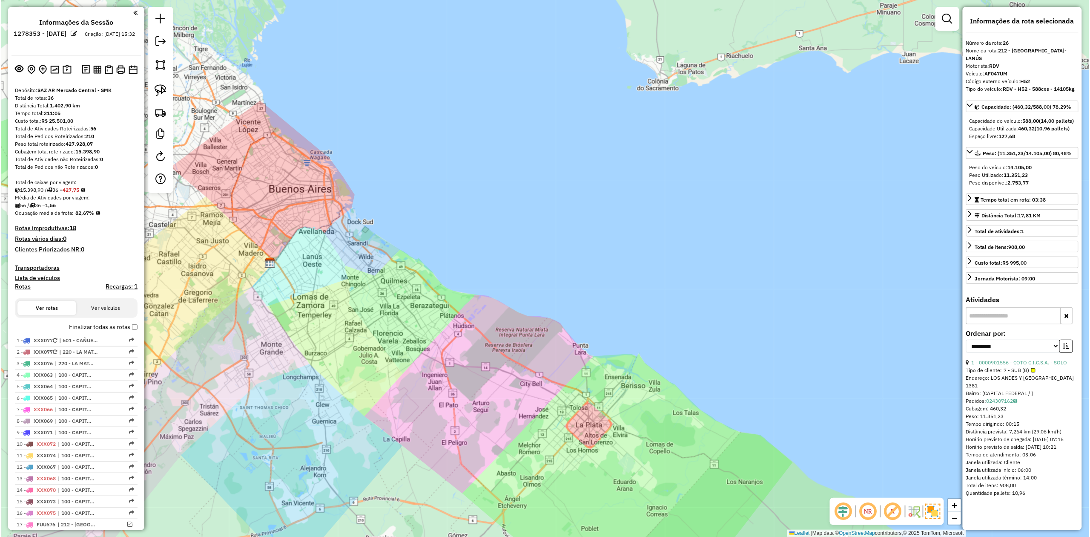
scroll to position [0, 0]
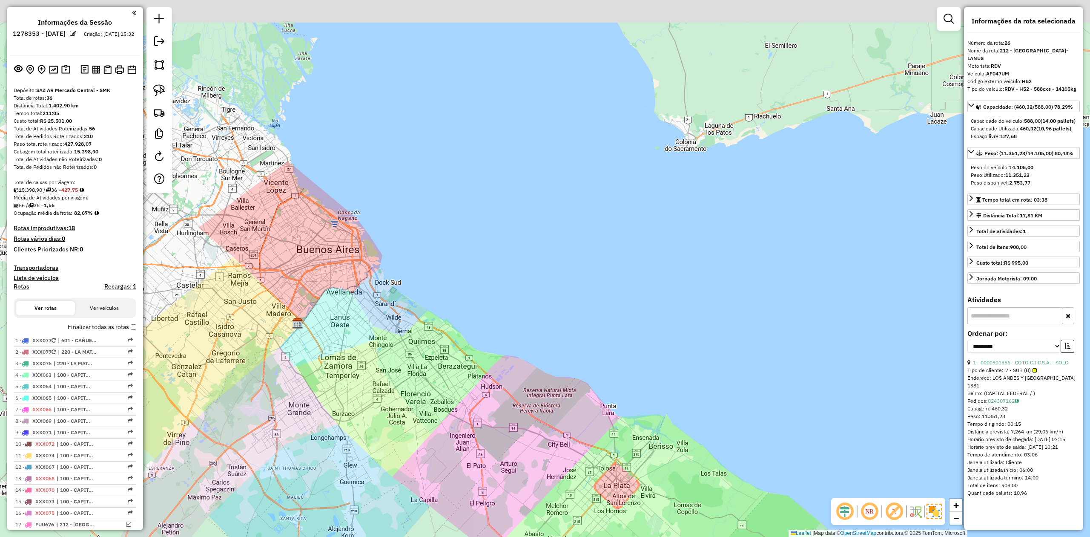
drag, startPoint x: 407, startPoint y: 268, endPoint x: 215, endPoint y: 270, distance: 192.1
click at [408, 271] on div "Janela de atendimento Grade de atendimento Capacidade Transportadoras Veículos …" at bounding box center [545, 268] width 1090 height 537
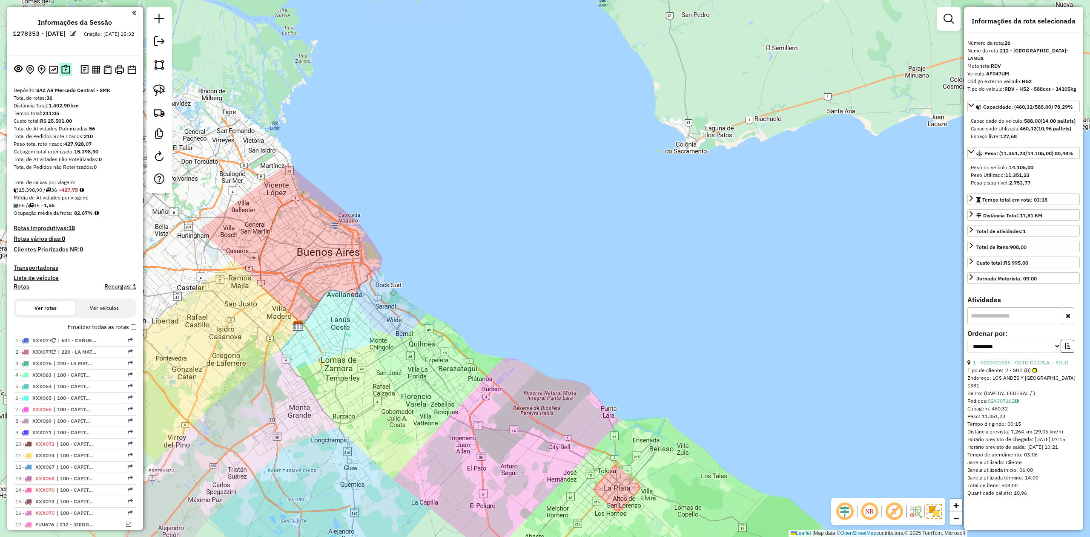
click at [68, 69] on img at bounding box center [65, 70] width 9 height 10
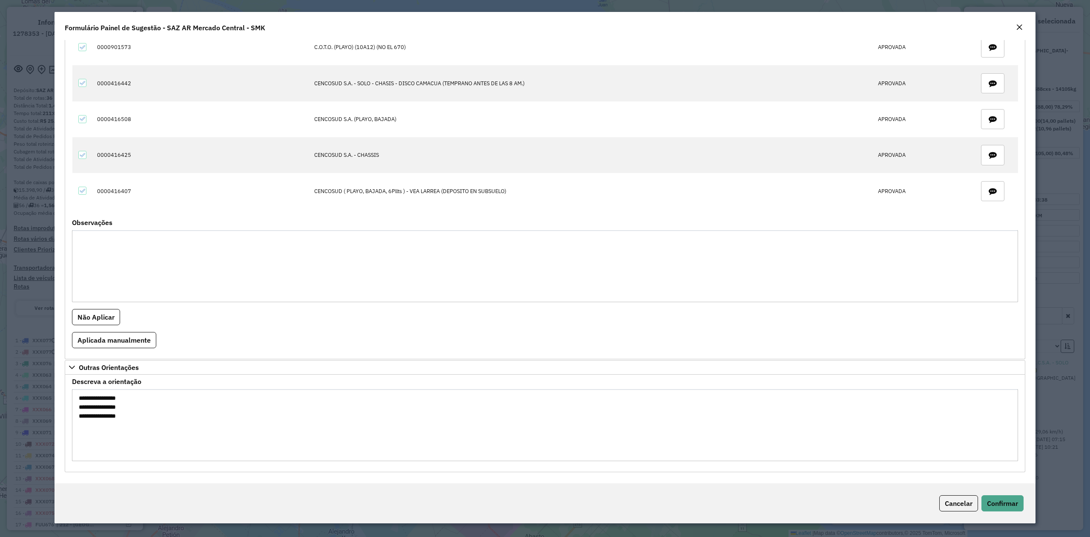
scroll to position [198, 0]
click at [99, 397] on textarea "**********" at bounding box center [545, 425] width 947 height 72
click at [91, 396] on textarea "**********" at bounding box center [545, 425] width 947 height 72
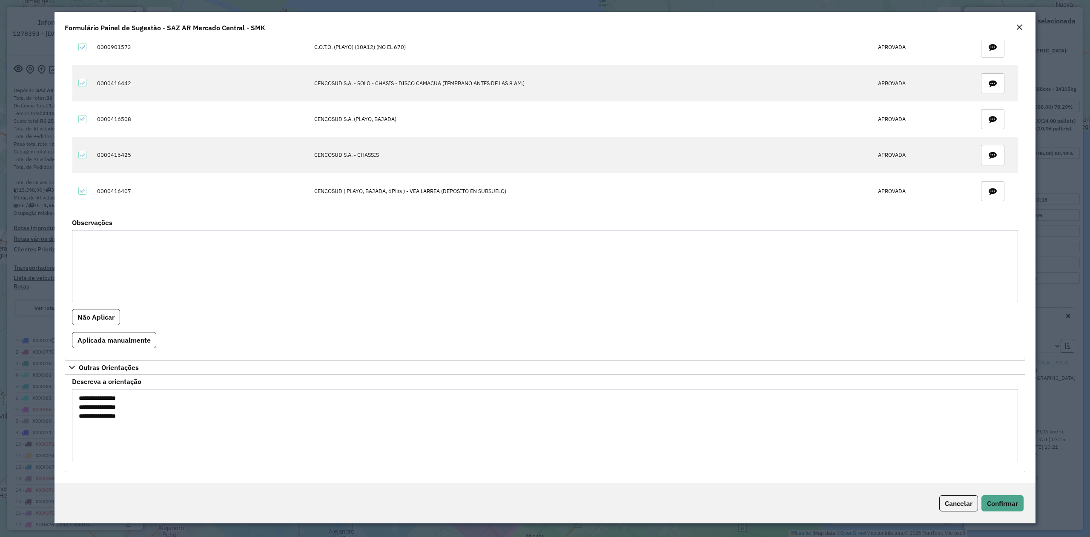
click at [1021, 25] on em "Close" at bounding box center [1019, 27] width 7 height 7
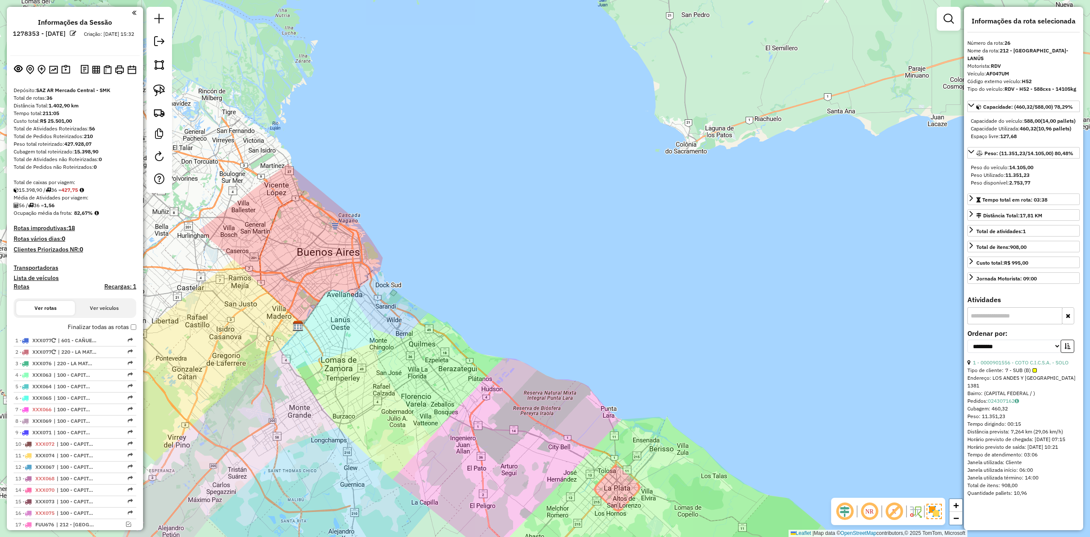
click at [442, 308] on div "Janela de atendimento Grade de atendimento Capacidade Transportadoras Veículos …" at bounding box center [545, 268] width 1090 height 537
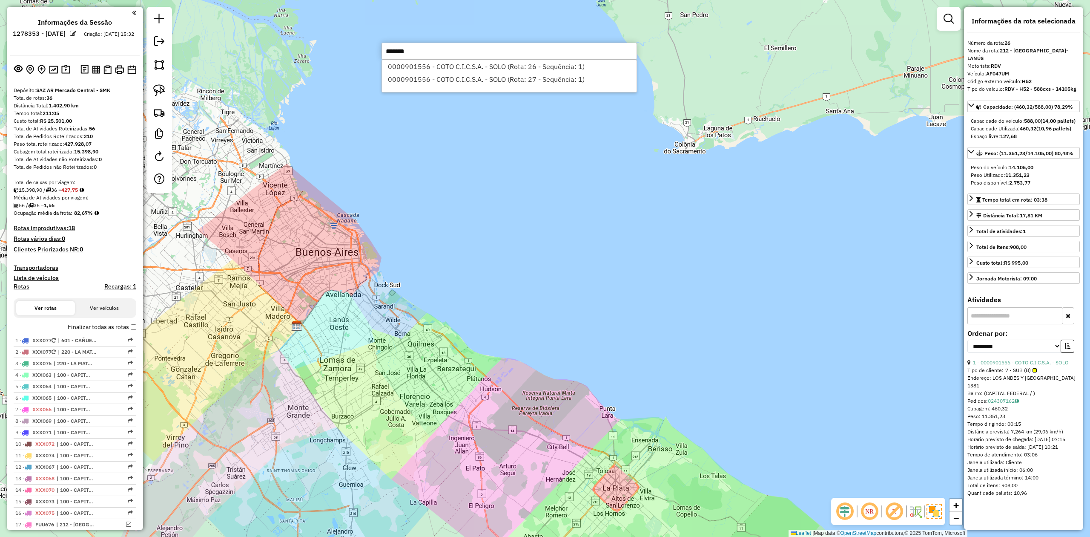
type input "******"
click at [482, 67] on li "0000901556 - COTO C.I.C.S.A. - SOLO (Rota: 26 - Sequência: 1)" at bounding box center [509, 66] width 255 height 13
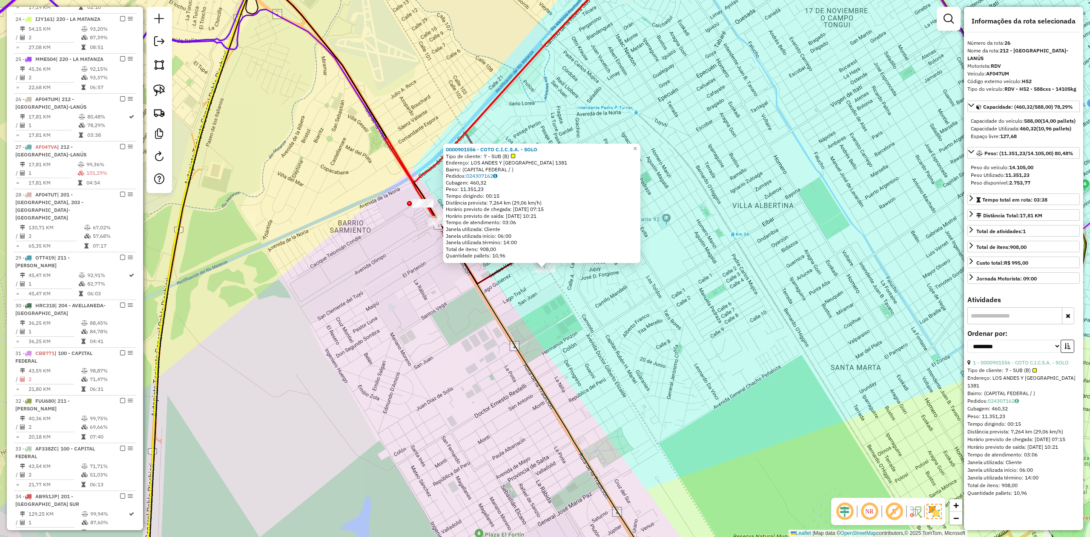
scroll to position [937, 0]
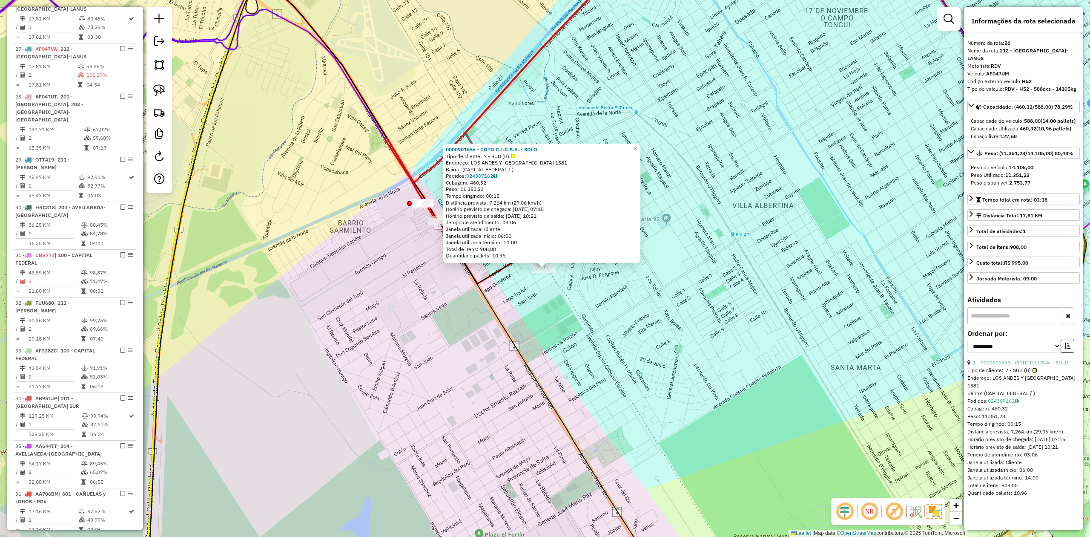
click at [558, 305] on div "0000901556 - COTO C.I.C.S.A. - SOLO Tipo de cliente: 7 - SUB (B) Endereço: [GEO…" at bounding box center [545, 268] width 1090 height 537
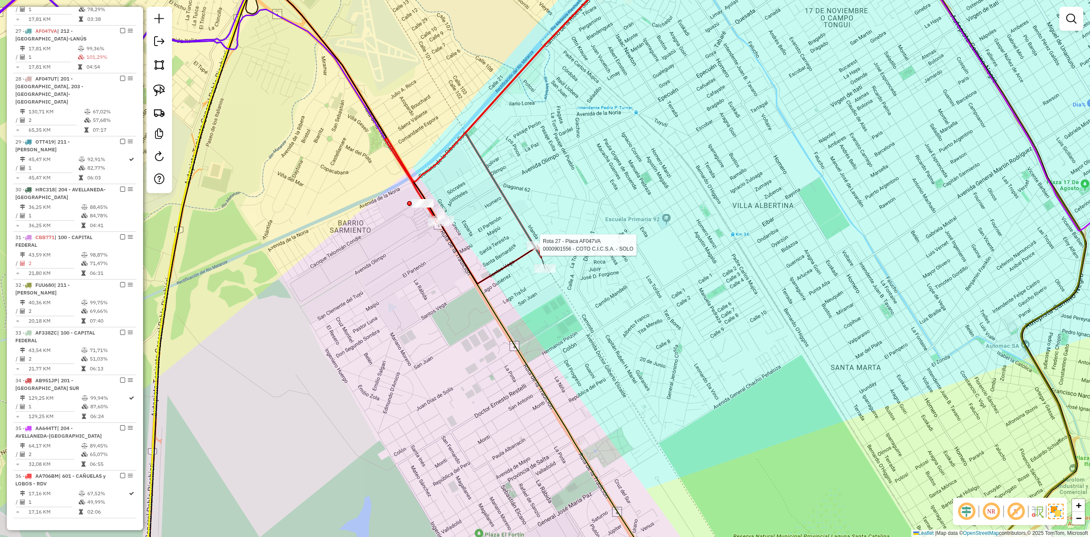
select select "**********"
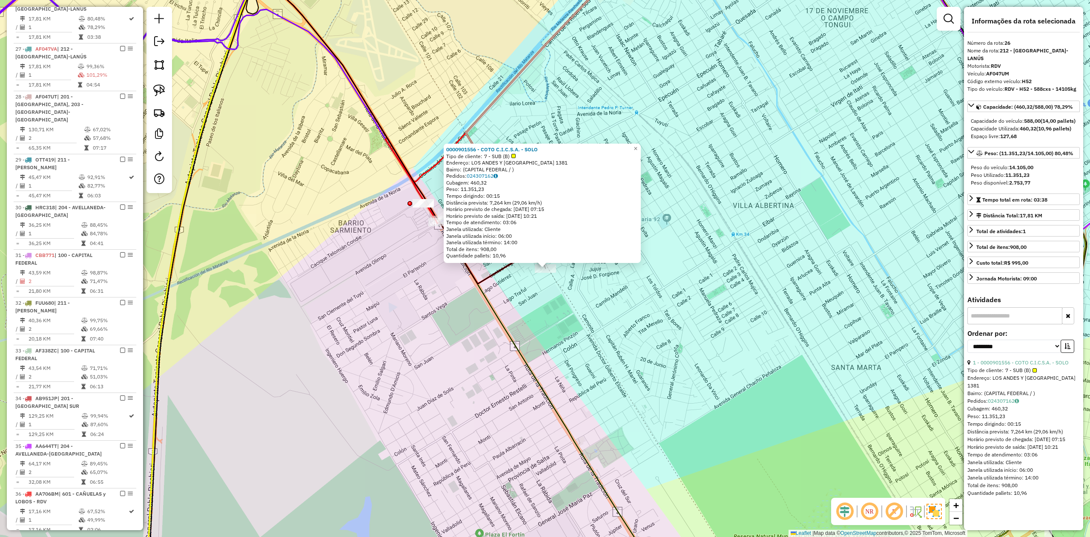
click at [547, 300] on div "0000901556 - COTO C.I.C.S.A. - SOLO Tipo de cliente: 7 - SUB (B) Endereço: [GEO…" at bounding box center [545, 268] width 1090 height 537
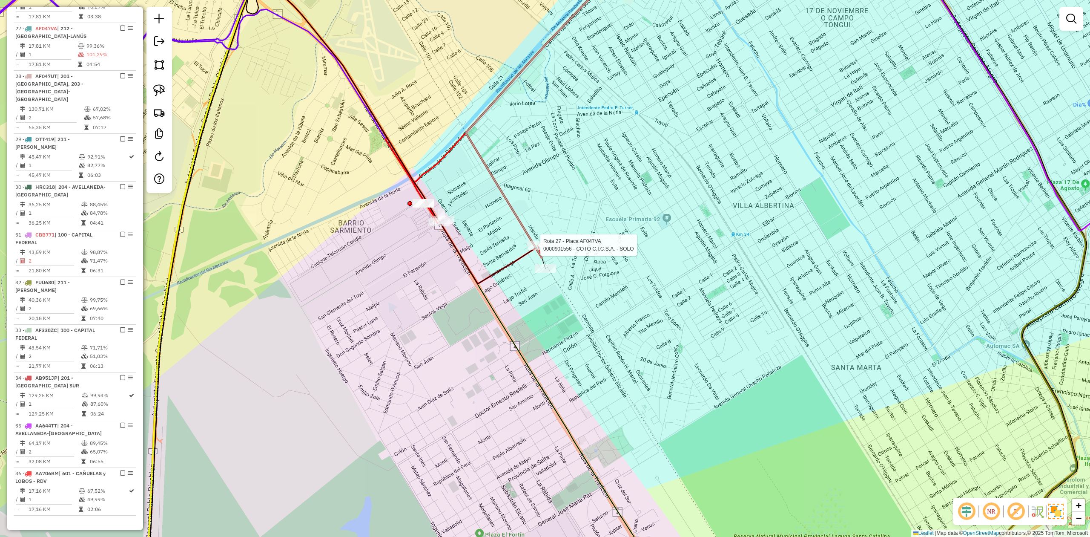
select select "**********"
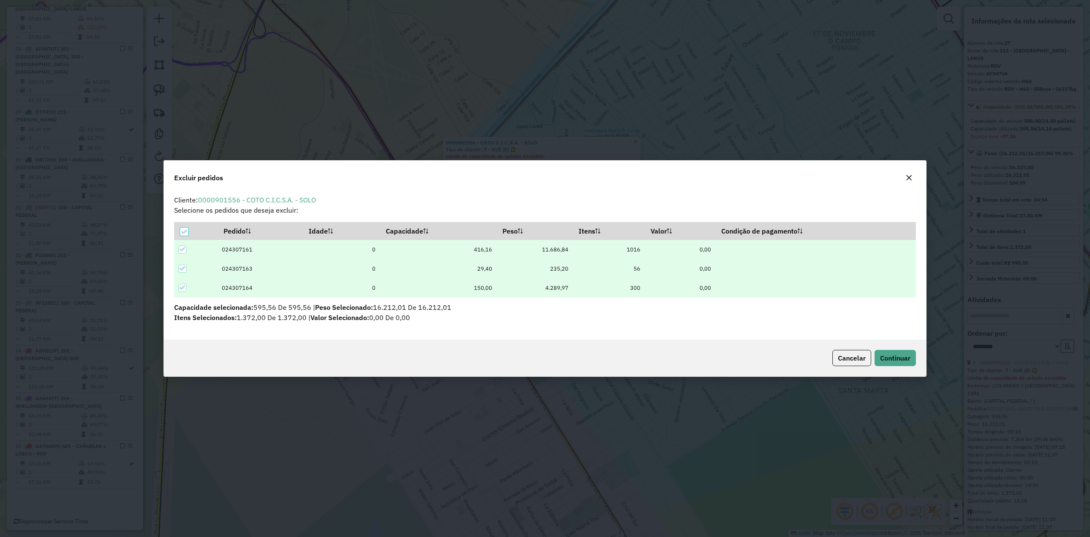
scroll to position [0, 0]
click at [184, 234] on div at bounding box center [184, 231] width 8 height 8
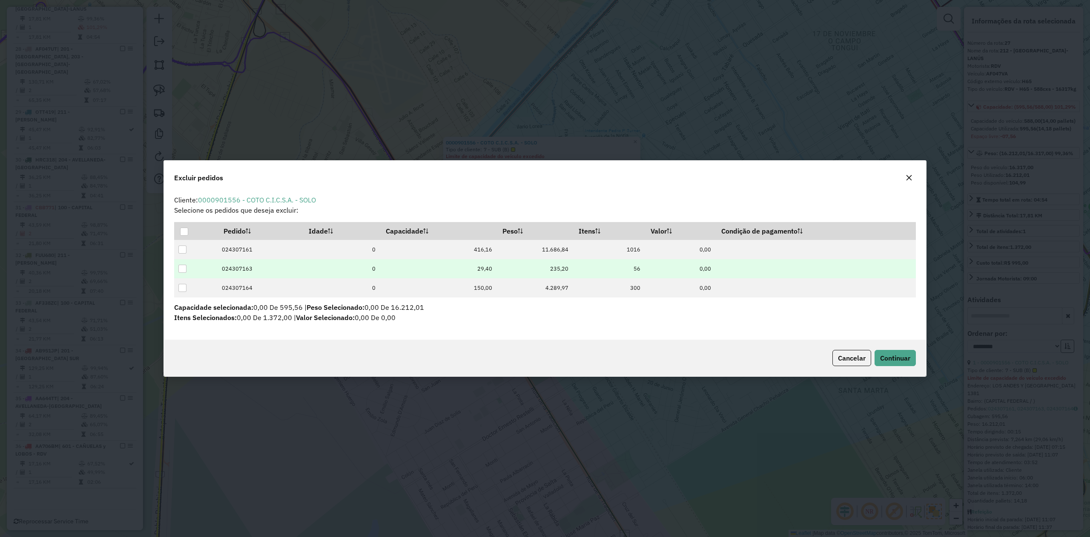
click at [179, 268] on div at bounding box center [182, 269] width 8 height 8
click at [181, 270] on icon at bounding box center [183, 268] width 6 height 6
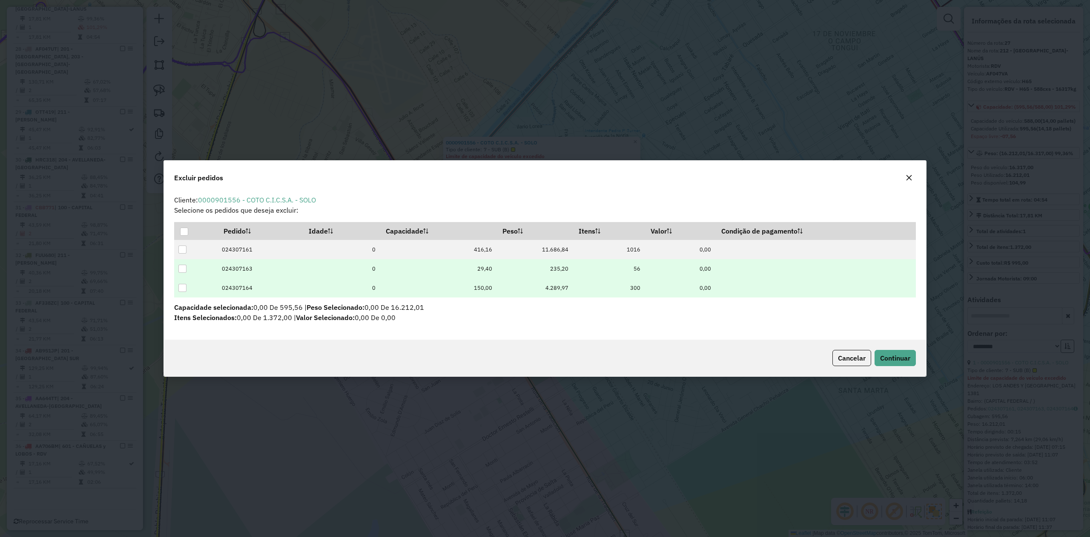
click at [187, 287] on td at bounding box center [195, 287] width 43 height 19
click at [183, 288] on div at bounding box center [182, 288] width 8 height 8
click at [891, 354] on span "Continuar" at bounding box center [895, 358] width 30 height 9
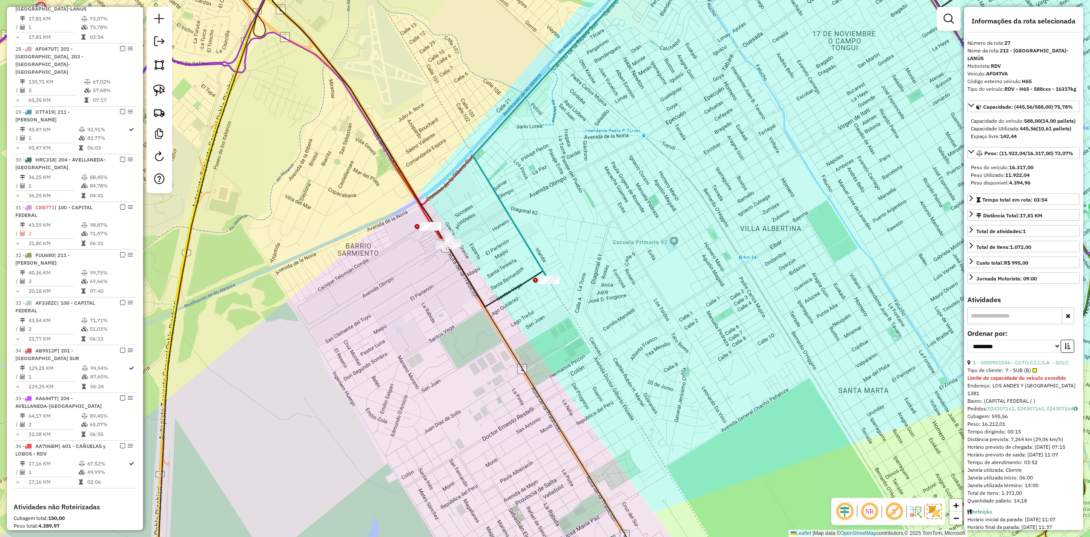
drag, startPoint x: 569, startPoint y: 302, endPoint x: 566, endPoint y: 299, distance: 4.8
click at [569, 302] on div "Janela de atendimento Grade de atendimento Capacidade Transportadoras Veículos …" at bounding box center [545, 268] width 1090 height 537
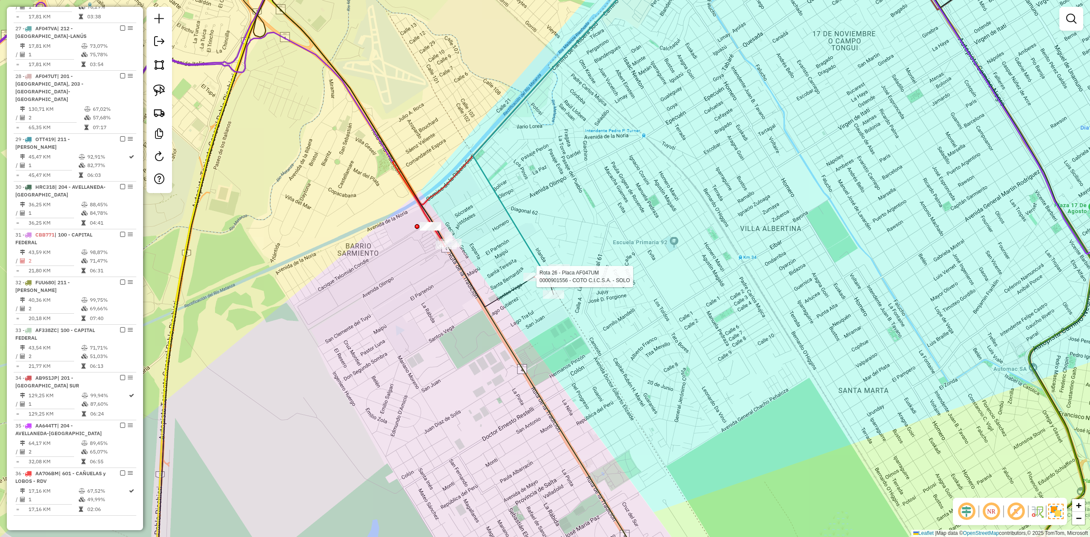
select select "**********"
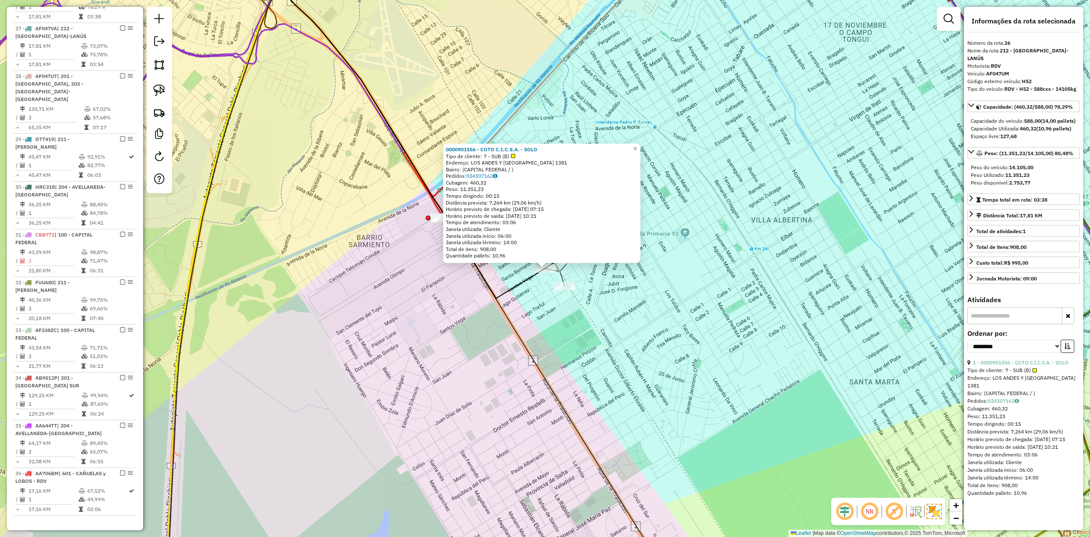
scroll to position [937, 0]
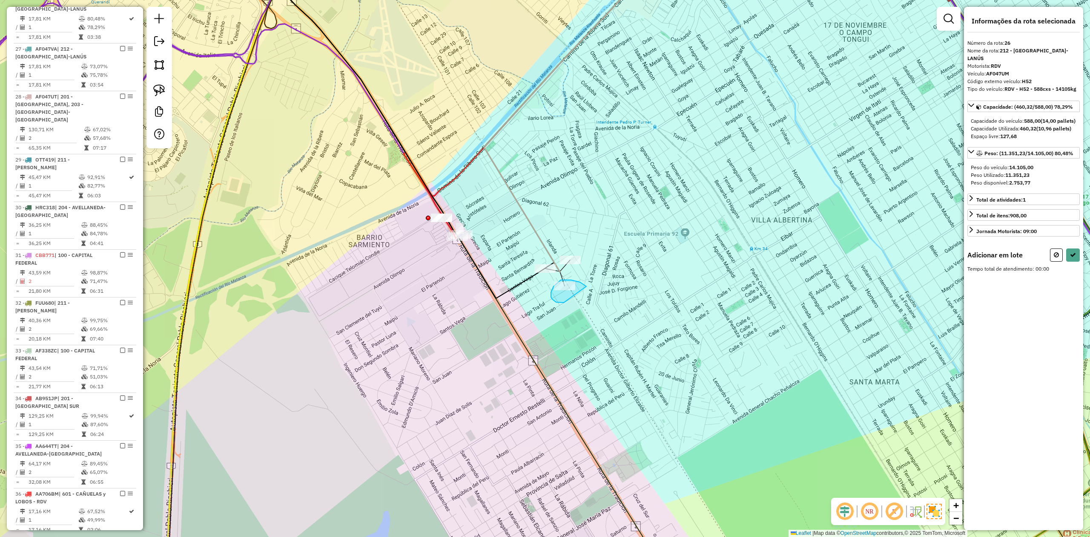
drag, startPoint x: 585, startPoint y: 285, endPoint x: 576, endPoint y: 302, distance: 19.6
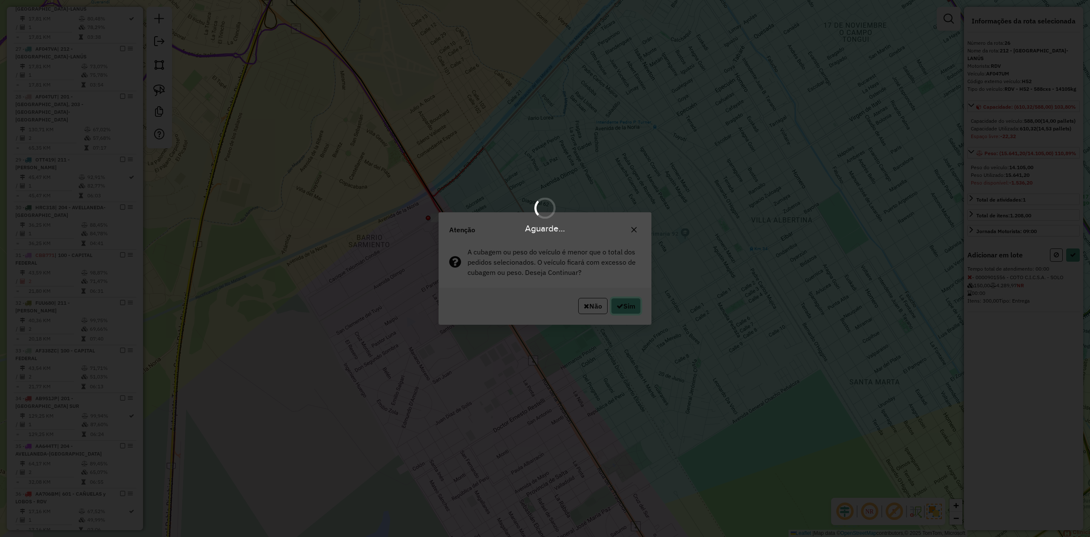
click at [624, 304] on button "Sim" at bounding box center [626, 306] width 30 height 16
select select "**********"
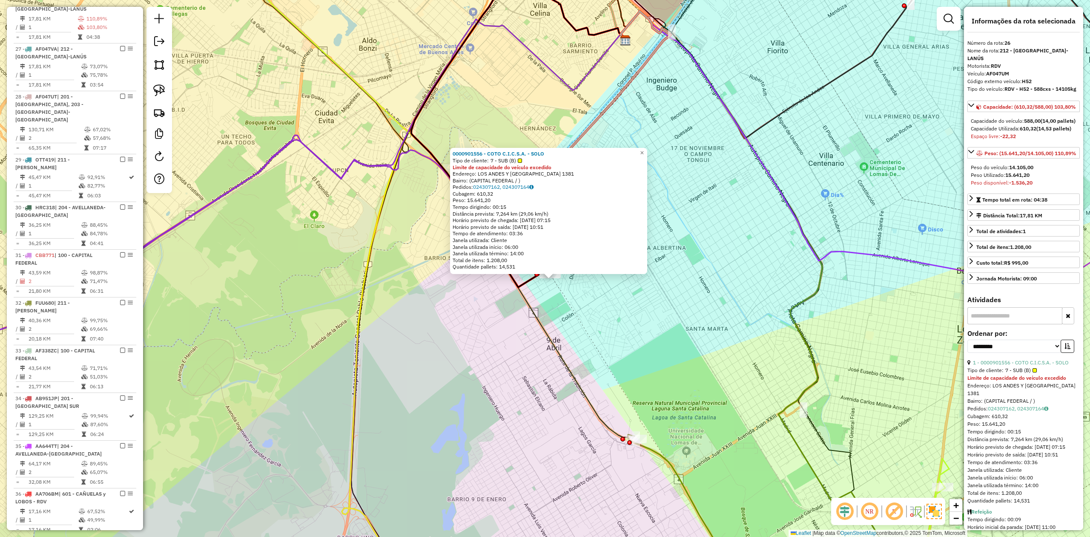
click at [475, 331] on div "0000901556 - COTO C.I.C.S.A. - SOLO Tipo de cliente: 7 - SUB (B) Limite de capa…" at bounding box center [545, 268] width 1090 height 537
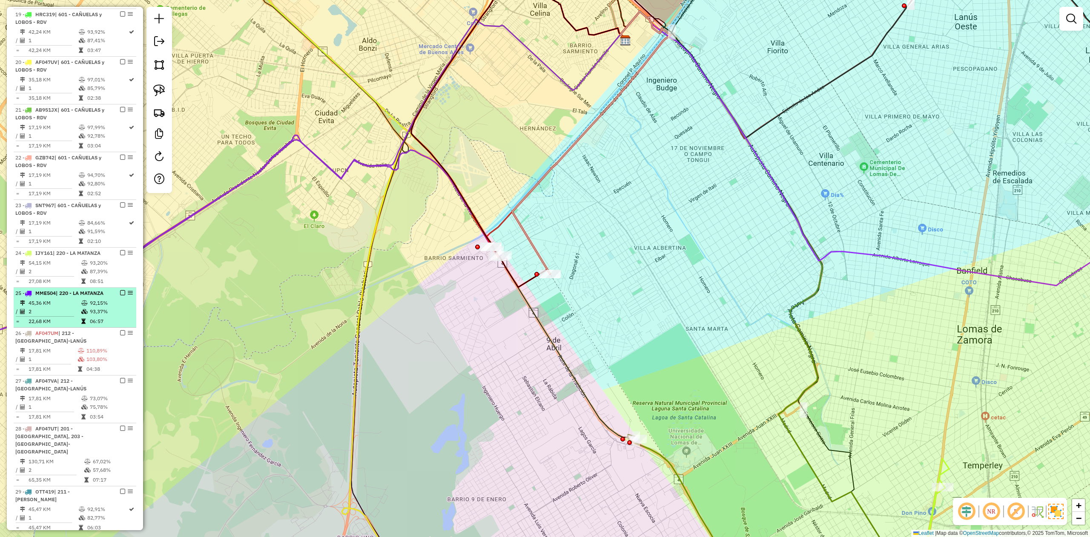
scroll to position [624, 0]
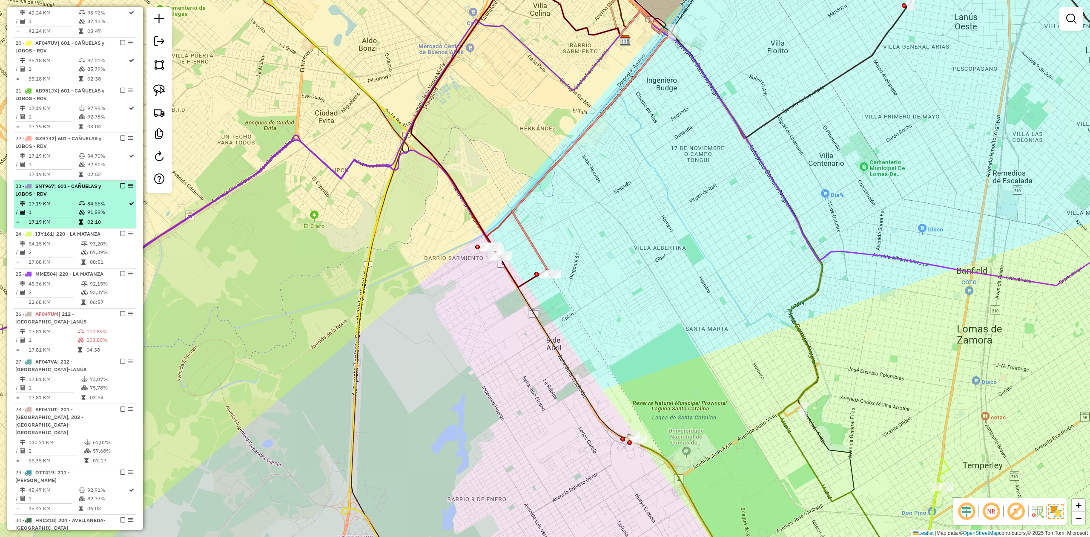
click at [81, 206] on icon at bounding box center [82, 203] width 6 height 5
select select "**********"
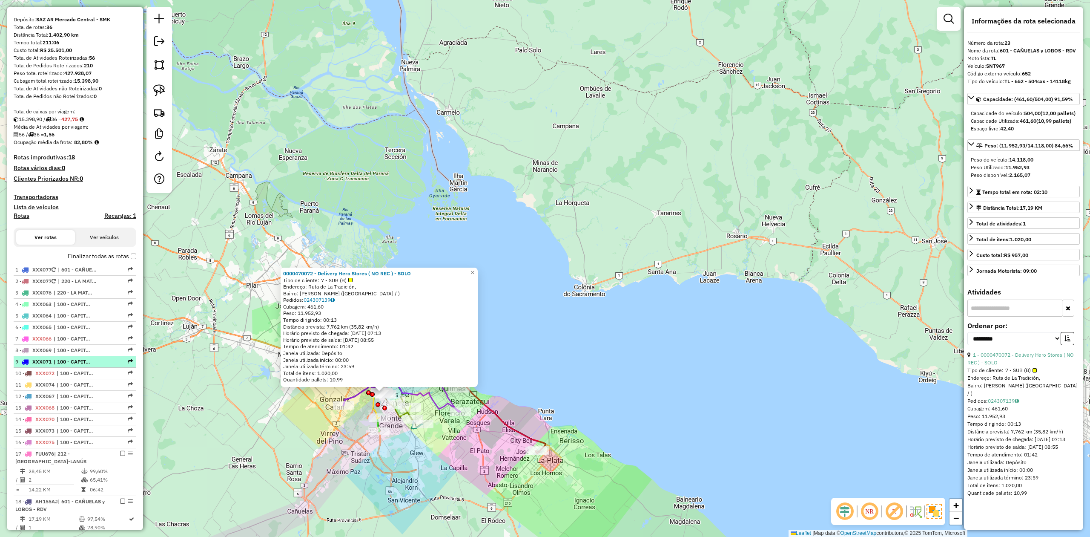
scroll to position [170, 0]
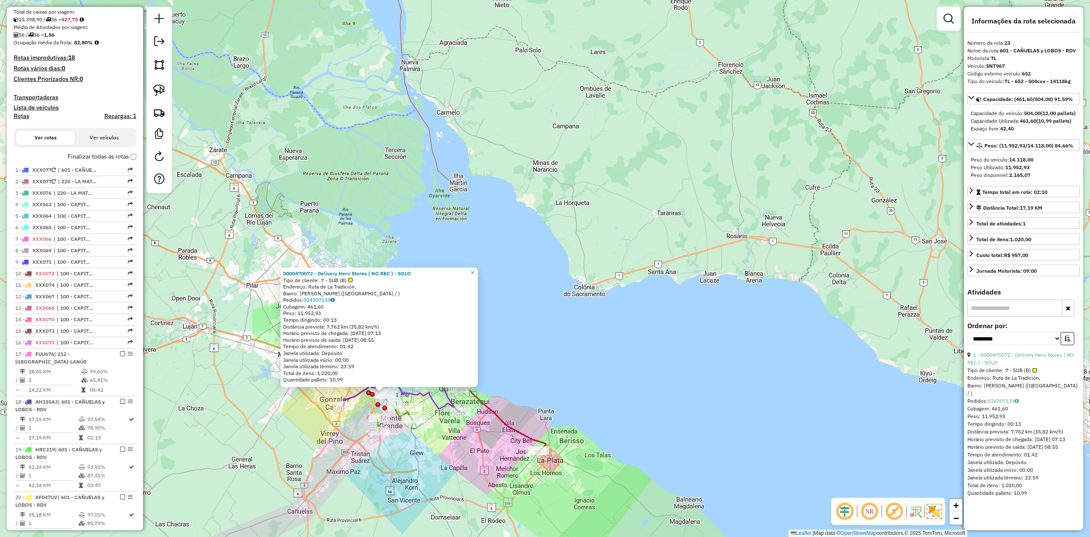
click at [130, 159] on label "Finalizar todas as rotas" at bounding box center [102, 156] width 69 height 9
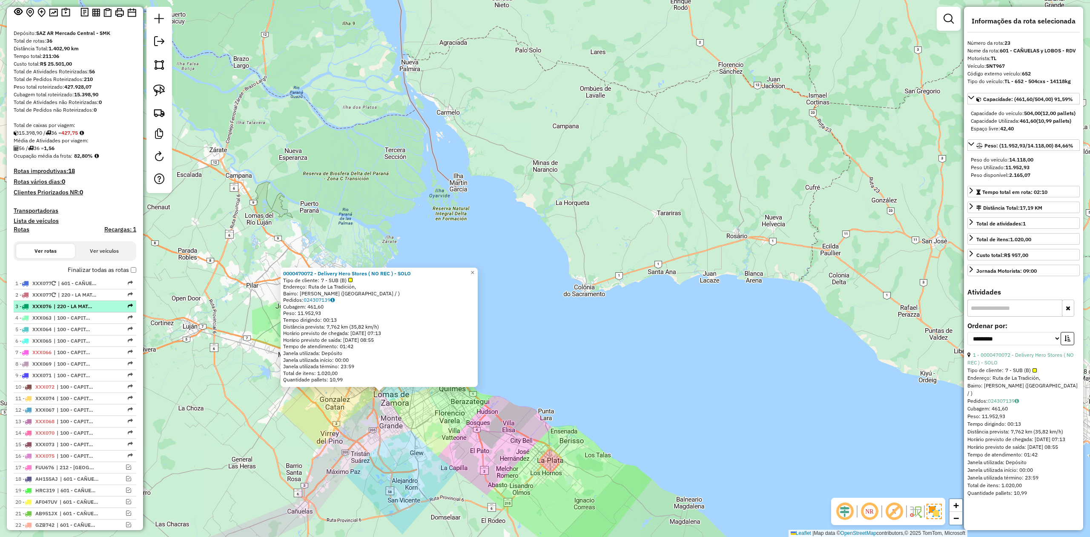
scroll to position [0, 0]
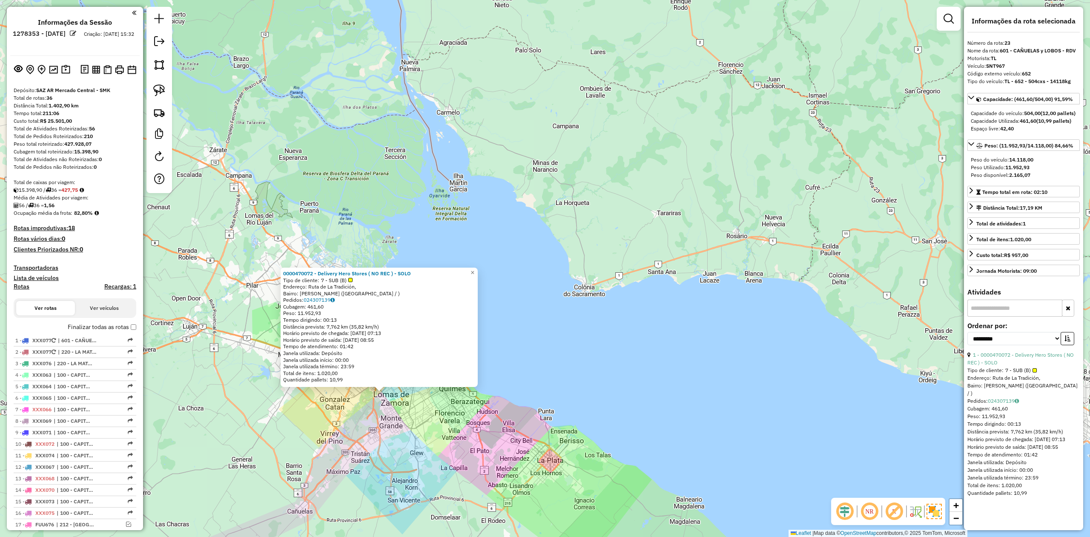
click at [394, 406] on div "0000470072 - Delivery Hero Stores ( NO REC ) - SOLO Tipo de cliente: 7 - SUB (B…" at bounding box center [545, 268] width 1090 height 537
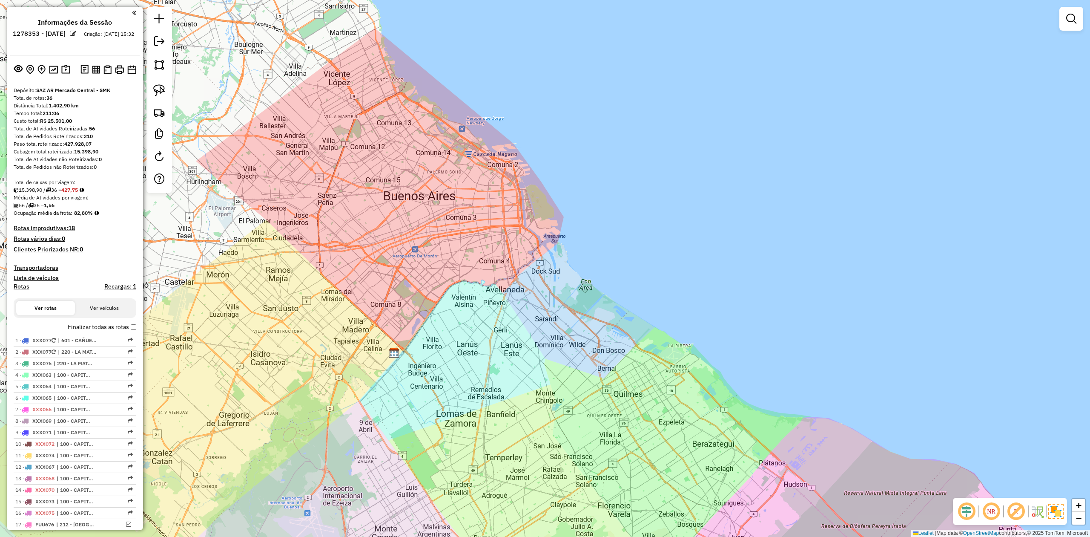
drag, startPoint x: 407, startPoint y: 419, endPoint x: 394, endPoint y: 359, distance: 62.0
click at [394, 367] on div "Janela de atendimento Grade de atendimento Capacidade Transportadoras Veículos …" at bounding box center [545, 268] width 1090 height 537
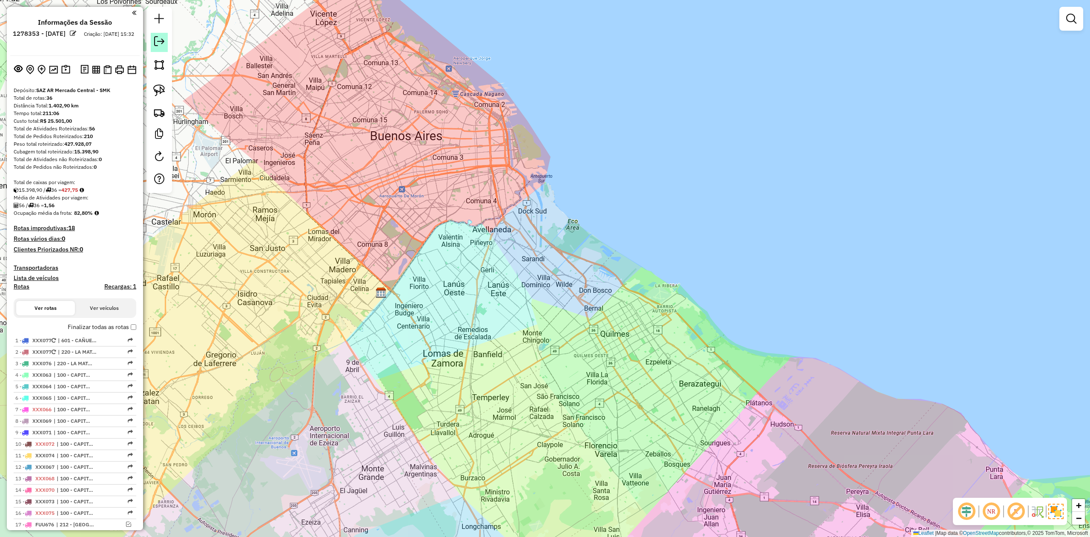
click at [164, 42] on em at bounding box center [159, 41] width 10 height 10
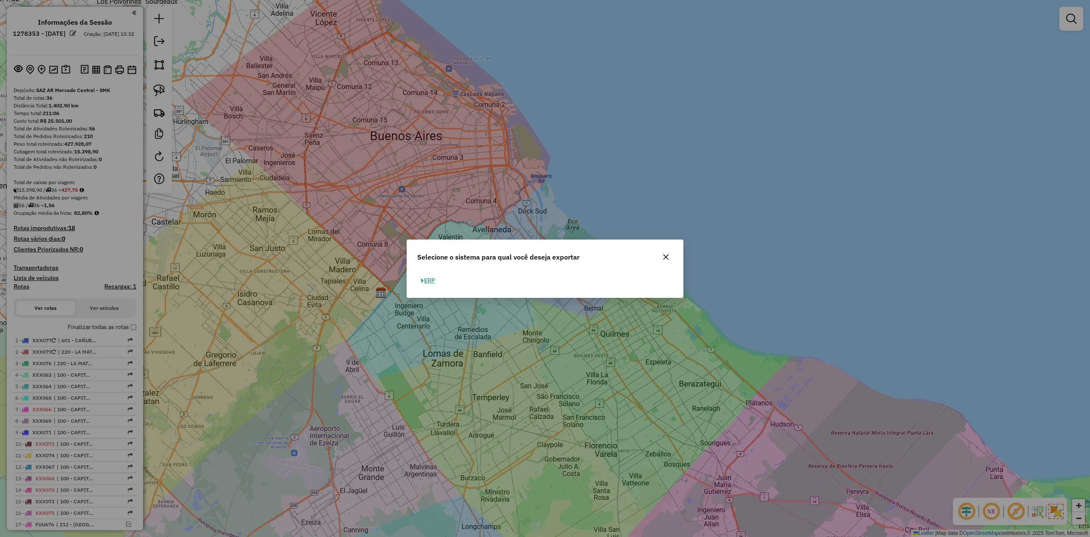
click at [425, 281] on button "ERP" at bounding box center [428, 280] width 22 height 13
select select "**"
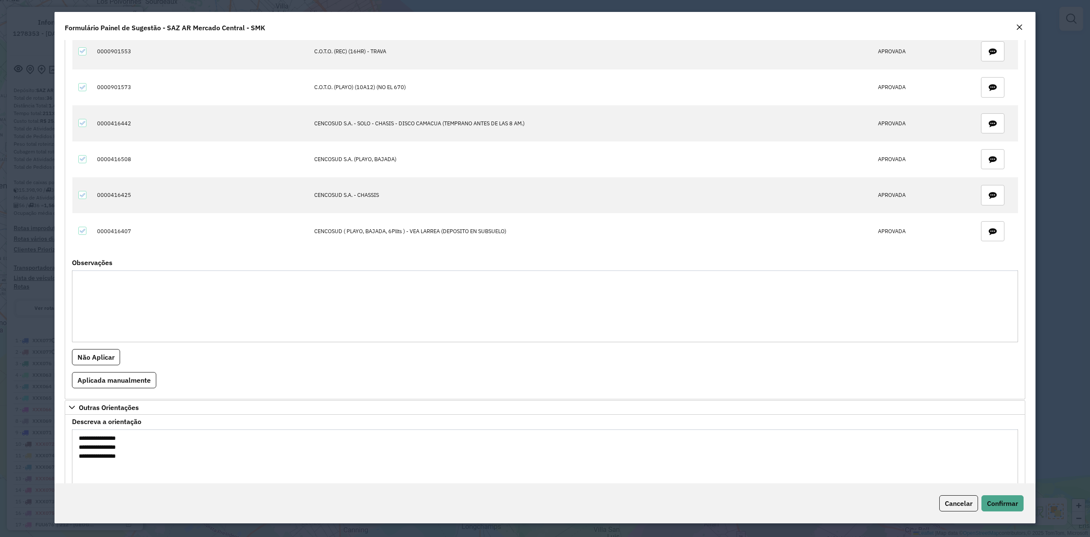
scroll to position [198, 0]
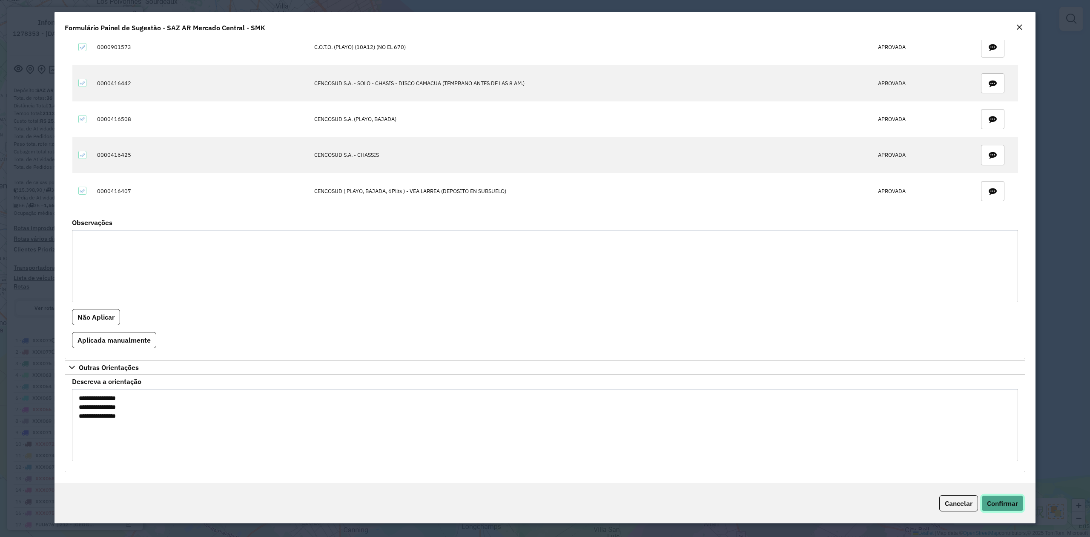
click at [991, 499] on span "Confirmar" at bounding box center [1002, 503] width 31 height 9
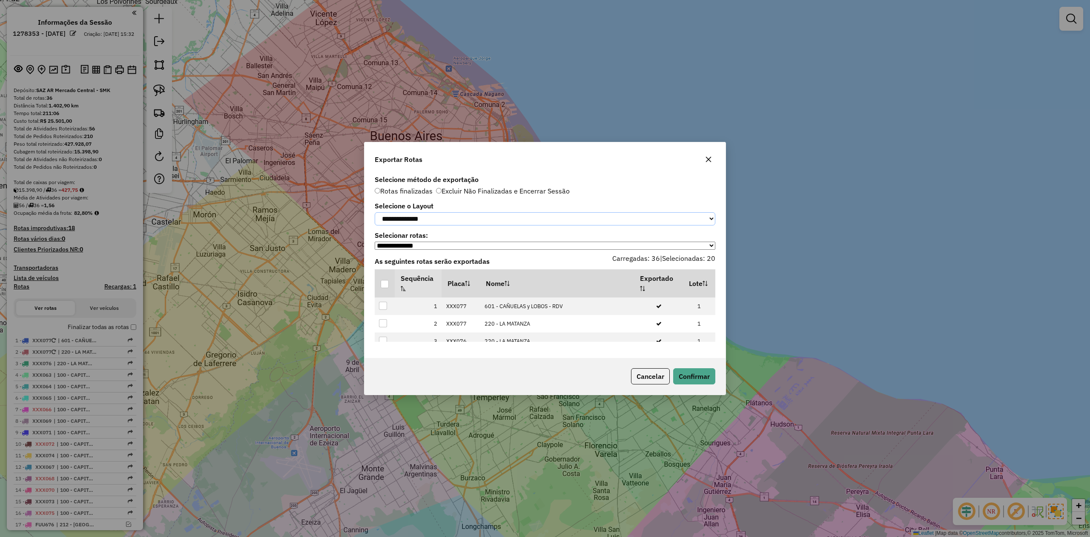
click at [416, 216] on select "**********" at bounding box center [545, 218] width 341 height 13
select select "*********"
click at [375, 212] on select "**********" at bounding box center [545, 218] width 341 height 13
click at [386, 281] on p-tableheadercheckbox at bounding box center [385, 283] width 9 height 9
click at [383, 287] on div at bounding box center [385, 284] width 8 height 8
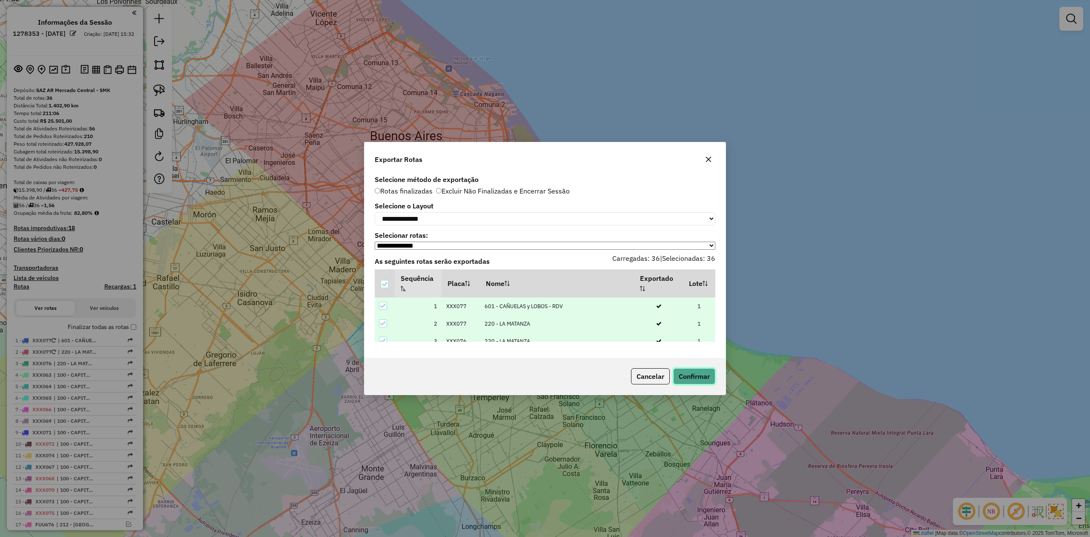
click at [703, 377] on button "Confirmar" at bounding box center [694, 376] width 42 height 16
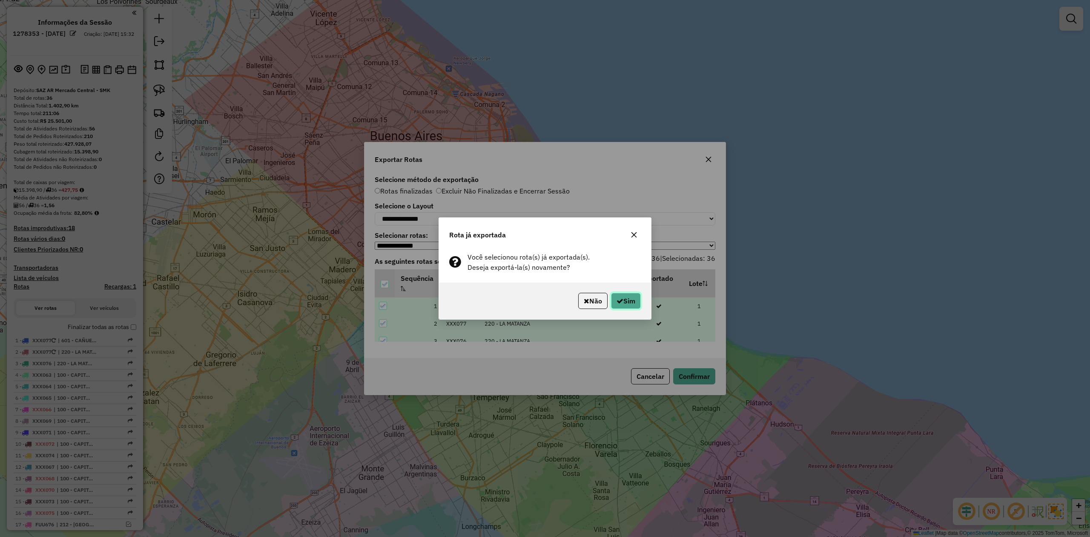
click at [630, 303] on button "Sim" at bounding box center [626, 301] width 30 height 16
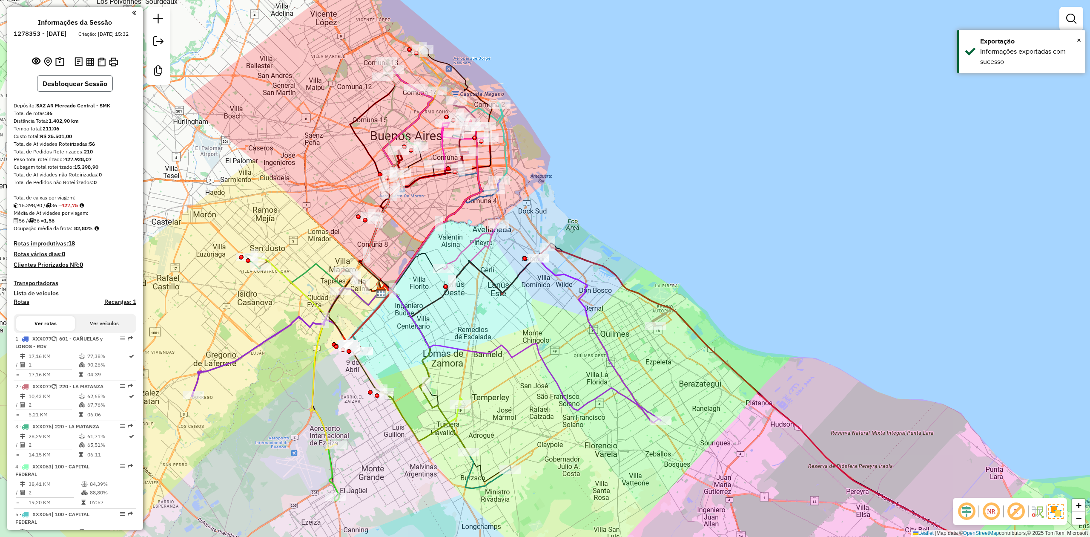
click at [73, 89] on button "Desbloquear Sessão" at bounding box center [75, 83] width 76 height 16
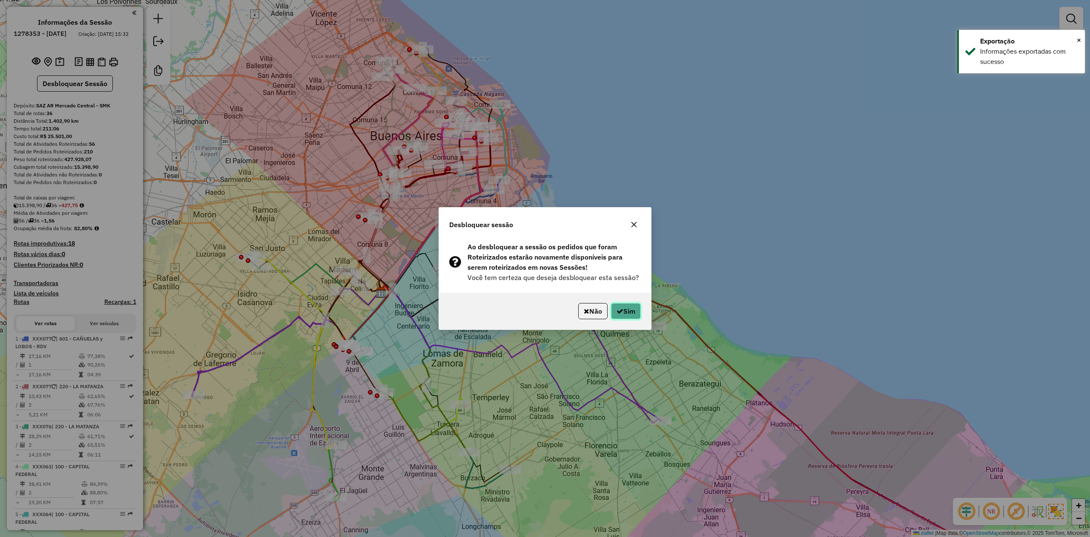
click at [617, 305] on button "Sim" at bounding box center [626, 311] width 30 height 16
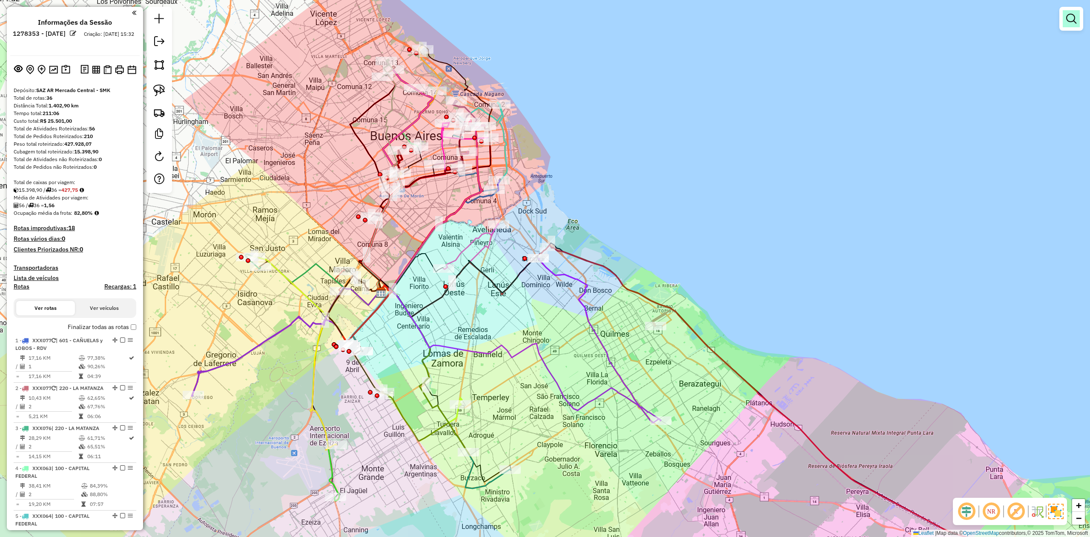
click at [1069, 20] on em at bounding box center [1072, 19] width 10 height 10
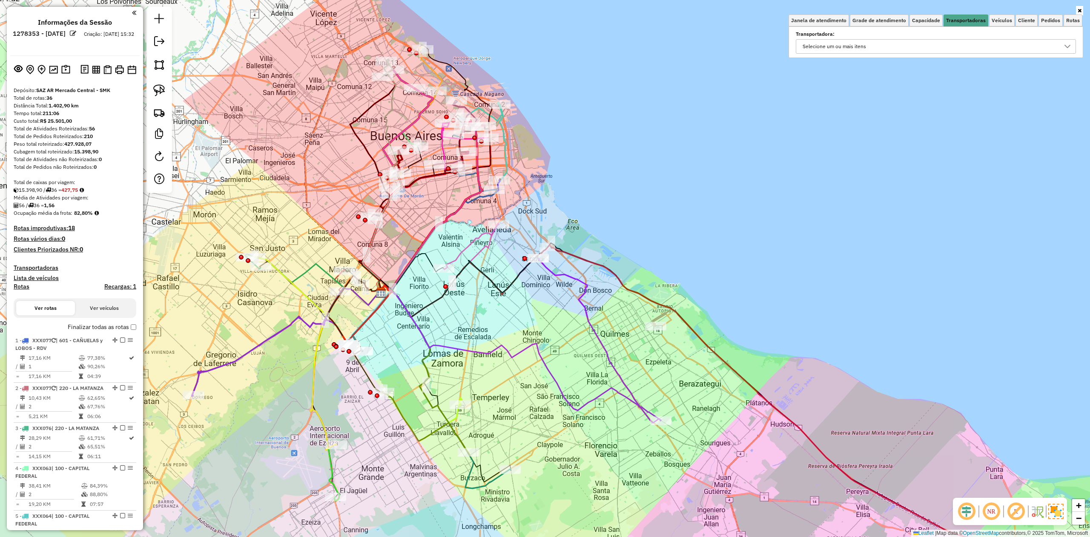
drag, startPoint x: 929, startPoint y: 43, endPoint x: 923, endPoint y: 48, distance: 8.5
click at [929, 43] on div "Selecione um ou mais itens" at bounding box center [930, 47] width 260 height 14
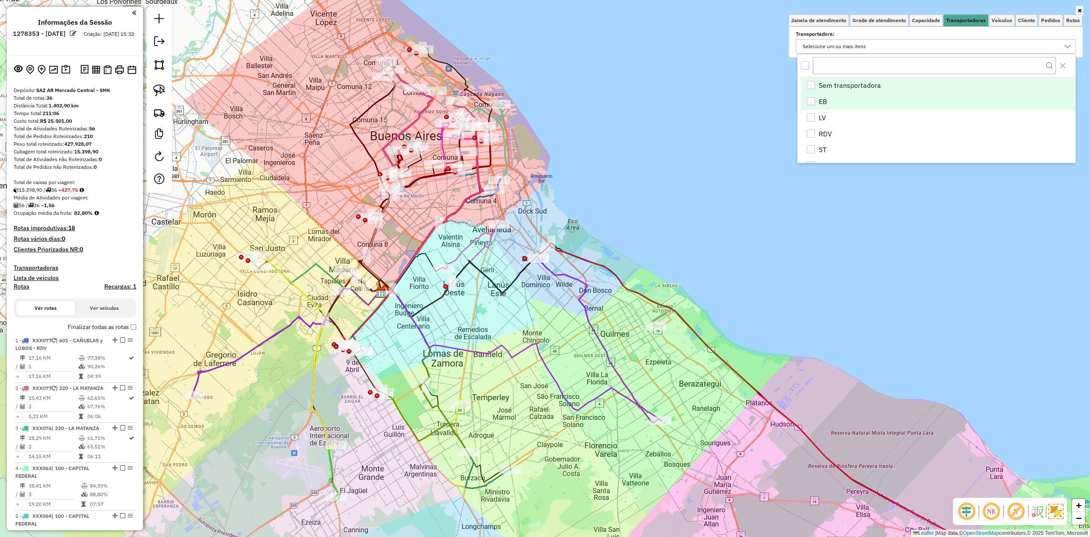
scroll to position [5, 32]
click at [817, 103] on li "EB" at bounding box center [938, 101] width 275 height 16
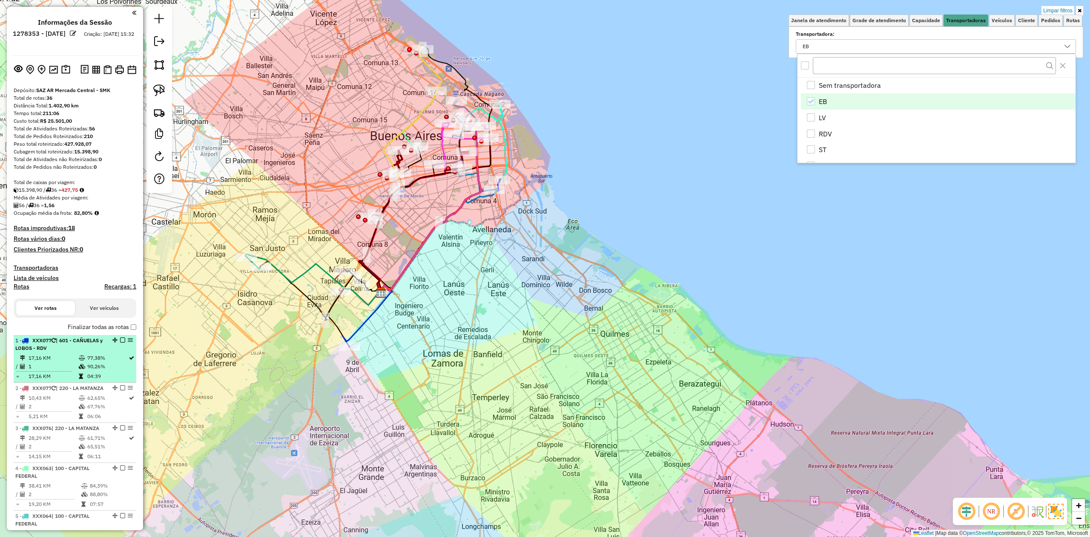
click at [66, 363] on td "1" at bounding box center [53, 366] width 50 height 9
select select "**********"
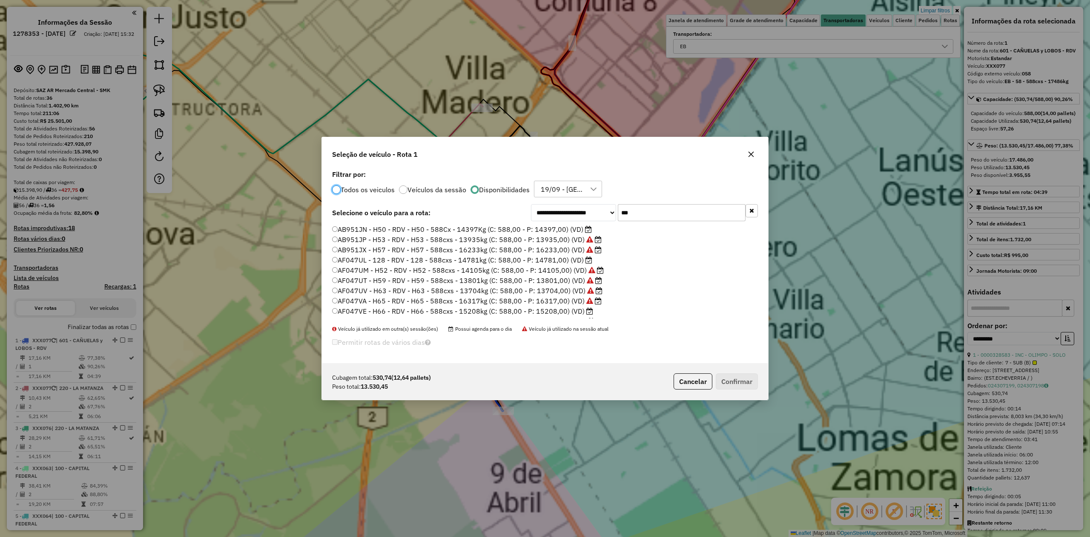
scroll to position [4, 3]
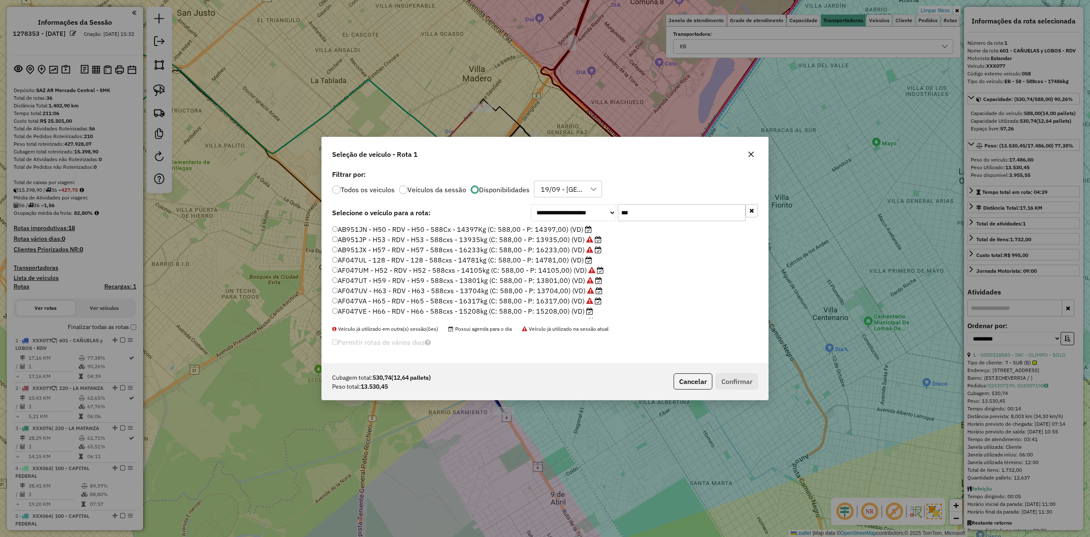
drag, startPoint x: 651, startPoint y: 210, endPoint x: 516, endPoint y: 181, distance: 138.1
click at [517, 181] on div "**********" at bounding box center [545, 266] width 446 height 196
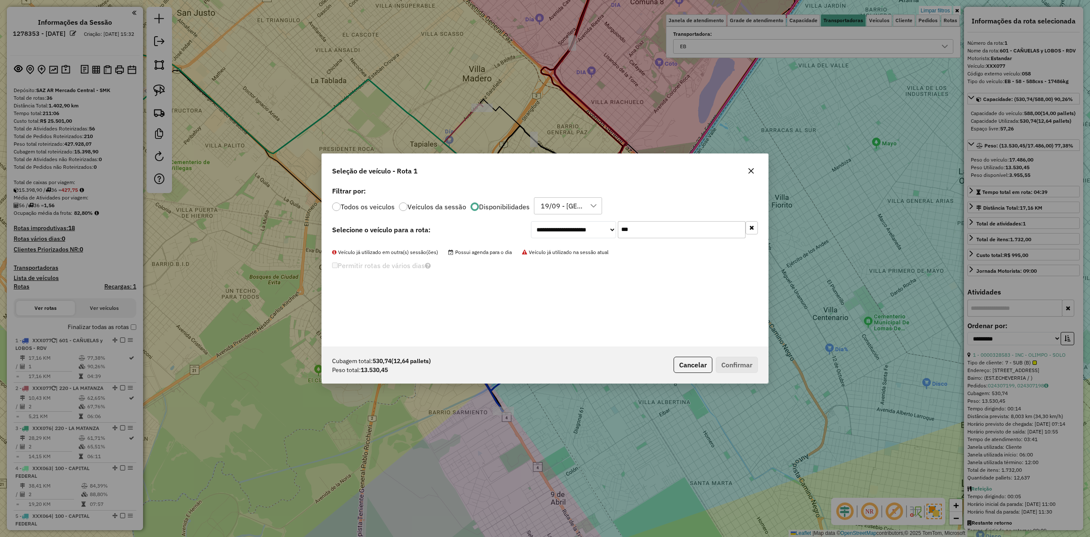
type input "***"
click at [365, 203] on p-radiobutton "Todos os veiculos" at bounding box center [363, 206] width 63 height 9
click at [367, 205] on label "Todos os veiculos" at bounding box center [368, 206] width 54 height 7
click at [406, 244] on label "AE669HW - 382 - EB - 382 - 504cxs - 14052kg (C: 504,00 - P: 14052,00) (VD)" at bounding box center [456, 246] width 249 height 10
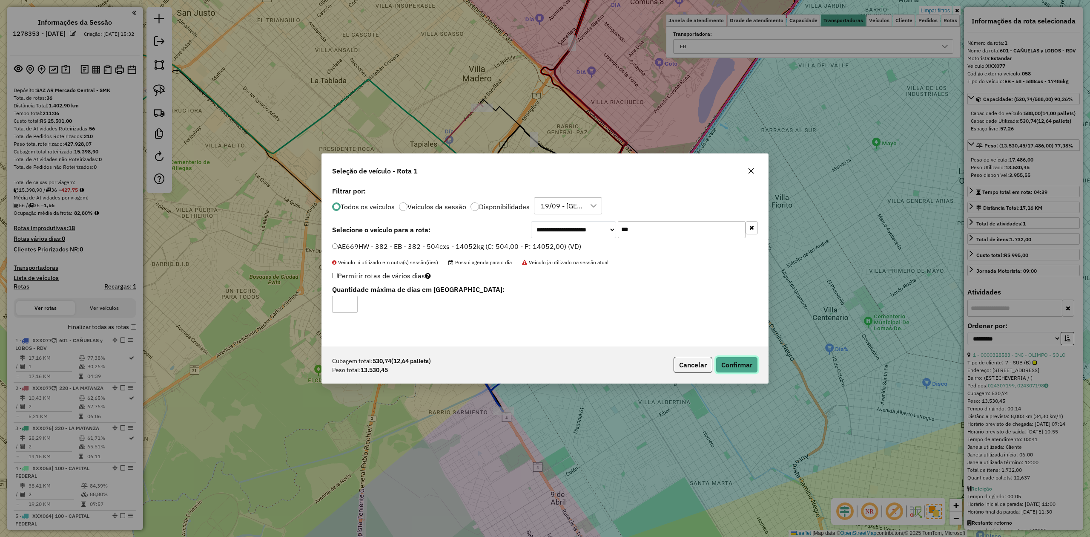
click at [732, 364] on button "Confirmar" at bounding box center [737, 365] width 42 height 16
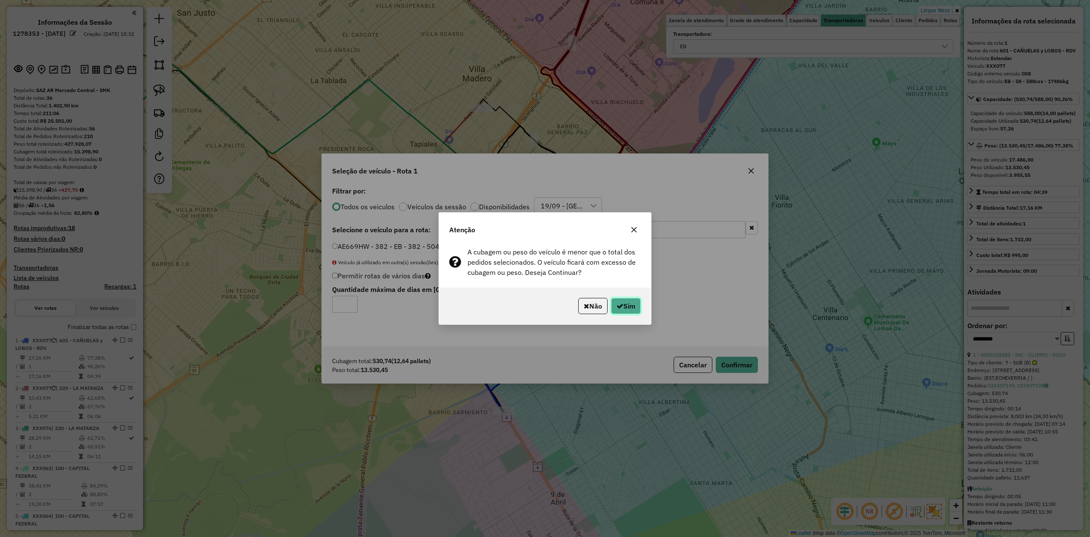
click at [627, 309] on button "Sim" at bounding box center [626, 306] width 30 height 16
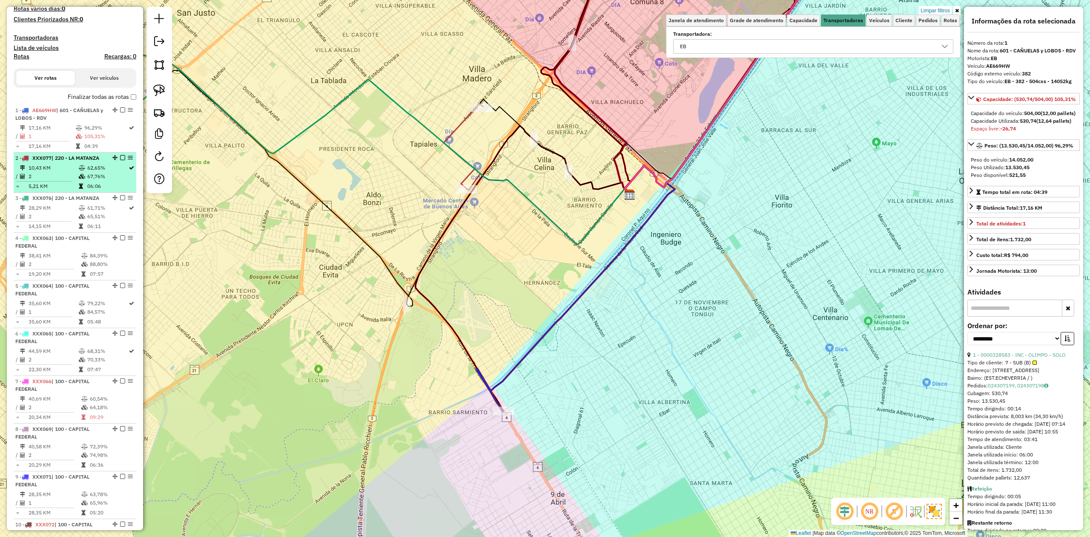
scroll to position [157, 0]
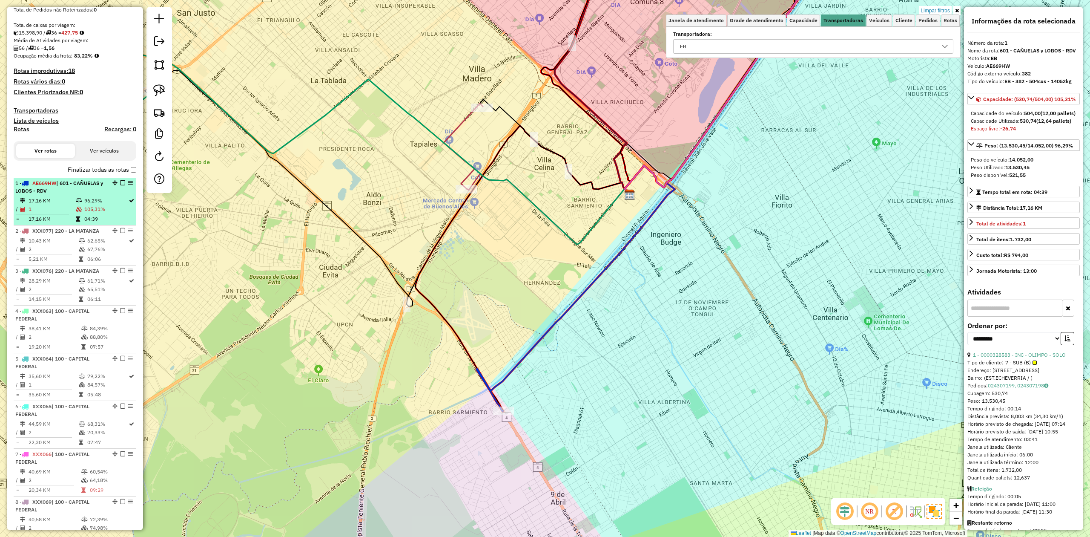
click at [120, 180] on em at bounding box center [122, 182] width 5 height 5
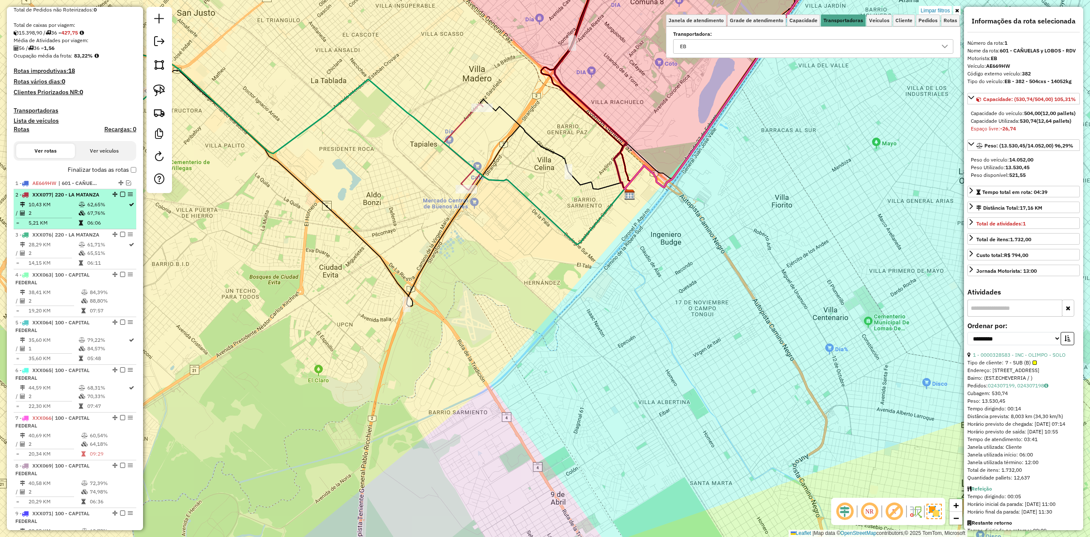
click at [84, 211] on td at bounding box center [82, 213] width 9 height 9
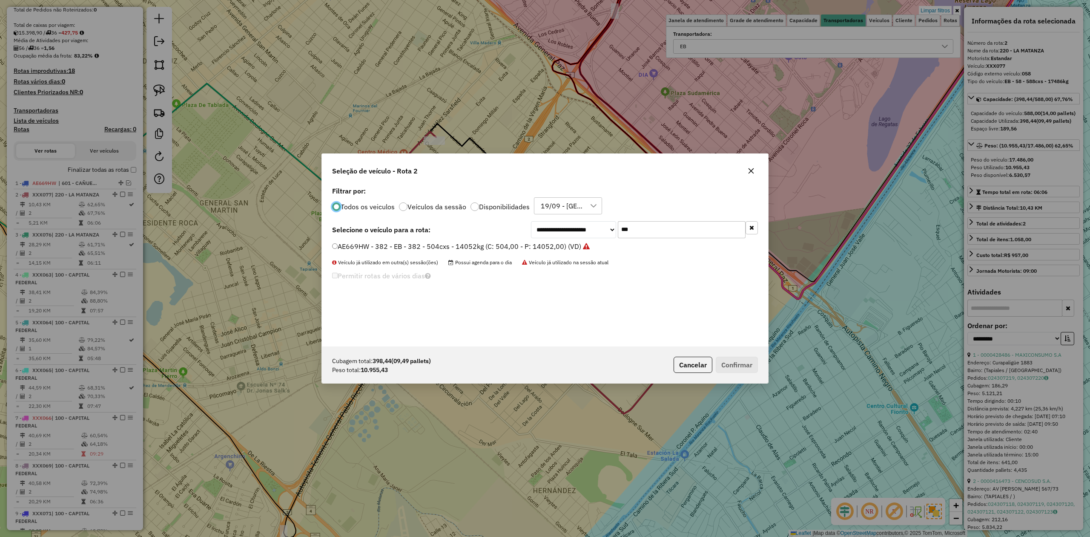
scroll to position [4, 3]
drag, startPoint x: 636, startPoint y: 230, endPoint x: 546, endPoint y: 228, distance: 90.7
click at [546, 228] on div "**********" at bounding box center [644, 229] width 227 height 17
type input "***"
click at [539, 251] on label "FKT925 - 303 - EB - 303 - 504Cx - 11110Kg (C: 504,00 - P: 11110,00) (VD)" at bounding box center [452, 256] width 241 height 10
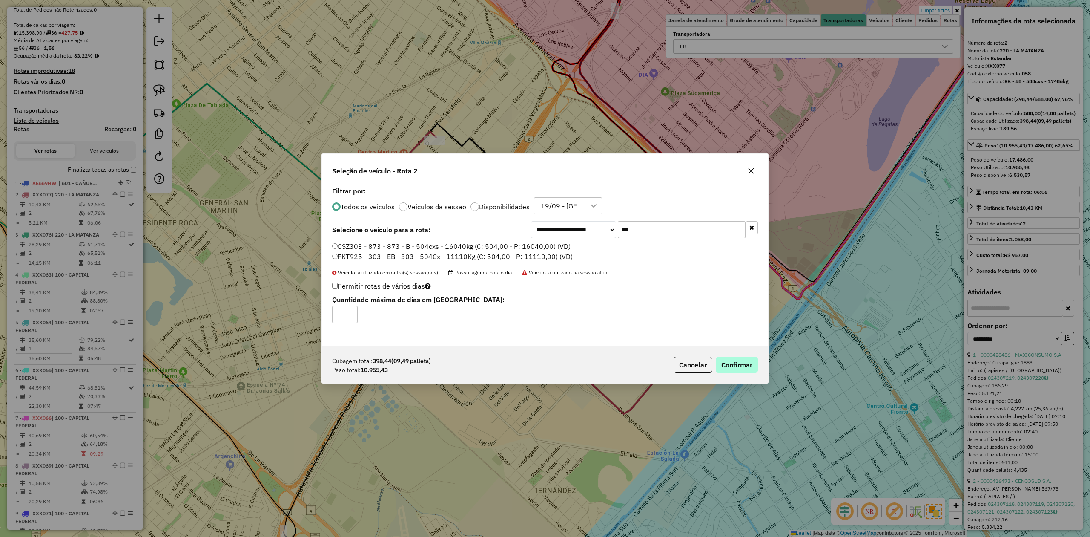
click at [731, 356] on div "Cubagem total: 398,44 (09,49 pallets) Peso total: 10.955,43 Cancelar Confirmar" at bounding box center [545, 364] width 446 height 37
click at [728, 358] on button "Confirmar" at bounding box center [737, 365] width 42 height 16
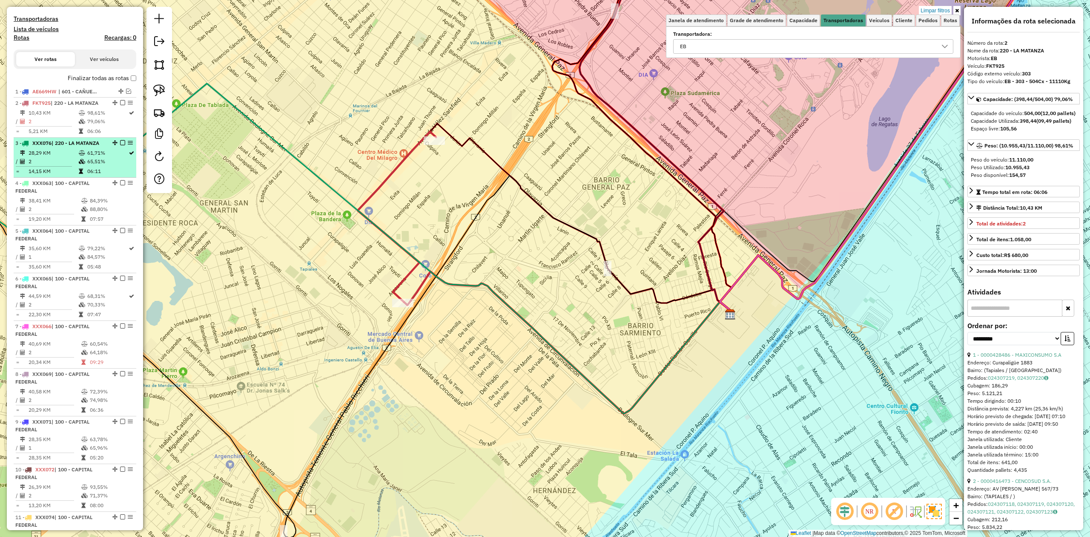
scroll to position [226, 0]
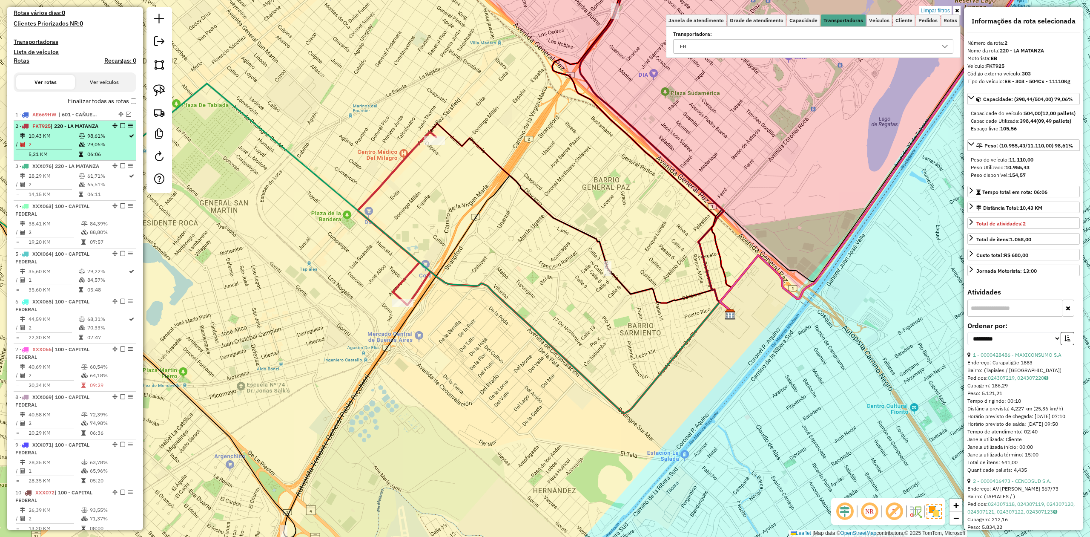
click at [122, 125] on em at bounding box center [122, 125] width 5 height 5
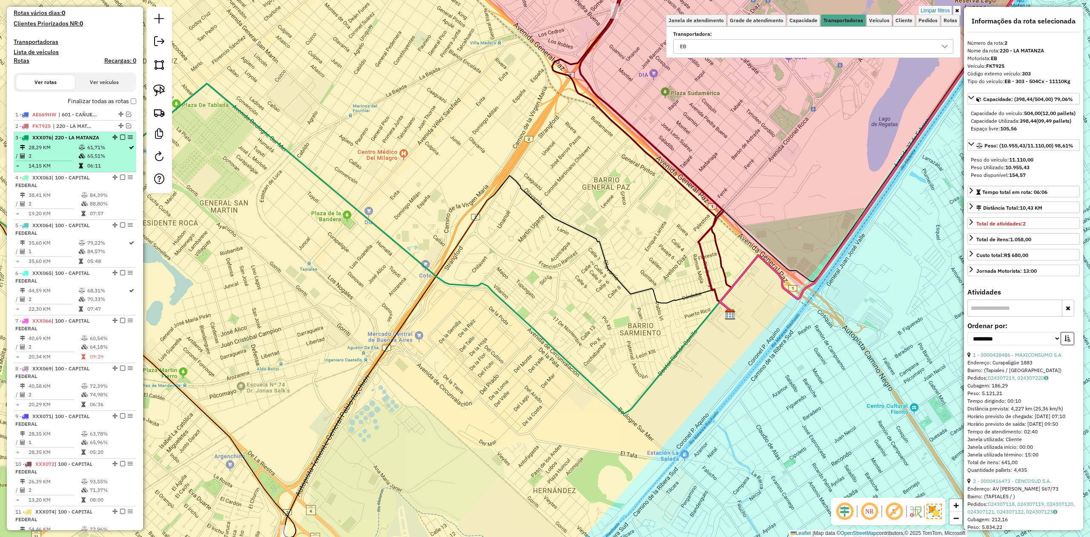
click at [95, 156] on td "65,51%" at bounding box center [107, 156] width 41 height 9
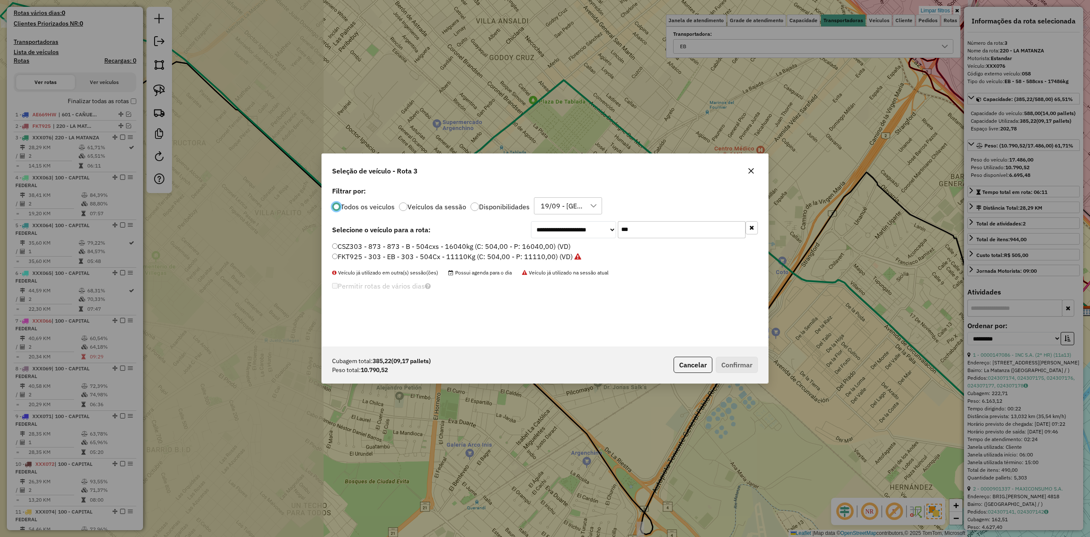
scroll to position [4, 3]
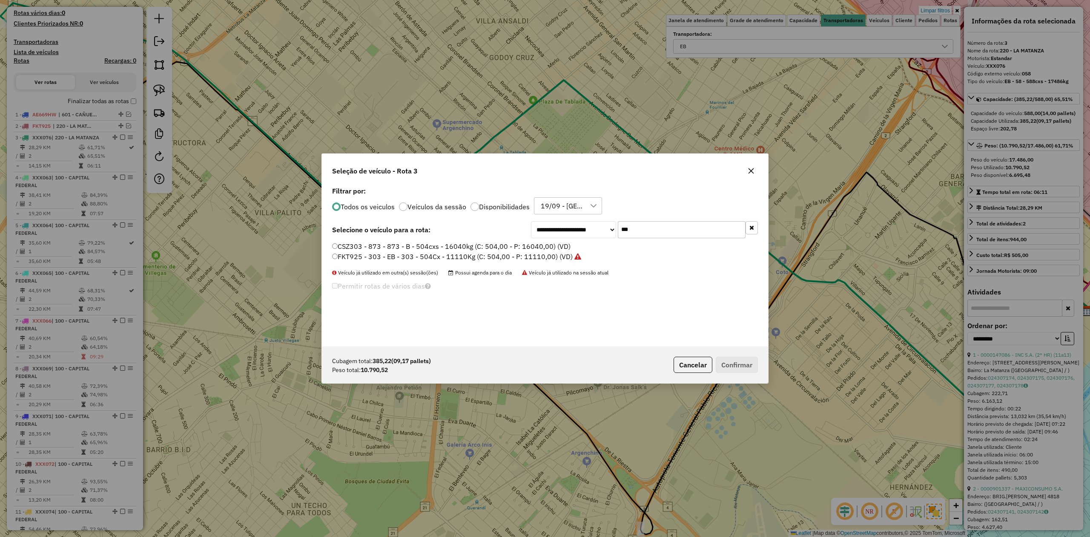
drag, startPoint x: 651, startPoint y: 231, endPoint x: 515, endPoint y: 217, distance: 136.6
click at [515, 217] on div "**********" at bounding box center [545, 265] width 446 height 162
type input "***"
drag, startPoint x: 467, startPoint y: 247, endPoint x: 541, endPoint y: 262, distance: 75.4
click at [467, 247] on label "EQM345 - 921 - EB - 921 - 504cxs - 11096kg (C: 504,00 - P: 11096,00) (VD)" at bounding box center [454, 246] width 245 height 10
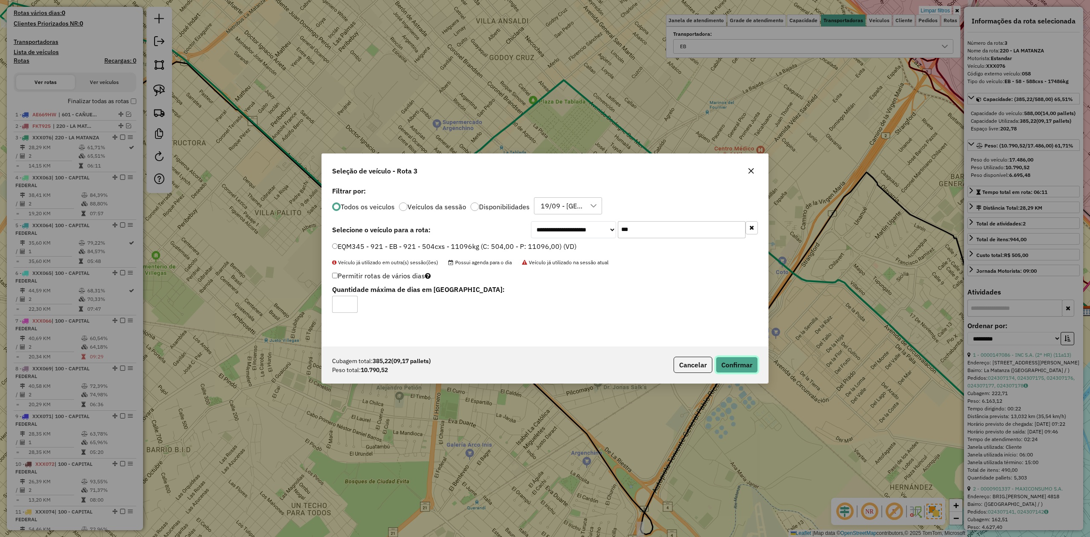
click at [735, 370] on button "Confirmar" at bounding box center [737, 365] width 42 height 16
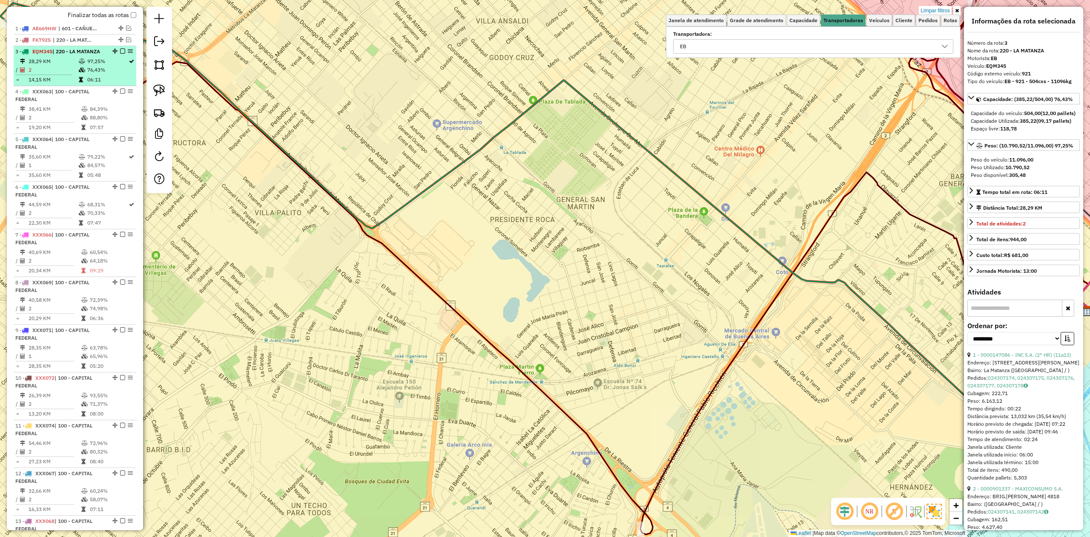
scroll to position [294, 0]
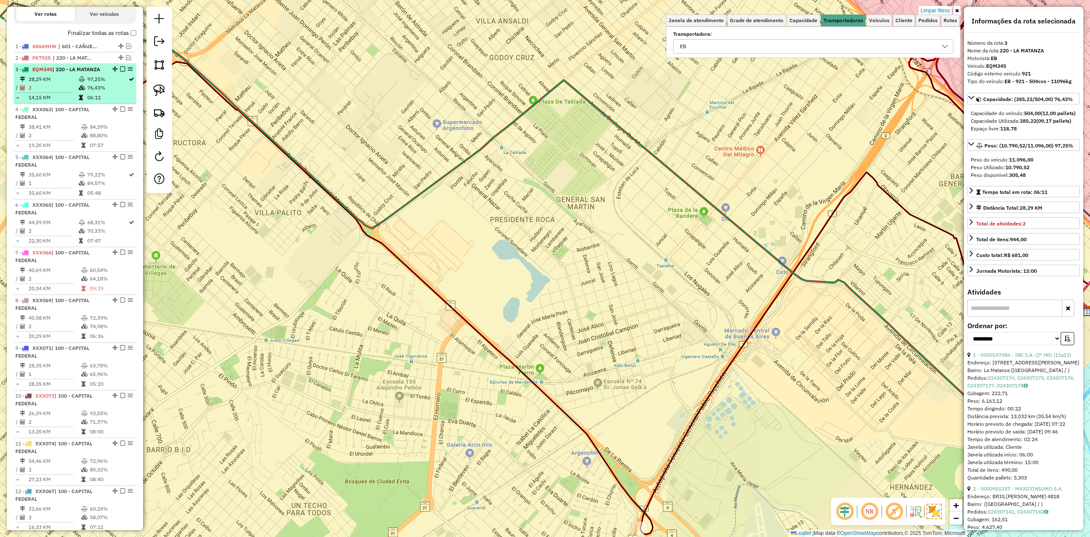
click at [120, 68] on em at bounding box center [122, 68] width 5 height 5
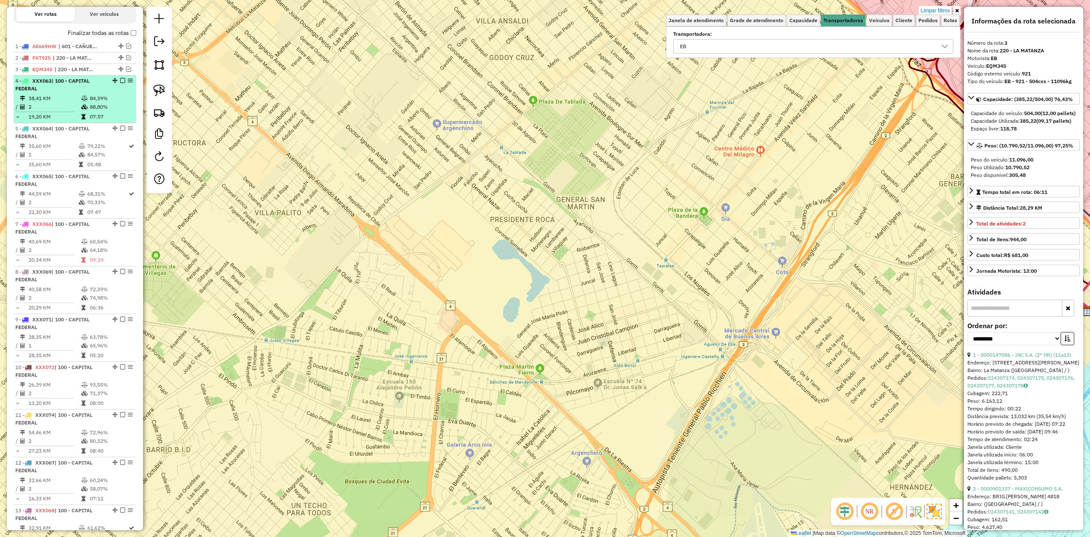
click at [82, 98] on icon at bounding box center [84, 98] width 6 height 5
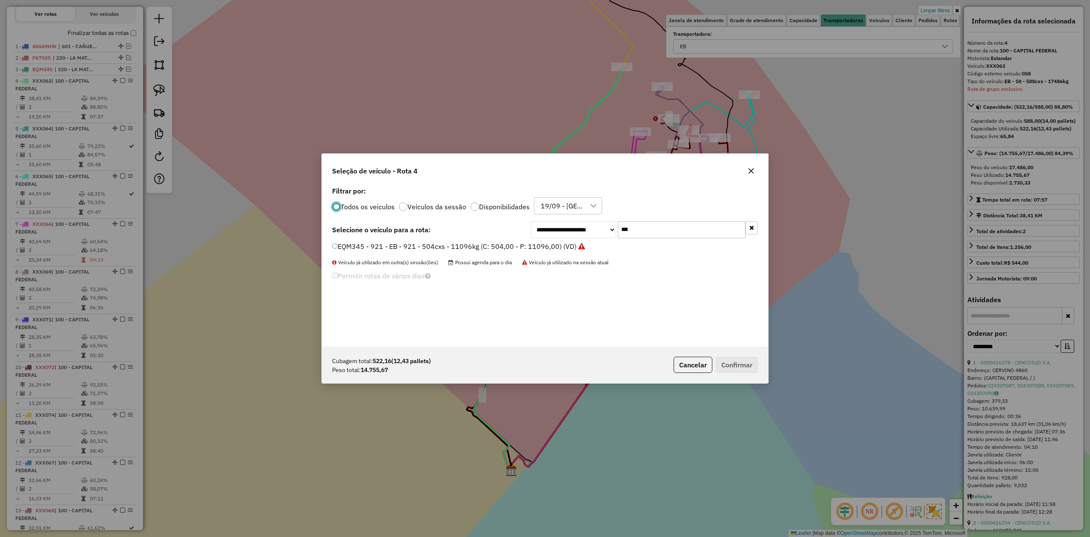
scroll to position [4, 3]
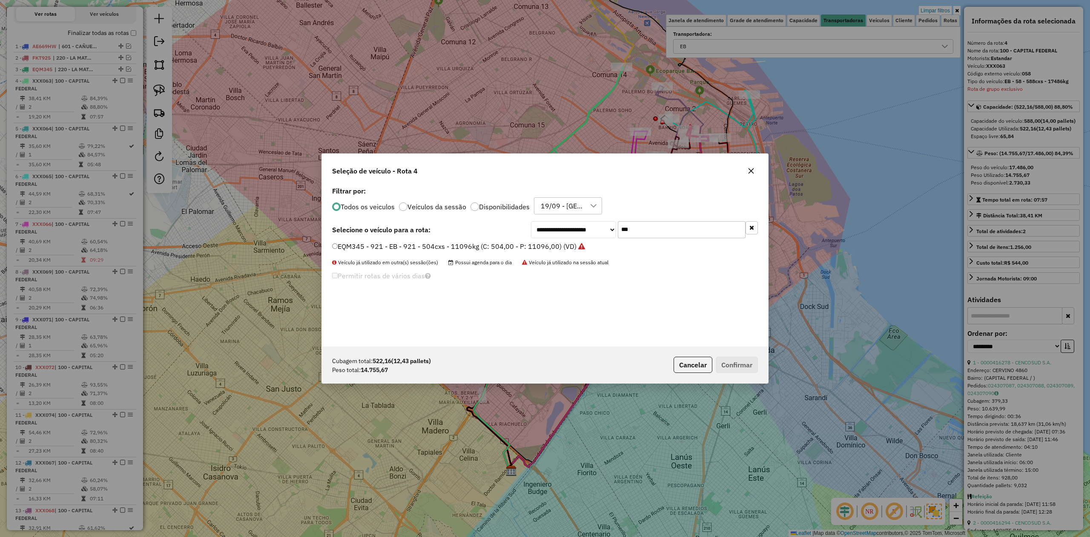
drag, startPoint x: 638, startPoint y: 227, endPoint x: 560, endPoint y: 217, distance: 78.6
click at [563, 217] on div "**********" at bounding box center [545, 265] width 446 height 162
type input "***"
click at [551, 242] on label "FOB348 - 670 - EB - 670 - 588cxs - 15624Kg (C: 588,00 - P: 15624,00) (VD)" at bounding box center [454, 246] width 244 height 10
click at [743, 369] on button "Confirmar" at bounding box center [737, 365] width 42 height 16
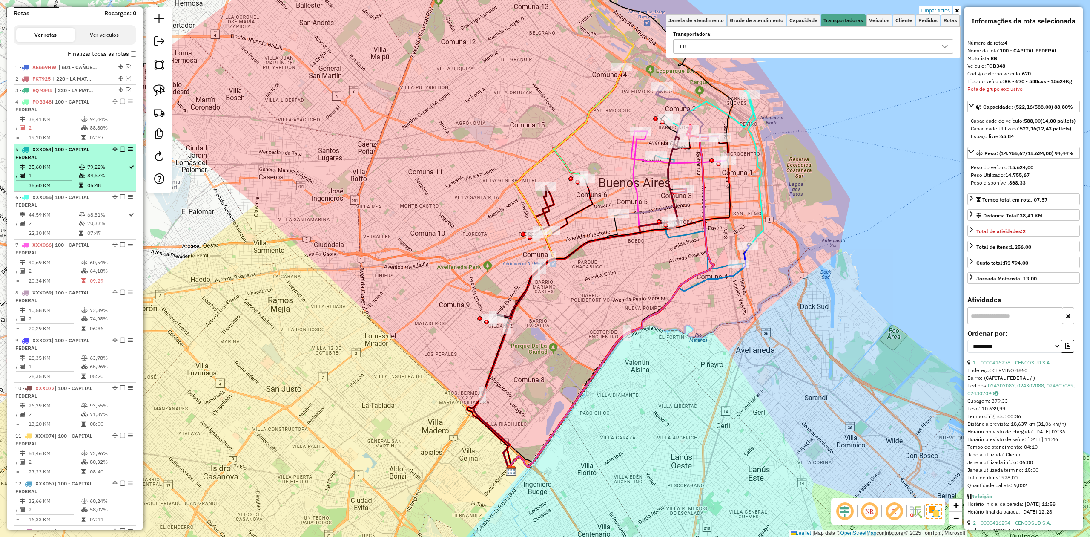
scroll to position [249, 0]
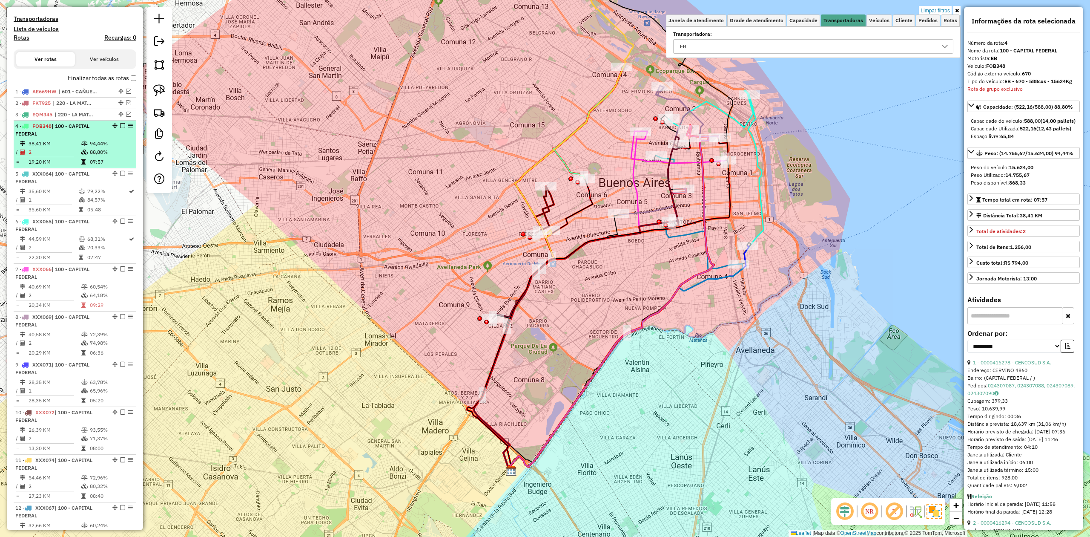
click at [120, 125] on em at bounding box center [122, 125] width 5 height 5
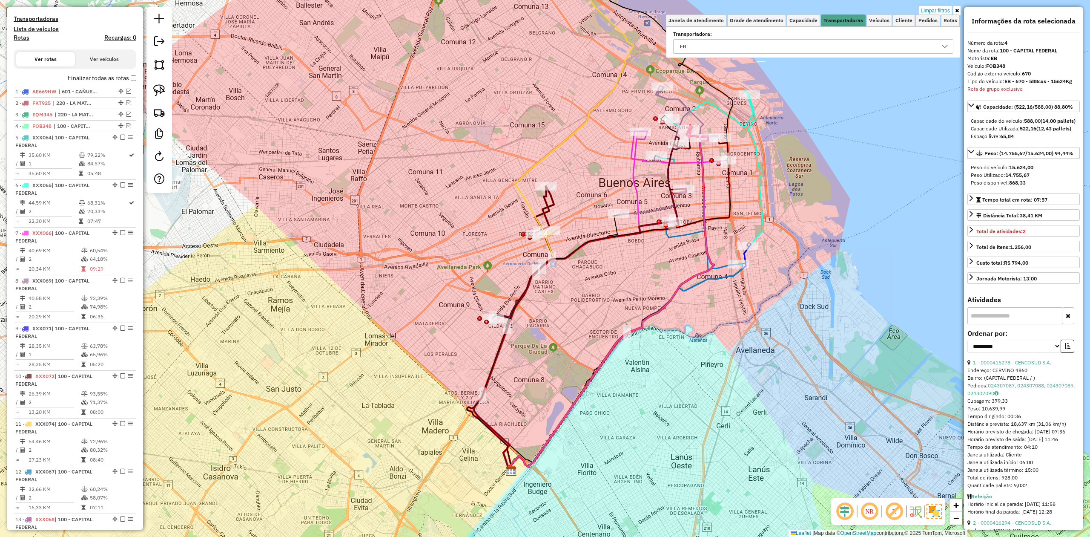
click at [82, 153] on icon at bounding box center [82, 154] width 6 height 5
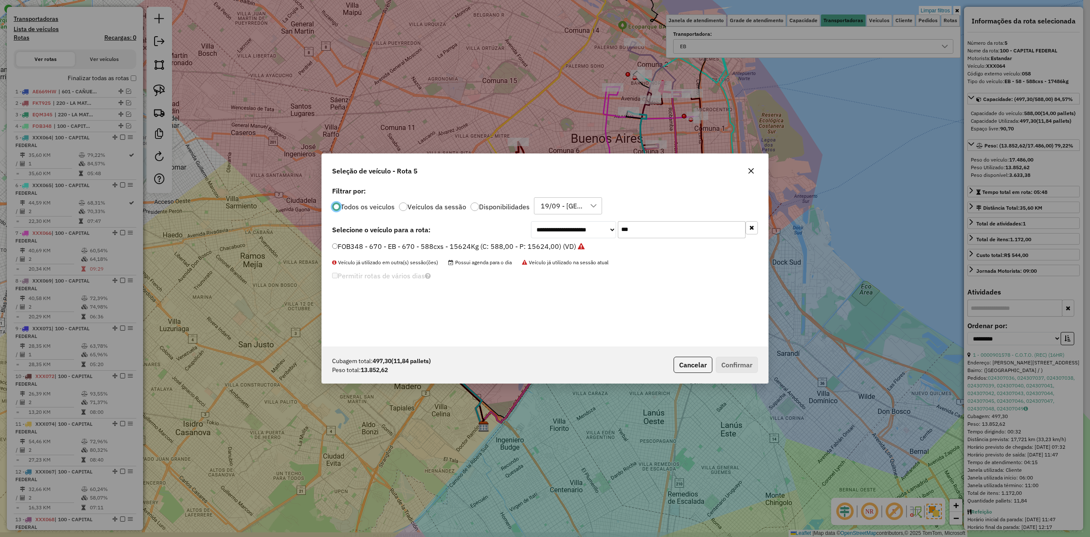
scroll to position [4, 3]
drag, startPoint x: 646, startPoint y: 229, endPoint x: 550, endPoint y: 224, distance: 96.8
click at [550, 224] on div "**********" at bounding box center [644, 229] width 227 height 17
type input "***"
click at [537, 246] on label "AF857GP - 891 - EB - 891 - 588cxs - 14741kg (C: 588,00 - P: 14741,00) (VD)" at bounding box center [455, 246] width 247 height 10
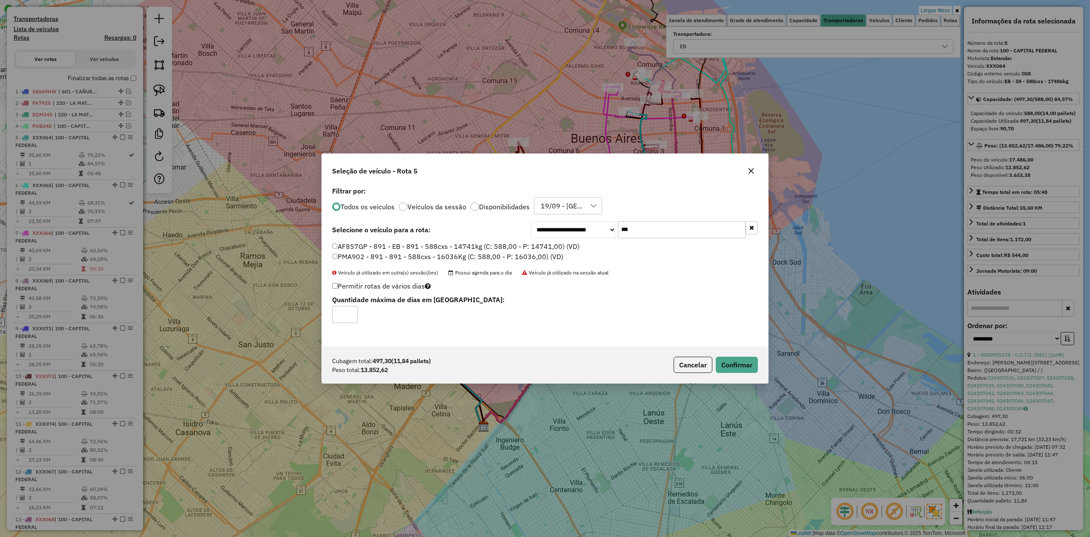
click at [728, 352] on div "Cubagem total: 497,30 (11,84 pallets) Peso total: 13.852,62 Cancelar Confirmar" at bounding box center [545, 364] width 446 height 37
drag, startPoint x: 736, startPoint y: 361, endPoint x: 696, endPoint y: 337, distance: 47.1
click at [736, 362] on button "Confirmar" at bounding box center [737, 365] width 42 height 16
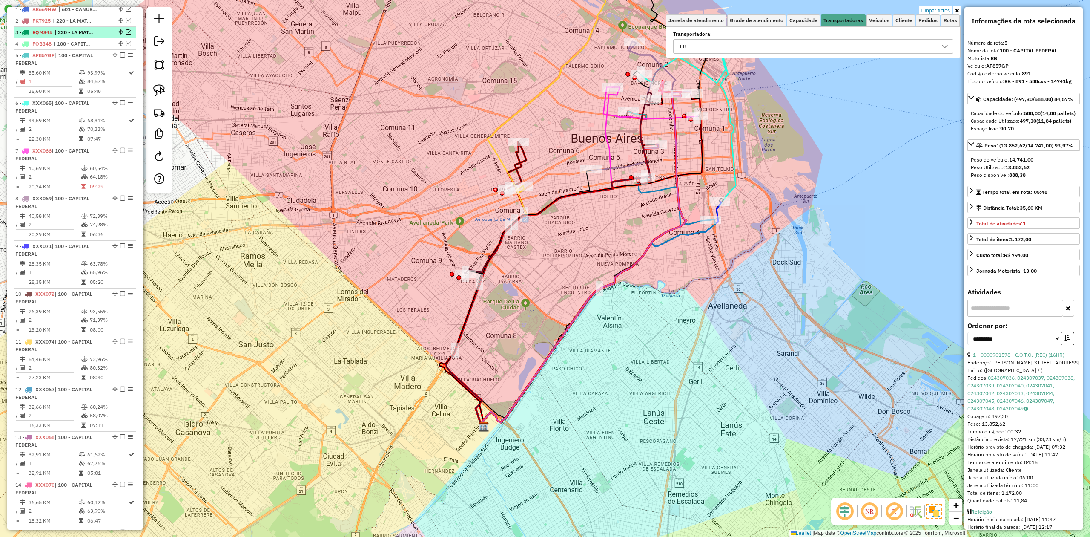
scroll to position [261, 0]
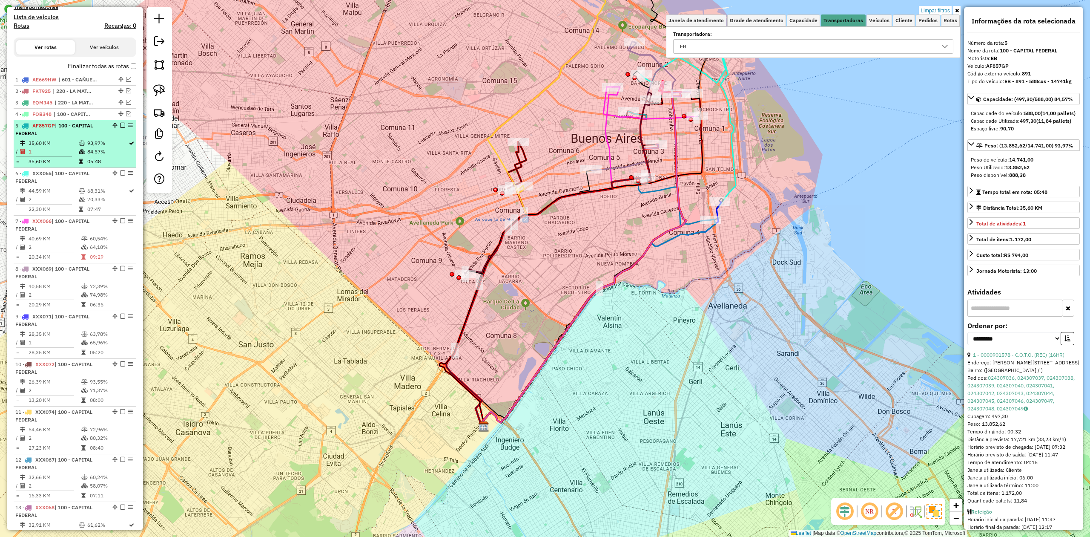
click at [120, 125] on em at bounding box center [122, 125] width 5 height 5
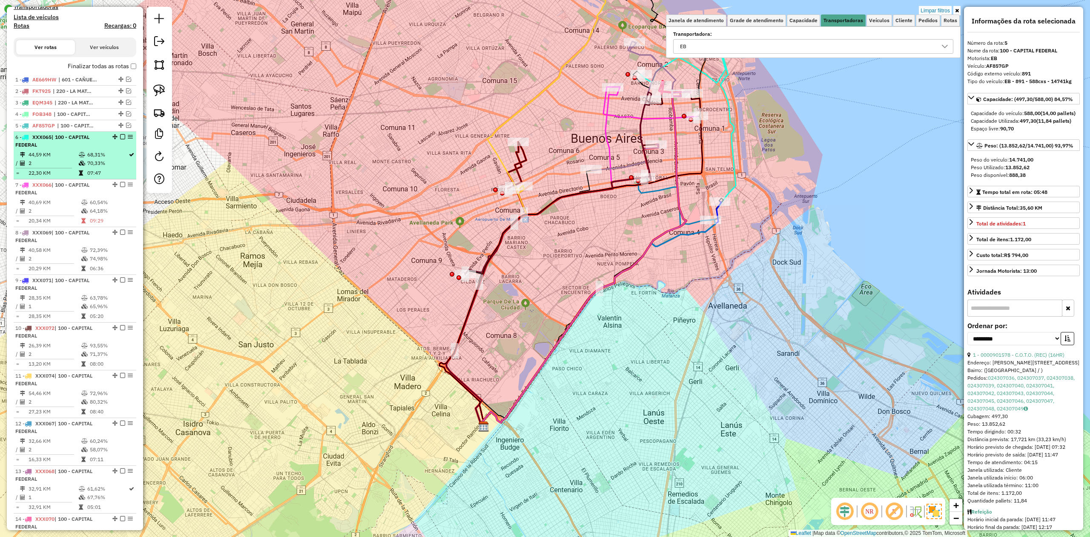
click at [89, 157] on td "68,31%" at bounding box center [107, 154] width 41 height 9
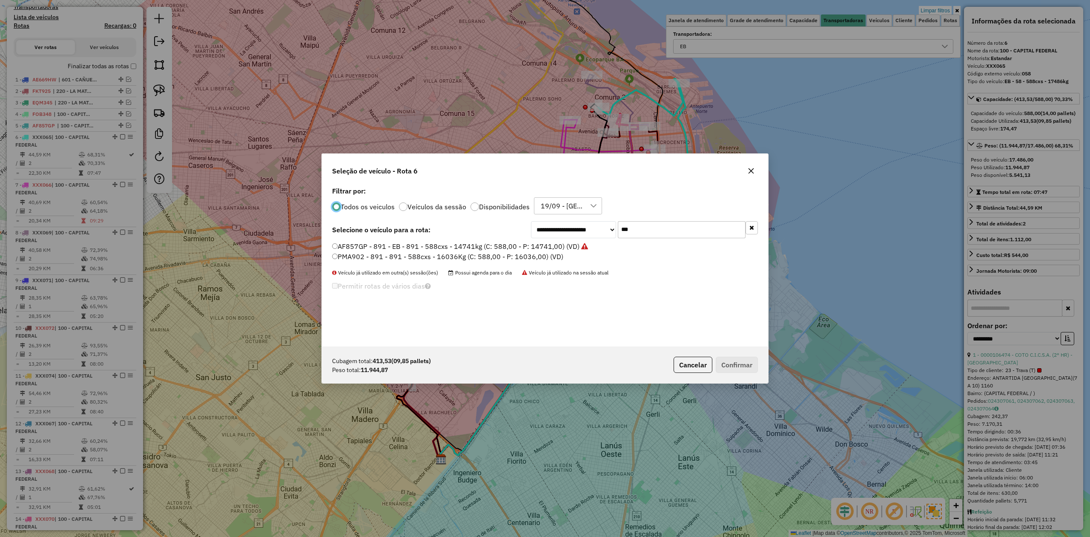
scroll to position [4, 3]
drag, startPoint x: 665, startPoint y: 230, endPoint x: 571, endPoint y: 227, distance: 94.2
click at [571, 227] on div "**********" at bounding box center [644, 229] width 227 height 17
type input "***"
click at [552, 254] on label "EHF750 - 077 - EB - 077 - 504Cx - 12868Kg (C: 504,00 - P: 12868,00) (VD)" at bounding box center [452, 256] width 241 height 10
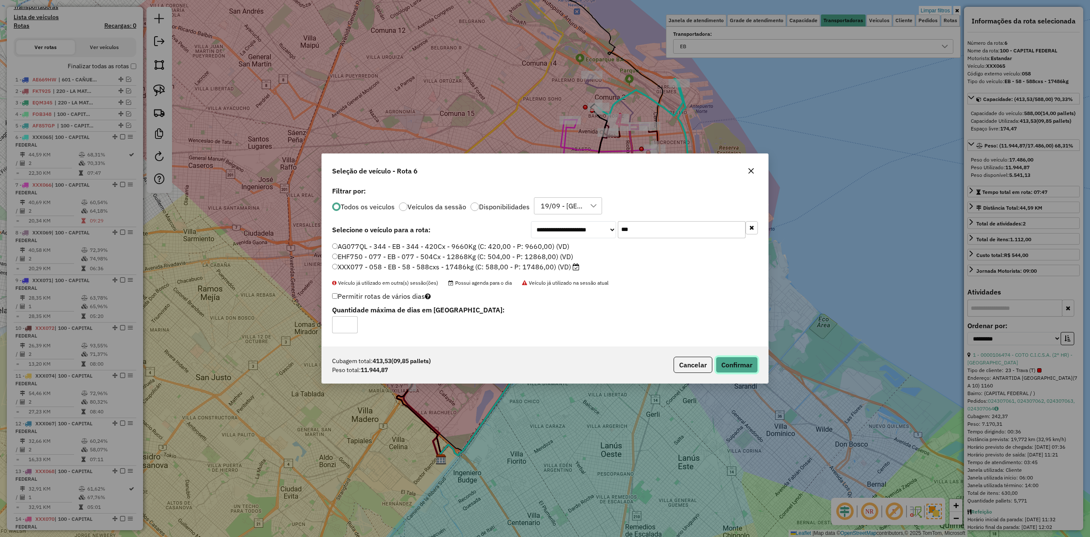
click at [735, 368] on button "Confirmar" at bounding box center [737, 365] width 42 height 16
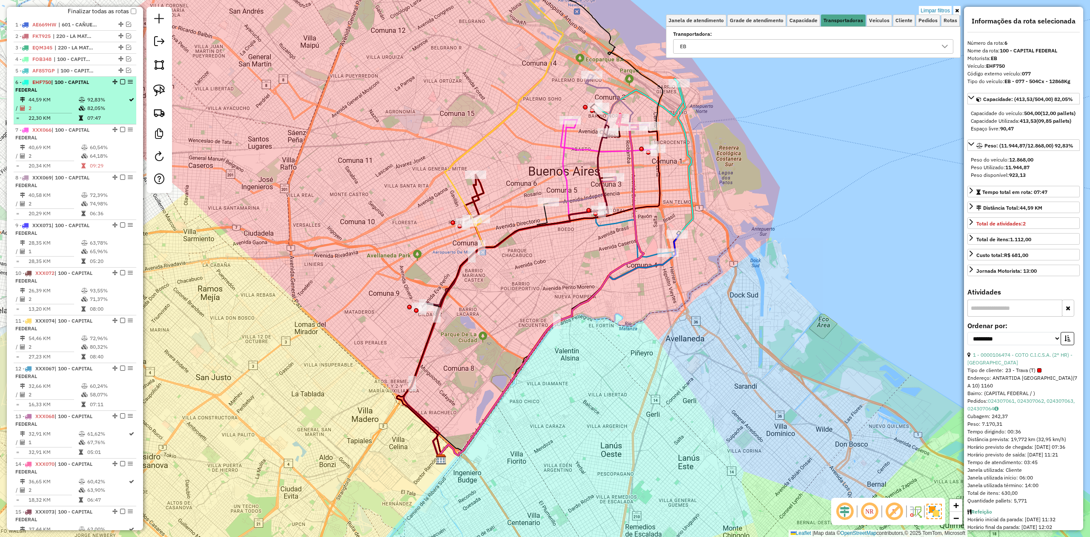
scroll to position [273, 0]
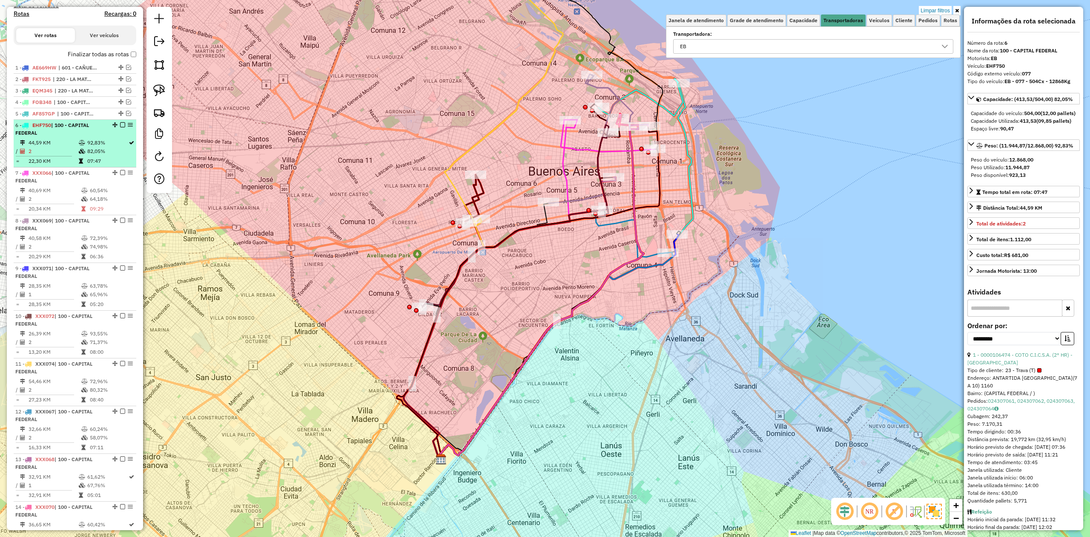
click at [96, 144] on td "92,83%" at bounding box center [107, 142] width 41 height 9
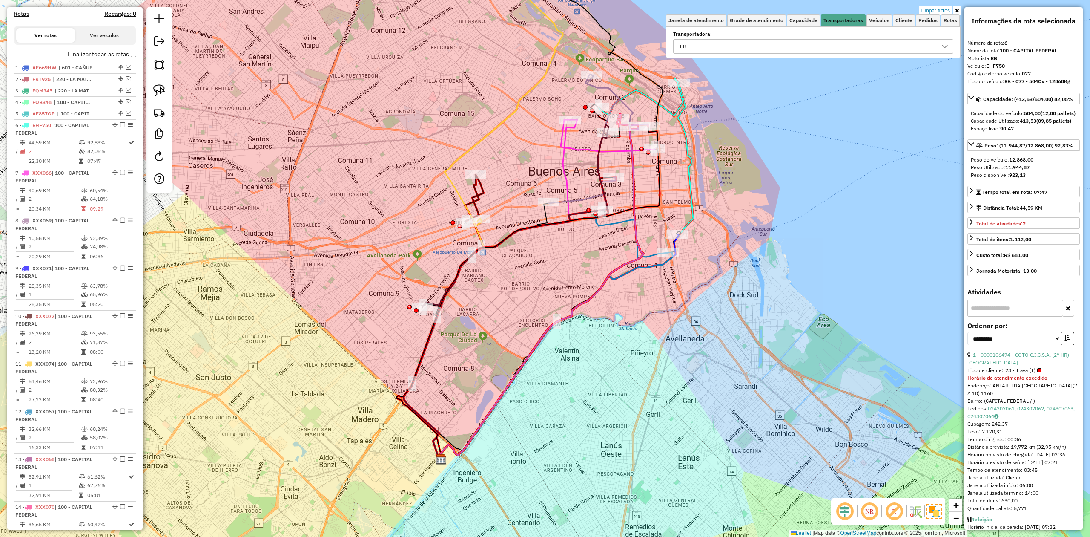
click at [120, 125] on em at bounding box center [122, 124] width 5 height 5
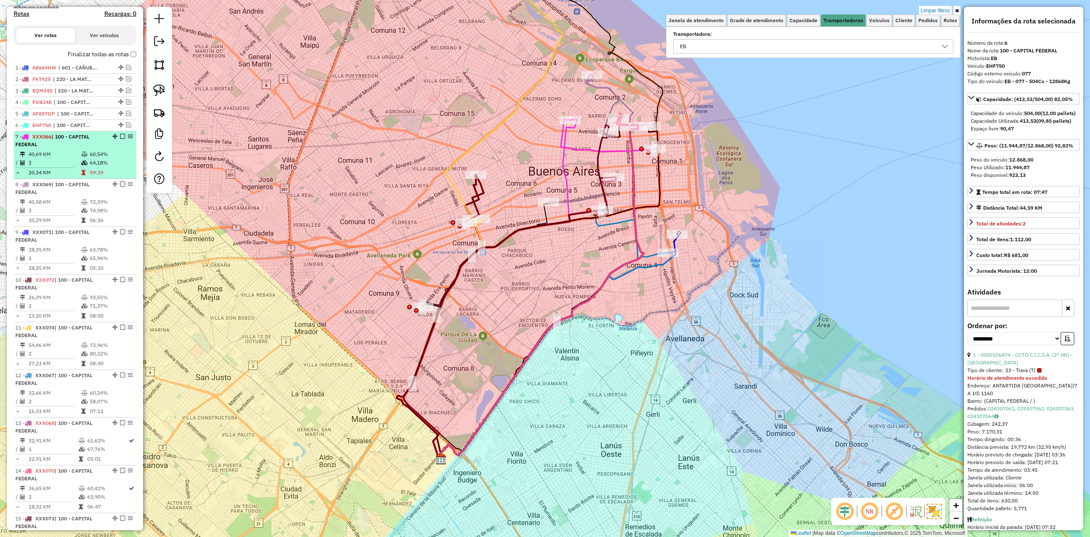
click at [86, 167] on table "40,69 KM 60,54% / 2 64,18% = 20,34 KM 09:29" at bounding box center [74, 163] width 119 height 27
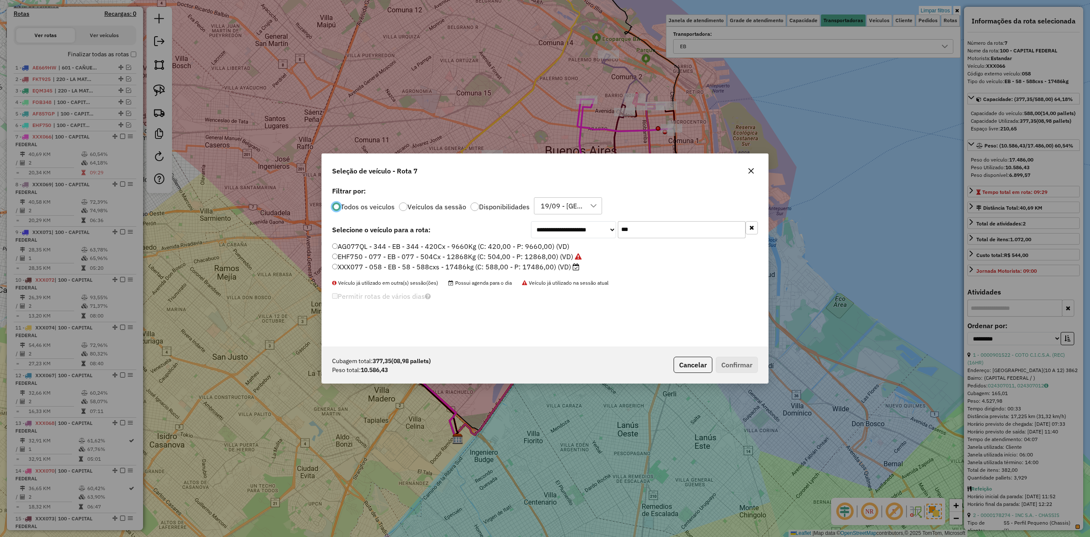
scroll to position [4, 3]
click at [686, 204] on div "Todos os veiculos Veículos da sessão Disponibilidades 19/09 - SMK MERCADO CENTR…" at bounding box center [545, 205] width 426 height 17
drag, startPoint x: 617, startPoint y: 225, endPoint x: 447, endPoint y: 211, distance: 171.0
click at [449, 212] on div "**********" at bounding box center [545, 265] width 446 height 162
type input "***"
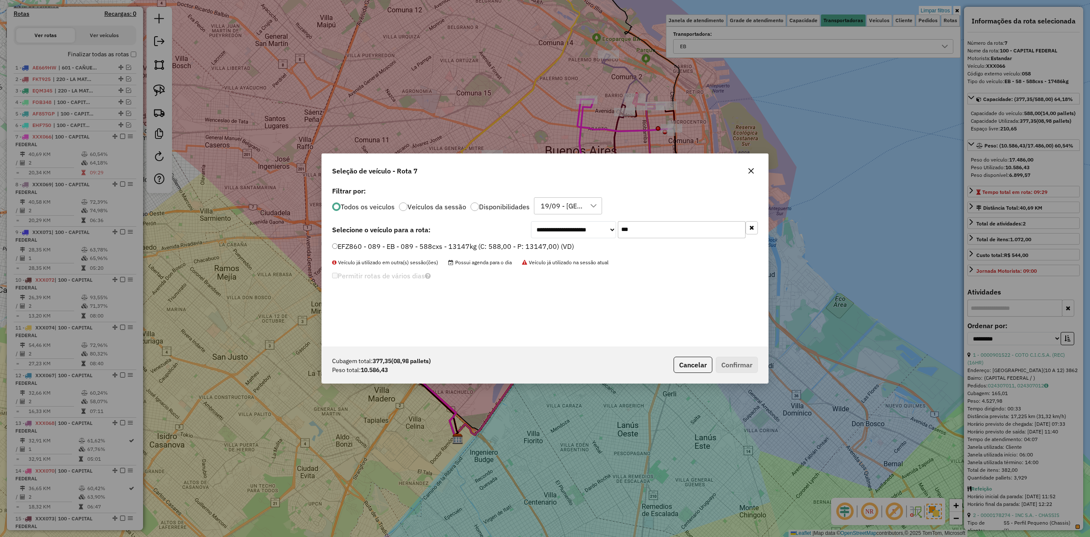
drag, startPoint x: 467, startPoint y: 245, endPoint x: 542, endPoint y: 271, distance: 79.9
click at [467, 245] on label "EFZ860 - 089 - EB - 089 - 588cxs - 13147kg (C: 588,00 - P: 13147,00) (VD)" at bounding box center [453, 246] width 242 height 10
click at [727, 368] on button "Confirmar" at bounding box center [737, 365] width 42 height 16
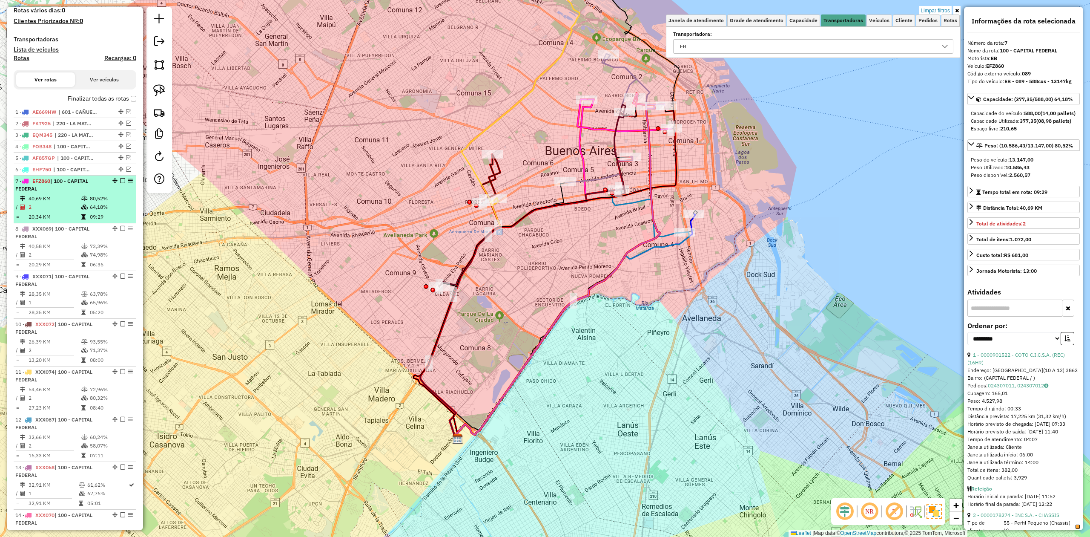
scroll to position [227, 0]
click at [89, 198] on td "80,52%" at bounding box center [110, 200] width 43 height 9
click at [120, 183] on em at bounding box center [122, 181] width 5 height 5
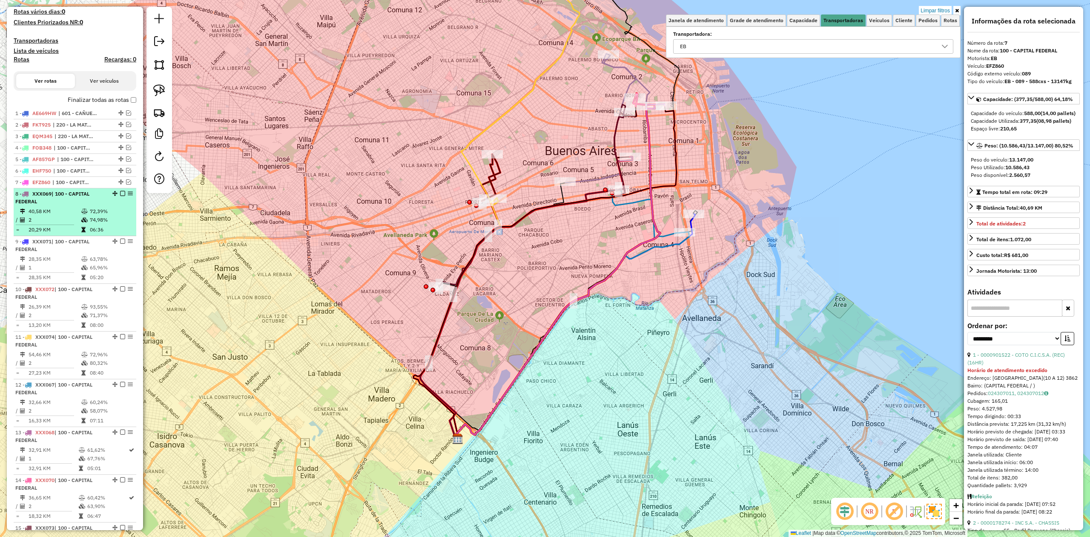
click at [85, 217] on icon at bounding box center [84, 219] width 6 height 5
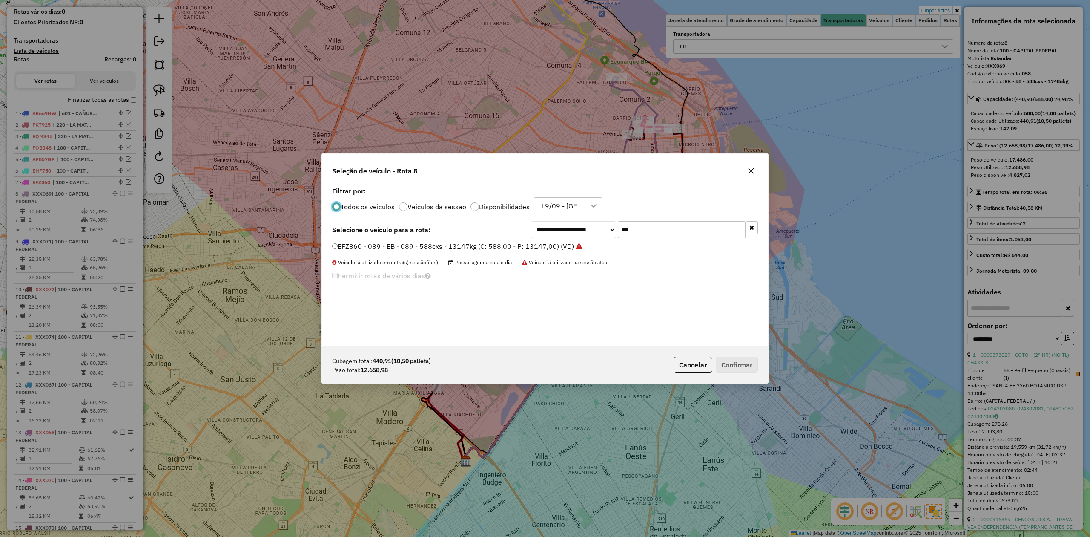
scroll to position [4, 3]
drag, startPoint x: 641, startPoint y: 229, endPoint x: 589, endPoint y: 220, distance: 52.7
click at [589, 220] on div "**********" at bounding box center [545, 265] width 446 height 162
type input "***"
click at [537, 248] on label "OCA239 - 357 - EB - 357 - 420cxs - 9552kg (C: 420,00 - P: 9552,00) (VD)" at bounding box center [449, 246] width 235 height 10
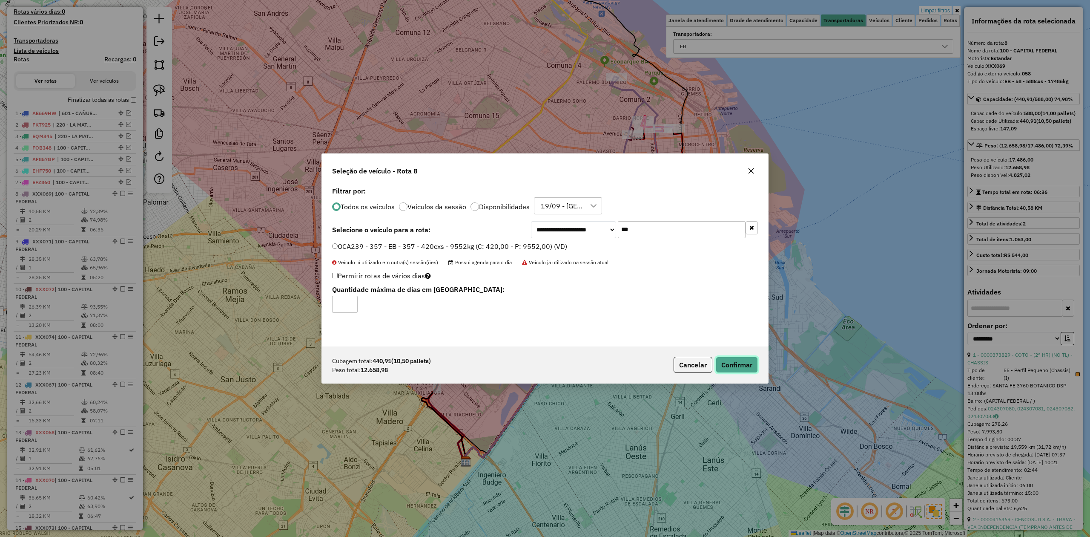
click at [737, 365] on button "Confirmar" at bounding box center [737, 365] width 42 height 16
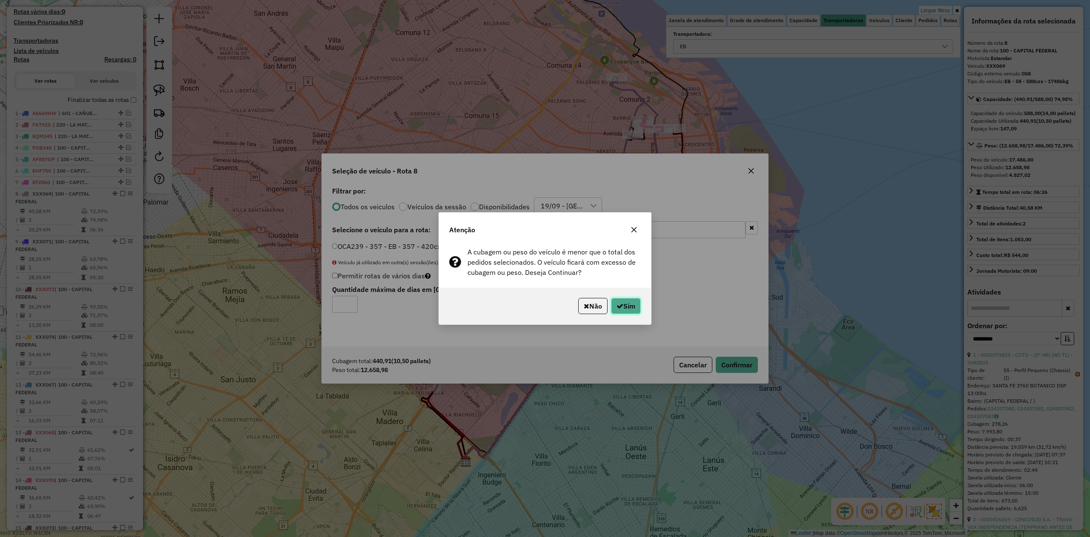
click at [622, 305] on button "Sim" at bounding box center [626, 306] width 30 height 16
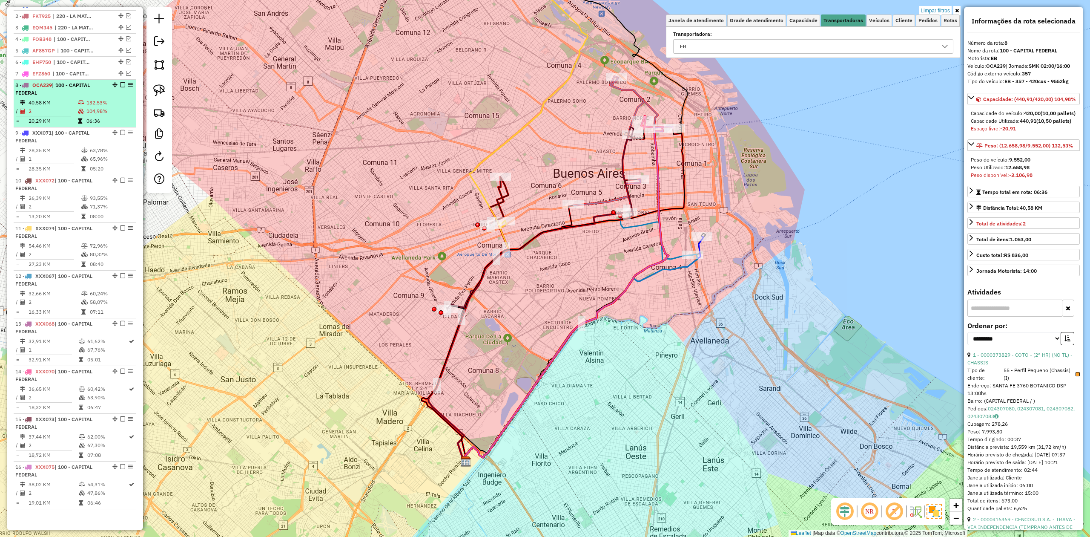
scroll to position [316, 0]
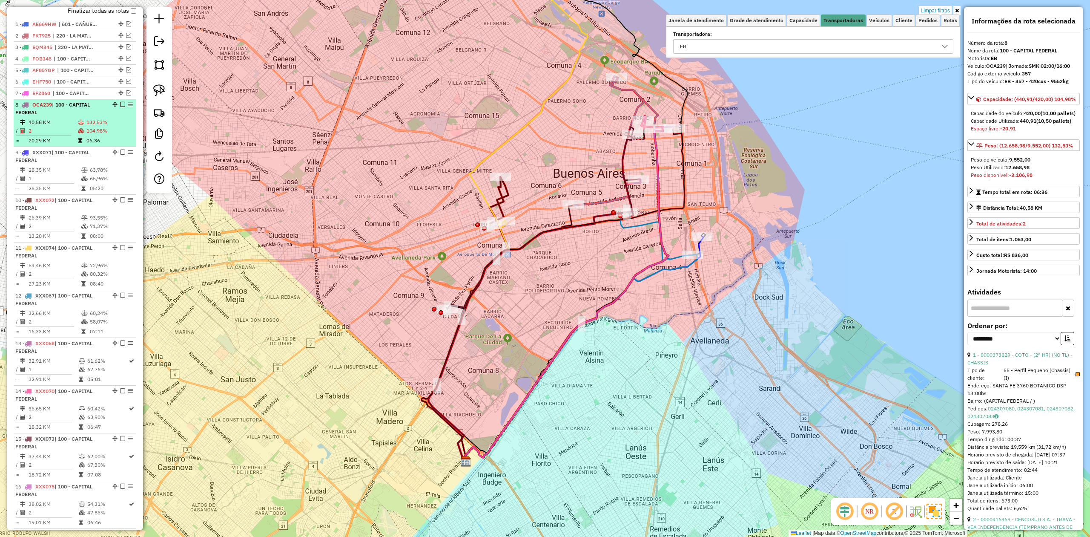
click at [91, 120] on td "132,53%" at bounding box center [109, 122] width 47 height 9
click at [121, 104] on em at bounding box center [122, 104] width 5 height 5
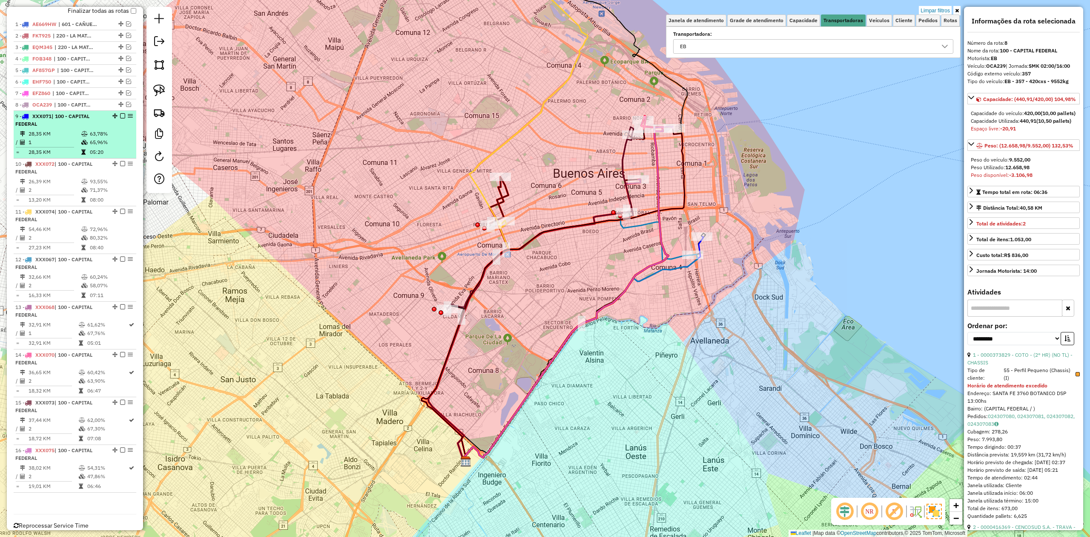
click at [85, 141] on icon at bounding box center [84, 142] width 6 height 5
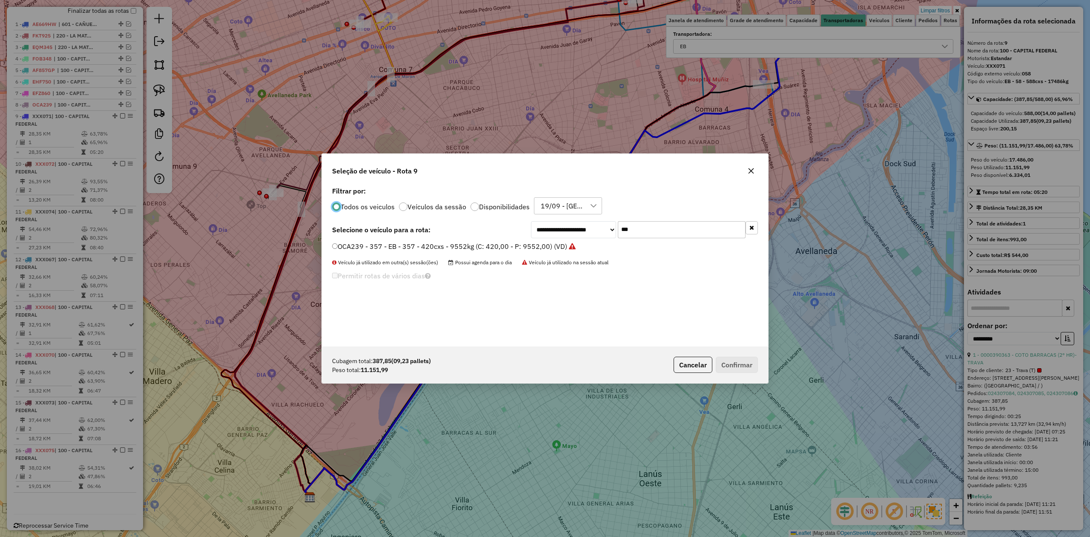
scroll to position [4, 3]
drag, startPoint x: 656, startPoint y: 229, endPoint x: 556, endPoint y: 224, distance: 100.2
click at [556, 224] on div "**********" at bounding box center [644, 229] width 227 height 17
type input "***"
click at [532, 246] on label "FYI461 - 302 - EB - 302 - 588cxs - 12722kg (C: 588,00 - P: 12722,00) (VD)" at bounding box center [452, 246] width 241 height 10
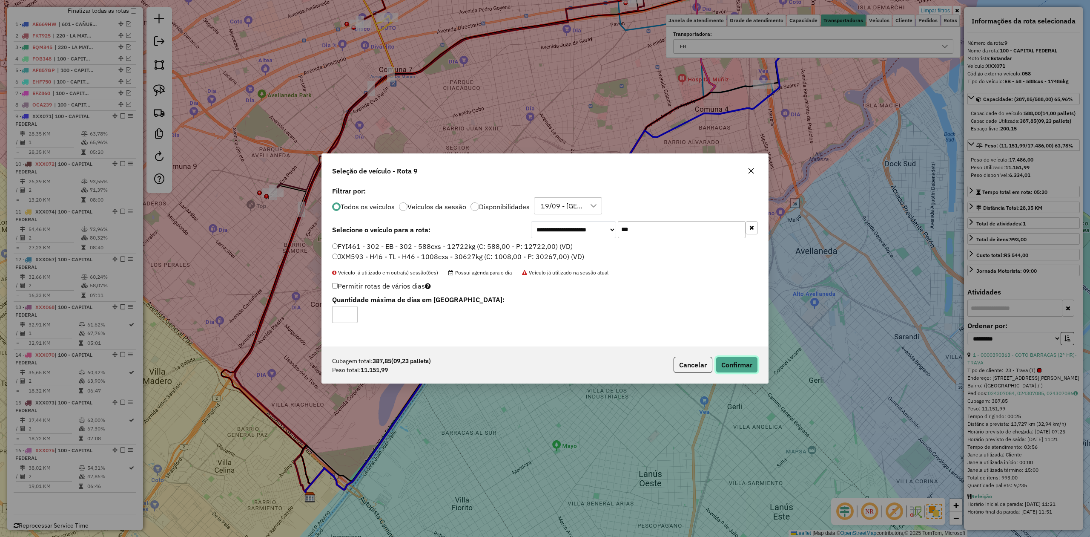
click at [737, 367] on button "Confirmar" at bounding box center [737, 365] width 42 height 16
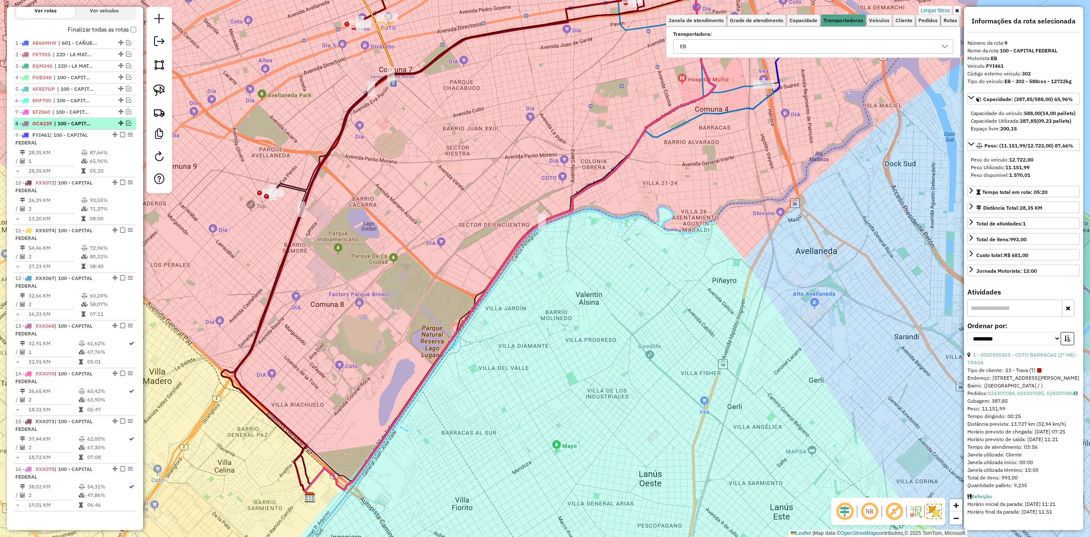
scroll to position [280, 0]
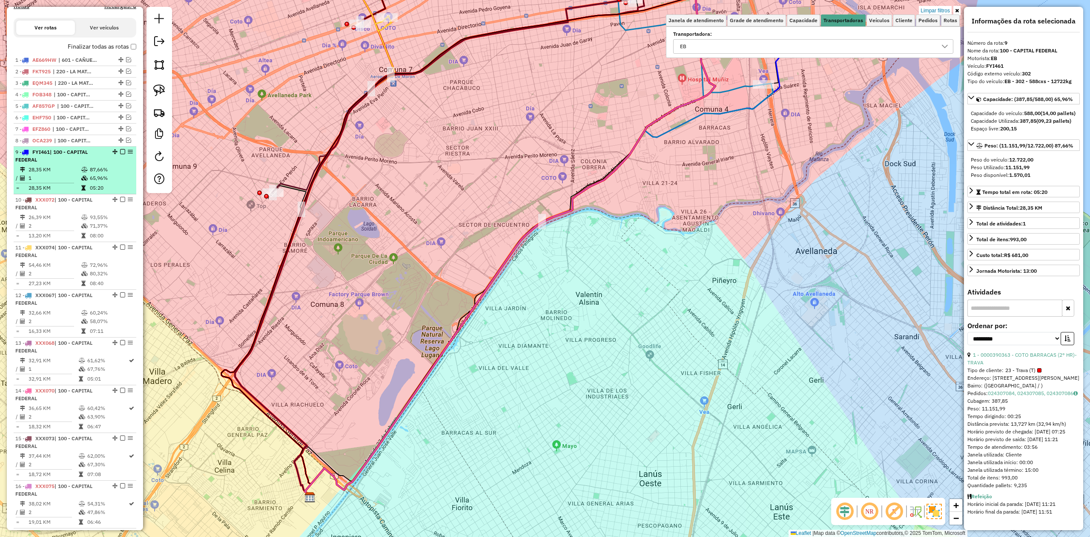
click at [120, 152] on em at bounding box center [122, 151] width 5 height 5
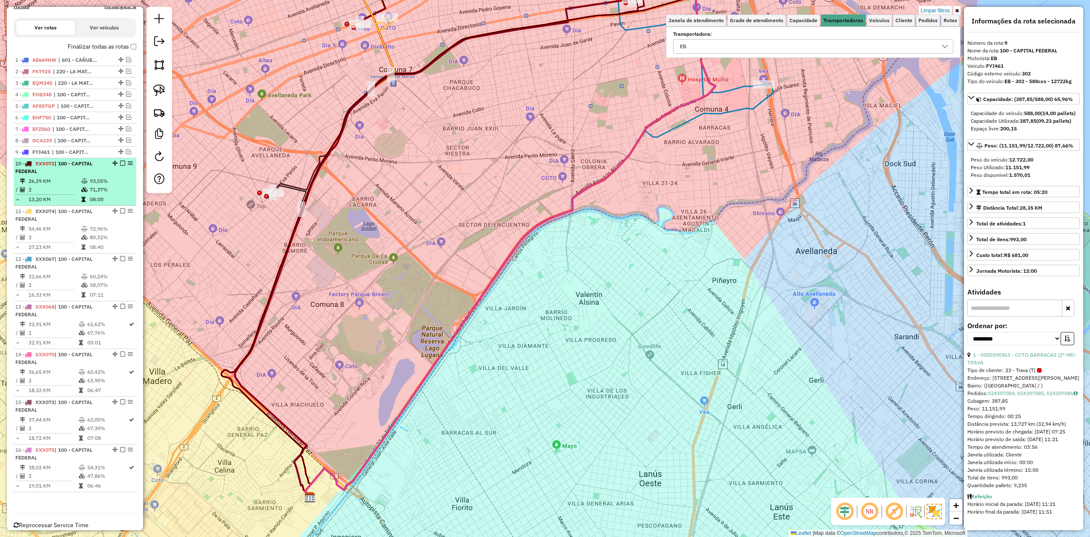
click at [87, 188] on td at bounding box center [85, 189] width 9 height 9
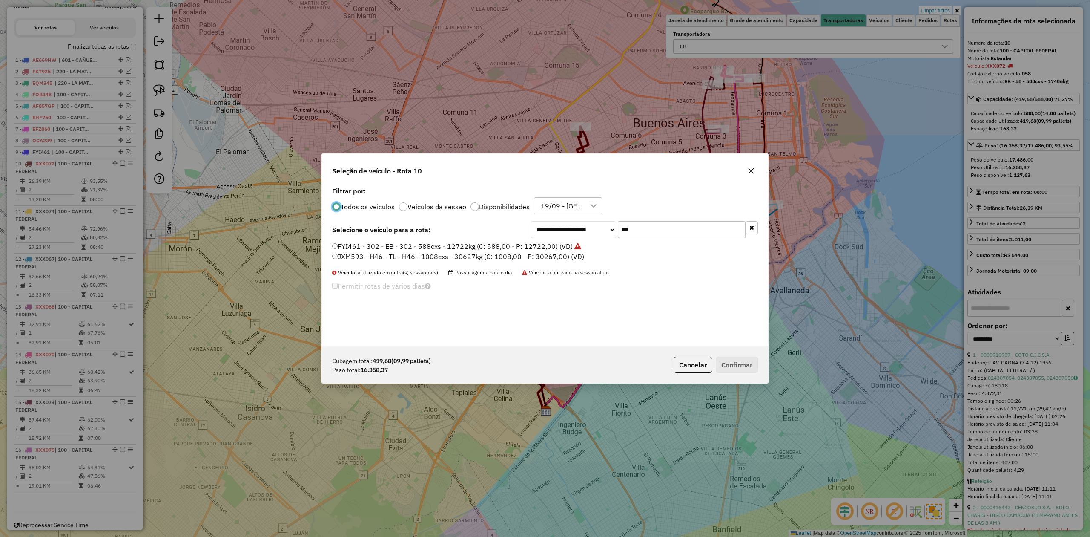
scroll to position [4, 3]
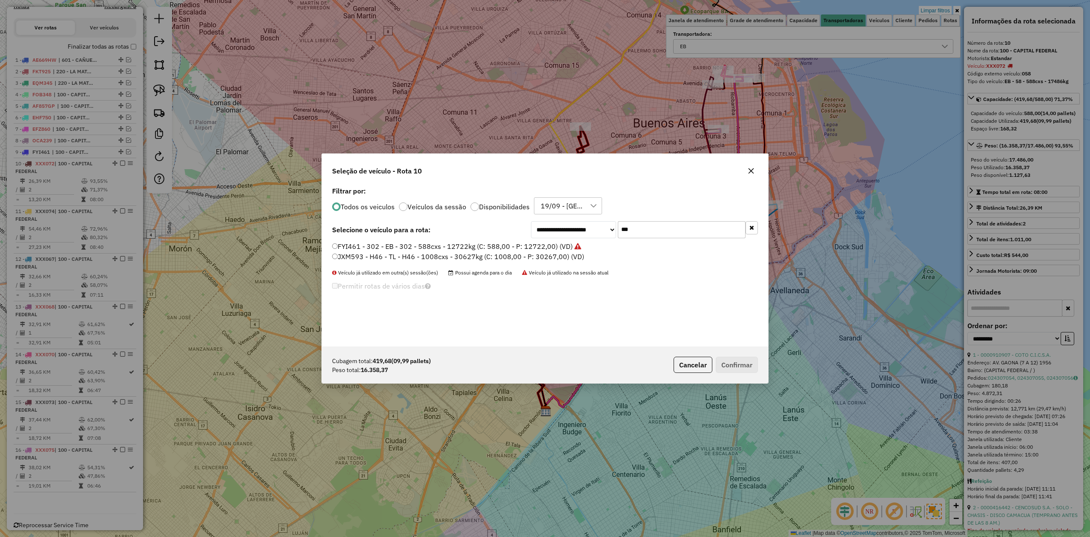
drag, startPoint x: 619, startPoint y: 227, endPoint x: 512, endPoint y: 217, distance: 108.2
click at [514, 218] on div "**********" at bounding box center [545, 265] width 446 height 162
type input "***"
click at [498, 245] on label "KUM536 - H39 - EB - H39 - 420Cx - 9597Kg (C: 420,00 - P: 9597,00) (VD)" at bounding box center [450, 246] width 236 height 10
click at [738, 363] on button "Confirmar" at bounding box center [737, 365] width 42 height 16
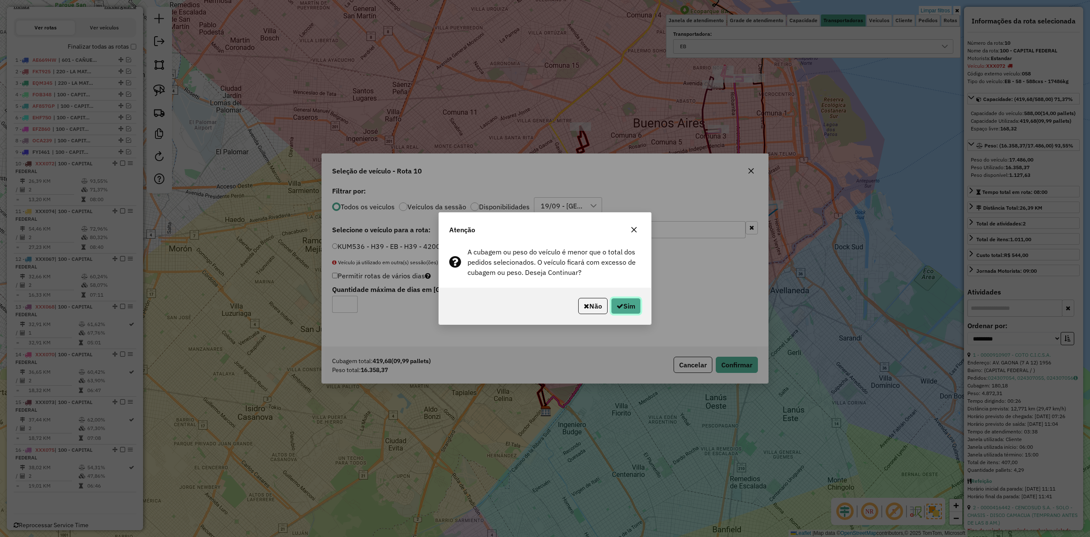
click at [637, 305] on button "Sim" at bounding box center [626, 306] width 30 height 16
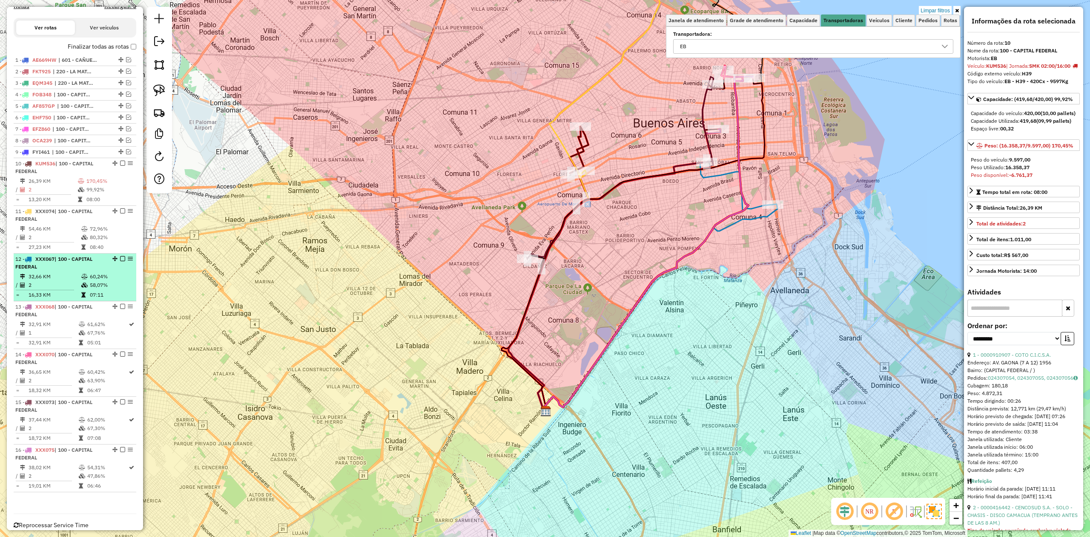
scroll to position [301, 0]
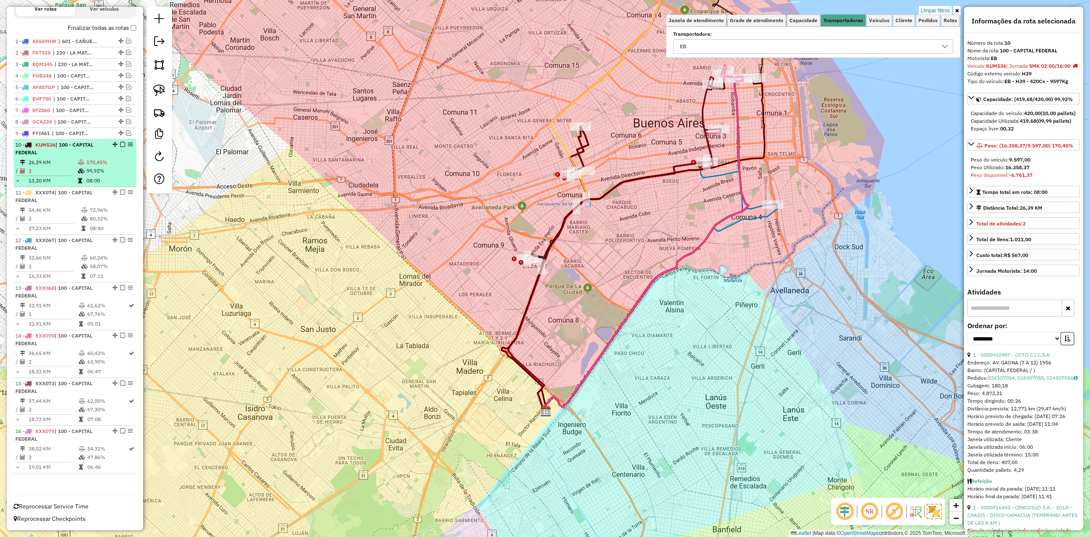
click at [120, 142] on em at bounding box center [122, 144] width 5 height 5
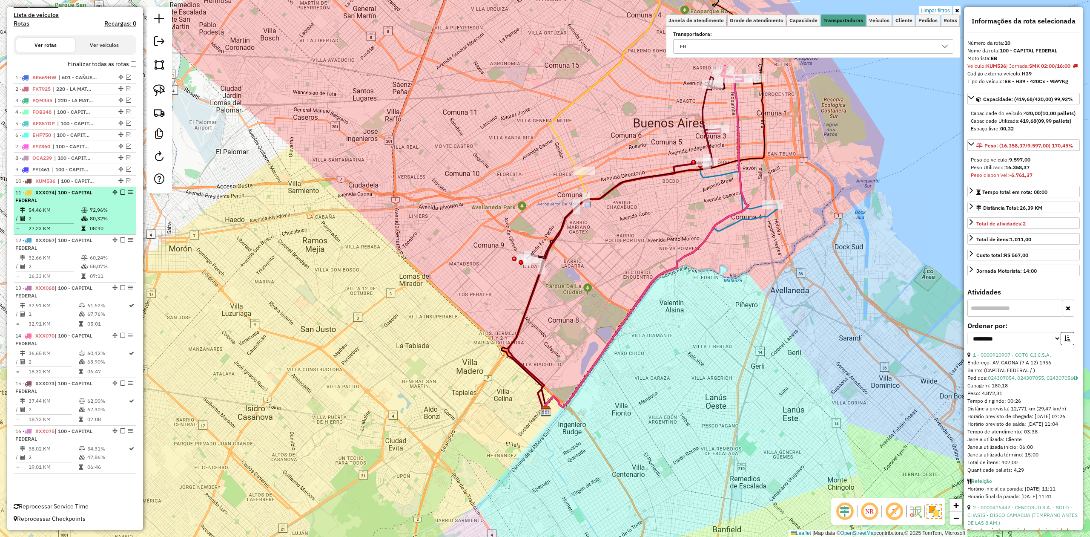
click at [101, 204] on li "11 - XXX074 | 100 - CAPITAL FEDERAL 54,46 KM 72,96% / 2 80,32% = 27,23 KM 08:40" at bounding box center [75, 211] width 123 height 48
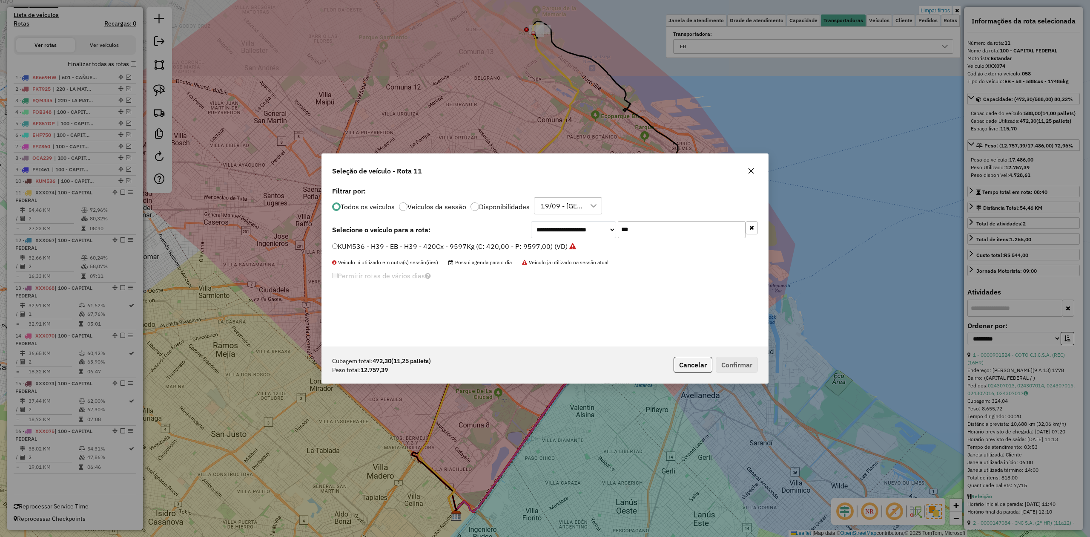
scroll to position [4, 3]
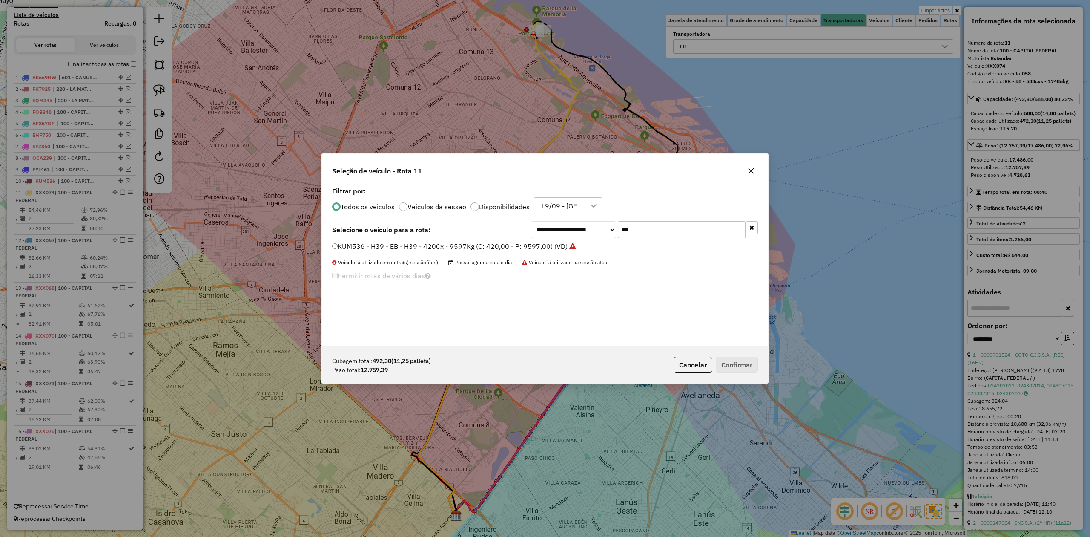
drag, startPoint x: 646, startPoint y: 227, endPoint x: 581, endPoint y: 222, distance: 64.9
click at [582, 222] on div "**********" at bounding box center [644, 229] width 227 height 17
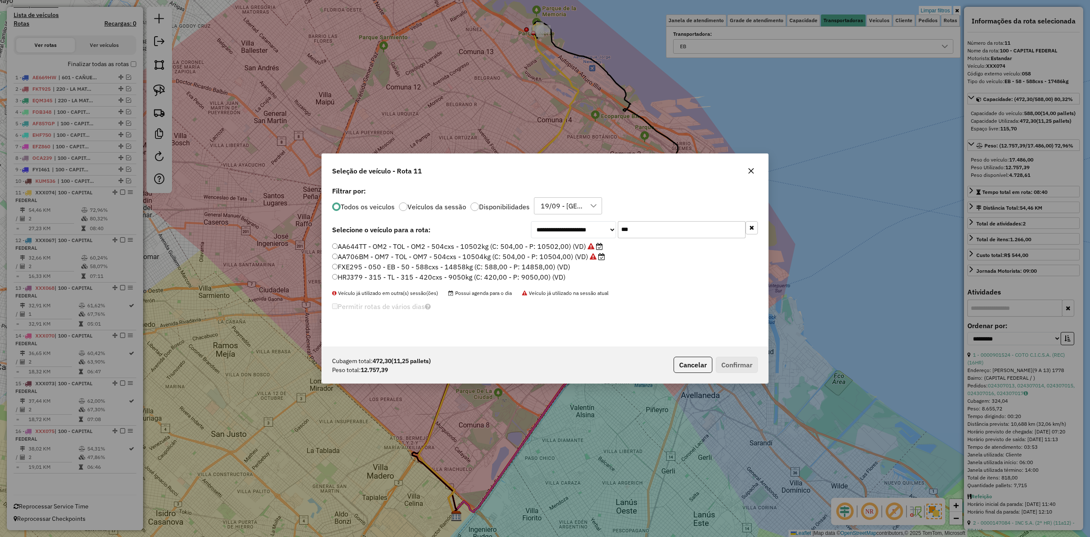
type input "***"
drag, startPoint x: 543, startPoint y: 269, endPoint x: 581, endPoint y: 302, distance: 50.7
click at [543, 268] on label "FXE295 - 050 - EB - 50 - 588cxs - 14858kg (C: 588,00 - P: 14858,00) (VD)" at bounding box center [451, 267] width 238 height 10
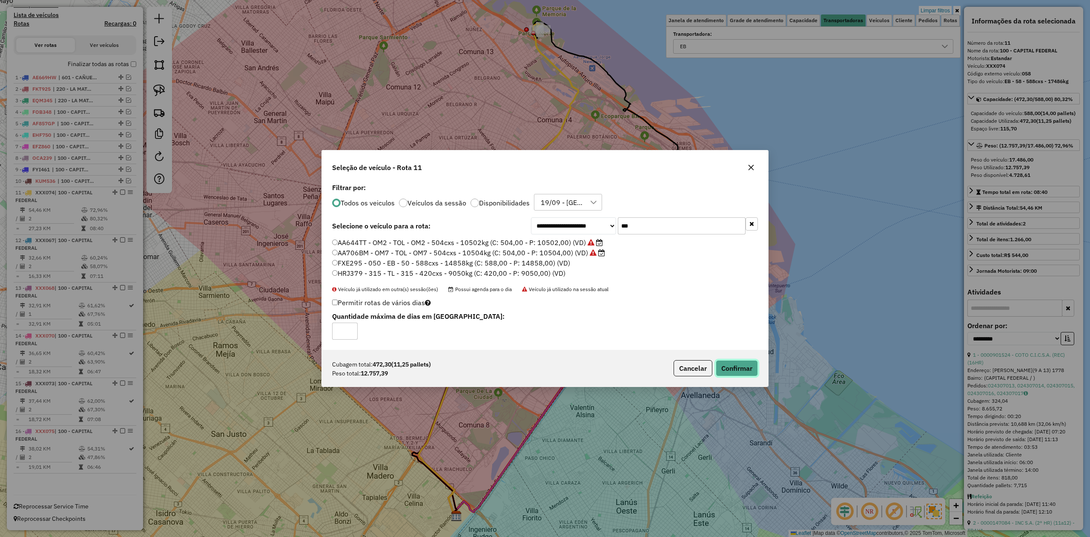
click at [730, 368] on button "Confirmar" at bounding box center [737, 368] width 42 height 16
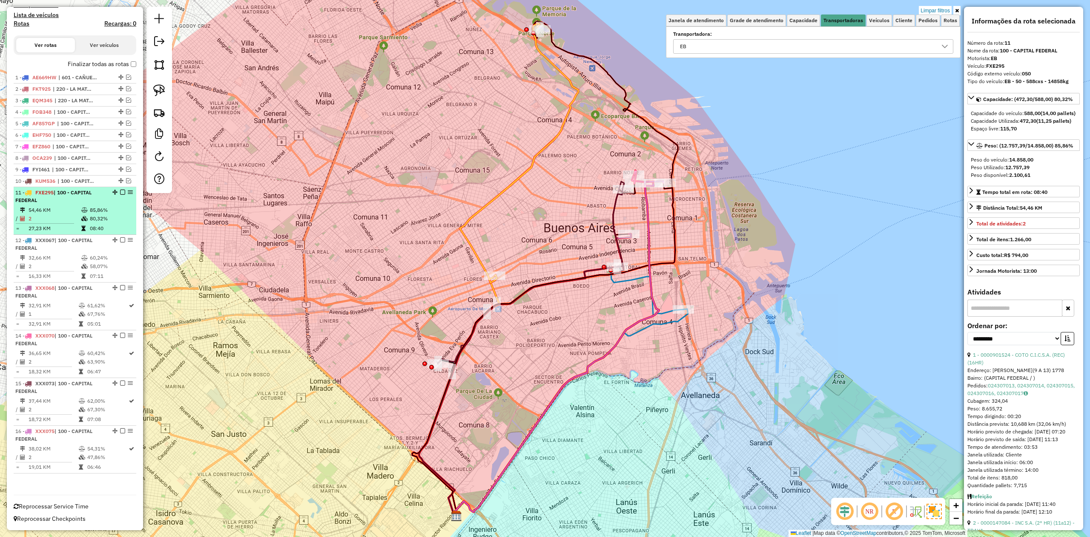
click at [120, 191] on em at bounding box center [122, 192] width 5 height 5
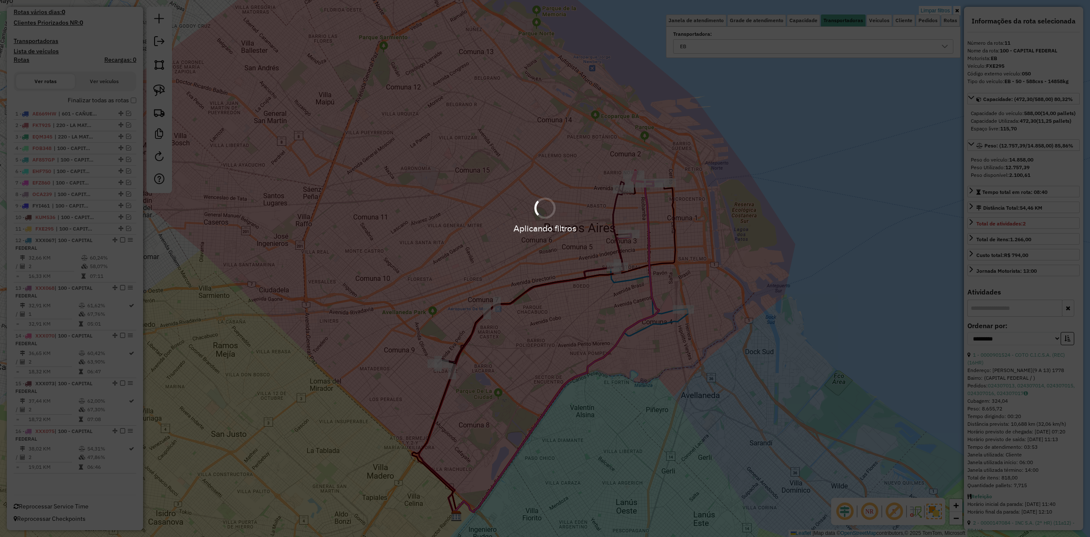
scroll to position [228, 0]
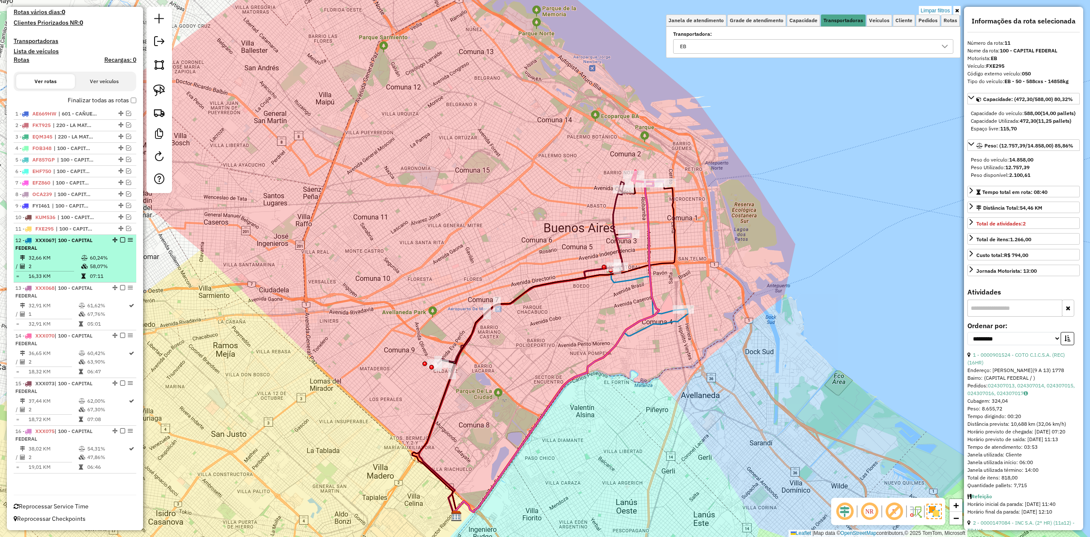
click at [78, 250] on div "12 - XXX067 | 100 - CAPITAL FEDERAL" at bounding box center [60, 243] width 90 height 15
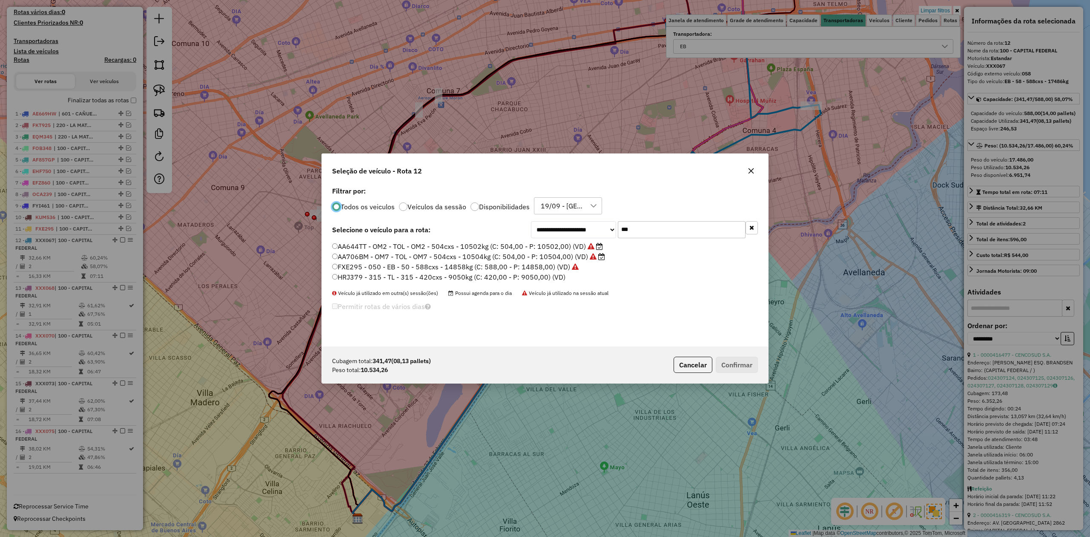
scroll to position [4, 3]
drag, startPoint x: 647, startPoint y: 228, endPoint x: 481, endPoint y: 204, distance: 167.0
click at [481, 205] on div "**********" at bounding box center [545, 265] width 446 height 162
drag, startPoint x: 671, startPoint y: 215, endPoint x: 658, endPoint y: 224, distance: 16.3
click at [670, 215] on div "**********" at bounding box center [545, 265] width 446 height 162
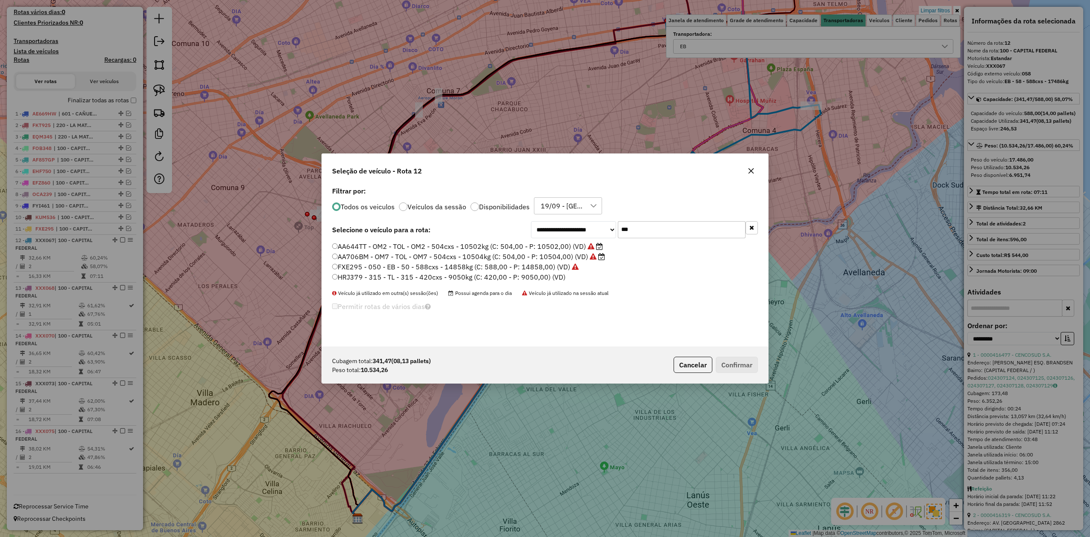
drag, startPoint x: 651, startPoint y: 228, endPoint x: 572, endPoint y: 219, distance: 79.8
click at [573, 220] on div "**********" at bounding box center [545, 265] width 446 height 162
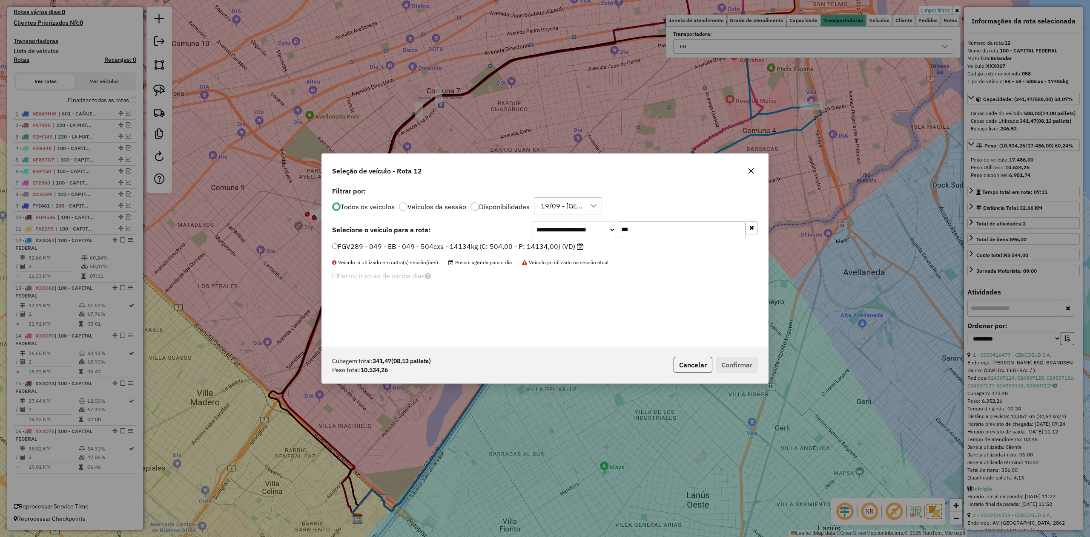
type input "***"
click at [558, 251] on label "FGV289 - 049 - EB - 049 - 504cxs - 14134kg (C: 504,00 - P: 14134,00) (VD)" at bounding box center [458, 246] width 252 height 10
click at [734, 362] on button "Confirmar" at bounding box center [737, 365] width 42 height 16
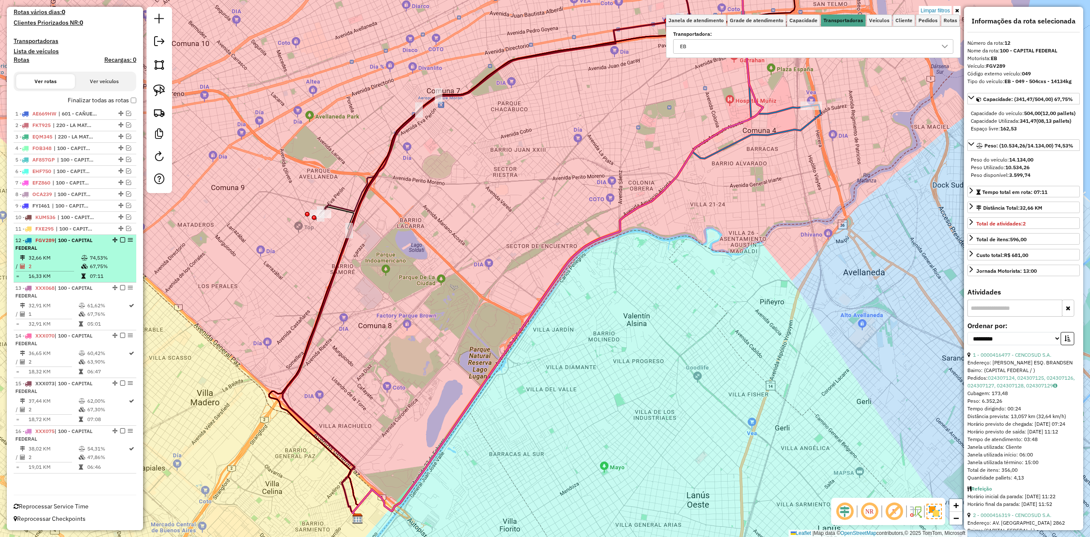
click at [105, 254] on td "74,53%" at bounding box center [110, 257] width 43 height 9
click at [120, 237] on em at bounding box center [122, 239] width 5 height 5
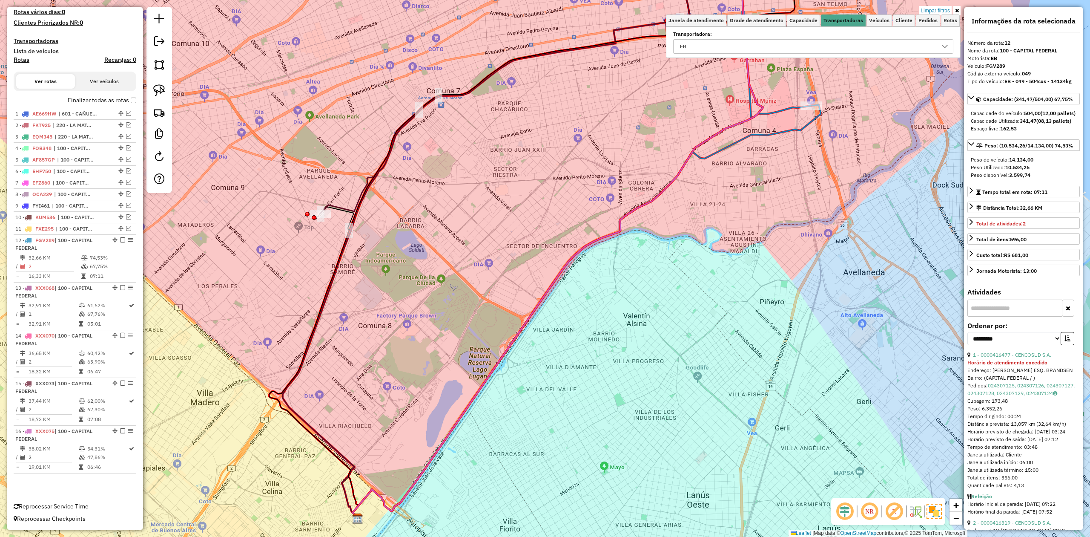
scroll to position [193, 0]
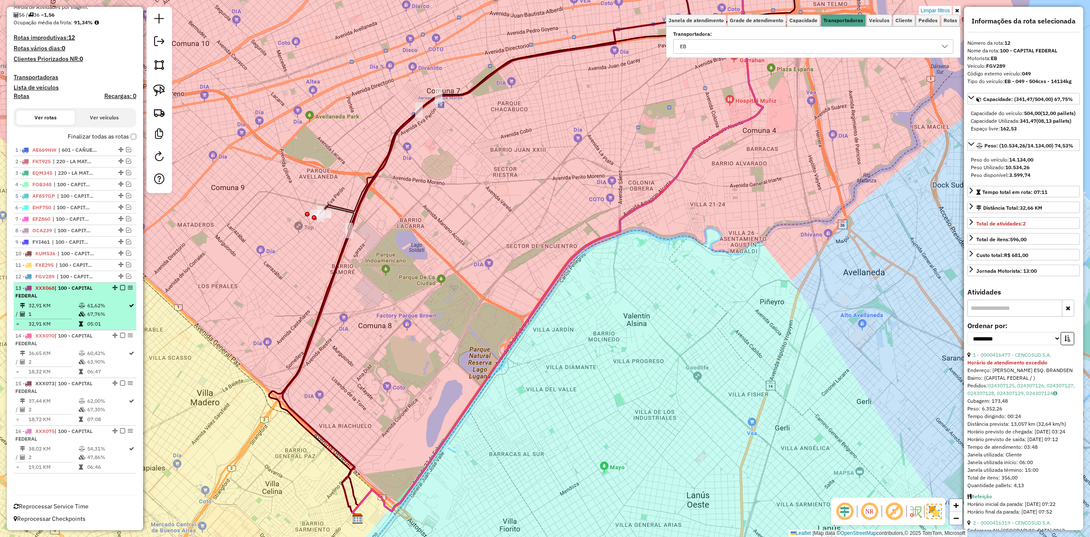
click at [86, 295] on div "13 - XXX068 | 100 - CAPITAL FEDERAL" at bounding box center [60, 291] width 90 height 15
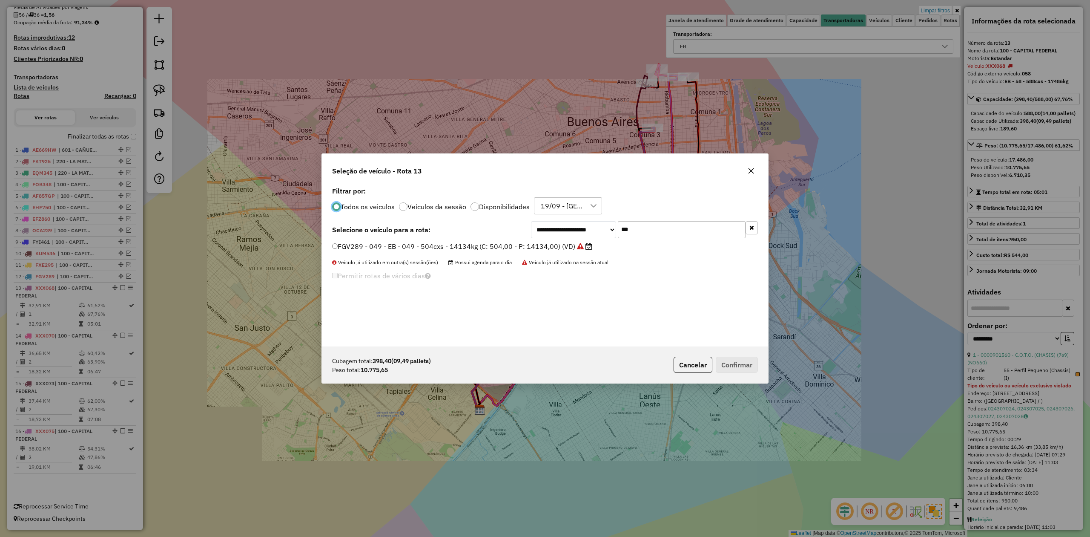
scroll to position [4, 3]
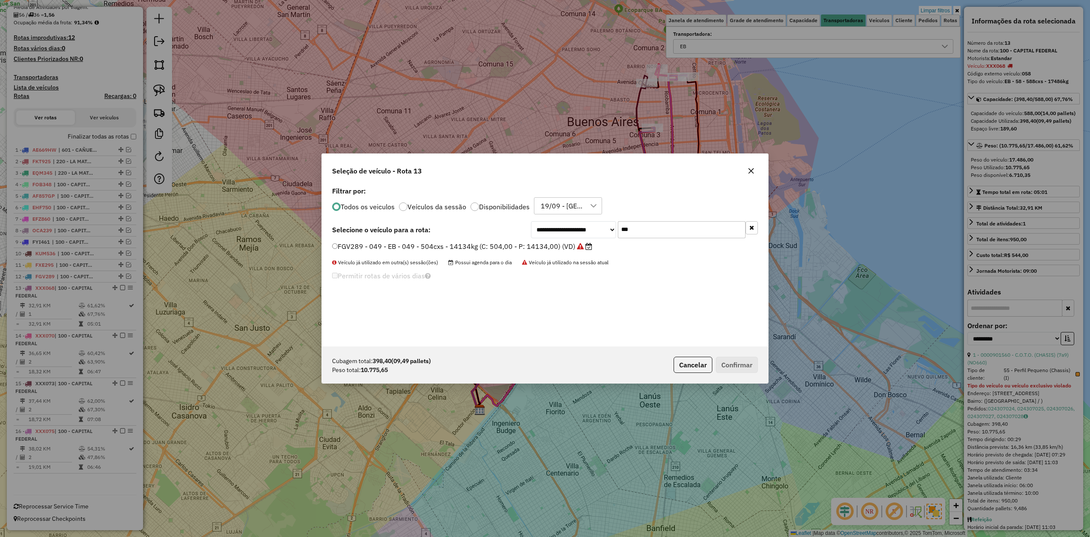
drag, startPoint x: 613, startPoint y: 224, endPoint x: 538, endPoint y: 215, distance: 75.5
click at [538, 215] on div "**********" at bounding box center [545, 265] width 446 height 162
type input "***"
click at [535, 247] on label "OCA239 - 357 - EB - 357 - 420cxs - 9552kg (C: 420,00 - P: 9552,00) (VD)" at bounding box center [454, 246] width 244 height 10
click at [734, 368] on button "Confirmar" at bounding box center [737, 365] width 42 height 16
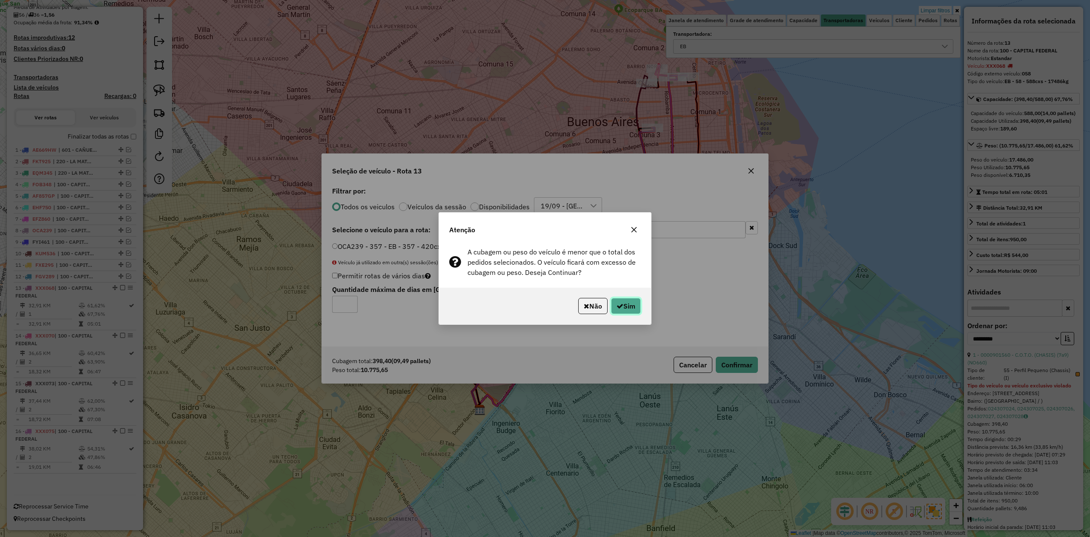
click at [621, 304] on button "Sim" at bounding box center [626, 306] width 30 height 16
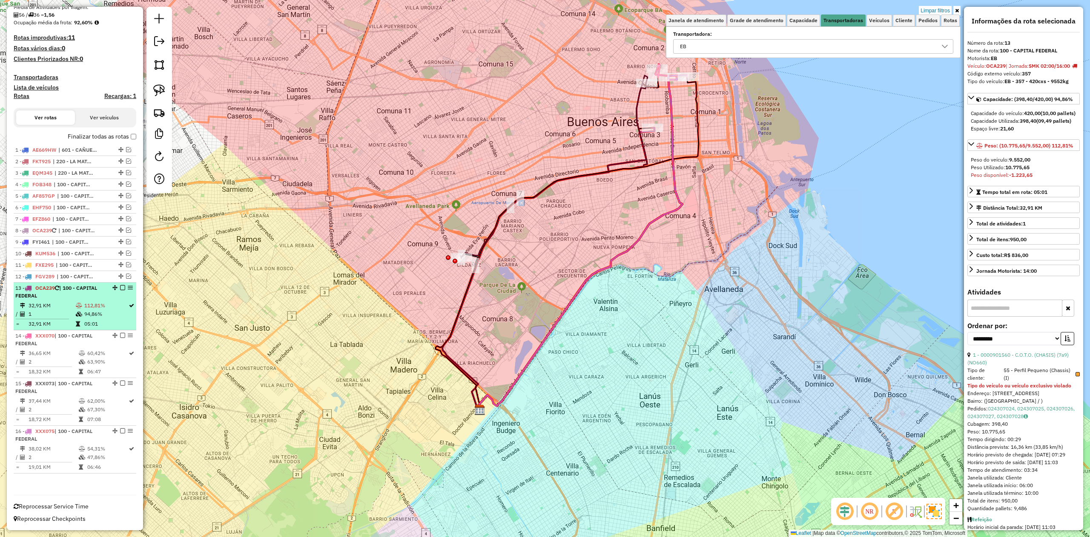
click at [84, 310] on td "94,86%" at bounding box center [106, 314] width 44 height 9
click at [120, 288] on em at bounding box center [122, 287] width 5 height 5
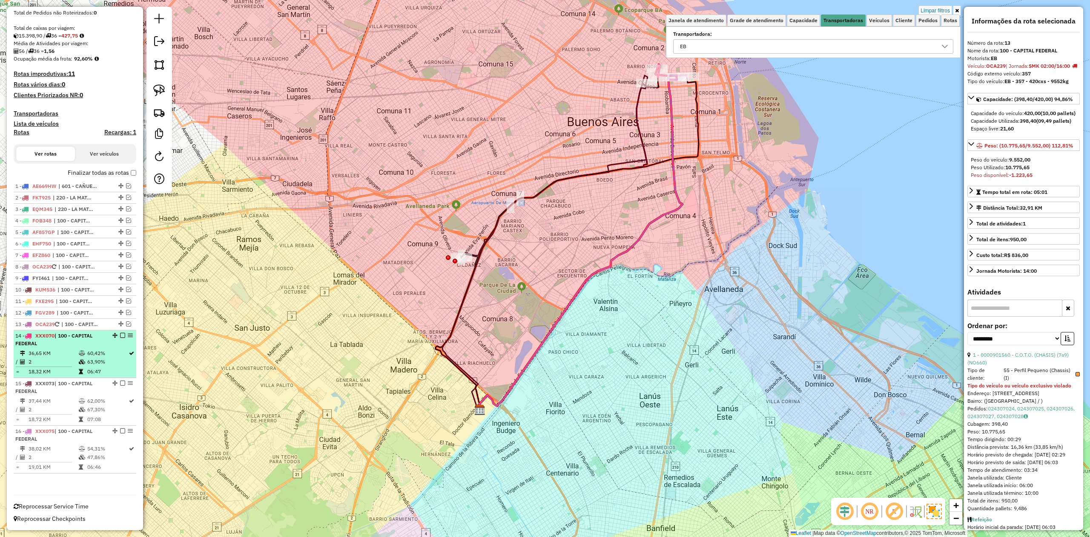
click at [93, 355] on td "60,42%" at bounding box center [107, 353] width 41 height 9
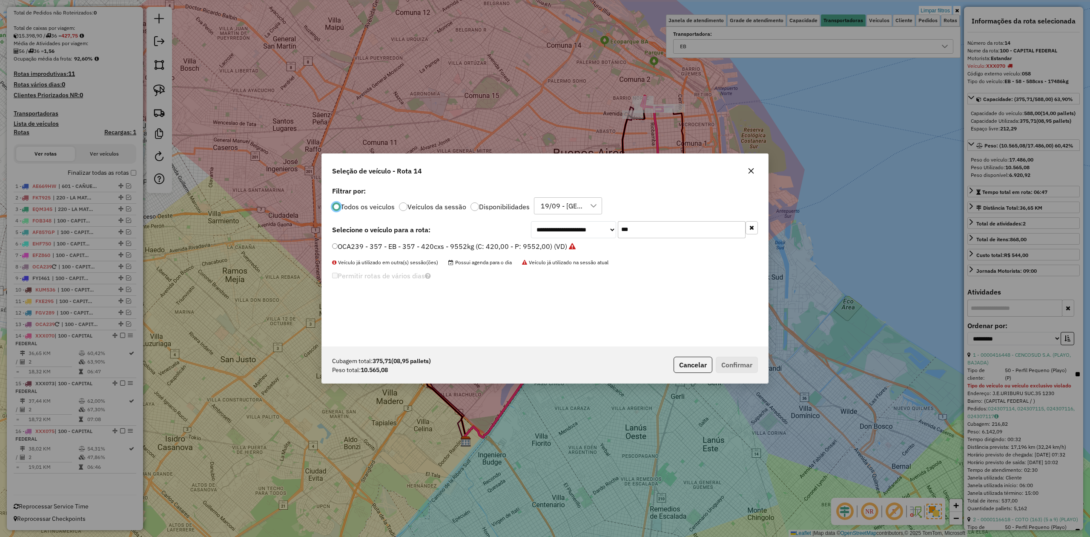
scroll to position [4, 3]
drag, startPoint x: 639, startPoint y: 229, endPoint x: 566, endPoint y: 229, distance: 73.3
click at [566, 229] on div "**********" at bounding box center [644, 229] width 227 height 17
type input "***"
click at [549, 245] on label "EQM348 - 046 - EB - 046 - 420cxs - 8173kg (C: 420,00 - P: 8173,00) (VD)" at bounding box center [450, 246] width 236 height 10
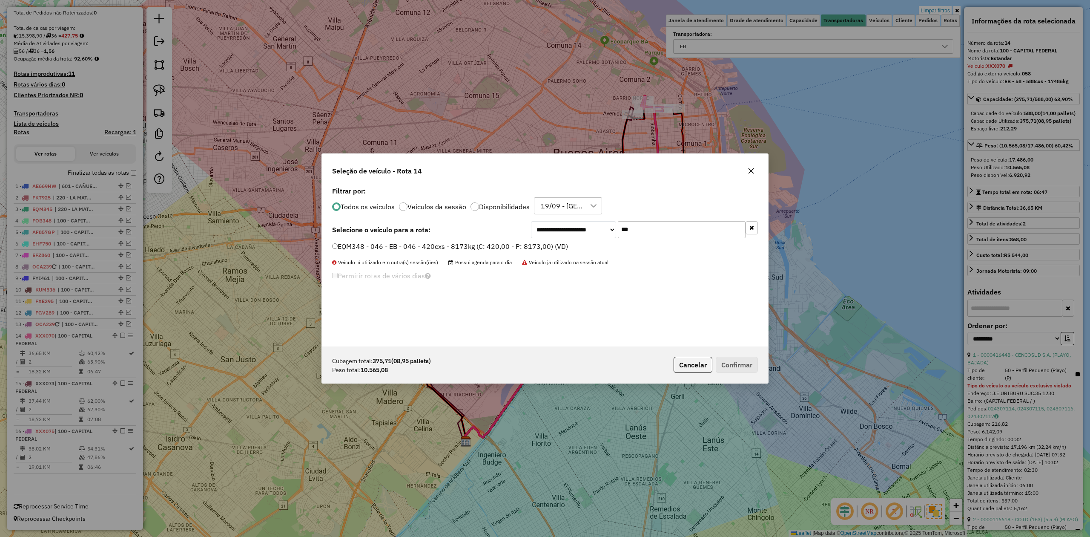
click at [526, 246] on label "EQM348 - 046 - EB - 046 - 420cxs - 8173kg (C: 420,00 - P: 8173,00) (VD)" at bounding box center [450, 246] width 236 height 10
click at [735, 370] on button "Confirmar" at bounding box center [737, 365] width 42 height 16
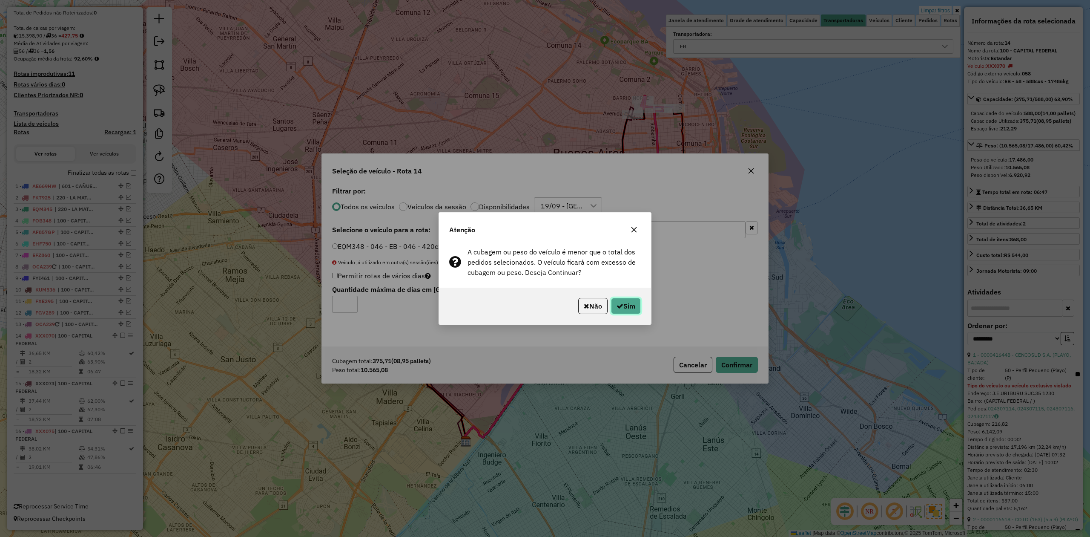
click at [628, 302] on button "Sim" at bounding box center [626, 306] width 30 height 16
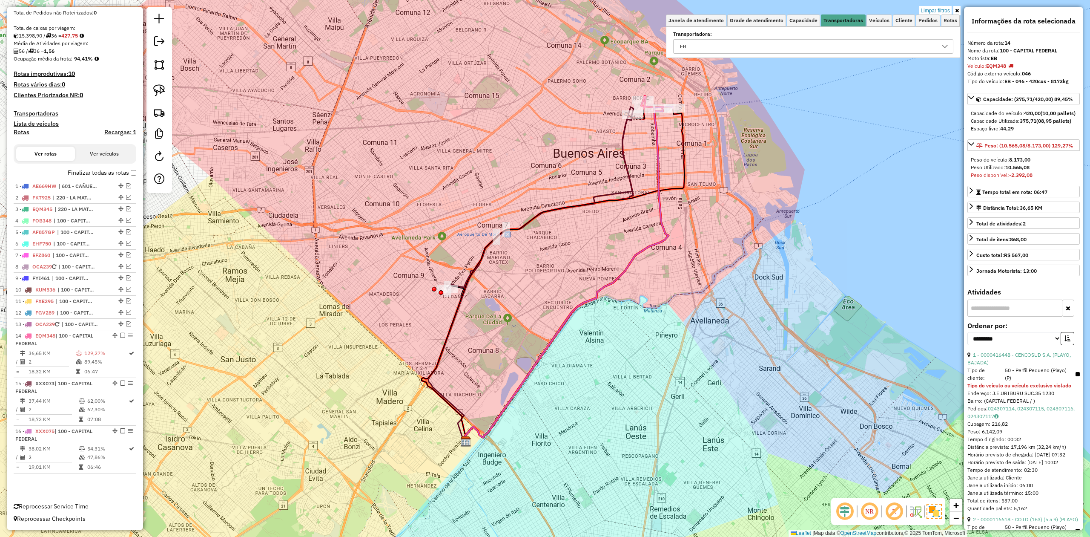
click at [96, 356] on td "129,27%" at bounding box center [106, 353] width 44 height 9
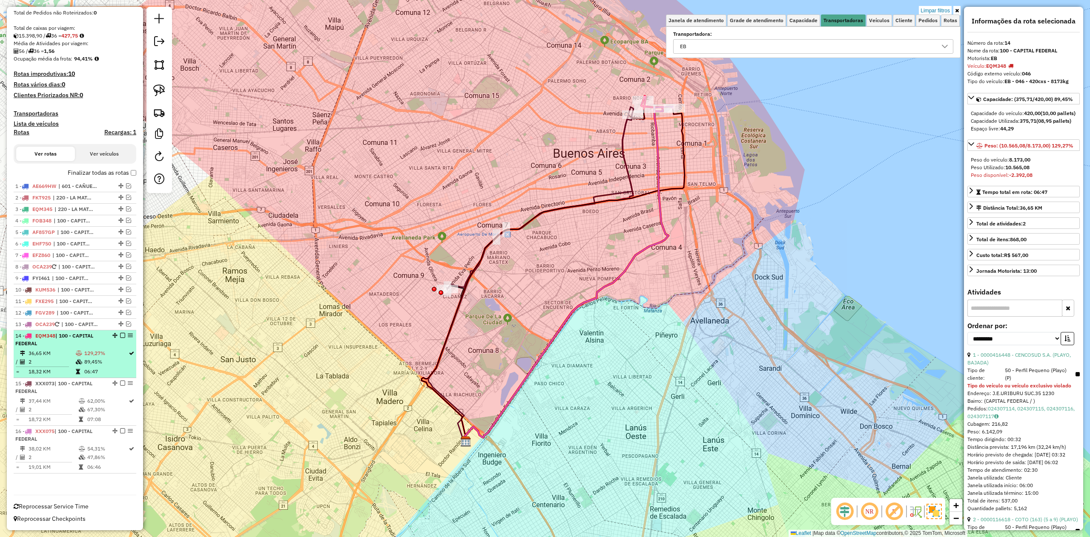
click at [120, 336] on em at bounding box center [122, 335] width 5 height 5
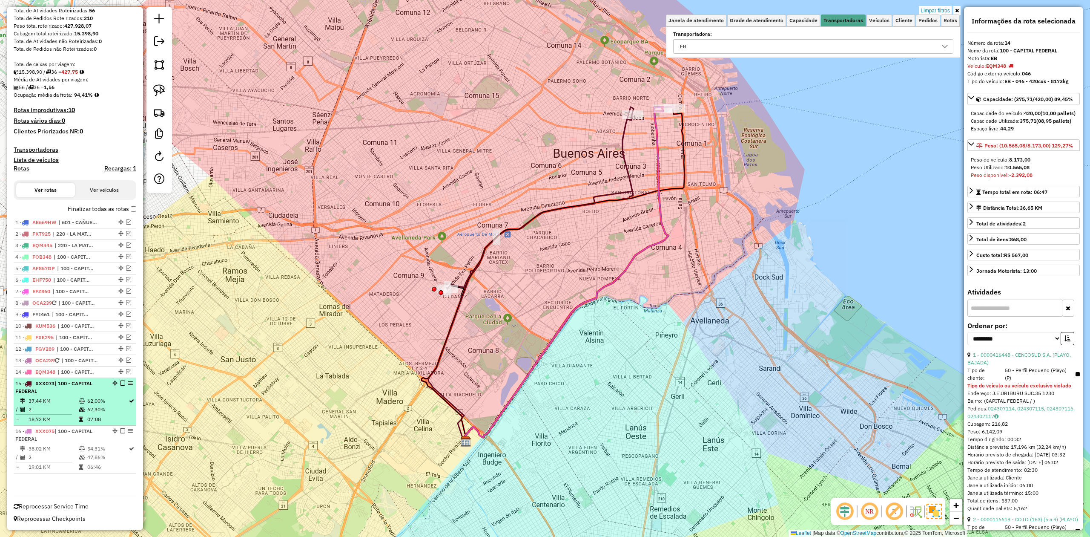
click at [94, 404] on td "62,00%" at bounding box center [107, 401] width 41 height 9
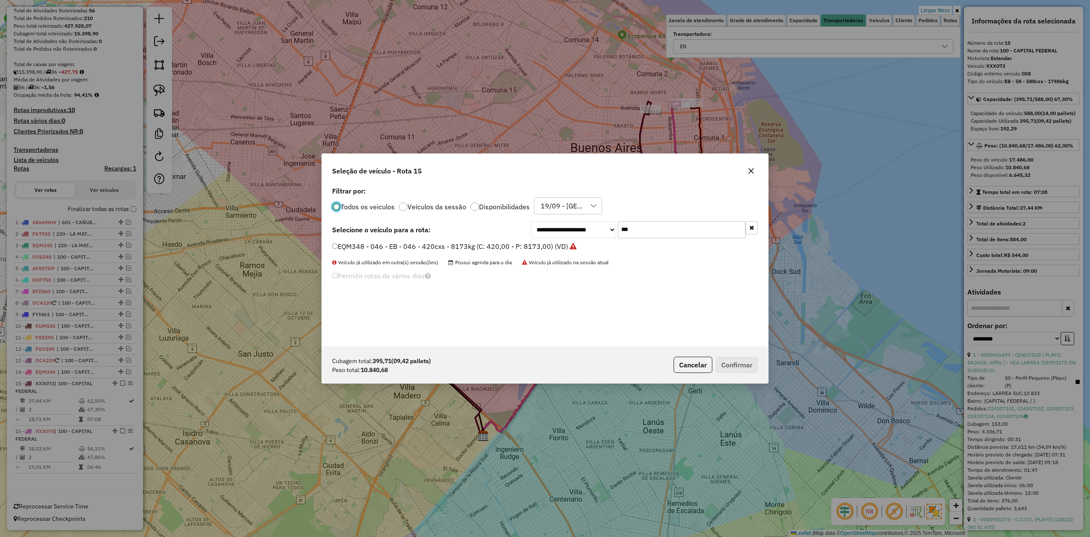
scroll to position [4, 3]
drag, startPoint x: 630, startPoint y: 227, endPoint x: 583, endPoint y: 223, distance: 46.6
click at [584, 223] on div "**********" at bounding box center [644, 229] width 227 height 17
type input "***"
click at [513, 248] on label "JKQ294 - 304 - EB - 304 - 504cxs - 9029kg (C: 504,00 - P: 9029,00) (VD)" at bounding box center [449, 246] width 234 height 10
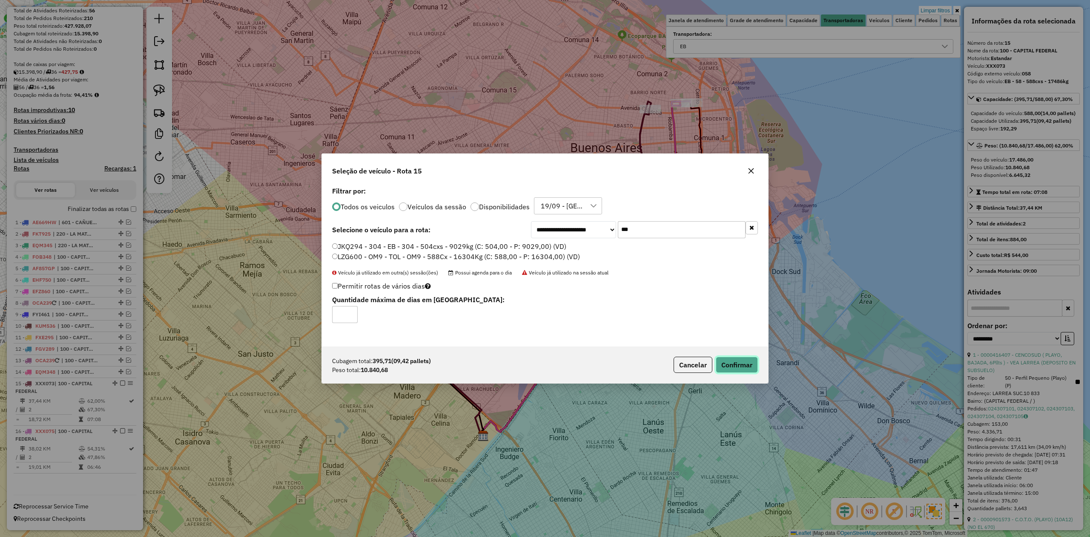
click at [745, 362] on button "Confirmar" at bounding box center [737, 365] width 42 height 16
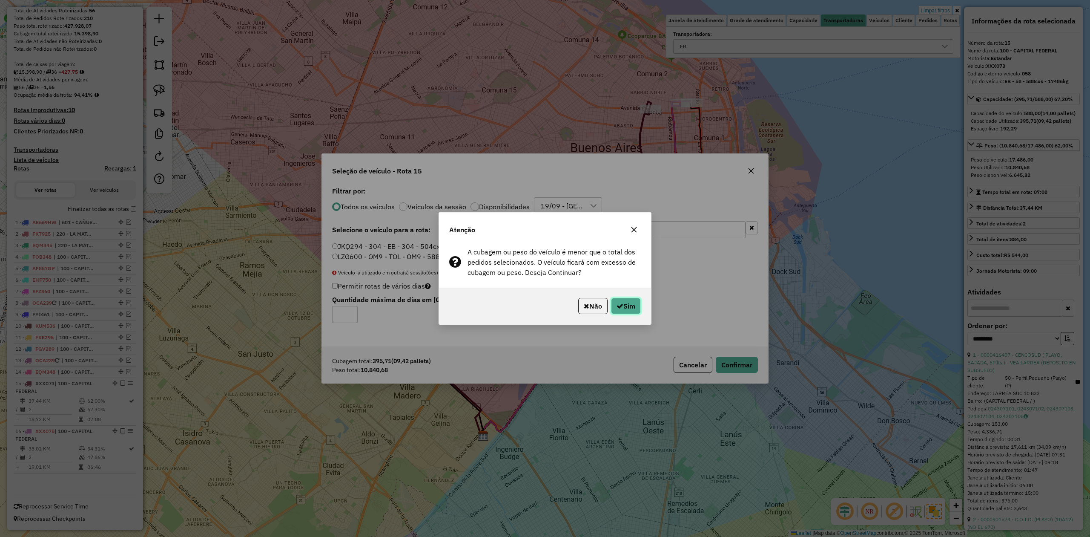
click at [634, 302] on button "Sim" at bounding box center [626, 306] width 30 height 16
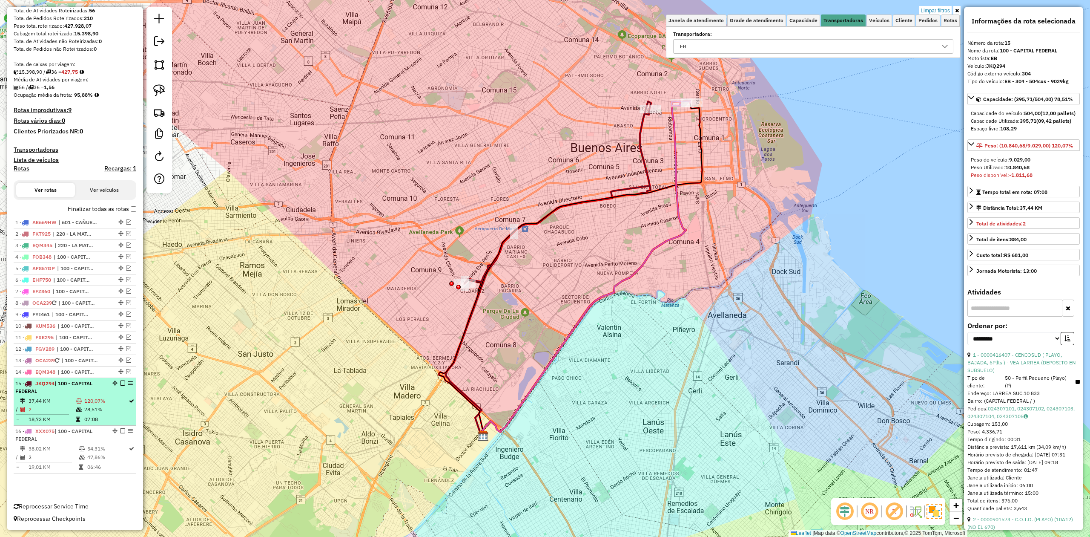
click at [95, 400] on td "120,07%" at bounding box center [106, 401] width 44 height 9
click at [120, 382] on em at bounding box center [122, 382] width 5 height 5
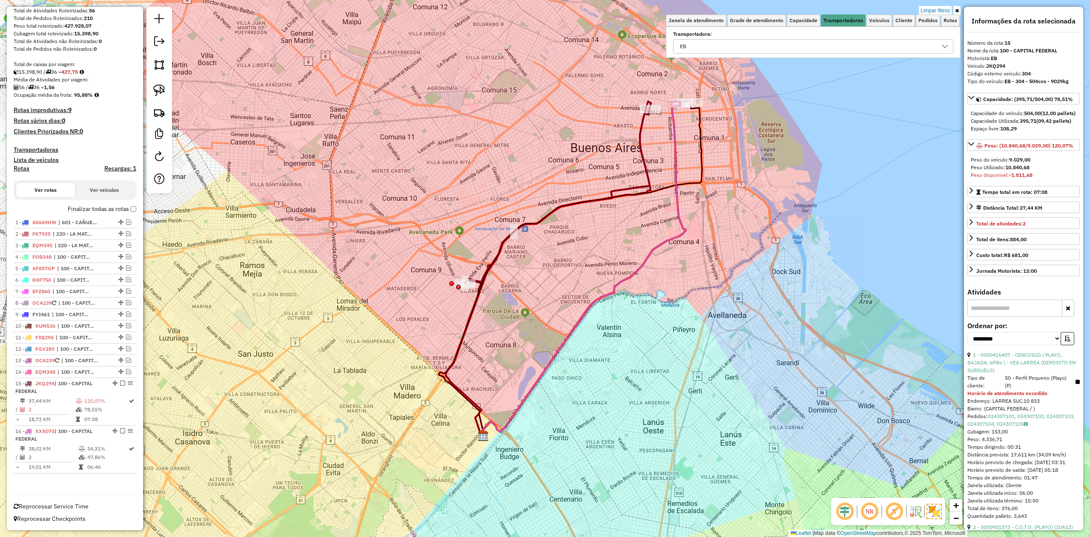
scroll to position [83, 0]
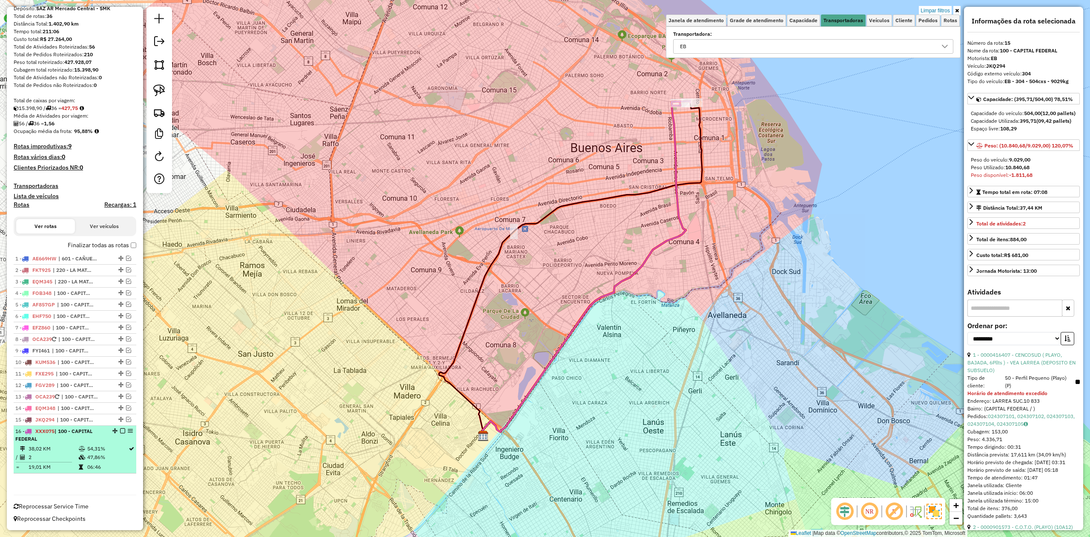
click at [67, 459] on td "2" at bounding box center [53, 457] width 50 height 9
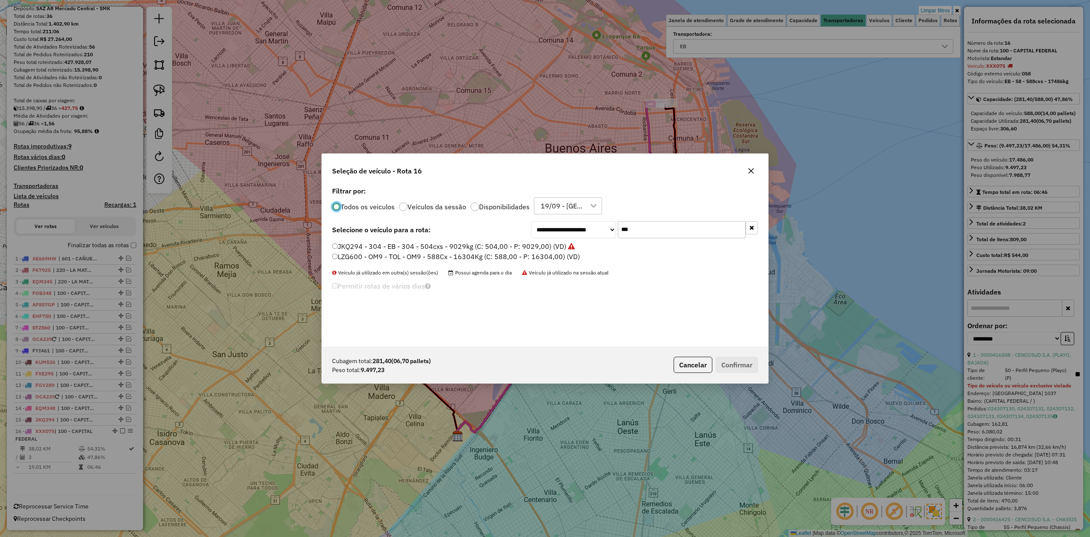
scroll to position [4, 3]
drag, startPoint x: 641, startPoint y: 230, endPoint x: 558, endPoint y: 216, distance: 84.2
click at [558, 216] on div "**********" at bounding box center [545, 265] width 446 height 162
type input "***"
click at [486, 246] on label "FEQ988 - 280 - EB - 280 - 420Cx - 7976Kg (C: 420,00 - P: 7976,00) (VD)" at bounding box center [448, 246] width 233 height 10
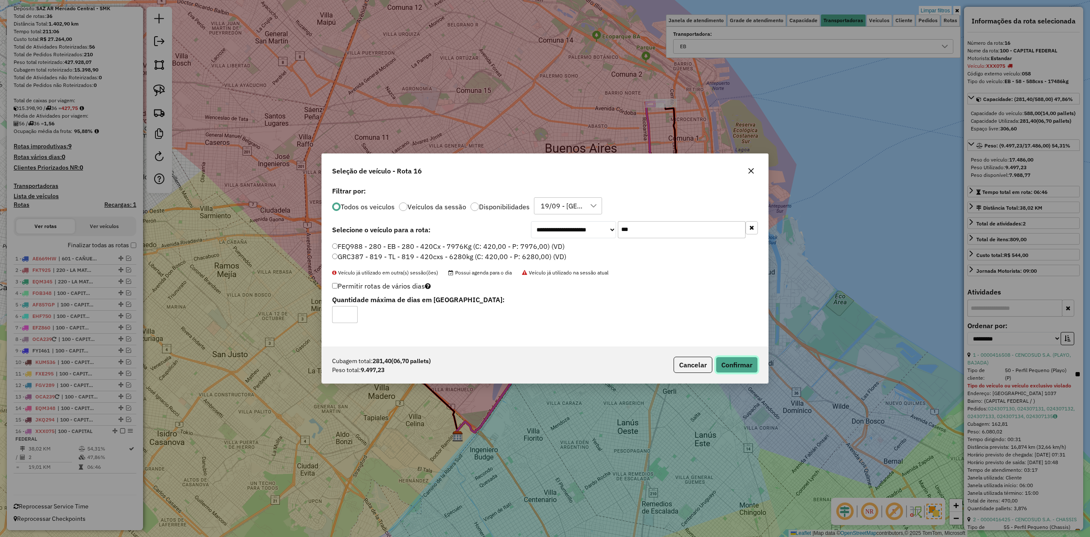
click at [730, 365] on button "Confirmar" at bounding box center [737, 365] width 42 height 16
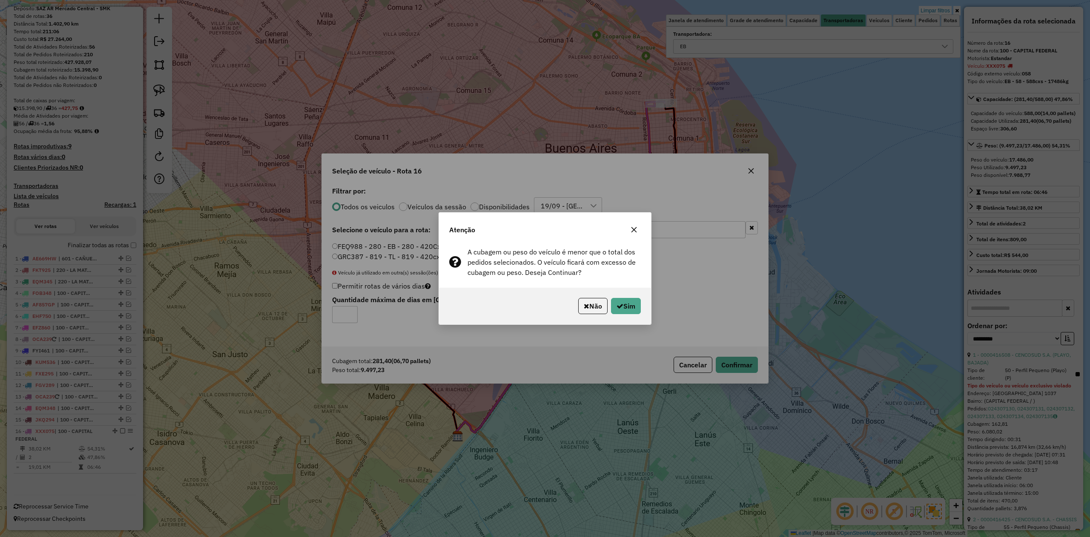
click at [604, 296] on div "Não Sim" at bounding box center [545, 306] width 212 height 37
click at [632, 314] on button "Sim" at bounding box center [626, 306] width 30 height 16
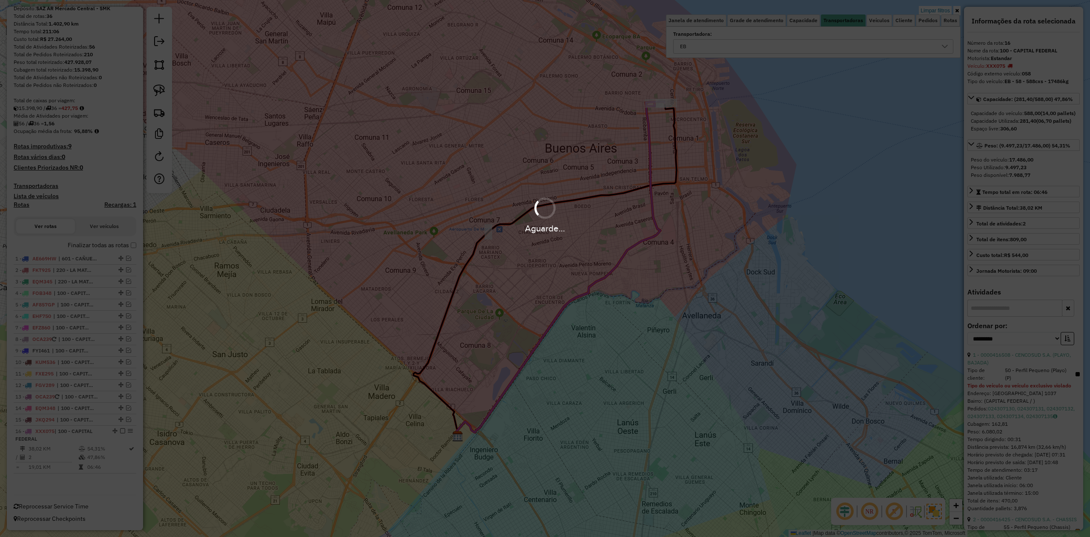
click at [630, 310] on div "Aguarde..." at bounding box center [545, 268] width 1090 height 537
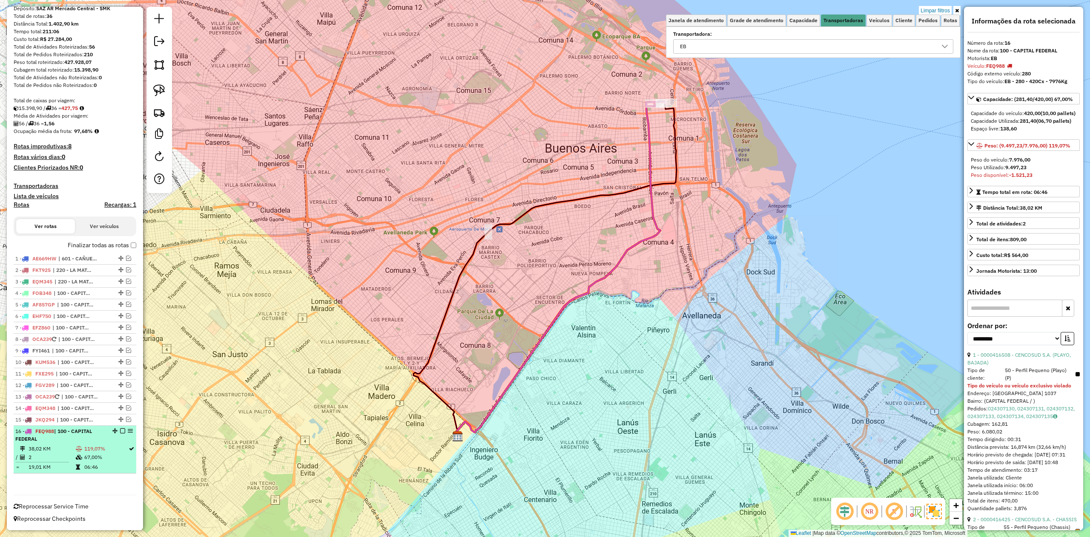
click at [104, 447] on td "119,07%" at bounding box center [106, 448] width 44 height 9
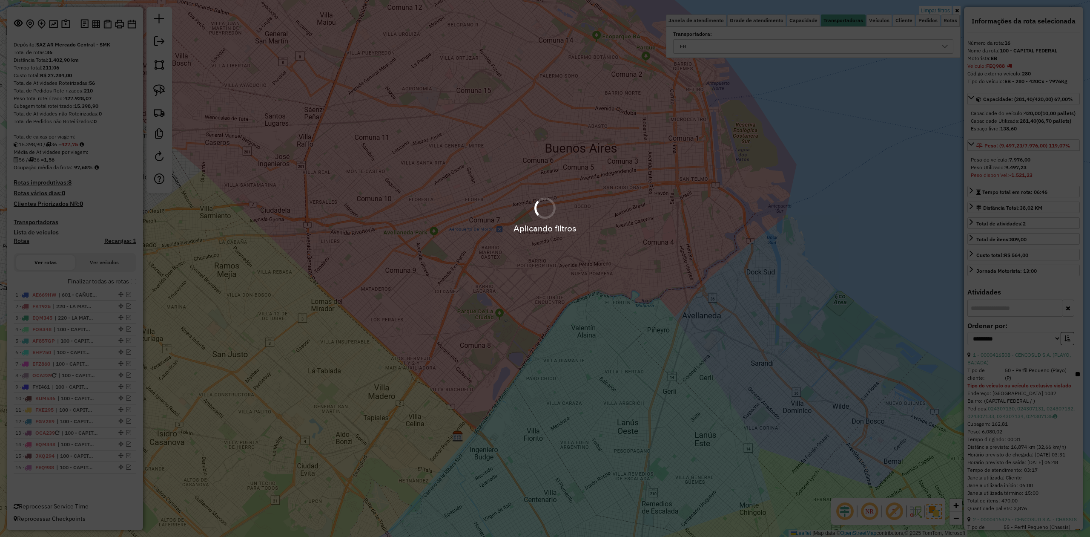
scroll to position [48, 0]
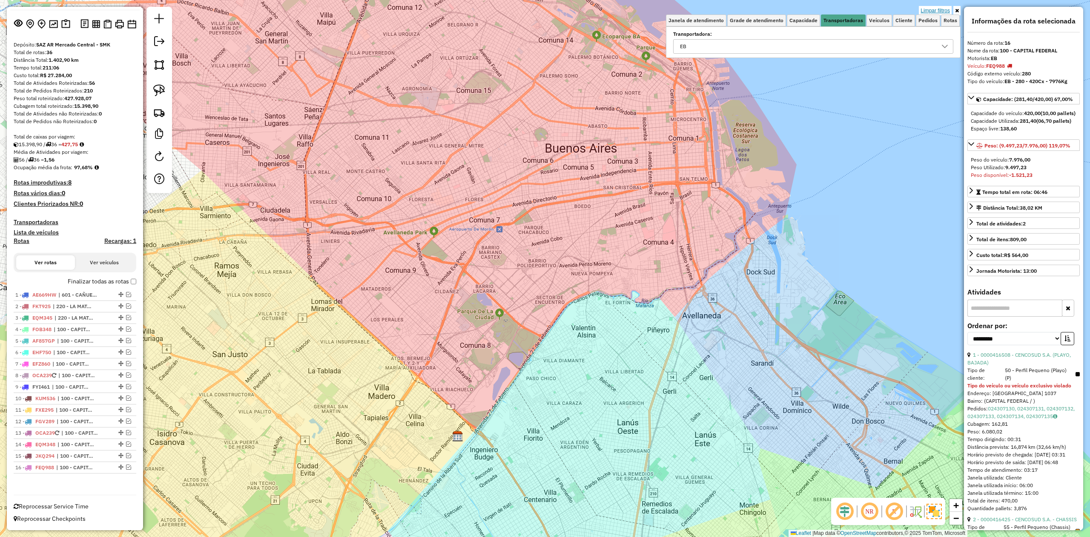
click at [934, 7] on link "Limpar filtros" at bounding box center [935, 10] width 33 height 9
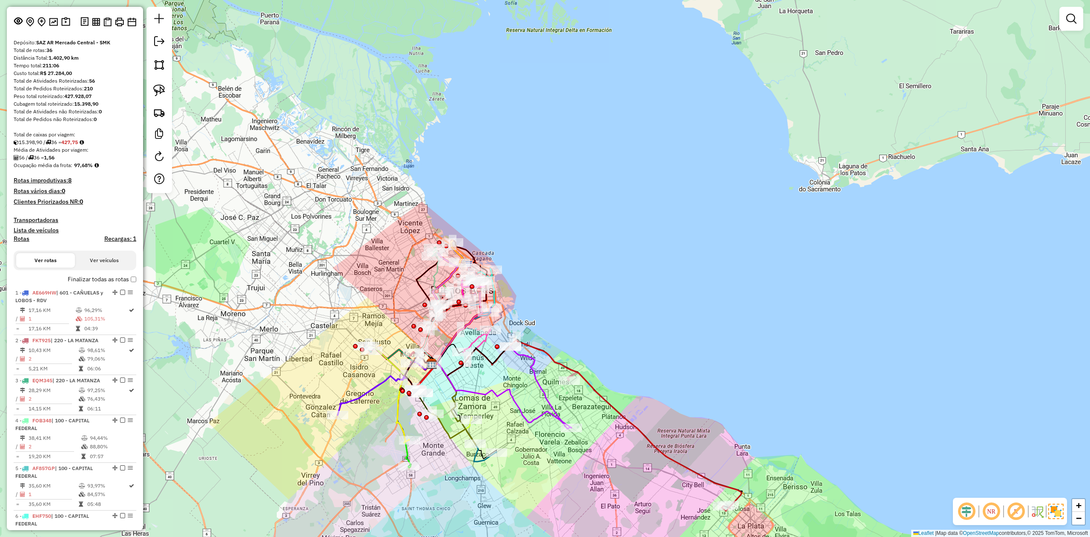
click at [14, 239] on h4 "Rotas" at bounding box center [22, 238] width 16 height 7
select select "*"
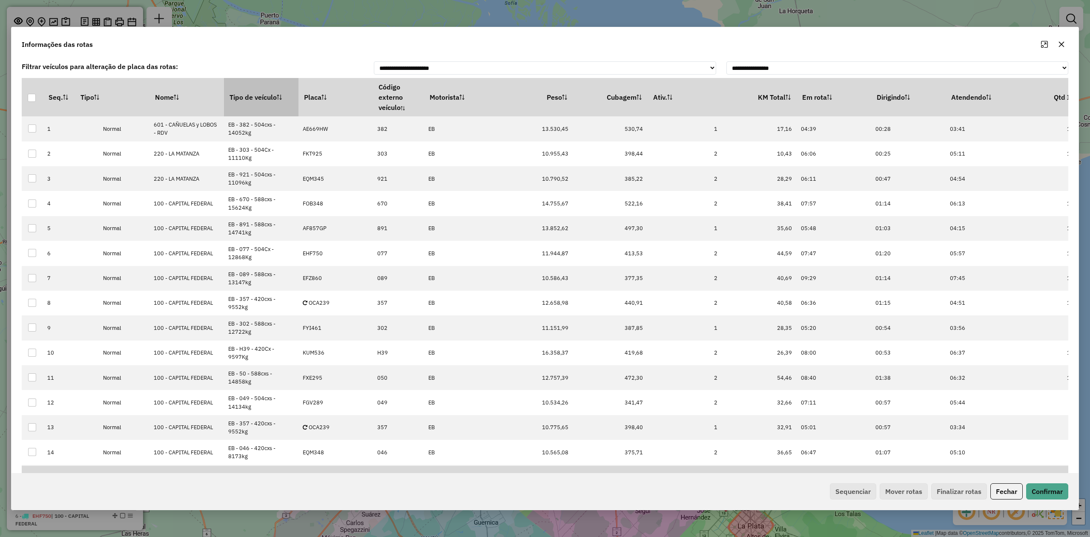
click at [246, 95] on th "Tipo de veículo" at bounding box center [261, 97] width 75 height 38
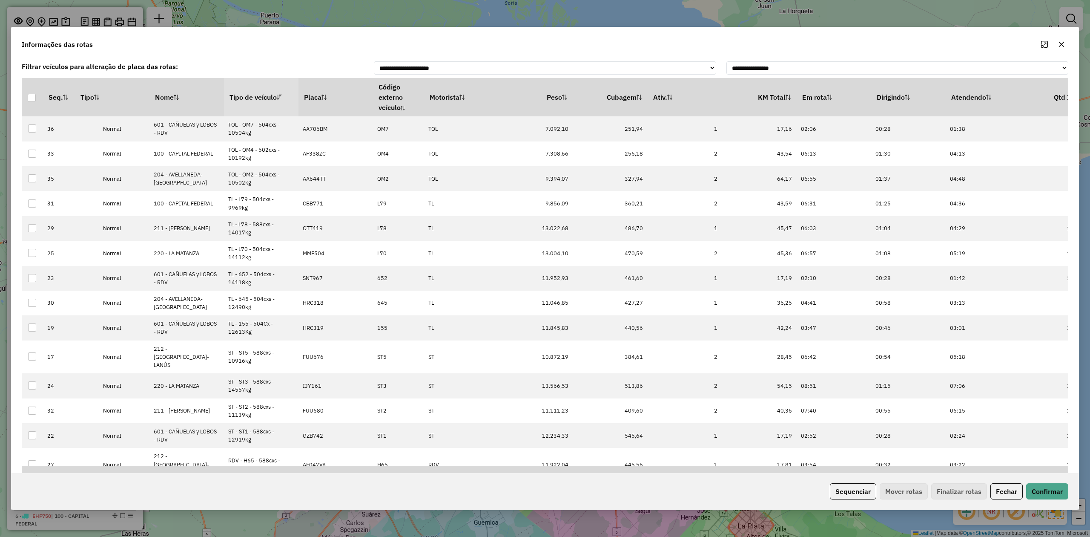
click at [246, 95] on th "Tipo de veículo" at bounding box center [261, 97] width 75 height 38
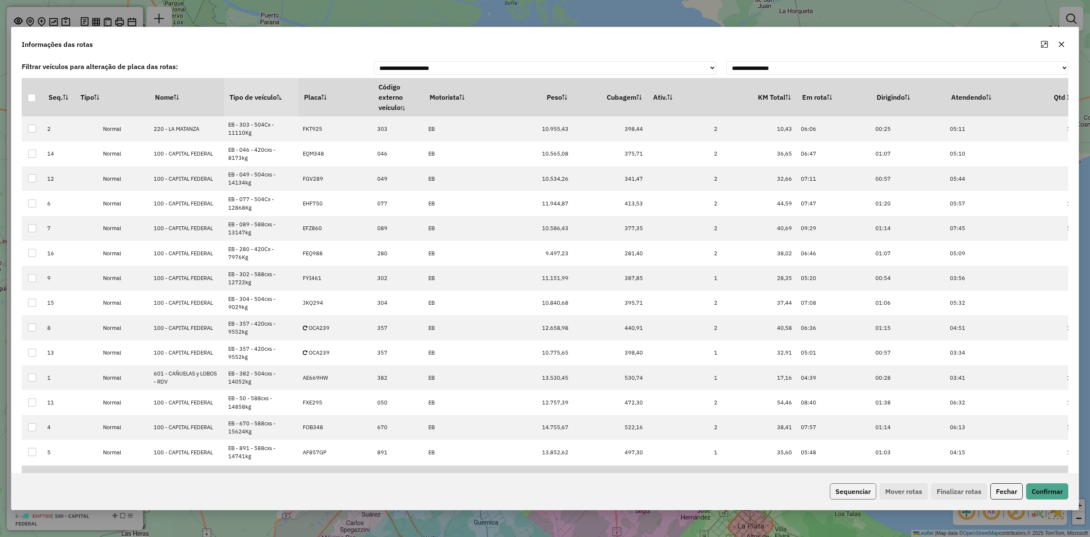
click at [844, 492] on button "Sequenciar" at bounding box center [853, 491] width 46 height 16
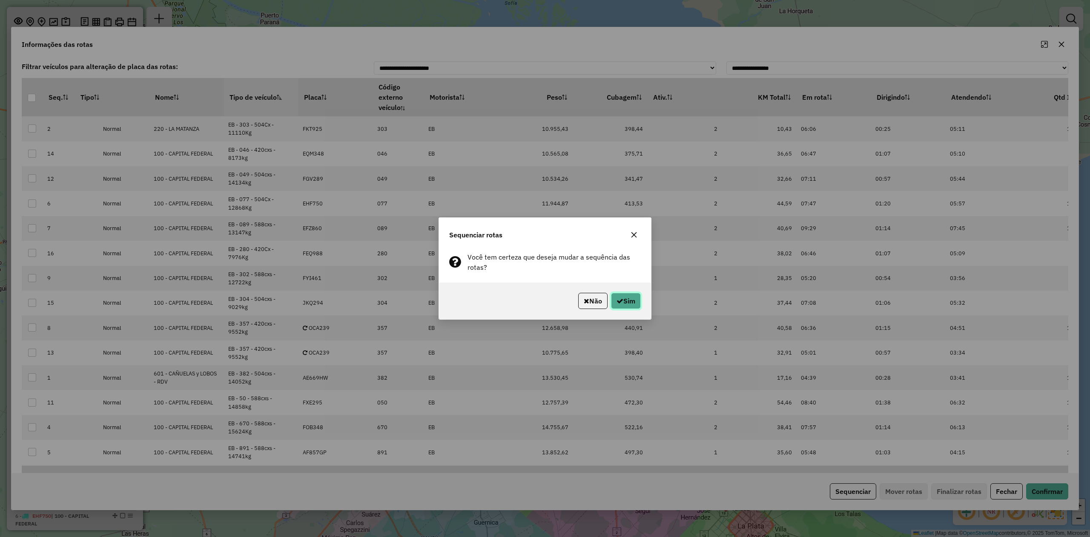
click at [619, 300] on icon "button" at bounding box center [620, 300] width 7 height 7
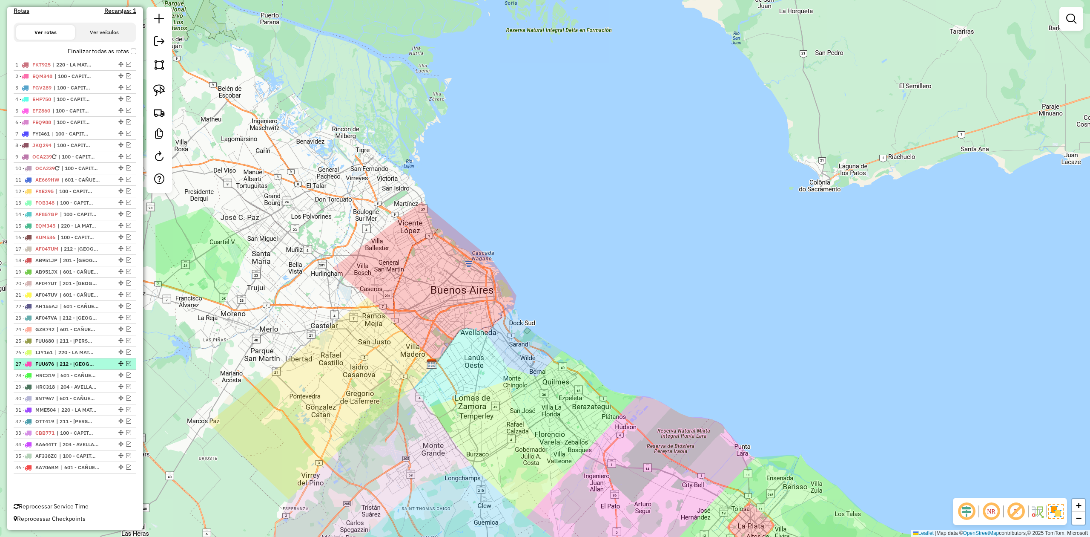
scroll to position [167, 0]
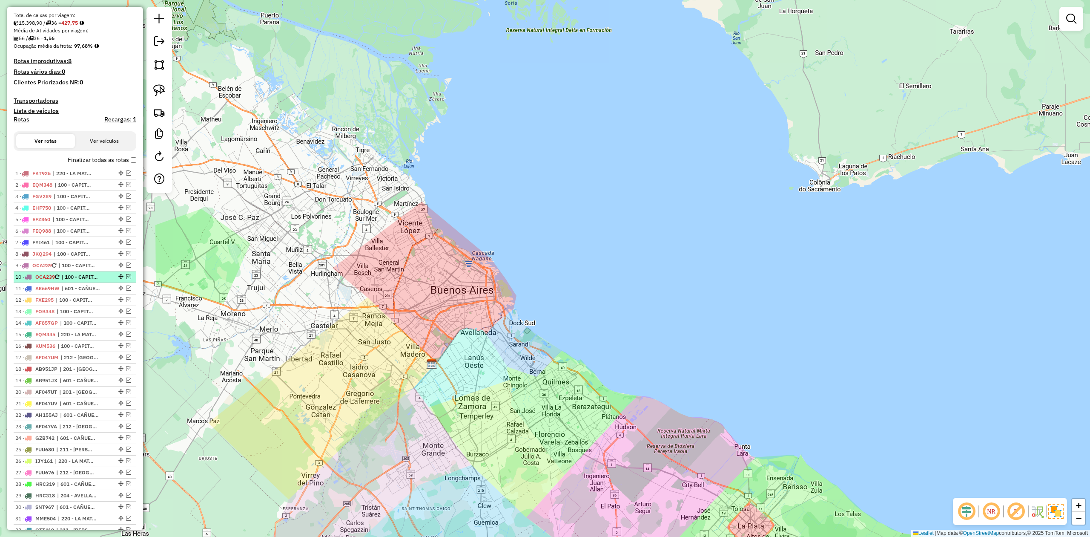
click at [70, 277] on span "| 100 - CAPITAL FEDERAL" at bounding box center [80, 277] width 39 height 8
select select "**********"
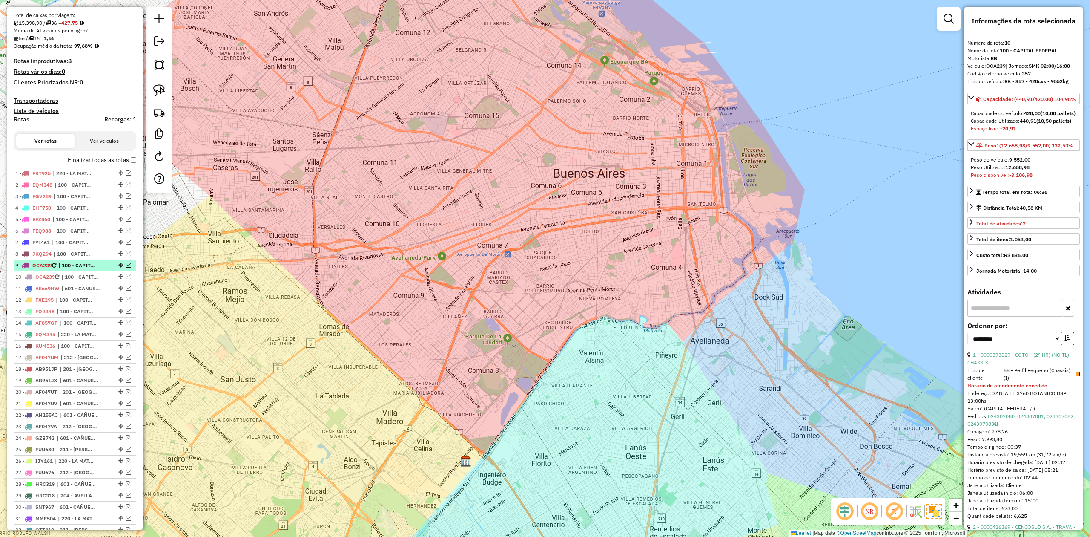
click at [71, 267] on span "| 100 - CAPITAL FEDERAL" at bounding box center [77, 266] width 39 height 8
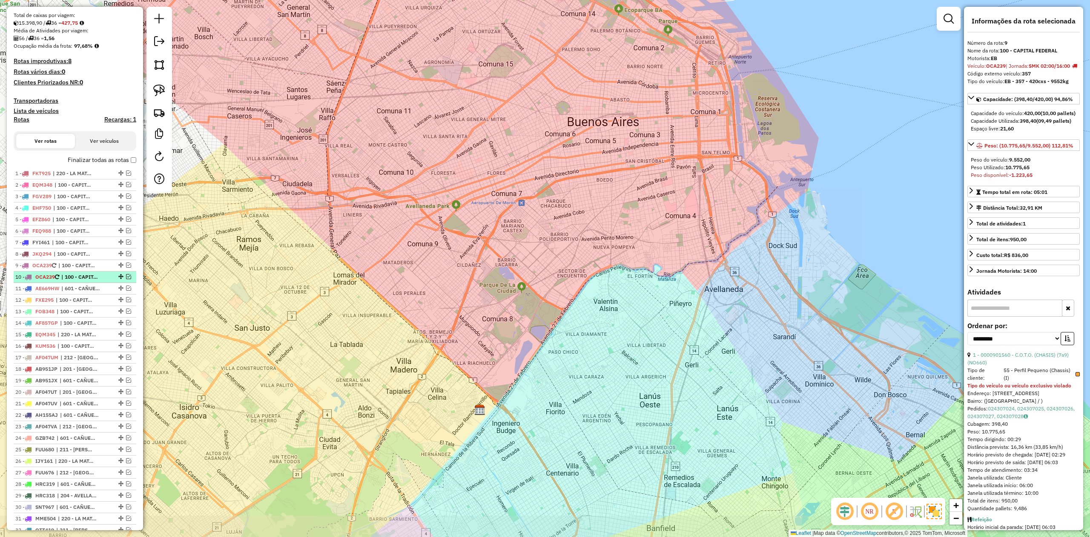
click at [71, 279] on span "| 100 - CAPITAL FEDERAL" at bounding box center [80, 277] width 39 height 8
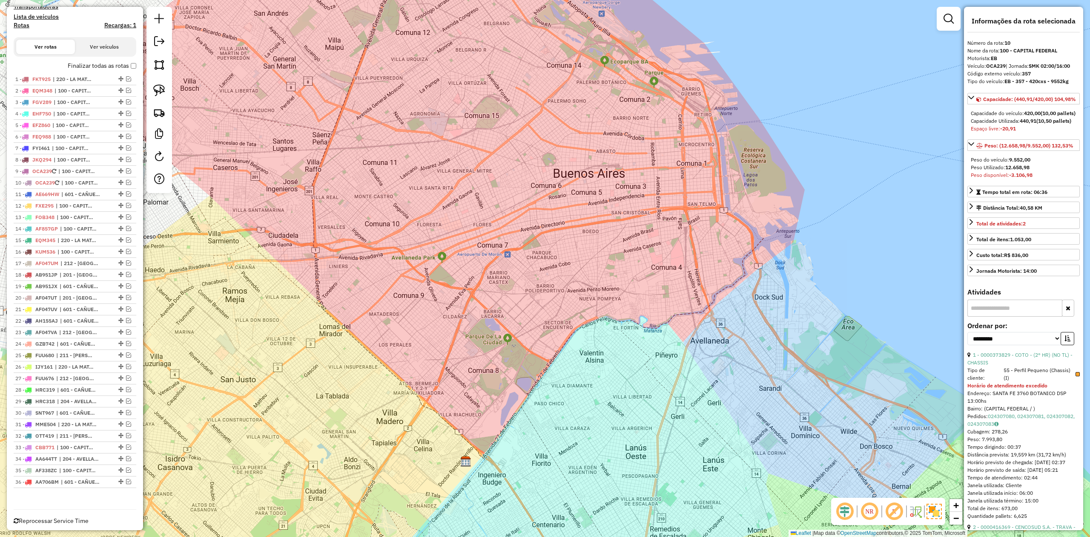
scroll to position [280, 0]
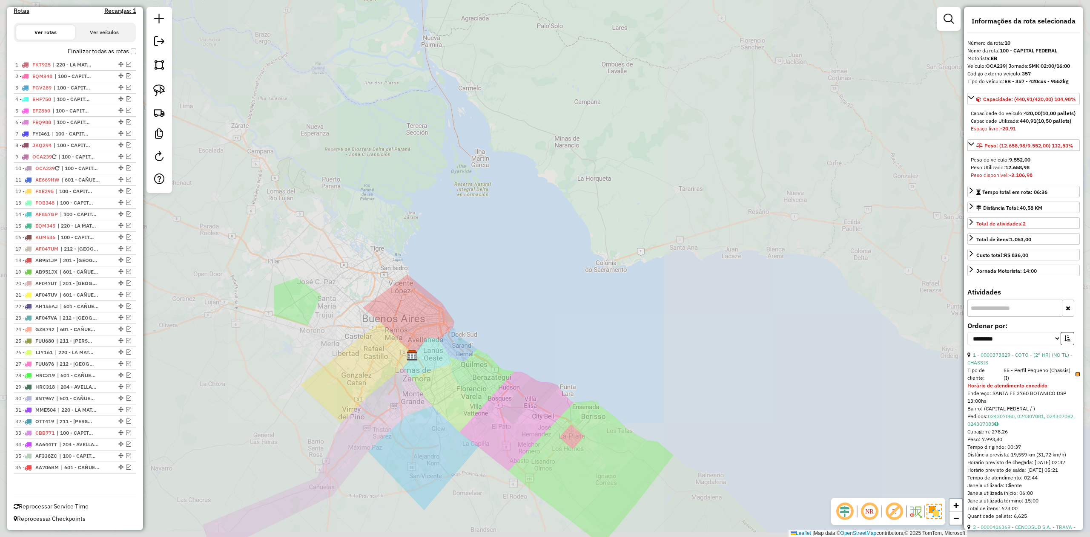
drag, startPoint x: 420, startPoint y: 355, endPoint x: 426, endPoint y: 324, distance: 31.7
click at [426, 325] on div "Janela de atendimento Grade de atendimento Capacidade Transportadoras Veículos …" at bounding box center [545, 268] width 1090 height 537
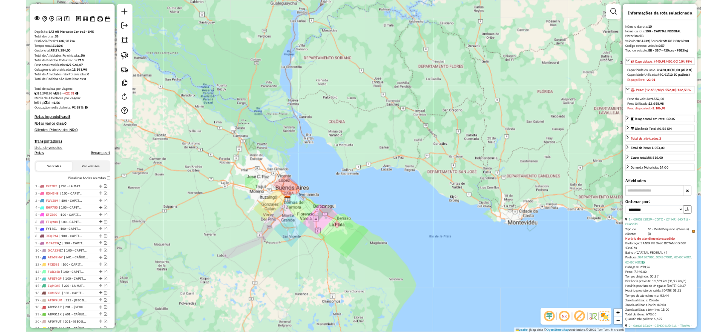
scroll to position [0, 0]
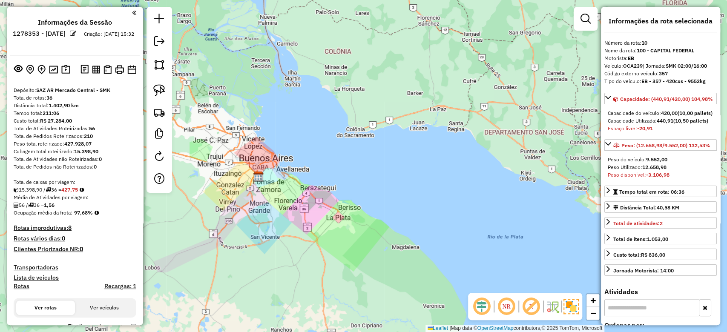
drag, startPoint x: 241, startPoint y: 217, endPoint x: 268, endPoint y: 163, distance: 60.8
click at [264, 159] on div "Janela de atendimento Grade de atendimento Capacidade Transportadoras Veículos …" at bounding box center [363, 166] width 727 height 332
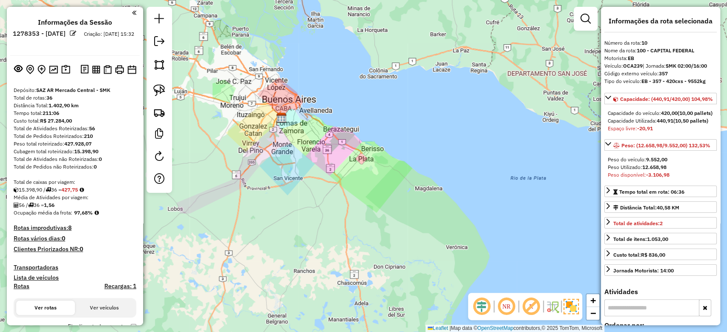
drag, startPoint x: 274, startPoint y: 165, endPoint x: 323, endPoint y: 180, distance: 51.2
click at [324, 180] on div "Janela de atendimento Grade de atendimento Capacidade Transportadoras Veículos …" at bounding box center [363, 166] width 727 height 332
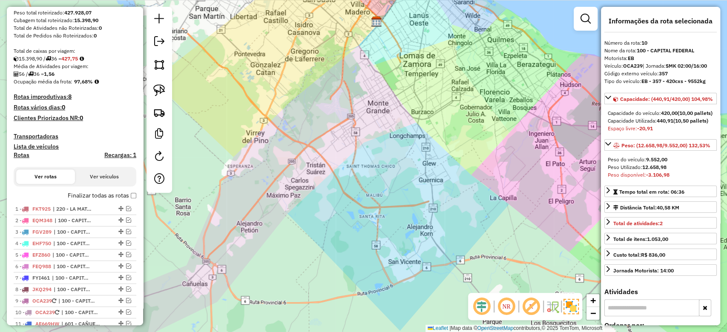
scroll to position [170, 0]
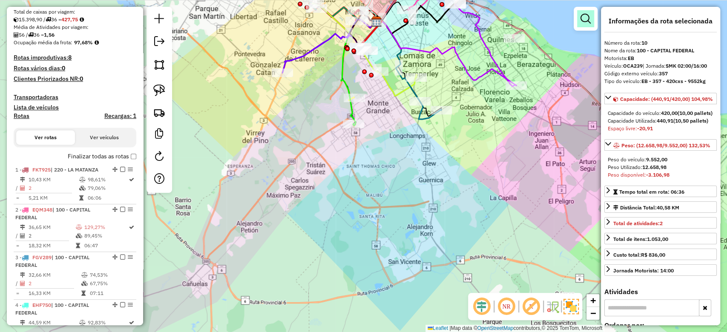
click at [586, 18] on em at bounding box center [586, 19] width 10 height 10
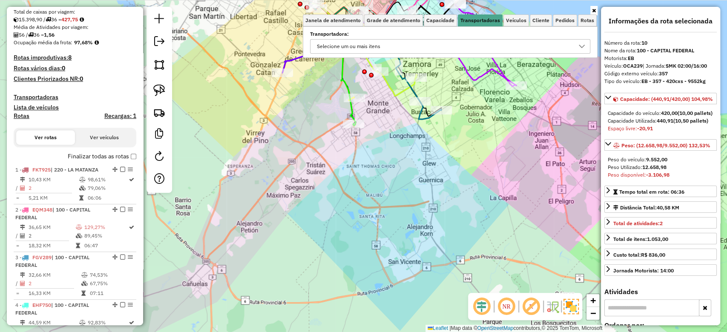
click at [453, 48] on div "Selecione um ou mais itens" at bounding box center [444, 47] width 260 height 14
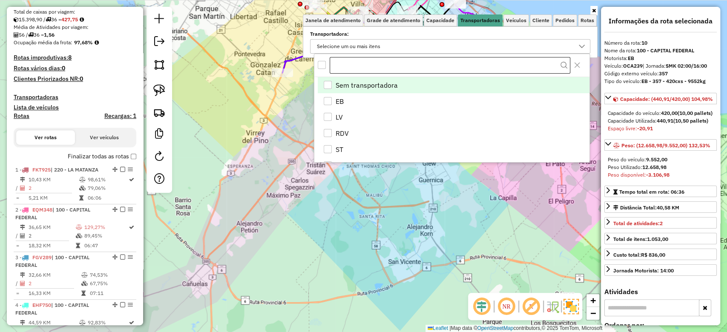
scroll to position [5, 30]
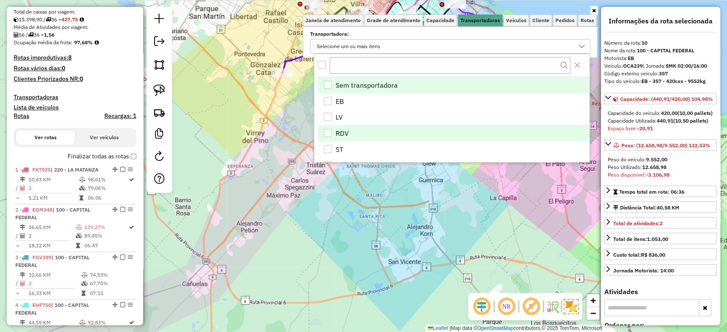
click at [329, 135] on div "RDV" at bounding box center [328, 133] width 8 height 8
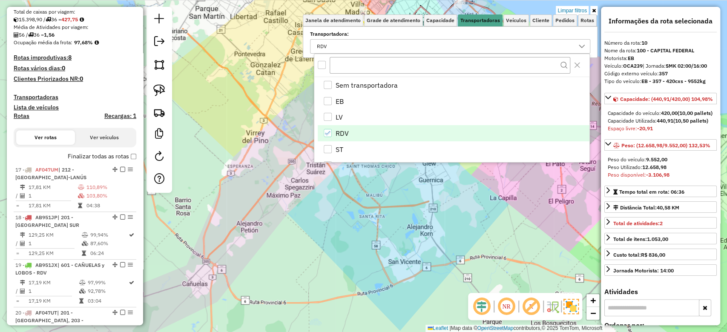
click at [459, 208] on div "Limpar filtros Janela de atendimento Grade de atendimento Capacidade Transporta…" at bounding box center [363, 166] width 727 height 332
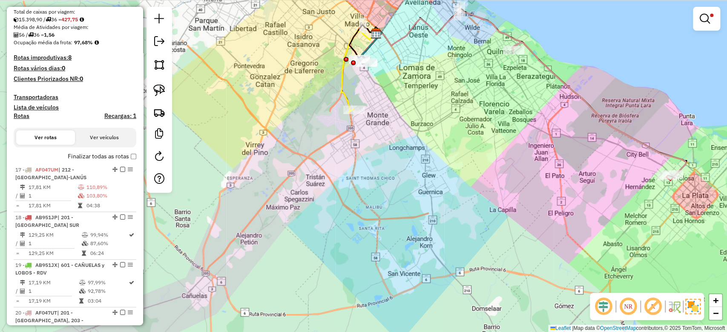
drag, startPoint x: 391, startPoint y: 181, endPoint x: 384, endPoint y: 200, distance: 20.3
click at [384, 200] on div "Limpar filtros Janela de atendimento Grade de atendimento Capacidade Transporta…" at bounding box center [363, 166] width 727 height 332
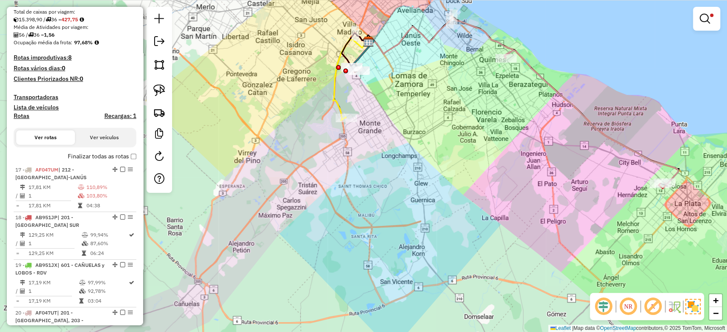
drag, startPoint x: 375, startPoint y: 166, endPoint x: 339, endPoint y: 155, distance: 37.2
click at [366, 157] on div "Limpar filtros Janela de atendimento Grade de atendimento Capacidade Transporta…" at bounding box center [363, 166] width 727 height 332
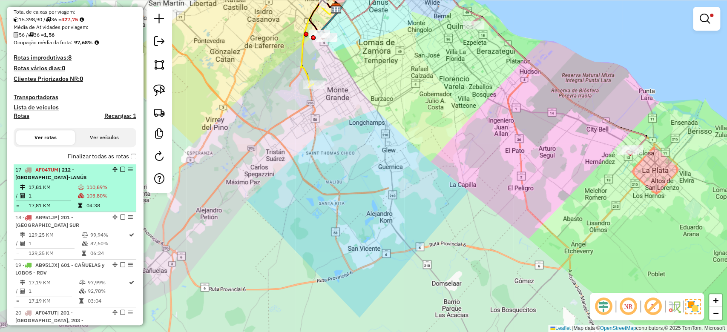
click at [66, 186] on td "17,81 KM" at bounding box center [52, 187] width 49 height 9
select select "**********"
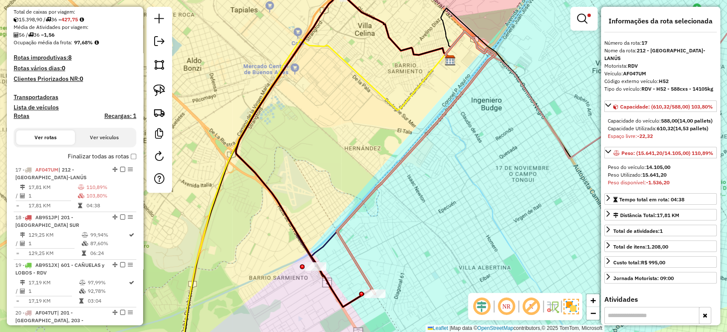
drag, startPoint x: 420, startPoint y: 207, endPoint x: 410, endPoint y: 148, distance: 59.1
click at [412, 149] on div "Limpar filtros Janela de atendimento Grade de atendimento Capacidade Transporta…" at bounding box center [363, 166] width 727 height 332
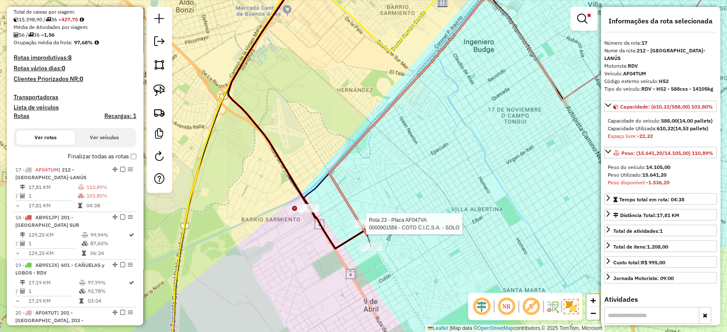
click at [367, 228] on div at bounding box center [363, 224] width 21 height 9
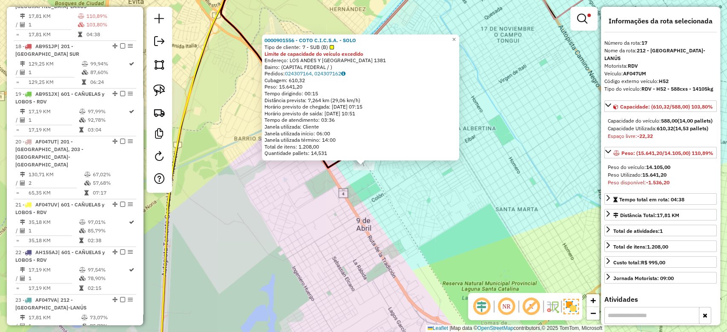
scroll to position [327, 0]
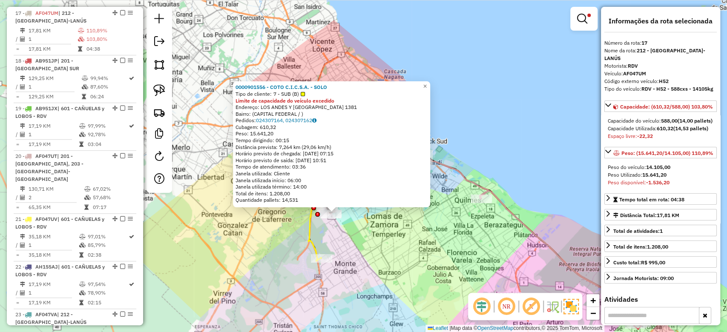
click at [390, 243] on div "0000901556 - COTO C.I.C.S.A. - SOLO Tipo de cliente: 7 - SUB (B) Limite de capa…" at bounding box center [363, 166] width 727 height 332
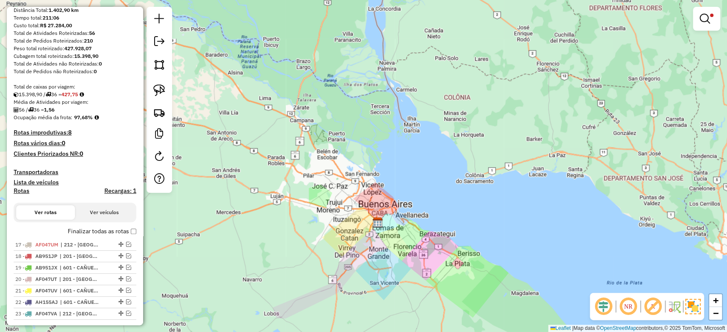
scroll to position [146, 0]
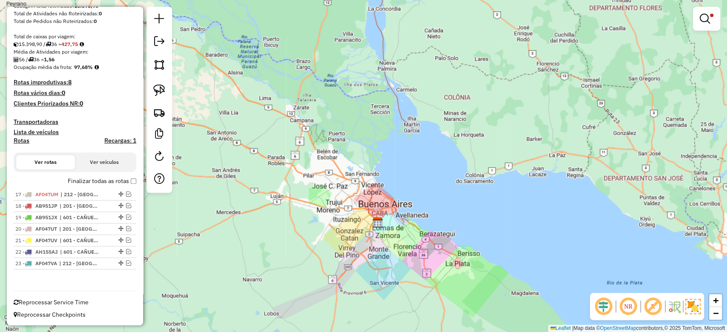
click at [718, 26] on div at bounding box center [706, 19] width 27 height 24
click at [713, 21] on link at bounding box center [706, 18] width 20 height 17
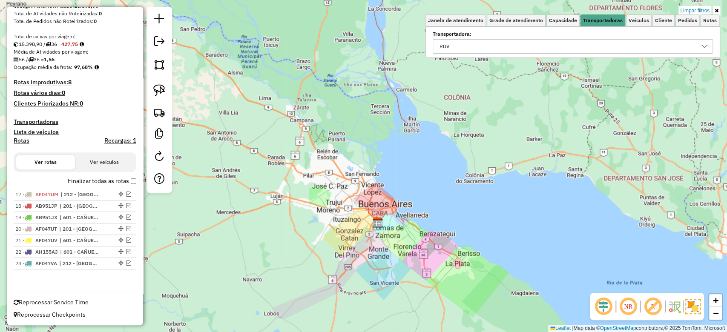
click at [701, 11] on link "Limpar filtros" at bounding box center [695, 10] width 33 height 9
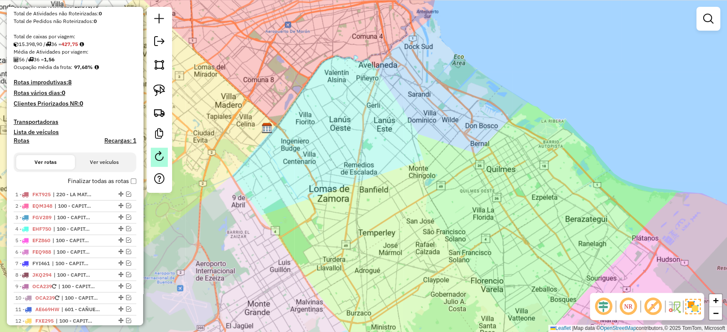
click at [164, 160] on em at bounding box center [159, 156] width 10 height 10
select select "*"
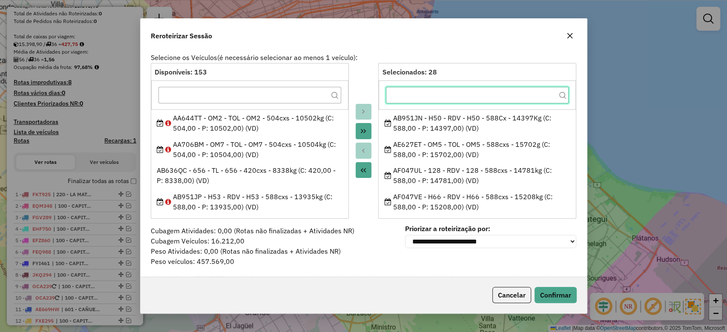
click at [450, 98] on input "text" at bounding box center [477, 95] width 183 height 17
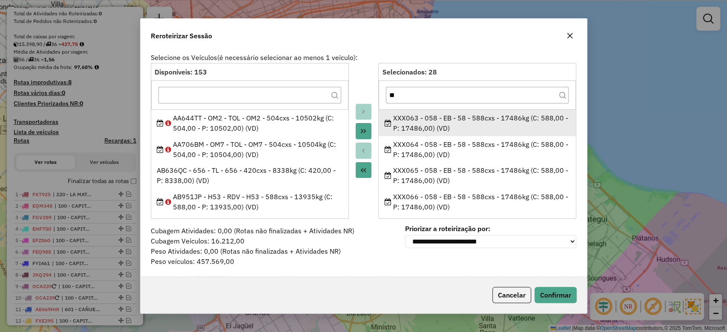
click at [443, 124] on div "XXX063 - 058 - EB - 58 - 588cxs - 17486kg (C: 588,00 - P: 17486,00) (VD)" at bounding box center [478, 123] width 186 height 20
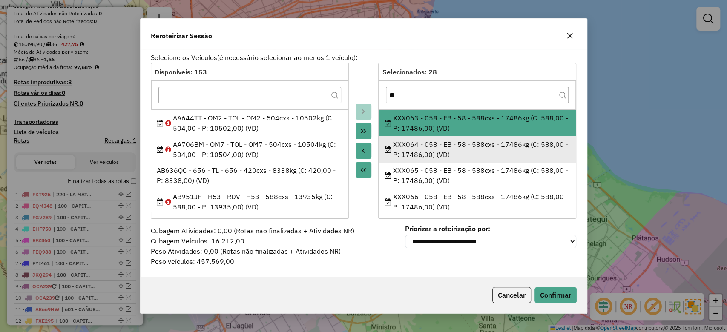
click at [443, 144] on div "XXX064 - 058 - EB - 58 - 588cxs - 17486kg (C: 588,00 - P: 17486,00) (VD)" at bounding box center [478, 149] width 186 height 20
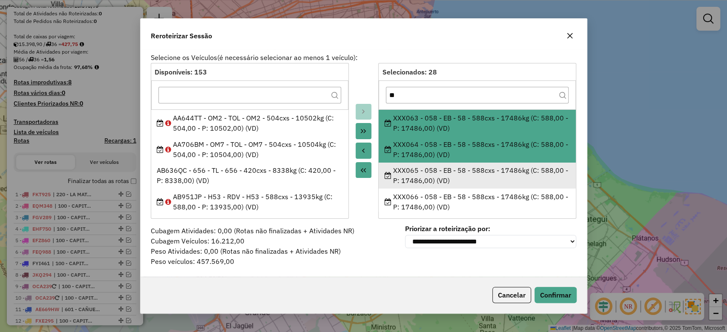
click at [447, 182] on div "XXX065 - 058 - EB - 58 - 588cxs - 17486kg (C: 588,00 - P: 17486,00) (VD)" at bounding box center [478, 175] width 186 height 20
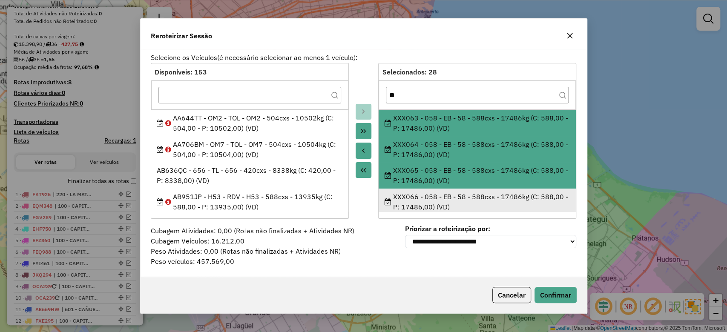
click at [448, 200] on div "XXX066 - 058 - EB - 58 - 588cxs - 17486kg (C: 588,00 - P: 17486,00) (VD)" at bounding box center [478, 202] width 186 height 20
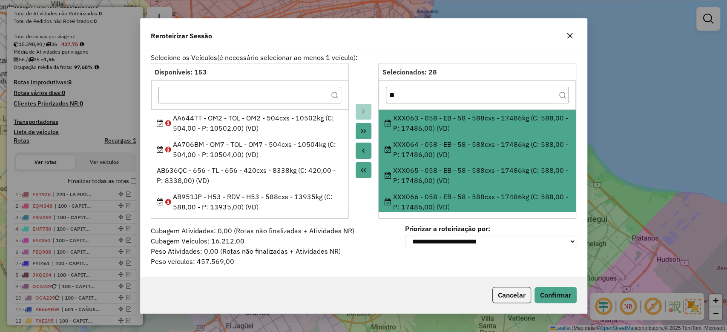
click at [365, 149] on icon "Move to Source" at bounding box center [363, 150] width 7 height 7
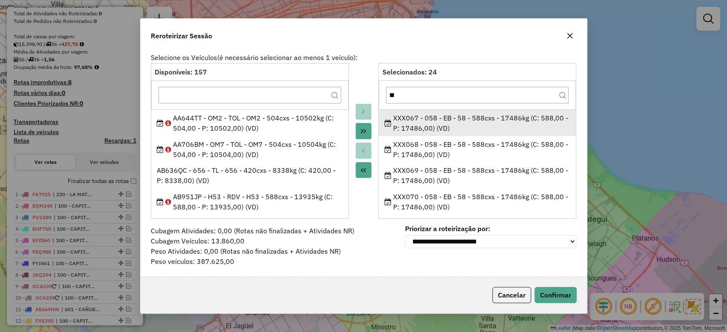
click at [427, 126] on div "XXX067 - 058 - EB - 58 - 588cxs - 17486kg (C: 588,00 - P: 17486,00) (VD)" at bounding box center [478, 123] width 186 height 20
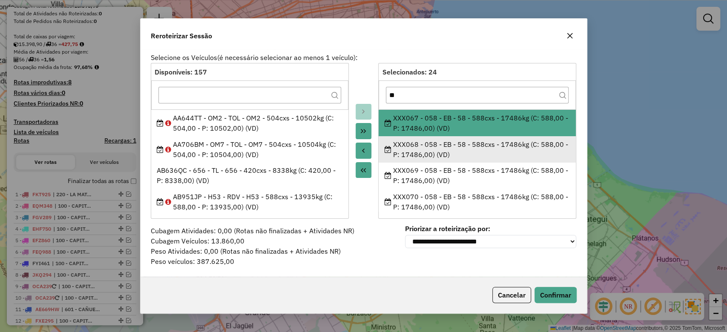
click at [429, 150] on div "XXX068 - 058 - EB - 58 - 588cxs - 17486kg (C: 588,00 - P: 17486,00) (VD)" at bounding box center [478, 149] width 186 height 20
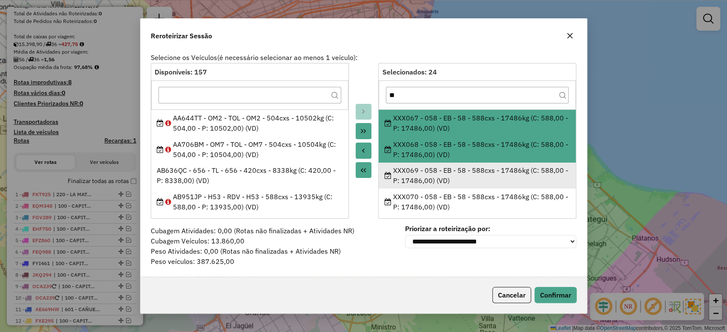
click at [431, 170] on div "XXX069 - 058 - EB - 58 - 588cxs - 17486kg (C: 588,00 - P: 17486,00) (VD)" at bounding box center [478, 175] width 186 height 20
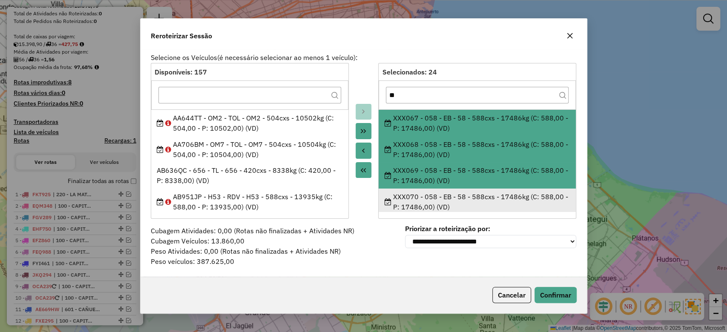
click at [431, 202] on div "XXX070 - 058 - EB - 58 - 588cxs - 17486kg (C: 588,00 - P: 17486,00) (VD)" at bounding box center [478, 202] width 186 height 20
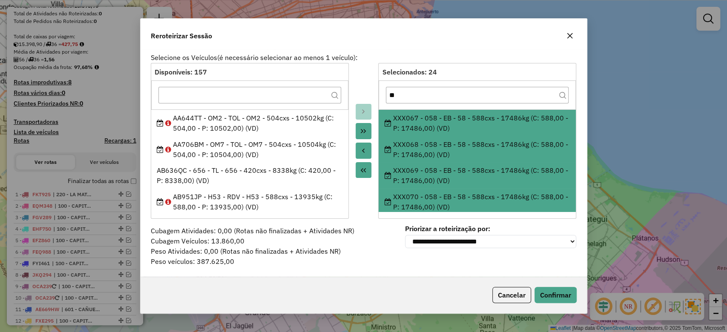
drag, startPoint x: 366, startPoint y: 148, endPoint x: 391, endPoint y: 145, distance: 25.7
click at [366, 148] on icon "Move to Source" at bounding box center [363, 150] width 7 height 7
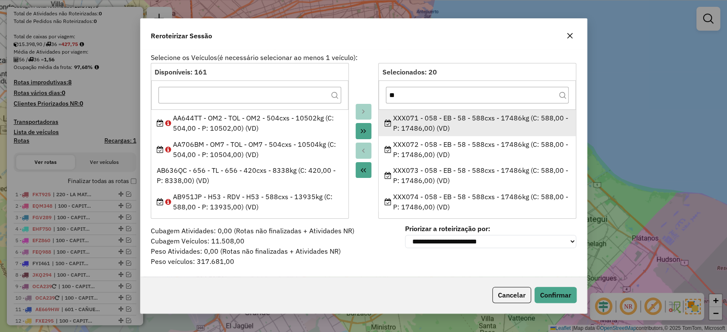
click at [432, 123] on div "XXX071 - 058 - EB - 58 - 588cxs - 17486kg (C: 588,00 - P: 17486,00) (VD)" at bounding box center [478, 123] width 186 height 20
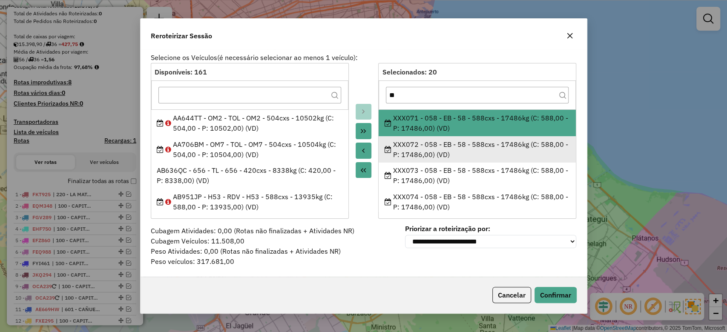
click at [433, 143] on div "XXX072 - 058 - EB - 58 - 588cxs - 17486kg (C: 588,00 - P: 17486,00) (VD)" at bounding box center [478, 149] width 186 height 20
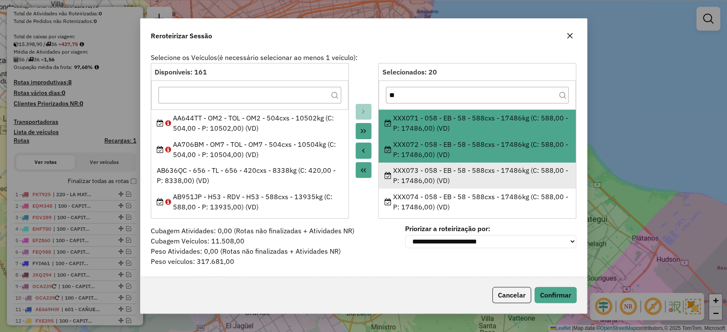
click at [433, 174] on div "XXX073 - 058 - EB - 58 - 588cxs - 17486kg (C: 588,00 - P: 17486,00) (VD)" at bounding box center [478, 175] width 186 height 20
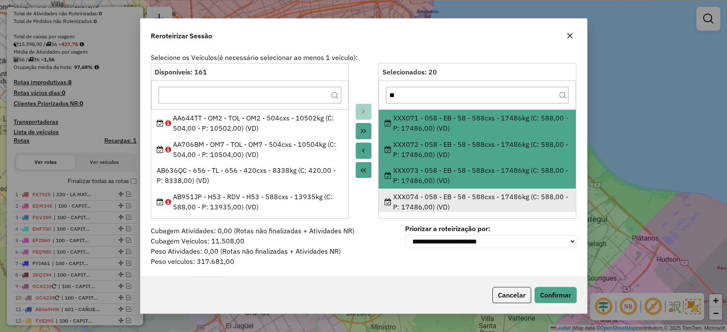
click at [438, 210] on div "XXX074 - 058 - EB - 58 - 588cxs - 17486kg (C: 588,00 - P: 17486,00) (VD)" at bounding box center [478, 202] width 186 height 20
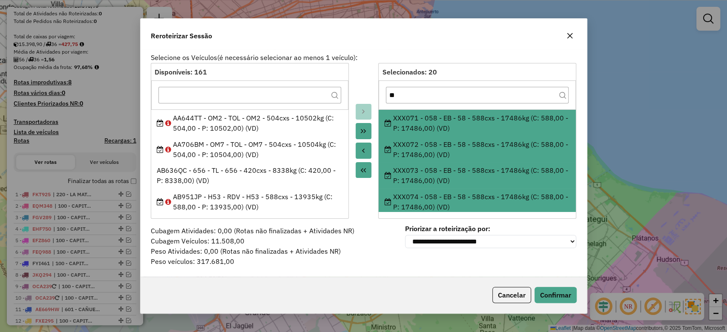
click at [369, 148] on button "Move to Source" at bounding box center [364, 151] width 16 height 16
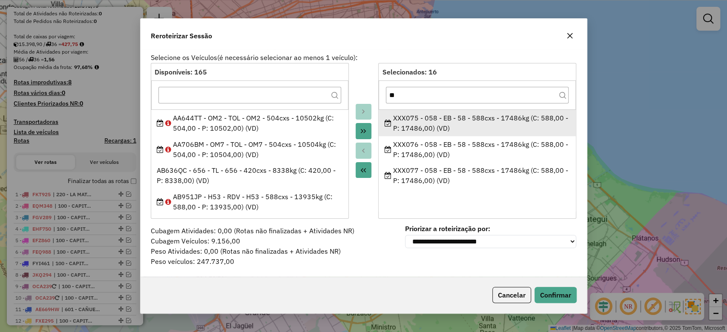
click at [434, 115] on div "XXX075 - 058 - EB - 58 - 588cxs - 17486kg (C: 588,00 - P: 17486,00) (VD)" at bounding box center [478, 123] width 186 height 20
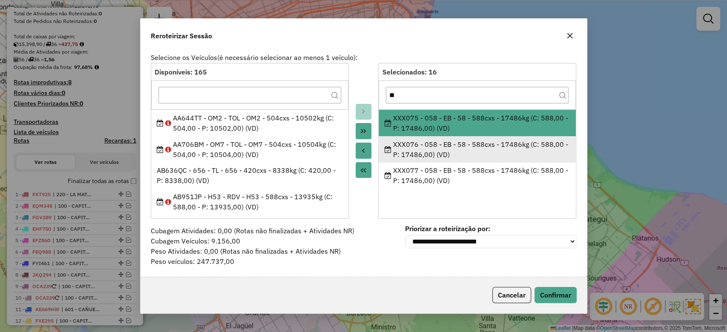
click at [433, 146] on div "XXX076 - 058 - EB - 58 - 588cxs - 17486kg (C: 588,00 - P: 17486,00) (VD)" at bounding box center [478, 149] width 186 height 20
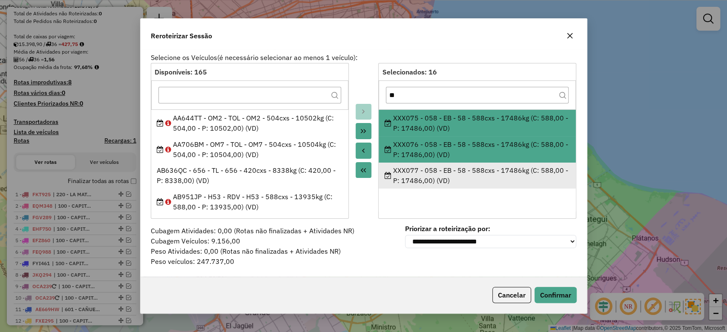
click at [431, 175] on div "XXX077 - 058 - EB - 58 - 588cxs - 17486kg (C: 588,00 - P: 17486,00) (VD)" at bounding box center [478, 175] width 186 height 20
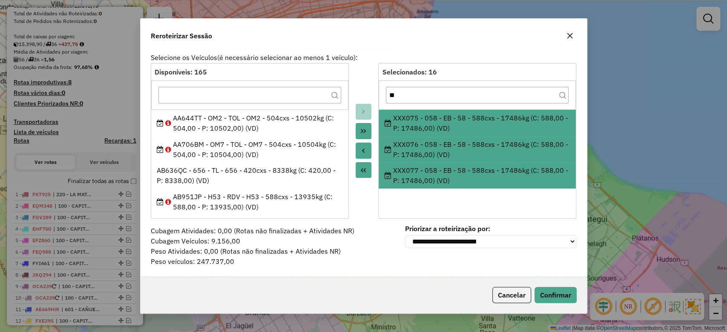
click at [365, 143] on button "Move to Source" at bounding box center [364, 151] width 16 height 16
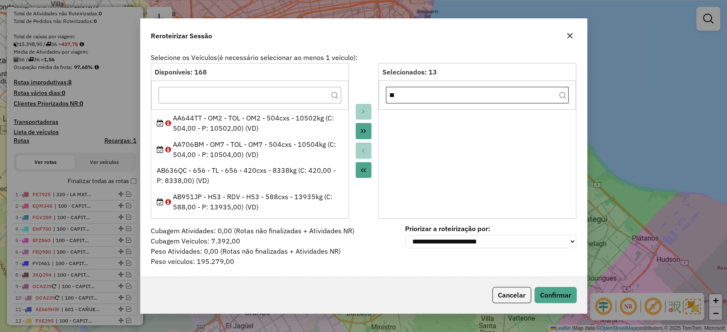
drag, startPoint x: 428, startPoint y: 109, endPoint x: 432, endPoint y: 99, distance: 10.7
click at [428, 108] on div "**" at bounding box center [477, 95] width 197 height 29
click at [433, 95] on input "**" at bounding box center [477, 95] width 183 height 17
type input "*"
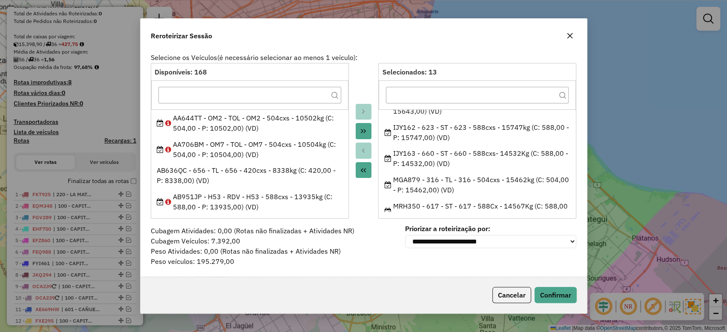
scroll to position [240, 0]
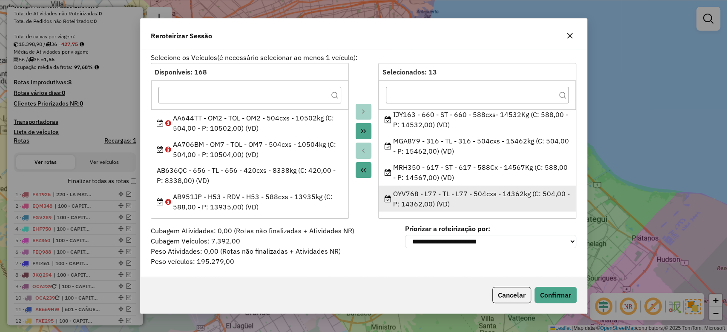
drag, startPoint x: 383, startPoint y: 114, endPoint x: 456, endPoint y: 206, distance: 118.0
click at [456, 206] on ul "AB951JN - H50 - RDV - H50 - 588Cx - 14397Kg (C: 588,00 - P: 14397,00) (VD) AE62…" at bounding box center [477, 160] width 197 height 102
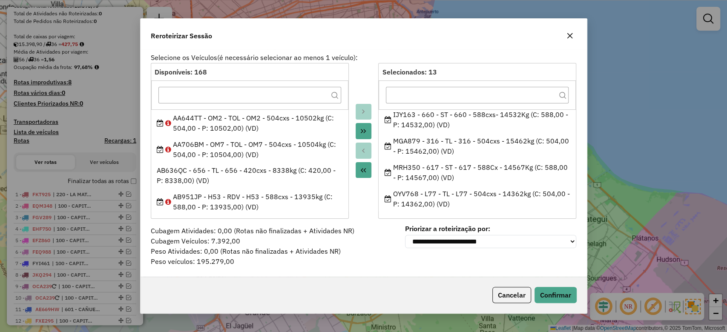
copy ul "AB951JN - H50 - RDV - H50 - 588Cx - 14397Kg (C: 588,00 - P: 14397,00) (VD) AE62…"
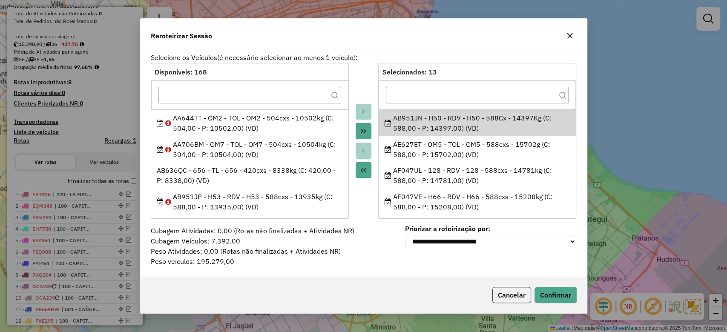
drag, startPoint x: 570, startPoint y: 38, endPoint x: 565, endPoint y: 39, distance: 5.2
click at [570, 37] on icon "button" at bounding box center [570, 35] width 7 height 7
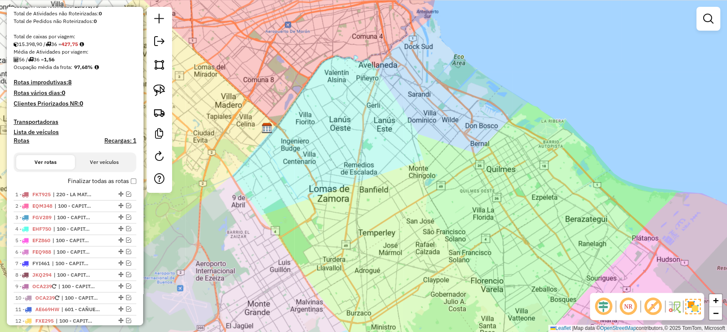
click at [382, 145] on div "Janela de atendimento Grade de atendimento Capacidade Transportadoras Veículos …" at bounding box center [363, 166] width 727 height 332
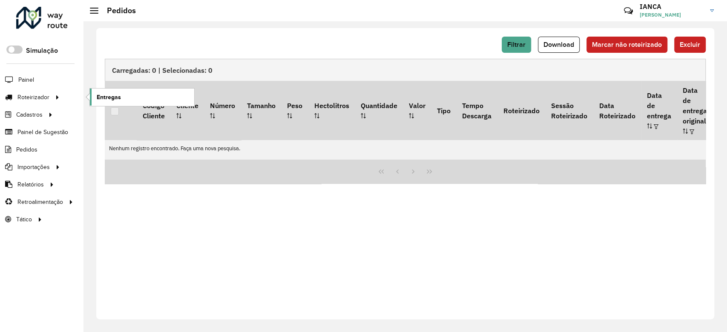
click at [118, 100] on span "Entregas" at bounding box center [109, 97] width 24 height 9
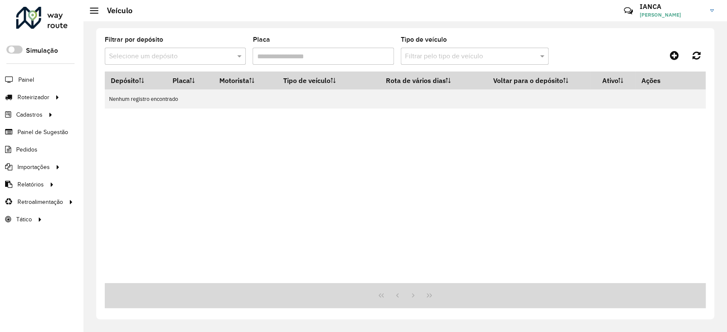
click at [307, 57] on input "Placa" at bounding box center [323, 56] width 141 height 17
paste input "******"
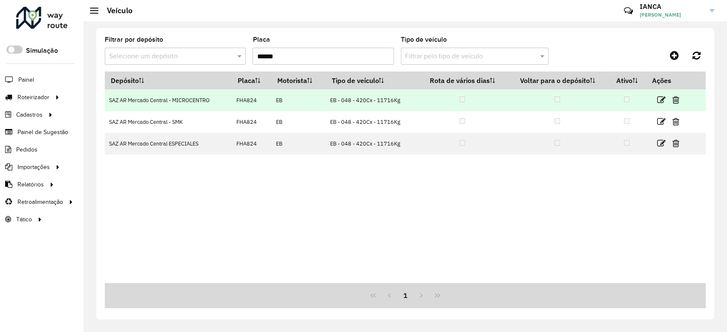
type input "******"
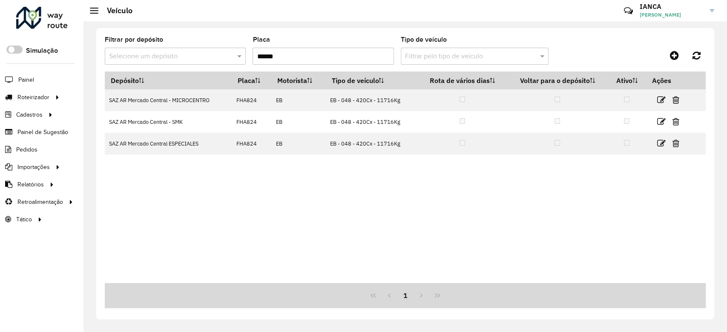
drag, startPoint x: 328, startPoint y: 101, endPoint x: 395, endPoint y: 62, distance: 77.1
click at [408, 103] on td "EB - 048 - 420Cx - 11716Kg" at bounding box center [372, 100] width 92 height 22
copy td "EB - 048 - 420Cx - 11716Kg"
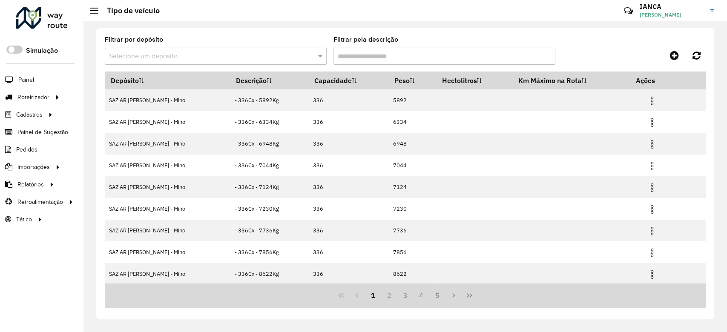
click at [358, 56] on input "Filtrar pela descrição" at bounding box center [445, 56] width 222 height 17
paste input "**********"
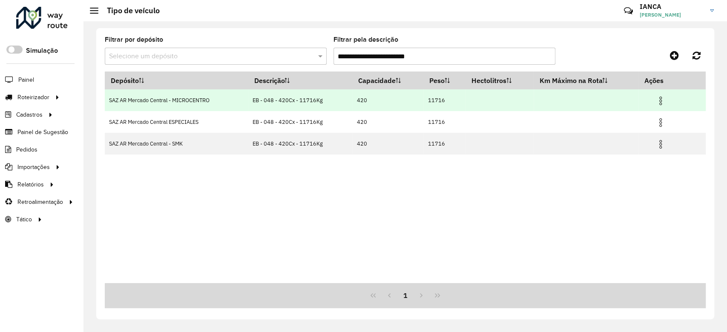
type input "**********"
click at [661, 102] on img at bounding box center [661, 101] width 10 height 10
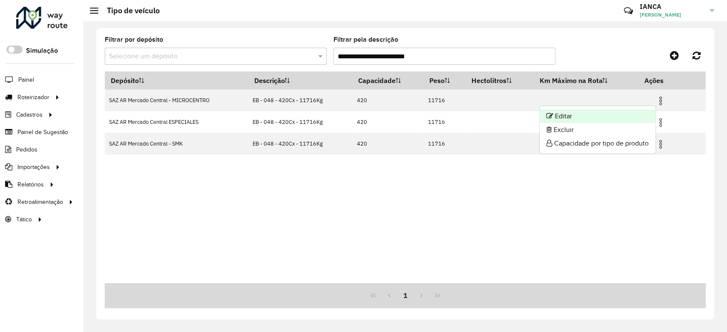
click at [628, 116] on li "Editar" at bounding box center [598, 116] width 116 height 14
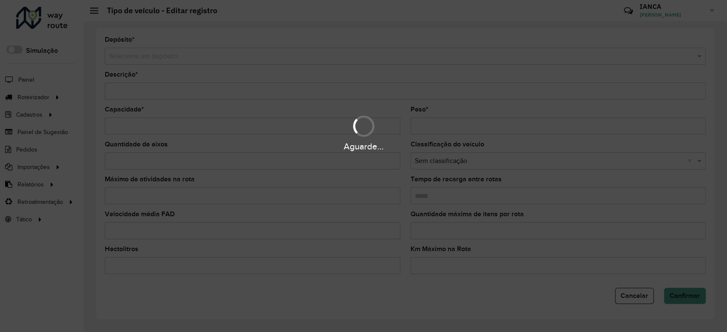
type input "**********"
type input "***"
type input "*****"
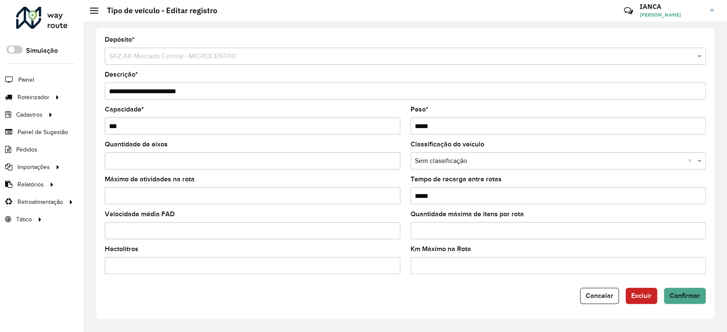
drag, startPoint x: 428, startPoint y: 125, endPoint x: 377, endPoint y: 124, distance: 50.7
click at [378, 124] on formly-group "Capacidade * *** Peso * *****" at bounding box center [405, 123] width 611 height 35
paste input "*"
click at [422, 124] on input "******" at bounding box center [559, 126] width 296 height 17
click at [425, 126] on input "******" at bounding box center [559, 126] width 296 height 17
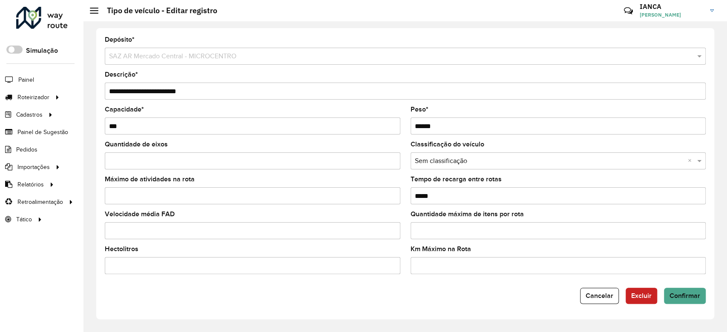
click at [423, 127] on input "******" at bounding box center [559, 126] width 296 height 17
drag, startPoint x: 452, startPoint y: 126, endPoint x: 413, endPoint y: 129, distance: 38.9
click at [409, 124] on formly-field "Peso * *****" at bounding box center [559, 123] width 306 height 35
type input "*****"
drag, startPoint x: 167, startPoint y: 91, endPoint x: 179, endPoint y: 94, distance: 13.1
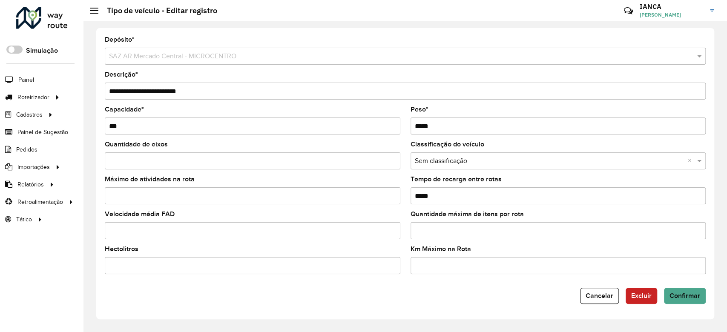
click at [179, 94] on input "**********" at bounding box center [405, 91] width 601 height 17
paste input "text"
drag, startPoint x: 207, startPoint y: 93, endPoint x: 97, endPoint y: 93, distance: 109.5
click at [98, 93] on div "**********" at bounding box center [405, 173] width 618 height 291
type input "**********"
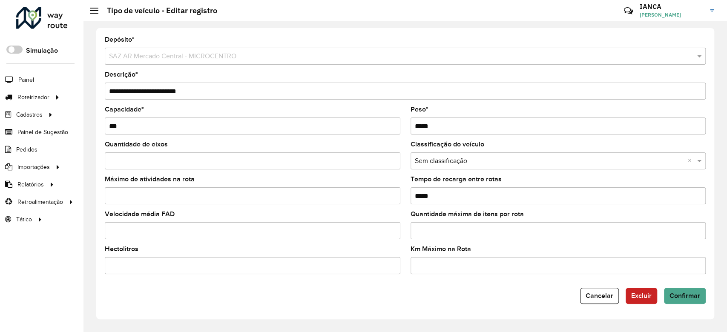
click at [215, 76] on div "**********" at bounding box center [405, 86] width 601 height 28
drag, startPoint x: 203, startPoint y: 90, endPoint x: 106, endPoint y: 88, distance: 96.7
click at [107, 88] on input "**********" at bounding box center [405, 91] width 601 height 17
click at [688, 302] on button "Confirmar" at bounding box center [685, 296] width 42 height 16
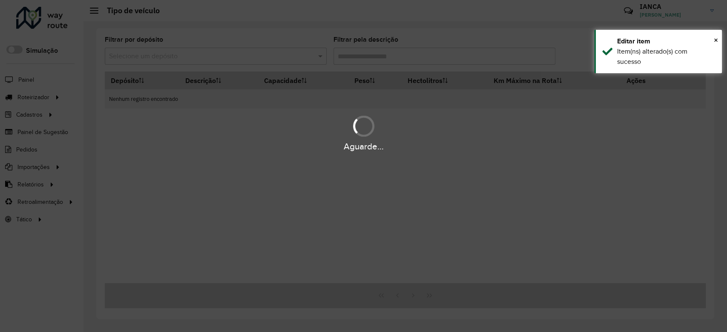
type input "**********"
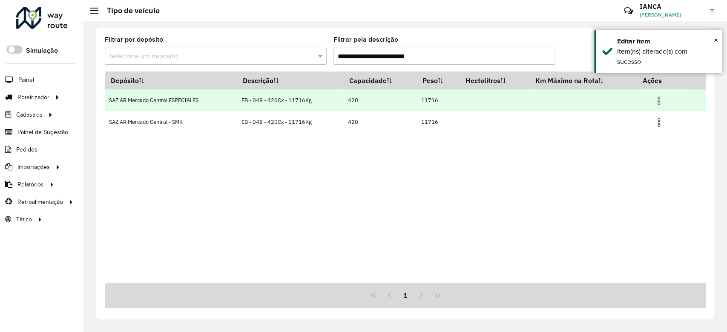
click at [660, 102] on img at bounding box center [659, 101] width 10 height 10
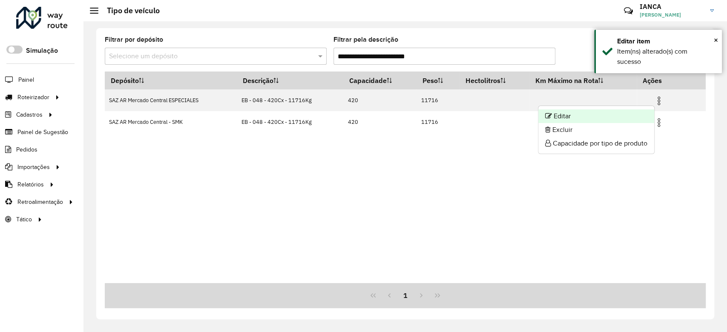
click at [630, 116] on li "Editar" at bounding box center [596, 116] width 116 height 14
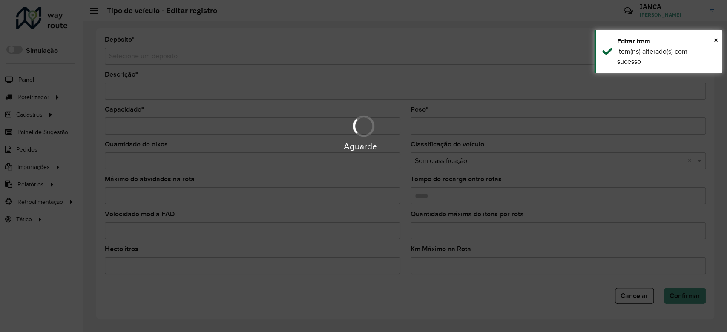
type input "**********"
type input "***"
type input "*****"
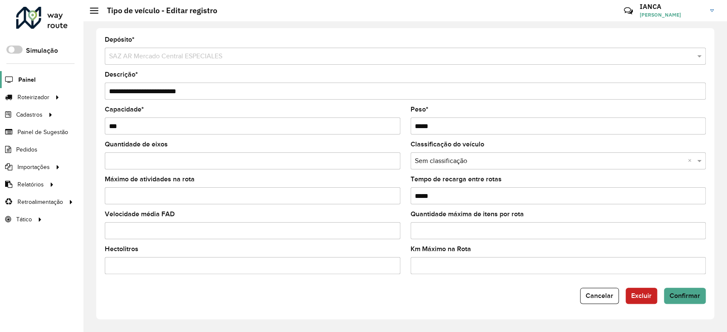
drag, startPoint x: 271, startPoint y: 92, endPoint x: 29, endPoint y: 75, distance: 243.0
click at [29, 75] on div "Roteirizador AmbevTech Simulação Painel Roteirizador Entregas Cadastros Checkpo…" at bounding box center [363, 166] width 727 height 332
paste input "text"
type input "**********"
drag, startPoint x: 461, startPoint y: 128, endPoint x: 350, endPoint y: 121, distance: 111.8
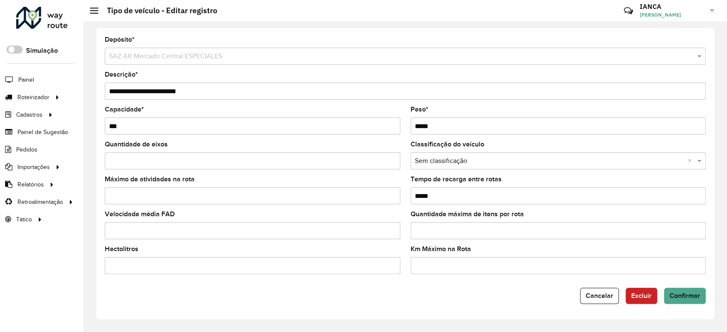
click at [351, 122] on formly-group "Capacidade * *** Peso * *****" at bounding box center [405, 123] width 611 height 35
type input "*****"
click at [688, 298] on span "Confirmar" at bounding box center [685, 295] width 31 height 7
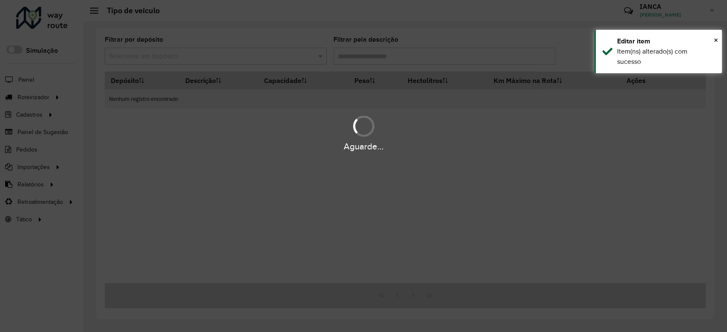
type input "**********"
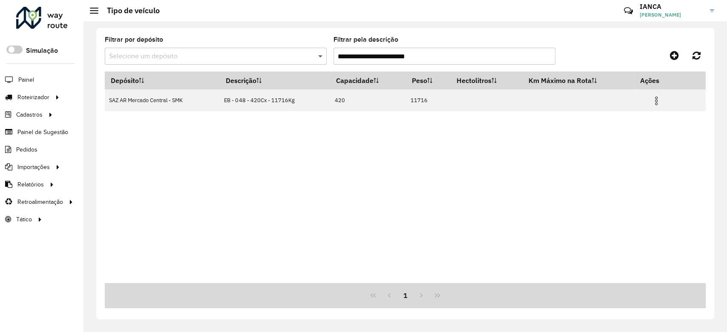
drag, startPoint x: 440, startPoint y: 59, endPoint x: 323, endPoint y: 56, distance: 116.7
click at [323, 55] on formly-group "**********" at bounding box center [327, 54] width 444 height 35
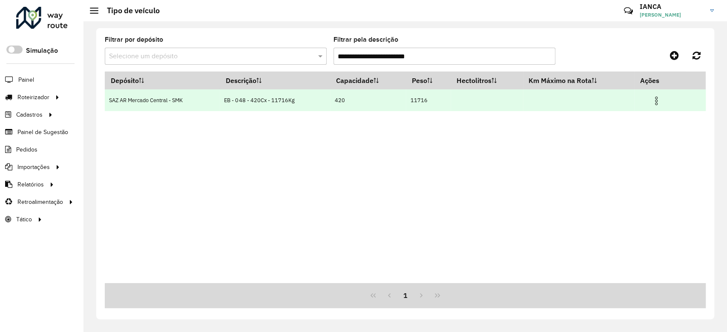
click at [655, 98] on img at bounding box center [656, 101] width 10 height 10
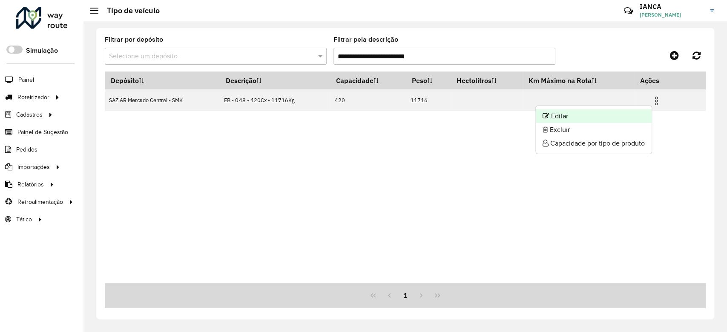
click at [610, 111] on li "Editar" at bounding box center [594, 116] width 116 height 14
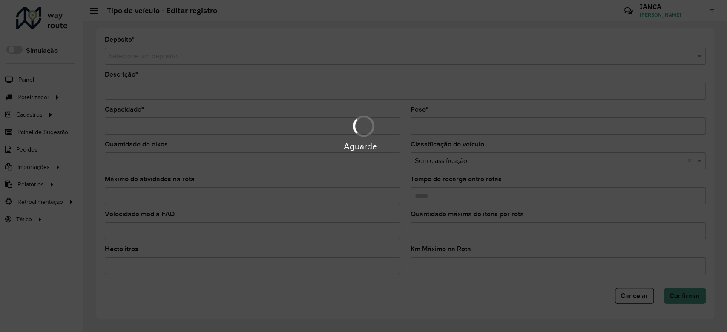
type input "**********"
type input "***"
type input "*****"
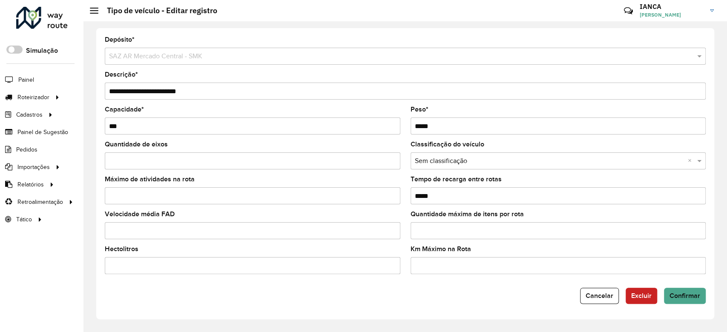
drag, startPoint x: 227, startPoint y: 90, endPoint x: 84, endPoint y: 87, distance: 143.6
click at [84, 87] on div "**********" at bounding box center [405, 176] width 644 height 311
paste input "text"
type input "**********"
drag, startPoint x: 432, startPoint y: 121, endPoint x: 358, endPoint y: 118, distance: 74.2
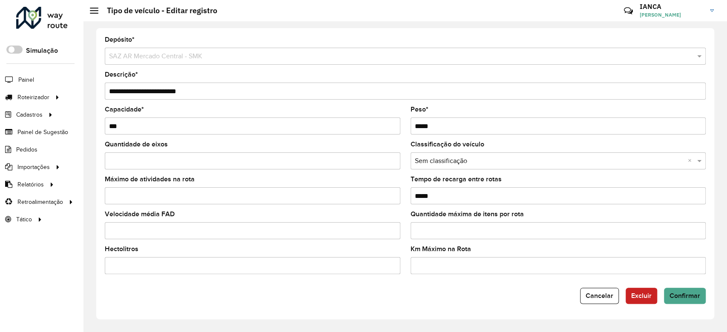
click at [359, 118] on formly-group "Capacidade * *** Peso * *****" at bounding box center [405, 123] width 611 height 35
type input "*****"
click at [675, 298] on span "Confirmar" at bounding box center [685, 295] width 31 height 7
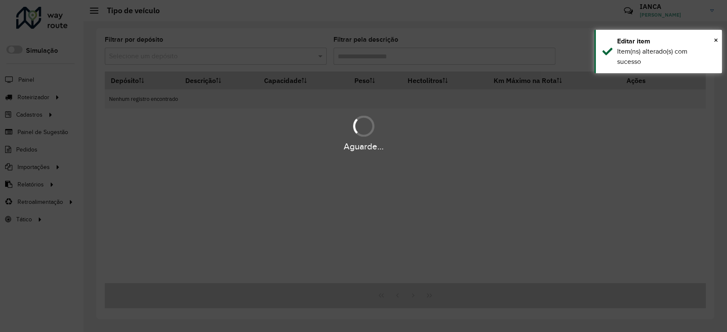
type input "**********"
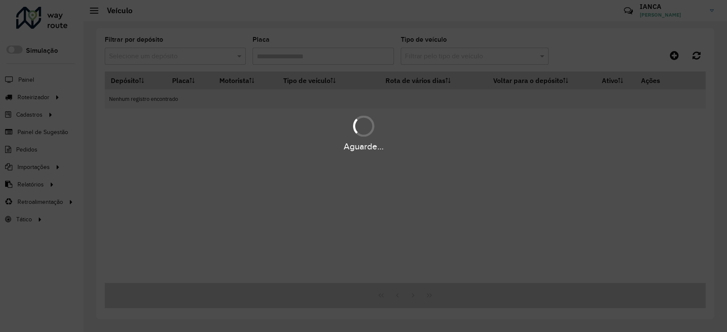
type input "******"
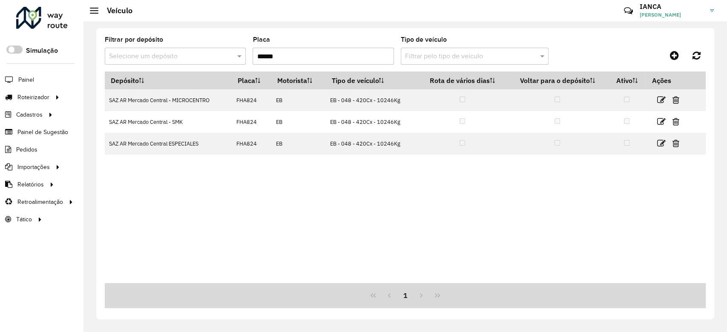
click at [254, 201] on div "Depósito Placa Motorista Tipo de veículo Rota de vários dias Voltar para o depó…" at bounding box center [405, 178] width 601 height 212
click at [189, 196] on div "Depósito Placa Motorista Tipo de veículo Rota de vários dias Voltar para o depó…" at bounding box center [405, 178] width 601 height 212
click at [176, 195] on div "Depósito Placa Motorista Tipo de veículo Rota de vários dias Voltar para o depó…" at bounding box center [405, 178] width 601 height 212
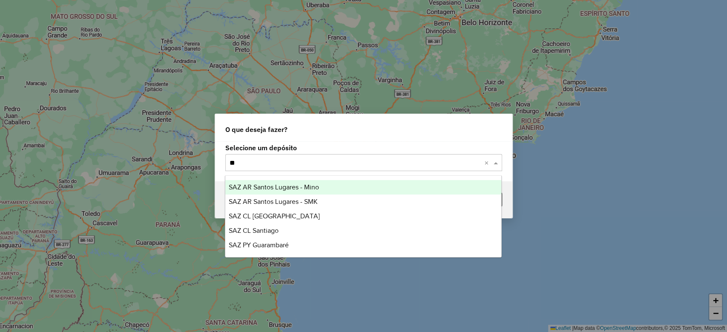
type input "***"
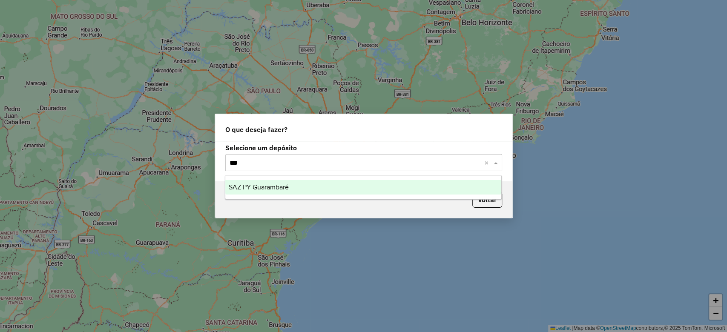
click at [296, 184] on div "SAZ PY Guarambaré" at bounding box center [363, 187] width 276 height 14
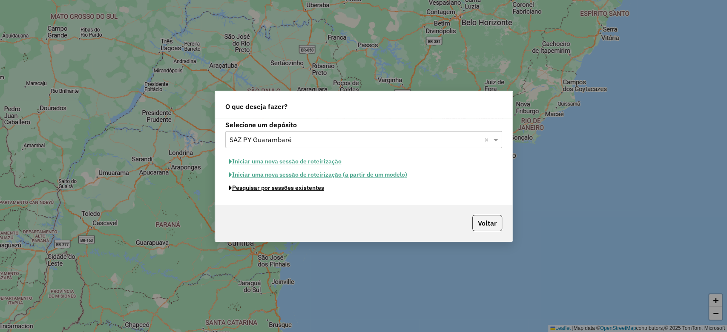
click at [304, 188] on button "Pesquisar por sessões existentes" at bounding box center [276, 187] width 103 height 13
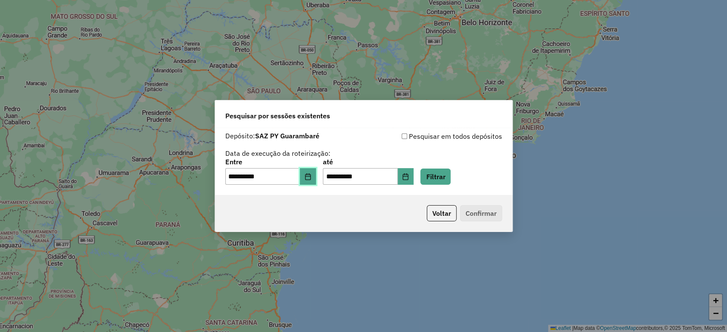
click at [310, 176] on icon "Choose Date" at bounding box center [308, 176] width 7 height 7
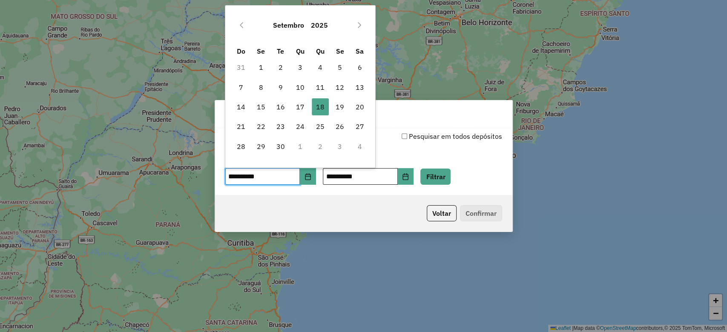
drag, startPoint x: 335, startPoint y: 105, endPoint x: 402, endPoint y: 173, distance: 95.8
click at [335, 105] on span "19" at bounding box center [339, 106] width 17 height 17
type input "**********"
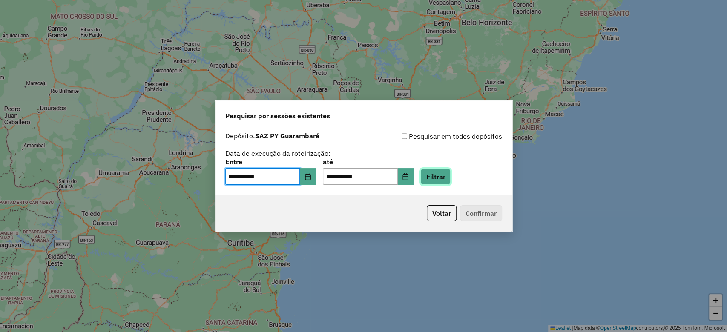
click at [436, 183] on button "Filtrar" at bounding box center [435, 177] width 30 height 16
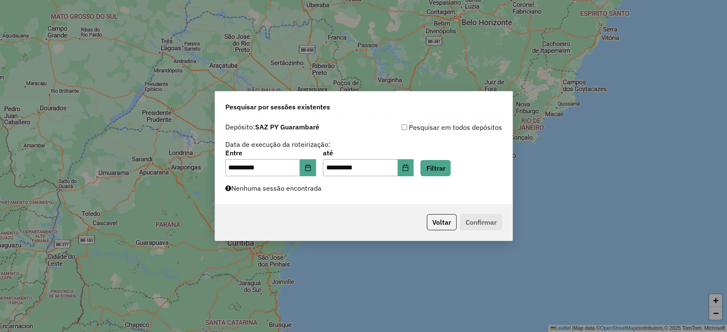
click at [300, 191] on label "Nenhuma sessão encontrada" at bounding box center [273, 188] width 96 height 10
click at [311, 166] on icon "Choose Date" at bounding box center [308, 167] width 7 height 7
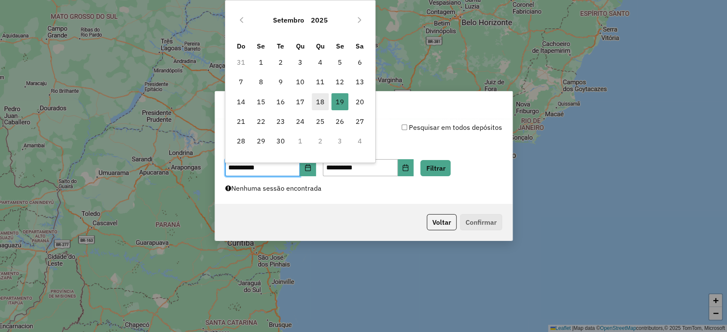
click at [324, 96] on span "18" at bounding box center [320, 101] width 17 height 17
type input "**********"
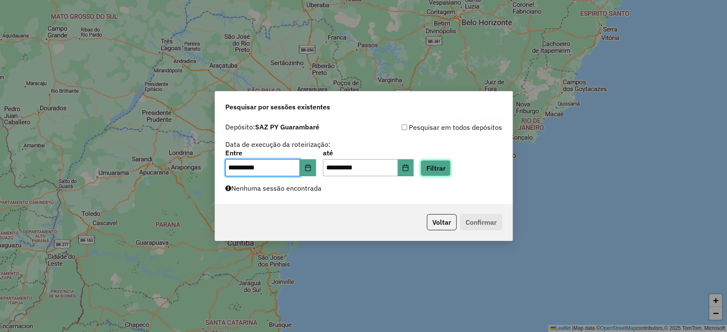
click at [436, 160] on button "Filtrar" at bounding box center [435, 168] width 30 height 16
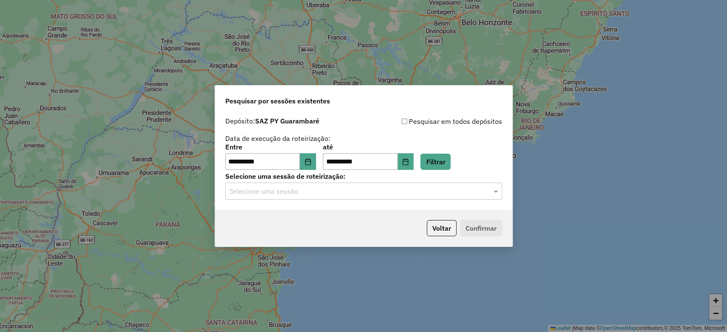
click at [331, 192] on input "text" at bounding box center [355, 192] width 251 height 10
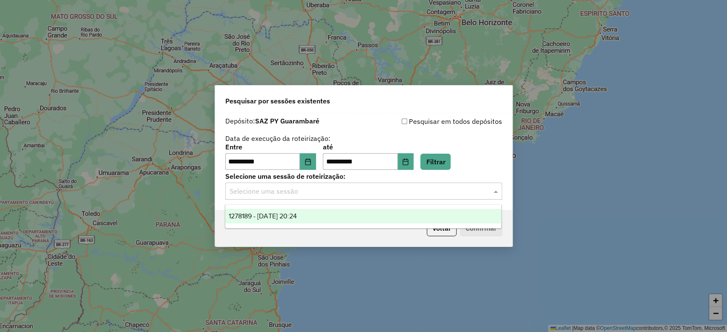
click at [322, 213] on div "1278189 - [DATE] 20:24" at bounding box center [363, 216] width 276 height 14
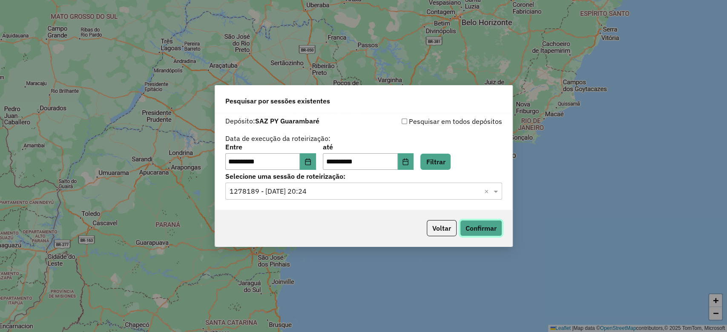
click at [479, 227] on button "Confirmar" at bounding box center [481, 228] width 42 height 16
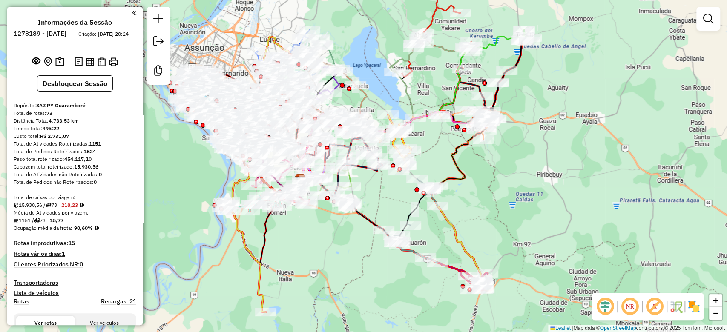
click at [692, 309] on img at bounding box center [694, 307] width 14 height 14
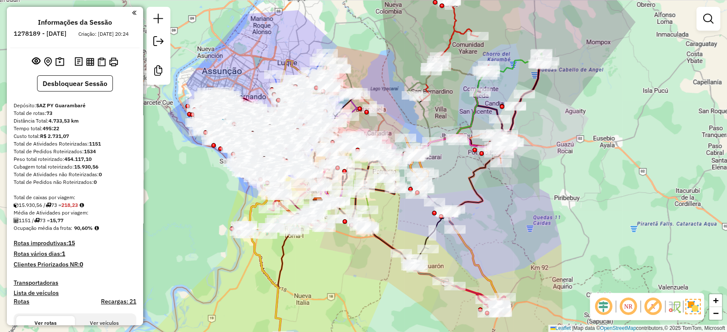
drag, startPoint x: 546, startPoint y: 230, endPoint x: 555, endPoint y: 238, distance: 11.5
click at [564, 255] on div "Janela de atendimento Grade de atendimento Capacidade Transportadoras Veículos …" at bounding box center [363, 166] width 727 height 332
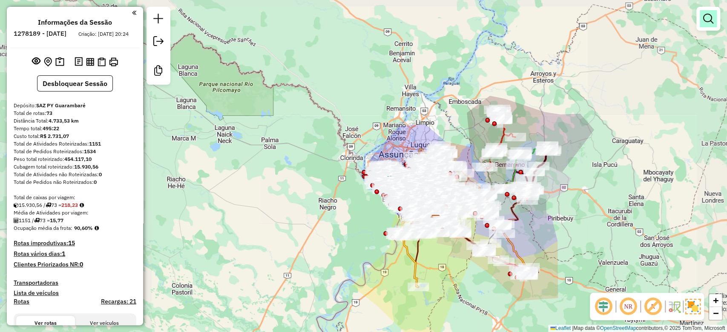
click at [706, 16] on em at bounding box center [708, 19] width 10 height 10
